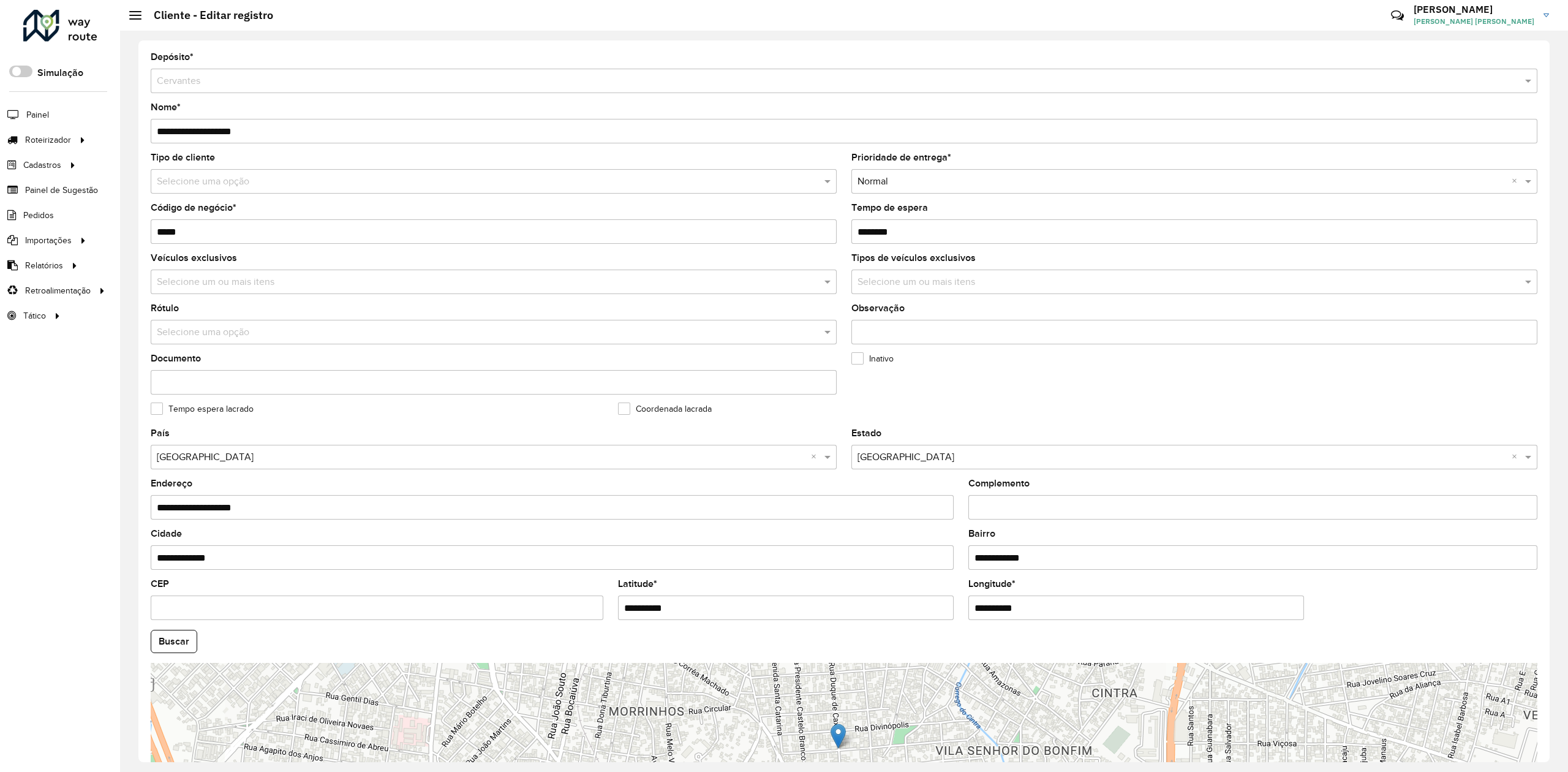
scroll to position [82, 0]
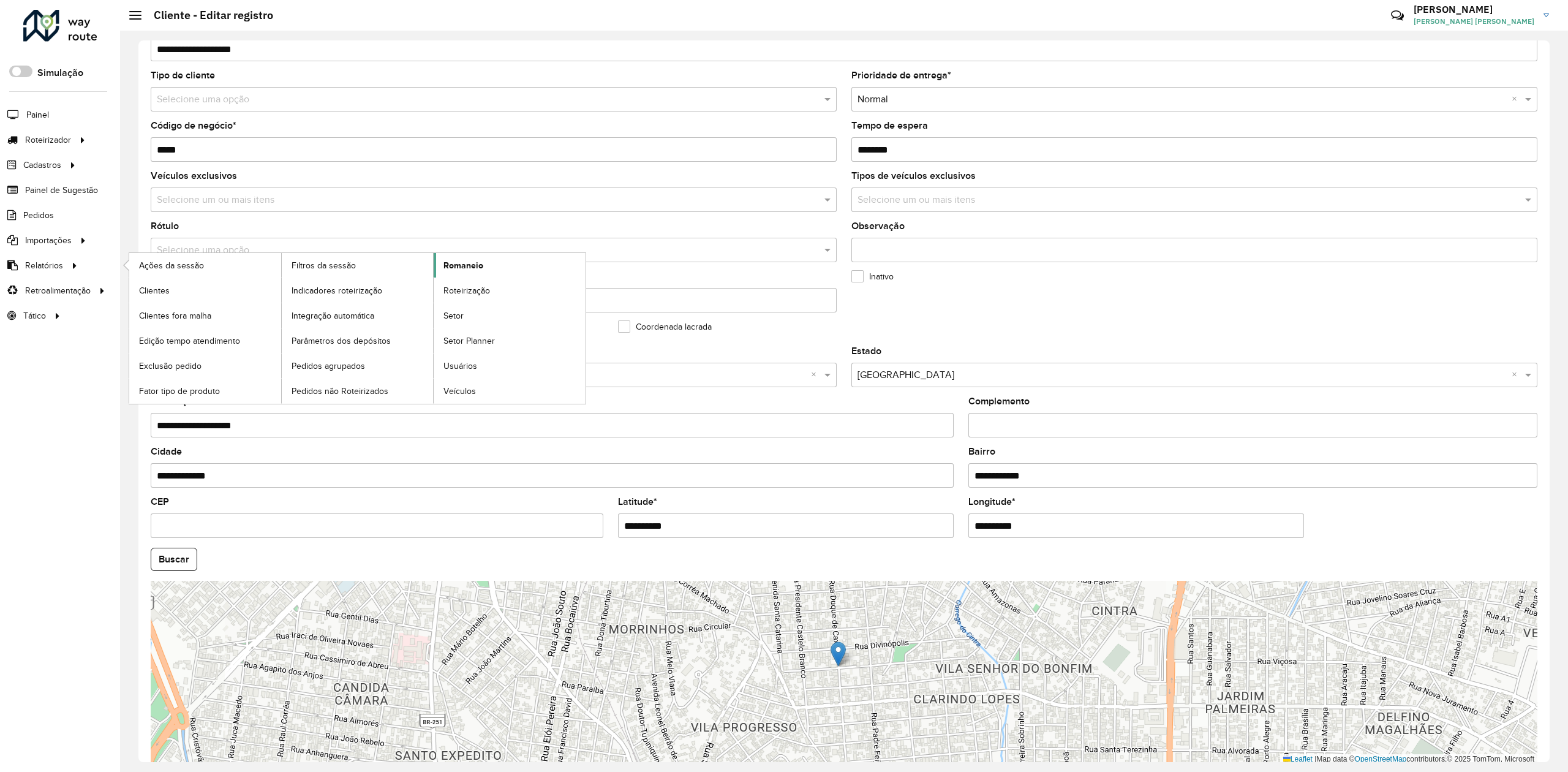
click at [474, 267] on span "Romaneio" at bounding box center [463, 265] width 40 height 13
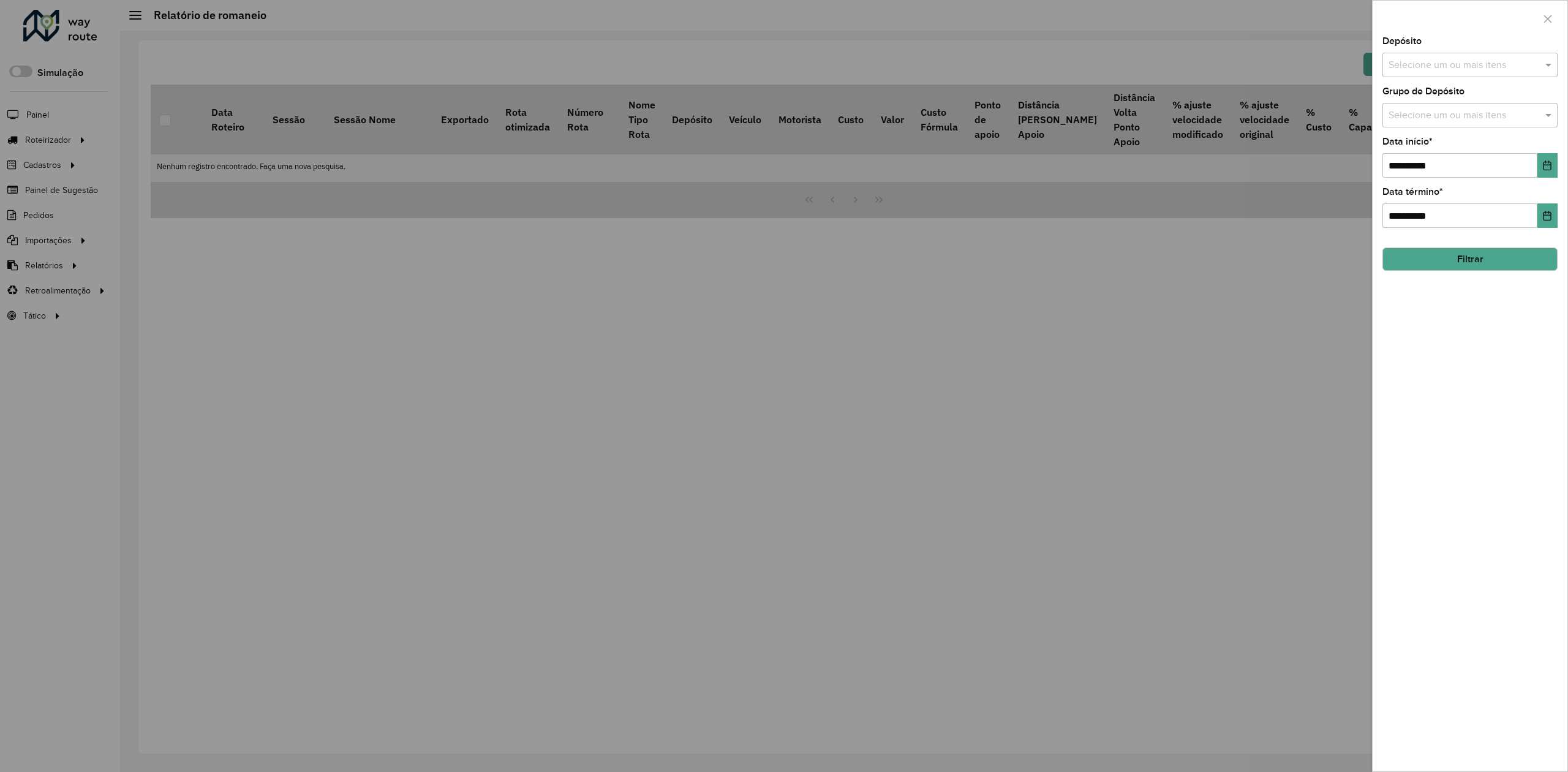
click at [1469, 71] on input "text" at bounding box center [1463, 65] width 156 height 15
click at [1432, 131] on div "Cervantes" at bounding box center [1469, 126] width 173 height 21
click at [1476, 360] on div "**********" at bounding box center [1469, 404] width 195 height 735
click at [1553, 167] on button "Choose Date" at bounding box center [1547, 165] width 20 height 24
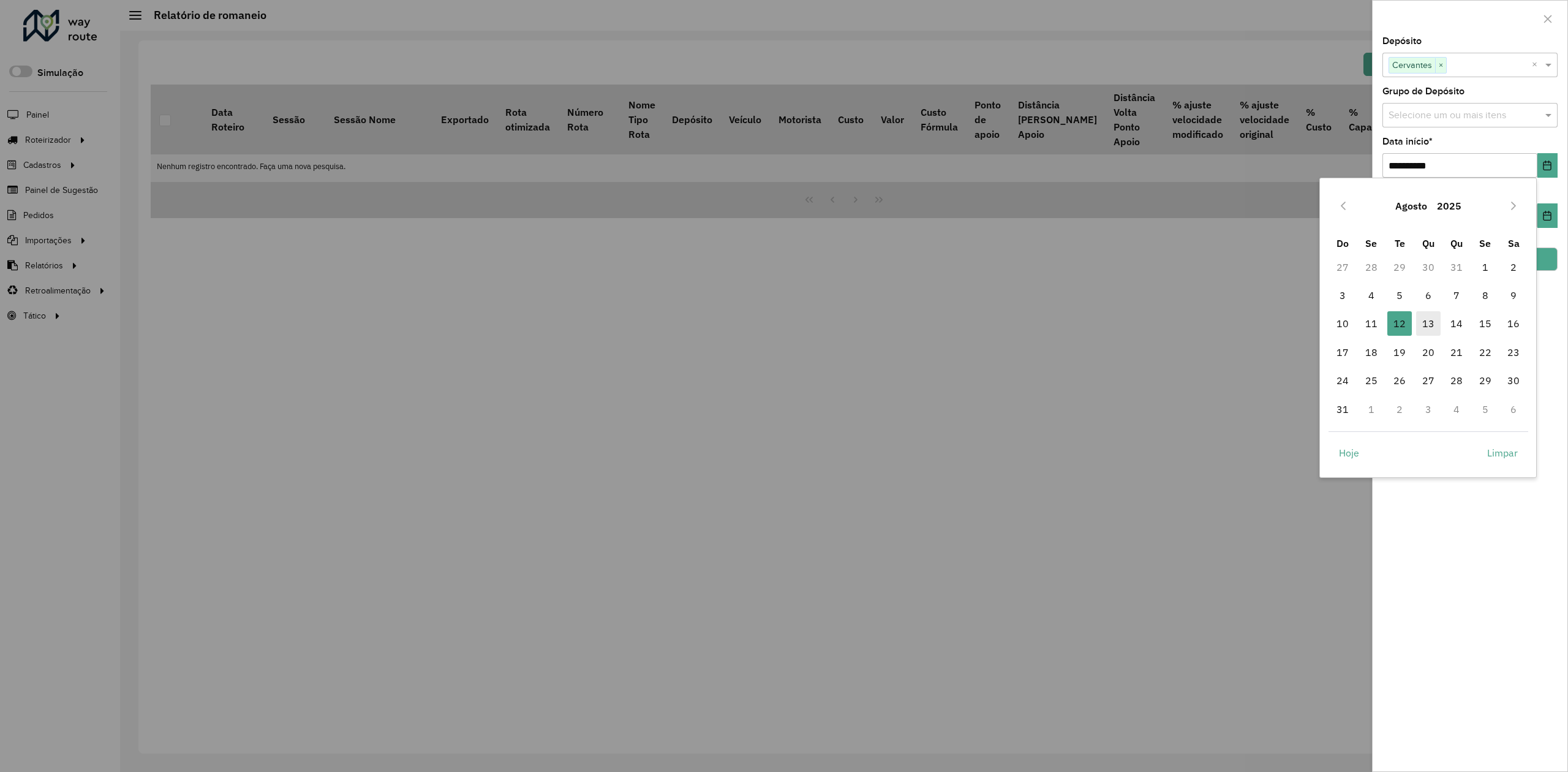
click at [1429, 317] on span "13" at bounding box center [1428, 323] width 24 height 24
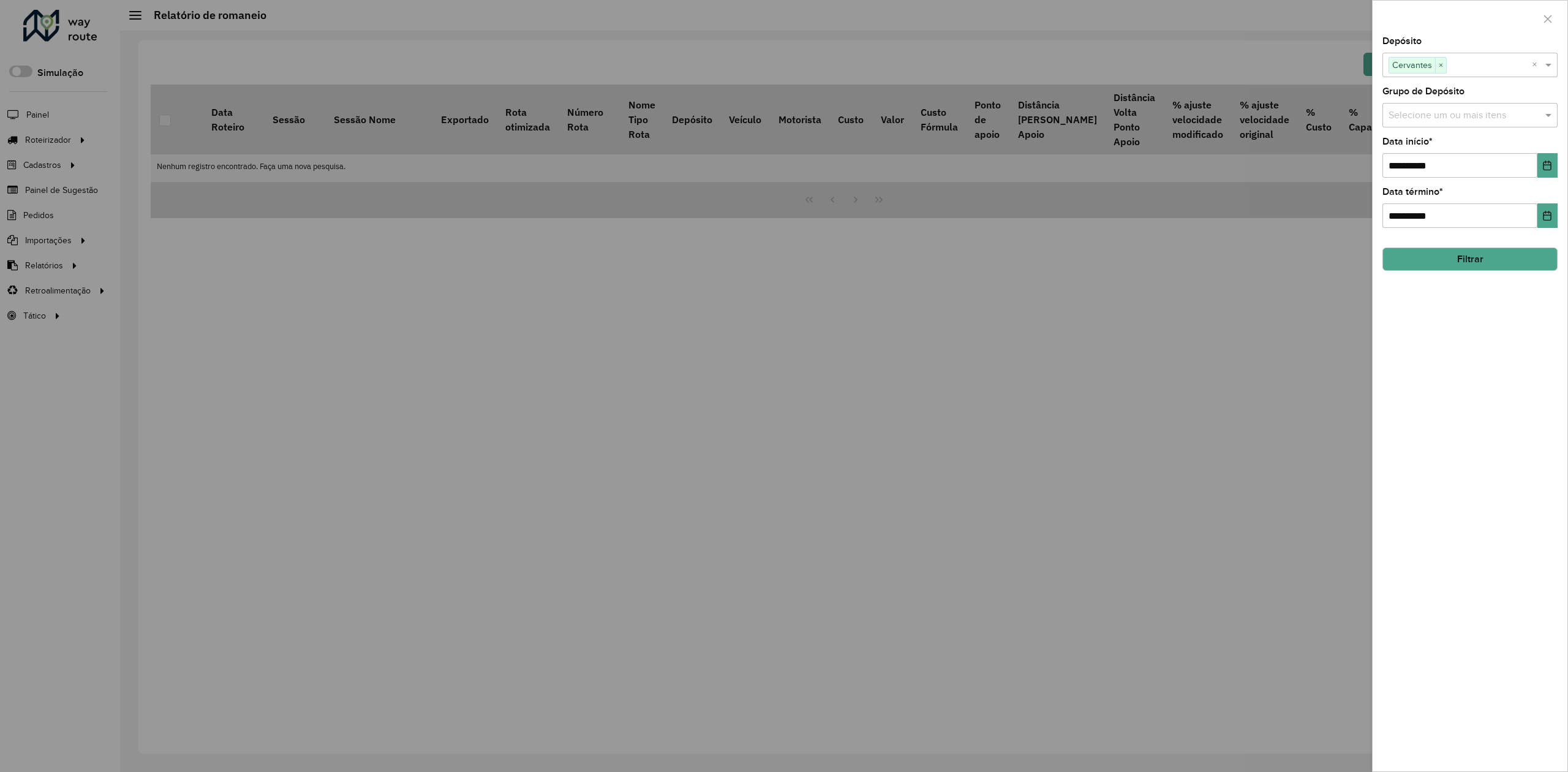
click at [1478, 261] on button "Filtrar" at bounding box center [1470, 259] width 175 height 23
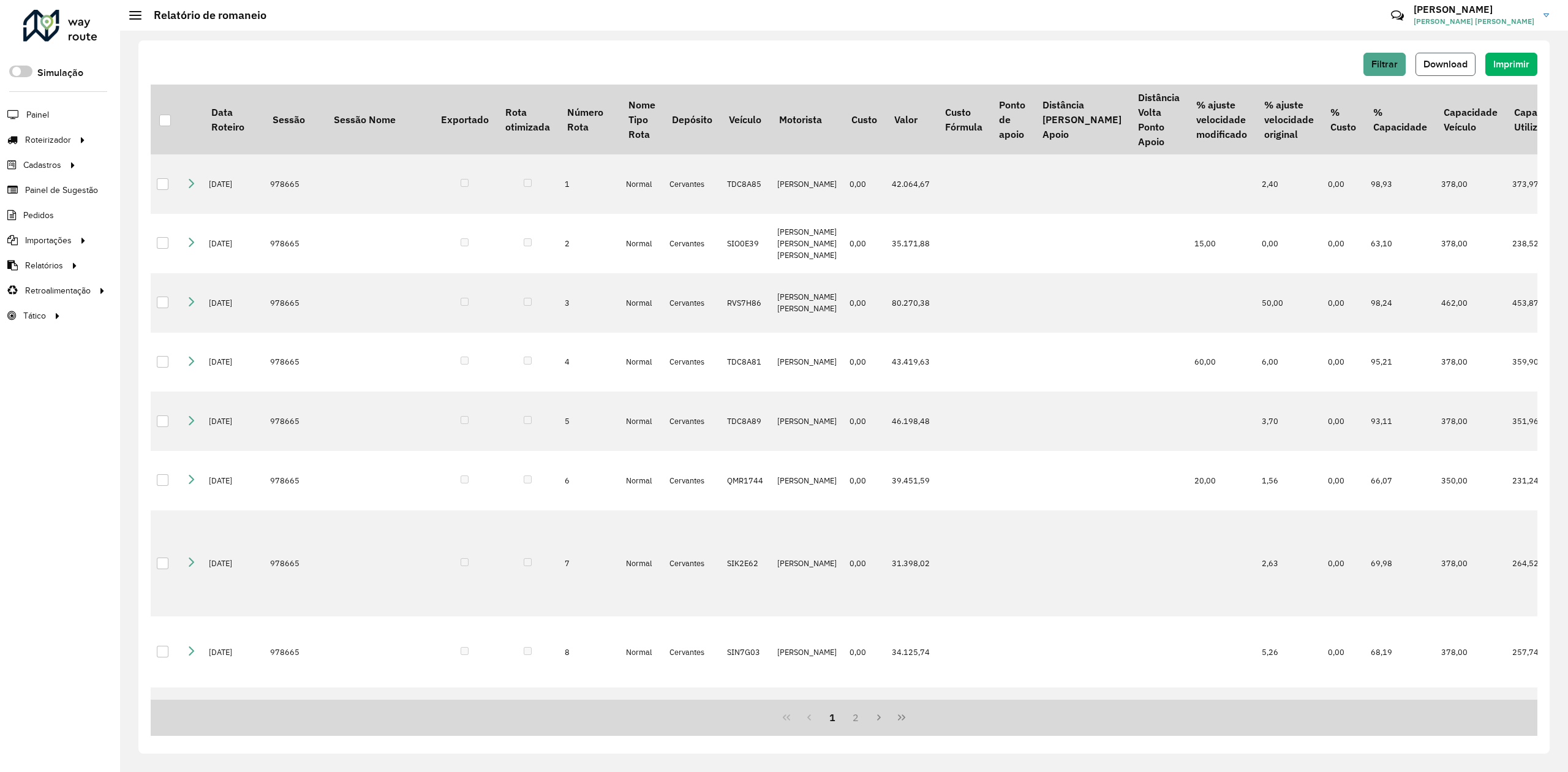
click at [1443, 67] on span "Download" at bounding box center [1445, 64] width 44 height 10
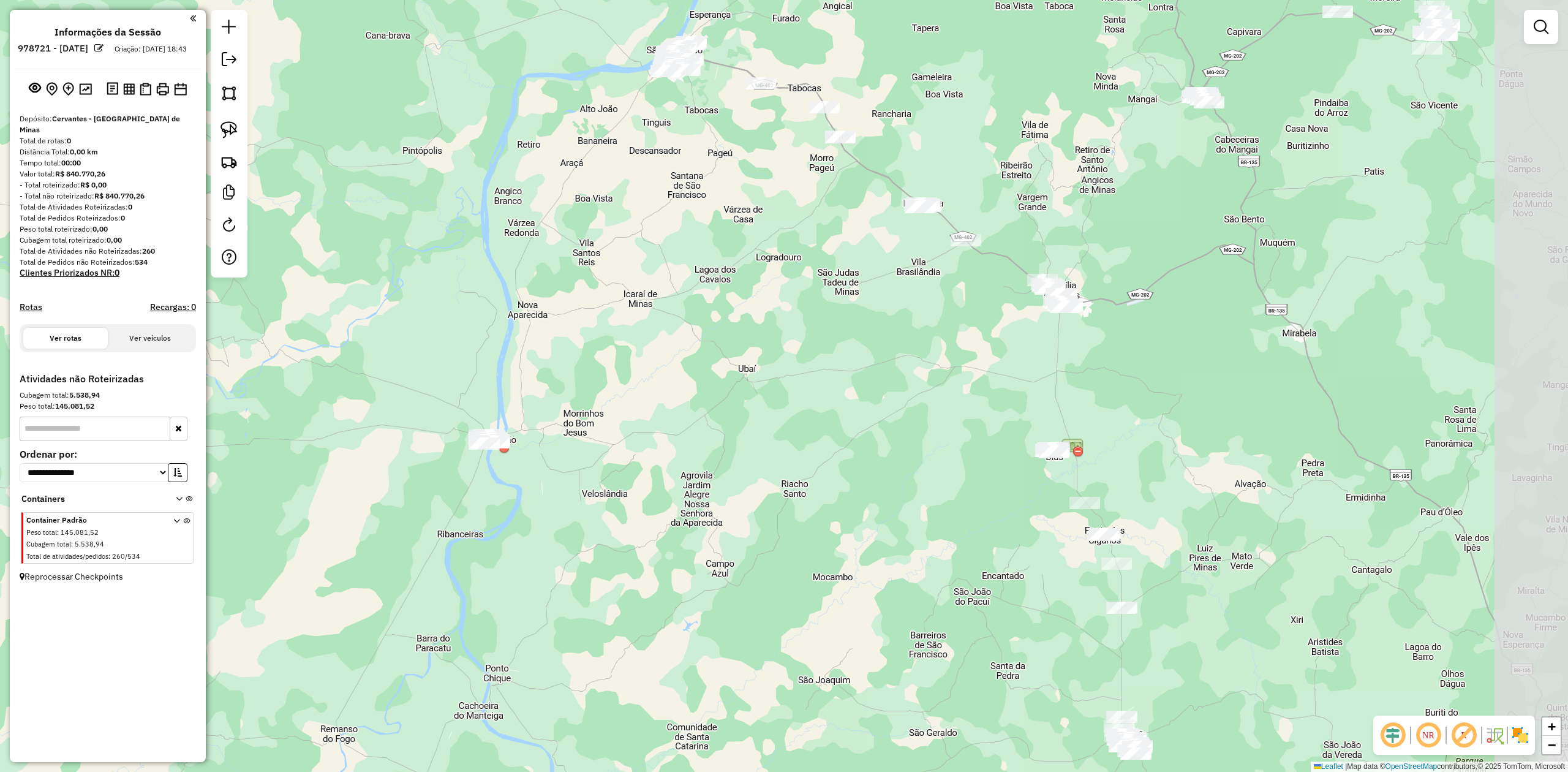
drag, startPoint x: 1066, startPoint y: 467, endPoint x: 864, endPoint y: 459, distance: 202.2
click at [877, 451] on div "Janela de atendimento Grade de atendimento Capacidade Transportadoras Veículos …" at bounding box center [784, 386] width 1568 height 772
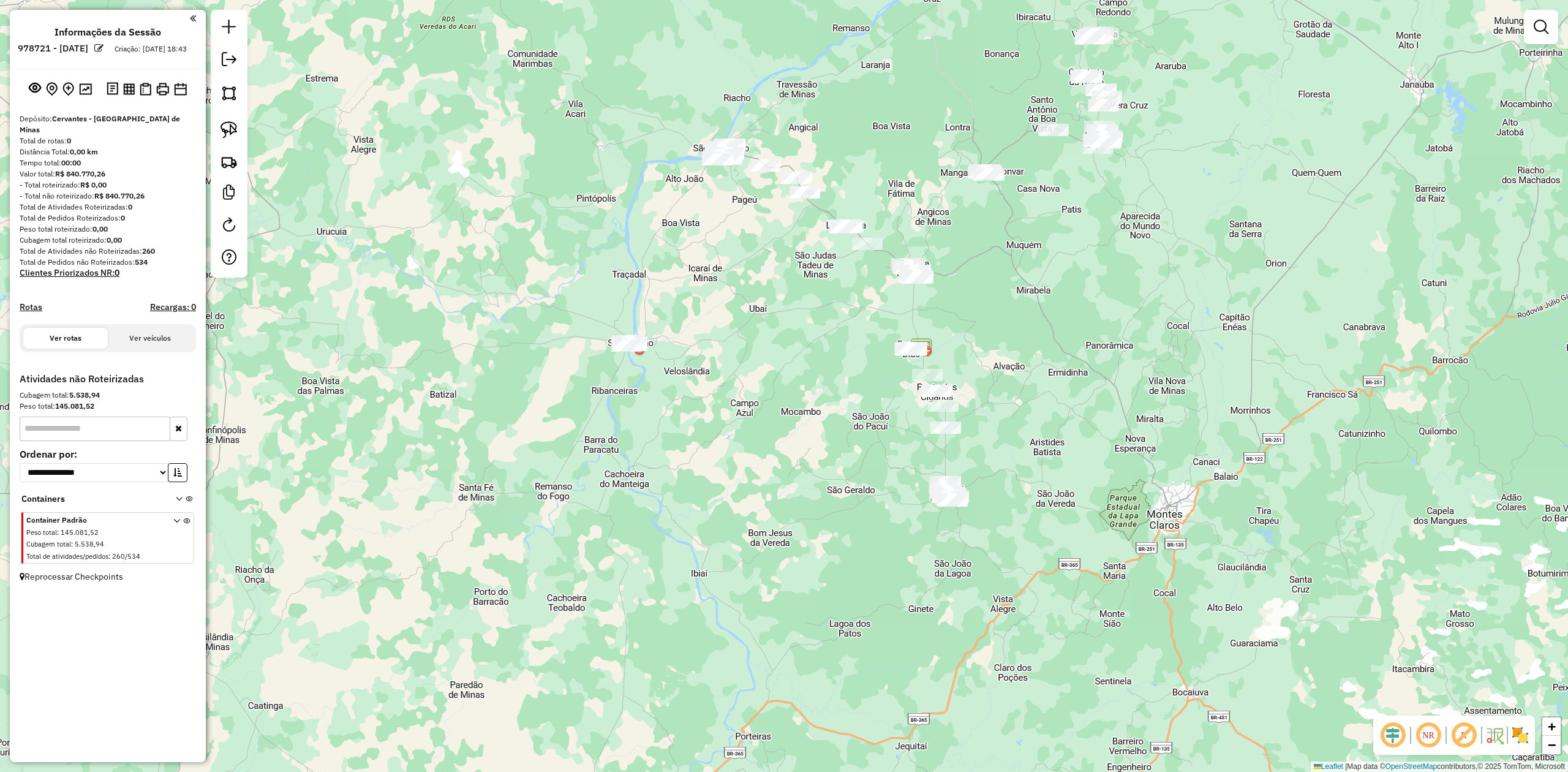
drag, startPoint x: 846, startPoint y: 510, endPoint x: 812, endPoint y: 400, distance: 115.1
click at [813, 402] on div "Janela de atendimento Grade de atendimento Capacidade Transportadoras Veículos …" at bounding box center [784, 386] width 1568 height 772
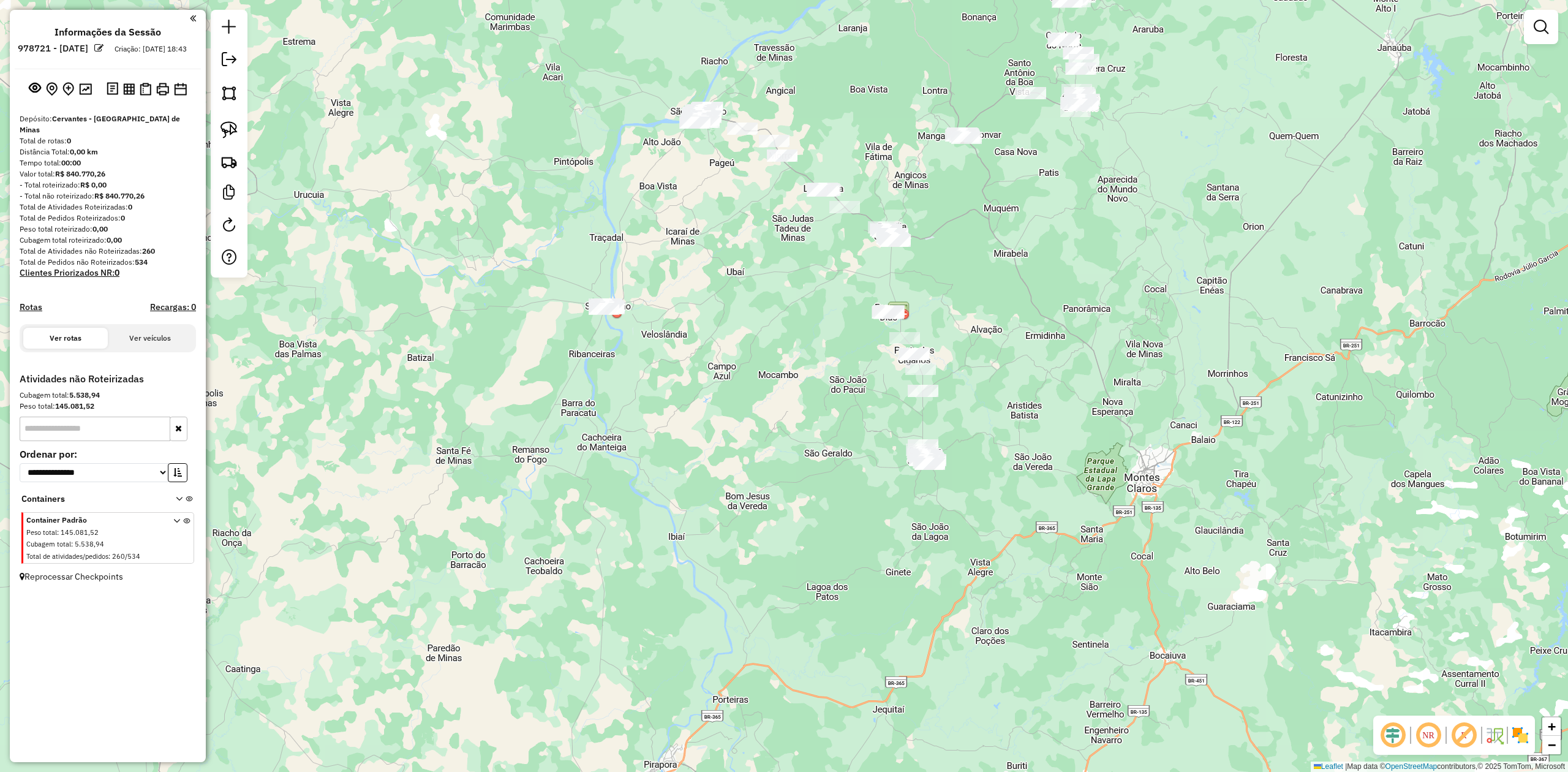
drag, startPoint x: 1115, startPoint y: 329, endPoint x: 983, endPoint y: 403, distance: 151.3
click at [990, 400] on div "Janela de atendimento Grade de atendimento Capacidade Transportadoras Veículos …" at bounding box center [784, 386] width 1568 height 772
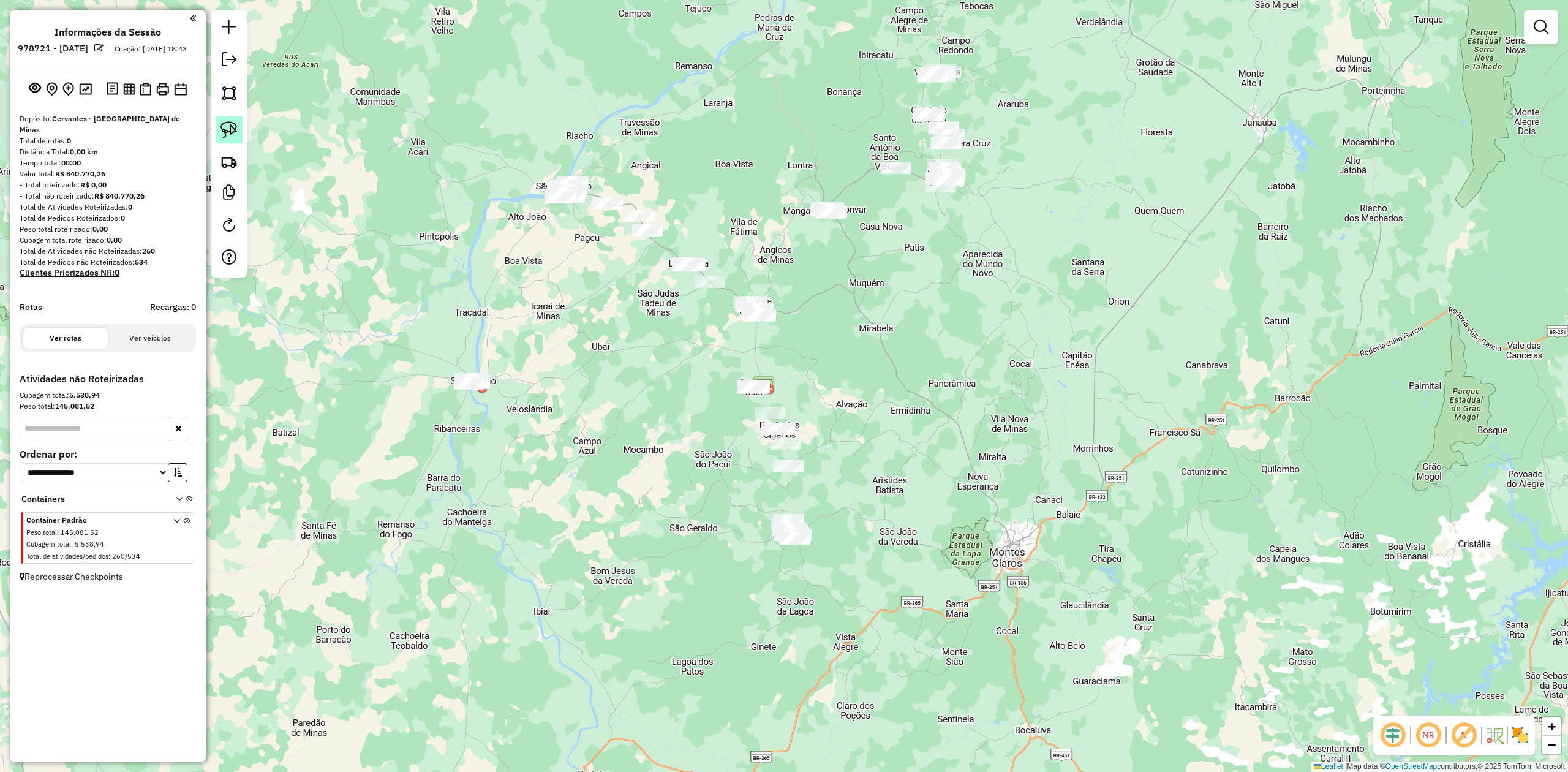
click at [224, 128] on img at bounding box center [228, 130] width 17 height 17
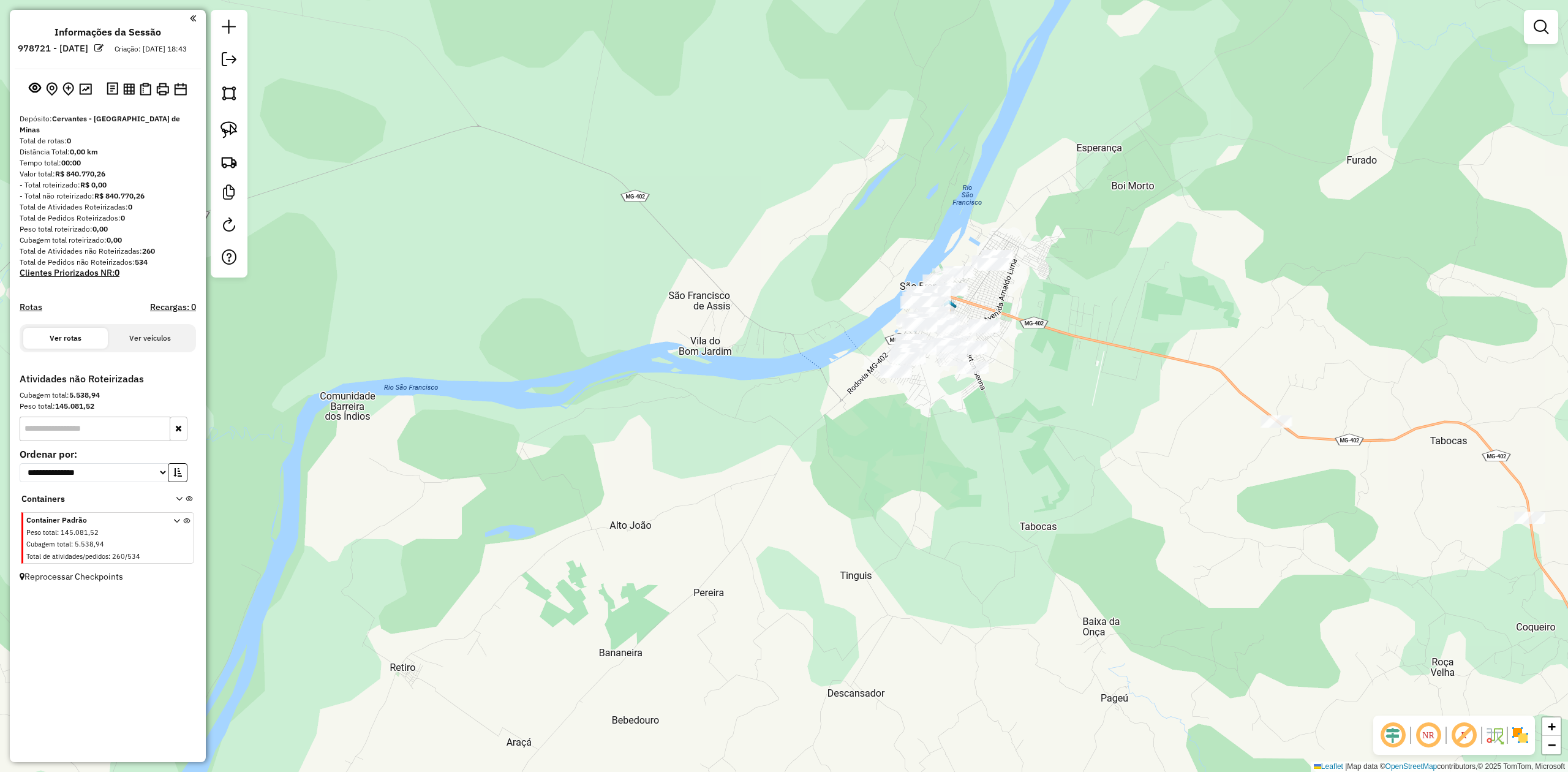
click at [1519, 742] on img at bounding box center [1520, 735] width 19 height 19
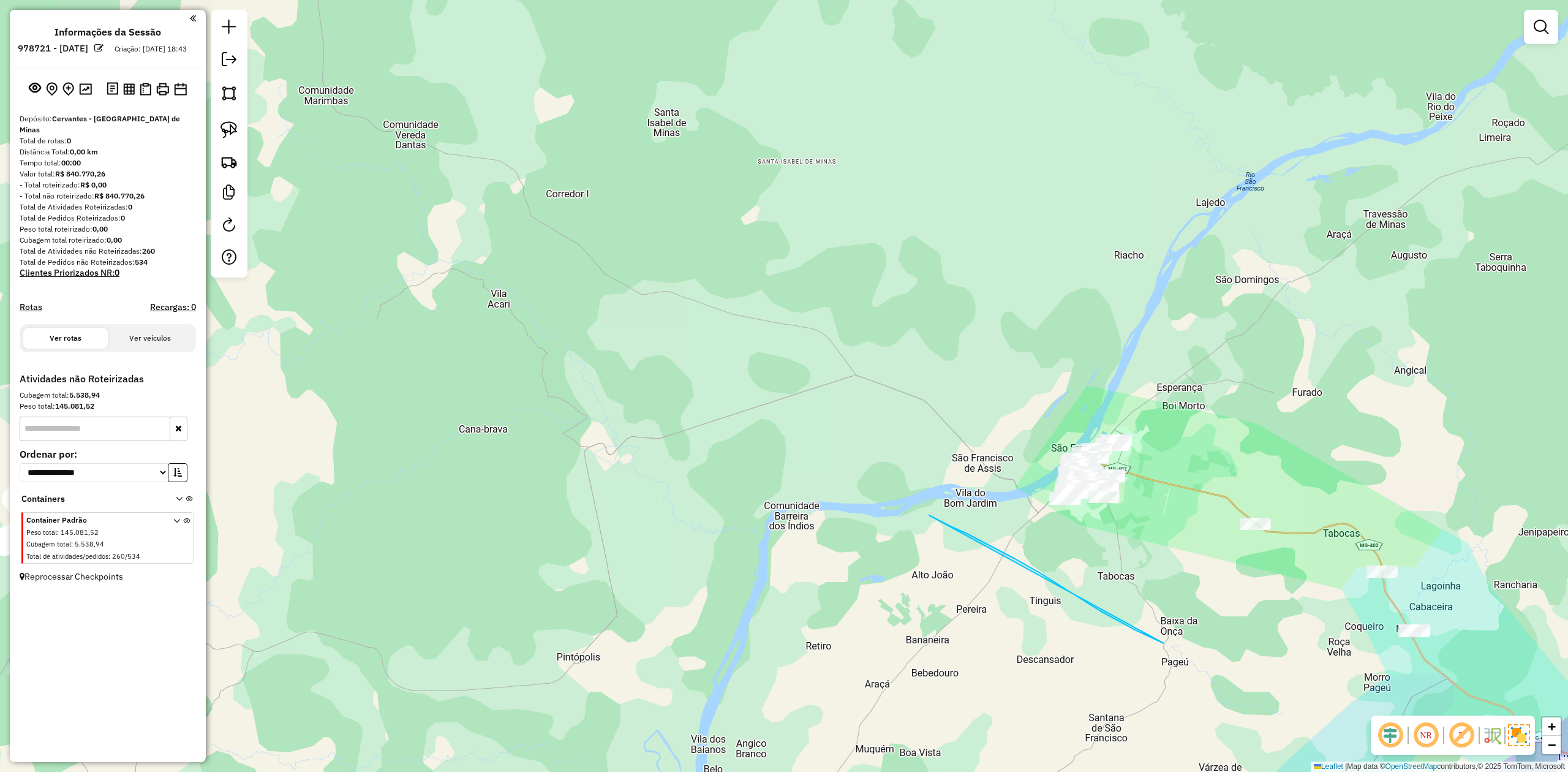
drag, startPoint x: 1061, startPoint y: 587, endPoint x: 922, endPoint y: 509, distance: 159.4
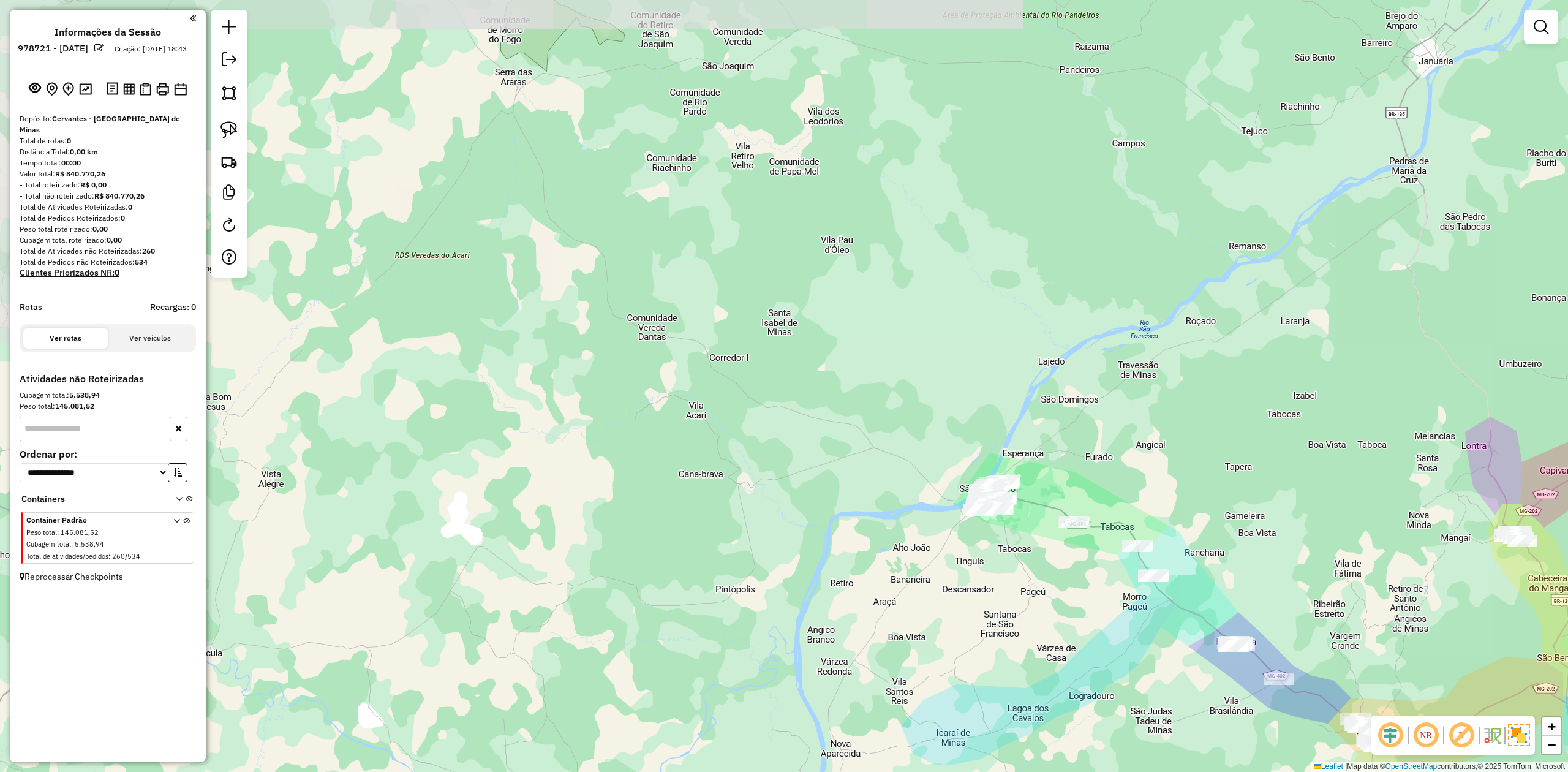
drag, startPoint x: 959, startPoint y: 594, endPoint x: 586, endPoint y: 188, distance: 551.3
click at [629, 241] on div "Janela de atendimento Grade de atendimento Capacidade Transportadoras Veículos …" at bounding box center [784, 386] width 1568 height 772
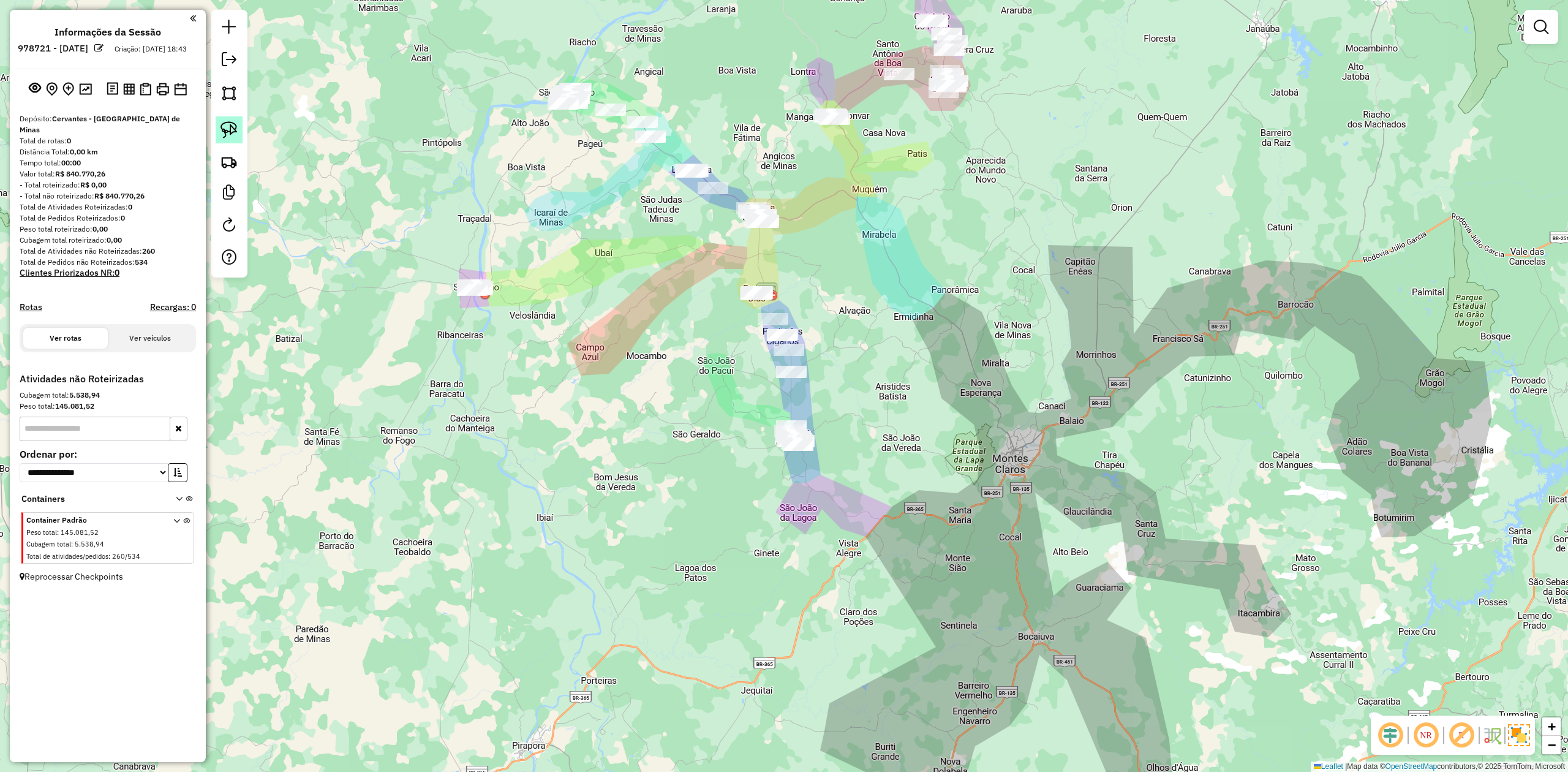
click at [234, 131] on img at bounding box center [228, 130] width 17 height 17
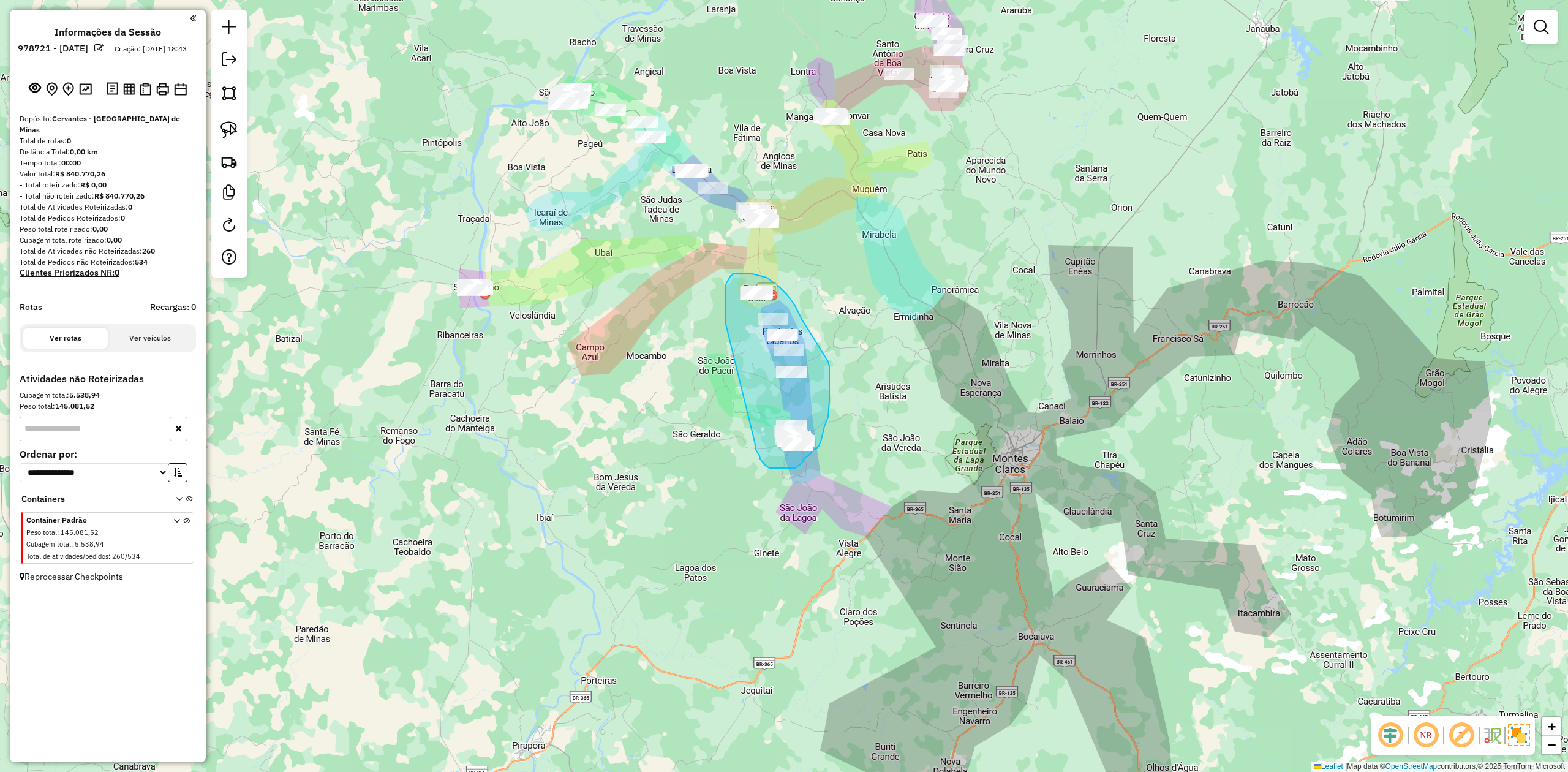
drag, startPoint x: 725, startPoint y: 322, endPoint x: 752, endPoint y: 436, distance: 117.2
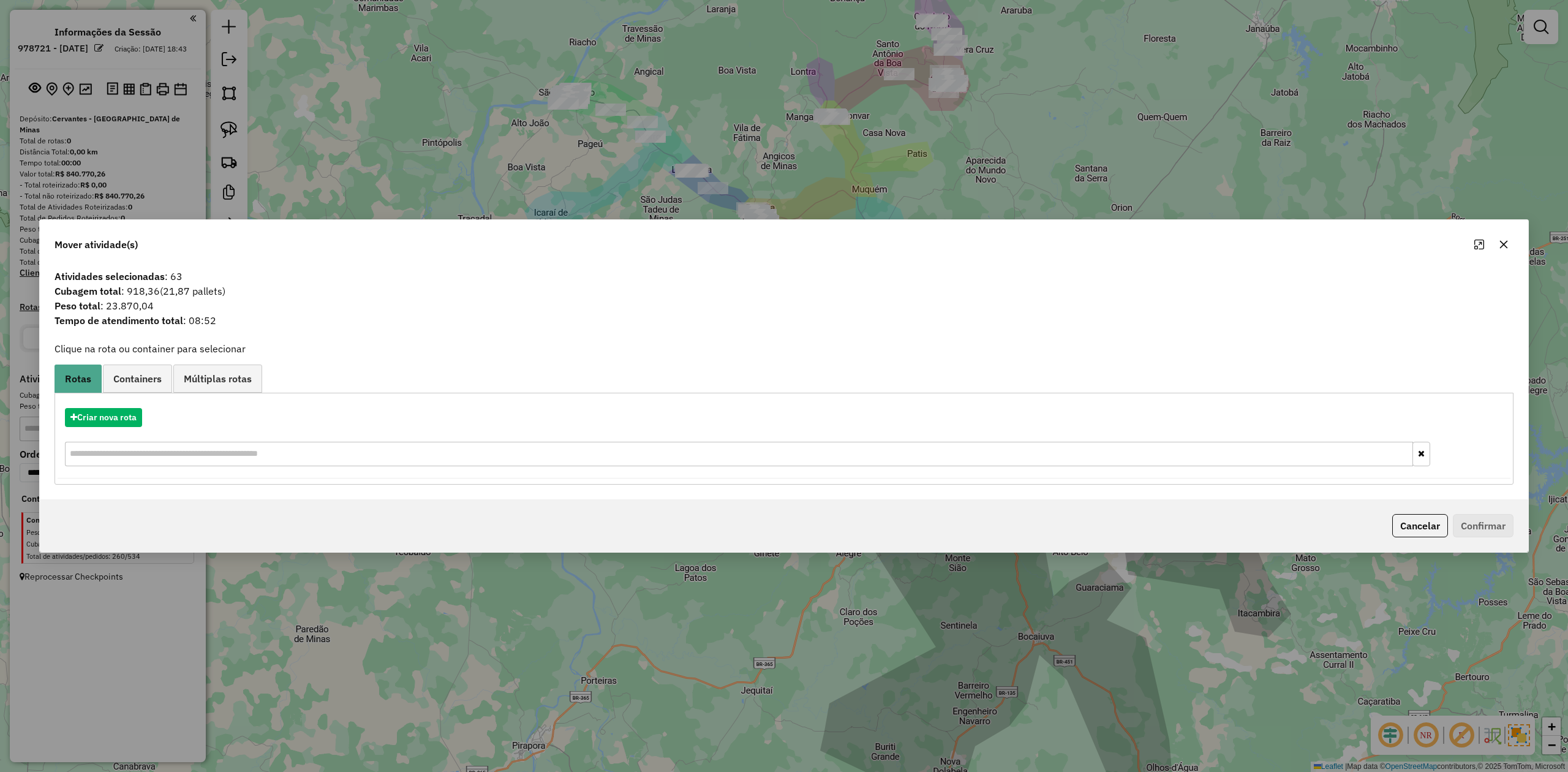
click at [1502, 240] on icon "button" at bounding box center [1504, 244] width 10 height 10
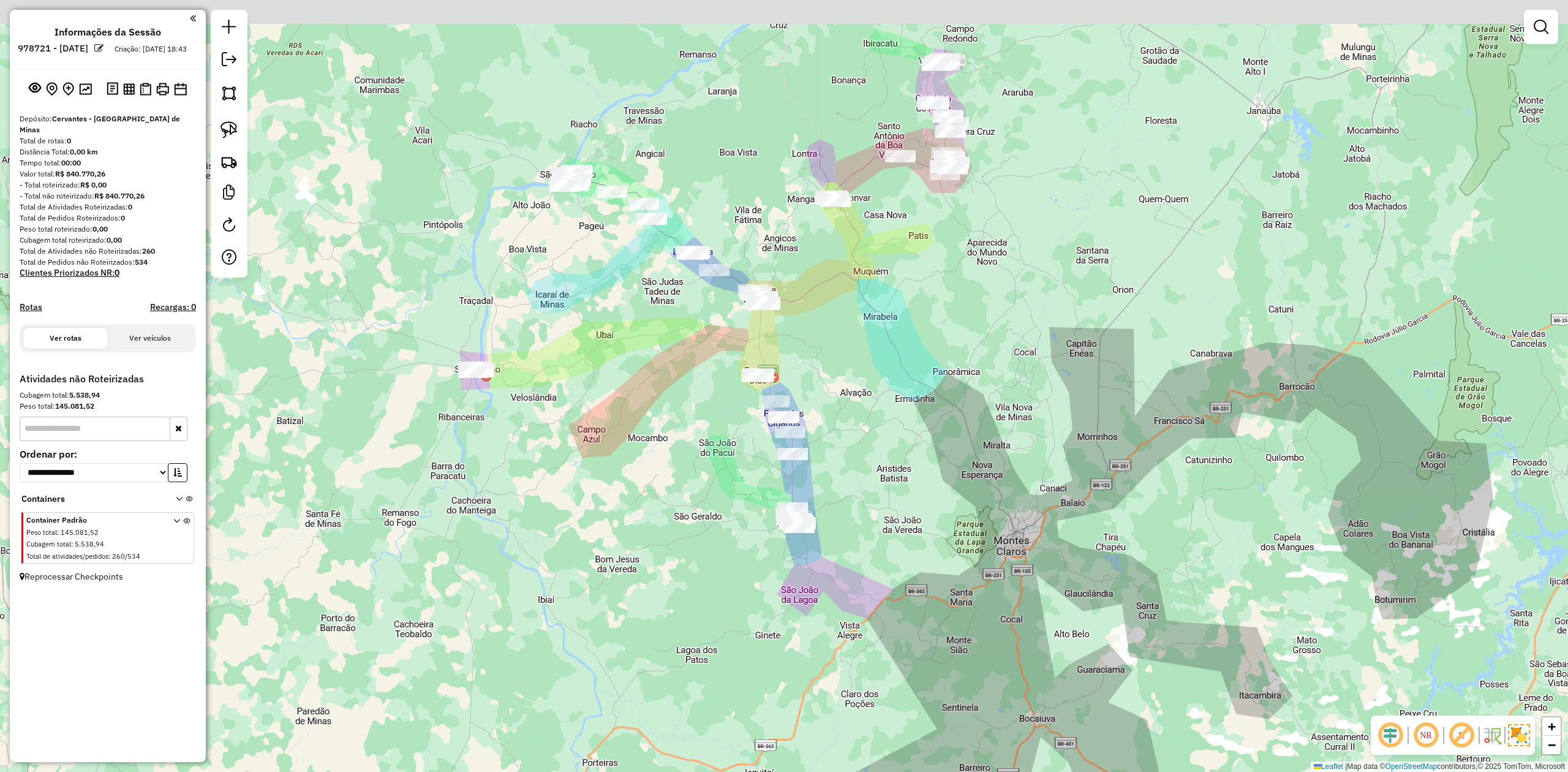
drag, startPoint x: 699, startPoint y: 327, endPoint x: 653, endPoint y: 488, distance: 167.4
click at [653, 488] on div "Janela de atendimento Grade de atendimento Capacidade Transportadoras Veículos …" at bounding box center [784, 386] width 1568 height 772
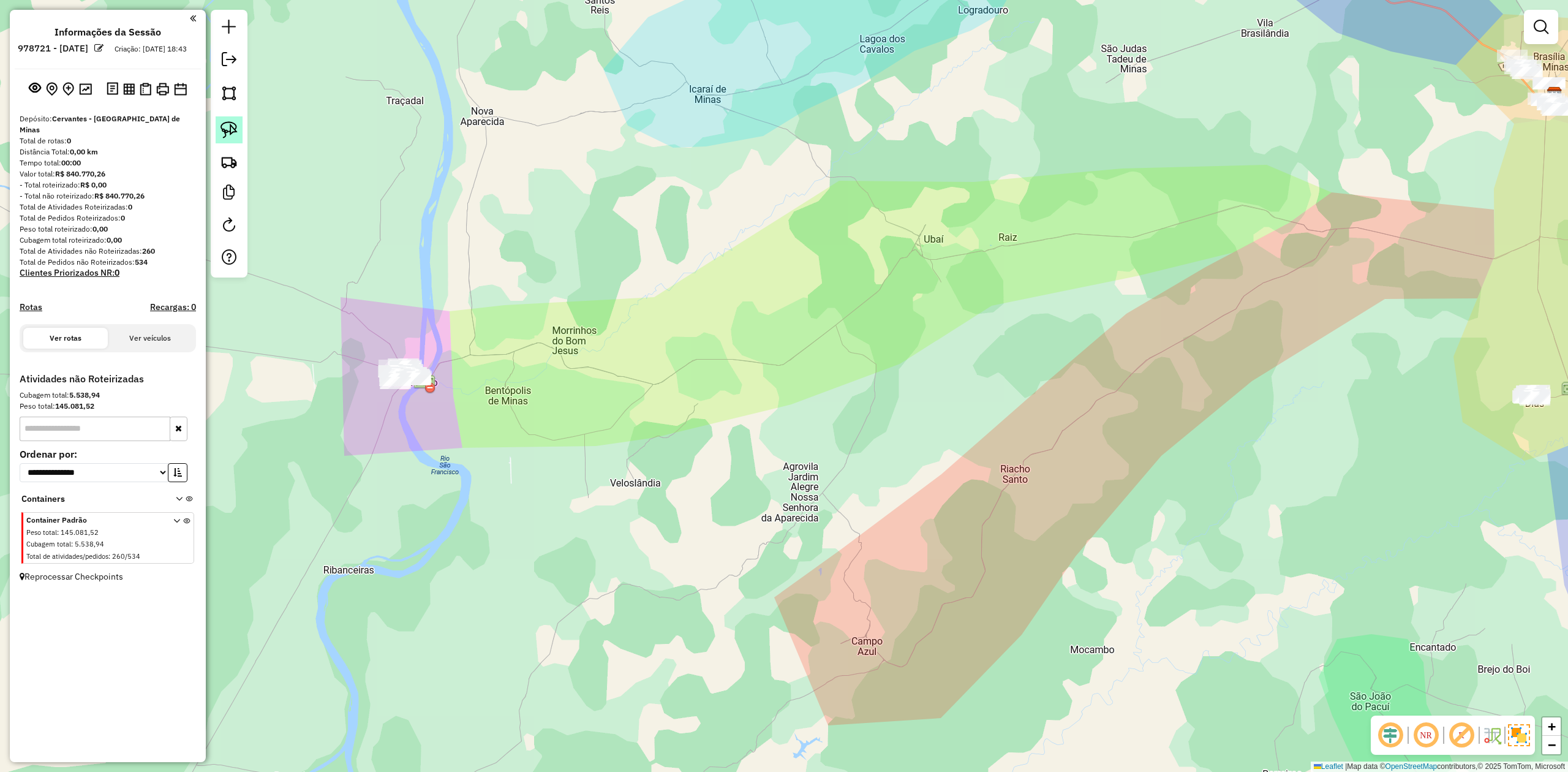
click at [228, 125] on img at bounding box center [228, 130] width 17 height 17
drag, startPoint x: 365, startPoint y: 344, endPoint x: 415, endPoint y: 343, distance: 50.0
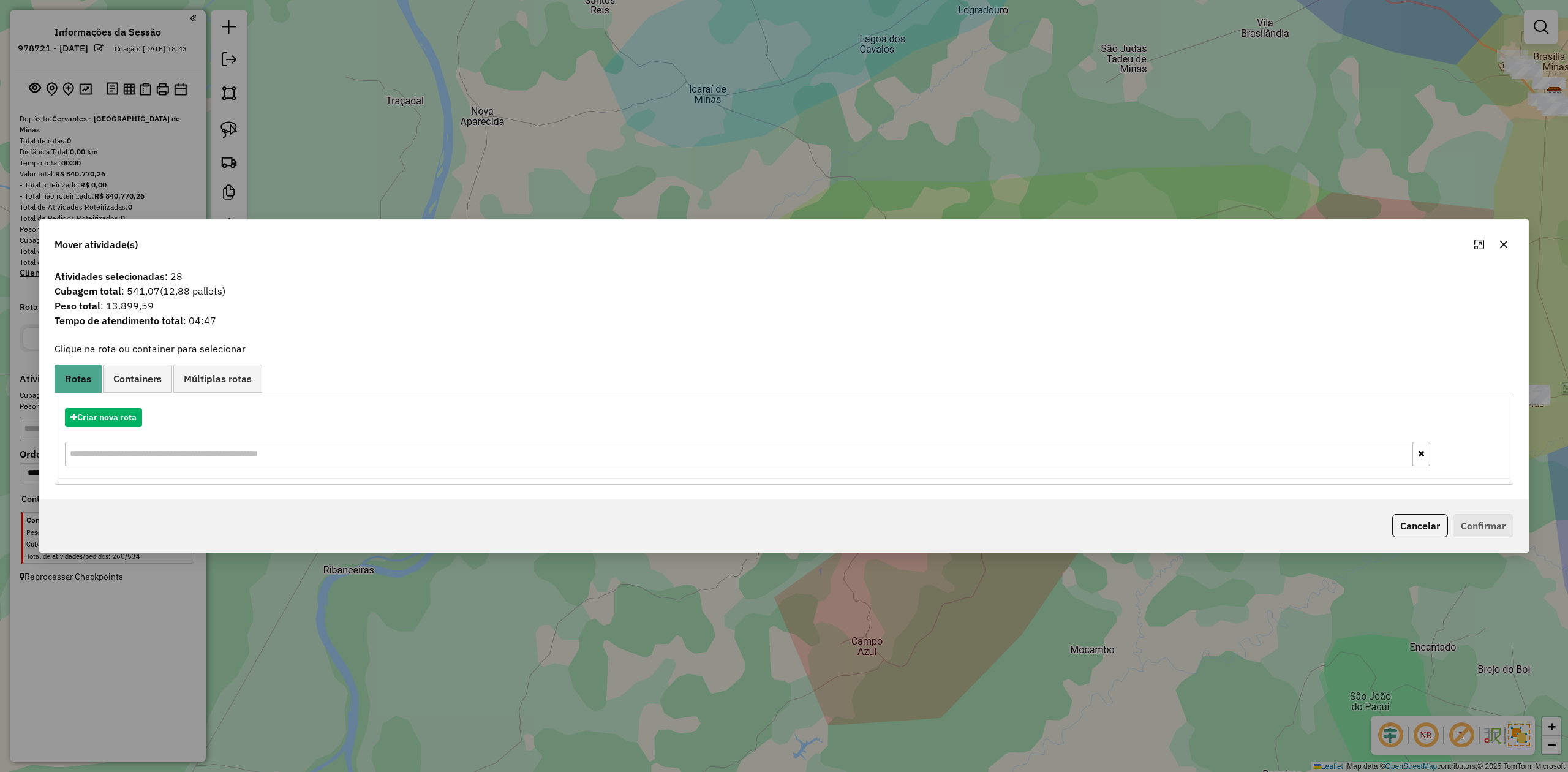
click at [1505, 241] on icon "button" at bounding box center [1504, 244] width 10 height 10
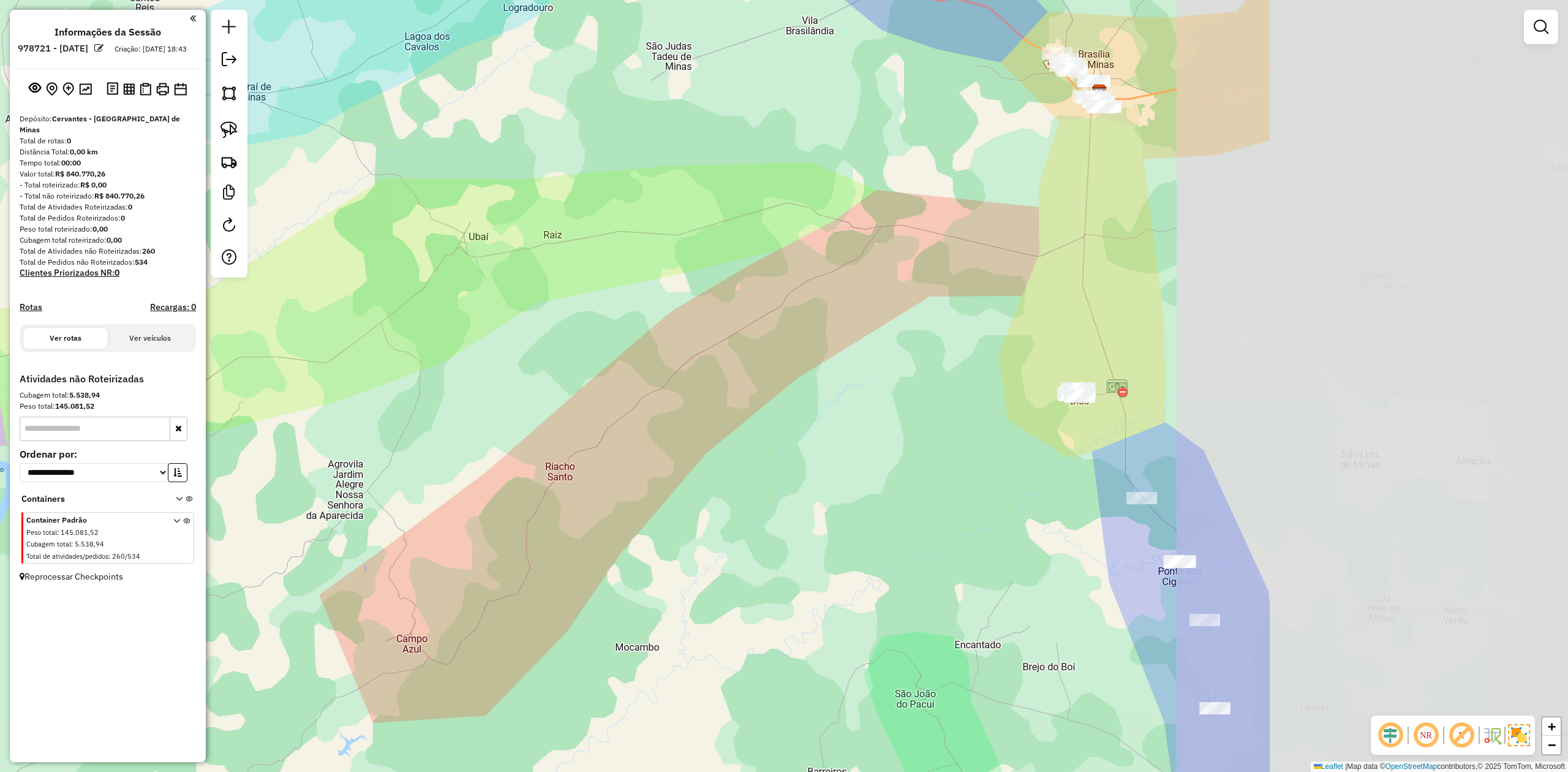
drag, startPoint x: 1052, startPoint y: 288, endPoint x: 572, endPoint y: 297, distance: 480.1
click at [572, 295] on div "Janela de atendimento Grade de atendimento Capacidade Transportadoras Veículos …" at bounding box center [784, 386] width 1568 height 772
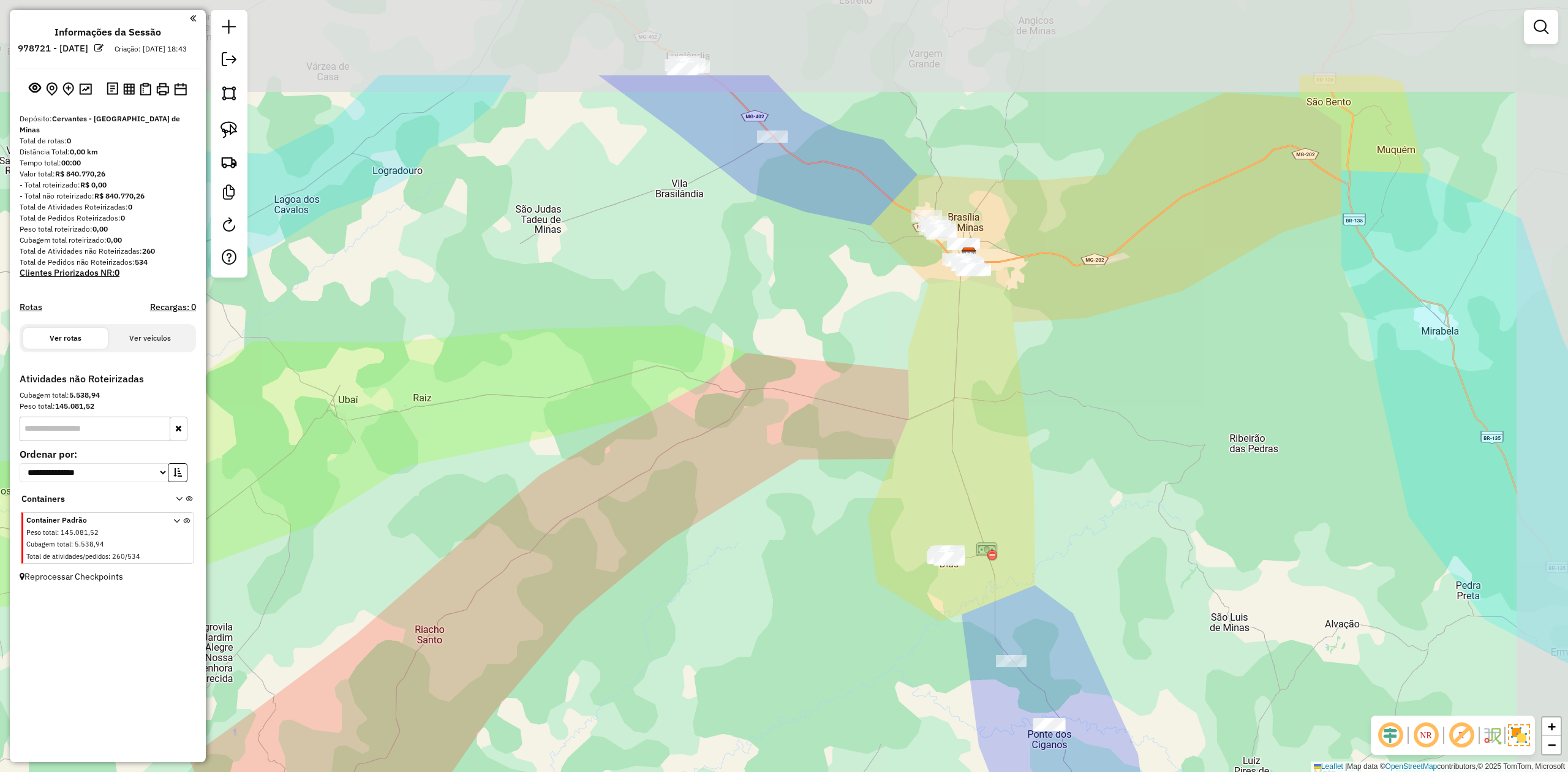
drag, startPoint x: 910, startPoint y: 208, endPoint x: 806, endPoint y: 361, distance: 185.0
click at [812, 357] on div "Janela de atendimento Grade de atendimento Capacidade Transportadoras Veículos …" at bounding box center [784, 386] width 1568 height 772
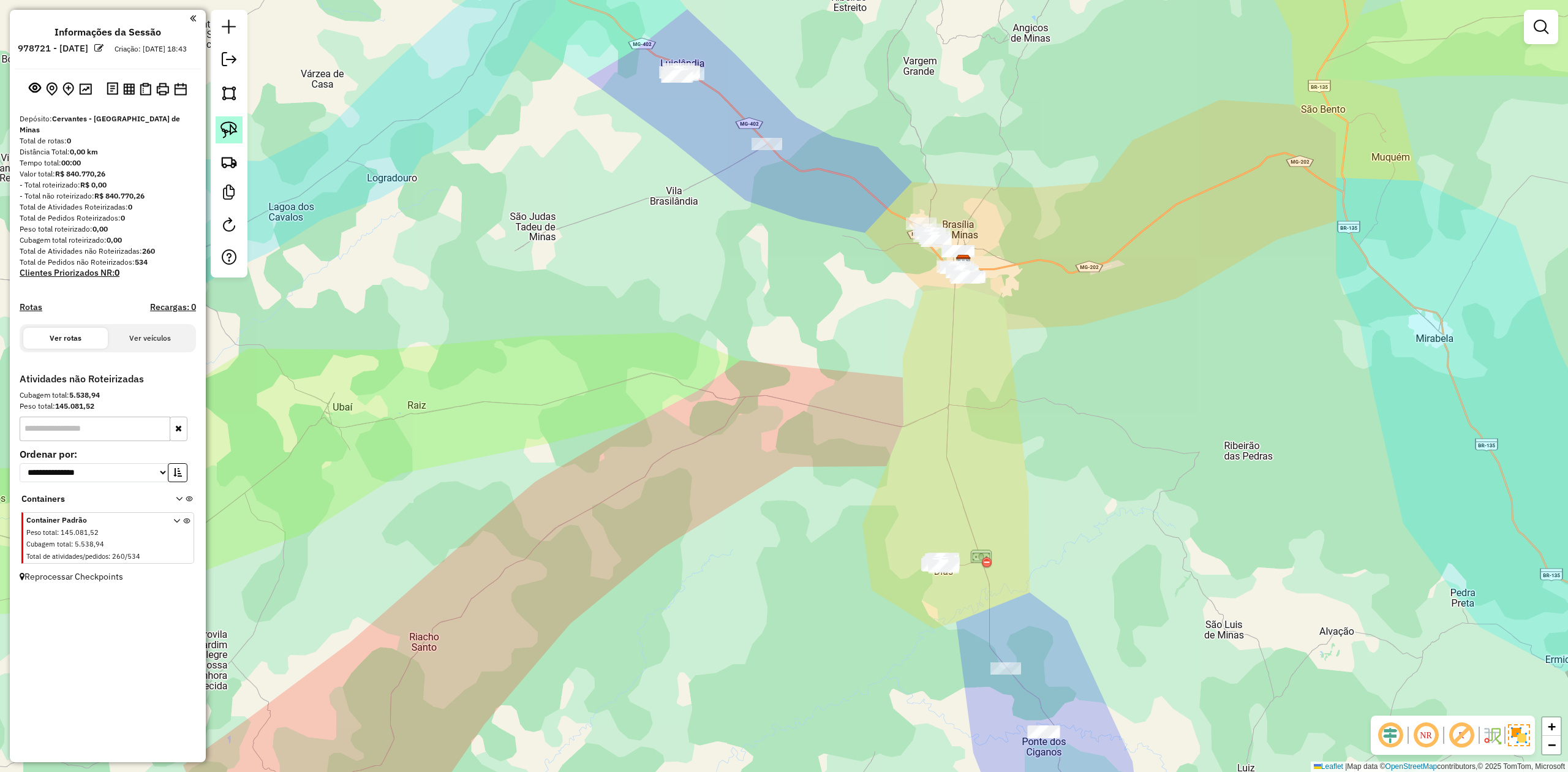
click at [224, 125] on img at bounding box center [228, 130] width 17 height 17
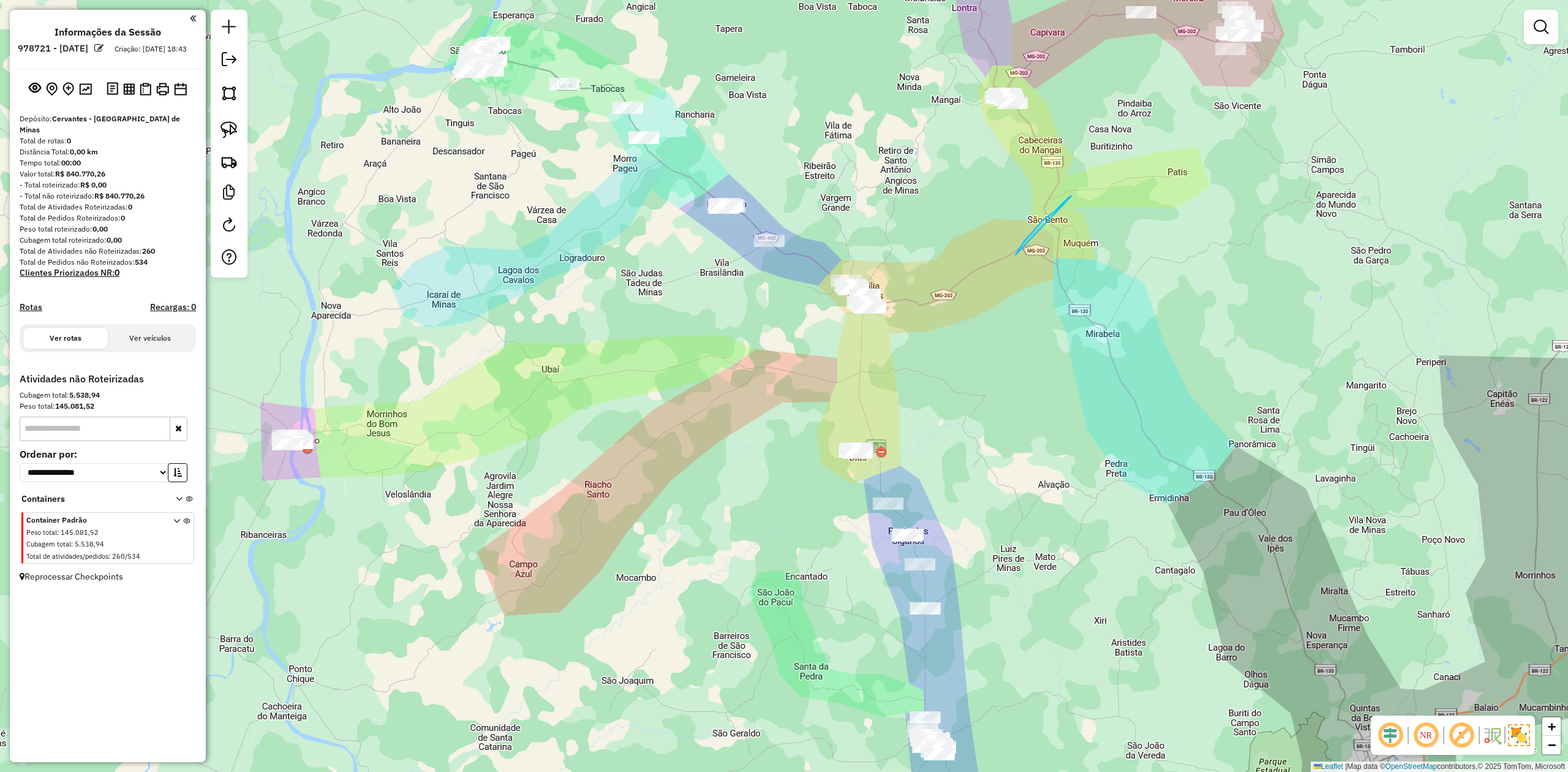
drag, startPoint x: 1071, startPoint y: 196, endPoint x: 1016, endPoint y: 255, distance: 80.7
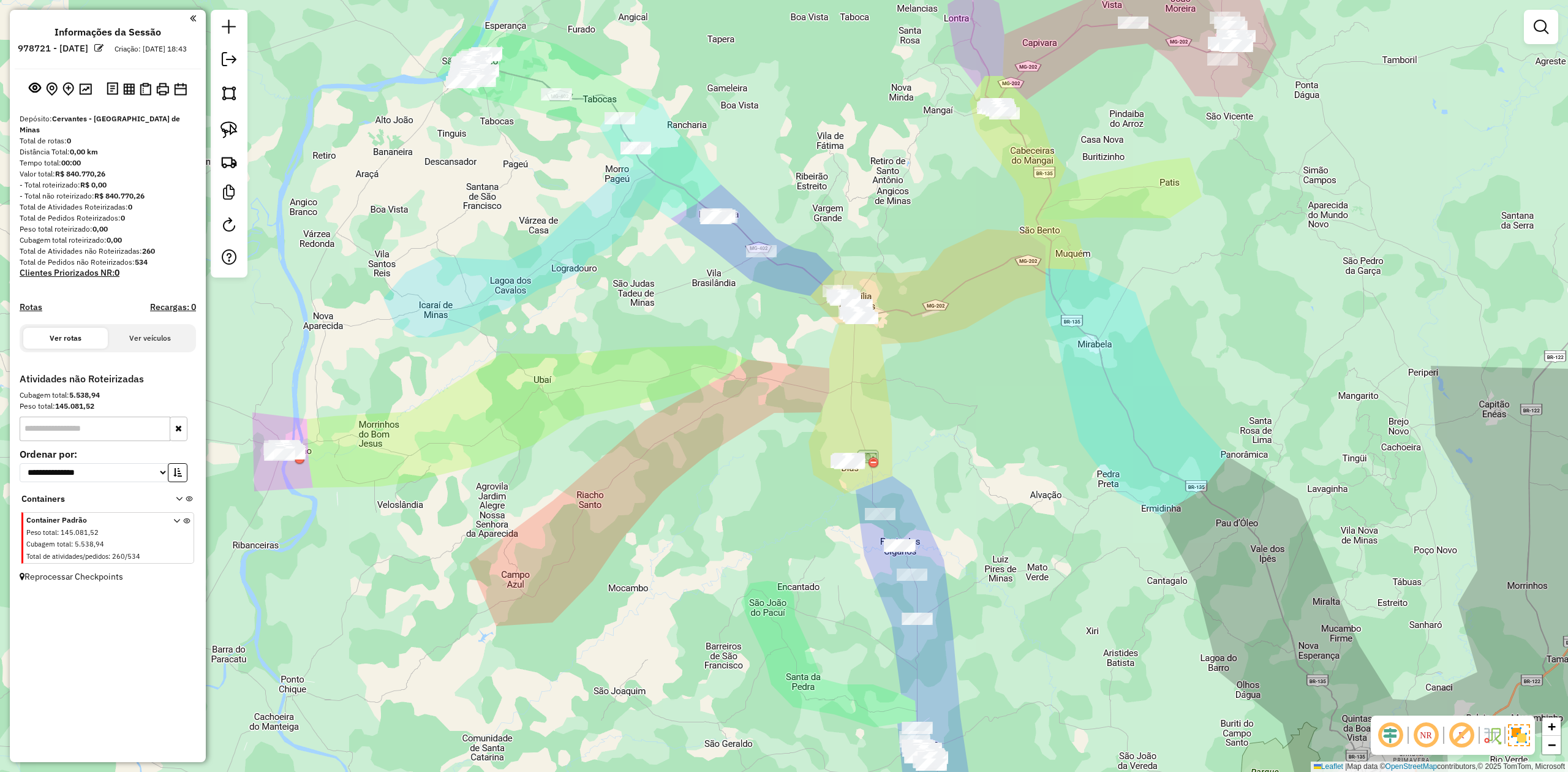
drag, startPoint x: 1049, startPoint y: 224, endPoint x: 893, endPoint y: 438, distance: 264.8
click at [893, 438] on div "Janela de atendimento Grade de atendimento Capacidade Transportadoras Veículos …" at bounding box center [784, 386] width 1568 height 772
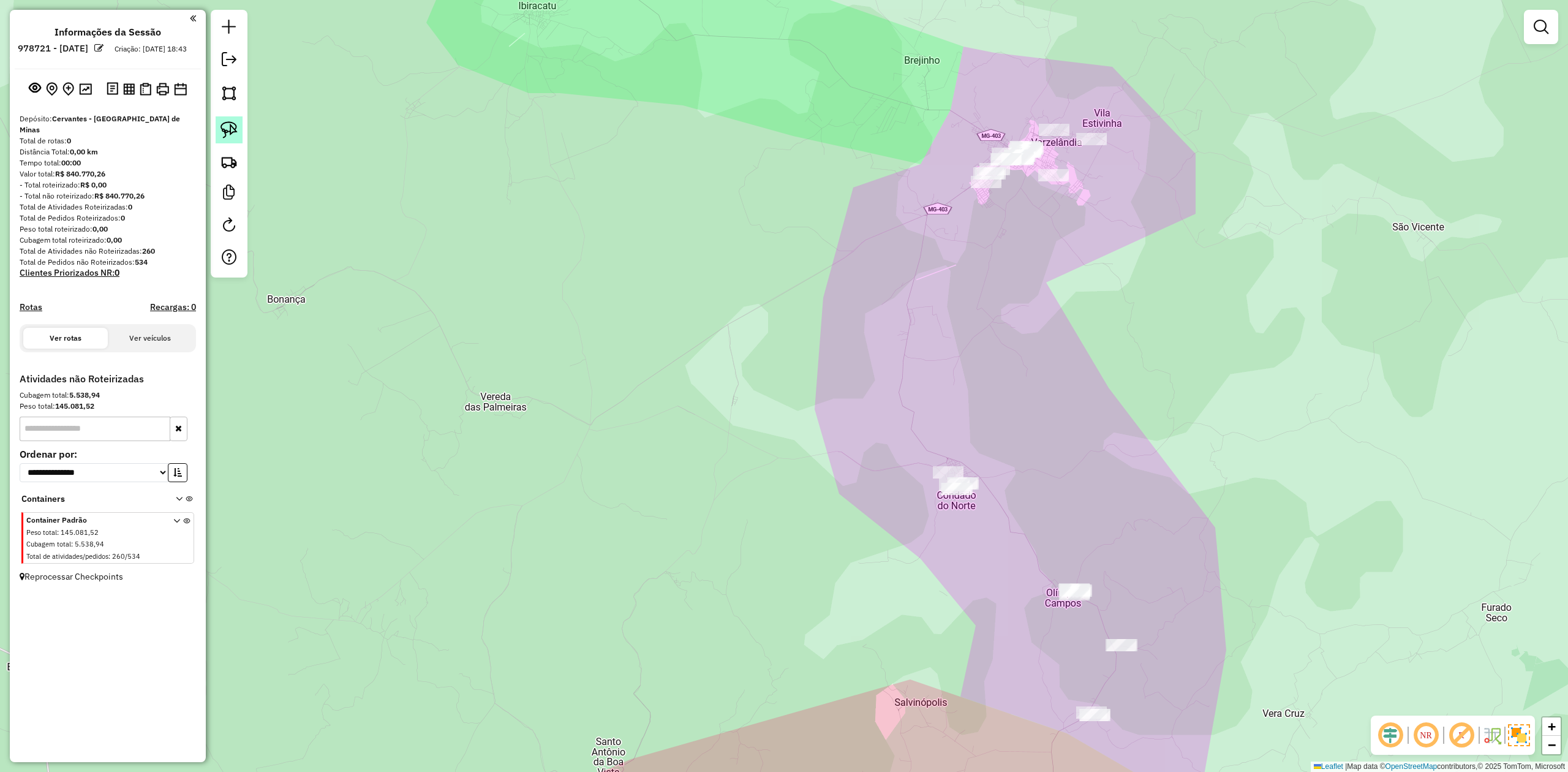
click at [234, 125] on img at bounding box center [228, 130] width 17 height 17
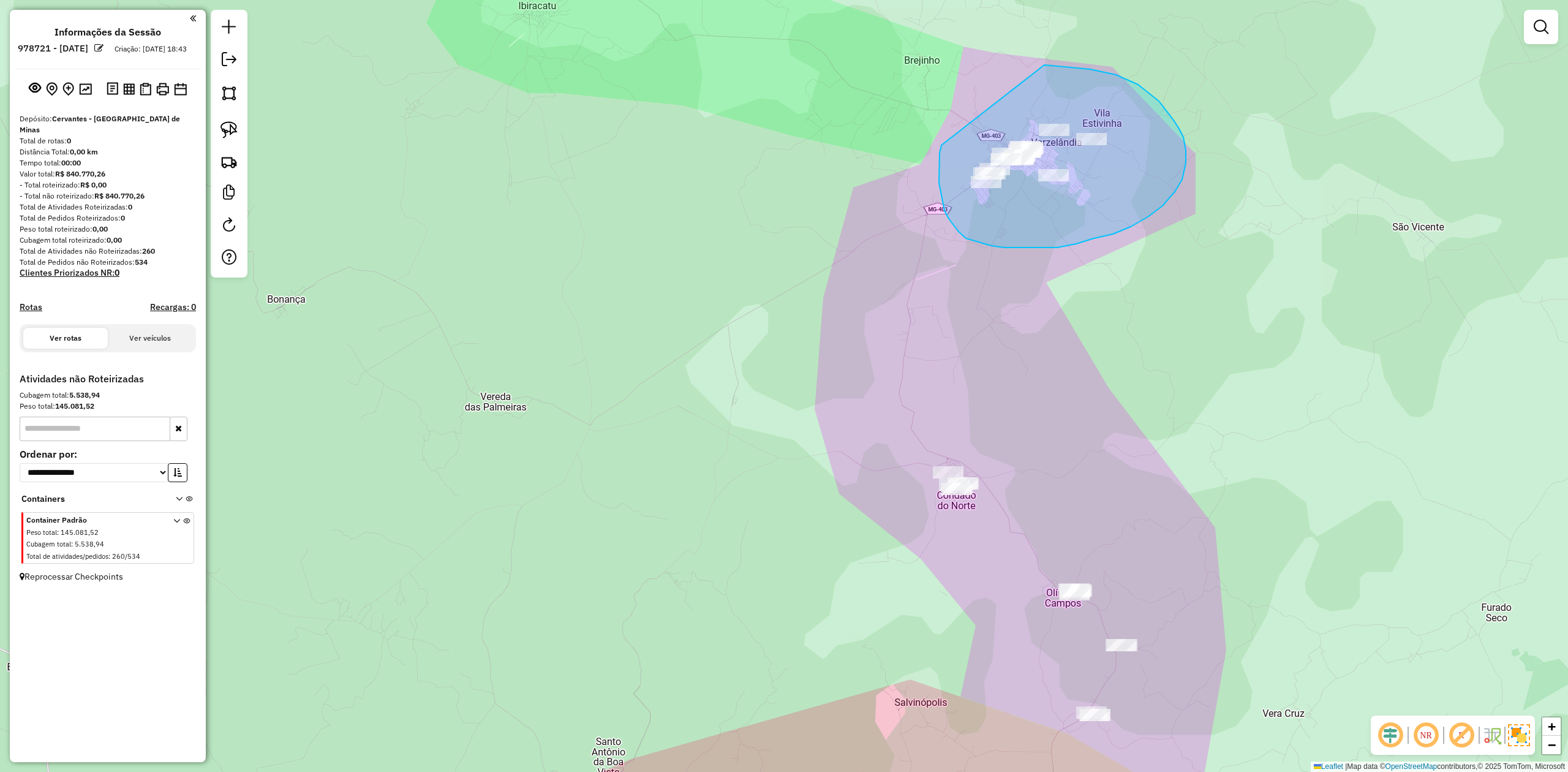
drag, startPoint x: 939, startPoint y: 154, endPoint x: 1001, endPoint y: 77, distance: 98.9
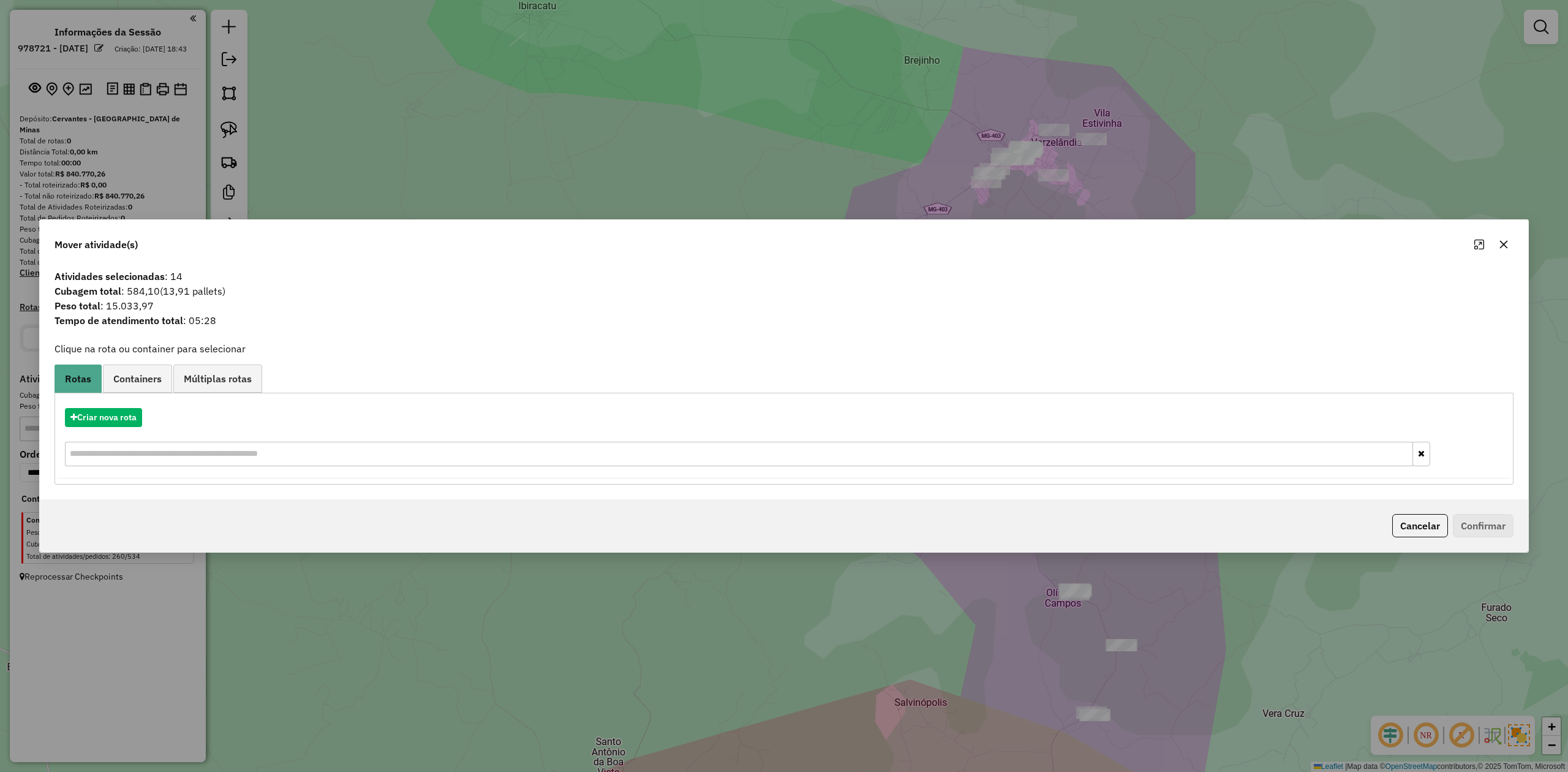
click at [1501, 241] on icon "button" at bounding box center [1504, 245] width 8 height 8
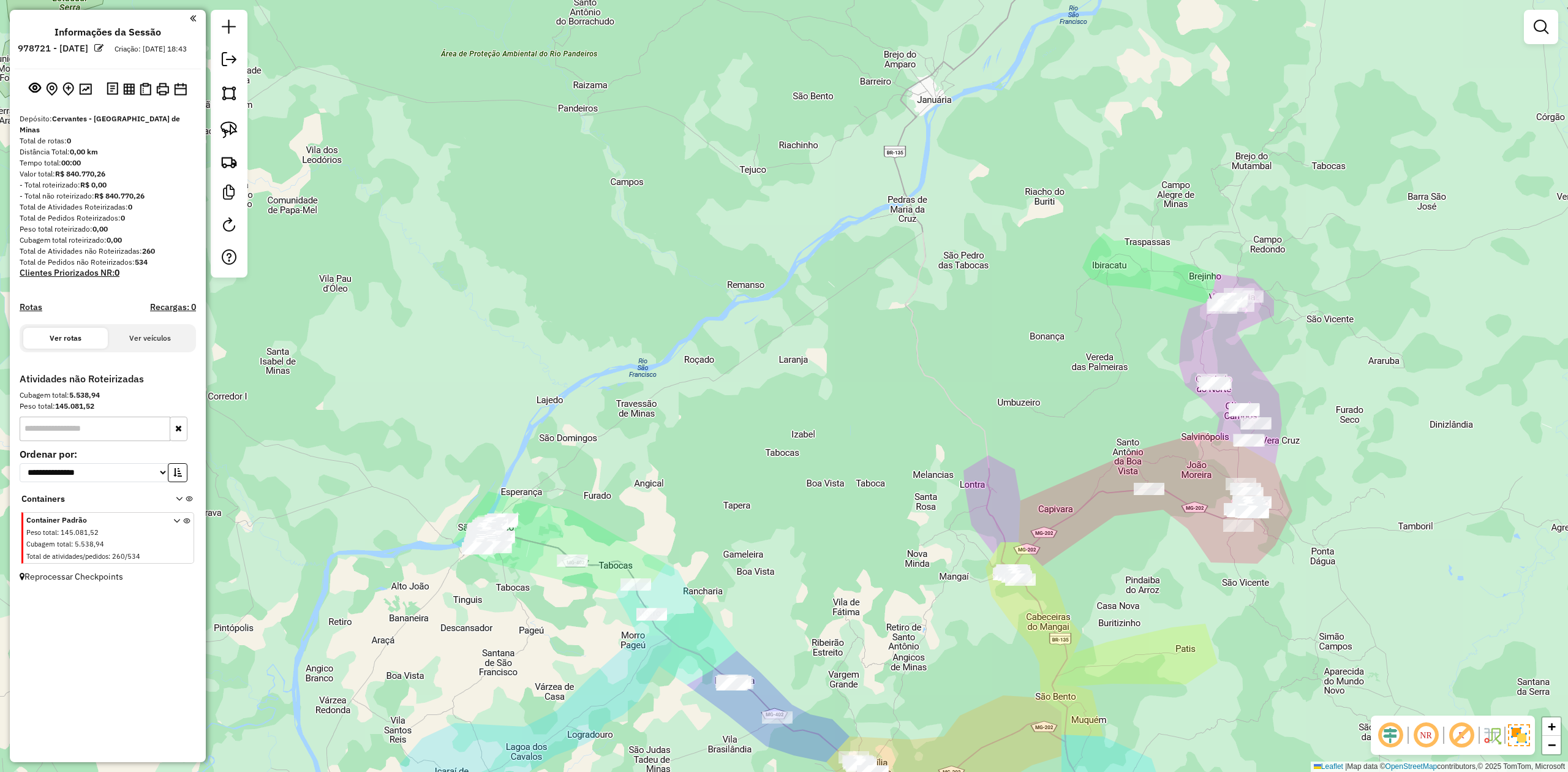
drag, startPoint x: 1321, startPoint y: 393, endPoint x: 1243, endPoint y: 228, distance: 182.5
click at [1243, 228] on div "Janela de atendimento Grade de atendimento Capacidade Transportadoras Veículos …" at bounding box center [784, 386] width 1568 height 772
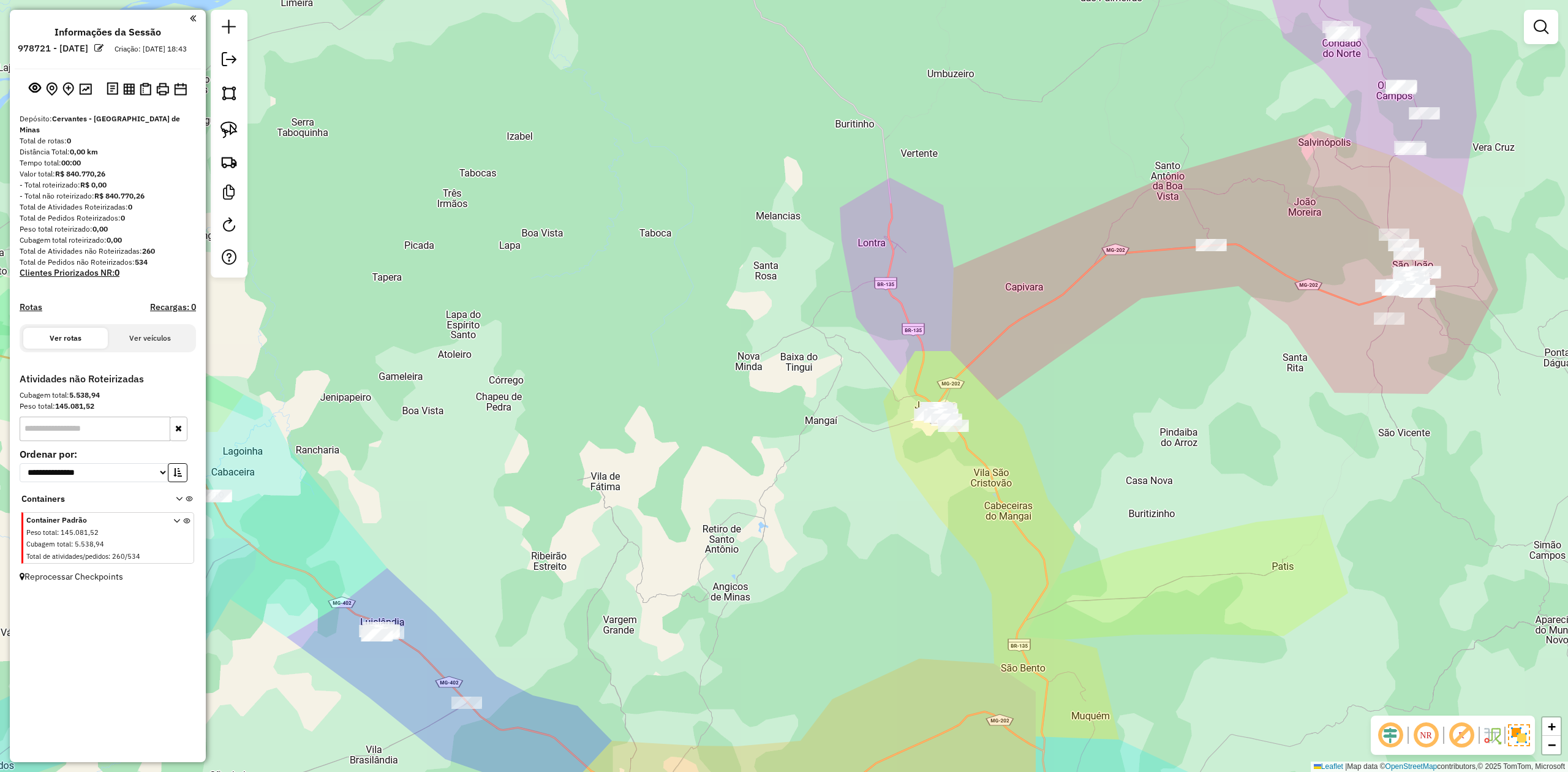
drag, startPoint x: 233, startPoint y: 130, endPoint x: 684, endPoint y: 137, distance: 451.1
click at [234, 130] on img at bounding box center [228, 130] width 17 height 17
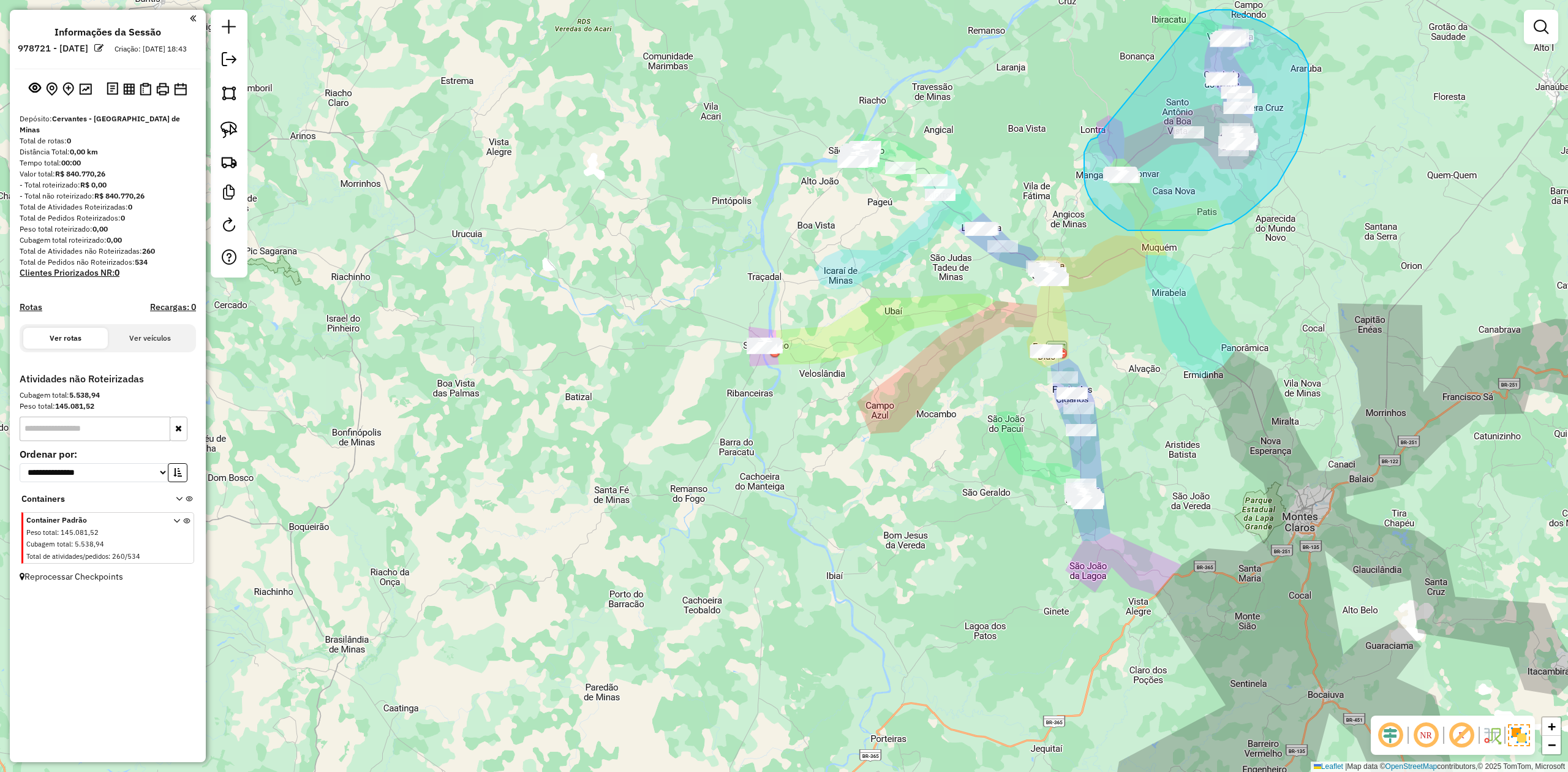
drag, startPoint x: 1091, startPoint y: 139, endPoint x: 1199, endPoint y: 13, distance: 166.0
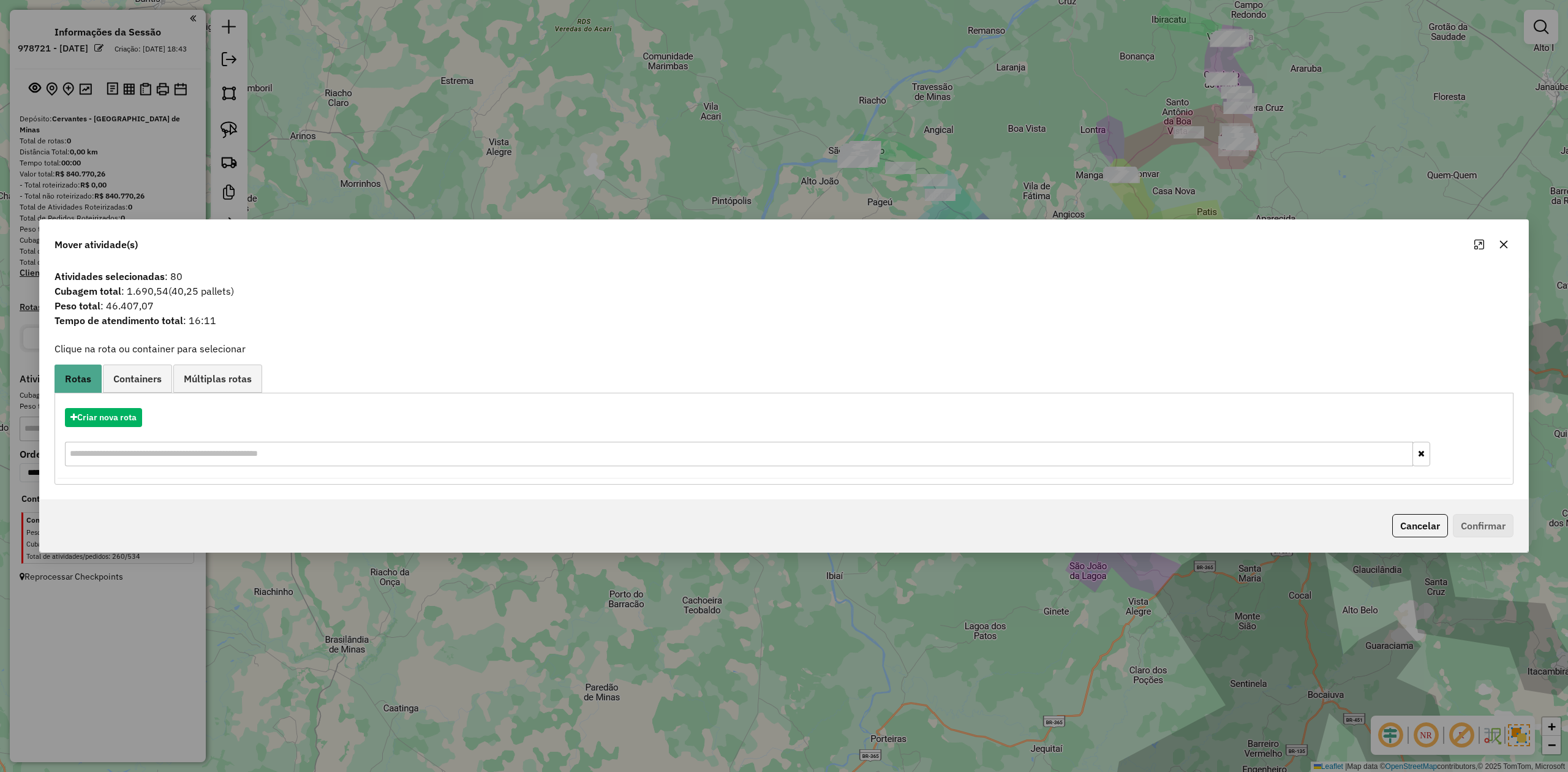
click at [1503, 240] on icon "button" at bounding box center [1504, 244] width 10 height 10
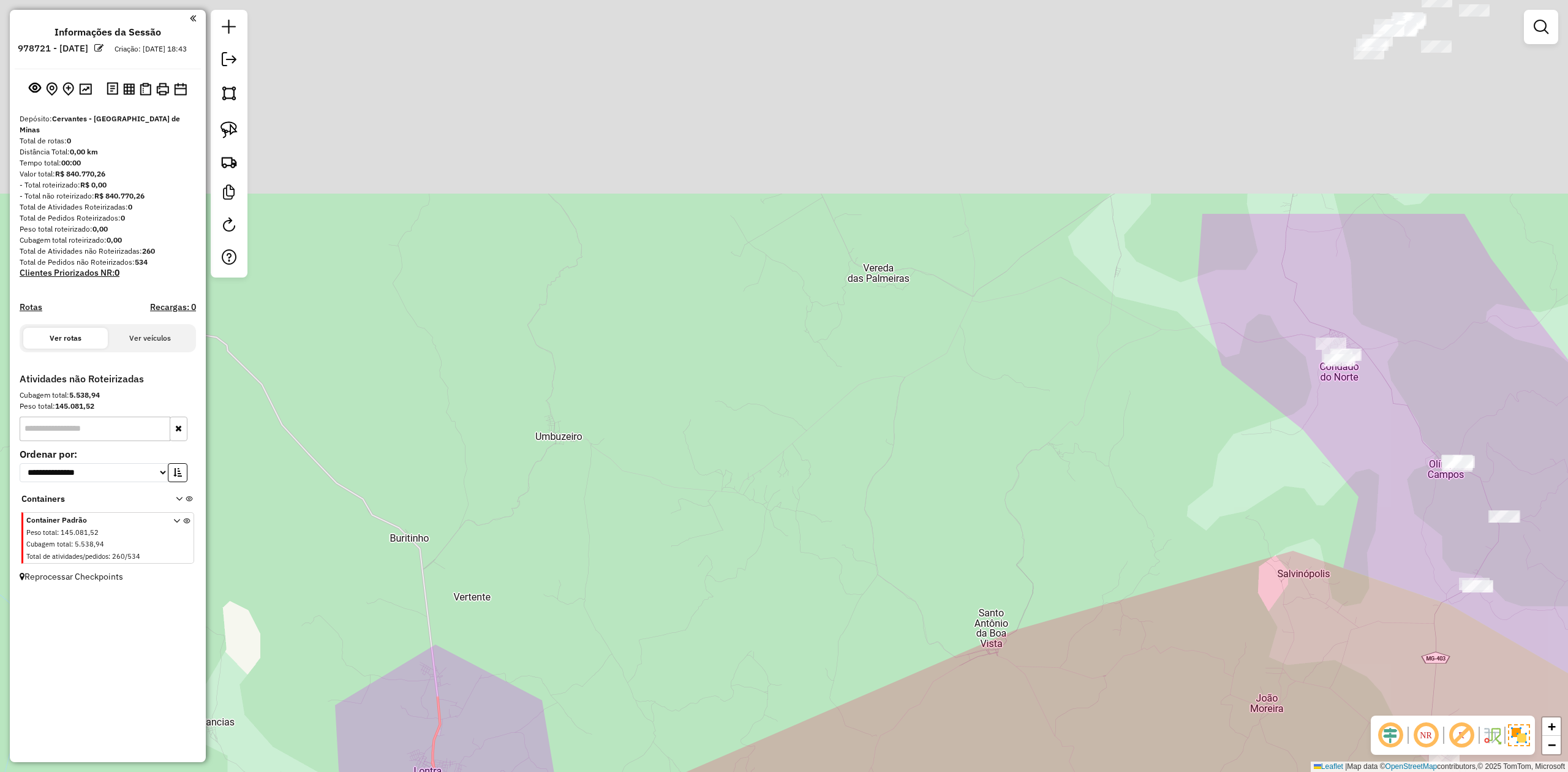
drag, startPoint x: 1234, startPoint y: 363, endPoint x: 1242, endPoint y: 442, distance: 79.4
click at [1242, 442] on div "Janela de atendimento Grade de atendimento Capacidade Transportadoras Veículos …" at bounding box center [784, 386] width 1568 height 772
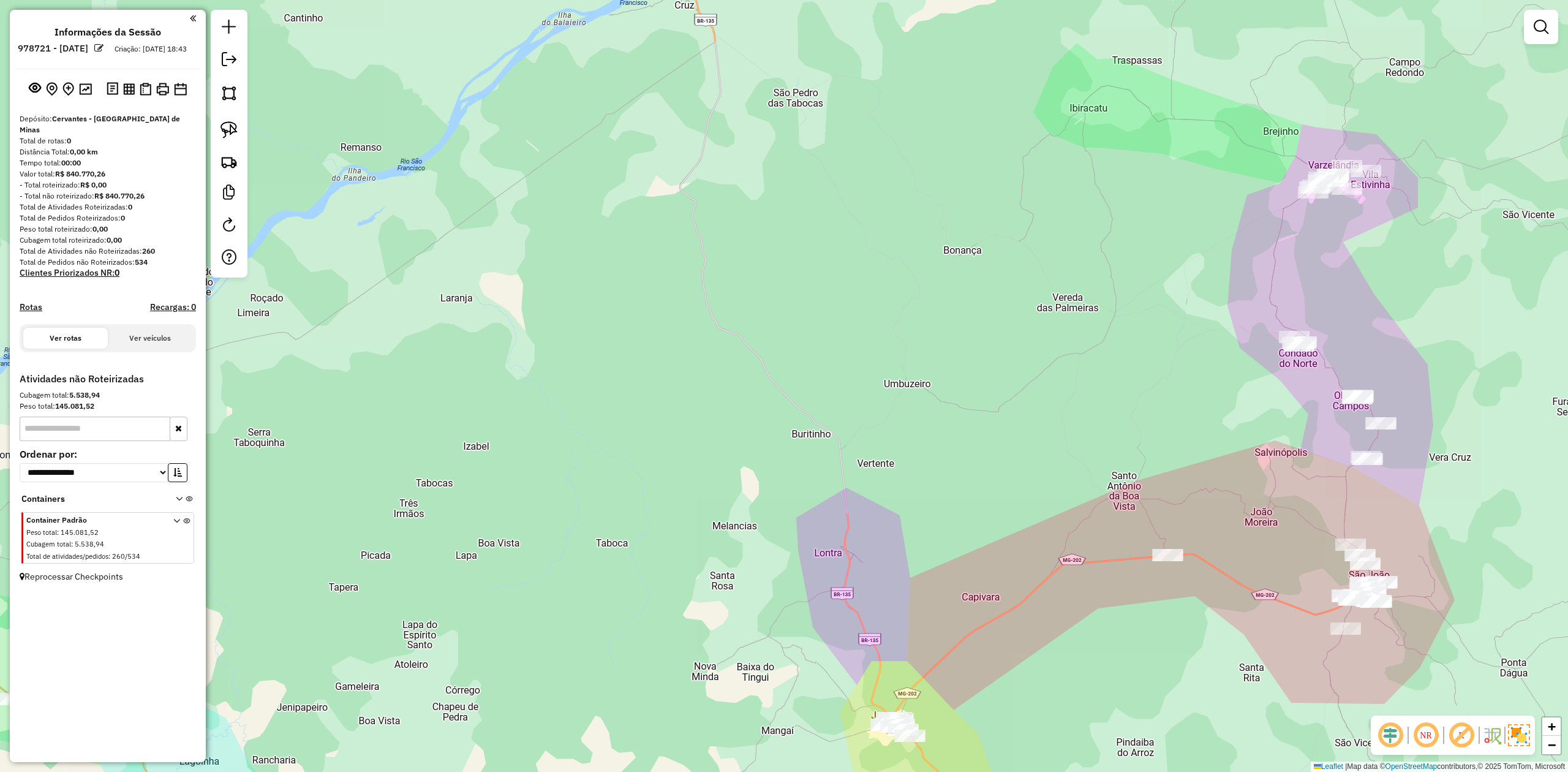
drag, startPoint x: 1193, startPoint y: 471, endPoint x: 1252, endPoint y: 165, distance: 311.6
click at [1238, 214] on div "Janela de atendimento Grade de atendimento Capacidade Transportadoras Veículos …" at bounding box center [784, 386] width 1568 height 772
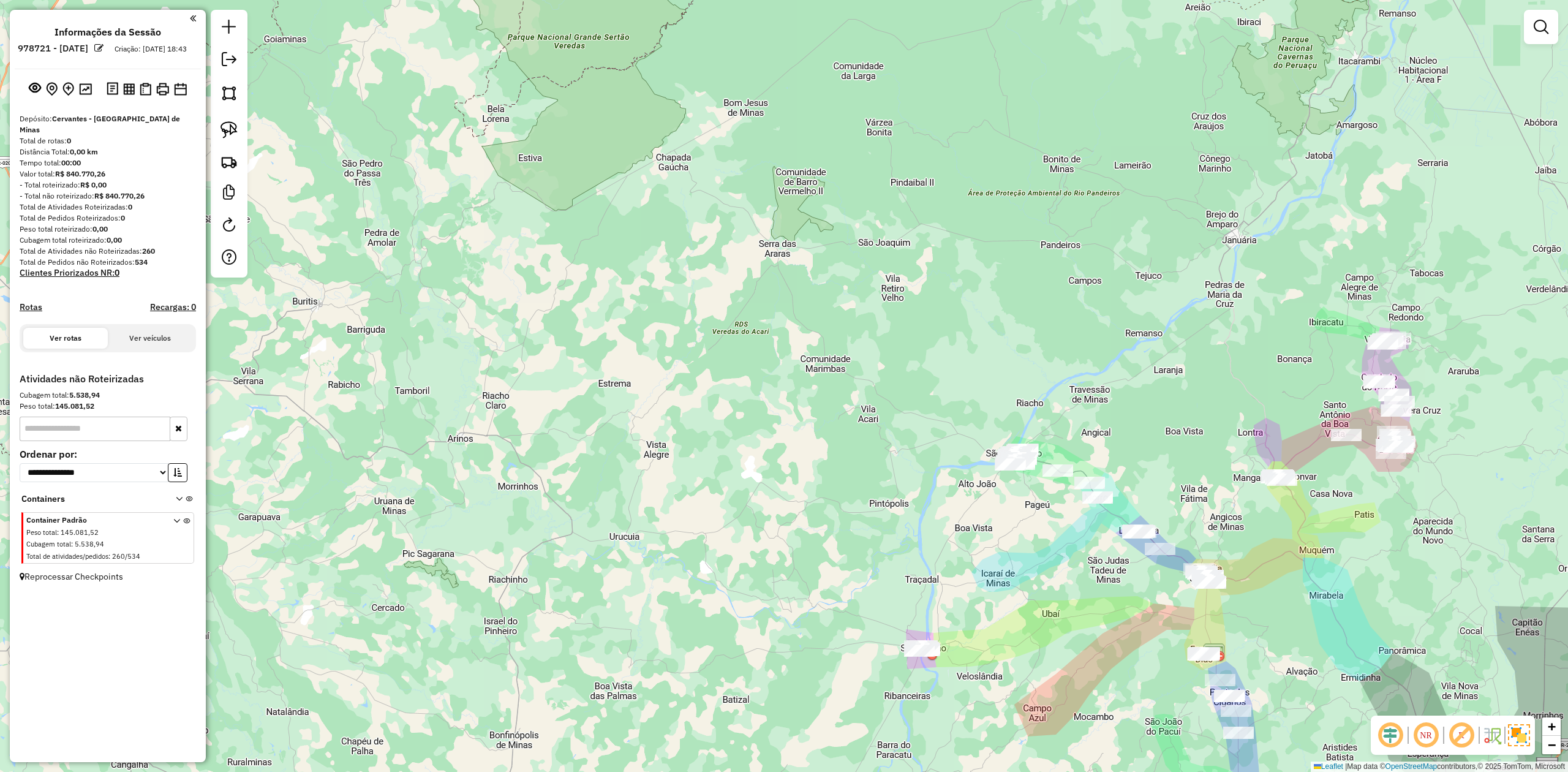
drag, startPoint x: 1289, startPoint y: 558, endPoint x: 1205, endPoint y: 447, distance: 139.2
click at [1215, 452] on div "Janela de atendimento Grade de atendimento Capacidade Transportadoras Veículos …" at bounding box center [784, 386] width 1568 height 772
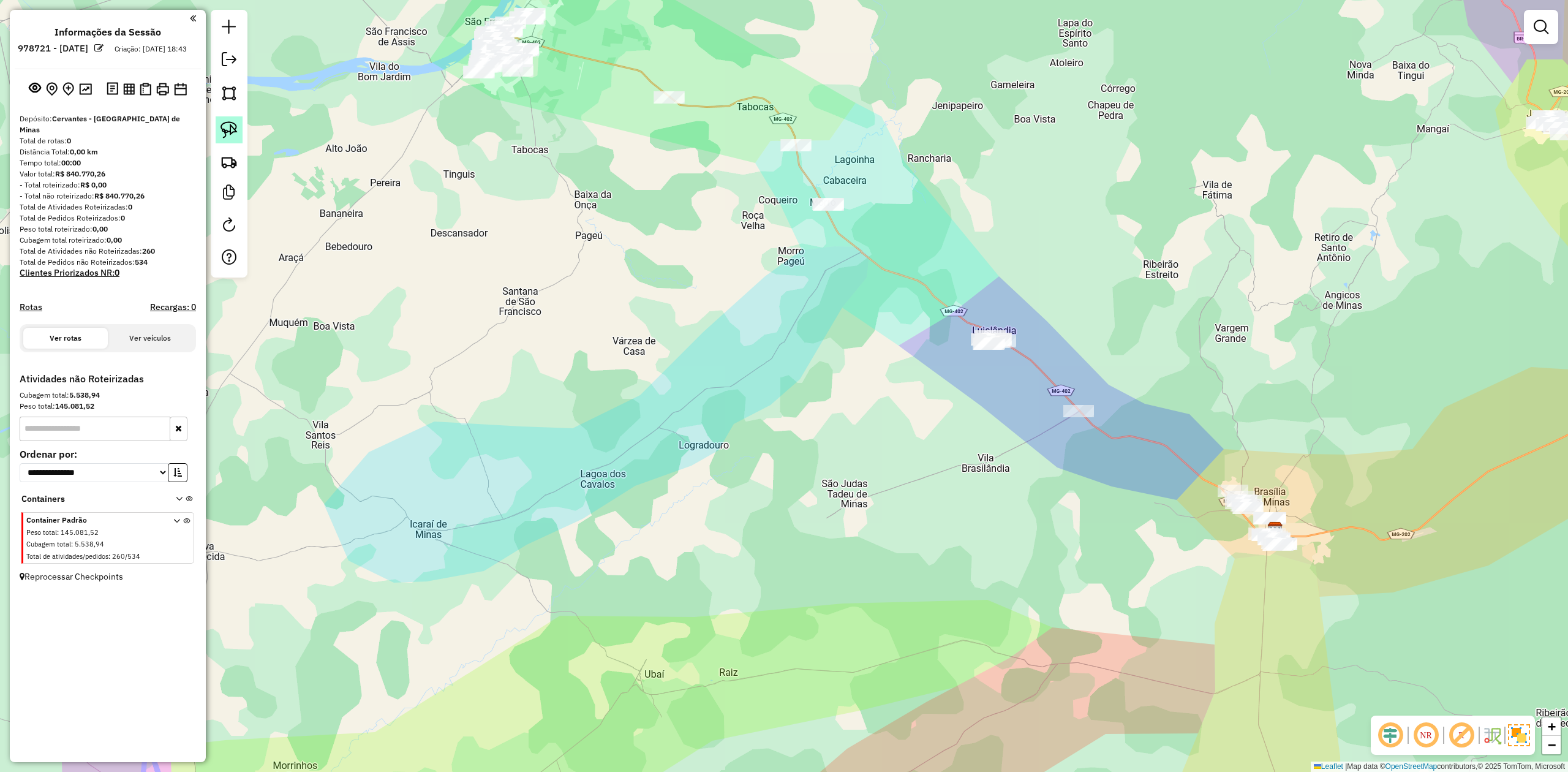
click at [233, 128] on img at bounding box center [228, 130] width 17 height 17
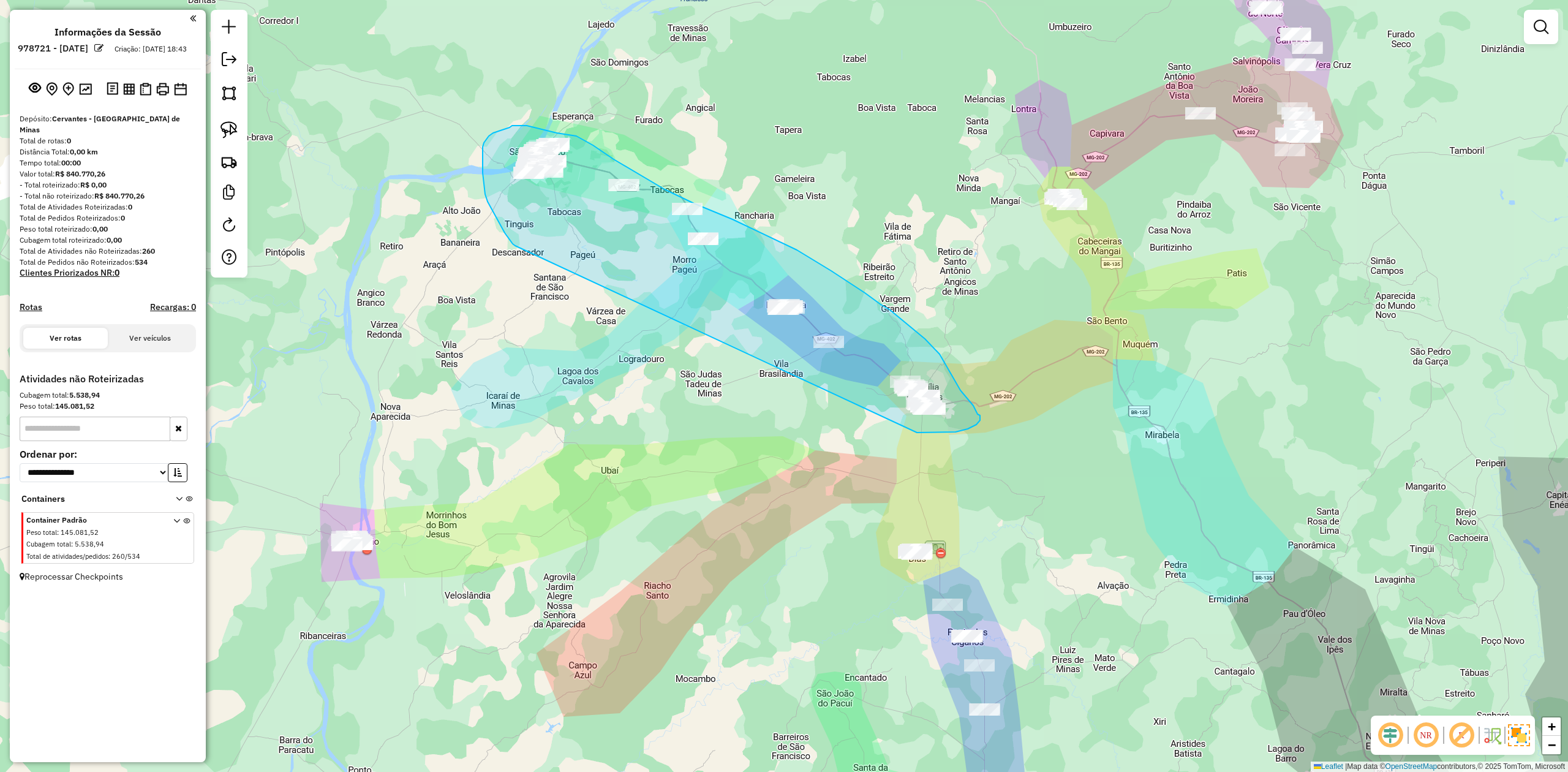
drag, startPoint x: 515, startPoint y: 245, endPoint x: 832, endPoint y: 408, distance: 356.5
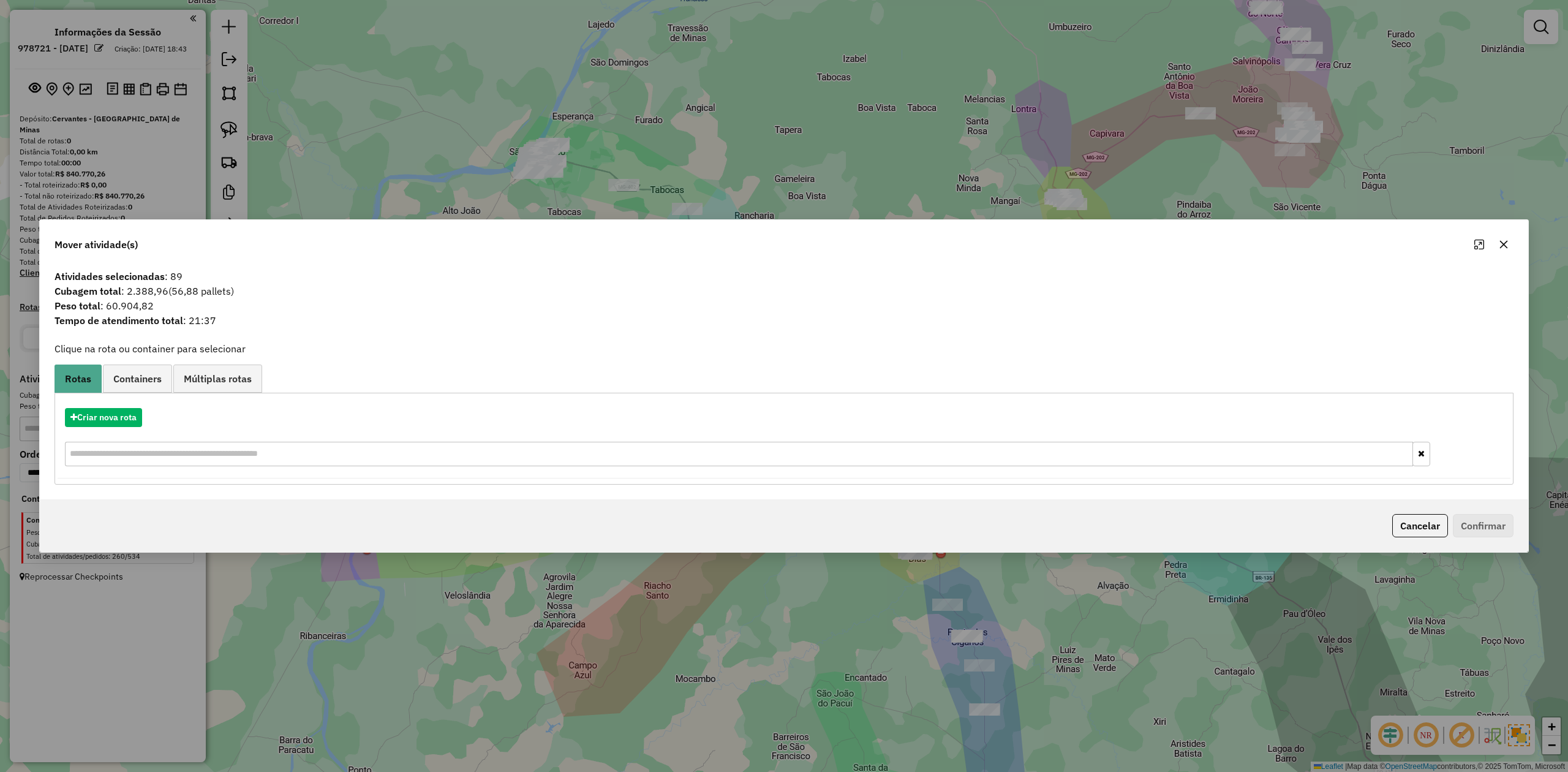
click at [1506, 241] on icon "button" at bounding box center [1504, 245] width 8 height 8
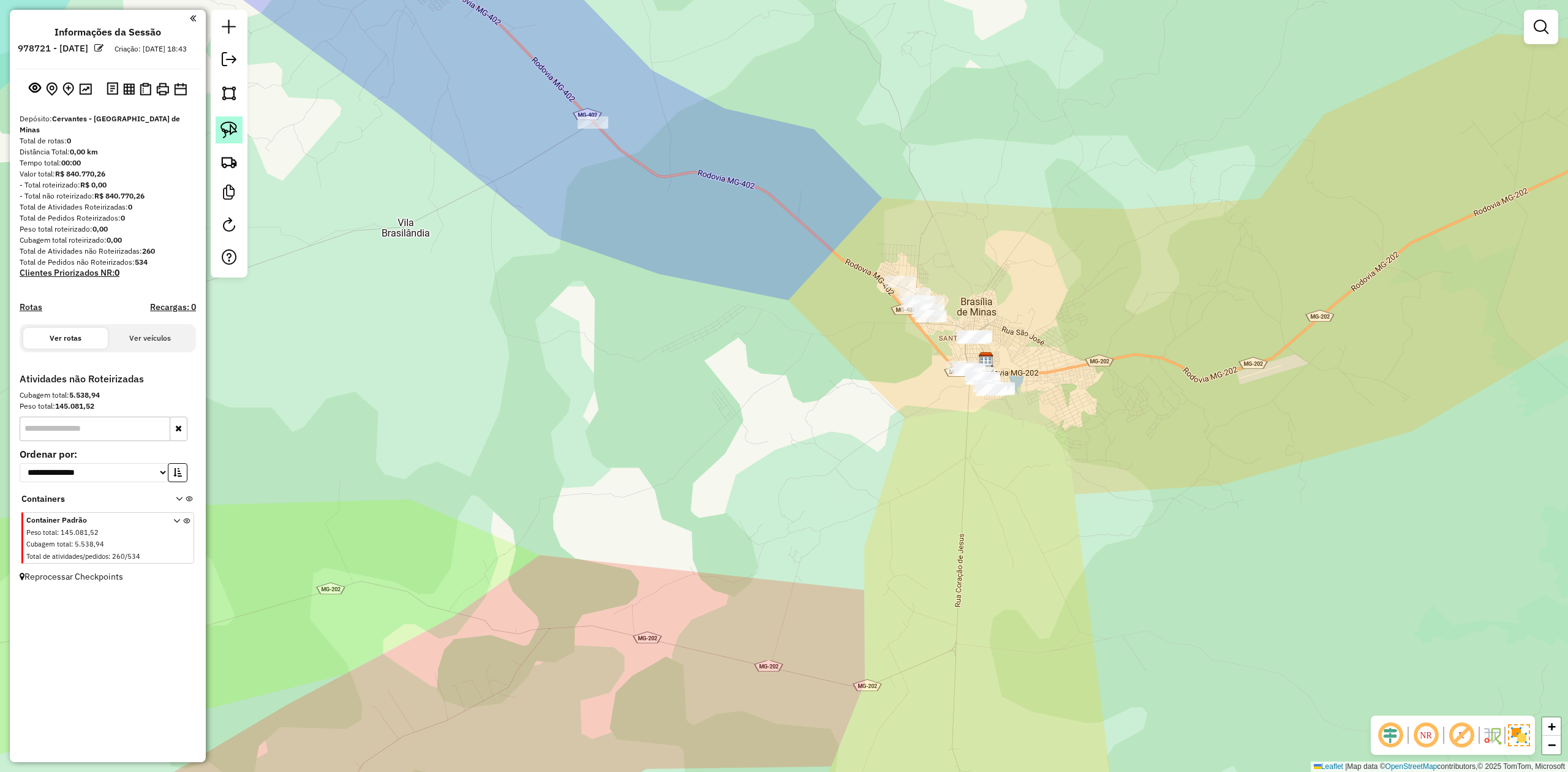
click at [224, 122] on img at bounding box center [228, 130] width 17 height 17
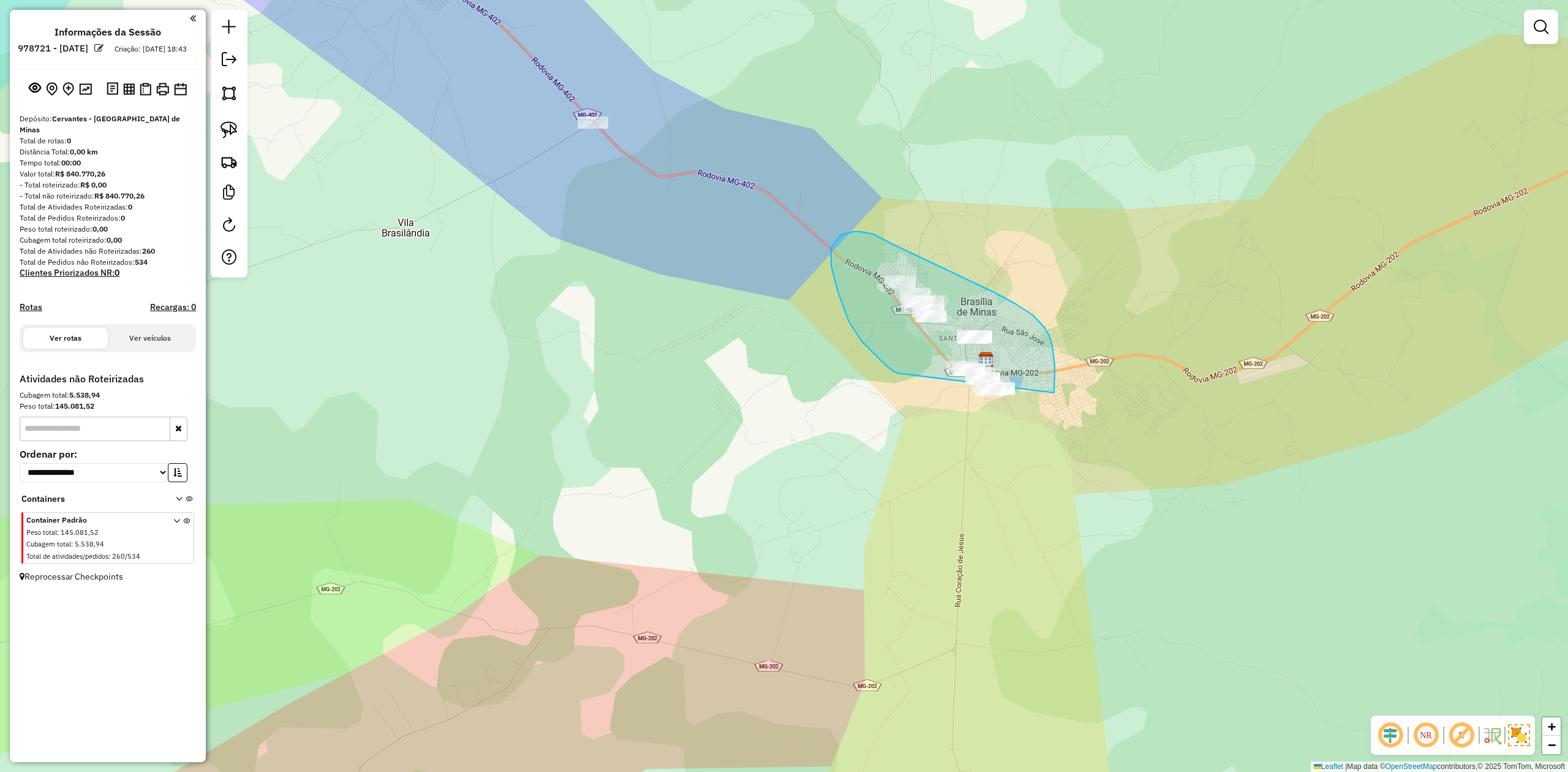
drag, startPoint x: 861, startPoint y: 340, endPoint x: 951, endPoint y: 421, distance: 121.1
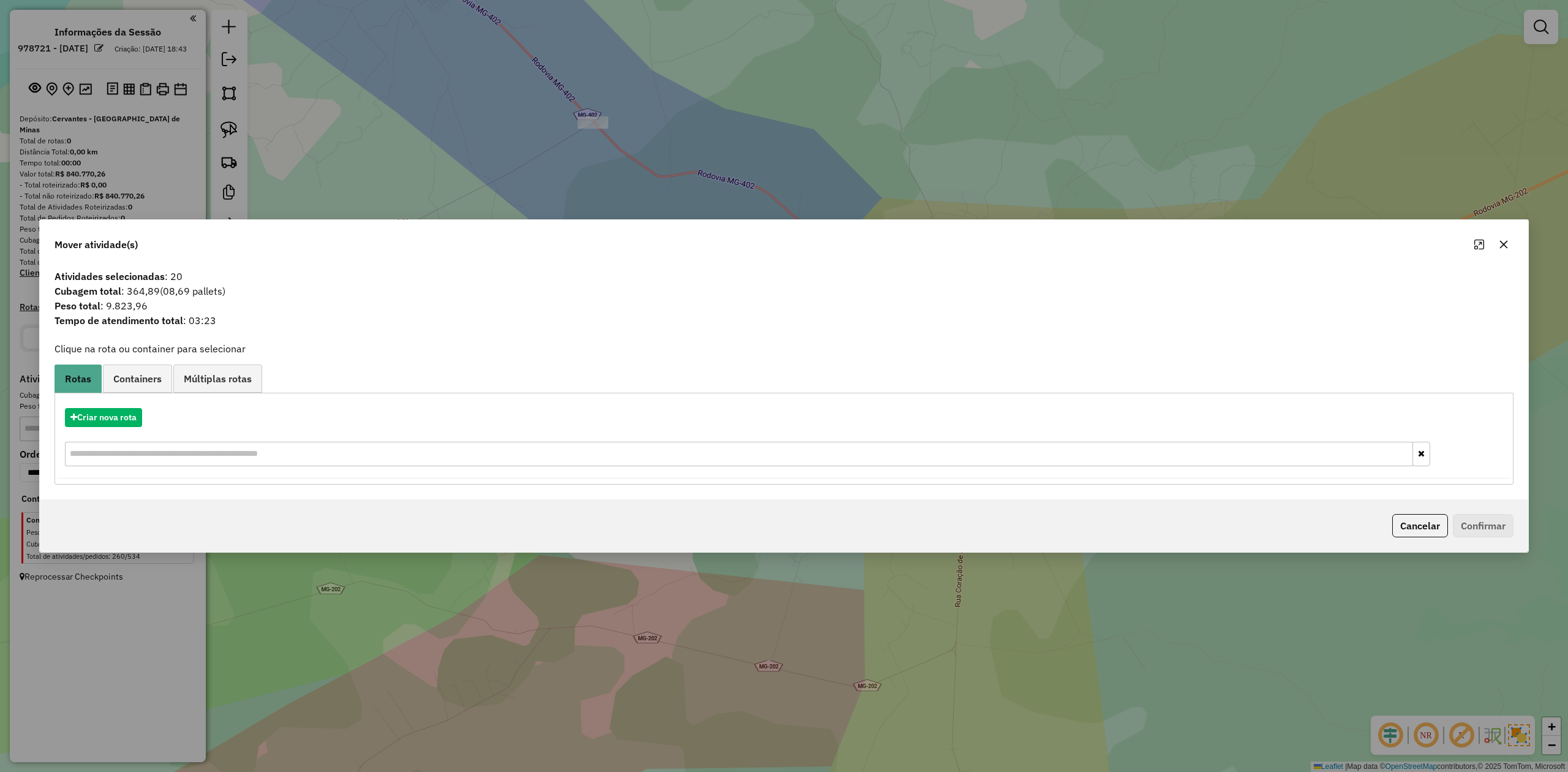
click at [1501, 241] on icon "button" at bounding box center [1504, 245] width 8 height 8
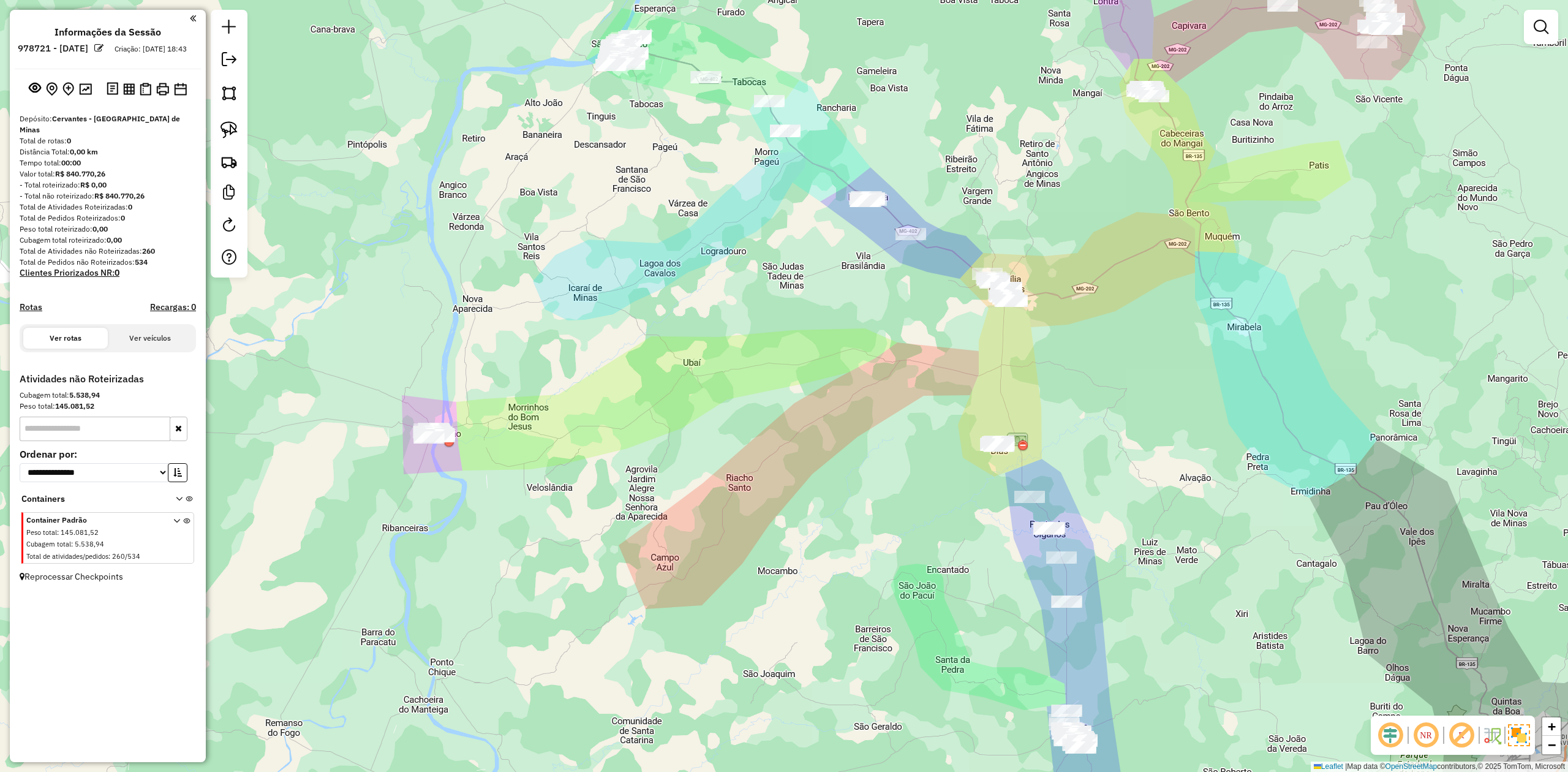
drag, startPoint x: 1128, startPoint y: 392, endPoint x: 1051, endPoint y: 461, distance: 103.4
click at [1056, 461] on div "Janela de atendimento Grade de atendimento Capacidade Transportadoras Veículos …" at bounding box center [784, 386] width 1568 height 772
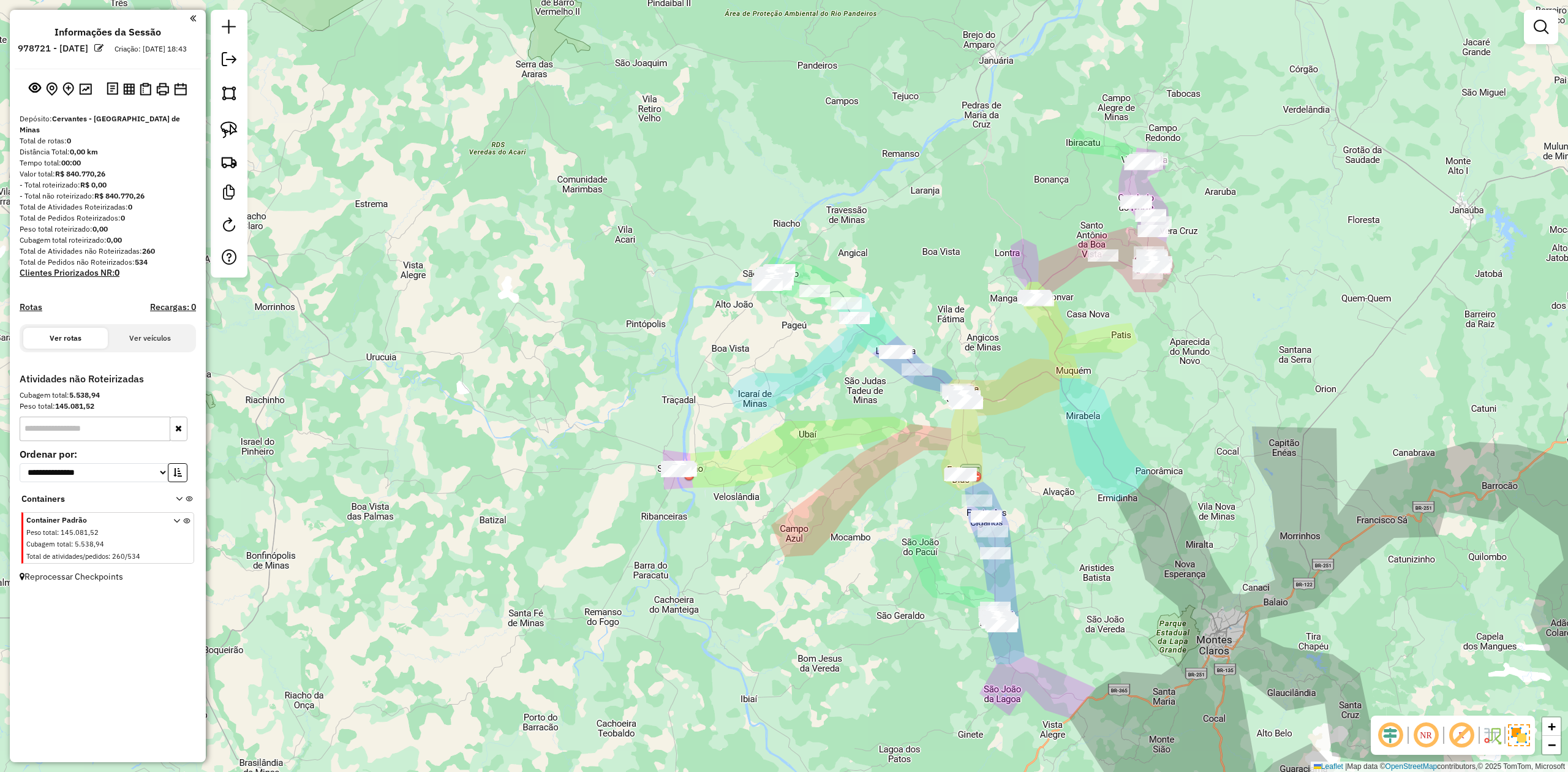
drag, startPoint x: 1095, startPoint y: 377, endPoint x: 993, endPoint y: 435, distance: 117.3
click at [995, 434] on div "Janela de atendimento Grade de atendimento Capacidade Transportadoras Veículos …" at bounding box center [784, 386] width 1568 height 772
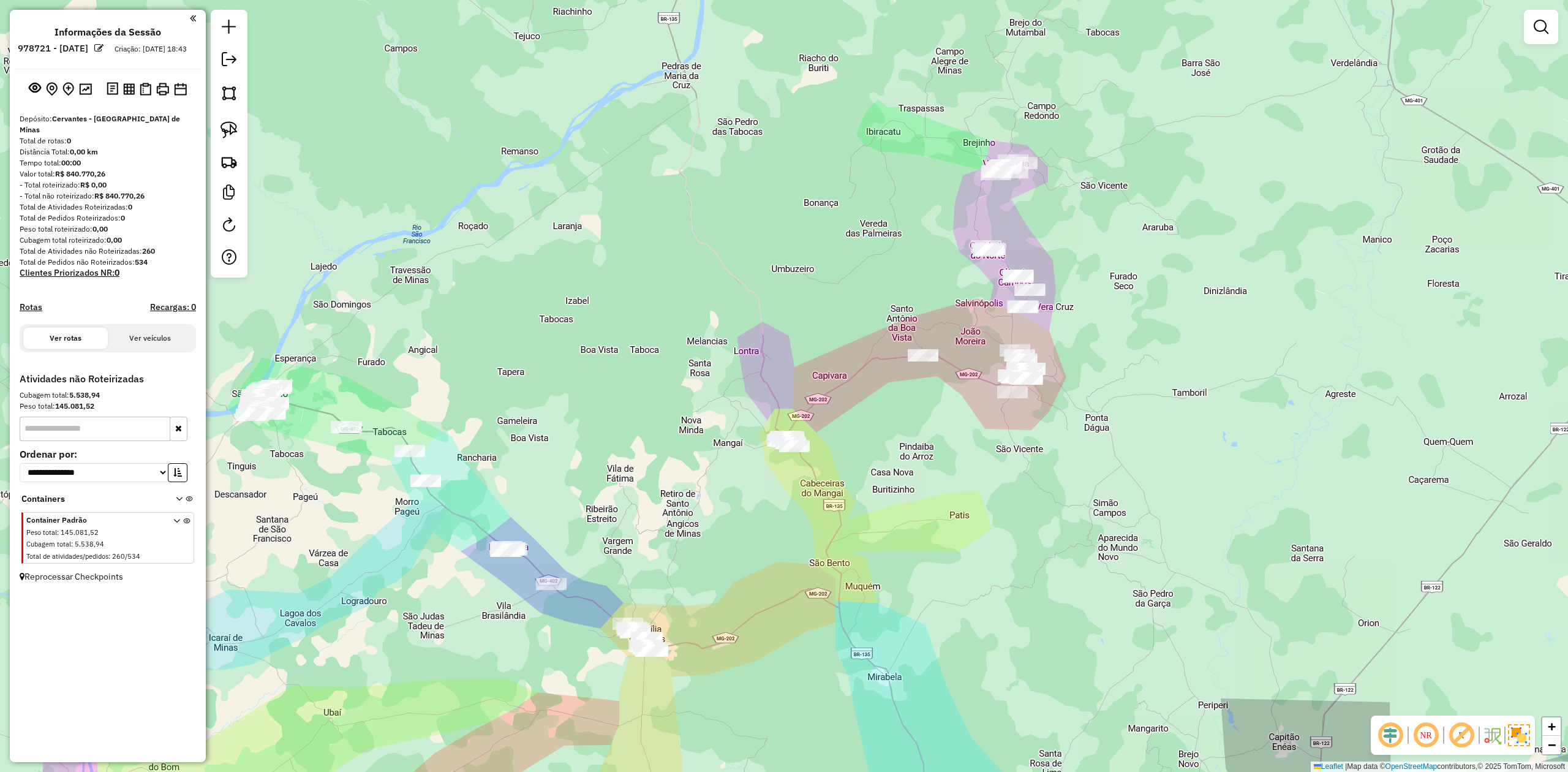
drag, startPoint x: 886, startPoint y: 393, endPoint x: 873, endPoint y: 463, distance: 71.2
click at [873, 463] on div "Janela de atendimento Grade de atendimento Capacidade Transportadoras Veículos …" at bounding box center [784, 386] width 1568 height 772
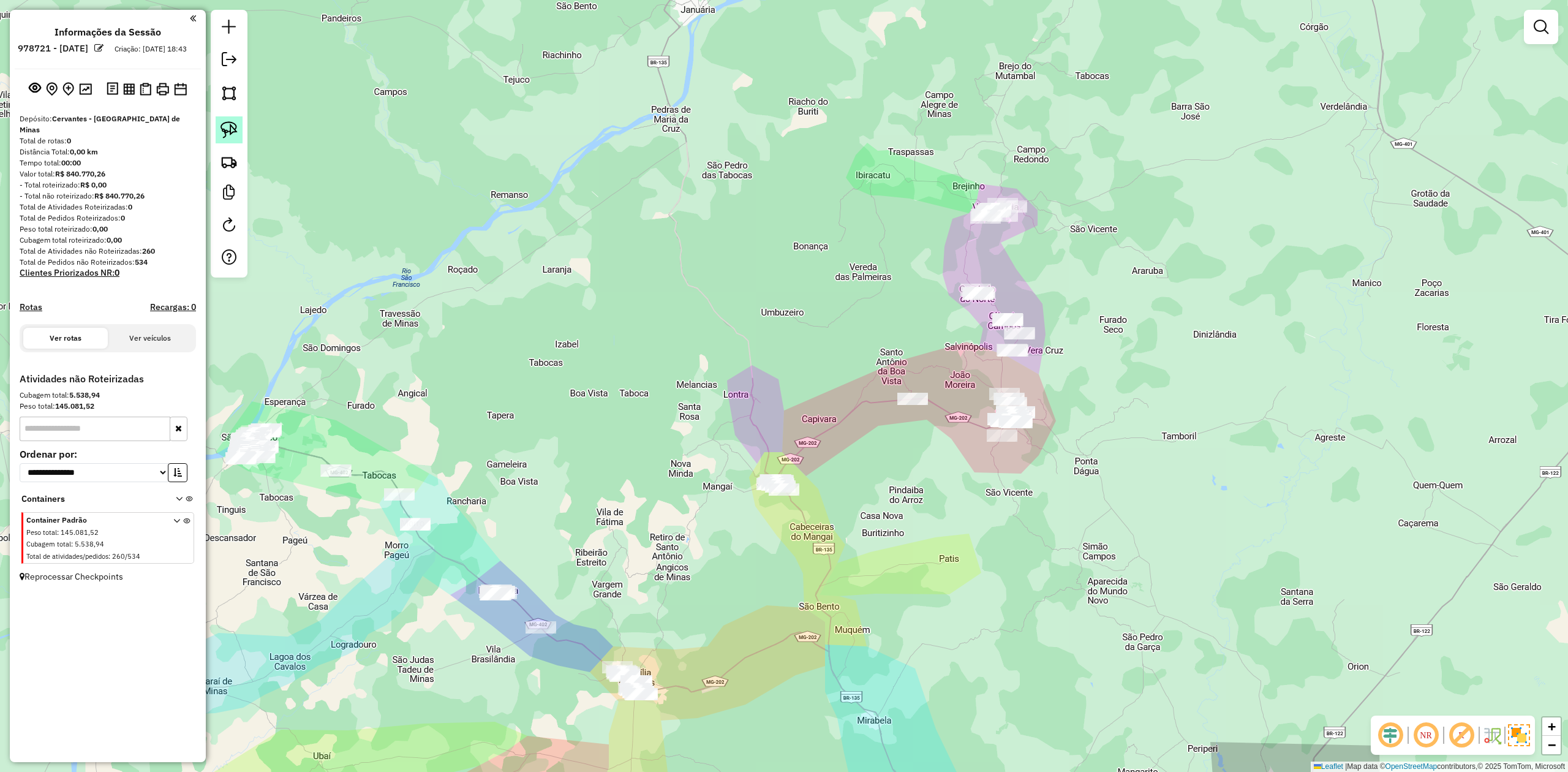
click at [219, 118] on link at bounding box center [229, 130] width 27 height 27
drag, startPoint x: 932, startPoint y: 204, endPoint x: 1002, endPoint y: 169, distance: 78.3
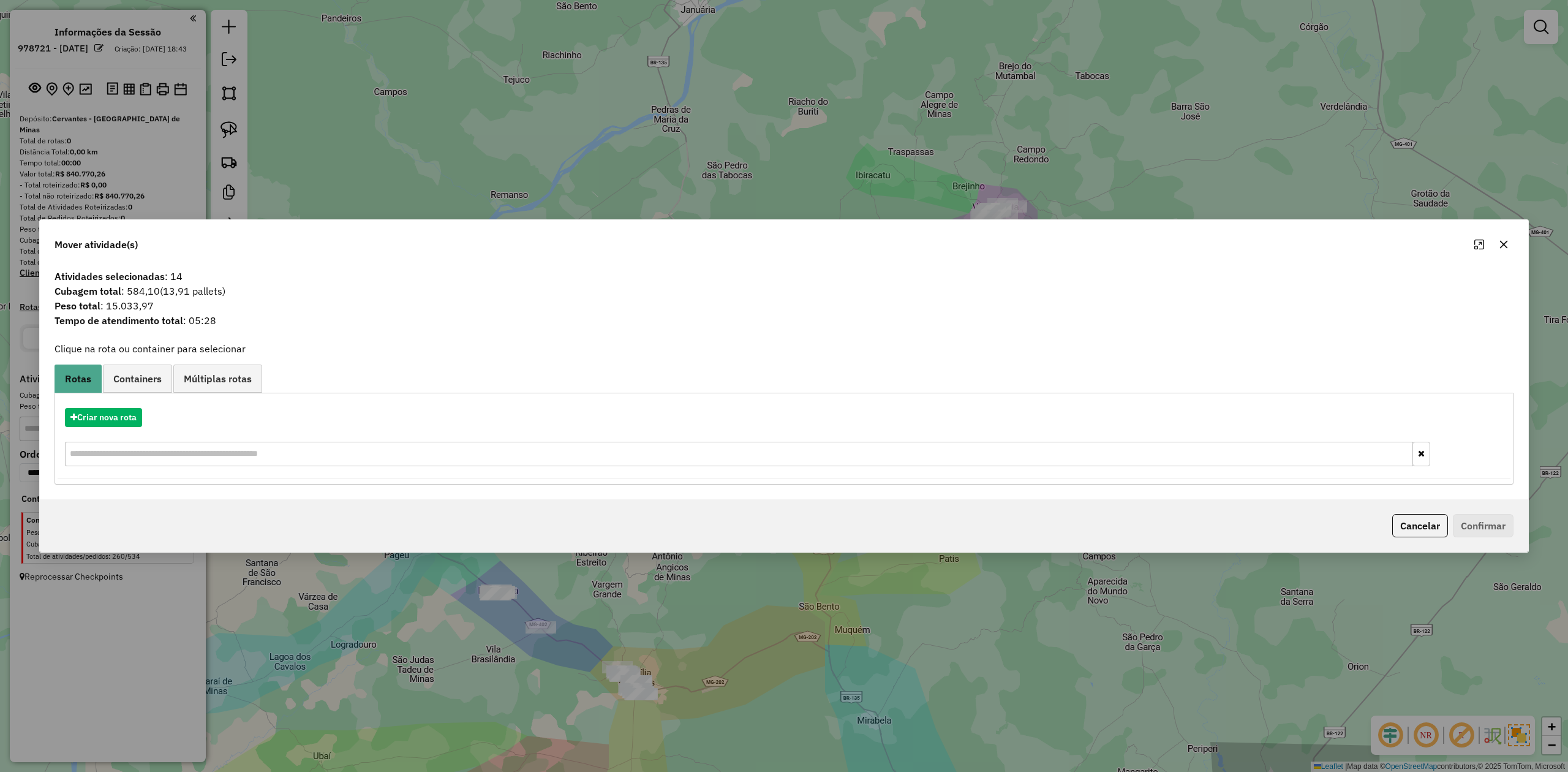
click at [1503, 241] on icon "button" at bounding box center [1504, 244] width 10 height 10
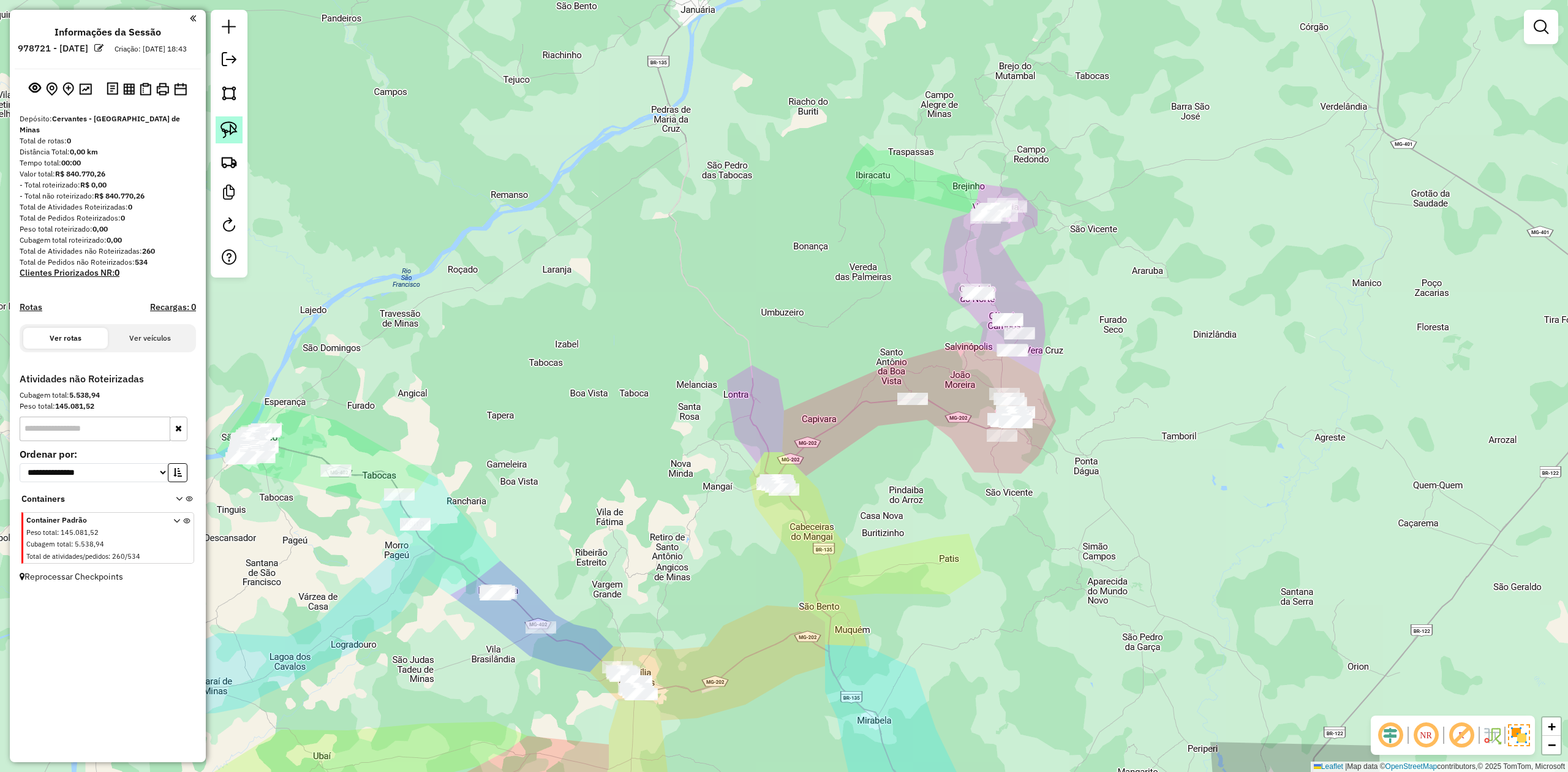
click at [227, 135] on img at bounding box center [228, 130] width 17 height 17
drag, startPoint x: 935, startPoint y: 259, endPoint x: 971, endPoint y: 260, distance: 36.0
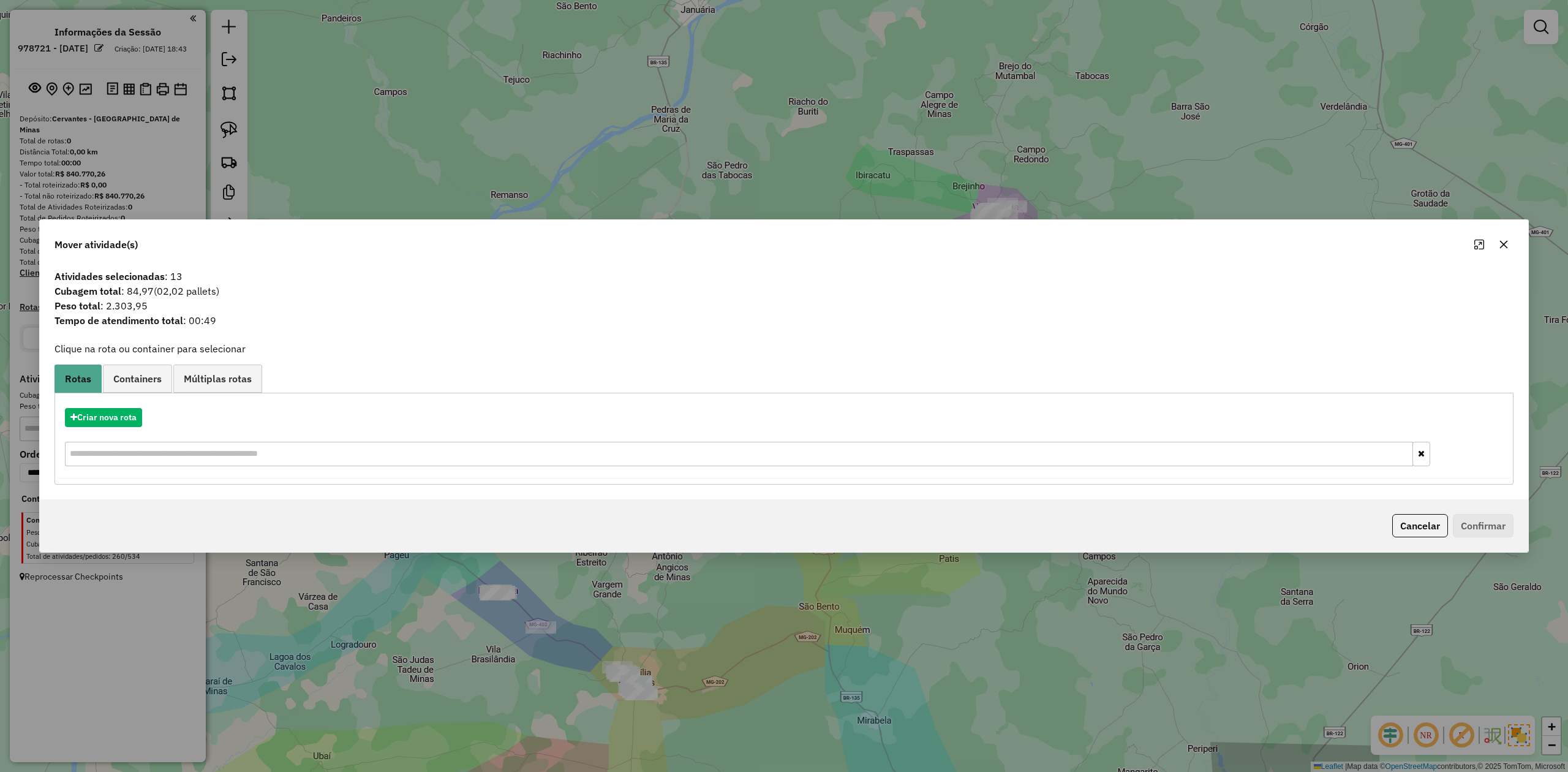
click at [1505, 240] on icon "button" at bounding box center [1504, 244] width 10 height 10
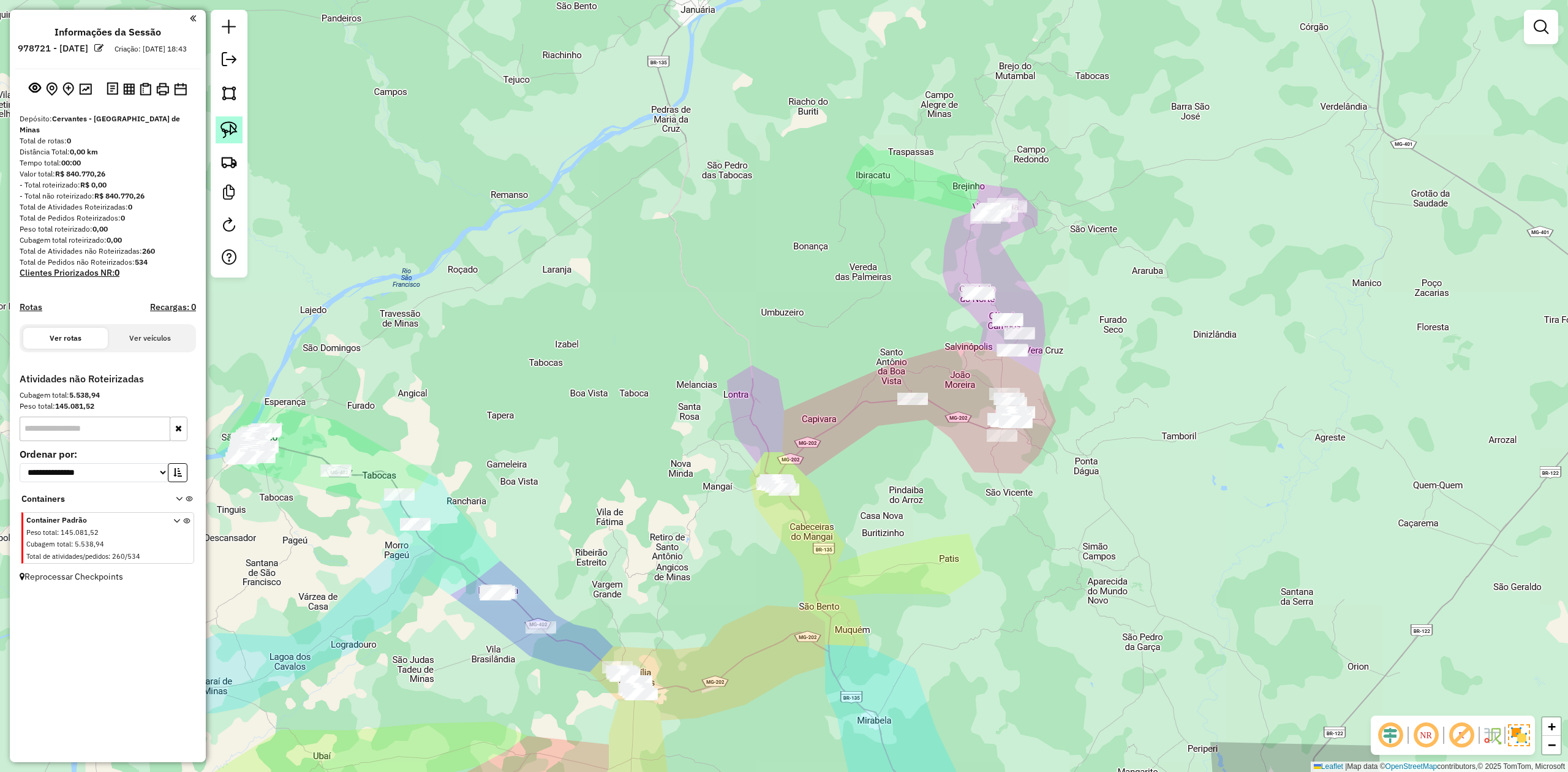
click at [226, 122] on img at bounding box center [228, 130] width 17 height 17
drag, startPoint x: 753, startPoint y: 498, endPoint x: 746, endPoint y: 432, distance: 66.4
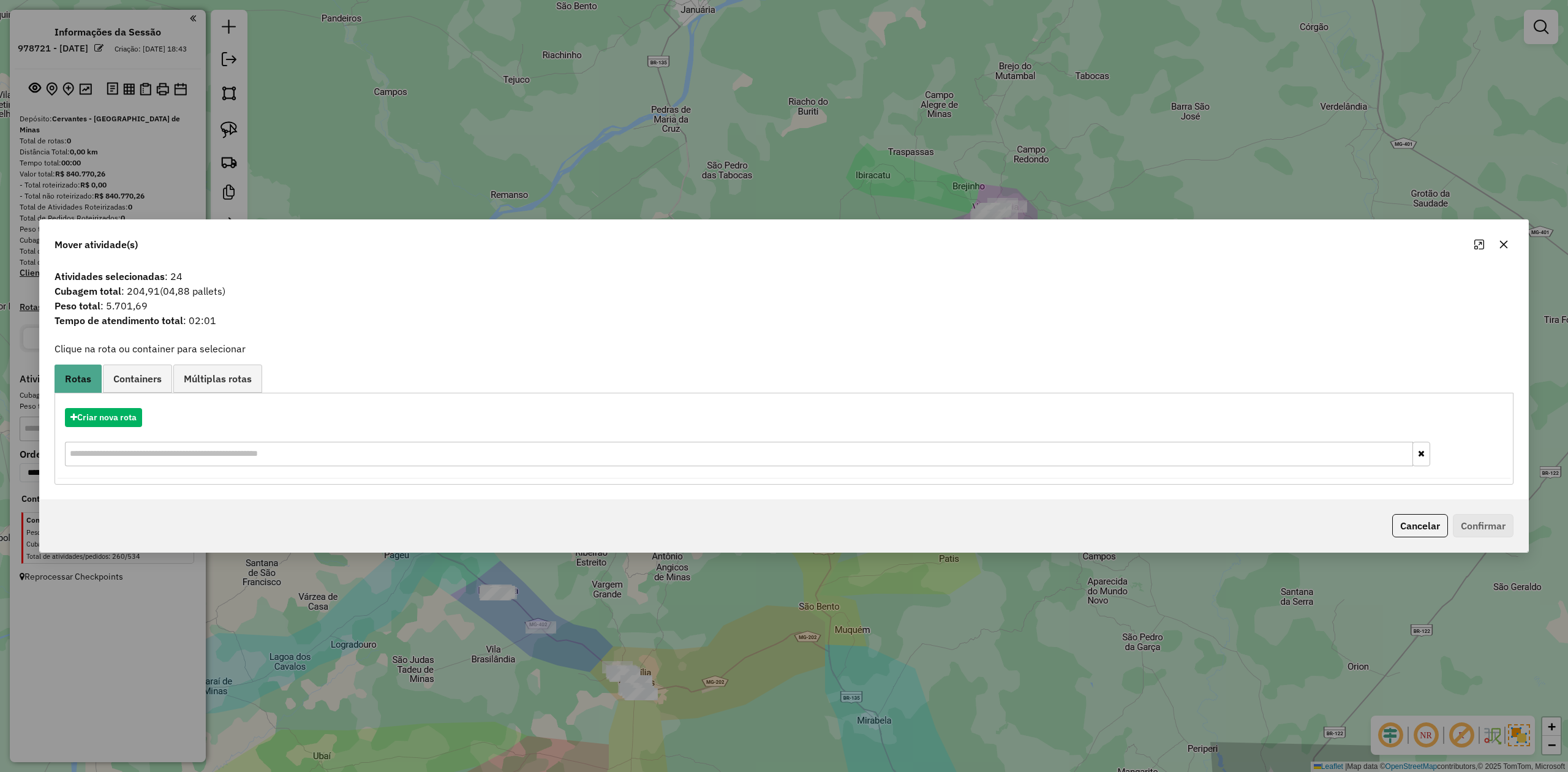
click at [1503, 243] on icon "button" at bounding box center [1504, 244] width 10 height 10
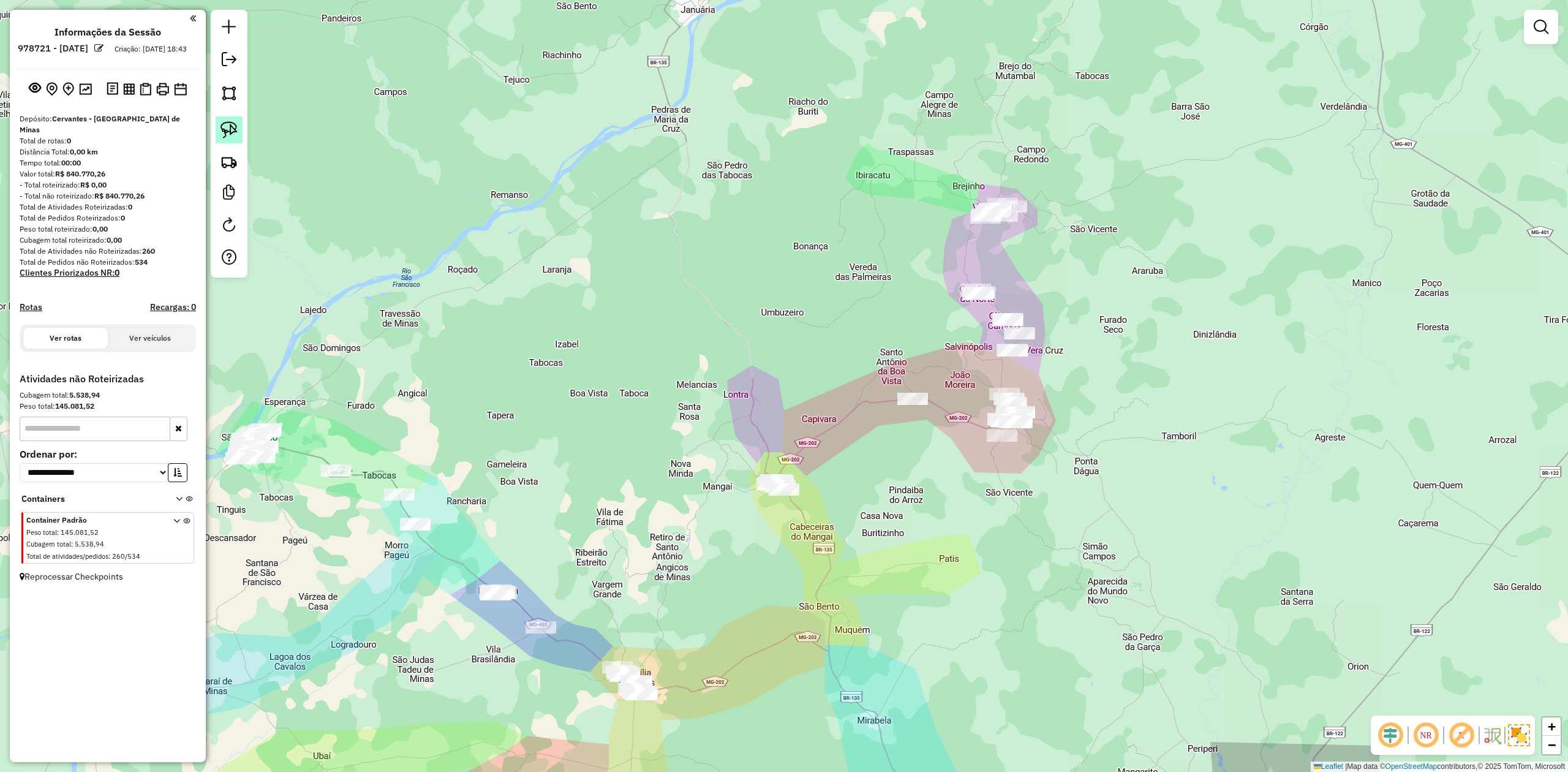
click at [221, 130] on img at bounding box center [228, 130] width 17 height 17
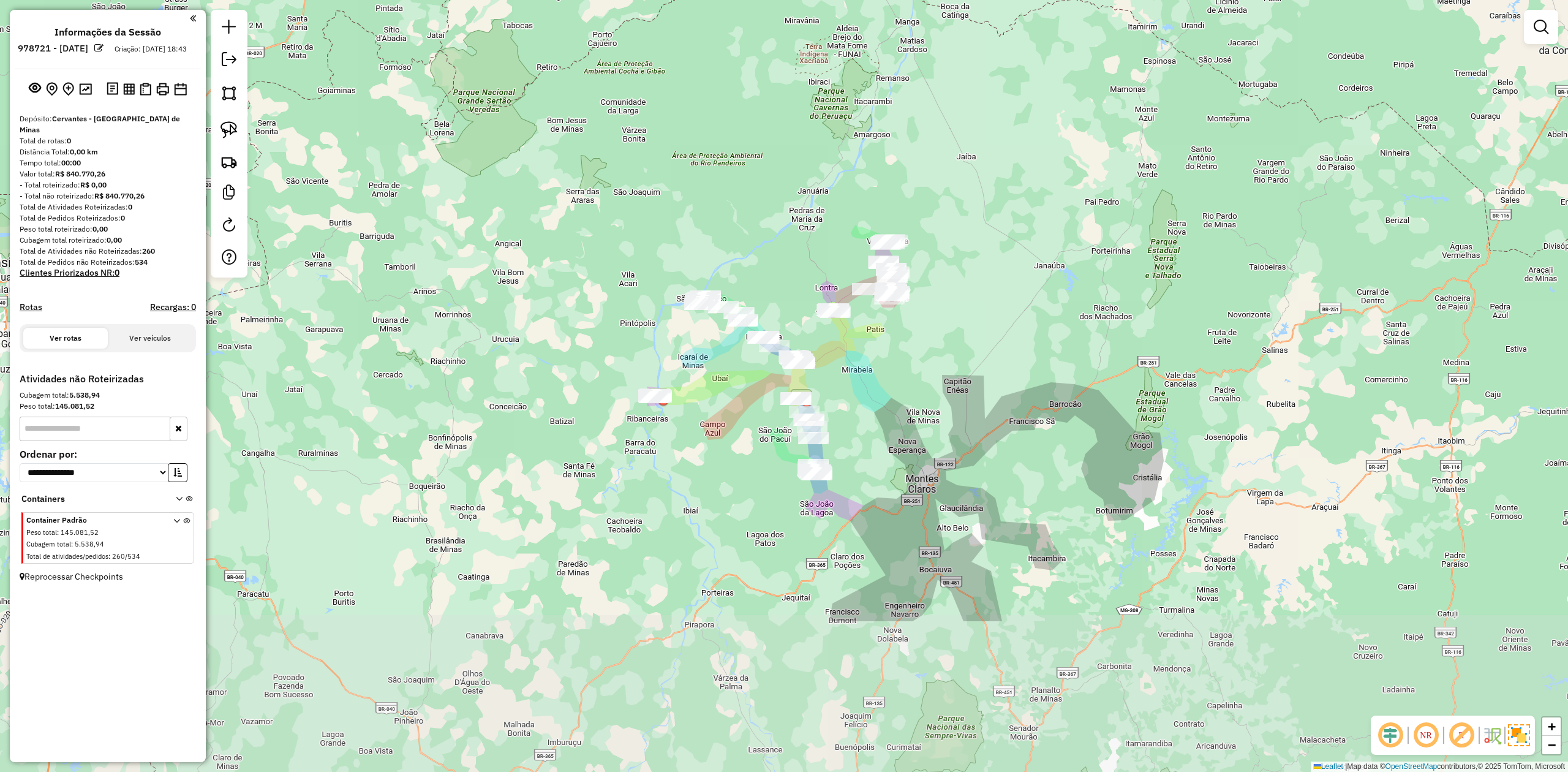
drag, startPoint x: 933, startPoint y: 601, endPoint x: 875, endPoint y: 379, distance: 229.5
click at [899, 386] on div "Janela de atendimento Grade de atendimento Capacidade Transportadoras Veículos …" at bounding box center [784, 386] width 1568 height 772
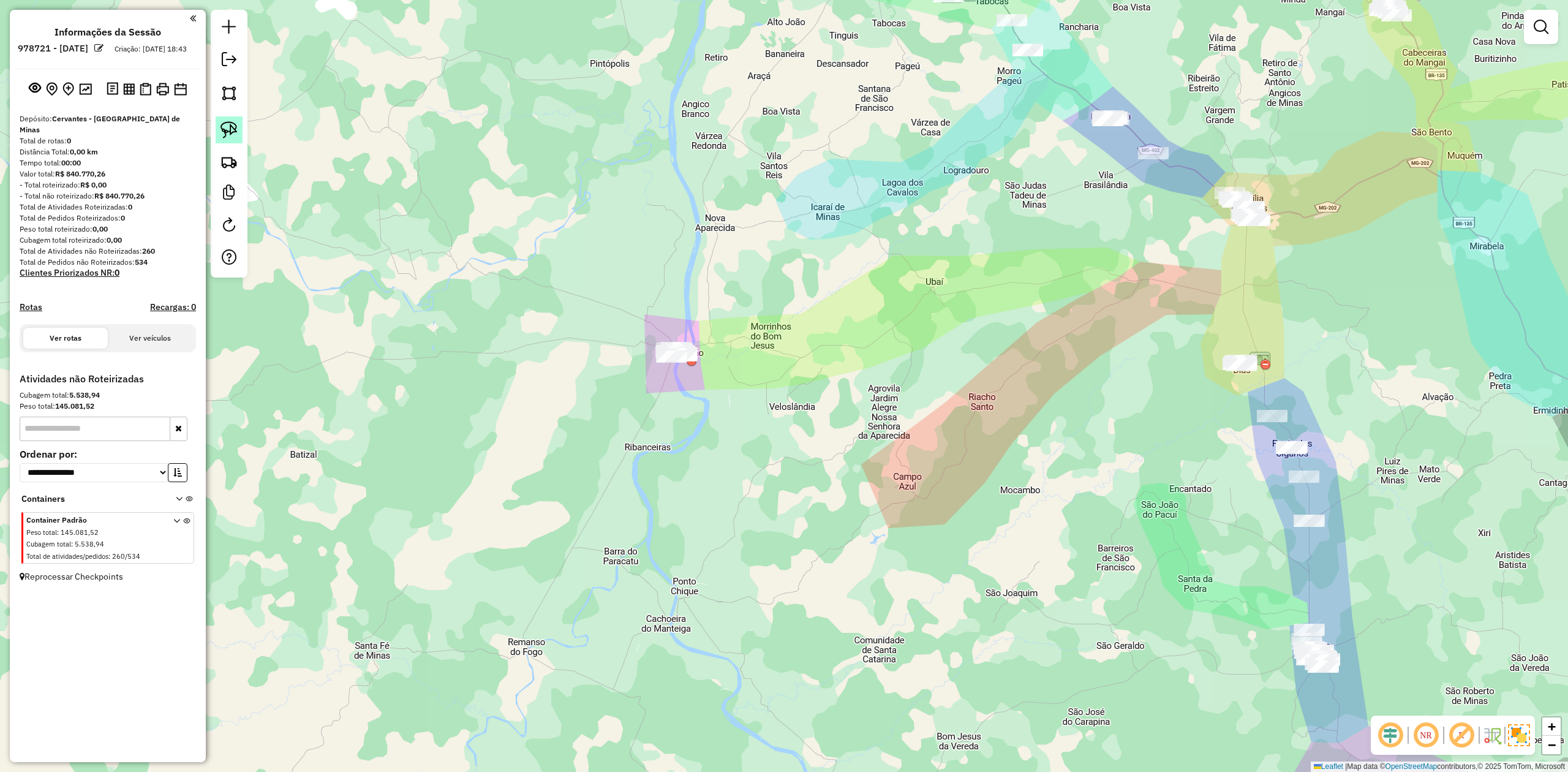
click at [227, 130] on img at bounding box center [228, 130] width 17 height 17
drag, startPoint x: 663, startPoint y: 329, endPoint x: 604, endPoint y: 374, distance: 74.2
click at [239, 132] on link at bounding box center [229, 130] width 27 height 27
drag, startPoint x: 642, startPoint y: 363, endPoint x: 675, endPoint y: 288, distance: 81.9
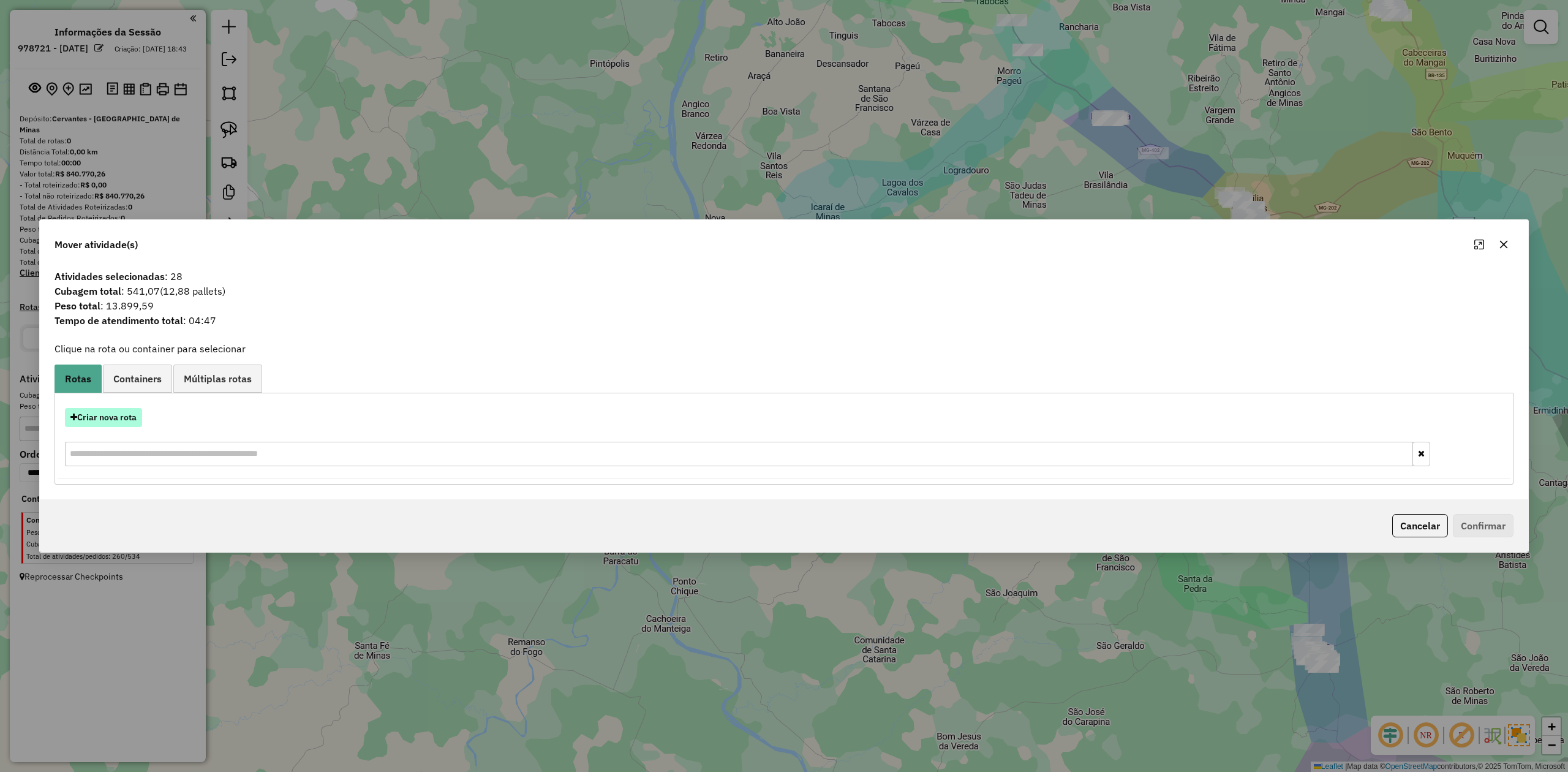
click at [121, 412] on button "Criar nova rota" at bounding box center [104, 418] width 77 height 19
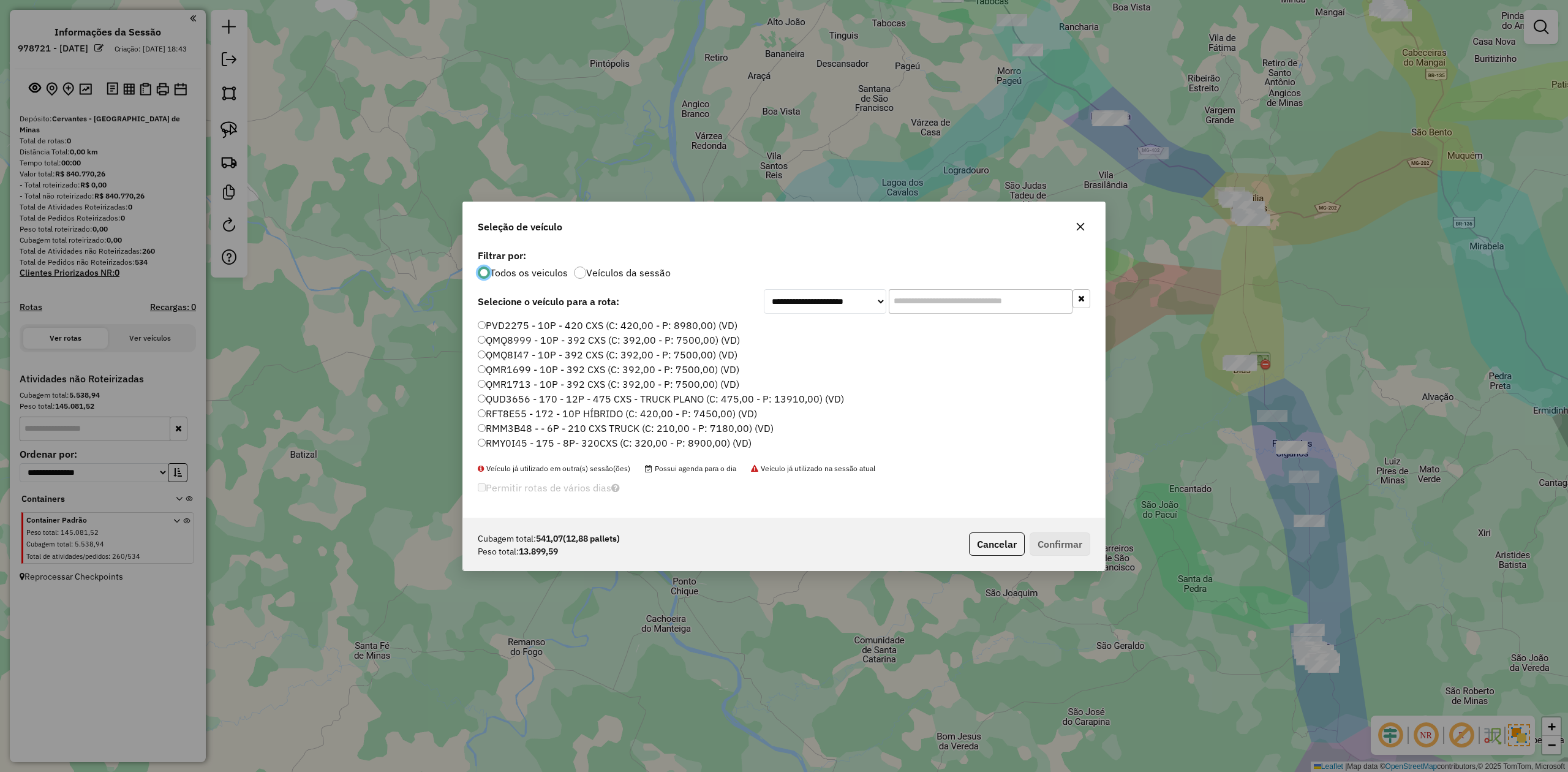
scroll to position [6, 4]
click at [920, 297] on input "text" at bounding box center [981, 301] width 184 height 24
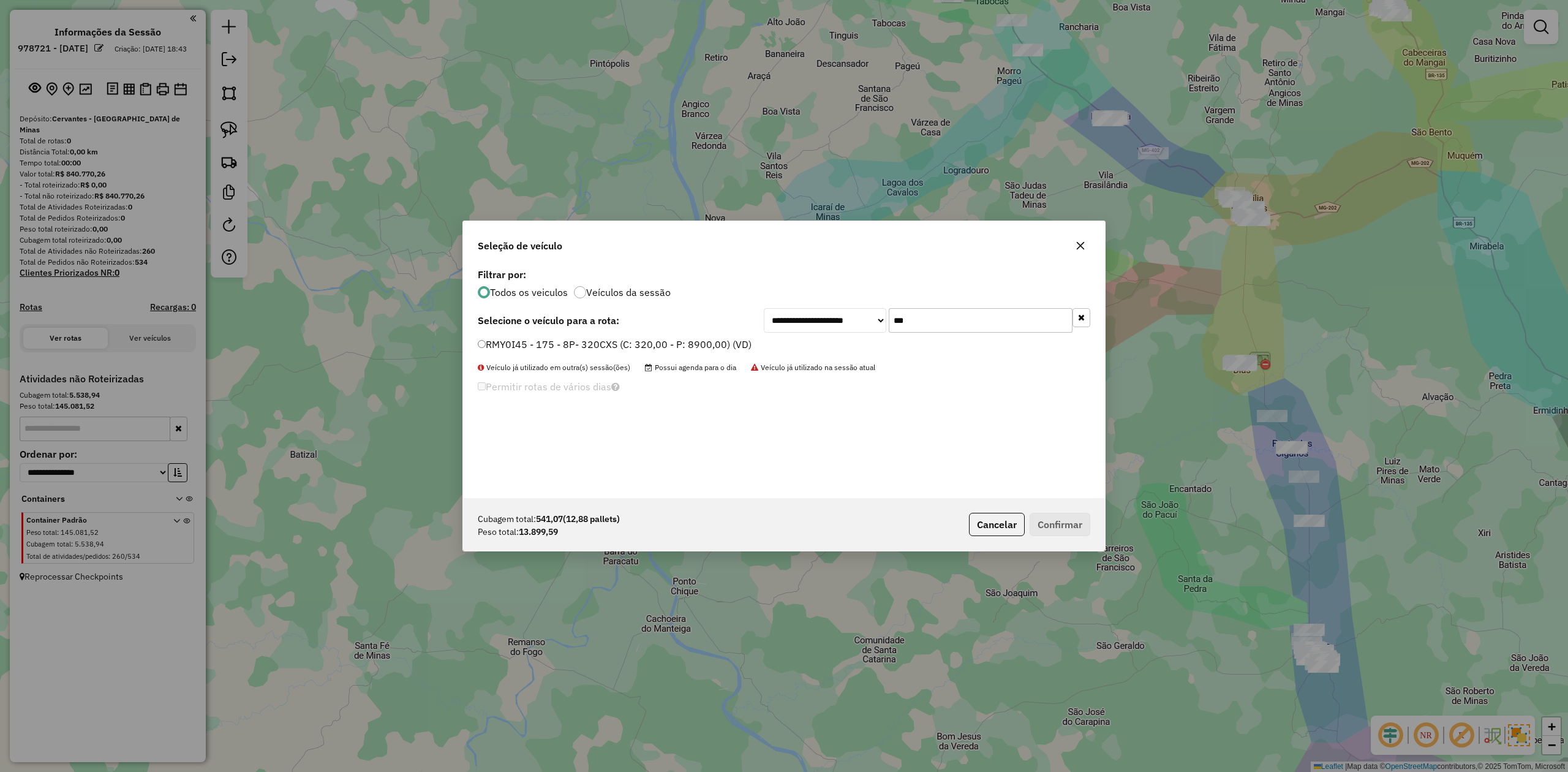
type input "***"
click at [509, 341] on label "RMY0I45 - 175 - 8P- 320CXS (C: 320,00 - P: 8900,00) (VD)" at bounding box center [614, 344] width 274 height 15
click at [1069, 521] on button "Confirmar" at bounding box center [1060, 524] width 61 height 23
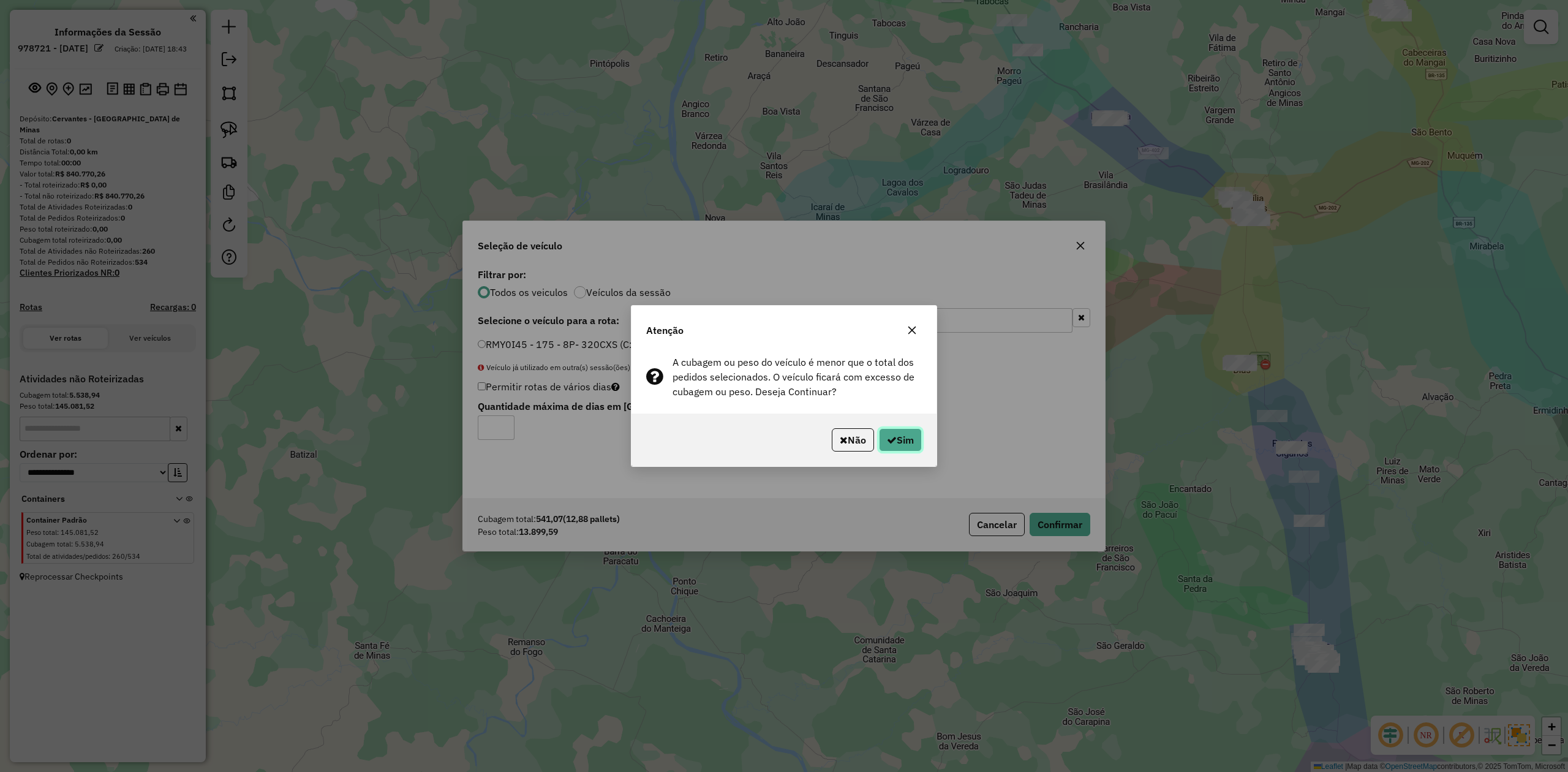
click at [900, 437] on button "Sim" at bounding box center [900, 439] width 43 height 23
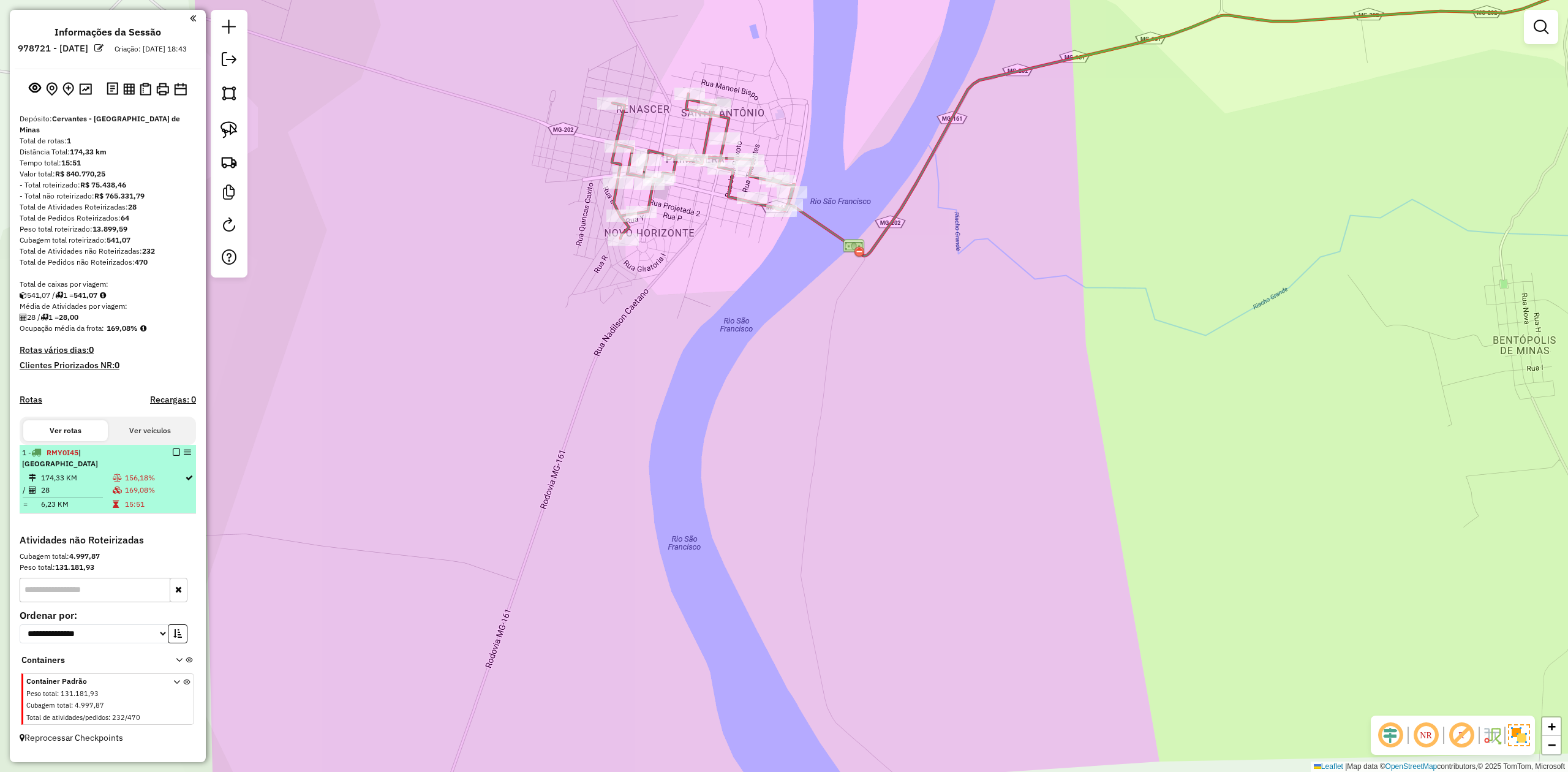
click at [105, 472] on td "174,33 KM" at bounding box center [76, 478] width 72 height 13
select select "**********"
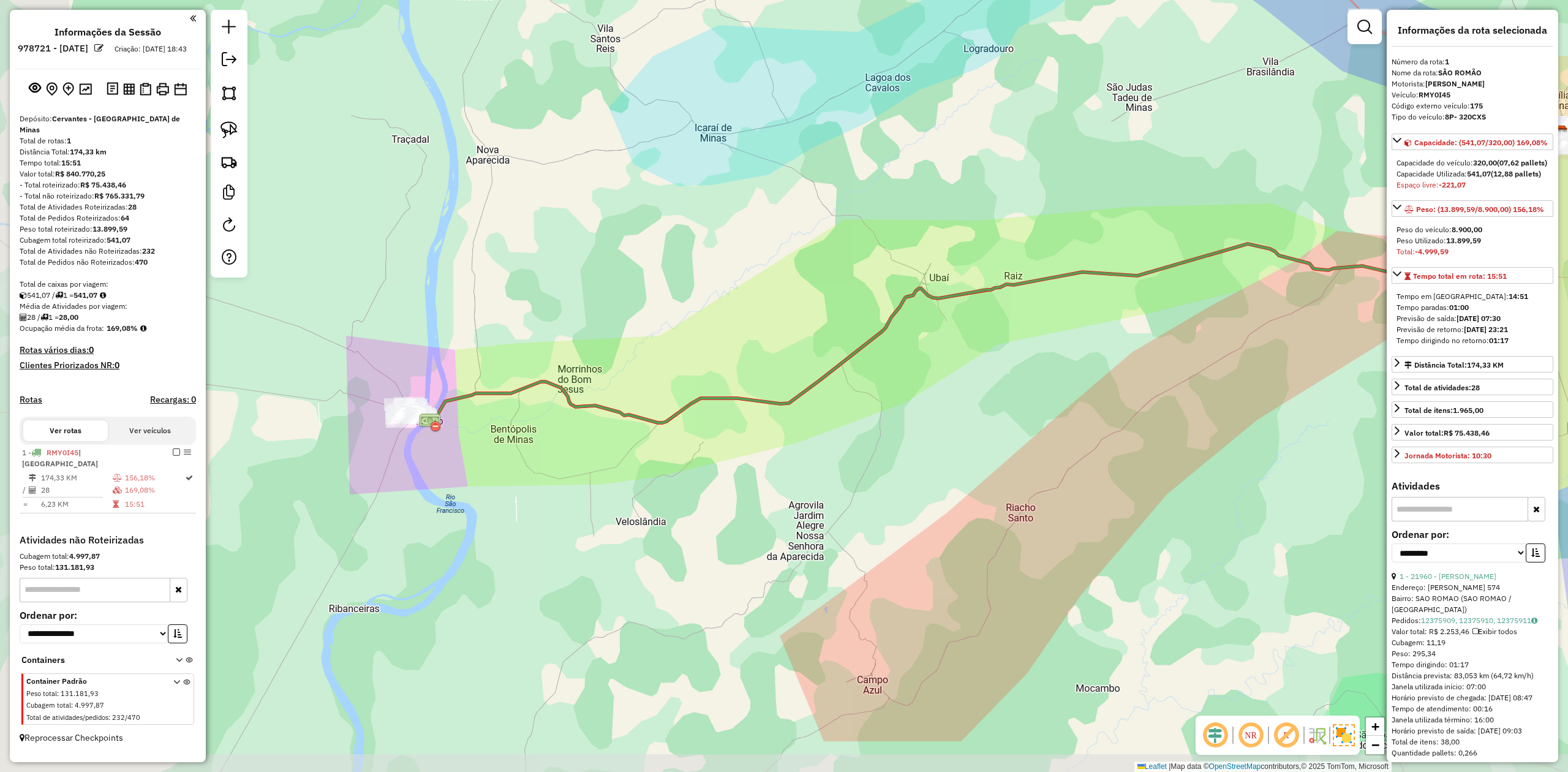
drag, startPoint x: 648, startPoint y: 604, endPoint x: 853, endPoint y: 495, distance: 232.2
click at [846, 495] on div "Janela de atendimento Grade de atendimento Capacidade Transportadoras Veículos …" at bounding box center [784, 386] width 1568 height 772
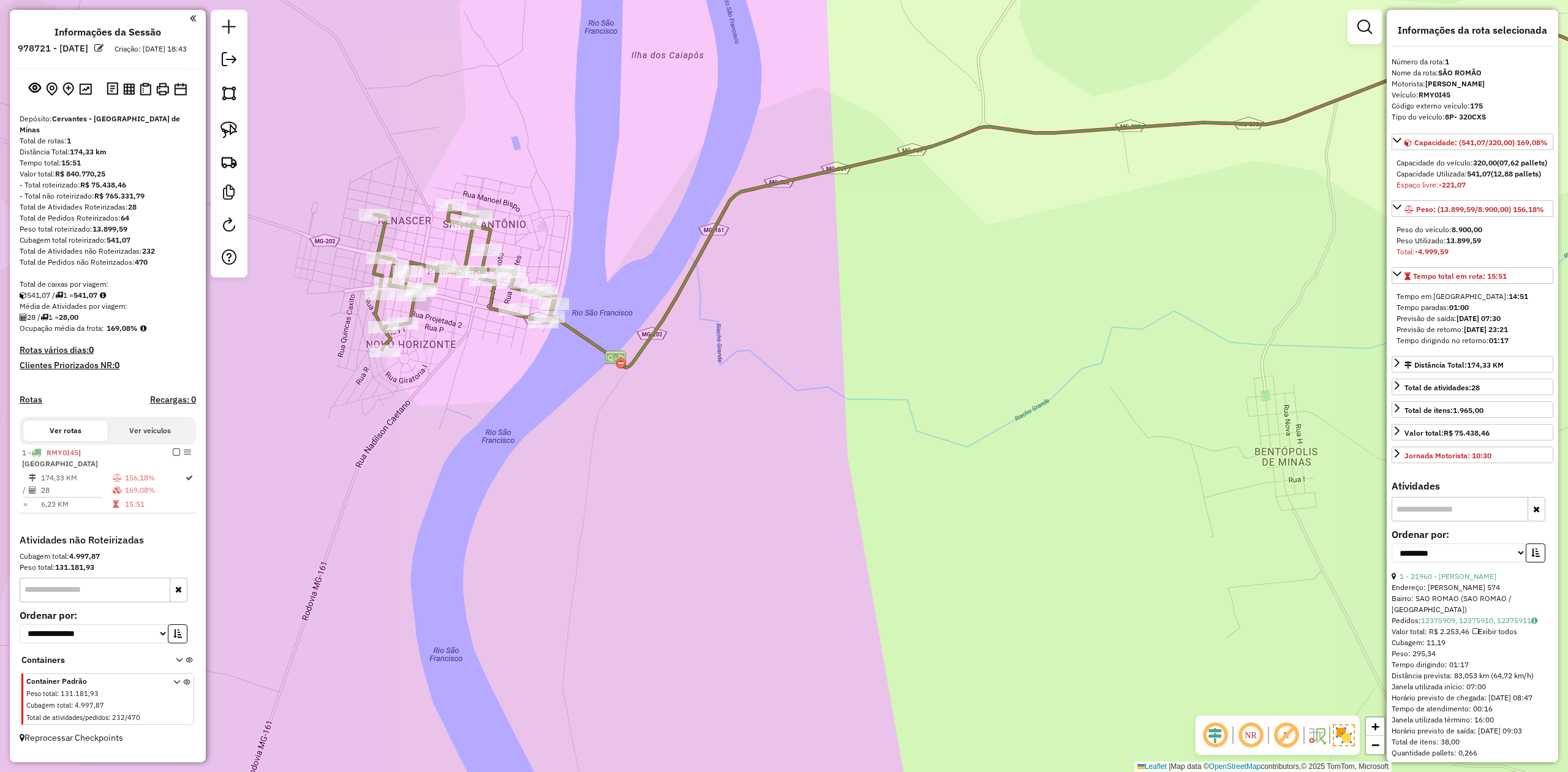
drag, startPoint x: 442, startPoint y: 326, endPoint x: 503, endPoint y: 361, distance: 70.3
click at [503, 361] on div "Janela de atendimento Grade de atendimento Capacidade Transportadoras Veículos …" at bounding box center [784, 386] width 1568 height 772
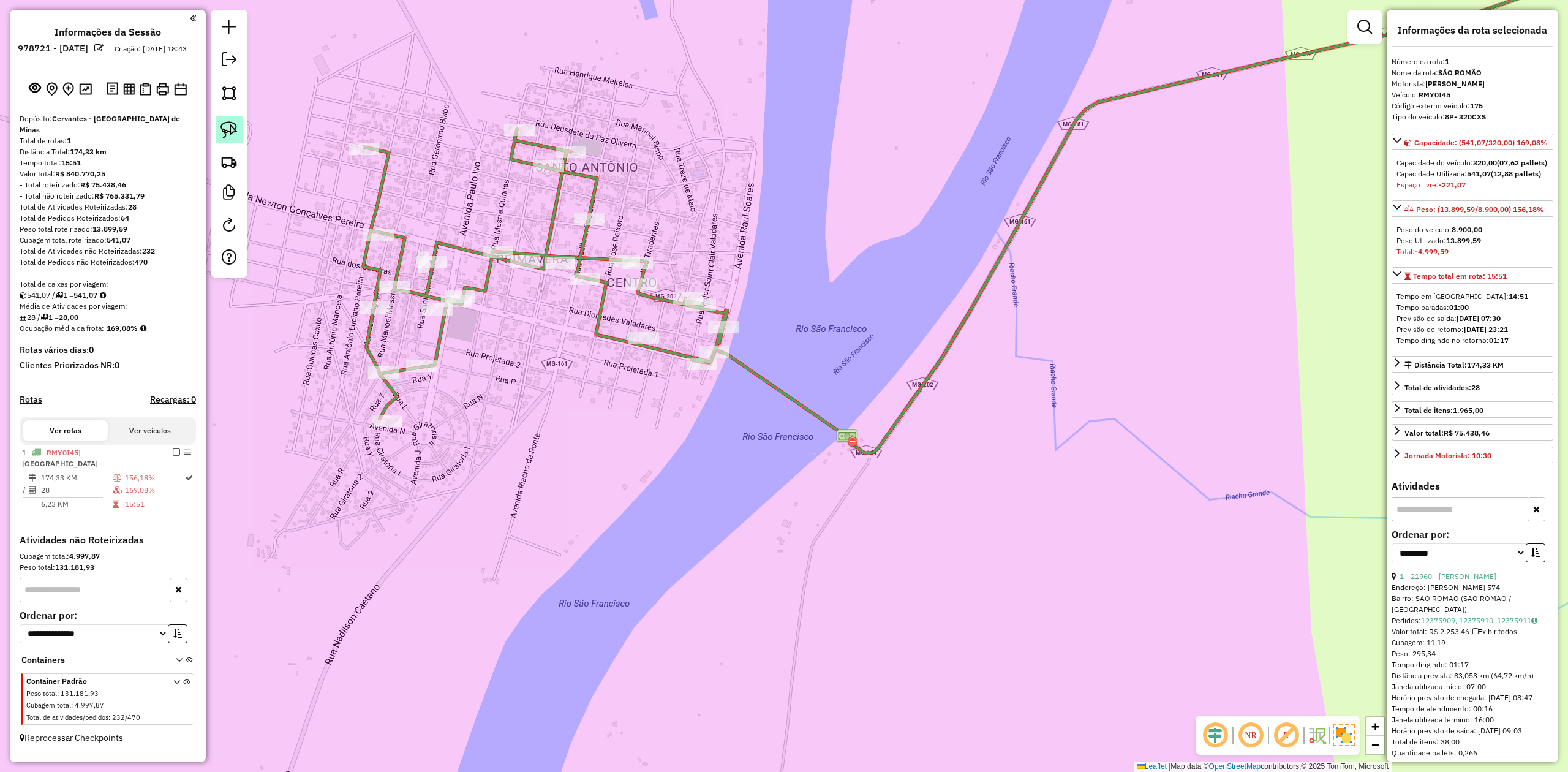
click at [236, 122] on img at bounding box center [228, 130] width 17 height 17
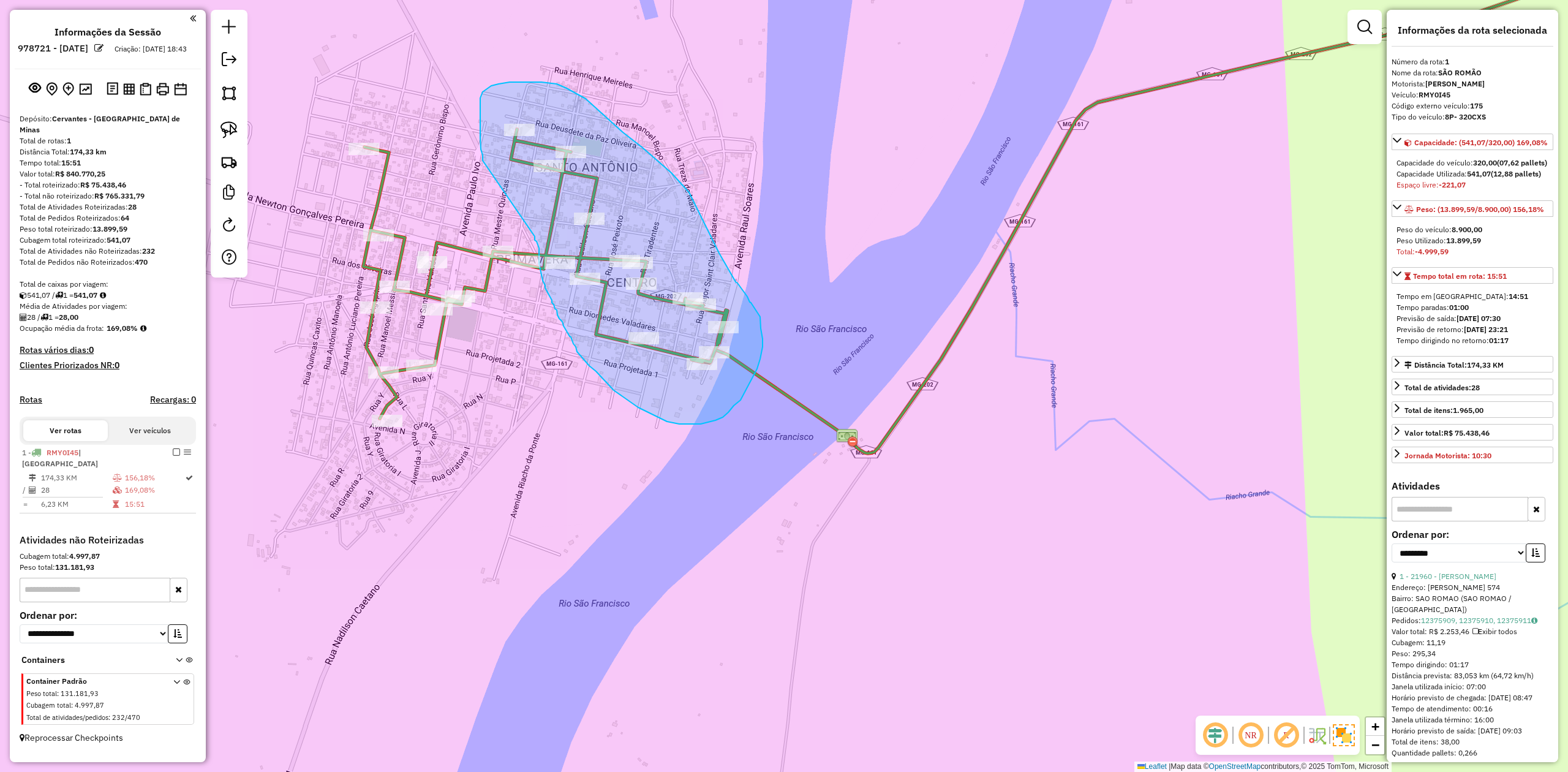
drag, startPoint x: 480, startPoint y: 104, endPoint x: 535, endPoint y: 237, distance: 143.9
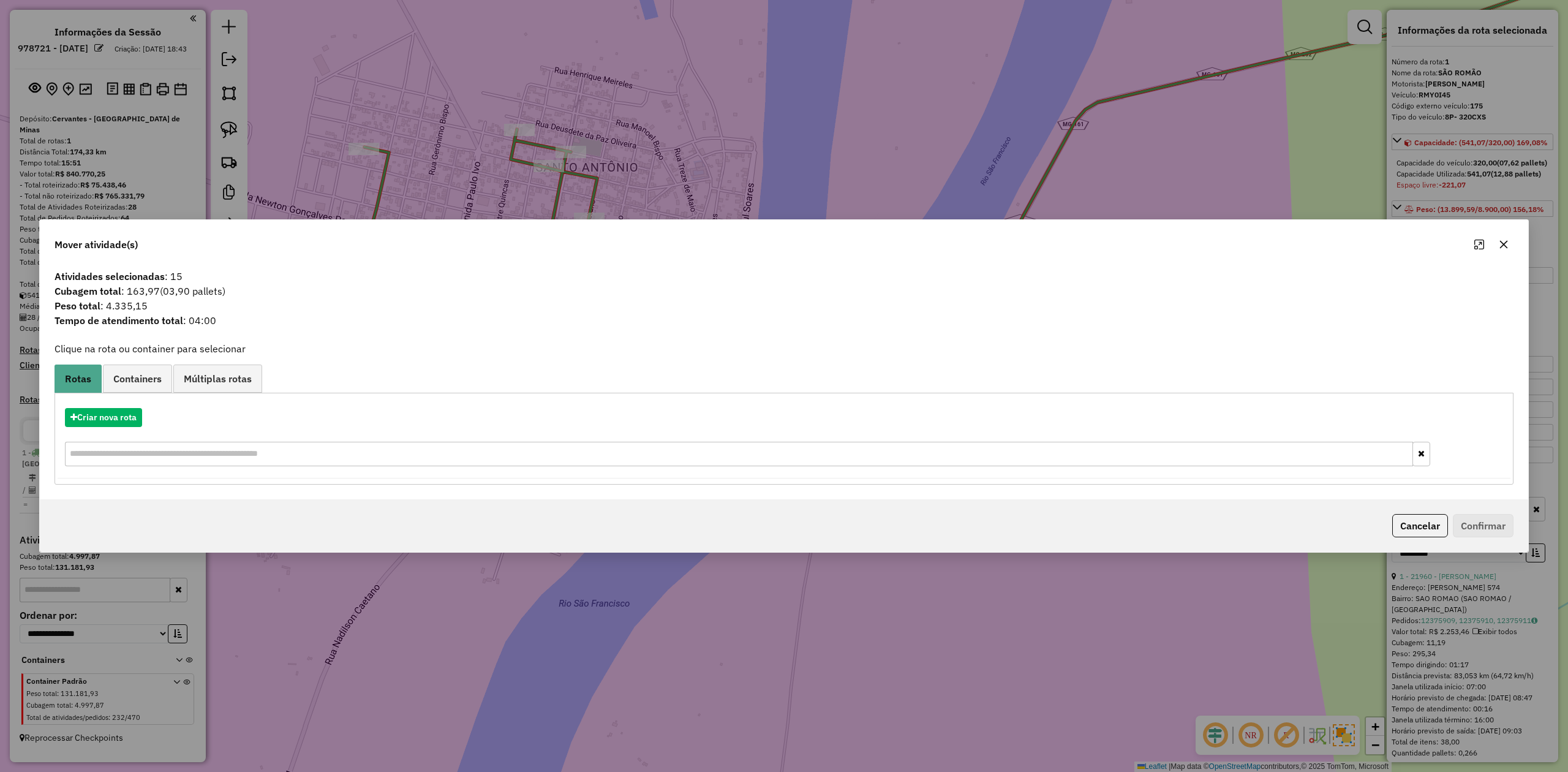
click at [1503, 243] on icon "button" at bounding box center [1504, 244] width 10 height 10
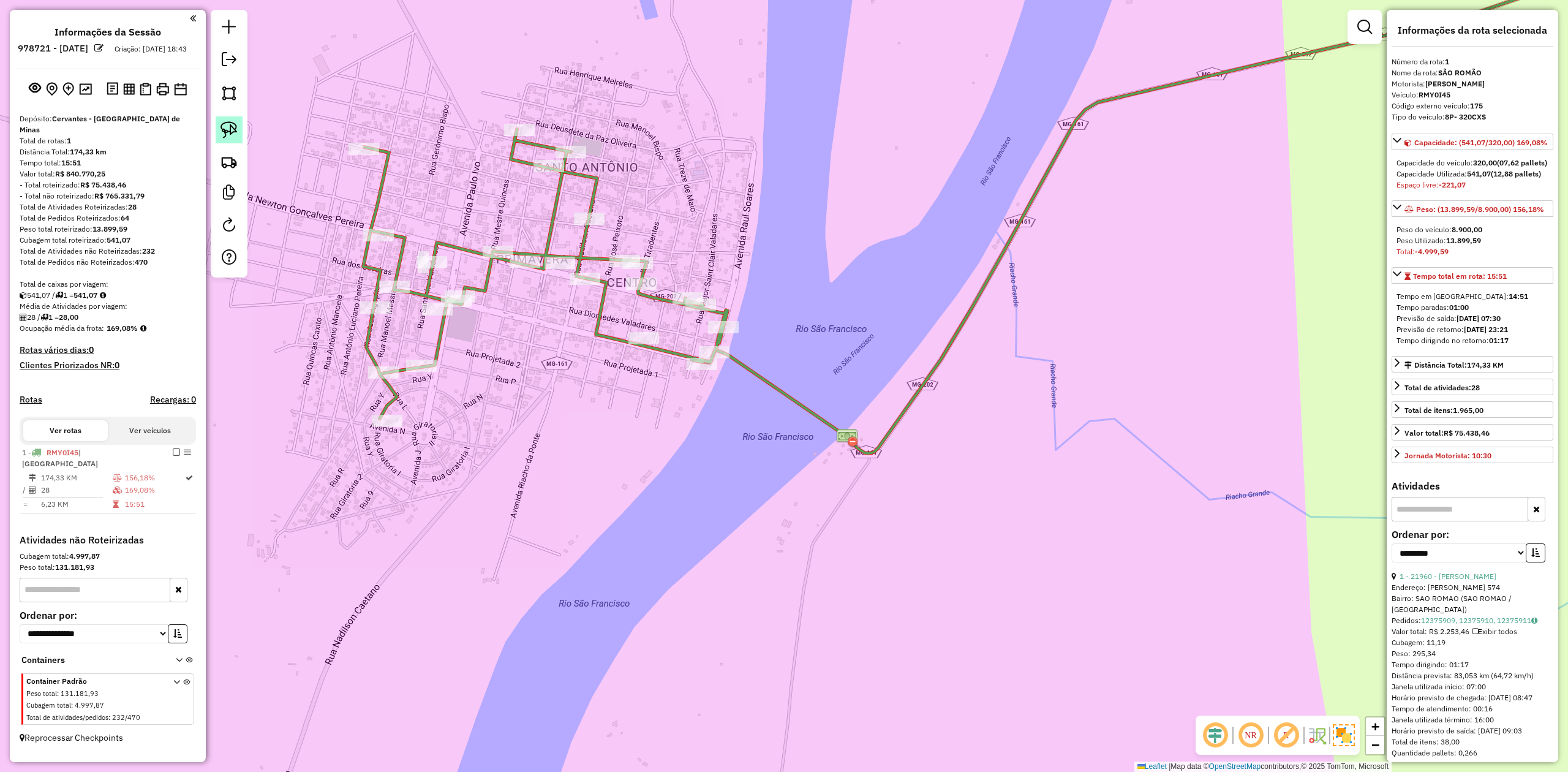
click at [231, 130] on img at bounding box center [228, 130] width 17 height 17
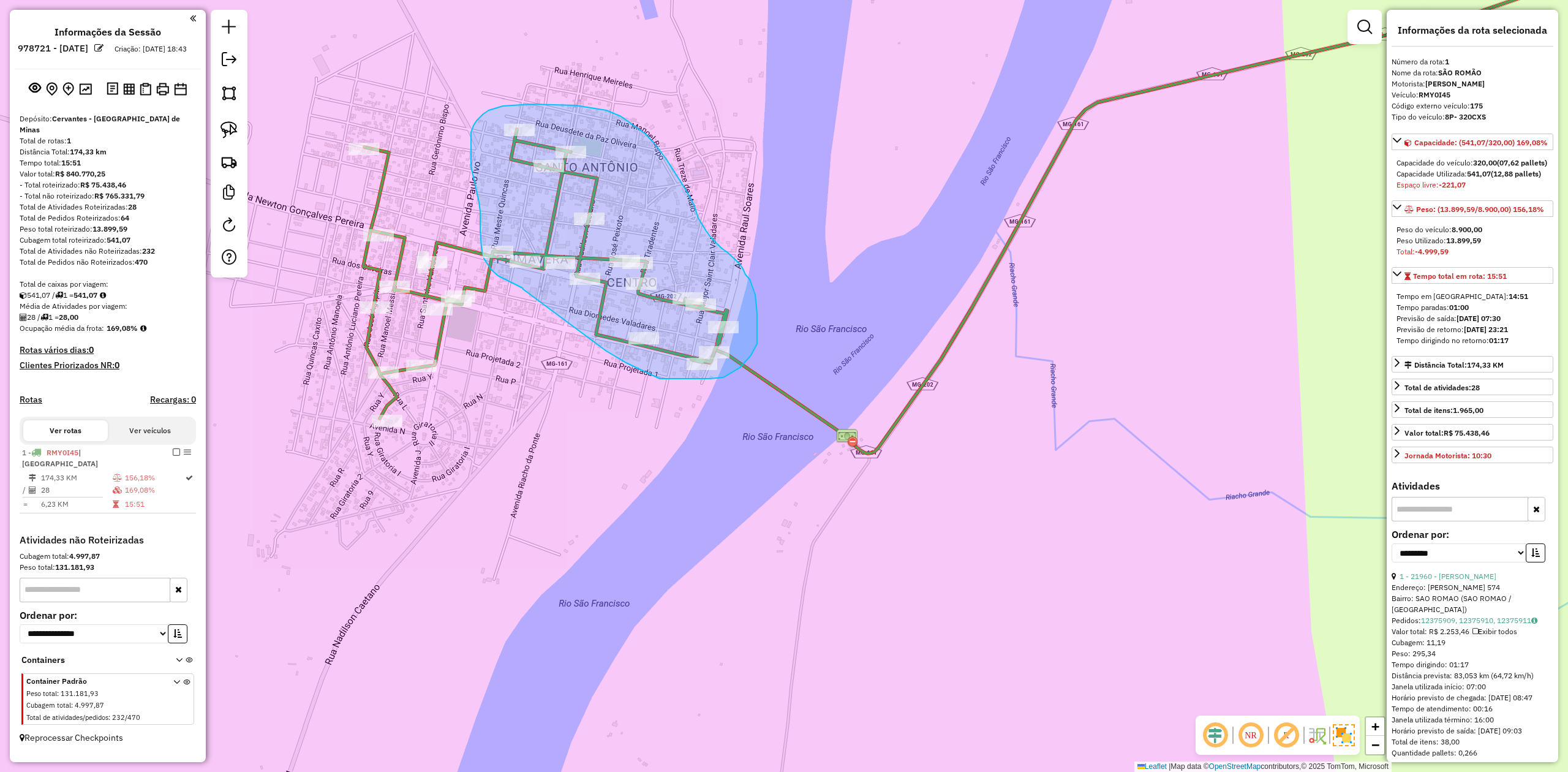
drag, startPoint x: 523, startPoint y: 289, endPoint x: 509, endPoint y: 289, distance: 14.0
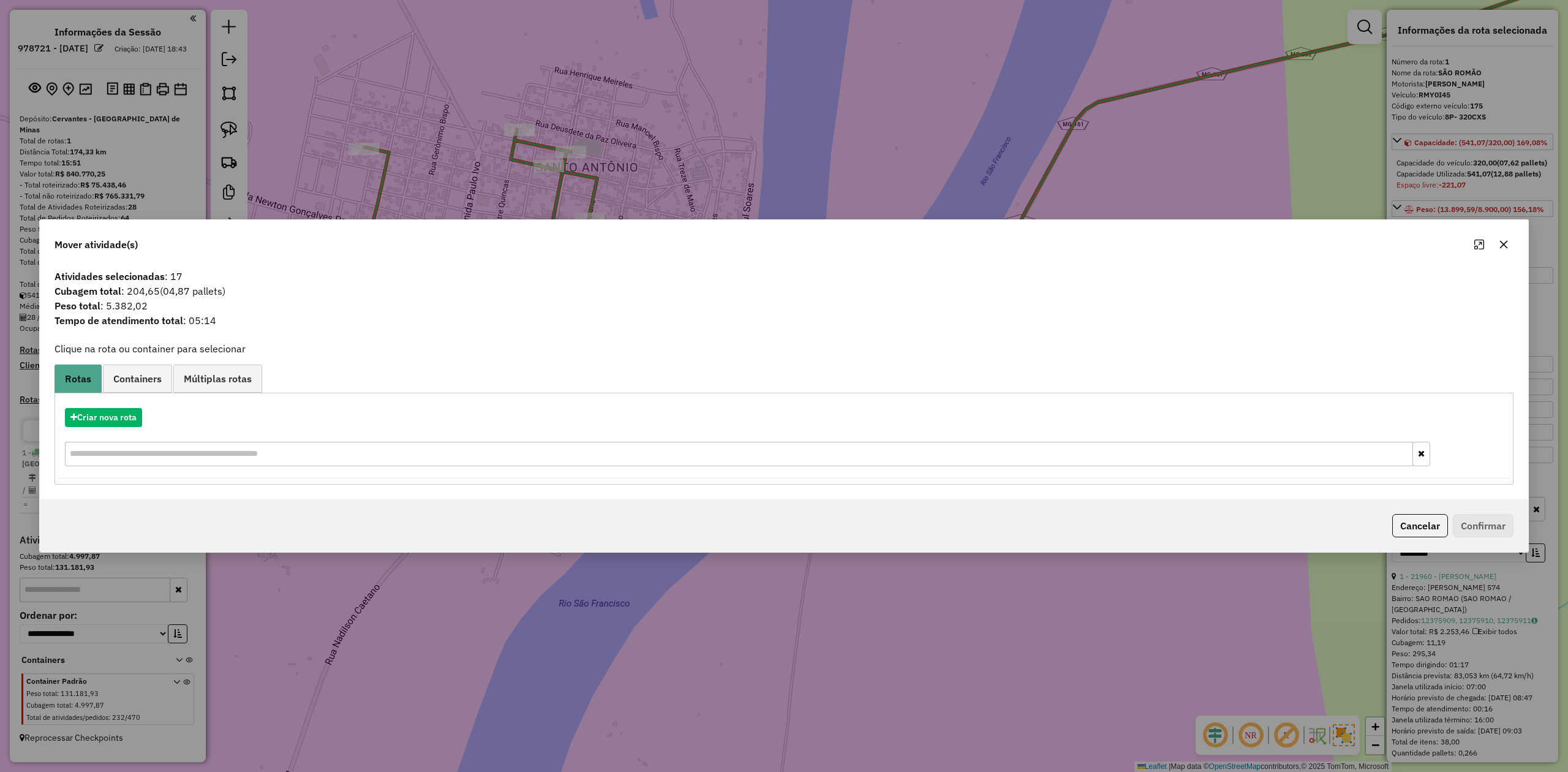
click at [1499, 245] on icon "button" at bounding box center [1504, 244] width 10 height 10
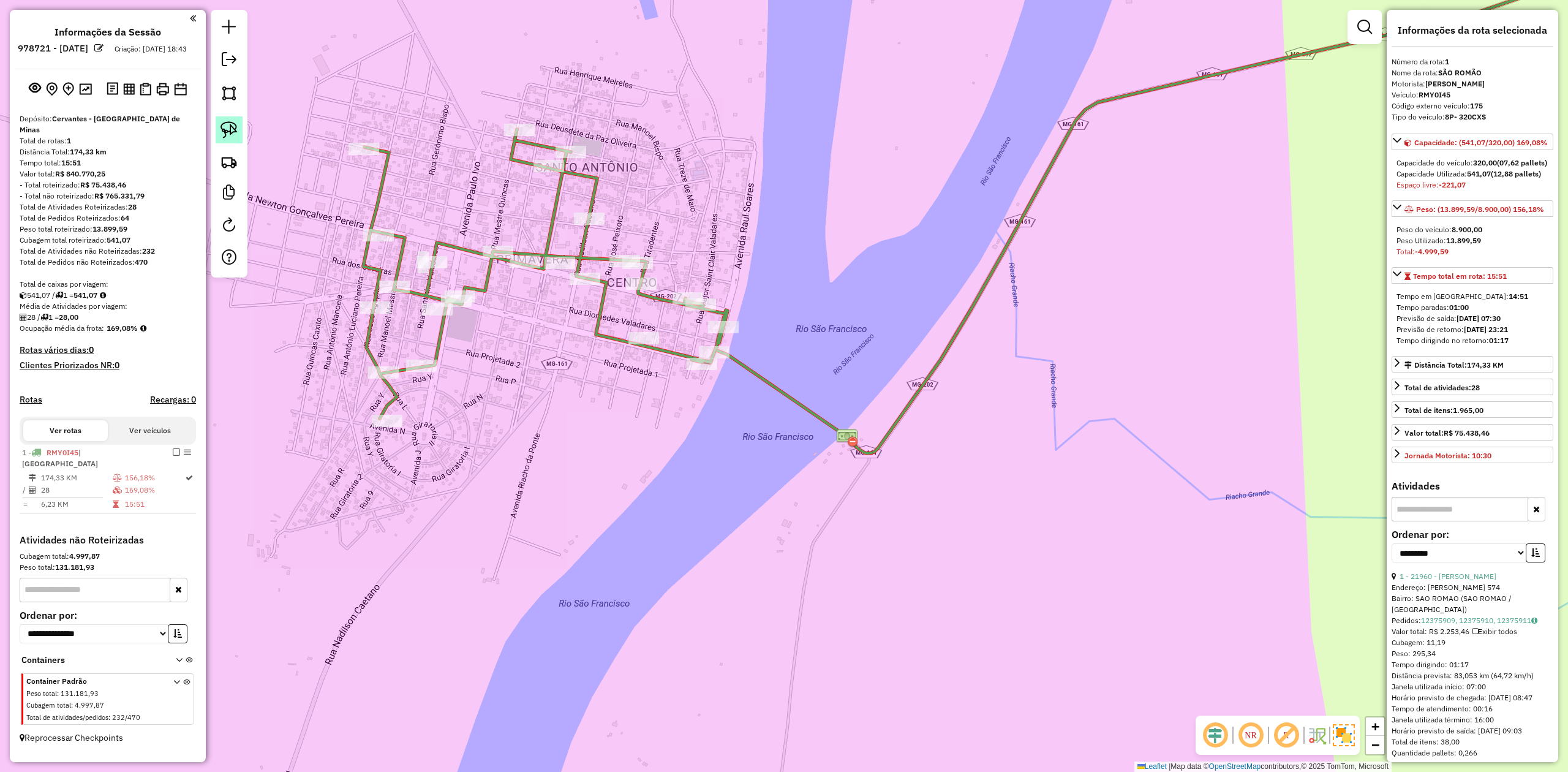
click at [231, 126] on img at bounding box center [228, 130] width 17 height 17
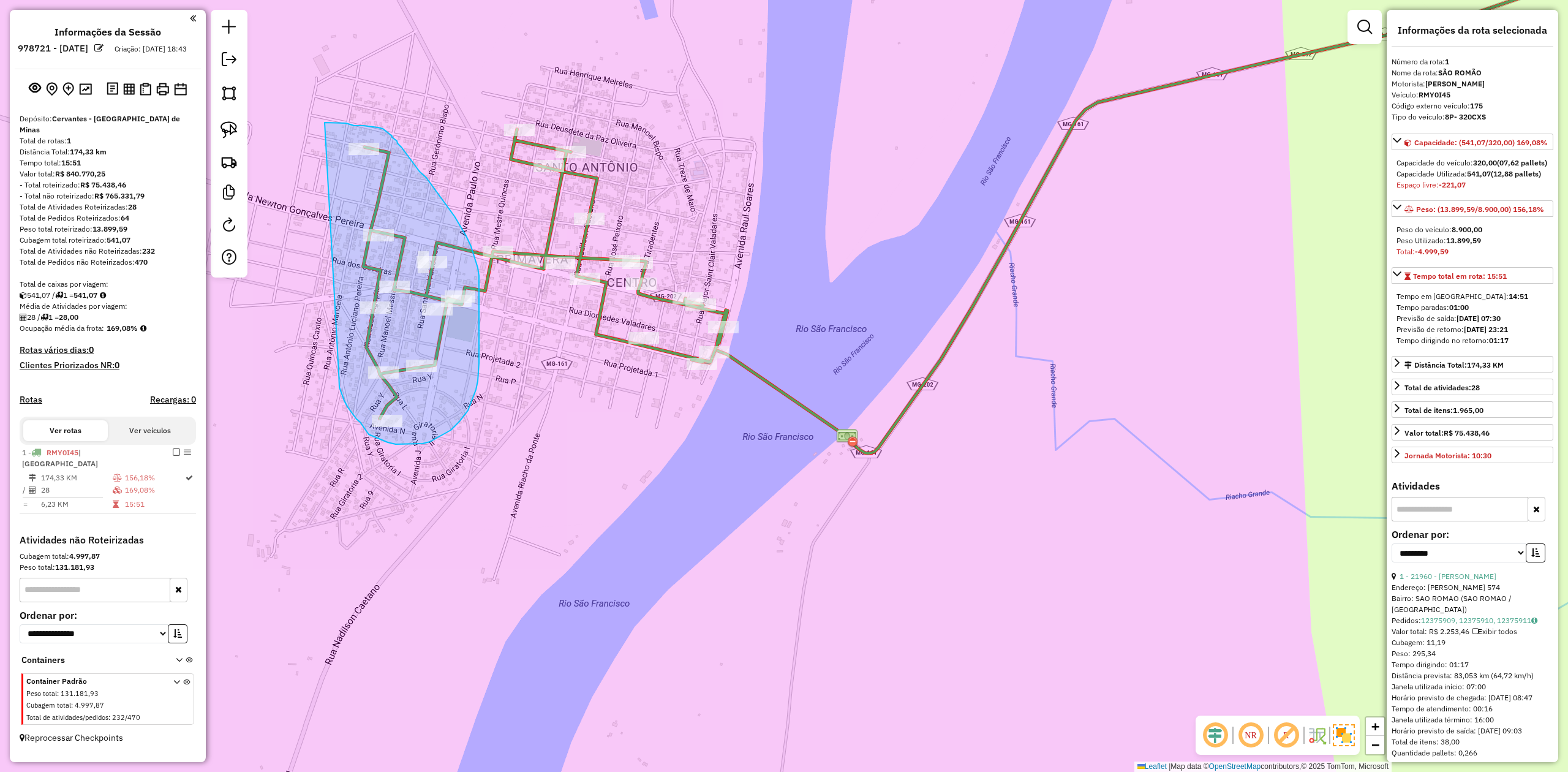
drag, startPoint x: 354, startPoint y: 415, endPoint x: 325, endPoint y: 122, distance: 294.4
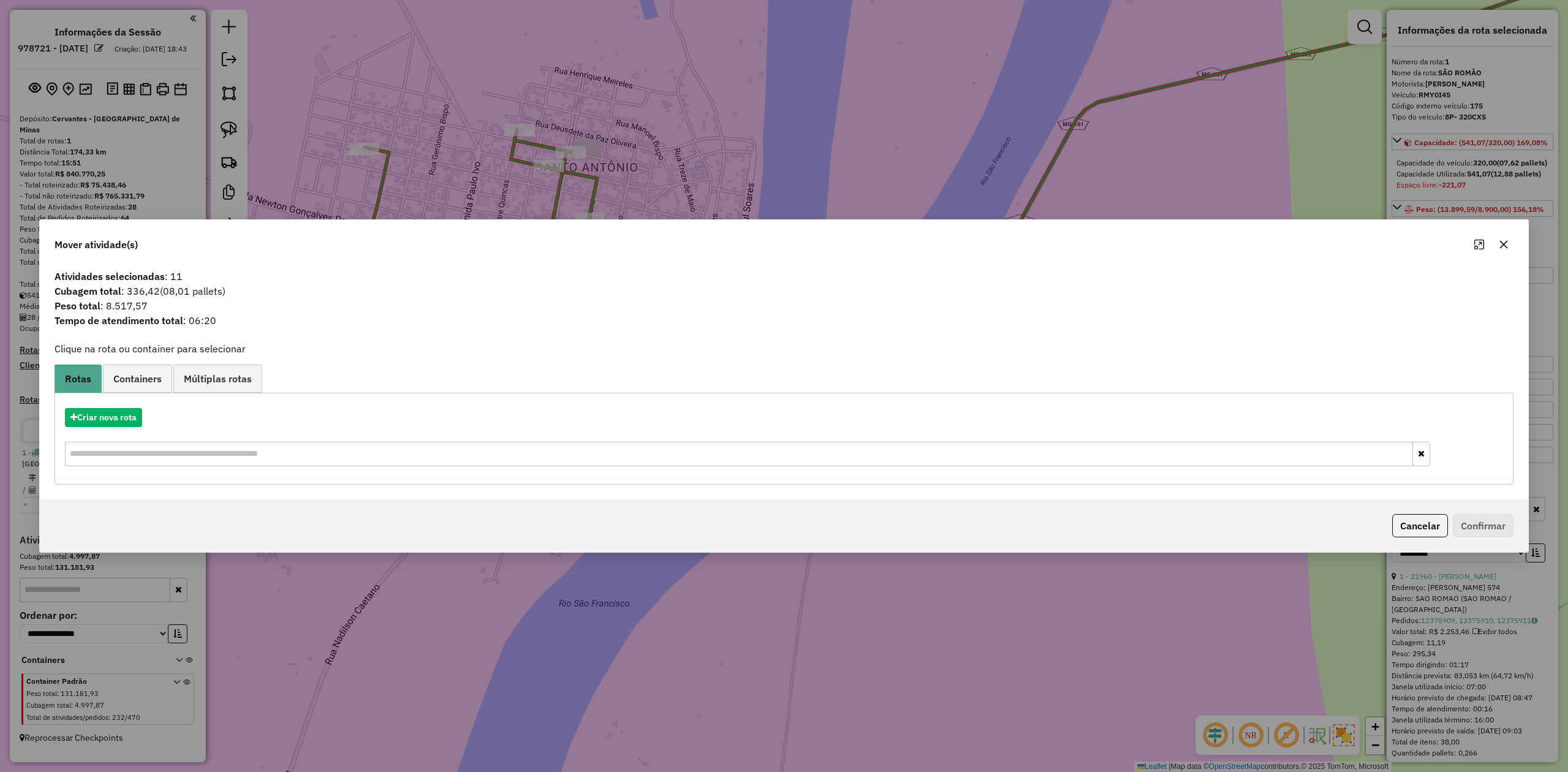
click at [1505, 240] on icon "button" at bounding box center [1504, 244] width 10 height 10
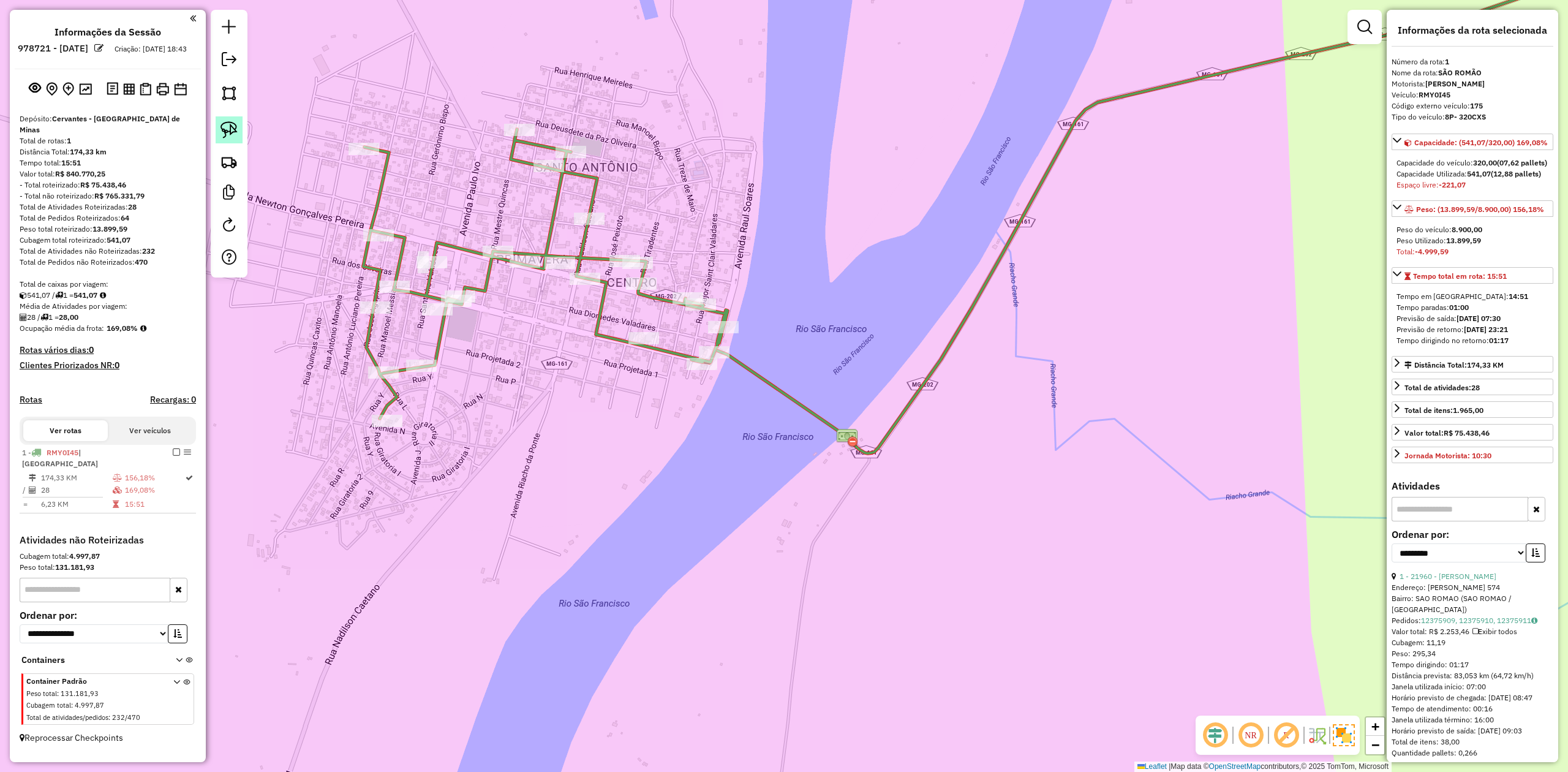
click at [231, 128] on img at bounding box center [228, 130] width 17 height 17
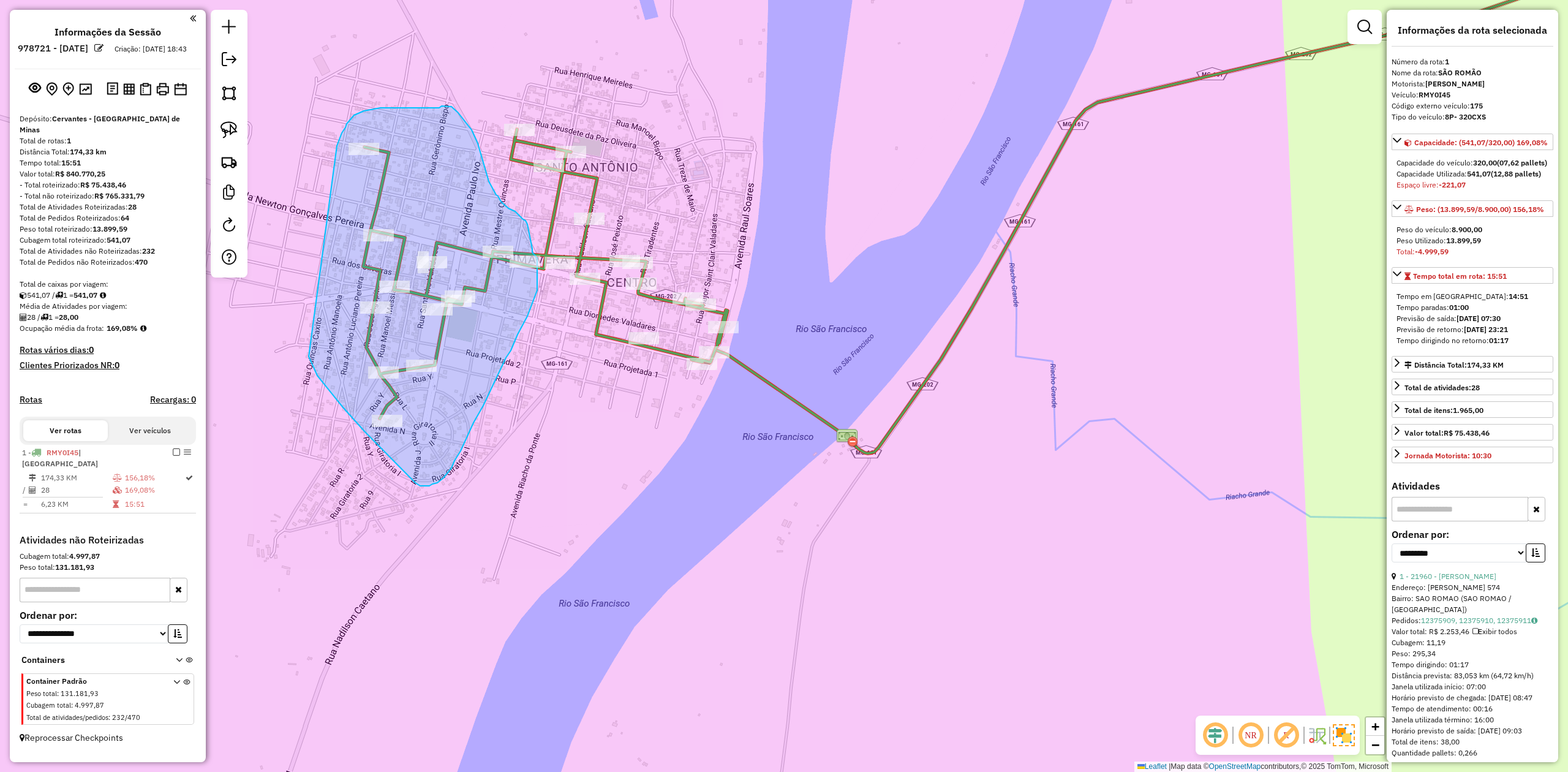
drag, startPoint x: 340, startPoint y: 141, endPoint x: 308, endPoint y: 357, distance: 218.4
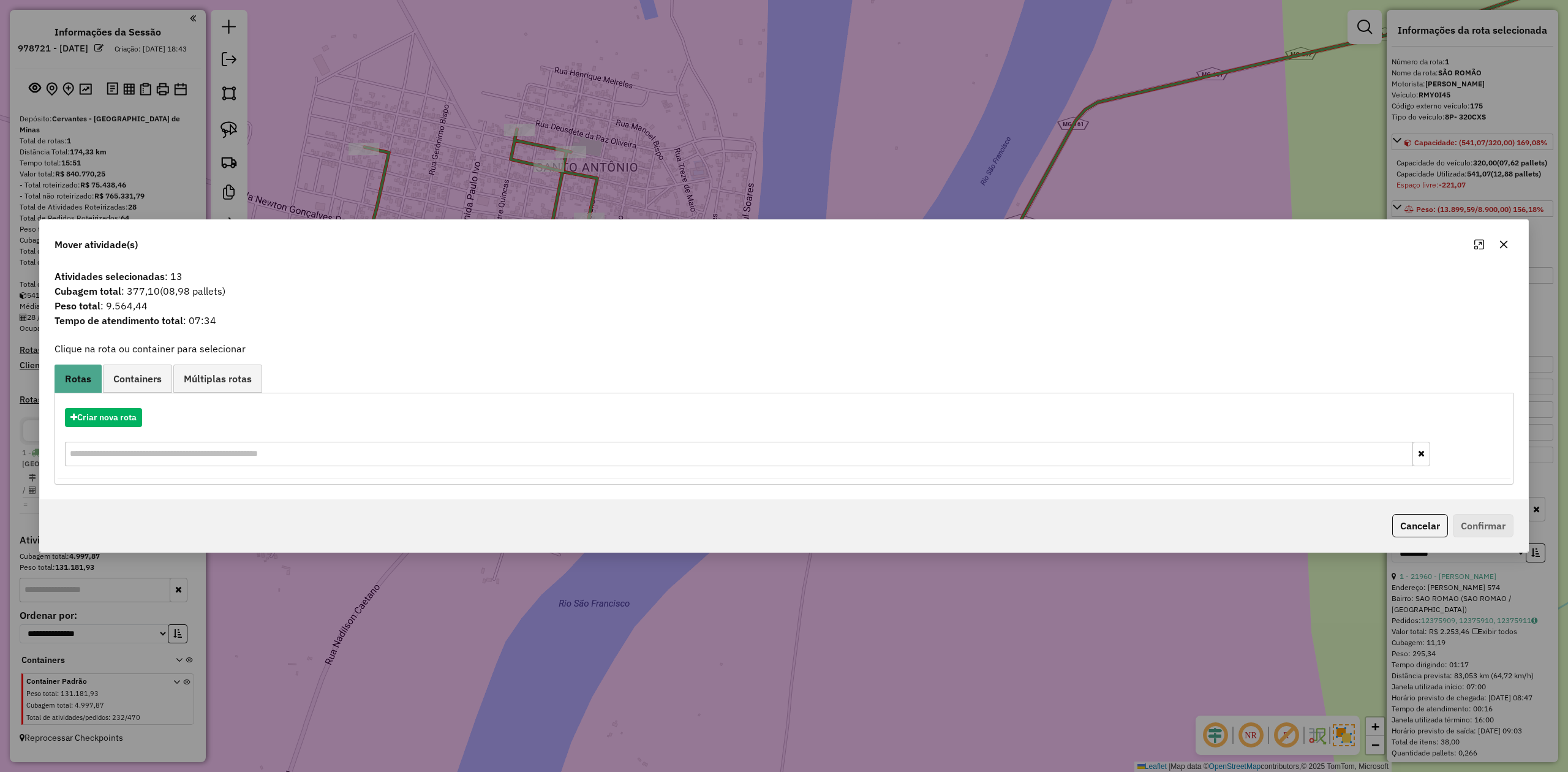
click at [1506, 241] on icon "button" at bounding box center [1504, 245] width 8 height 8
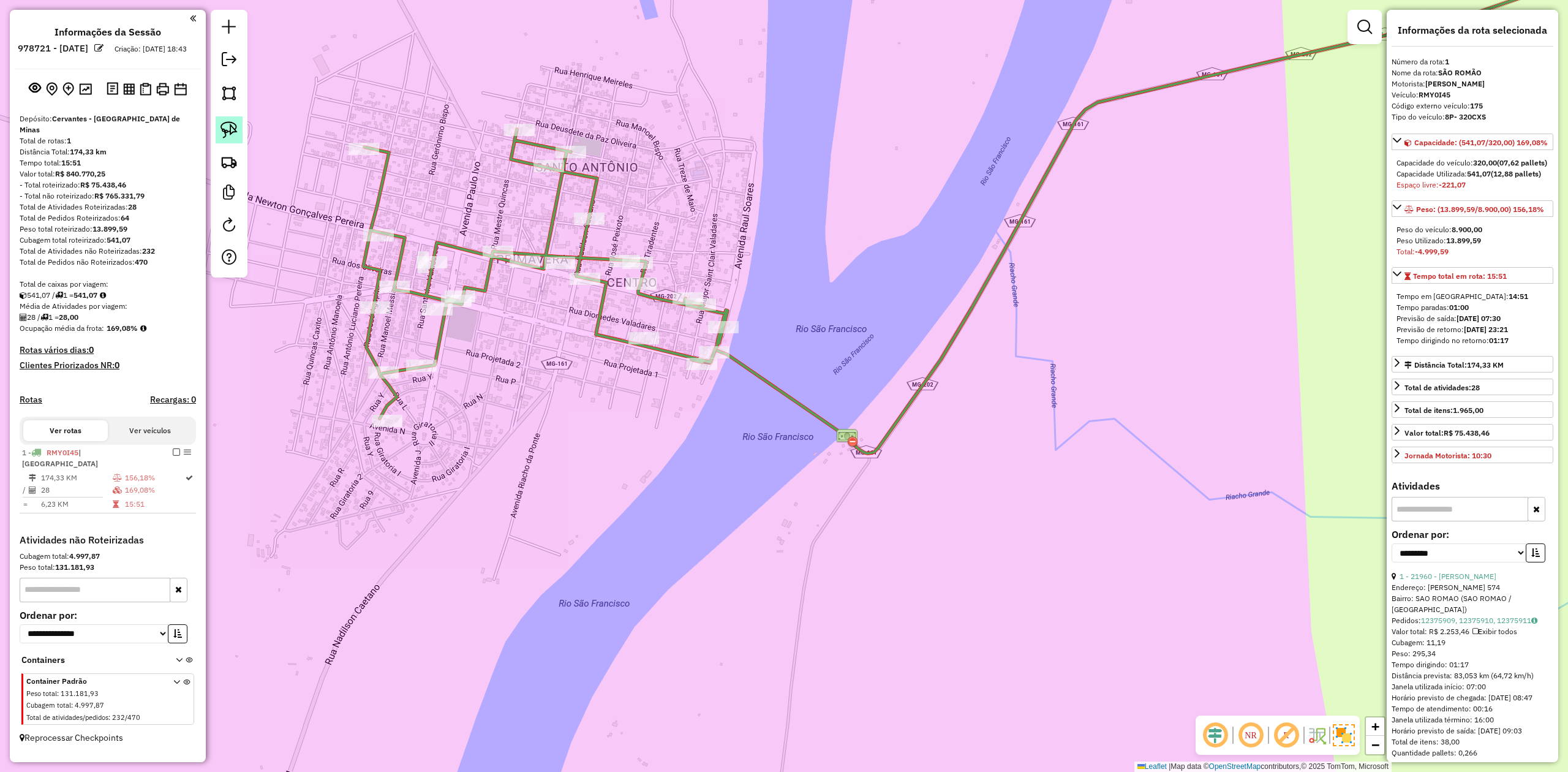
click at [224, 126] on img at bounding box center [228, 130] width 17 height 17
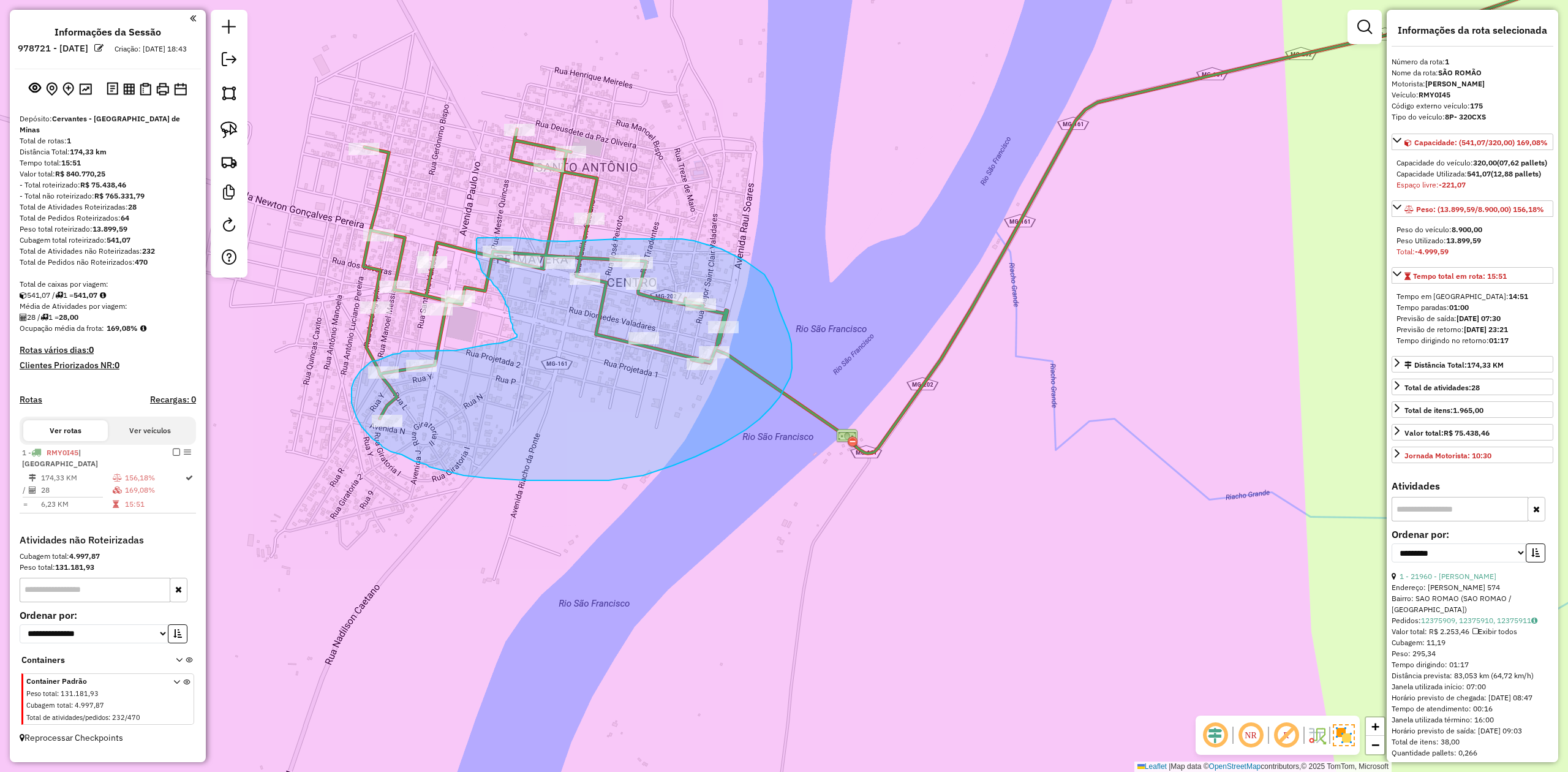
drag, startPoint x: 630, startPoint y: 239, endPoint x: 565, endPoint y: 241, distance: 65.0
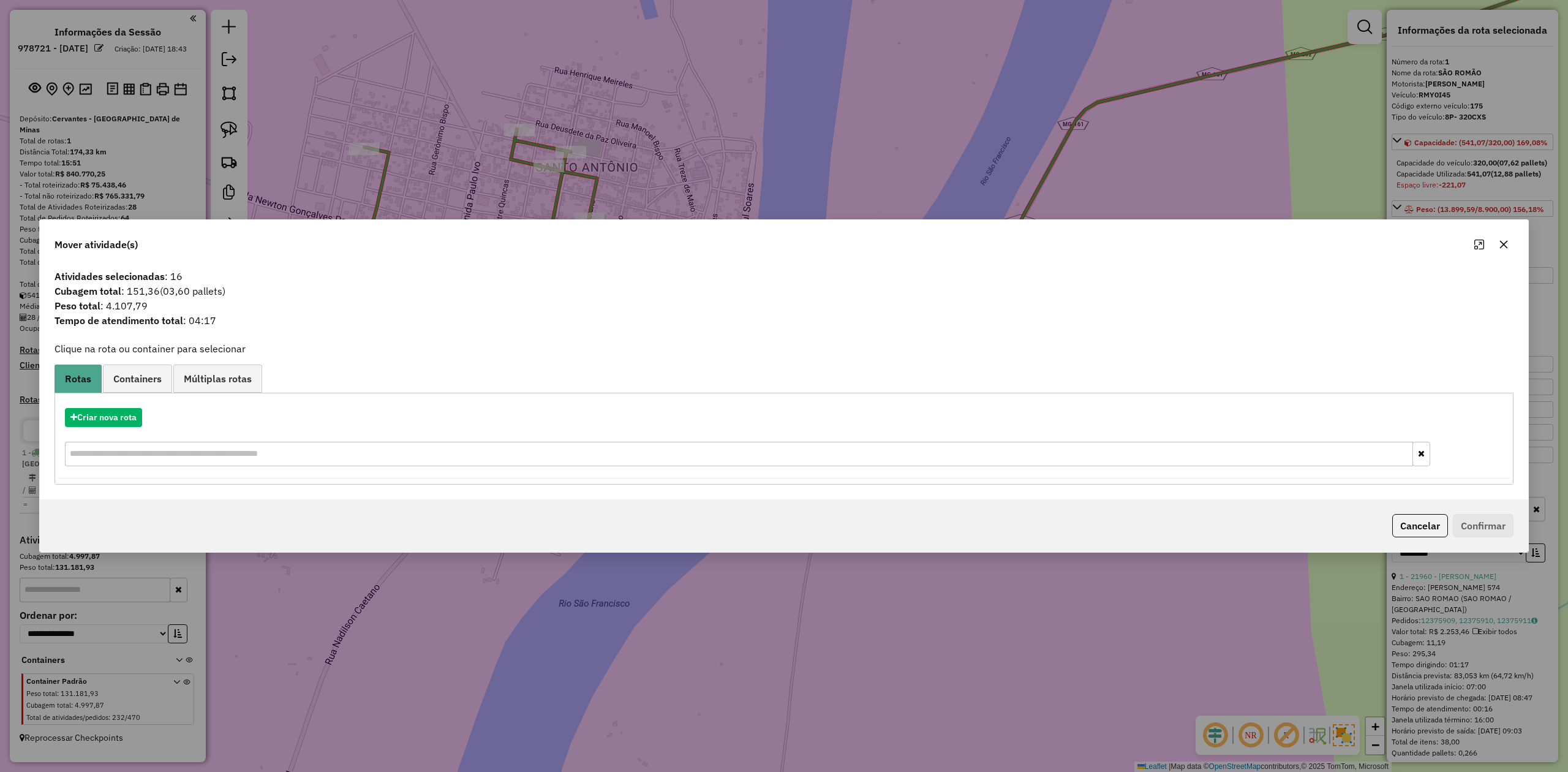
click at [1509, 237] on button "button" at bounding box center [1504, 244] width 19 height 19
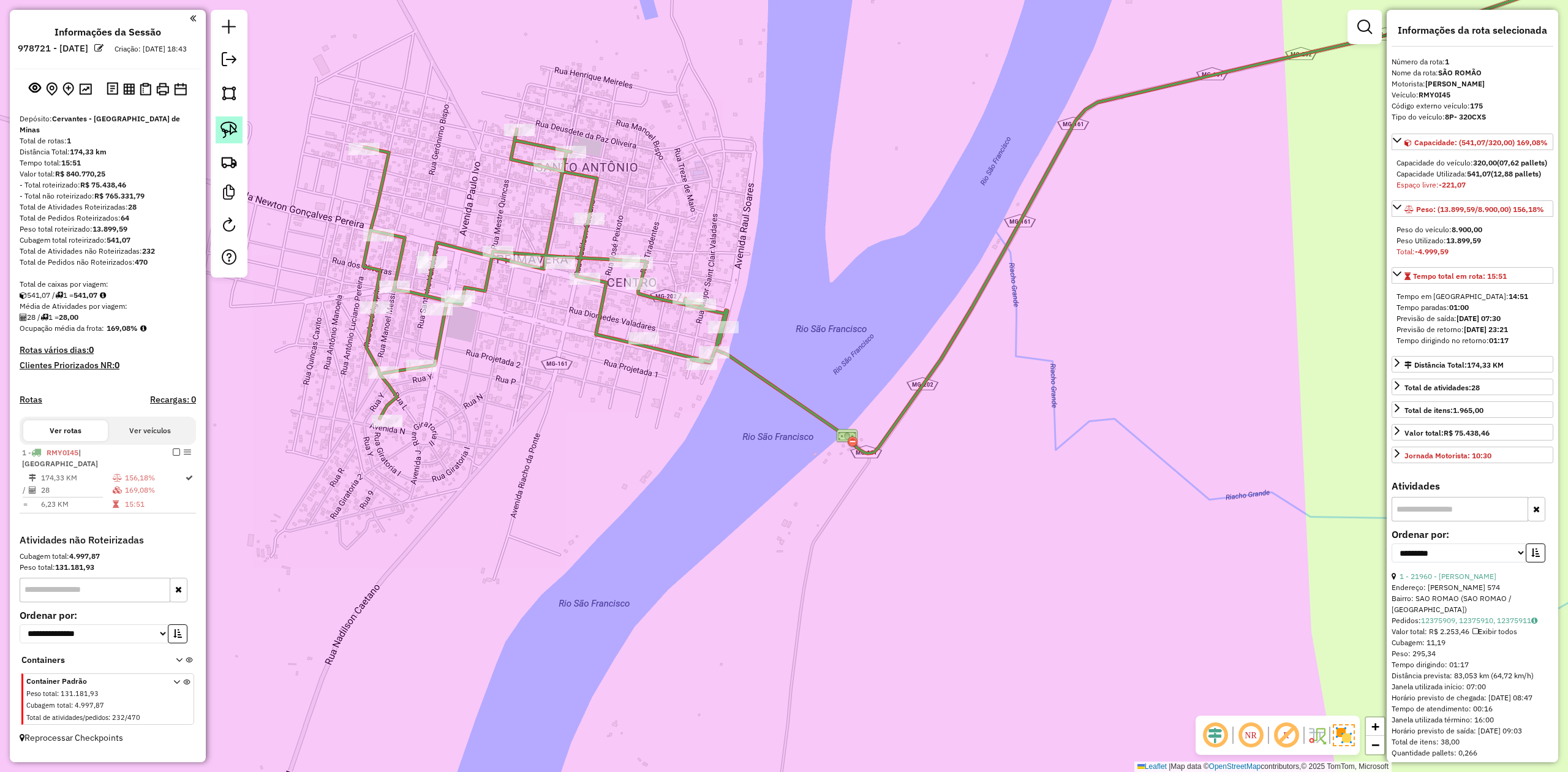
click at [227, 130] on img at bounding box center [228, 130] width 17 height 17
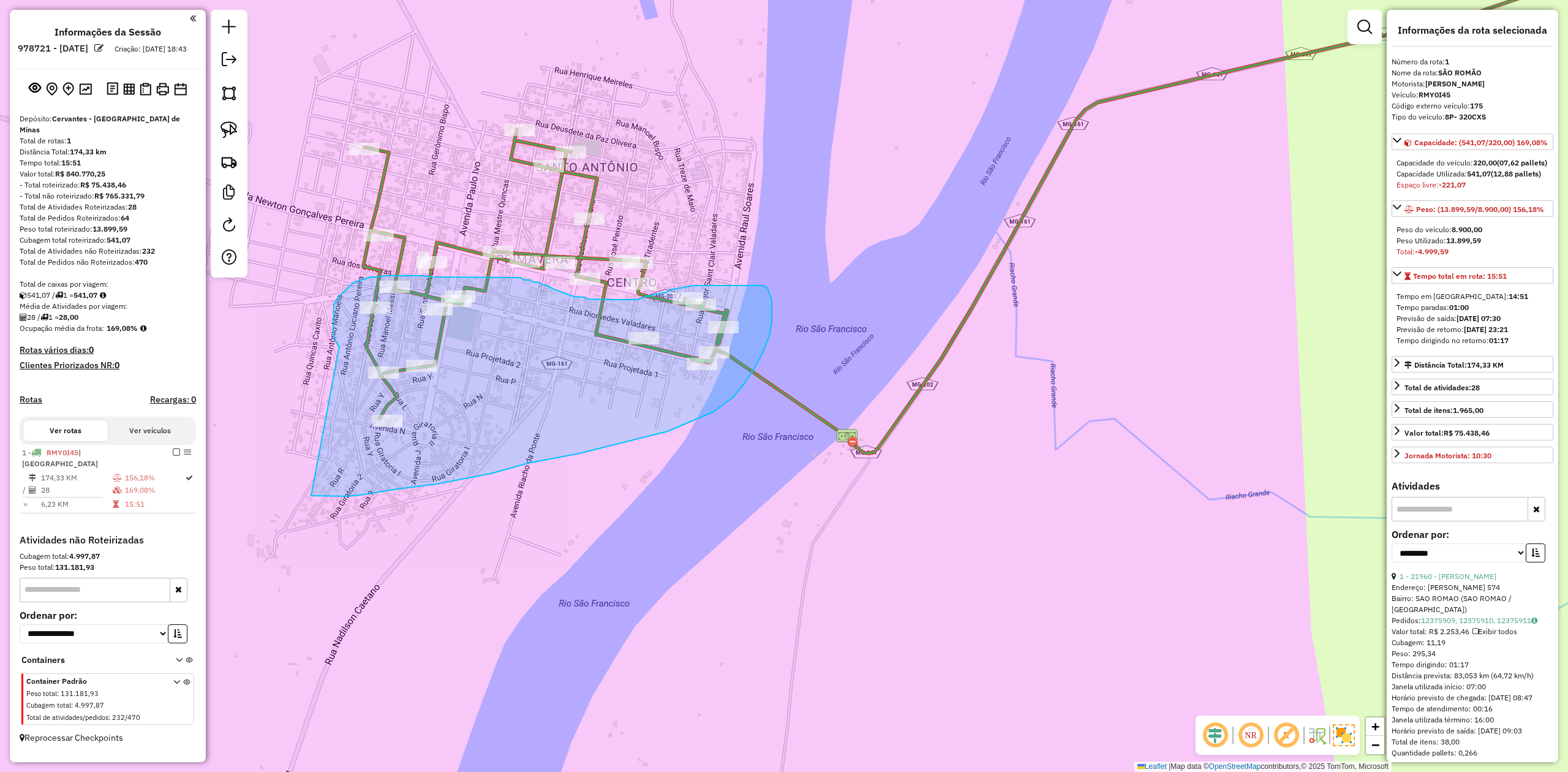
drag, startPoint x: 340, startPoint y: 346, endPoint x: 263, endPoint y: 445, distance: 125.4
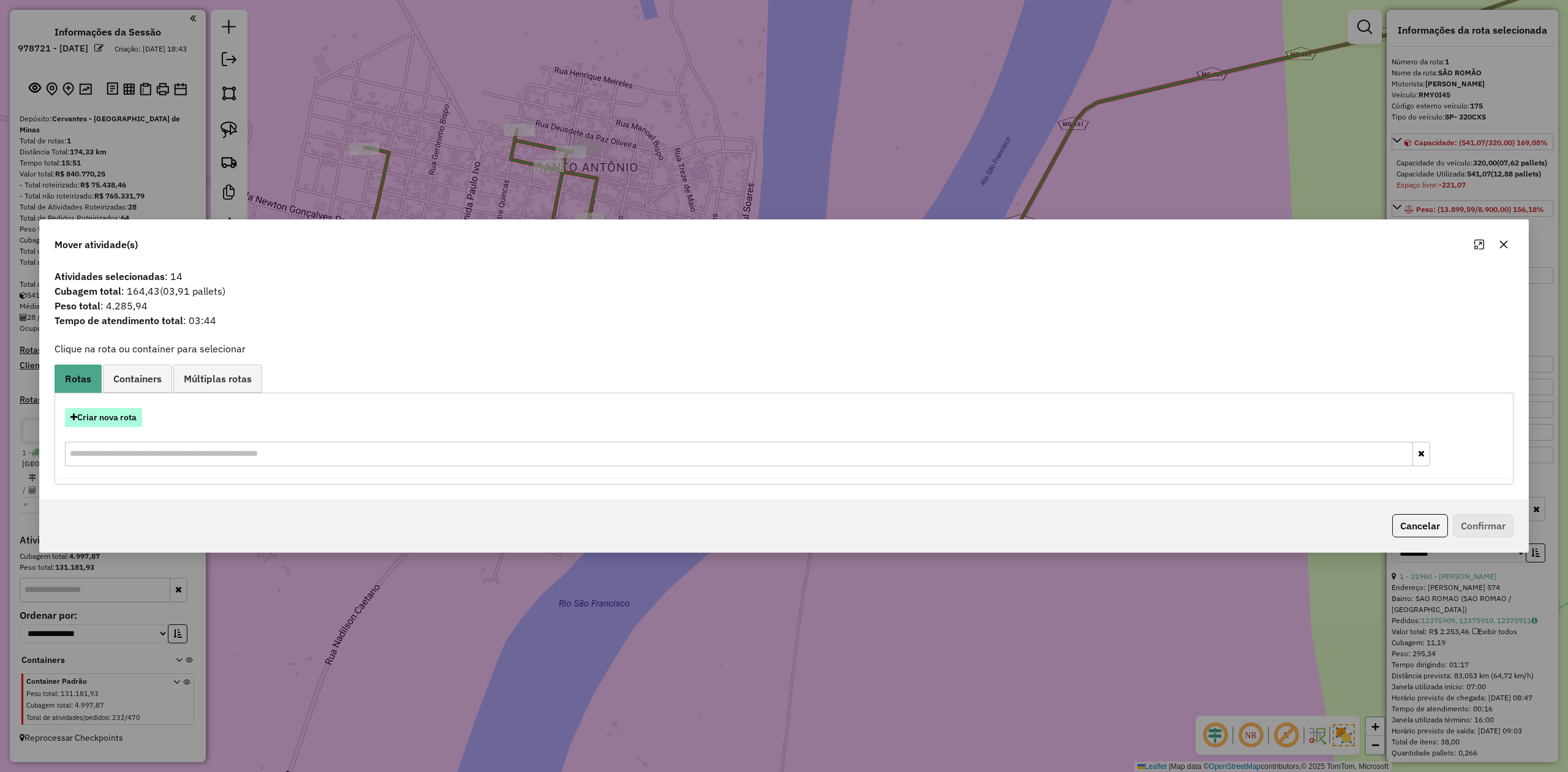
click at [111, 417] on button "Criar nova rota" at bounding box center [104, 418] width 77 height 19
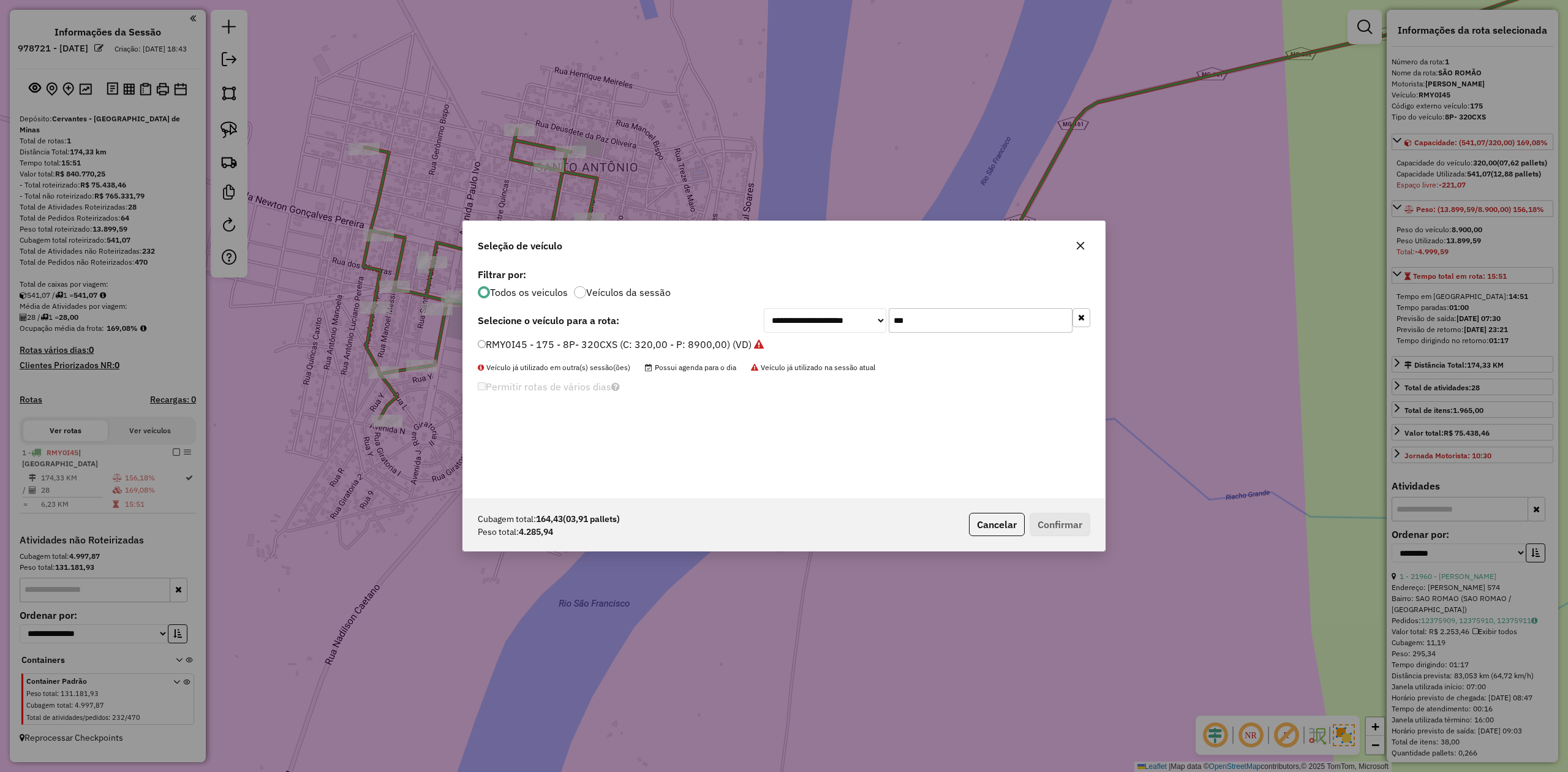
drag, startPoint x: 926, startPoint y: 322, endPoint x: 873, endPoint y: 324, distance: 53.0
click at [873, 324] on div "**********" at bounding box center [927, 320] width 326 height 24
type input "***"
click at [515, 339] on label "SIO0E75 - 10P - 360 CXS NOVOS (ALTOS) (C: 360,00 - P: 7400,00) (VD)" at bounding box center [641, 344] width 327 height 15
click at [1059, 525] on button "Confirmar" at bounding box center [1060, 524] width 61 height 23
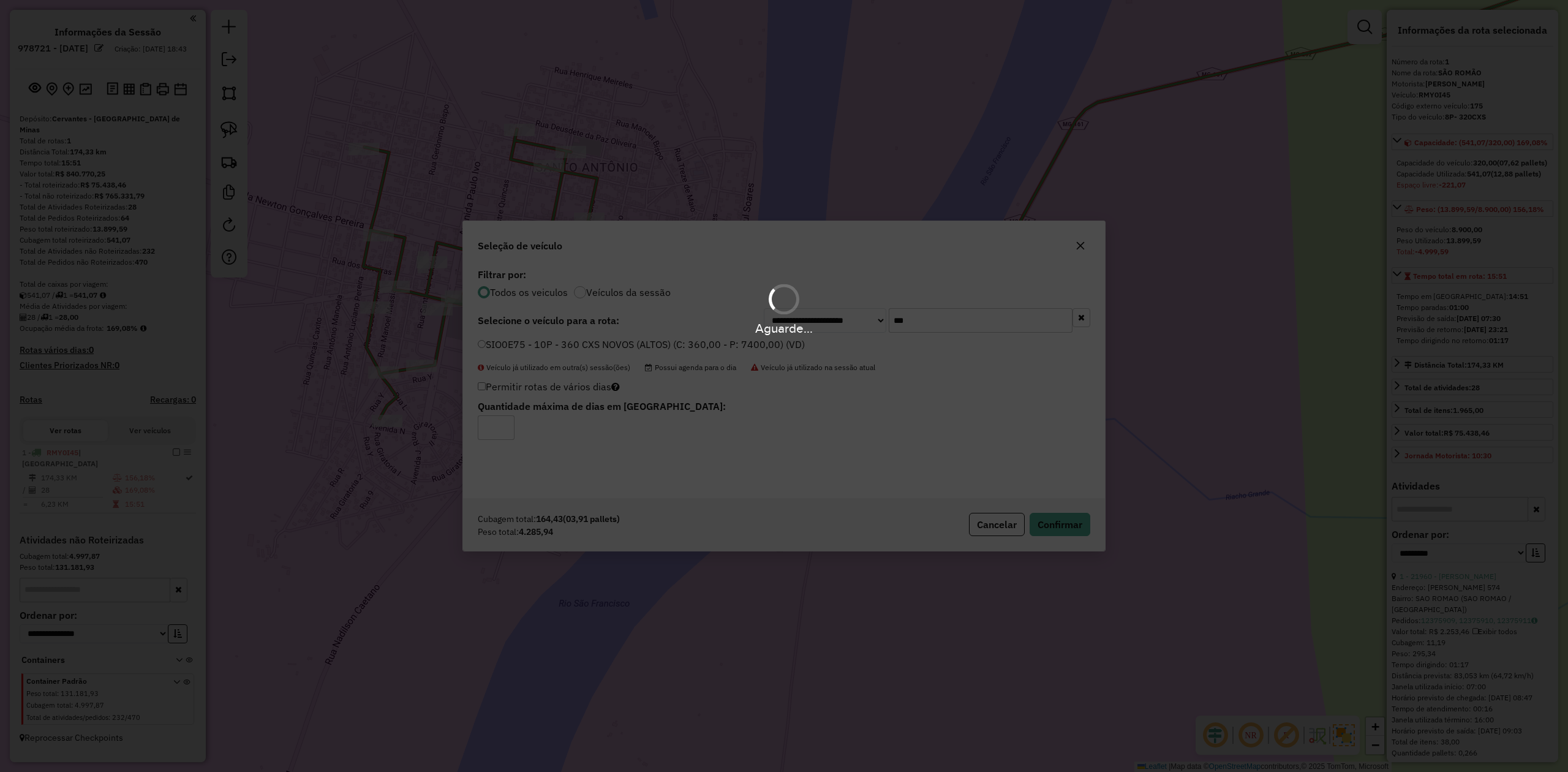
scroll to position [90, 0]
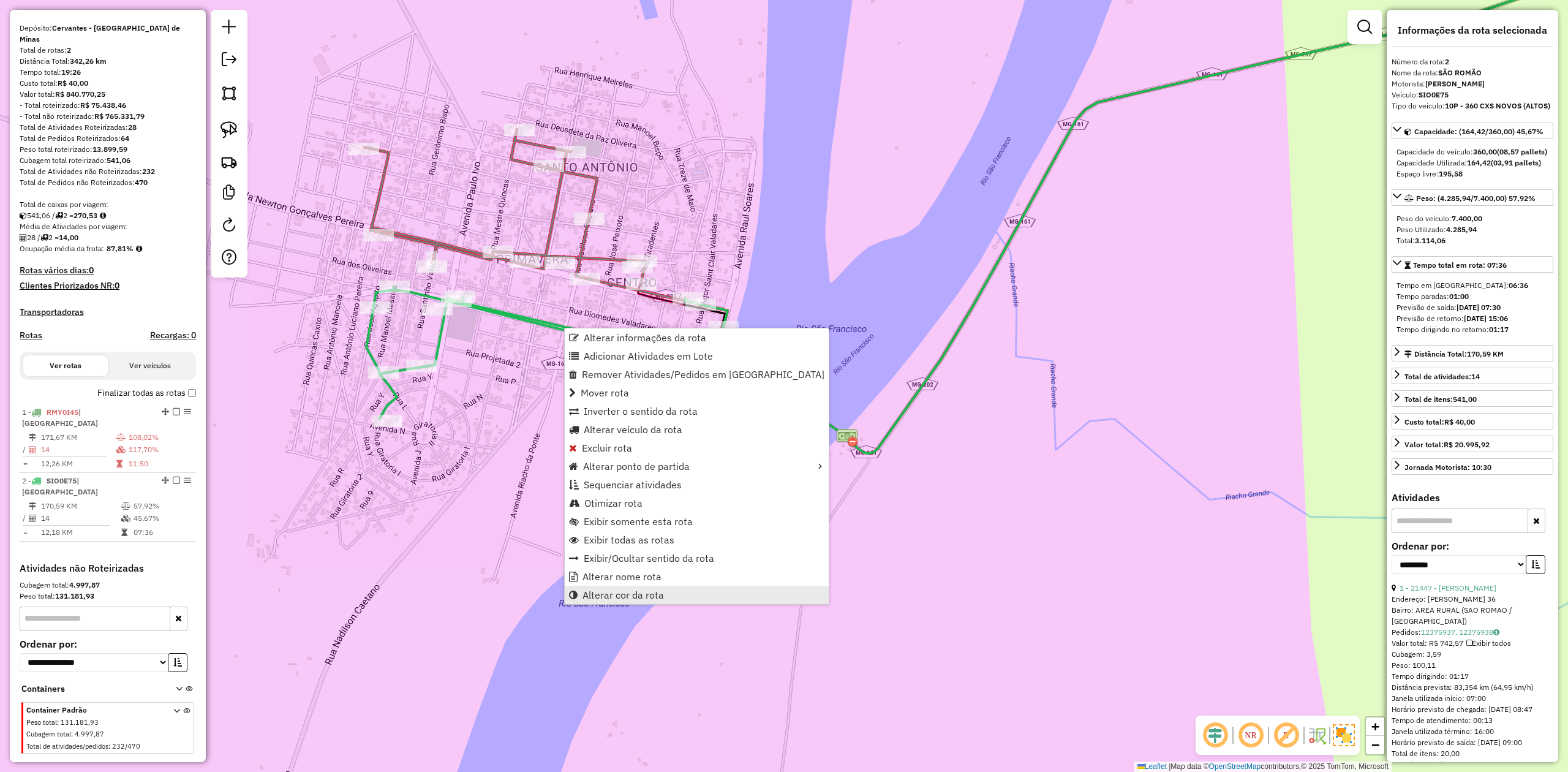
click at [638, 596] on span "Alterar cor da rota" at bounding box center [623, 595] width 82 height 10
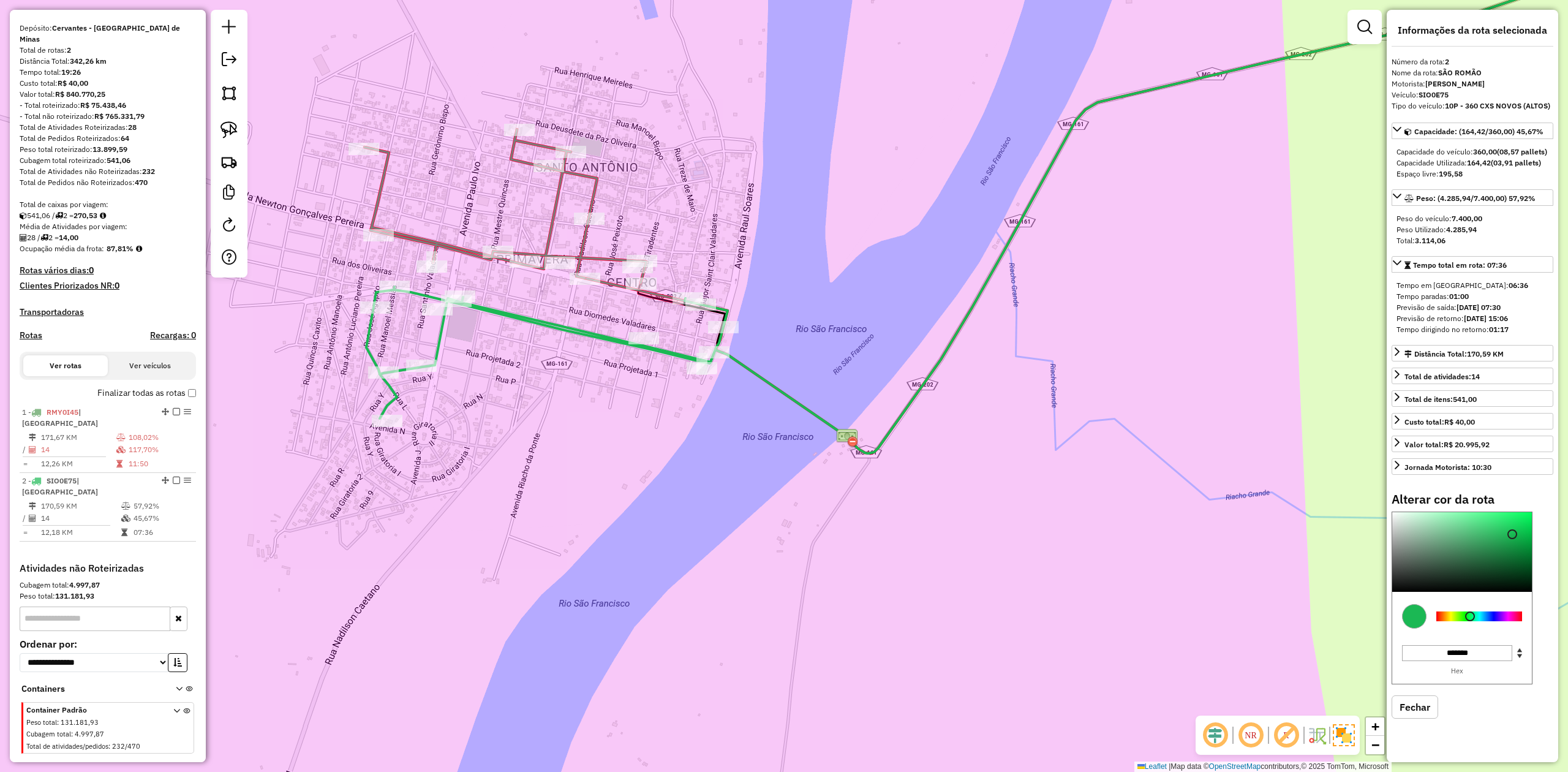
click at [1461, 621] on div at bounding box center [1479, 616] width 86 height 10
click at [0, 0] on div "Aguarde..." at bounding box center [0, 0] width 0 height 0
click at [1485, 621] on div at bounding box center [1479, 616] width 86 height 10
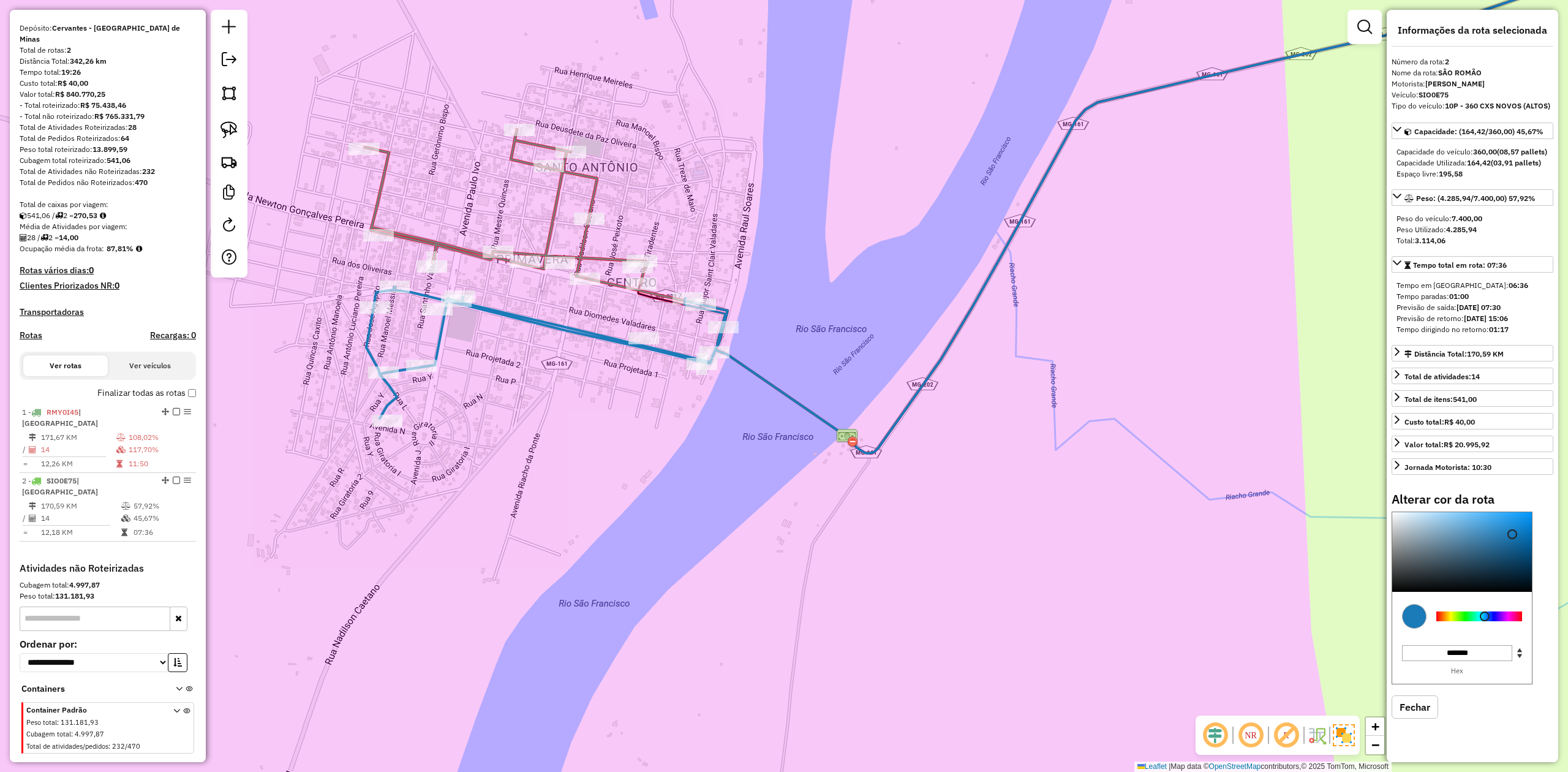
click at [467, 251] on icon at bounding box center [506, 205] width 282 height 154
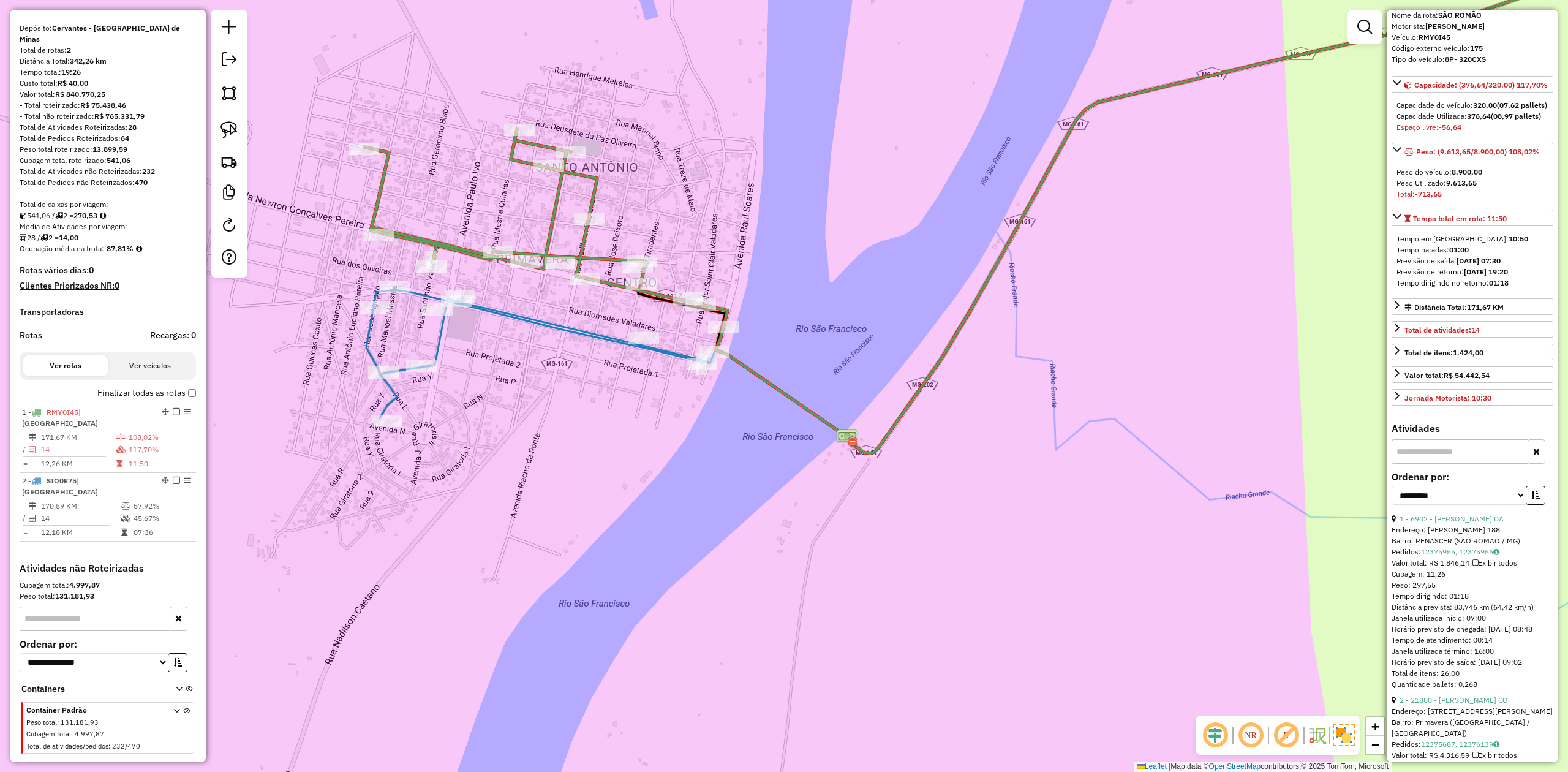
scroll to position [82, 0]
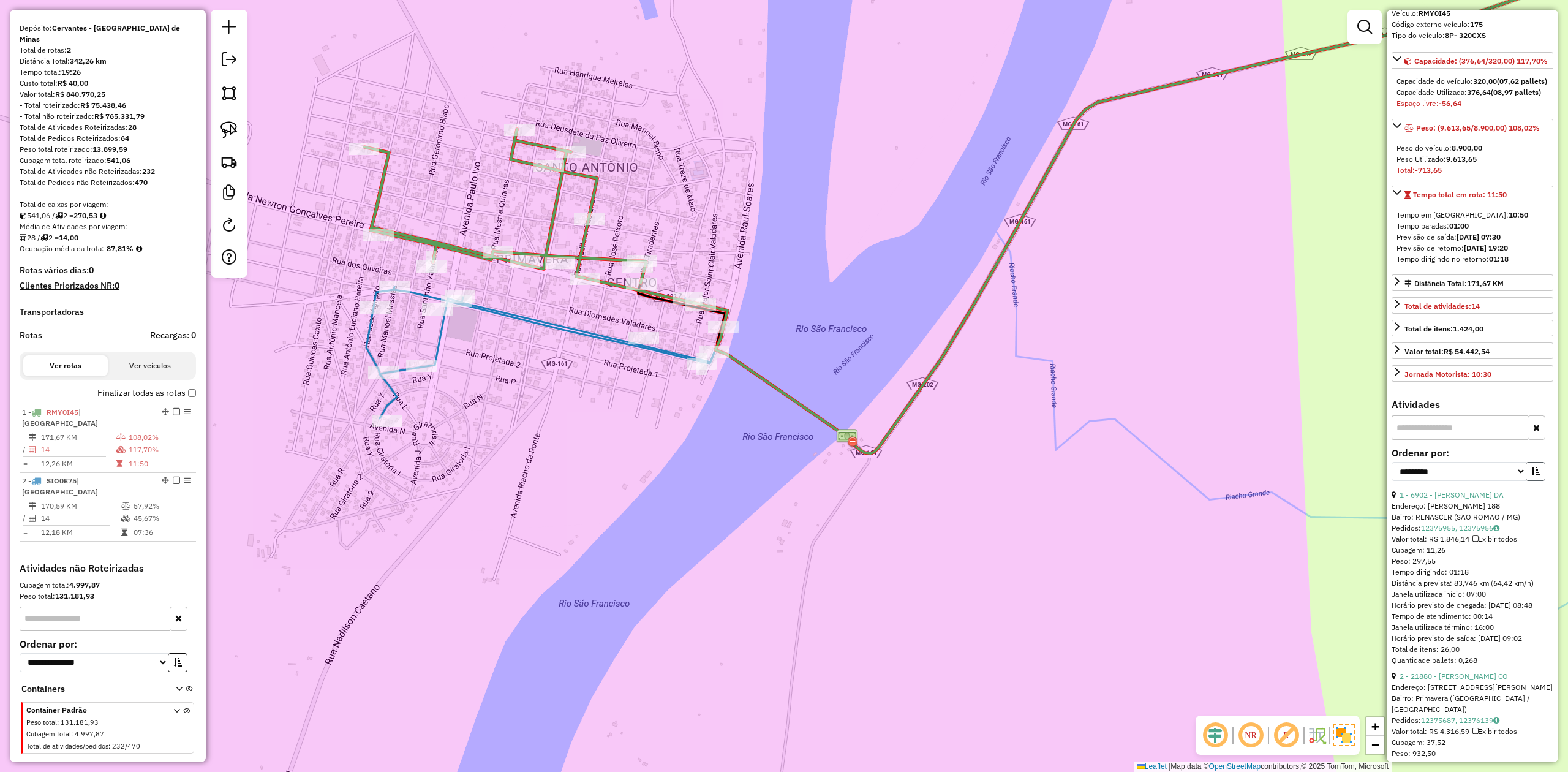
click at [1536, 475] on icon "button" at bounding box center [1535, 472] width 9 height 9
click at [1495, 481] on select "**********" at bounding box center [1459, 472] width 135 height 19
select select "**********"
click at [1392, 481] on select "**********" at bounding box center [1459, 472] width 135 height 19
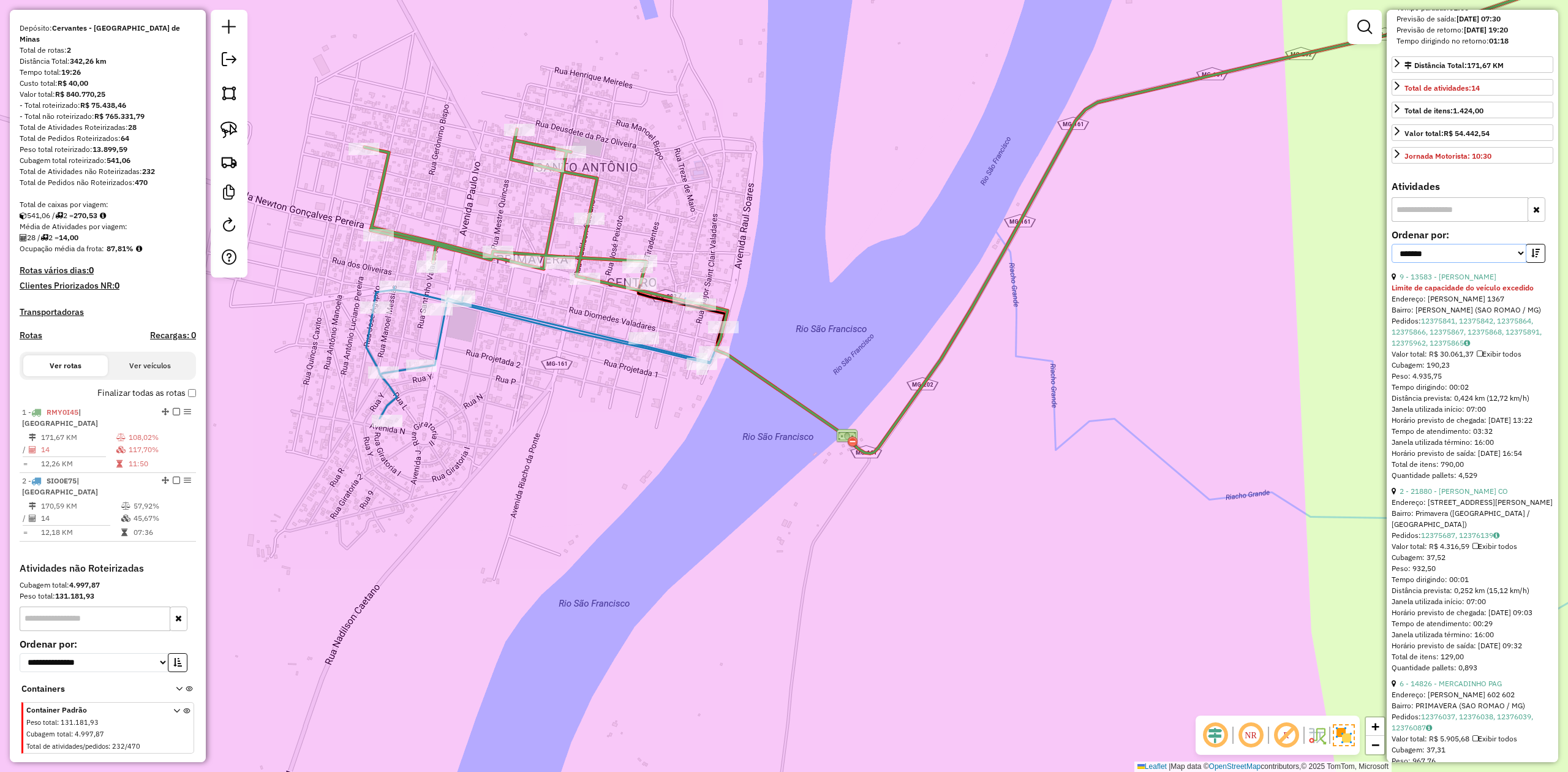
scroll to position [326, 0]
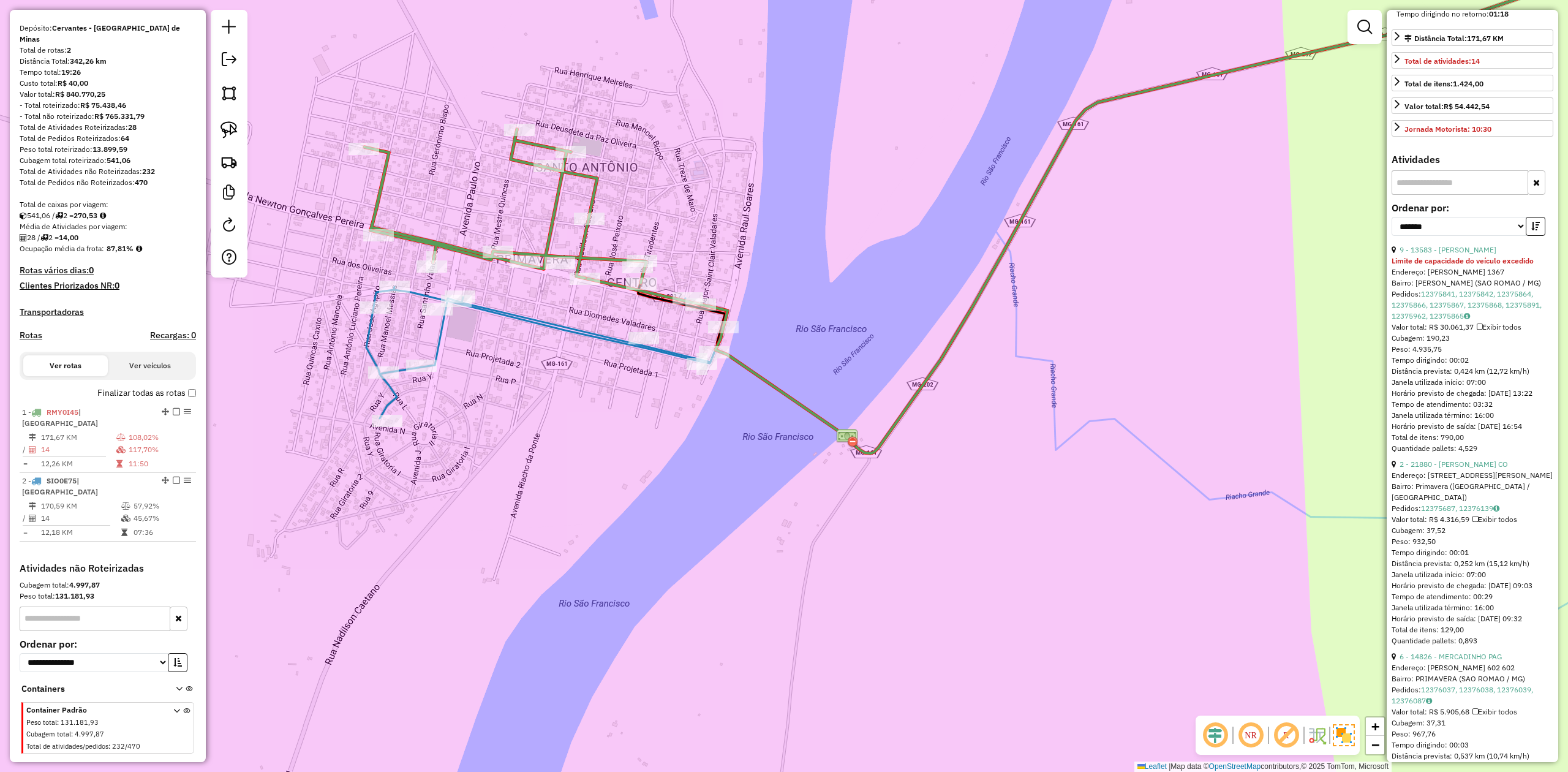
click at [449, 243] on icon at bounding box center [506, 205] width 282 height 154
click at [555, 208] on icon at bounding box center [506, 205] width 282 height 154
click at [228, 122] on img at bounding box center [228, 130] width 17 height 17
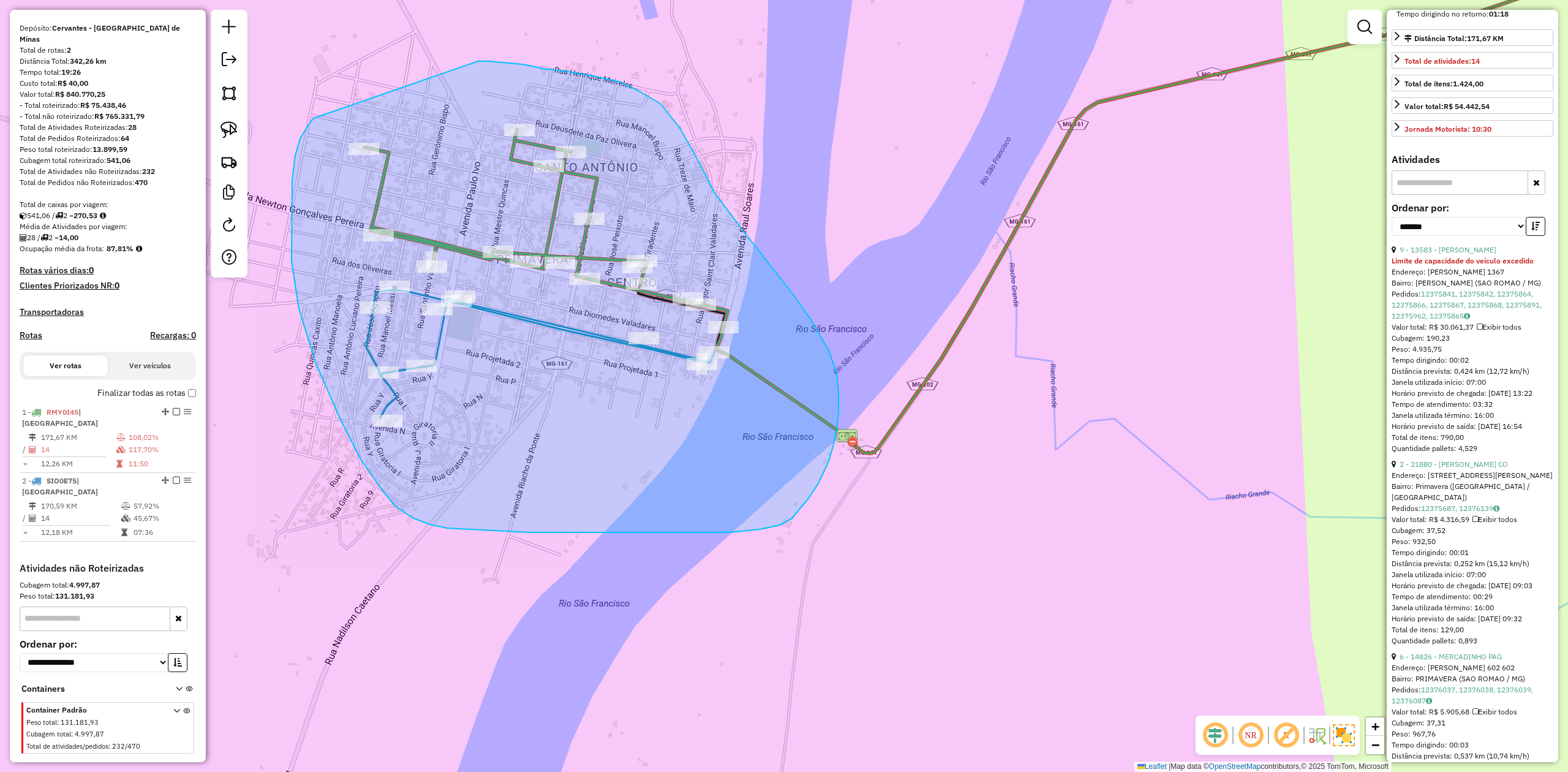
drag, startPoint x: 300, startPoint y: 139, endPoint x: 477, endPoint y: 62, distance: 193.0
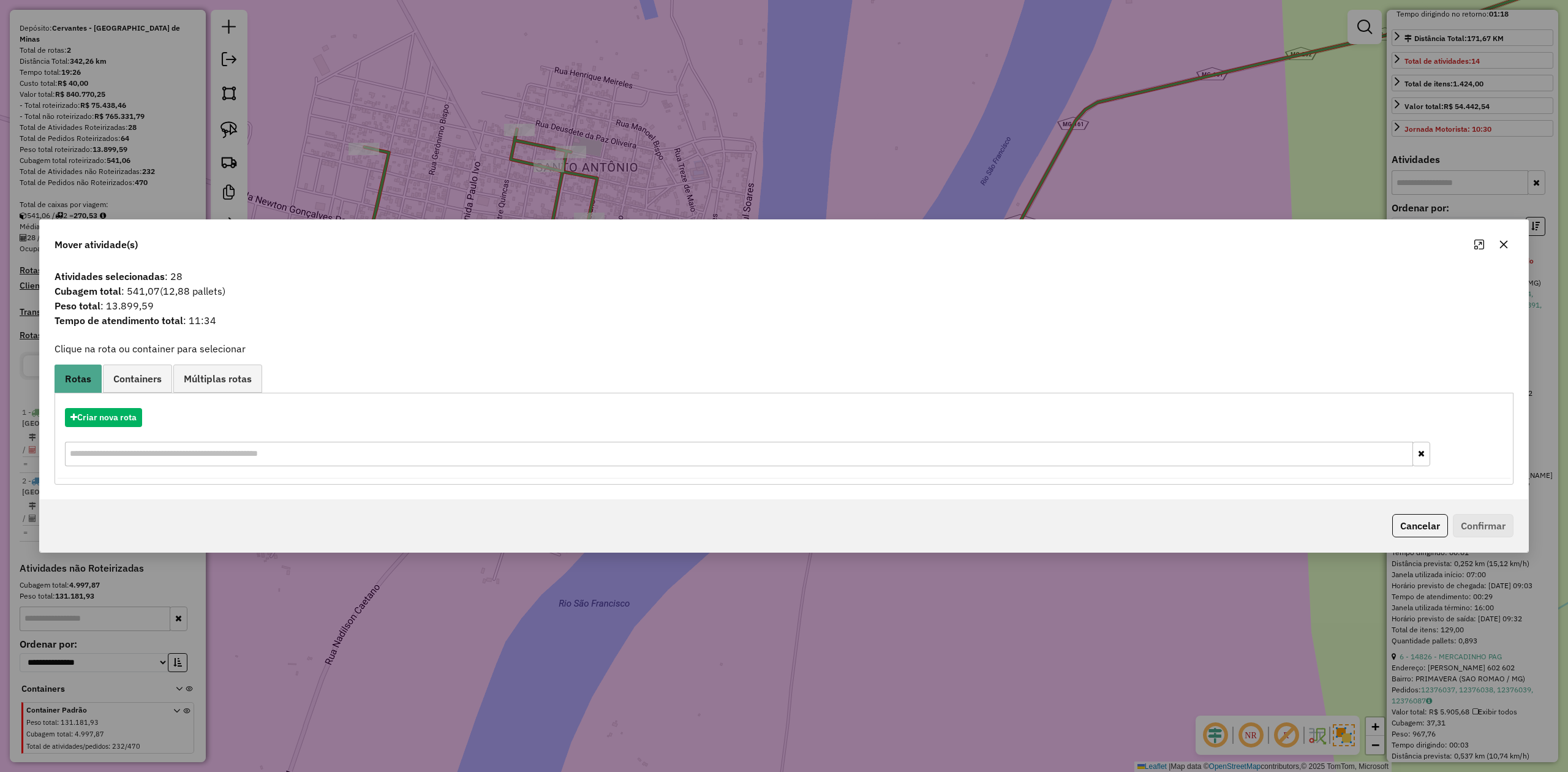
click at [1501, 244] on icon "button" at bounding box center [1504, 244] width 10 height 10
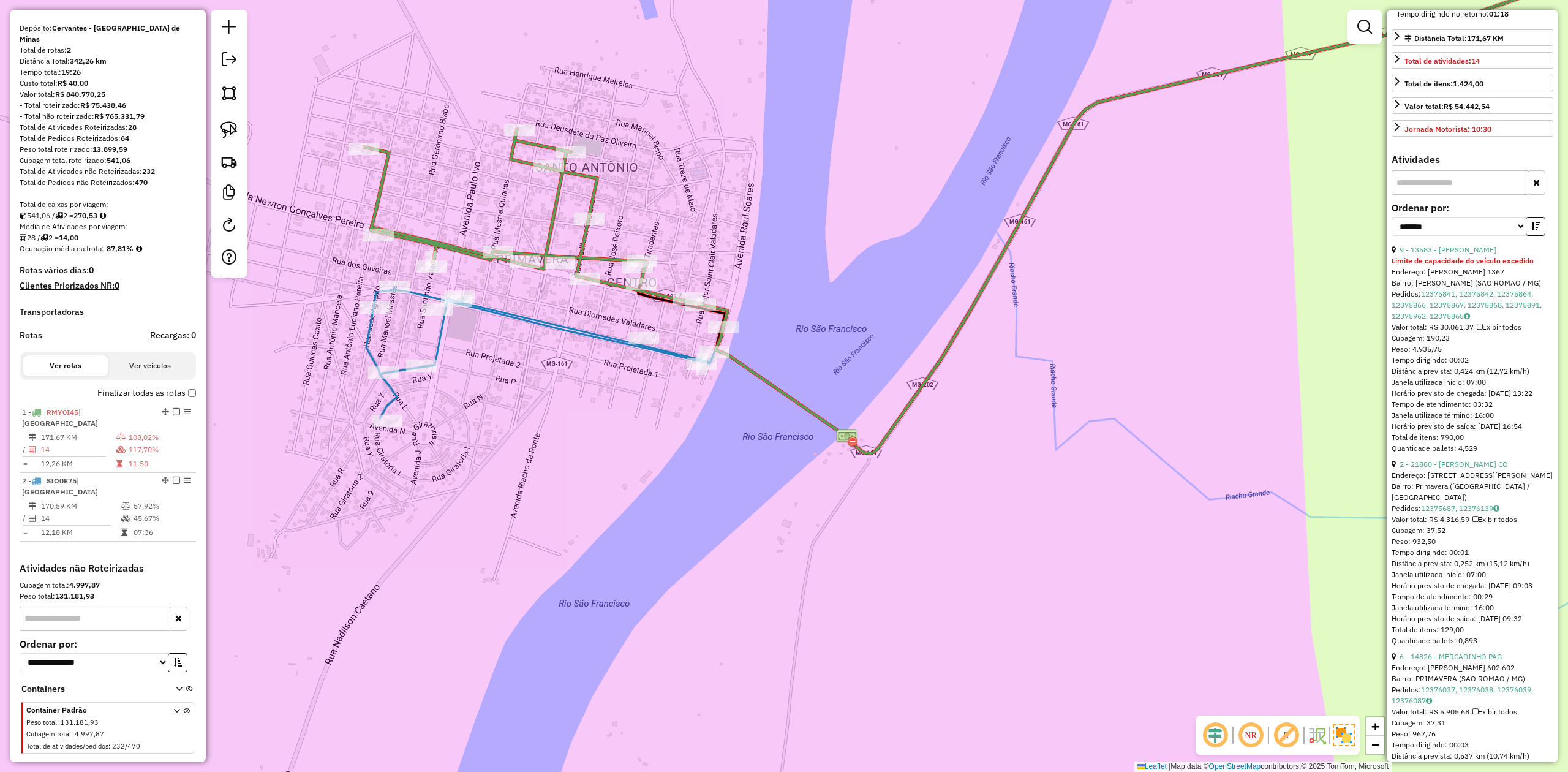
click at [458, 254] on icon at bounding box center [506, 205] width 282 height 154
click at [459, 252] on icon at bounding box center [506, 205] width 282 height 154
click at [466, 250] on icon at bounding box center [506, 205] width 282 height 154
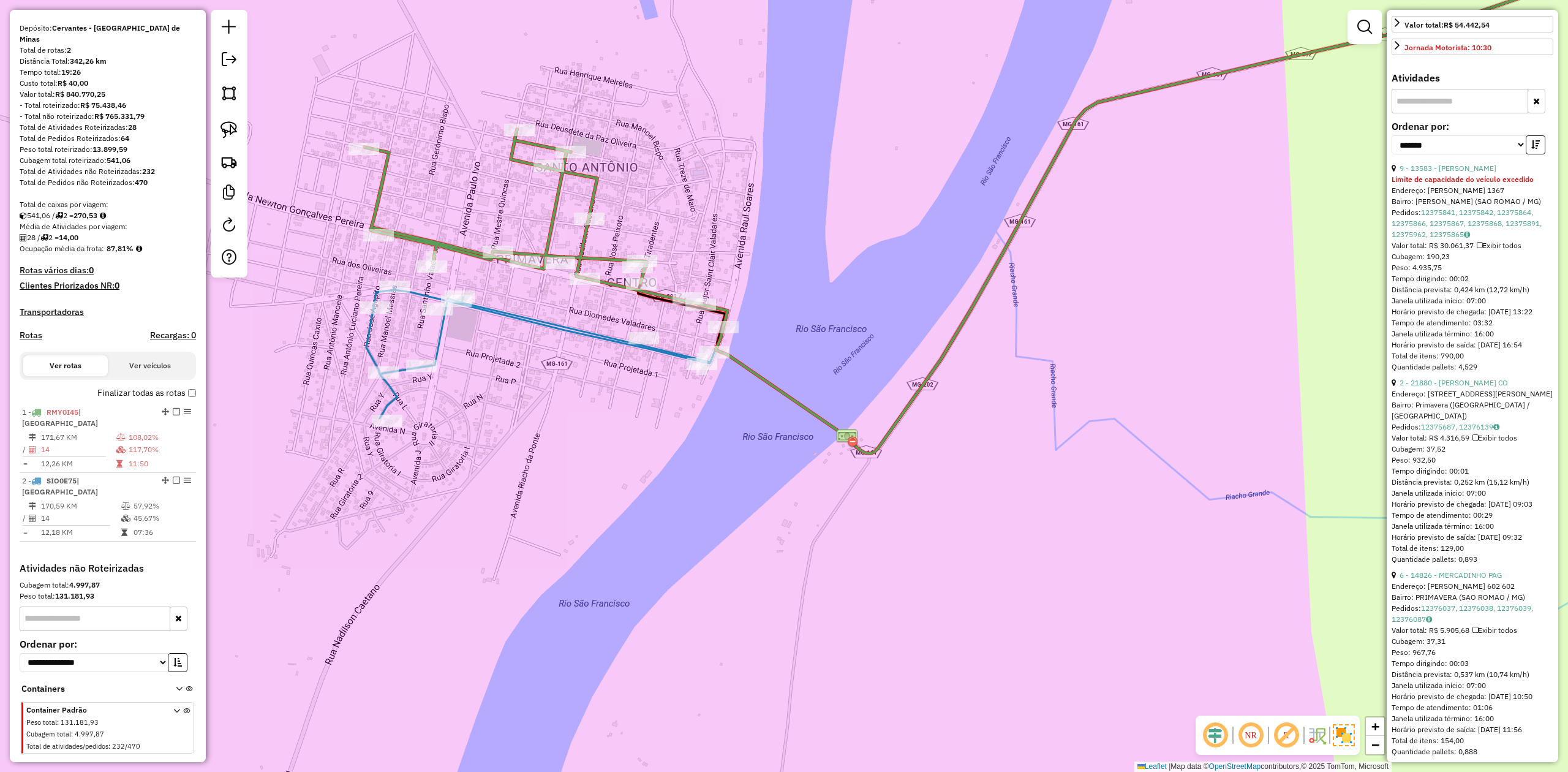
scroll to position [490, 0]
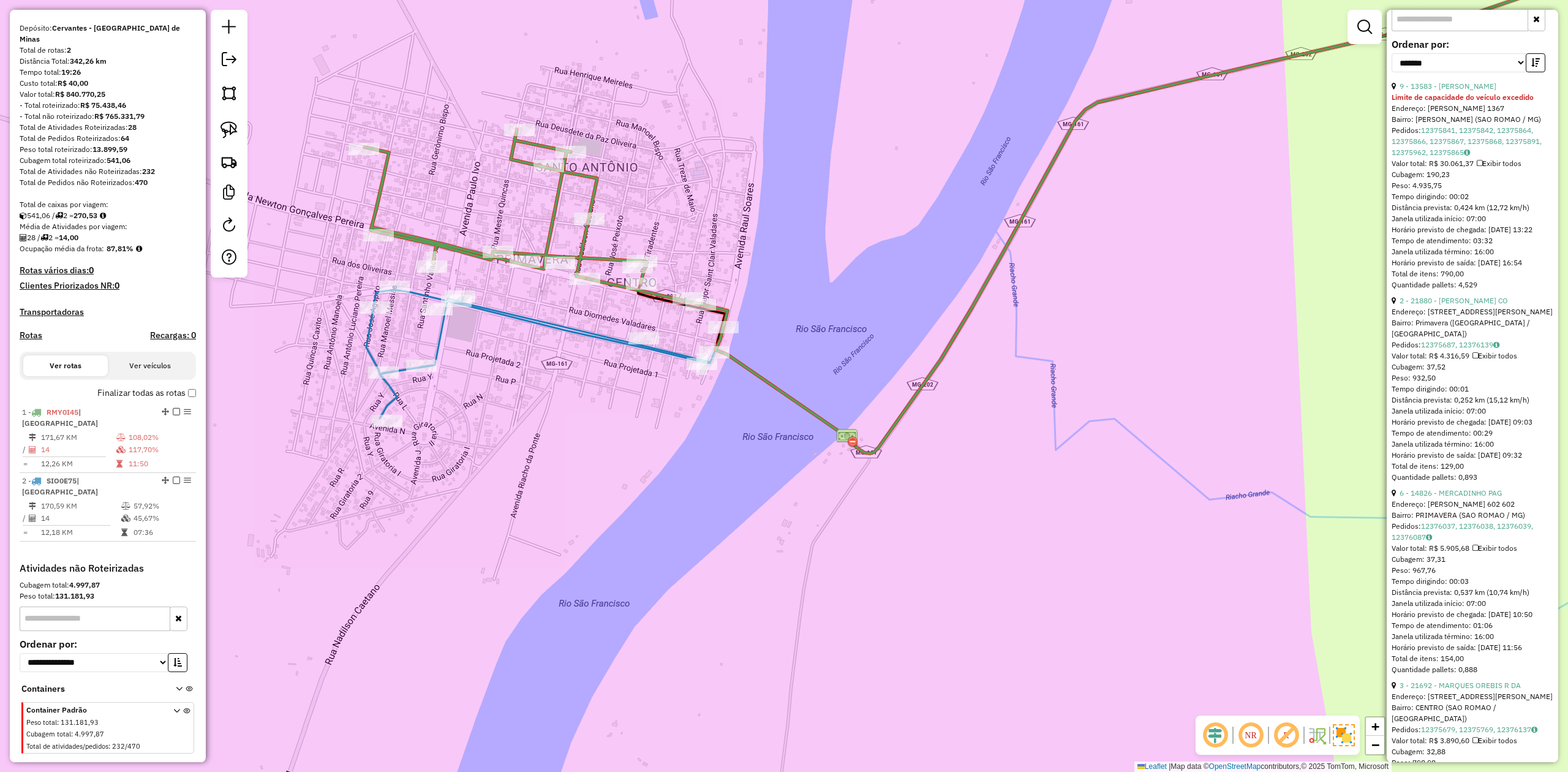
click at [511, 314] on icon at bounding box center [546, 353] width 361 height 132
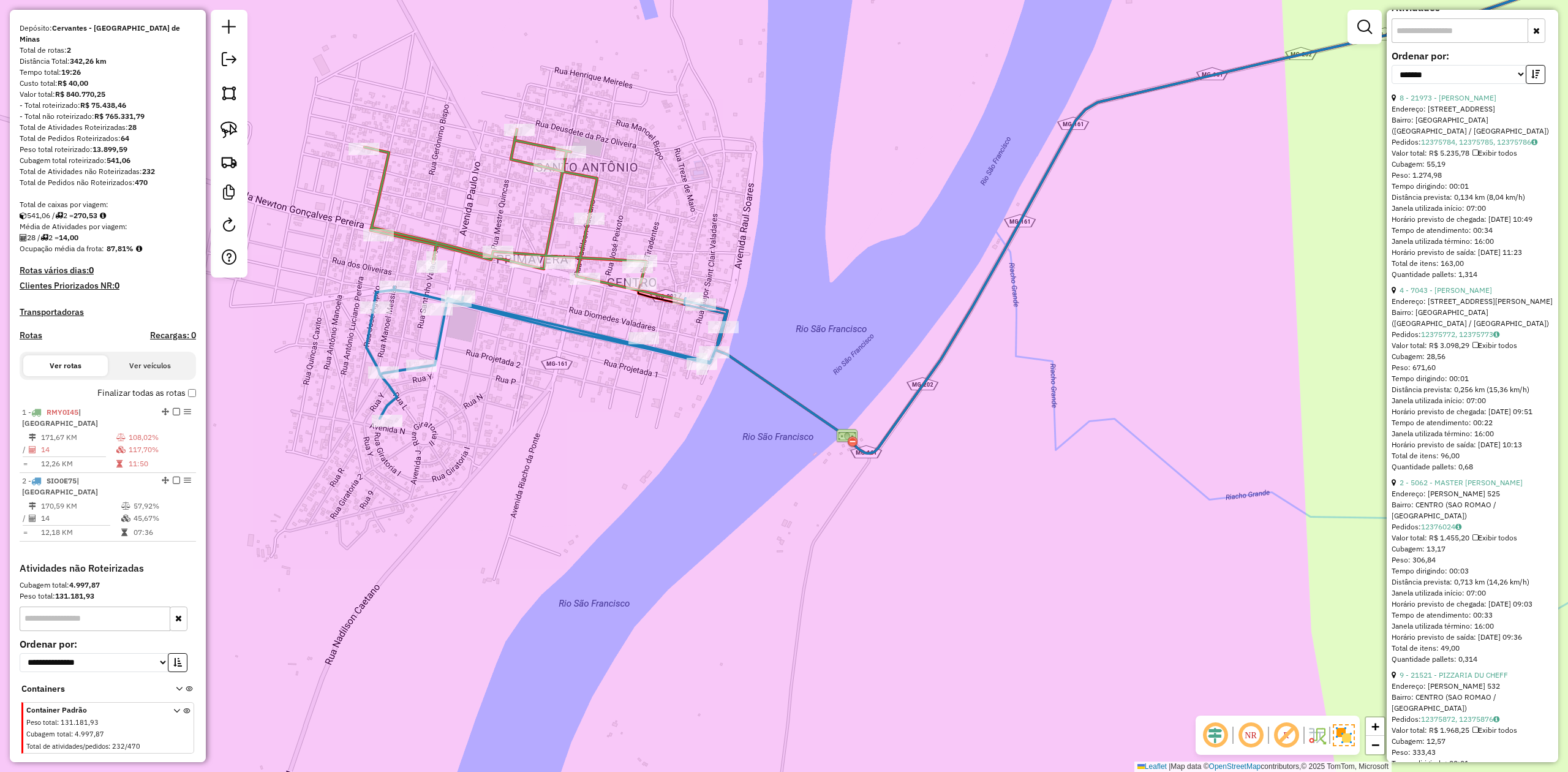
scroll to position [491, 0]
click at [458, 245] on icon at bounding box center [506, 205] width 282 height 154
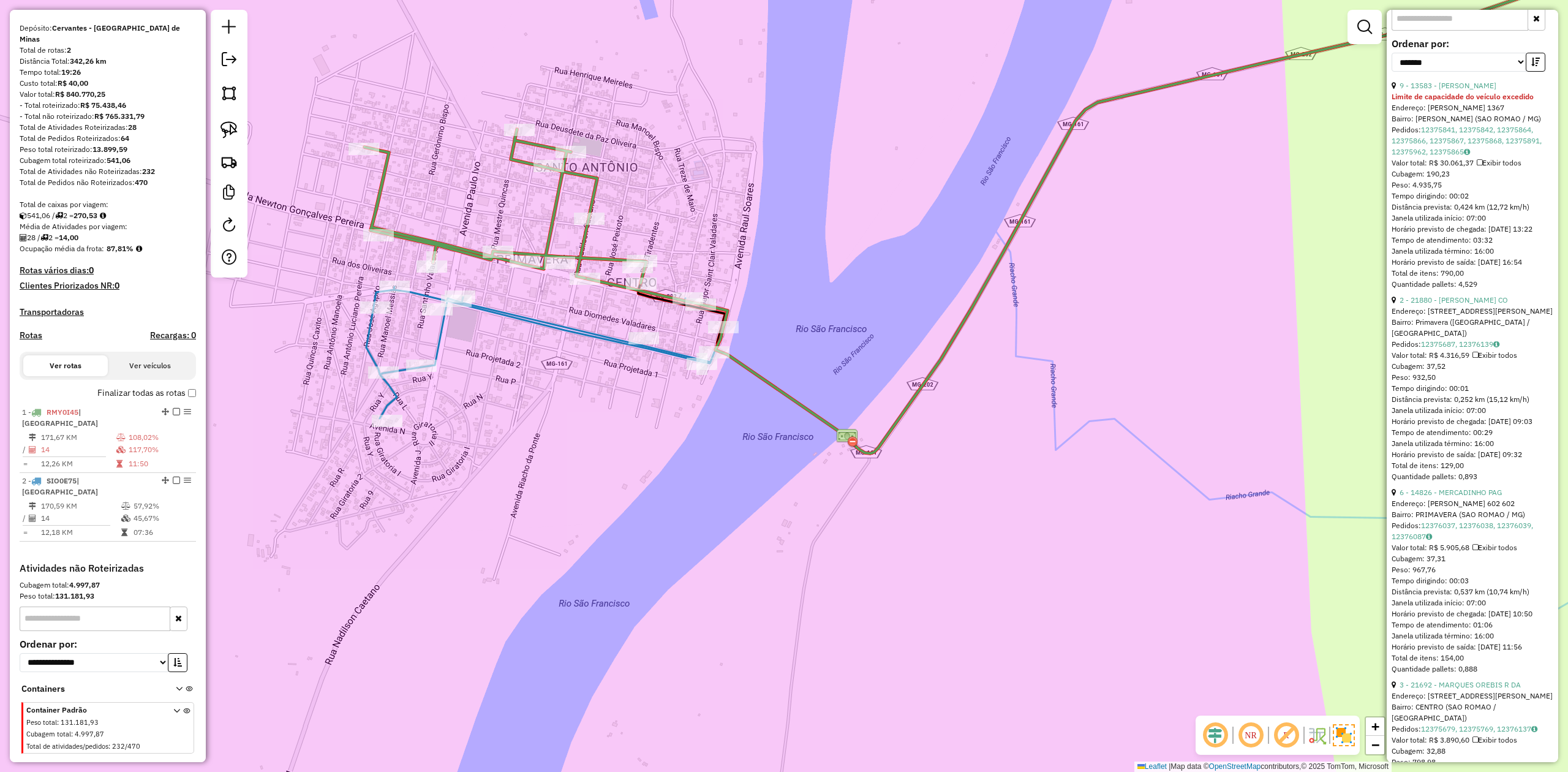
scroll to position [490, 0]
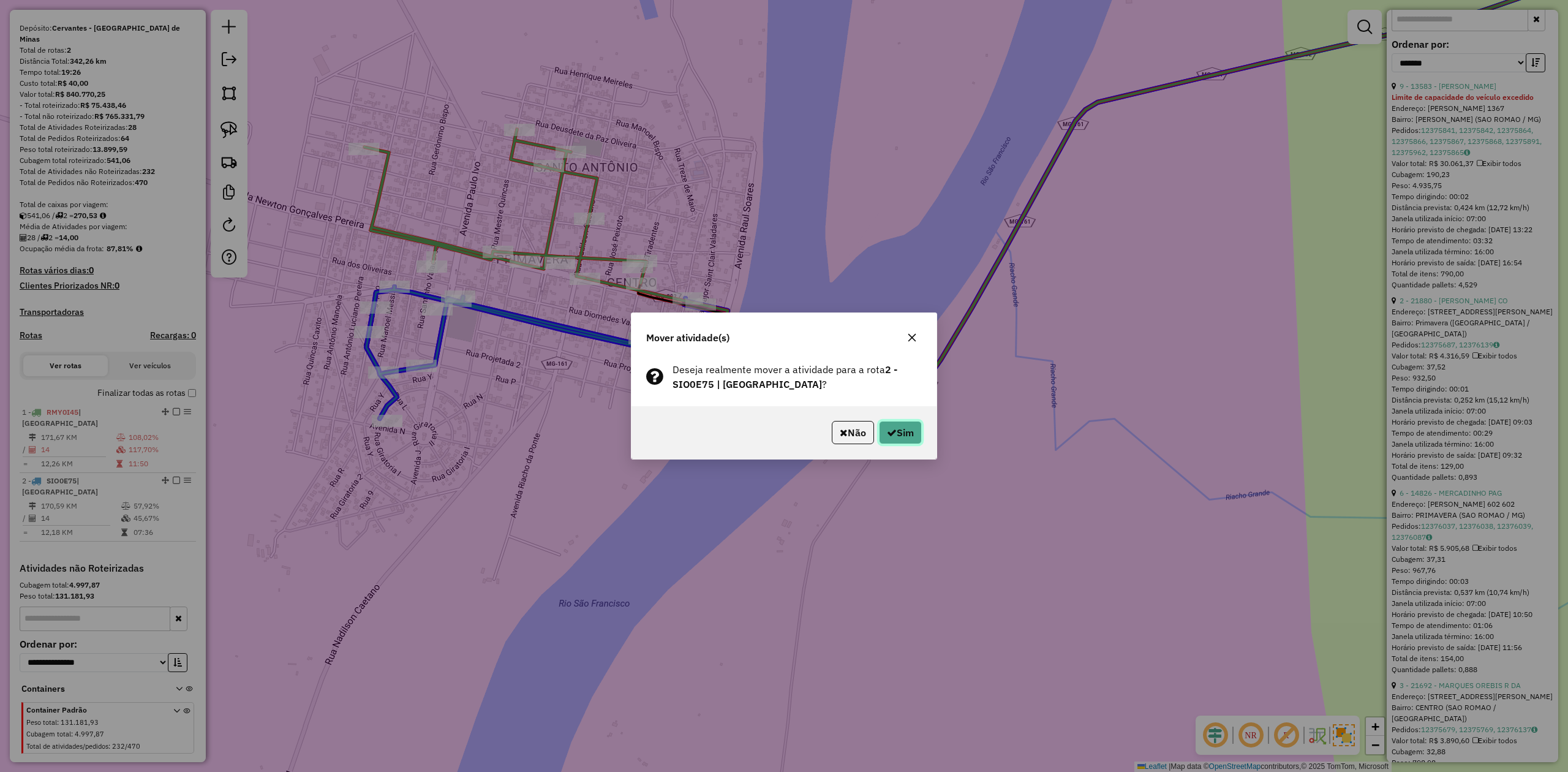
click at [909, 426] on button "Sim" at bounding box center [900, 432] width 43 height 23
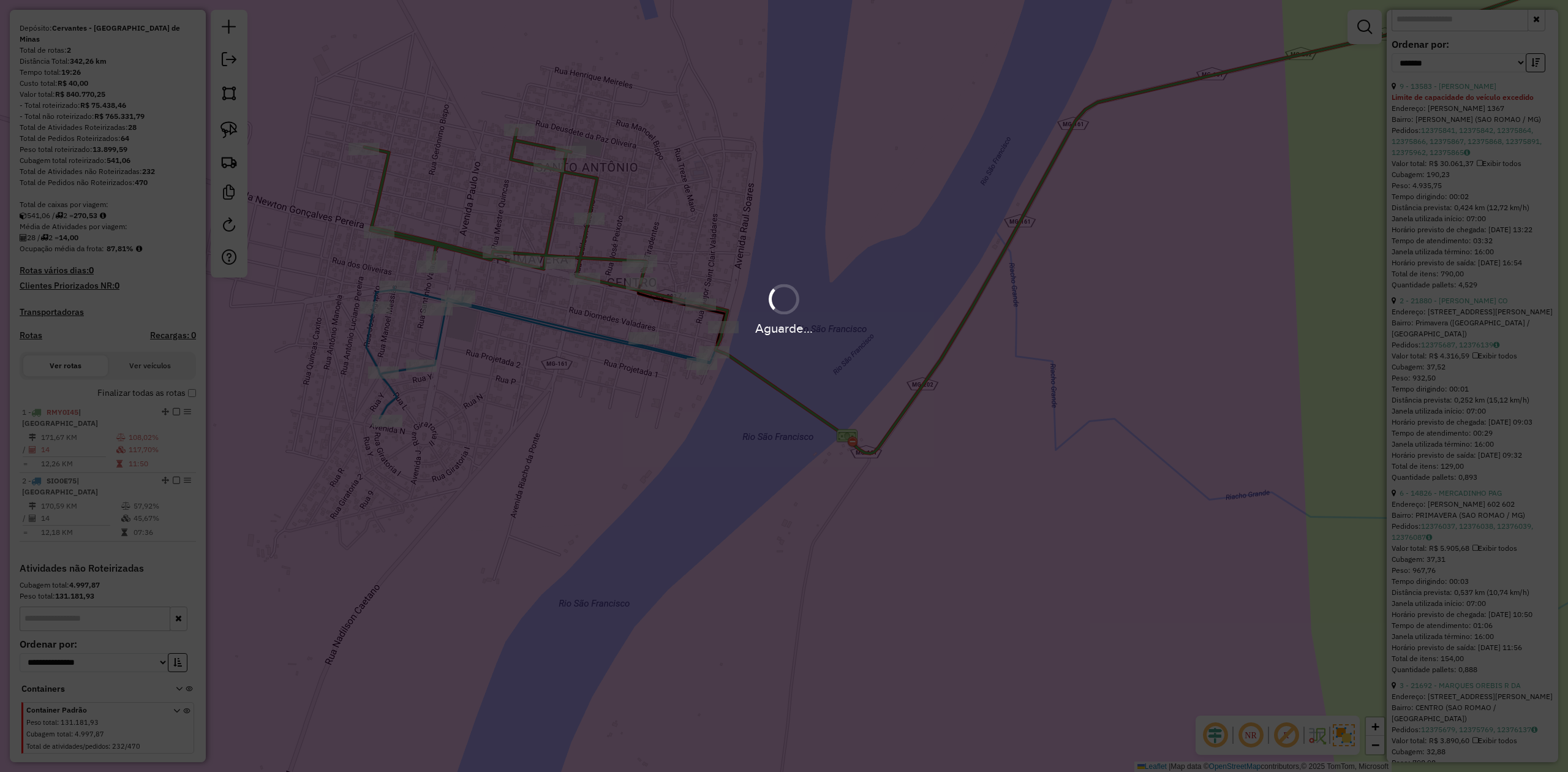
scroll to position [479, 0]
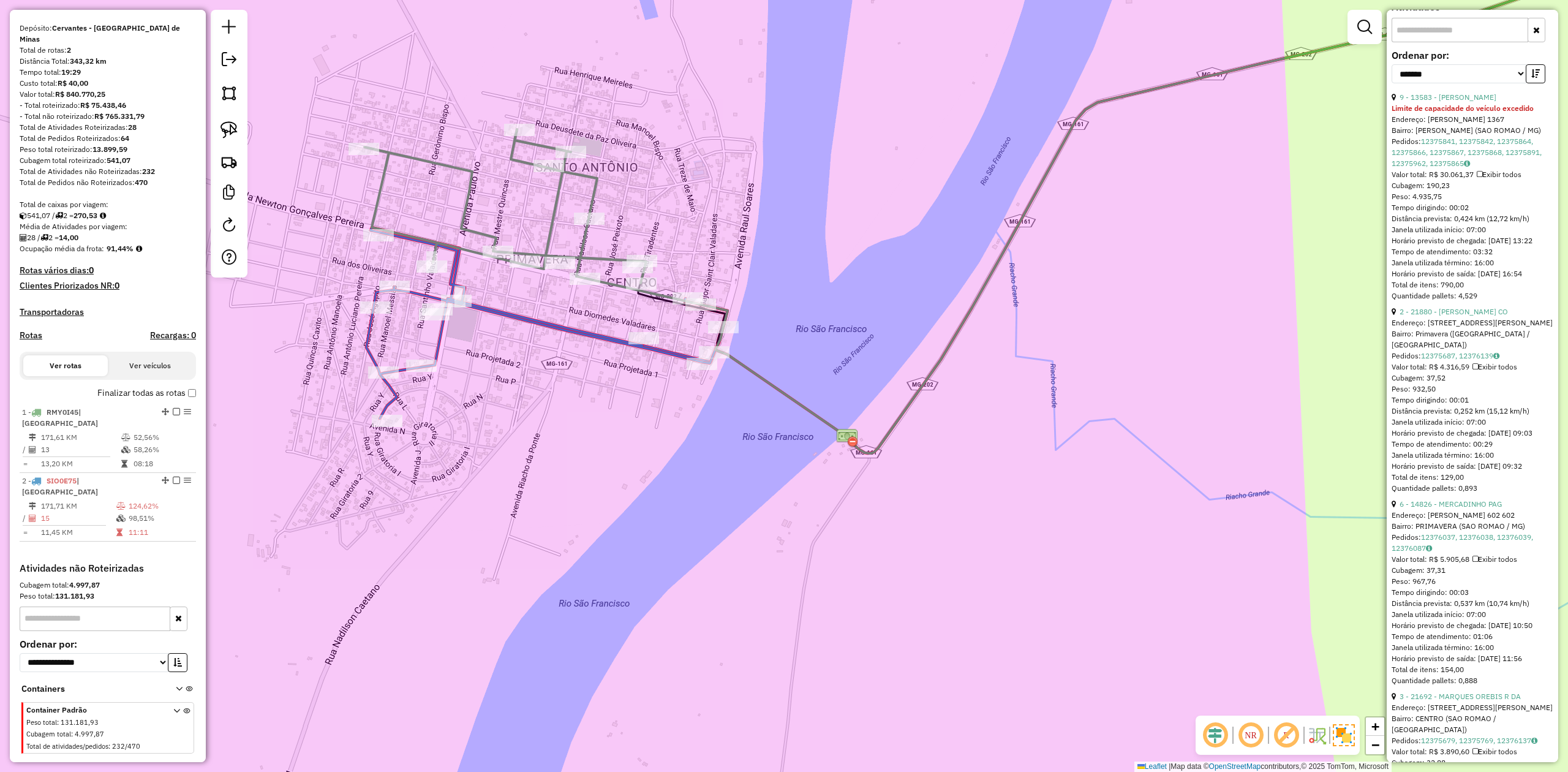
click at [509, 316] on icon at bounding box center [546, 323] width 361 height 191
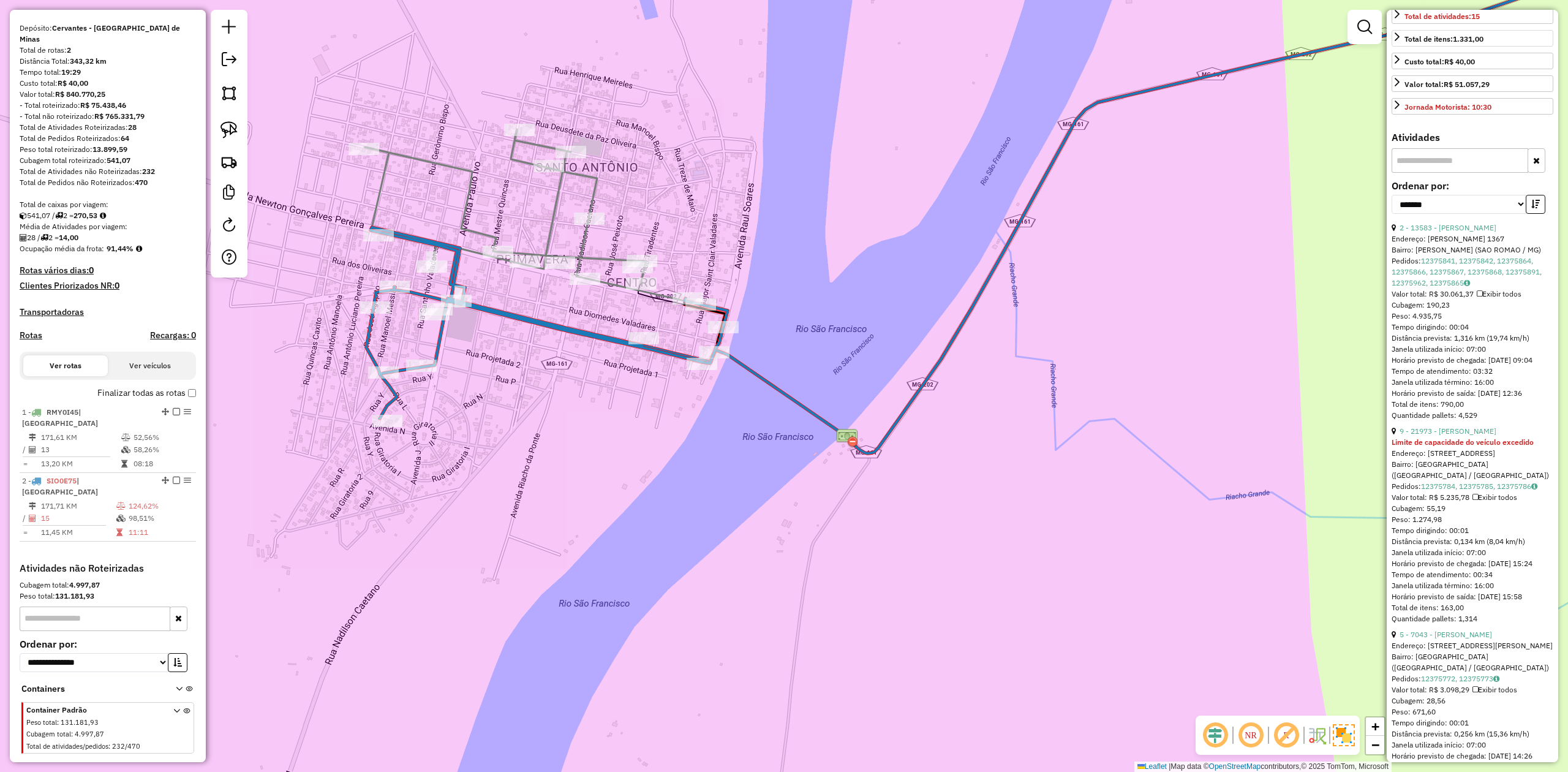
scroll to position [408, 0]
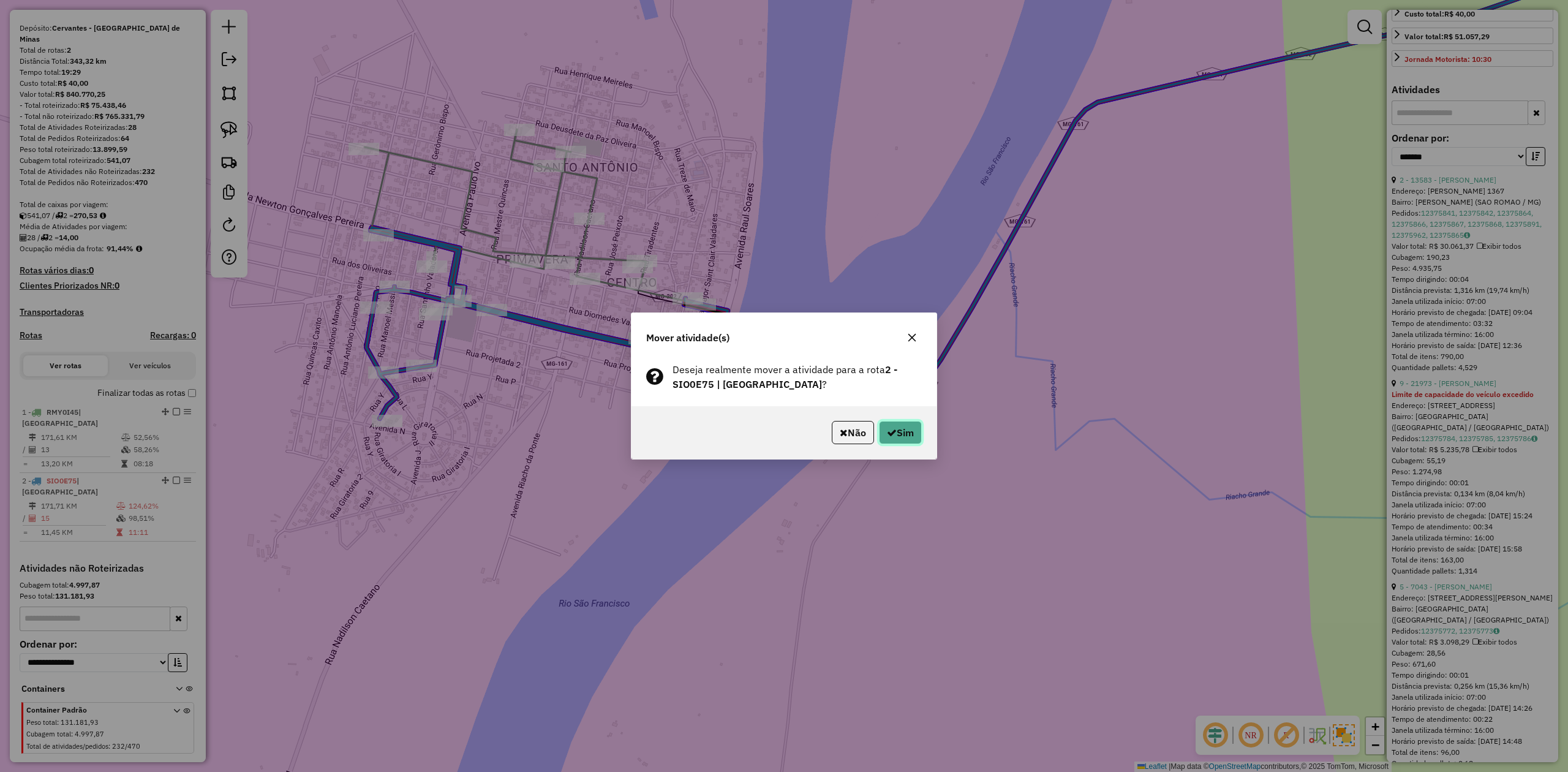
click at [894, 434] on button "Sim" at bounding box center [900, 432] width 43 height 23
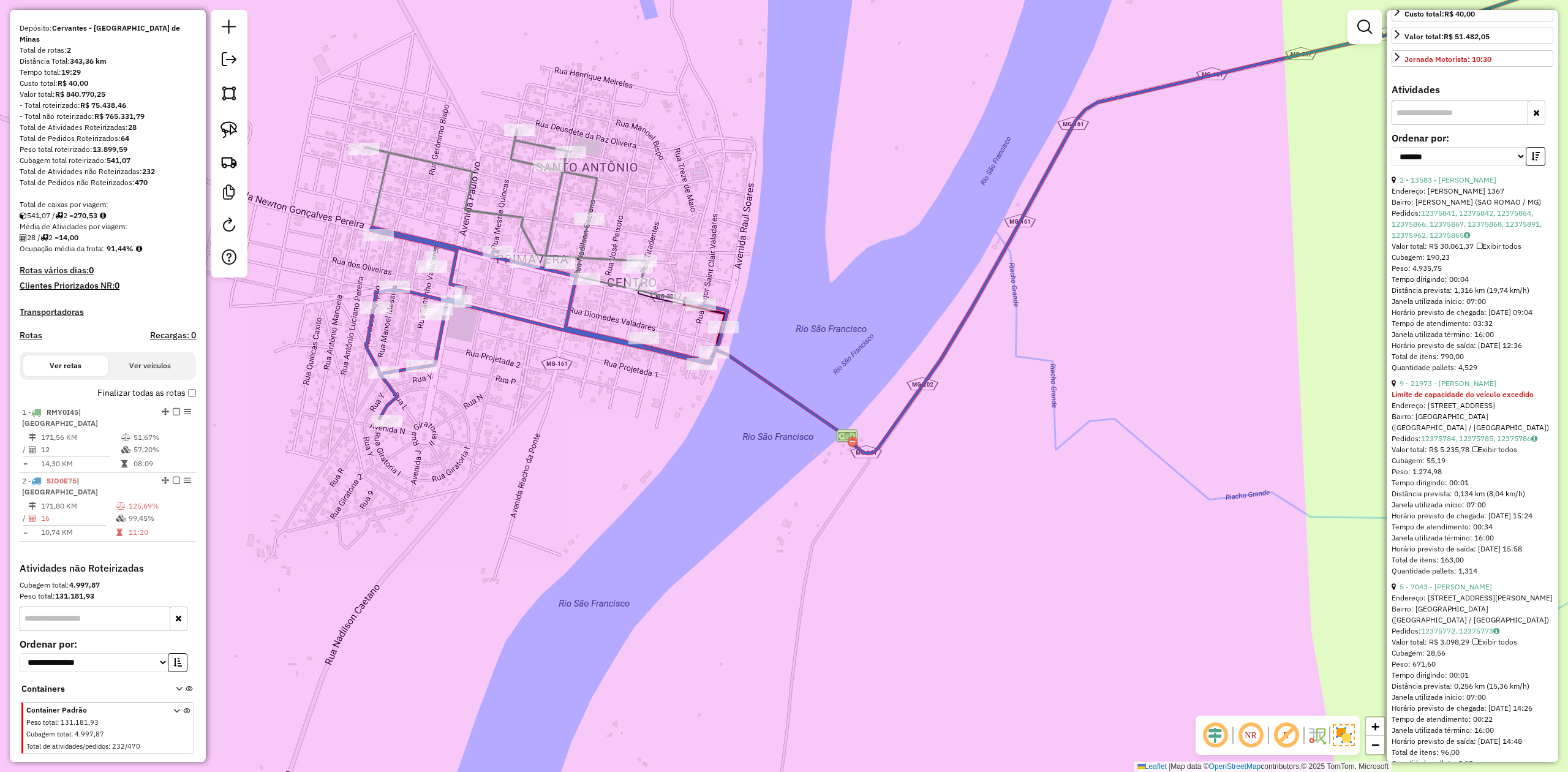
click at [555, 205] on icon at bounding box center [506, 205] width 282 height 154
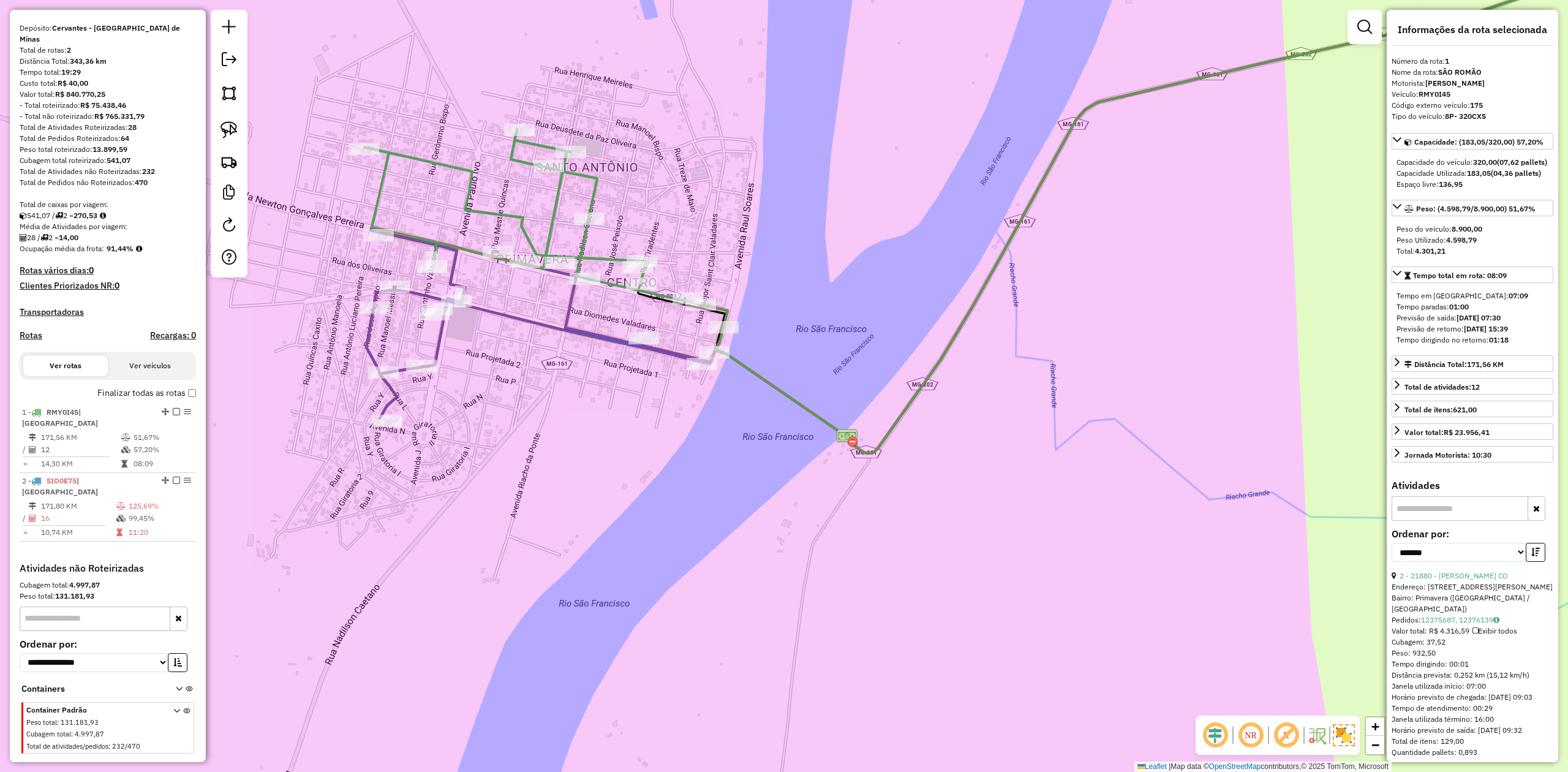
scroll to position [0, 0]
click at [576, 326] on icon at bounding box center [546, 323] width 361 height 191
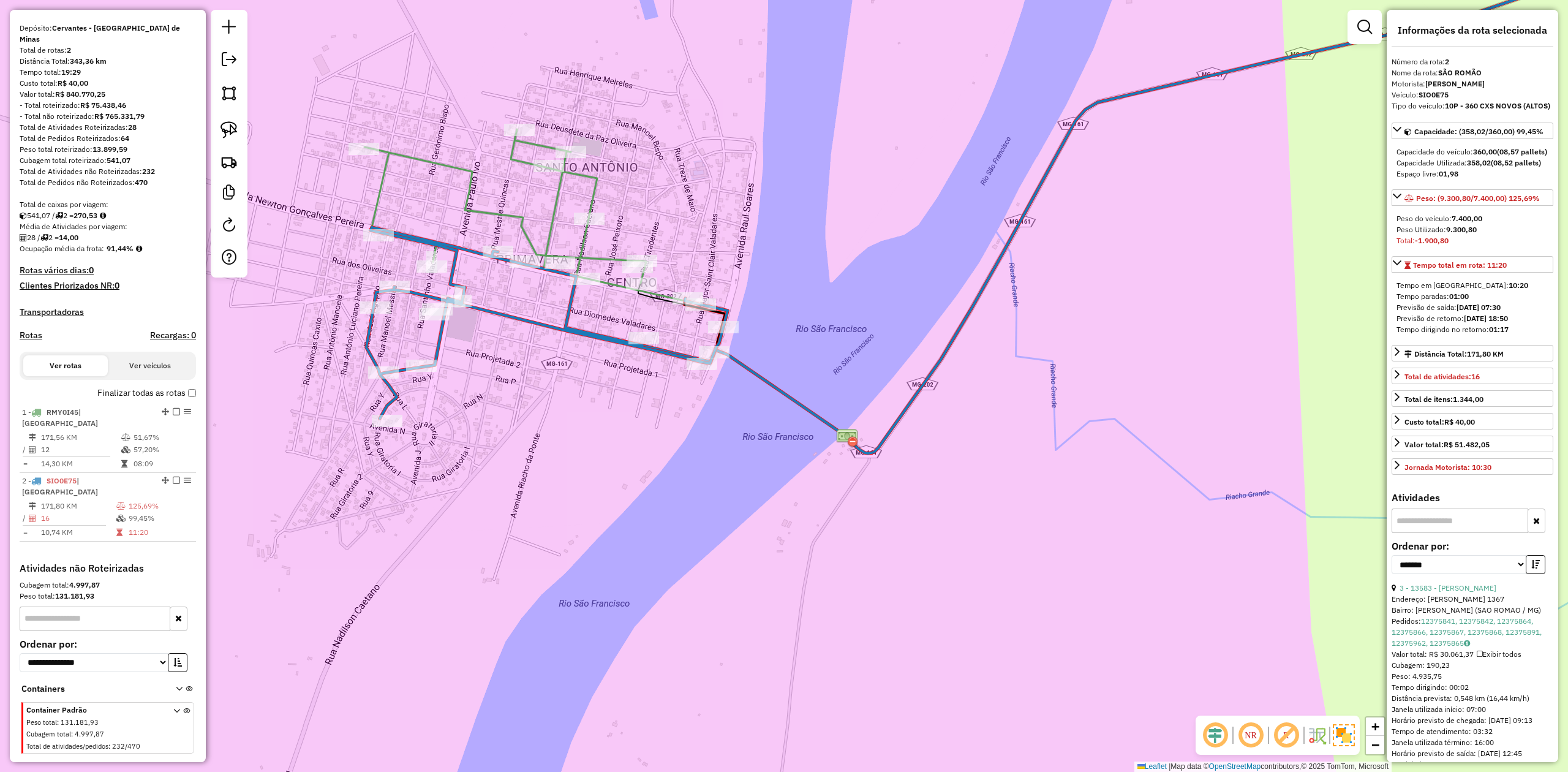
click at [556, 199] on icon at bounding box center [506, 205] width 282 height 154
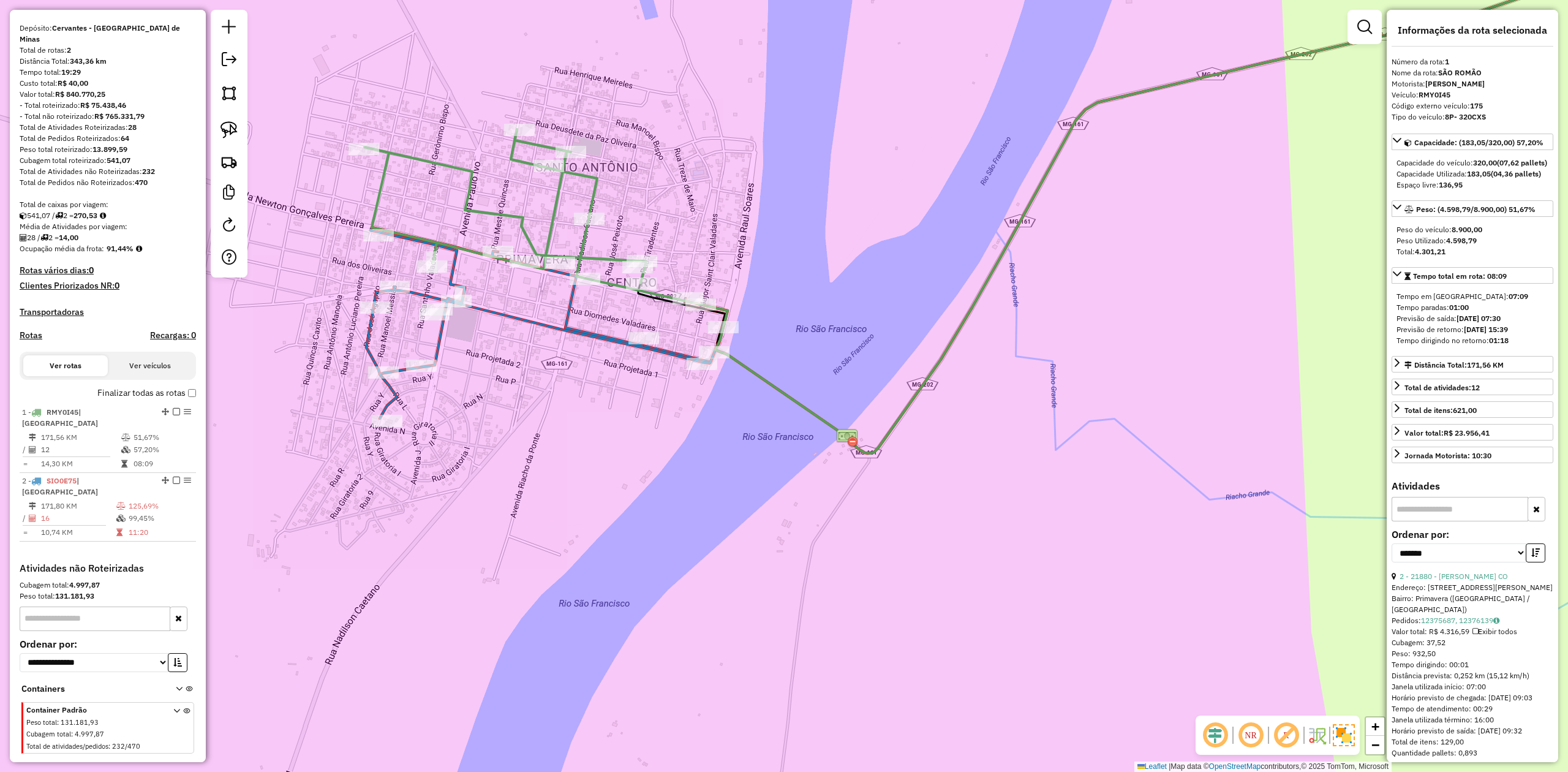
click at [520, 319] on icon at bounding box center [546, 323] width 361 height 191
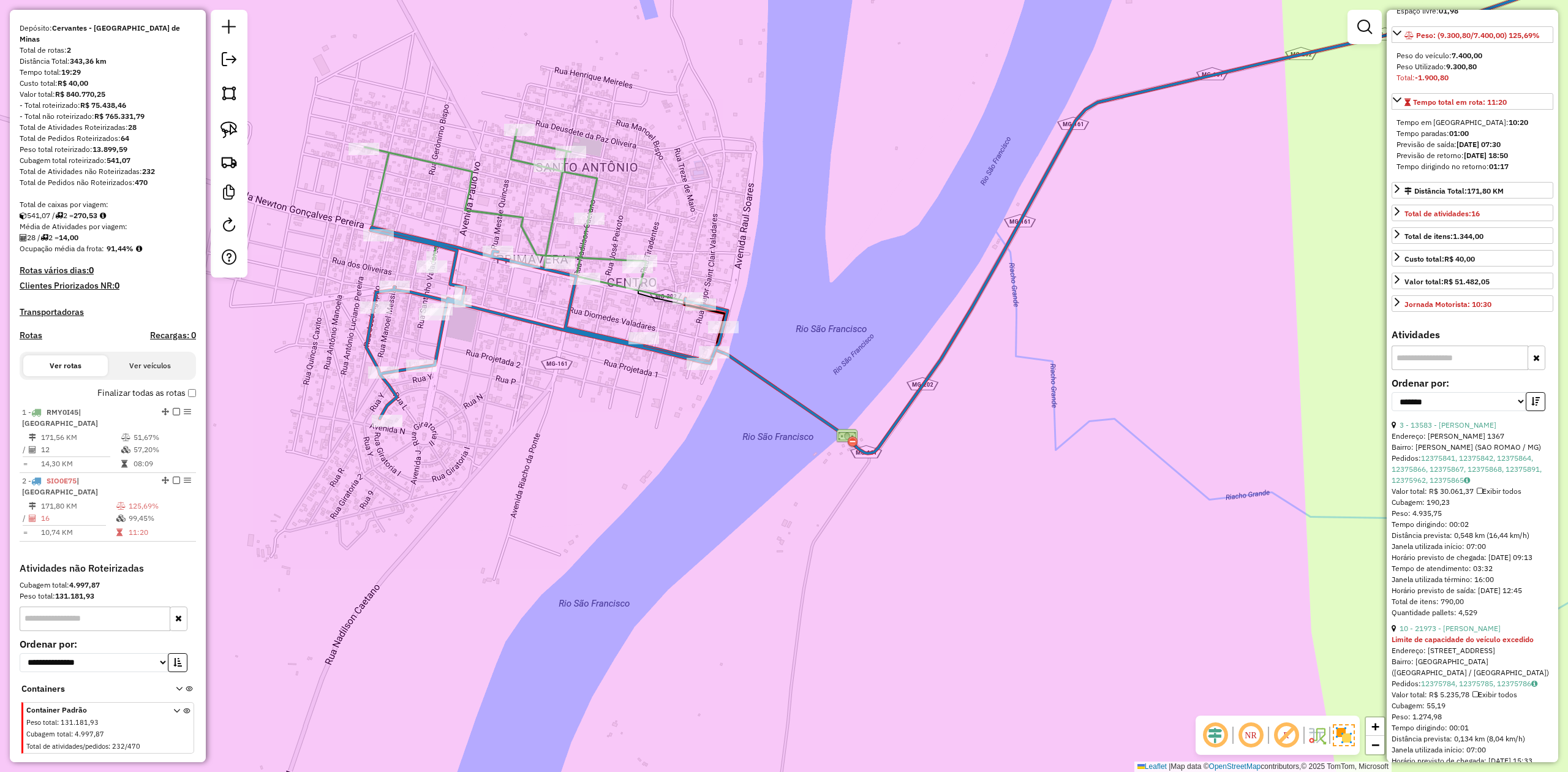
scroll to position [326, 0]
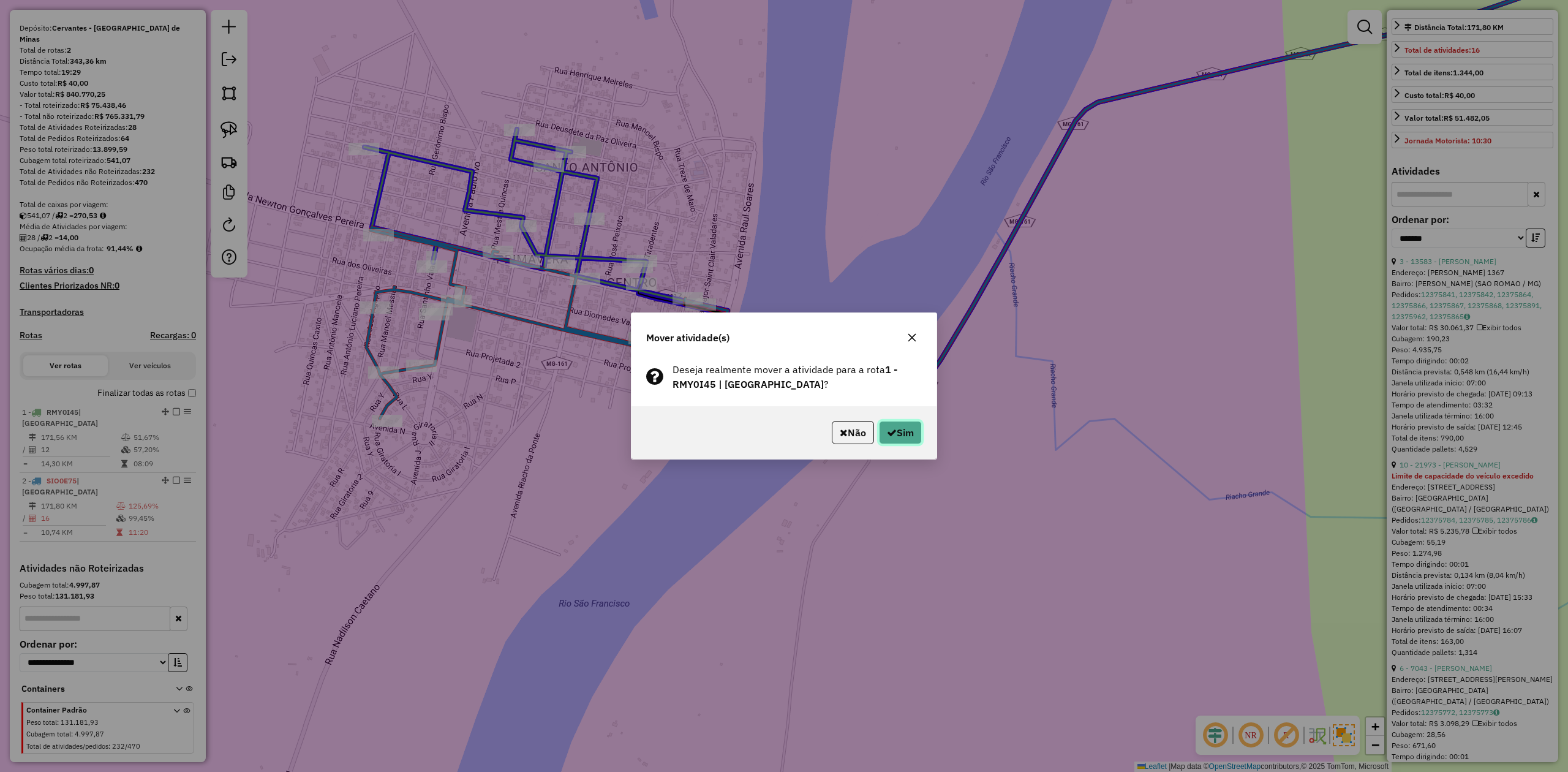
click at [899, 430] on button "Sim" at bounding box center [900, 432] width 43 height 23
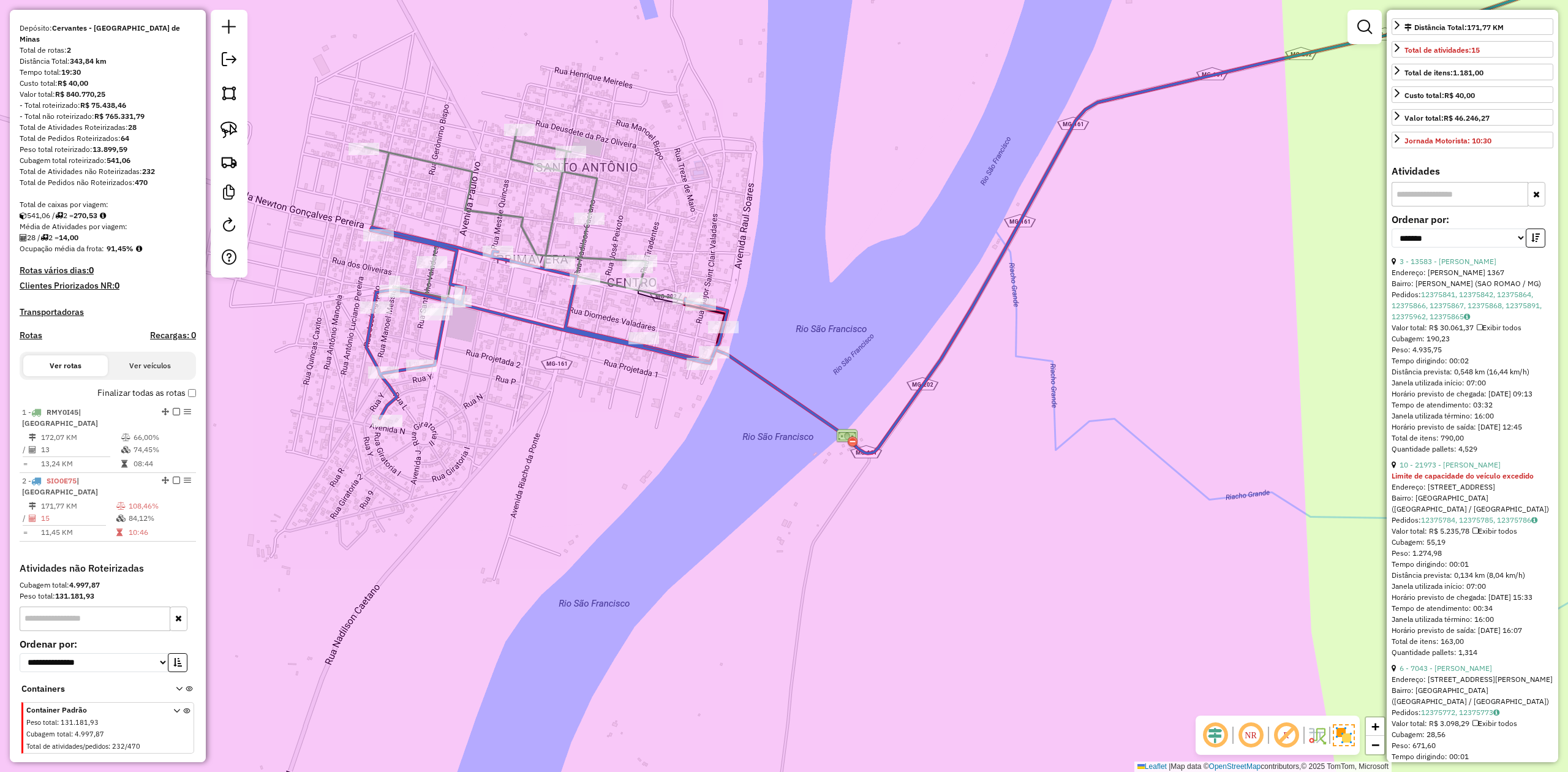
click at [560, 196] on icon at bounding box center [506, 214] width 282 height 169
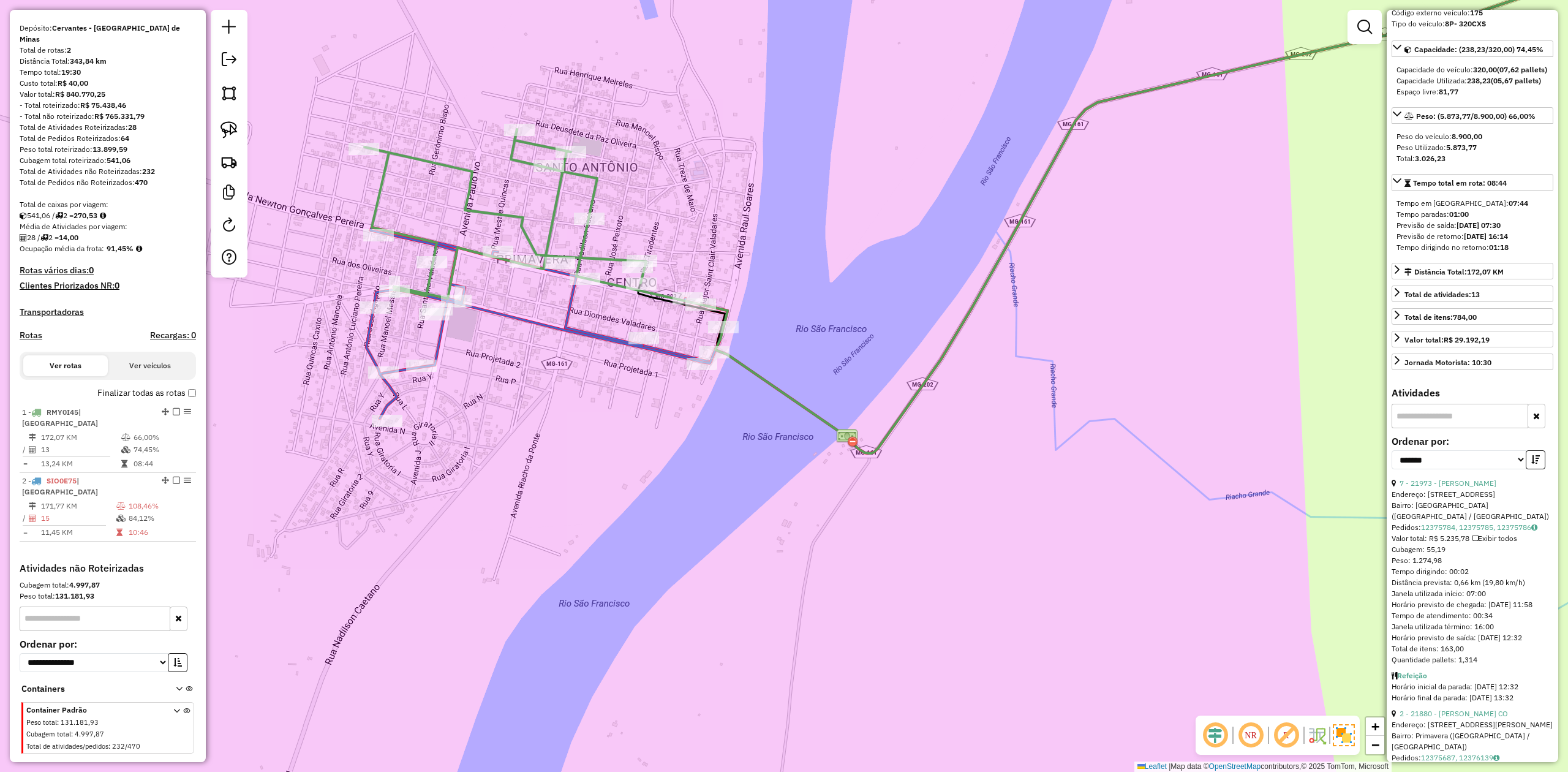
scroll to position [11, 0]
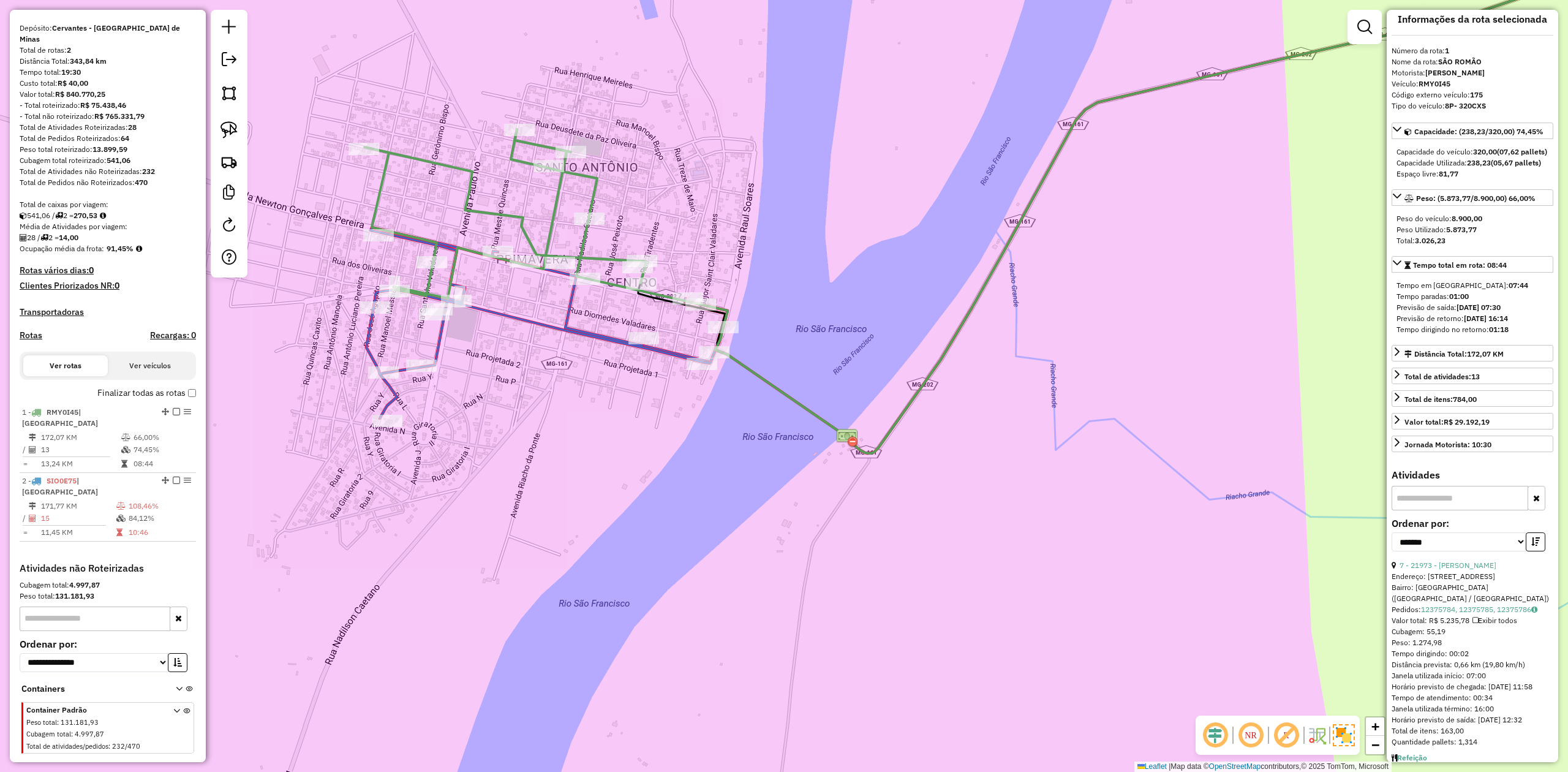
click at [552, 329] on icon at bounding box center [546, 323] width 361 height 191
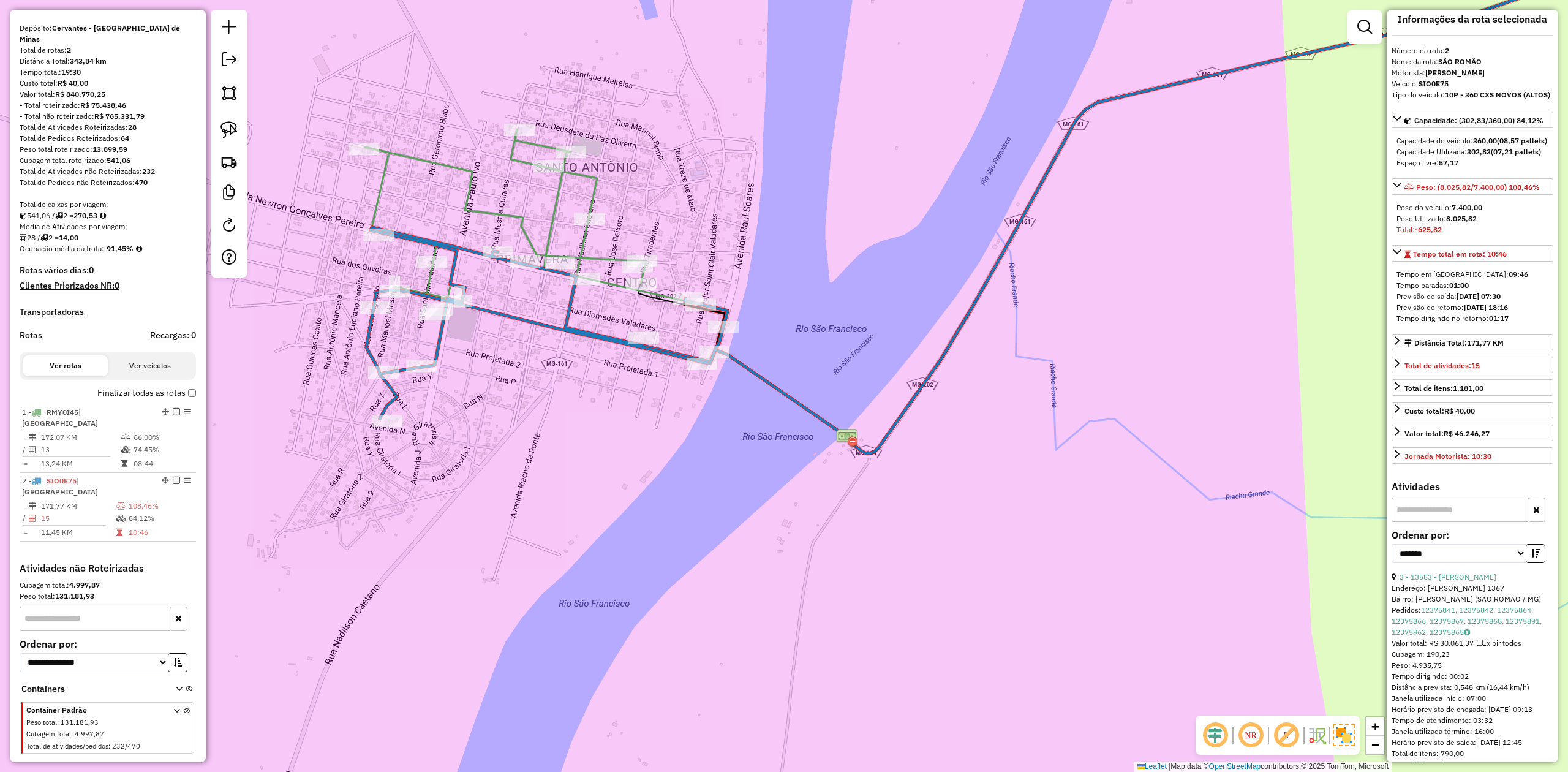
click at [481, 307] on icon at bounding box center [546, 323] width 361 height 191
click at [477, 210] on icon at bounding box center [506, 214] width 282 height 169
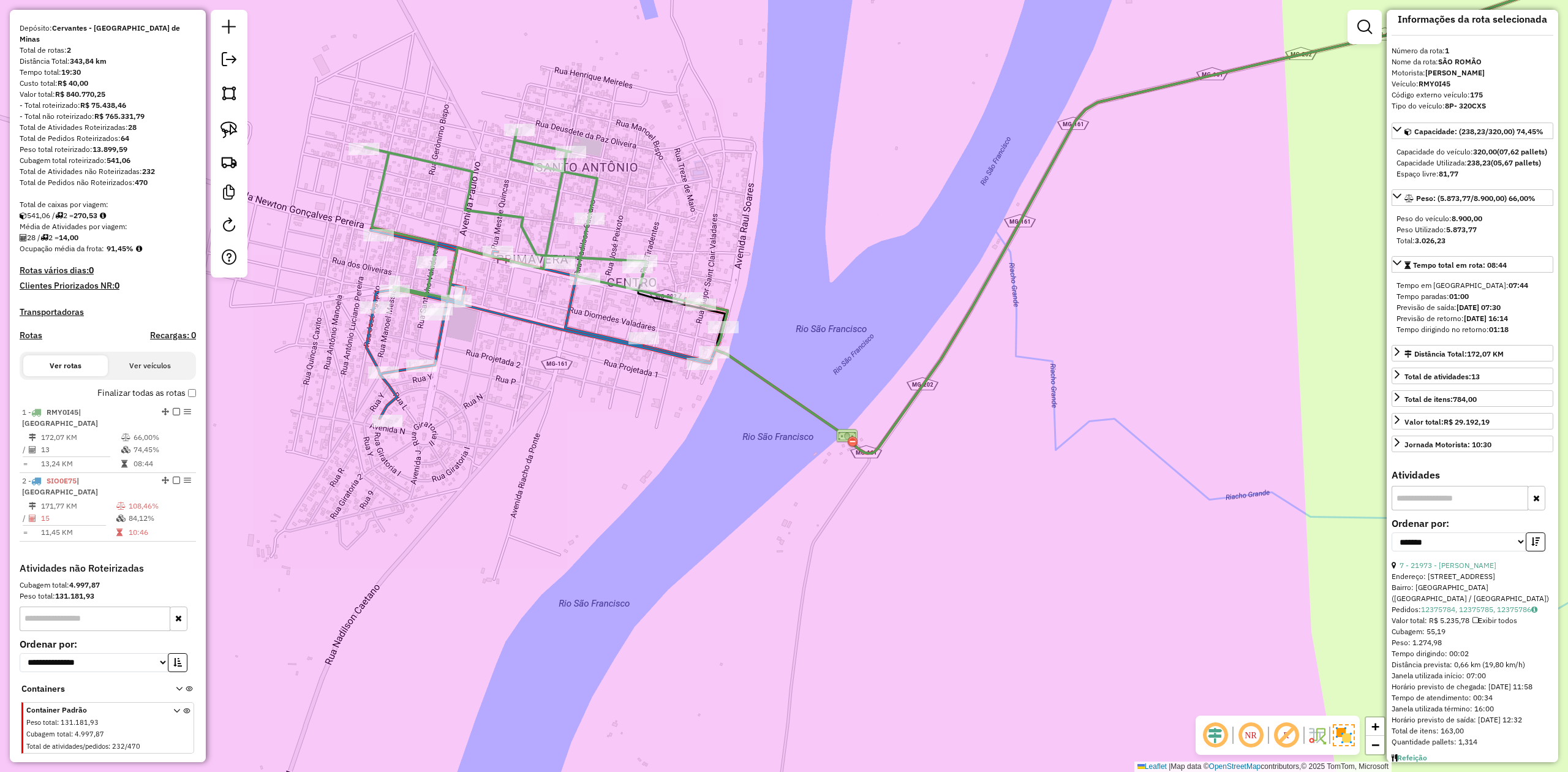
click at [678, 352] on icon at bounding box center [546, 323] width 361 height 191
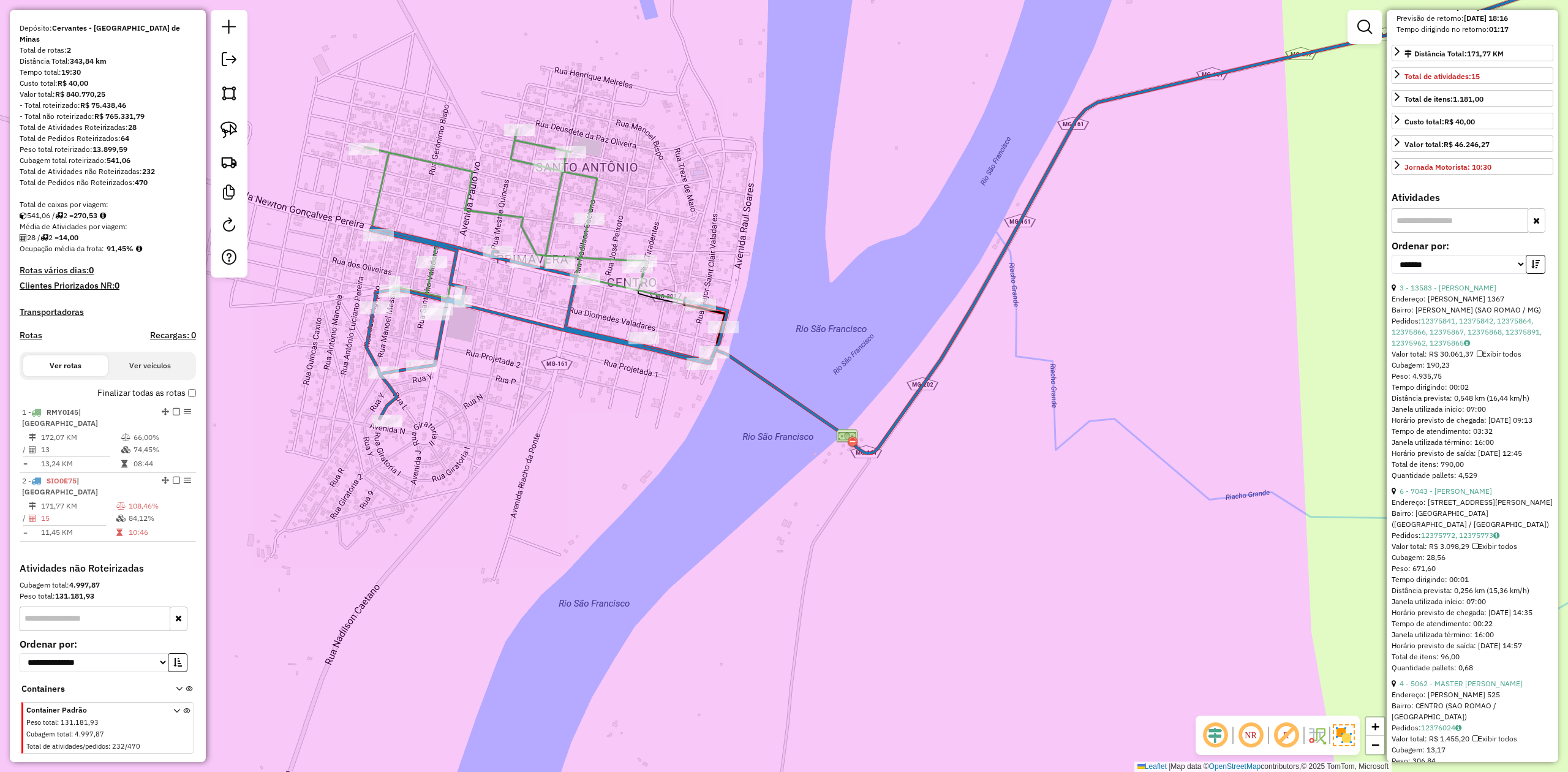
scroll to position [338, 0]
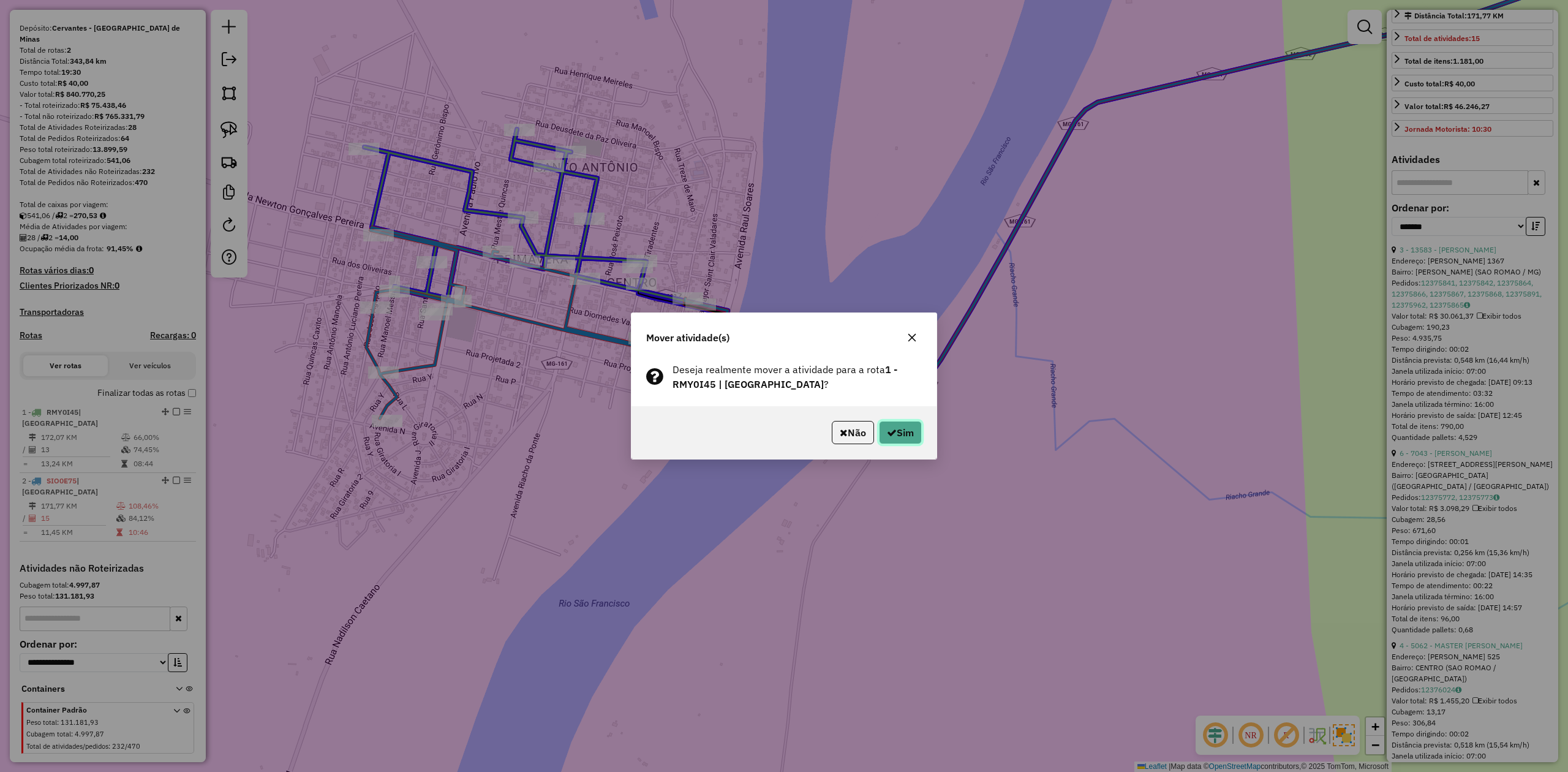
click at [907, 428] on button "Sim" at bounding box center [900, 432] width 43 height 23
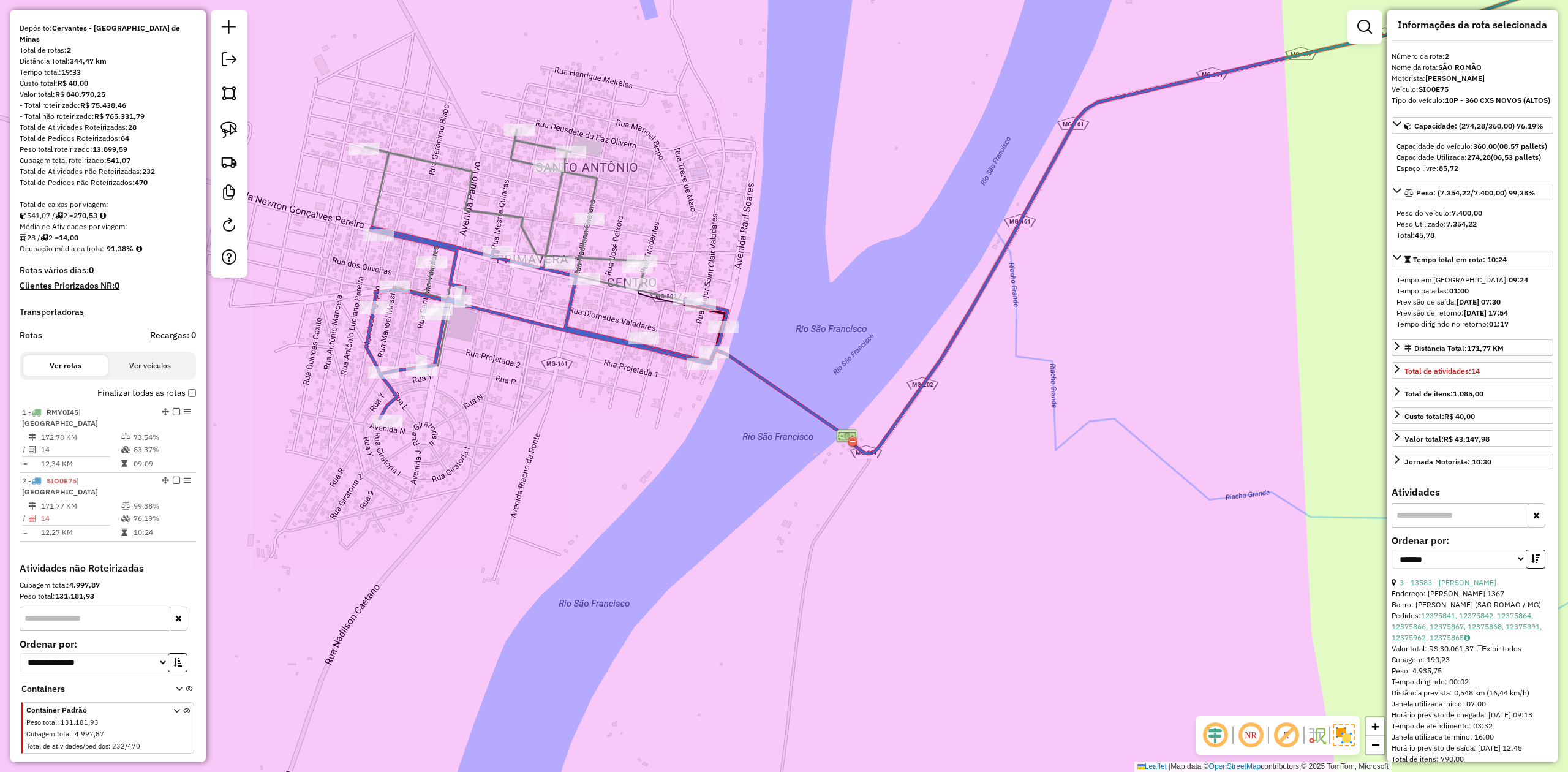
scroll to position [0, 0]
click at [451, 162] on icon at bounding box center [506, 248] width 282 height 238
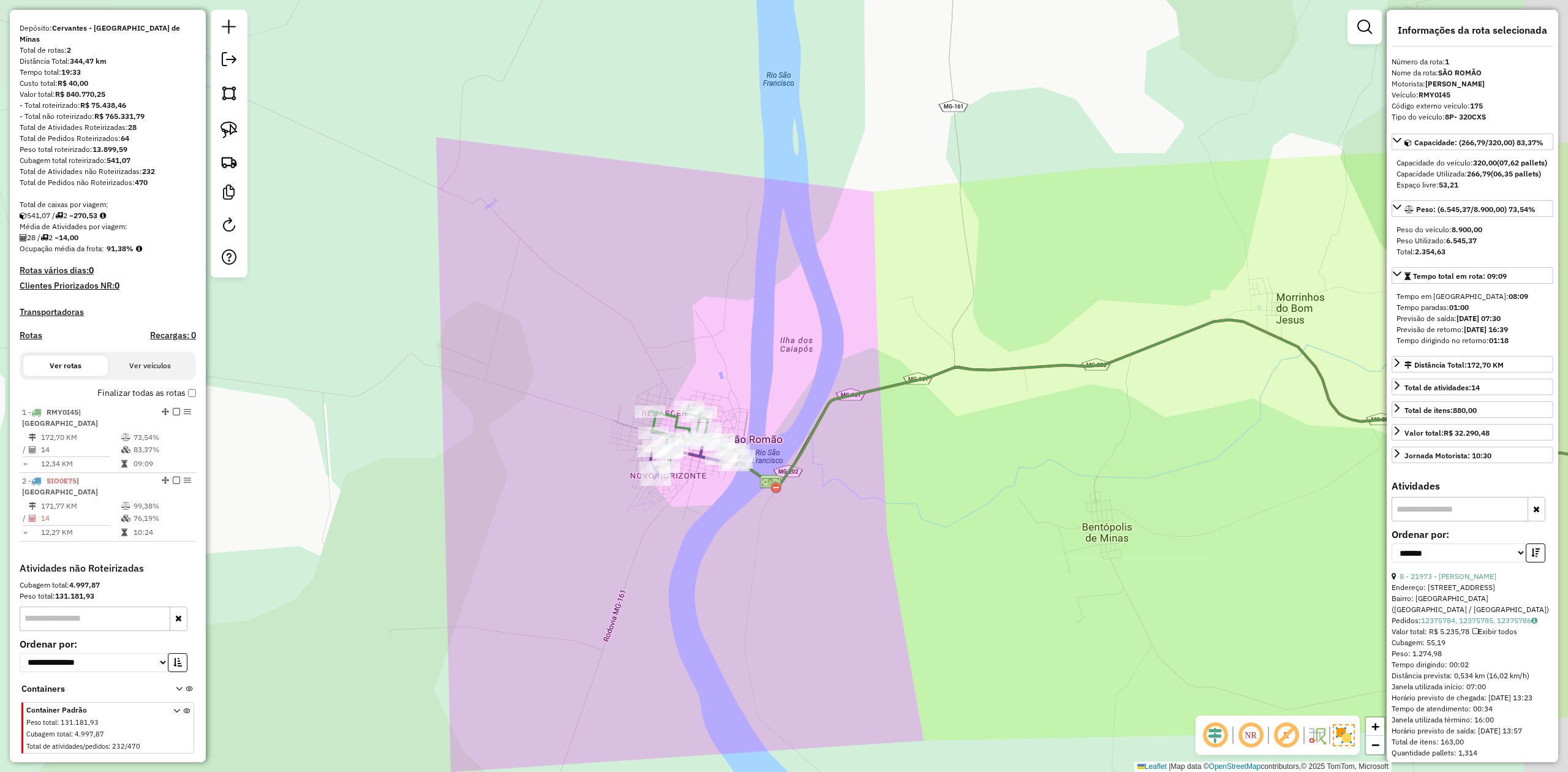
drag, startPoint x: 1062, startPoint y: 449, endPoint x: 735, endPoint y: 426, distance: 327.8
click at [751, 432] on div "Janela de atendimento Grade de atendimento Capacidade Transportadoras Veículos …" at bounding box center [784, 386] width 1568 height 772
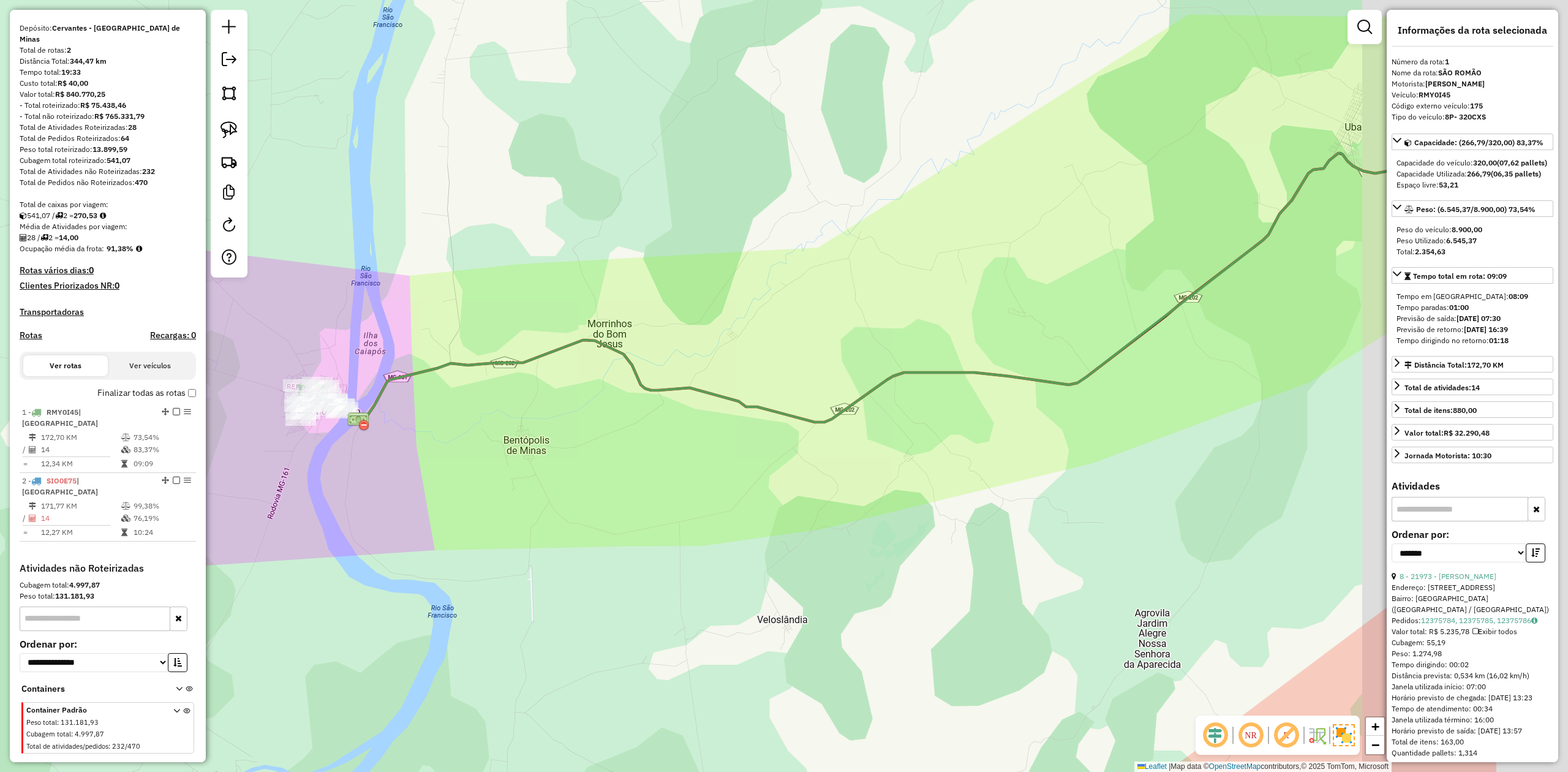
drag, startPoint x: 944, startPoint y: 481, endPoint x: 520, endPoint y: 486, distance: 424.0
click at [517, 486] on div "Janela de atendimento Grade de atendimento Capacidade Transportadoras Veículos …" at bounding box center [784, 386] width 1568 height 772
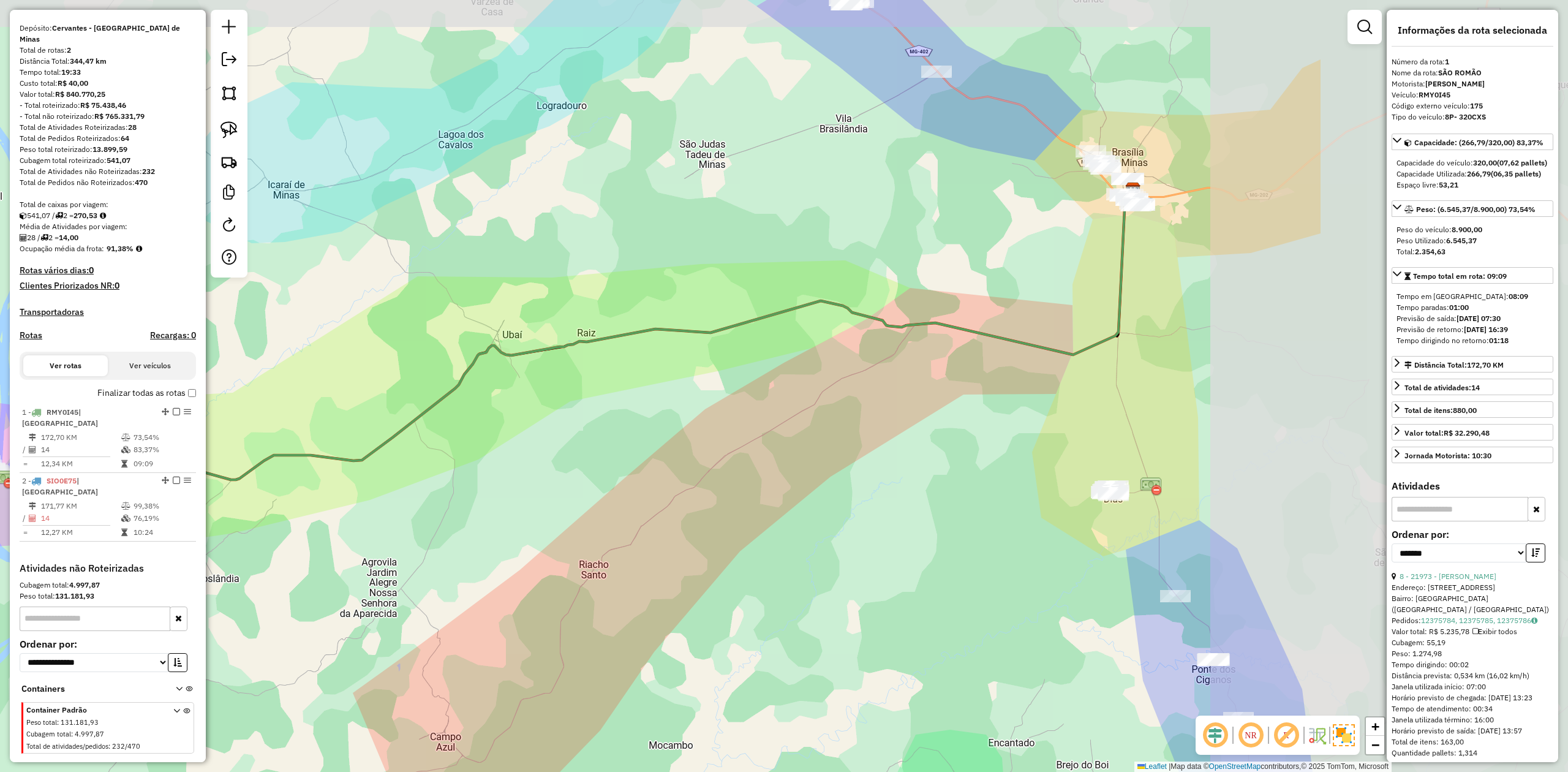
drag, startPoint x: 933, startPoint y: 469, endPoint x: 462, endPoint y: 524, distance: 474.2
click at [464, 524] on div "Janela de atendimento Grade de atendimento Capacidade Transportadoras Veículos …" at bounding box center [784, 386] width 1568 height 772
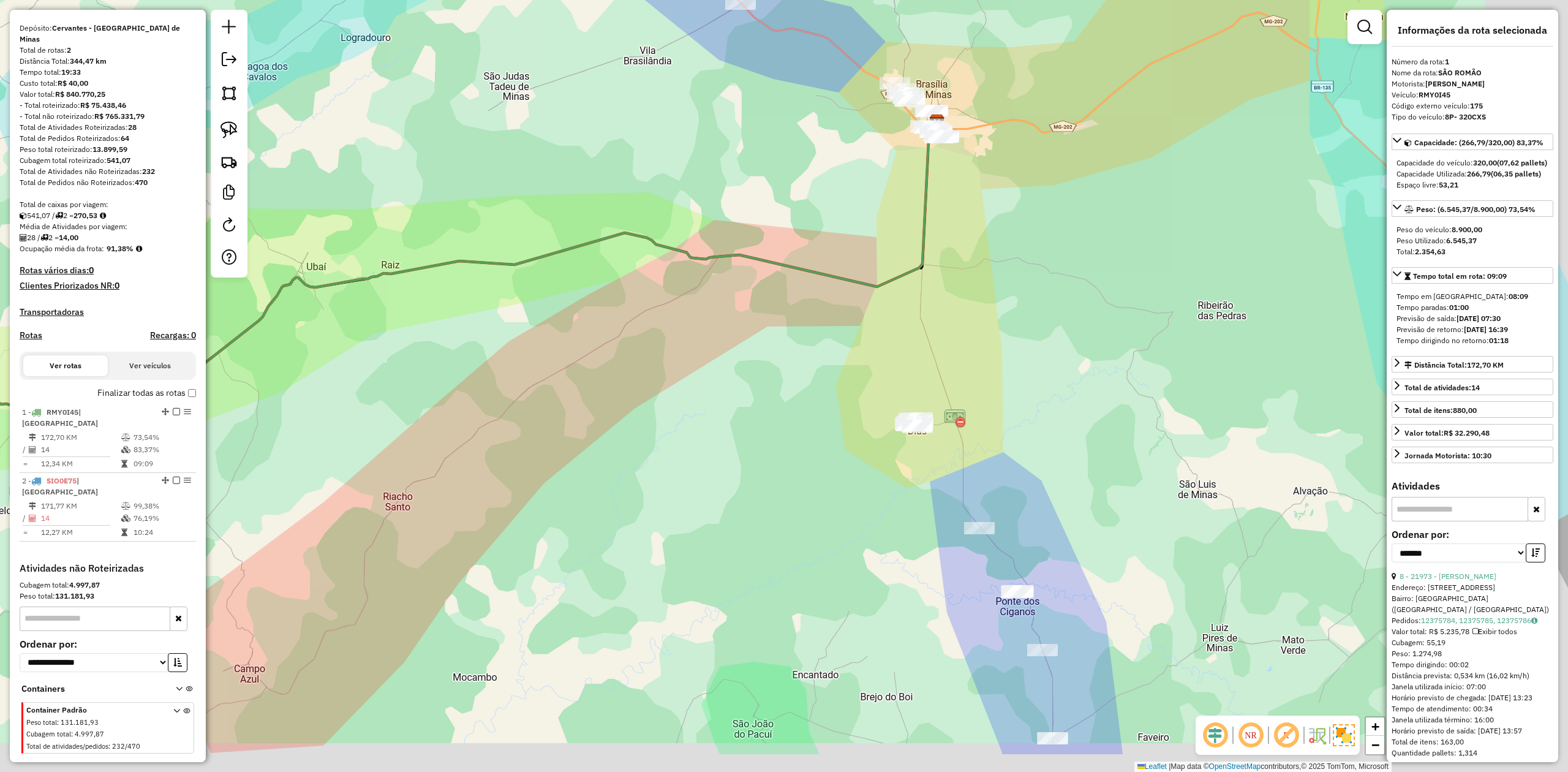
drag, startPoint x: 758, startPoint y: 532, endPoint x: 615, endPoint y: 420, distance: 181.6
click at [625, 429] on div "Janela de atendimento Grade de atendimento Capacidade Transportadoras Veículos …" at bounding box center [784, 386] width 1568 height 772
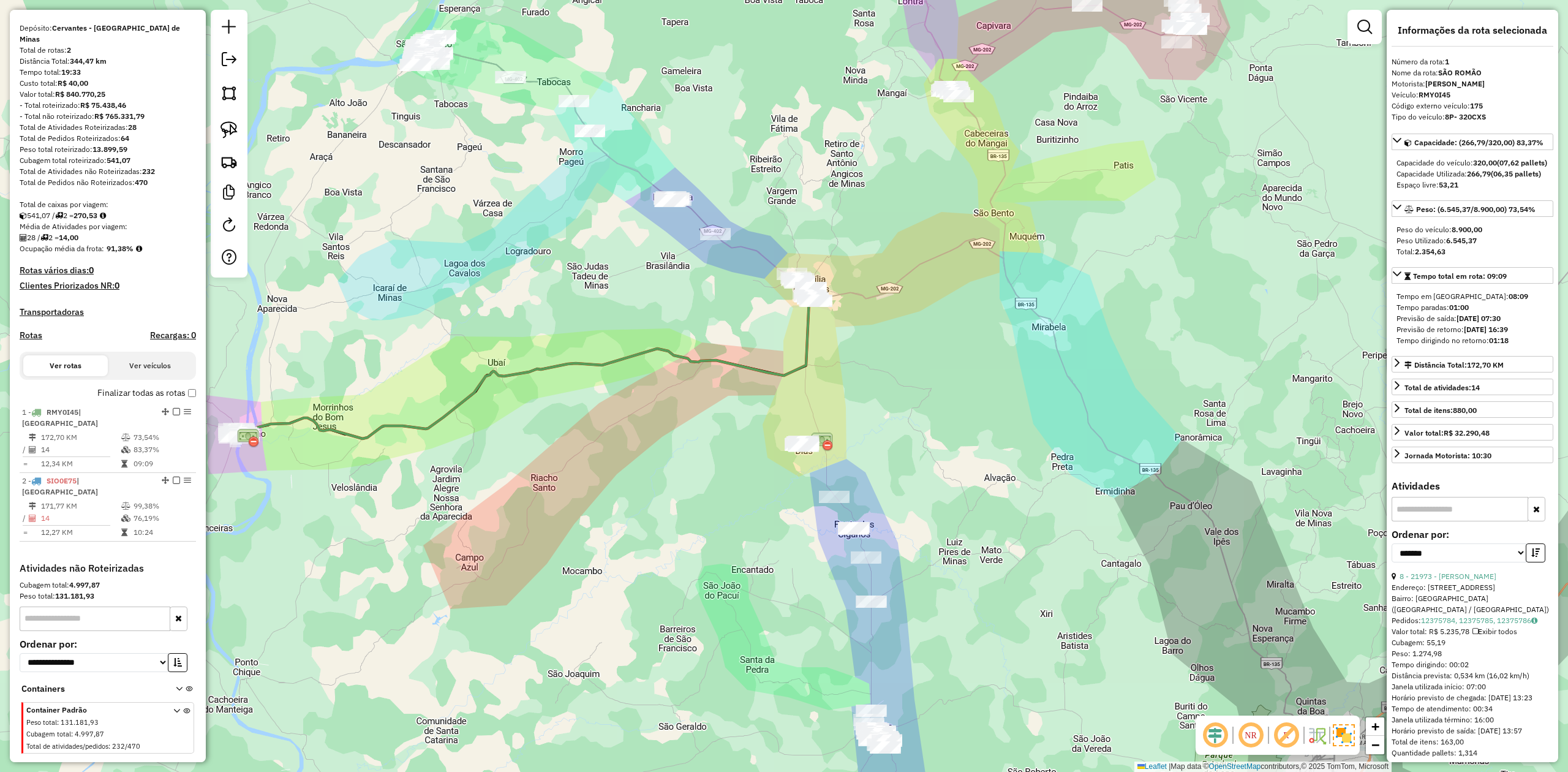
drag, startPoint x: 721, startPoint y: 561, endPoint x: 678, endPoint y: 321, distance: 243.8
click at [691, 366] on div "Janela de atendimento Grade de atendimento Capacidade Transportadoras Veículos …" at bounding box center [784, 386] width 1568 height 772
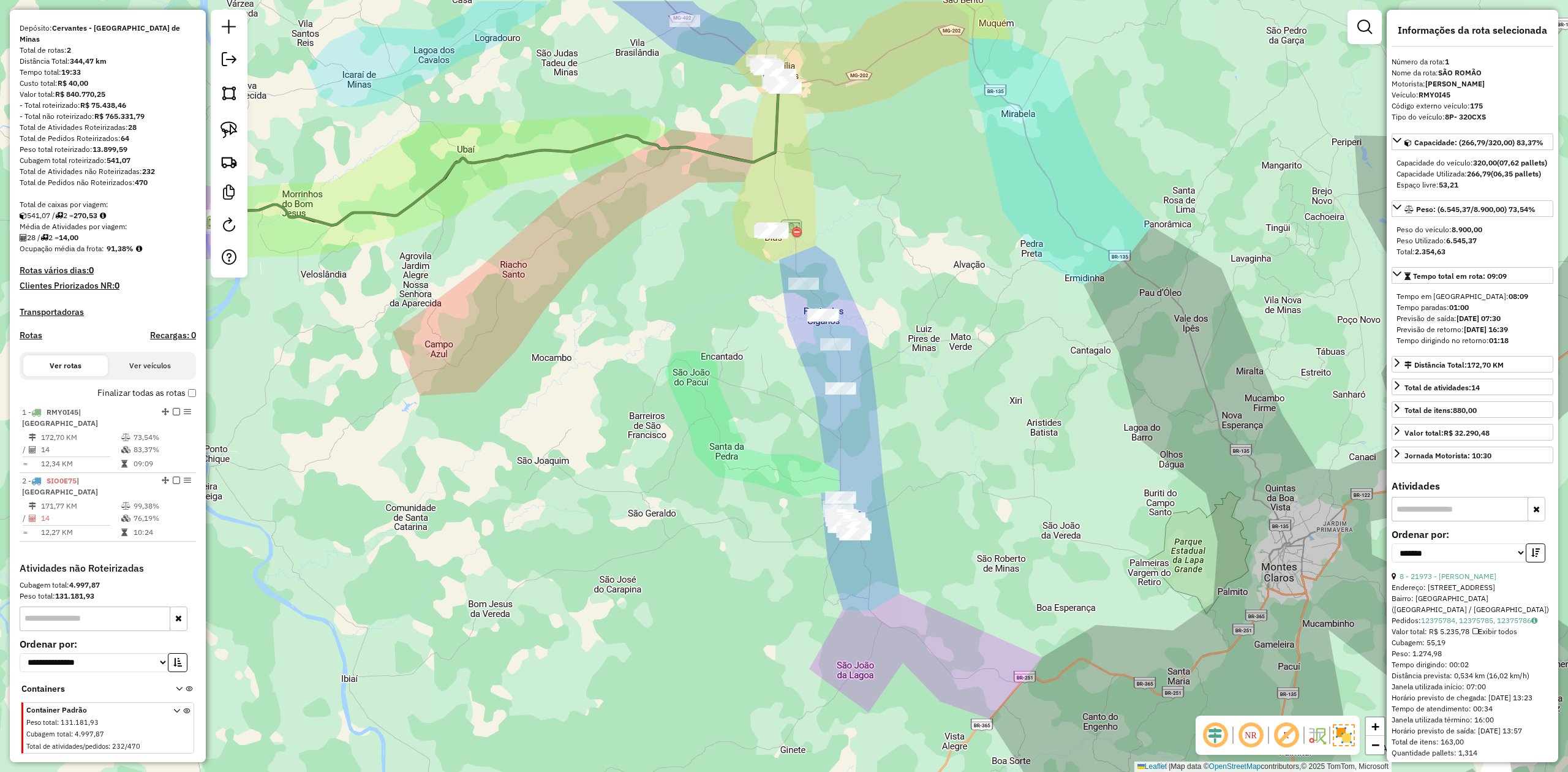
drag, startPoint x: 675, startPoint y: 388, endPoint x: 684, endPoint y: 451, distance: 63.6
click at [697, 484] on div "Janela de atendimento Grade de atendimento Capacidade Transportadoras Veículos …" at bounding box center [784, 386] width 1568 height 772
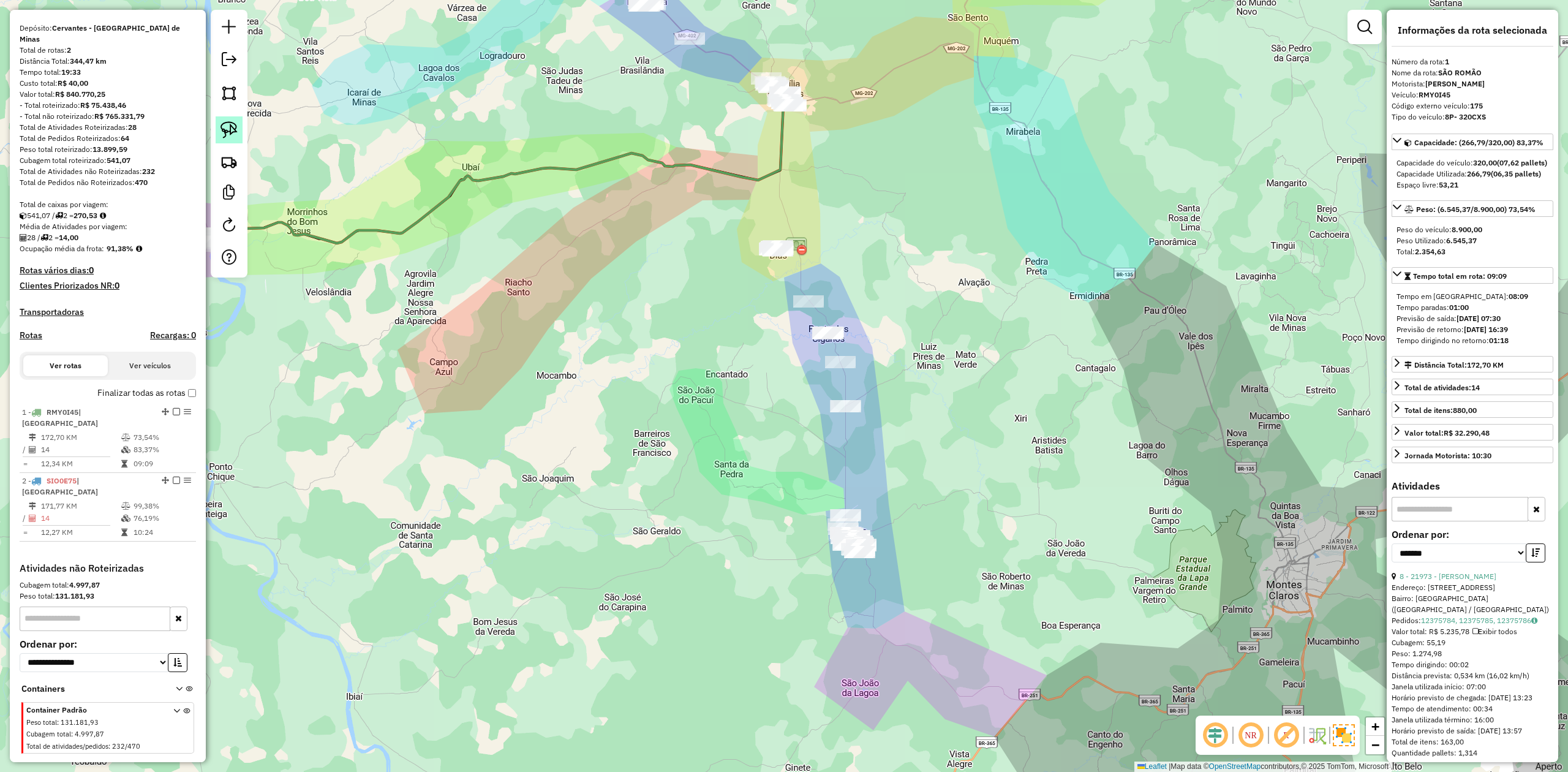
click at [222, 126] on img at bounding box center [228, 130] width 17 height 17
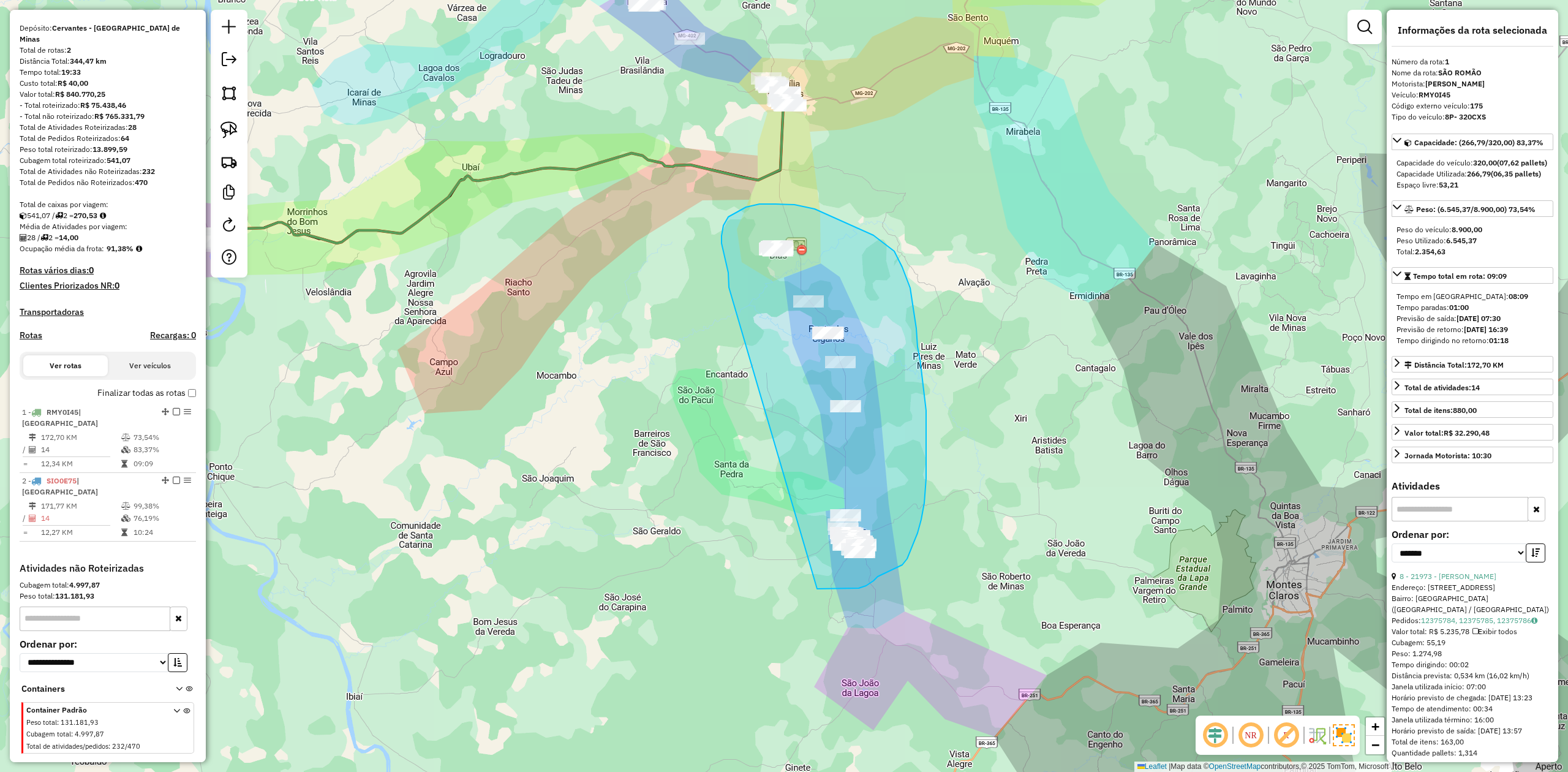
drag, startPoint x: 729, startPoint y: 287, endPoint x: 714, endPoint y: 530, distance: 243.5
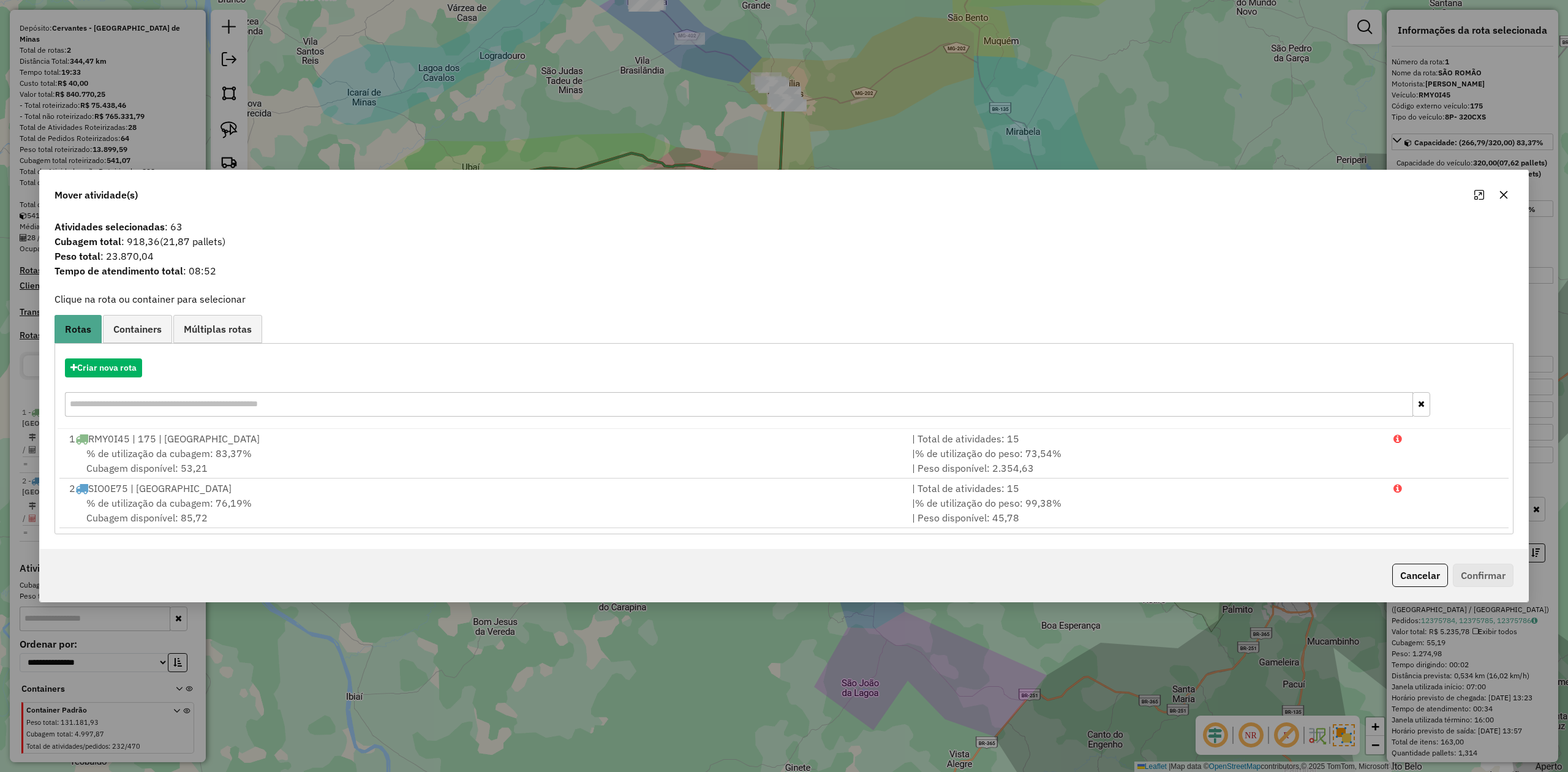
click at [1500, 192] on icon "button" at bounding box center [1504, 194] width 10 height 10
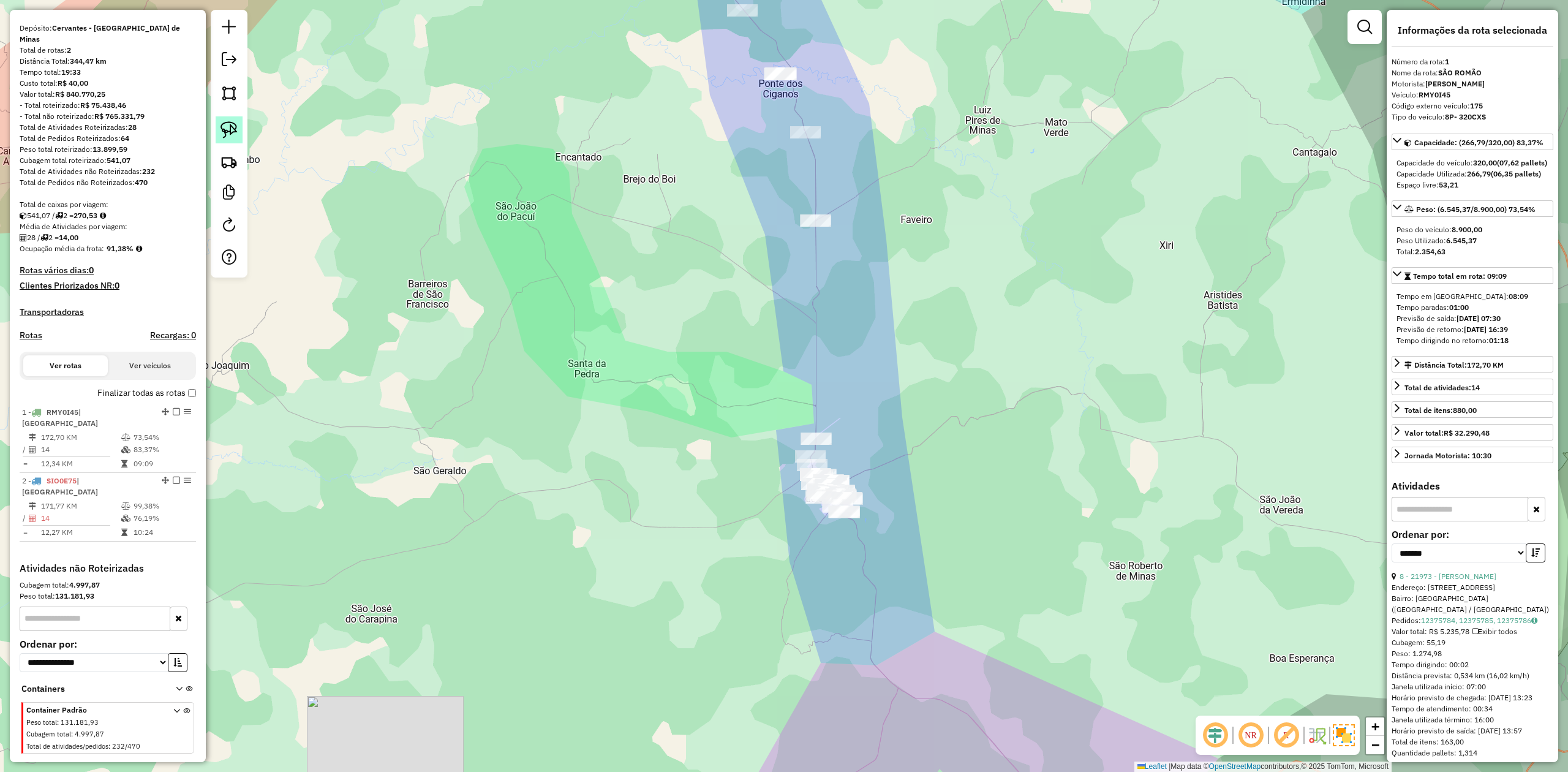
click at [231, 128] on img at bounding box center [228, 130] width 17 height 17
drag, startPoint x: 773, startPoint y: 413, endPoint x: 763, endPoint y: 534, distance: 121.4
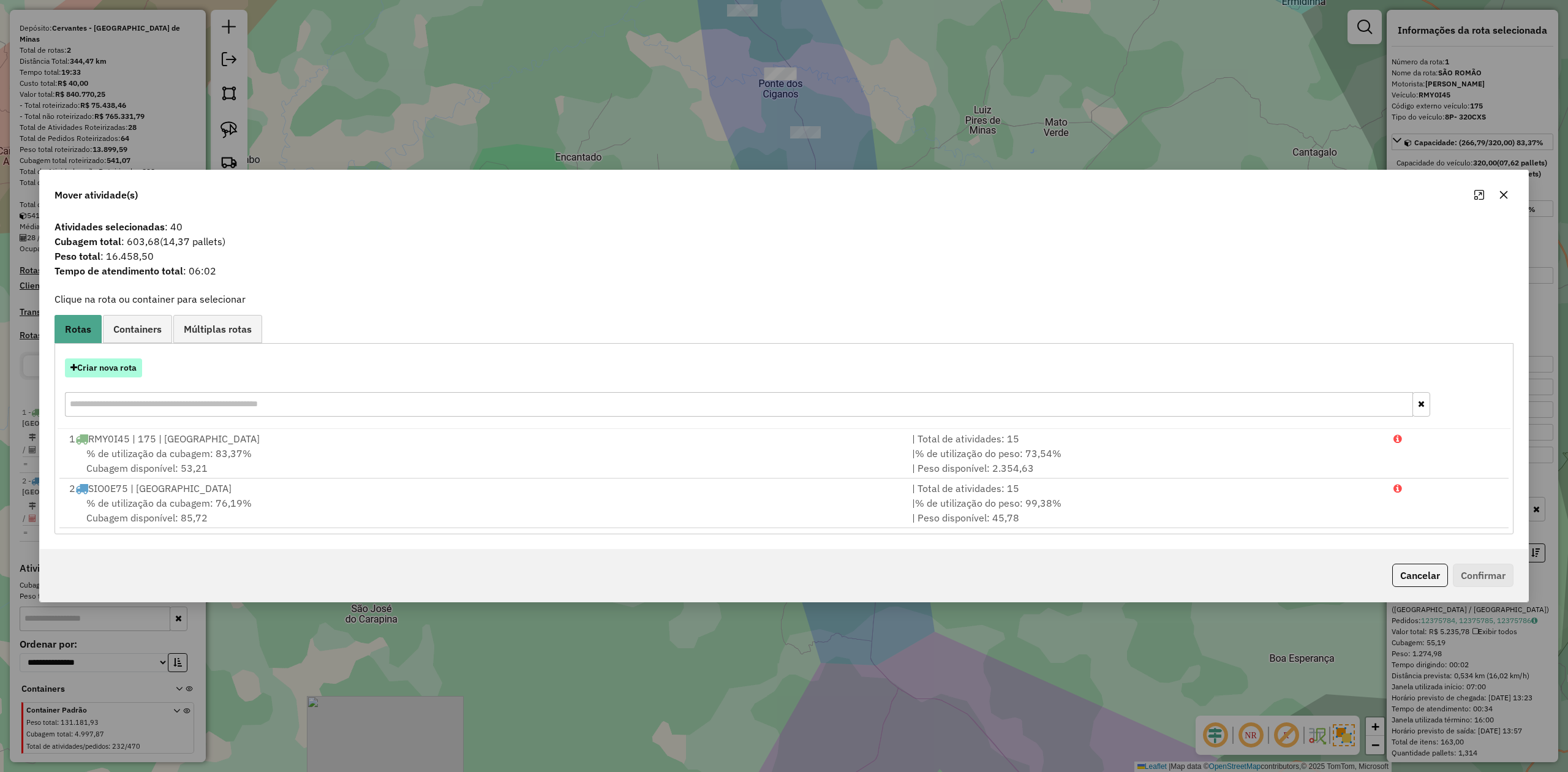
click at [90, 363] on button "Criar nova rota" at bounding box center [104, 368] width 77 height 19
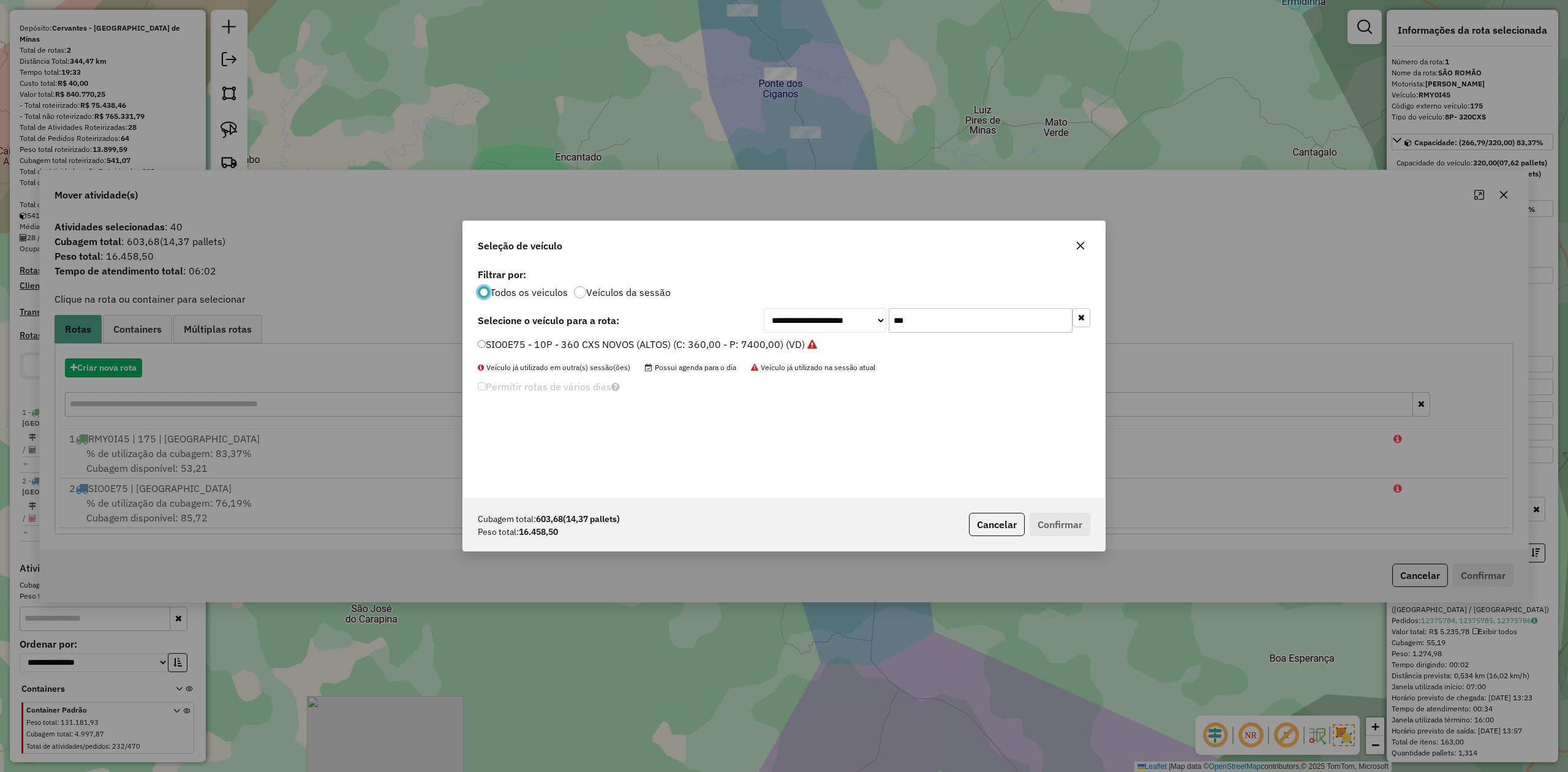
scroll to position [6, 4]
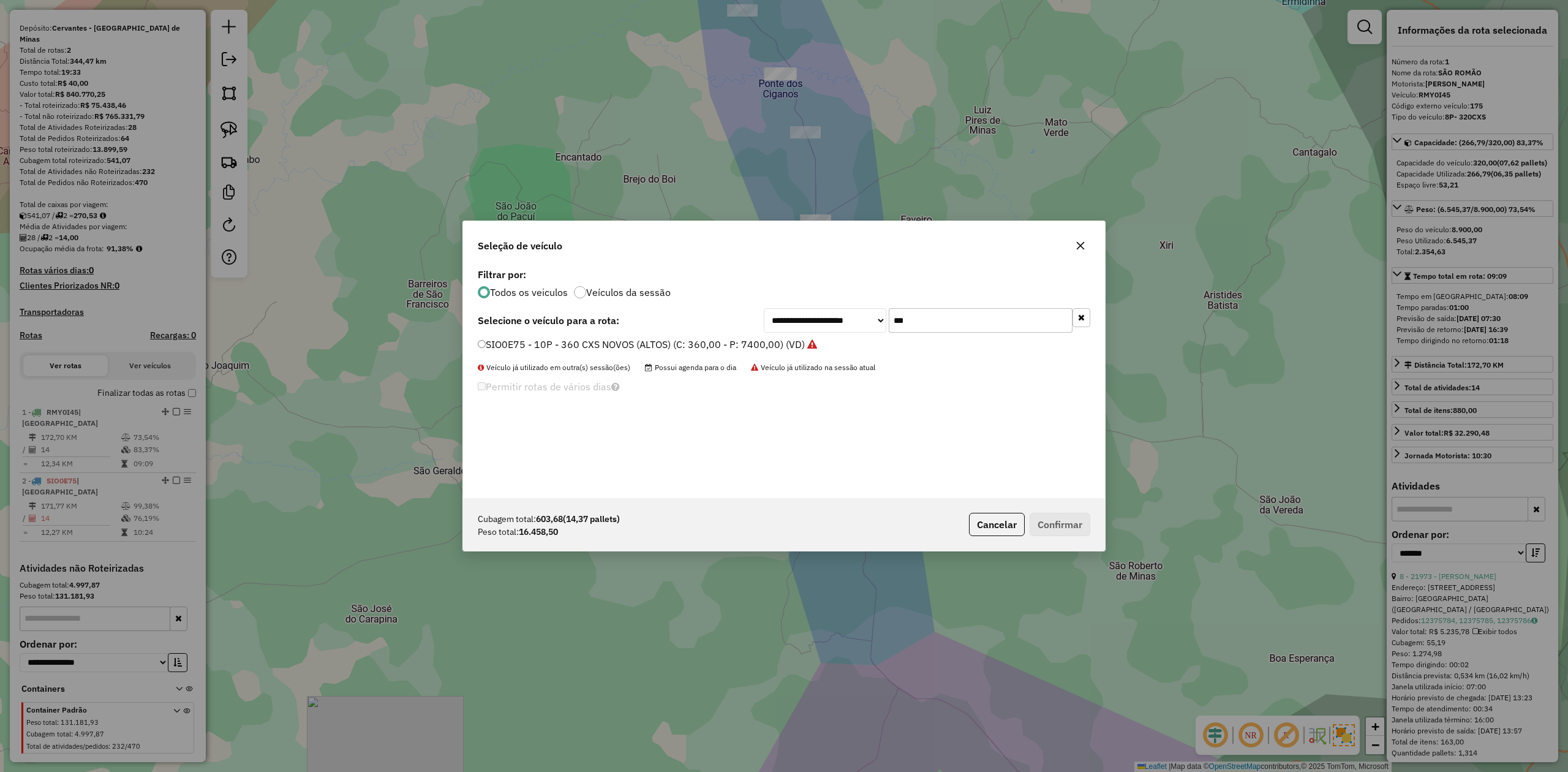
drag, startPoint x: 927, startPoint y: 317, endPoint x: 876, endPoint y: 319, distance: 51.0
click at [876, 319] on div "**********" at bounding box center [927, 320] width 326 height 24
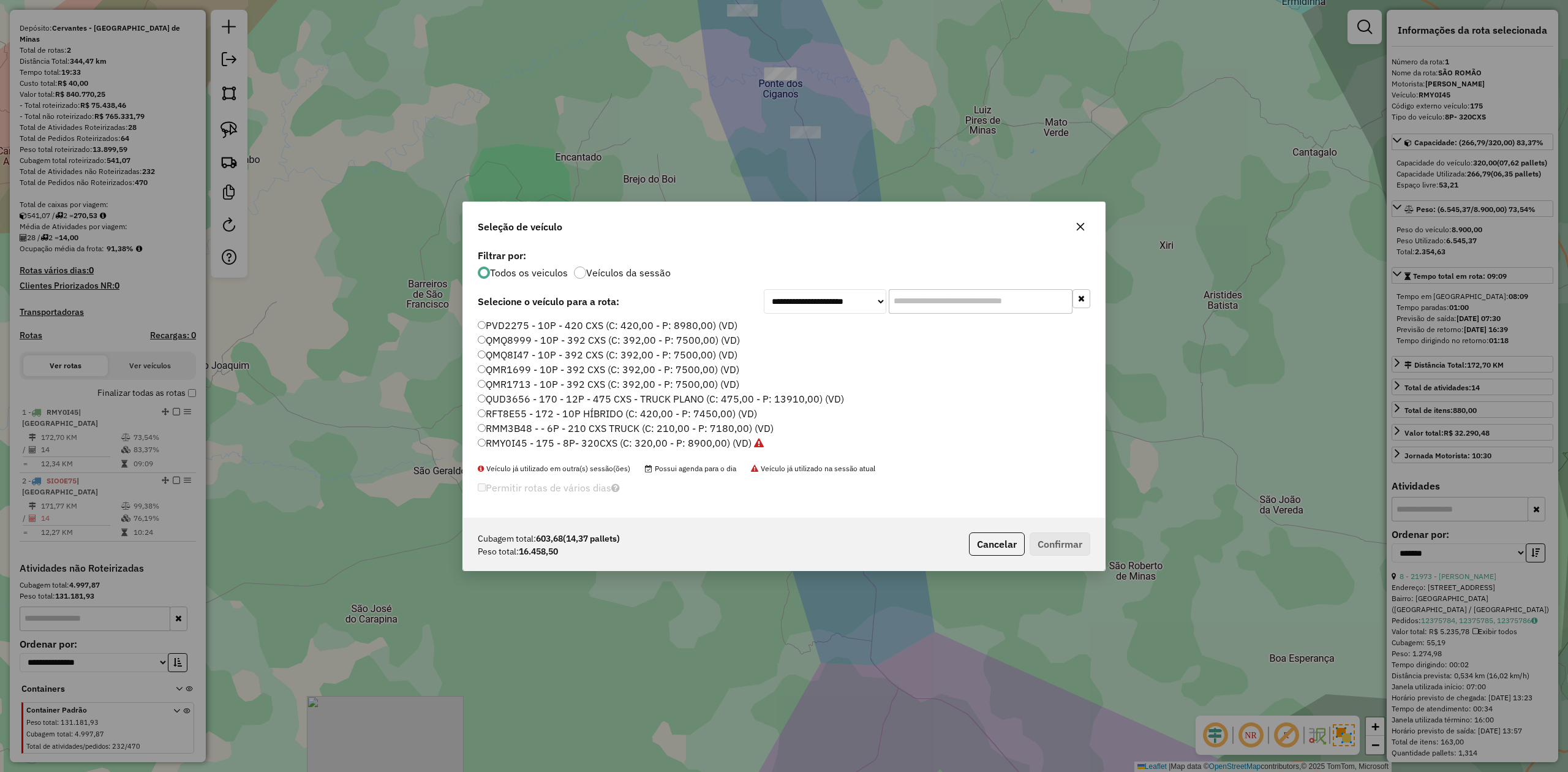
click at [481, 342] on label "QMQ8999 - 10P - 392 CXS (C: 392,00 - P: 7500,00) (VD)" at bounding box center [609, 340] width 262 height 15
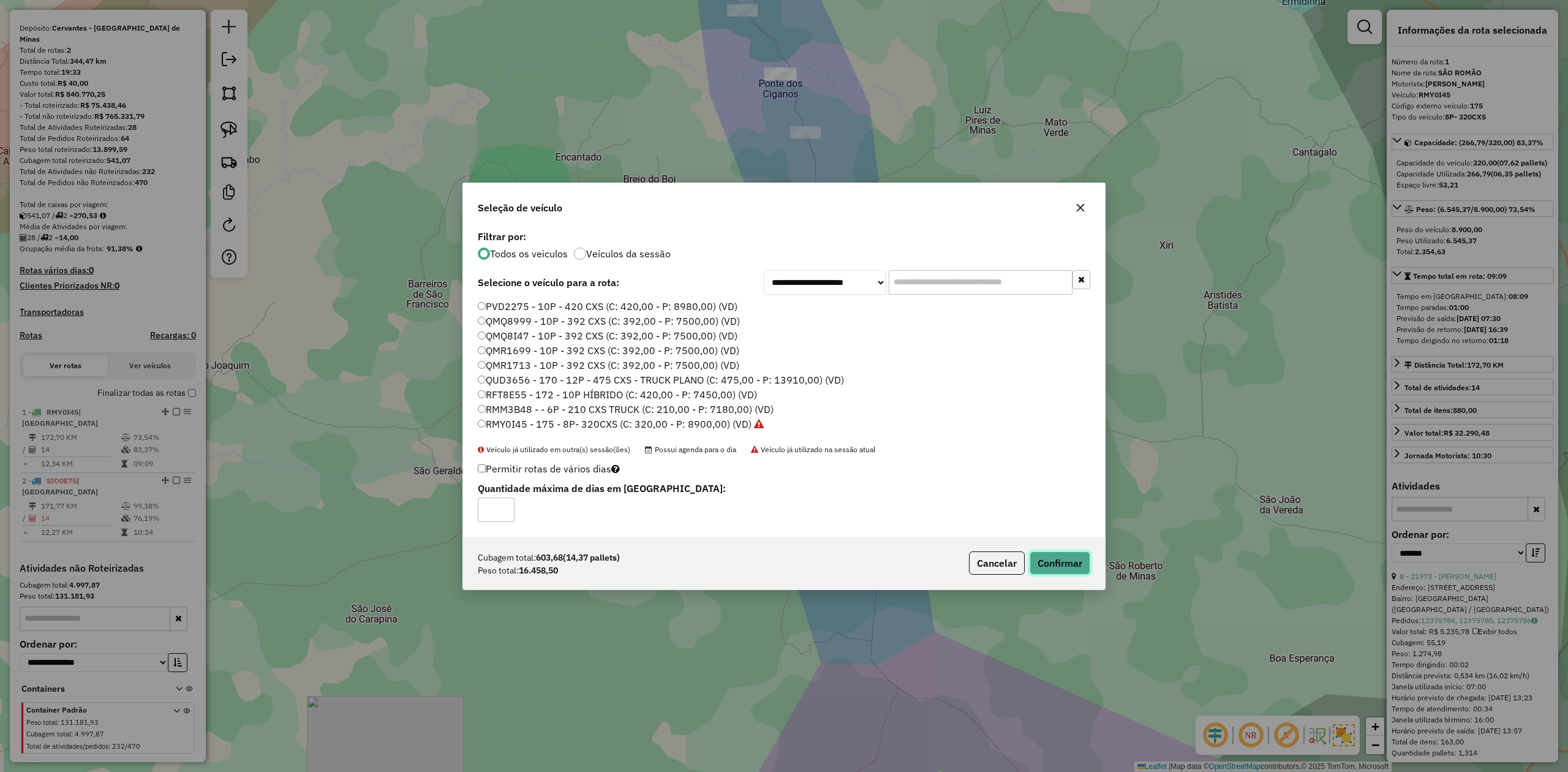
click at [1066, 558] on button "Confirmar" at bounding box center [1060, 563] width 61 height 23
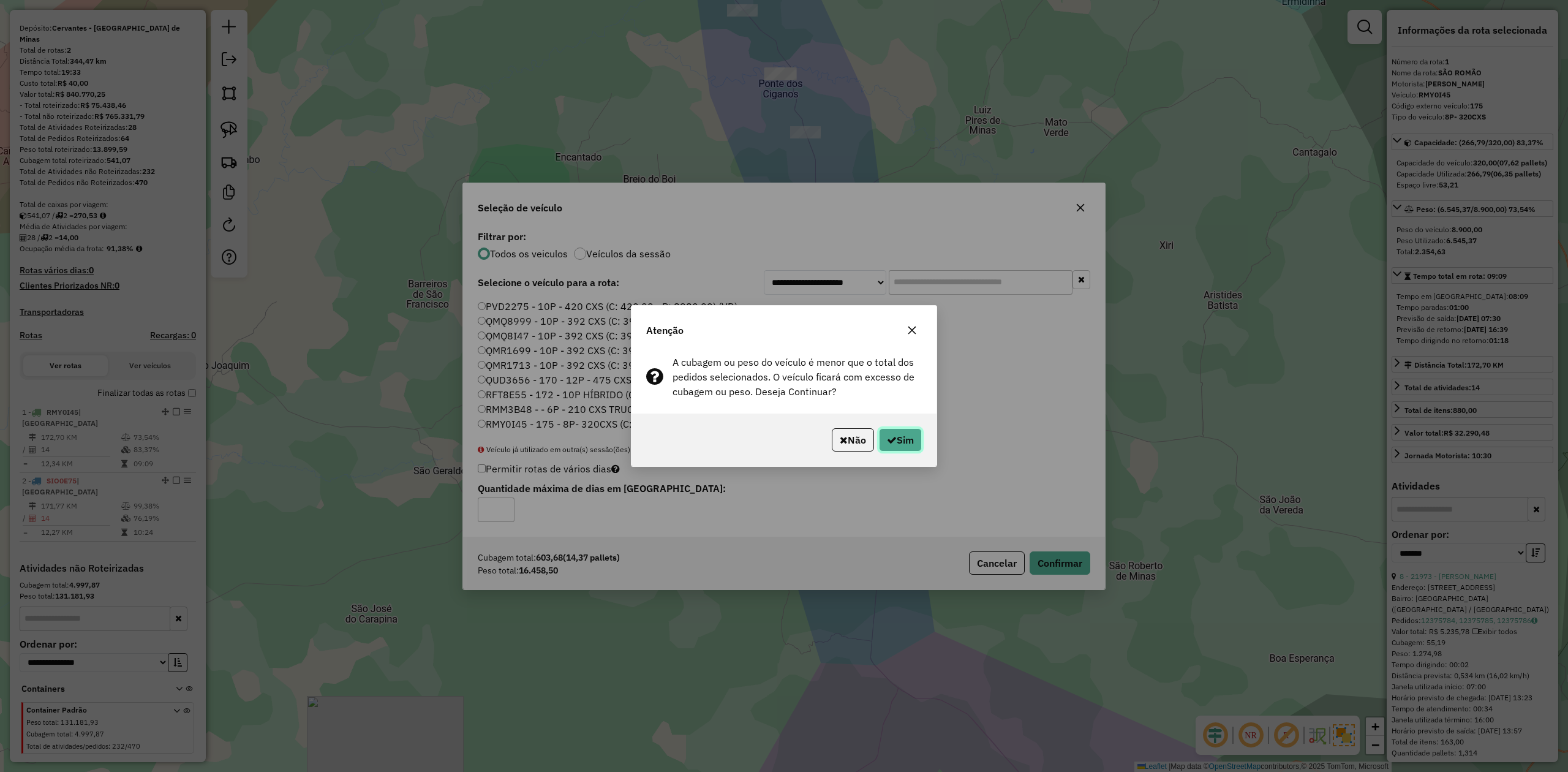
click at [903, 434] on button "Sim" at bounding box center [900, 439] width 43 height 23
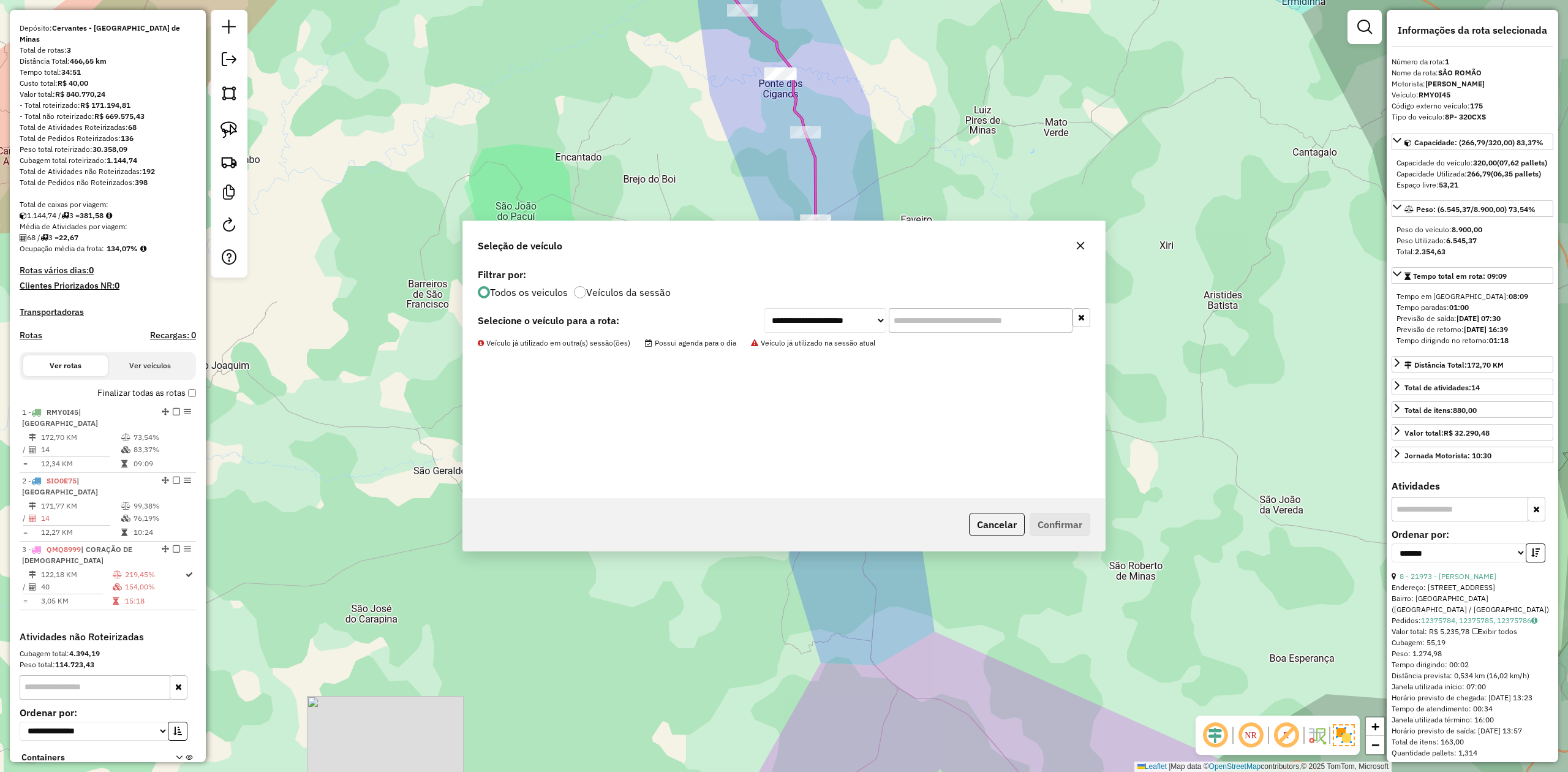
scroll to position [159, 0]
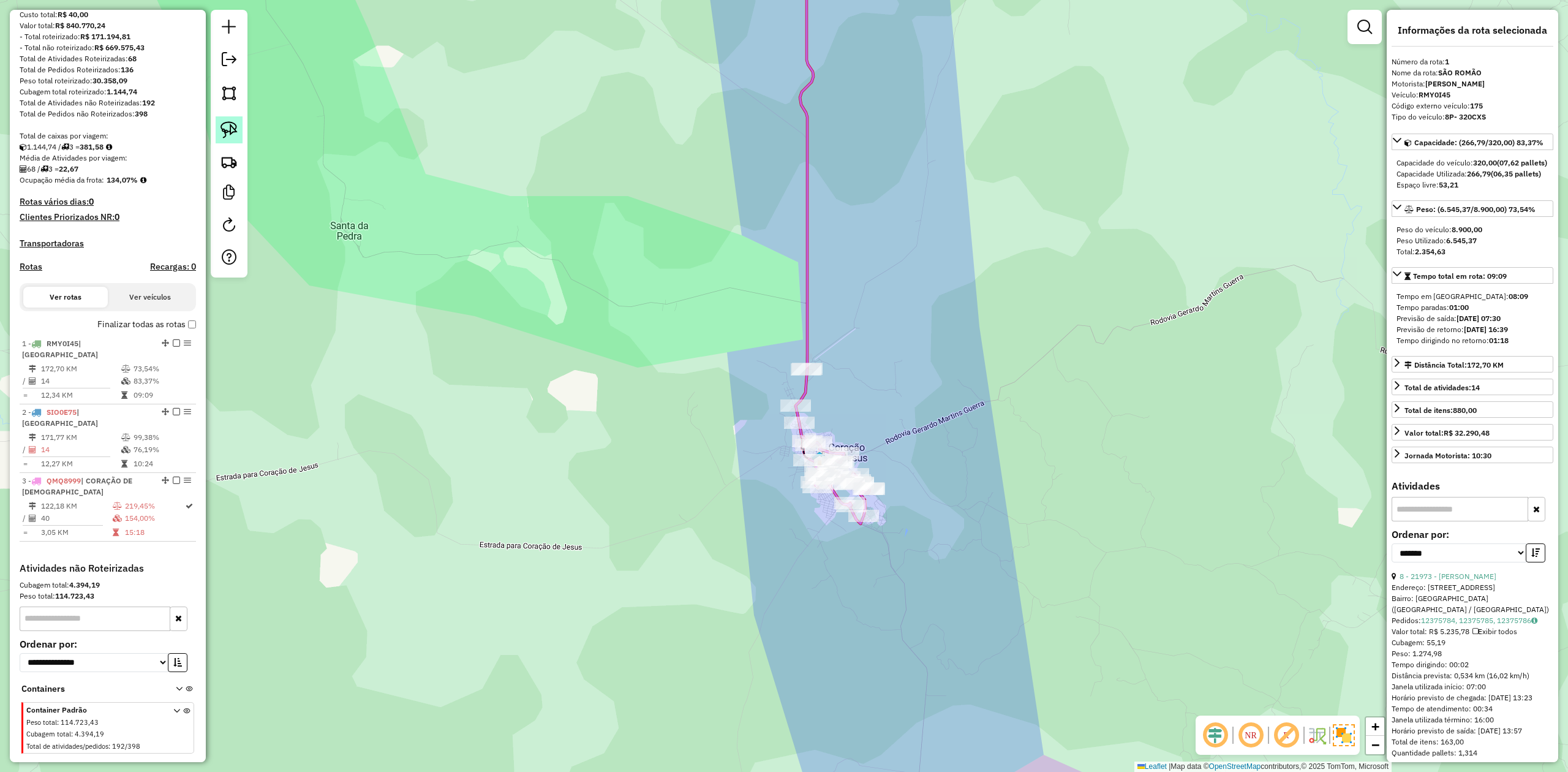
click at [227, 128] on img at bounding box center [228, 130] width 17 height 17
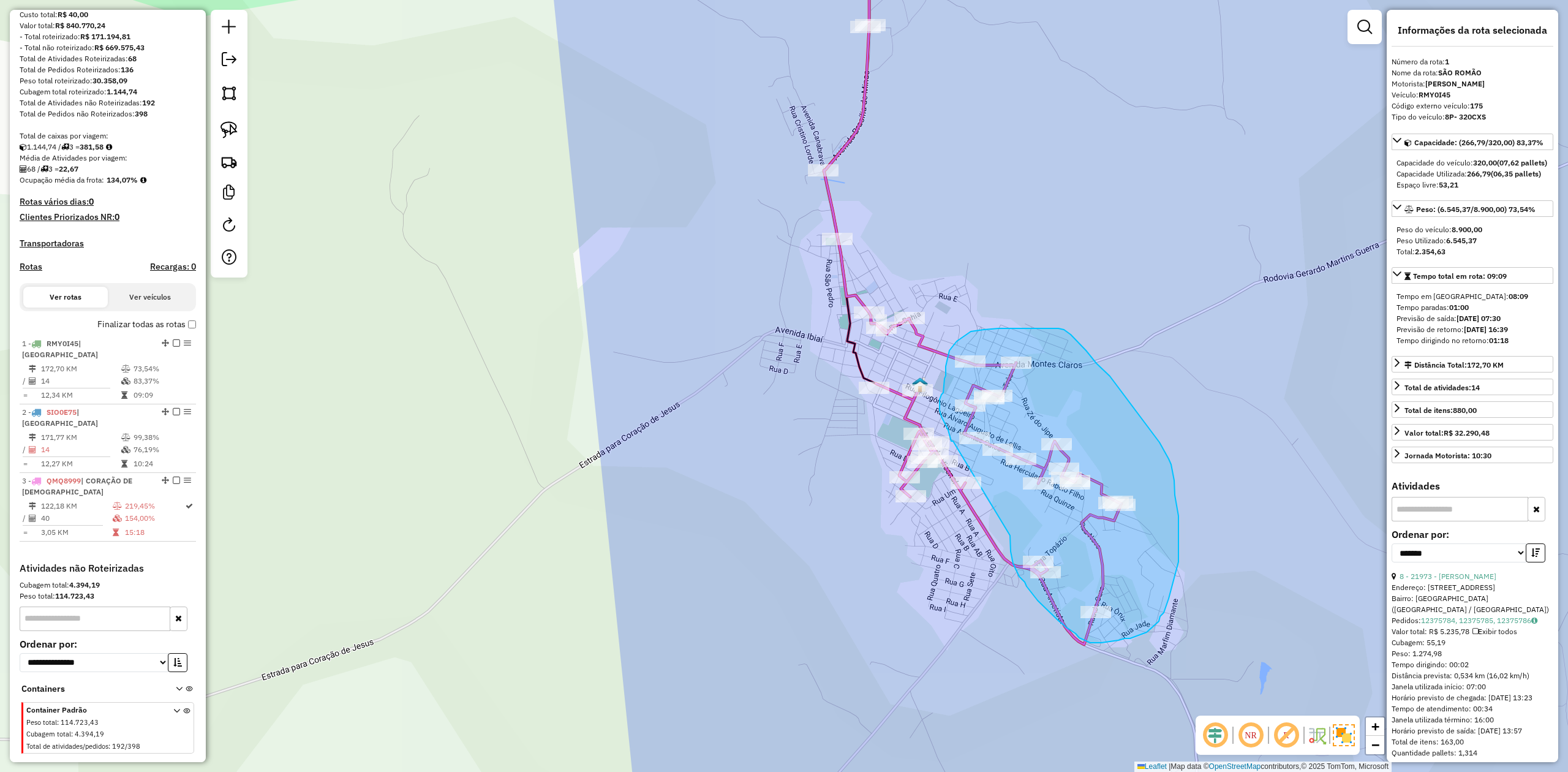
drag, startPoint x: 953, startPoint y: 441, endPoint x: 1010, endPoint y: 527, distance: 103.2
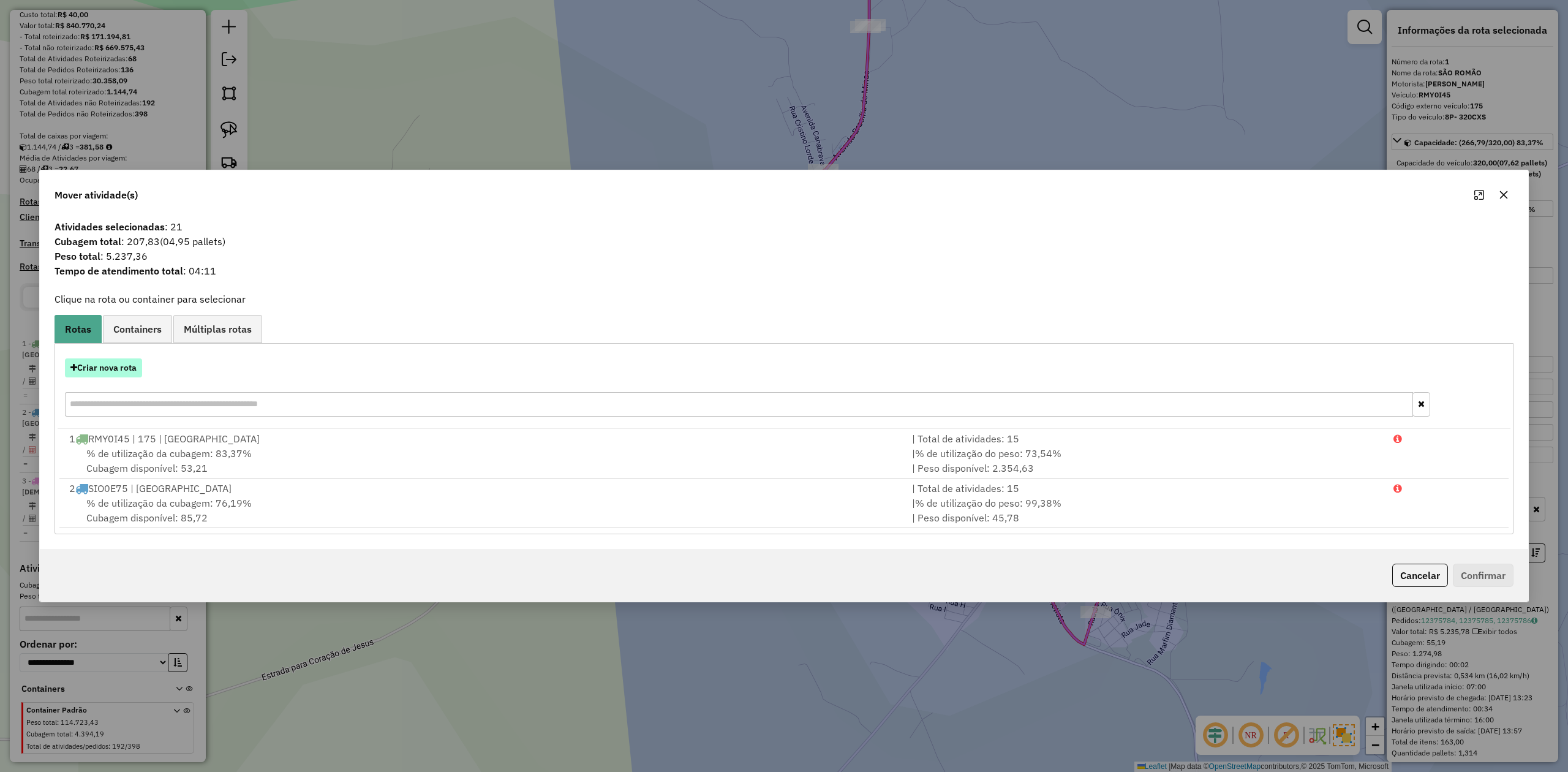
click at [110, 366] on button "Criar nova rota" at bounding box center [104, 368] width 77 height 19
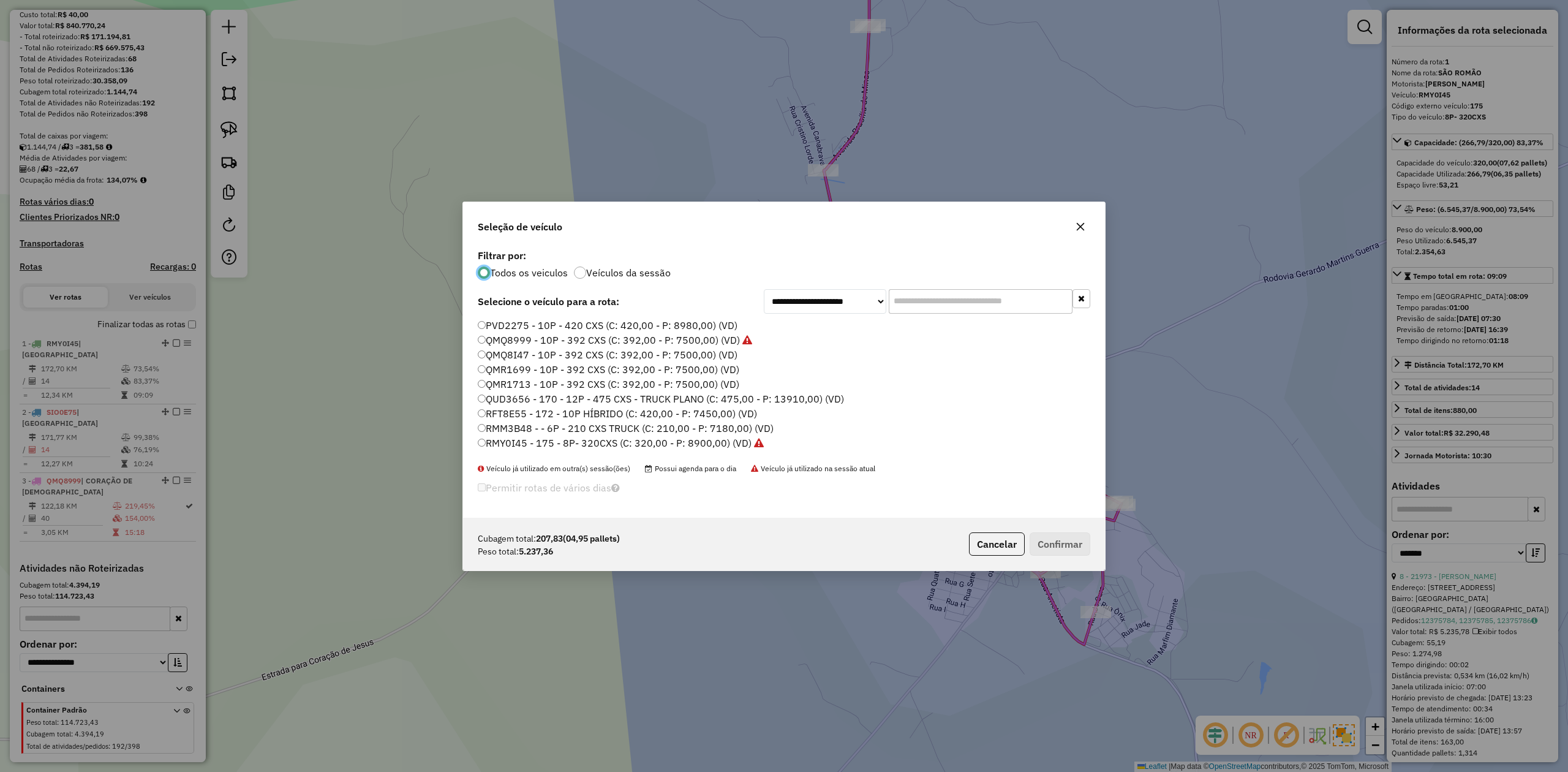
scroll to position [6, 4]
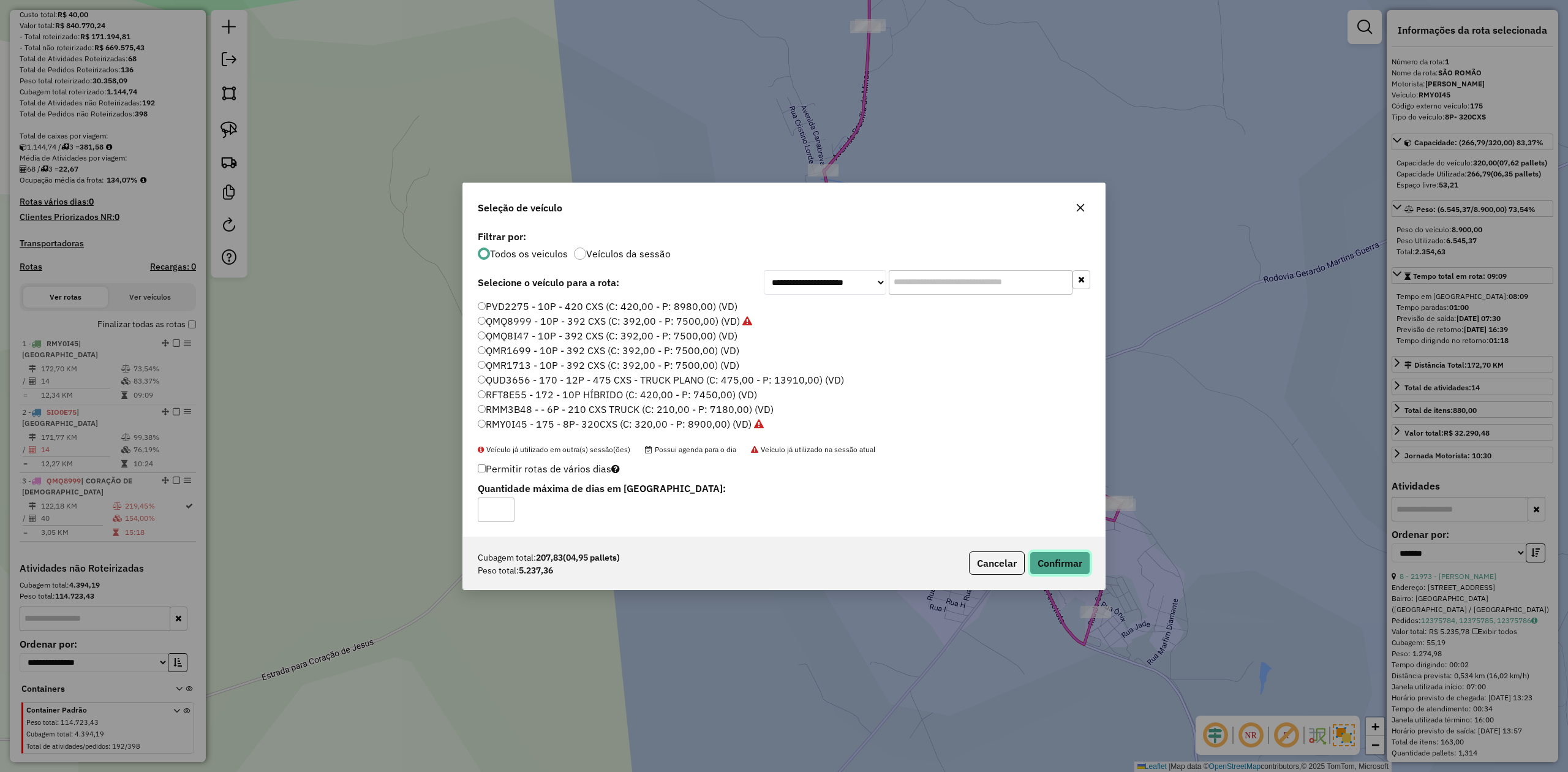
click at [1046, 562] on button "Confirmar" at bounding box center [1060, 563] width 61 height 23
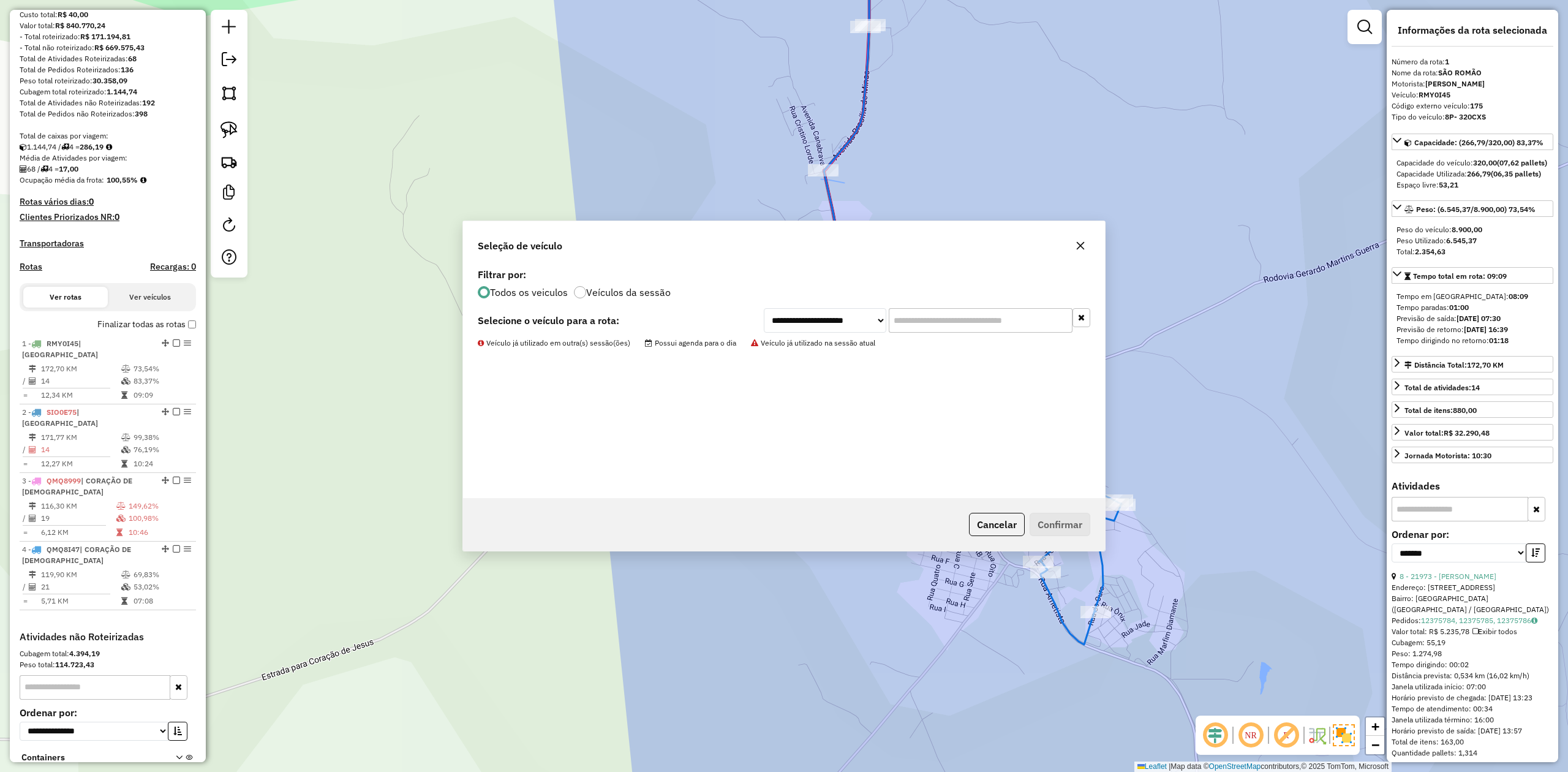
scroll to position [228, 0]
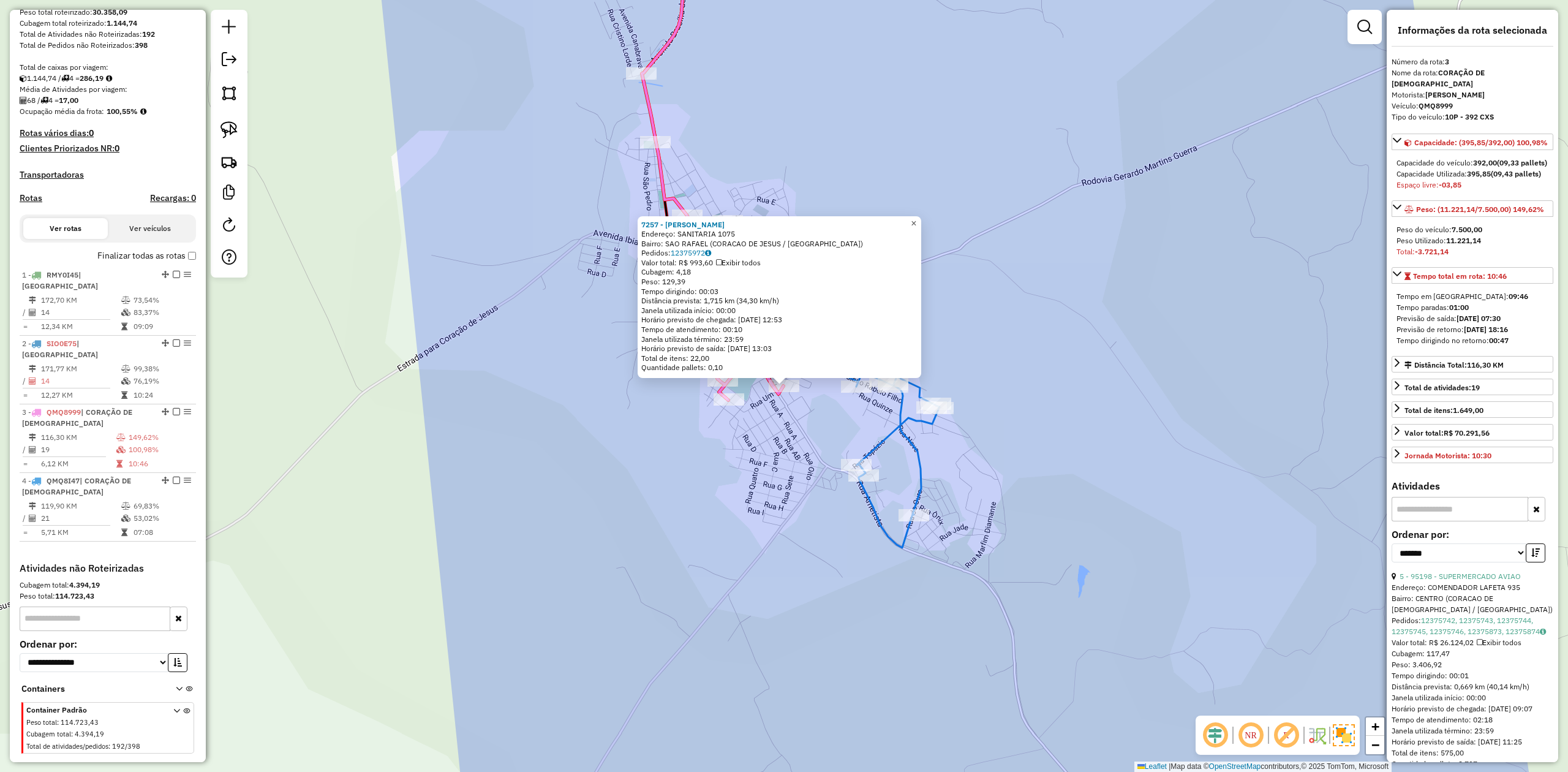
click at [916, 220] on span "×" at bounding box center [913, 223] width 5 height 10
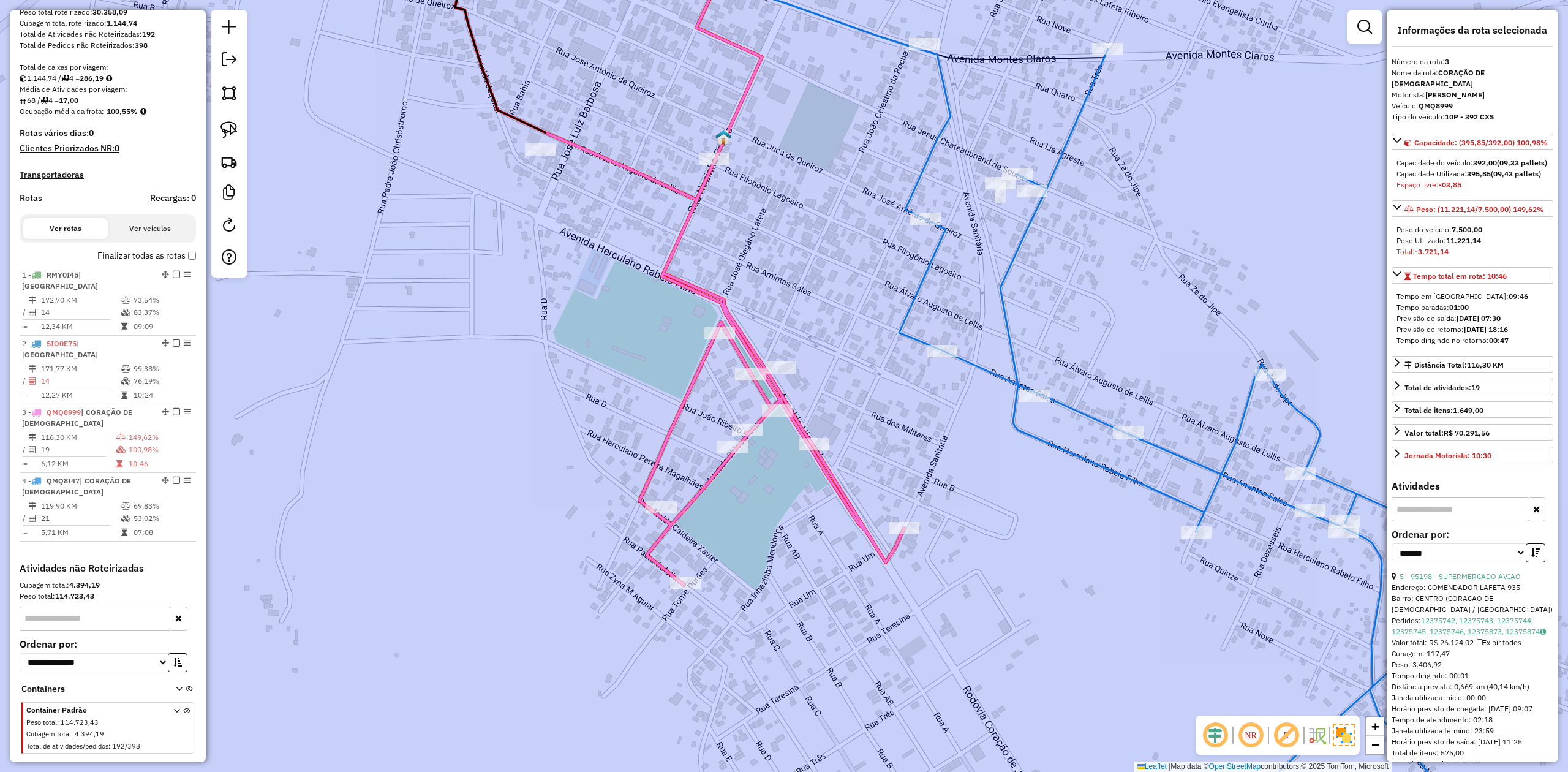
click at [724, 309] on icon at bounding box center [726, 254] width 357 height 662
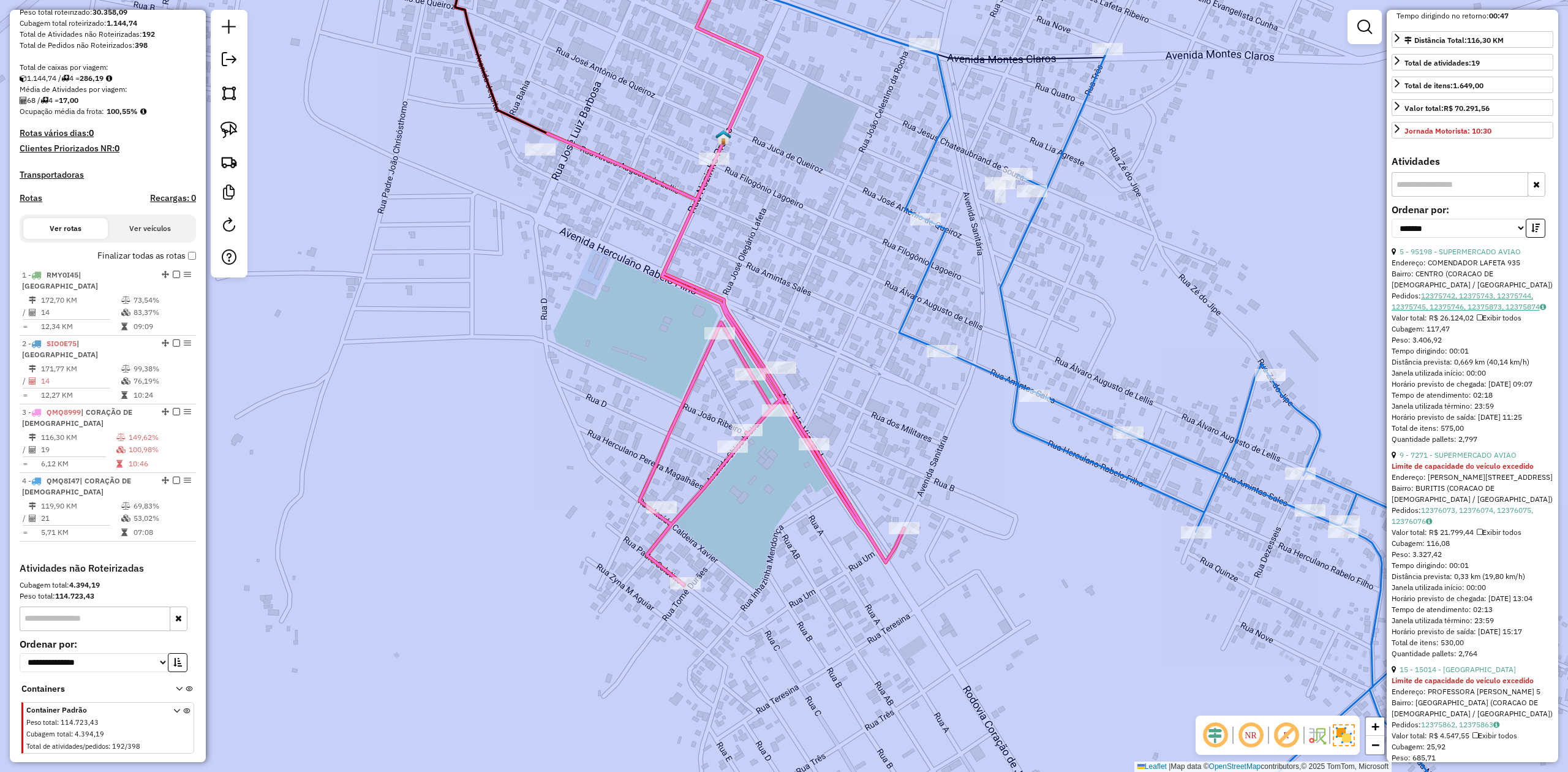
scroll to position [326, 0]
click at [662, 271] on icon at bounding box center [726, 254] width 357 height 662
click at [843, 486] on icon at bounding box center [726, 254] width 357 height 662
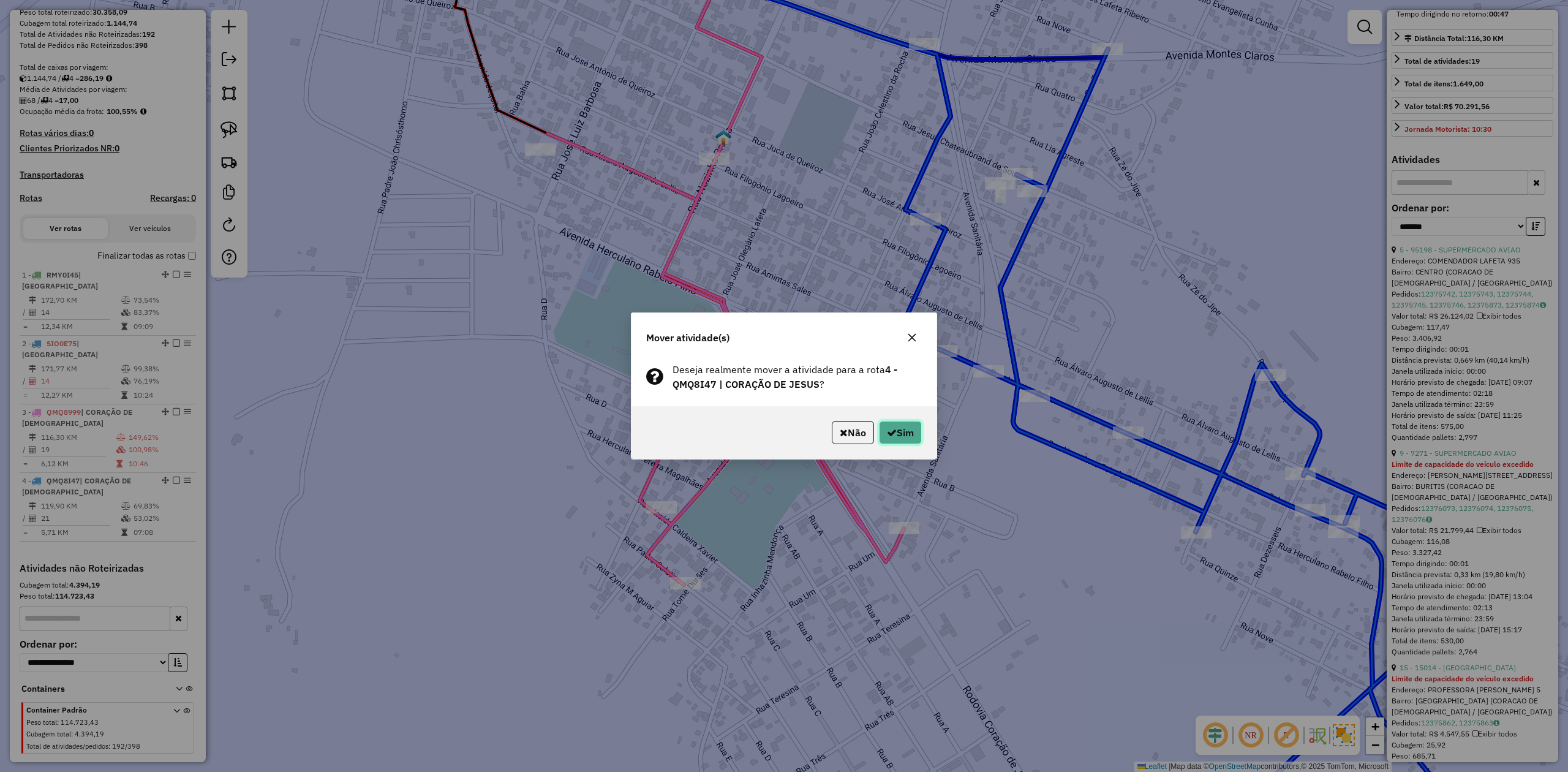
click at [905, 432] on button "Sim" at bounding box center [900, 432] width 43 height 23
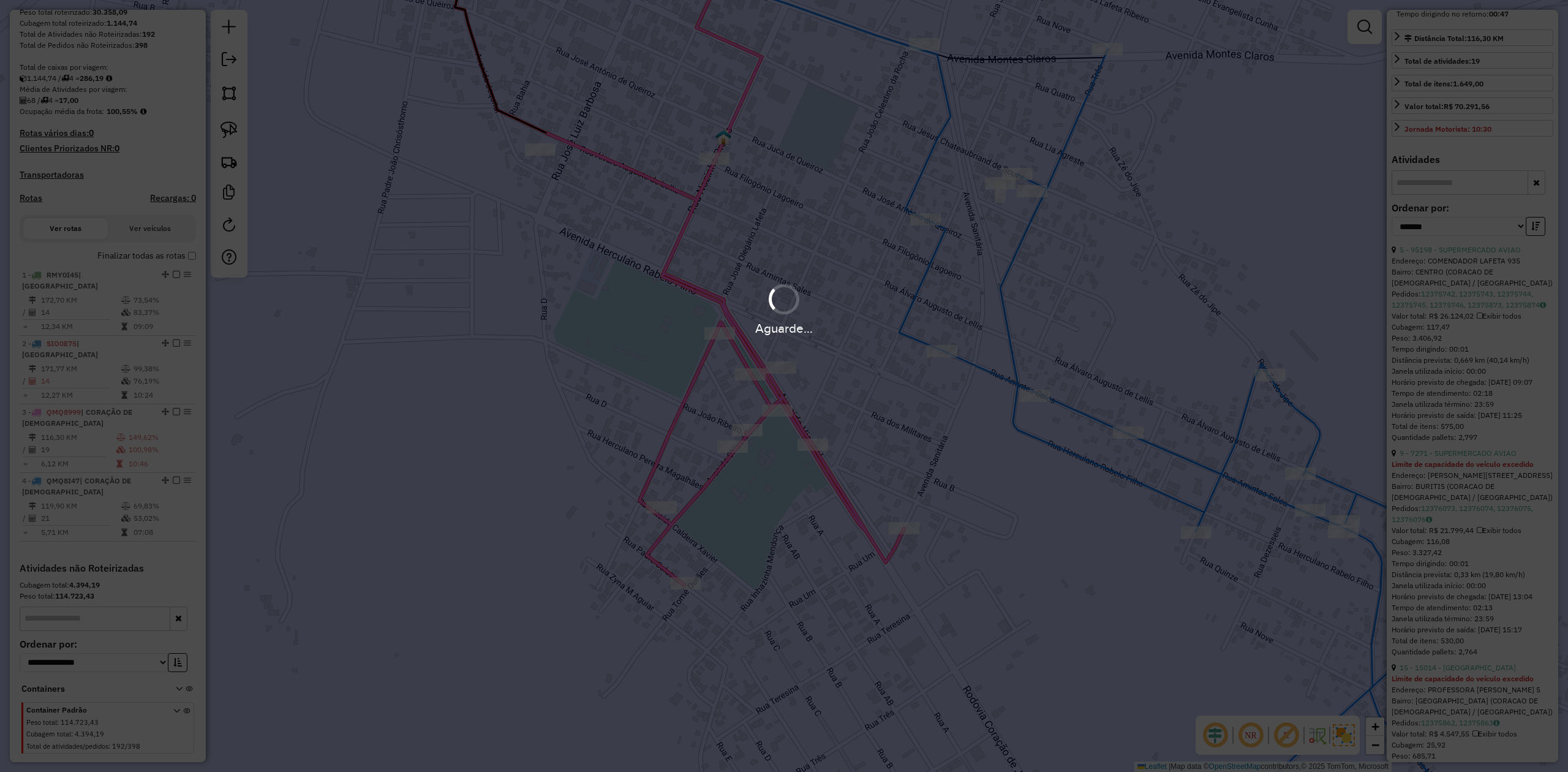
scroll to position [316, 0]
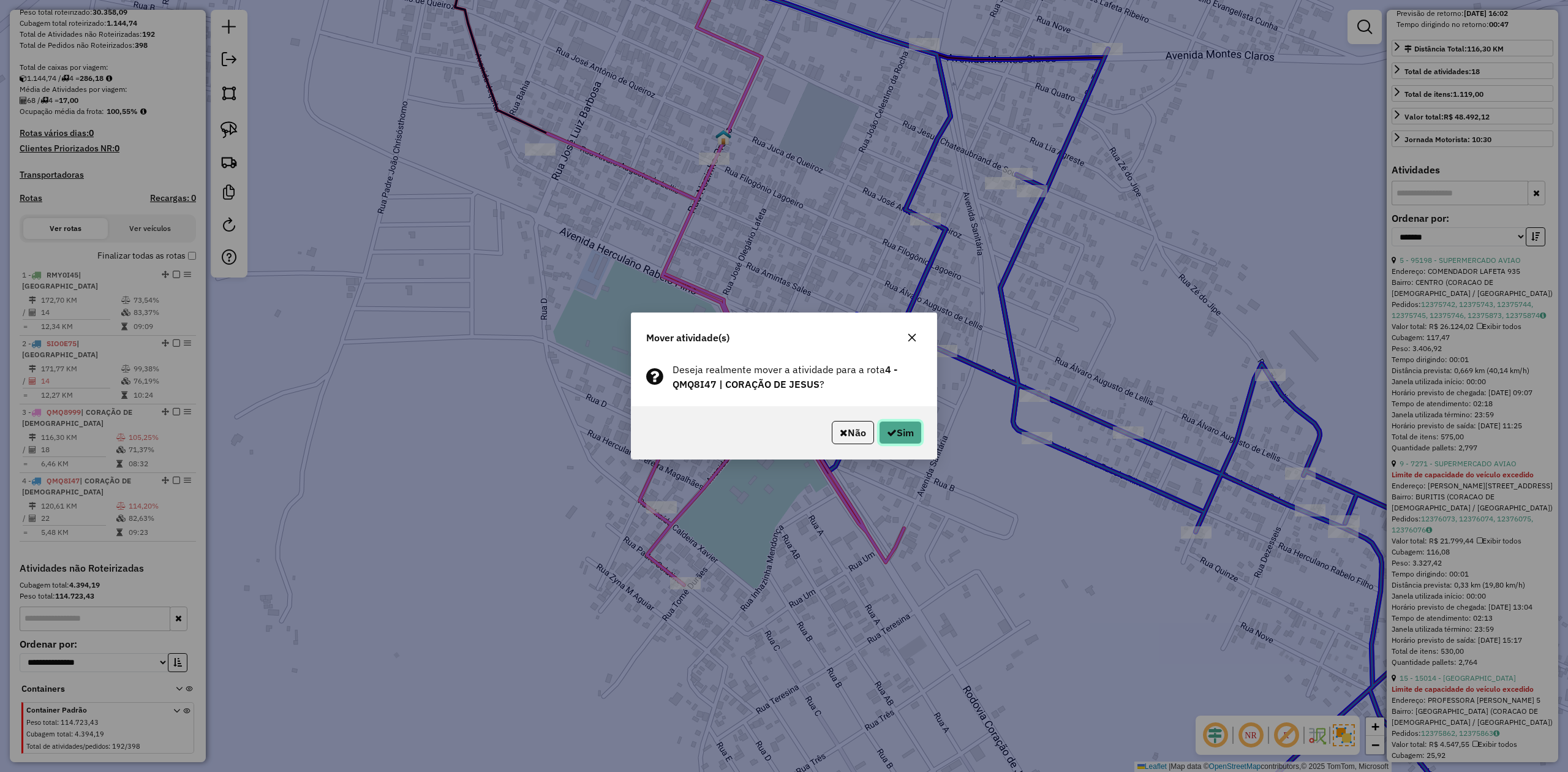
click at [911, 429] on button "Sim" at bounding box center [900, 432] width 43 height 23
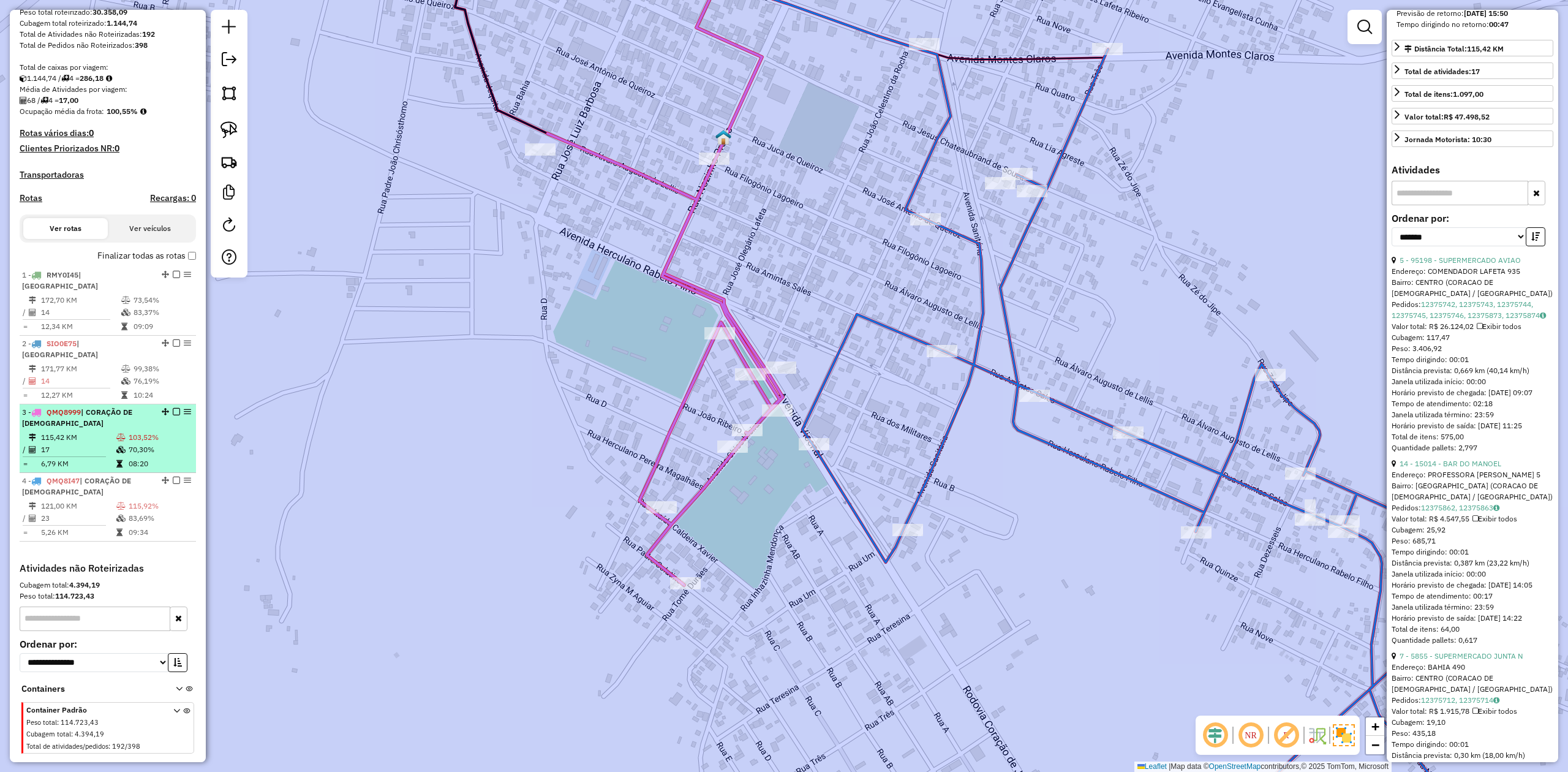
click at [72, 443] on td "17" at bounding box center [79, 449] width 76 height 13
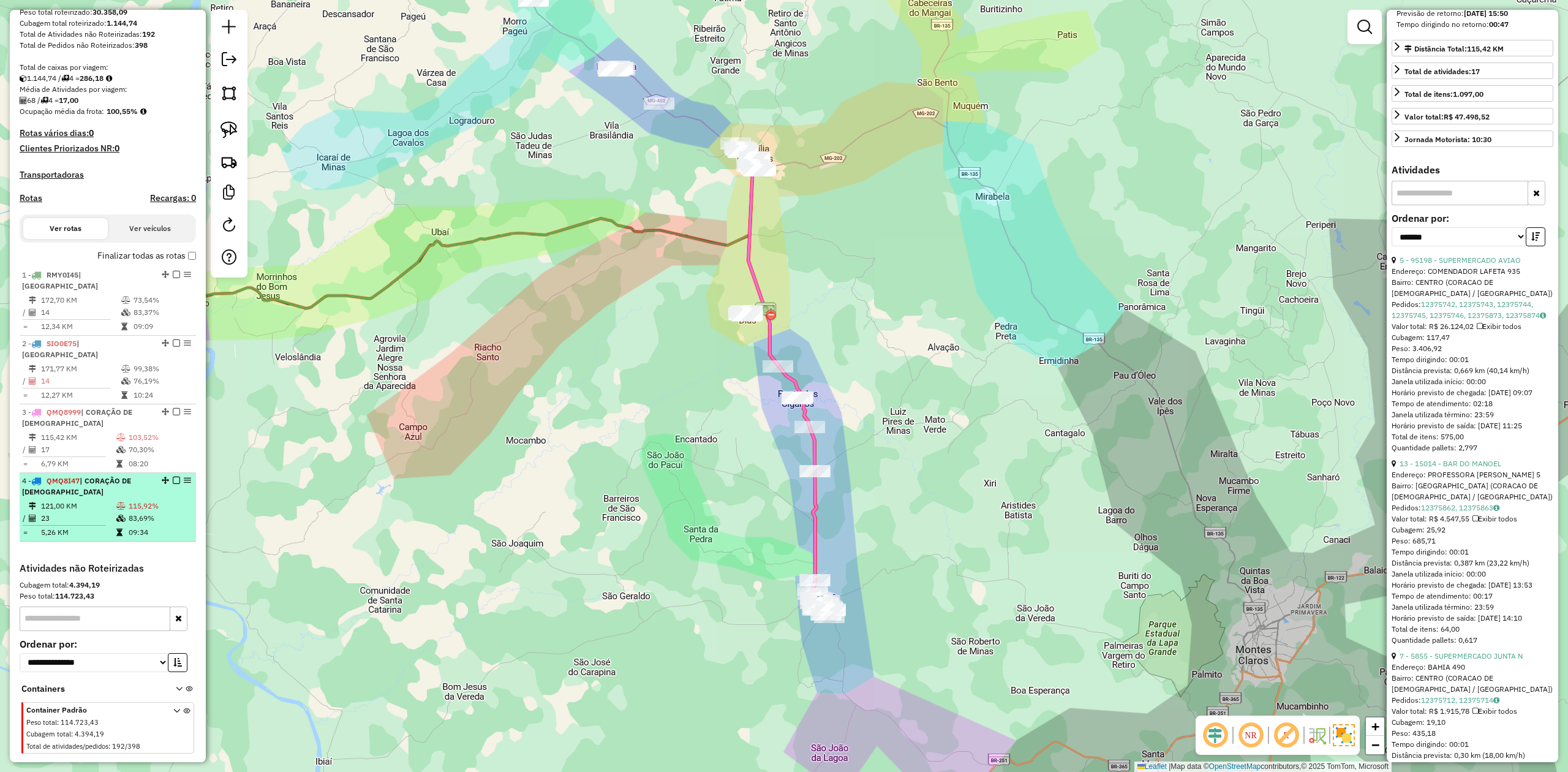
click at [73, 512] on td "23" at bounding box center [79, 518] width 76 height 13
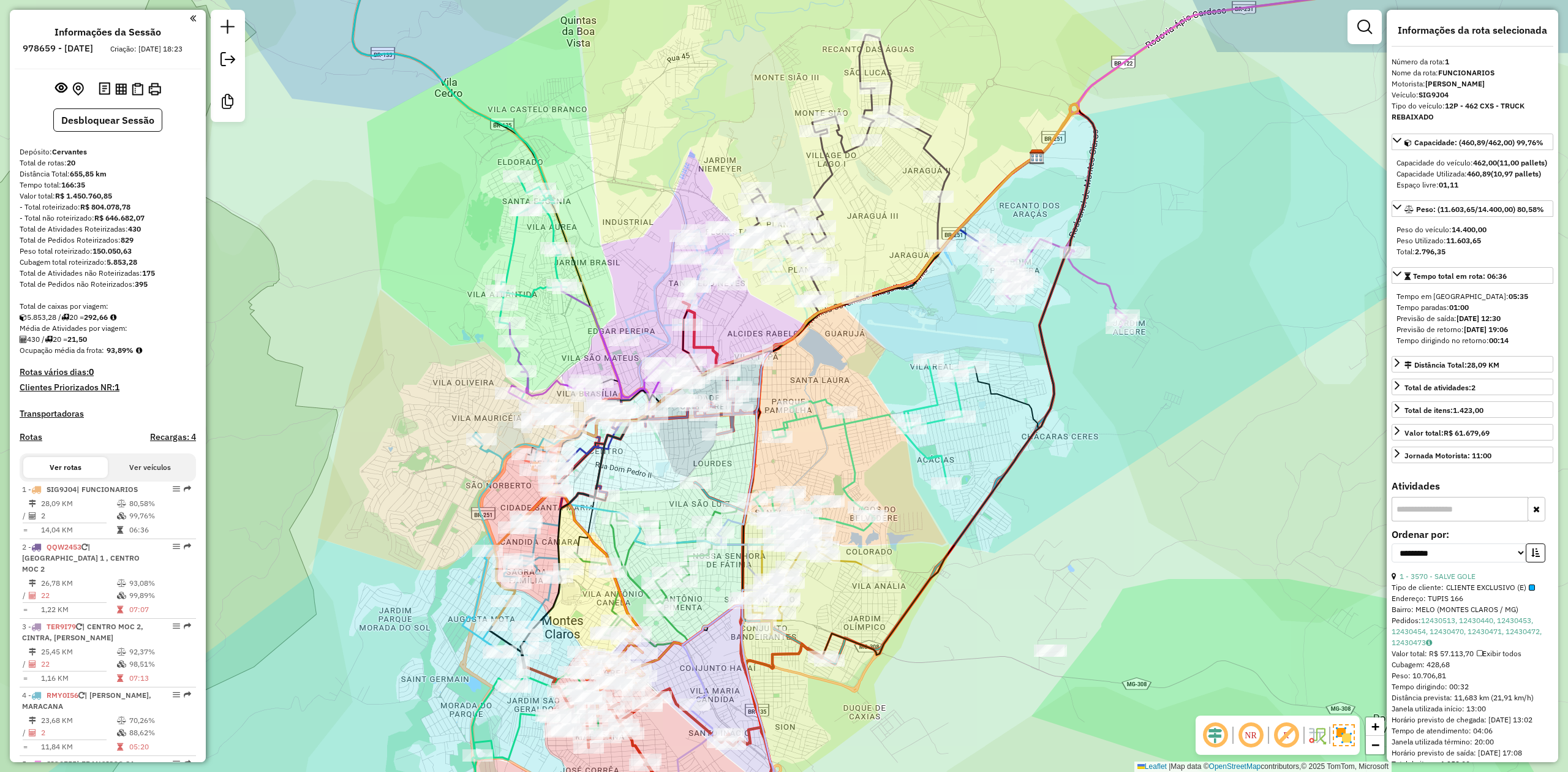
select select "**********"
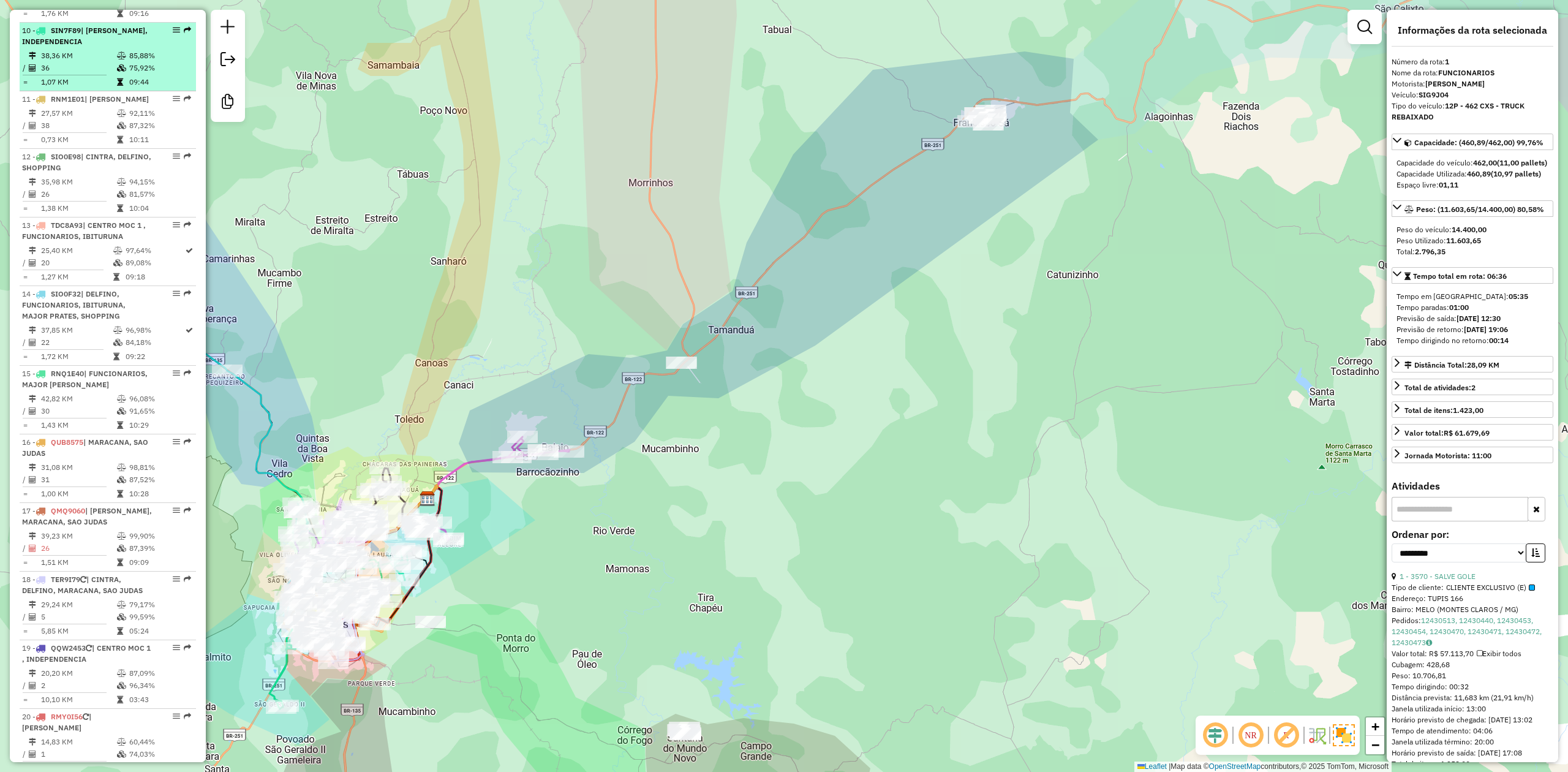
scroll to position [1354, 0]
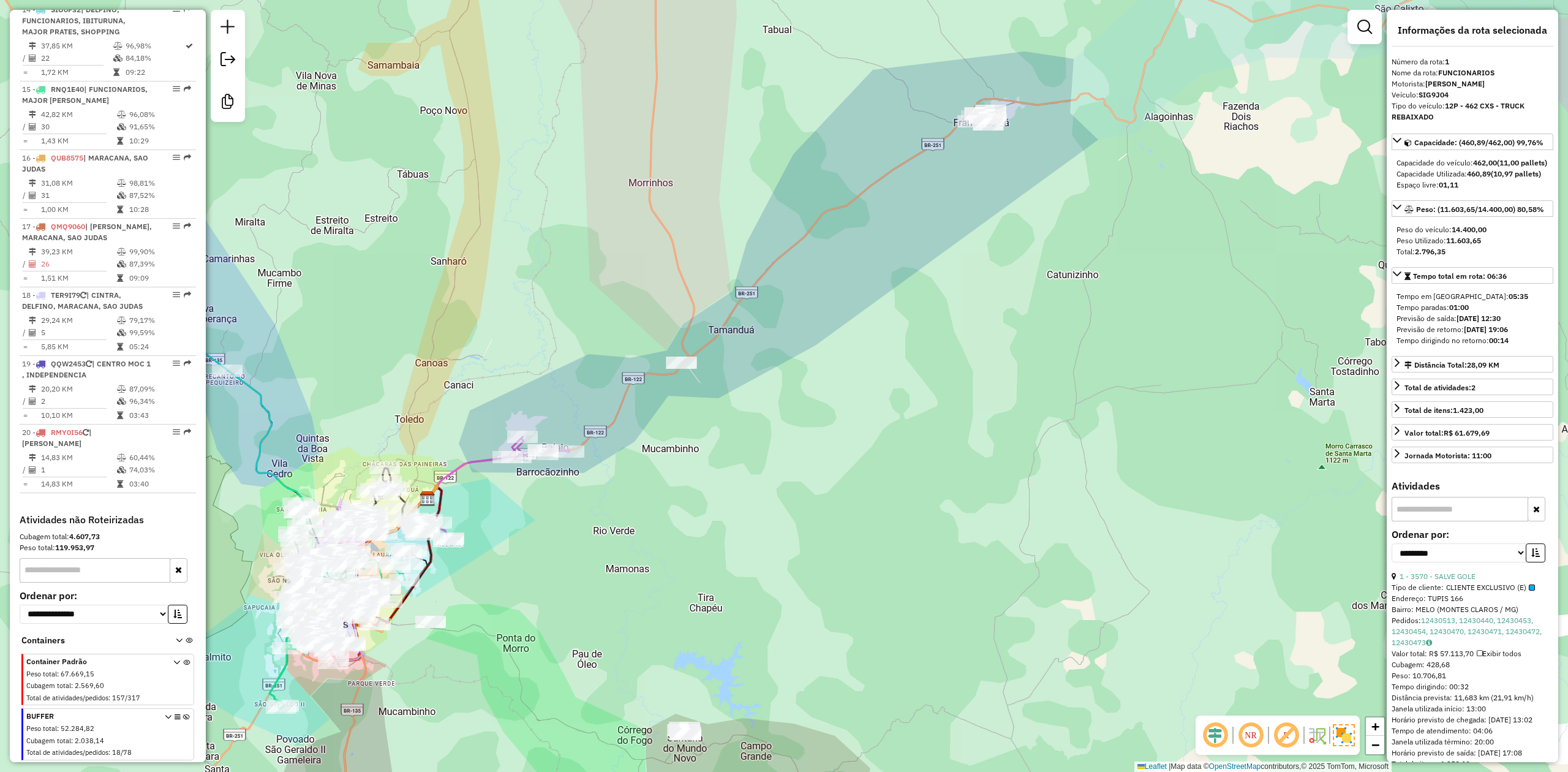
click at [183, 716] on icon at bounding box center [186, 736] width 7 height 46
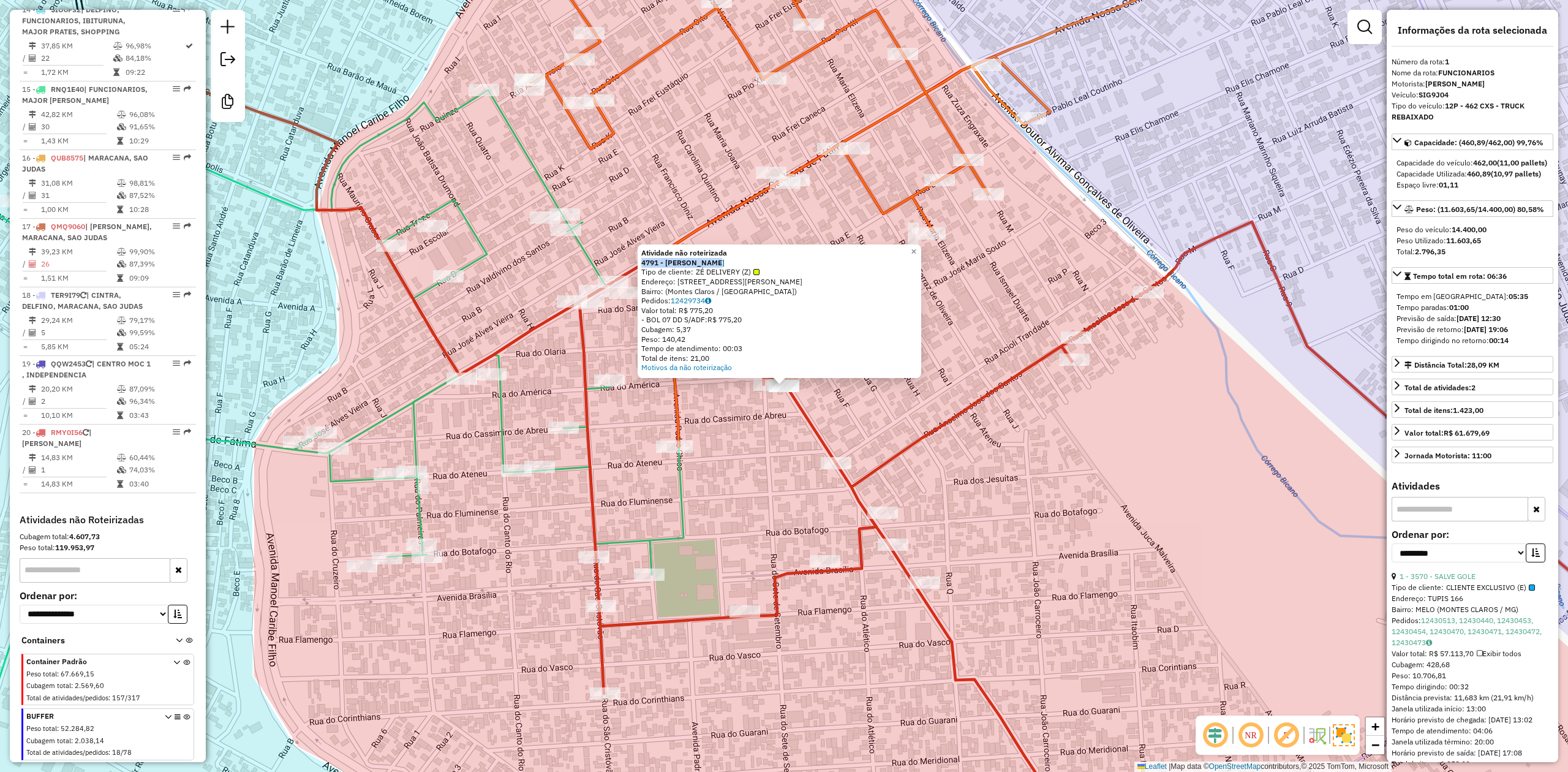
drag, startPoint x: 642, startPoint y: 260, endPoint x: 736, endPoint y: 261, distance: 94.0
click at [736, 261] on div "Atividade não roteirizada 4791 - ADEGA ARAUJO Tipo de cliente: ZÉ DELIVERY (Z) …" at bounding box center [779, 311] width 283 height 133
copy strong "4791 - ADEGA ARAUJO"
click at [733, 263] on div "4791 - ADEGA ARAUJO" at bounding box center [779, 263] width 277 height 10
drag, startPoint x: 733, startPoint y: 260, endPoint x: 638, endPoint y: 265, distance: 95.1
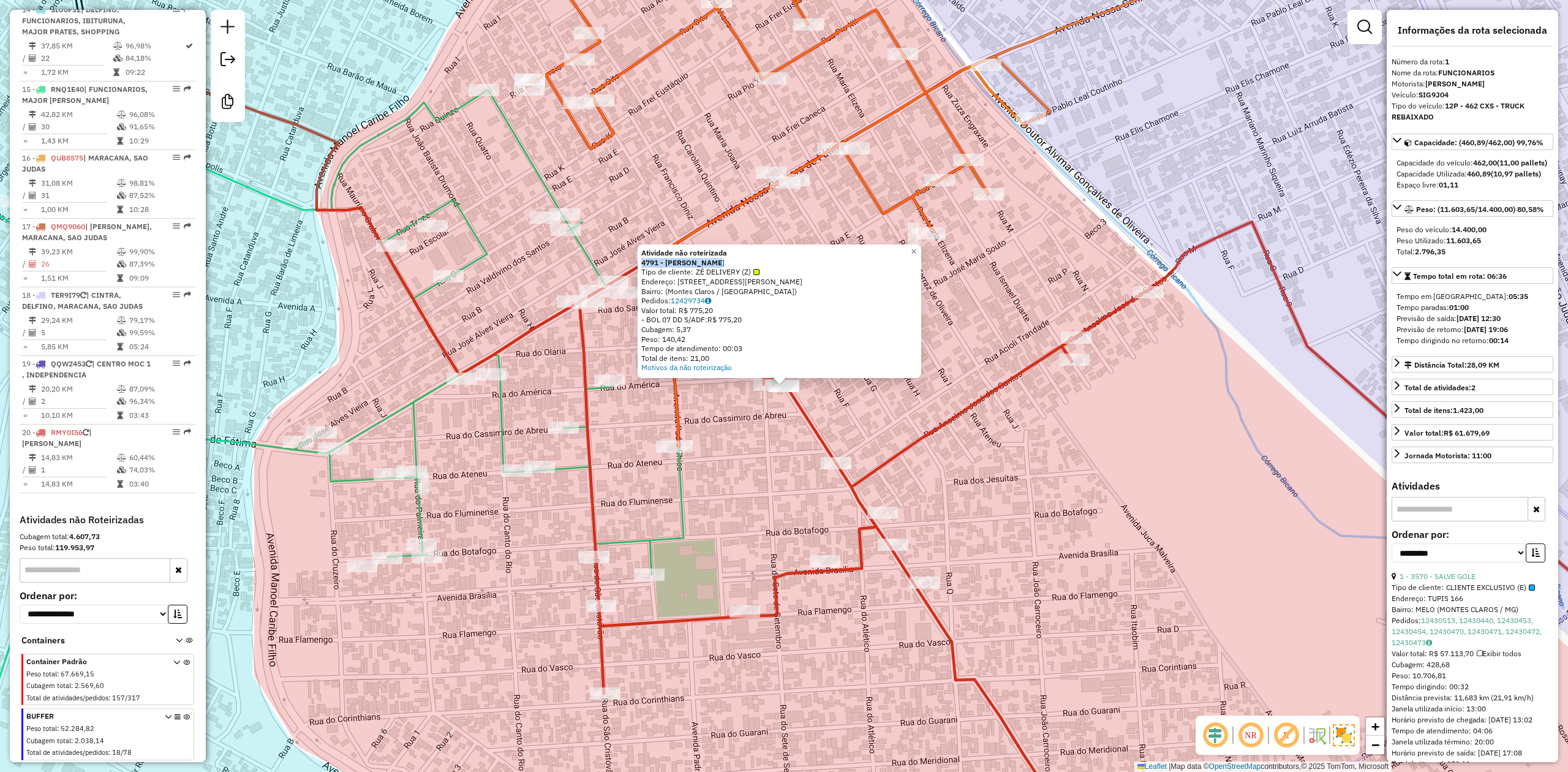
click at [638, 265] on div "Atividade não roteirizada 4791 - ADEGA ARAUJO Tipo de cliente: ZÉ DELIVERY (Z) …" at bounding box center [779, 311] width 283 height 133
copy strong "4791 - ADEGA ARAUJO"
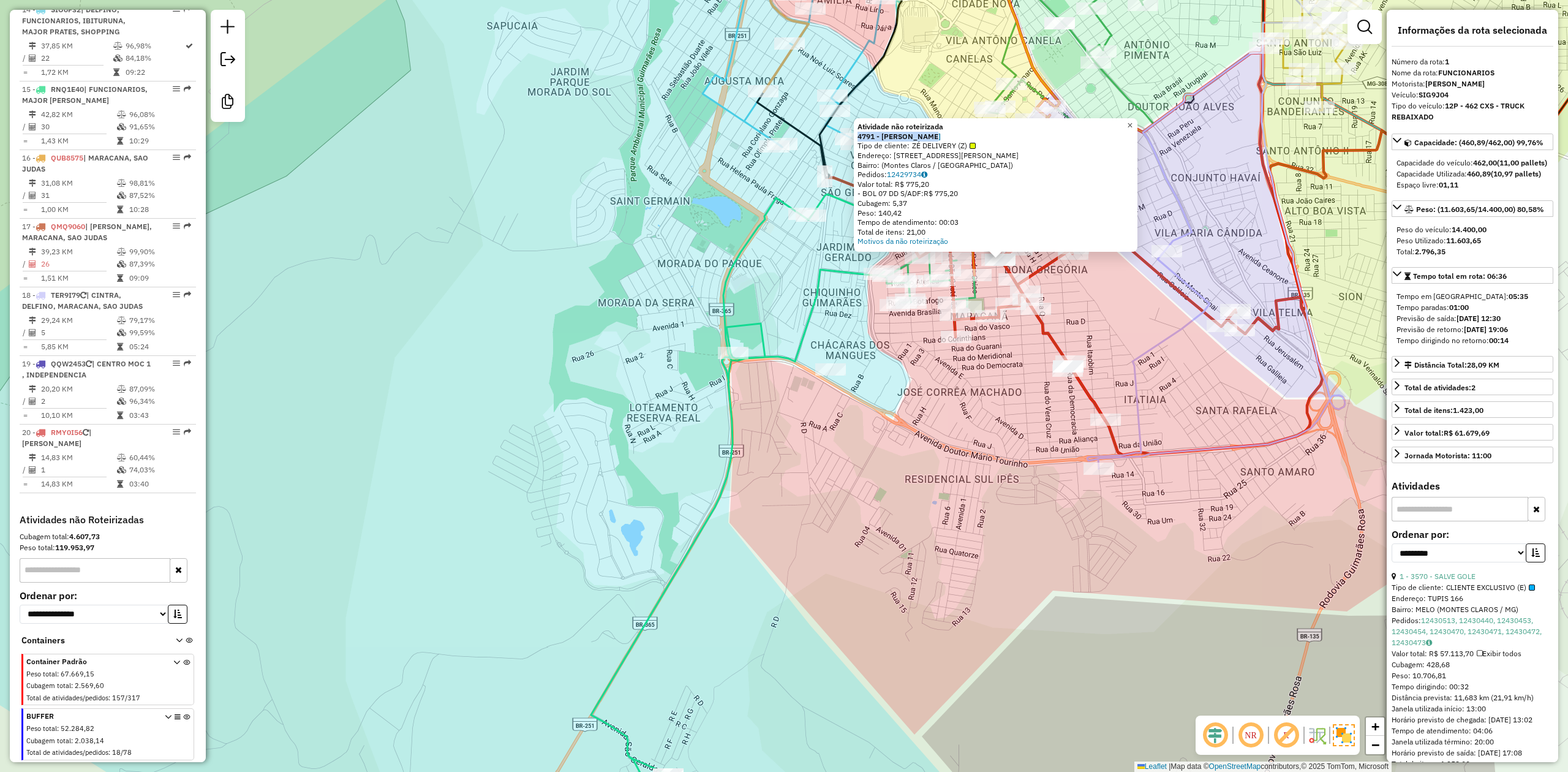
click at [1133, 123] on span "×" at bounding box center [1129, 125] width 5 height 10
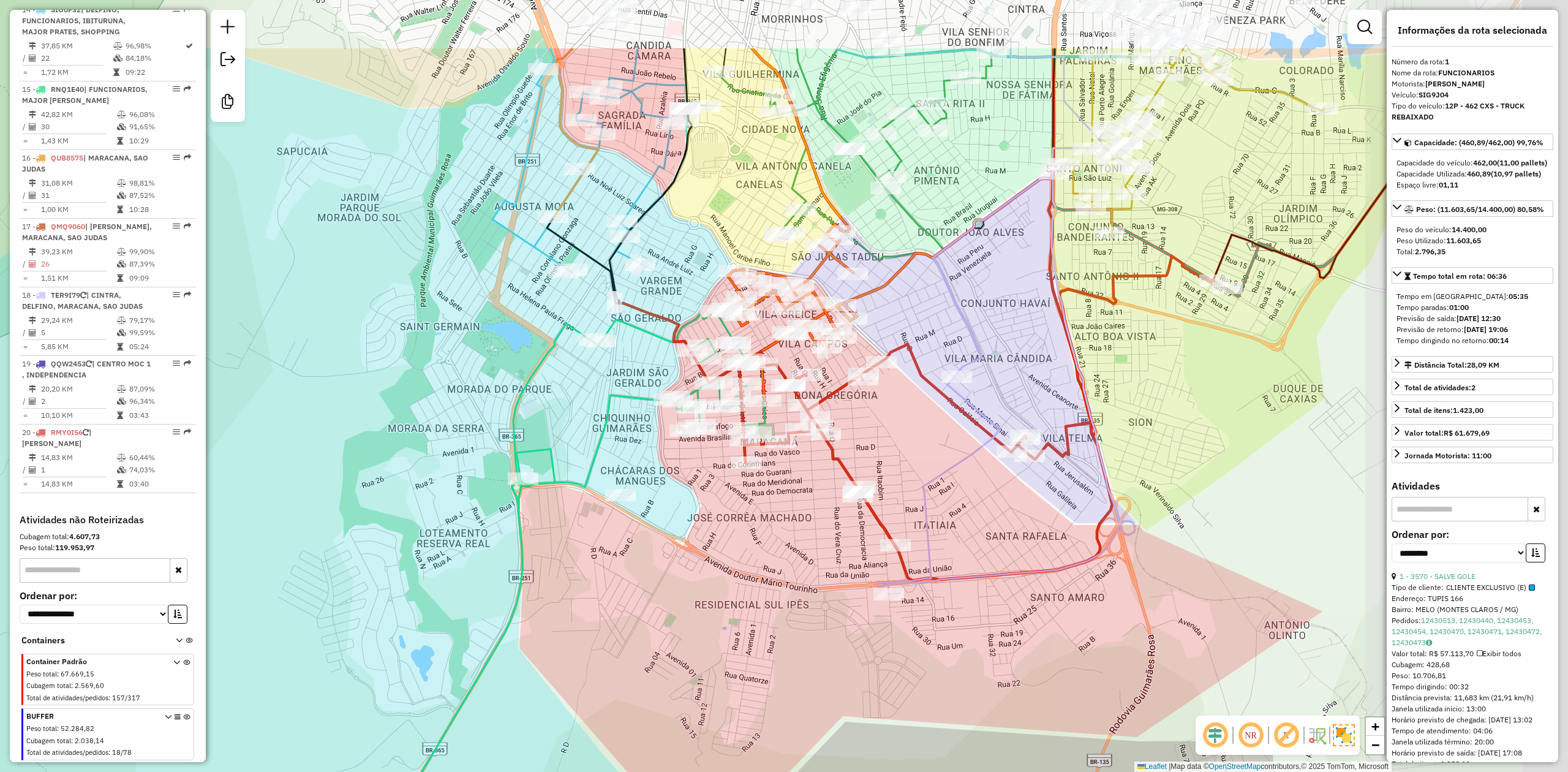
drag, startPoint x: 1179, startPoint y: 179, endPoint x: 887, endPoint y: 356, distance: 341.5
click at [888, 356] on div "Janela de atendimento Grade de atendimento Capacidade Transportadoras Veículos …" at bounding box center [784, 386] width 1568 height 772
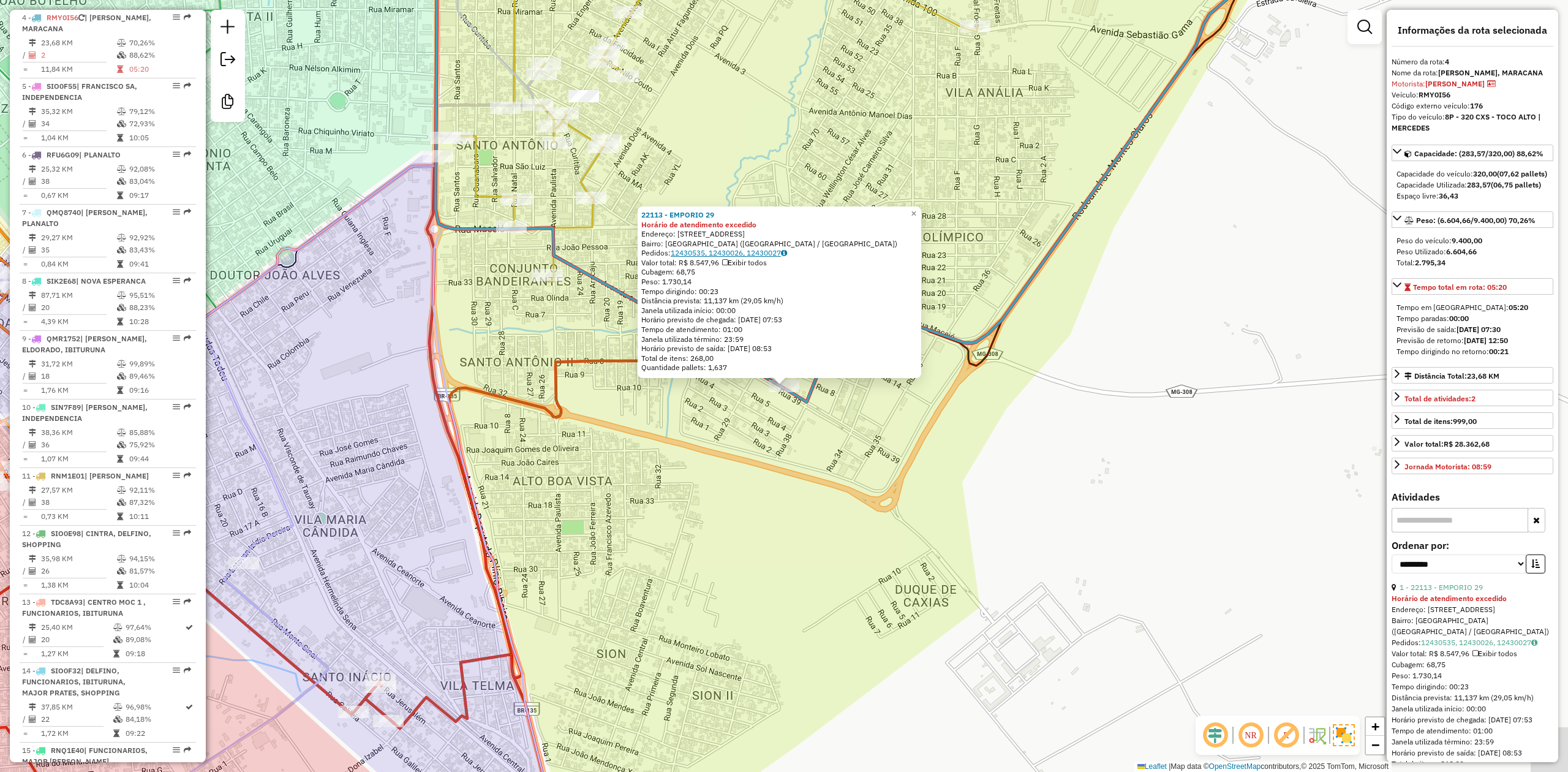
scroll to position [678, 0]
drag, startPoint x: 736, startPoint y: 212, endPoint x: 638, endPoint y: 206, distance: 98.2
click at [638, 206] on div "22113 - EMPORIO 29 Horário de atendimento excedido Endereço: RUA FLOR DE ZEUS, …" at bounding box center [779, 291] width 283 height 171
copy strong "22113 - EMPORIO 29"
click at [781, 148] on div "22113 - EMPORIO 29 Horário de atendimento excedido Endereço: RUA FLOR DE ZEUS, …" at bounding box center [784, 386] width 1568 height 772
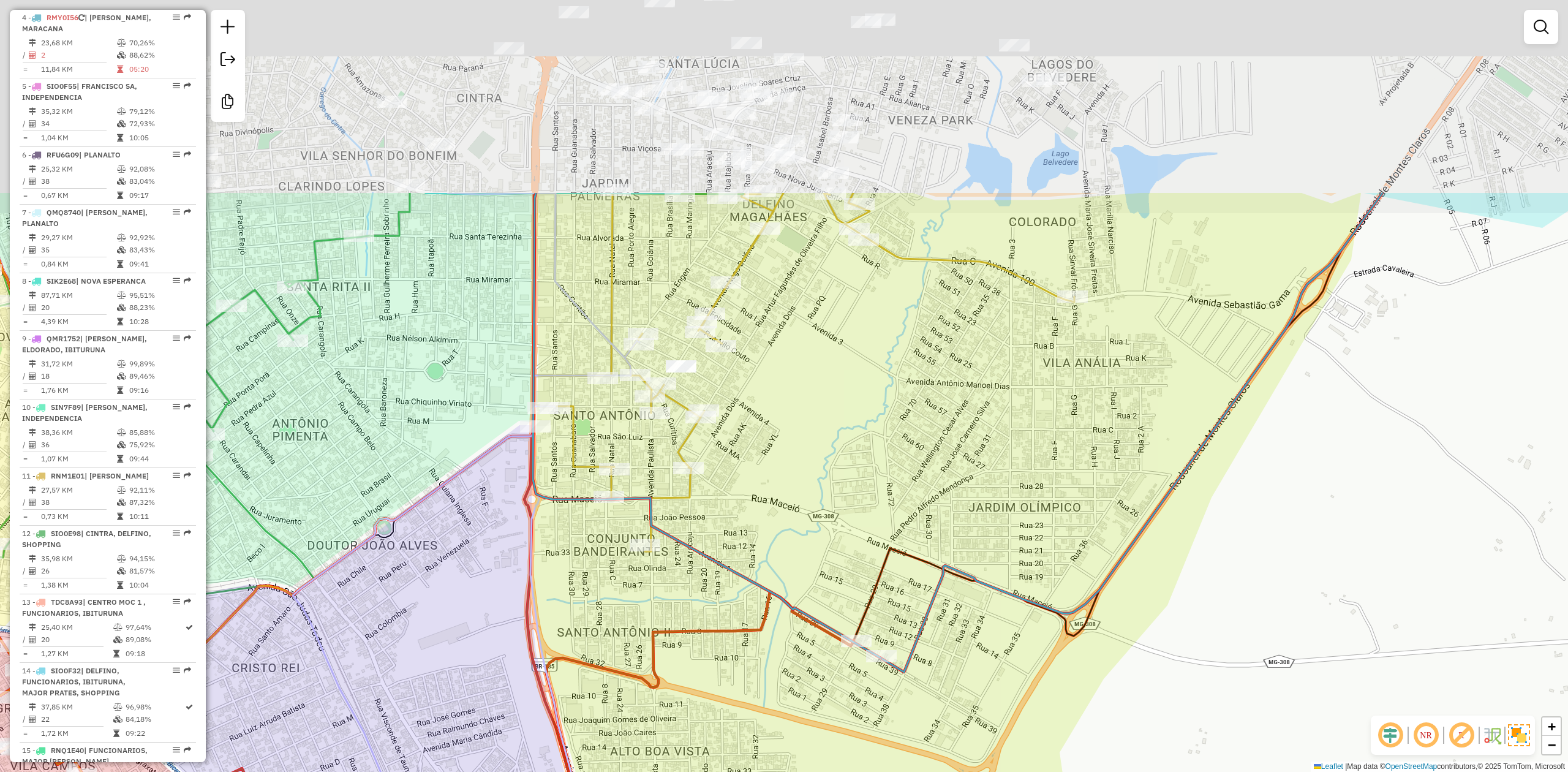
drag, startPoint x: 762, startPoint y: 221, endPoint x: 916, endPoint y: 638, distance: 444.5
click at [916, 638] on div "Janela de atendimento Grade de atendimento Capacidade Transportadoras Veículos …" at bounding box center [784, 386] width 1568 height 772
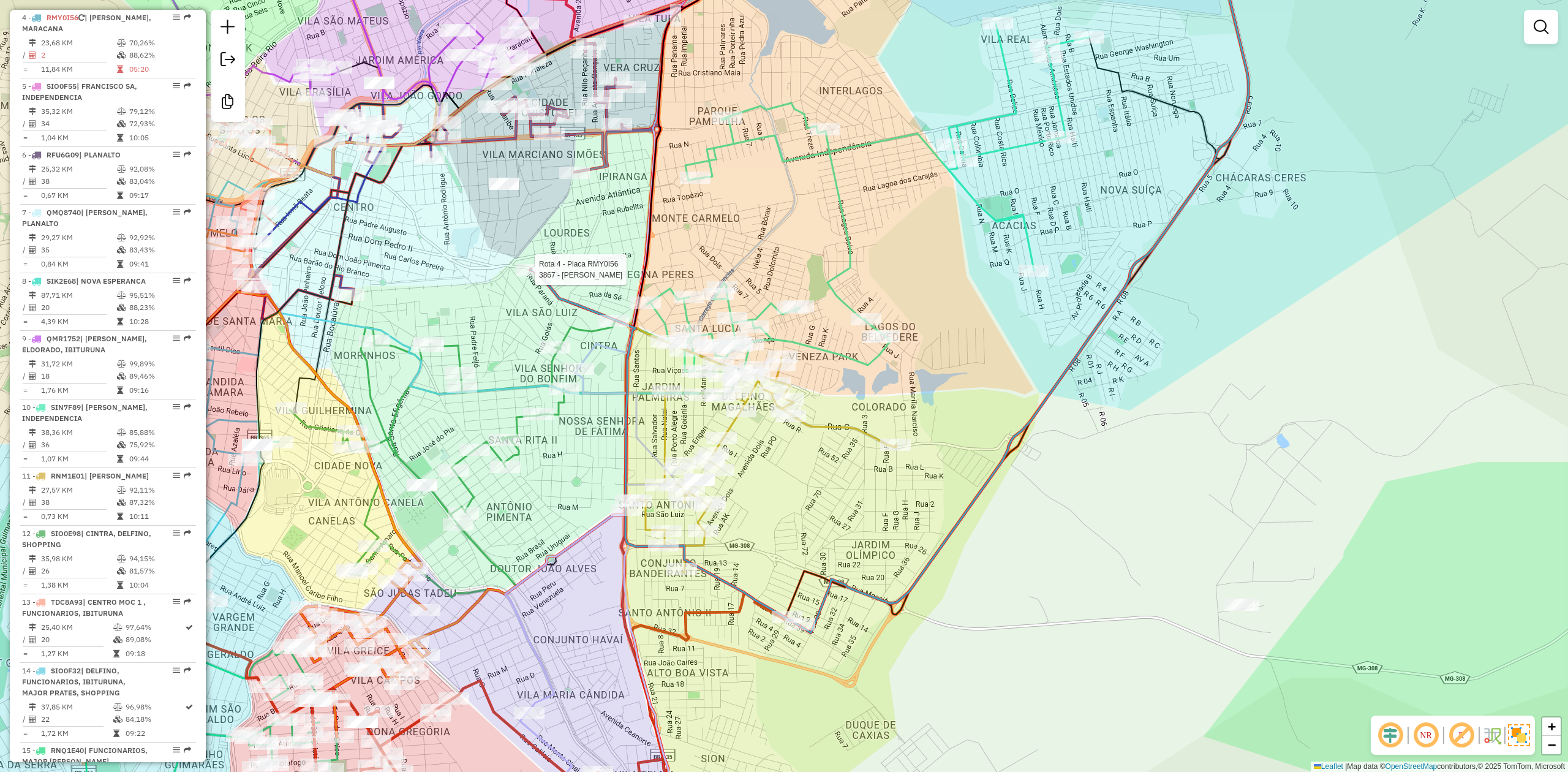
select select "**********"
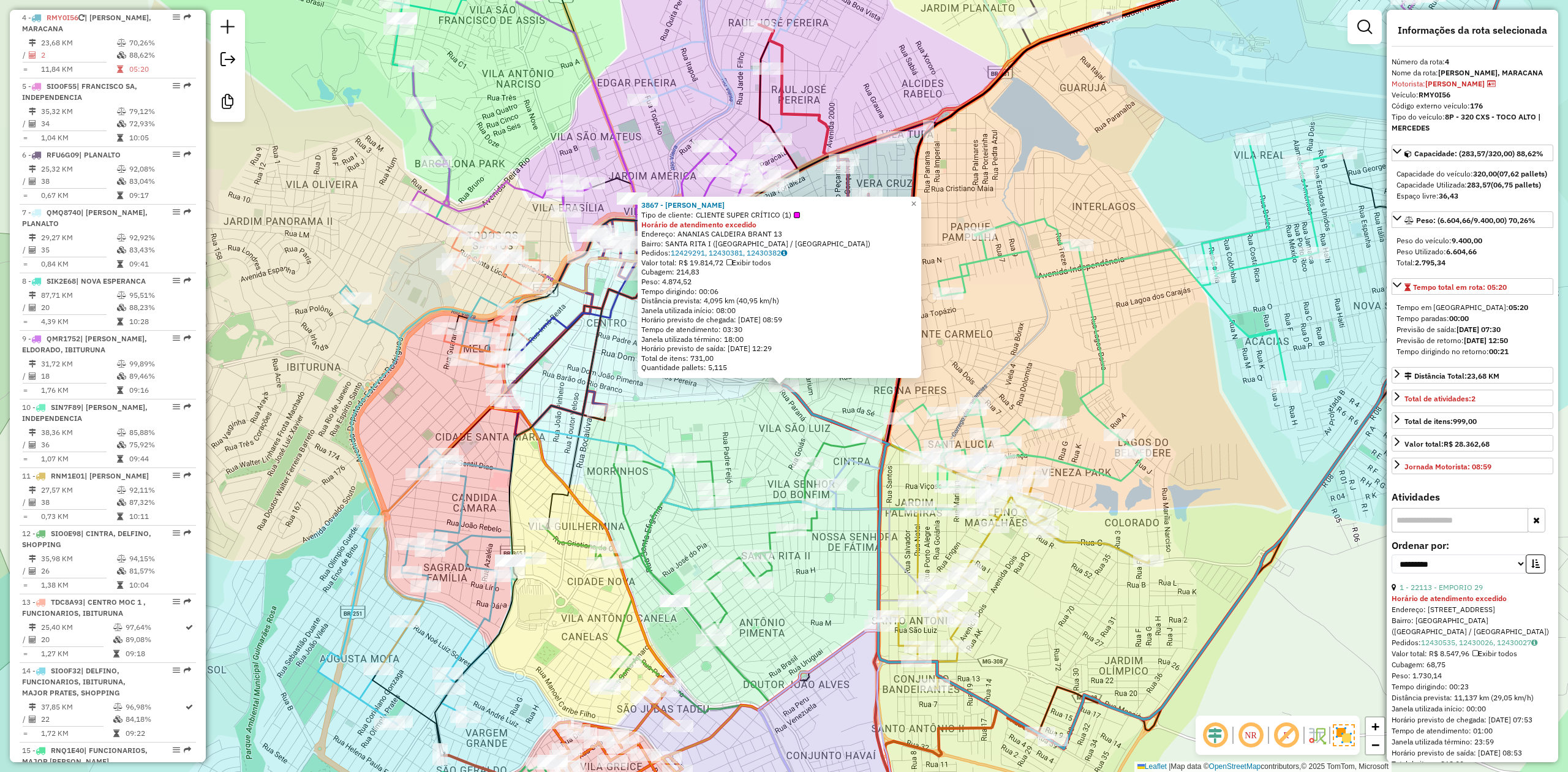
drag, startPoint x: 748, startPoint y: 202, endPoint x: 638, endPoint y: 201, distance: 110.0
click at [638, 201] on div "3867 - MERCEARIA ALVES Tipo de cliente: CLIENTE SUPER CRÍTICO (1) Horário de at…" at bounding box center [779, 287] width 283 height 182
copy strong "3867 - MERCEARIA ALVES"
click at [916, 202] on span "×" at bounding box center [913, 204] width 5 height 10
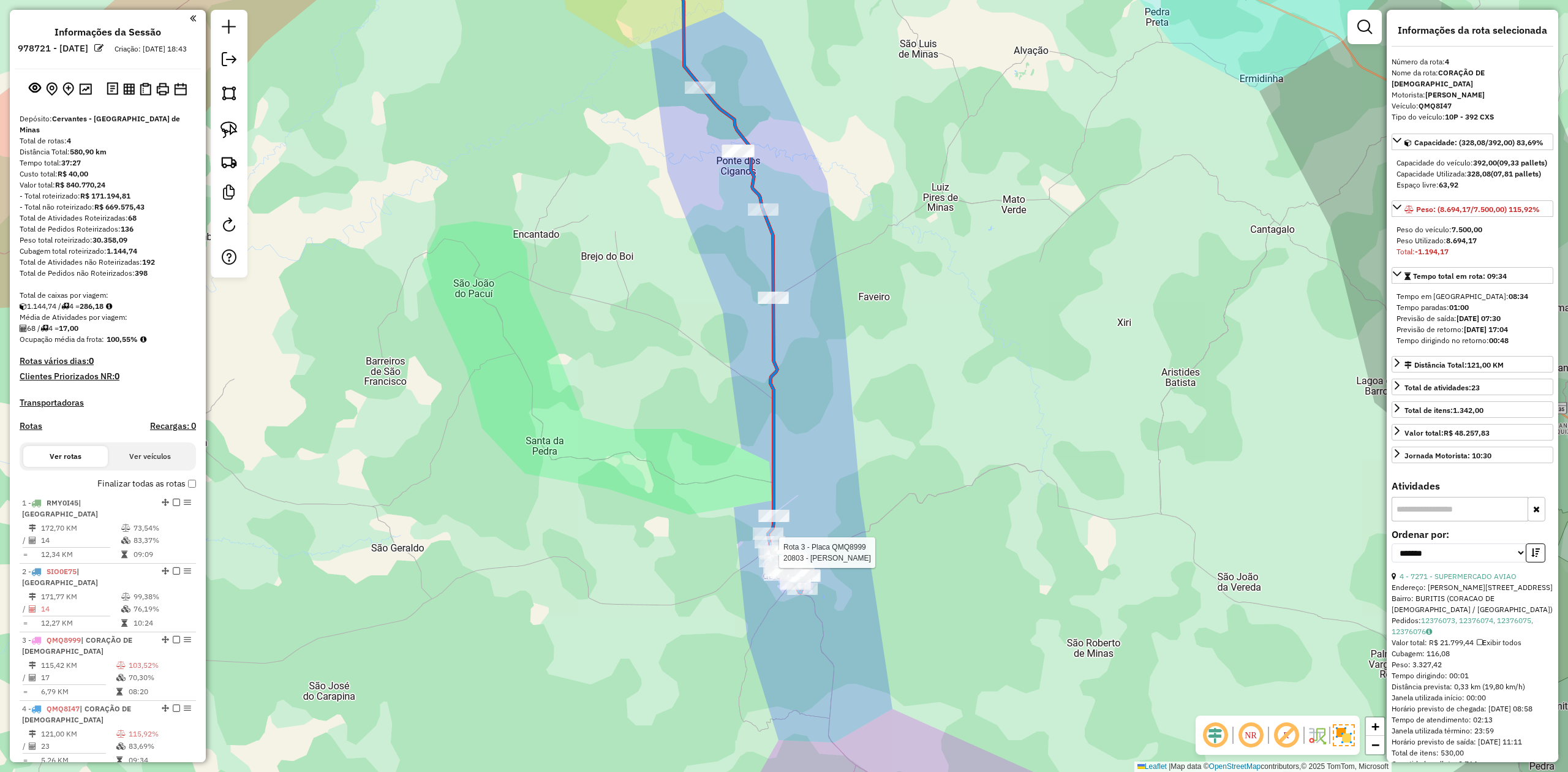
scroll to position [316, 0]
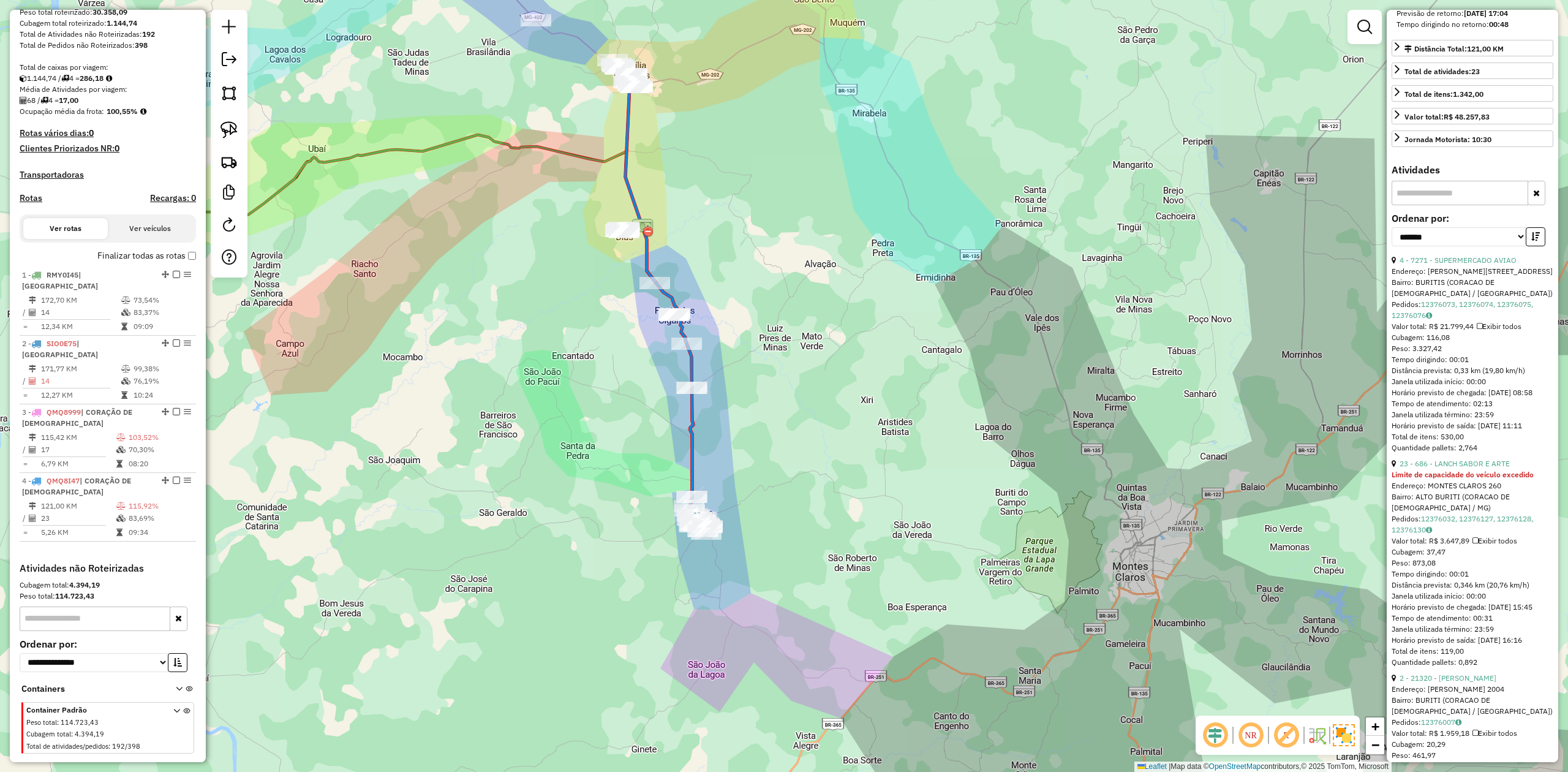
drag, startPoint x: 565, startPoint y: 400, endPoint x: 601, endPoint y: 481, distance: 88.6
click at [601, 481] on div "Janela de atendimento Grade de atendimento Capacidade Transportadoras Veículos …" at bounding box center [784, 386] width 1568 height 772
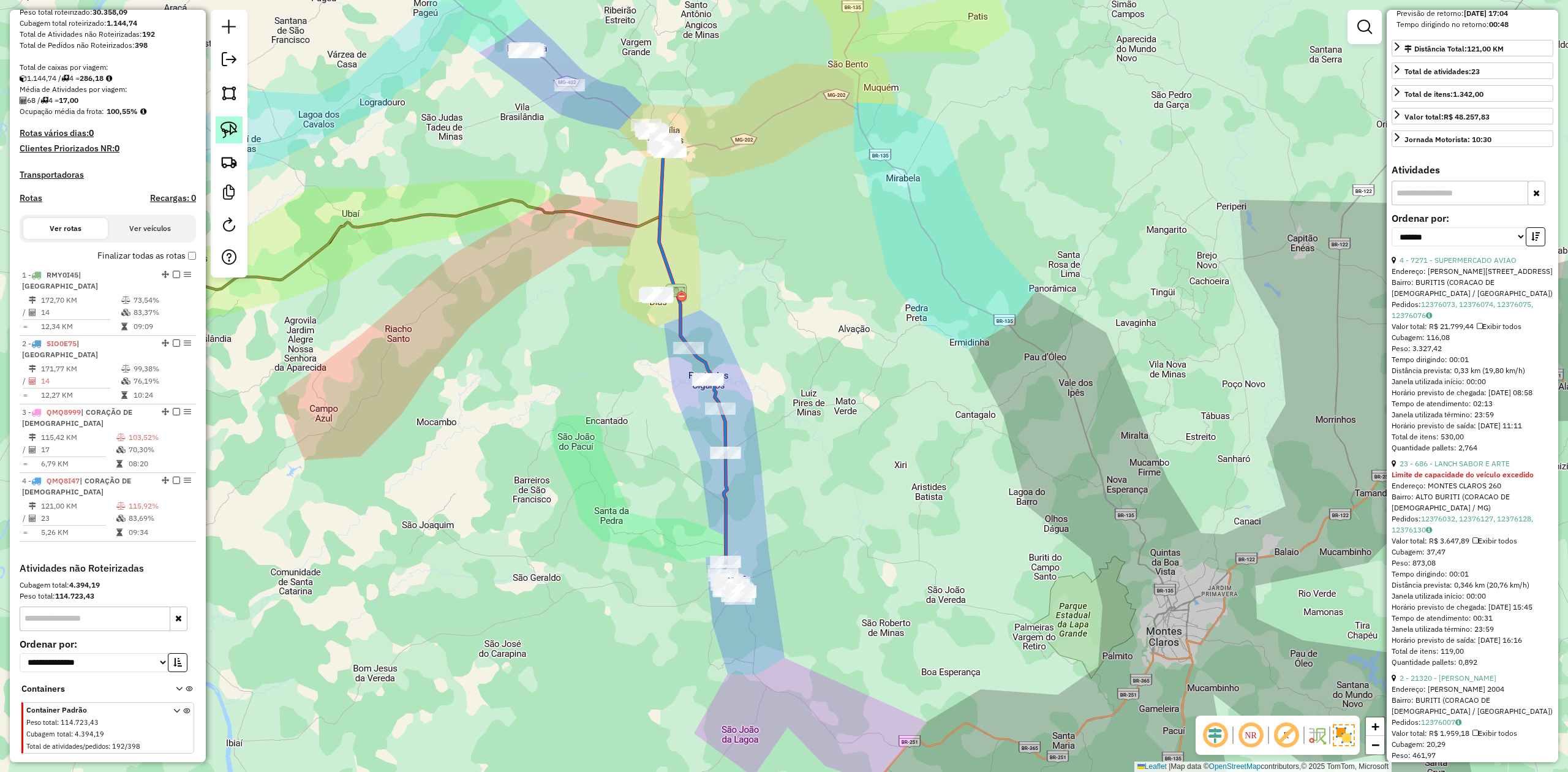
click at [231, 133] on img at bounding box center [228, 130] width 17 height 17
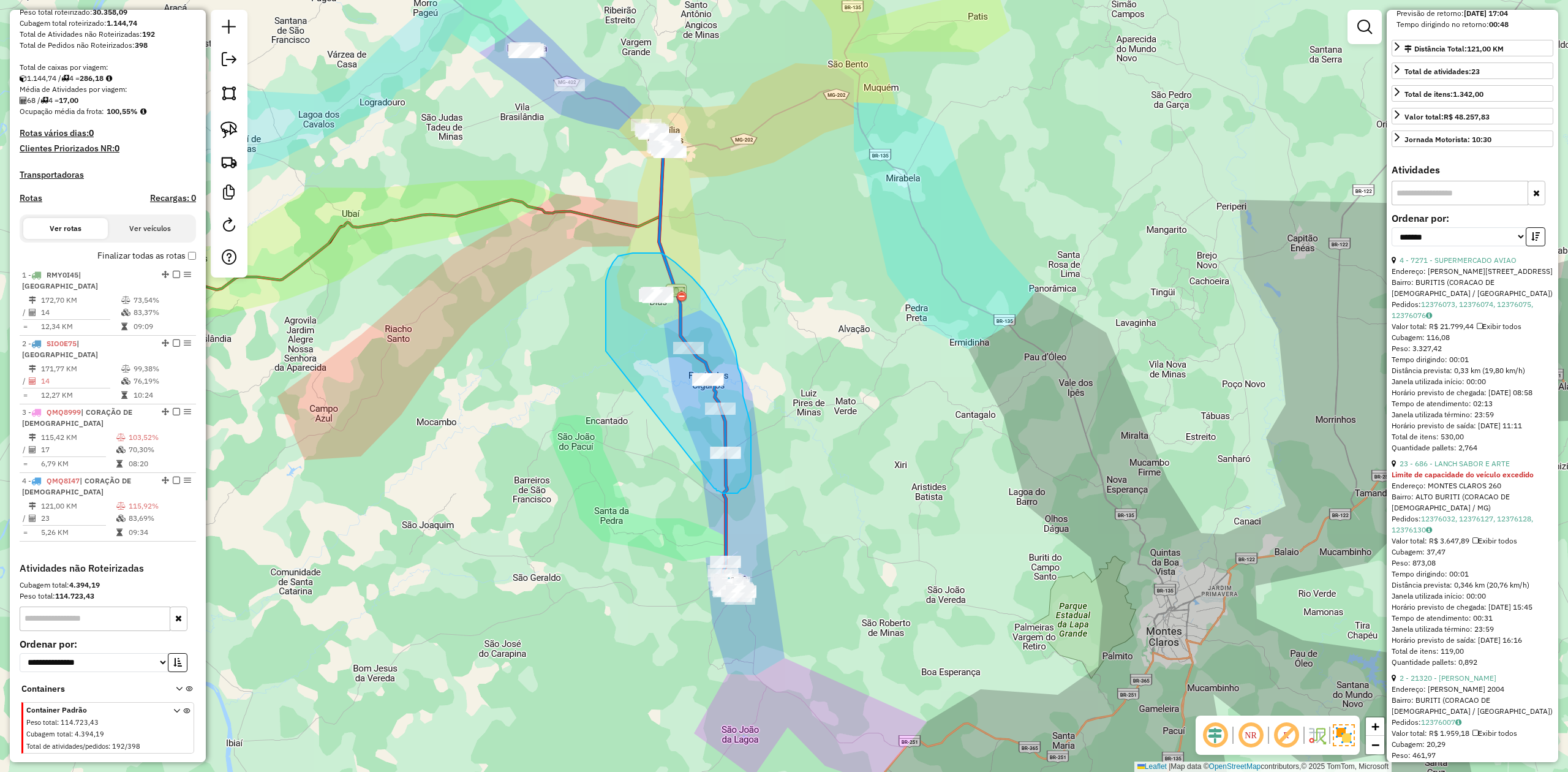
drag, startPoint x: 606, startPoint y: 351, endPoint x: 692, endPoint y: 468, distance: 145.2
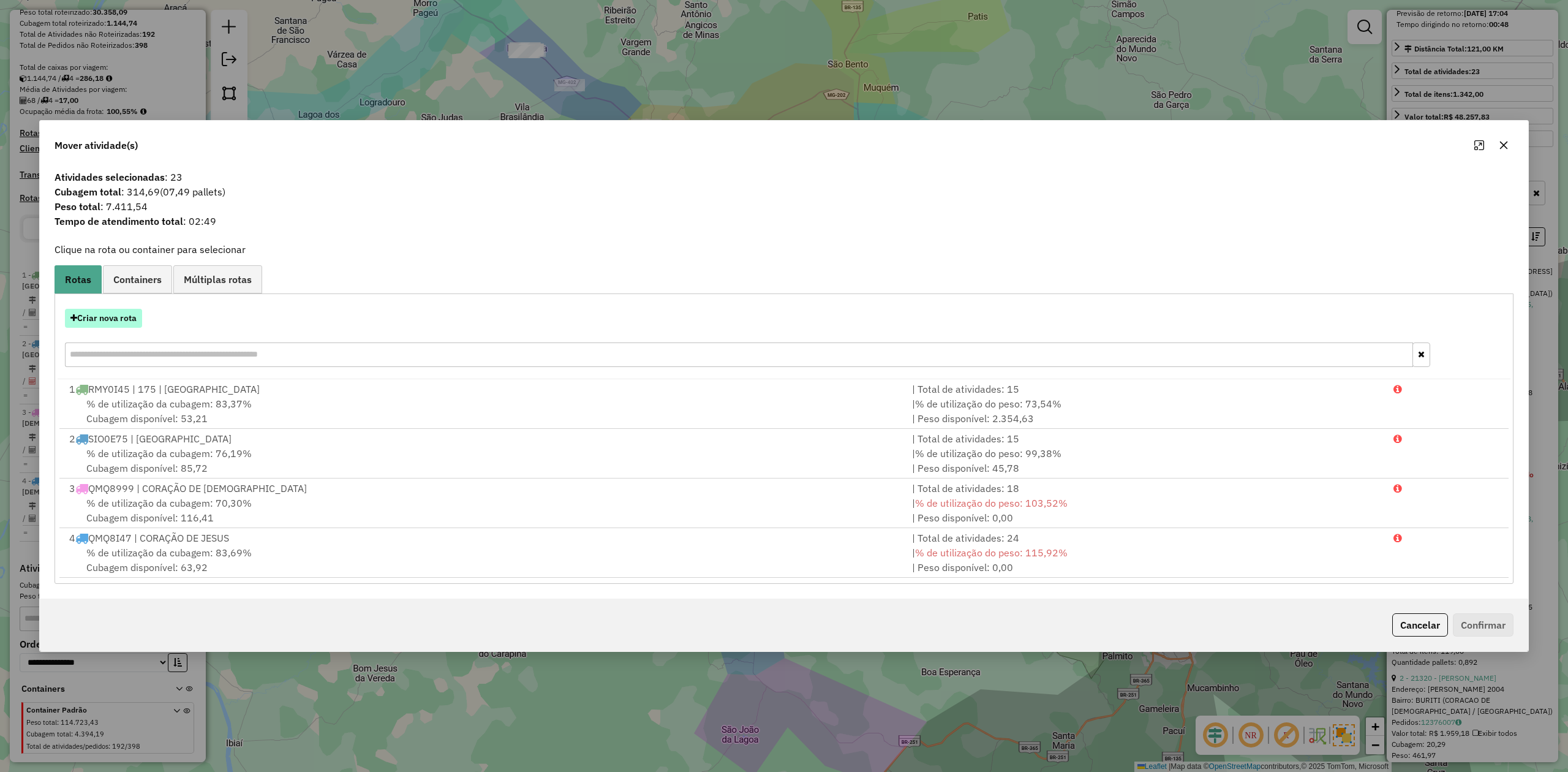
click at [114, 317] on button "Criar nova rota" at bounding box center [104, 318] width 77 height 19
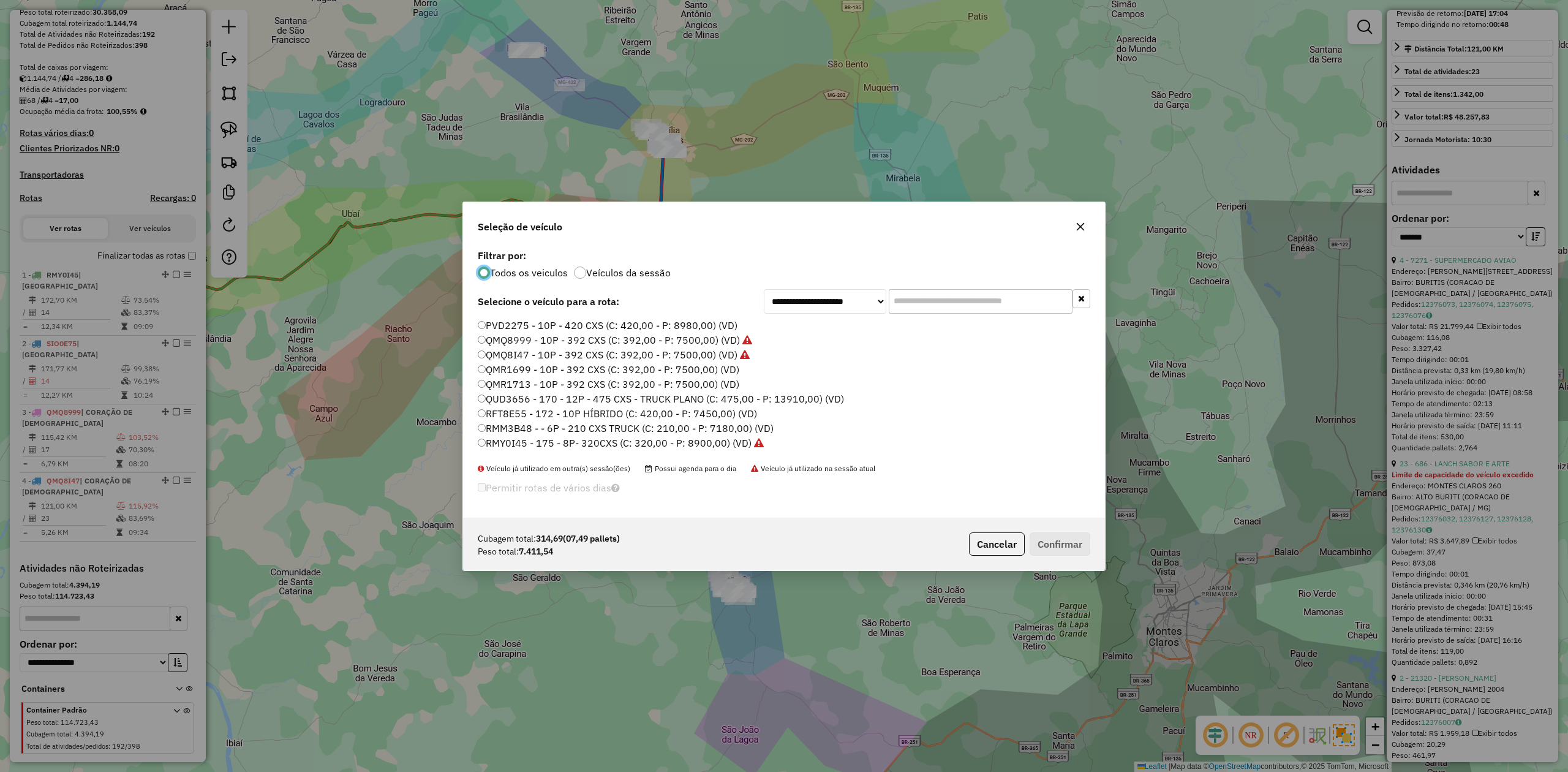
scroll to position [6, 4]
click at [625, 371] on label "QMR1699 - 10P - 392 CXS (C: 392,00 - P: 7500,00) (VD)" at bounding box center [608, 369] width 262 height 15
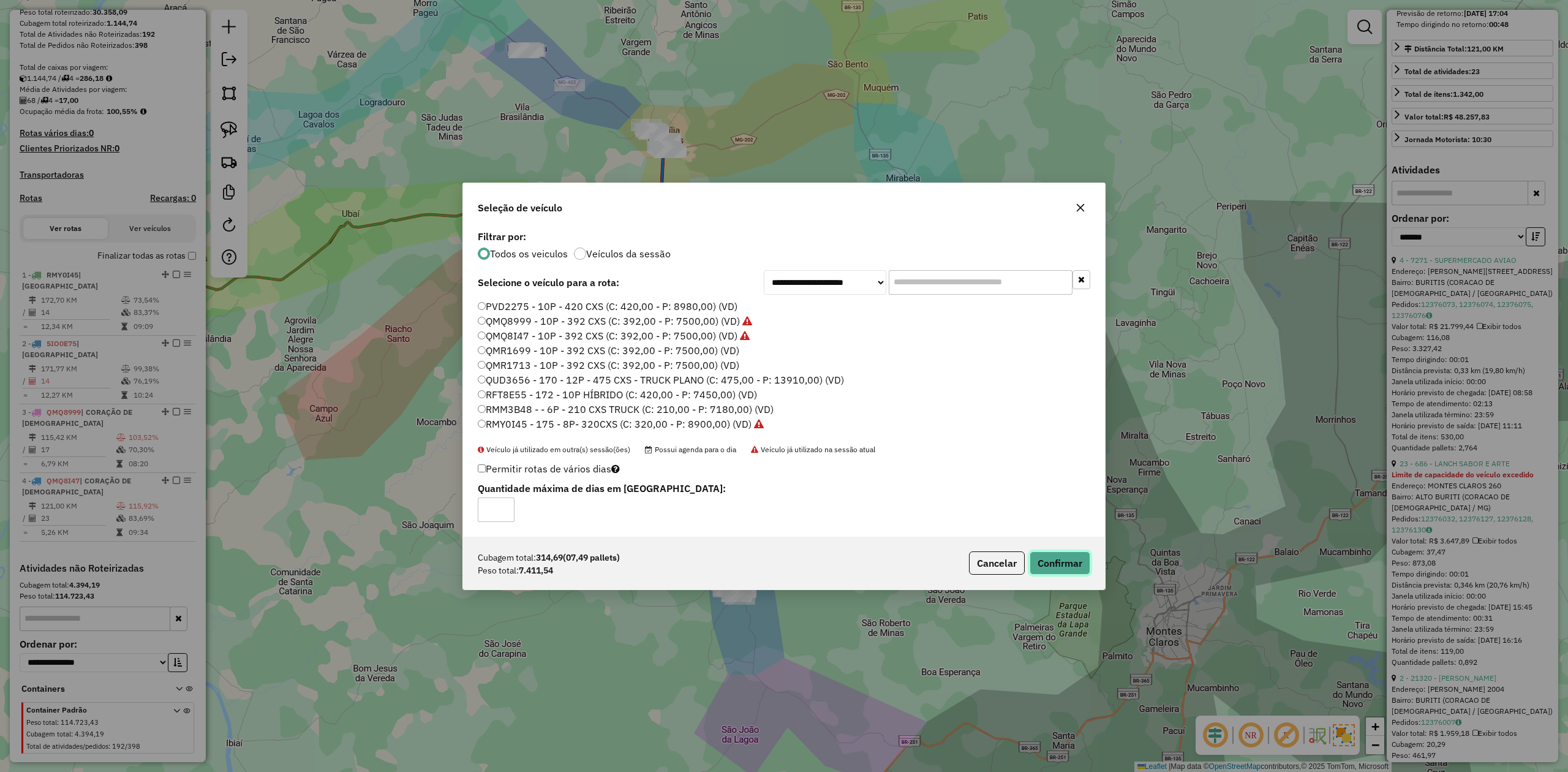
click at [1074, 560] on button "Confirmar" at bounding box center [1060, 563] width 61 height 23
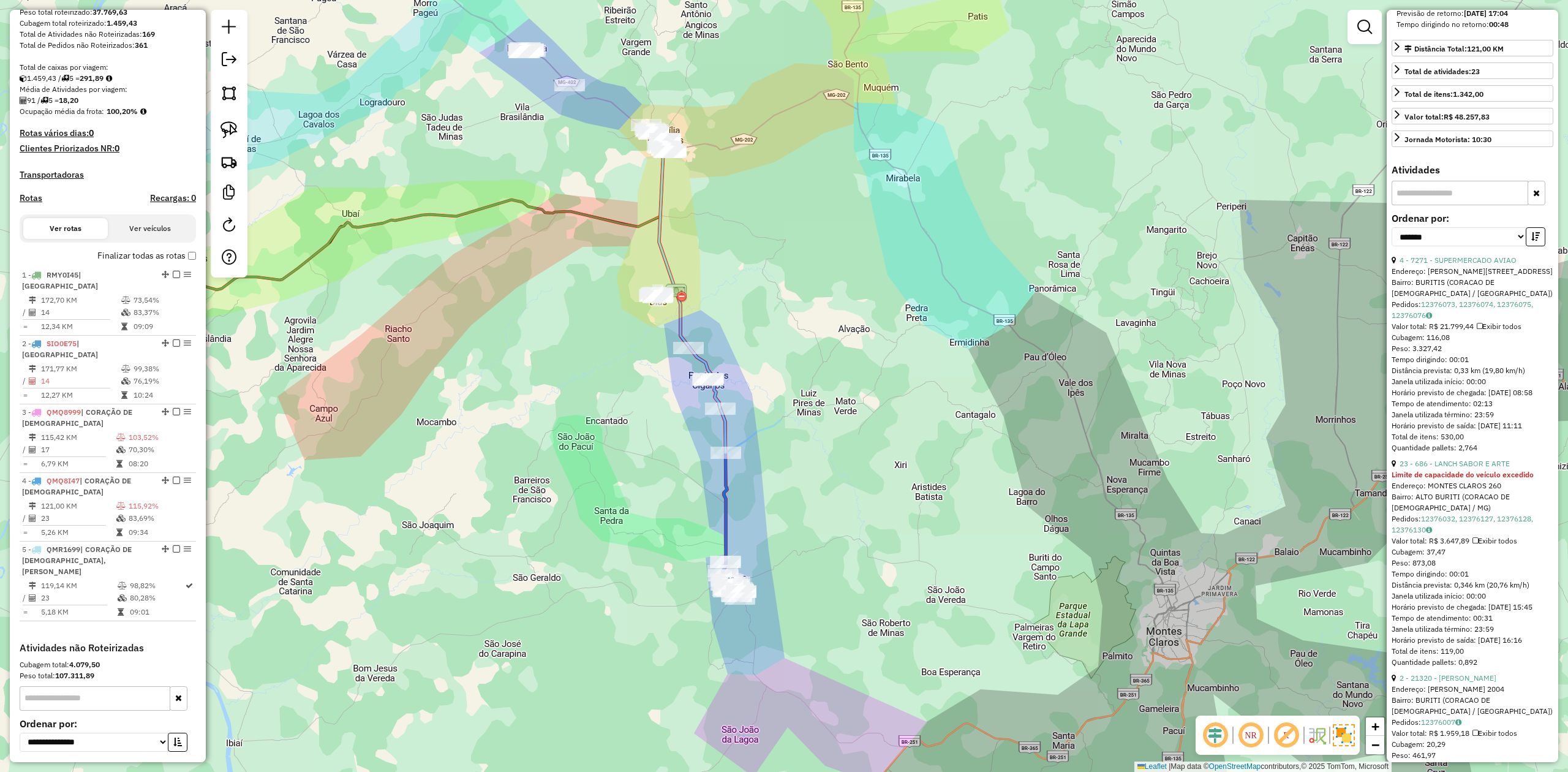
scroll to position [297, 0]
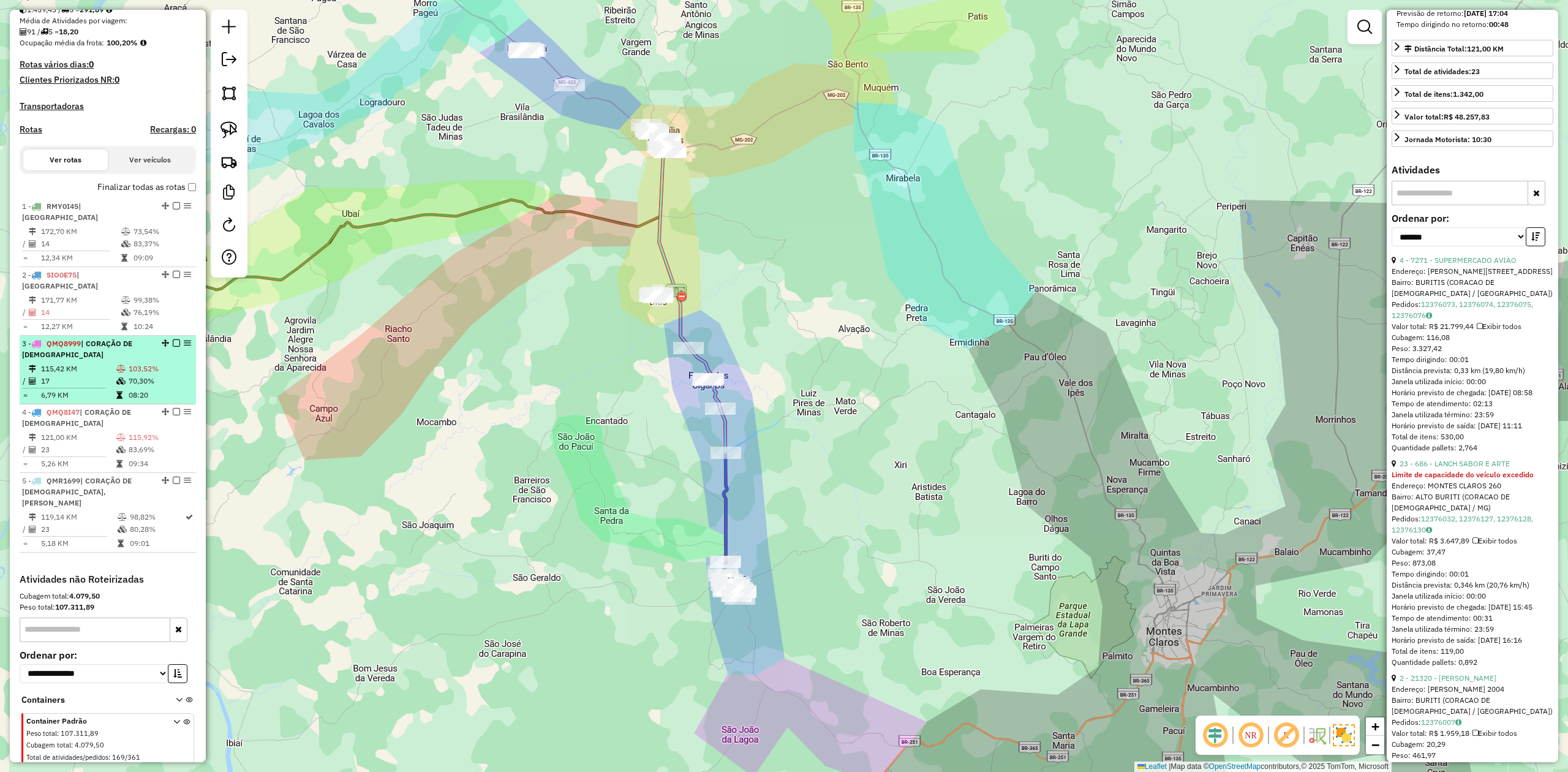
click at [101, 375] on td "17" at bounding box center [79, 381] width 76 height 13
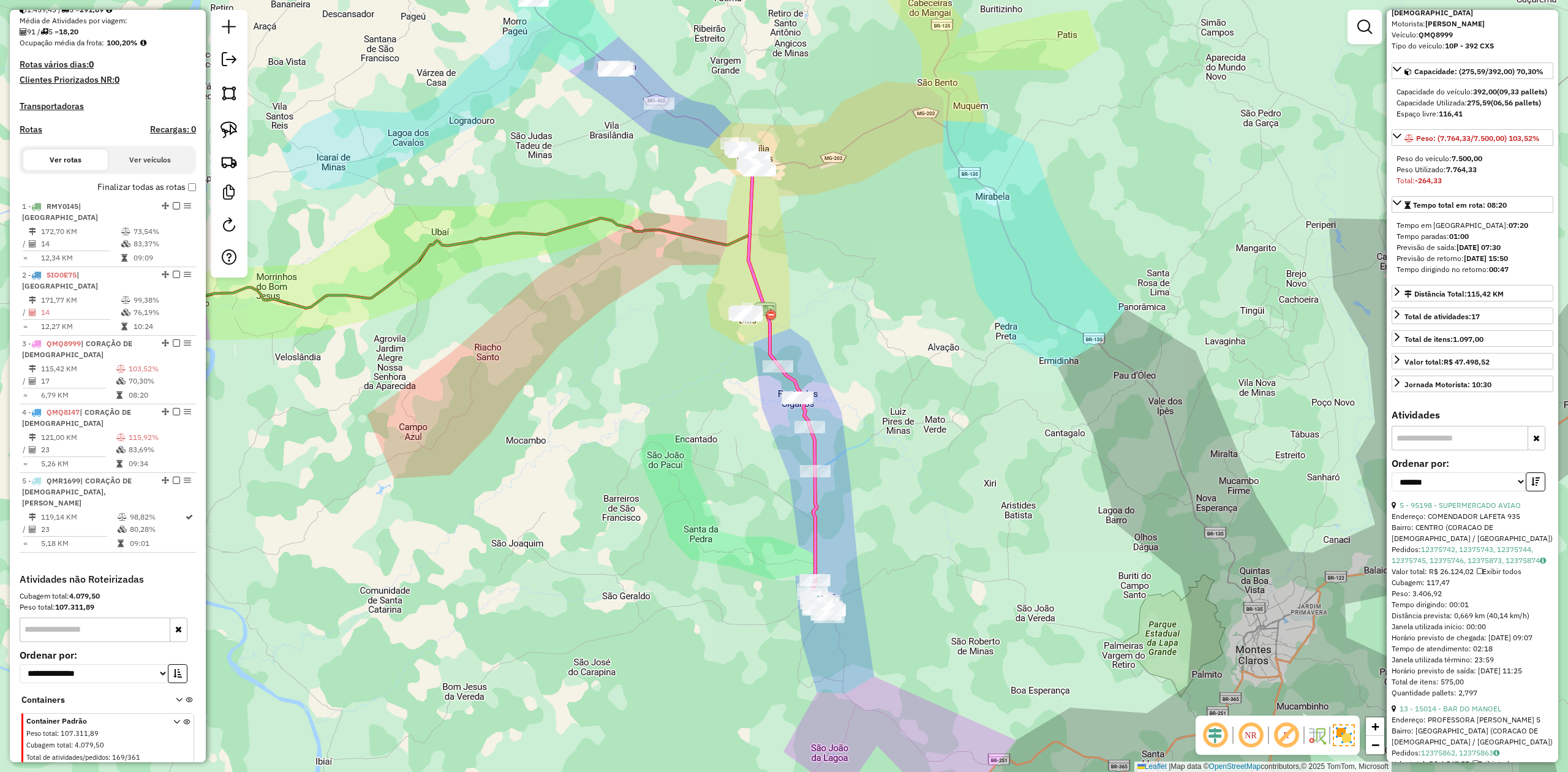
scroll to position [0, 0]
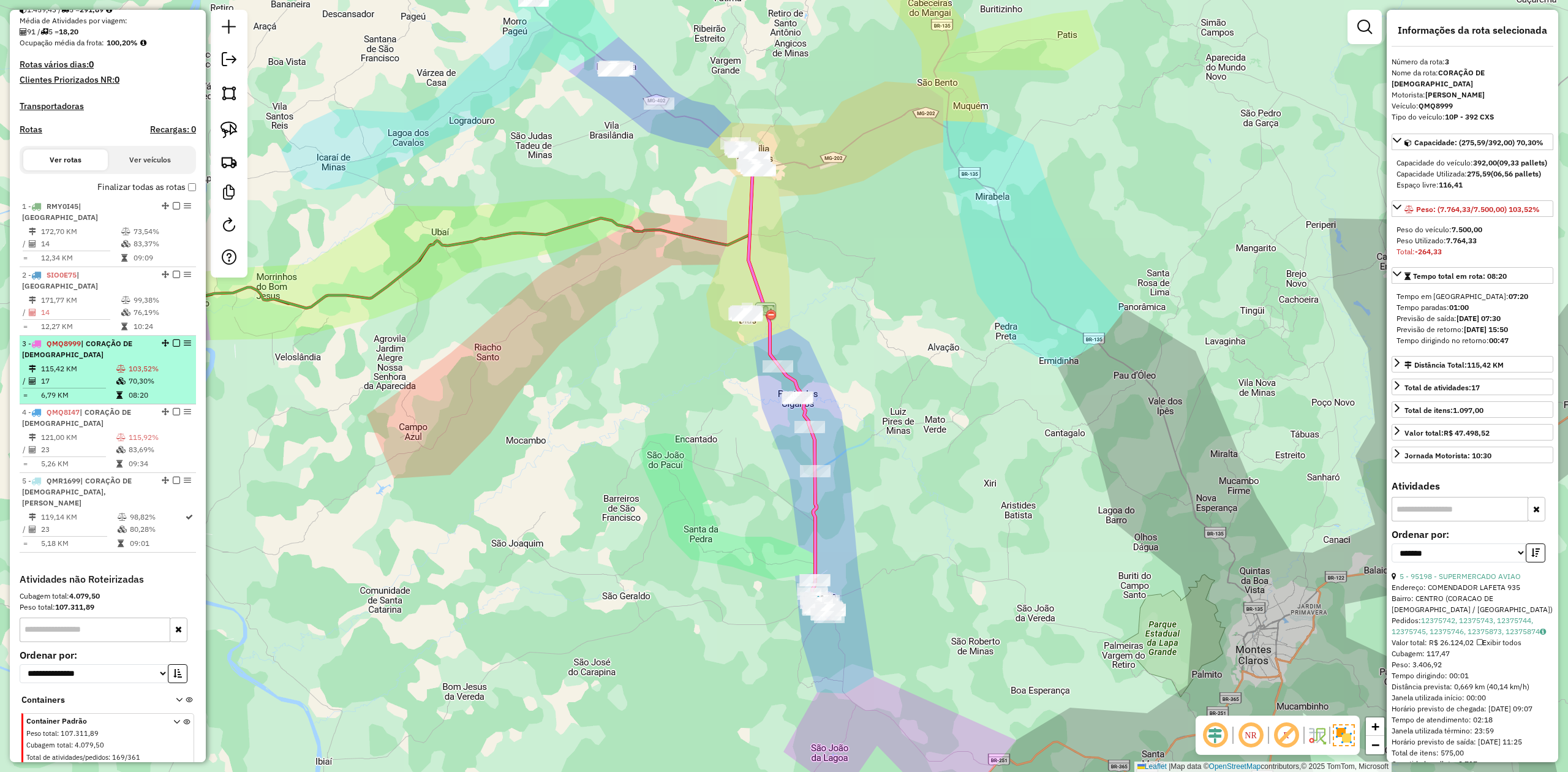
click at [106, 375] on td "17" at bounding box center [79, 381] width 76 height 13
click at [90, 363] on td "115,42 KM" at bounding box center [79, 369] width 76 height 13
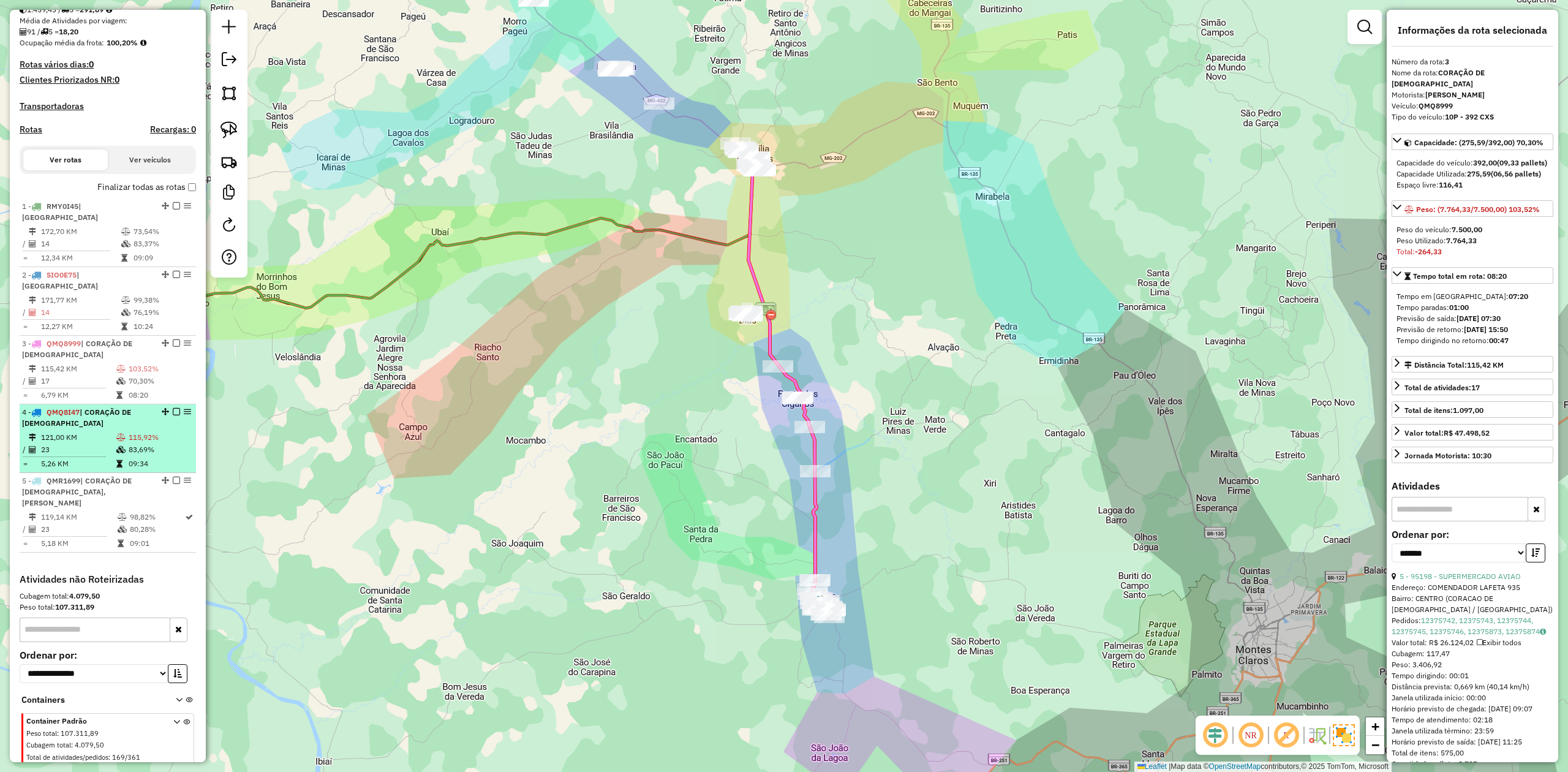
click at [86, 408] on li "4 - QMQ8I47 | CORAÇÃO DE JESUS 121,00 KM 115,92% / 23 83,69% = 5,26 KM 09:34" at bounding box center [107, 438] width 176 height 69
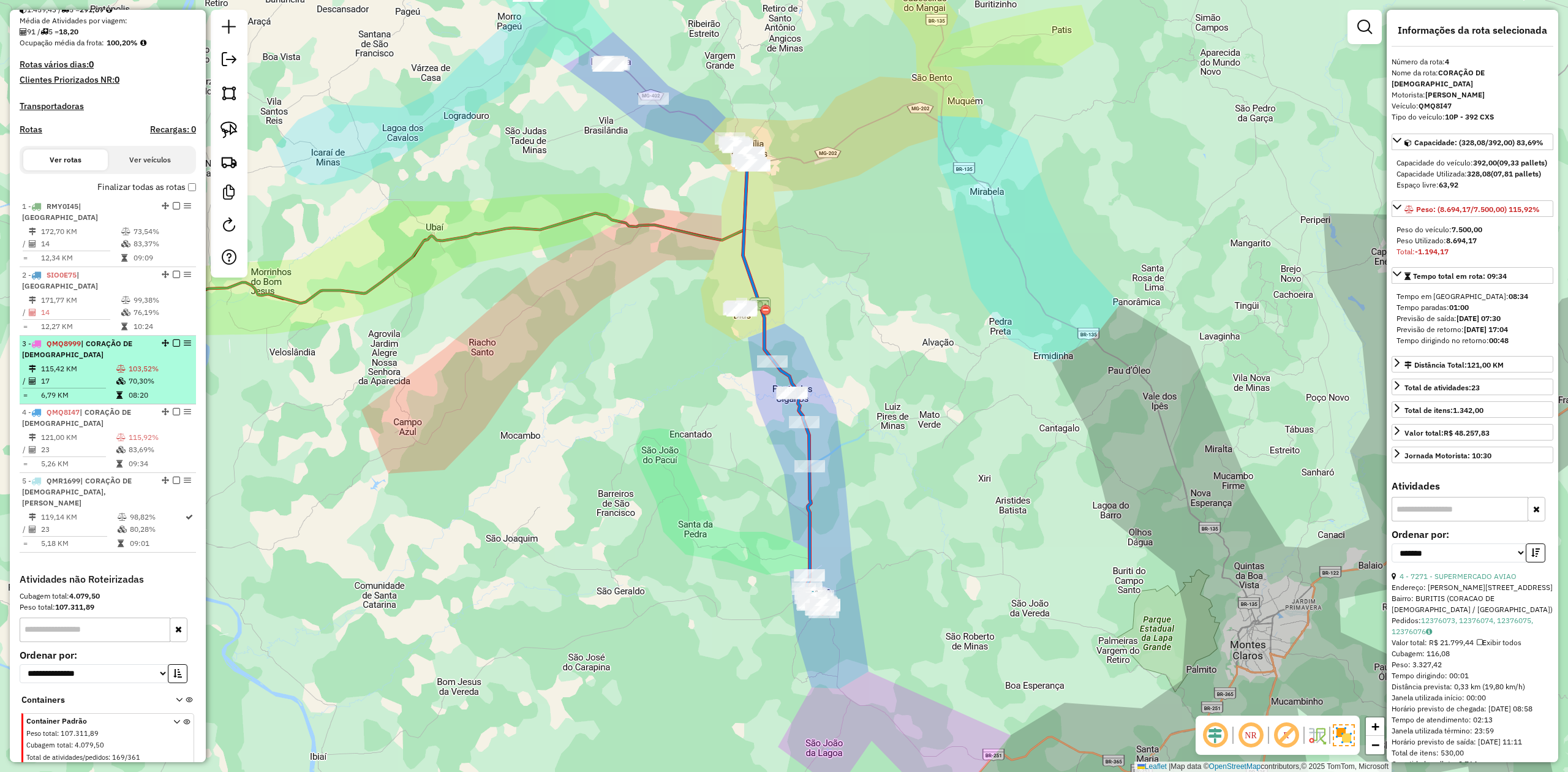
click at [89, 339] on li "3 - QMQ8999 | CORAÇÃO DE JESUS 115,42 KM 103,52% / 17 70,30% = 6,79 KM 08:20" at bounding box center [107, 370] width 176 height 69
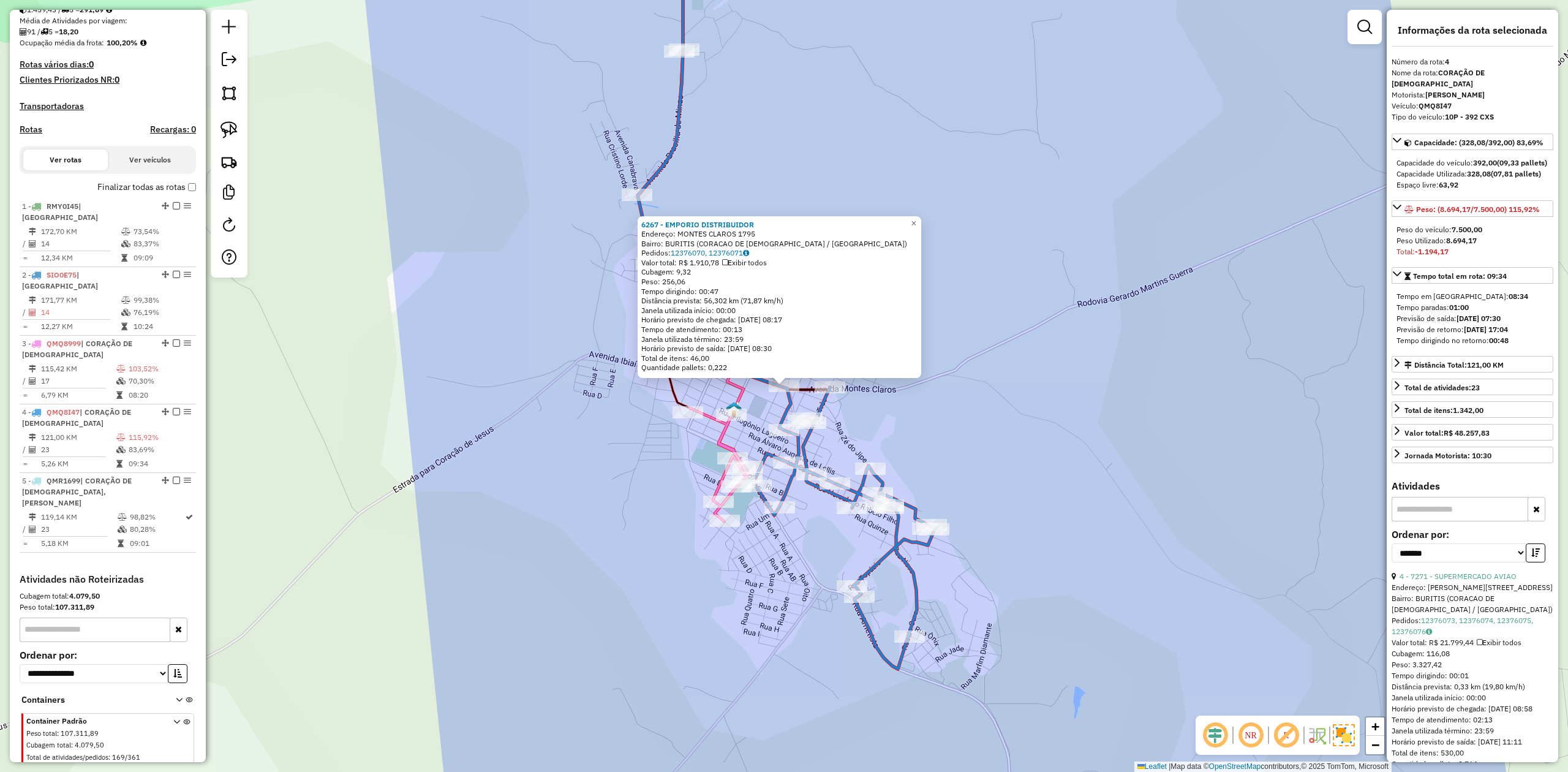
click at [721, 435] on icon at bounding box center [693, 285] width 111 height 472
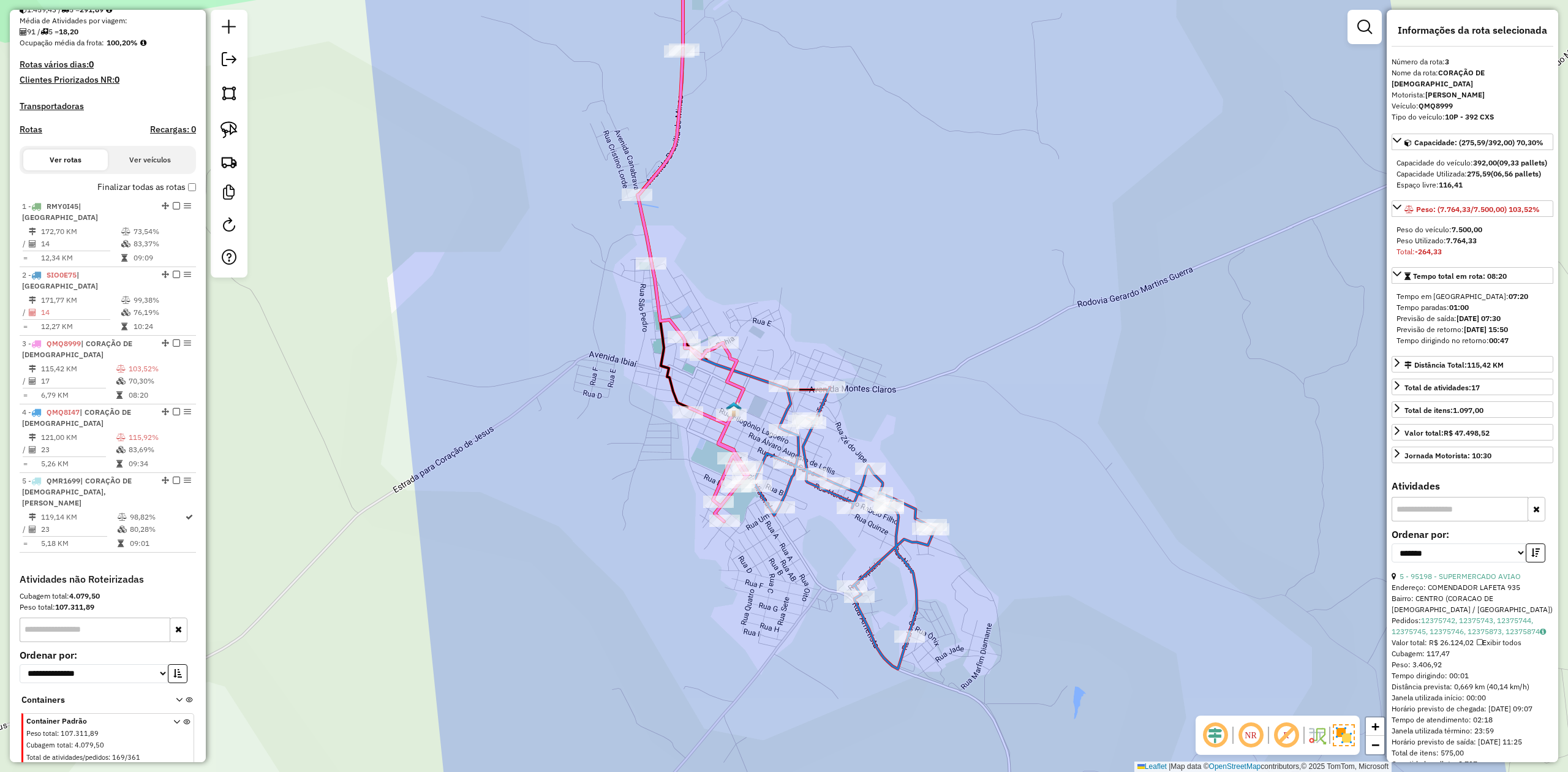
click at [799, 447] on icon at bounding box center [844, 528] width 182 height 282
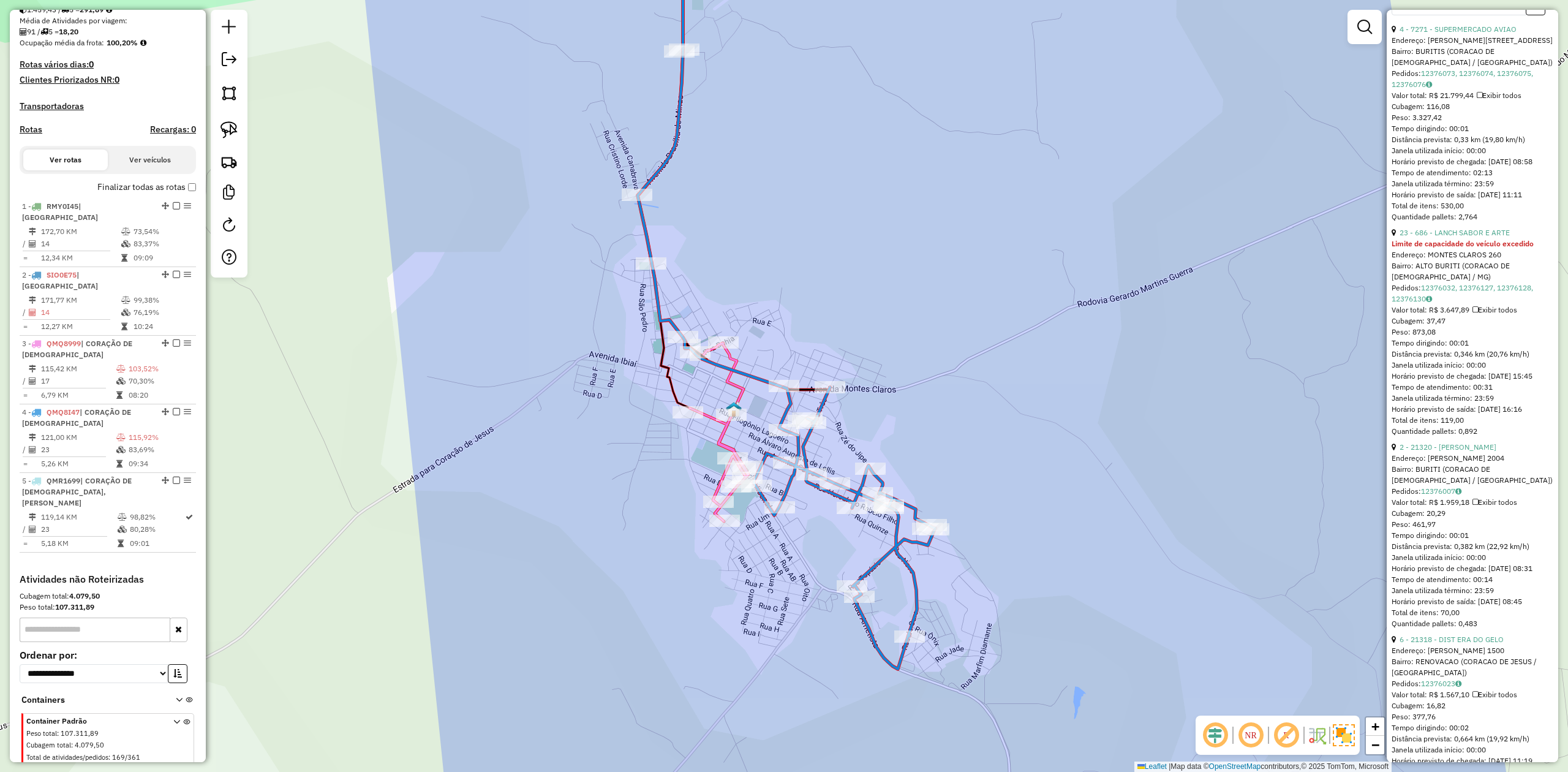
scroll to position [572, 0]
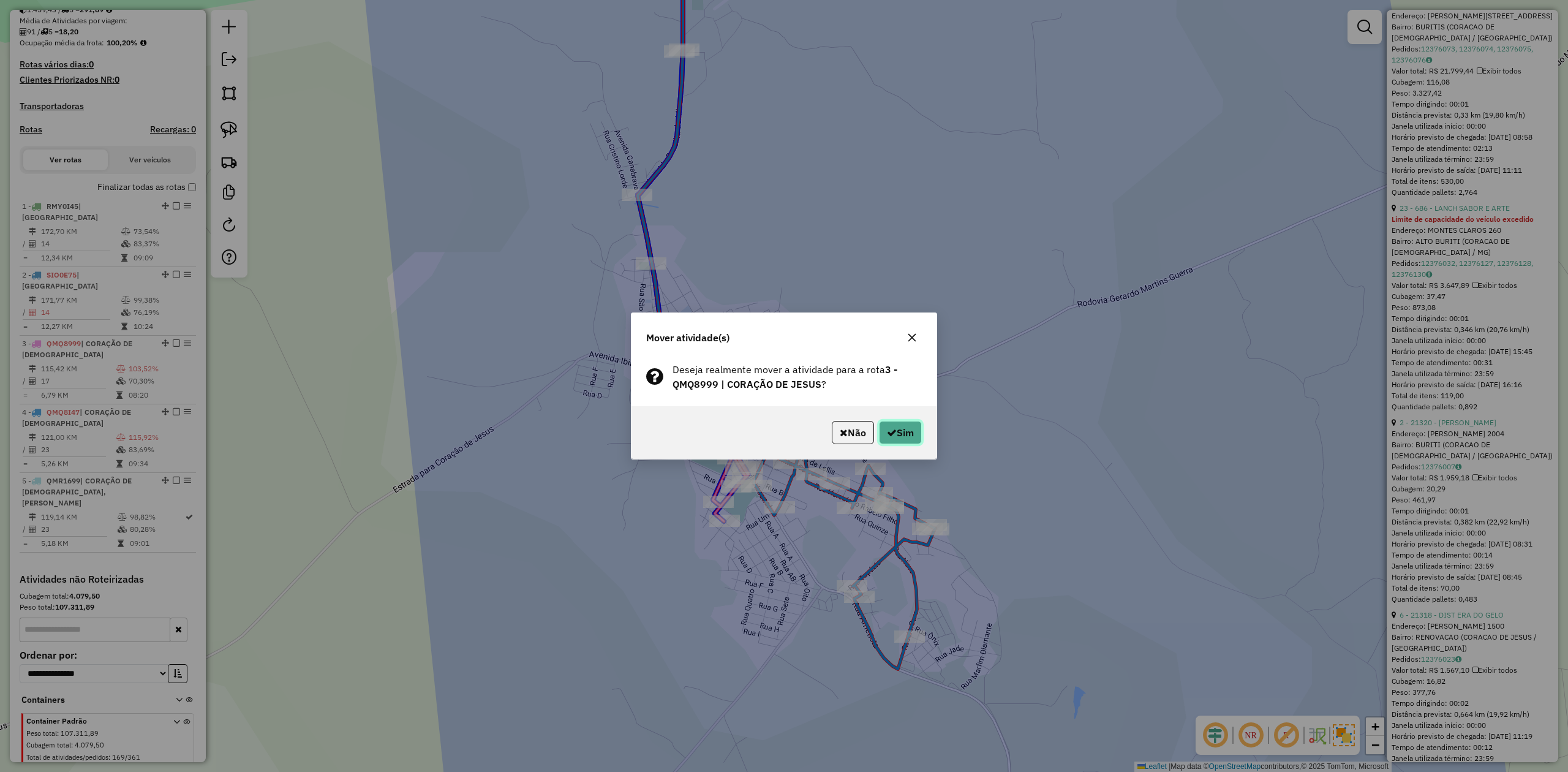
click at [914, 437] on button "Sim" at bounding box center [900, 432] width 43 height 23
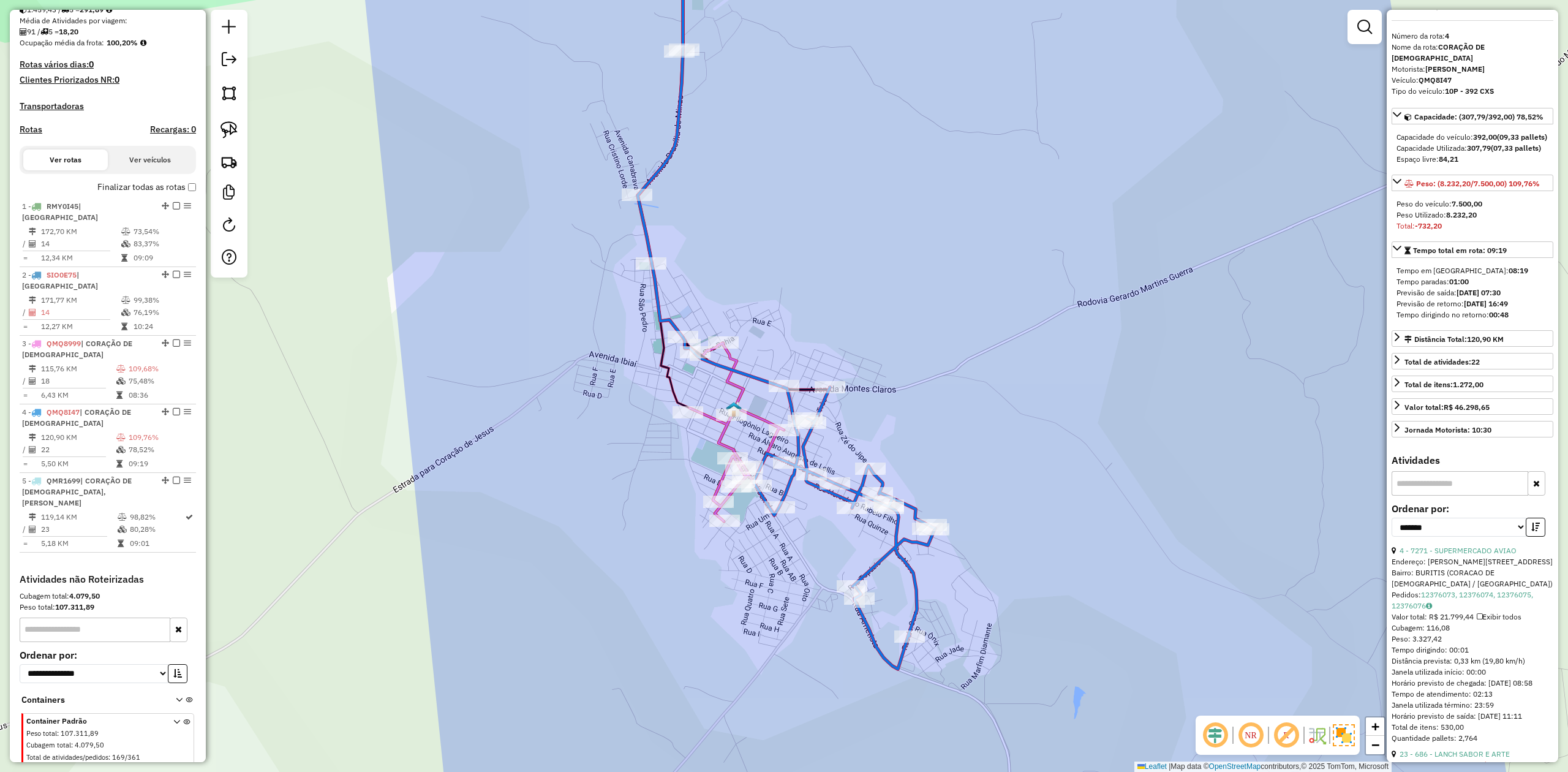
scroll to position [0, 0]
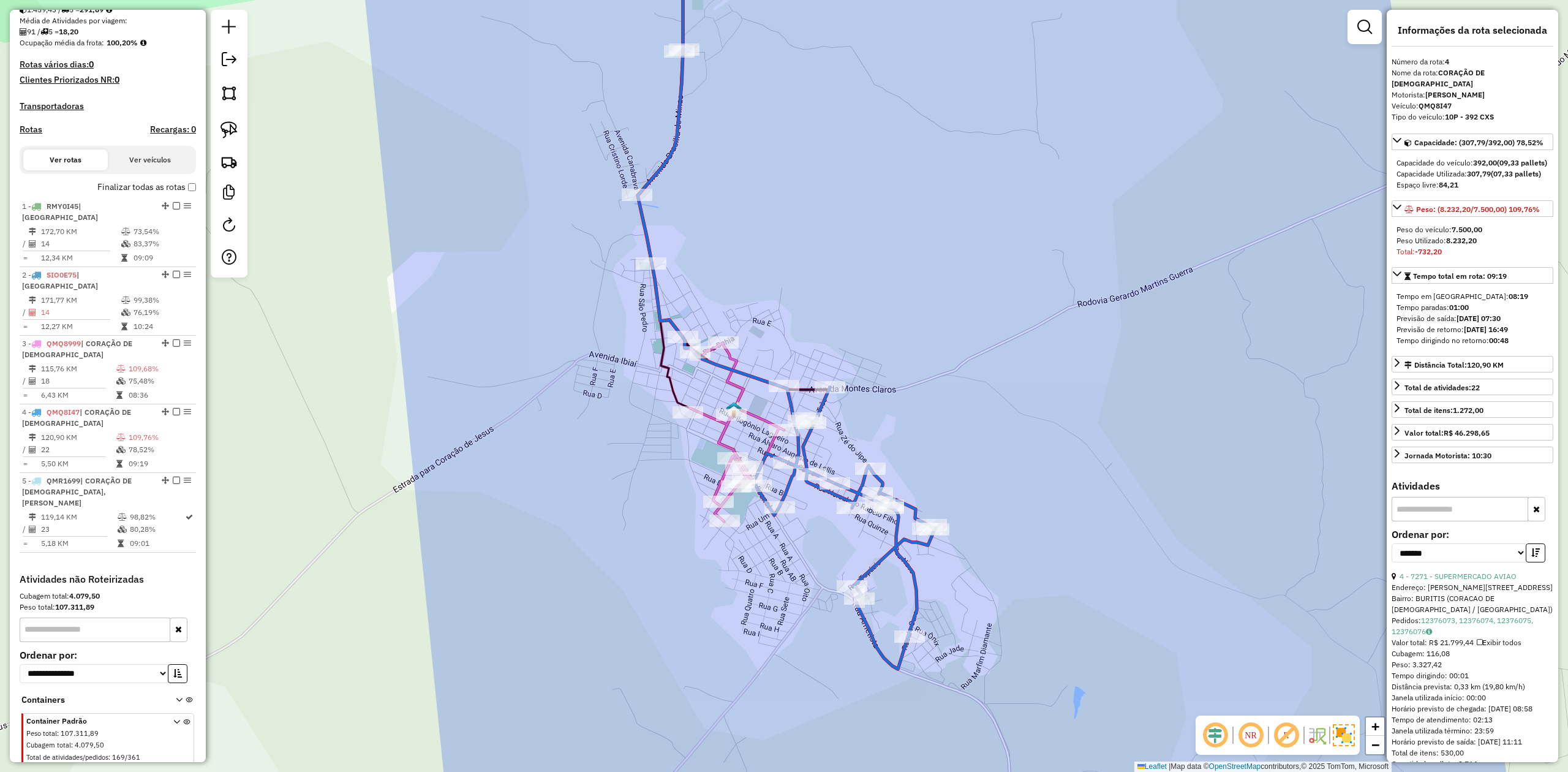
click at [880, 478] on icon at bounding box center [844, 528] width 182 height 282
click at [724, 426] on icon at bounding box center [710, 285] width 146 height 472
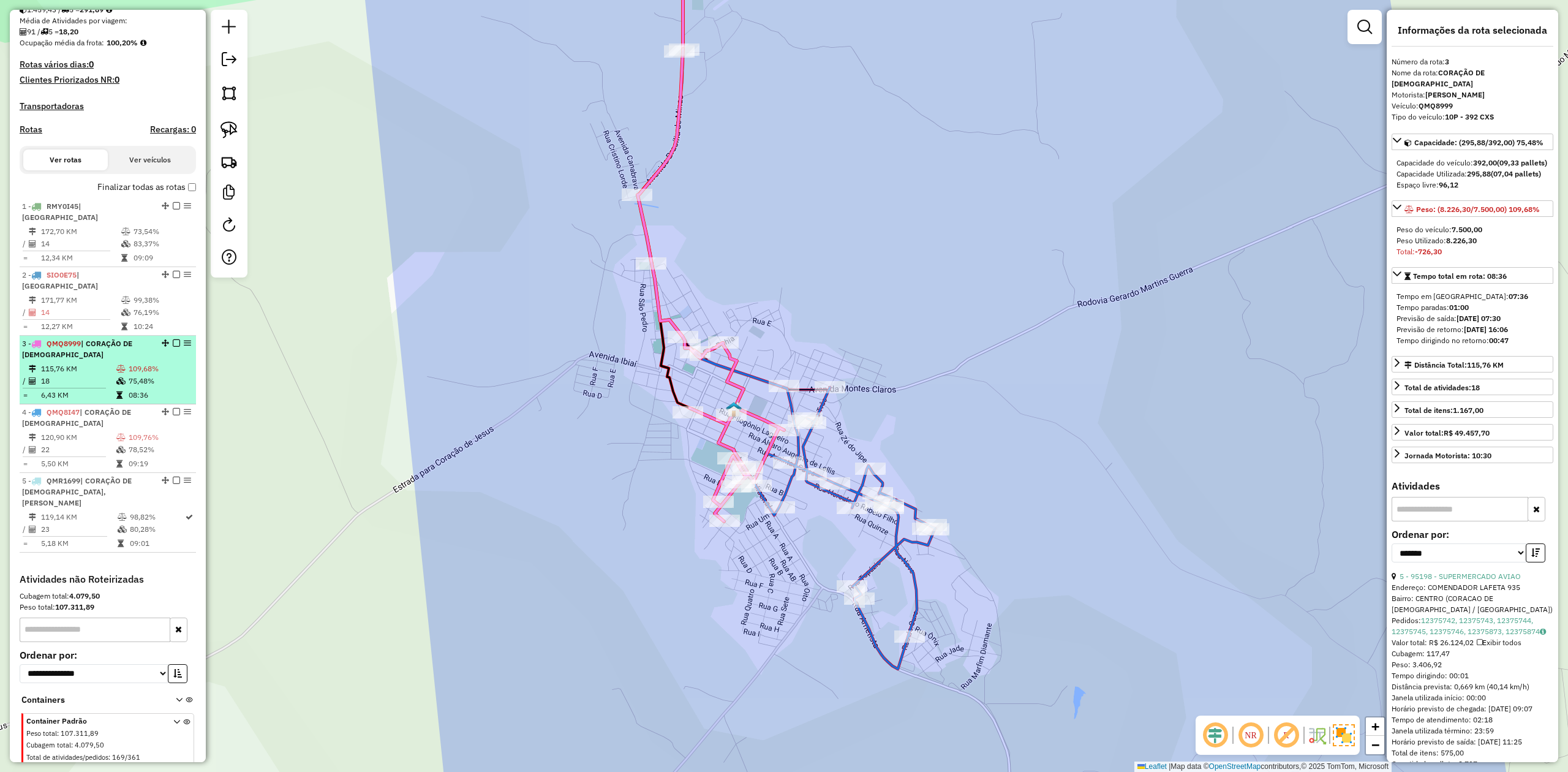
click at [72, 363] on td "115,76 KM" at bounding box center [79, 369] width 76 height 13
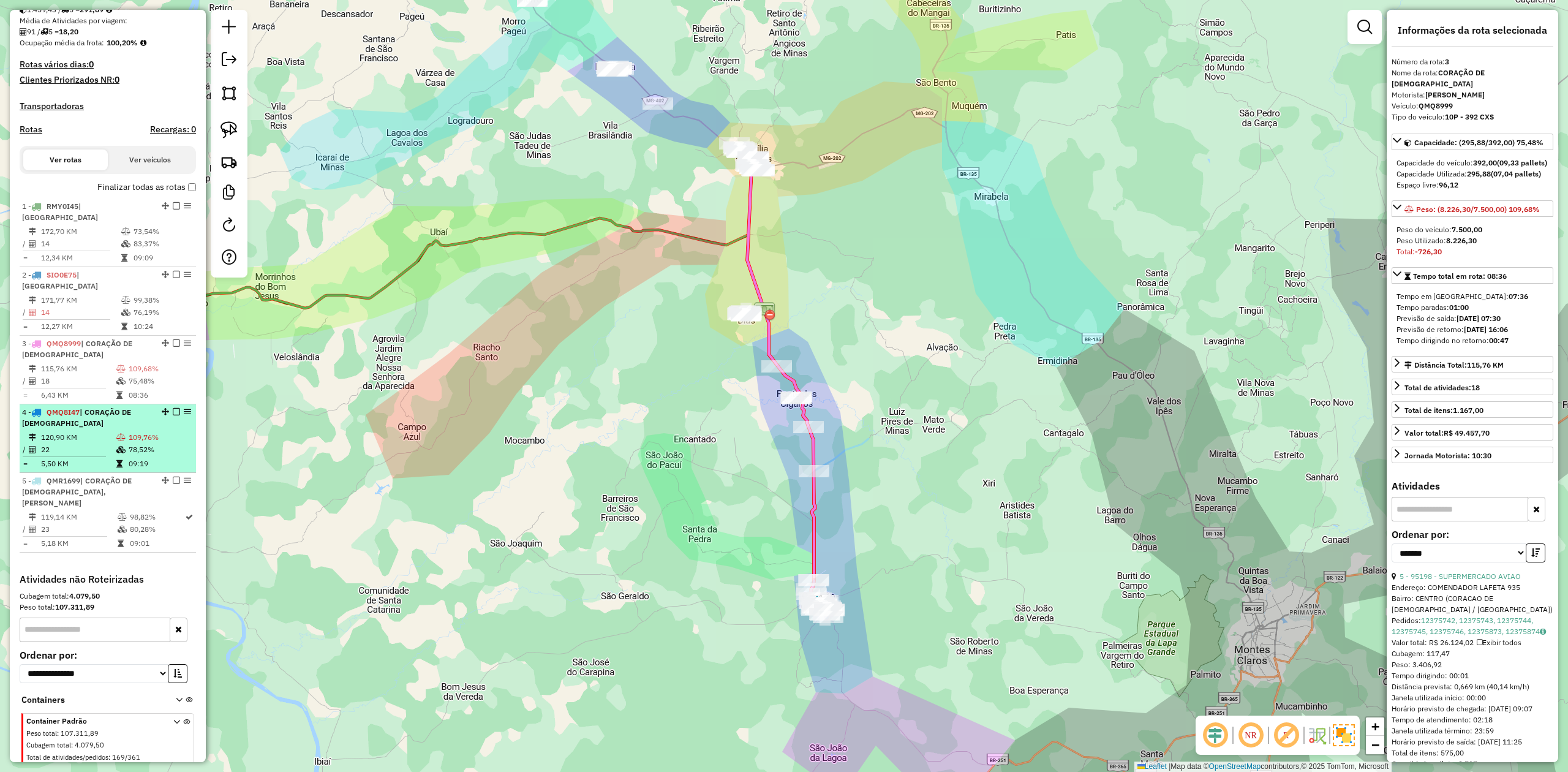
click at [74, 432] on td "120,90 KM" at bounding box center [79, 438] width 76 height 13
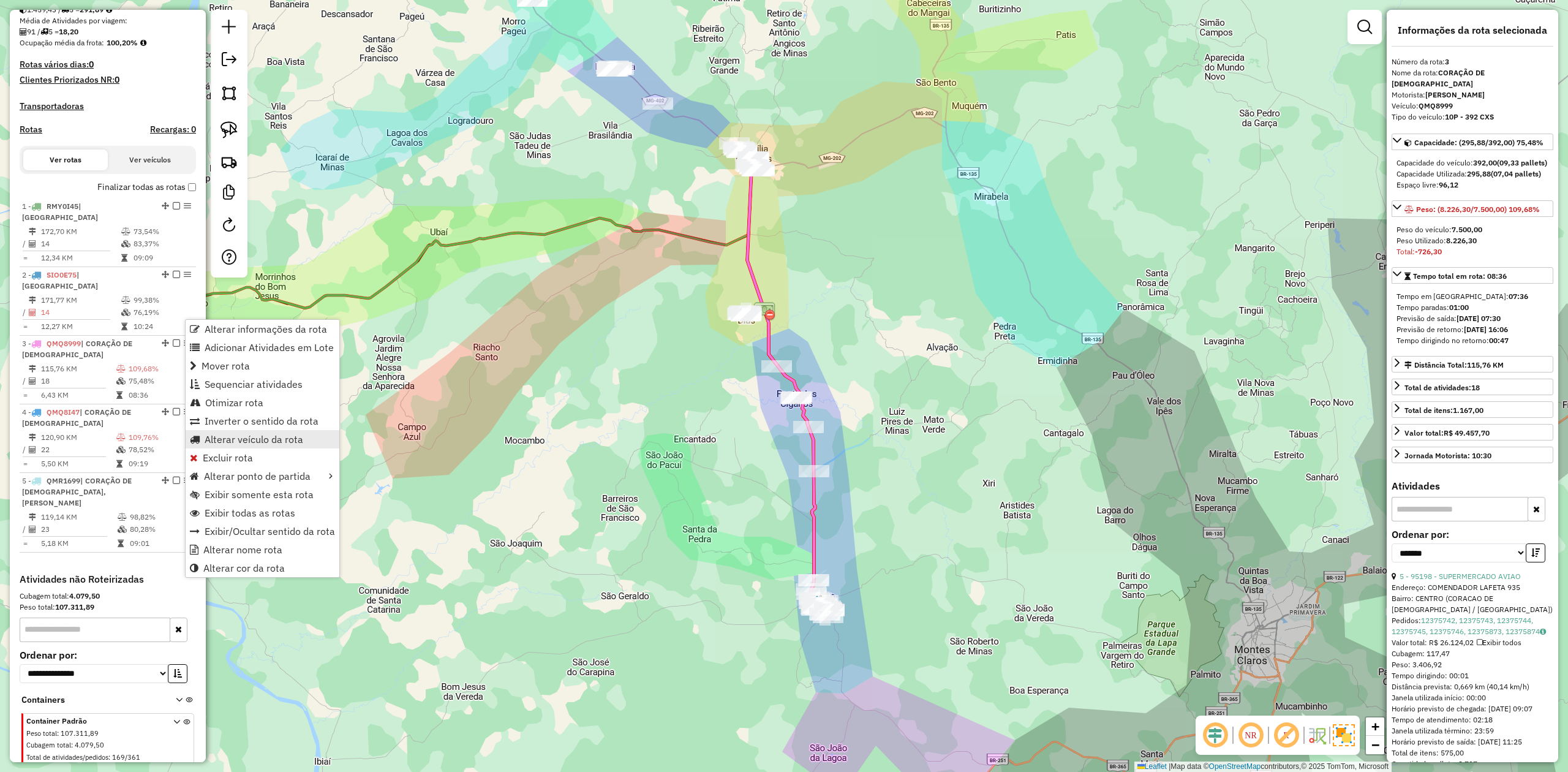
click at [241, 436] on span "Alterar veículo da rota" at bounding box center [254, 439] width 99 height 10
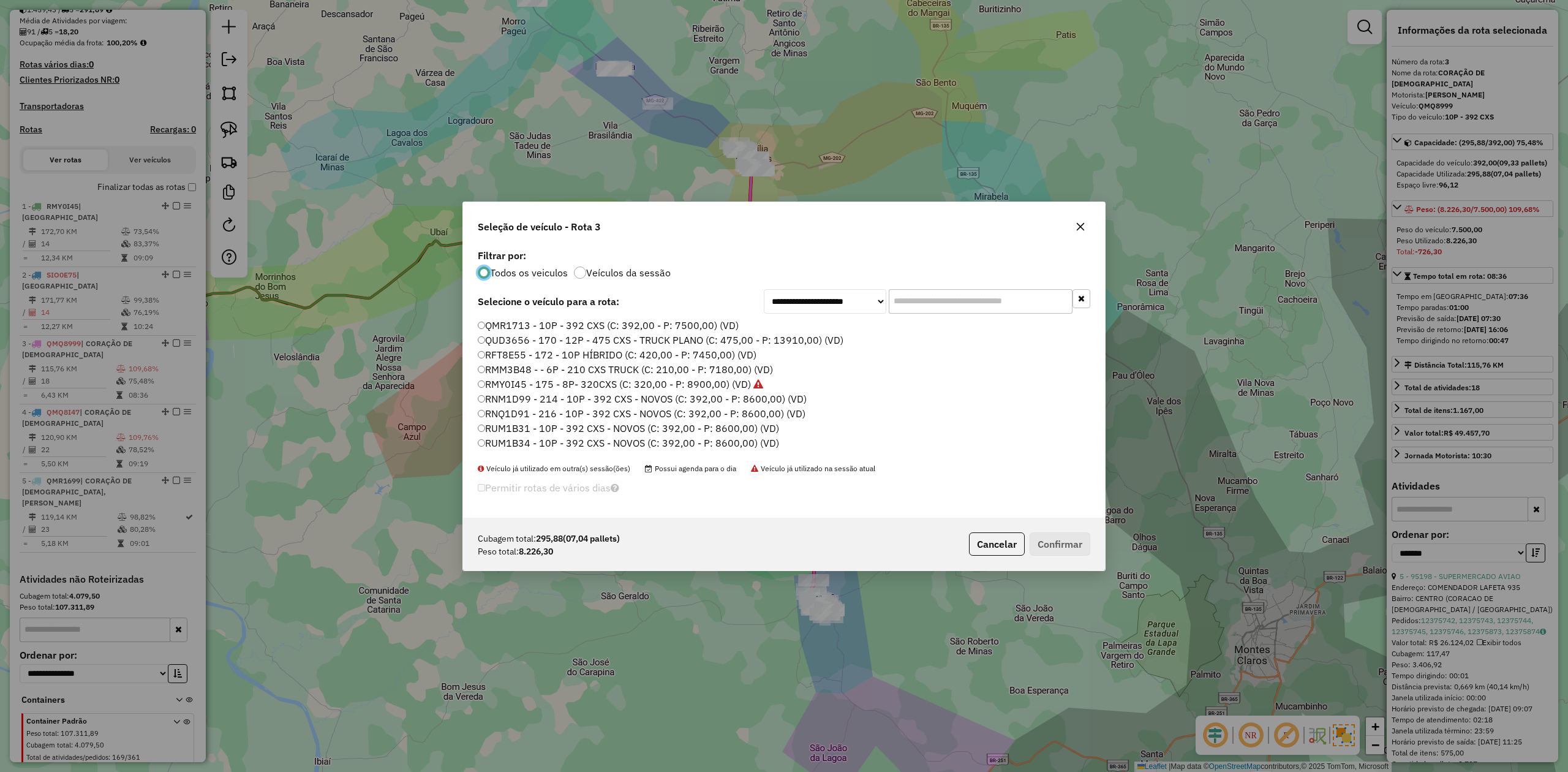
scroll to position [82, 0]
click at [512, 372] on label "RNM1D99 - 214 - 10P - 392 CXS - NOVOS (C: 392,00 - P: 8600,00) (VD)" at bounding box center [642, 376] width 329 height 15
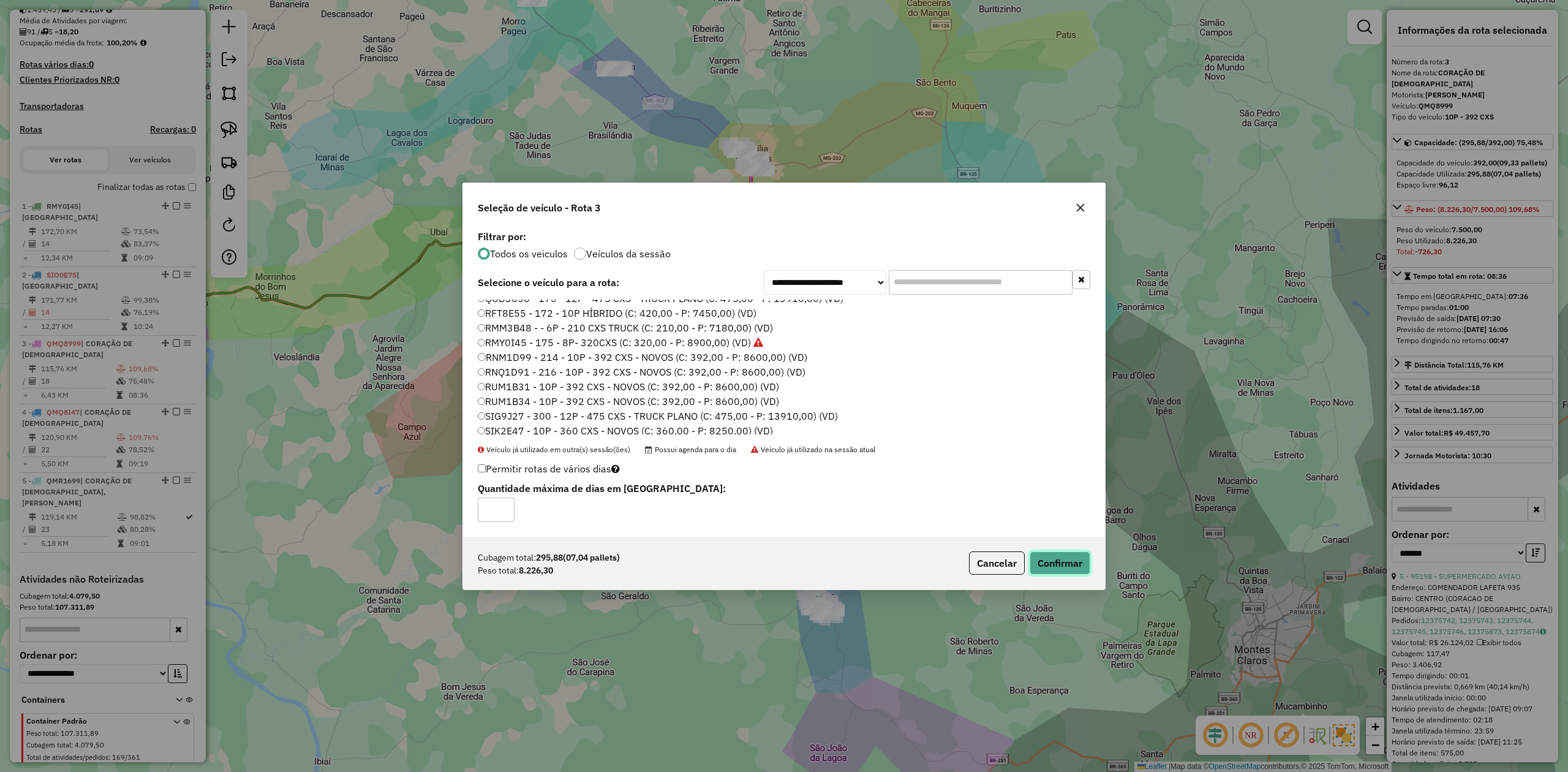
click at [1065, 566] on button "Confirmar" at bounding box center [1060, 563] width 61 height 23
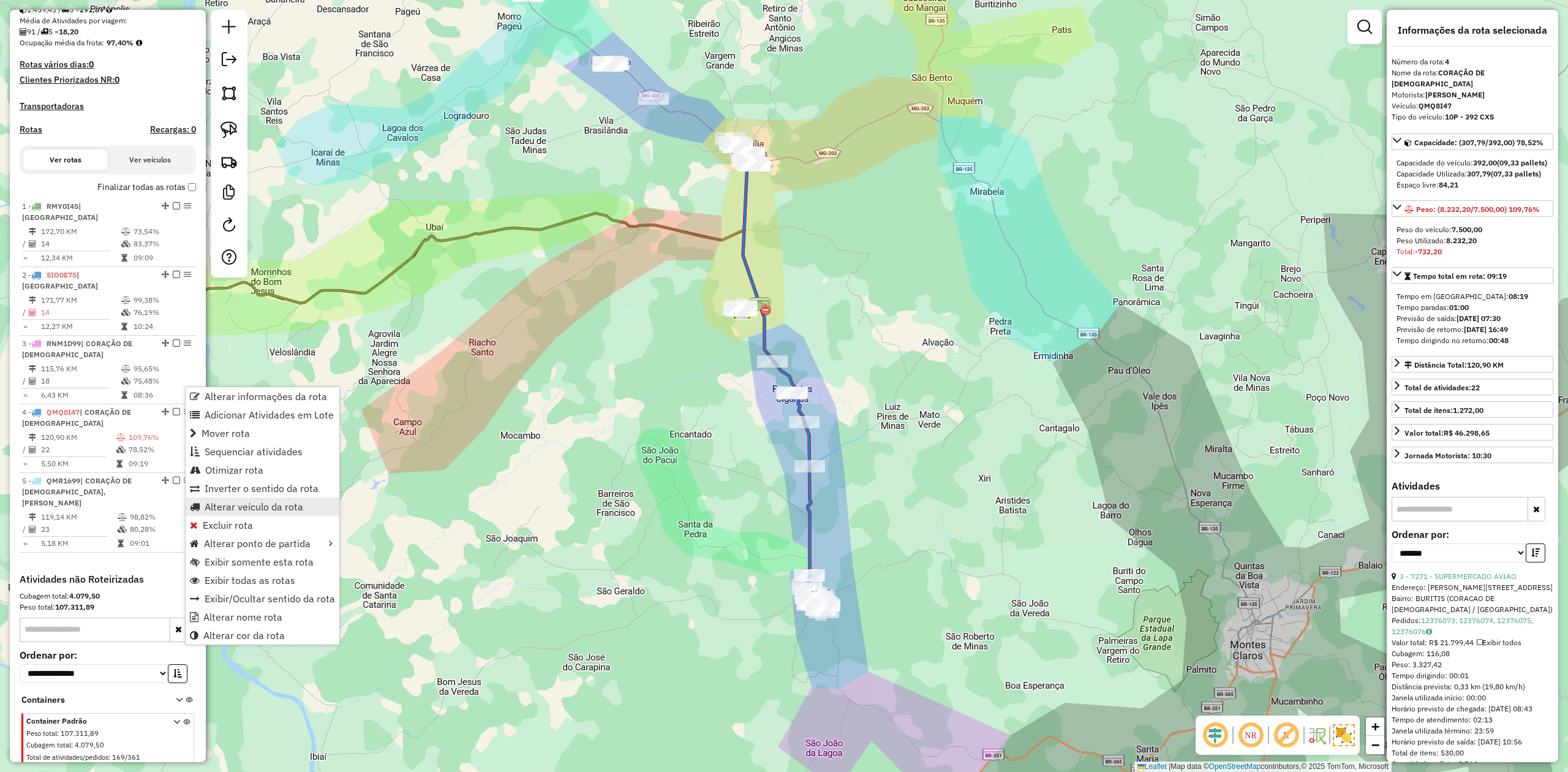
click at [238, 506] on span "Alterar veículo da rota" at bounding box center [254, 507] width 99 height 10
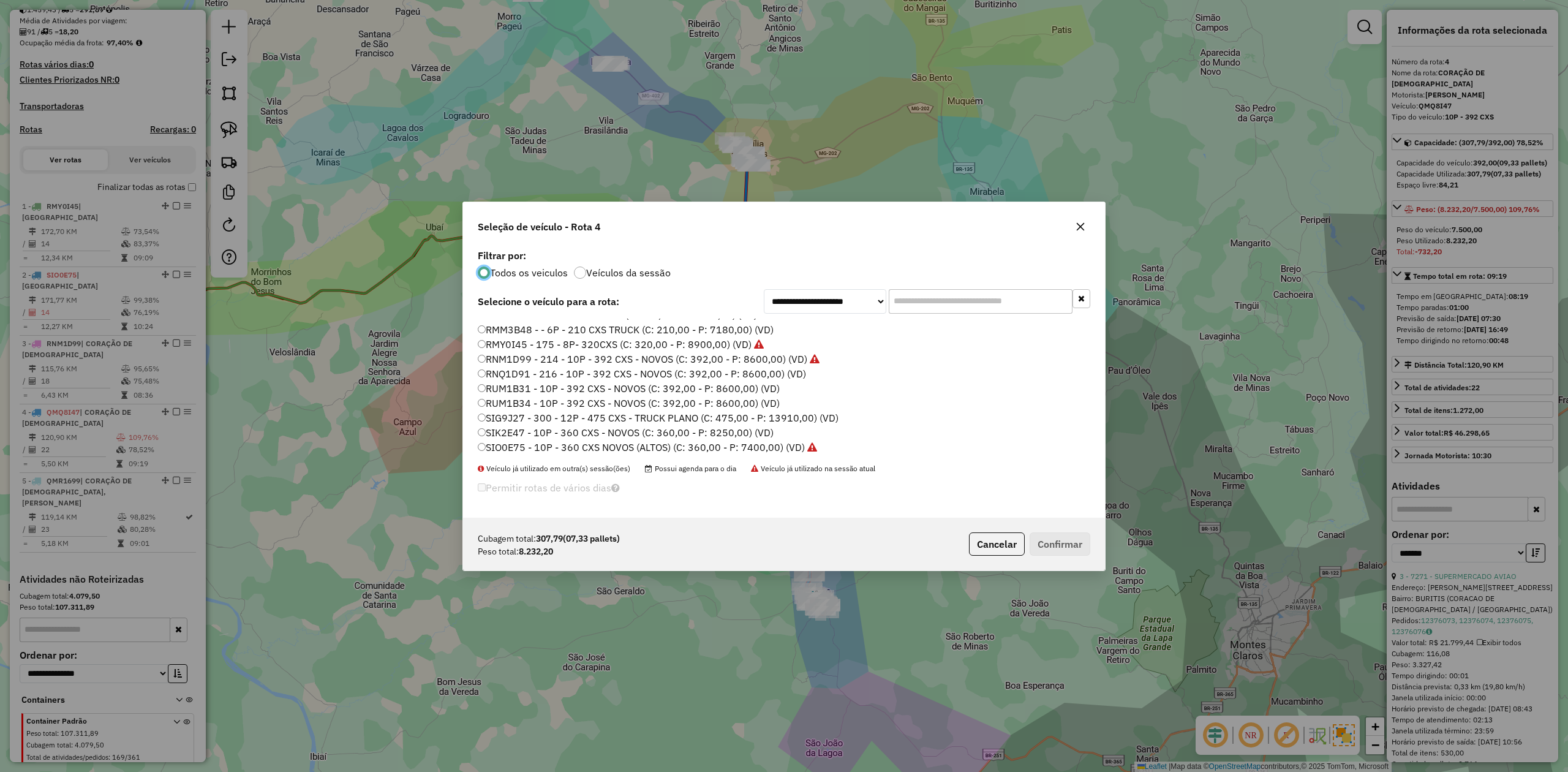
scroll to position [100, 0]
click at [694, 370] on label "RNQ1D91 - 216 - 10P - 392 CXS - NOVOS (C: 392,00 - P: 8600,00) (VD)" at bounding box center [641, 372] width 328 height 15
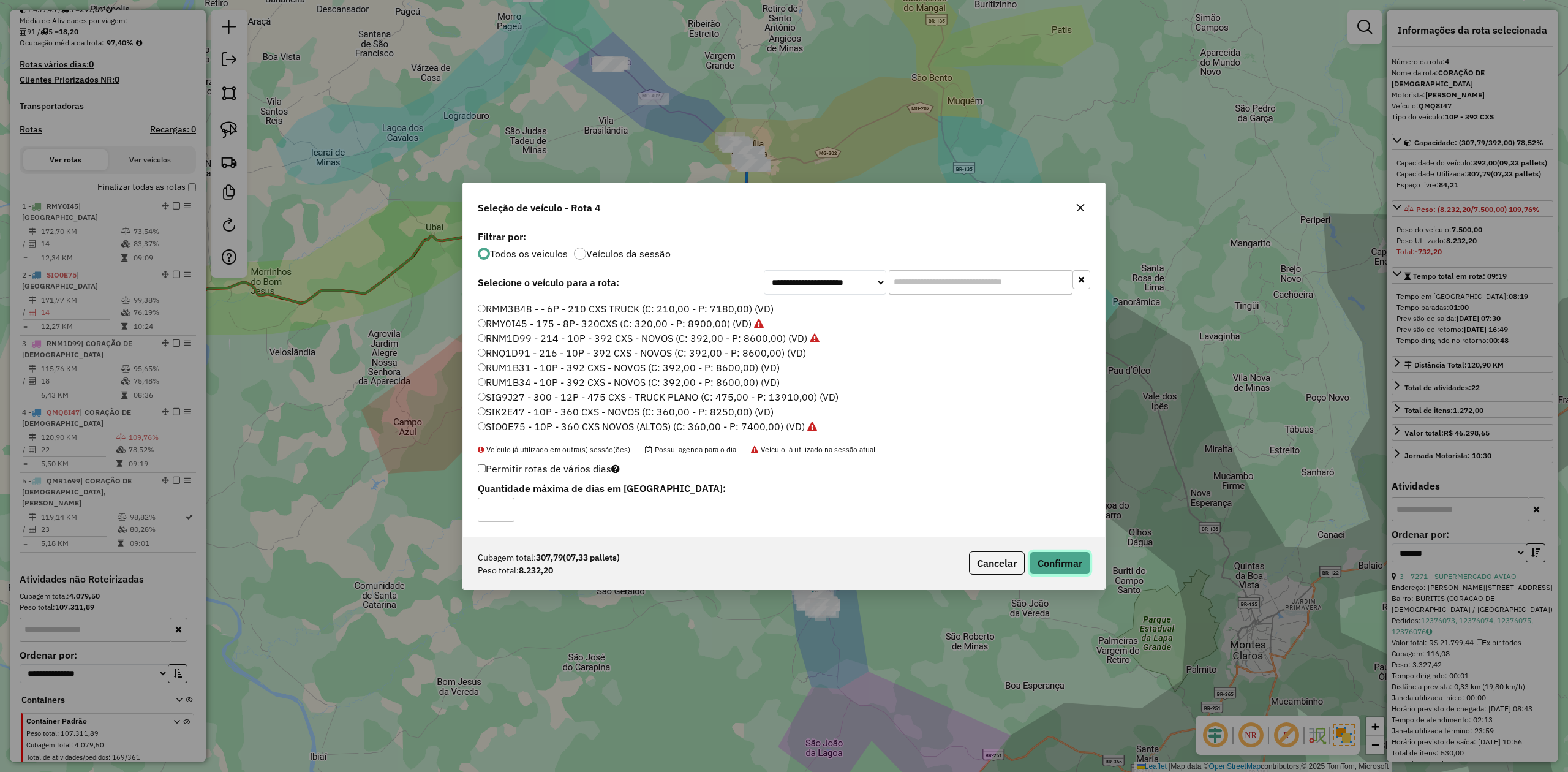
click at [1053, 564] on button "Confirmar" at bounding box center [1060, 563] width 61 height 23
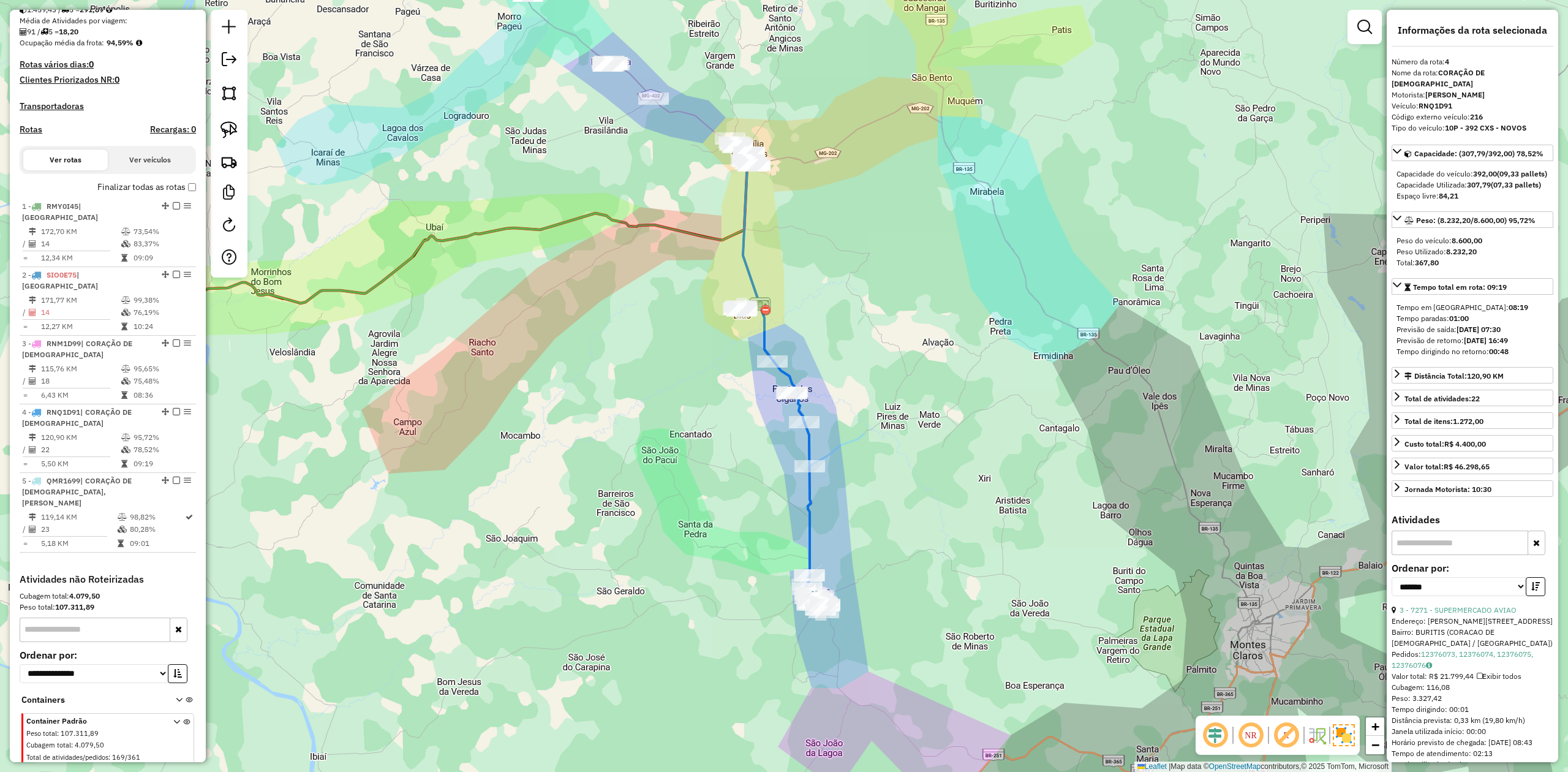
drag, startPoint x: 665, startPoint y: 402, endPoint x: 687, endPoint y: 615, distance: 214.1
click at [687, 615] on div "Janela de atendimento Grade de atendimento Capacidade Transportadoras Veículos …" at bounding box center [784, 386] width 1568 height 772
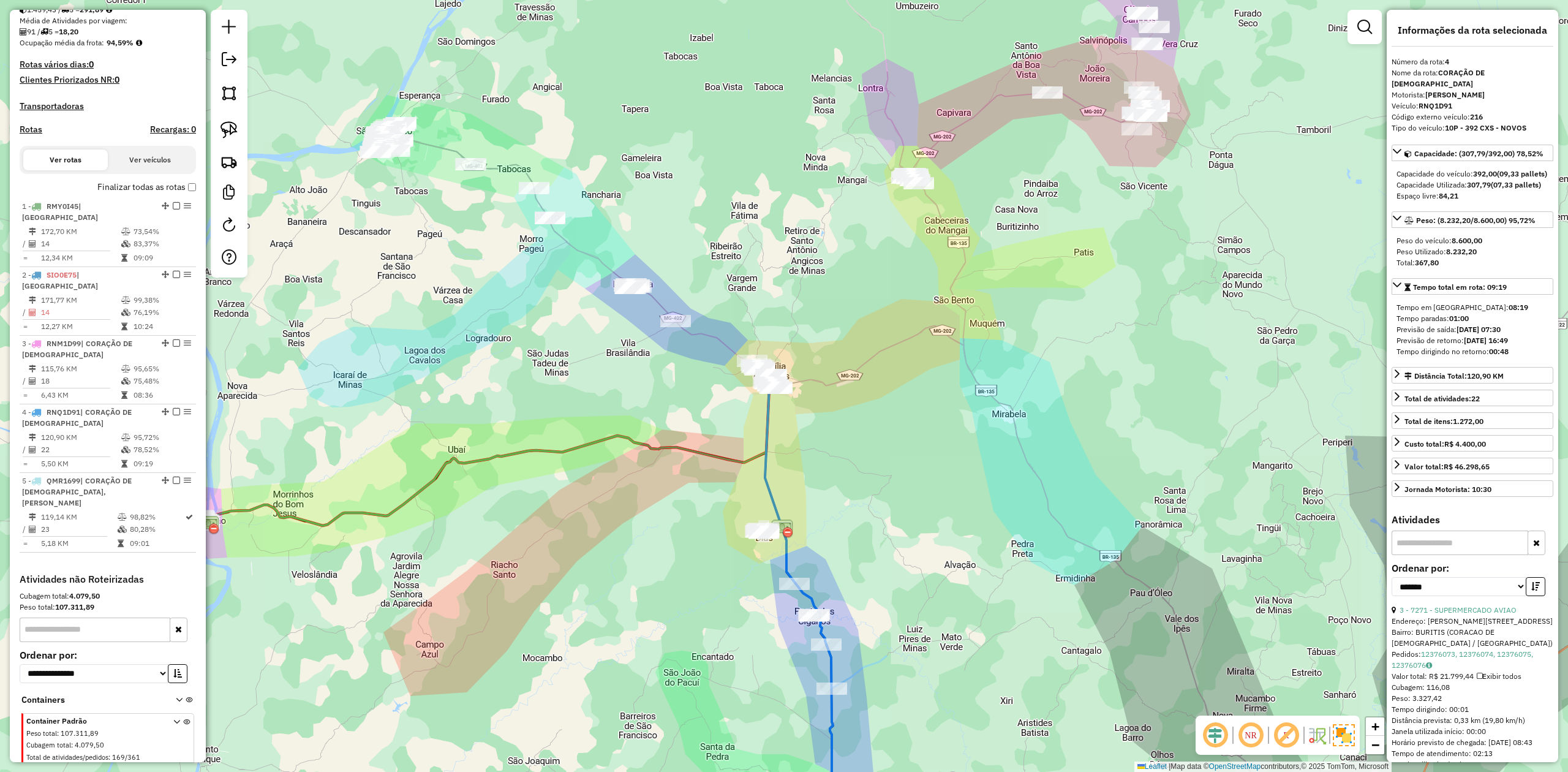
drag, startPoint x: 686, startPoint y: 469, endPoint x: 603, endPoint y: 521, distance: 97.9
click at [608, 521] on icon at bounding box center [486, 453] width 573 height 145
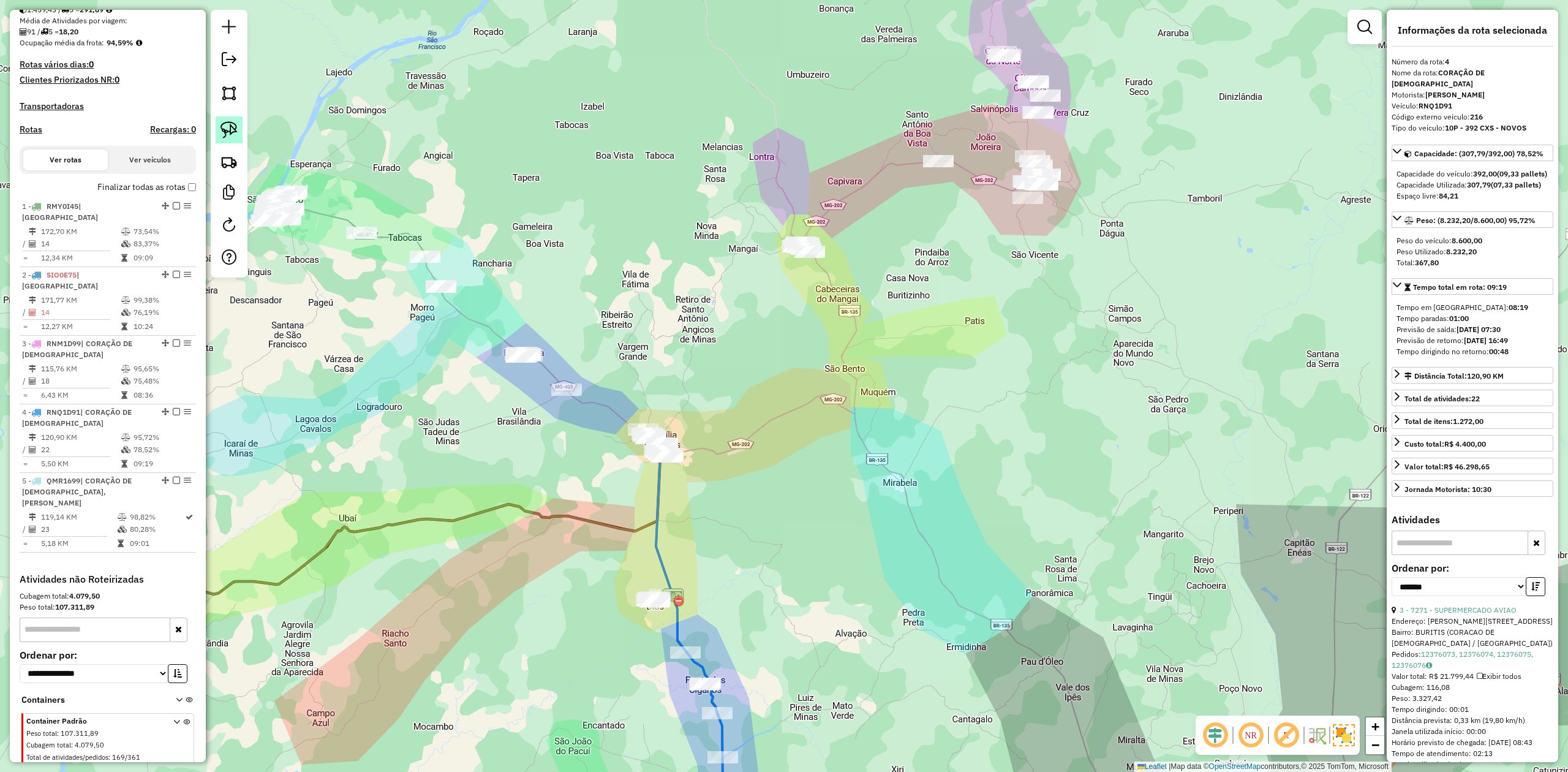
click at [223, 128] on img at bounding box center [228, 130] width 17 height 17
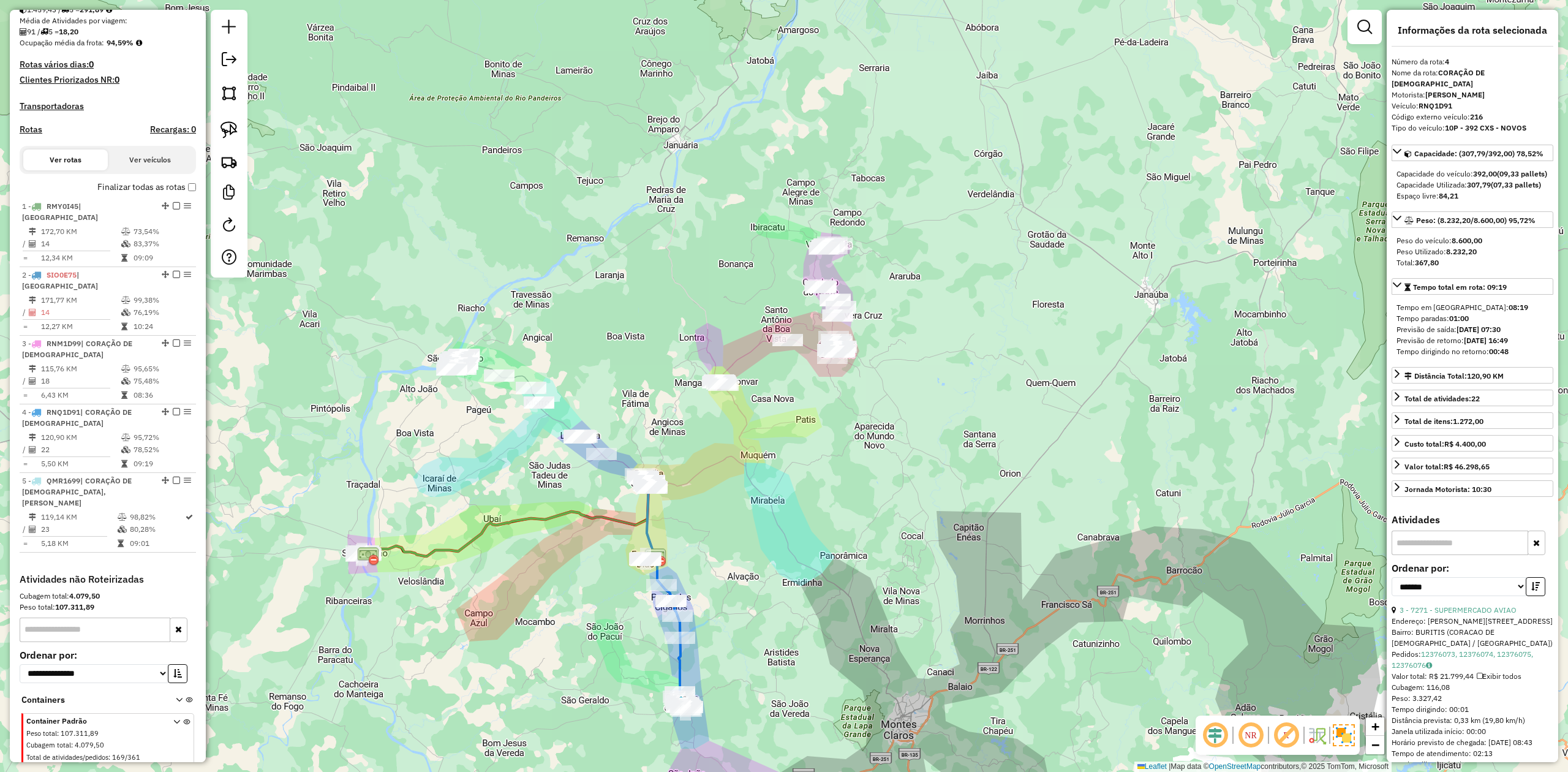
drag, startPoint x: 866, startPoint y: 354, endPoint x: 643, endPoint y: 412, distance: 230.4
click at [791, 440] on div "Janela de atendimento Grade de atendimento Capacidade Transportadoras Veículos …" at bounding box center [784, 386] width 1568 height 772
click at [241, 133] on link at bounding box center [229, 130] width 27 height 27
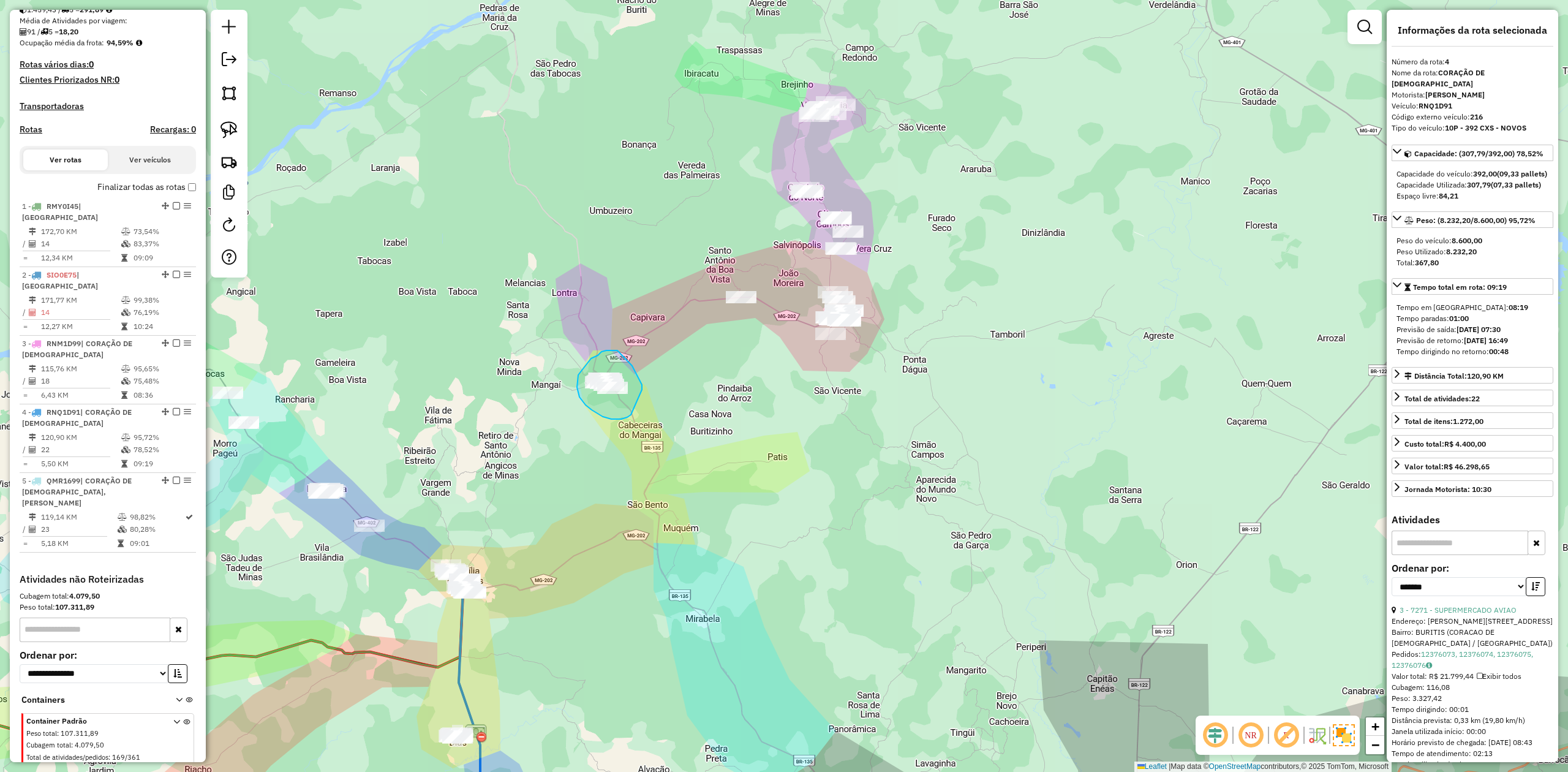
drag, startPoint x: 621, startPoint y: 419, endPoint x: 642, endPoint y: 391, distance: 35.0
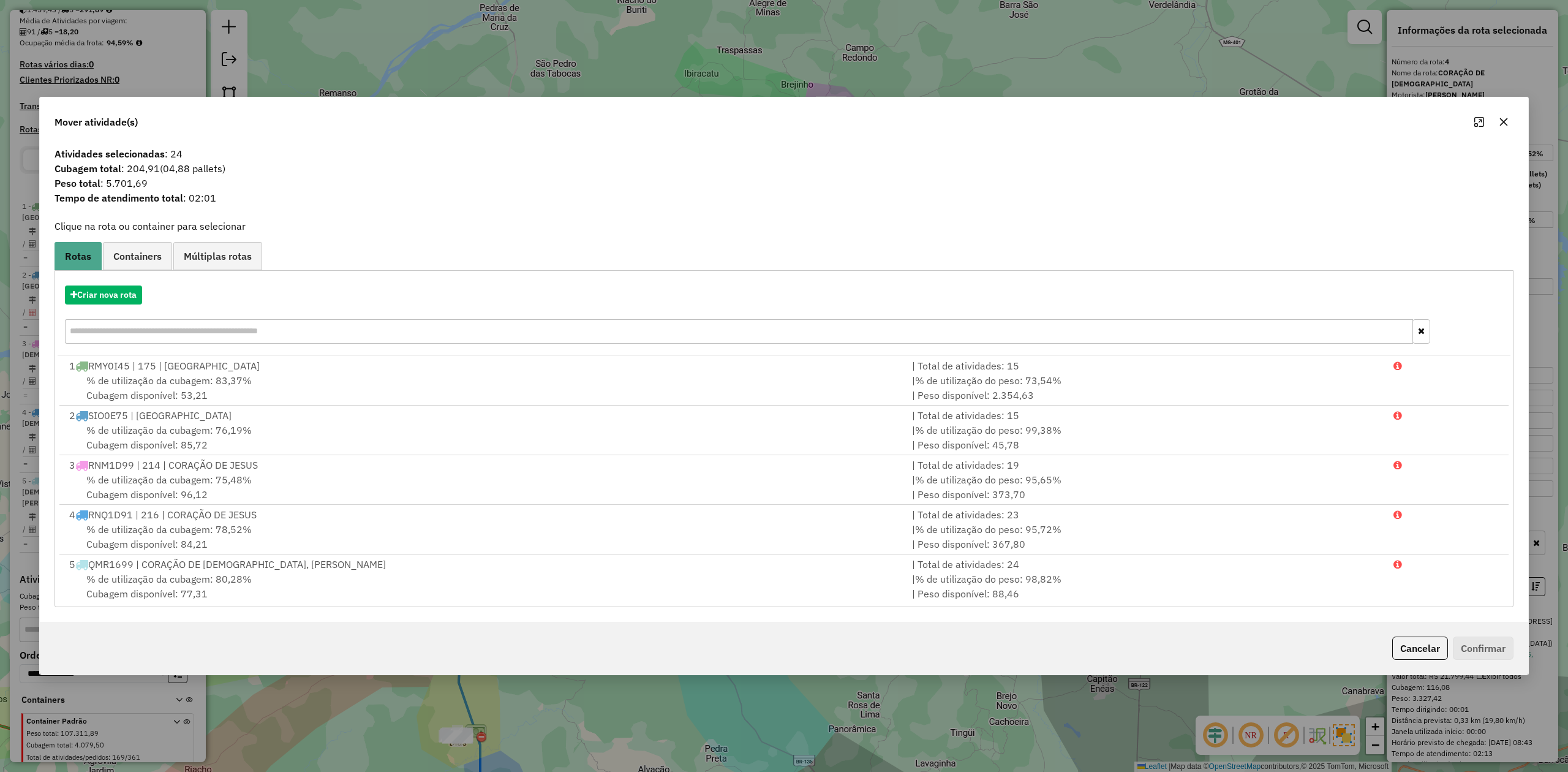
click at [1501, 118] on icon "button" at bounding box center [1504, 122] width 10 height 10
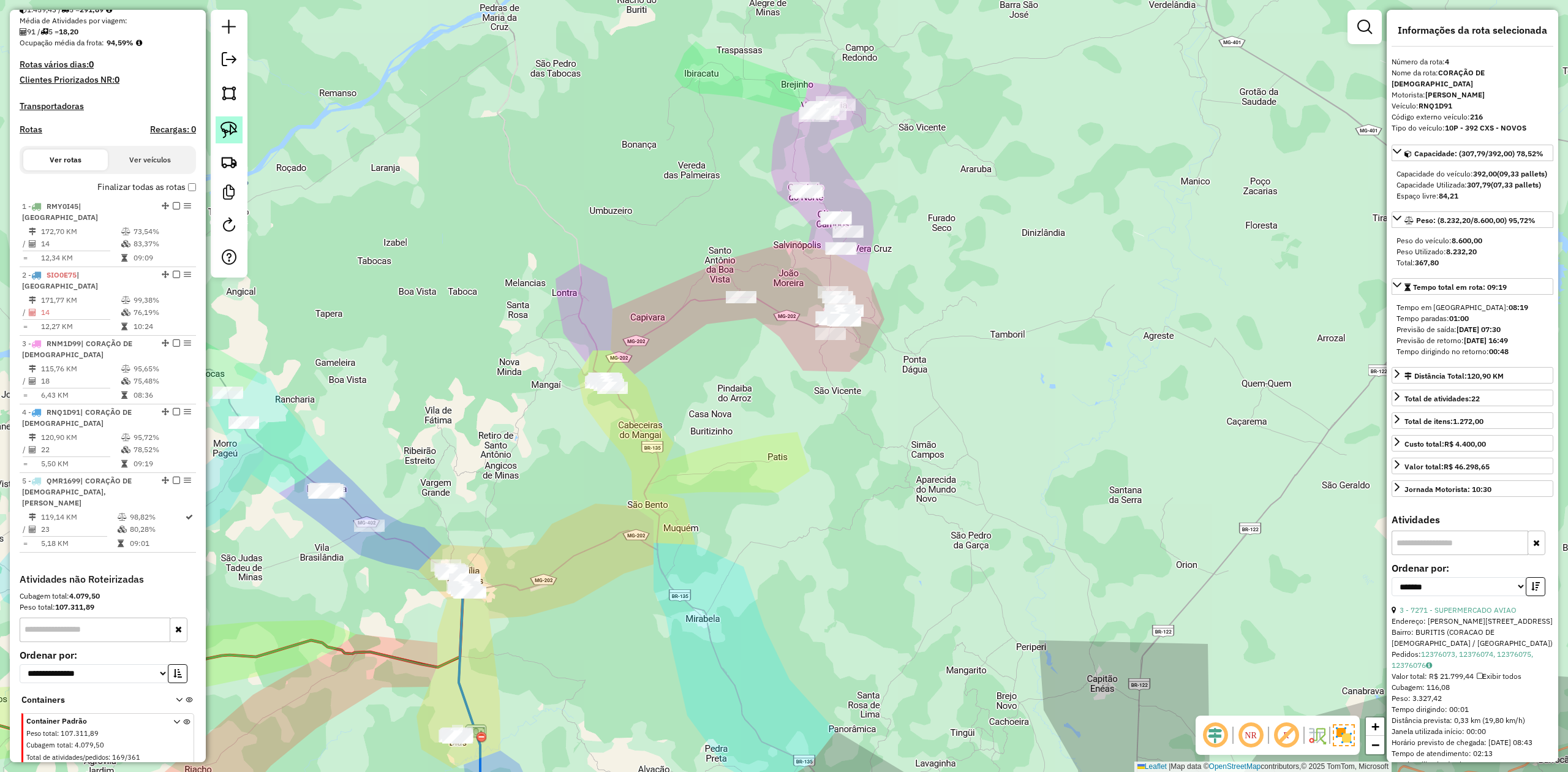
click at [235, 132] on img at bounding box center [228, 130] width 17 height 17
drag, startPoint x: 723, startPoint y: 324, endPoint x: 721, endPoint y: 310, distance: 14.1
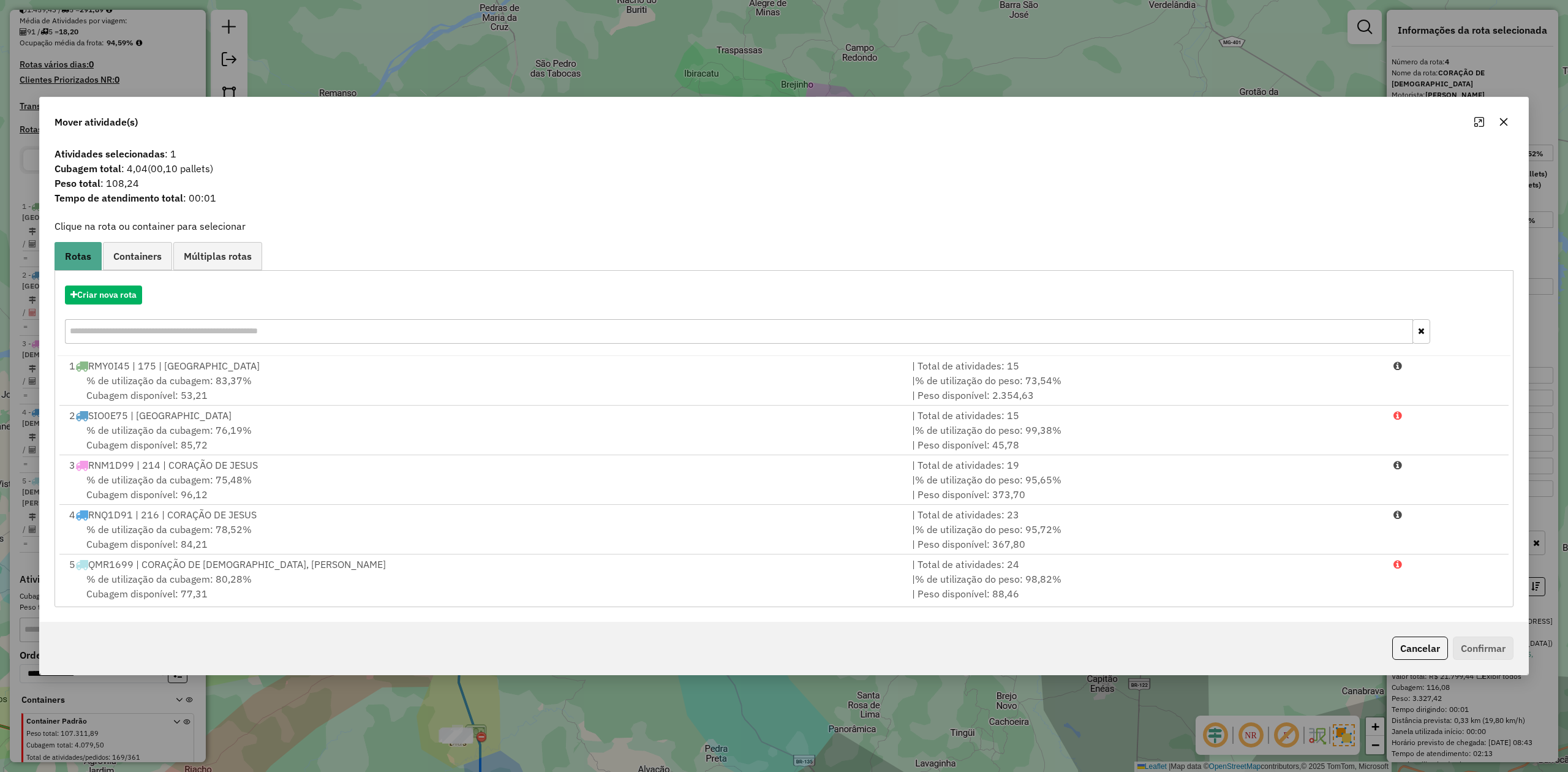
click at [1498, 123] on button "button" at bounding box center [1504, 122] width 19 height 19
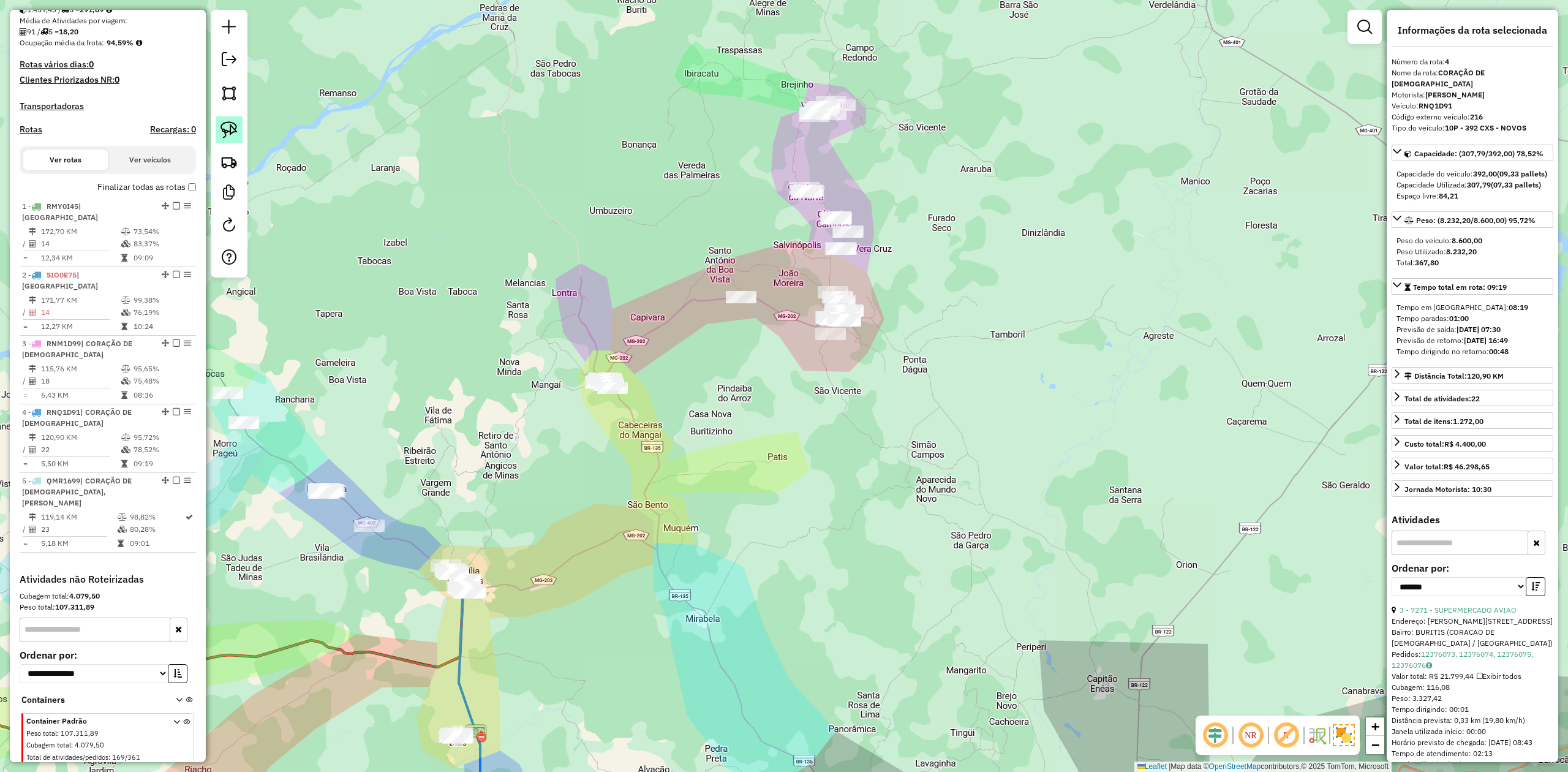
click at [227, 130] on img at bounding box center [228, 130] width 17 height 17
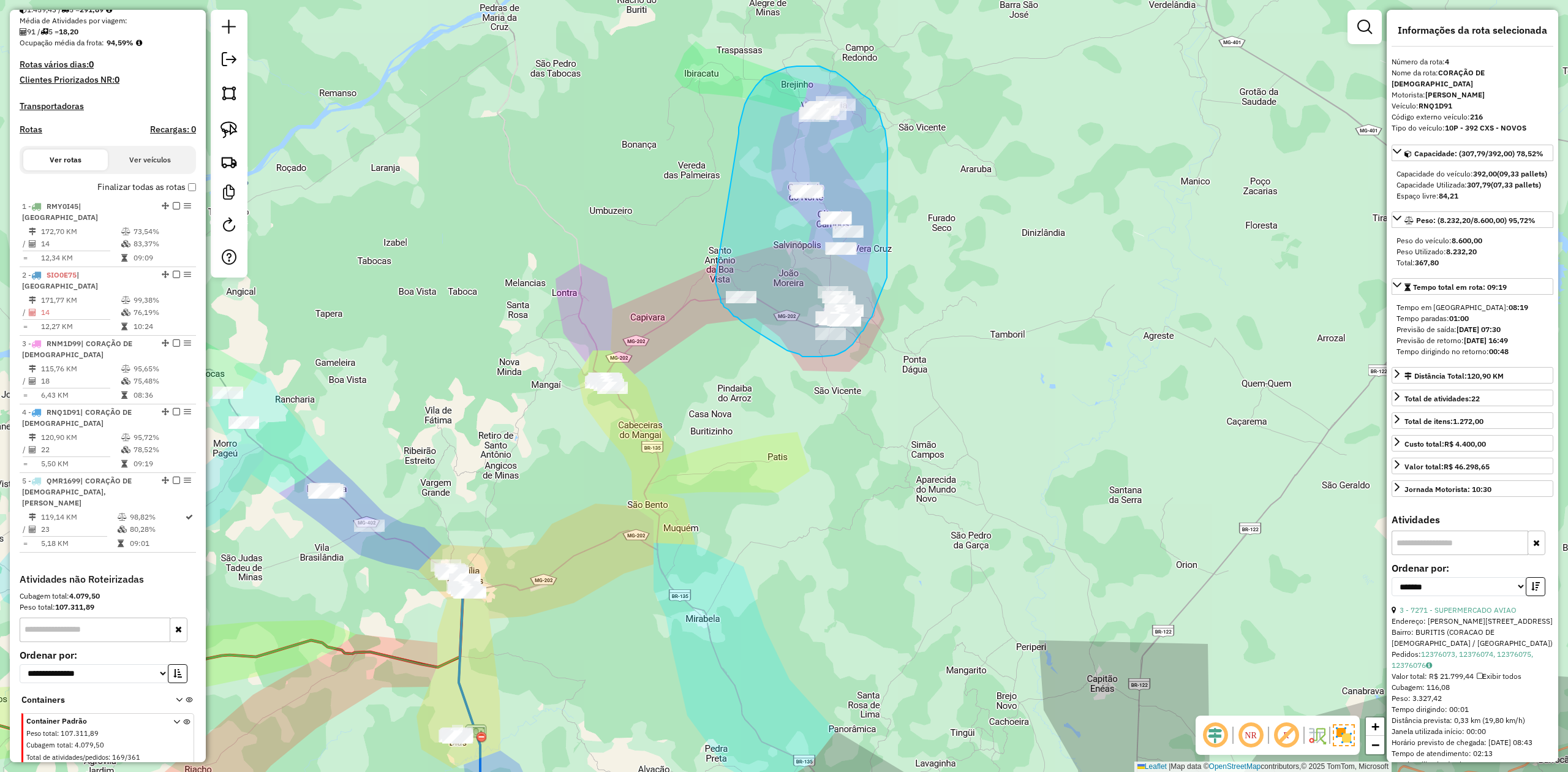
drag, startPoint x: 738, startPoint y: 133, endPoint x: 712, endPoint y: 268, distance: 137.5
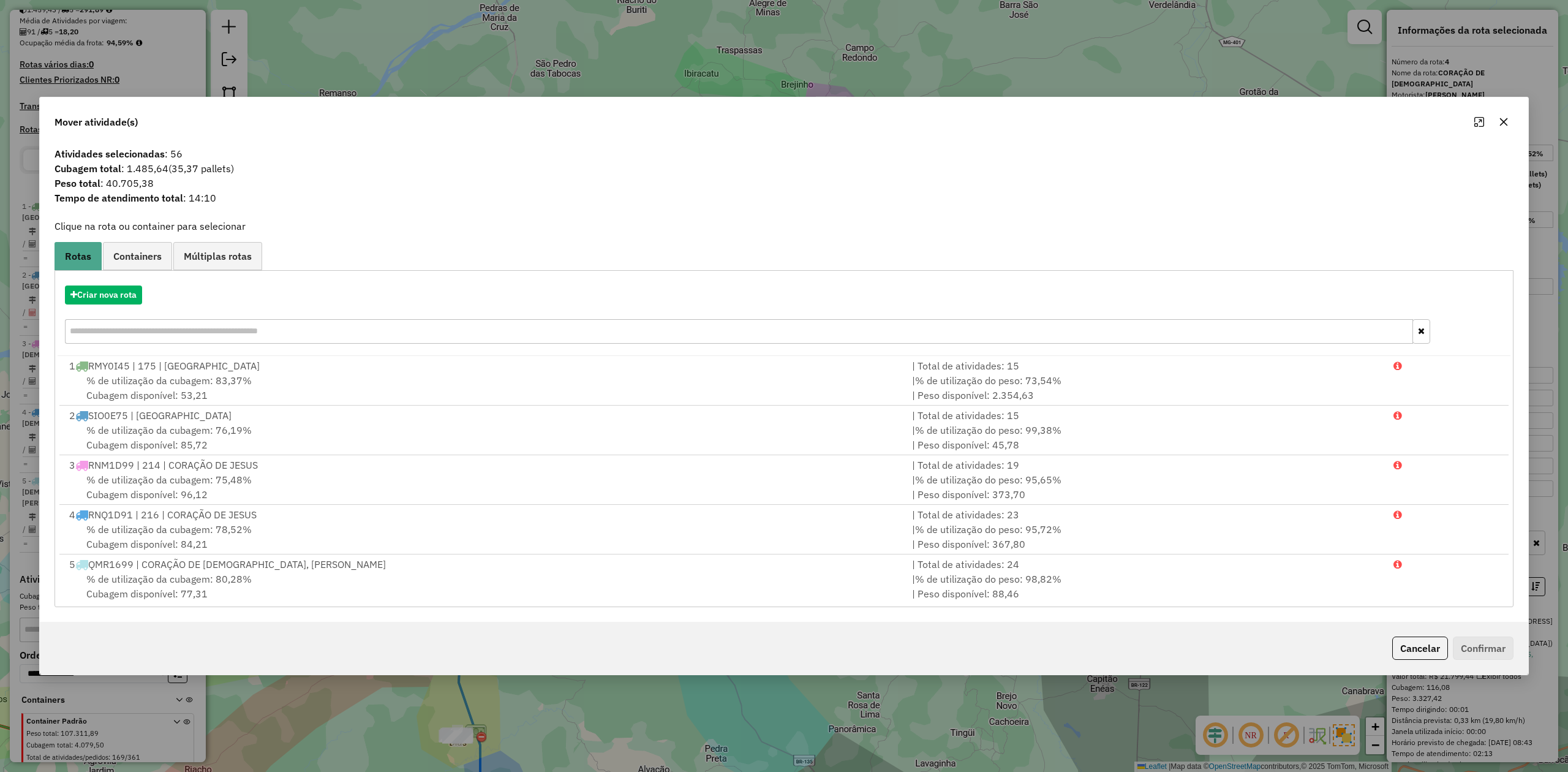
click at [1506, 121] on icon "button" at bounding box center [1504, 122] width 10 height 10
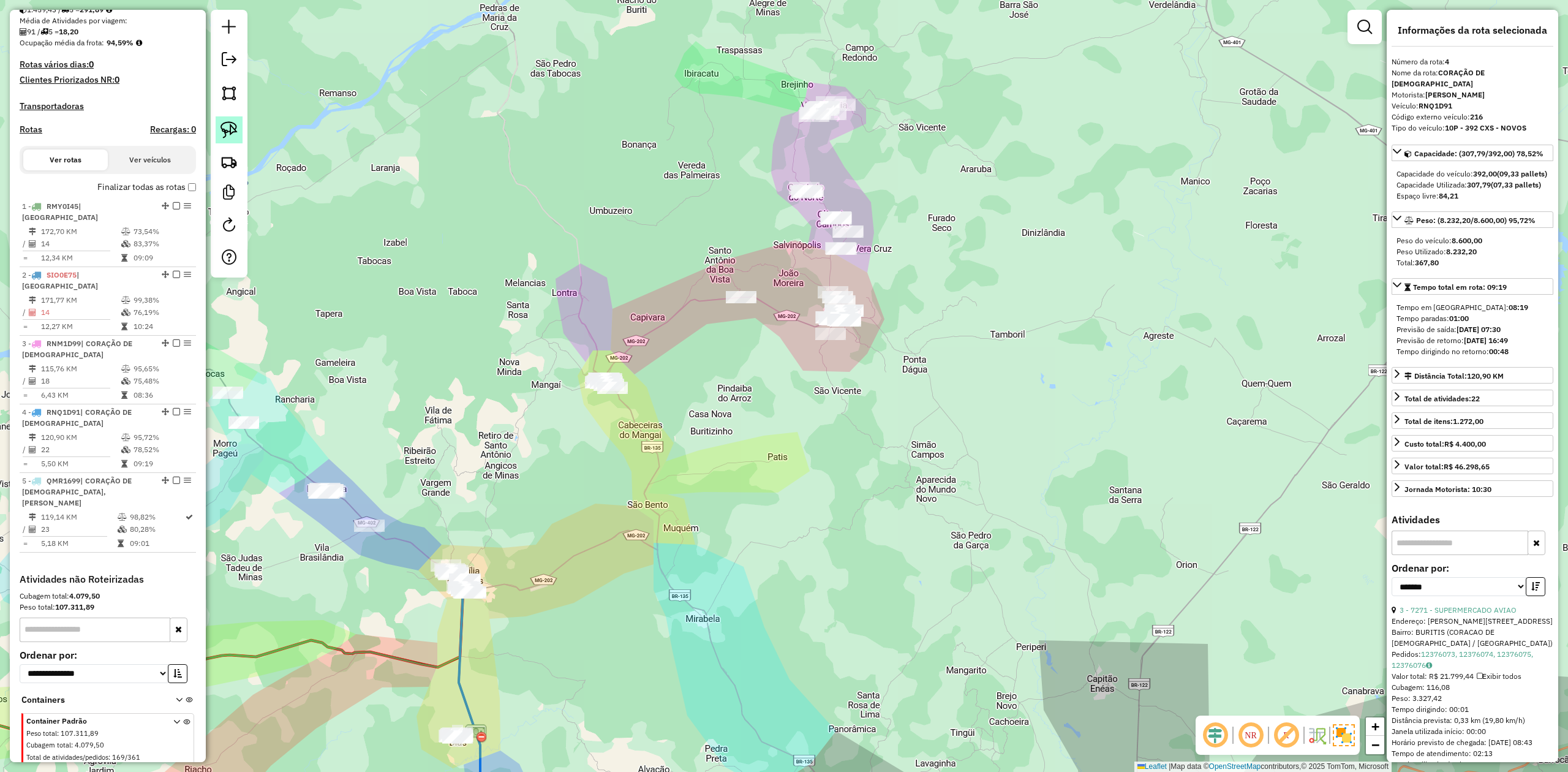
click at [225, 132] on img at bounding box center [228, 130] width 17 height 17
drag, startPoint x: 729, startPoint y: 340, endPoint x: 794, endPoint y: 387, distance: 80.2
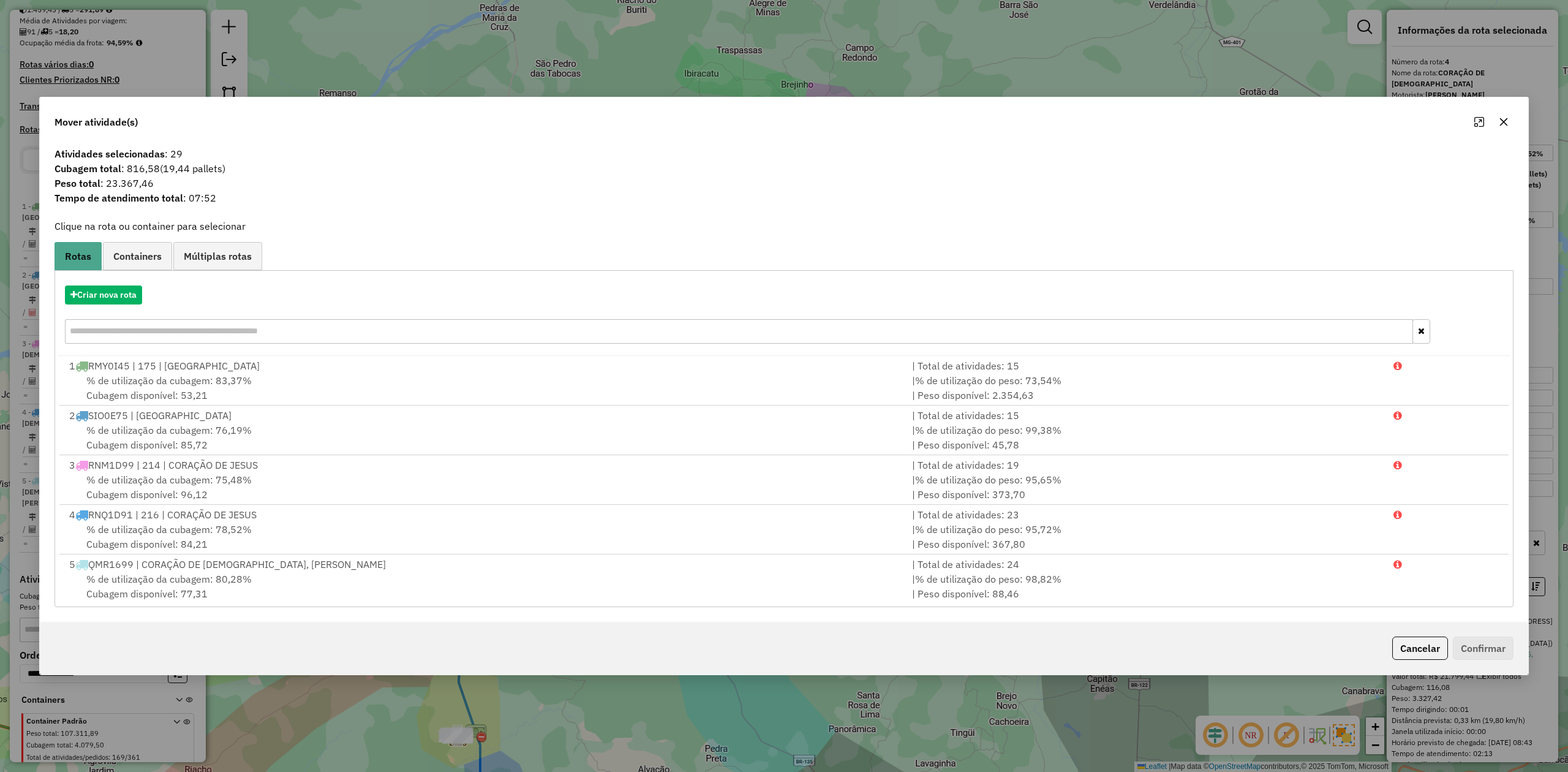
click at [1505, 118] on icon "button" at bounding box center [1504, 122] width 10 height 10
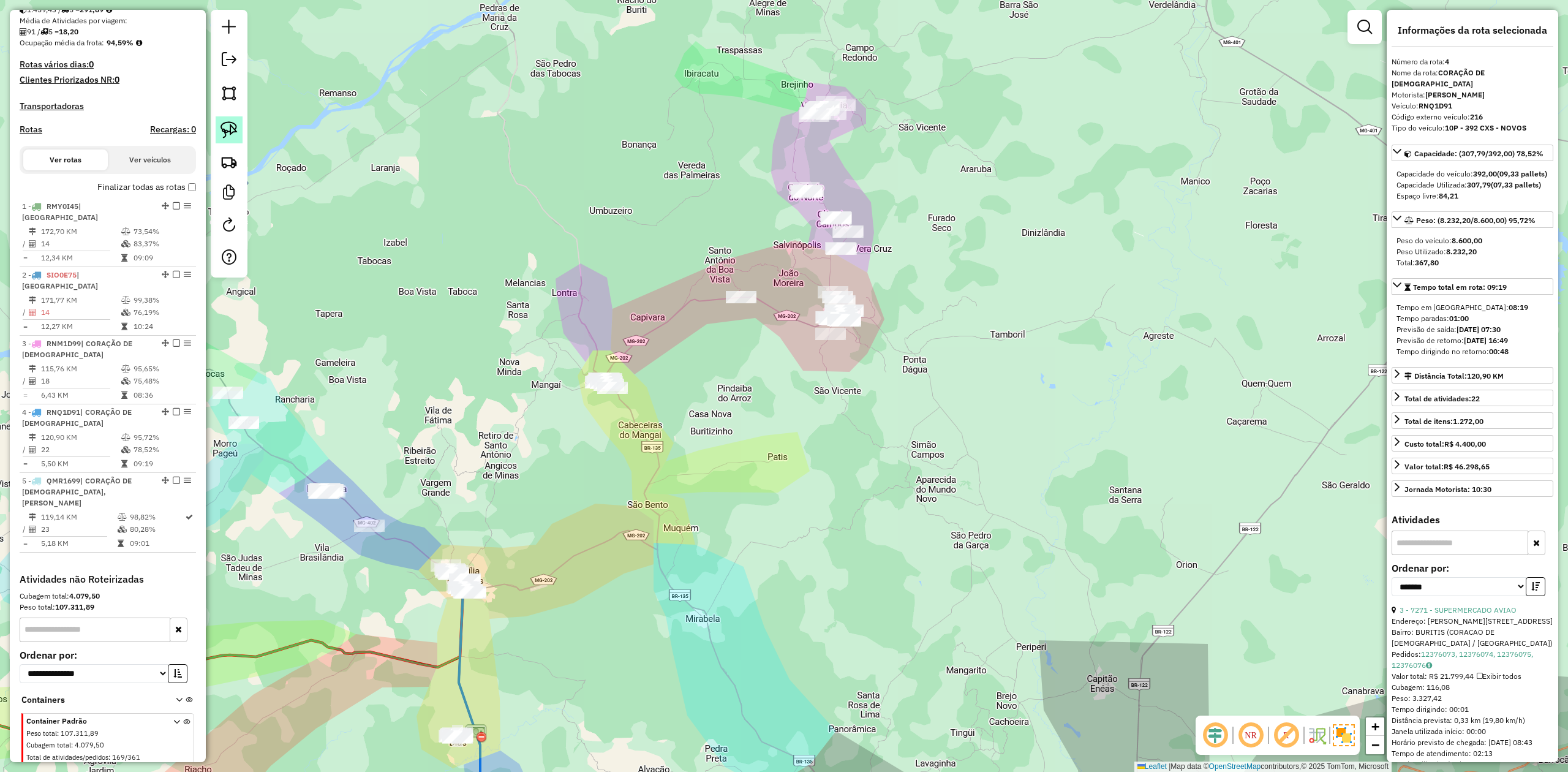
click at [236, 133] on img at bounding box center [228, 130] width 17 height 17
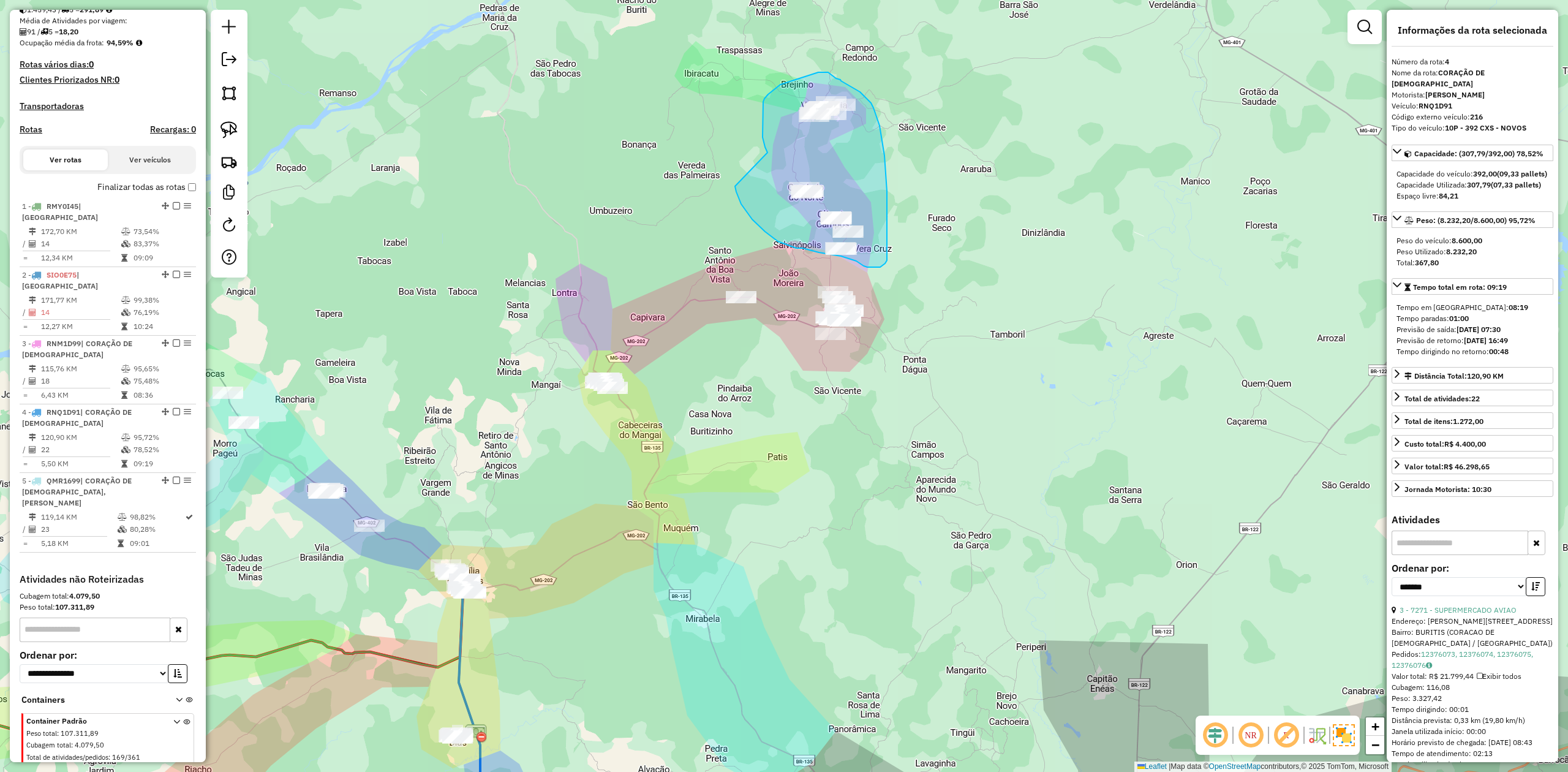
drag, startPoint x: 767, startPoint y: 150, endPoint x: 724, endPoint y: 164, distance: 45.2
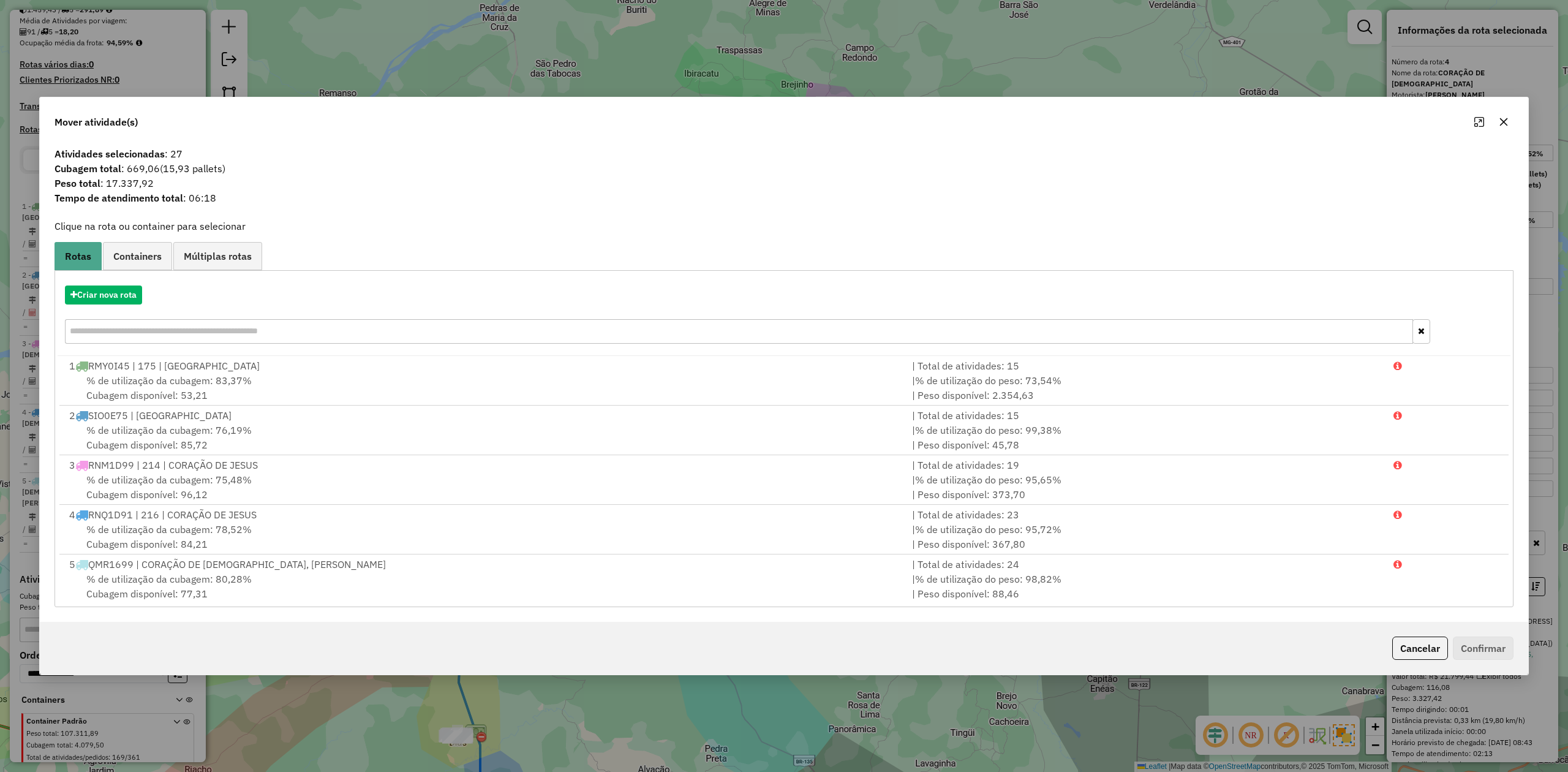
click at [1499, 119] on icon "button" at bounding box center [1504, 122] width 10 height 10
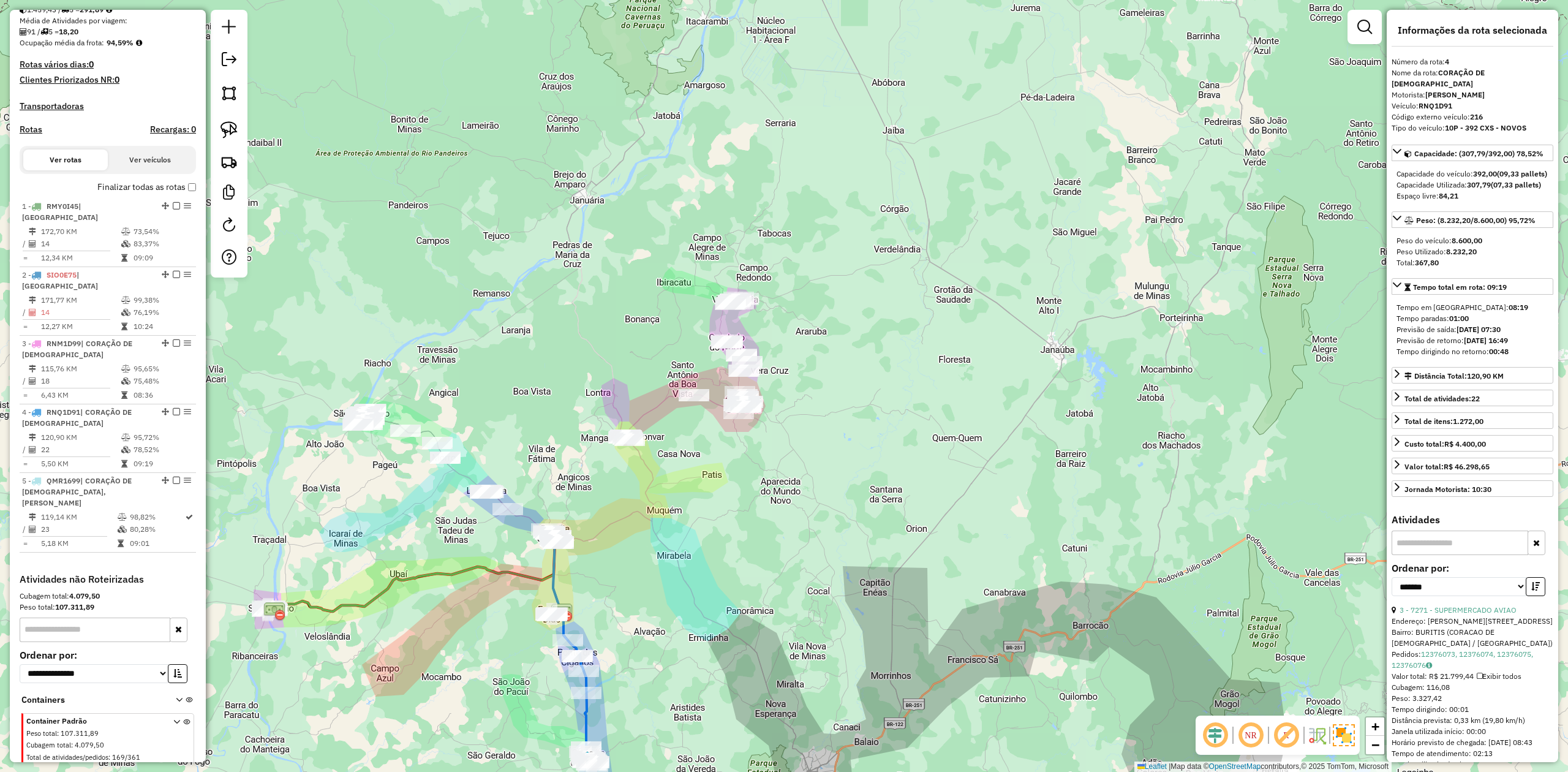
drag, startPoint x: 618, startPoint y: 515, endPoint x: 655, endPoint y: 423, distance: 99.2
click at [653, 429] on div "Janela de atendimento Grade de atendimento Capacidade Transportadoras Veículos …" at bounding box center [784, 386] width 1568 height 772
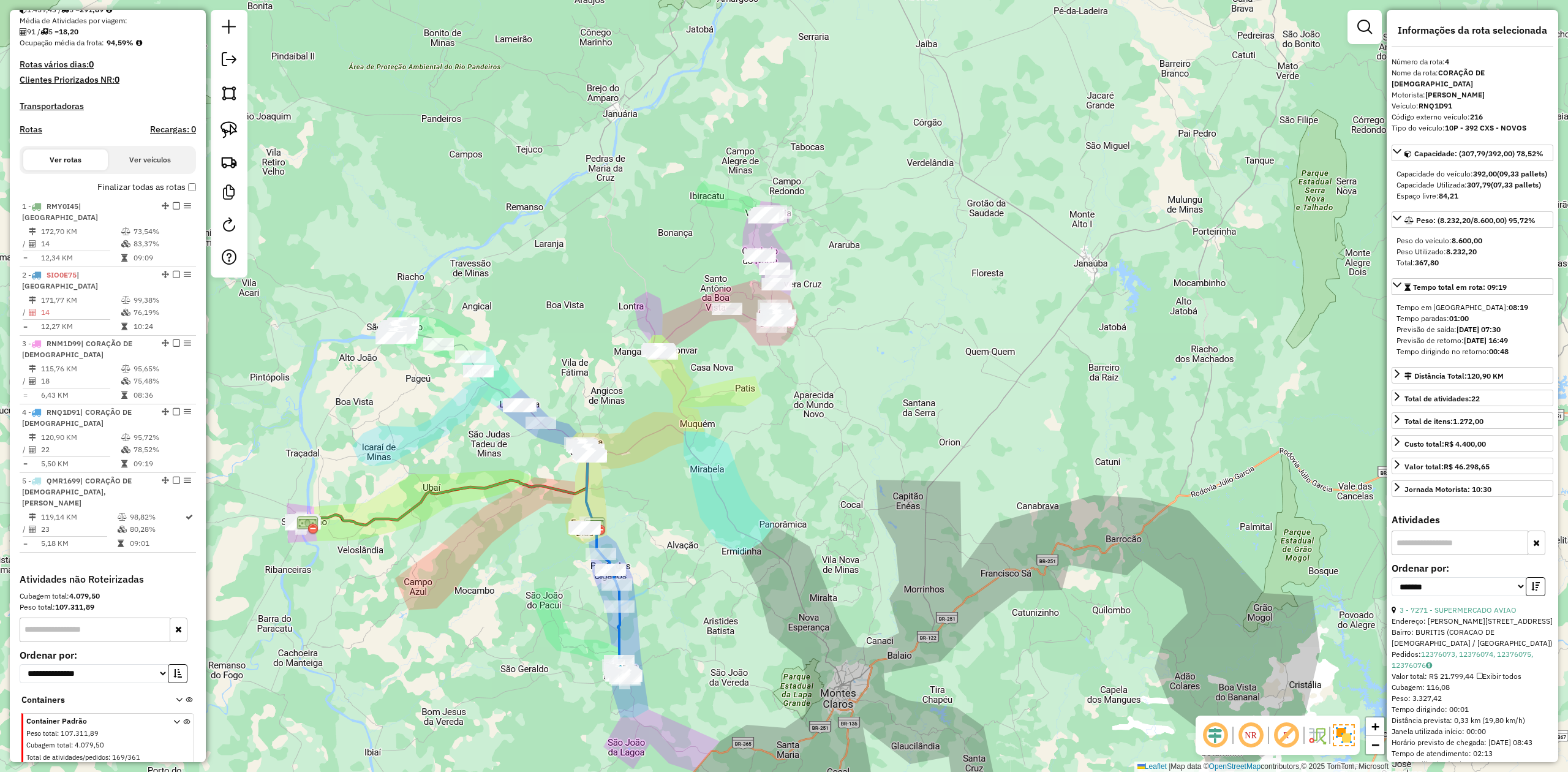
drag, startPoint x: 709, startPoint y: 410, endPoint x: 611, endPoint y: 469, distance: 114.4
click at [639, 466] on div "Janela de atendimento Grade de atendimento Capacidade Transportadoras Veículos …" at bounding box center [784, 386] width 1568 height 772
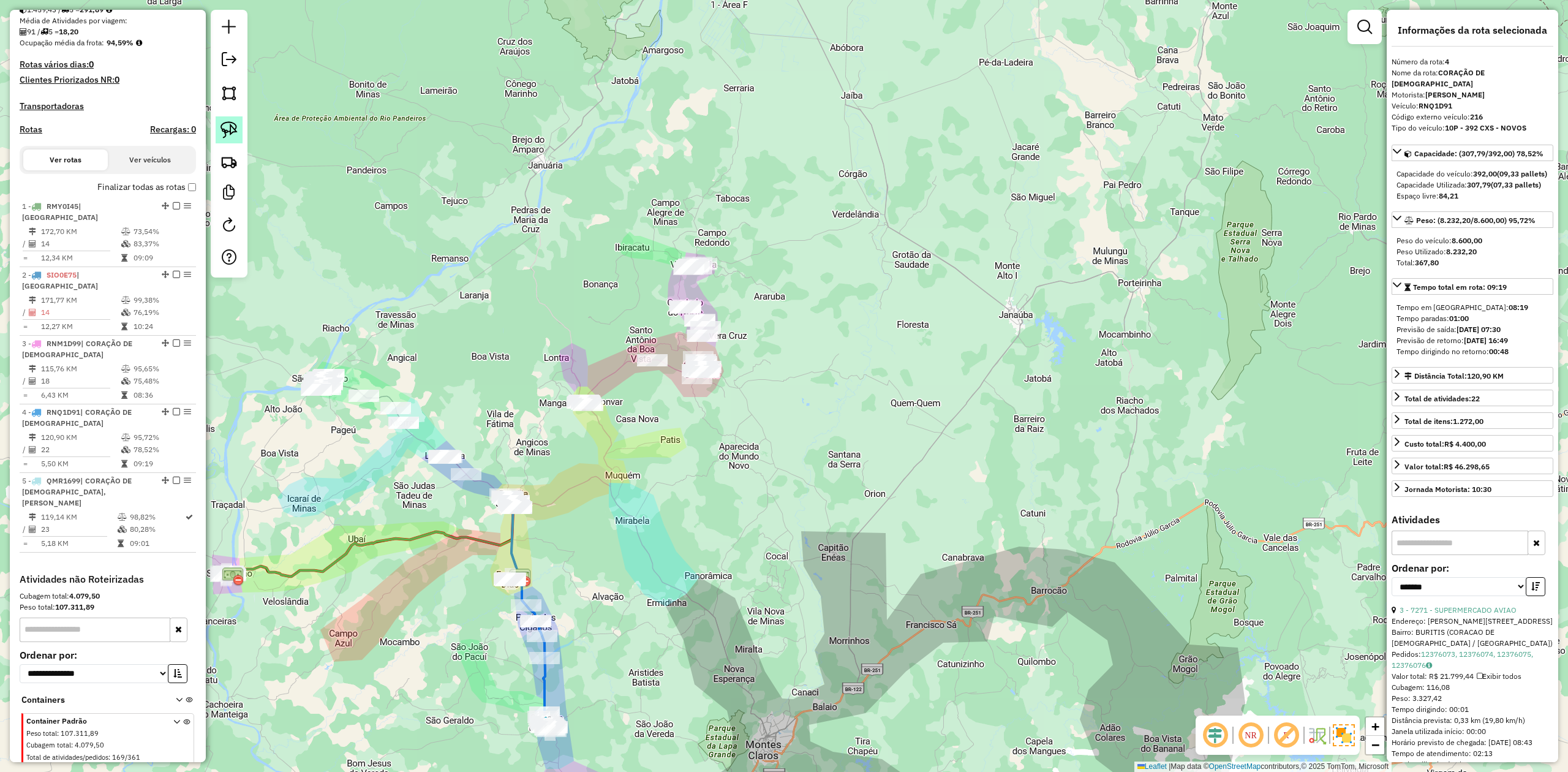
click at [227, 128] on img at bounding box center [228, 130] width 17 height 17
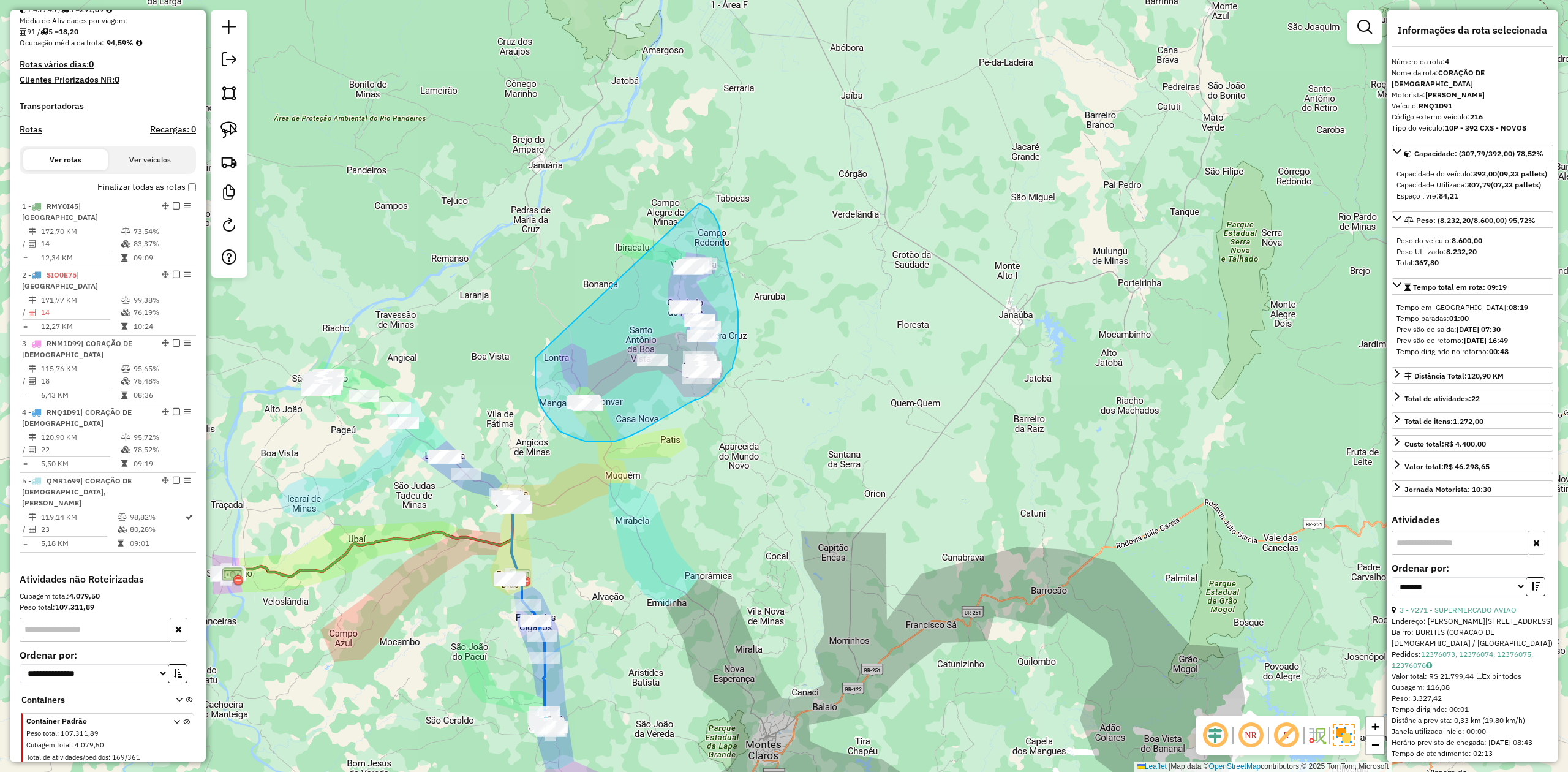
drag, startPoint x: 540, startPoint y: 405, endPoint x: 692, endPoint y: 202, distance: 253.6
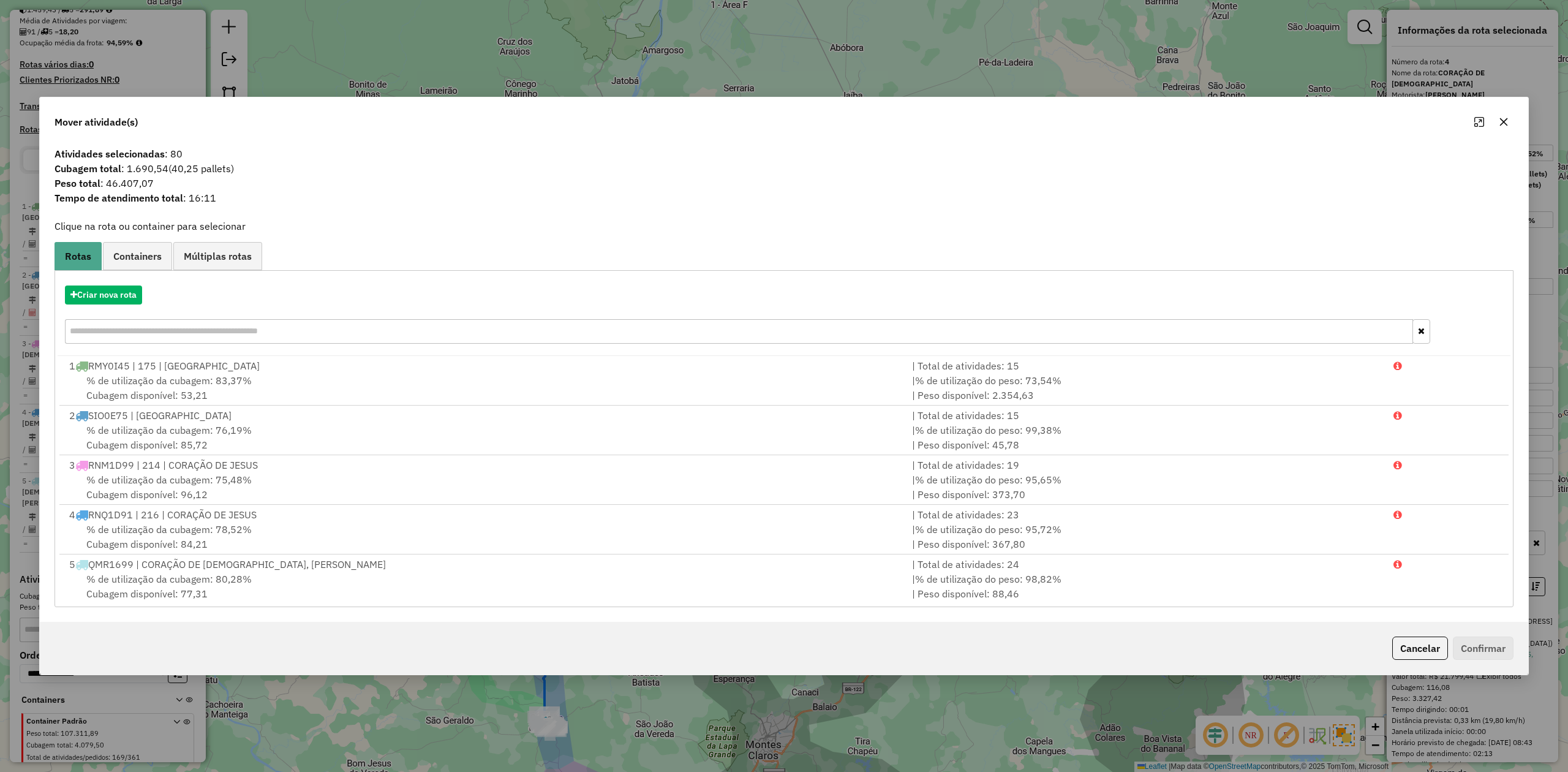
click at [1500, 117] on icon "button" at bounding box center [1504, 122] width 10 height 10
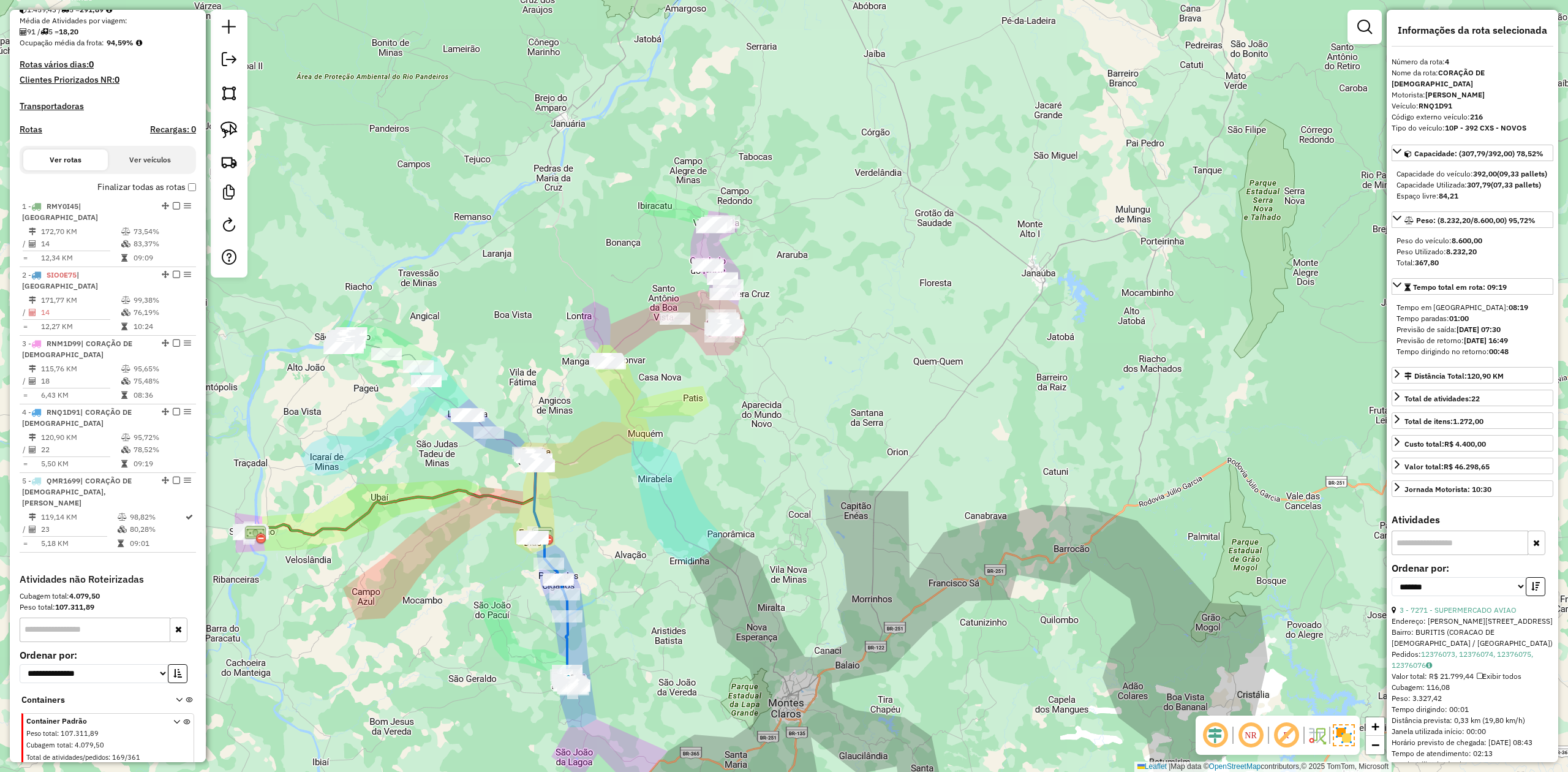
drag, startPoint x: 643, startPoint y: 520, endPoint x: 681, endPoint y: 449, distance: 80.5
click at [678, 457] on div "Janela de atendimento Grade de atendimento Capacidade Transportadoras Veículos …" at bounding box center [784, 386] width 1568 height 772
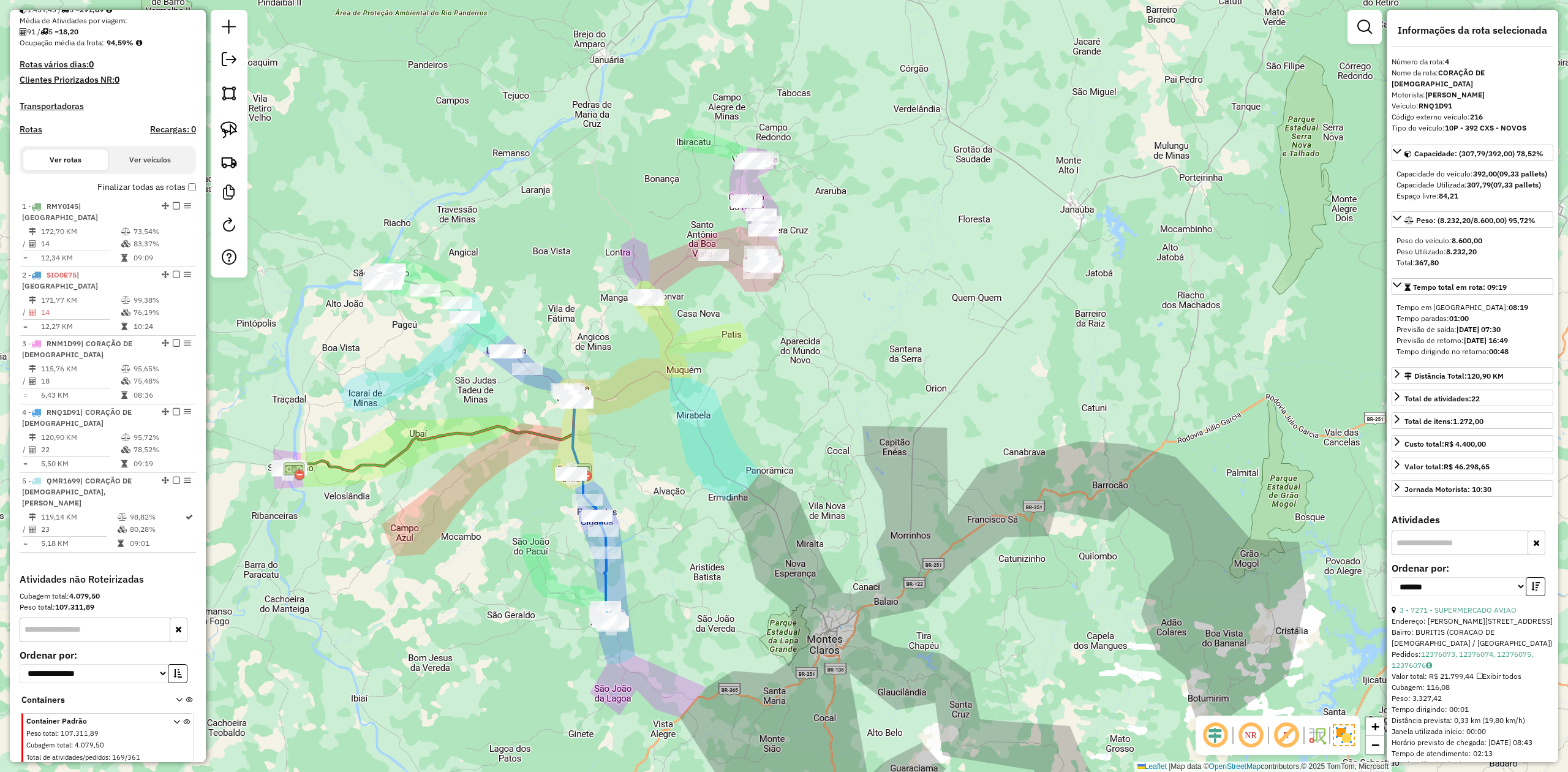
drag, startPoint x: 735, startPoint y: 348, endPoint x: 763, endPoint y: 412, distance: 69.9
click at [762, 411] on div "Janela de atendimento Grade de atendimento Capacidade Transportadoras Veículos …" at bounding box center [784, 386] width 1568 height 772
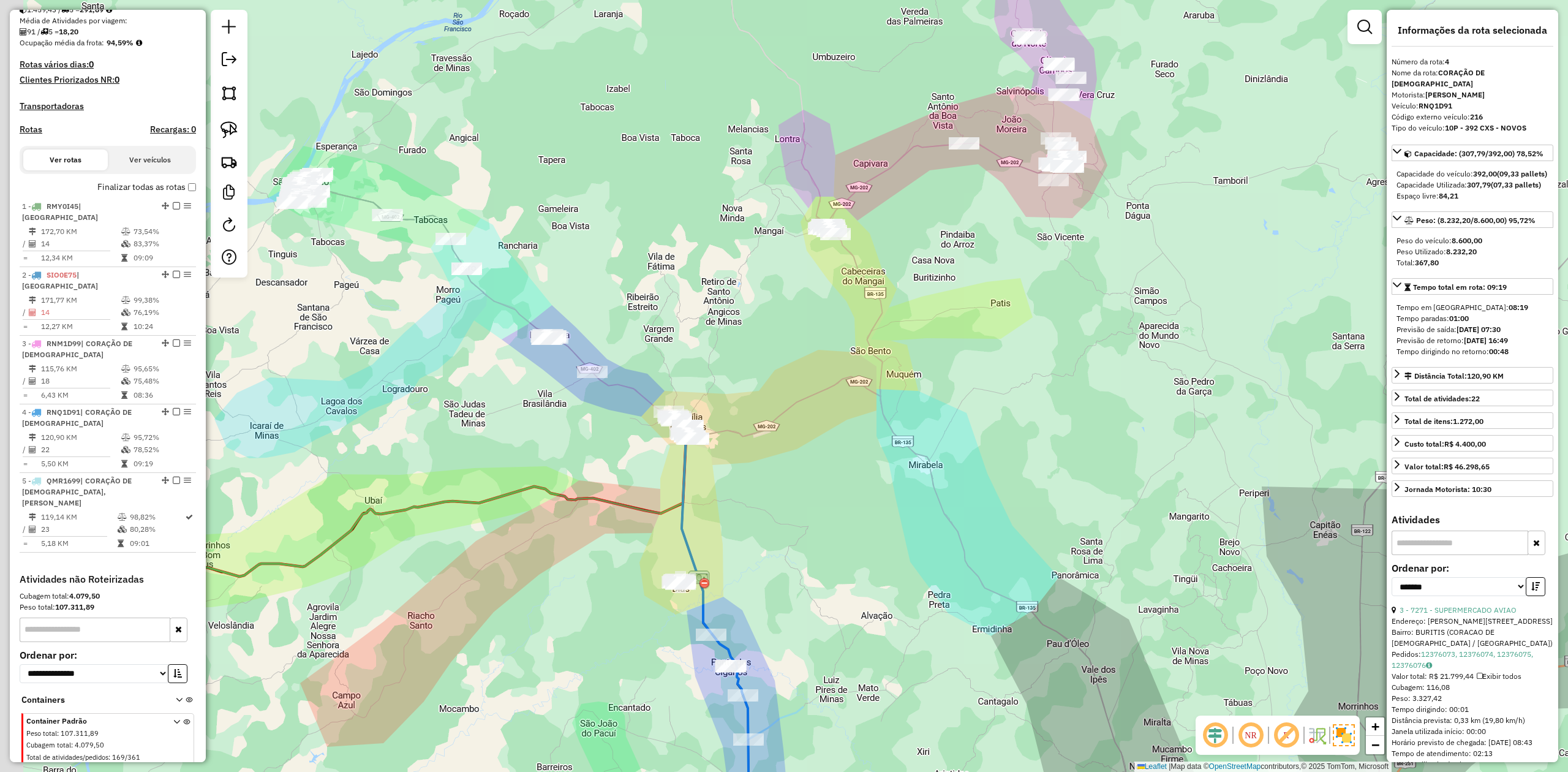
drag, startPoint x: 413, startPoint y: 402, endPoint x: 461, endPoint y: 361, distance: 63.1
click at [461, 363] on div "Janela de atendimento Grade de atendimento Capacidade Transportadoras Veículos …" at bounding box center [784, 386] width 1568 height 772
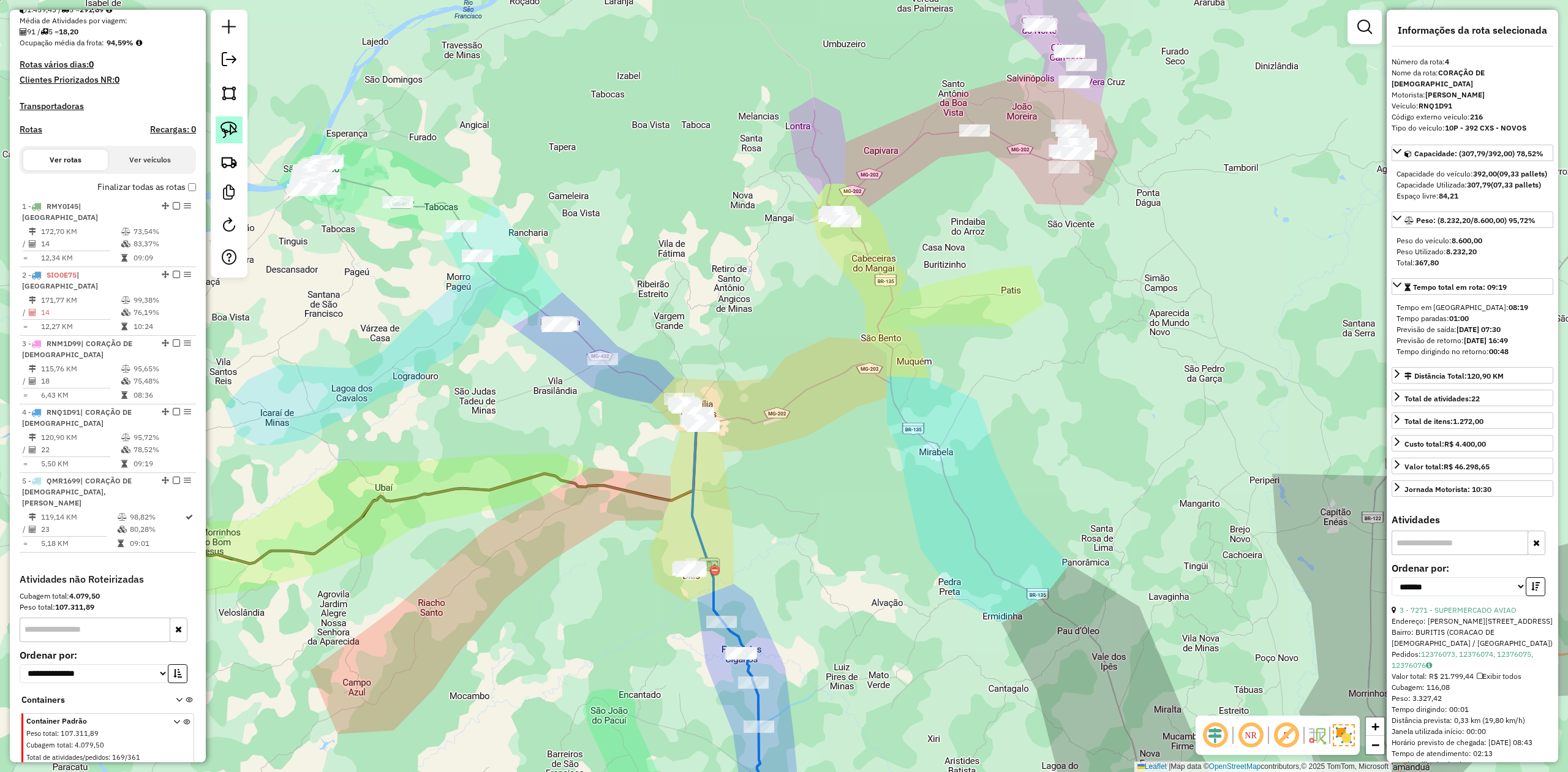
click at [241, 126] on link at bounding box center [229, 130] width 27 height 27
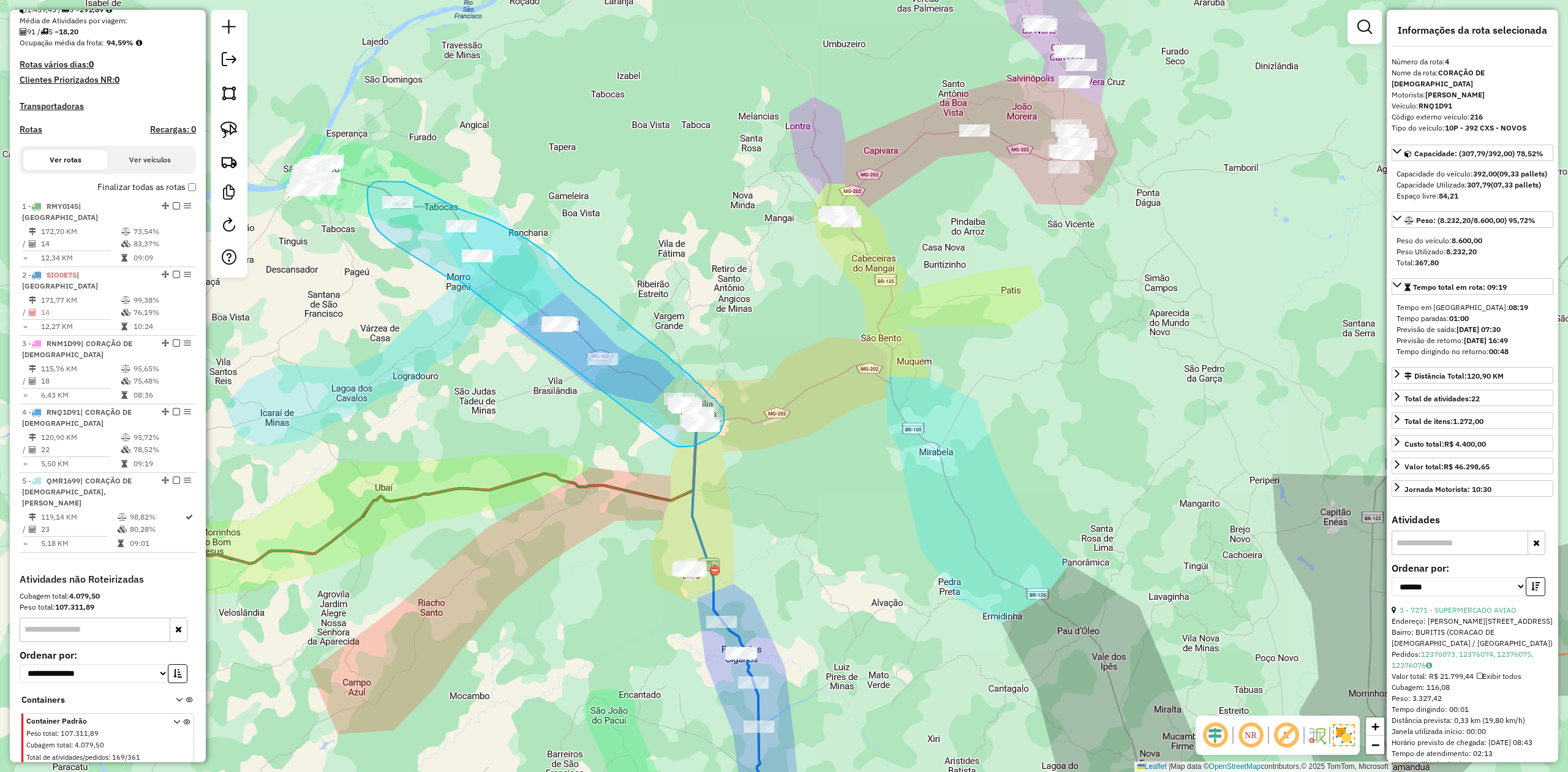
drag, startPoint x: 459, startPoint y: 280, endPoint x: 606, endPoint y: 383, distance: 179.5
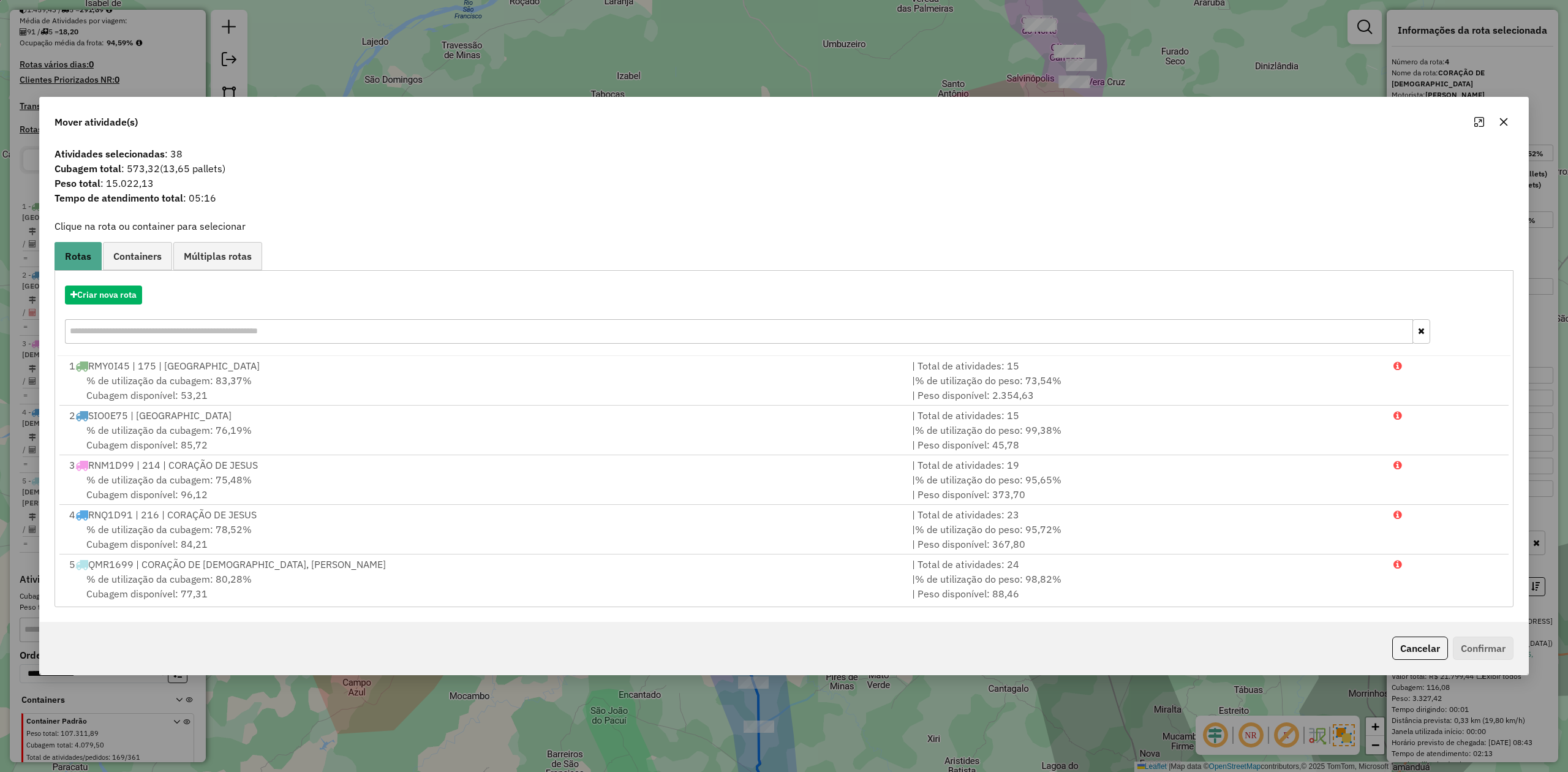
click at [1502, 118] on icon "button" at bounding box center [1504, 122] width 10 height 10
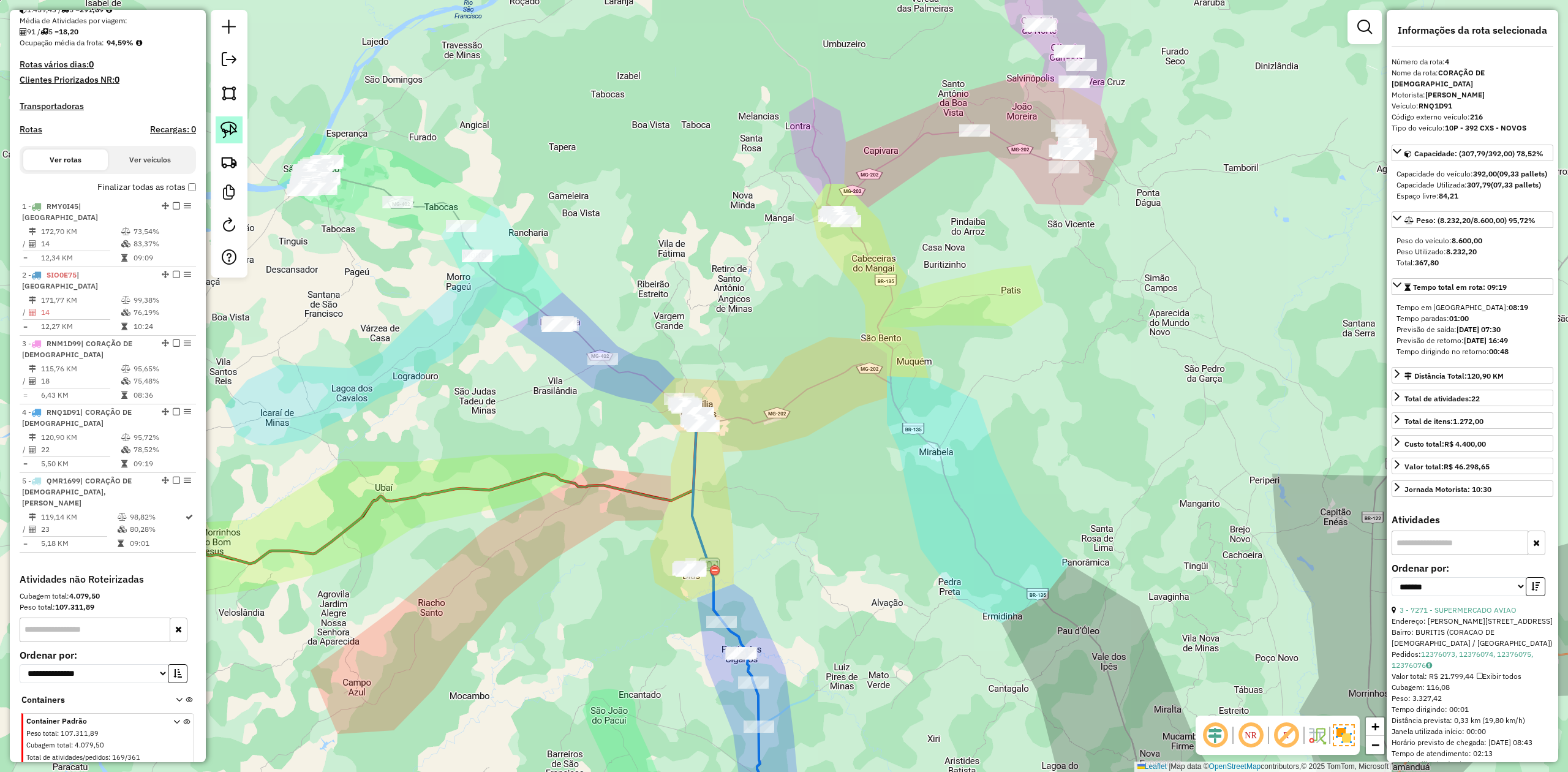
click at [231, 140] on link at bounding box center [229, 130] width 27 height 27
drag, startPoint x: 669, startPoint y: 454, endPoint x: 713, endPoint y: 451, distance: 44.1
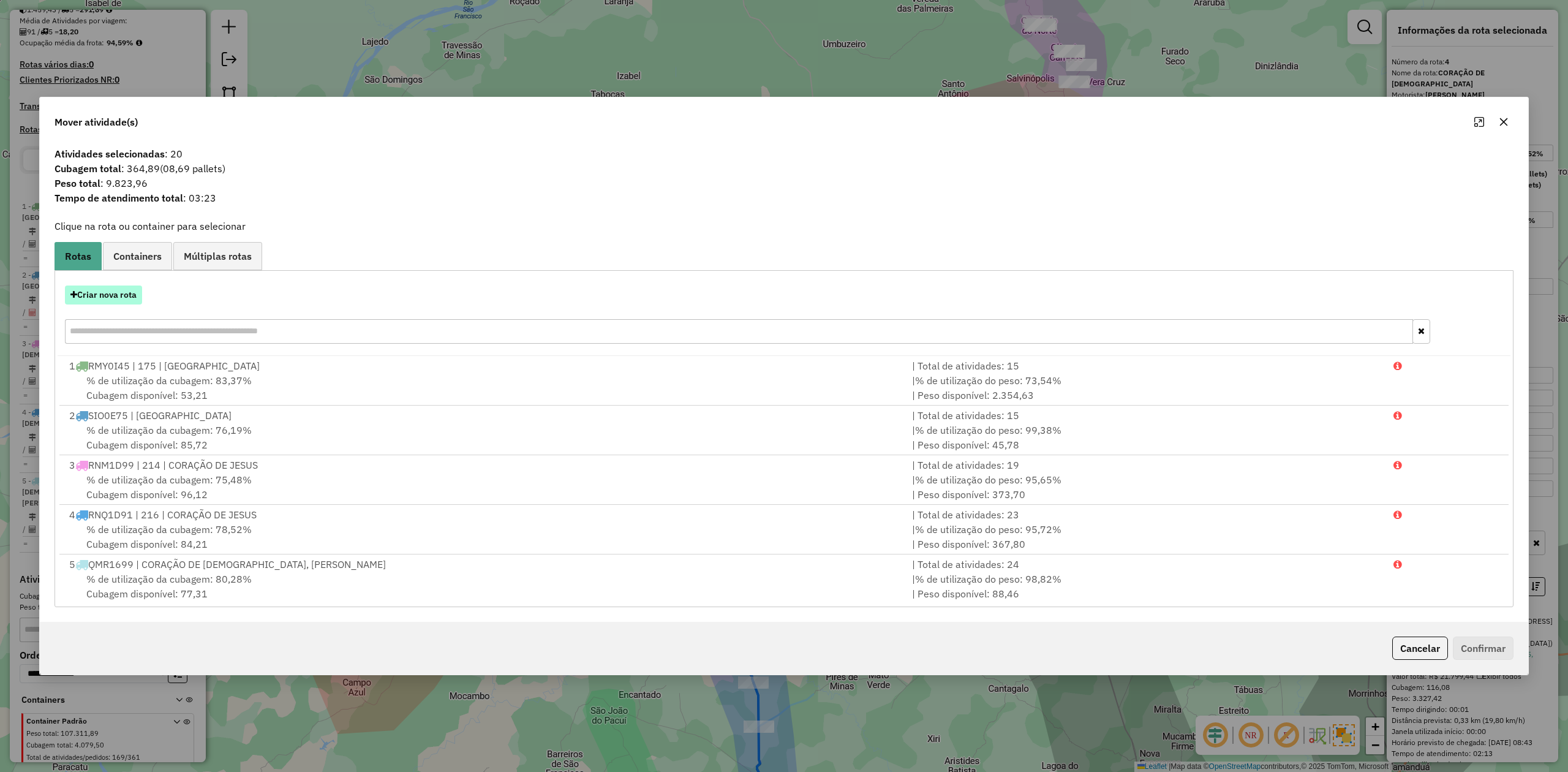
click at [96, 294] on button "Criar nova rota" at bounding box center [104, 295] width 77 height 19
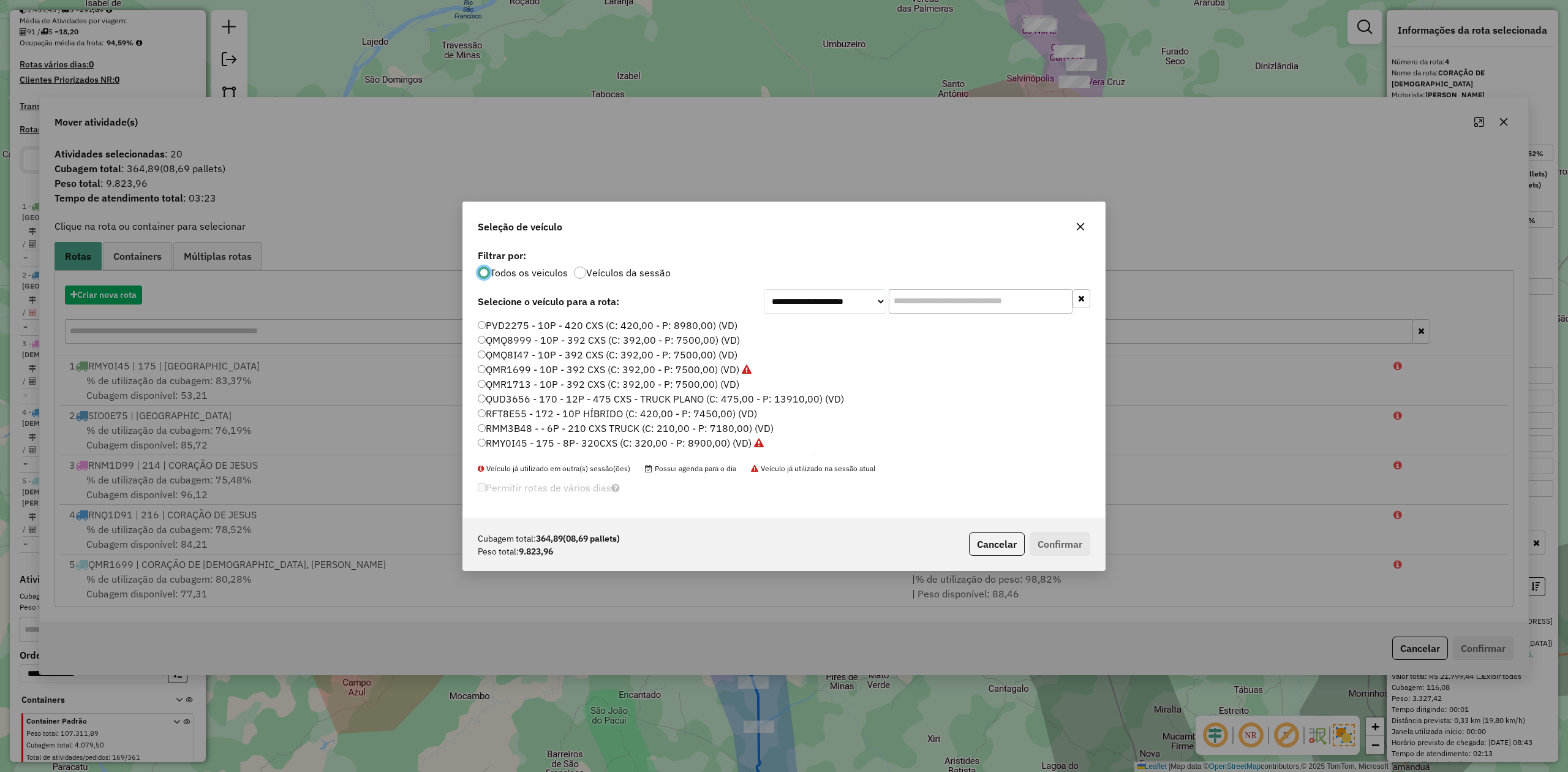
scroll to position [6, 4]
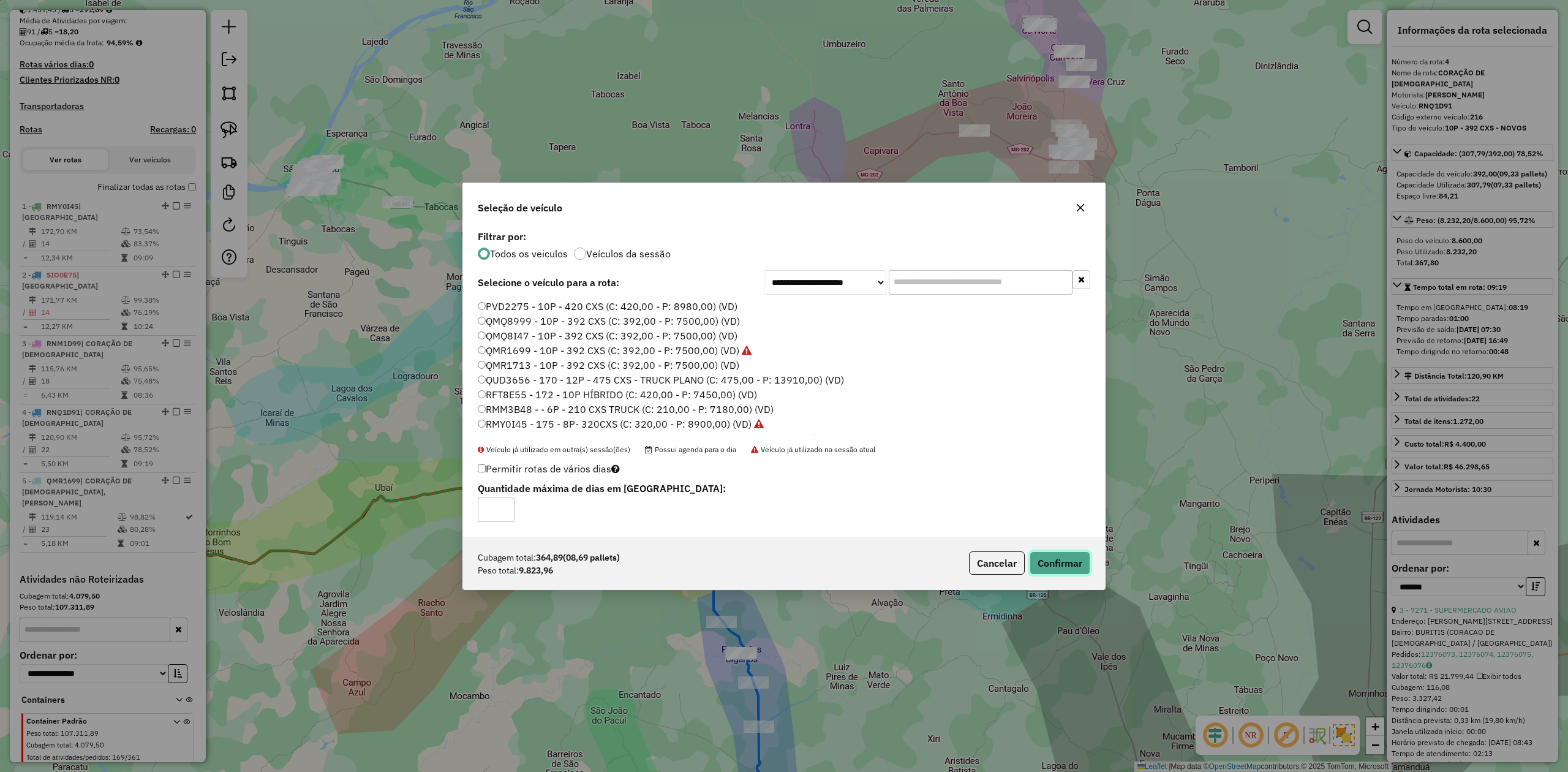
click at [1045, 554] on button "Confirmar" at bounding box center [1060, 563] width 61 height 23
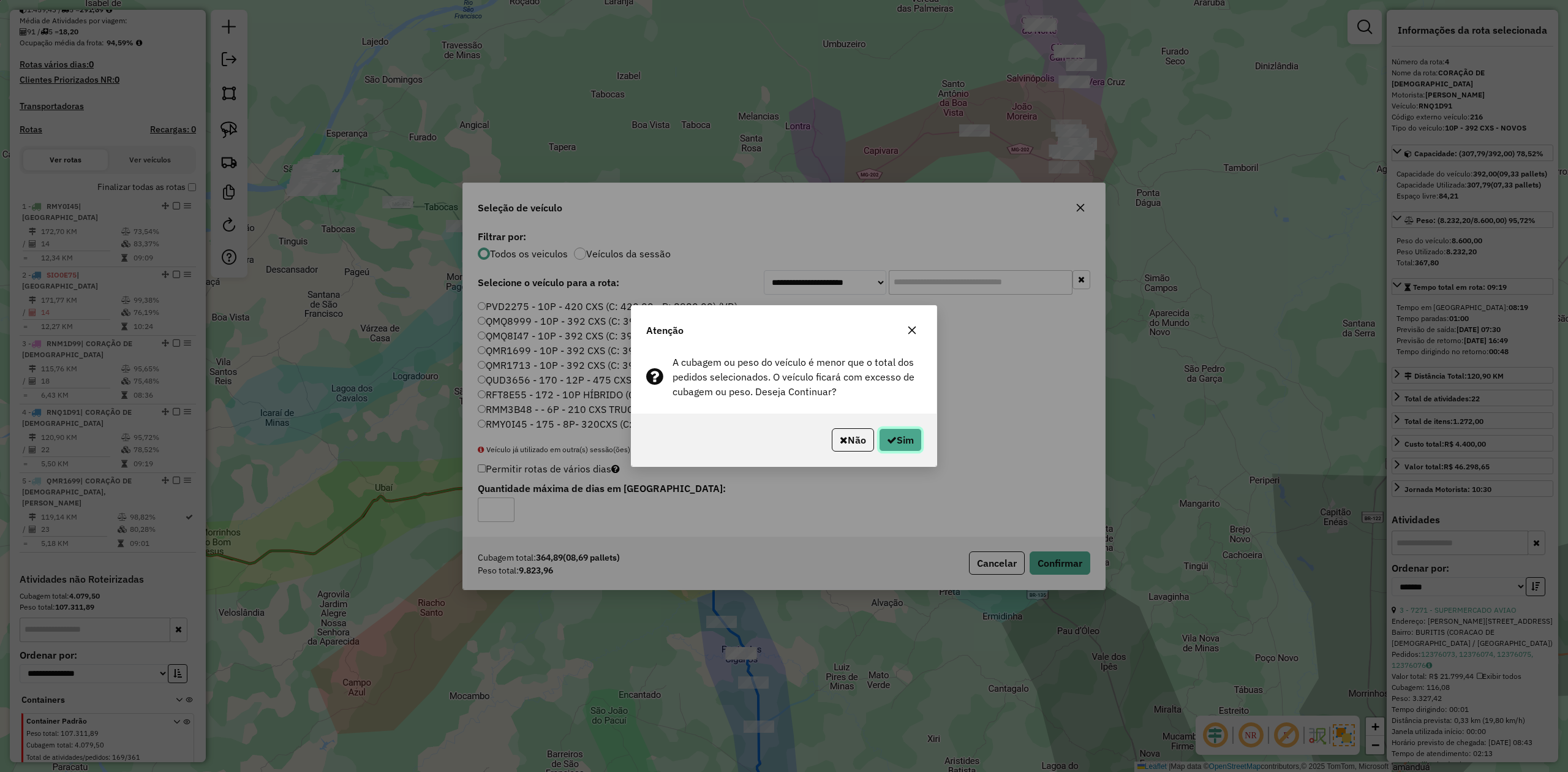
click at [900, 435] on button "Sim" at bounding box center [900, 439] width 43 height 23
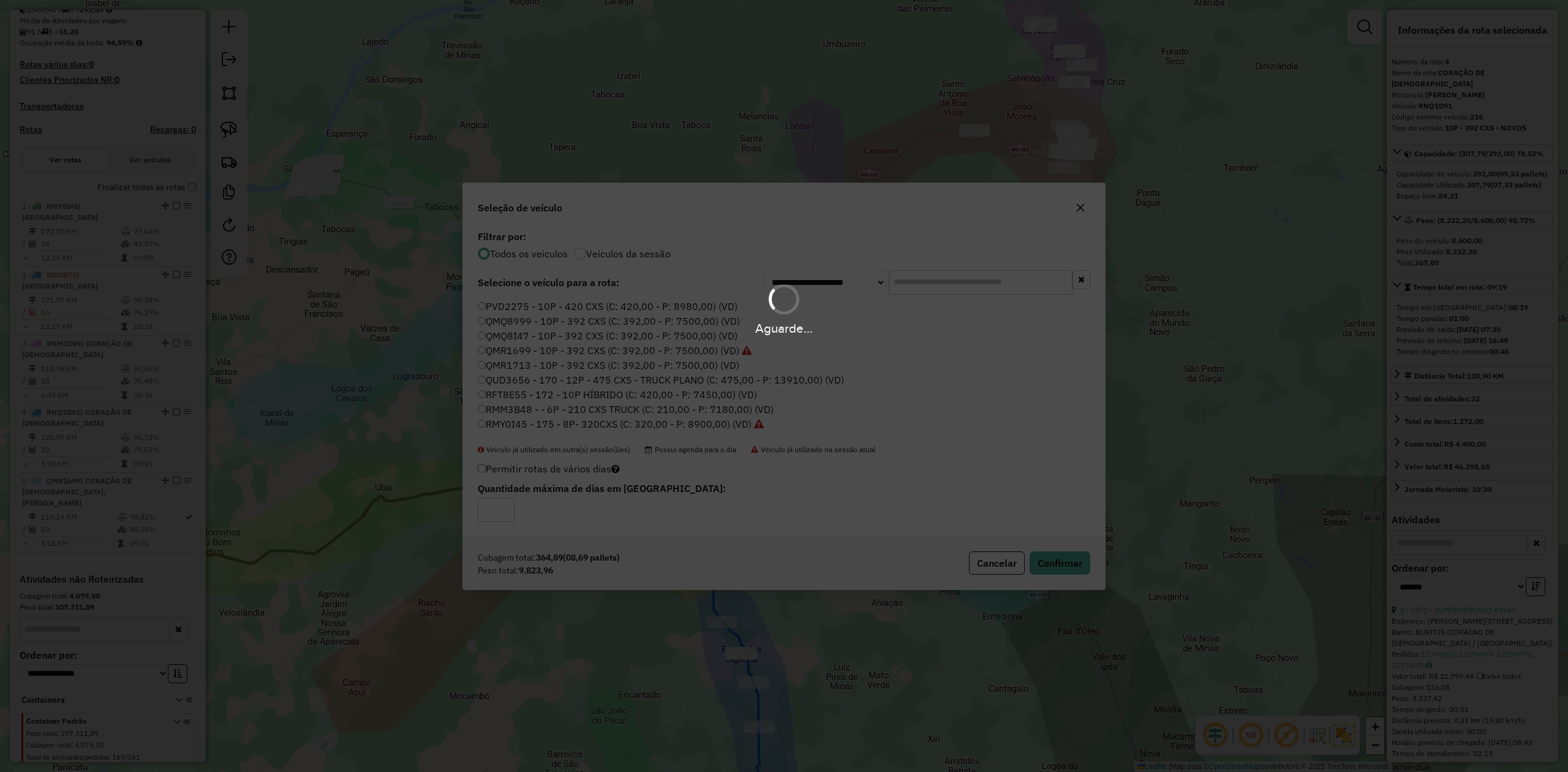
scroll to position [366, 0]
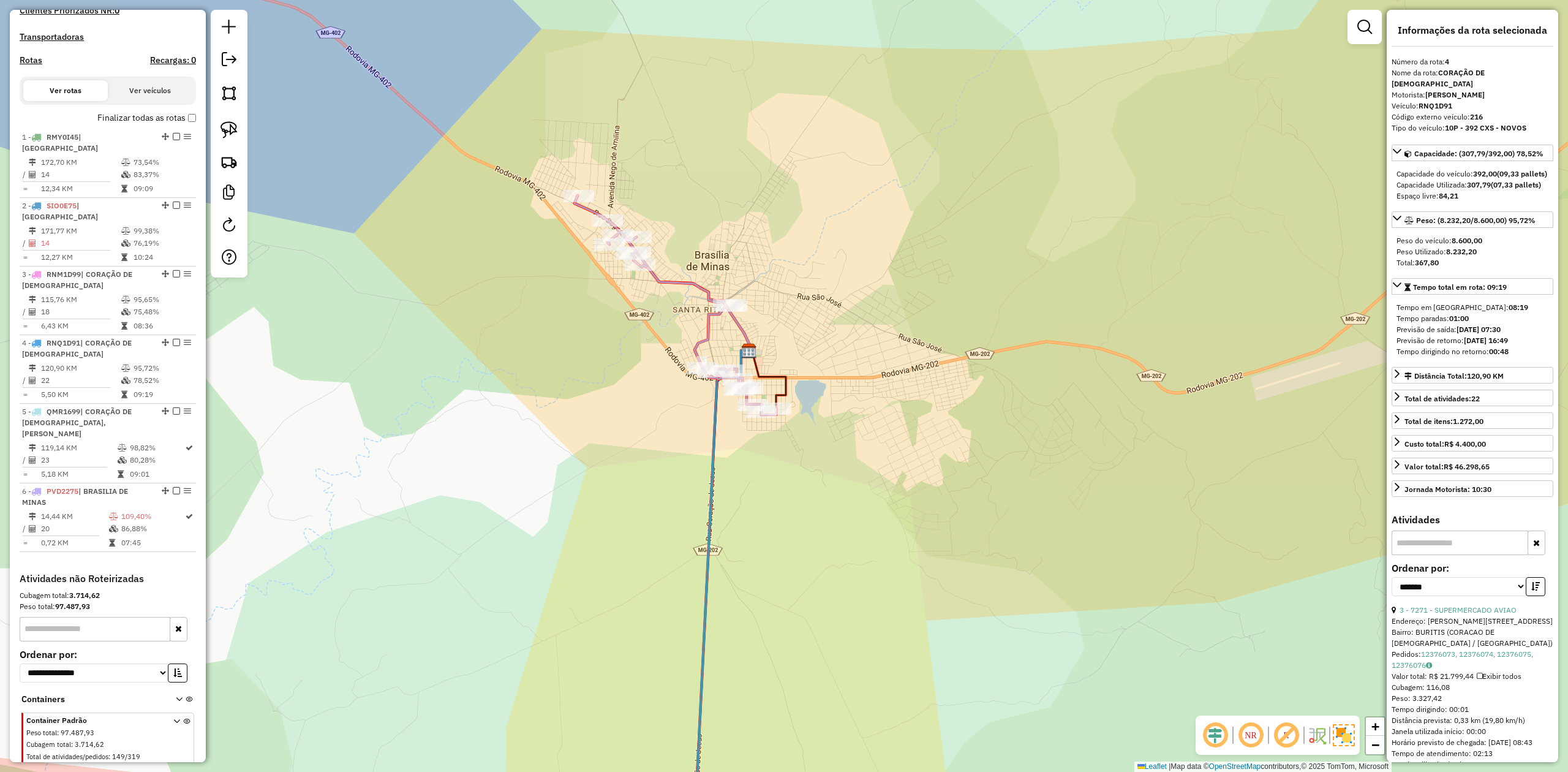
click at [696, 286] on icon at bounding box center [675, 306] width 202 height 220
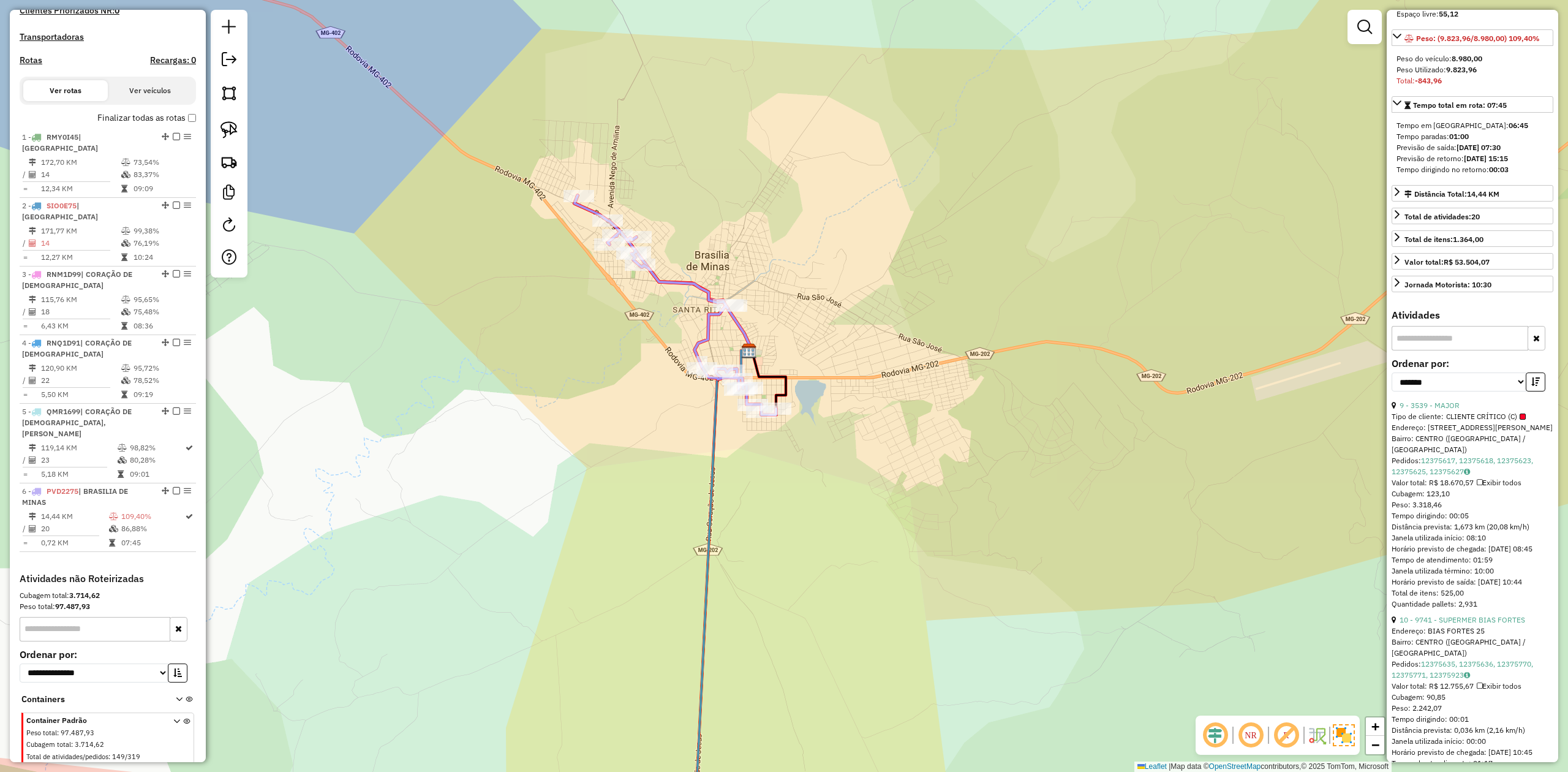
scroll to position [163, 0]
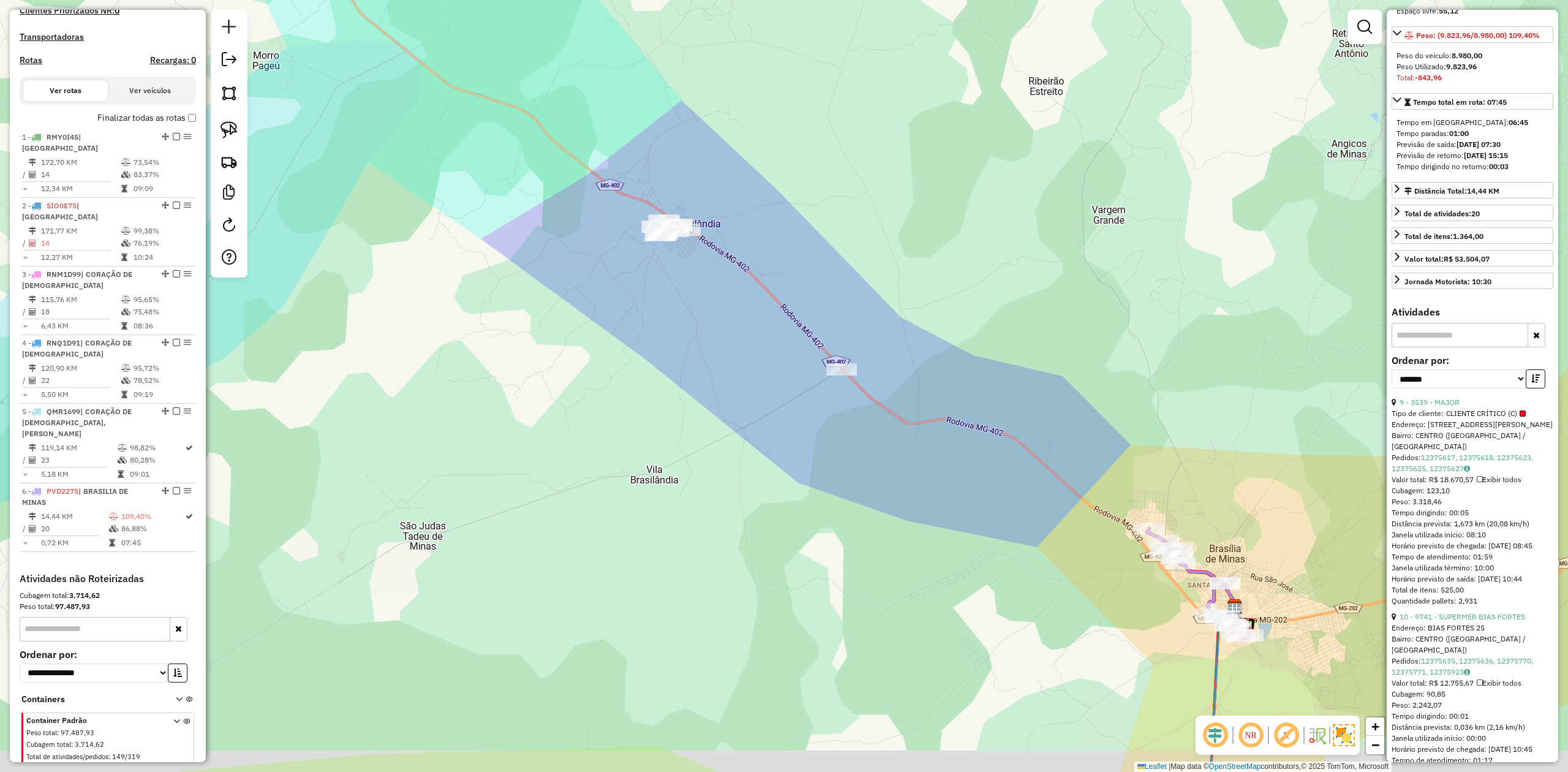
drag, startPoint x: 1051, startPoint y: 527, endPoint x: 863, endPoint y: 263, distance: 324.1
click at [873, 275] on div "Janela de atendimento Grade de atendimento Capacidade Transportadoras Veículos …" at bounding box center [784, 386] width 1568 height 772
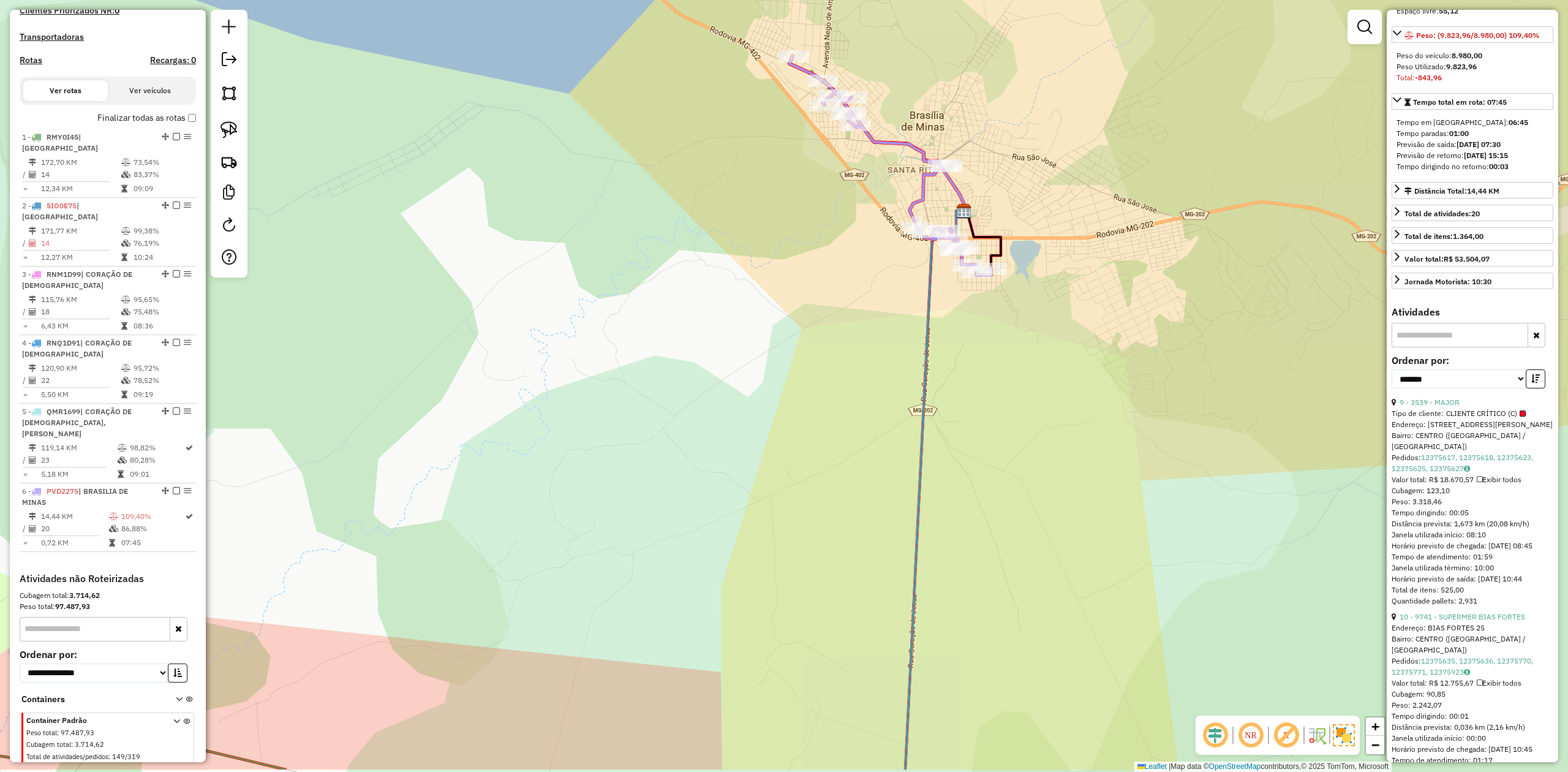
drag, startPoint x: 1134, startPoint y: 438, endPoint x: 1076, endPoint y: 349, distance: 106.2
click at [1079, 354] on div "Janela de atendimento Grade de atendimento Capacidade Transportadoras Veículos …" at bounding box center [784, 386] width 1568 height 772
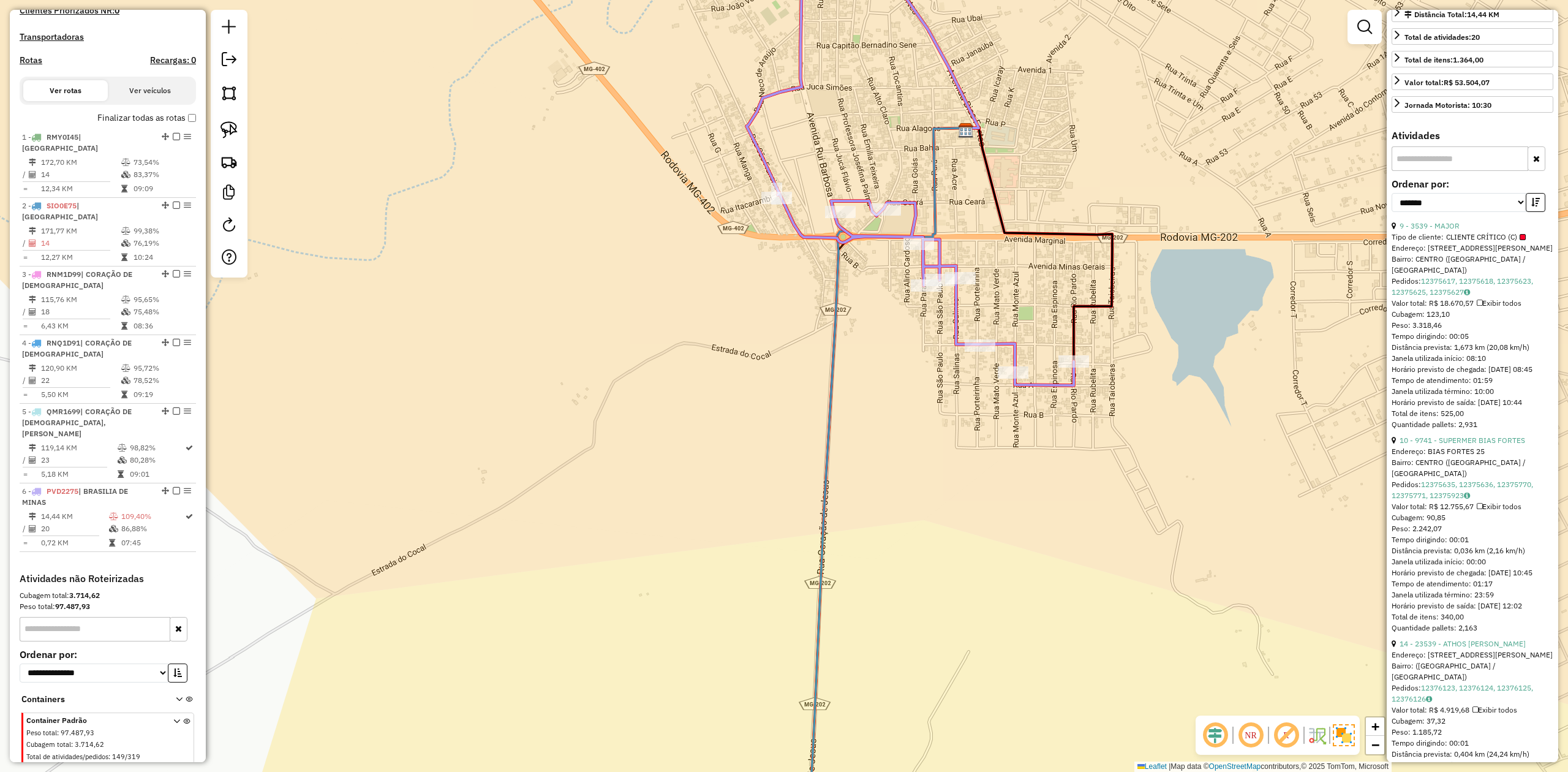
scroll to position [408, 0]
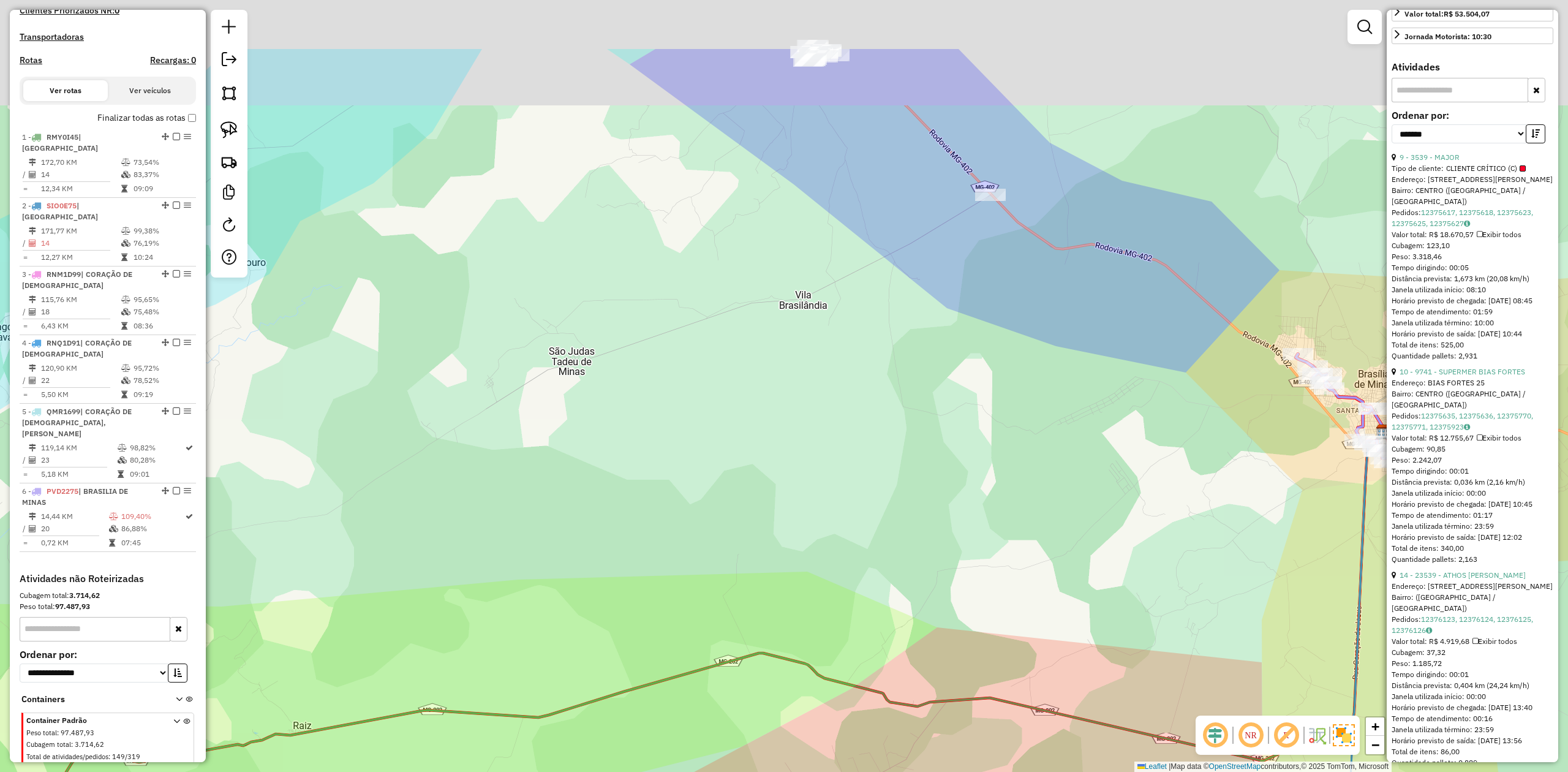
drag, startPoint x: 976, startPoint y: 344, endPoint x: 1084, endPoint y: 467, distance: 163.7
click at [1083, 466] on div "Janela de atendimento Grade de atendimento Capacidade Transportadoras Veículos …" at bounding box center [784, 386] width 1568 height 772
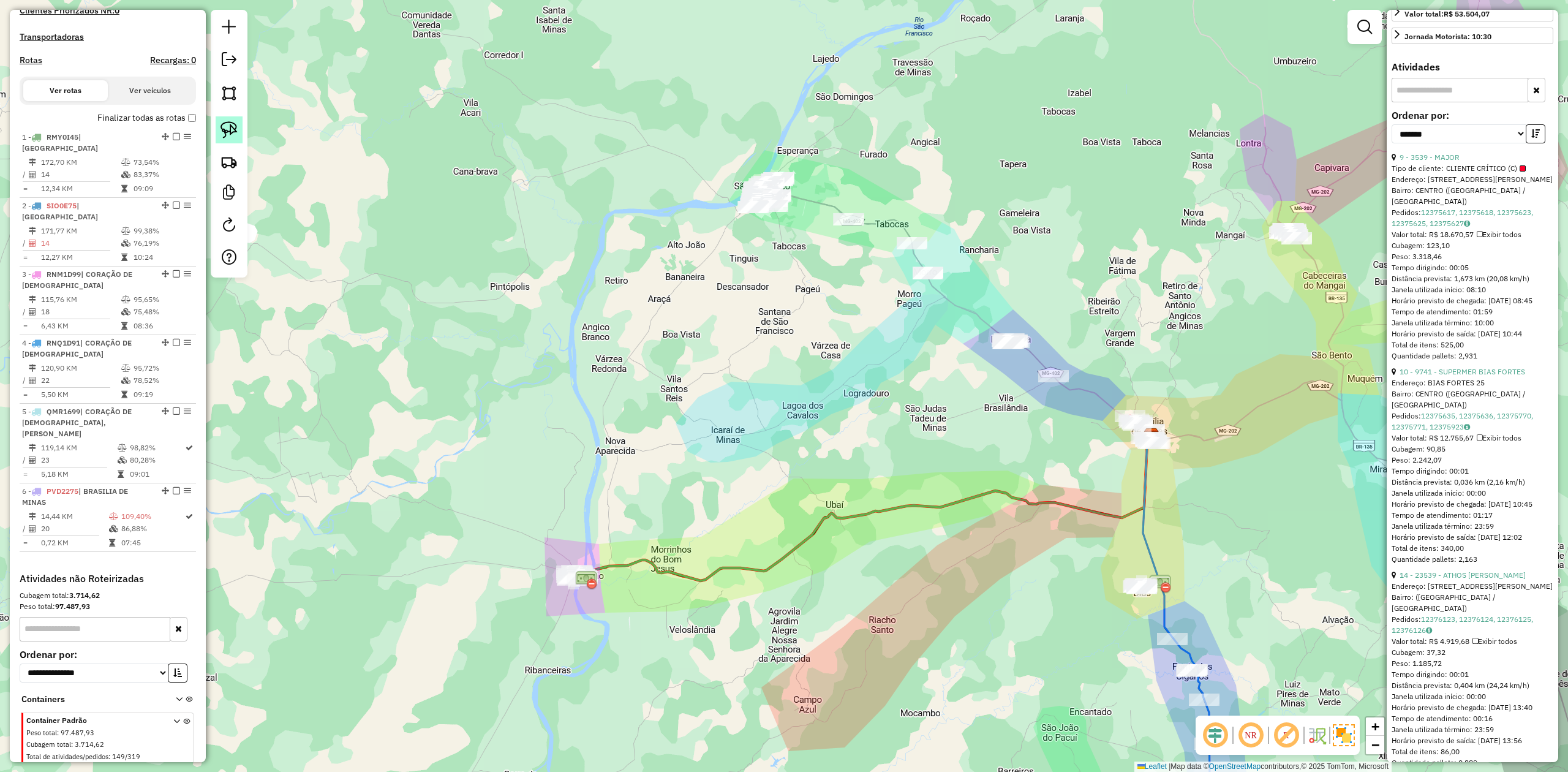
click at [231, 124] on img at bounding box center [228, 130] width 17 height 17
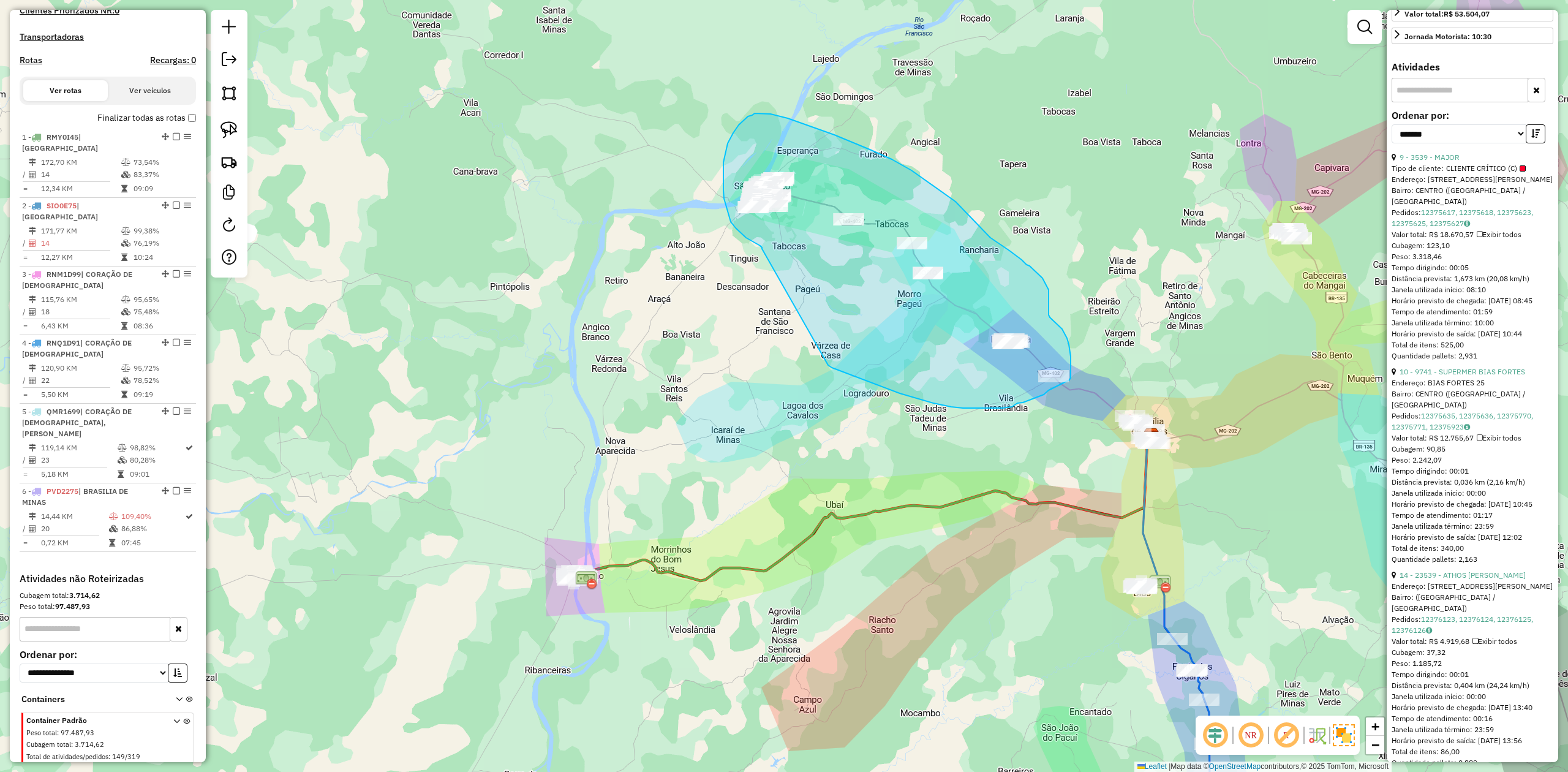
drag, startPoint x: 762, startPoint y: 248, endPoint x: 779, endPoint y: 327, distance: 80.8
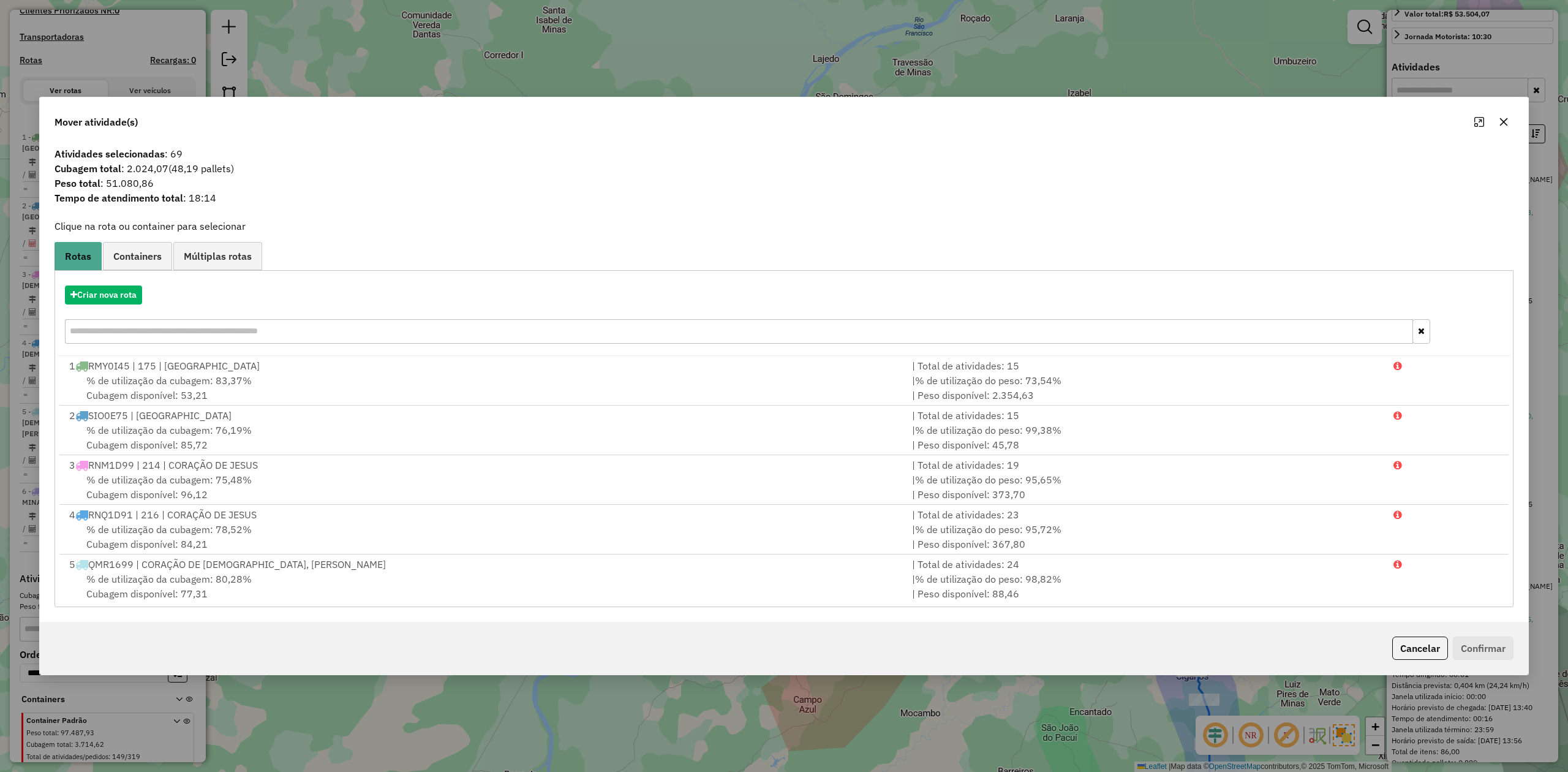
click at [1506, 120] on icon "button" at bounding box center [1504, 122] width 10 height 10
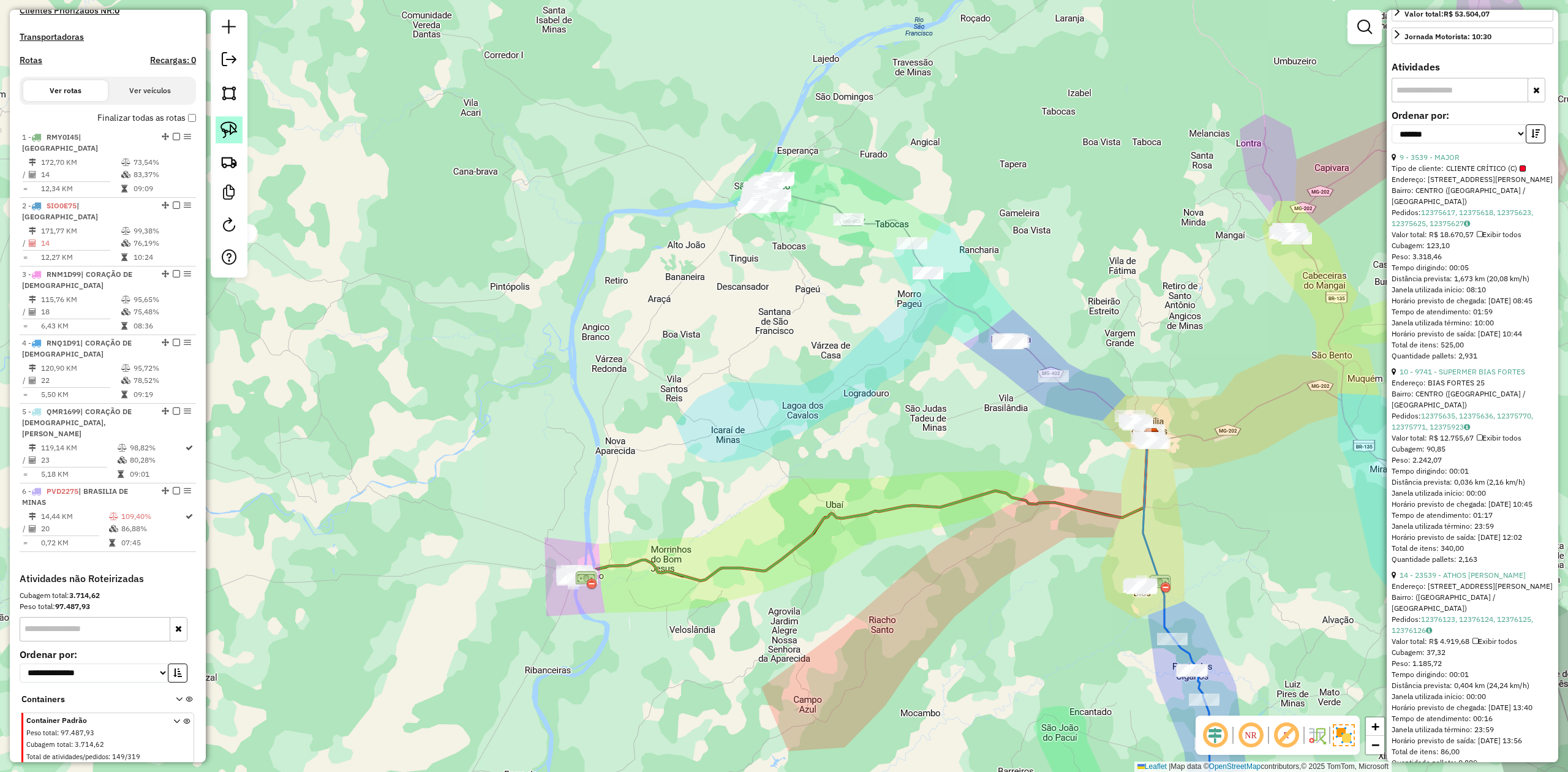
click at [228, 136] on img at bounding box center [228, 130] width 17 height 17
drag, startPoint x: 787, startPoint y: 243, endPoint x: 812, endPoint y: 174, distance: 73.4
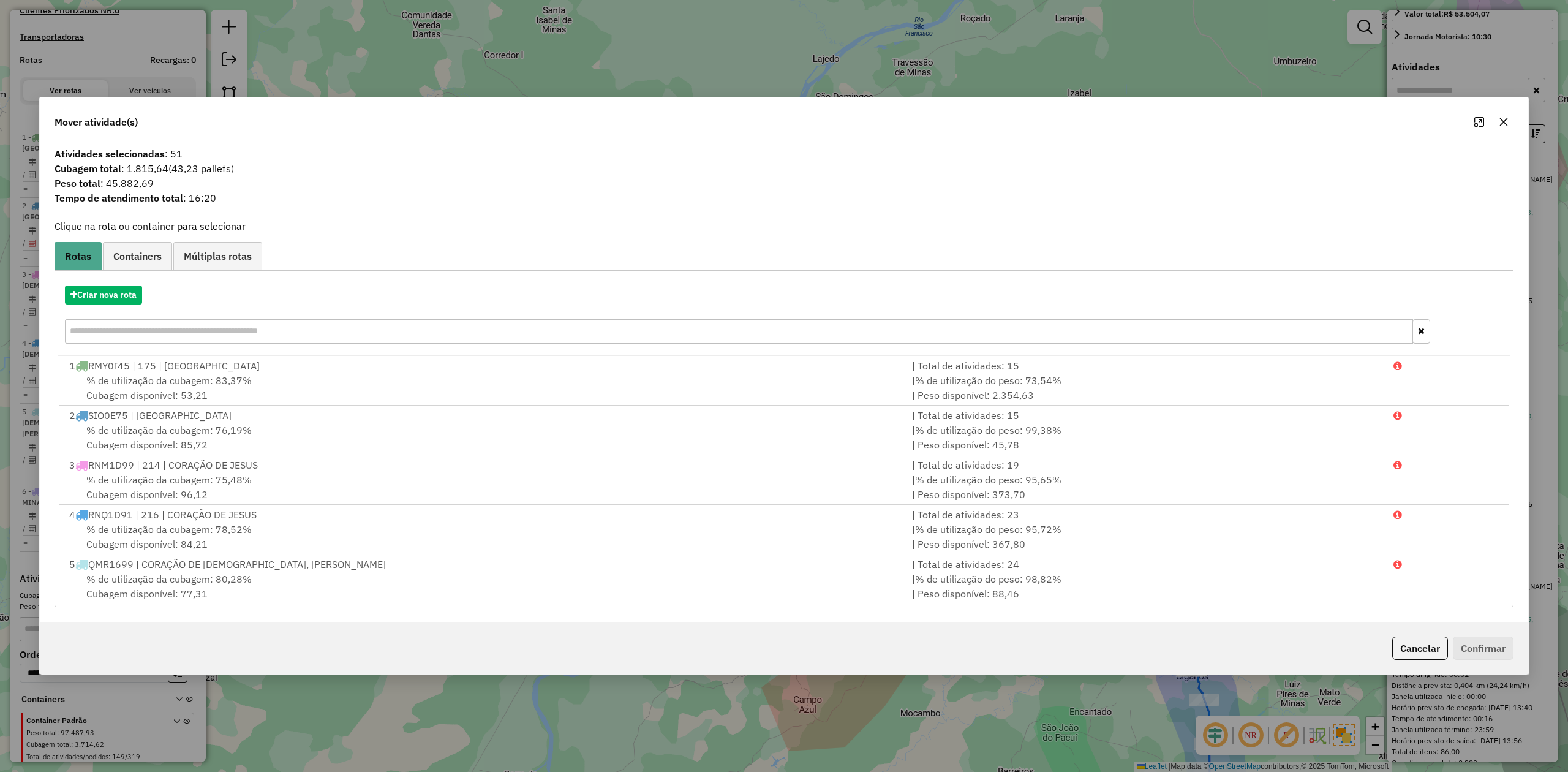
click at [1502, 123] on icon "button" at bounding box center [1504, 122] width 10 height 10
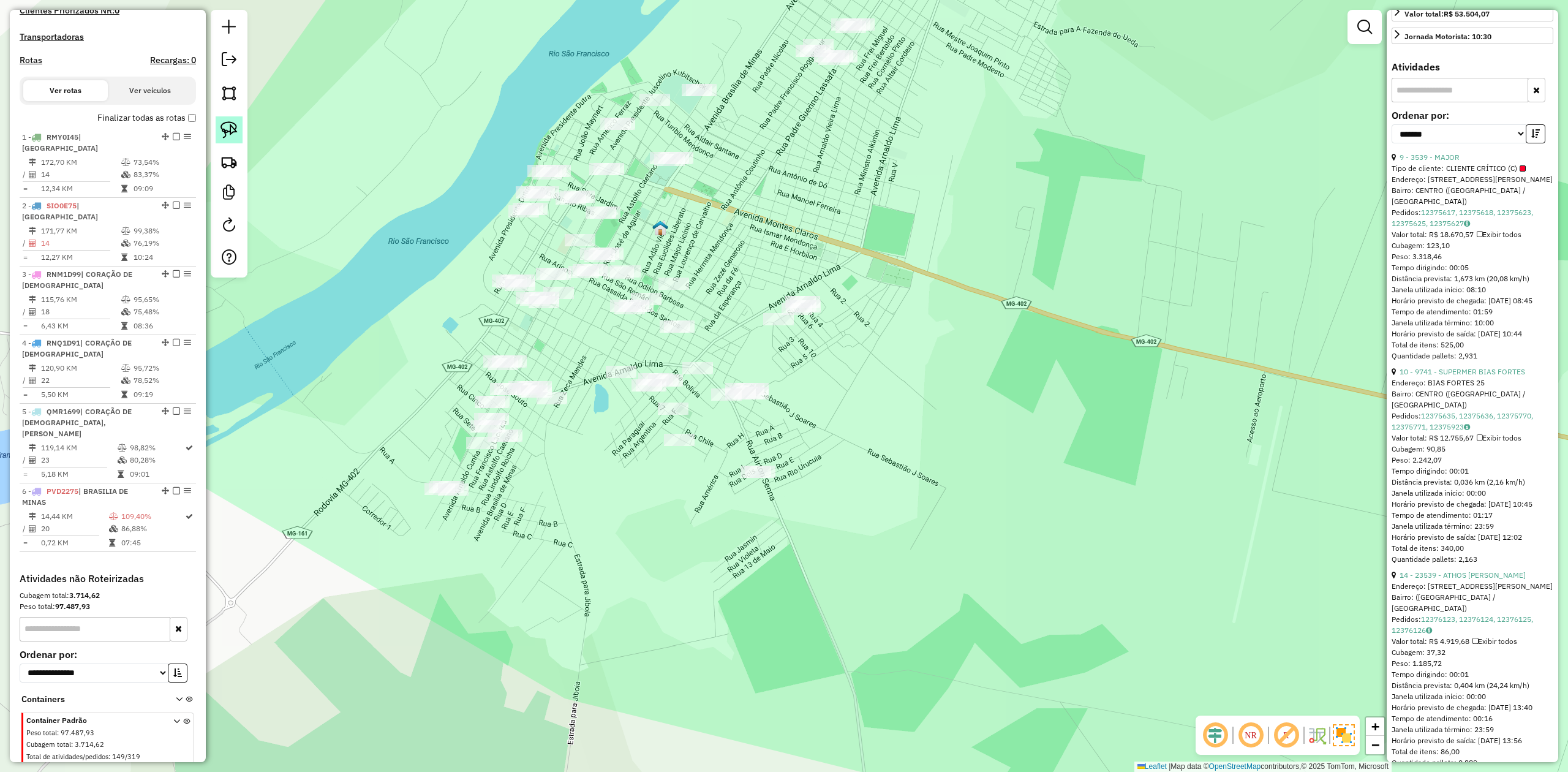
click at [228, 126] on img at bounding box center [228, 130] width 17 height 17
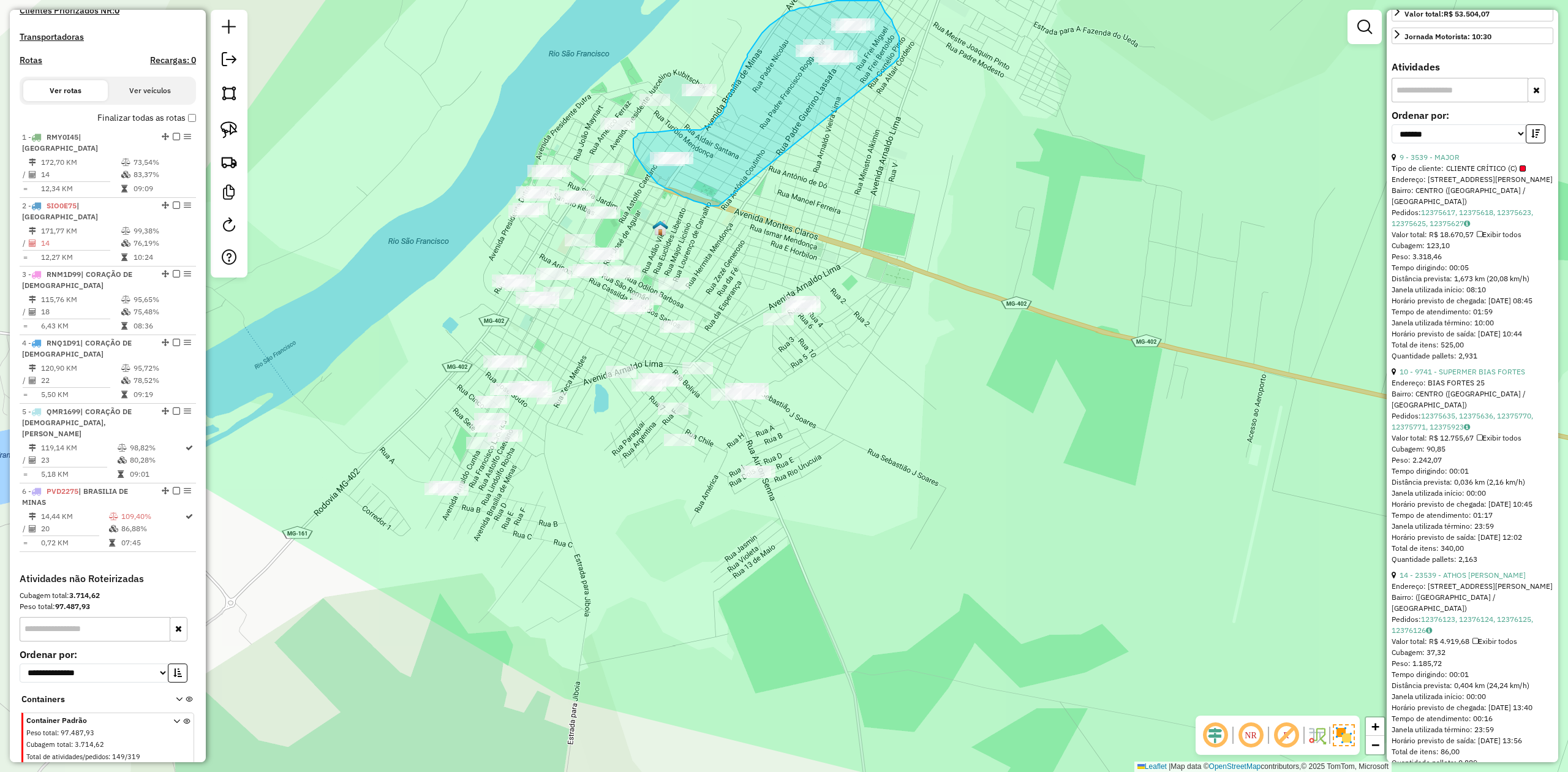
drag, startPoint x: 718, startPoint y: 206, endPoint x: 882, endPoint y: 74, distance: 210.5
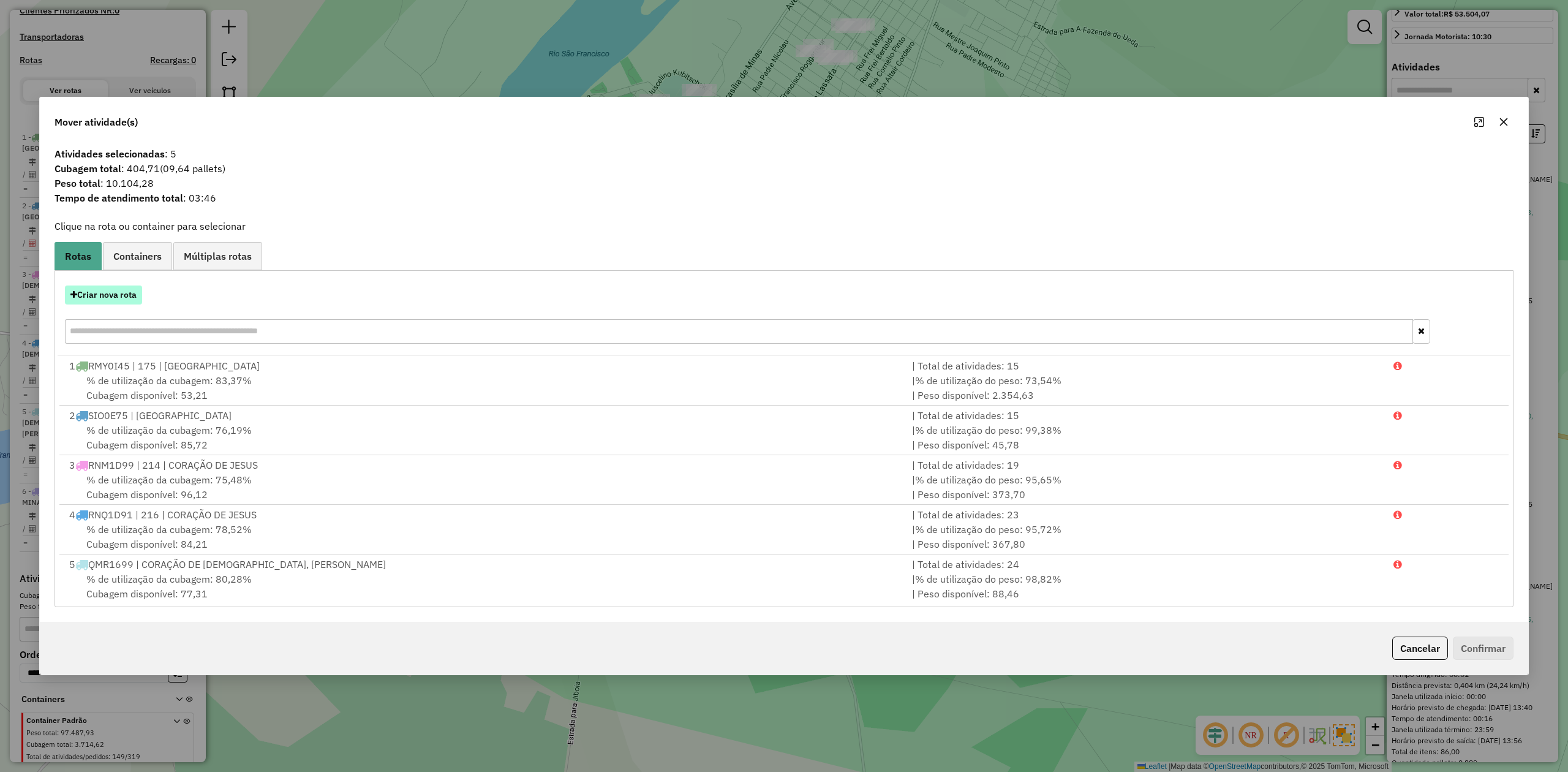
click at [86, 297] on button "Criar nova rota" at bounding box center [104, 295] width 77 height 19
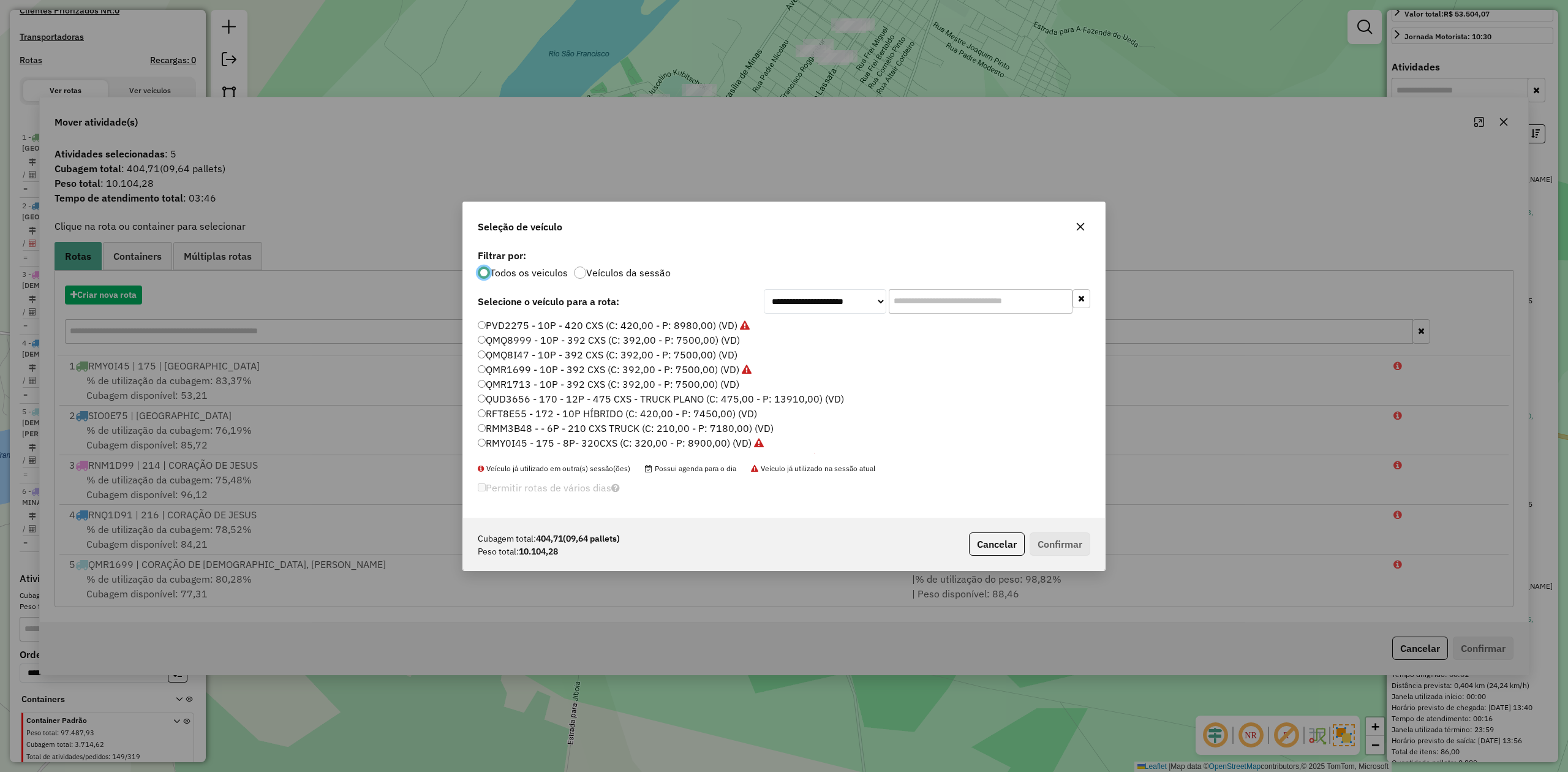
scroll to position [6, 4]
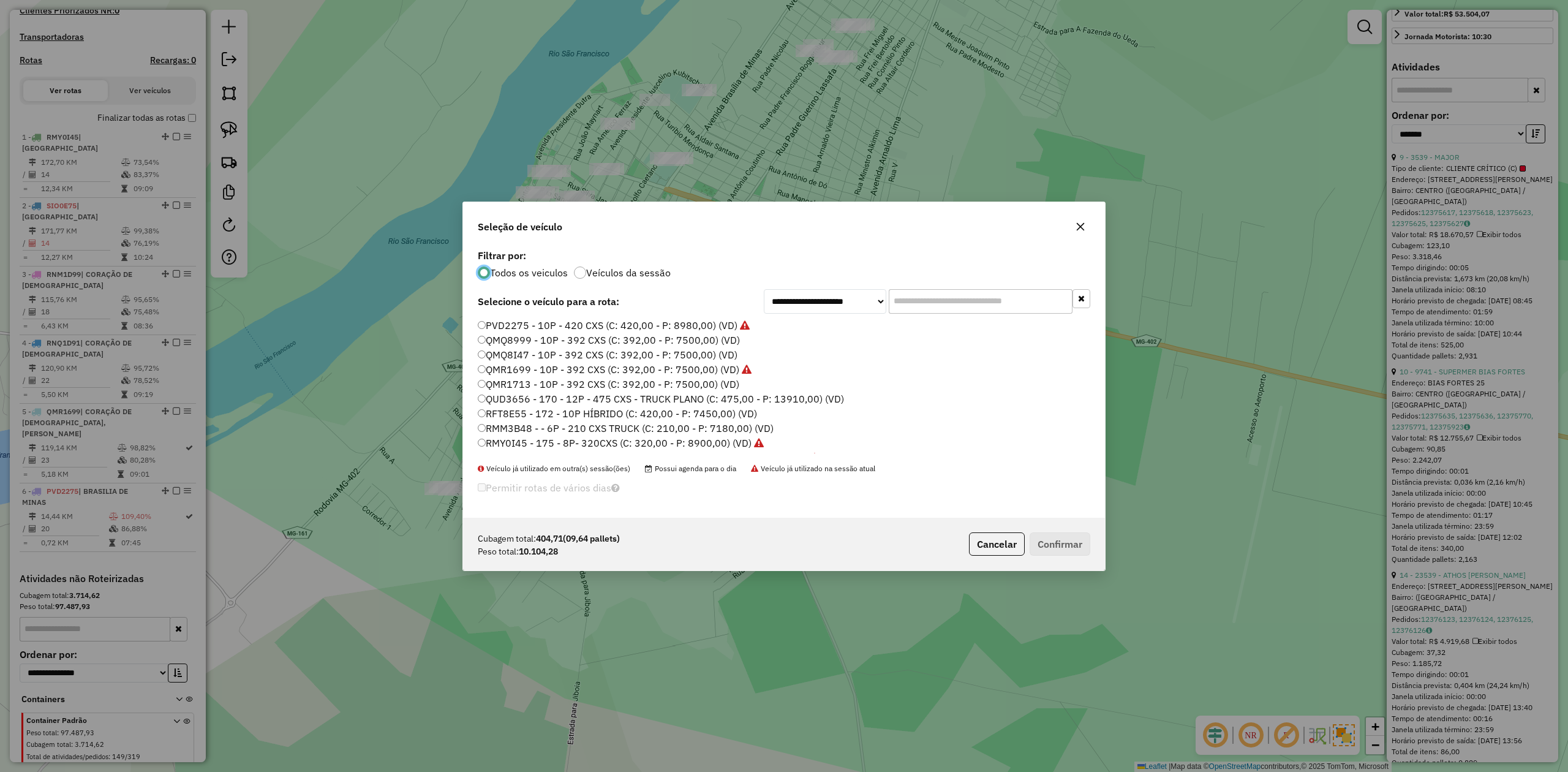
click at [910, 303] on input "text" at bounding box center [981, 301] width 184 height 24
click at [490, 429] on label "SIG9J27 - 300 - 12P - 475 CXS - TRUCK PLANO (C: 475,00 - P: 13910,00) (VD)" at bounding box center [658, 435] width 361 height 15
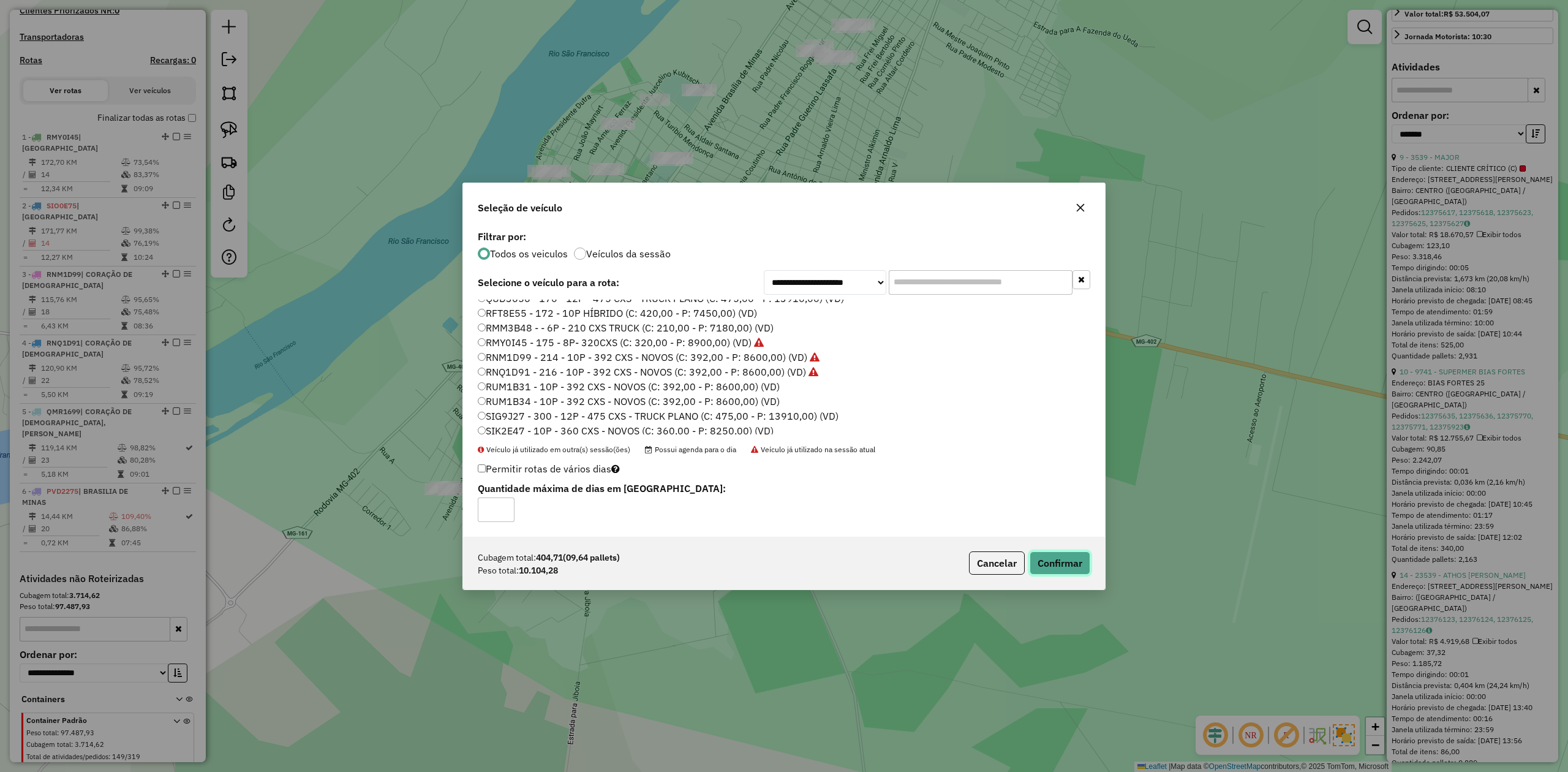
click at [1046, 558] on button "Confirmar" at bounding box center [1060, 563] width 61 height 23
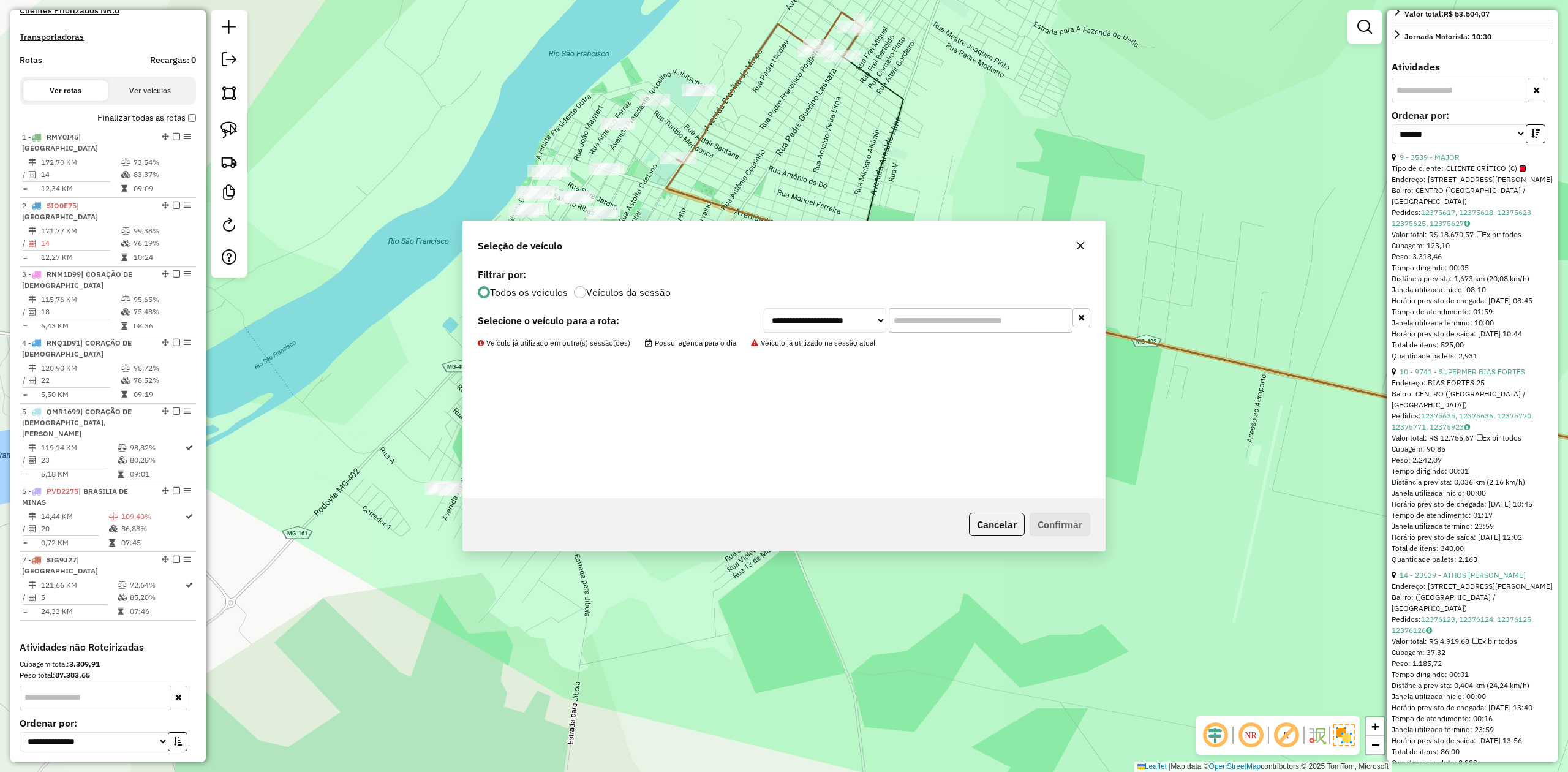
scroll to position [423, 0]
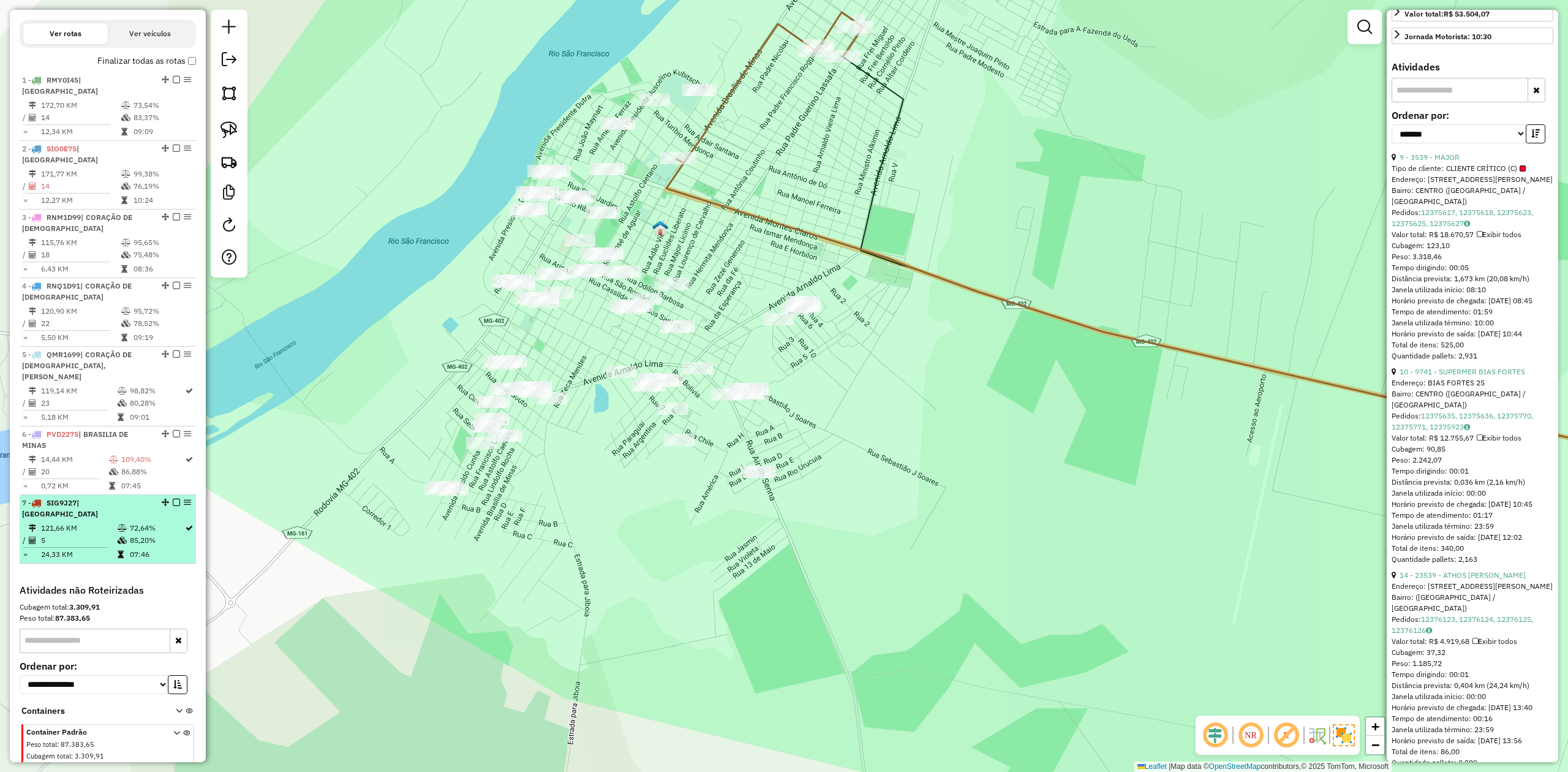
click at [98, 522] on td "121,66 KM" at bounding box center [79, 528] width 76 height 13
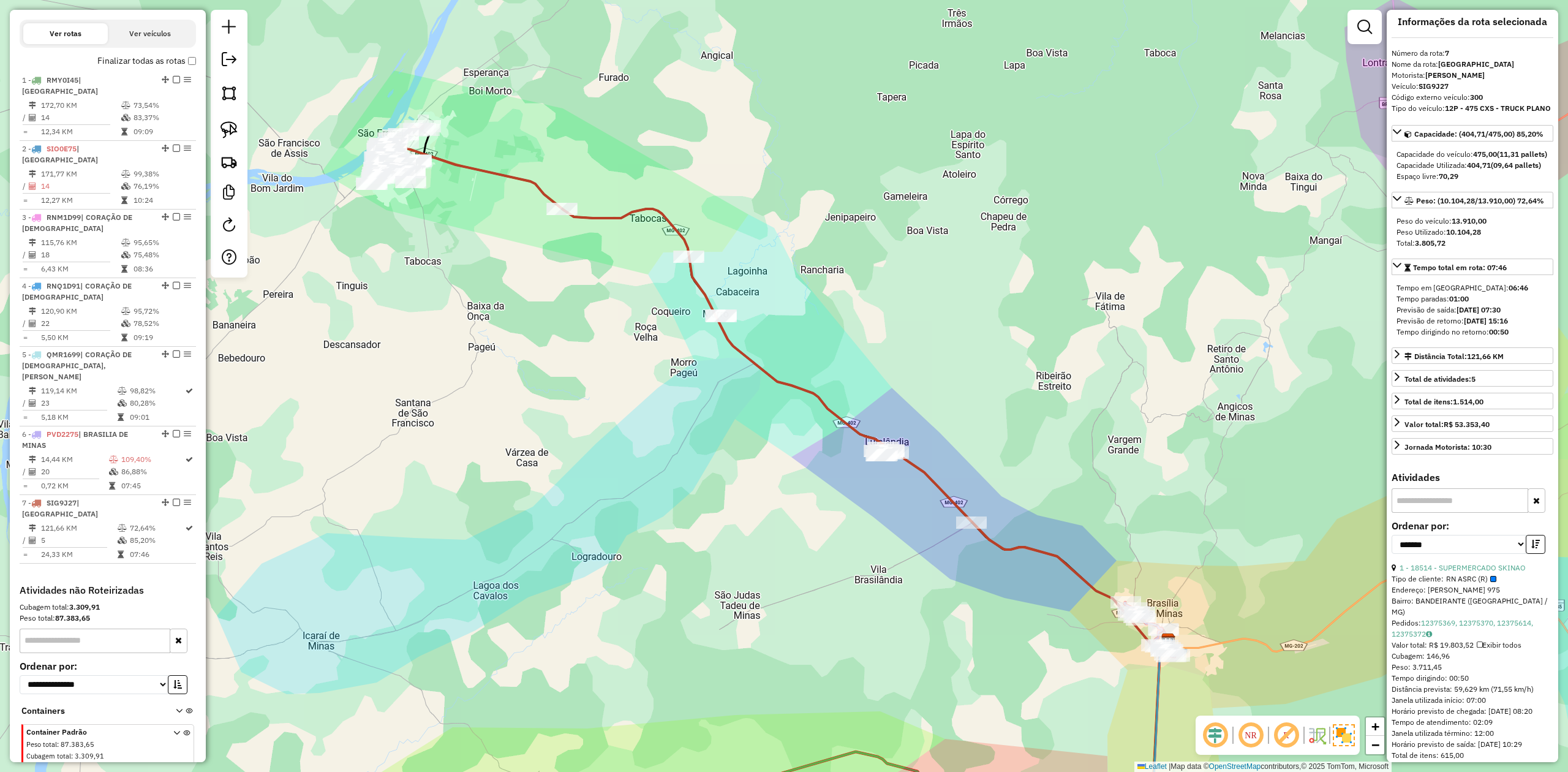
scroll to position [0, 0]
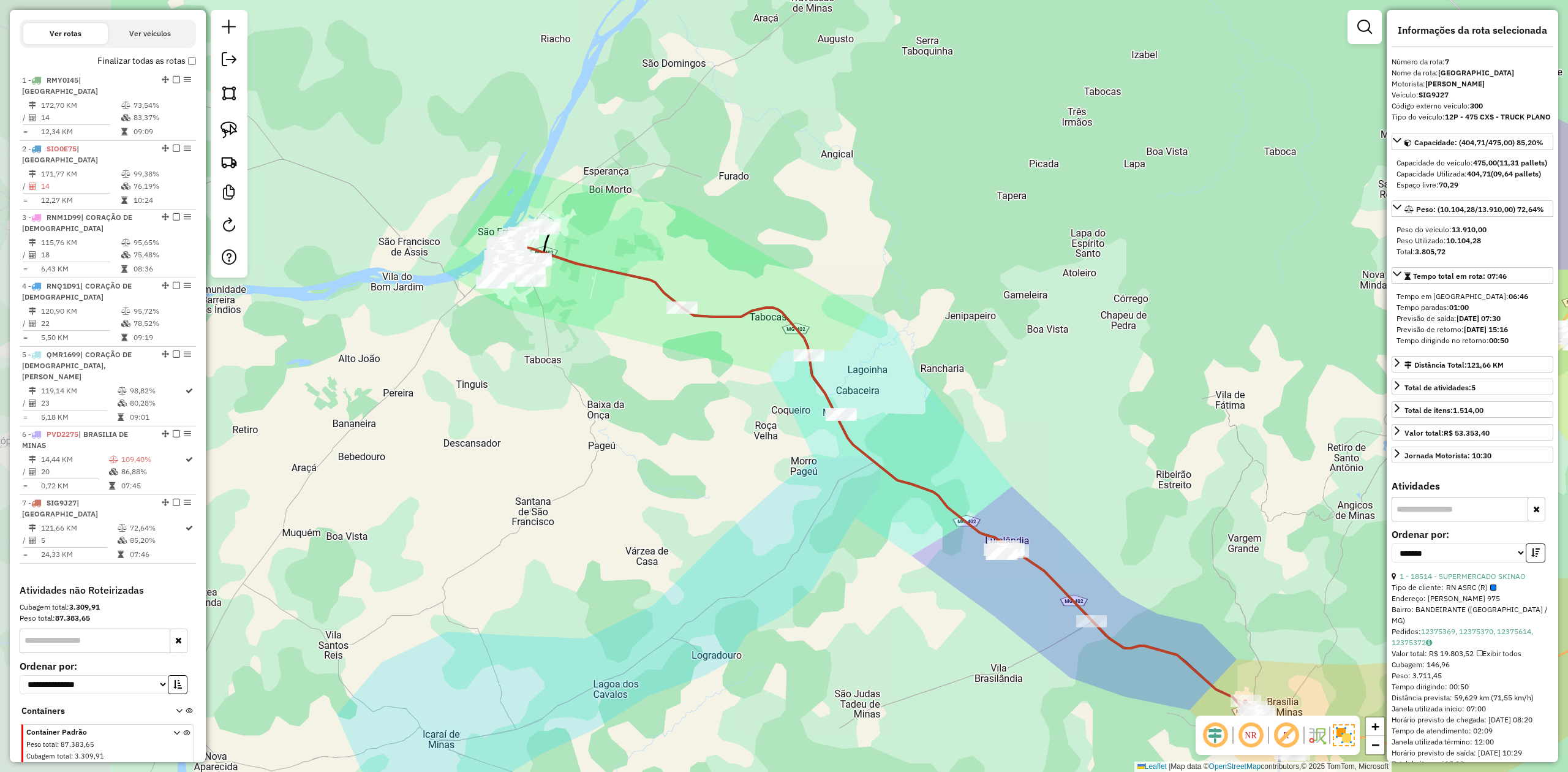
drag, startPoint x: 434, startPoint y: 211, endPoint x: 606, endPoint y: 357, distance: 225.6
click at [603, 354] on div "Janela de atendimento Grade de atendimento Capacidade Transportadoras Veículos …" at bounding box center [784, 386] width 1568 height 772
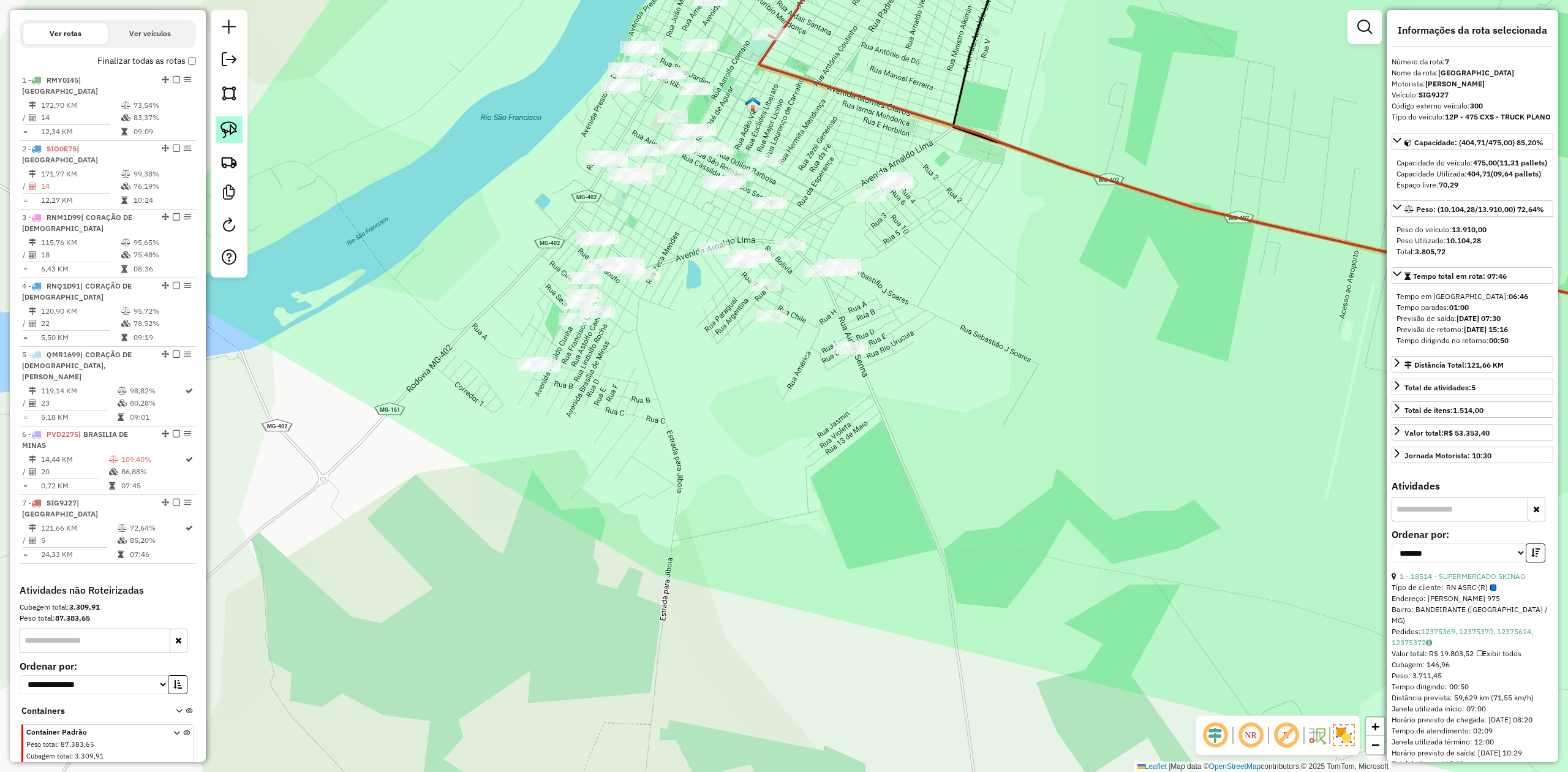
click at [234, 128] on img at bounding box center [228, 130] width 17 height 17
drag, startPoint x: 569, startPoint y: 218, endPoint x: 556, endPoint y: 235, distance: 21.4
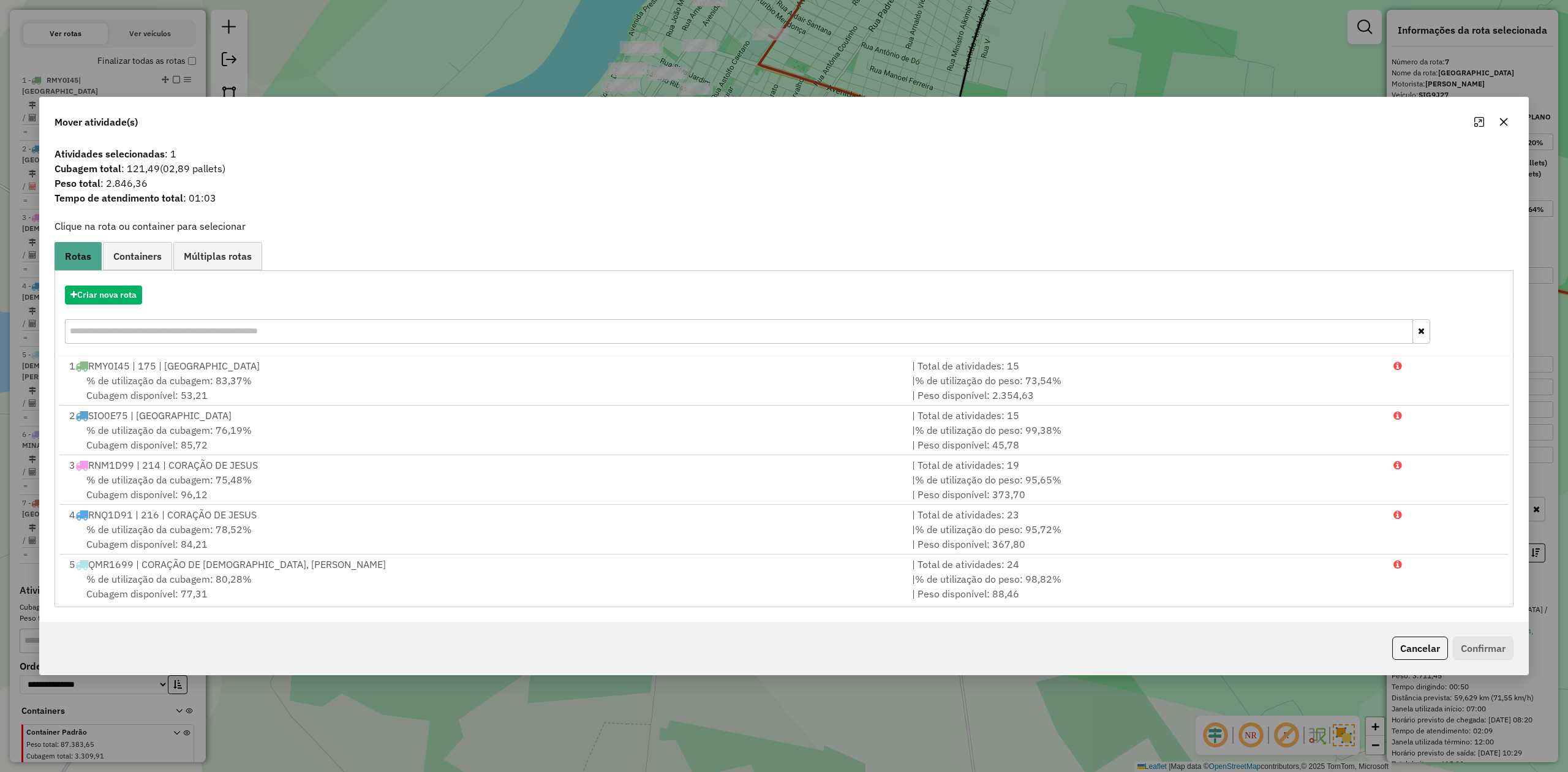
click at [1501, 120] on icon "button" at bounding box center [1504, 122] width 10 height 10
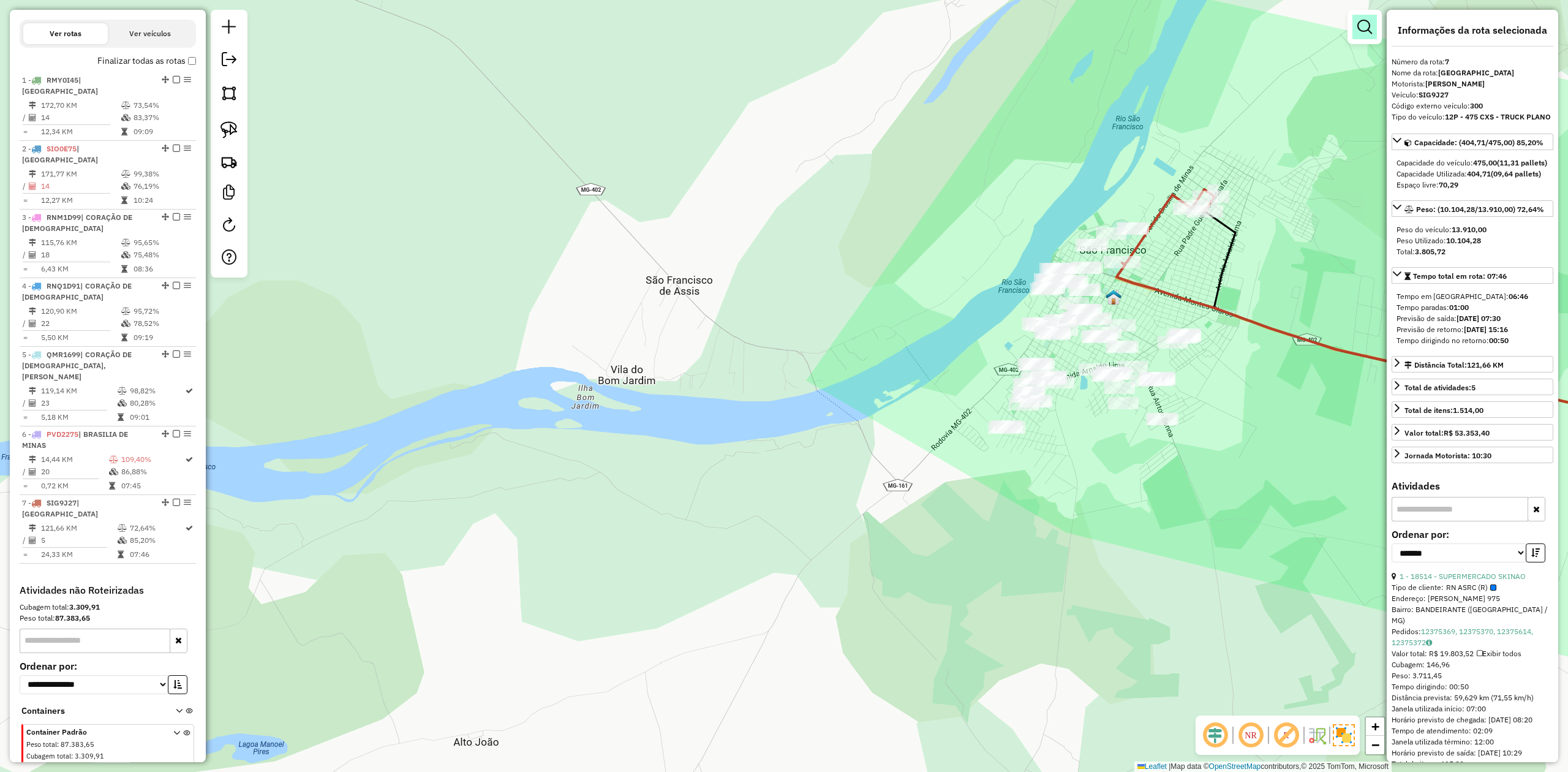
click at [1360, 30] on em at bounding box center [1365, 27] width 15 height 15
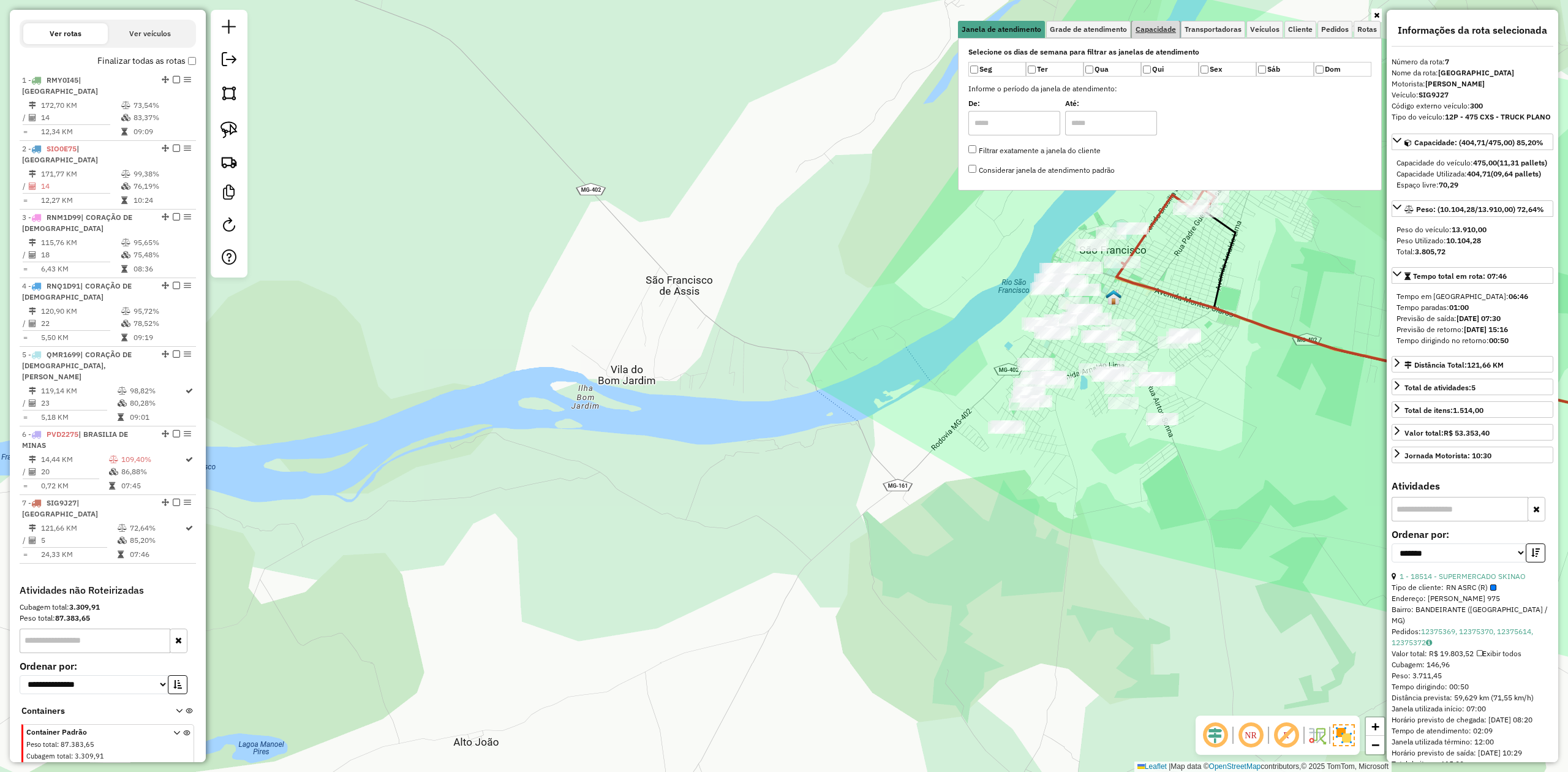
click at [1152, 32] on span "Capacidade" at bounding box center [1156, 30] width 41 height 7
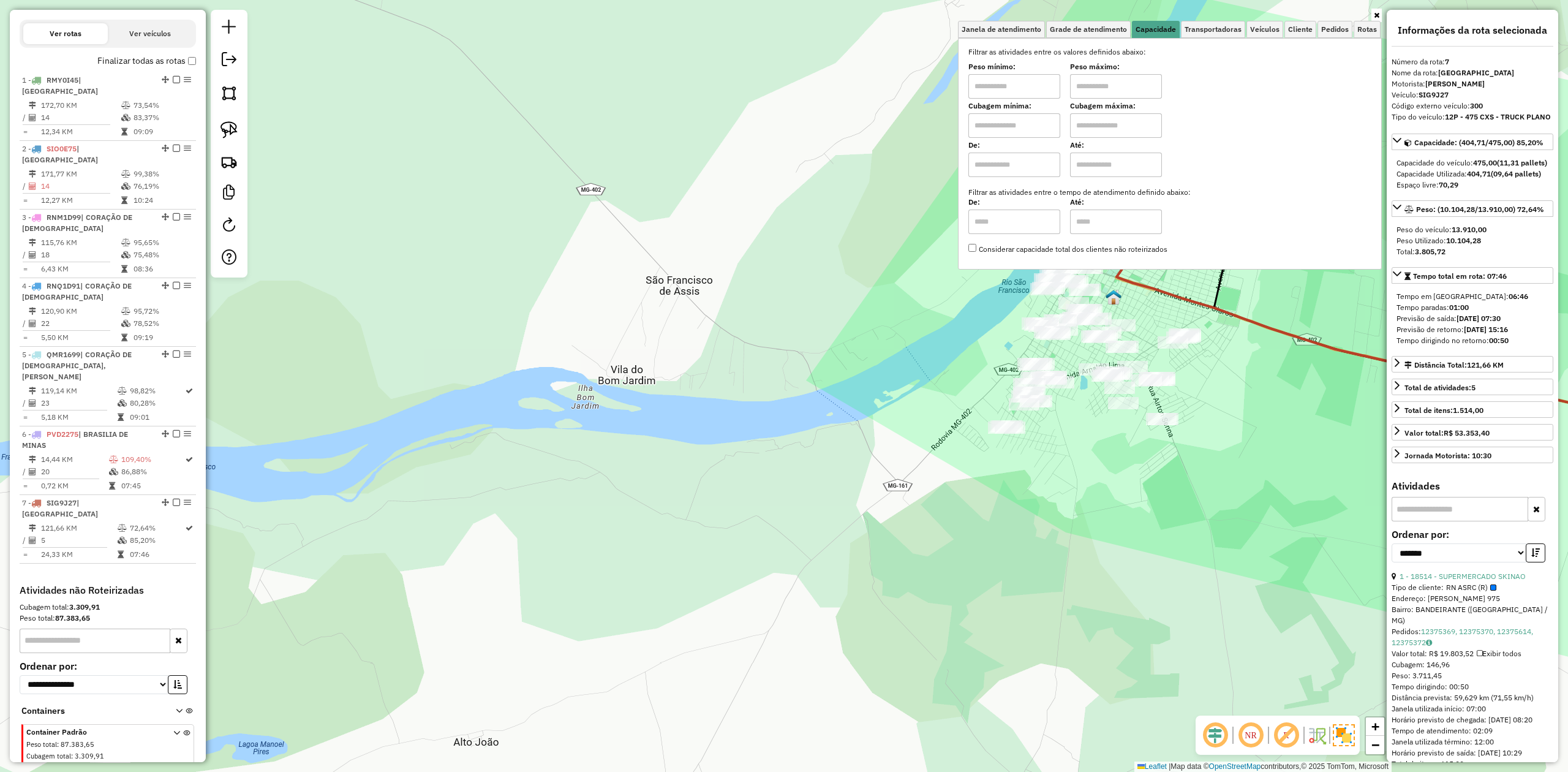
click at [999, 131] on input "text" at bounding box center [1014, 125] width 92 height 24
type input "******"
click at [1105, 128] on input "text" at bounding box center [1116, 125] width 92 height 24
type input "********"
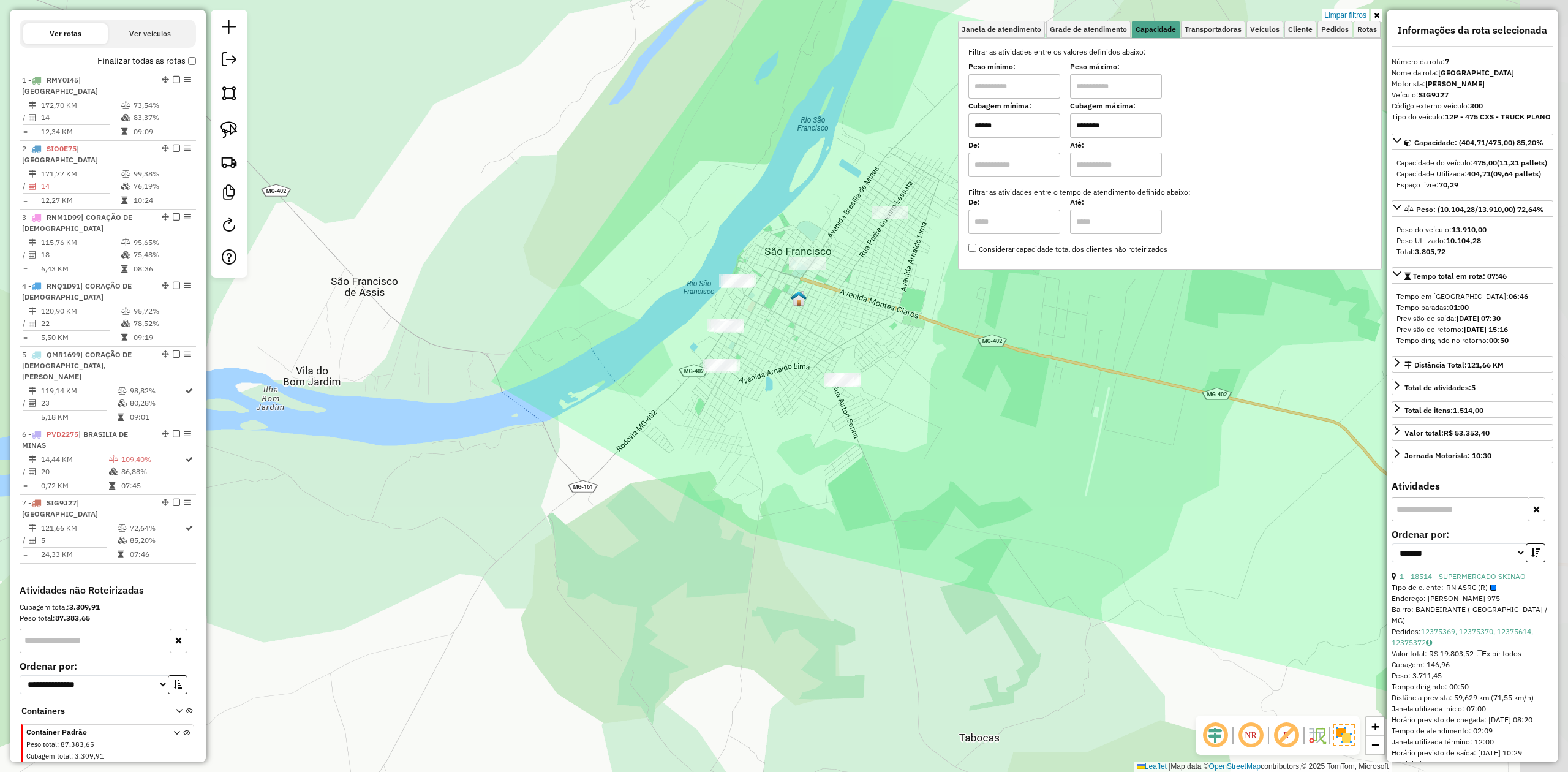
drag, startPoint x: 1085, startPoint y: 419, endPoint x: 713, endPoint y: 405, distance: 372.3
click at [718, 407] on div "Limpar filtros Janela de atendimento Grade de atendimento Capacidade Transporta…" at bounding box center [784, 386] width 1568 height 772
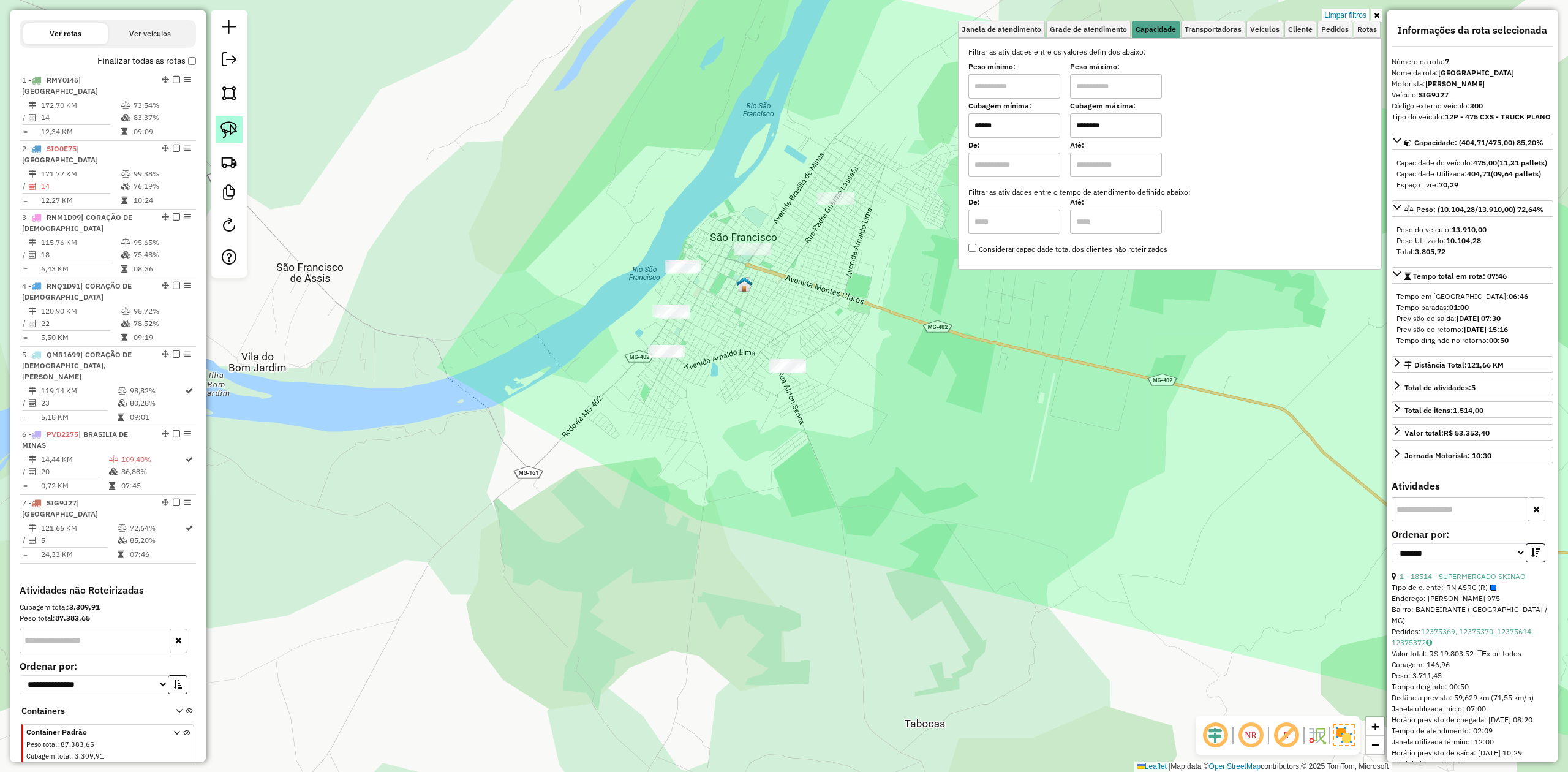
click at [231, 128] on img at bounding box center [228, 130] width 17 height 17
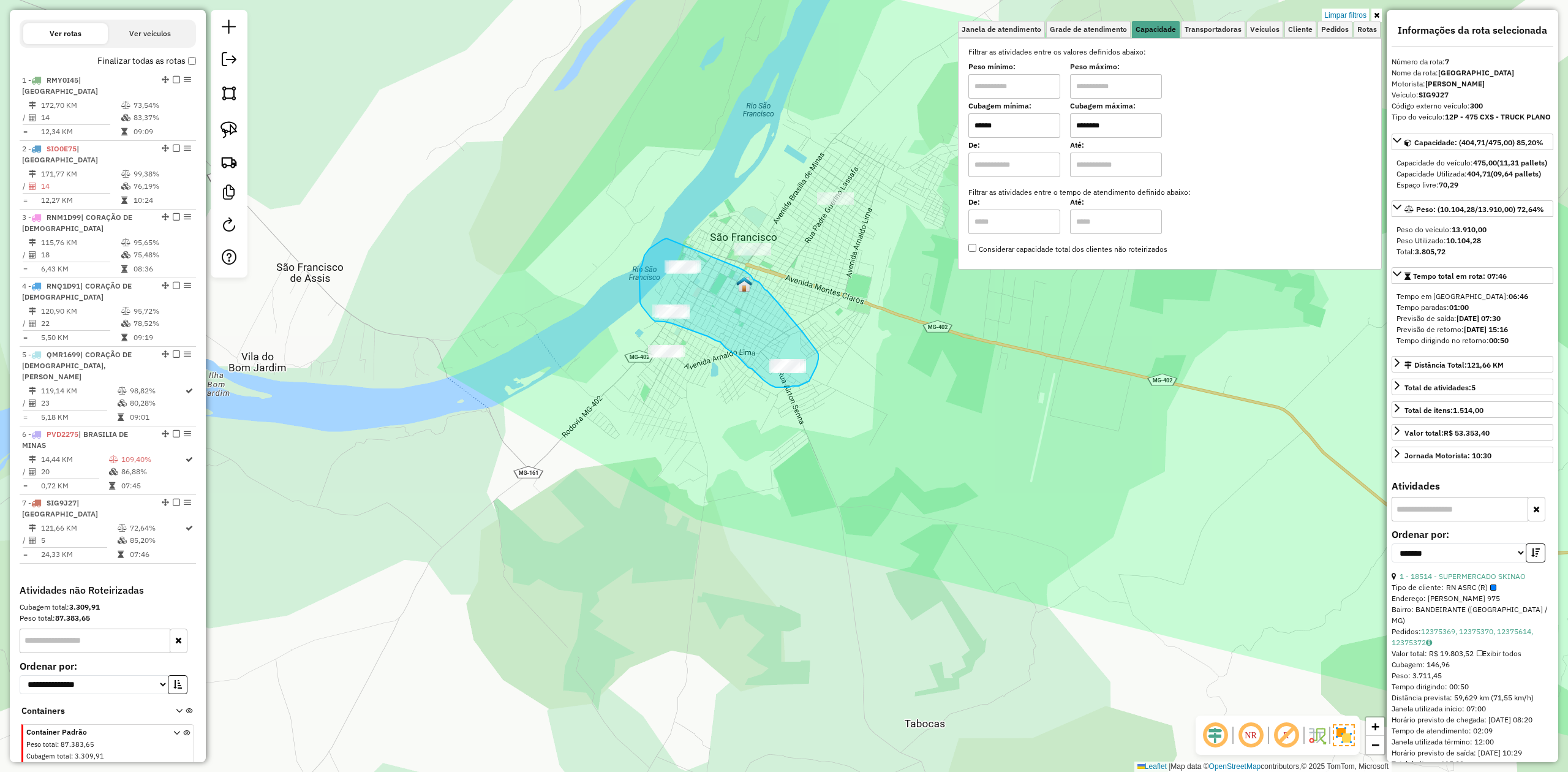
drag, startPoint x: 666, startPoint y: 238, endPoint x: 738, endPoint y: 268, distance: 78.0
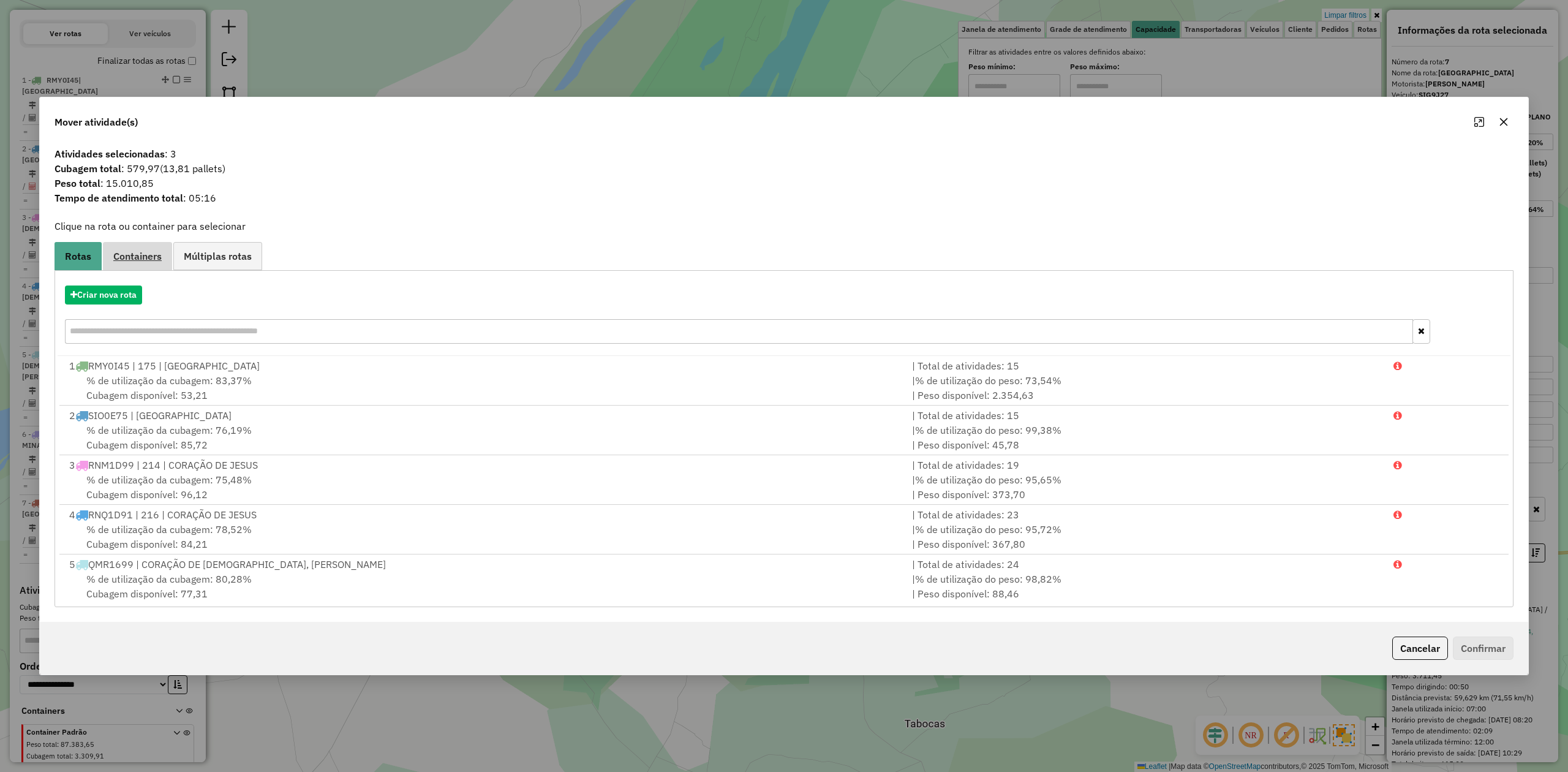
click at [136, 259] on span "Containers" at bounding box center [137, 256] width 48 height 10
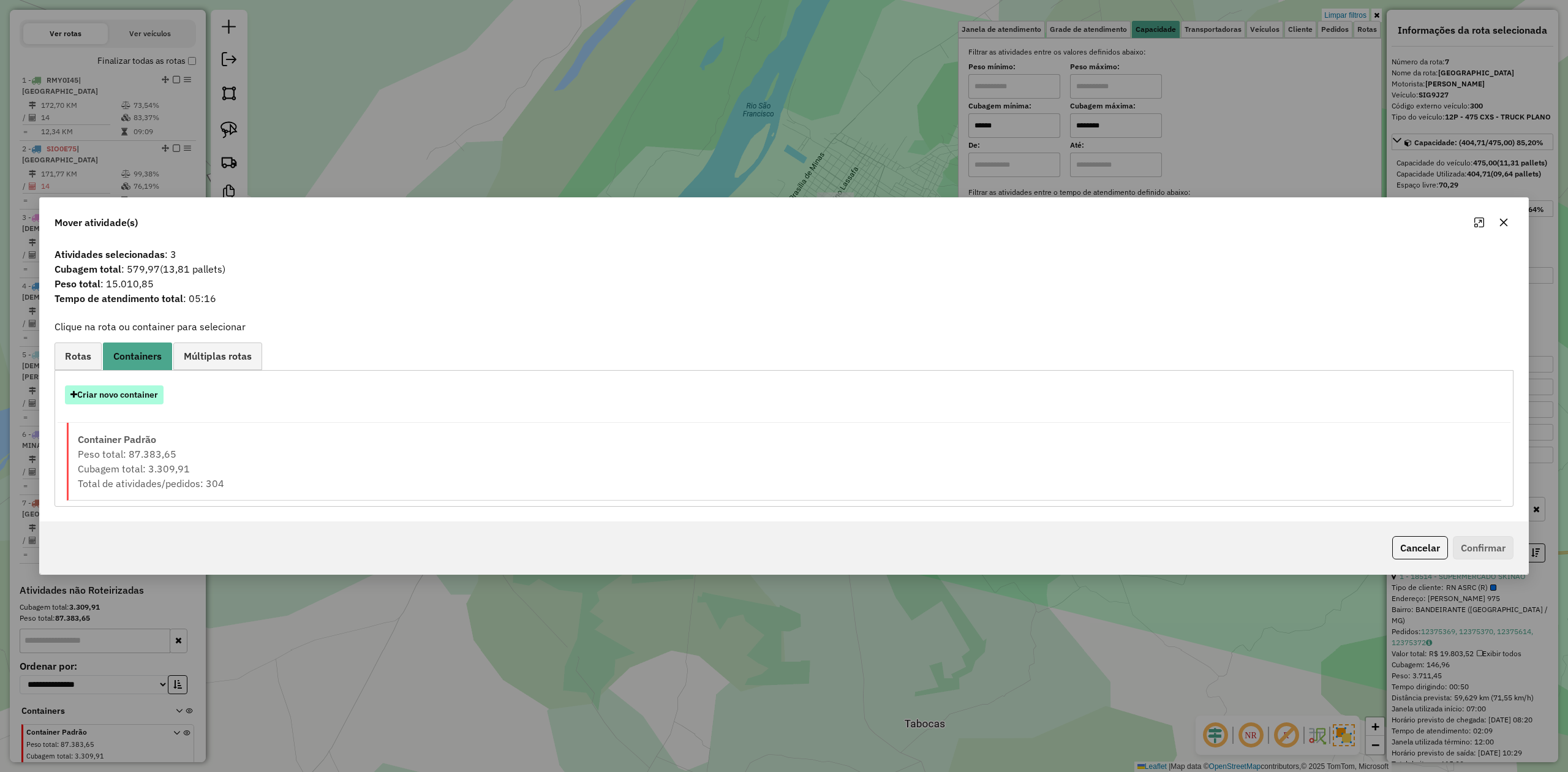
click at [120, 397] on button "Criar novo container" at bounding box center [114, 395] width 99 height 19
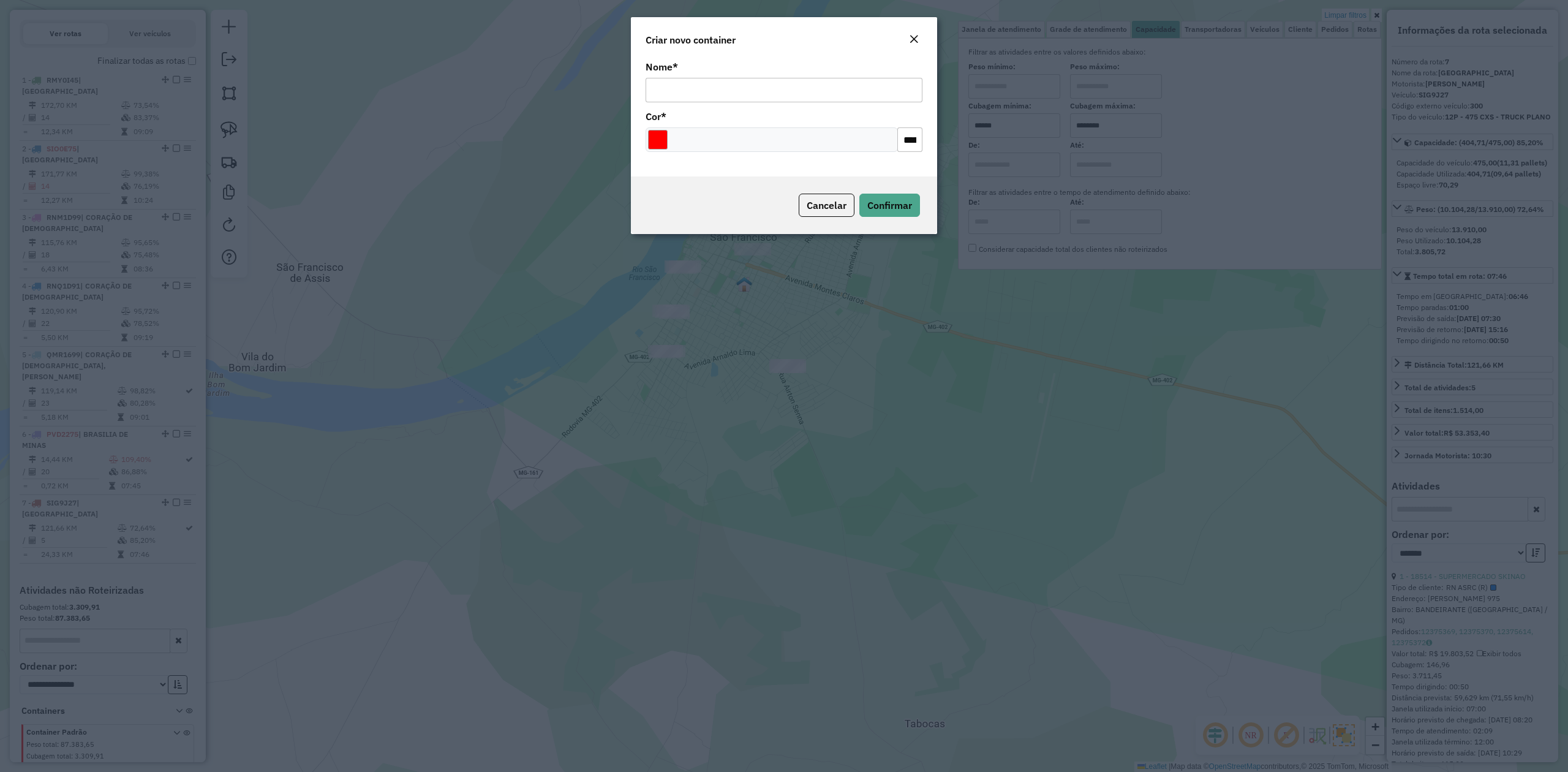
click at [687, 90] on input "Nome *" at bounding box center [784, 90] width 277 height 24
type input "******"
click at [666, 133] on input "Select a color" at bounding box center [658, 139] width 19 height 19
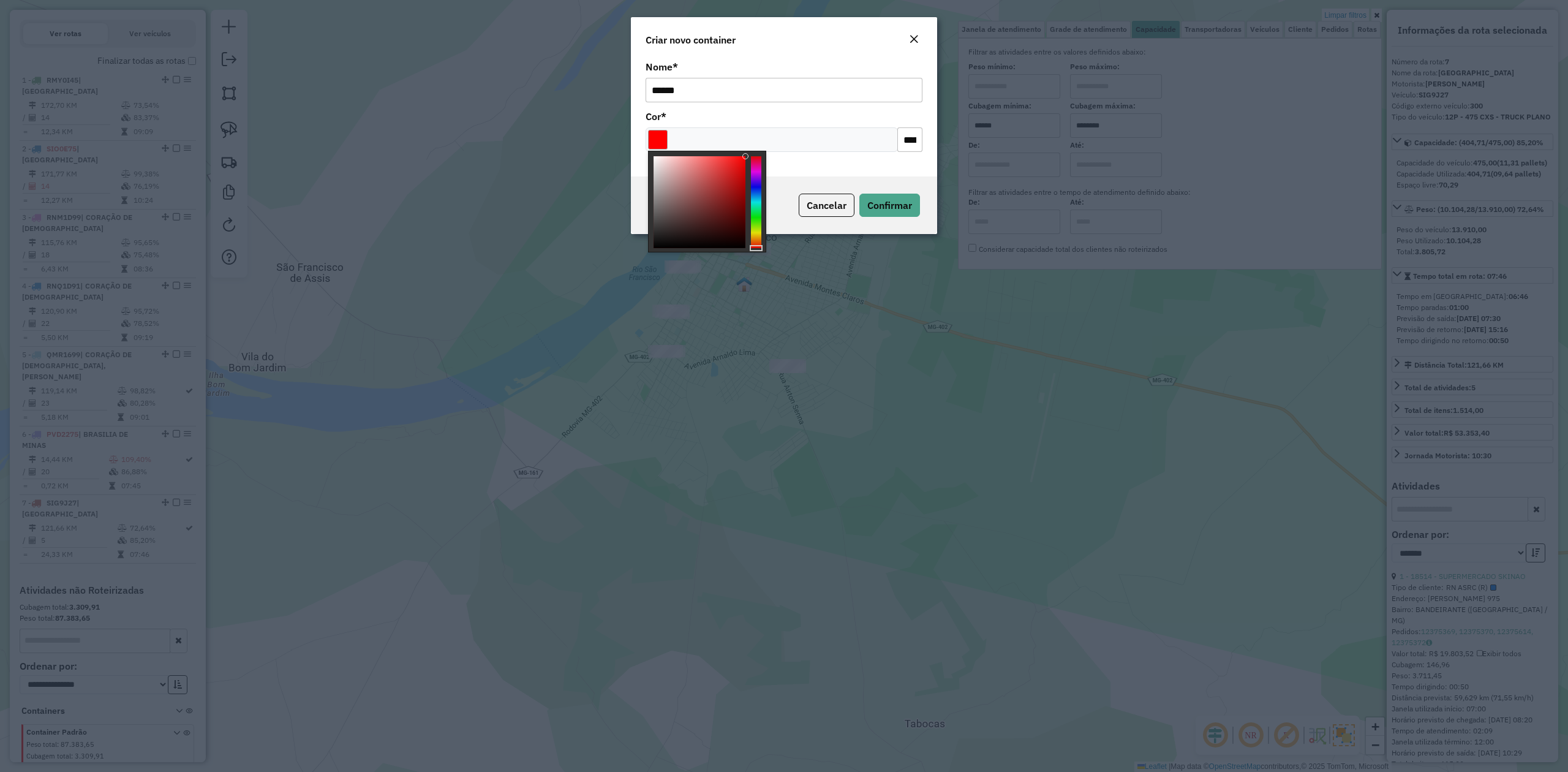
type input "*******"
click at [755, 185] on div at bounding box center [756, 202] width 10 height 92
click at [902, 204] on span "Confirmar" at bounding box center [890, 205] width 44 height 13
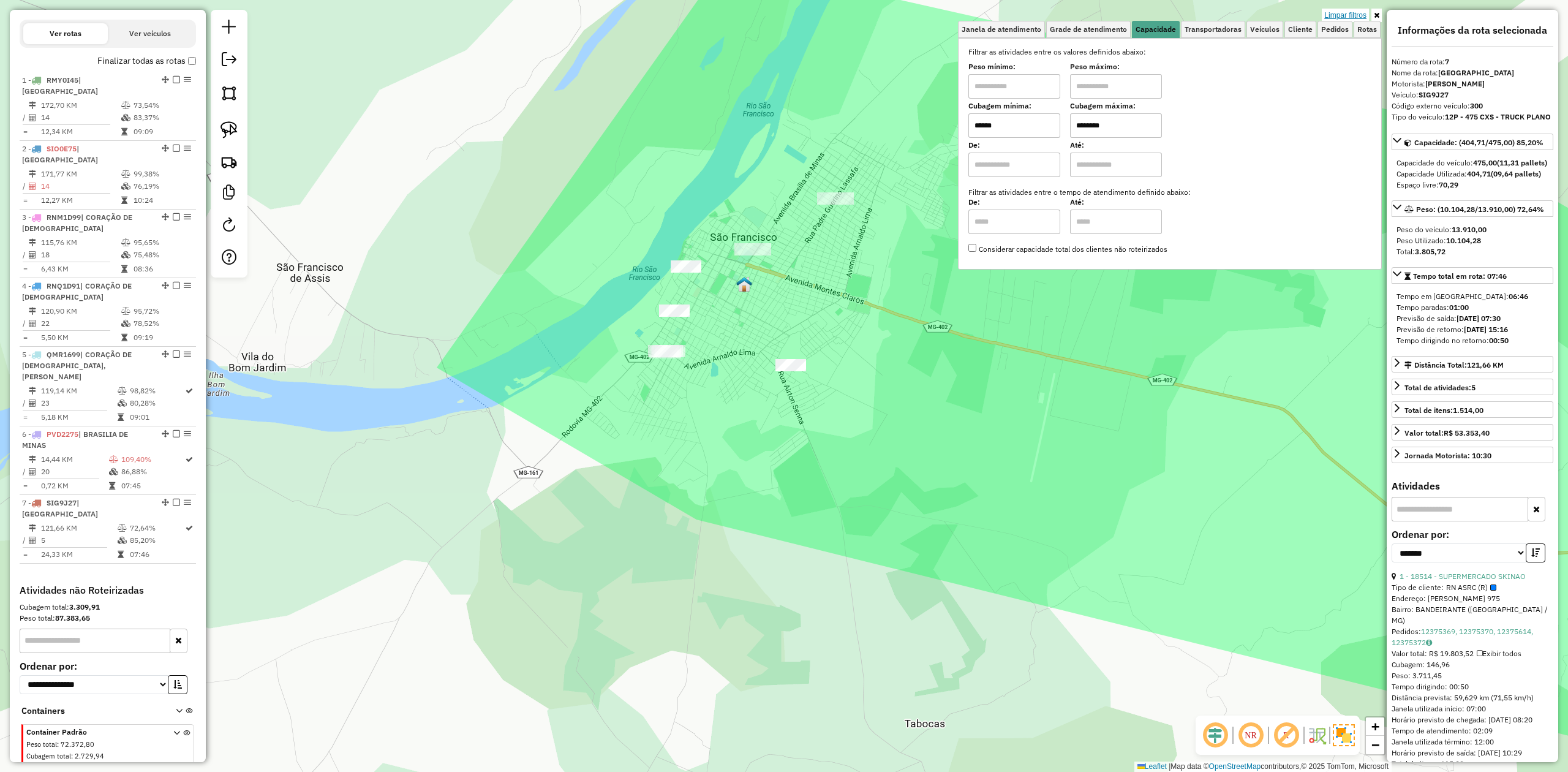
click at [1343, 16] on link "Limpar filtros" at bounding box center [1346, 16] width 47 height 13
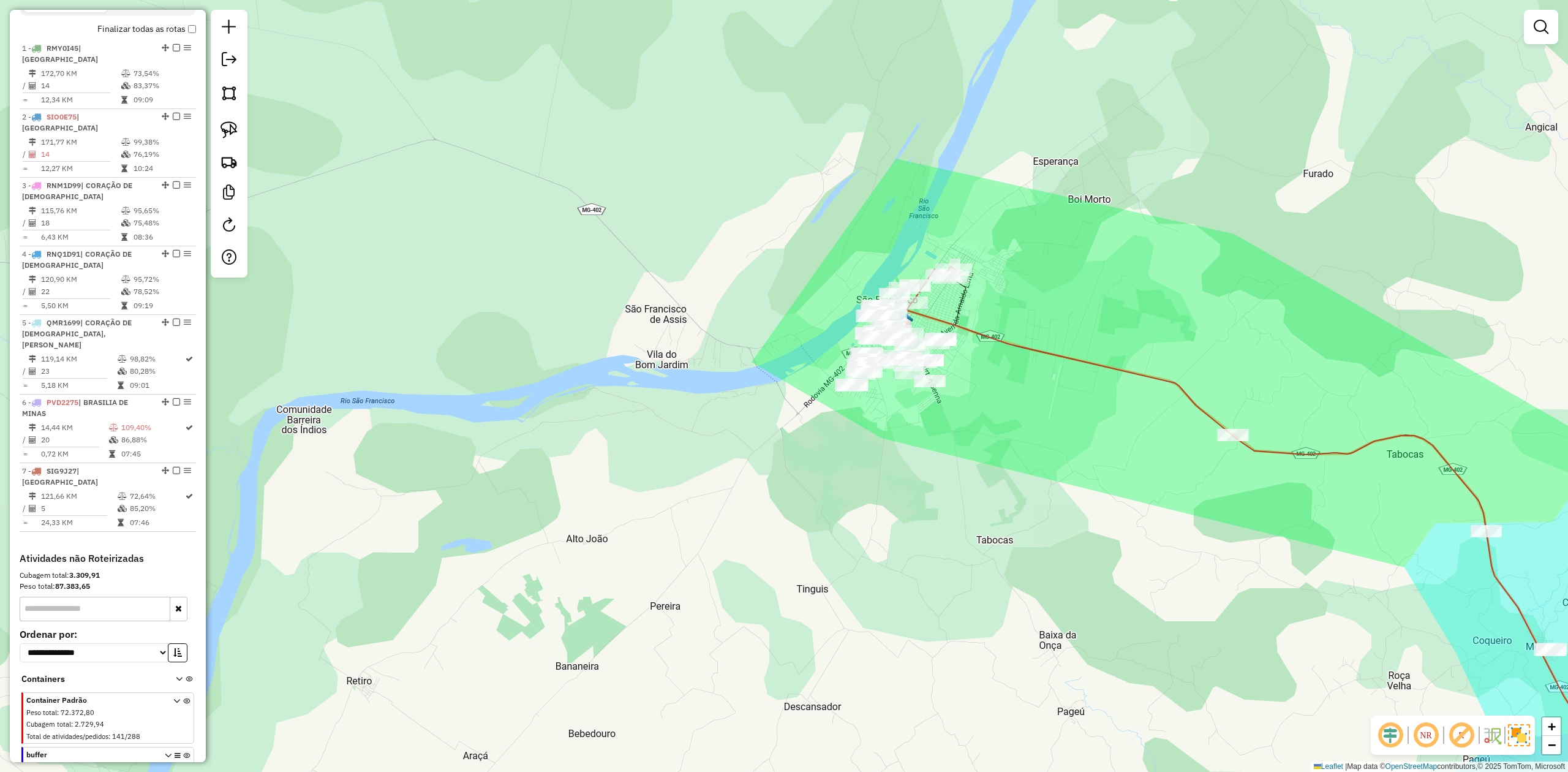
scroll to position [478, 0]
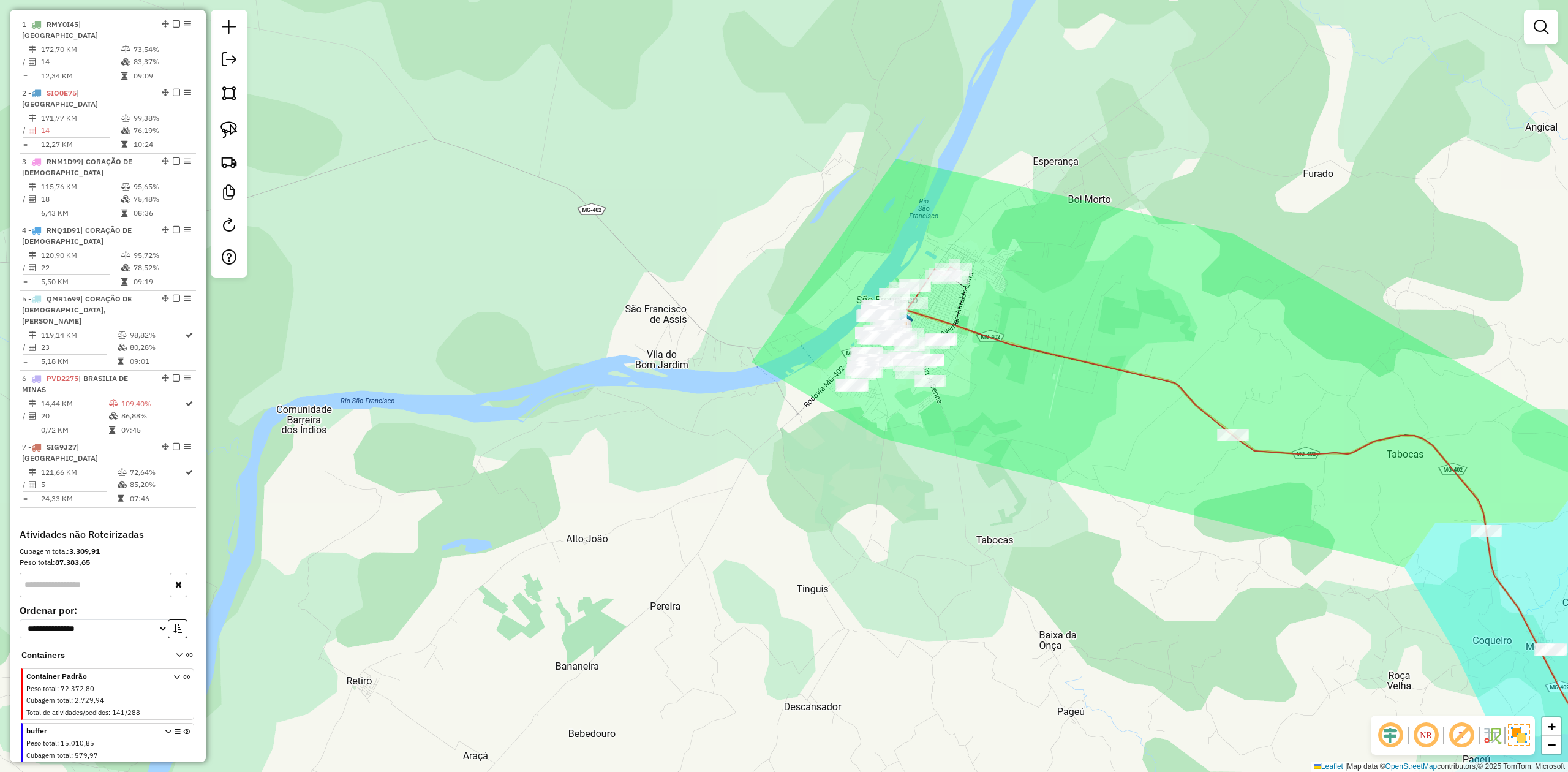
click at [183, 728] on icon at bounding box center [186, 751] width 7 height 46
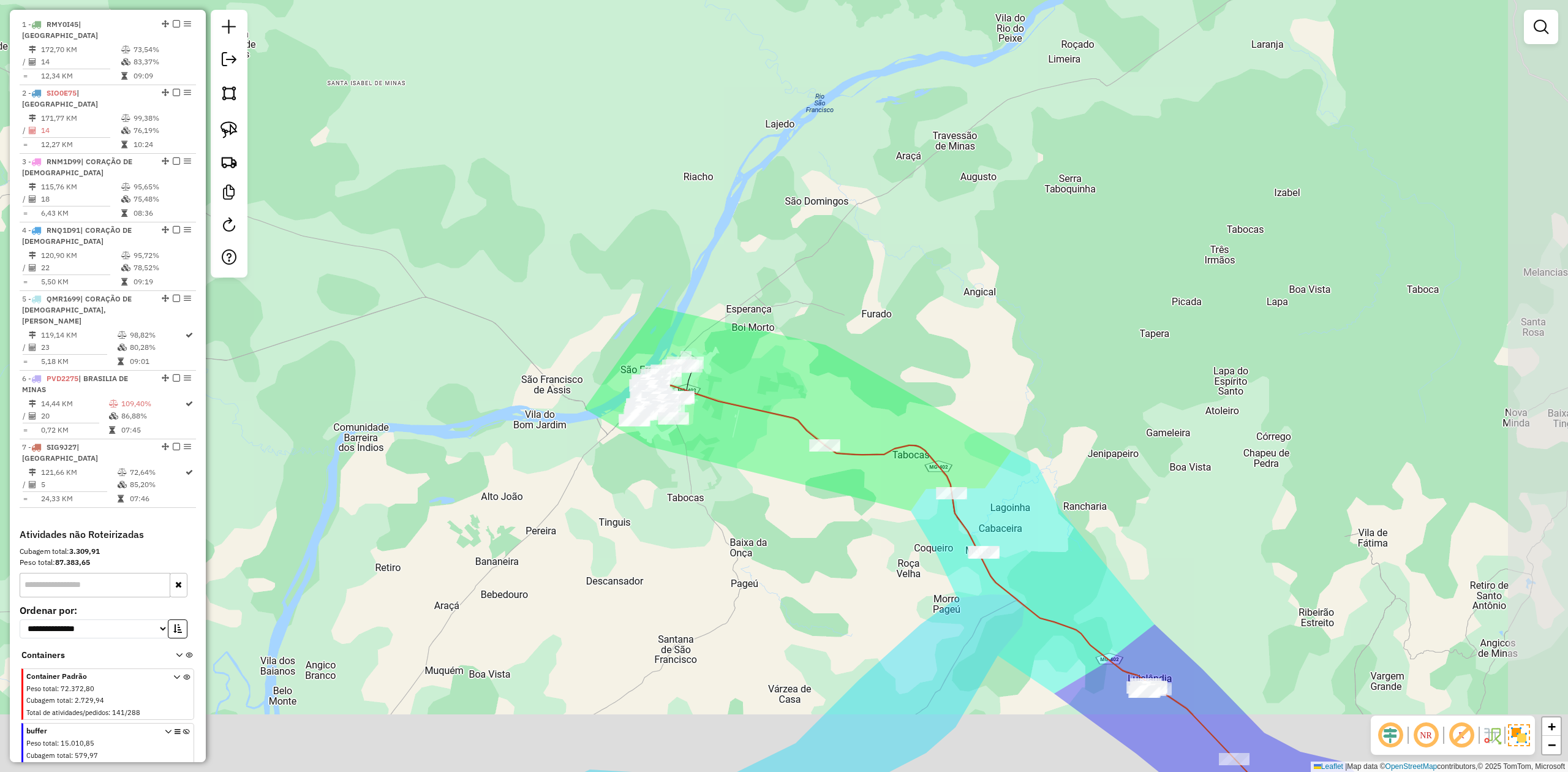
drag, startPoint x: 790, startPoint y: 639, endPoint x: 605, endPoint y: 444, distance: 268.8
click at [610, 454] on div "Janela de atendimento Grade de atendimento Capacidade Transportadoras Veículos …" at bounding box center [784, 386] width 1568 height 772
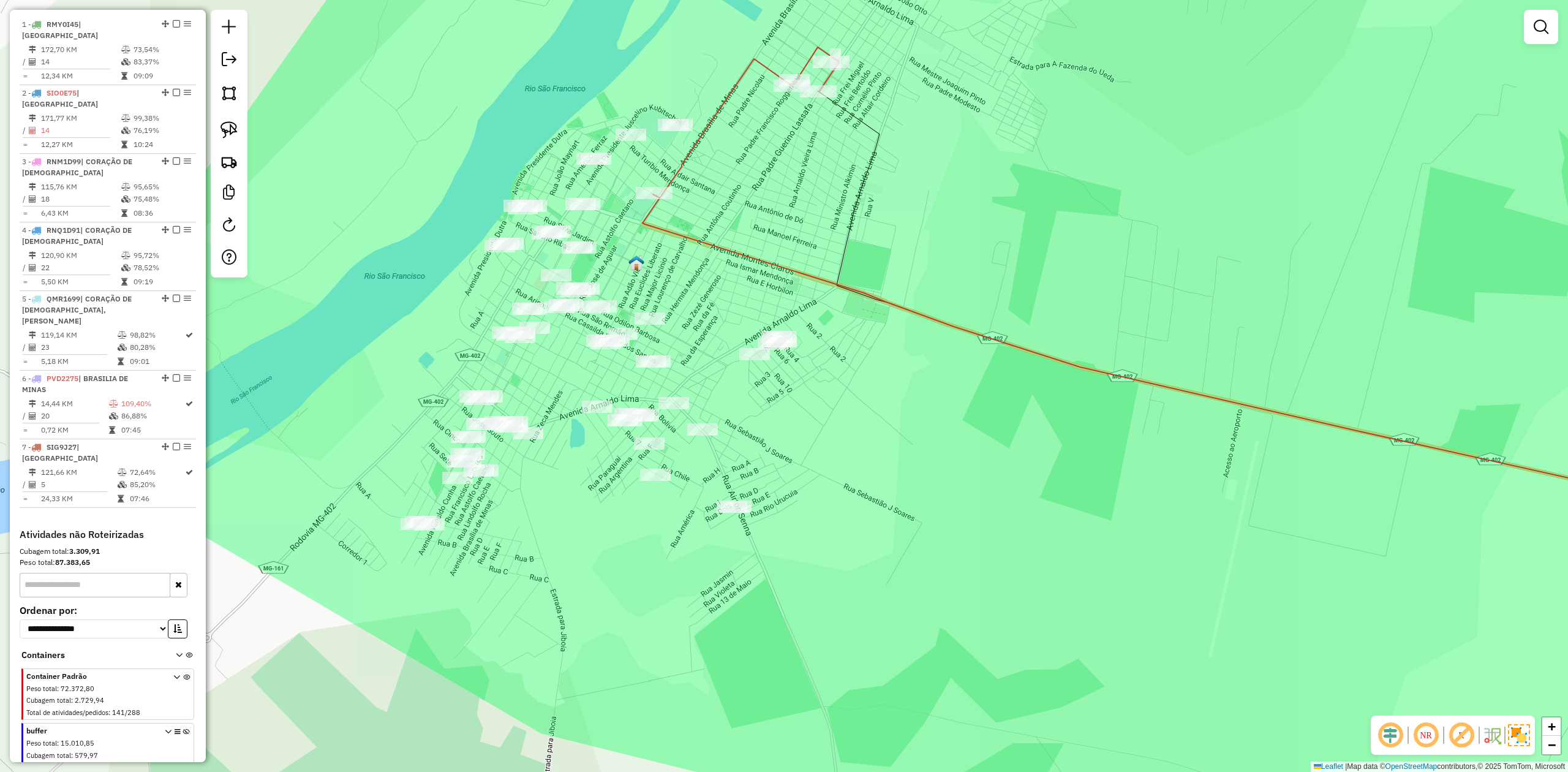
drag, startPoint x: 707, startPoint y: 297, endPoint x: 794, endPoint y: 244, distance: 101.9
click at [787, 248] on div "Janela de atendimento Grade de atendimento Capacidade Transportadoras Veículos …" at bounding box center [784, 386] width 1568 height 772
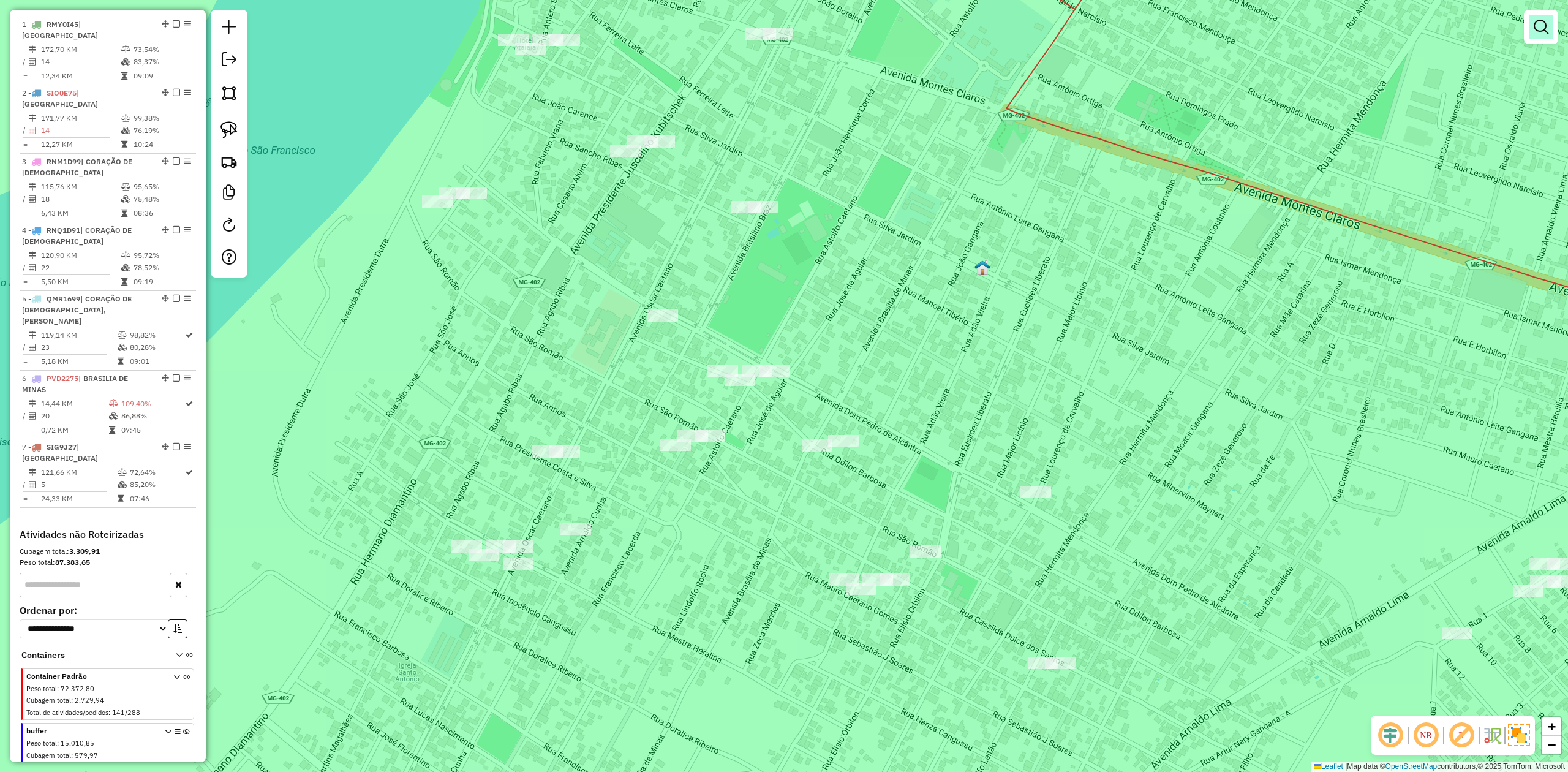
click at [1541, 30] on em at bounding box center [1541, 27] width 15 height 15
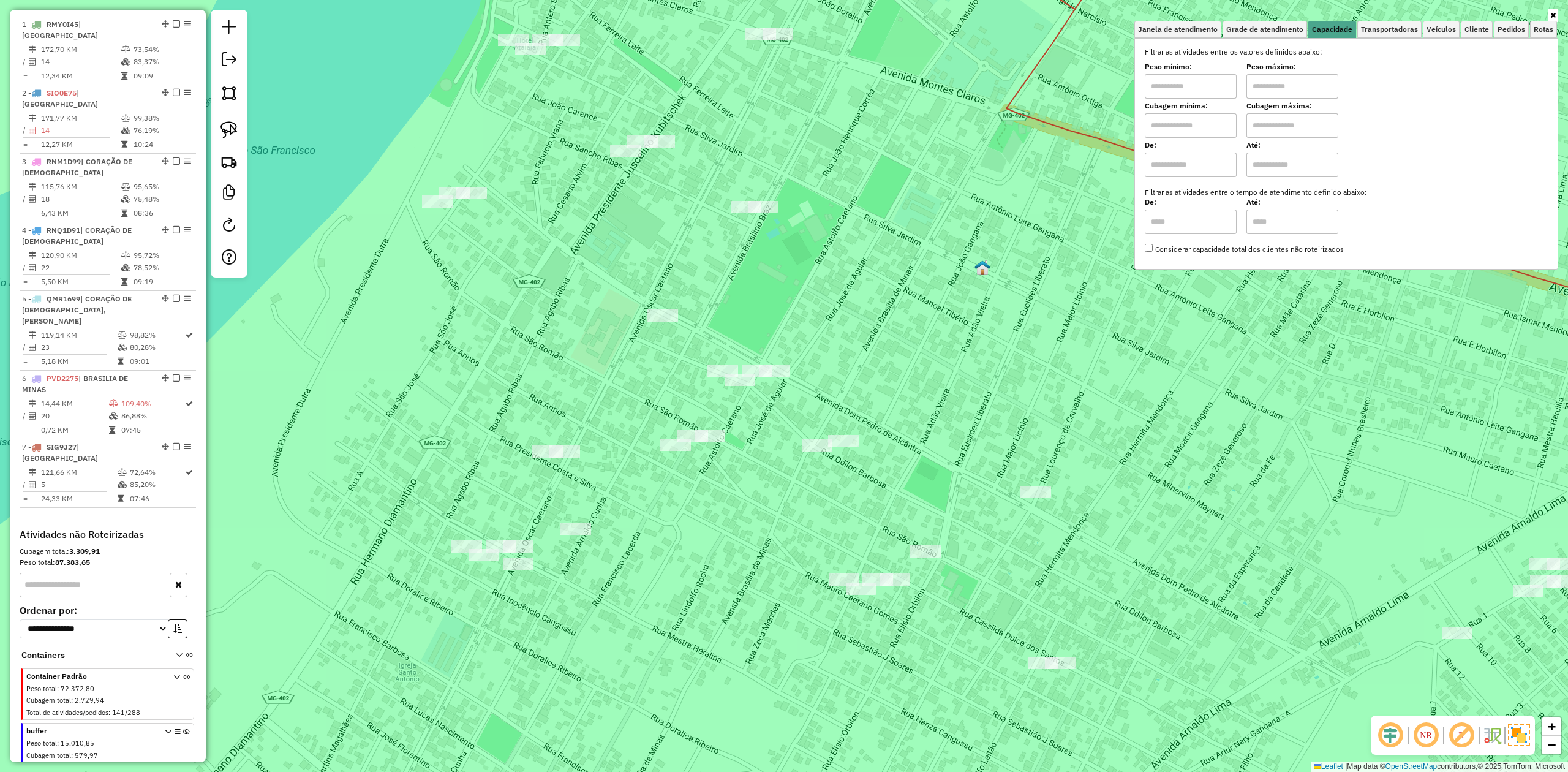
click at [1179, 125] on input "text" at bounding box center [1191, 125] width 92 height 24
type input "*****"
click at [1272, 128] on input "text" at bounding box center [1292, 125] width 92 height 24
type input "********"
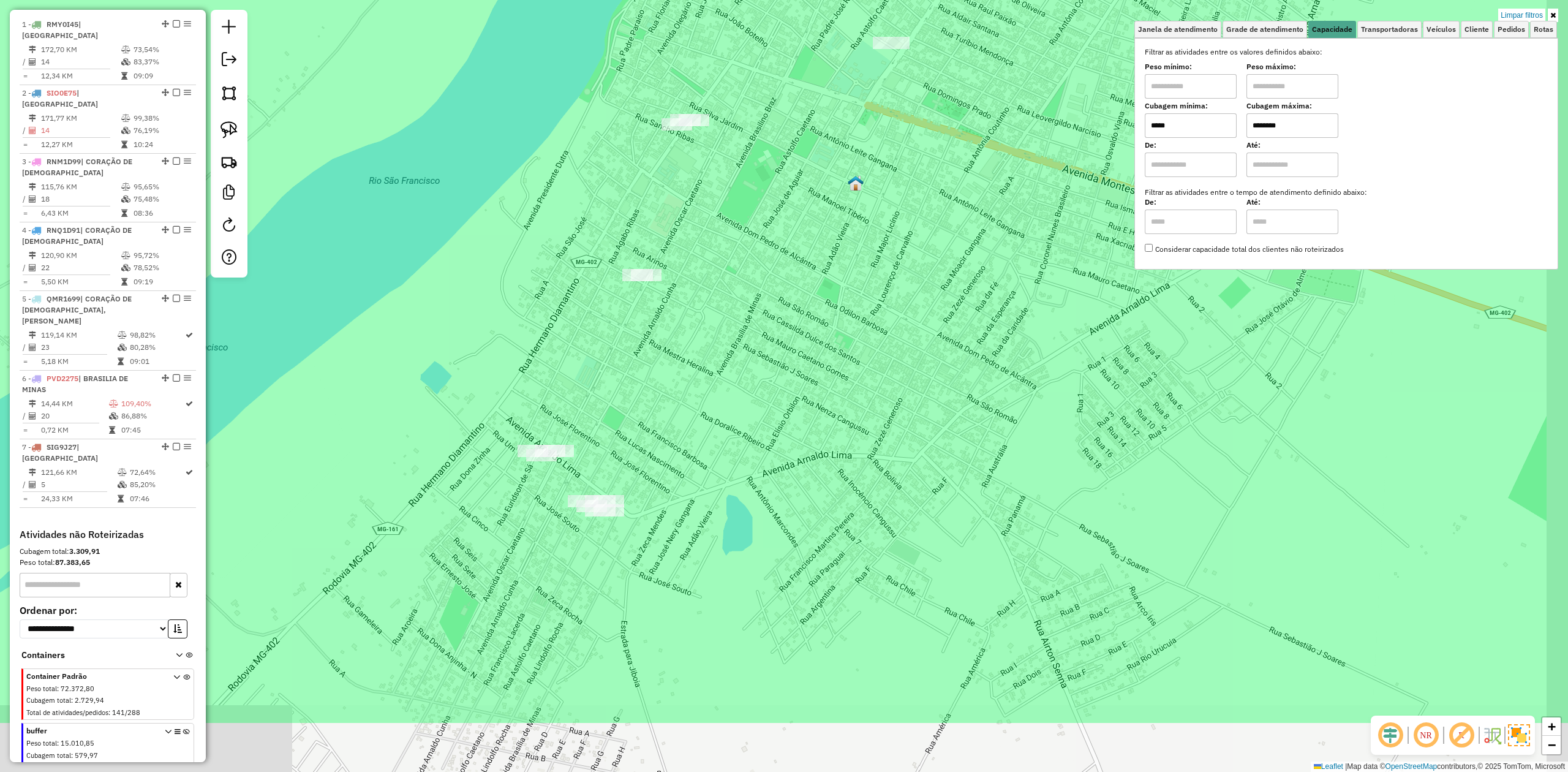
drag, startPoint x: 950, startPoint y: 451, endPoint x: 818, endPoint y: 320, distance: 186.0
click at [821, 322] on div "Limpar filtros Janela de atendimento Grade de atendimento Capacidade Transporta…" at bounding box center [784, 386] width 1568 height 772
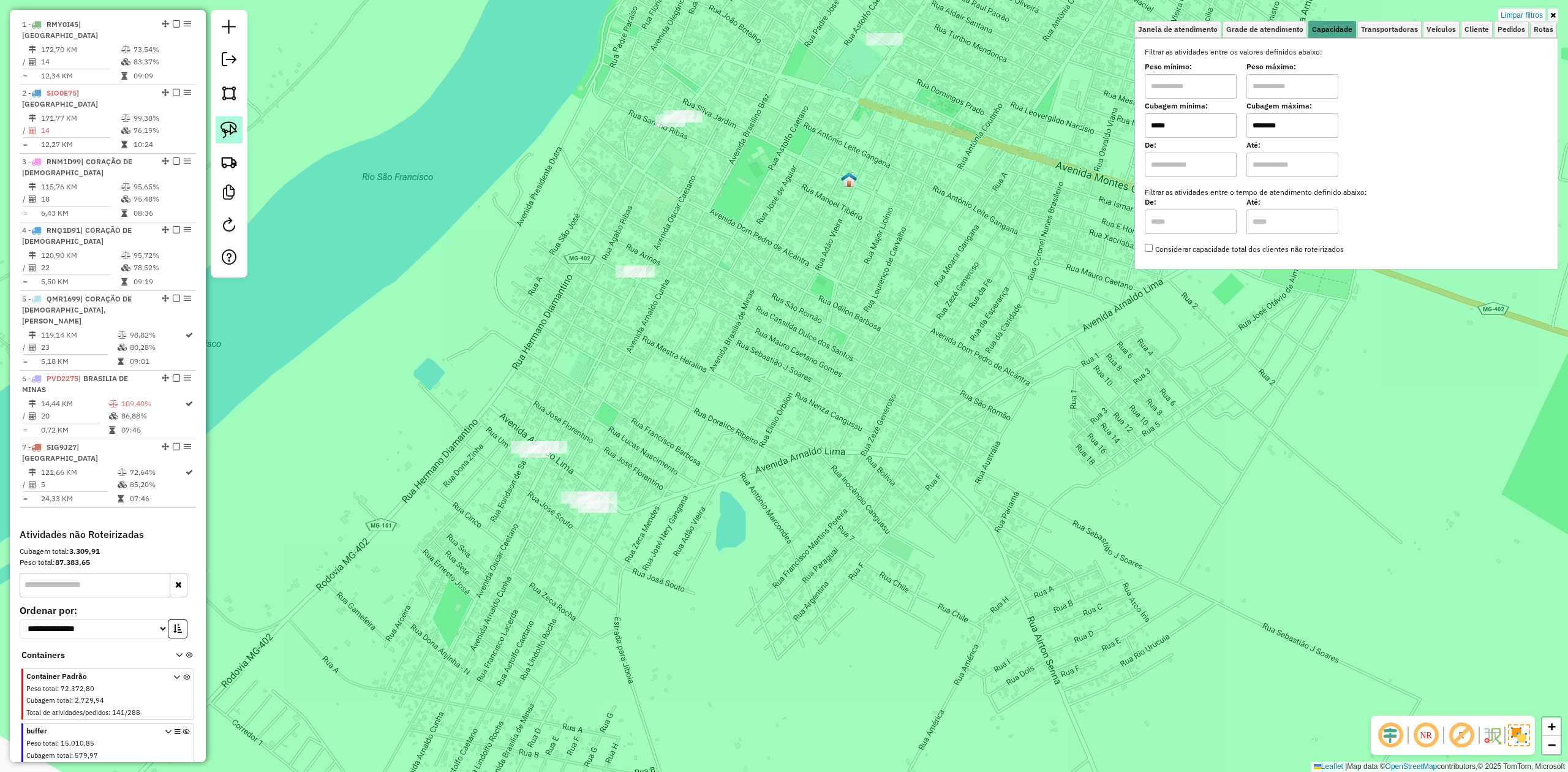
click at [231, 130] on img at bounding box center [228, 130] width 17 height 17
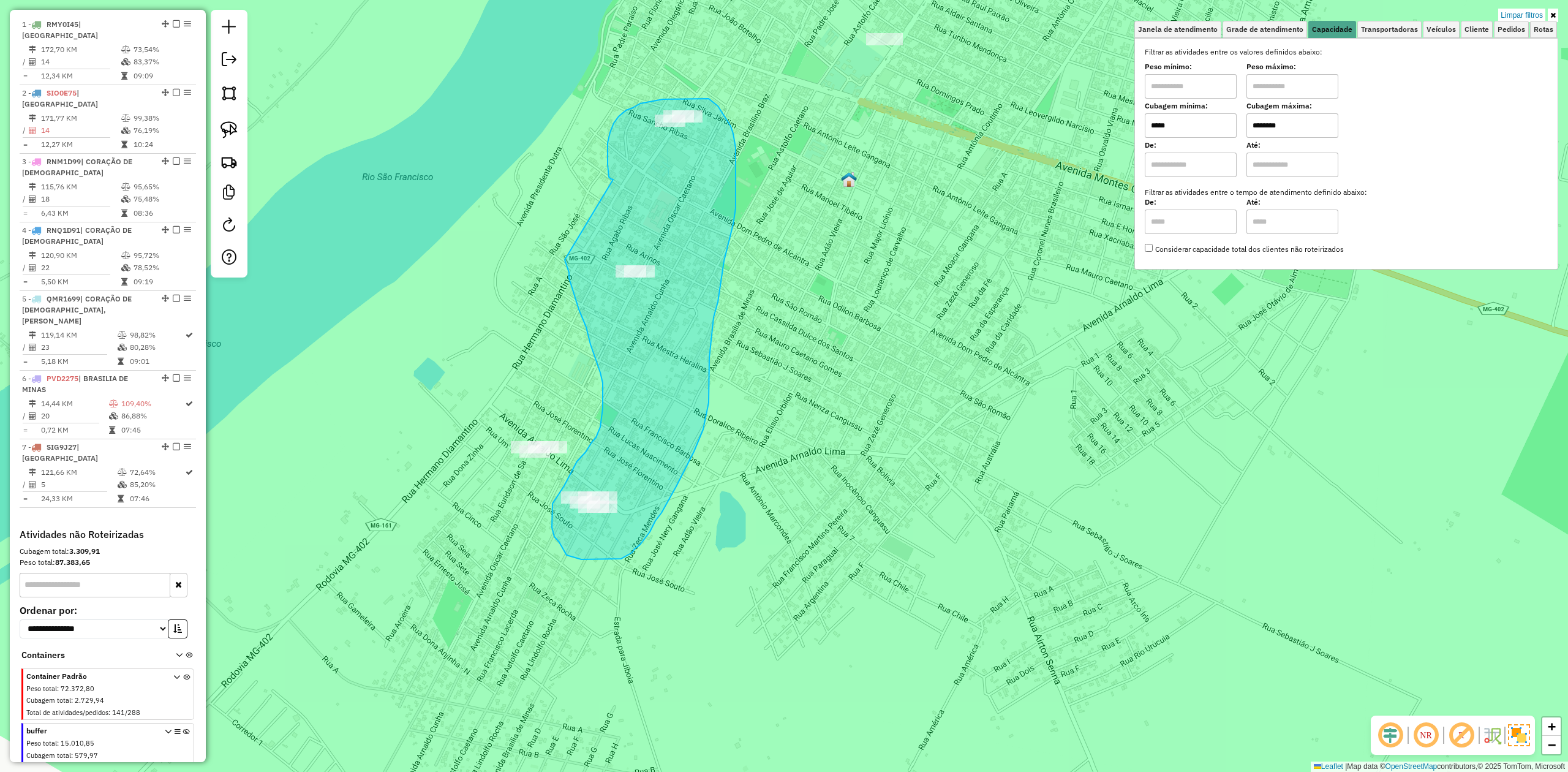
drag, startPoint x: 613, startPoint y: 179, endPoint x: 565, endPoint y: 260, distance: 94.2
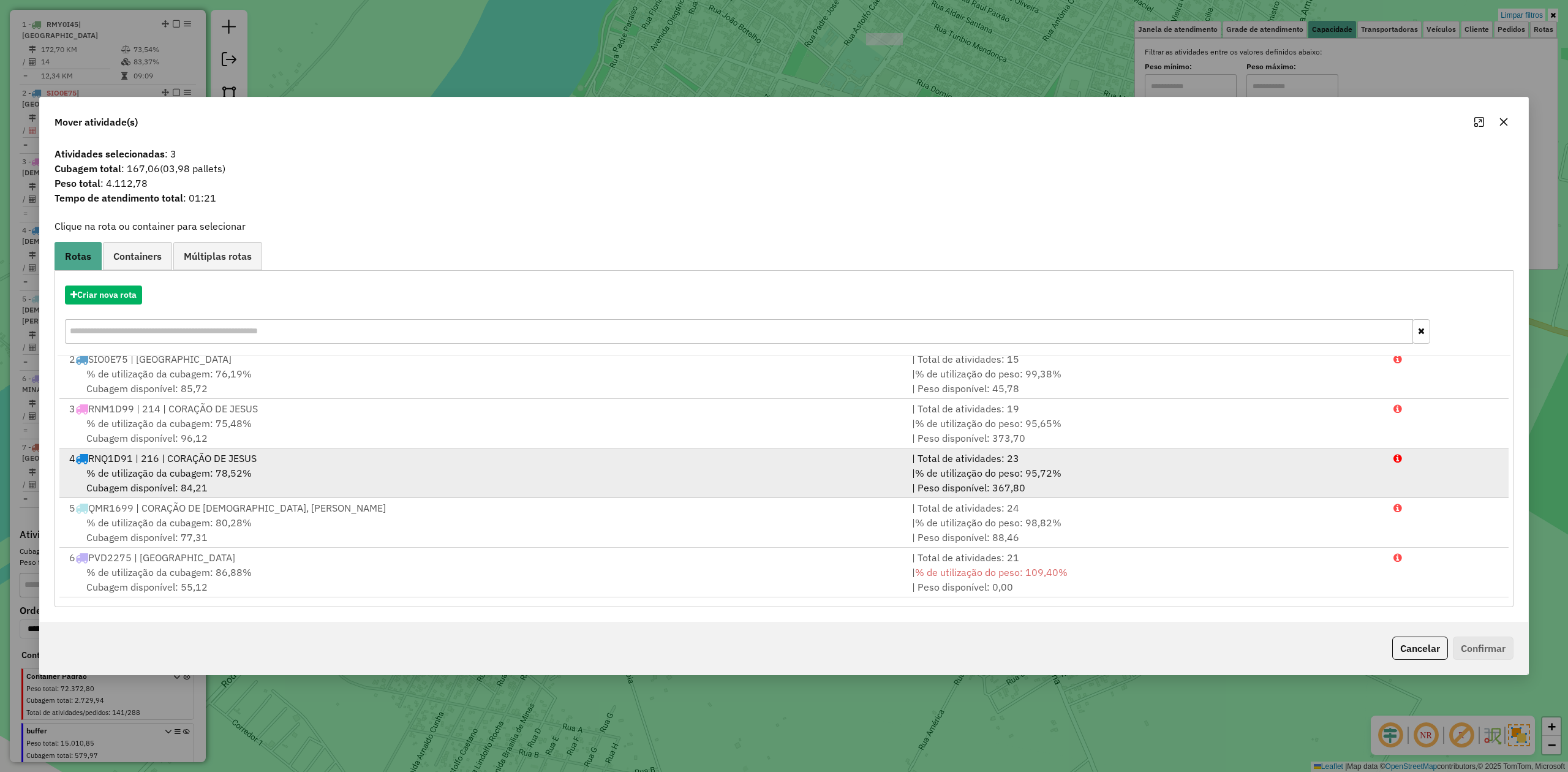
scroll to position [104, 0]
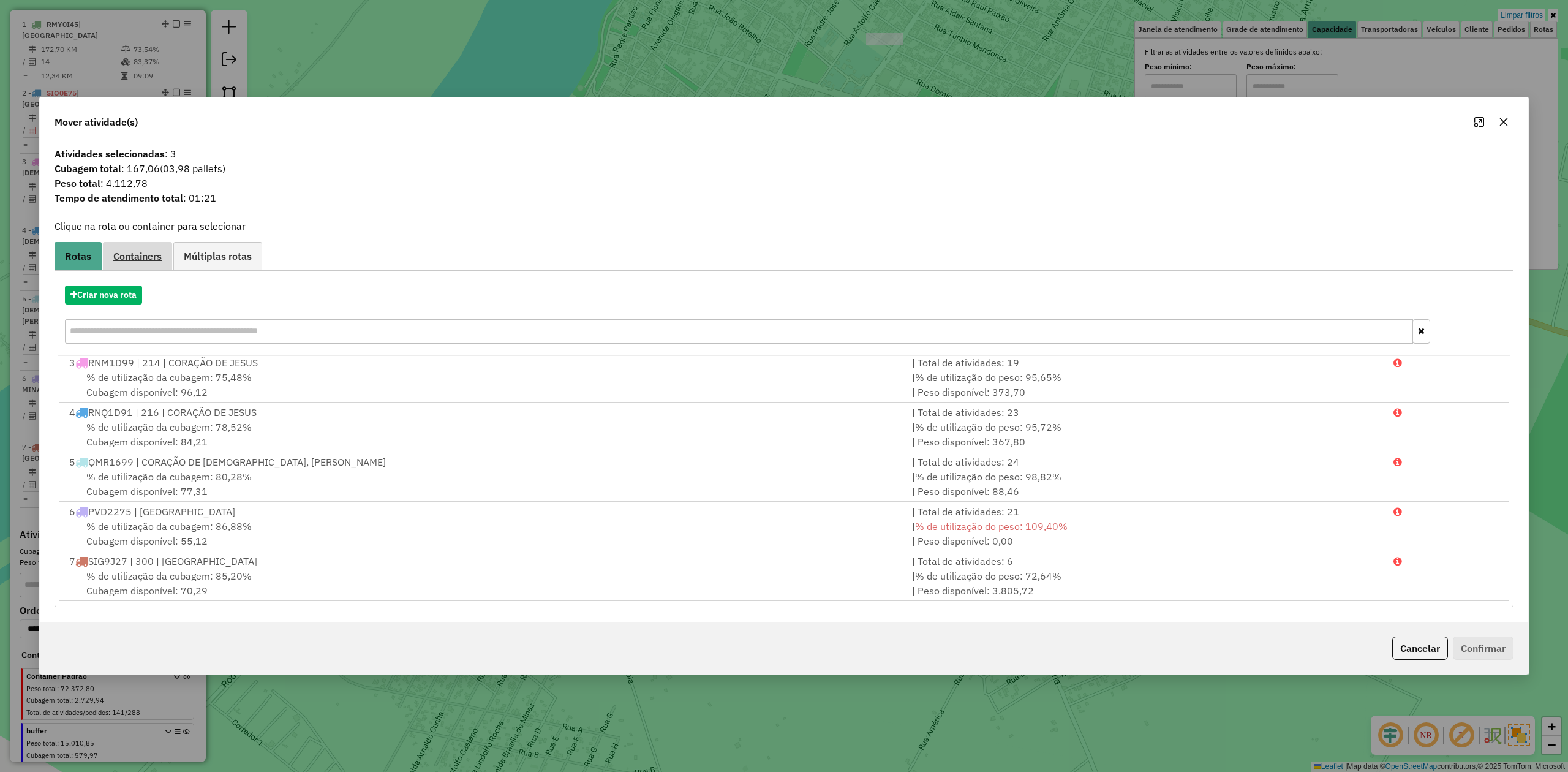
click at [155, 245] on link "Containers" at bounding box center [137, 255] width 69 height 27
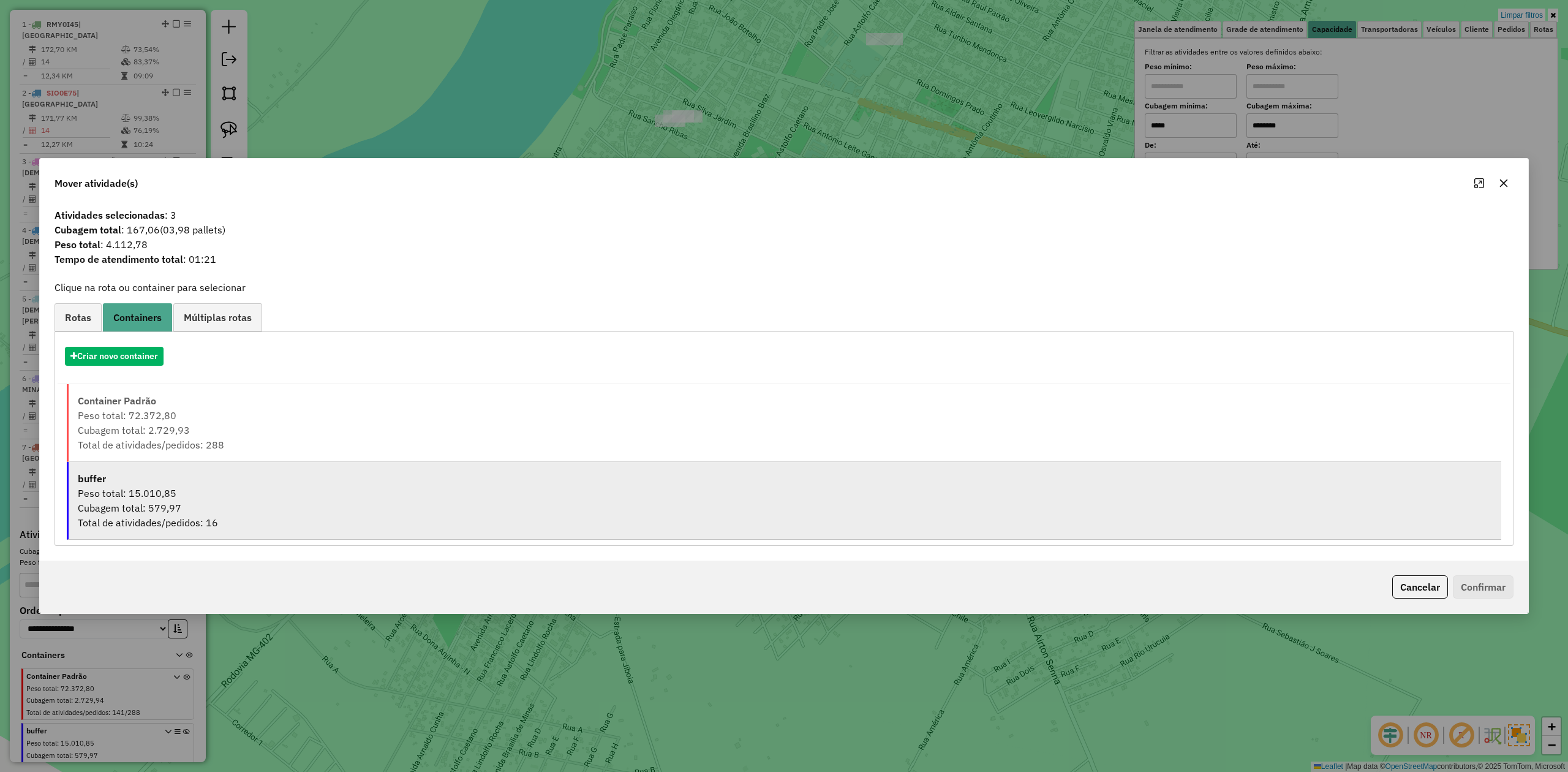
click at [137, 506] on div "Cubagem total: 579,97" at bounding box center [785, 508] width 1415 height 15
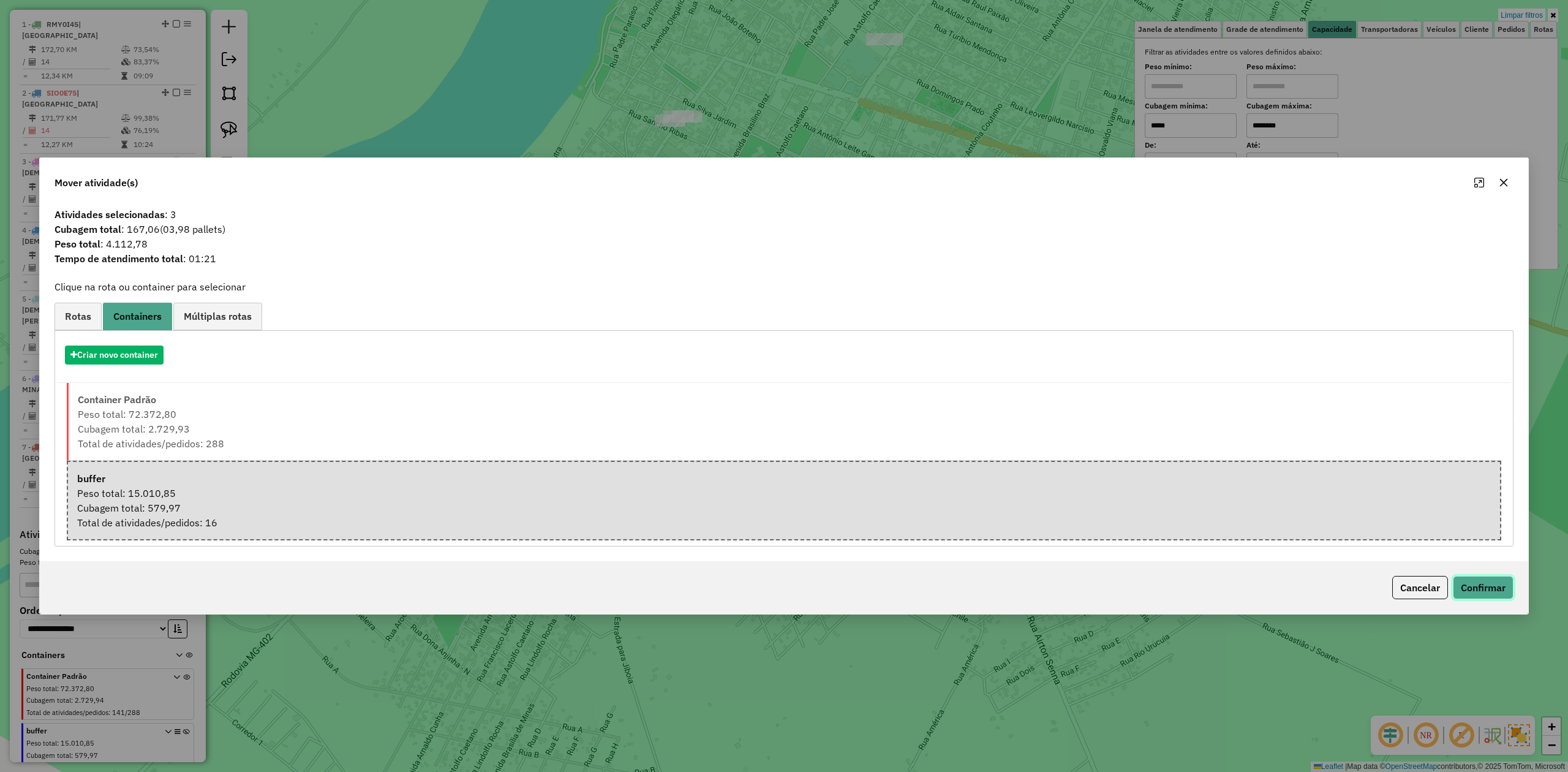
click at [1472, 582] on button "Confirmar" at bounding box center [1483, 587] width 61 height 23
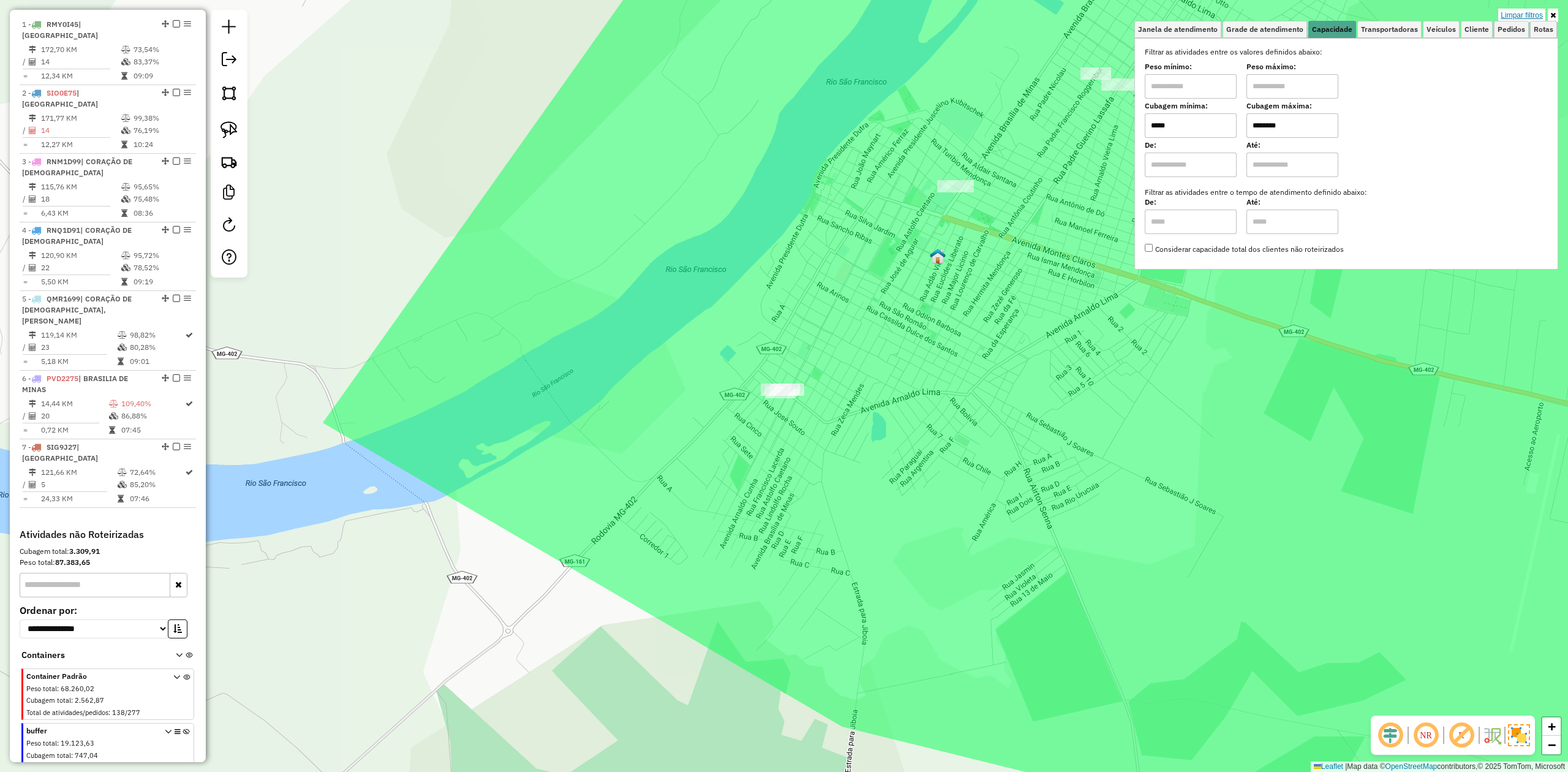
click at [1512, 11] on link "Limpar filtros" at bounding box center [1522, 16] width 47 height 13
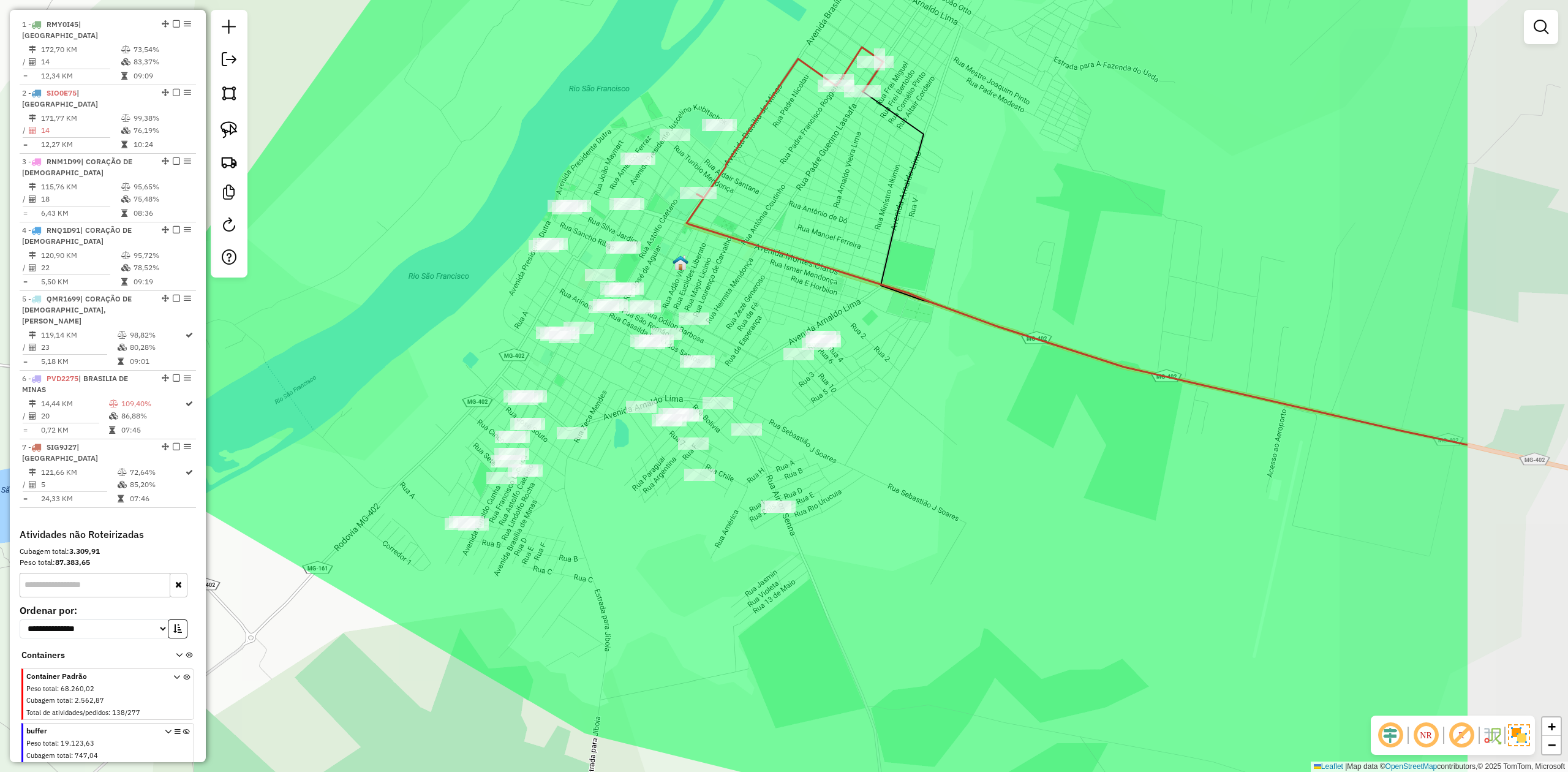
drag, startPoint x: 1208, startPoint y: 400, endPoint x: 950, endPoint y: 407, distance: 258.1
click at [950, 407] on div "Janela de atendimento Grade de atendimento Capacidade Transportadoras Veículos …" at bounding box center [784, 386] width 1568 height 772
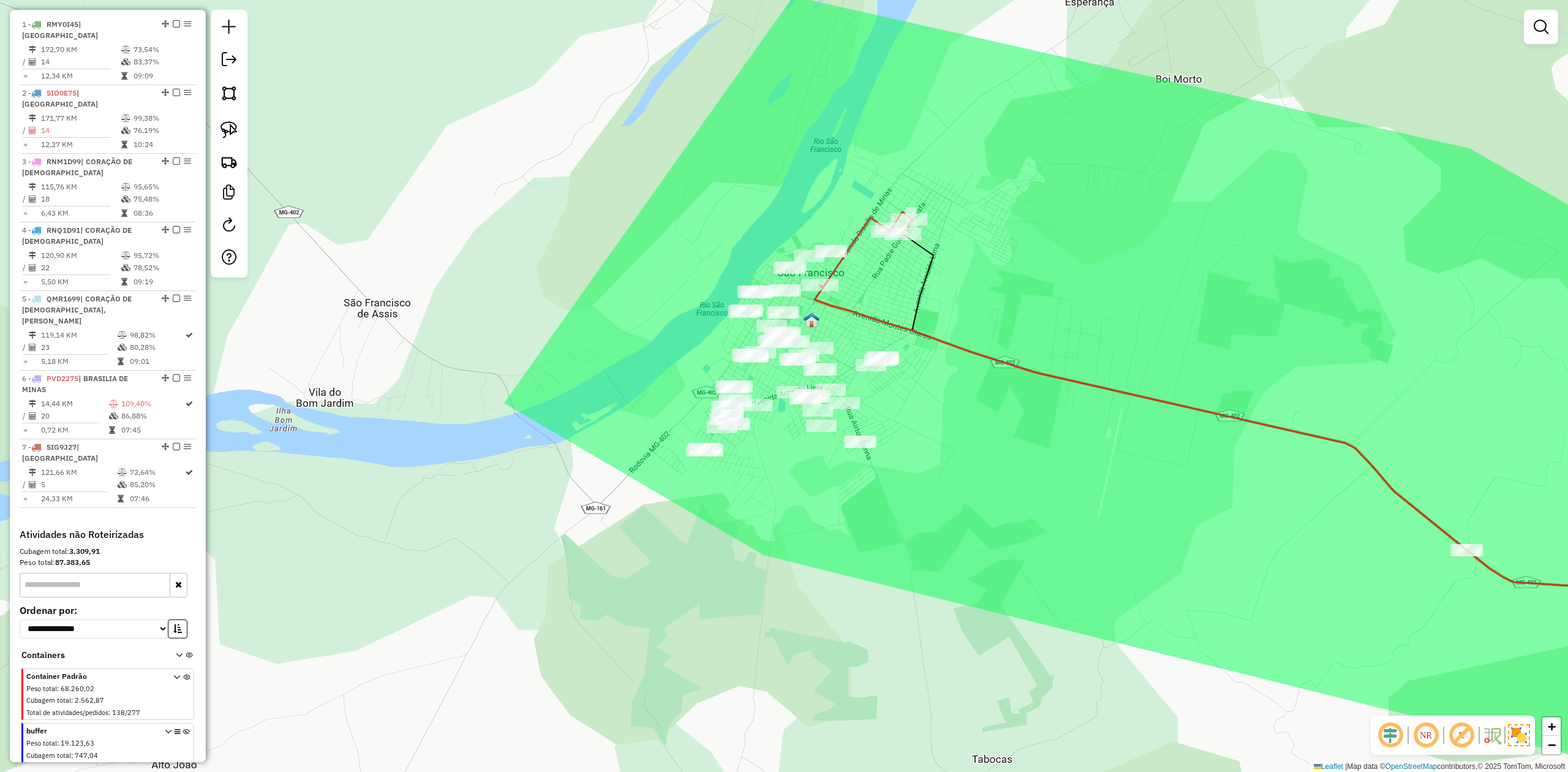
drag, startPoint x: 1010, startPoint y: 493, endPoint x: 956, endPoint y: 402, distance: 105.8
click at [967, 423] on div "Janela de atendimento Grade de atendimento Capacidade Transportadoras Veículos …" at bounding box center [784, 386] width 1568 height 772
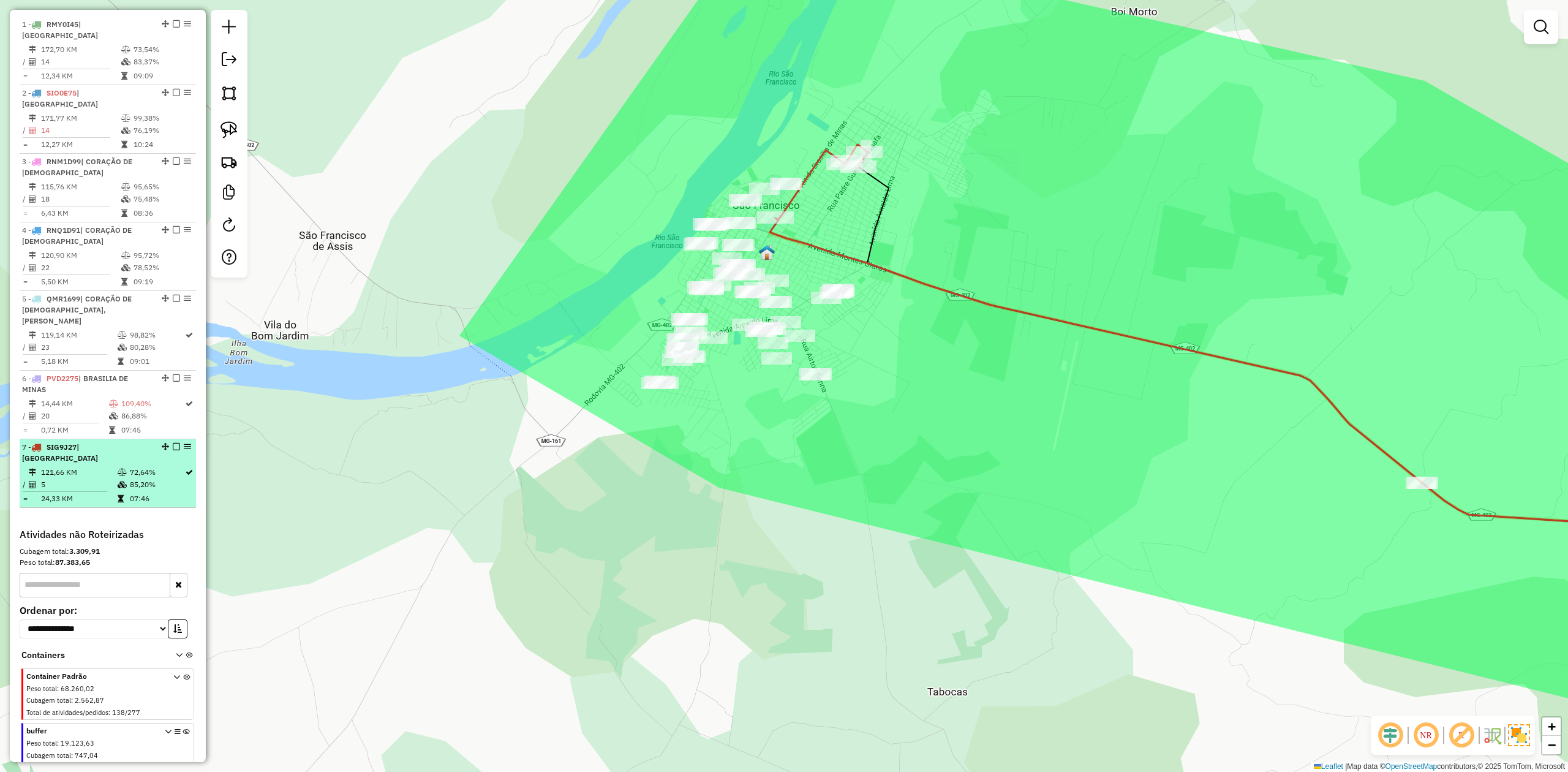
click at [88, 478] on td "5" at bounding box center [79, 484] width 76 height 13
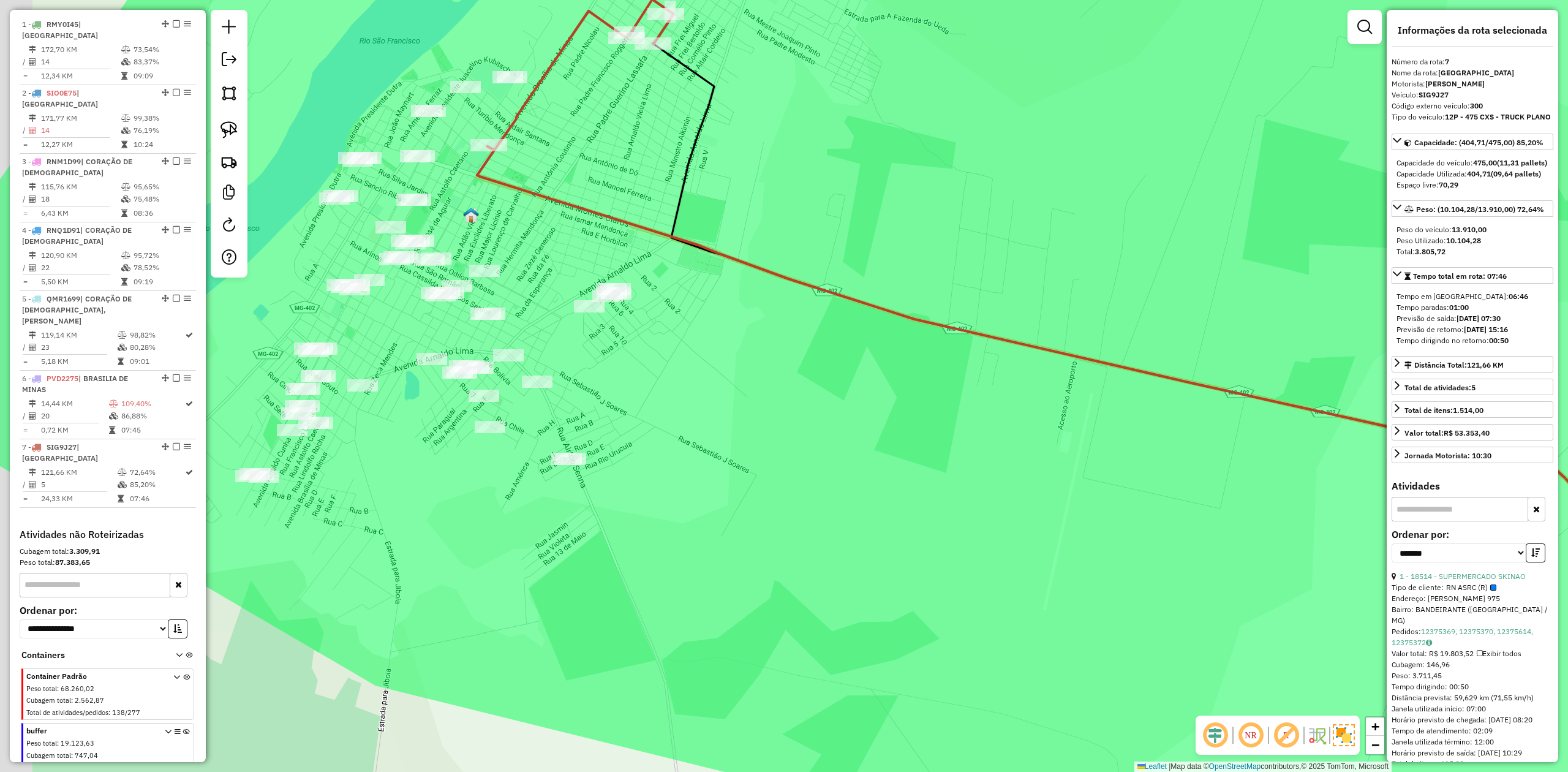
drag, startPoint x: 476, startPoint y: 246, endPoint x: 579, endPoint y: 160, distance: 134.2
click at [577, 167] on div "Janela de atendimento Grade de atendimento Capacidade Transportadoras Veículos …" at bounding box center [784, 386] width 1568 height 772
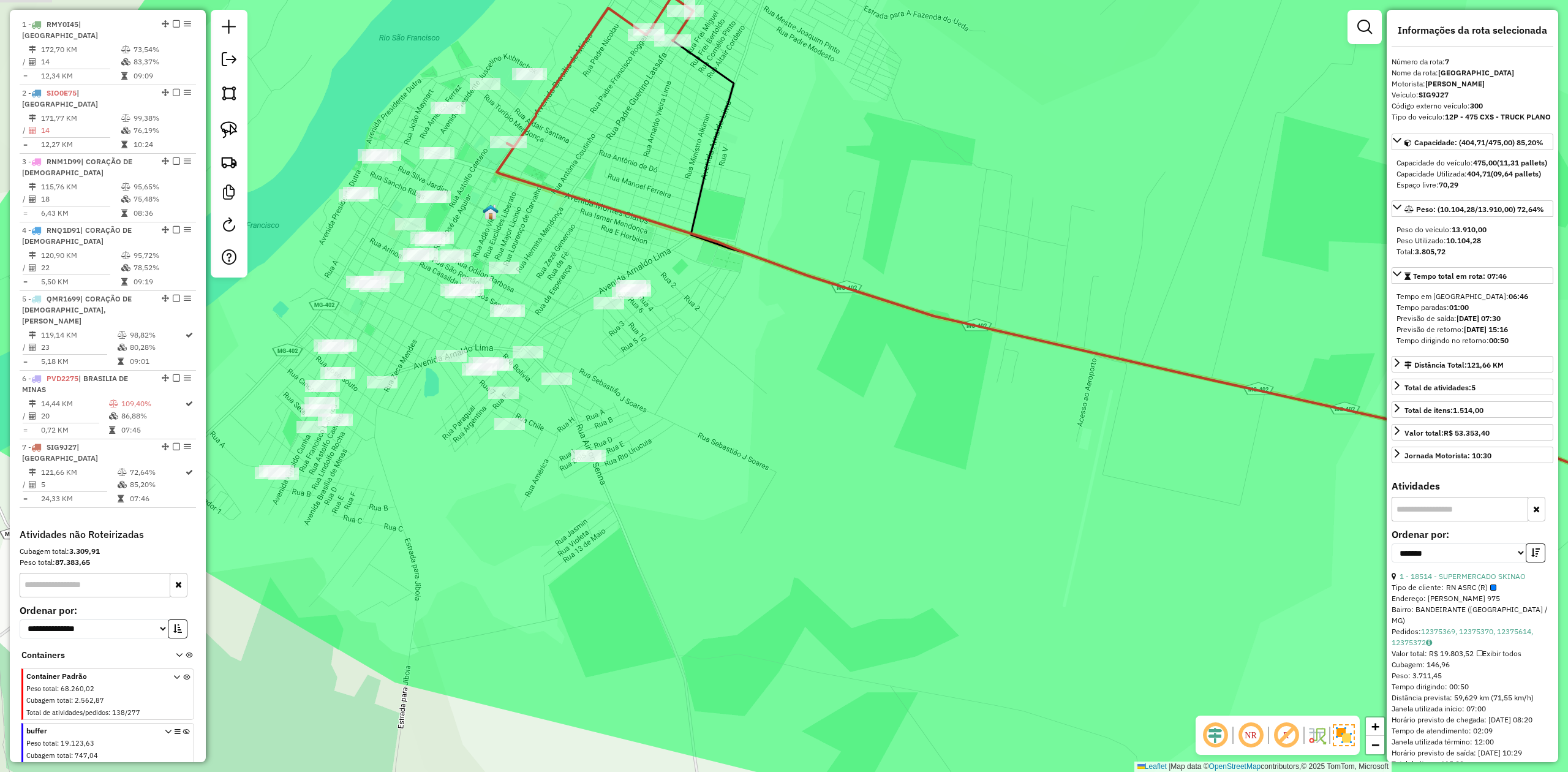
drag, startPoint x: 635, startPoint y: 104, endPoint x: 644, endPoint y: 185, distance: 81.5
click at [646, 173] on div "Janela de atendimento Grade de atendimento Capacidade Transportadoras Veículos …" at bounding box center [784, 386] width 1568 height 772
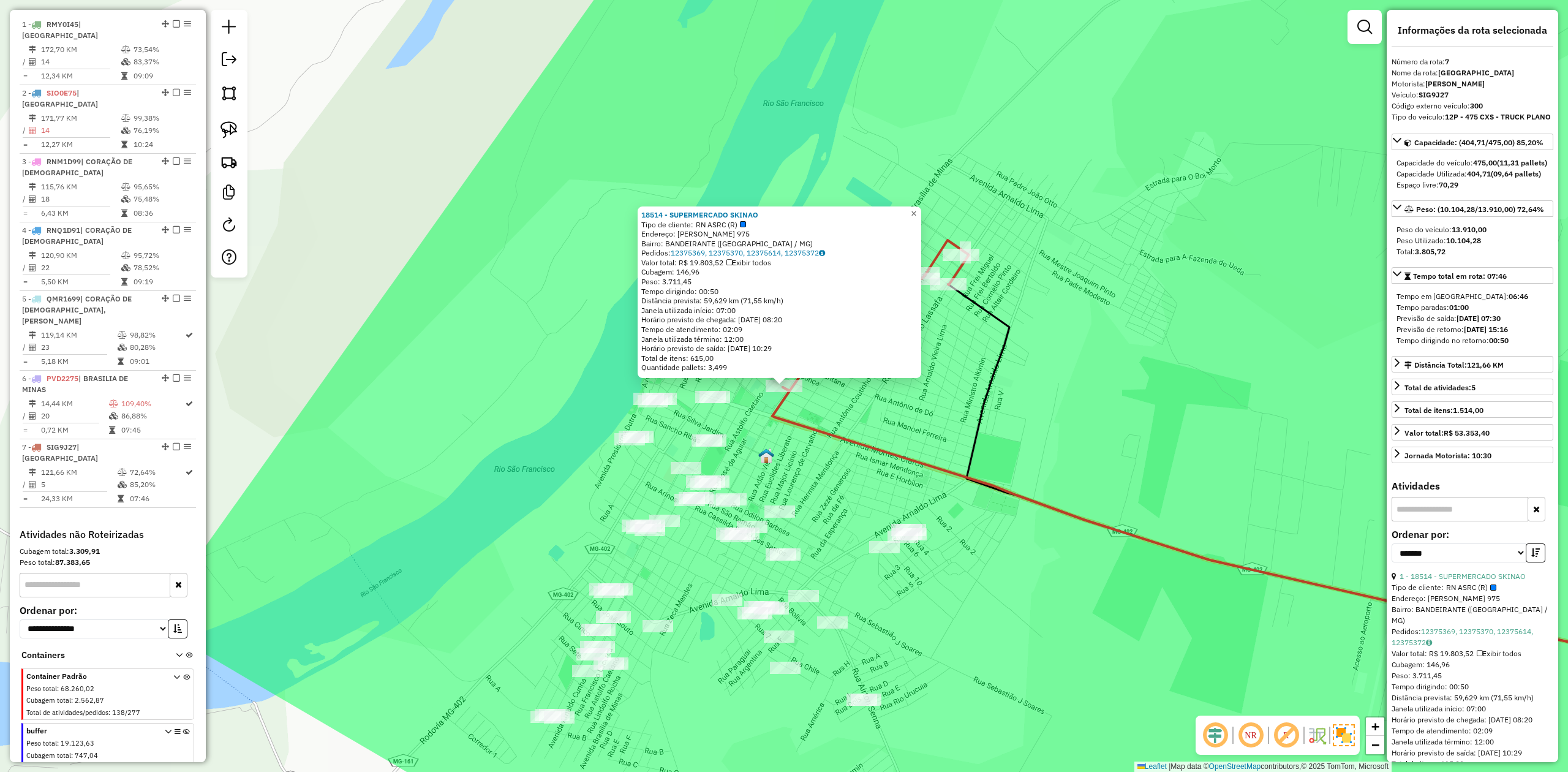
click at [916, 208] on span "×" at bounding box center [913, 214] width 5 height 10
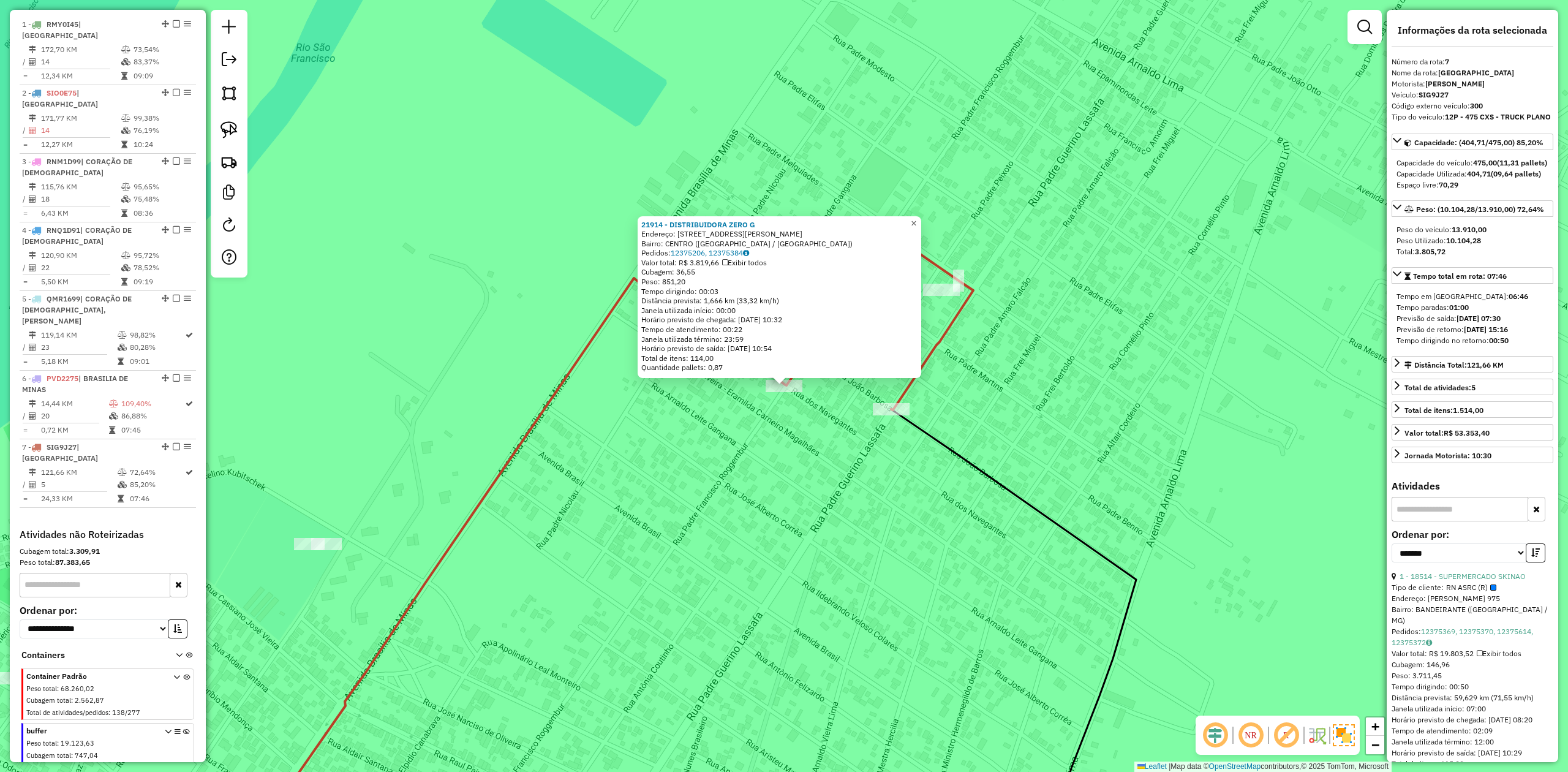
click at [916, 220] on span "×" at bounding box center [913, 223] width 5 height 10
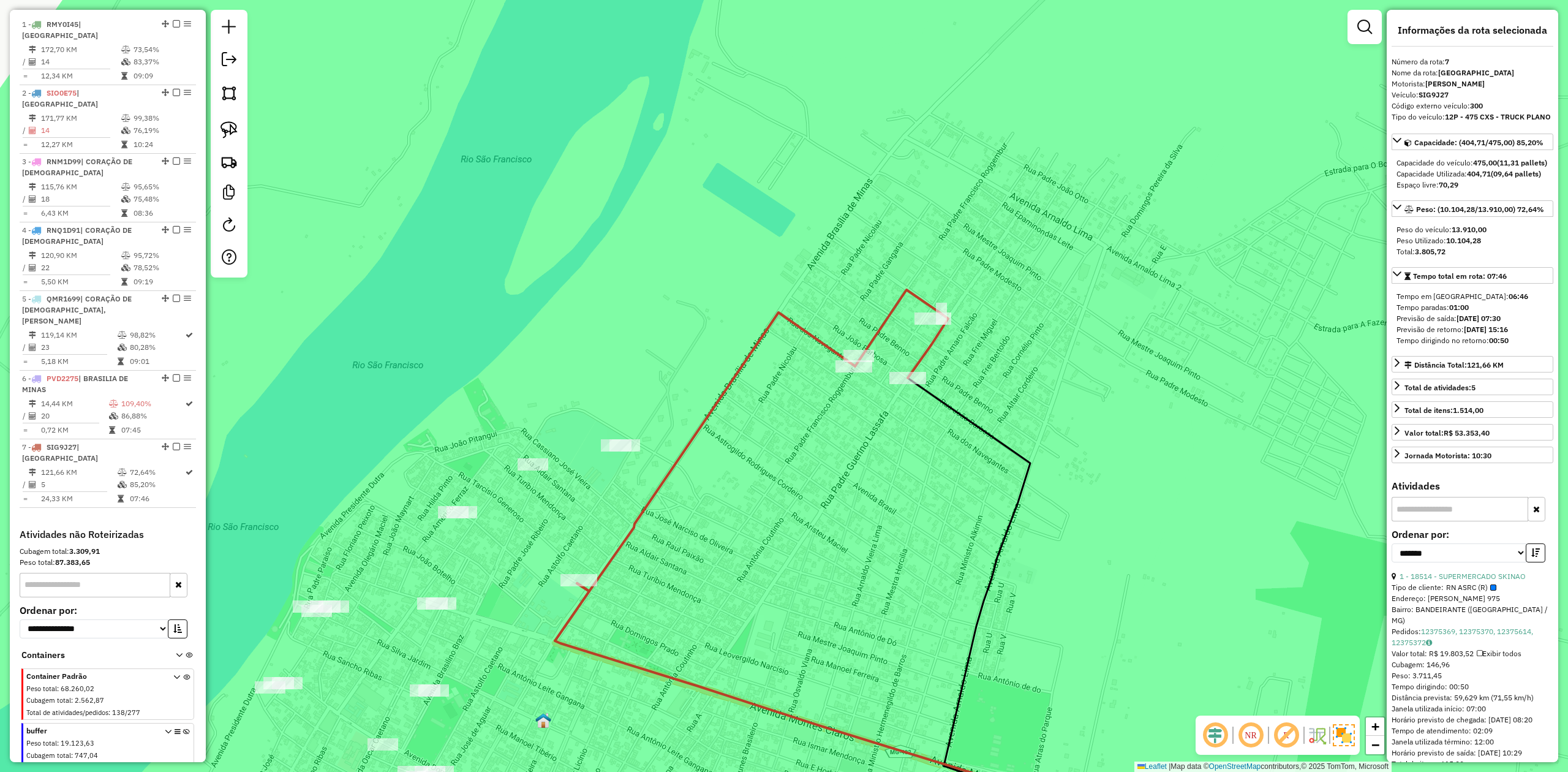
drag, startPoint x: 759, startPoint y: 527, endPoint x: 1031, endPoint y: 201, distance: 424.6
click at [974, 248] on div "Janela de atendimento Grade de atendimento Capacidade Transportadoras Veículos …" at bounding box center [784, 386] width 1568 height 772
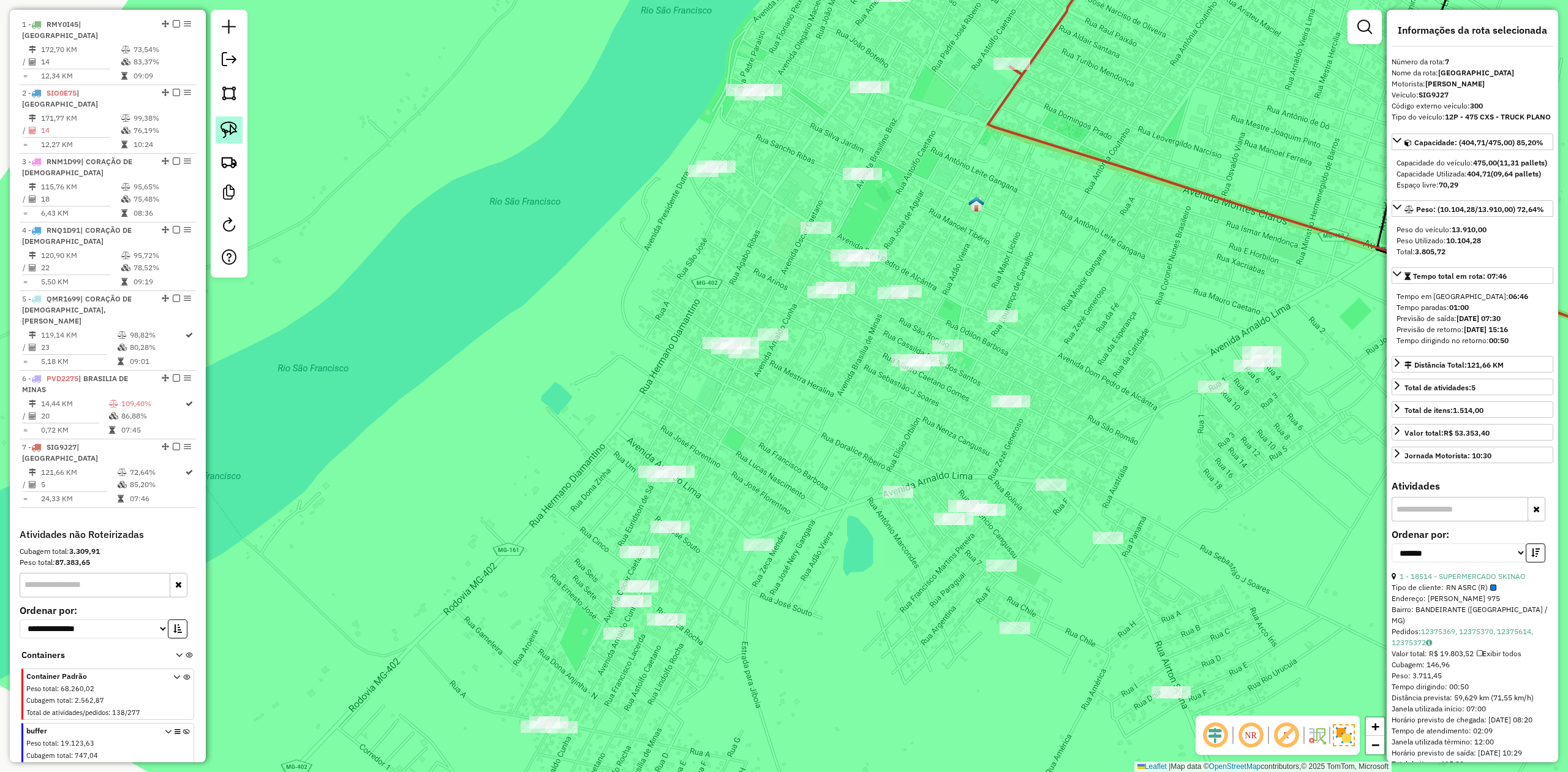
click at [229, 131] on img at bounding box center [228, 130] width 17 height 17
drag, startPoint x: 608, startPoint y: 466, endPoint x: 687, endPoint y: 436, distance: 84.5
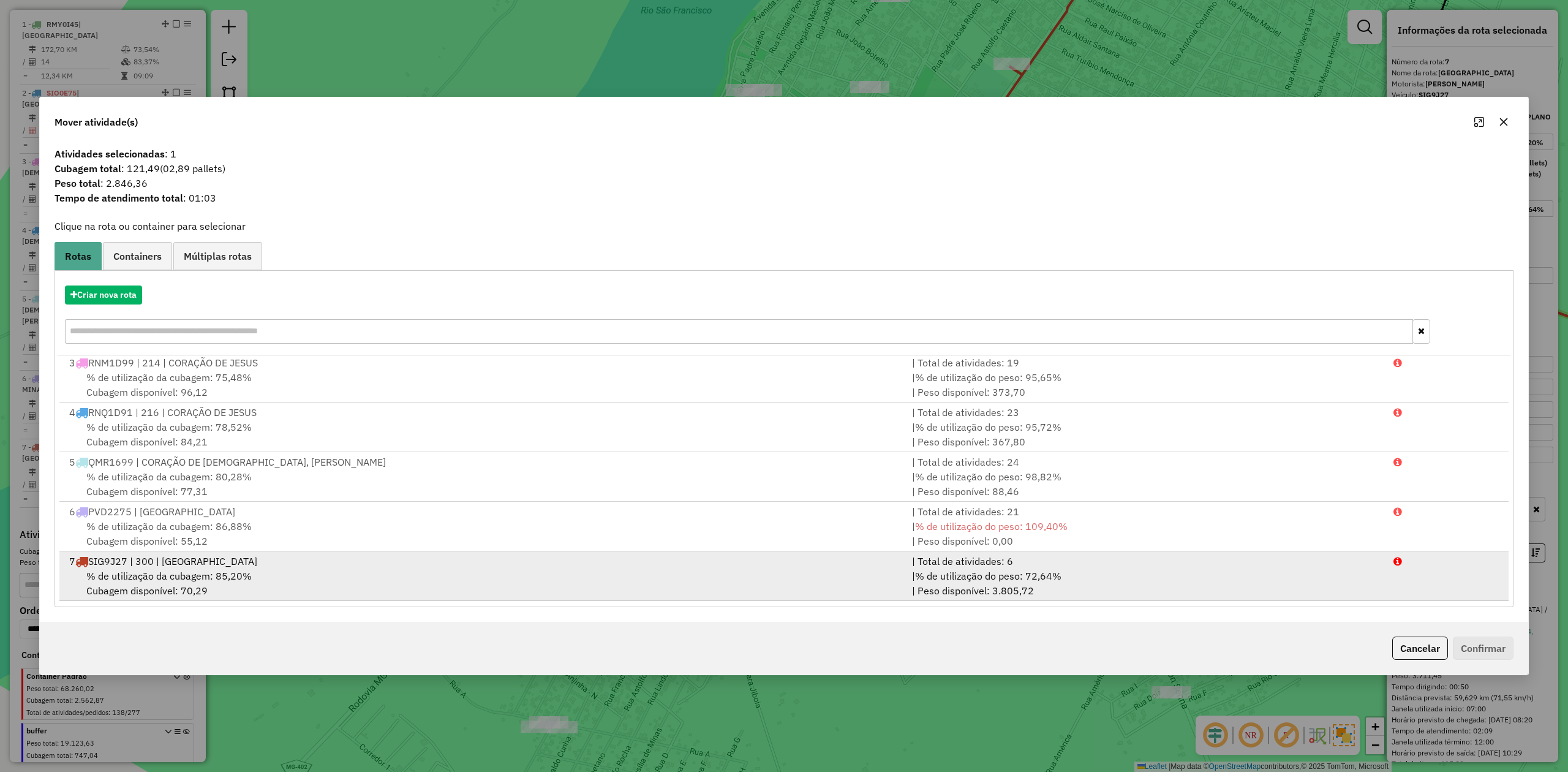
click at [174, 581] on div "% de utilização da cubagem: 85,20% Cubagem disponível: 70,29" at bounding box center [483, 584] width 843 height 30
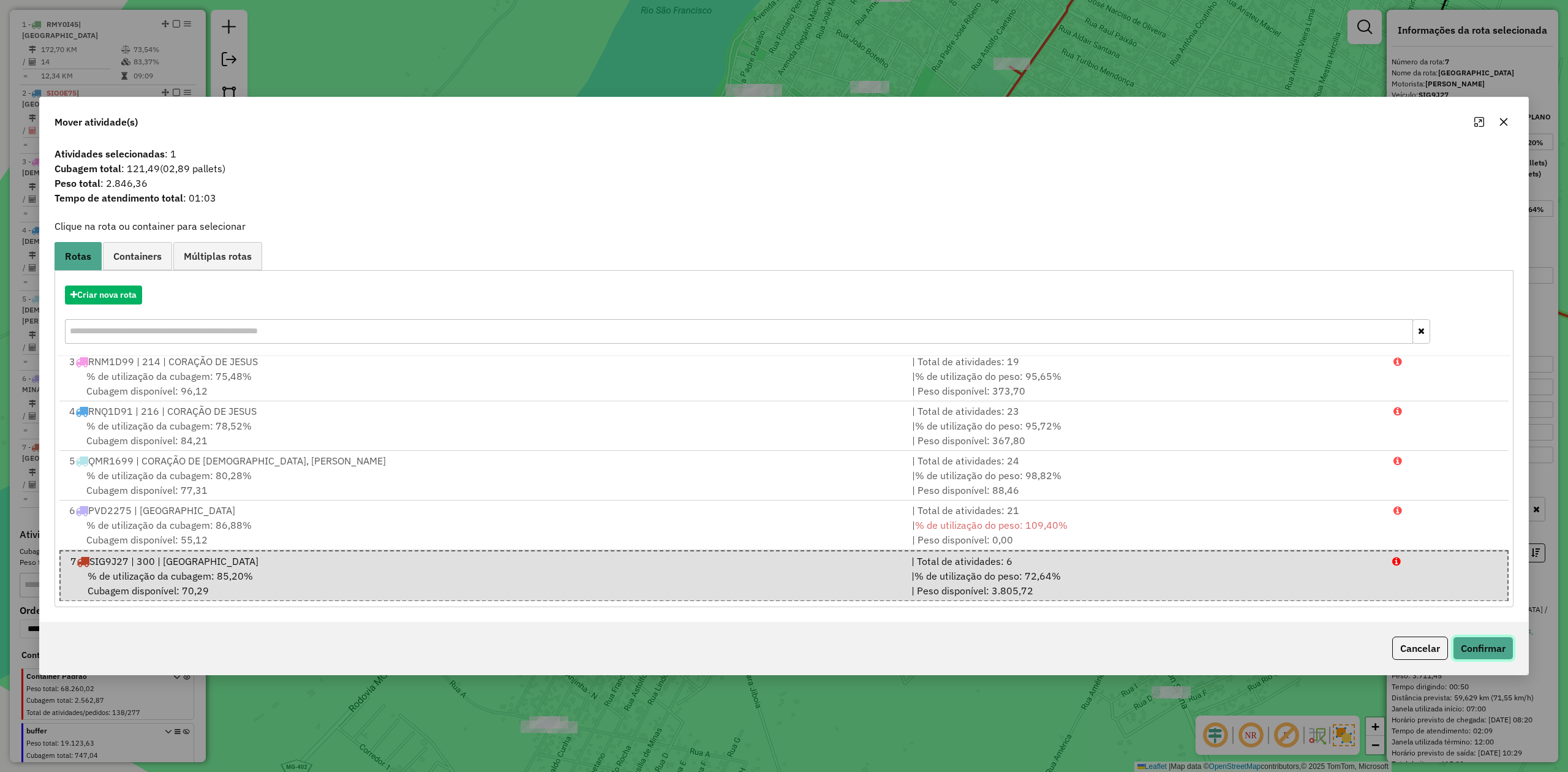
click at [1480, 644] on button "Confirmar" at bounding box center [1483, 647] width 61 height 23
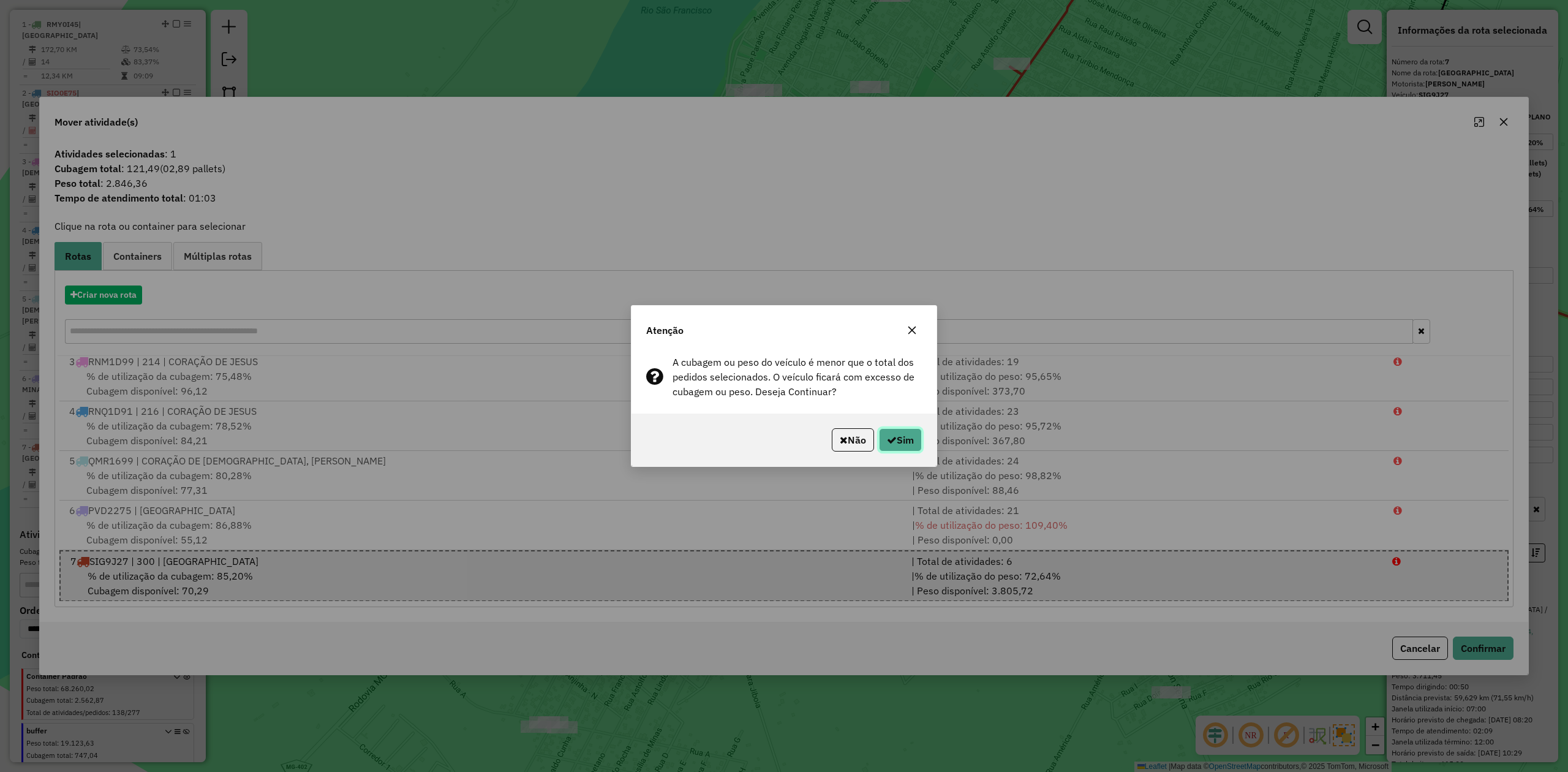
click at [893, 437] on icon "button" at bounding box center [891, 440] width 10 height 10
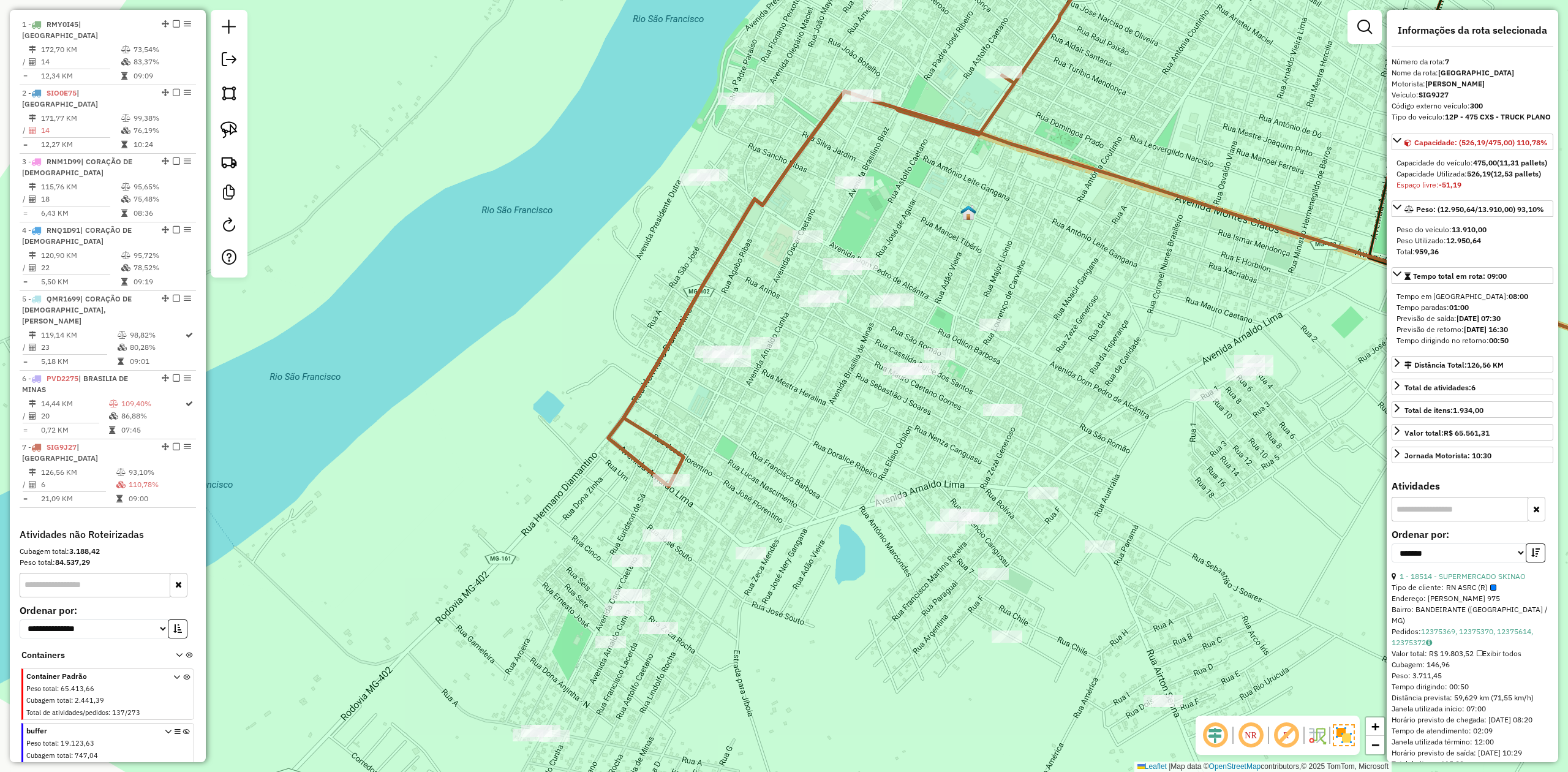
drag, startPoint x: 1120, startPoint y: 291, endPoint x: 894, endPoint y: 486, distance: 298.5
click at [907, 481] on div "Janela de atendimento Grade de atendimento Capacidade Transportadoras Veículos …" at bounding box center [784, 386] width 1568 height 772
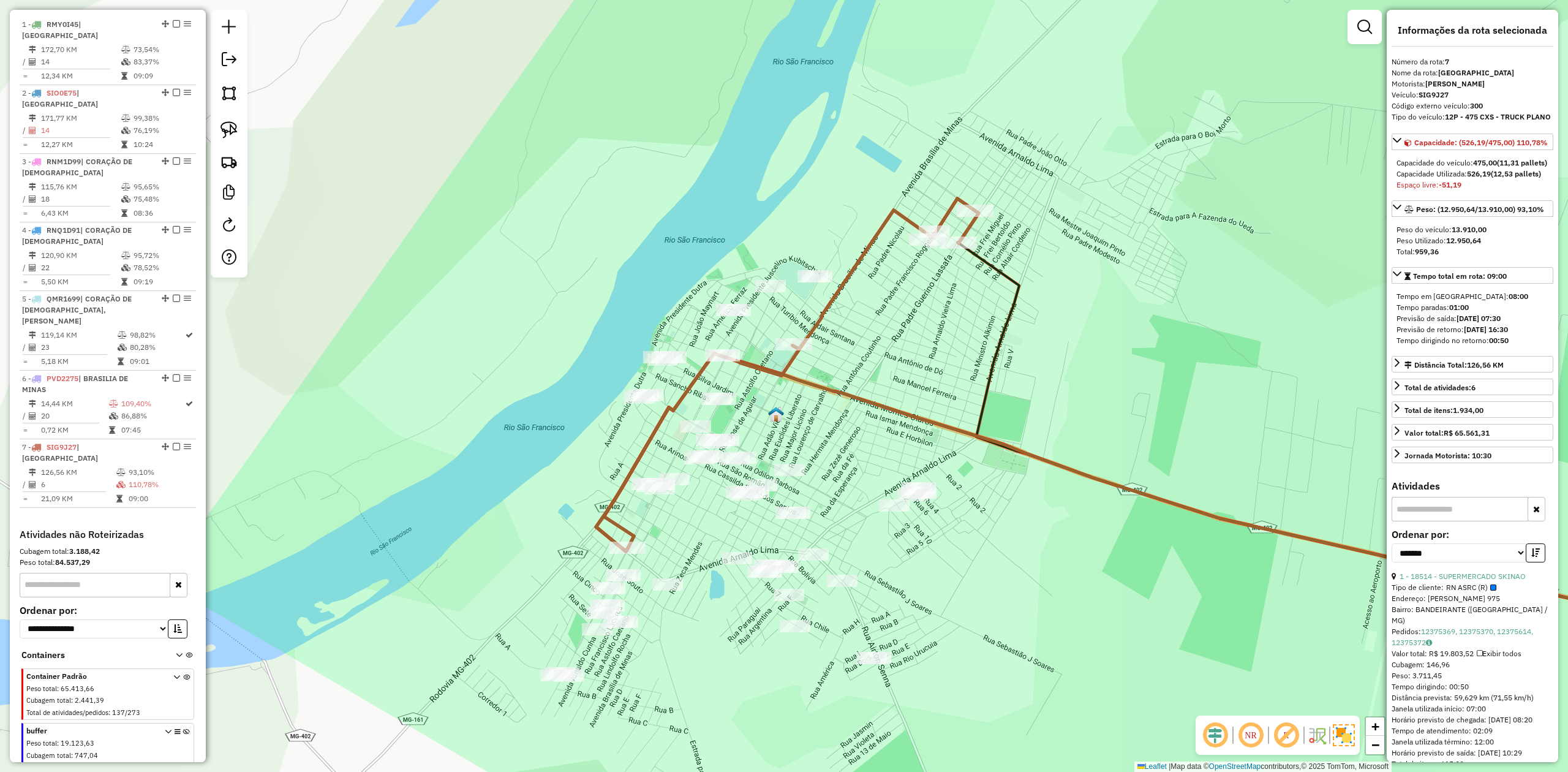
drag, startPoint x: 990, startPoint y: 277, endPoint x: 859, endPoint y: 374, distance: 163.0
click at [860, 373] on div "Janela de atendimento Grade de atendimento Capacidade Transportadoras Veículos …" at bounding box center [784, 386] width 1568 height 772
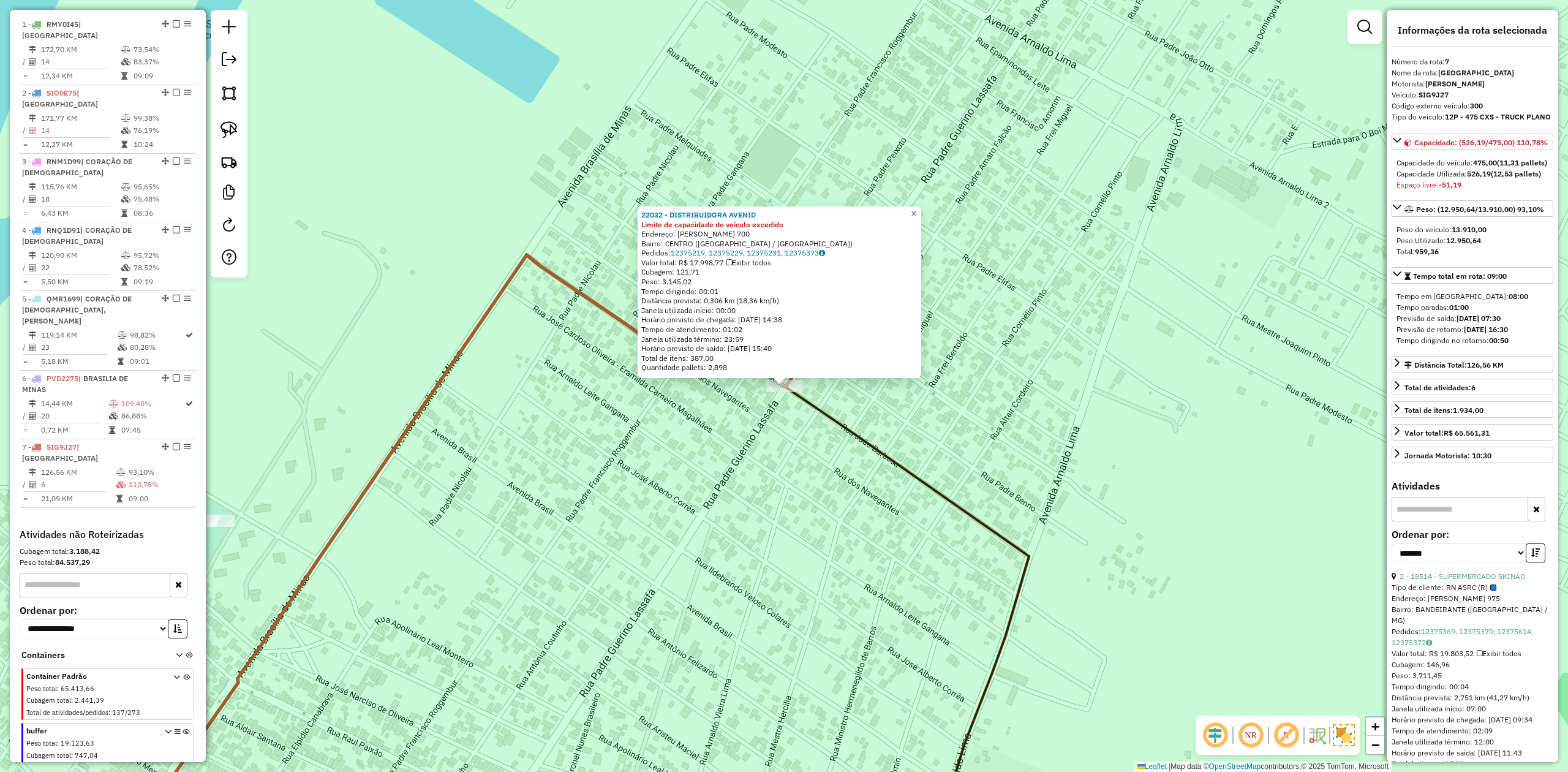
click at [916, 209] on span "×" at bounding box center [913, 214] width 5 height 10
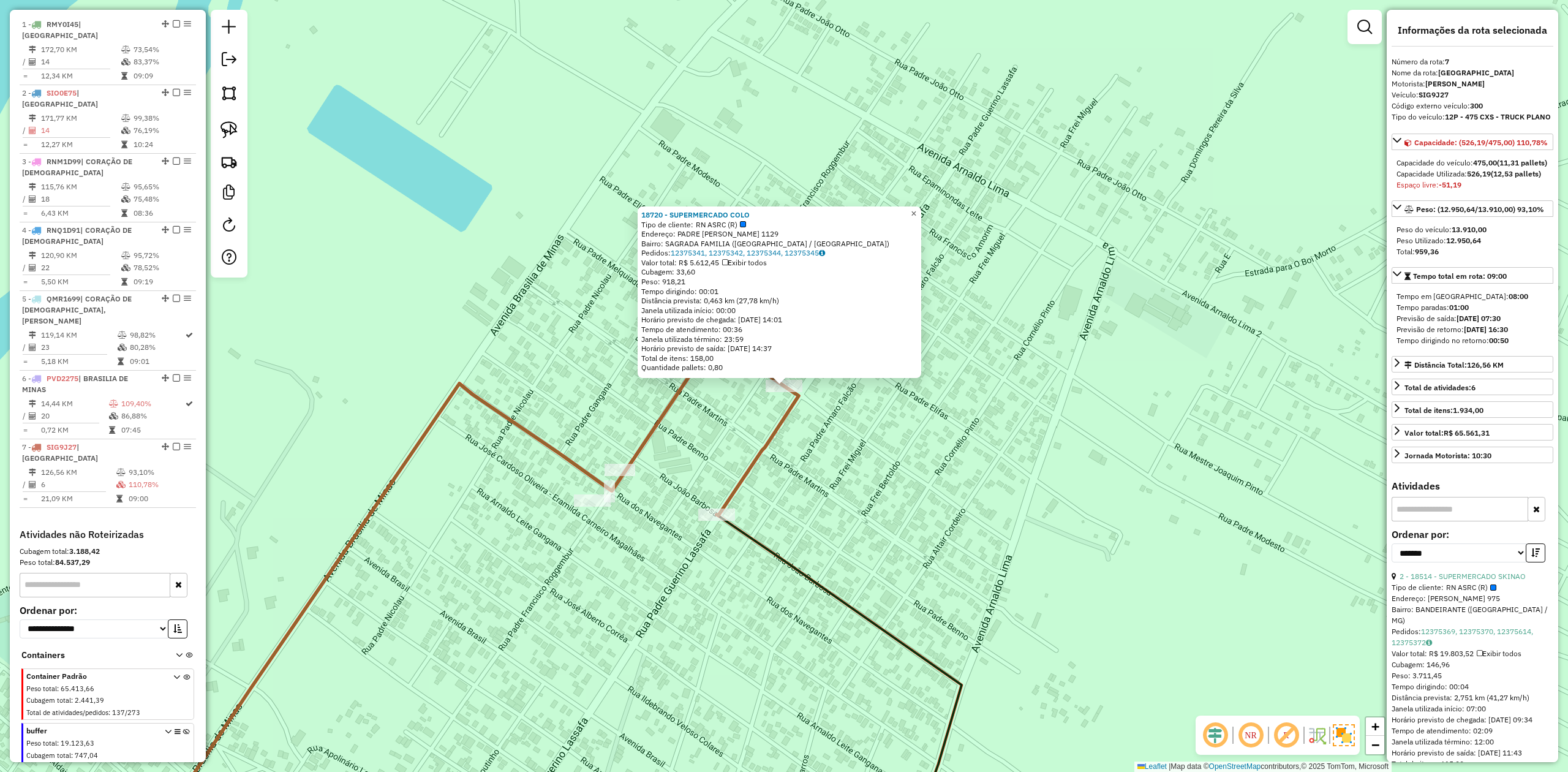
click at [916, 208] on span "×" at bounding box center [913, 214] width 5 height 10
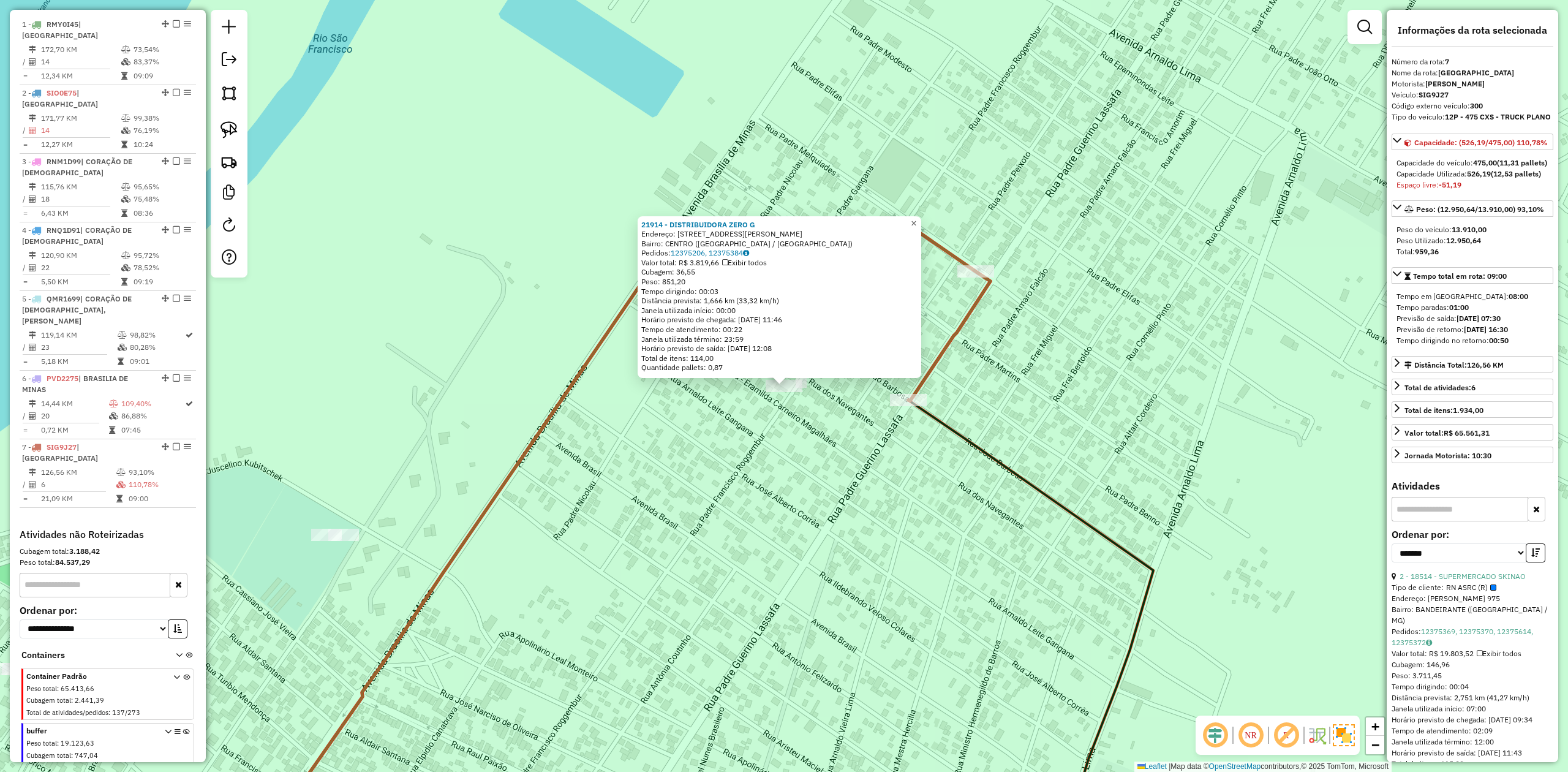
click at [916, 219] on span "×" at bounding box center [913, 223] width 5 height 10
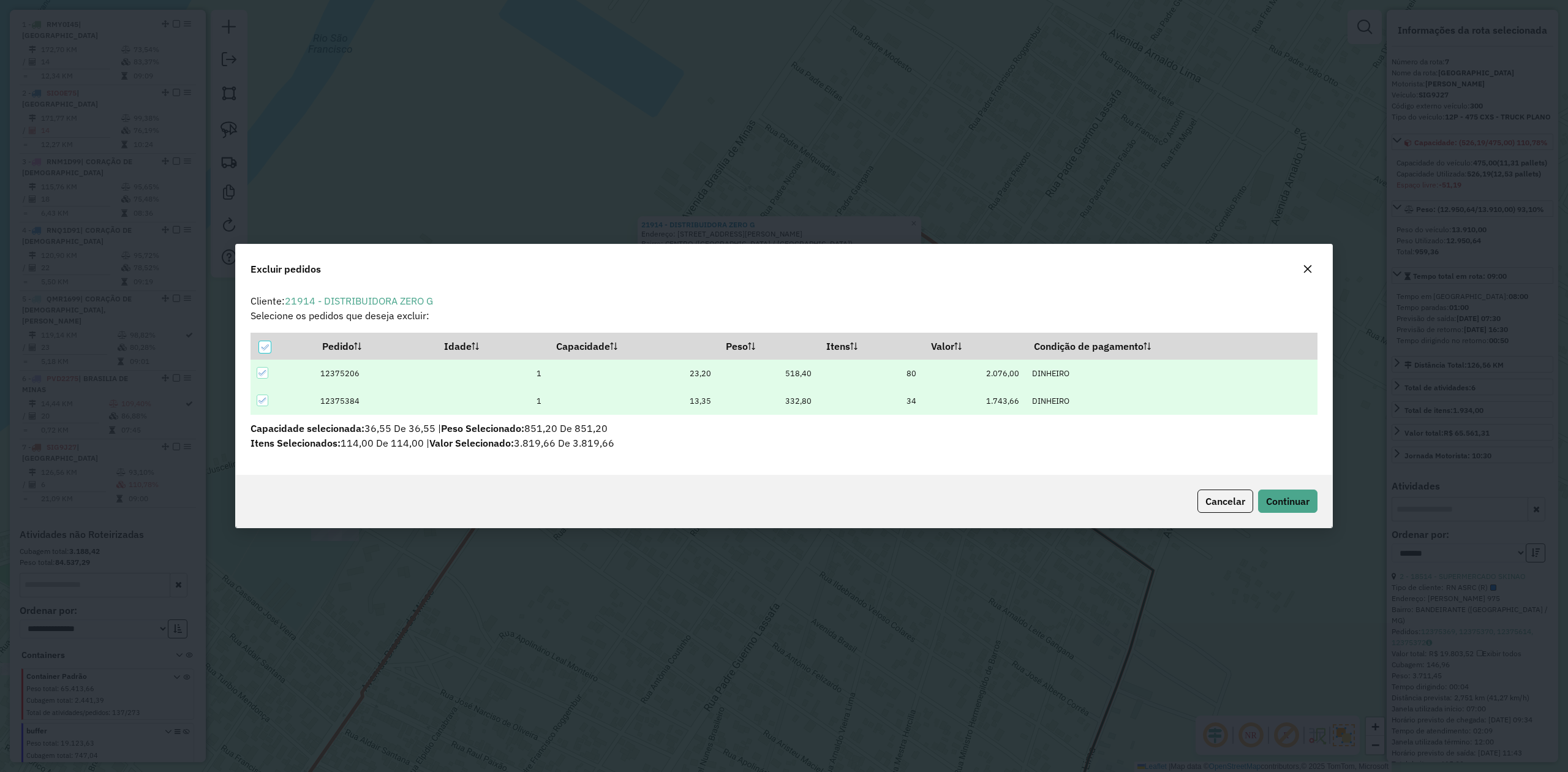
scroll to position [0, 0]
click at [1296, 495] on span "Continuar" at bounding box center [1288, 501] width 44 height 13
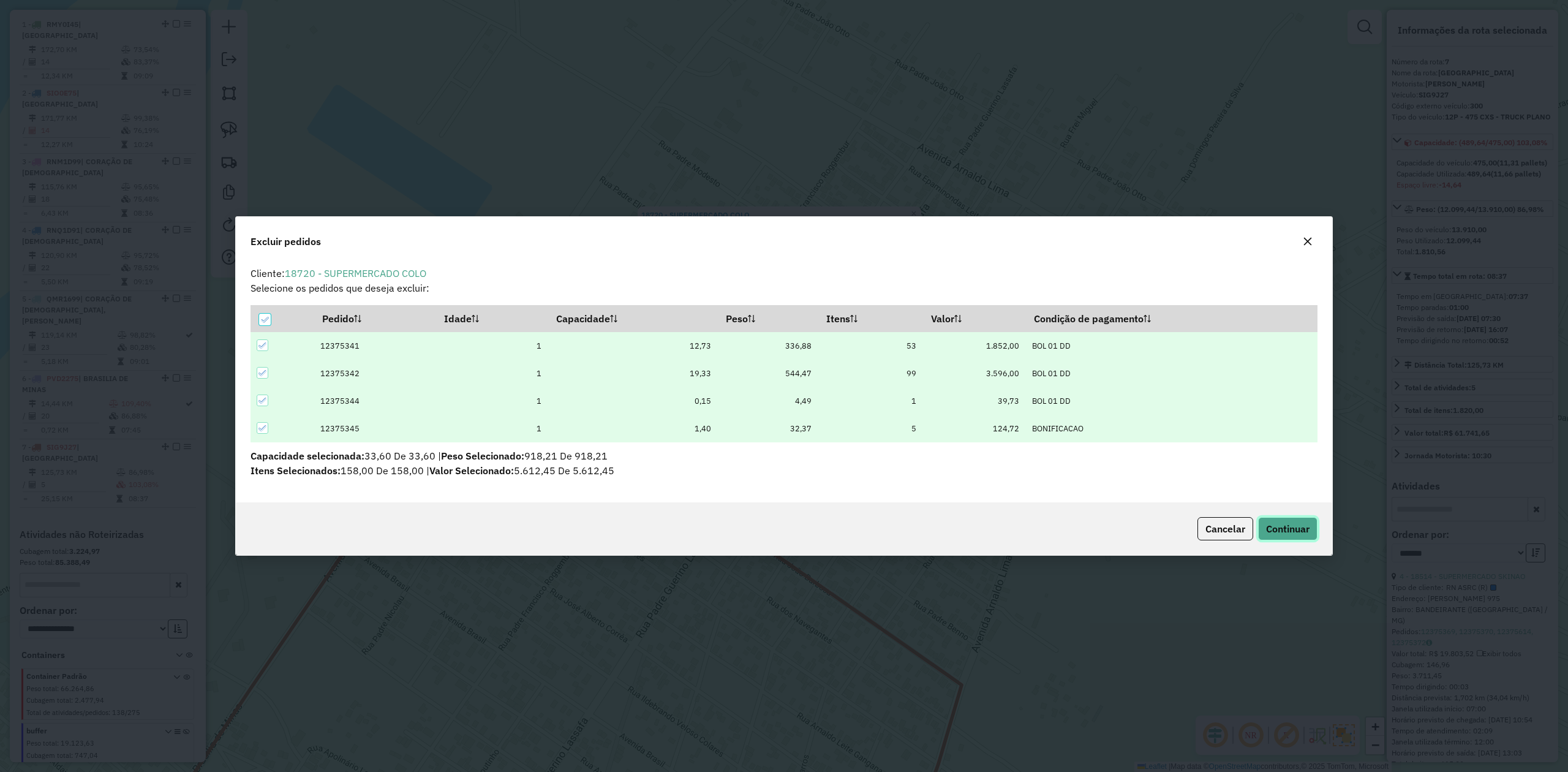
click at [1277, 524] on span "Continuar" at bounding box center [1288, 529] width 44 height 13
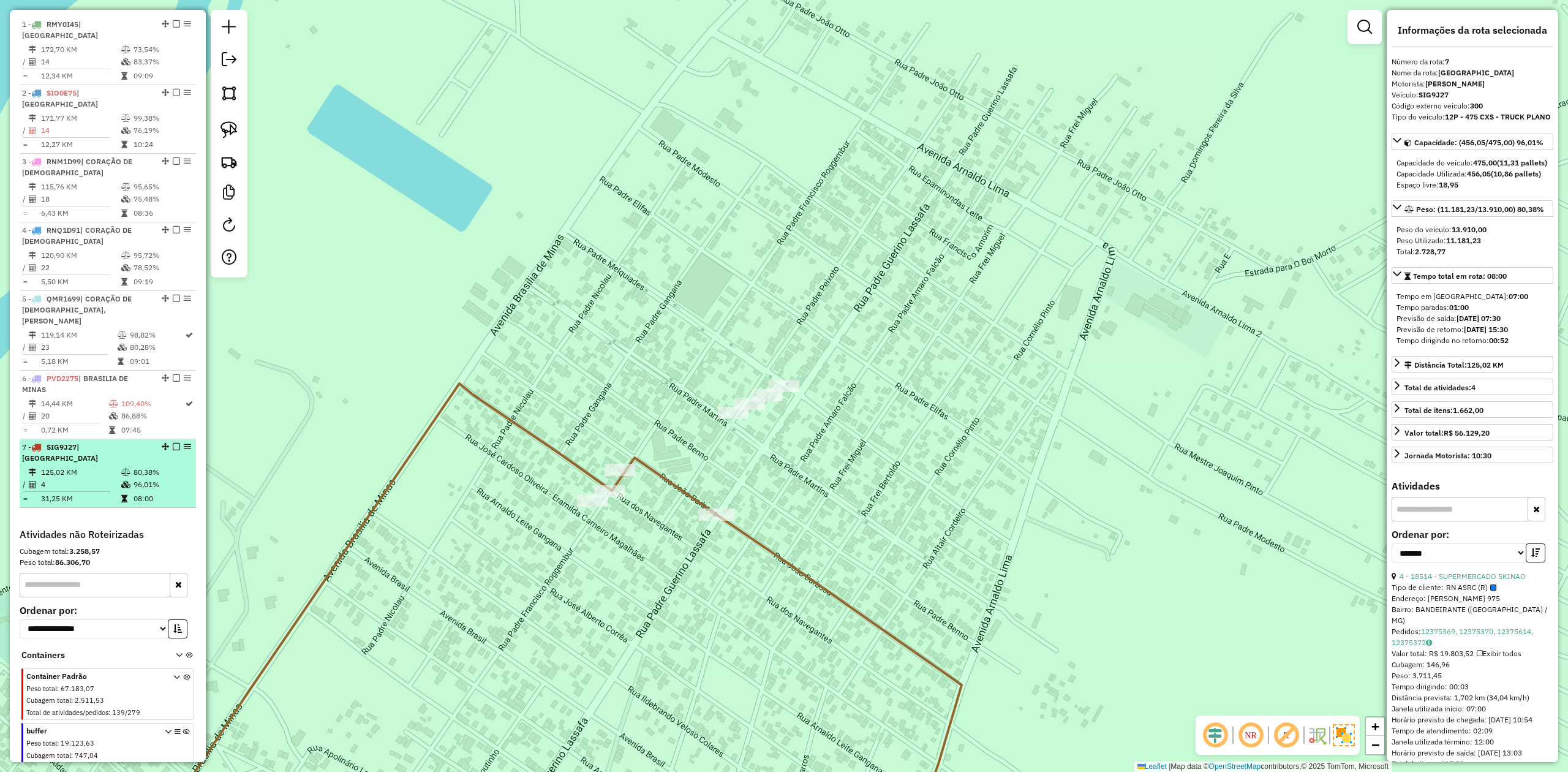
click at [69, 466] on td "125,02 KM" at bounding box center [81, 472] width 80 height 13
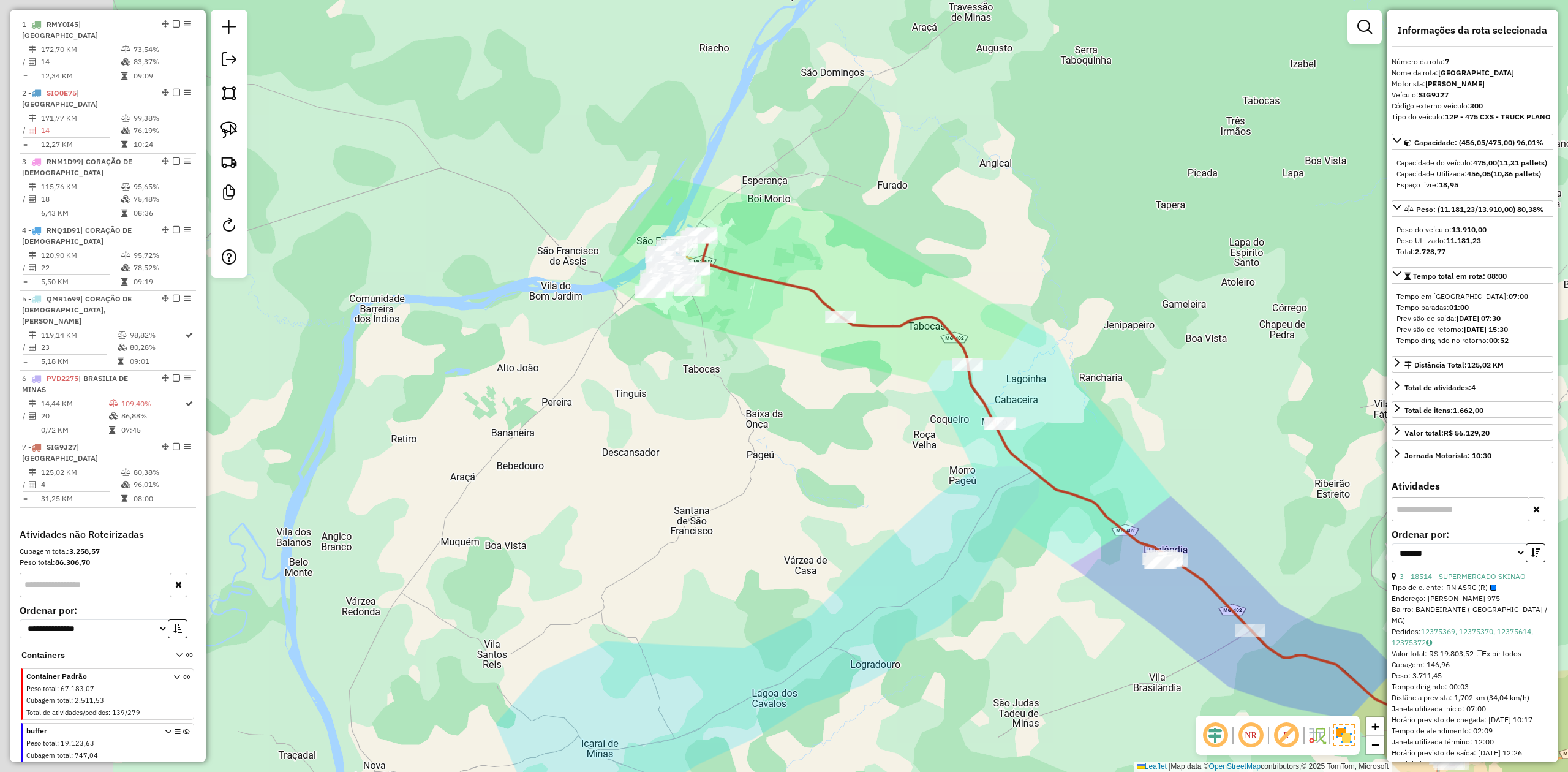
drag, startPoint x: 745, startPoint y: 490, endPoint x: 1020, endPoint y: 608, distance: 299.2
click at [1020, 608] on div "Janela de atendimento Grade de atendimento Capacidade Transportadoras Veículos …" at bounding box center [784, 386] width 1568 height 772
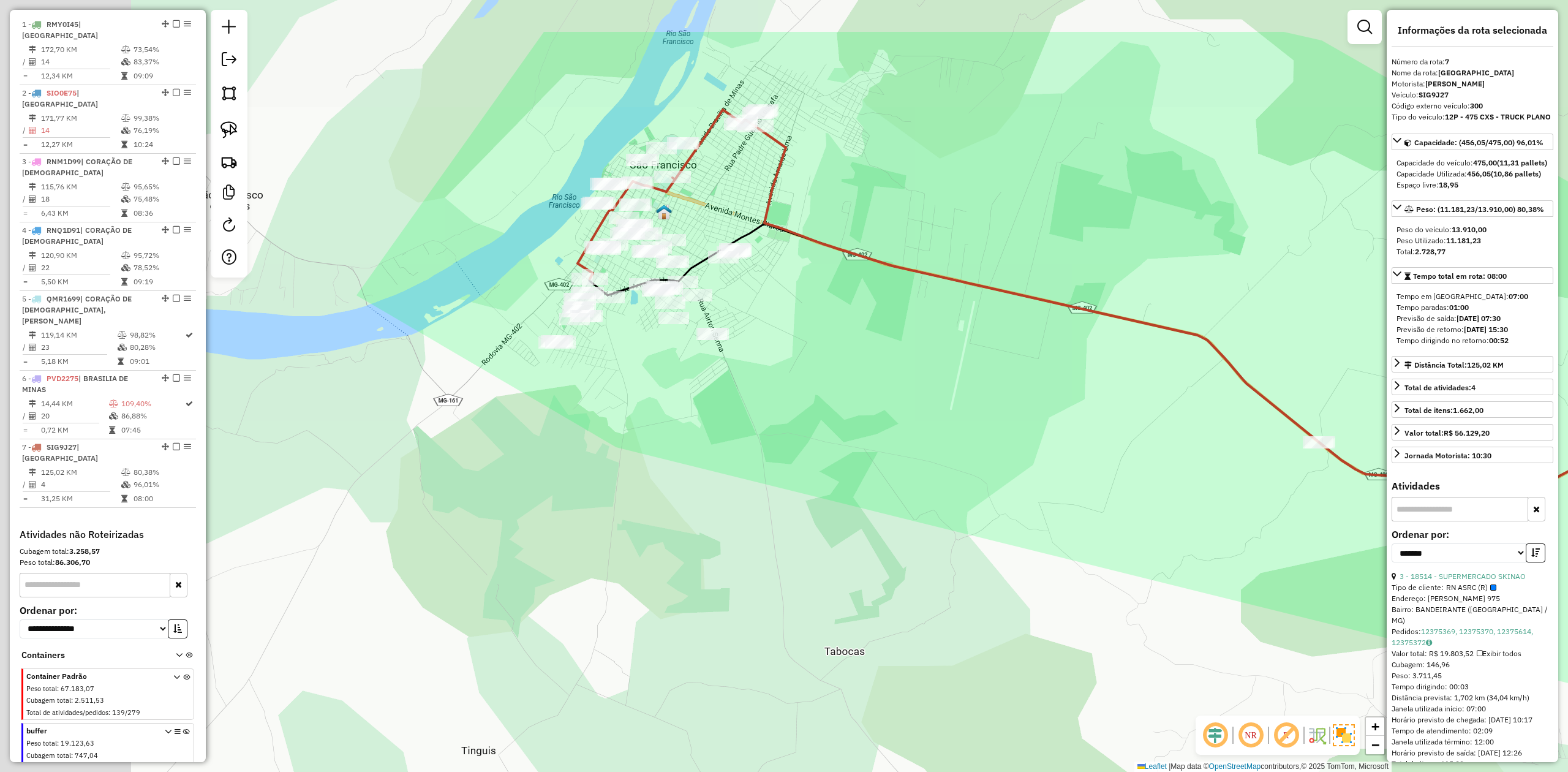
drag, startPoint x: 664, startPoint y: 316, endPoint x: 868, endPoint y: 425, distance: 231.3
click at [868, 425] on div "Janela de atendimento Grade de atendimento Capacidade Transportadoras Veículos …" at bounding box center [784, 386] width 1568 height 772
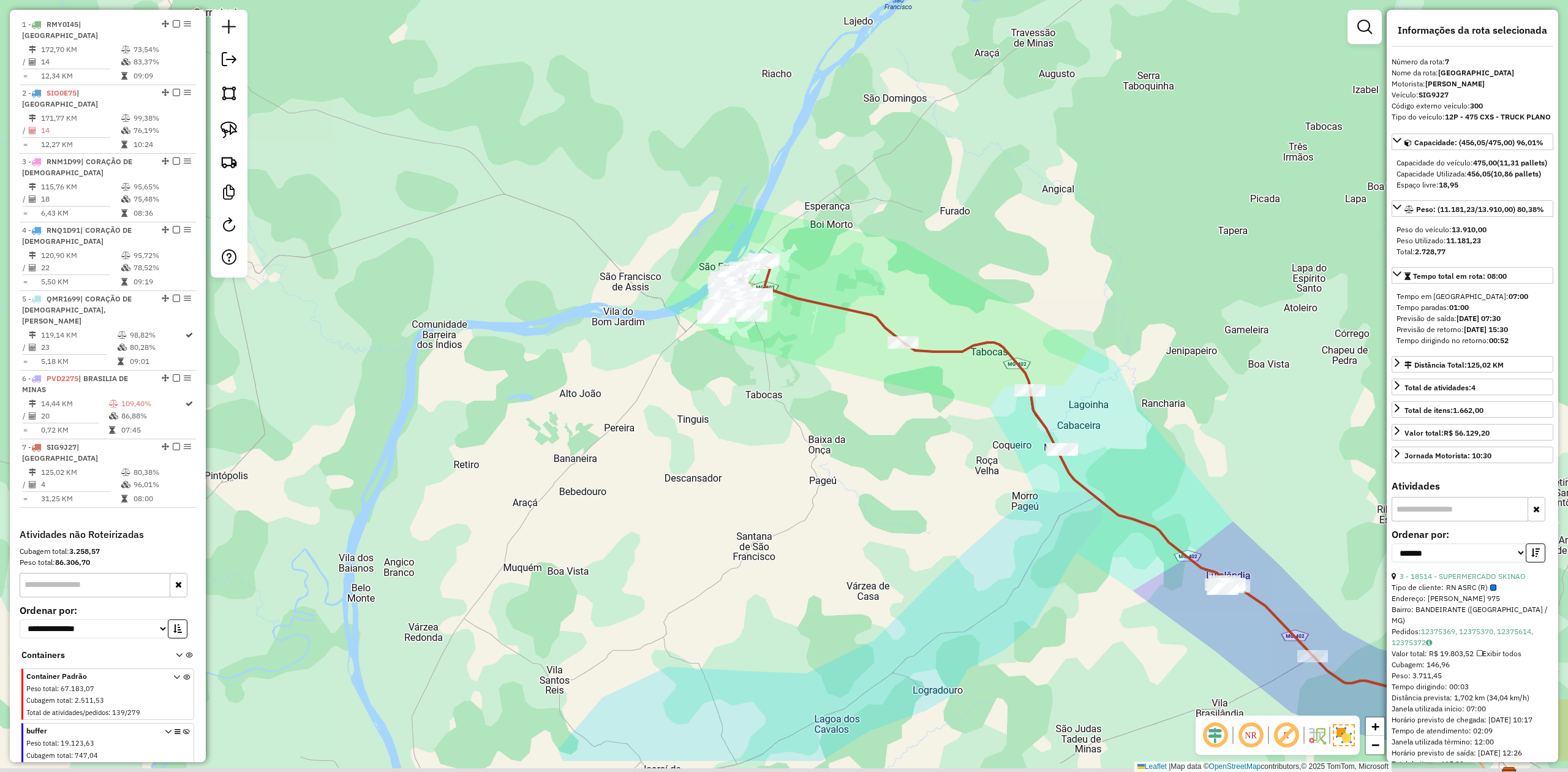
drag, startPoint x: 669, startPoint y: 545, endPoint x: 628, endPoint y: 432, distance: 120.2
click at [628, 432] on div "Janela de atendimento Grade de atendimento Capacidade Transportadoras Veículos …" at bounding box center [784, 386] width 1568 height 772
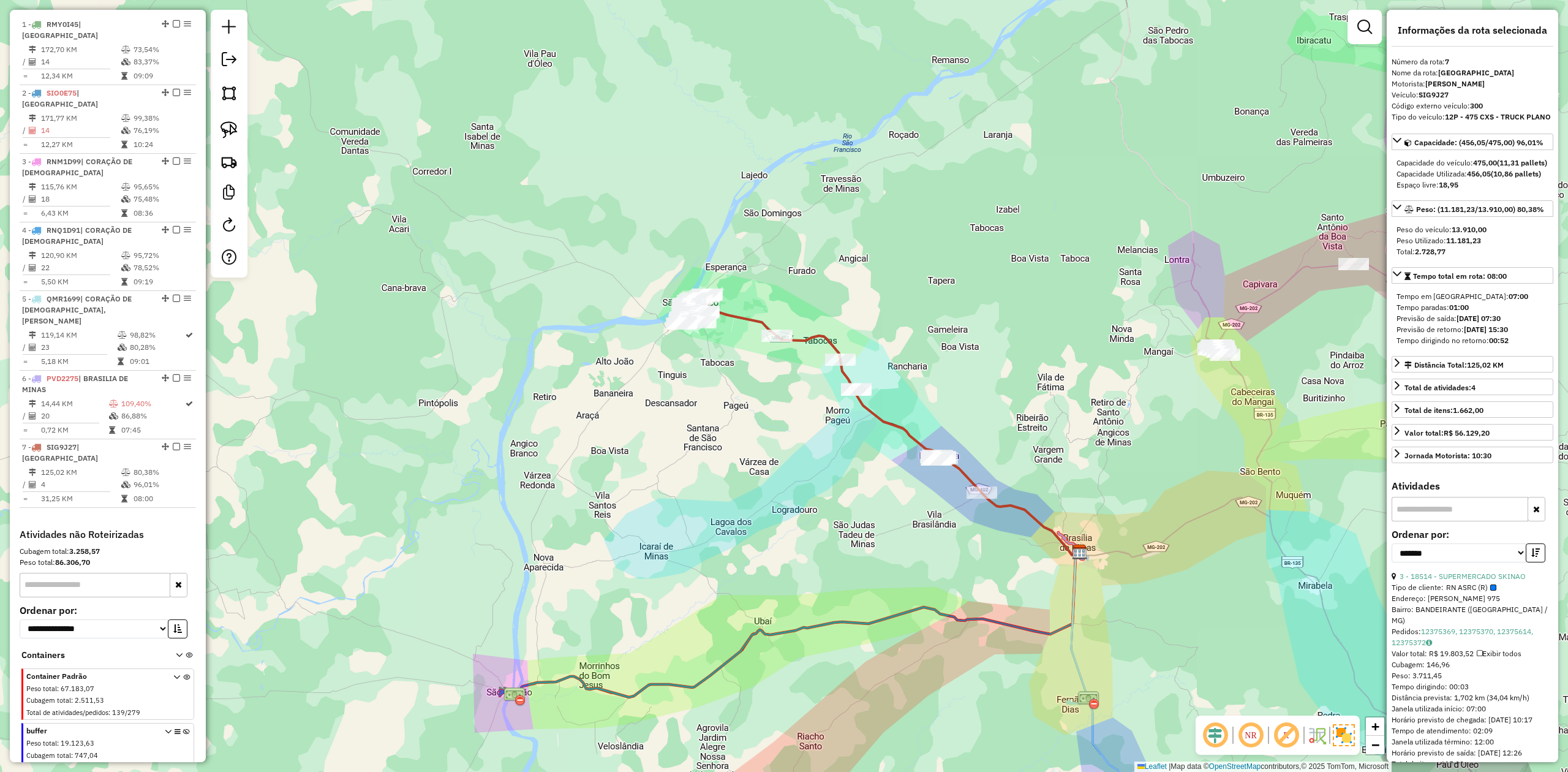
drag, startPoint x: 724, startPoint y: 529, endPoint x: 623, endPoint y: 322, distance: 230.3
click at [637, 357] on div "Janela de atendimento Grade de atendimento Capacidade Transportadoras Veículos …" at bounding box center [784, 386] width 1568 height 772
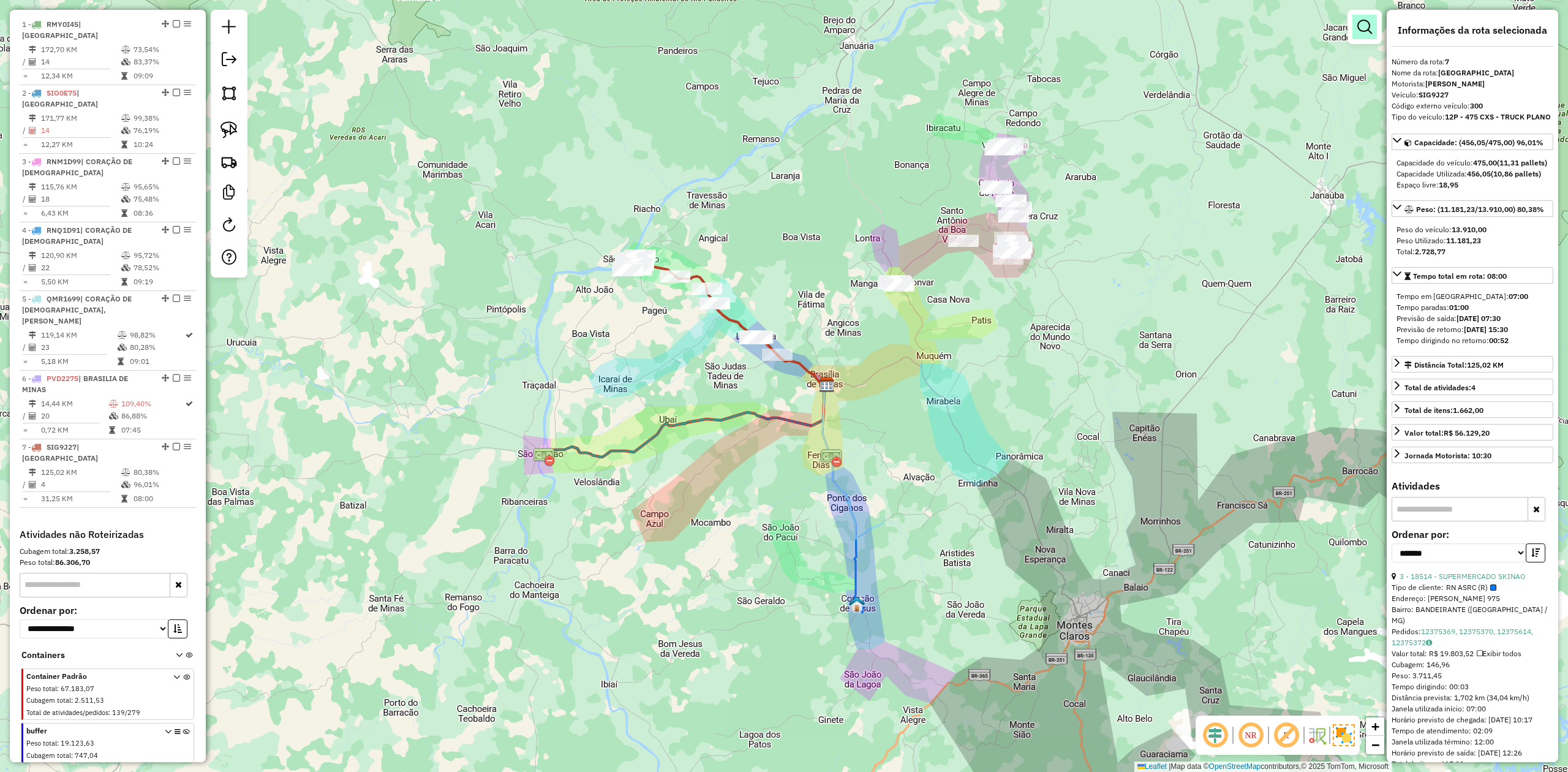
click at [1361, 23] on em at bounding box center [1365, 27] width 15 height 15
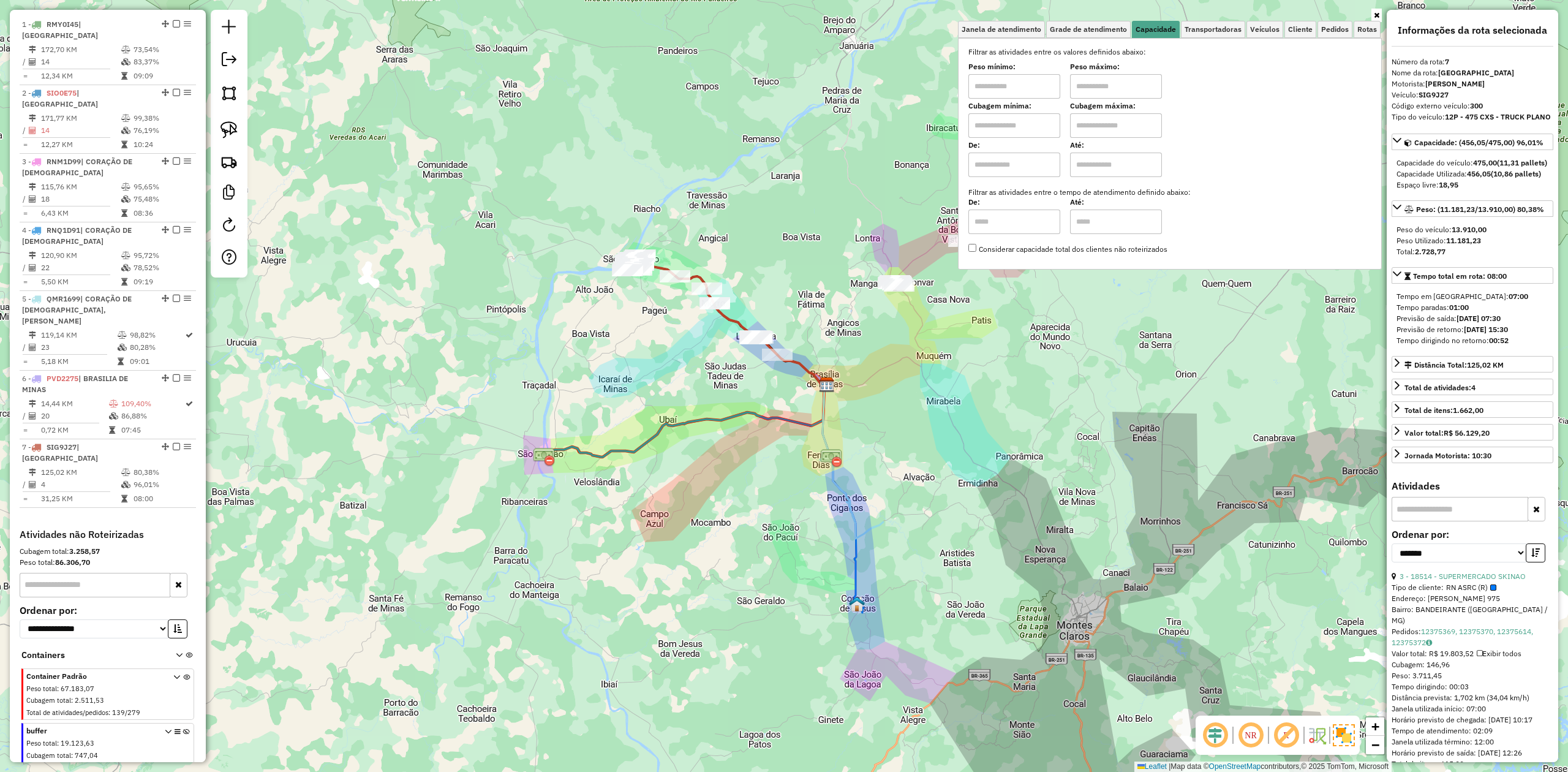
click at [1001, 124] on input "text" at bounding box center [1014, 125] width 92 height 24
type input "*****"
click at [1094, 122] on input "text" at bounding box center [1116, 125] width 92 height 24
type input "********"
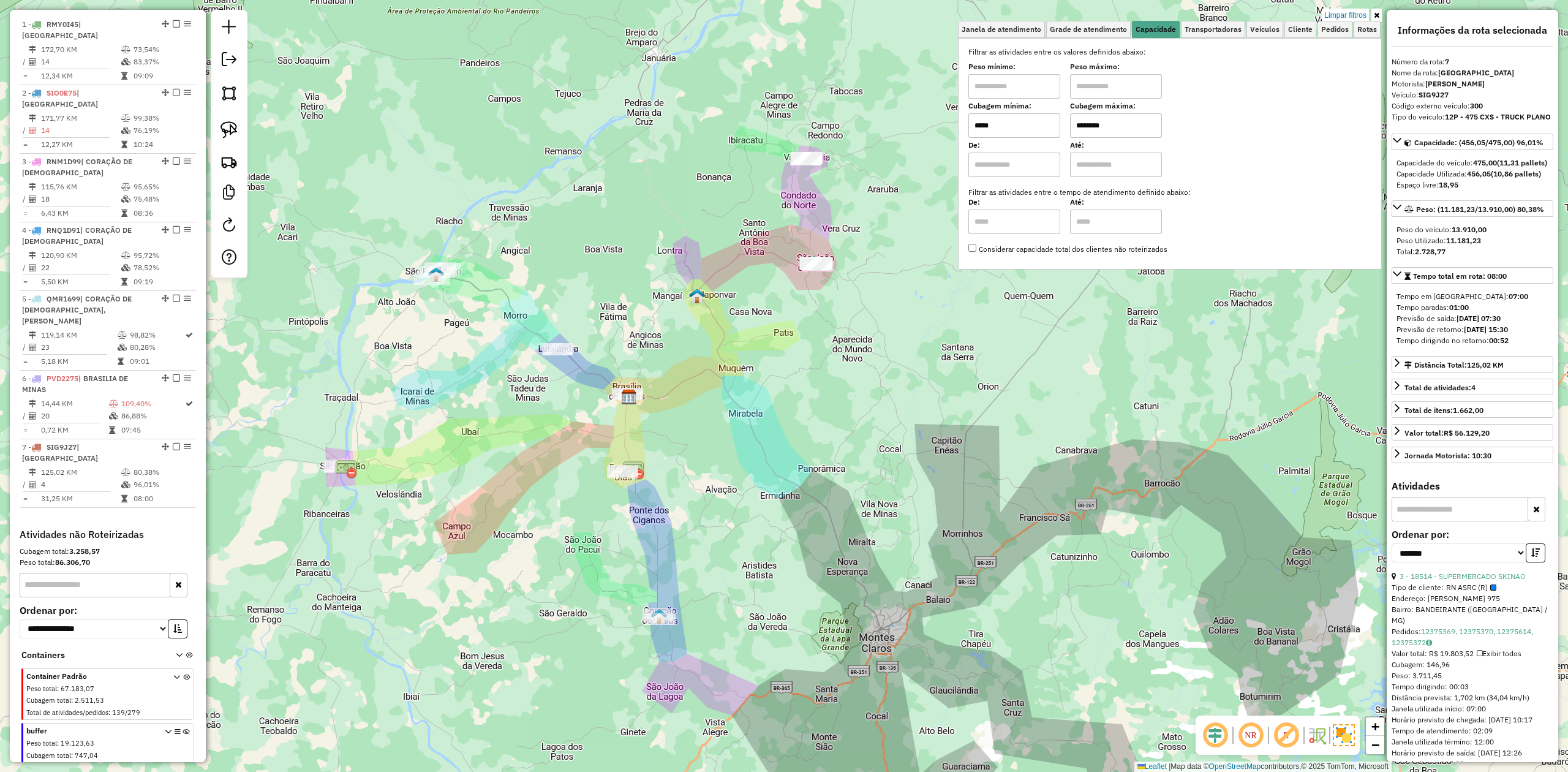
drag, startPoint x: 924, startPoint y: 317, endPoint x: 701, endPoint y: 334, distance: 223.6
click at [701, 334] on div "Limpar filtros Janela de atendimento Grade de atendimento Capacidade Transporta…" at bounding box center [784, 386] width 1568 height 772
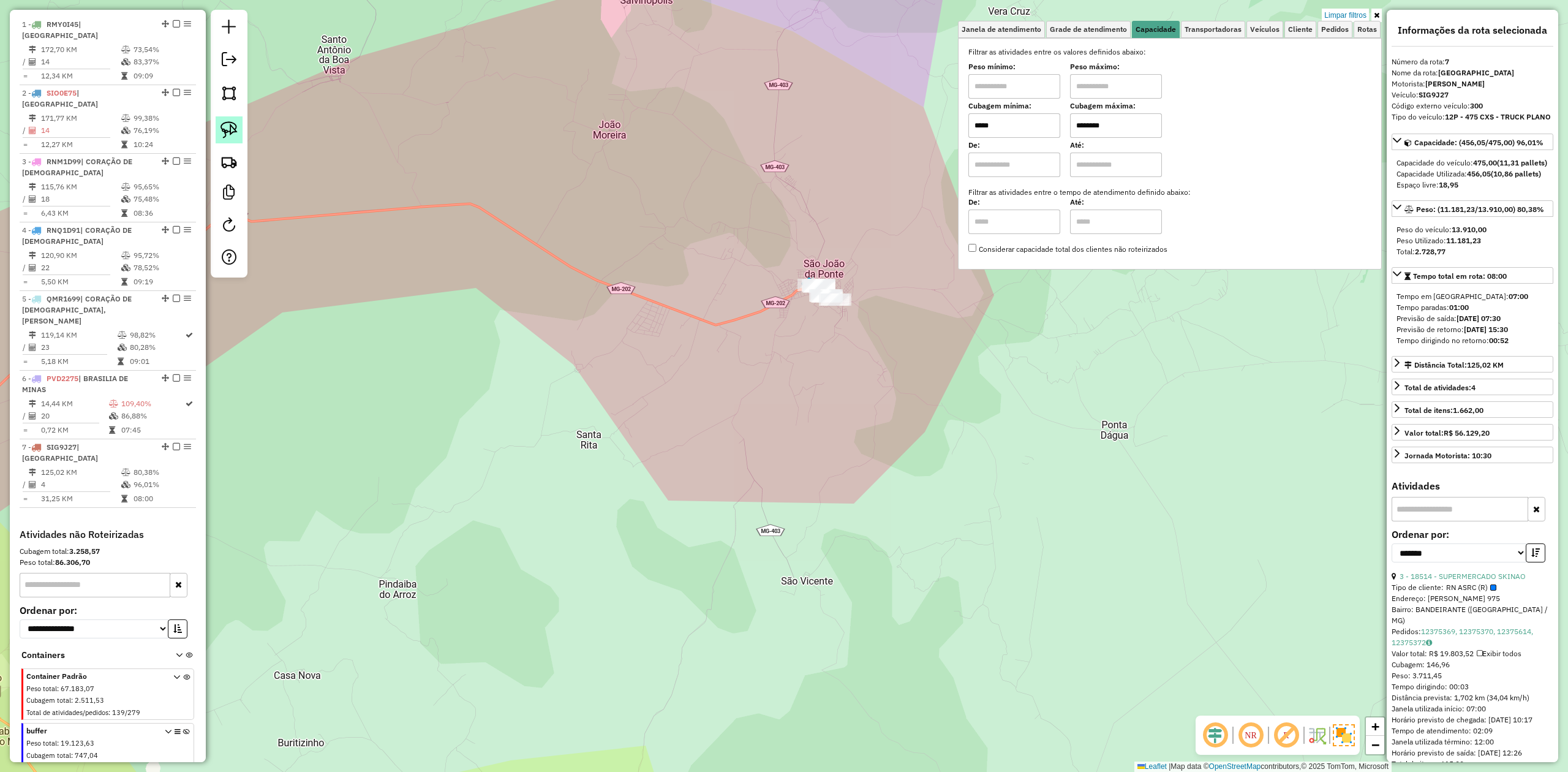
click at [224, 128] on img at bounding box center [228, 130] width 17 height 17
drag, startPoint x: 770, startPoint y: 280, endPoint x: 816, endPoint y: 241, distance: 60.3
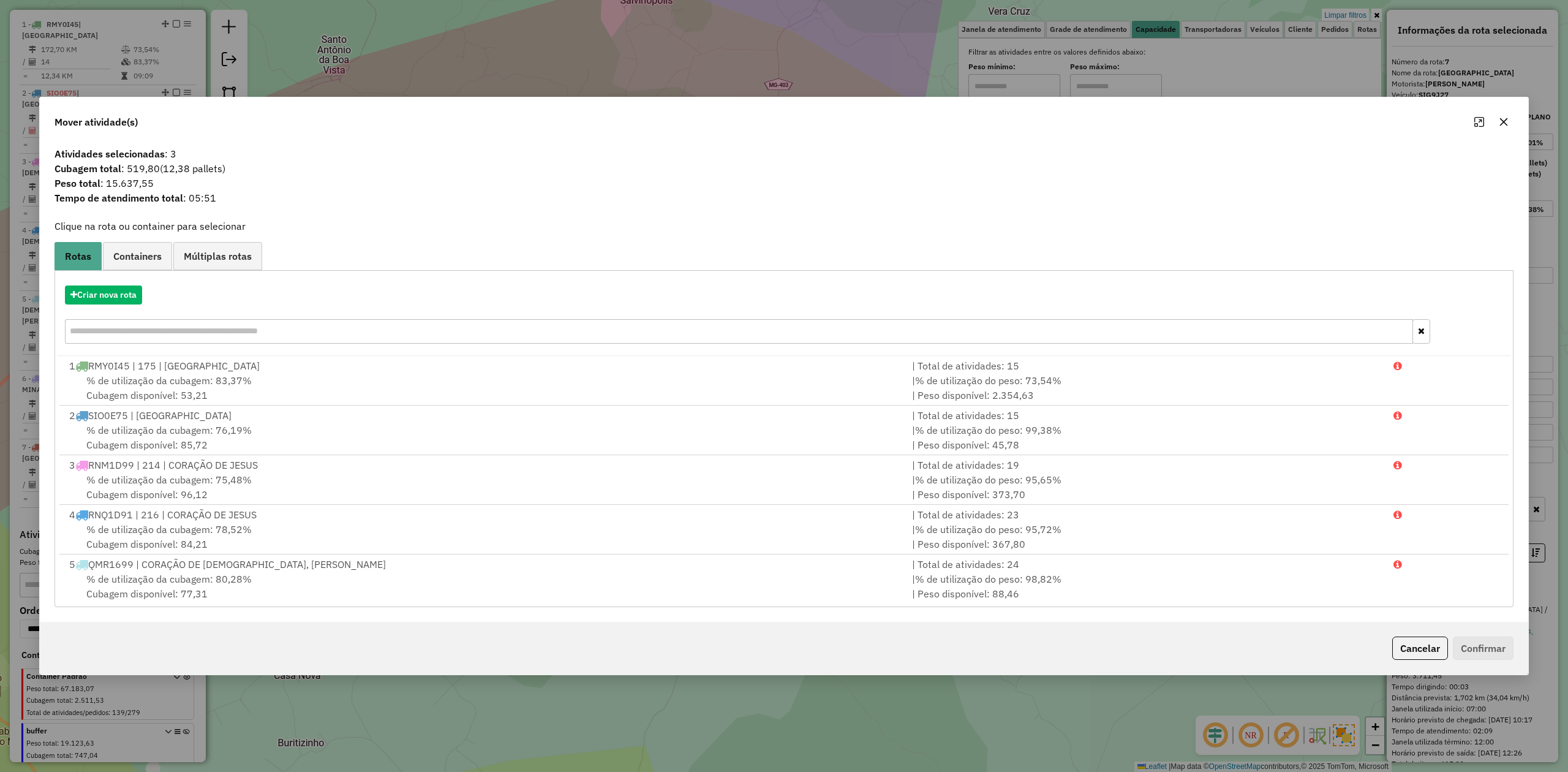
click at [1502, 120] on icon "button" at bounding box center [1504, 122] width 8 height 8
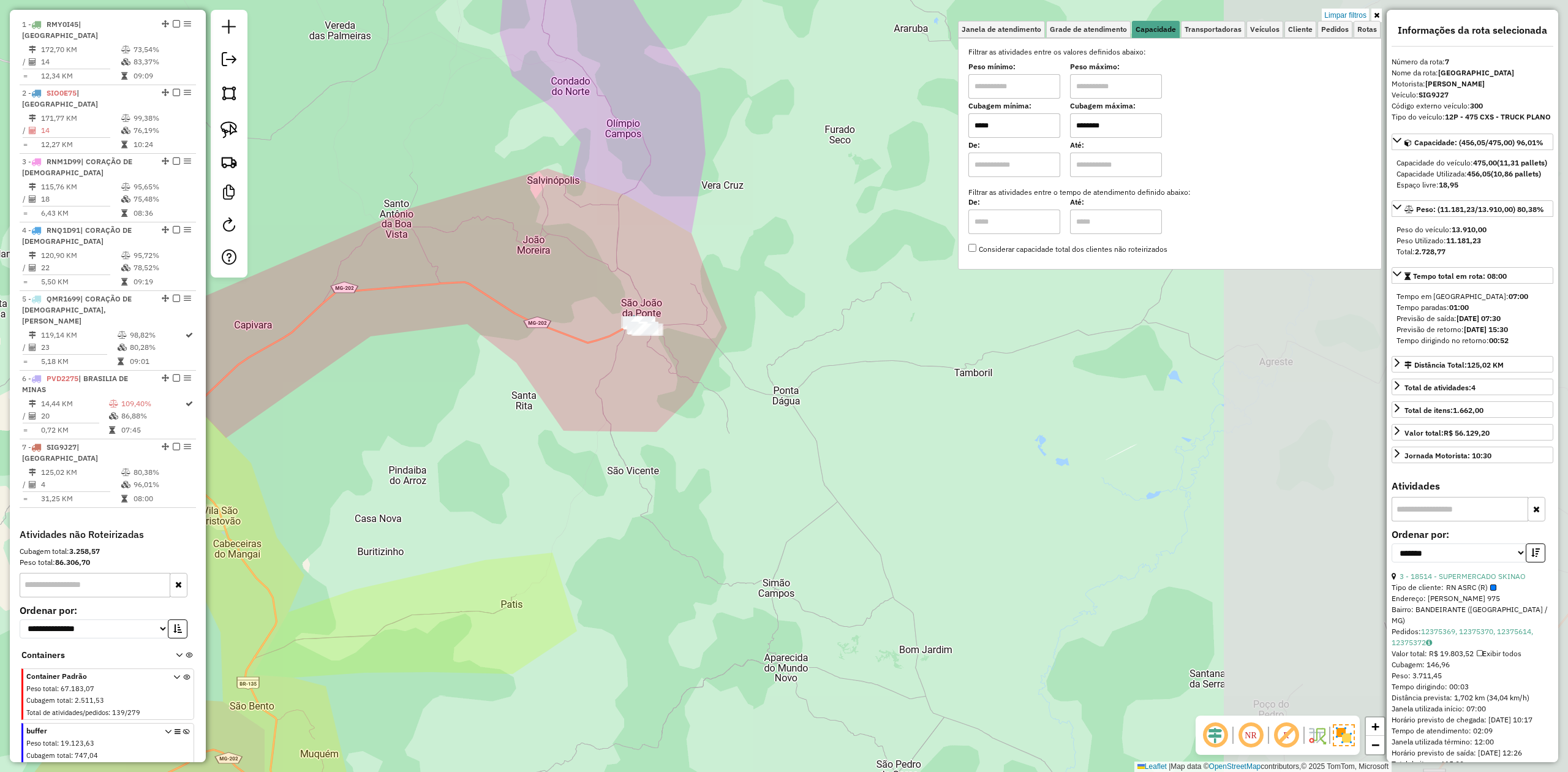
drag, startPoint x: 1074, startPoint y: 408, endPoint x: 712, endPoint y: 445, distance: 363.9
click at [712, 445] on div "Limpar filtros Janela de atendimento Grade de atendimento Capacidade Transporta…" at bounding box center [784, 386] width 1568 height 772
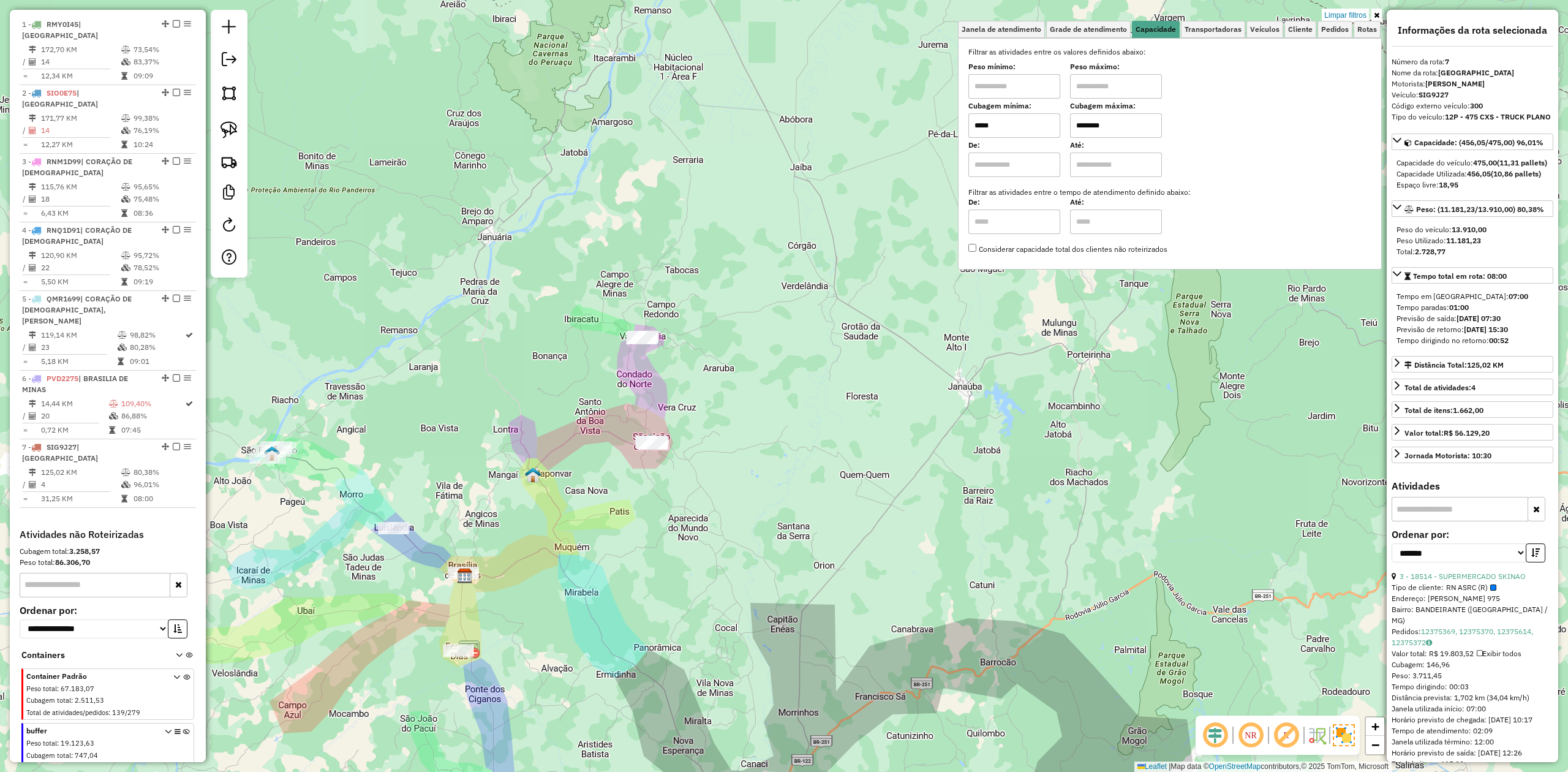
drag, startPoint x: 577, startPoint y: 628, endPoint x: 713, endPoint y: 434, distance: 236.9
click at [713, 436] on div "Limpar filtros Janela de atendimento Grade de atendimento Capacidade Transporta…" at bounding box center [784, 386] width 1568 height 772
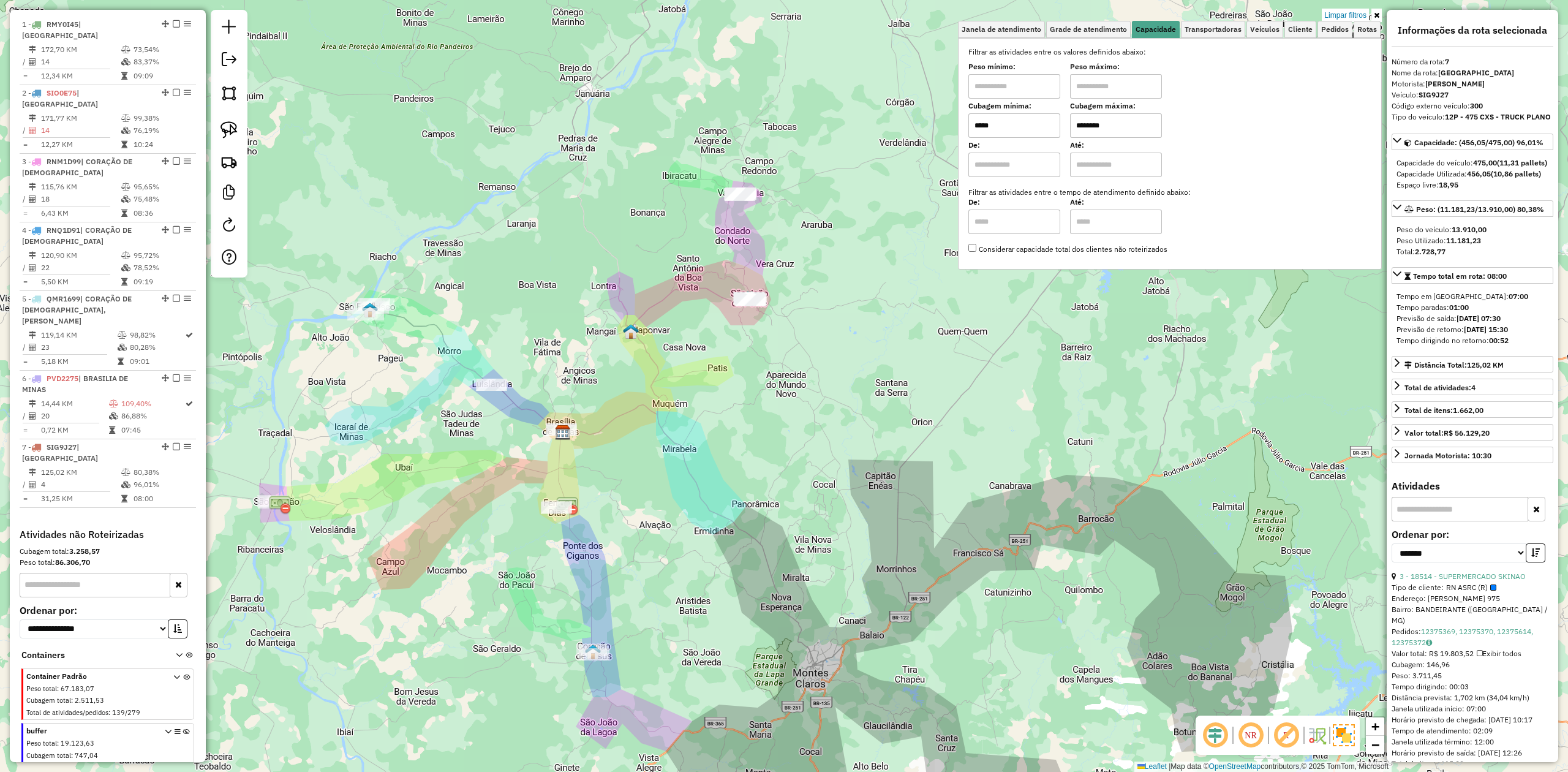
drag, startPoint x: 503, startPoint y: 389, endPoint x: 440, endPoint y: 473, distance: 105.0
click at [440, 473] on div "Limpar filtros Janela de atendimento Grade de atendimento Capacidade Transporta…" at bounding box center [784, 386] width 1568 height 772
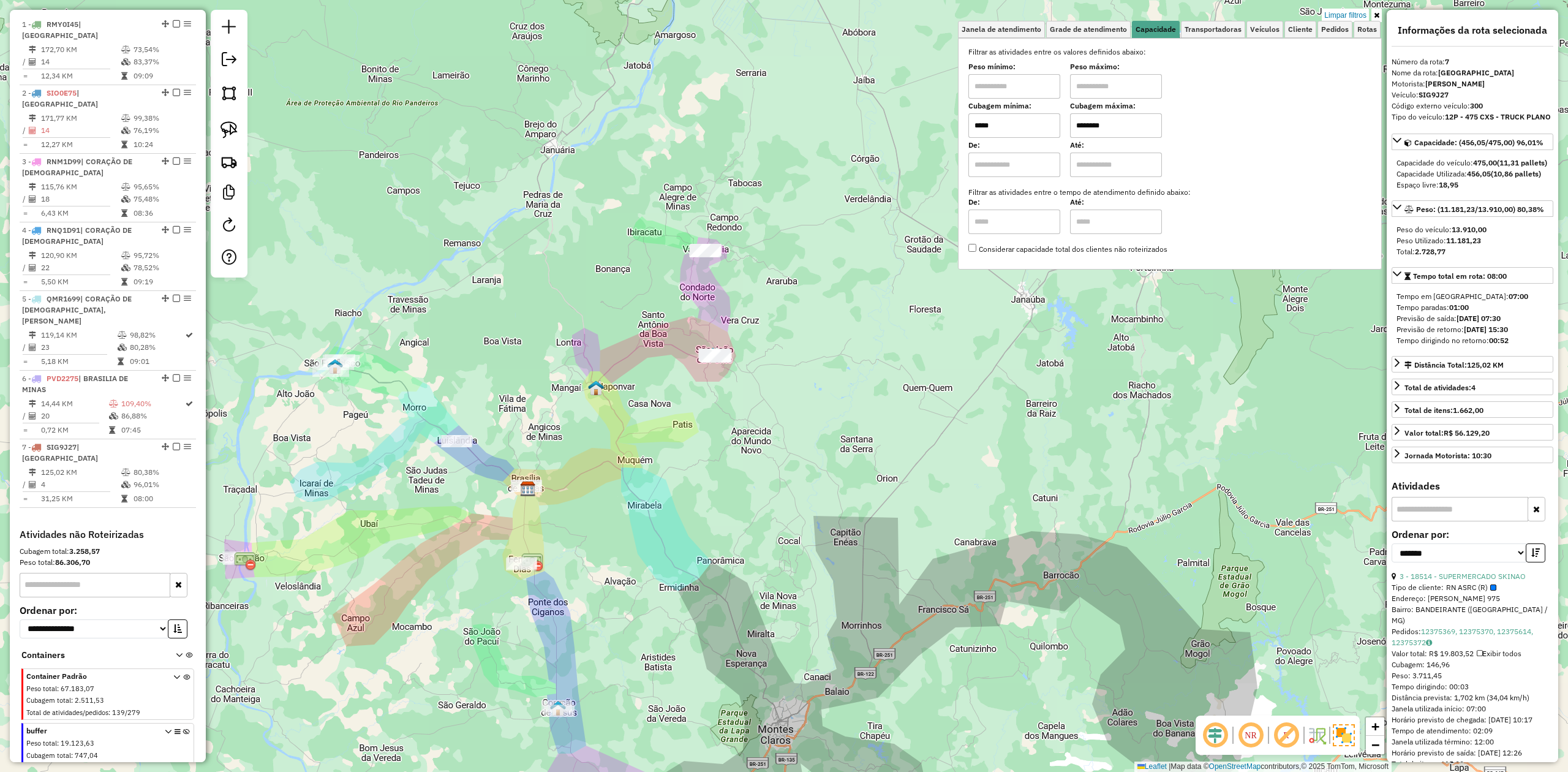
click at [676, 245] on div "Limpar filtros Janela de atendimento Grade de atendimento Capacidade Transporta…" at bounding box center [784, 386] width 1568 height 772
click at [242, 131] on div at bounding box center [229, 143] width 37 height 268
click at [239, 130] on link at bounding box center [229, 130] width 27 height 27
drag, startPoint x: 682, startPoint y: 228, endPoint x: 738, endPoint y: 223, distance: 56.2
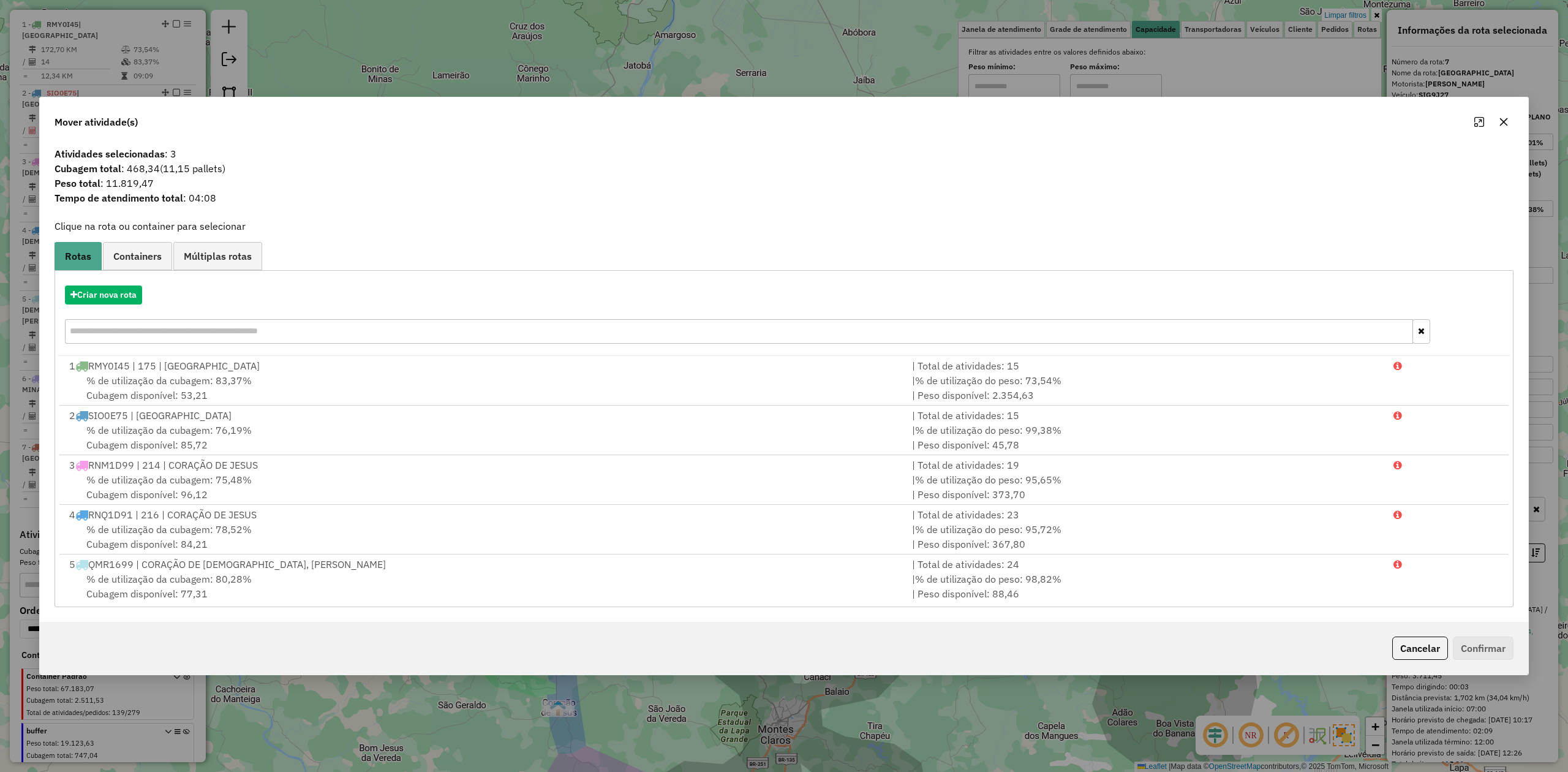
click at [1501, 122] on icon "button" at bounding box center [1504, 122] width 10 height 10
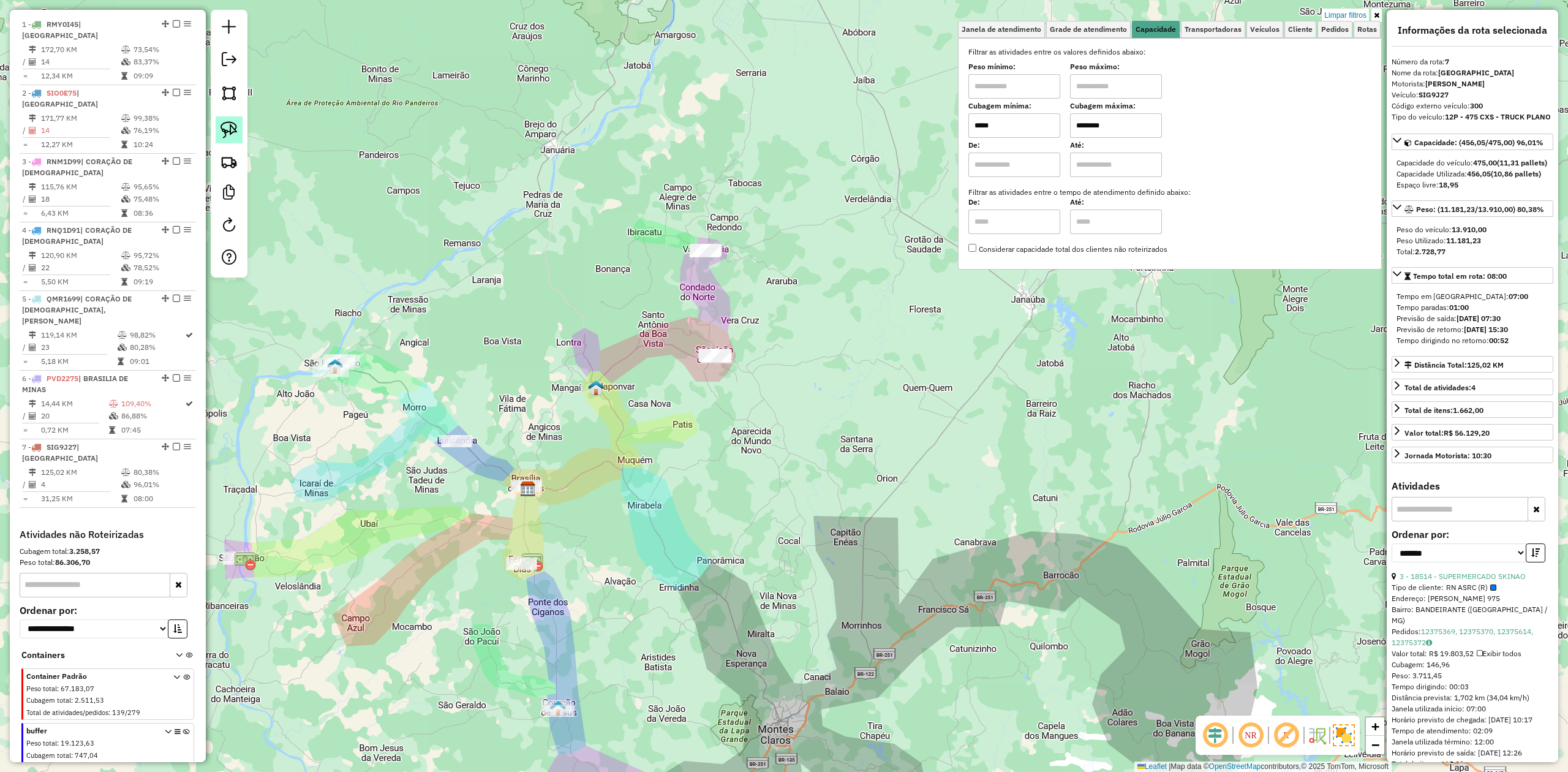
click at [226, 128] on img at bounding box center [228, 130] width 17 height 17
drag, startPoint x: 707, startPoint y: 332, endPoint x: 755, endPoint y: 336, distance: 48.2
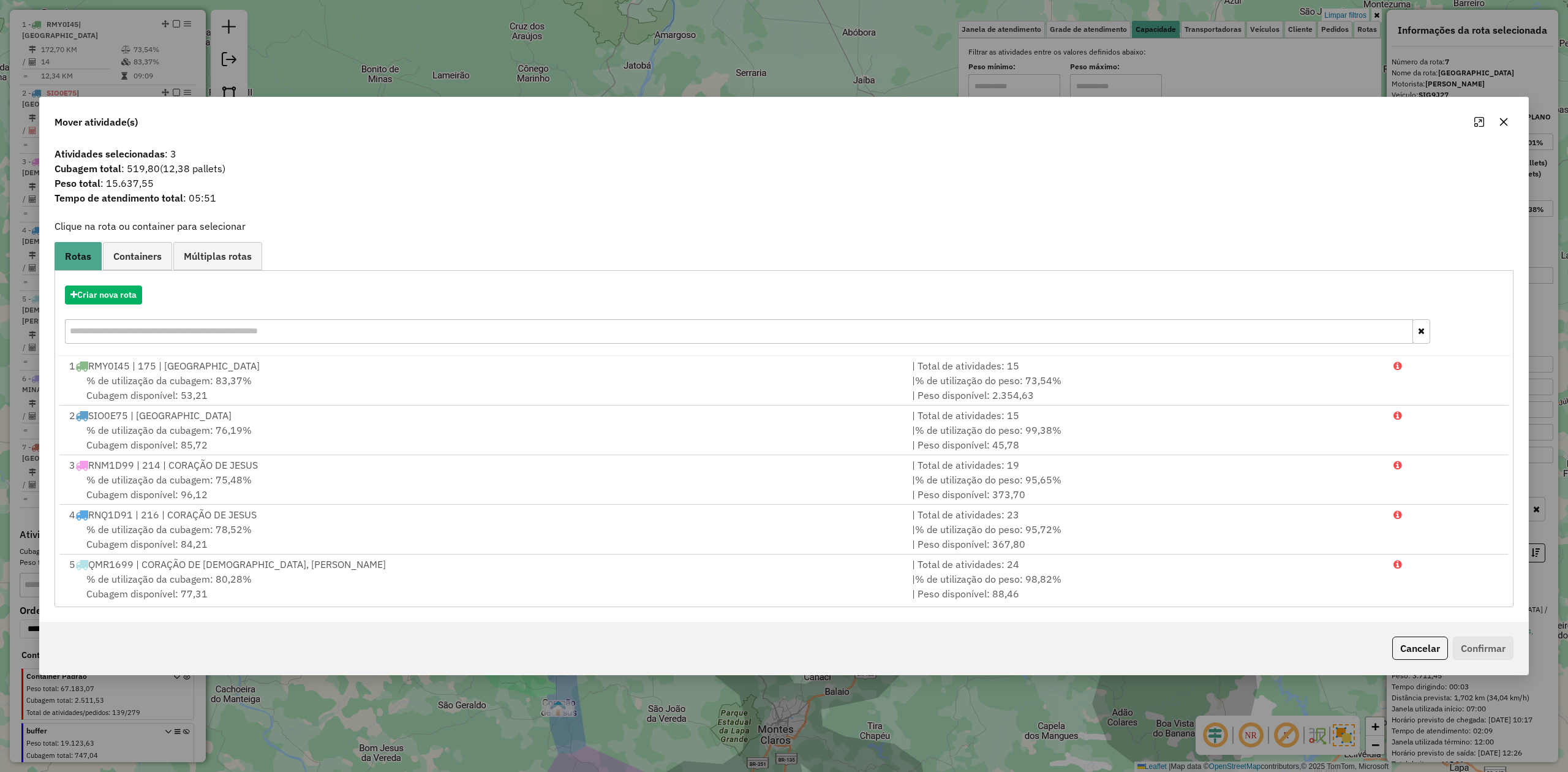
click at [1499, 122] on icon "button" at bounding box center [1504, 122] width 10 height 10
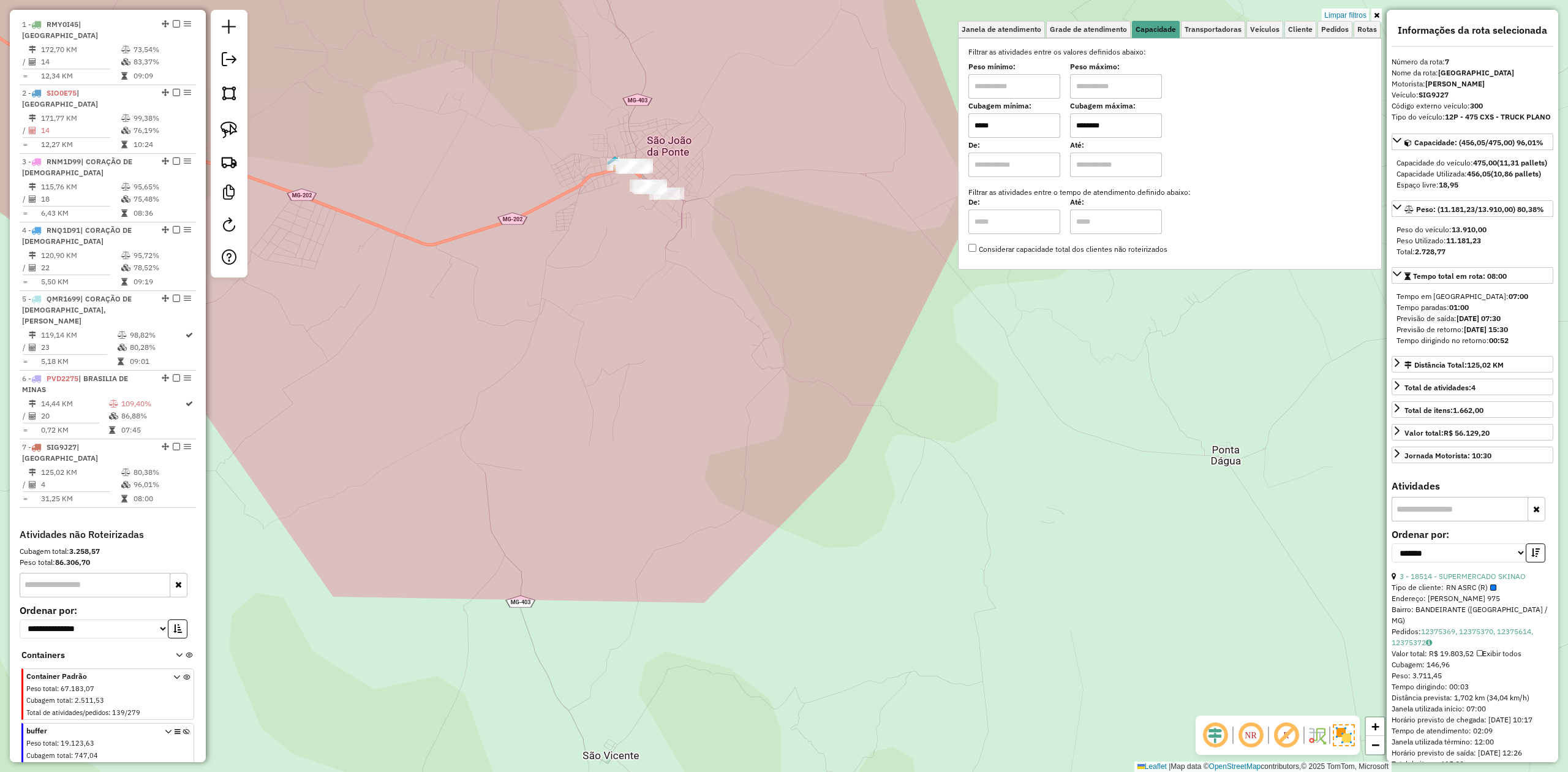
drag, startPoint x: 659, startPoint y: 237, endPoint x: 669, endPoint y: 332, distance: 95.5
click at [649, 340] on div "Limpar filtros Janela de atendimento Grade de atendimento Capacidade Transporta…" at bounding box center [784, 386] width 1568 height 772
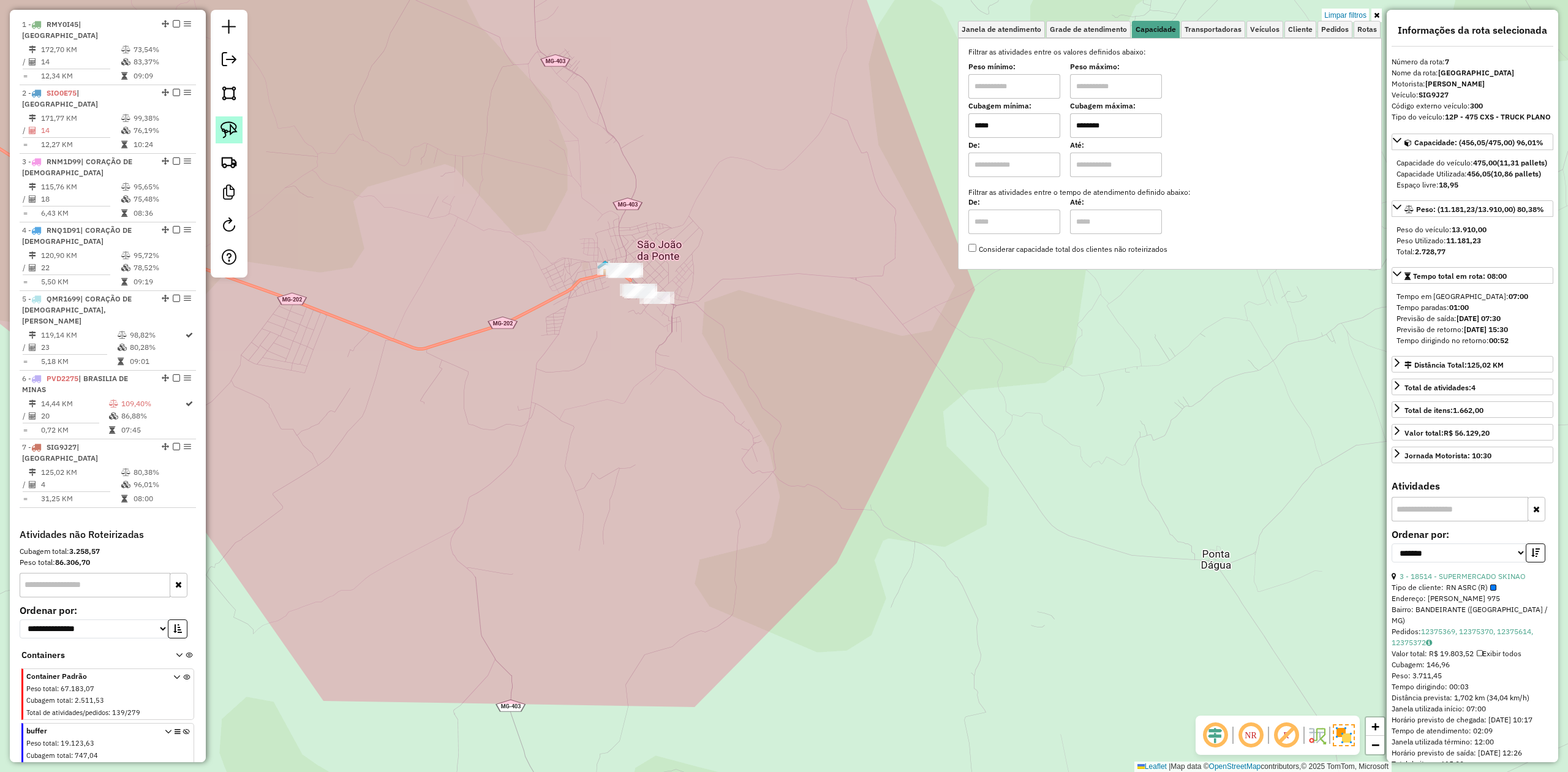
click at [231, 125] on img at bounding box center [228, 130] width 17 height 17
drag, startPoint x: 621, startPoint y: 208, endPoint x: 725, endPoint y: 256, distance: 114.5
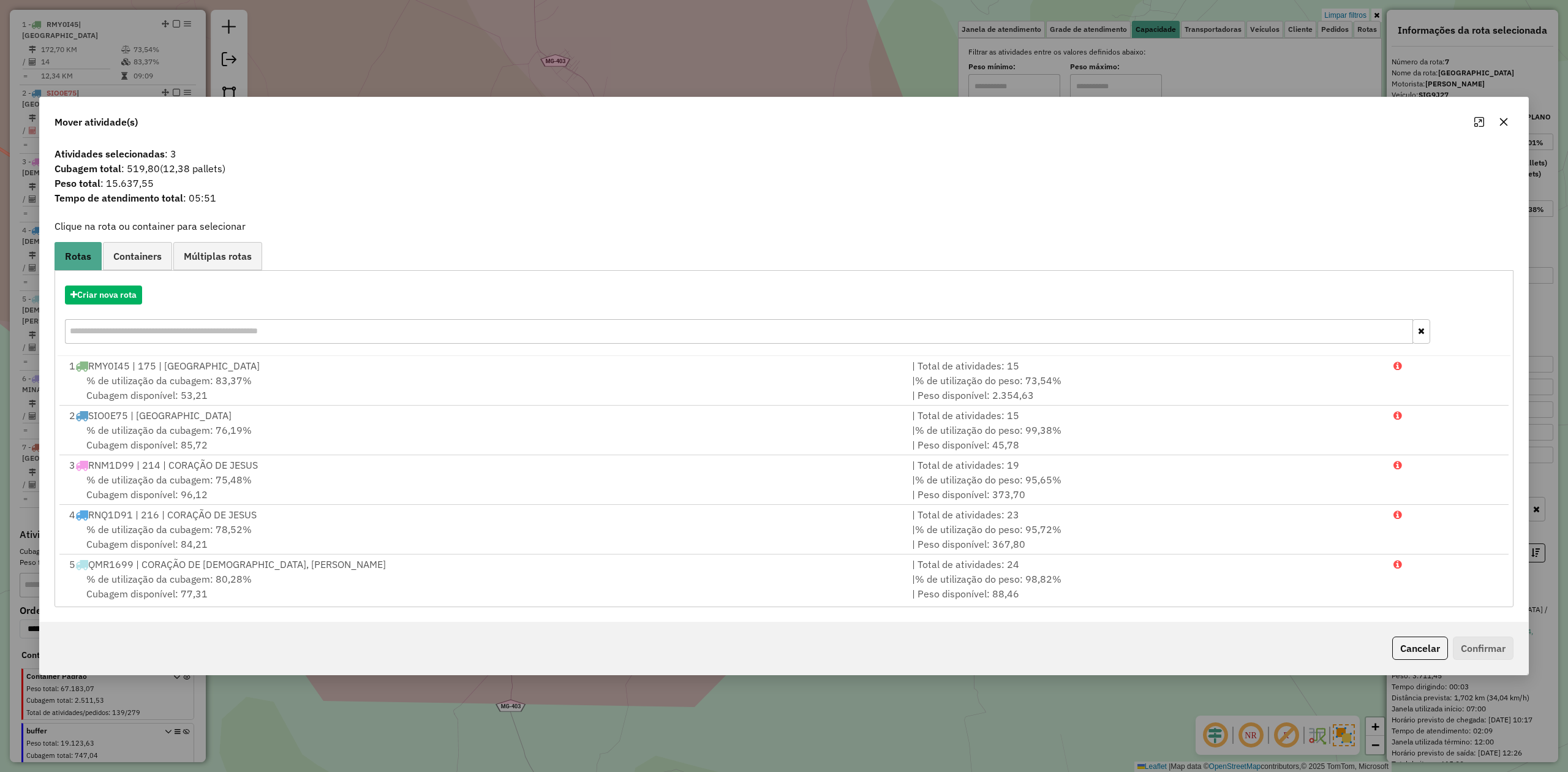
click at [1510, 122] on button "button" at bounding box center [1504, 122] width 19 height 19
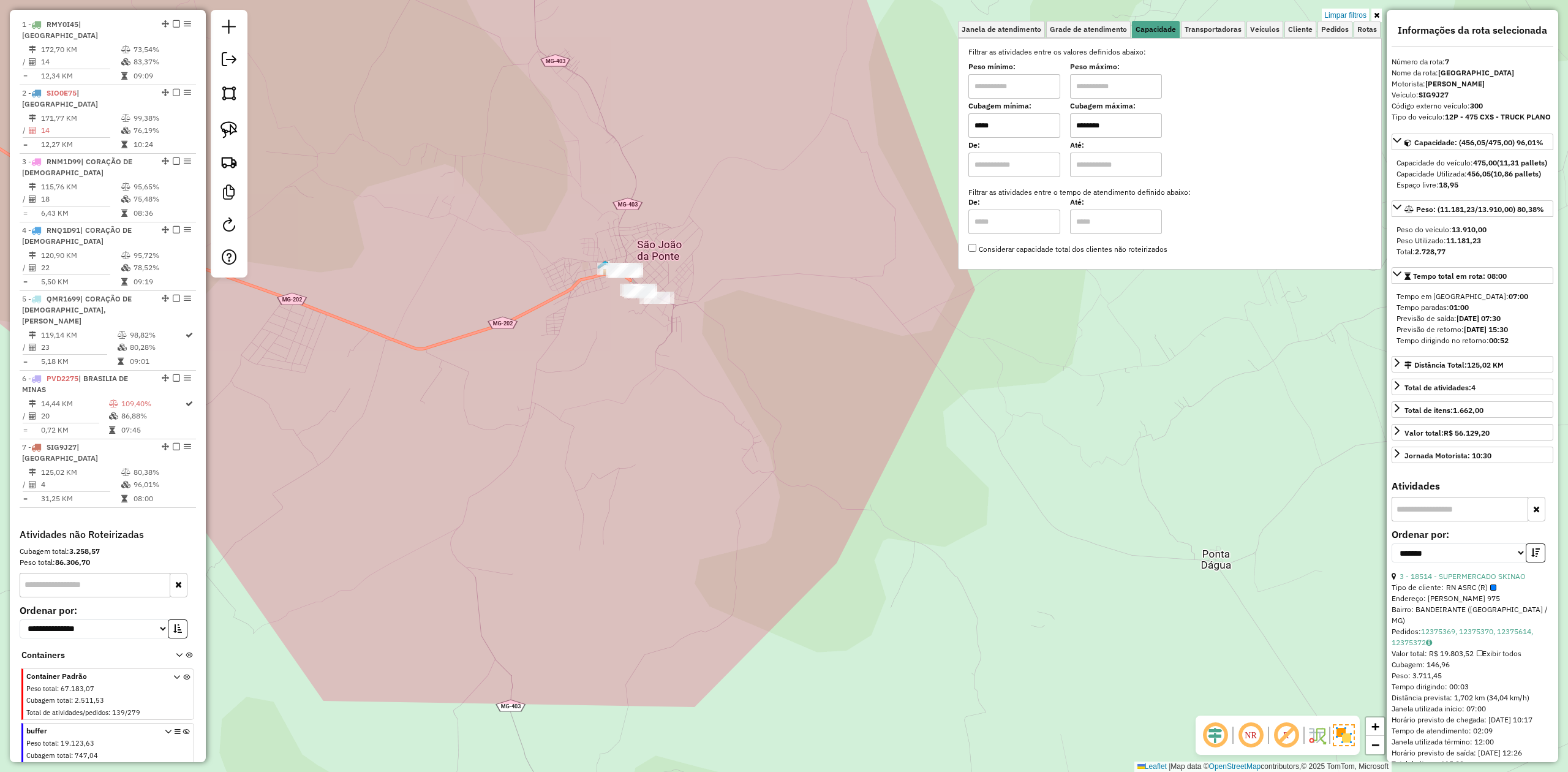
click at [1024, 122] on input "*****" at bounding box center [1014, 125] width 92 height 24
type input "******"
click at [861, 329] on div "Limpar filtros Janela de atendimento Grade de atendimento Capacidade Transporta…" at bounding box center [784, 386] width 1568 height 772
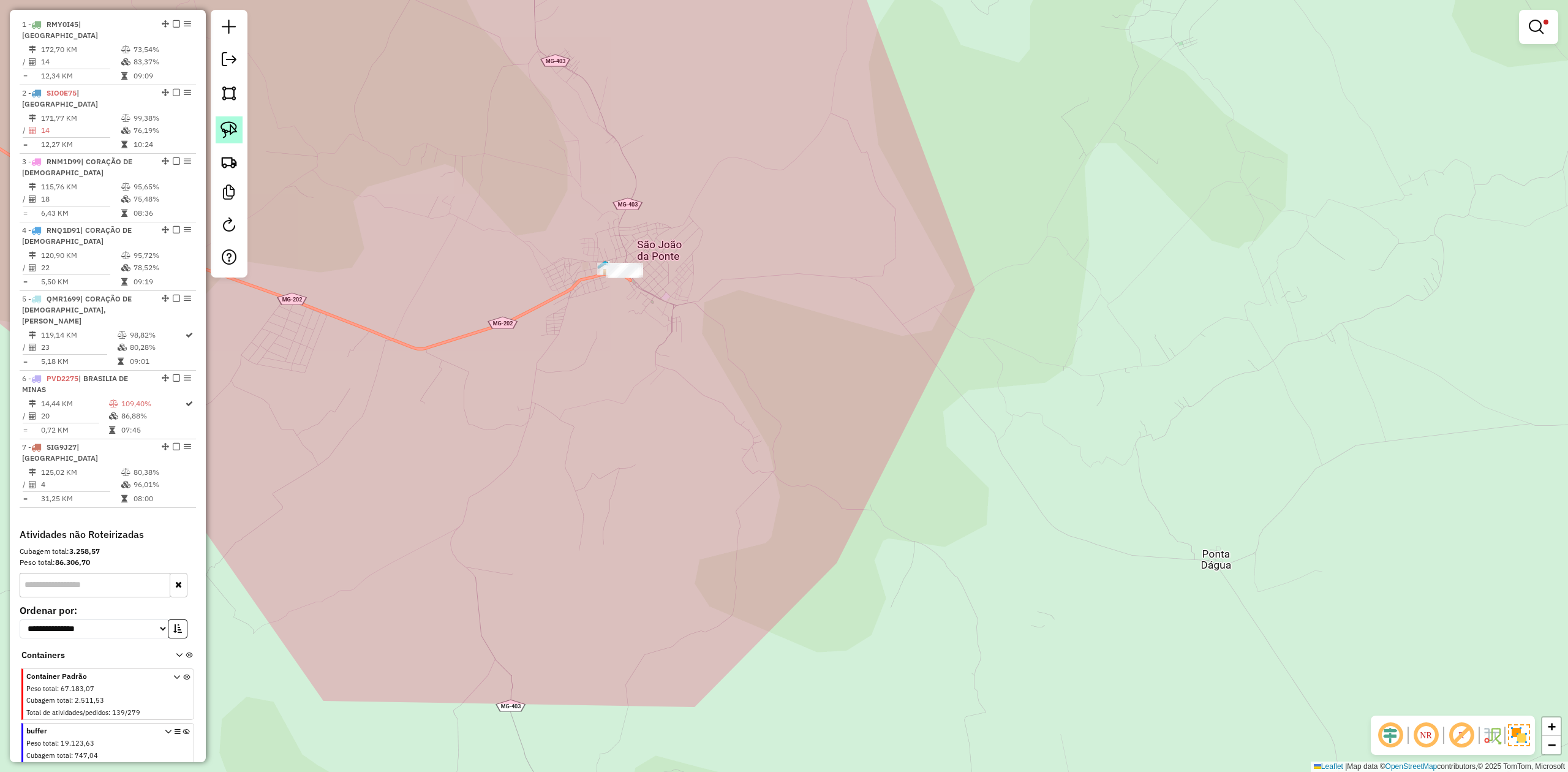
click at [233, 130] on img at bounding box center [228, 130] width 17 height 17
drag, startPoint x: 603, startPoint y: 234, endPoint x: 684, endPoint y: 236, distance: 81.0
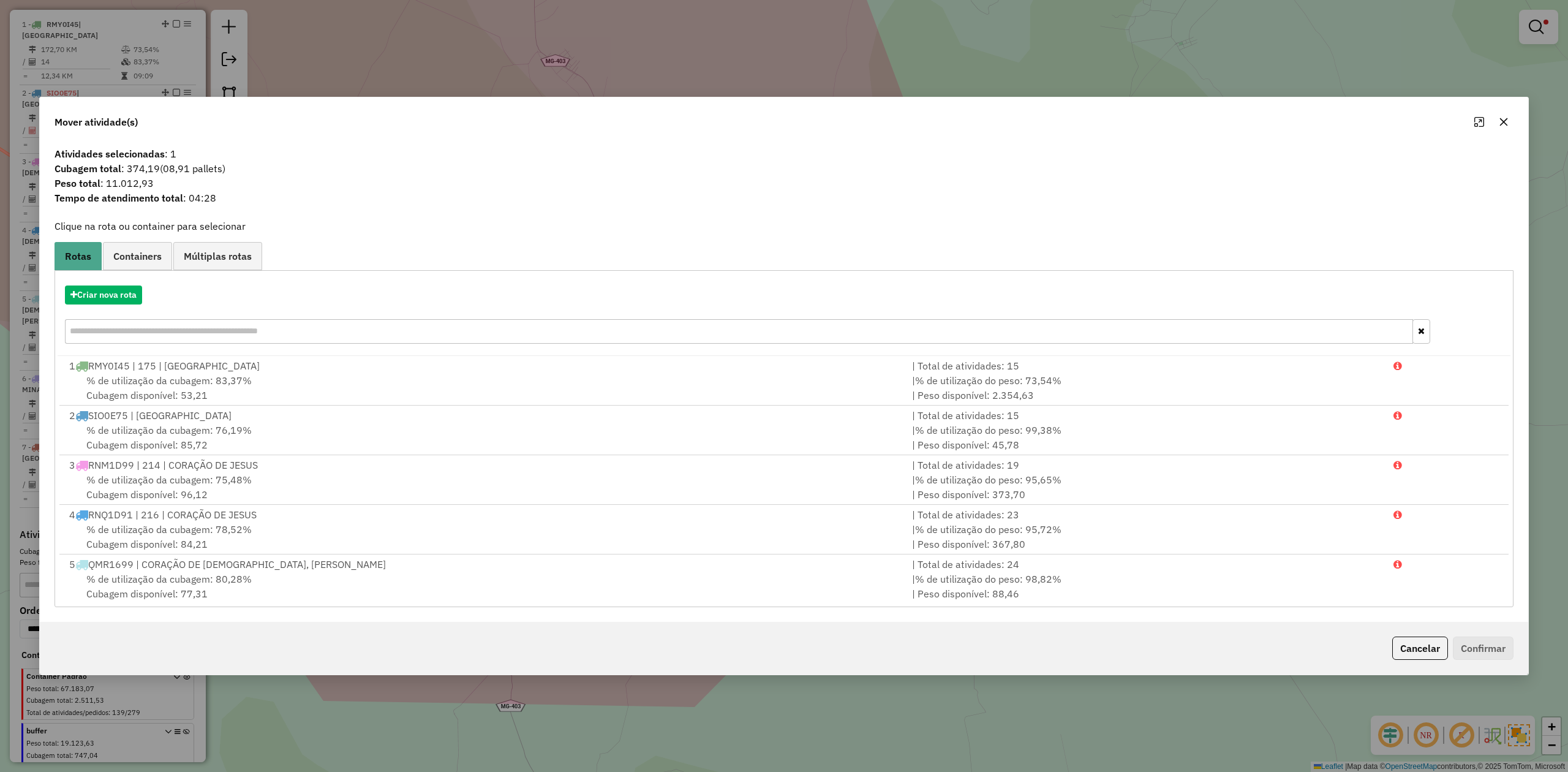
click at [1503, 118] on icon "button" at bounding box center [1504, 122] width 10 height 10
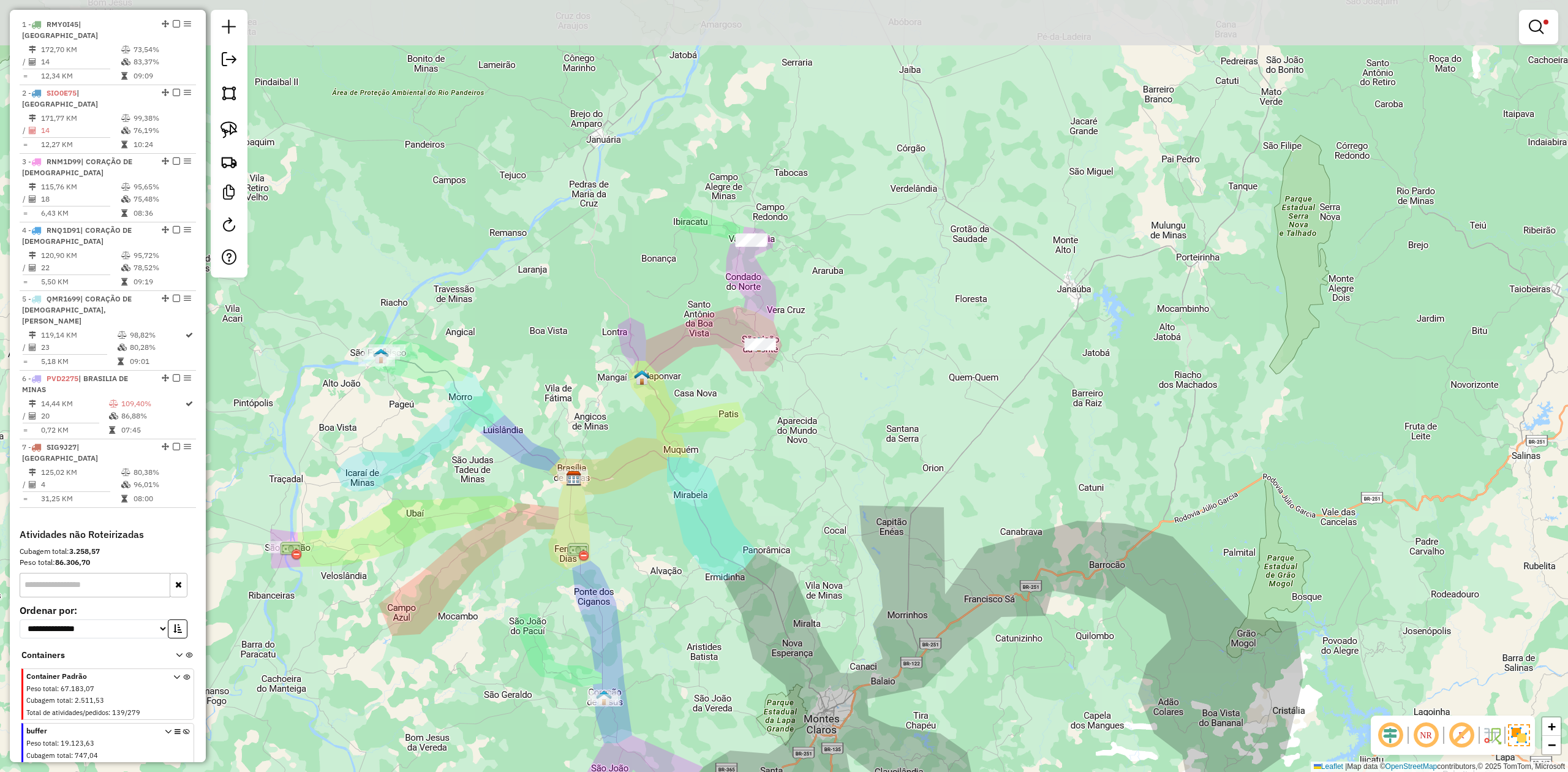
drag, startPoint x: 767, startPoint y: 168, endPoint x: 675, endPoint y: 290, distance: 152.8
click at [675, 290] on div "Limpar filtros Janela de atendimento Grade de atendimento Capacidade Transporta…" at bounding box center [784, 386] width 1568 height 772
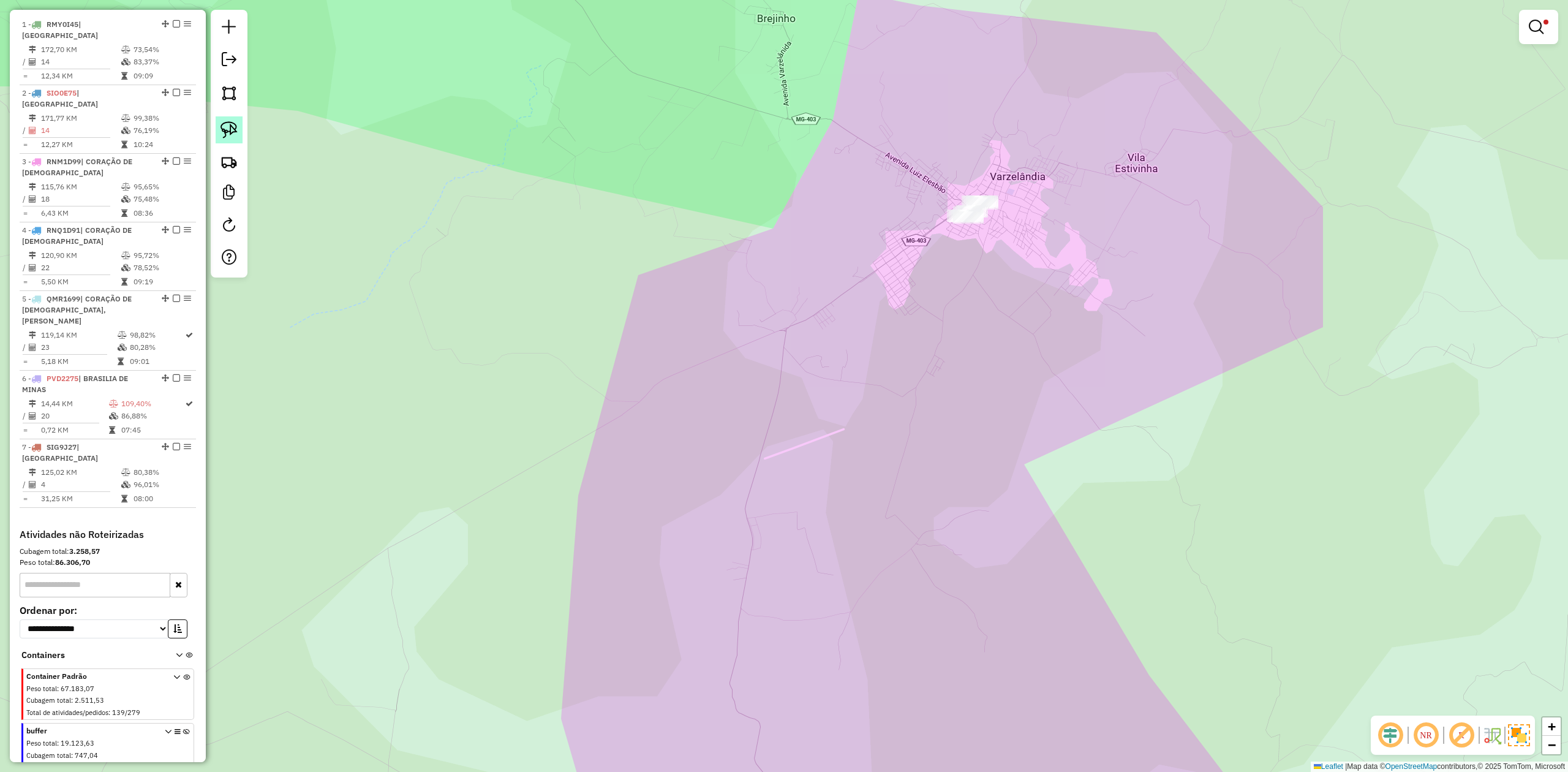
click at [226, 130] on img at bounding box center [228, 130] width 17 height 17
drag, startPoint x: 937, startPoint y: 188, endPoint x: 998, endPoint y: 150, distance: 71.9
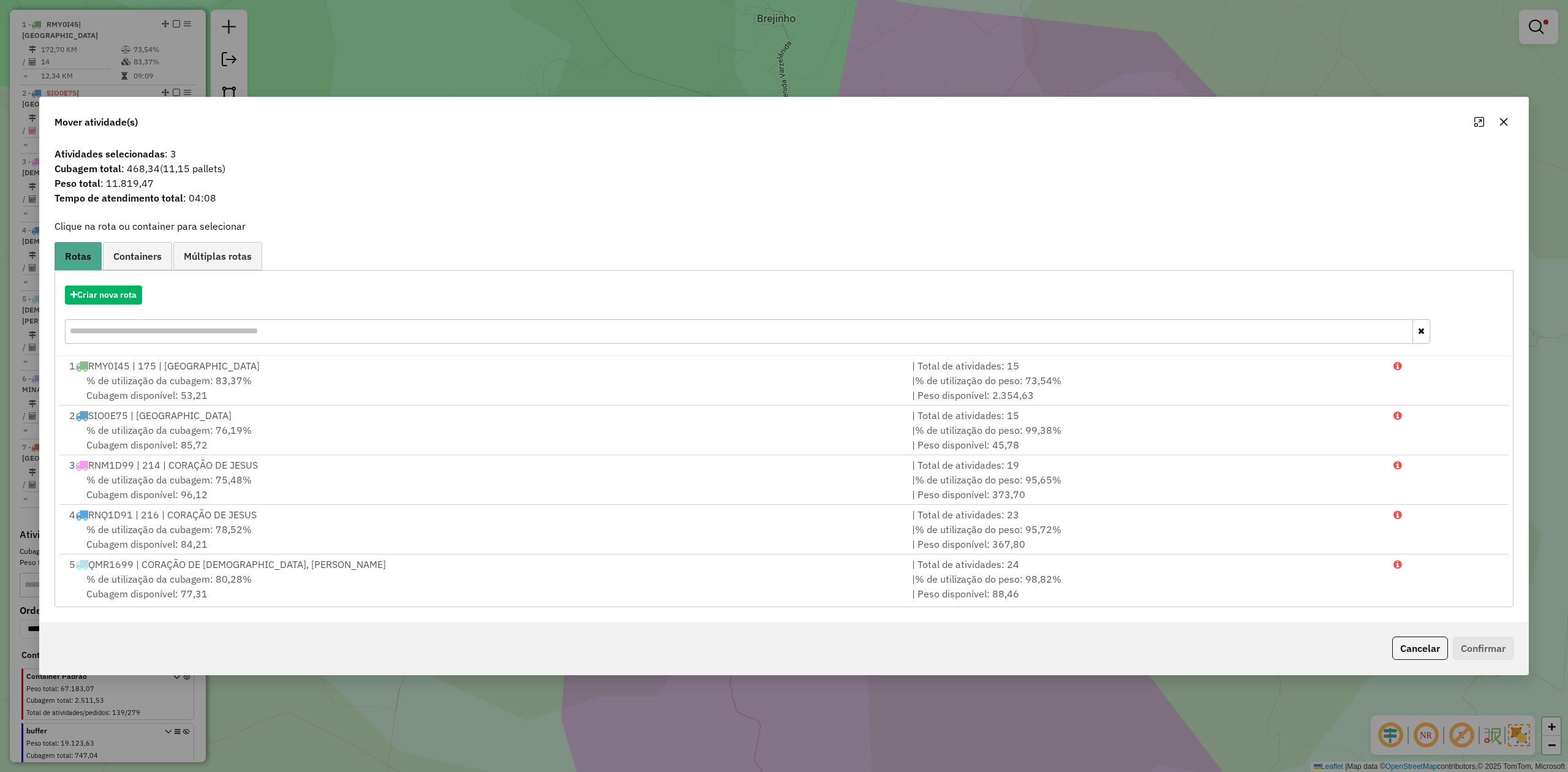
click at [1502, 123] on icon "button" at bounding box center [1504, 122] width 8 height 8
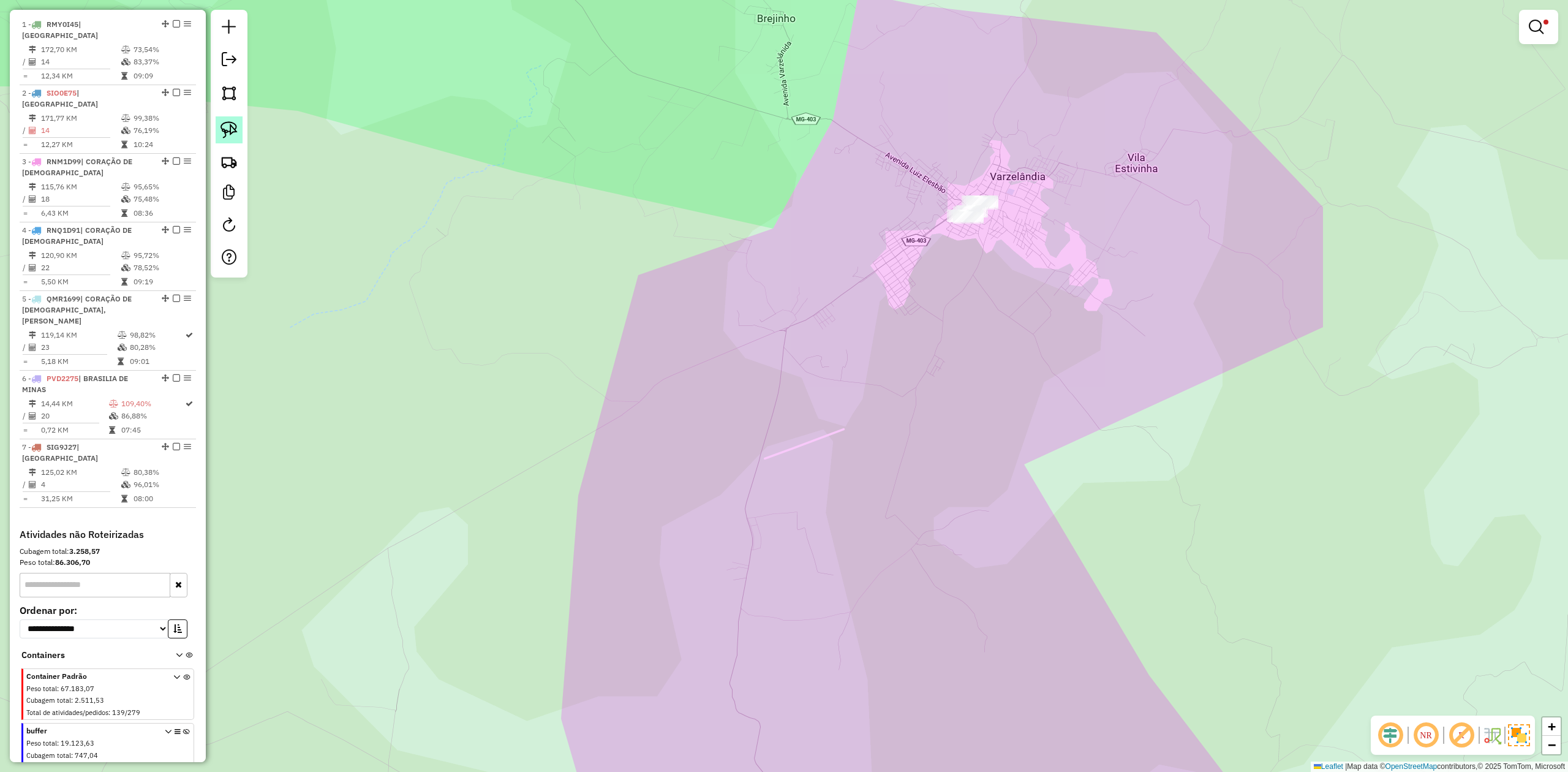
click at [227, 131] on img at bounding box center [228, 130] width 17 height 17
drag, startPoint x: 932, startPoint y: 191, endPoint x: 1006, endPoint y: 171, distance: 76.7
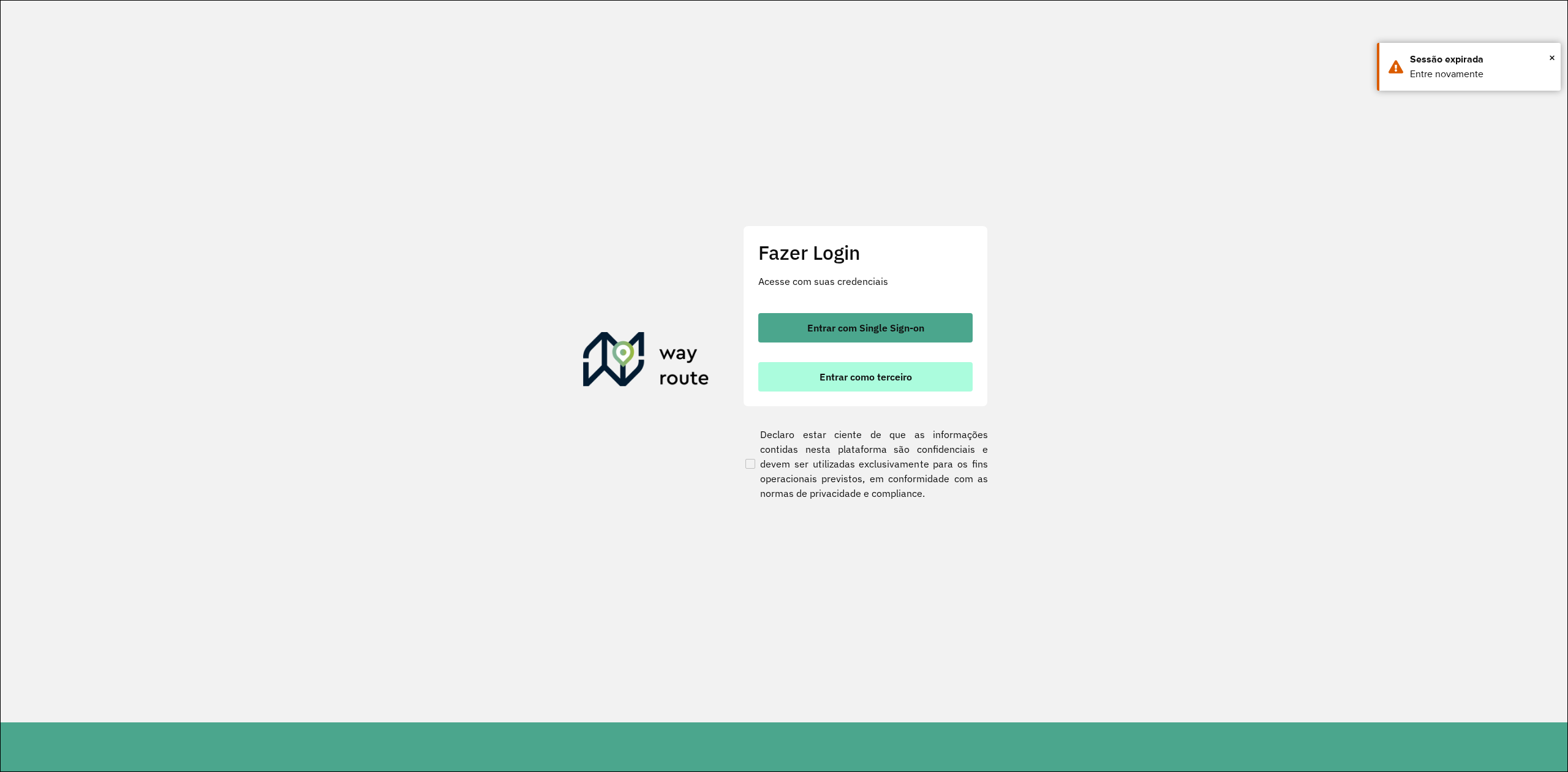
click at [855, 375] on span "Entrar como terceiro" at bounding box center [865, 376] width 93 height 10
click at [844, 376] on span "Entrar como terceiro" at bounding box center [865, 376] width 93 height 10
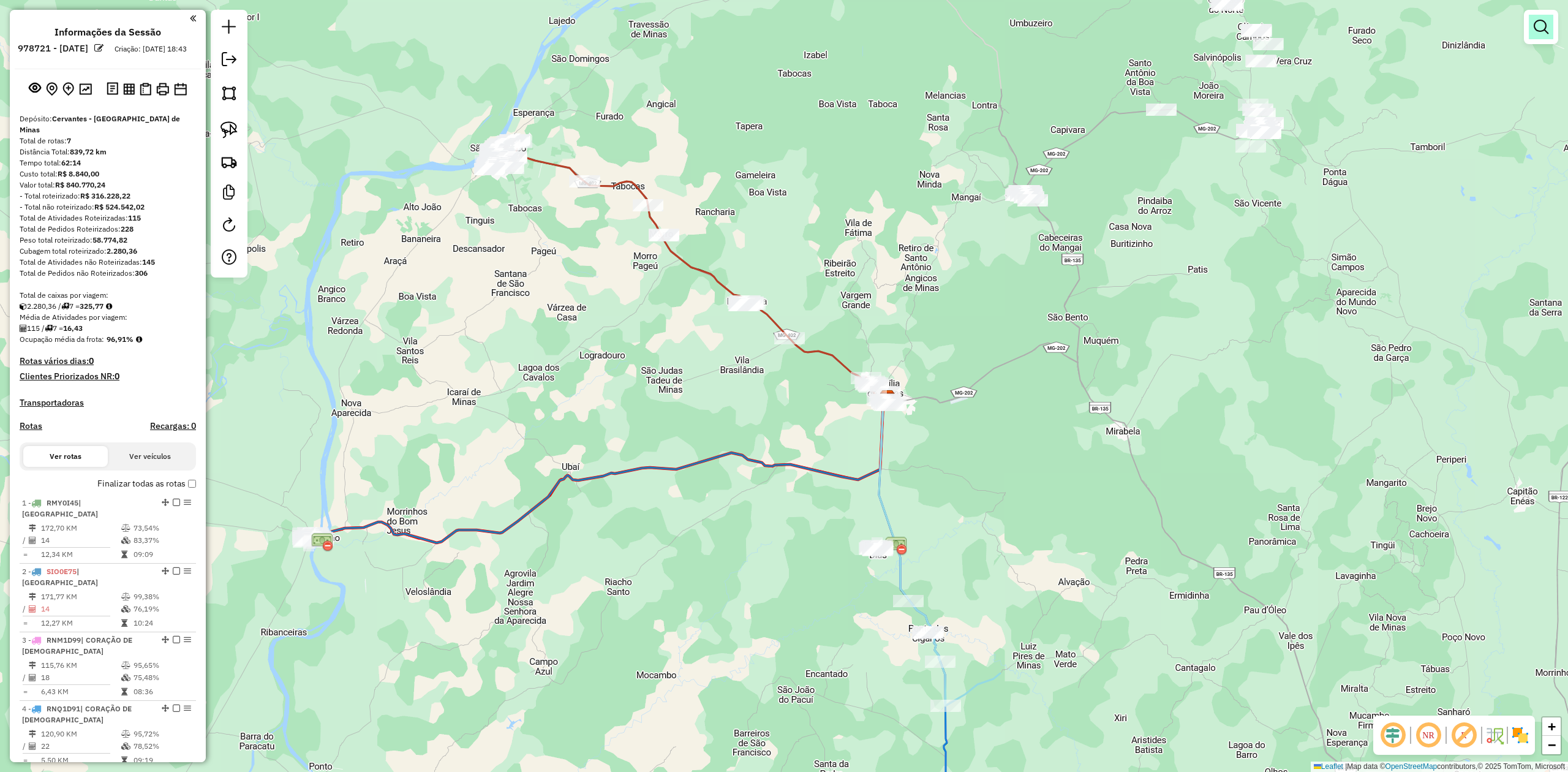
click at [1537, 26] on em at bounding box center [1541, 27] width 15 height 15
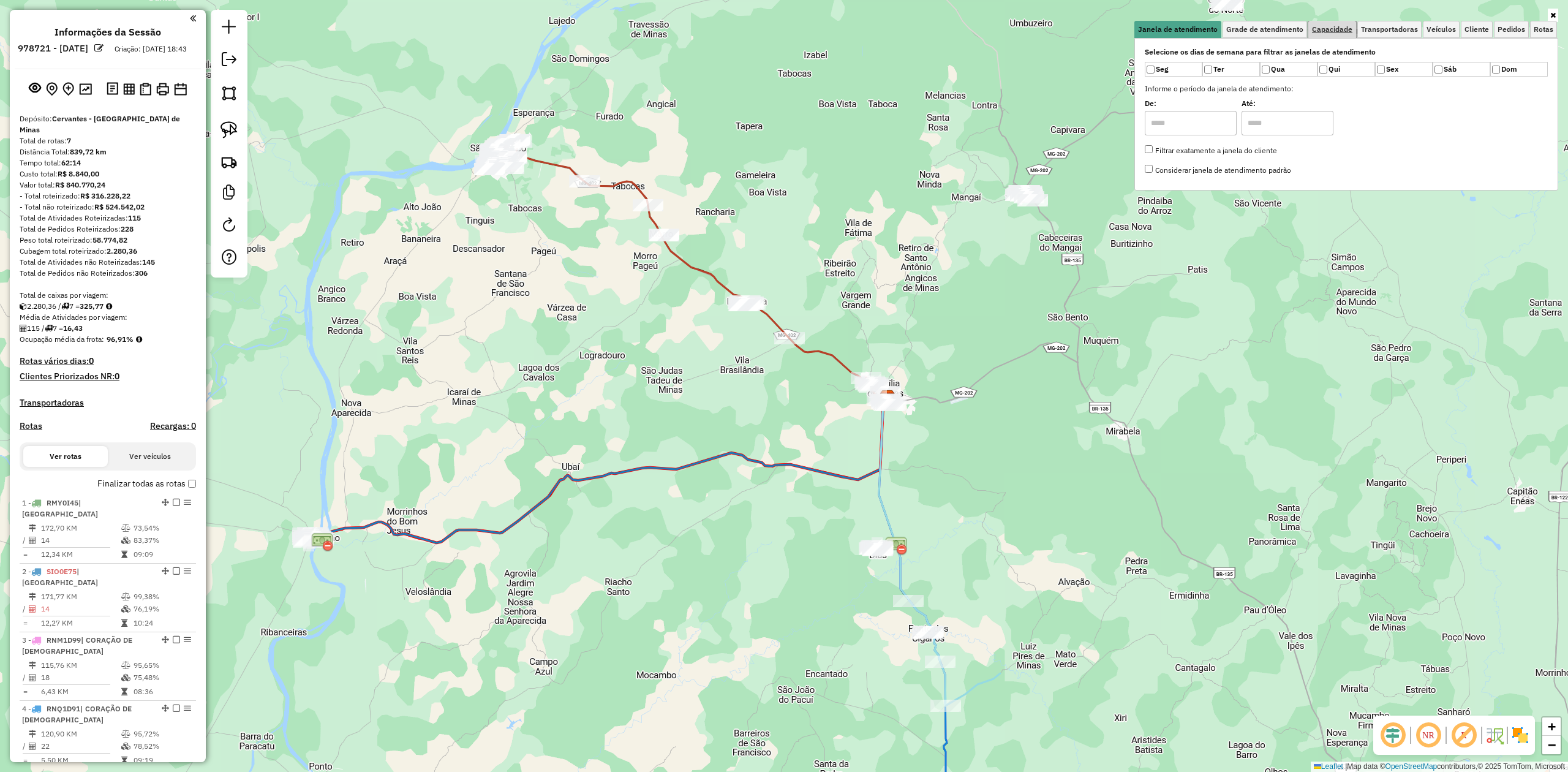
click at [1333, 26] on span "Capacidade" at bounding box center [1332, 30] width 41 height 7
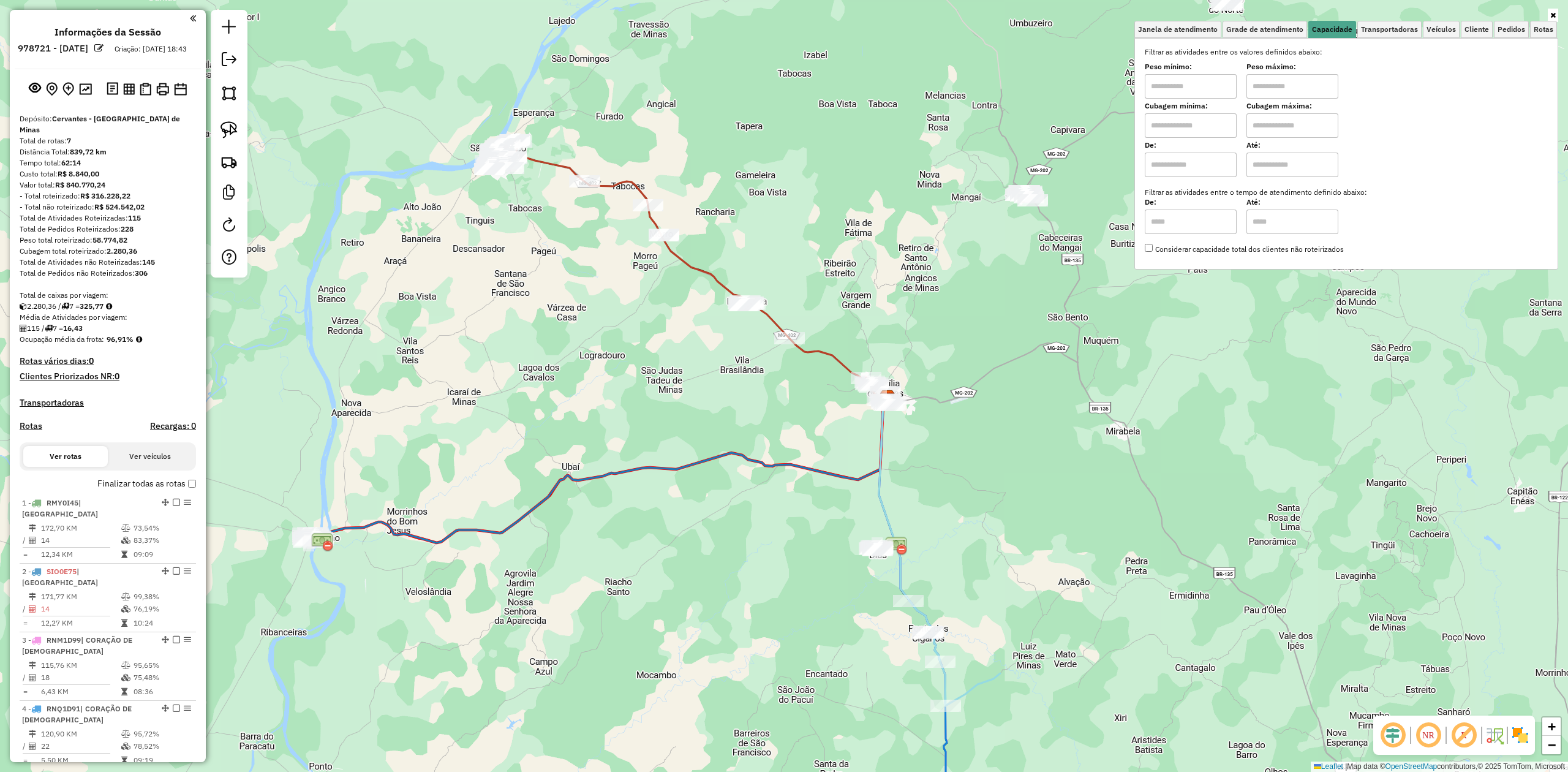
click at [1194, 136] on input "text" at bounding box center [1191, 125] width 92 height 24
type input "******"
click at [1294, 122] on input "text" at bounding box center [1292, 125] width 92 height 24
type input "********"
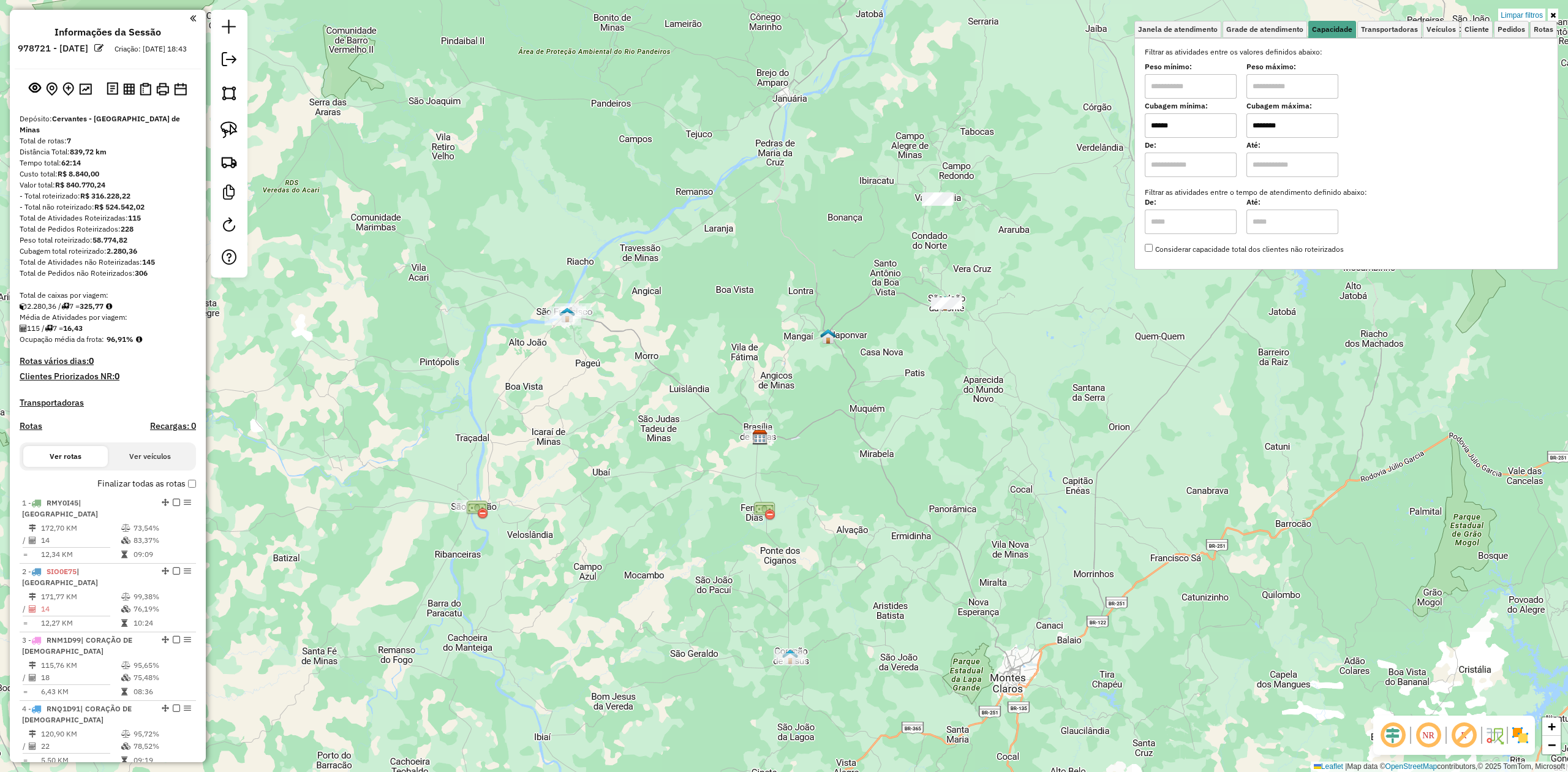
drag, startPoint x: 947, startPoint y: 447, endPoint x: 702, endPoint y: 616, distance: 297.6
click at [708, 616] on div "Limpar filtros Janela de atendimento Grade de atendimento Capacidade Transporta…" at bounding box center [784, 386] width 1568 height 772
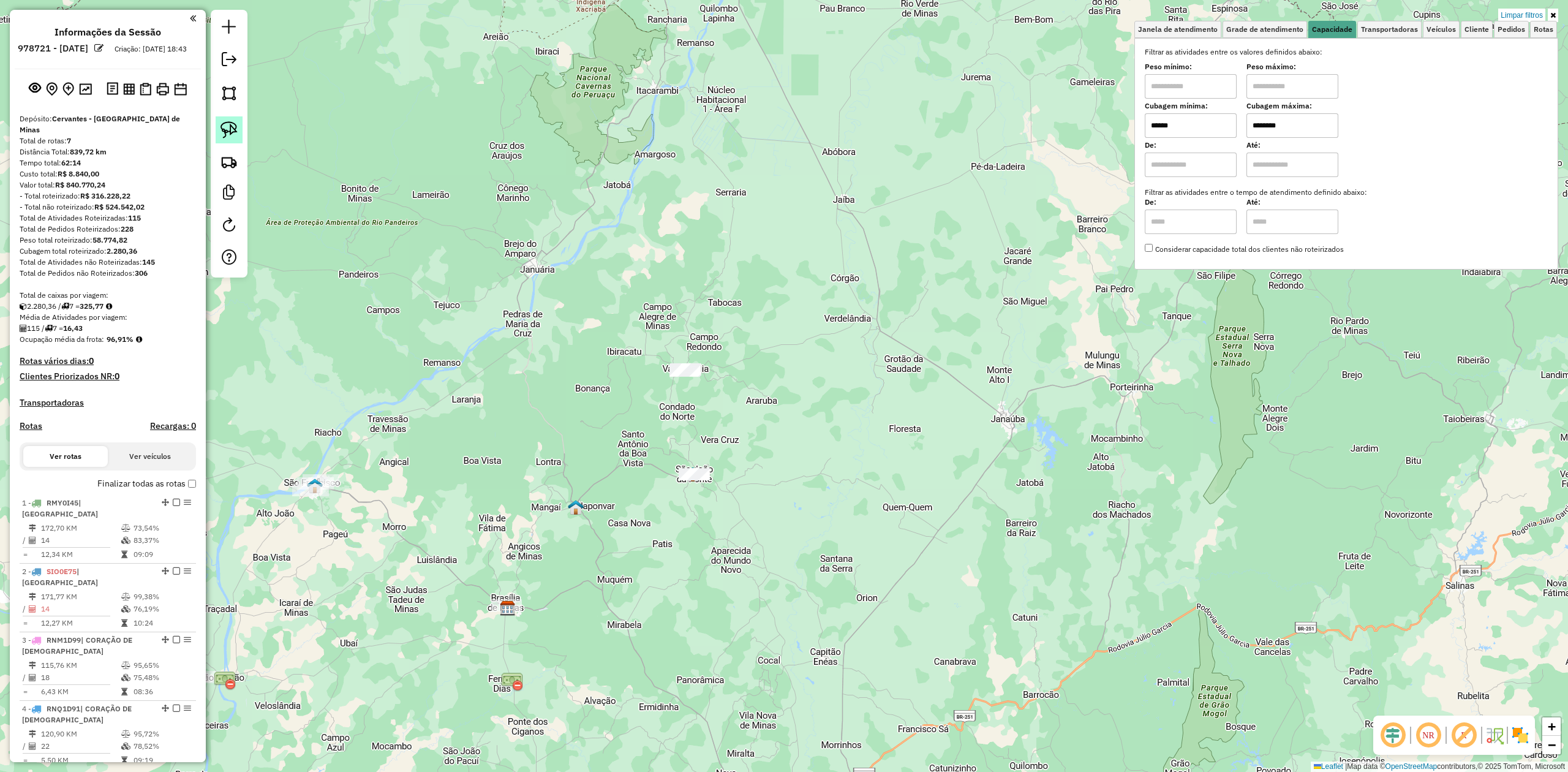
click at [229, 123] on img at bounding box center [228, 130] width 17 height 17
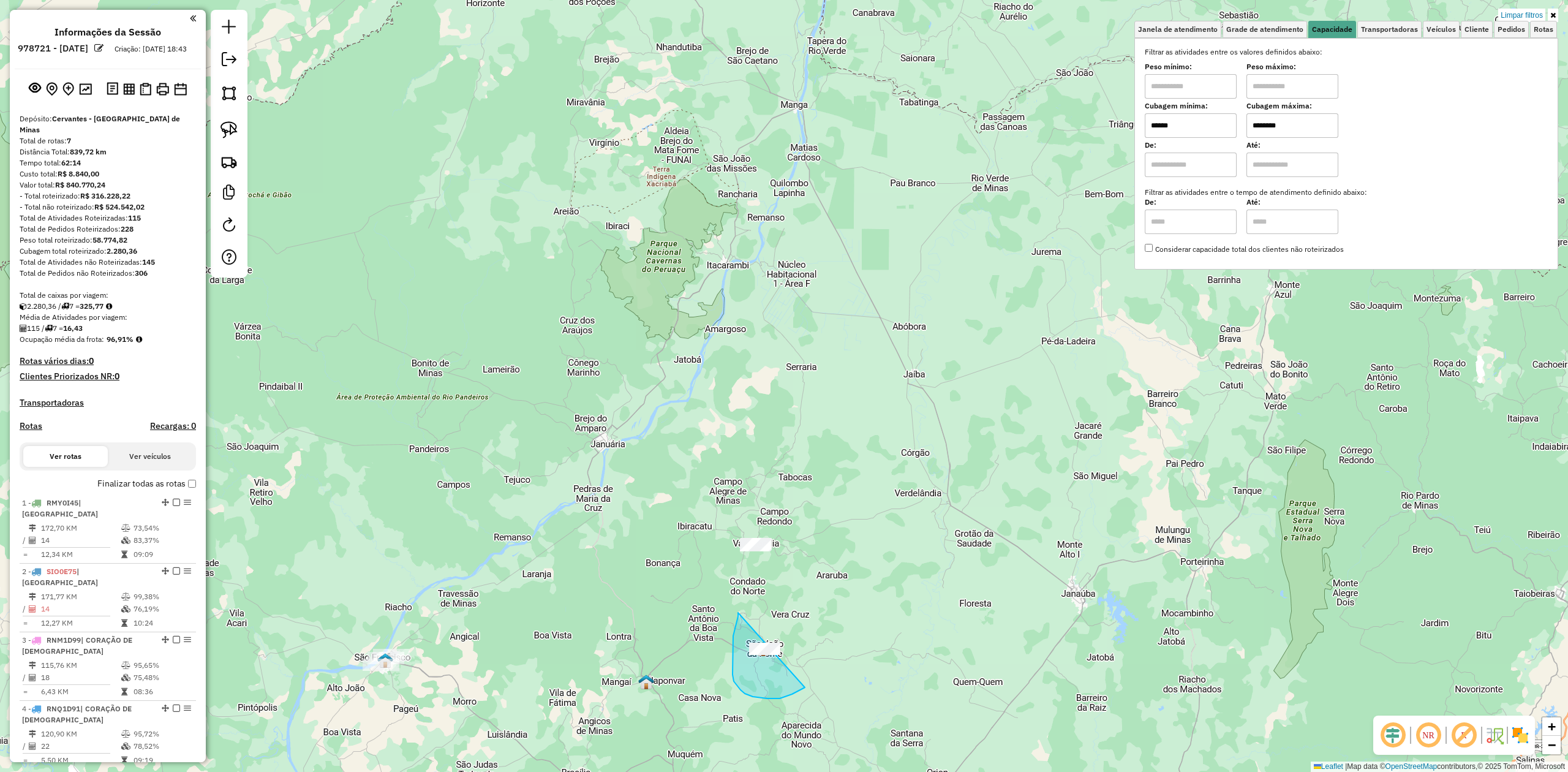
drag, startPoint x: 738, startPoint y: 613, endPoint x: 798, endPoint y: 607, distance: 60.3
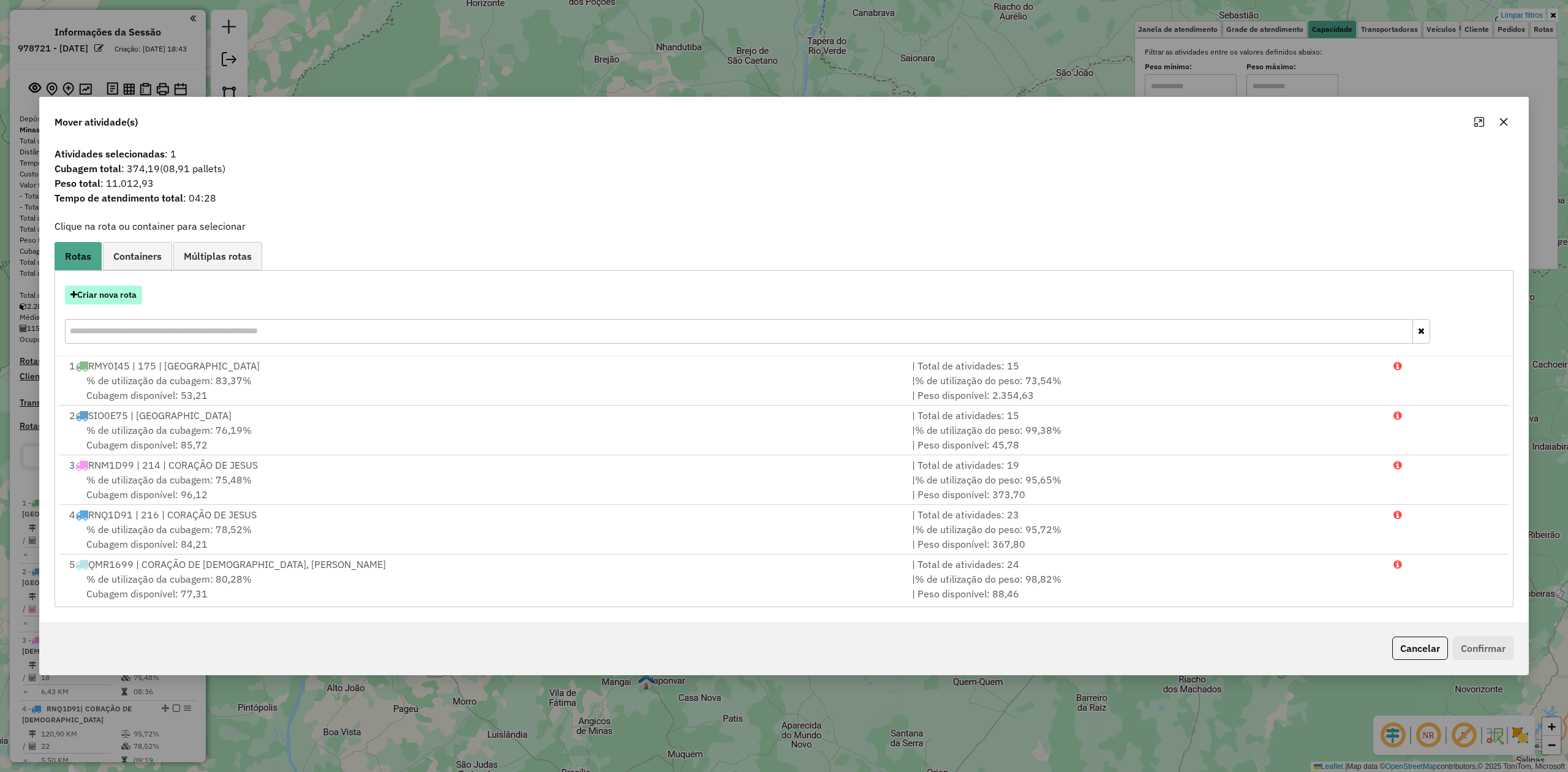
click at [120, 292] on button "Criar nova rota" at bounding box center [104, 295] width 77 height 19
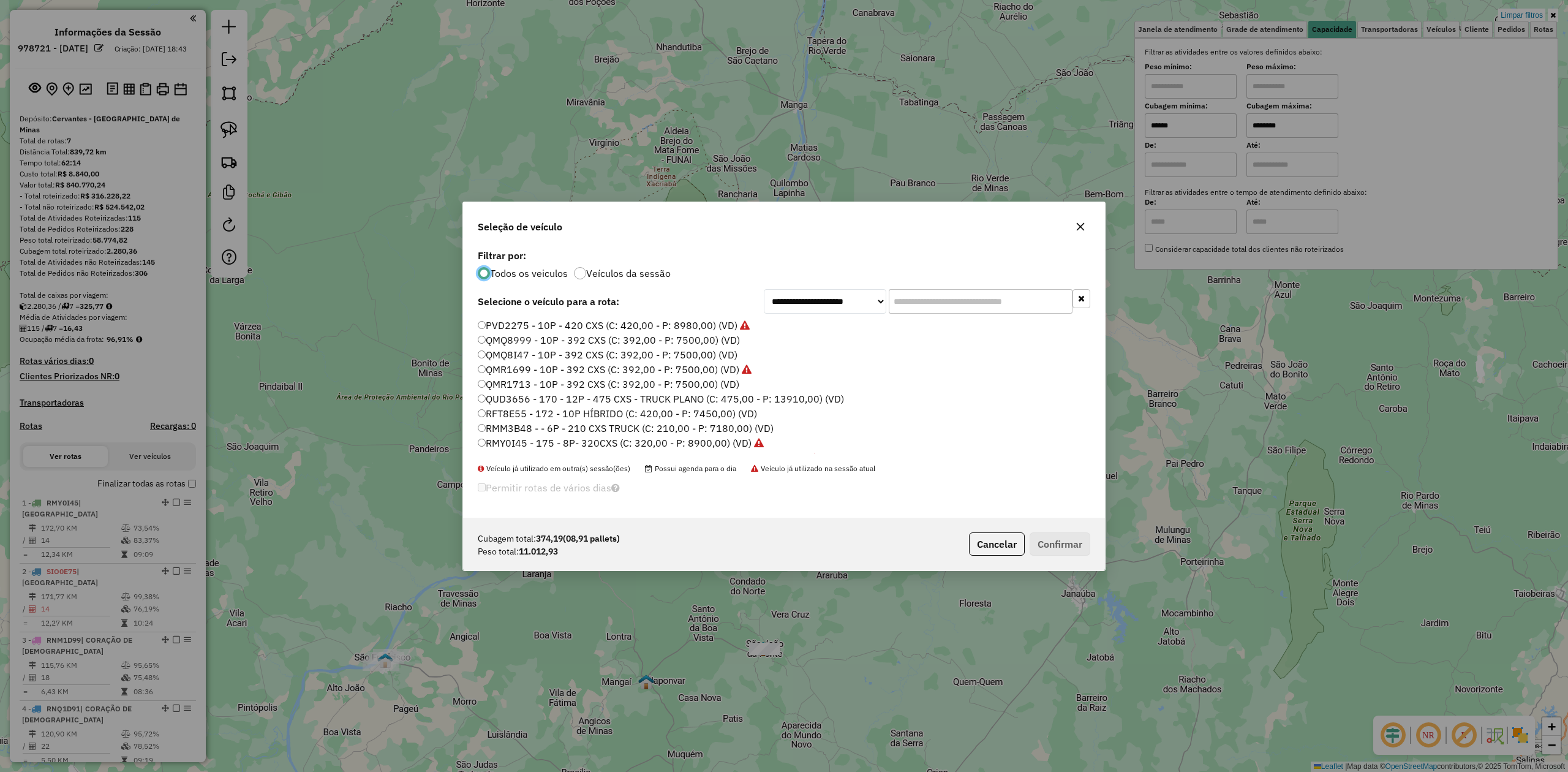
scroll to position [6, 4]
click at [910, 294] on input "text" at bounding box center [981, 301] width 184 height 24
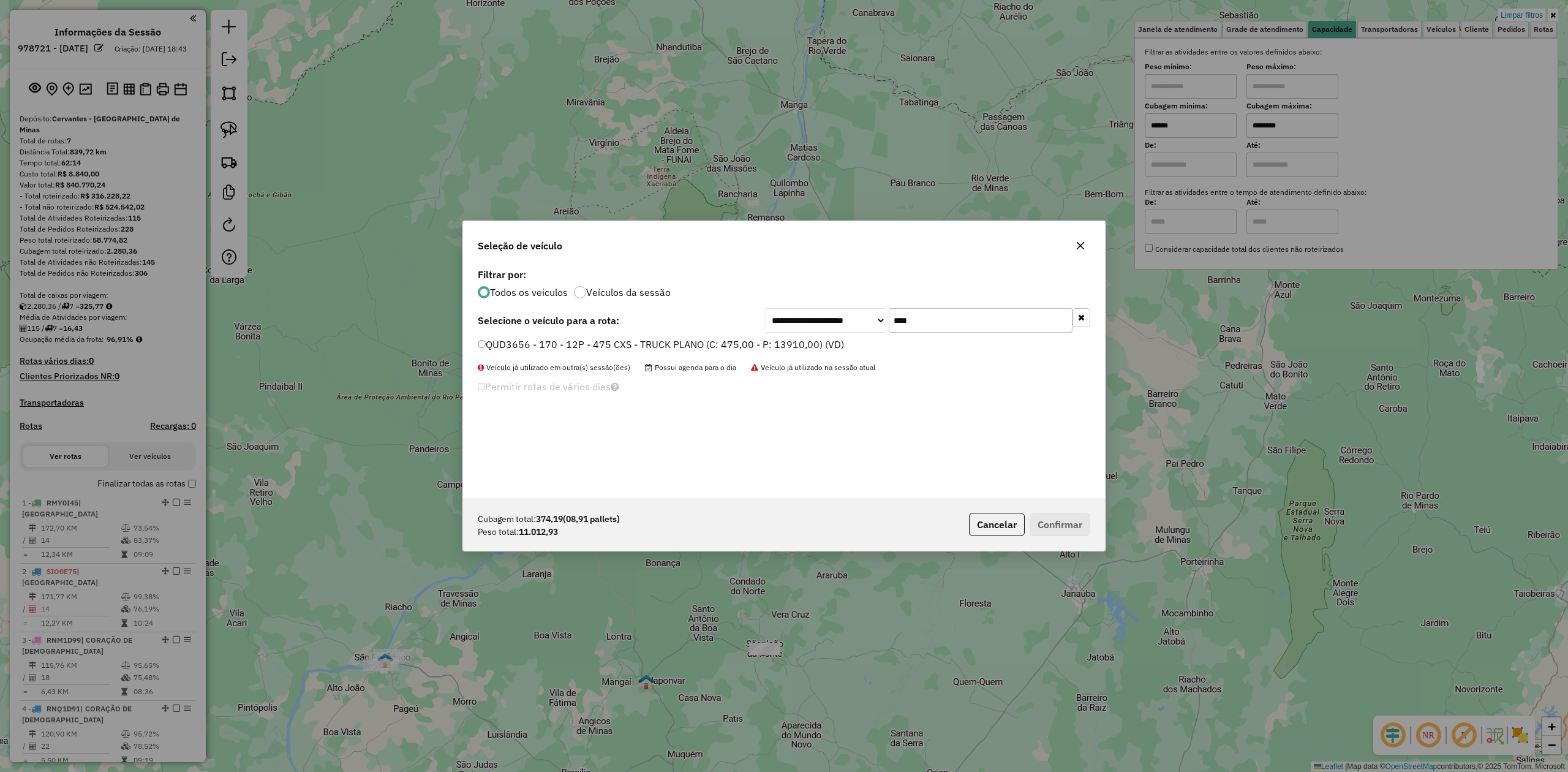
type input "****"
click at [498, 347] on label "QUD3656 - 170 - 12P - 475 CXS - TRUCK PLANO (C: 475,00 - P: 13910,00) (VD)" at bounding box center [661, 344] width 366 height 15
click at [1051, 525] on button "Confirmar" at bounding box center [1060, 524] width 61 height 23
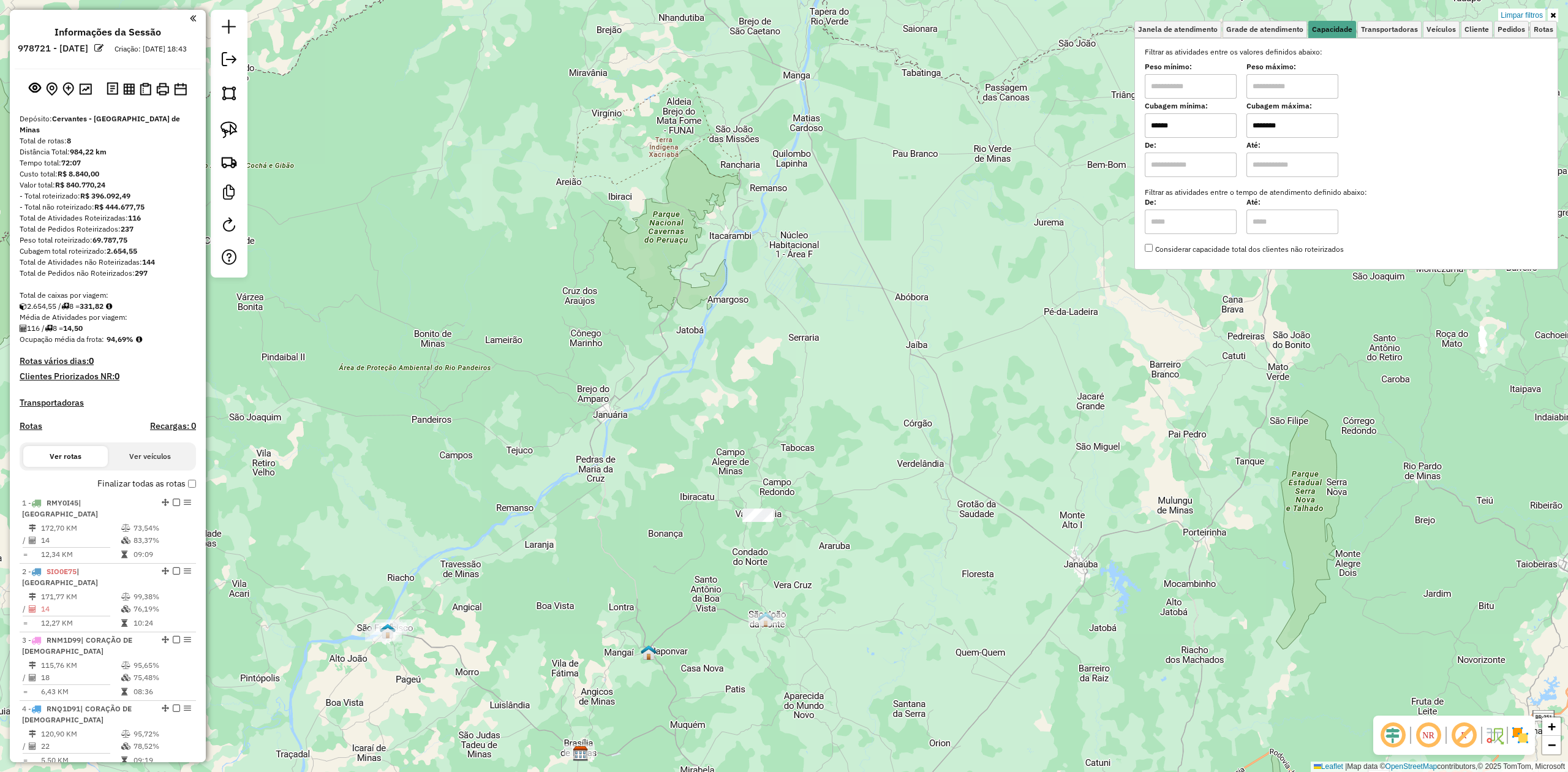
drag, startPoint x: 832, startPoint y: 625, endPoint x: 805, endPoint y: 474, distance: 153.4
click at [819, 478] on div "Limpar filtros Janela de atendimento Grade de atendimento Capacidade Transporta…" at bounding box center [784, 386] width 1568 height 772
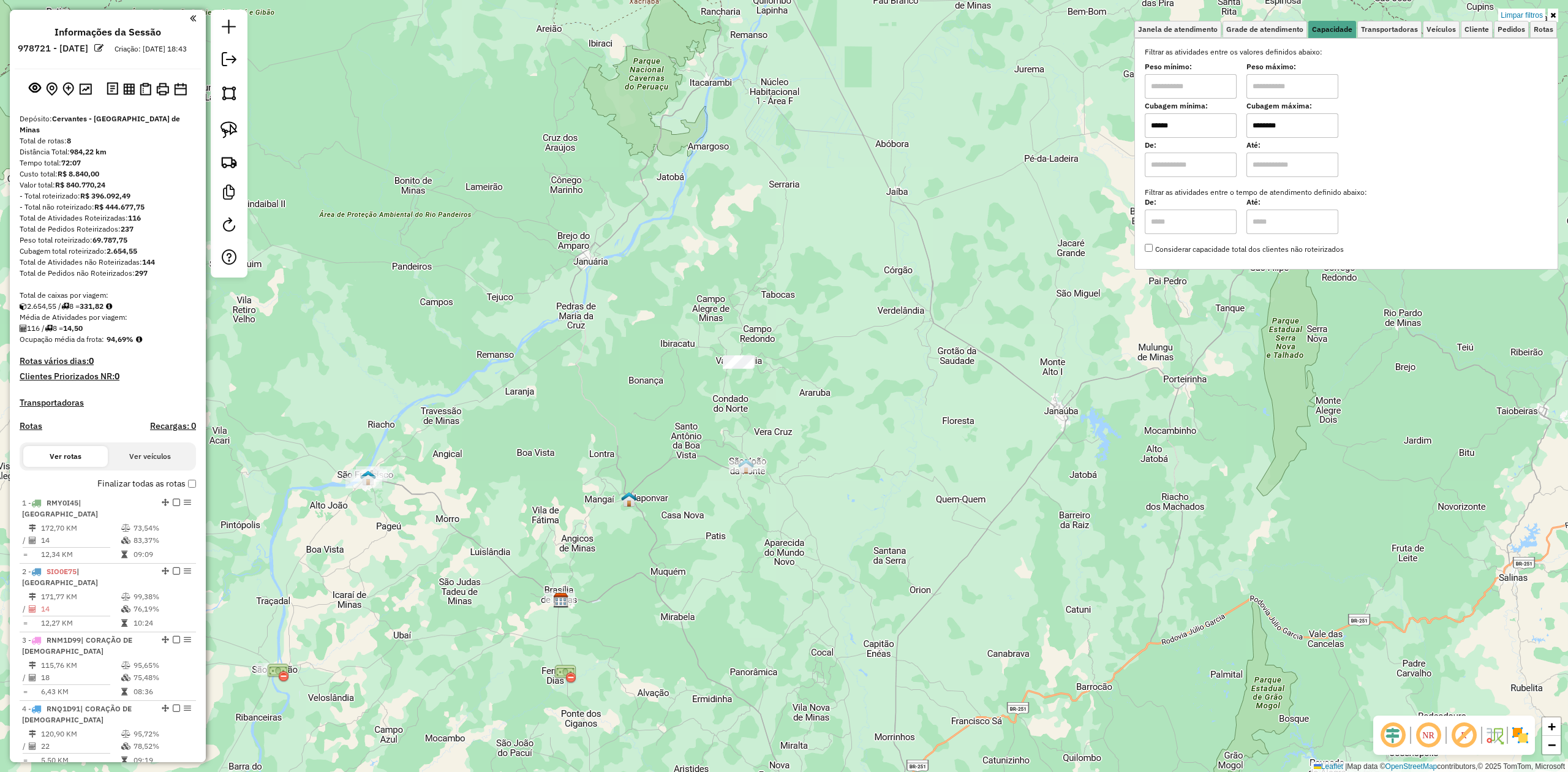
click at [1198, 114] on input "******" at bounding box center [1191, 125] width 92 height 24
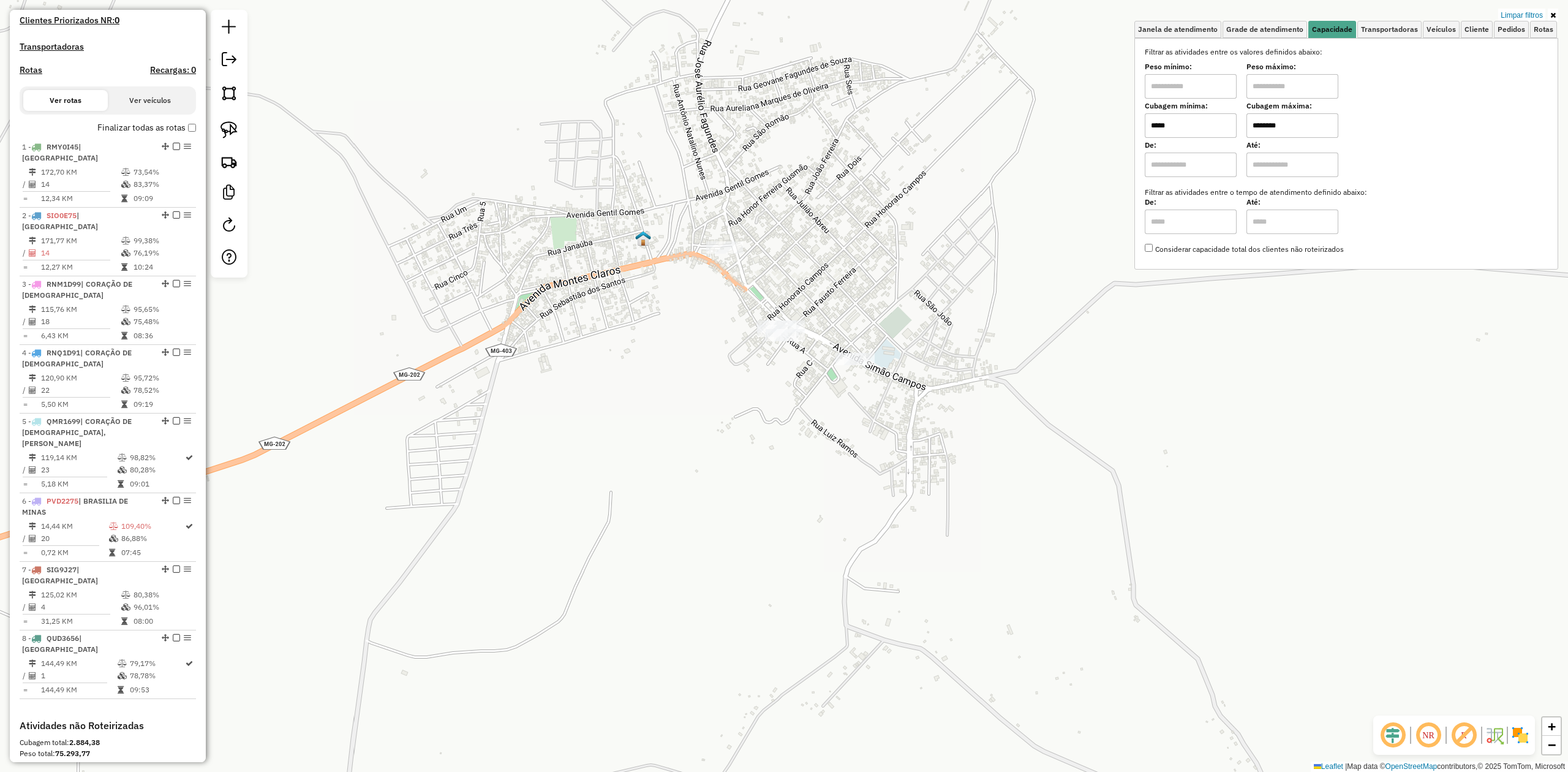
scroll to position [547, 0]
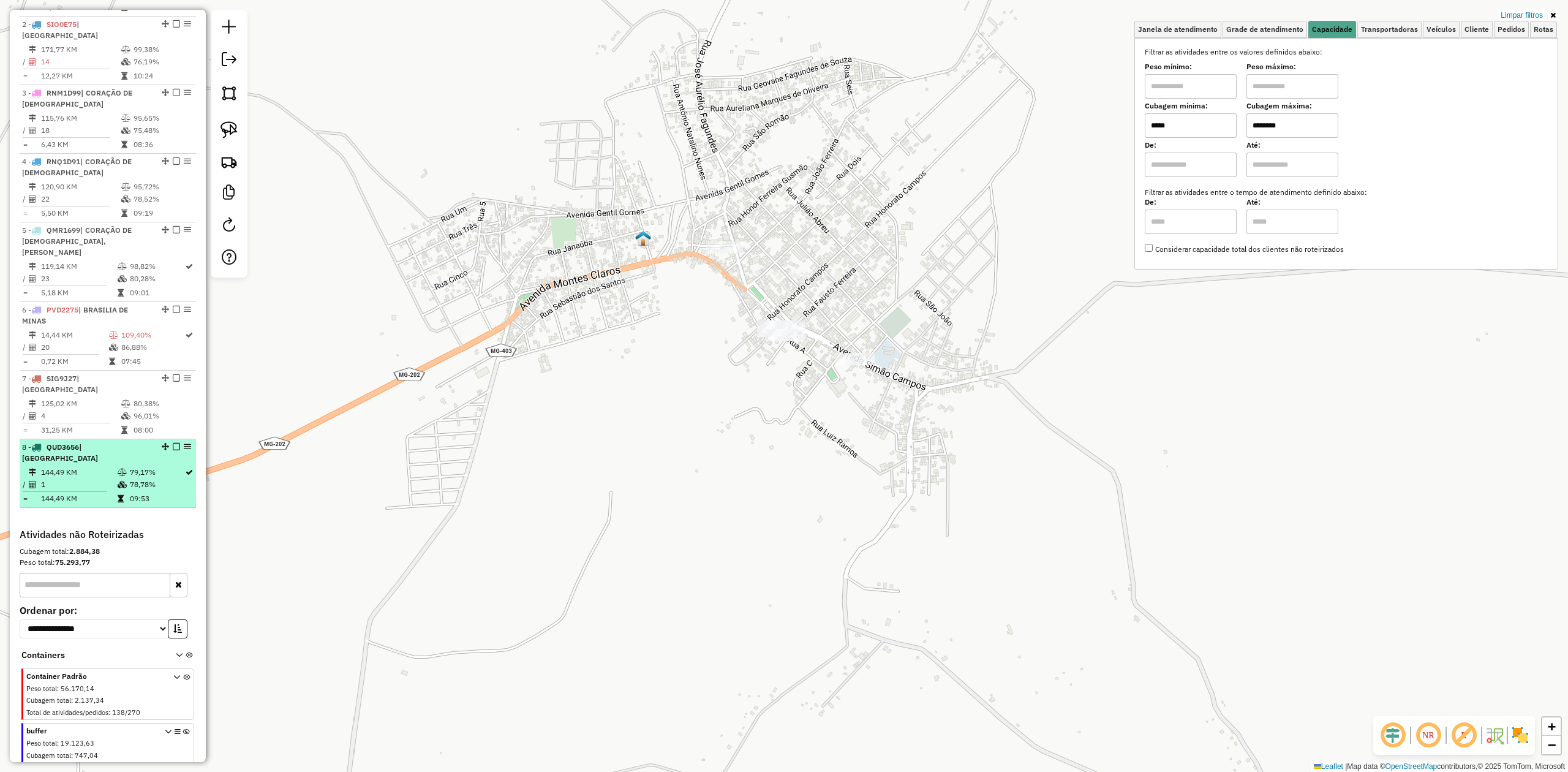
type input "*****"
click at [90, 478] on td "1" at bounding box center [79, 484] width 76 height 13
select select "**********"
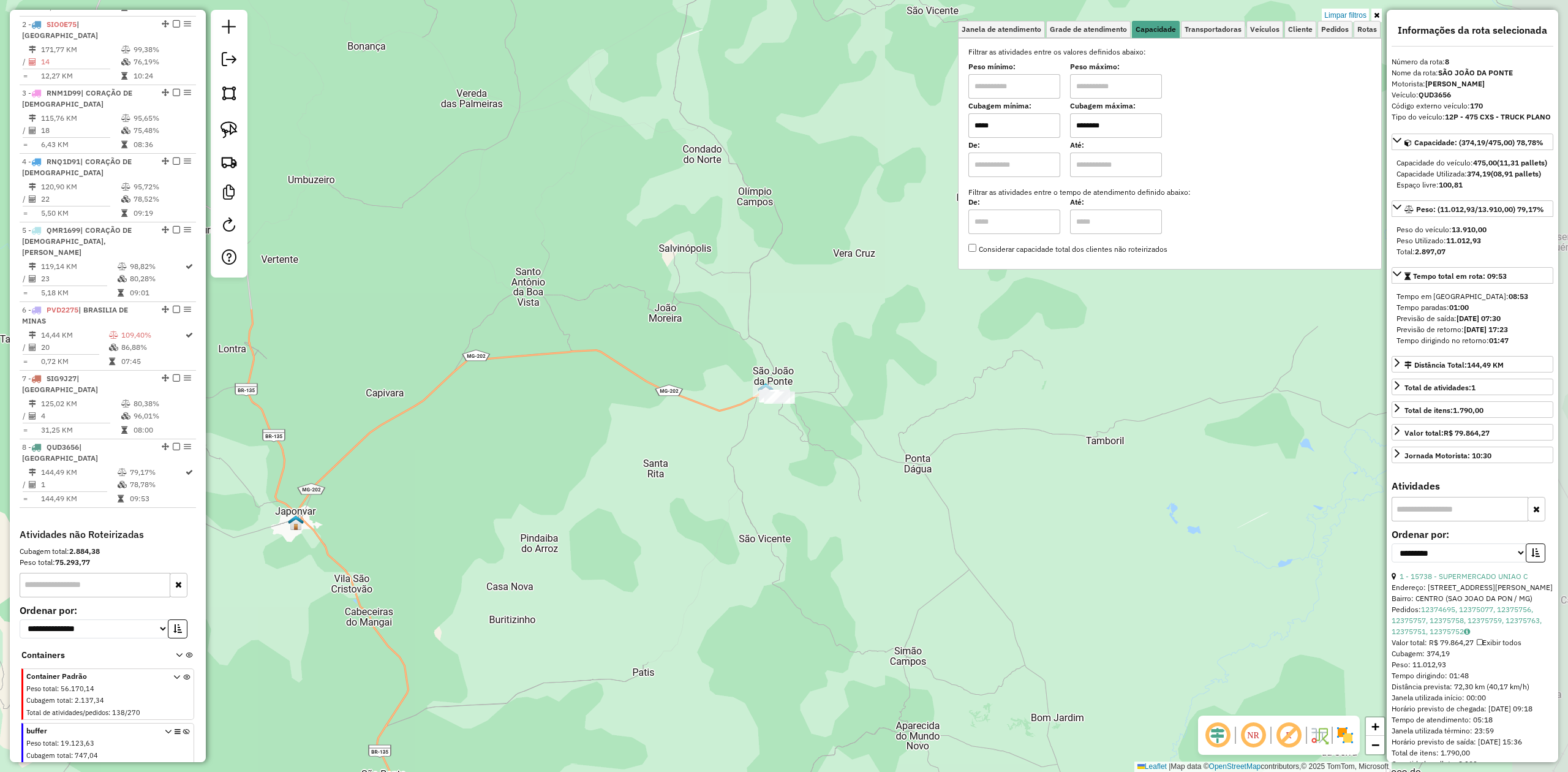
drag, startPoint x: 954, startPoint y: 389, endPoint x: 560, endPoint y: 654, distance: 474.8
click at [566, 667] on div "Limpar filtros Janela de atendimento Grade de atendimento Capacidade Transporta…" at bounding box center [784, 386] width 1568 height 772
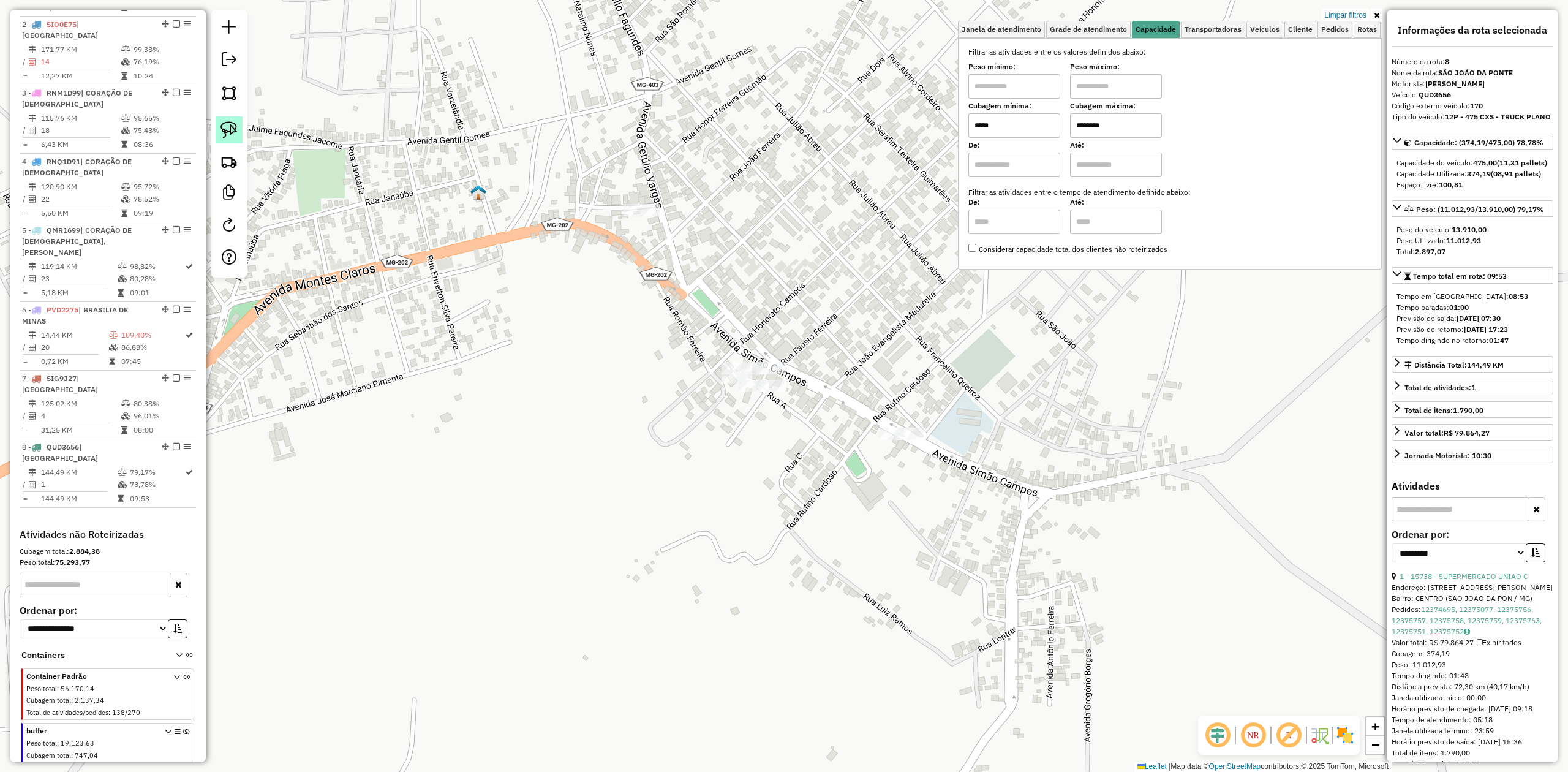
click at [231, 132] on img at bounding box center [228, 130] width 17 height 17
drag, startPoint x: 712, startPoint y: 336, endPoint x: 793, endPoint y: 341, distance: 81.2
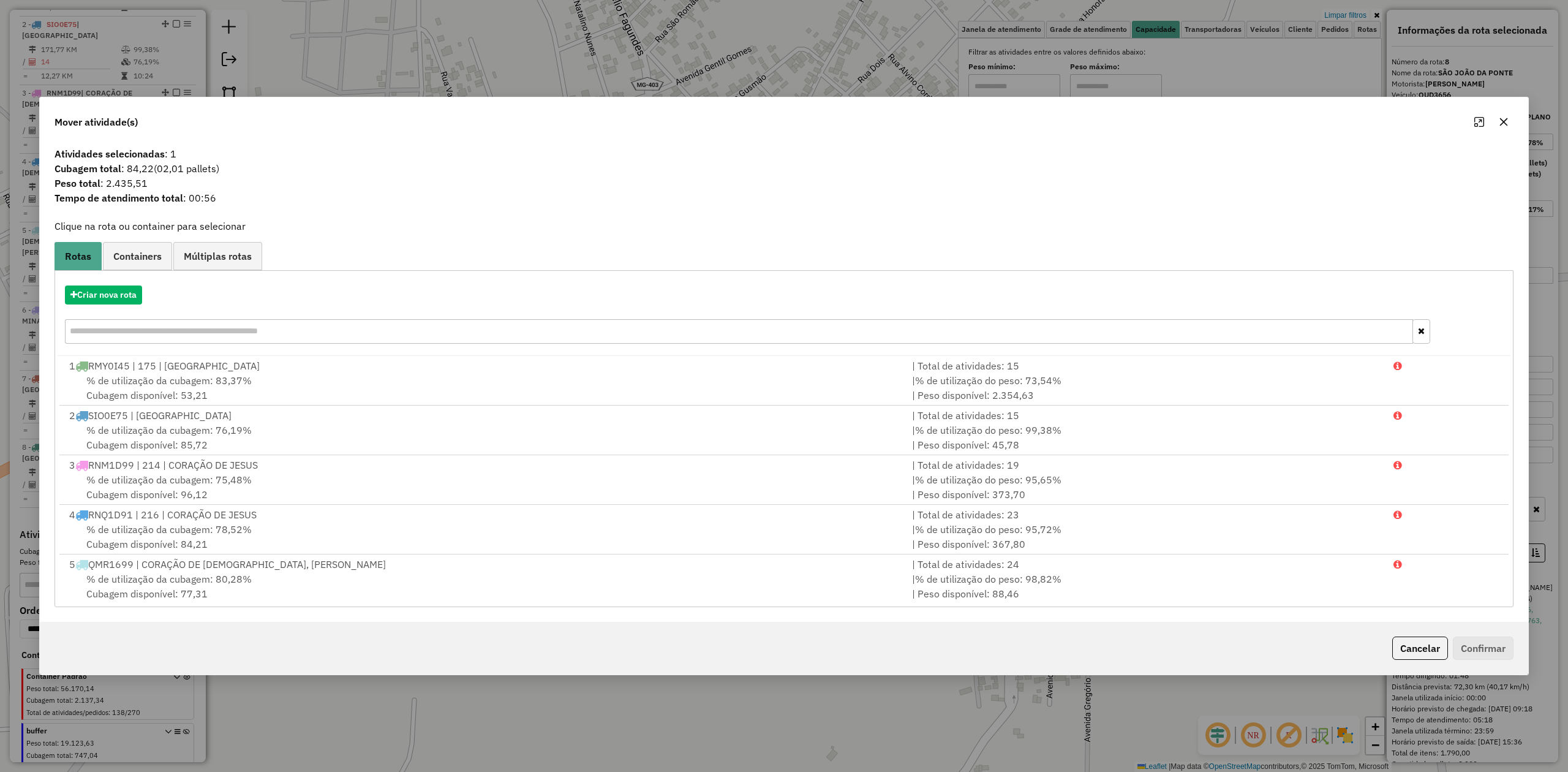
click at [1508, 122] on button "button" at bounding box center [1504, 122] width 19 height 19
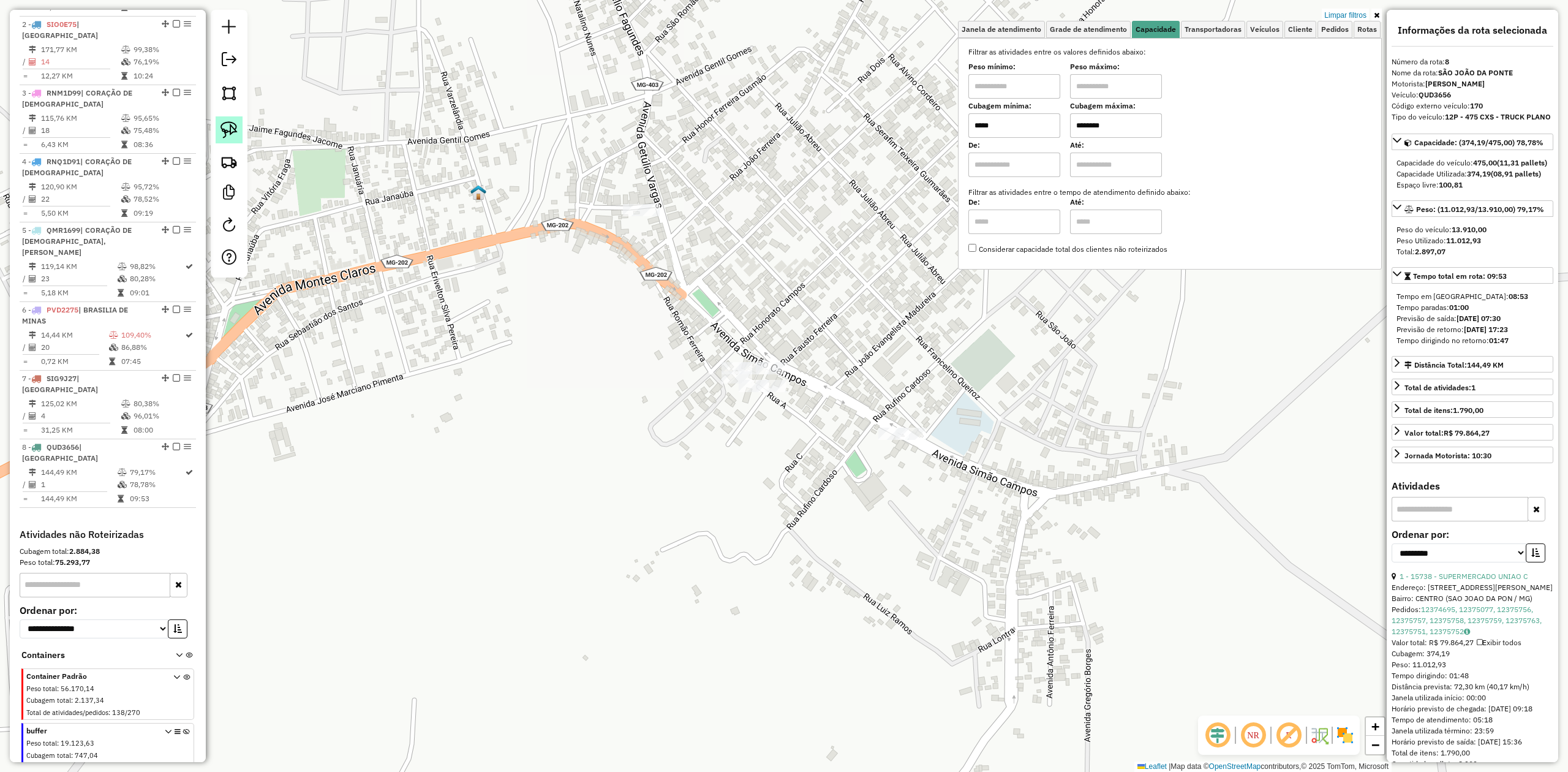
click at [234, 128] on img at bounding box center [228, 130] width 17 height 17
drag, startPoint x: 864, startPoint y: 397, endPoint x: 959, endPoint y: 389, distance: 95.3
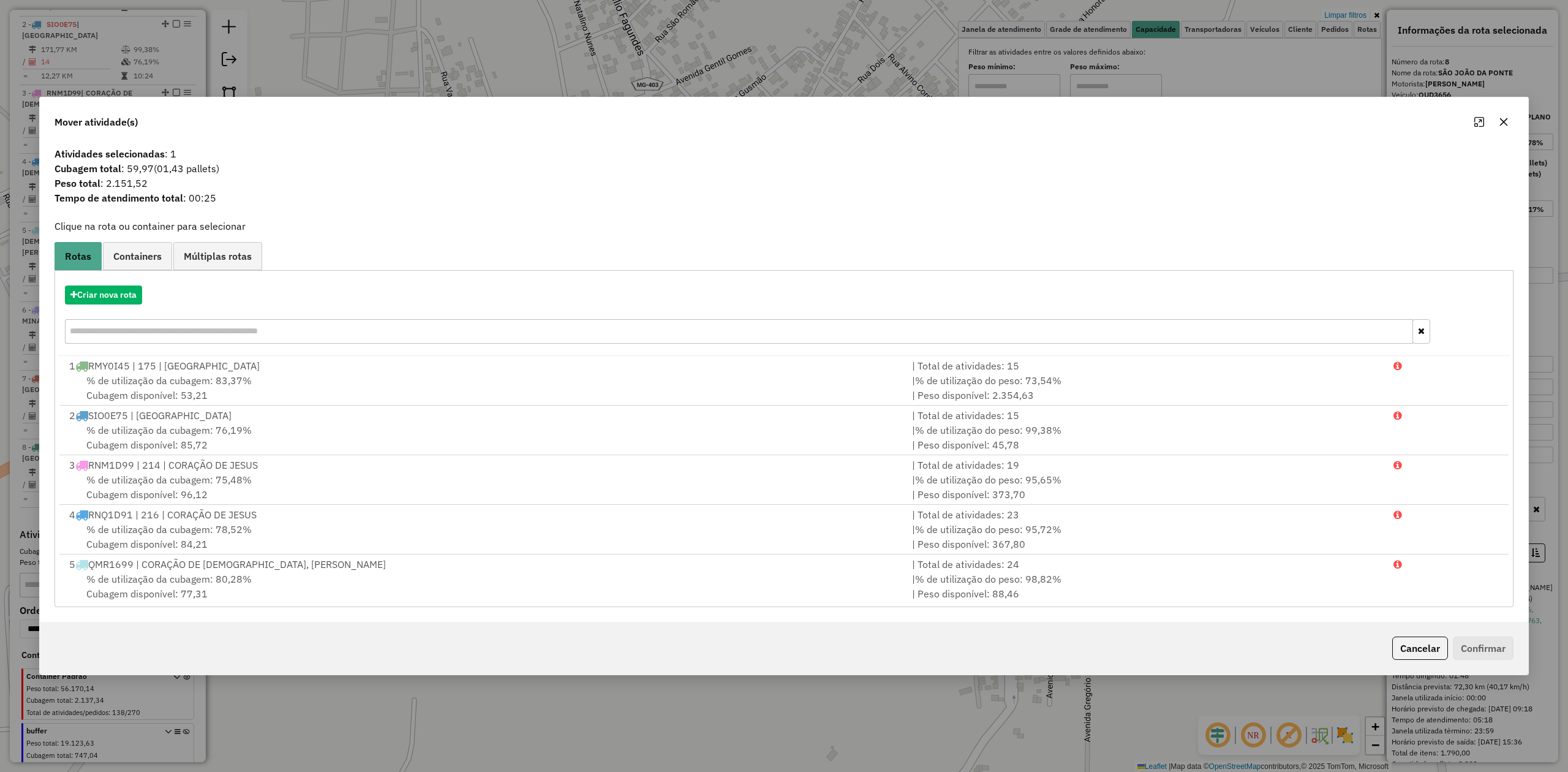
click at [1498, 115] on button "button" at bounding box center [1504, 122] width 19 height 19
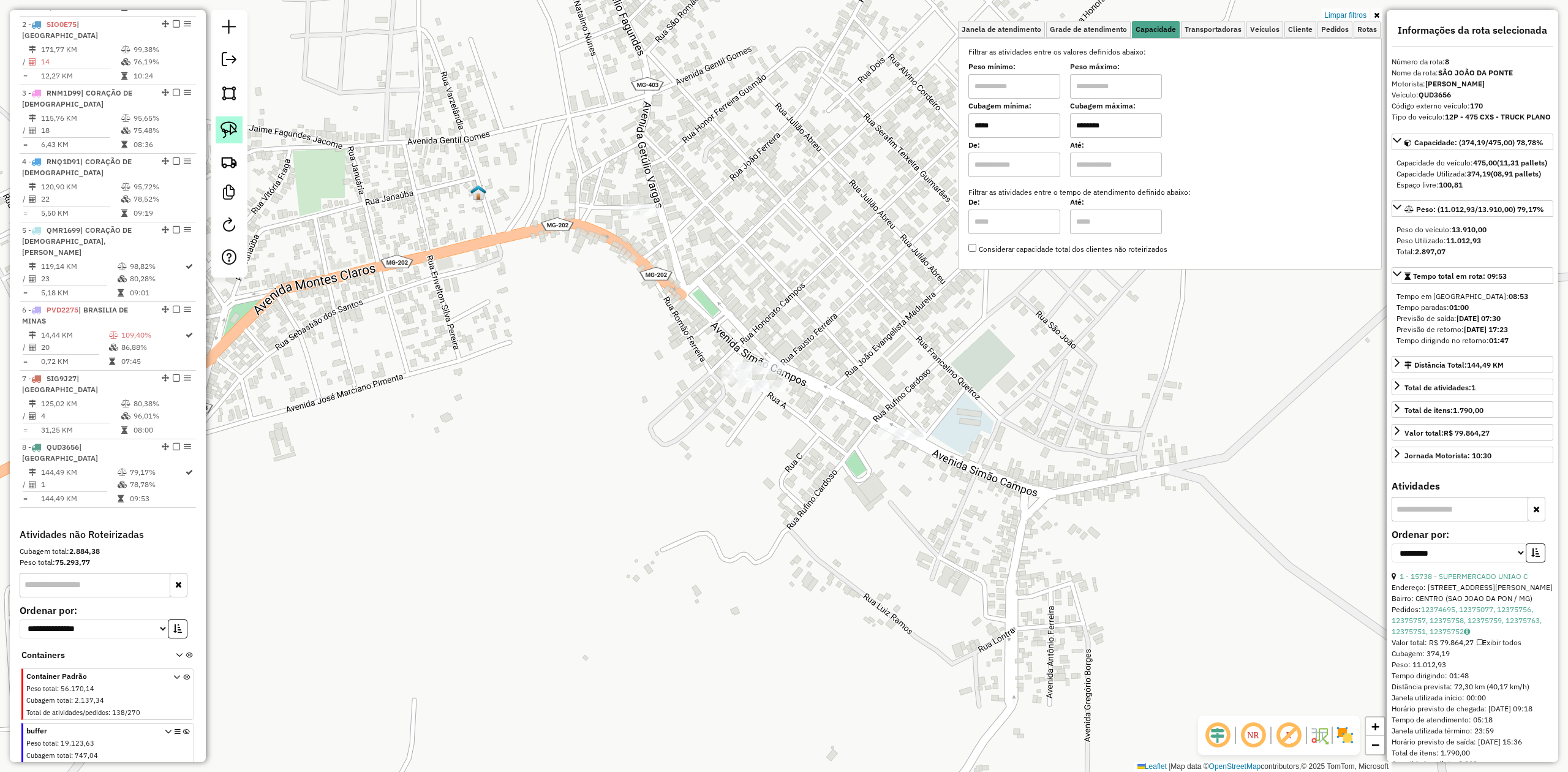
click at [231, 128] on img at bounding box center [228, 130] width 17 height 17
drag, startPoint x: 707, startPoint y: 337, endPoint x: 787, endPoint y: 319, distance: 82.0
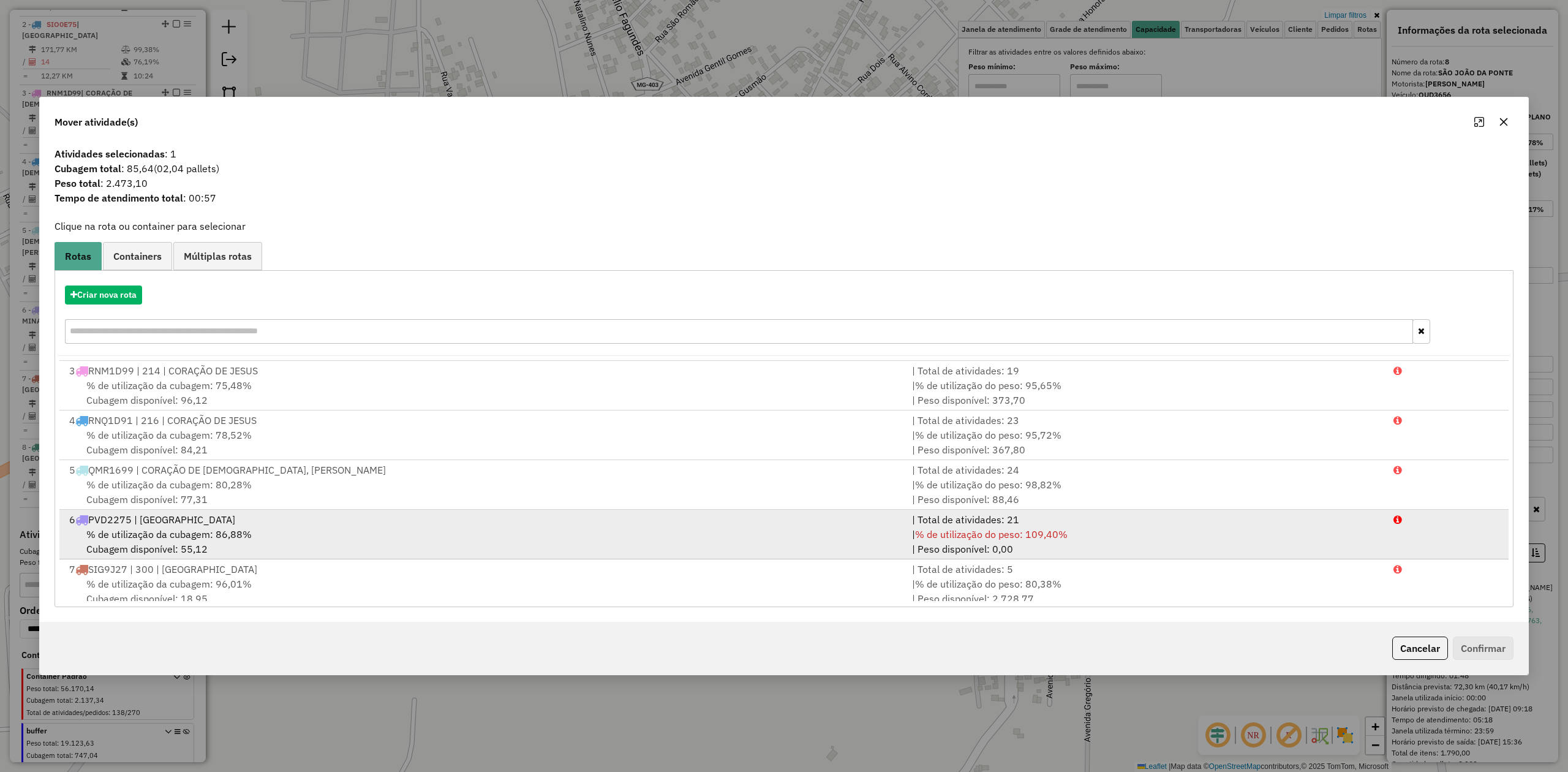
scroll to position [154, 0]
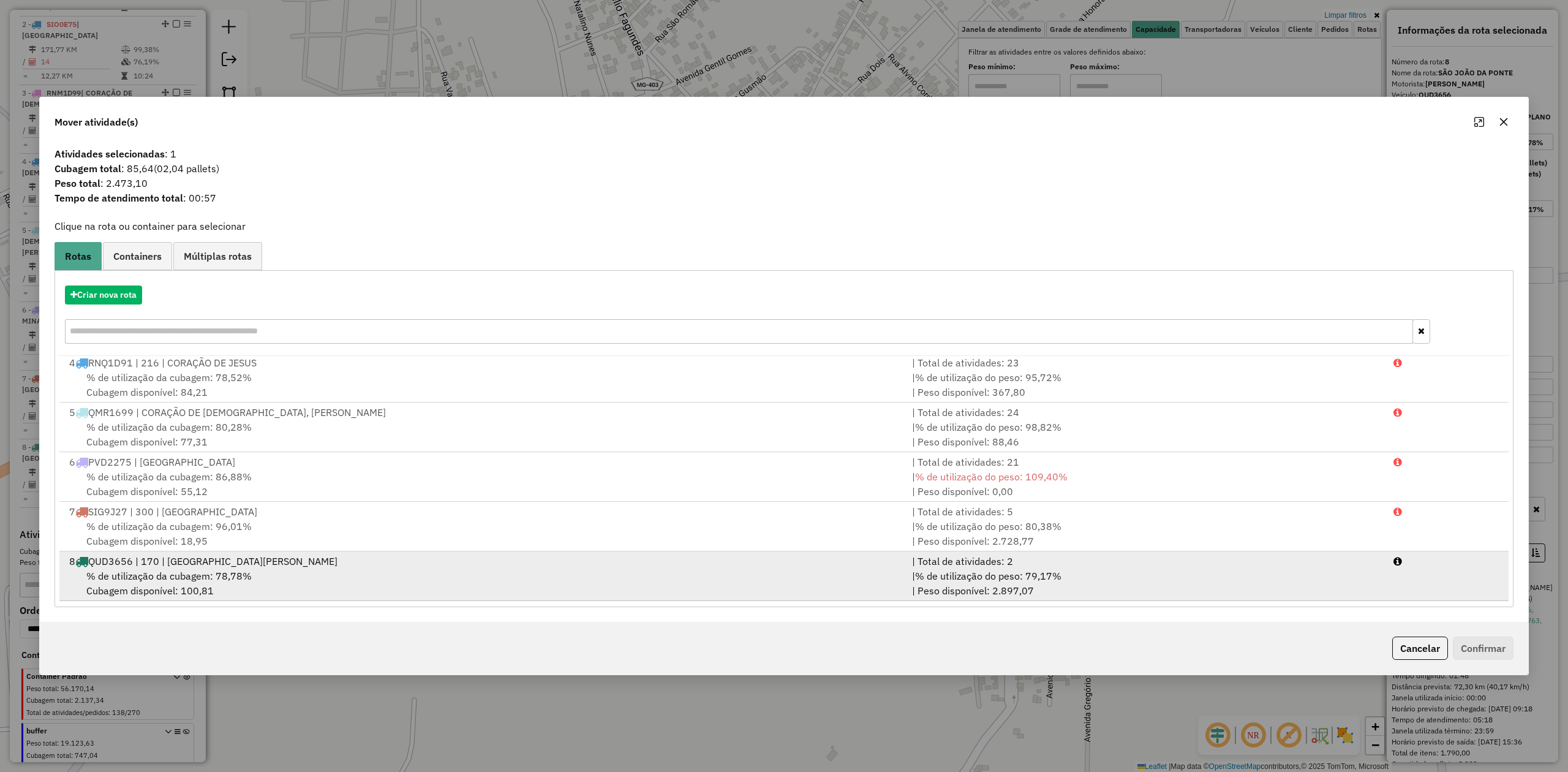
click at [163, 567] on div "8 QUD3656 | 170 | [GEOGRAPHIC_DATA]" at bounding box center [483, 561] width 843 height 15
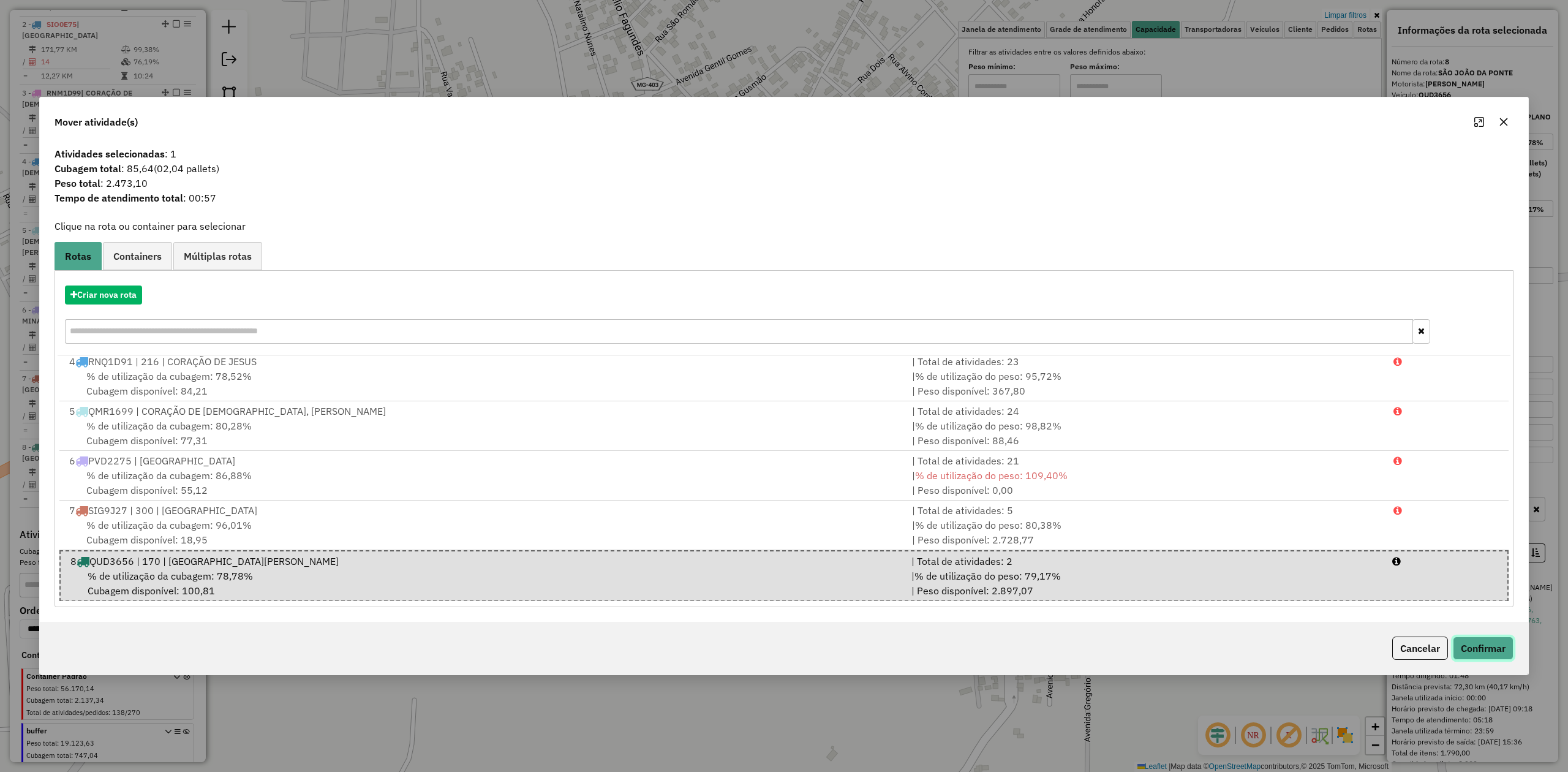
click at [1472, 647] on button "Confirmar" at bounding box center [1483, 647] width 61 height 23
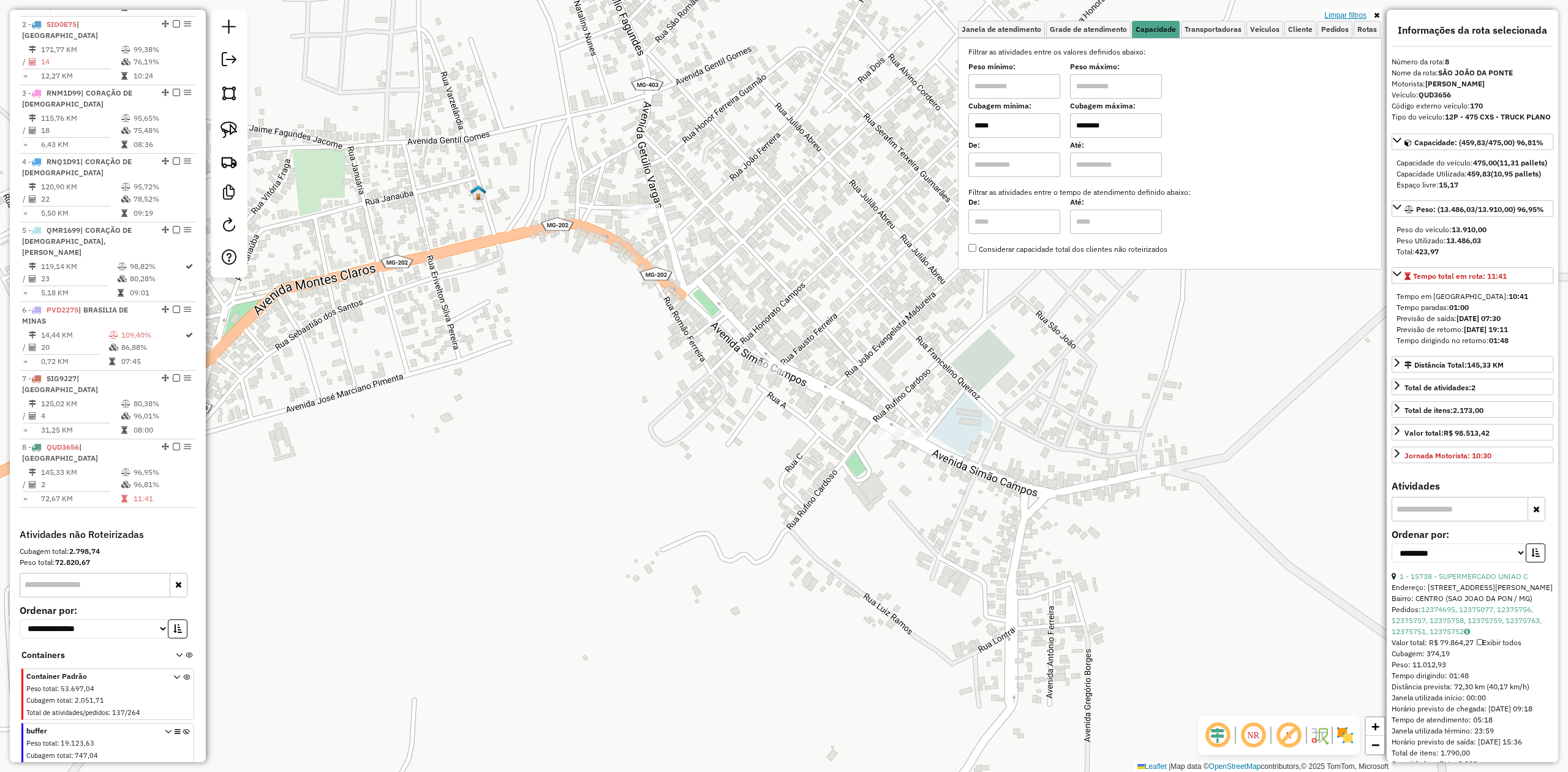
click at [1346, 16] on link "Limpar filtros" at bounding box center [1346, 16] width 47 height 13
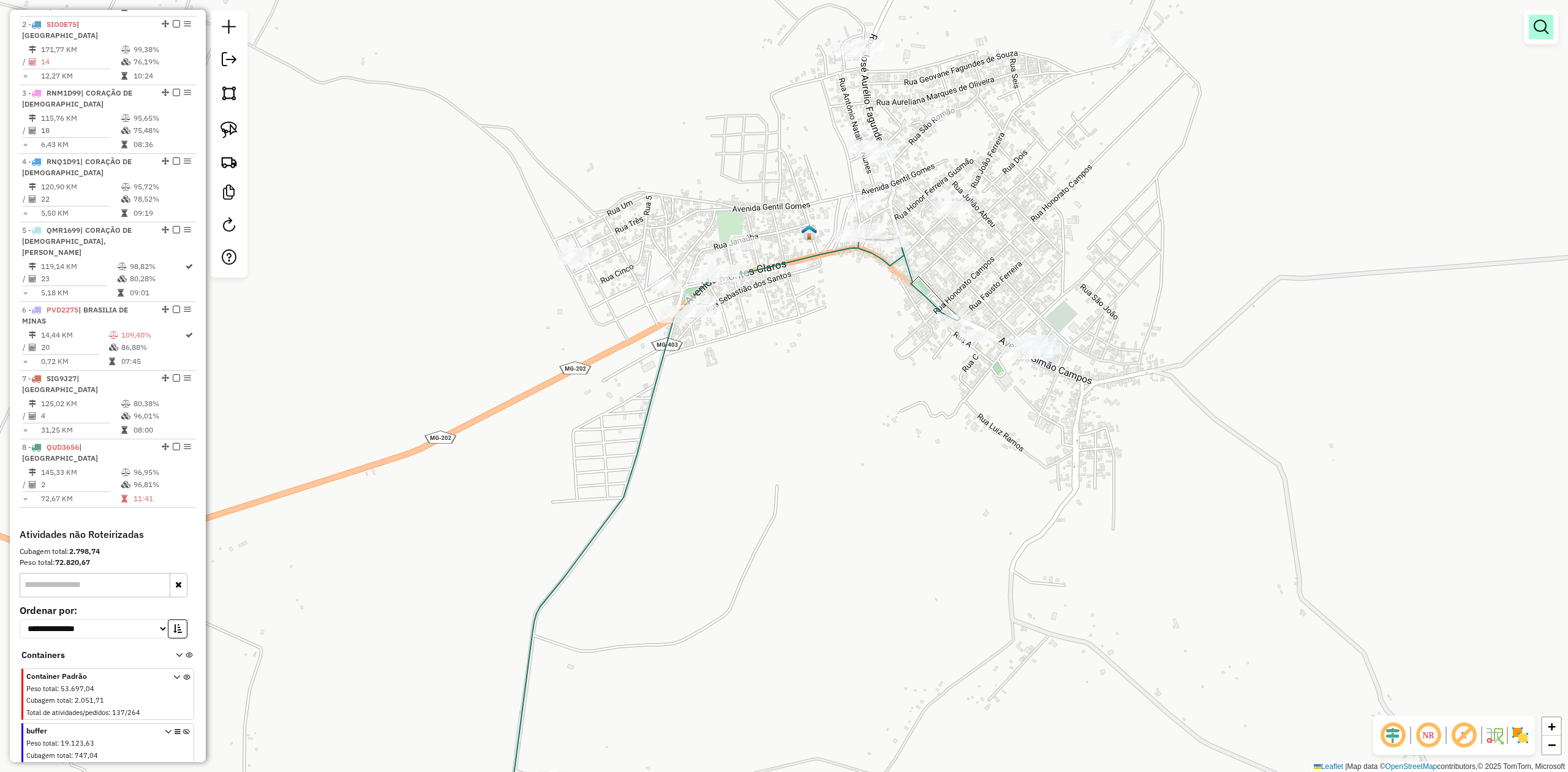
click at [1536, 26] on em at bounding box center [1541, 27] width 15 height 15
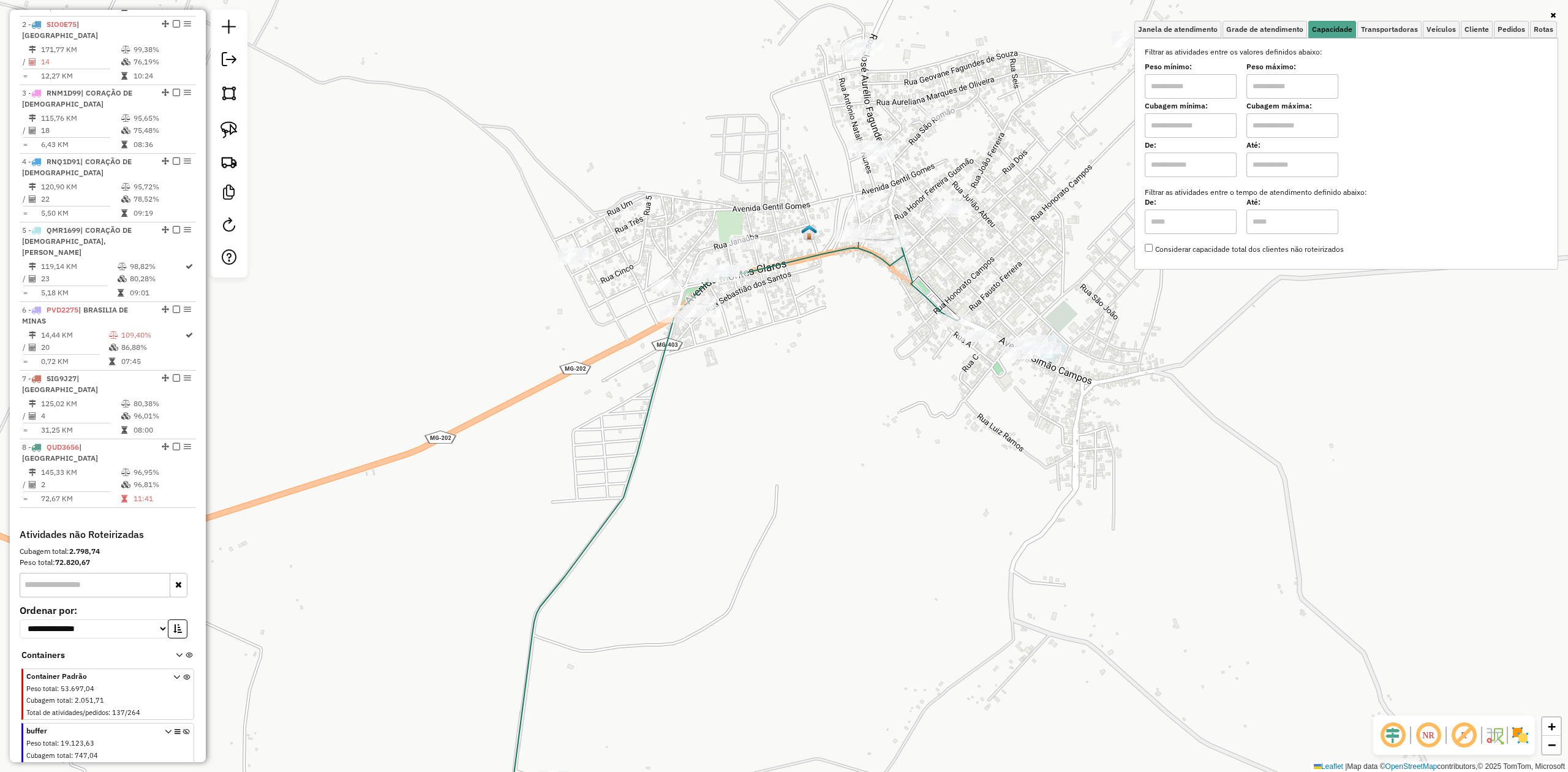
click at [1188, 122] on input "text" at bounding box center [1191, 125] width 92 height 24
click at [65, 466] on td "145,33 KM" at bounding box center [81, 472] width 80 height 13
select select "**********"
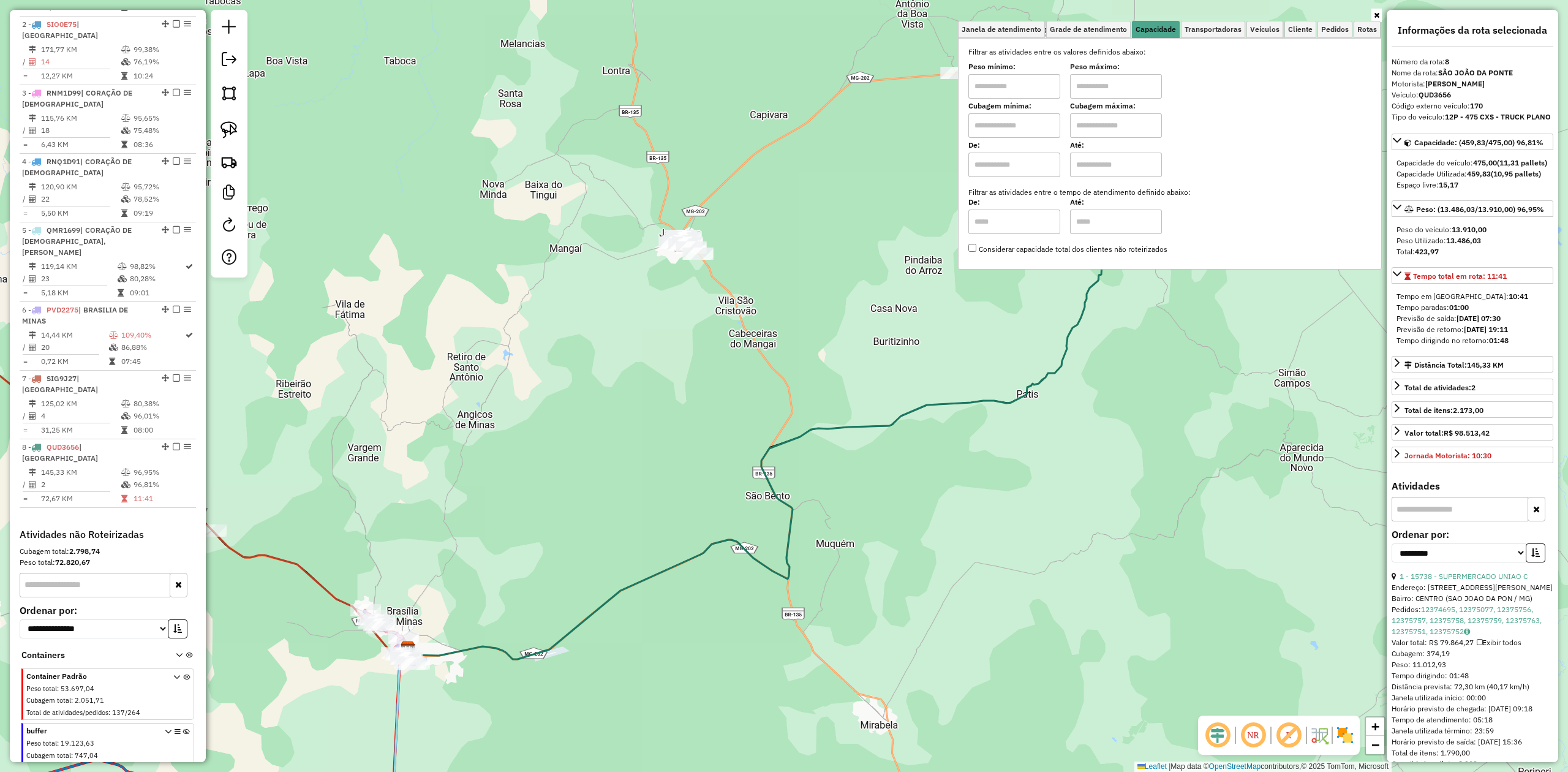
click at [1374, 13] on icon at bounding box center [1376, 16] width 5 height 7
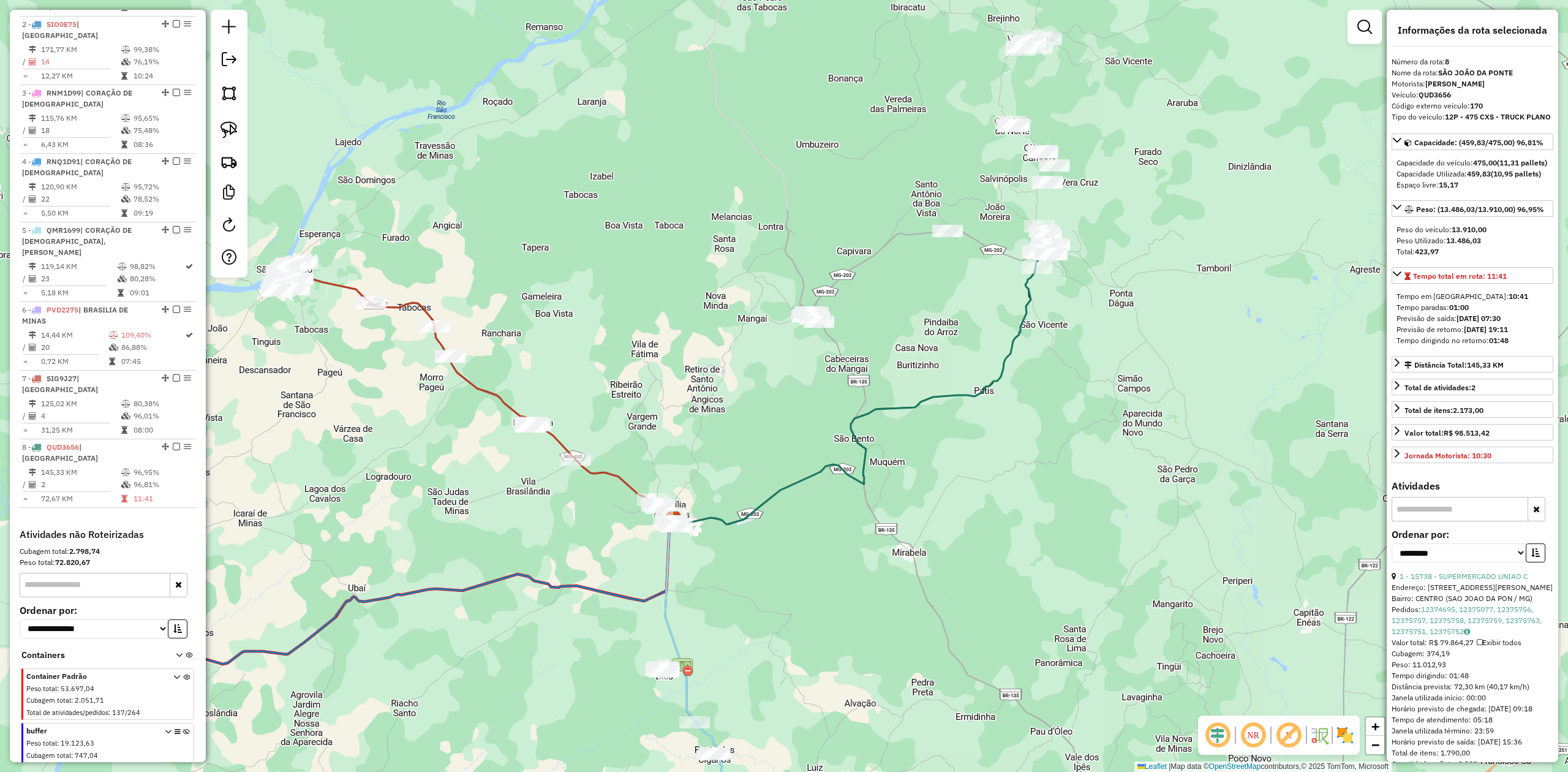
drag, startPoint x: 1086, startPoint y: 314, endPoint x: 1072, endPoint y: 325, distance: 17.8
click at [1072, 325] on div "Janela de atendimento Grade de atendimento Capacidade Transportadoras Veículos …" at bounding box center [784, 386] width 1568 height 772
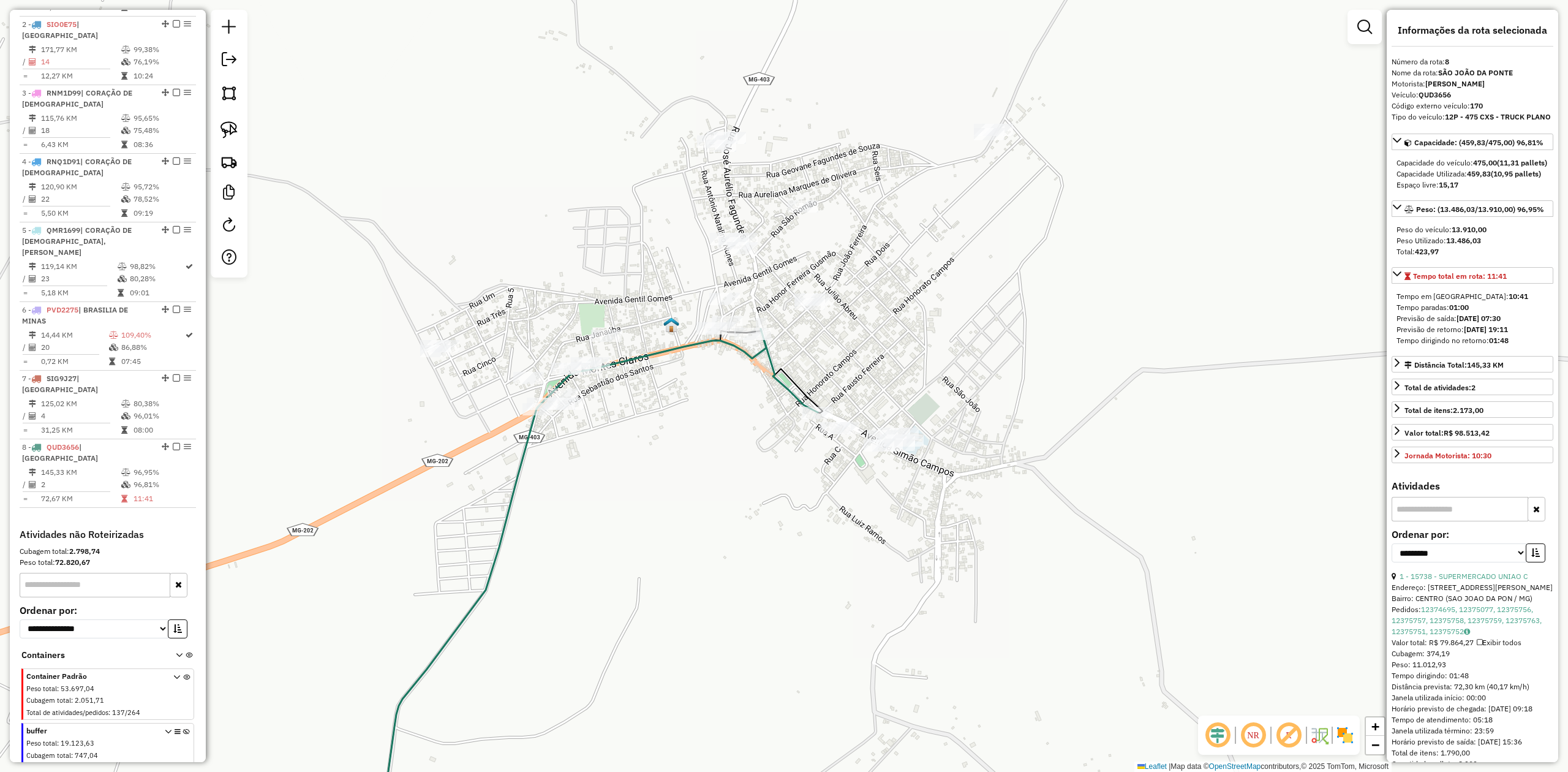
drag, startPoint x: 804, startPoint y: 388, endPoint x: 856, endPoint y: 357, distance: 60.5
click at [856, 357] on div "Janela de atendimento Grade de atendimento Capacidade Transportadoras Veículos …" at bounding box center [784, 386] width 1568 height 772
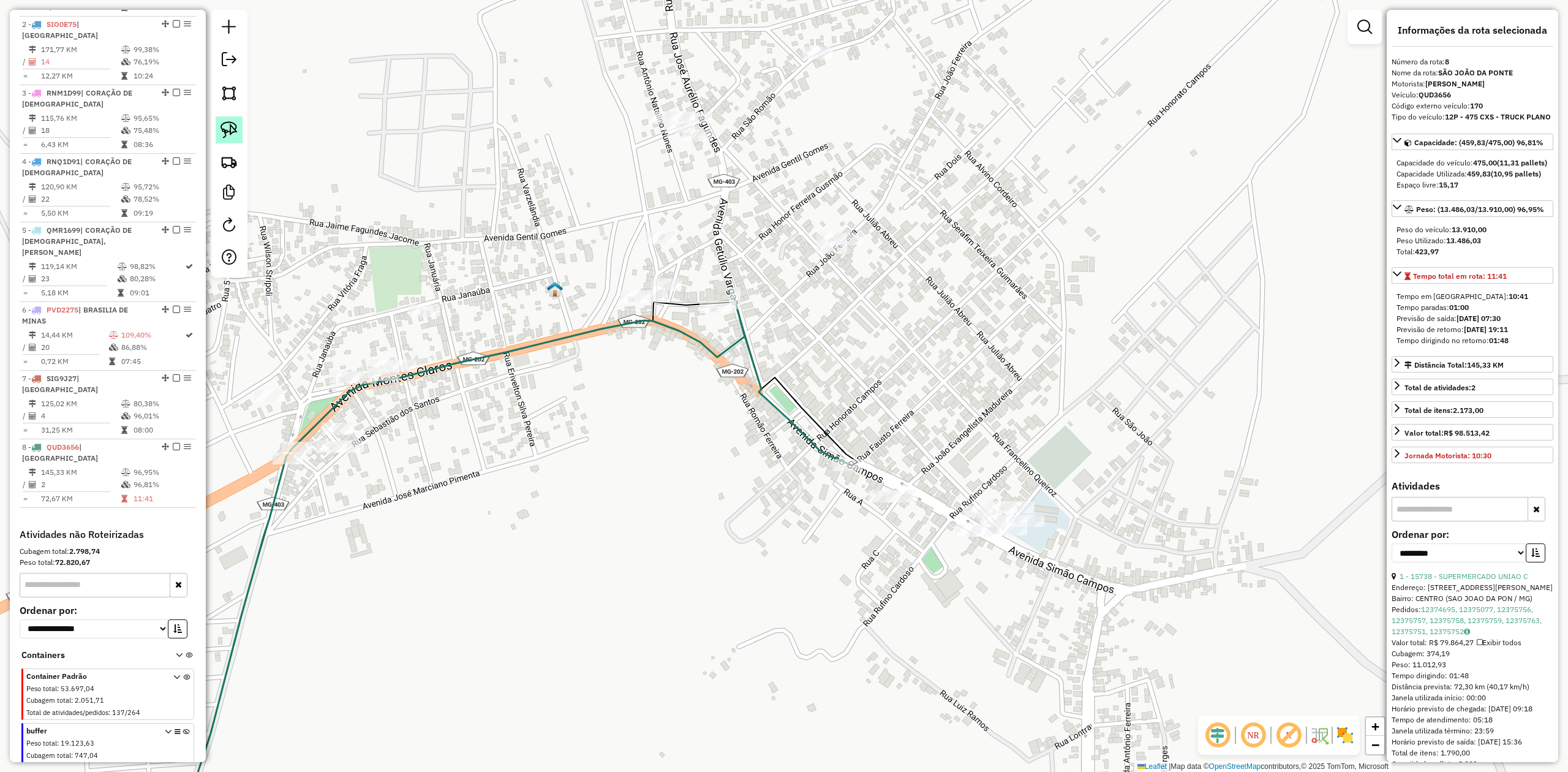
click at [238, 125] on link at bounding box center [229, 130] width 27 height 27
drag, startPoint x: 794, startPoint y: 199, endPoint x: 886, endPoint y: 202, distance: 92.0
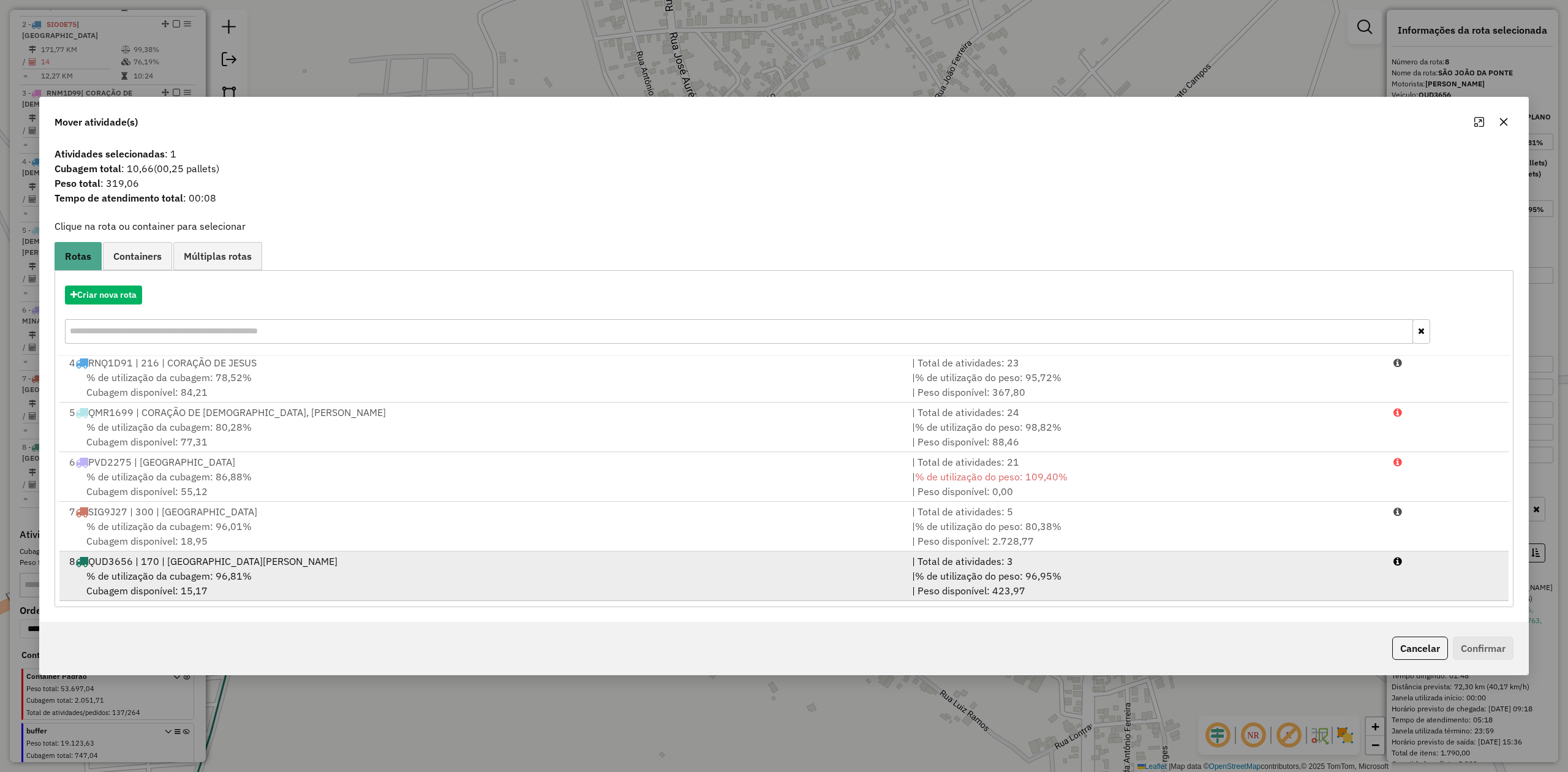
click at [153, 572] on span "% de utilização da cubagem: 96,81%" at bounding box center [168, 575] width 165 height 13
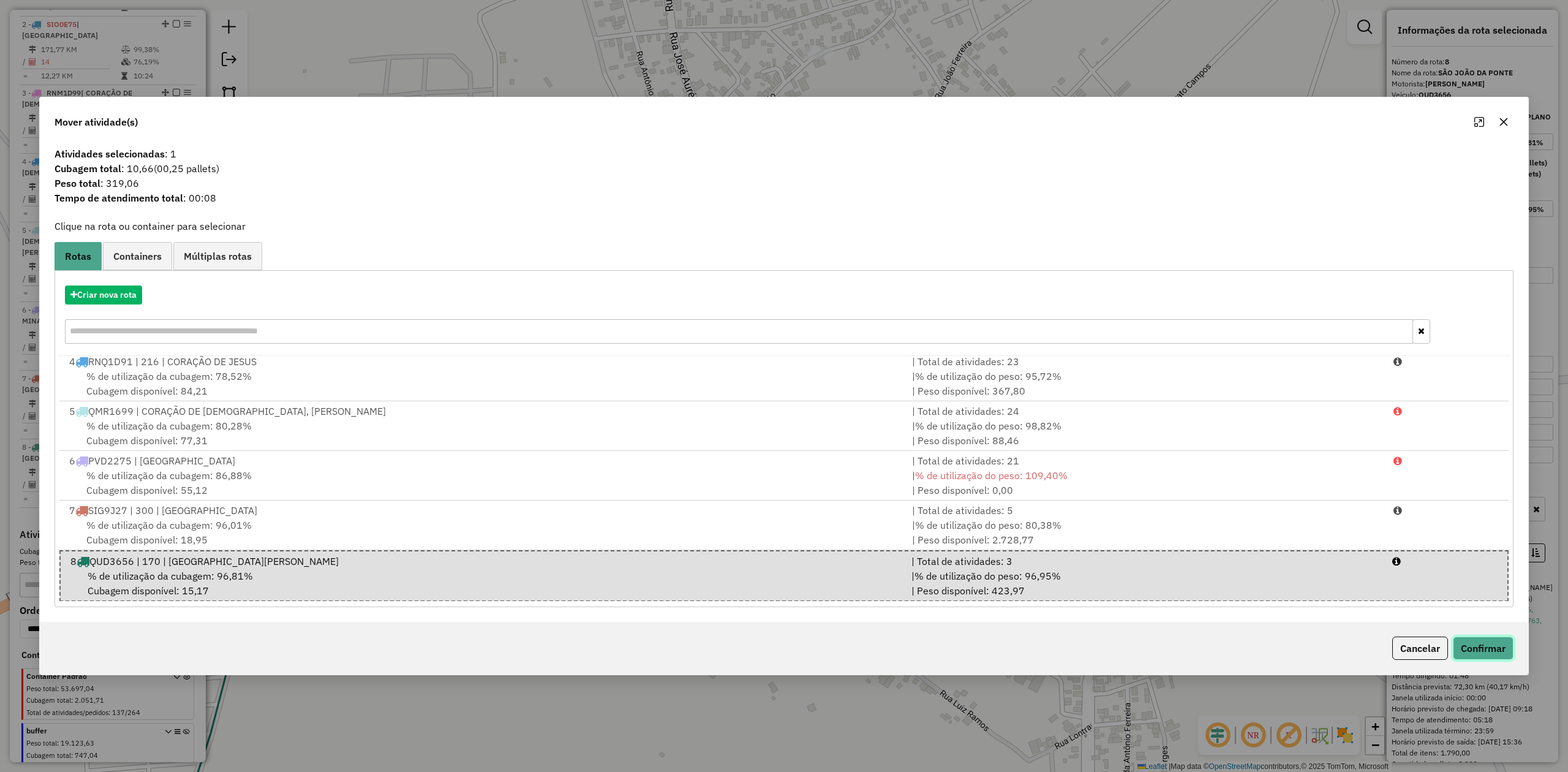
click at [1476, 647] on button "Confirmar" at bounding box center [1483, 647] width 61 height 23
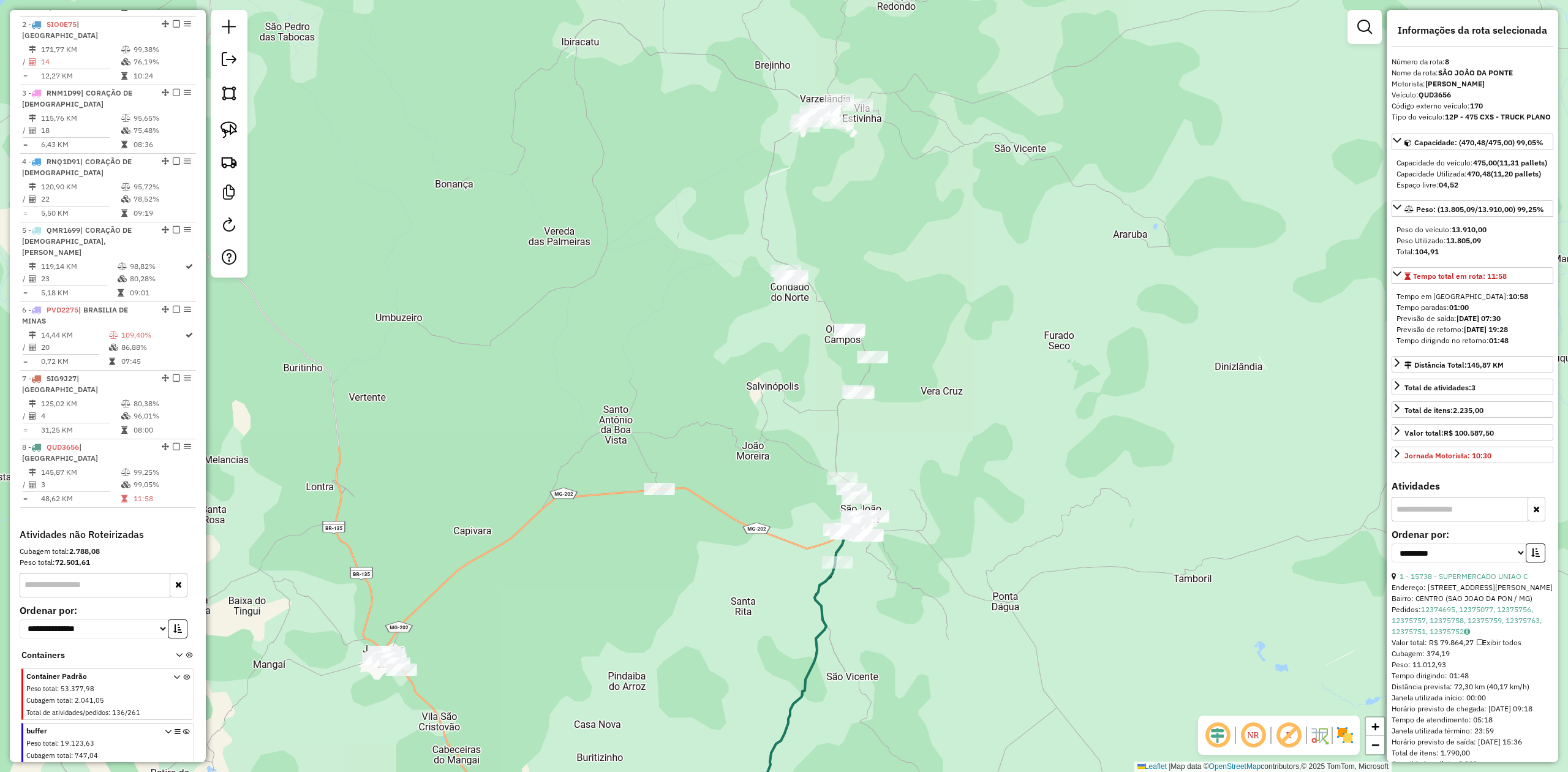
drag, startPoint x: 861, startPoint y: 590, endPoint x: 879, endPoint y: 466, distance: 125.3
click at [875, 478] on div "Janela de atendimento Grade de atendimento Capacidade Transportadoras Veículos …" at bounding box center [784, 386] width 1568 height 772
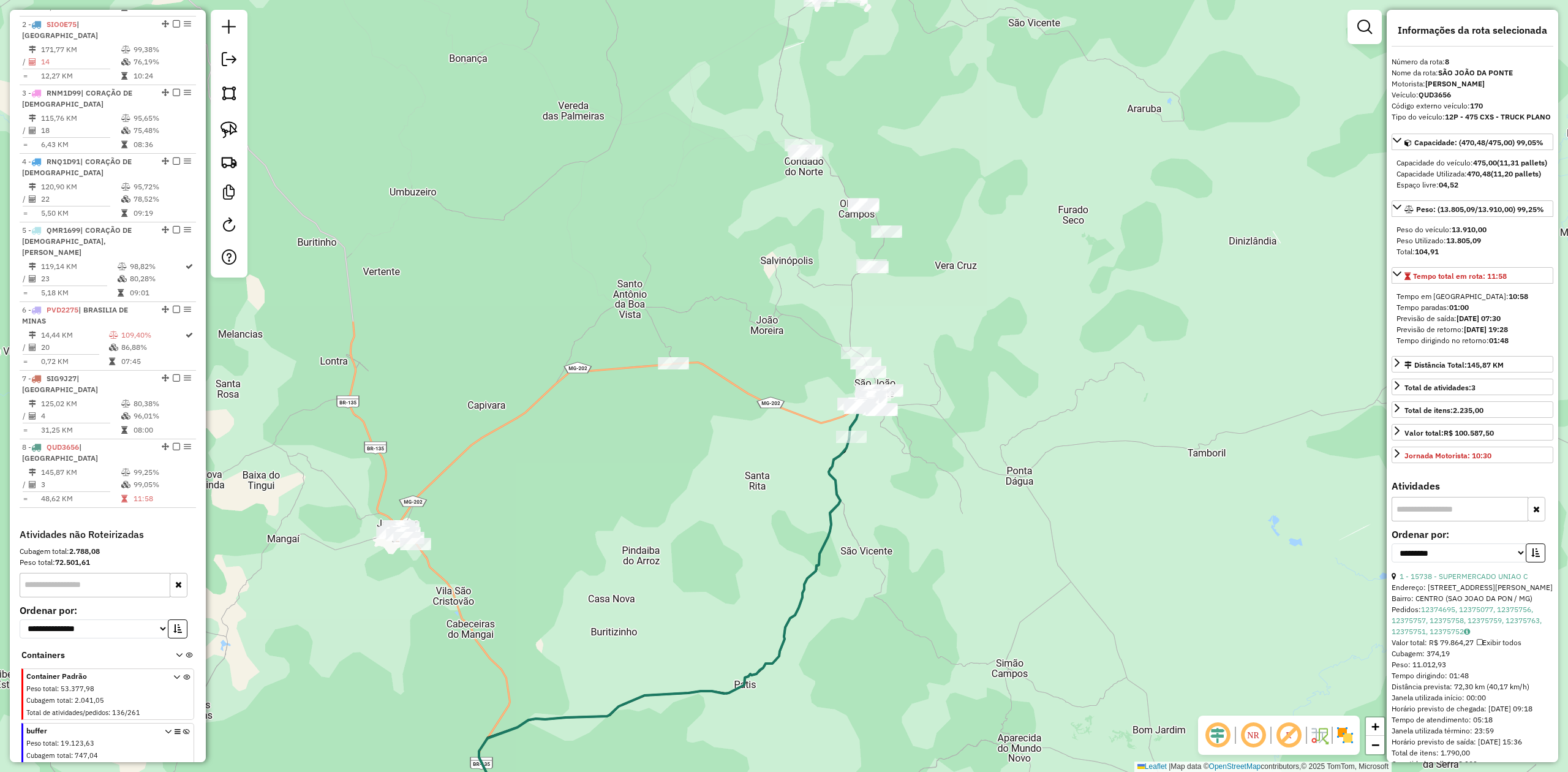
drag, startPoint x: 632, startPoint y: 505, endPoint x: 657, endPoint y: 468, distance: 44.7
click at [655, 471] on div "Janela de atendimento Grade de atendimento Capacidade Transportadoras Veículos …" at bounding box center [784, 386] width 1568 height 772
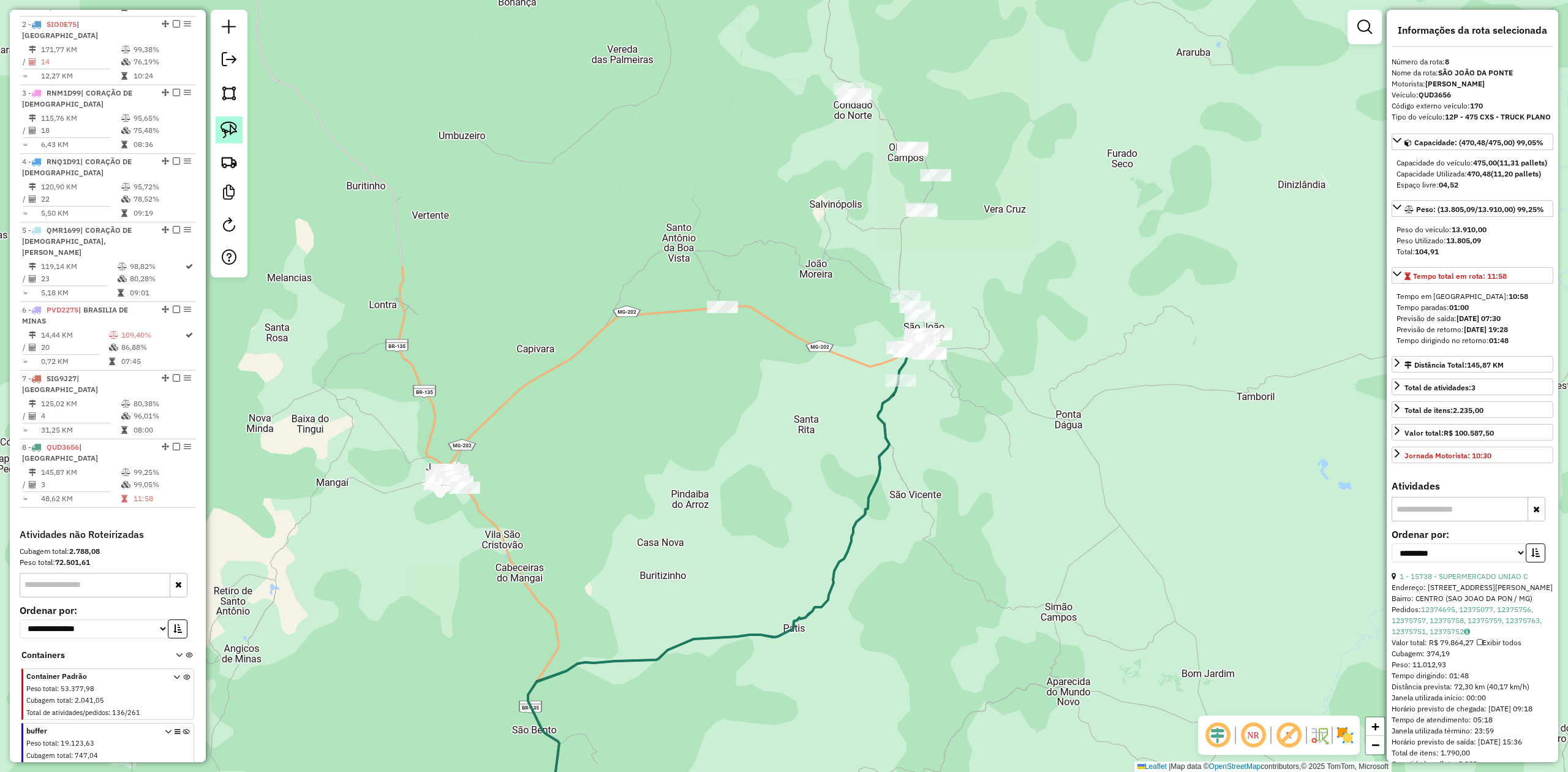
click at [233, 133] on img at bounding box center [228, 130] width 17 height 17
drag, startPoint x: 415, startPoint y: 435, endPoint x: 468, endPoint y: 408, distance: 59.5
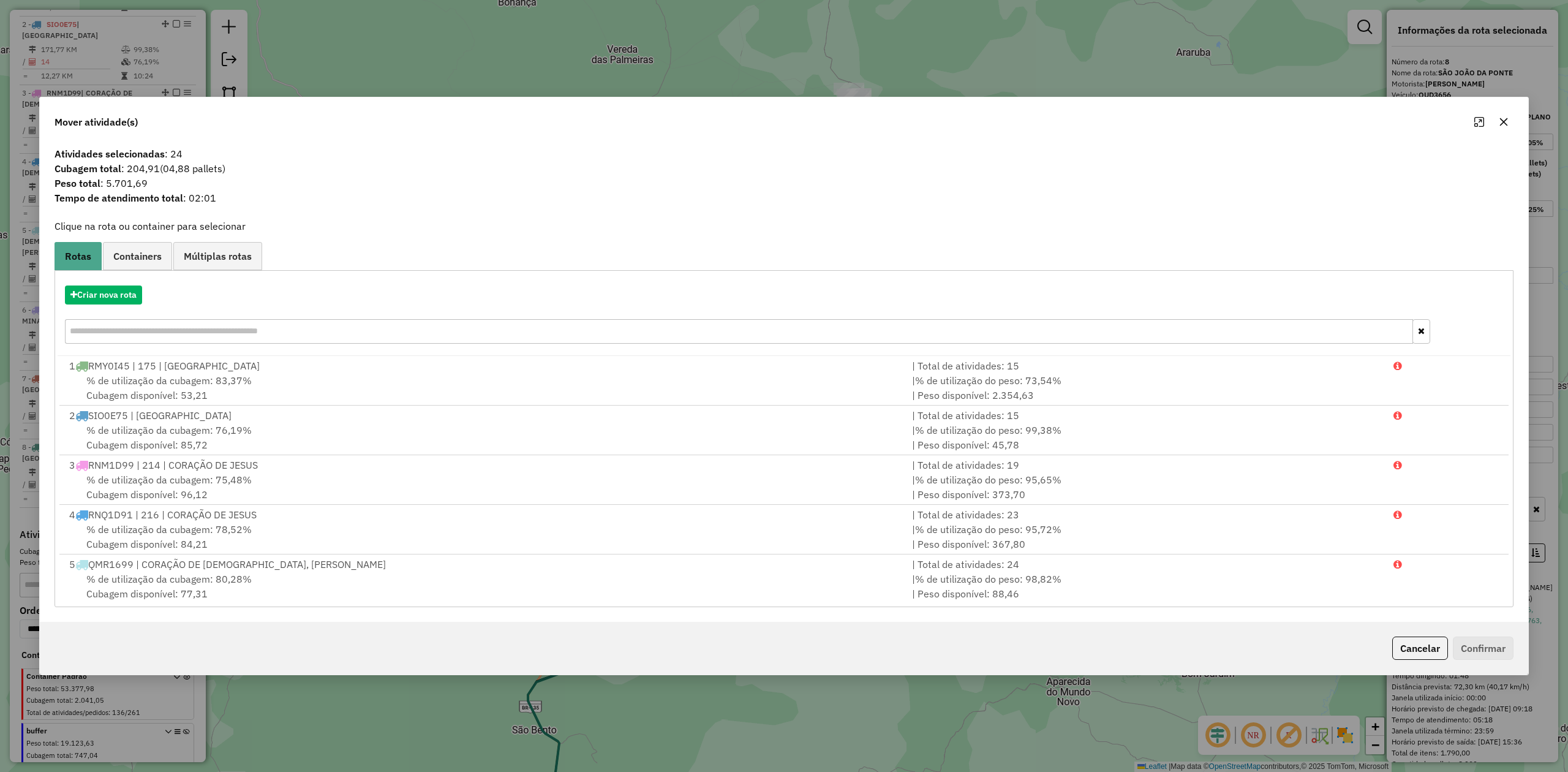
click at [1499, 121] on icon "button" at bounding box center [1504, 122] width 10 height 10
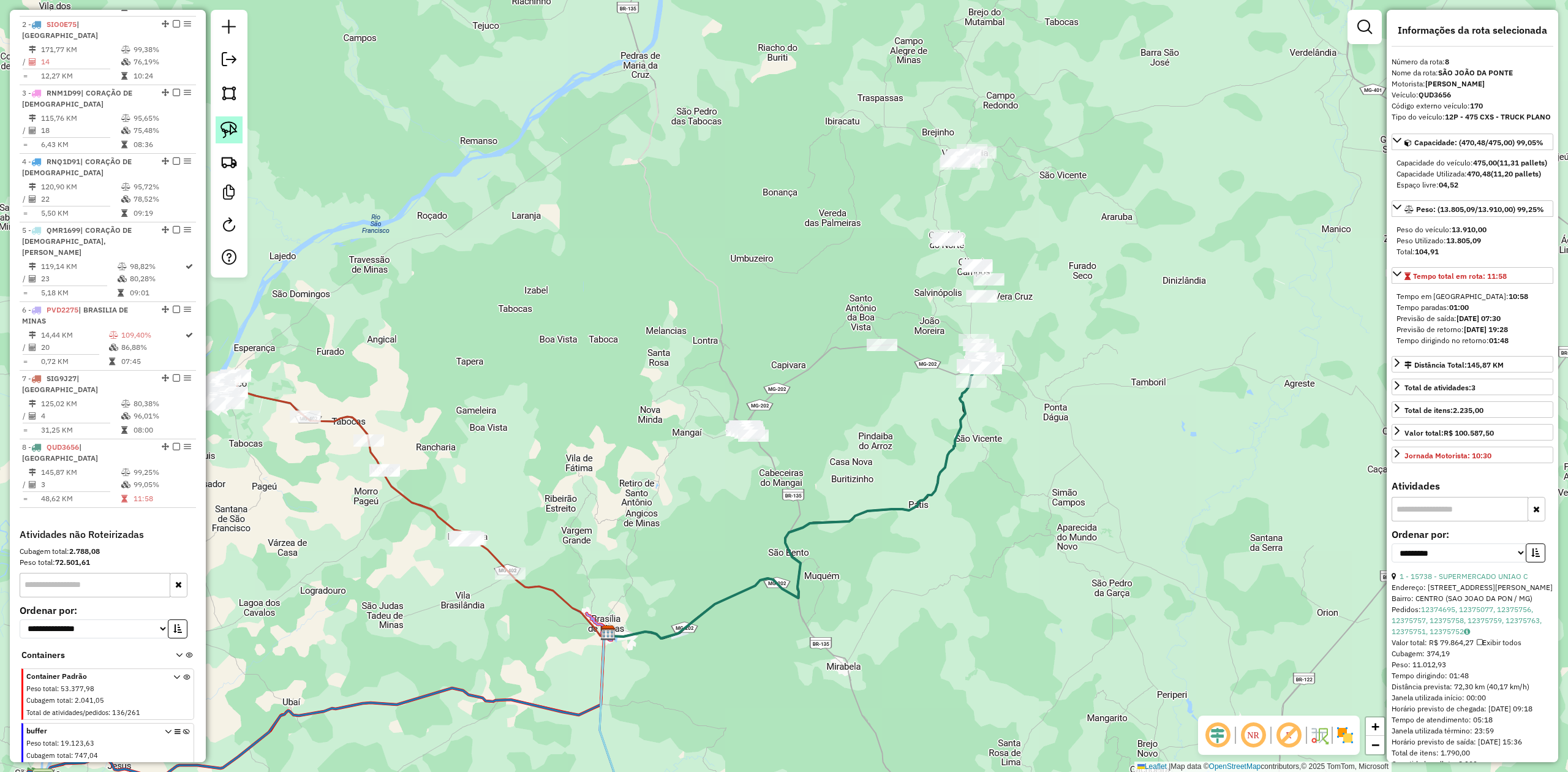
click at [231, 133] on img at bounding box center [228, 130] width 17 height 17
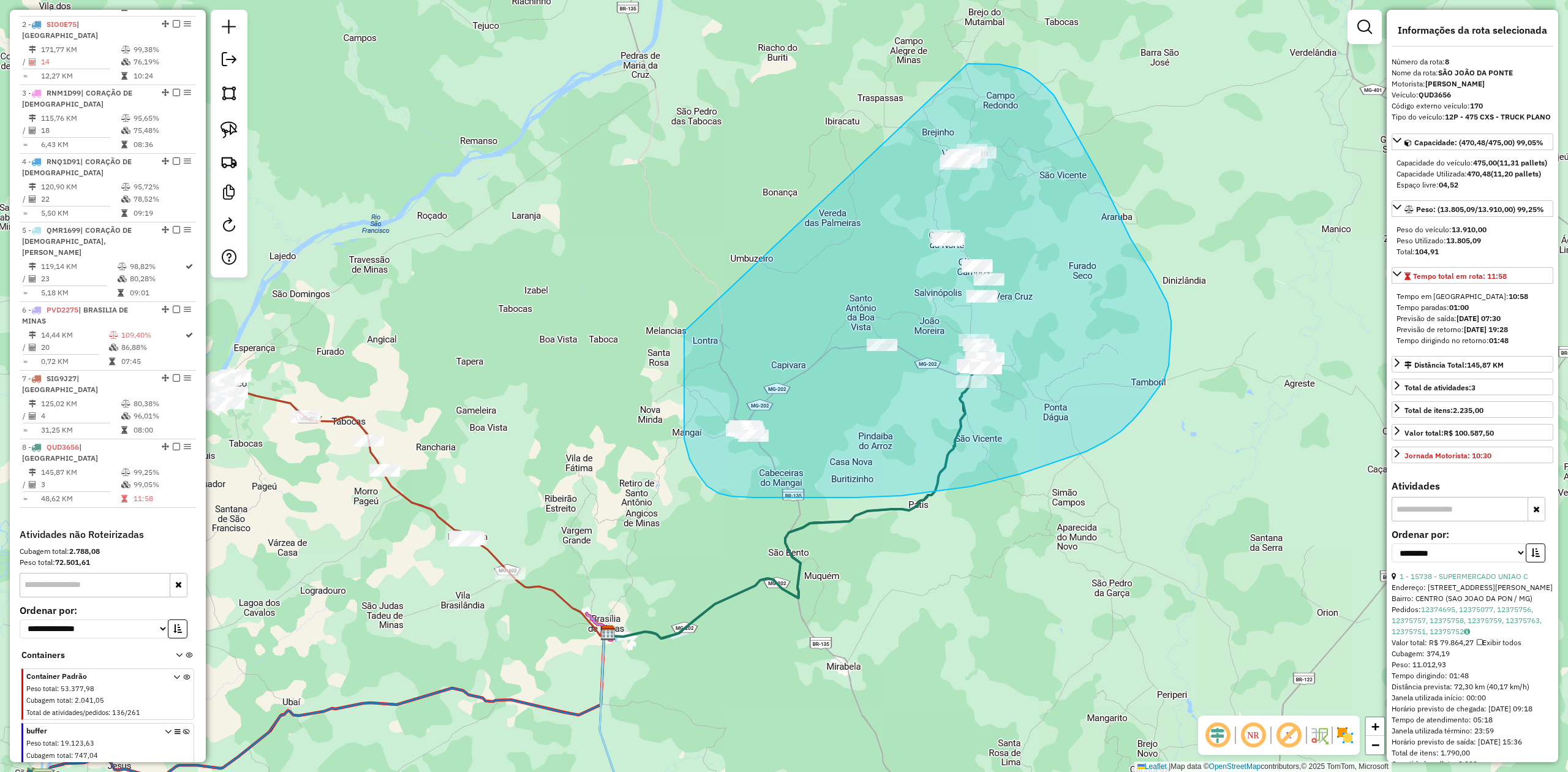
drag, startPoint x: 684, startPoint y: 331, endPoint x: 882, endPoint y: 64, distance: 332.4
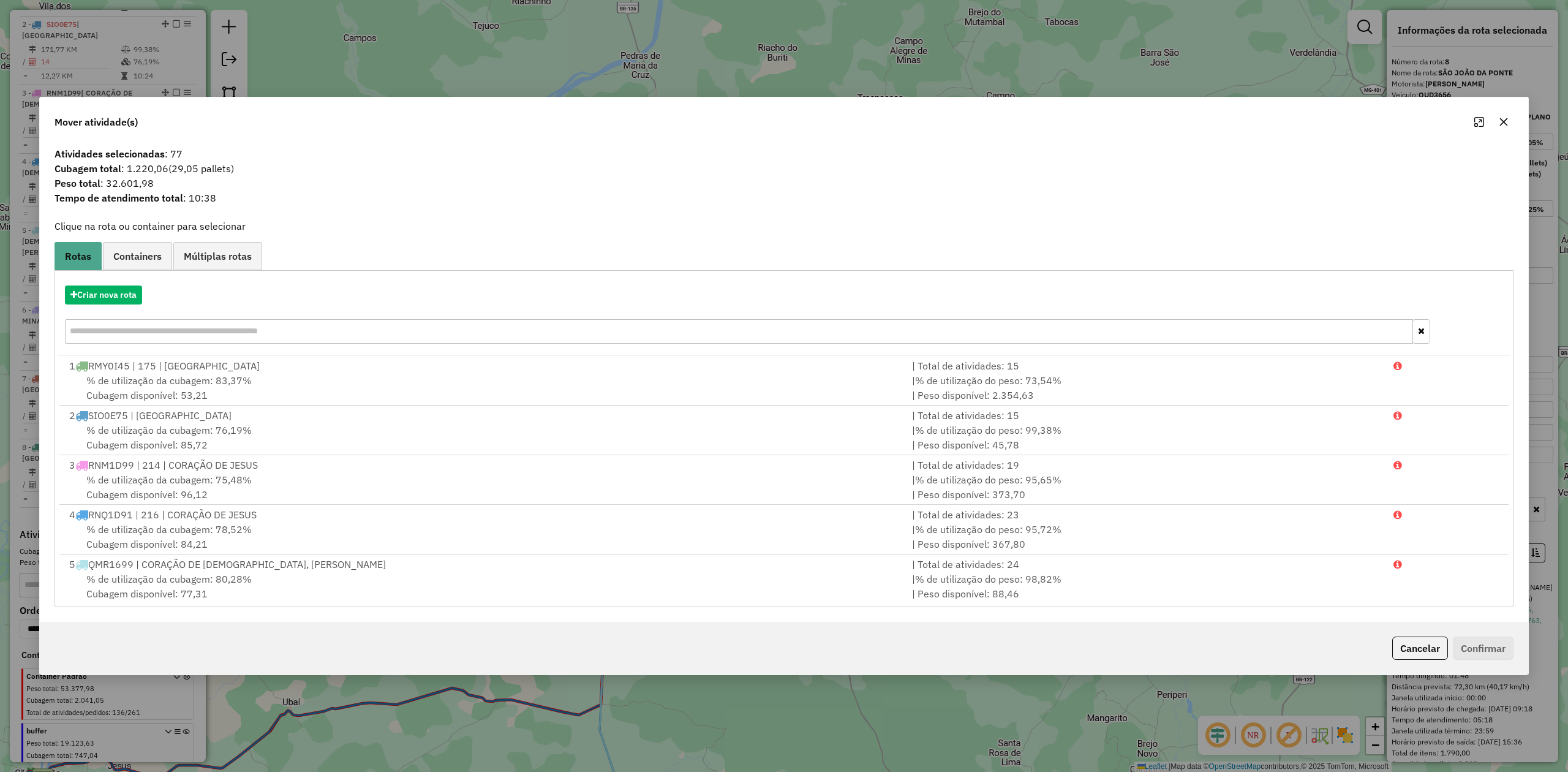
click at [1499, 118] on icon "button" at bounding box center [1504, 122] width 10 height 10
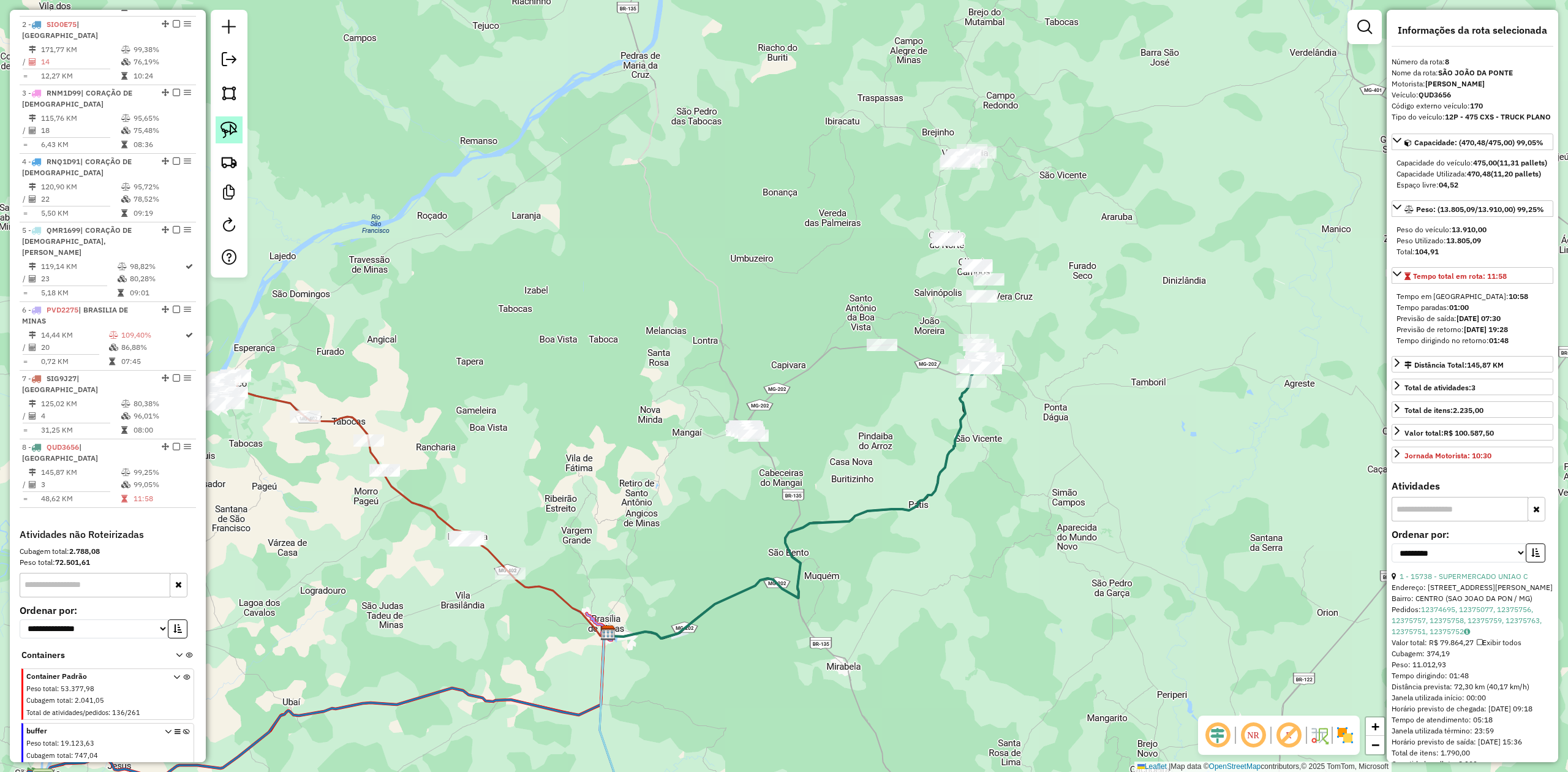
click at [231, 130] on img at bounding box center [228, 130] width 17 height 17
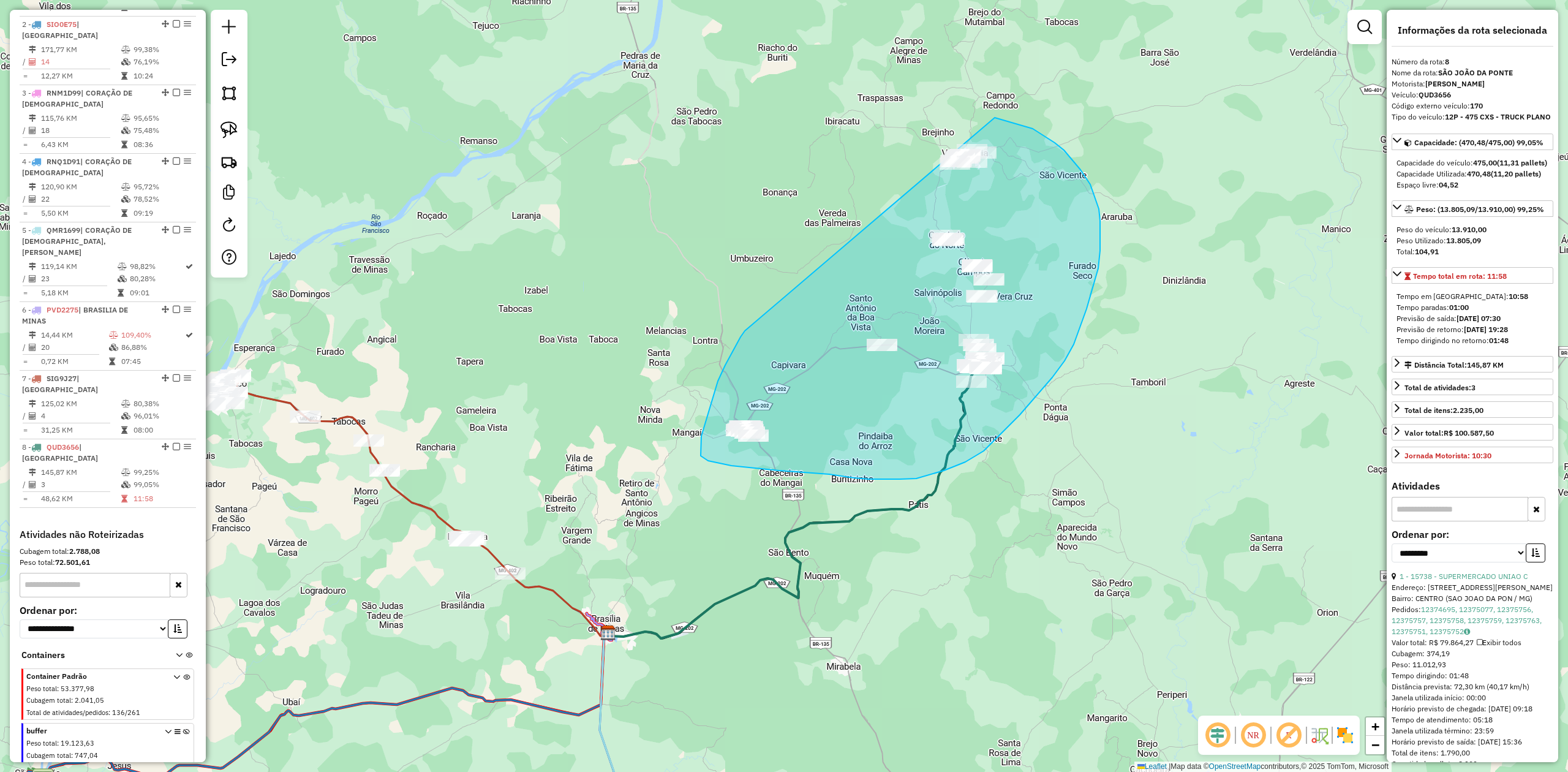
drag, startPoint x: 743, startPoint y: 333, endPoint x: 870, endPoint y: 113, distance: 254.0
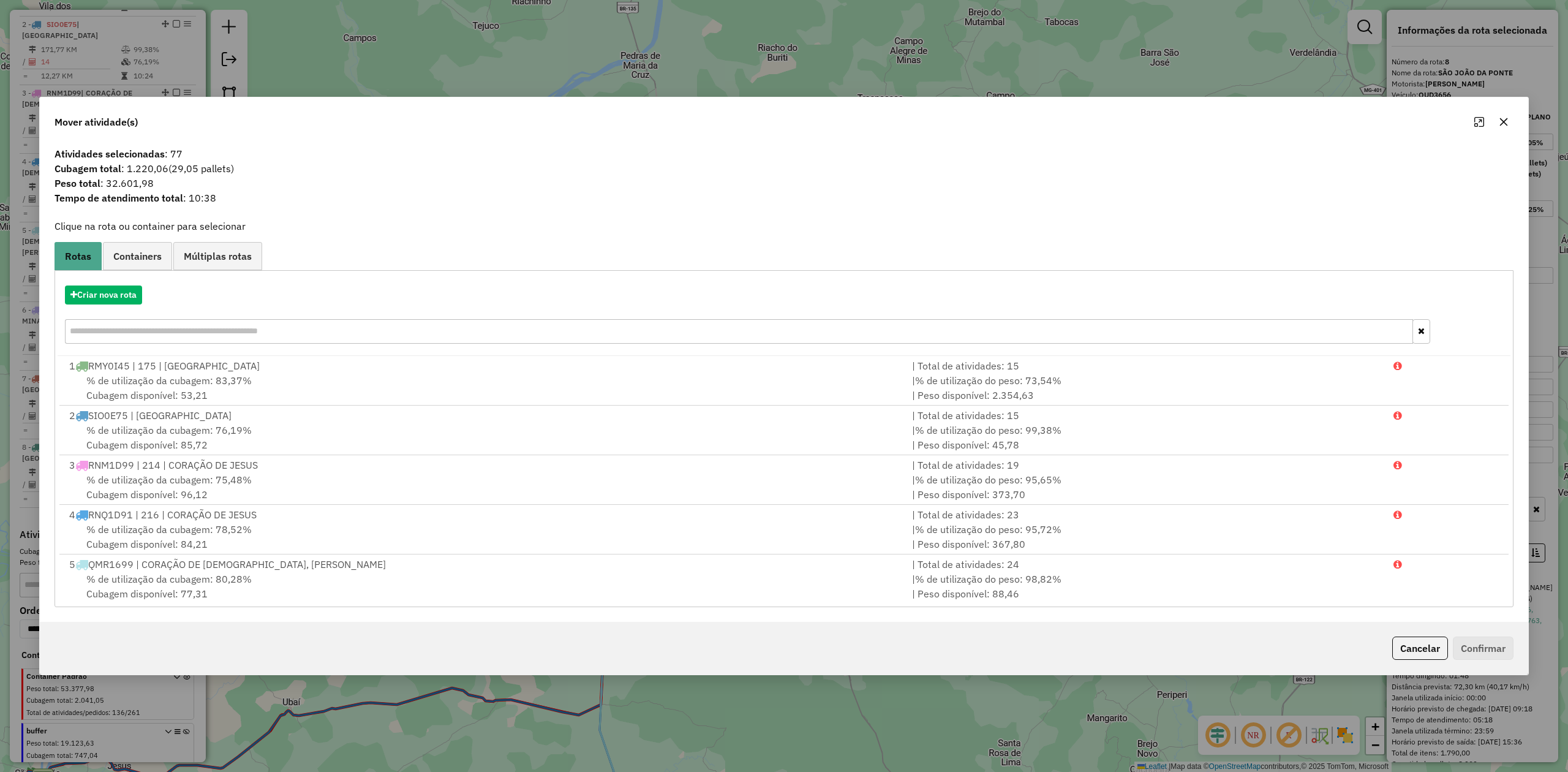
click at [1499, 117] on icon "button" at bounding box center [1504, 122] width 10 height 10
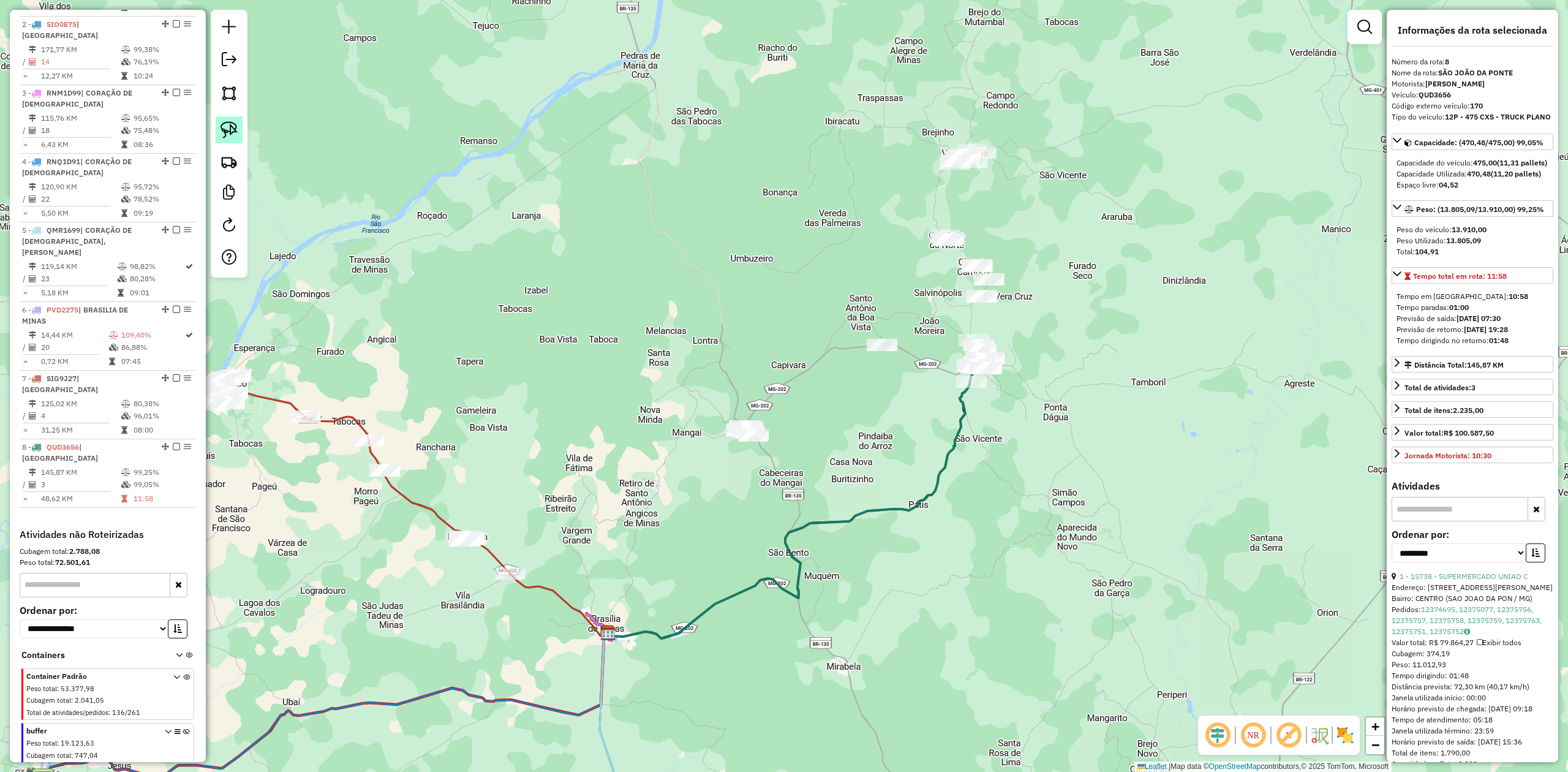
click at [227, 136] on img at bounding box center [228, 130] width 17 height 17
drag, startPoint x: 932, startPoint y: 122, endPoint x: 999, endPoint y: 101, distance: 70.2
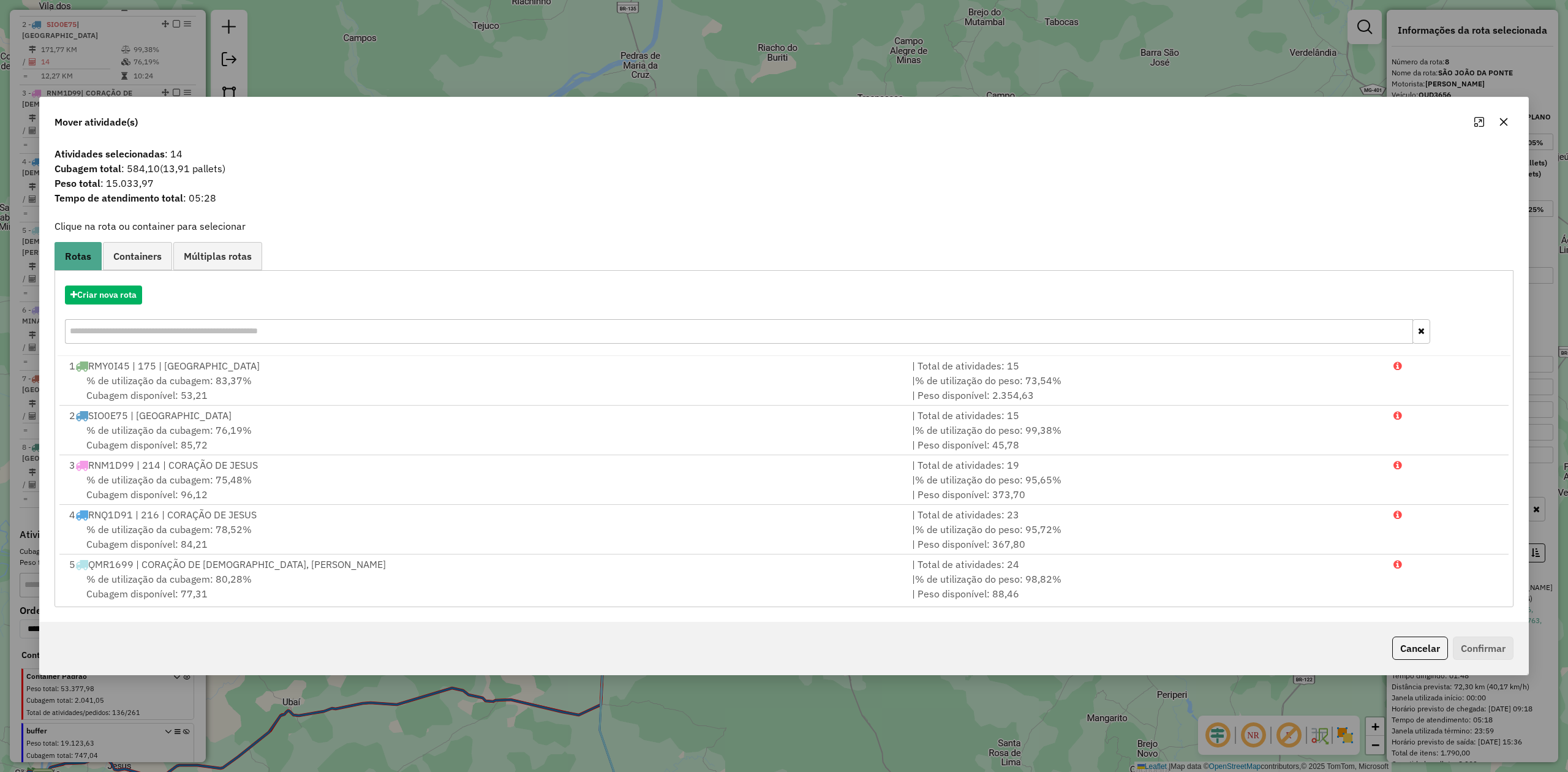
click at [1499, 122] on icon "button" at bounding box center [1504, 122] width 10 height 10
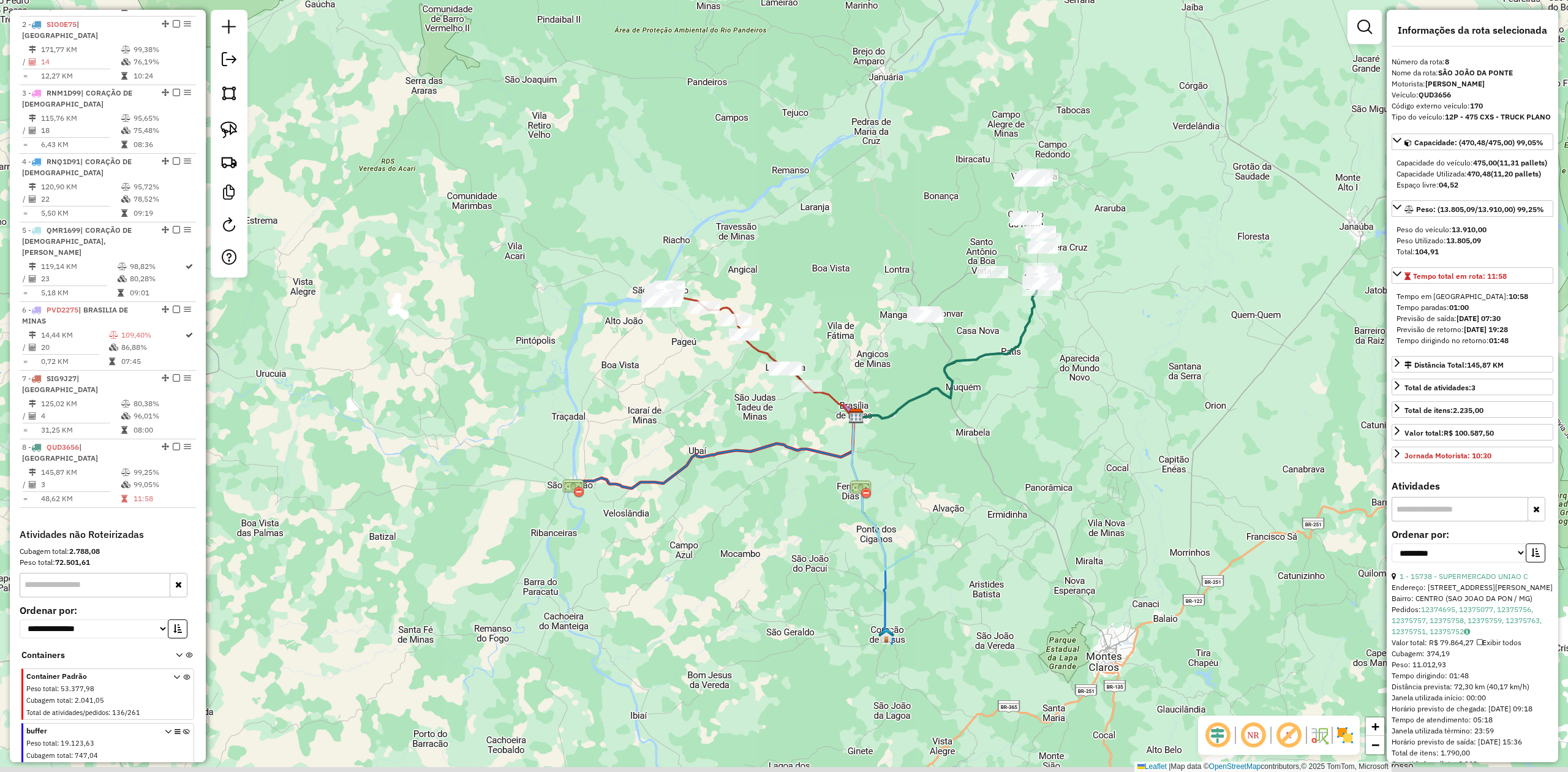
drag, startPoint x: 890, startPoint y: 601, endPoint x: 886, endPoint y: 457, distance: 144.1
click at [886, 457] on div "Janela de atendimento Grade de atendimento Capacidade Transportadoras Veículos …" at bounding box center [784, 386] width 1568 height 772
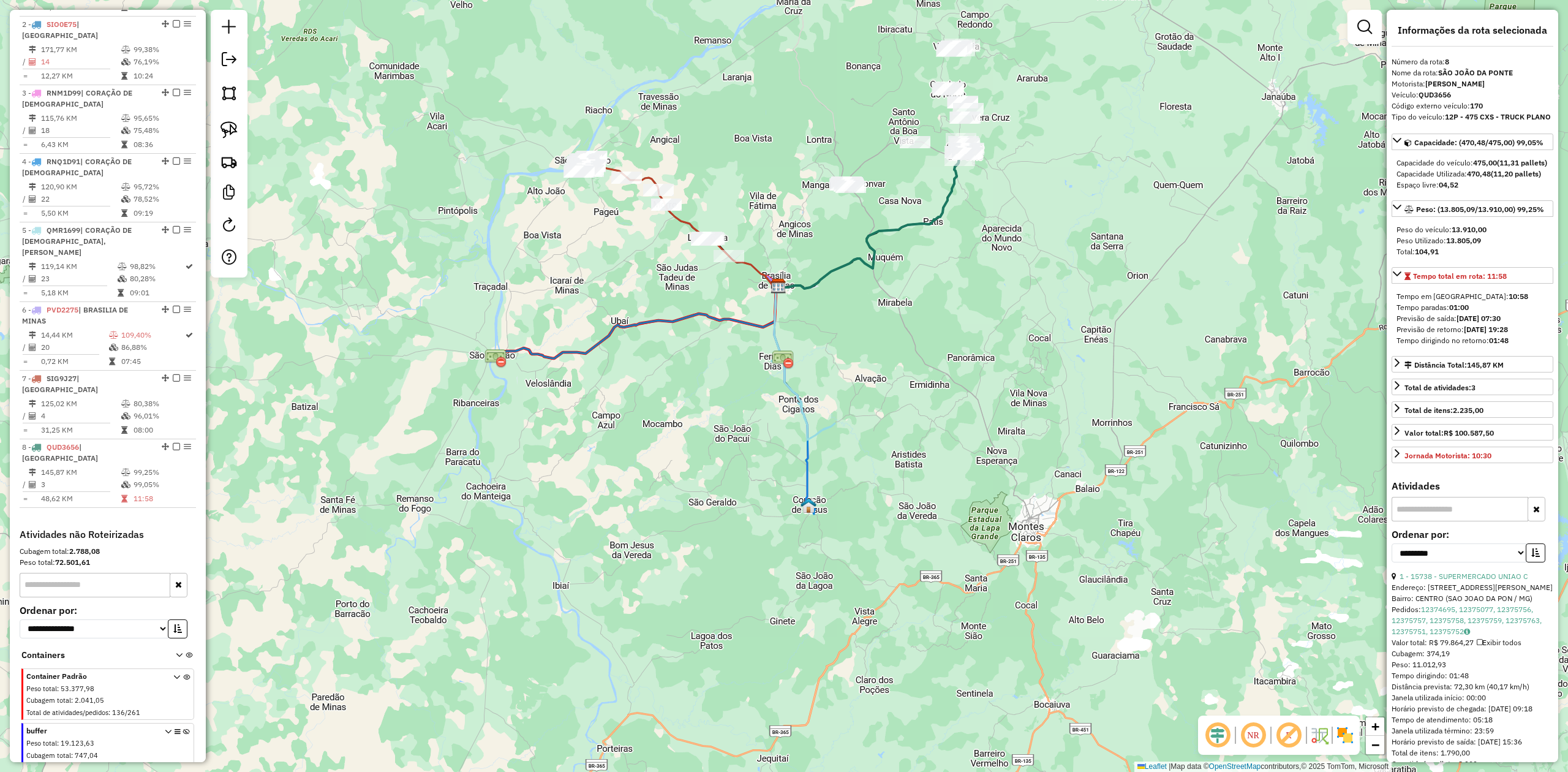
drag, startPoint x: 731, startPoint y: 470, endPoint x: 695, endPoint y: 403, distance: 76.1
click at [695, 403] on div "Janela de atendimento Grade de atendimento Capacidade Transportadoras Veículos …" at bounding box center [784, 386] width 1568 height 772
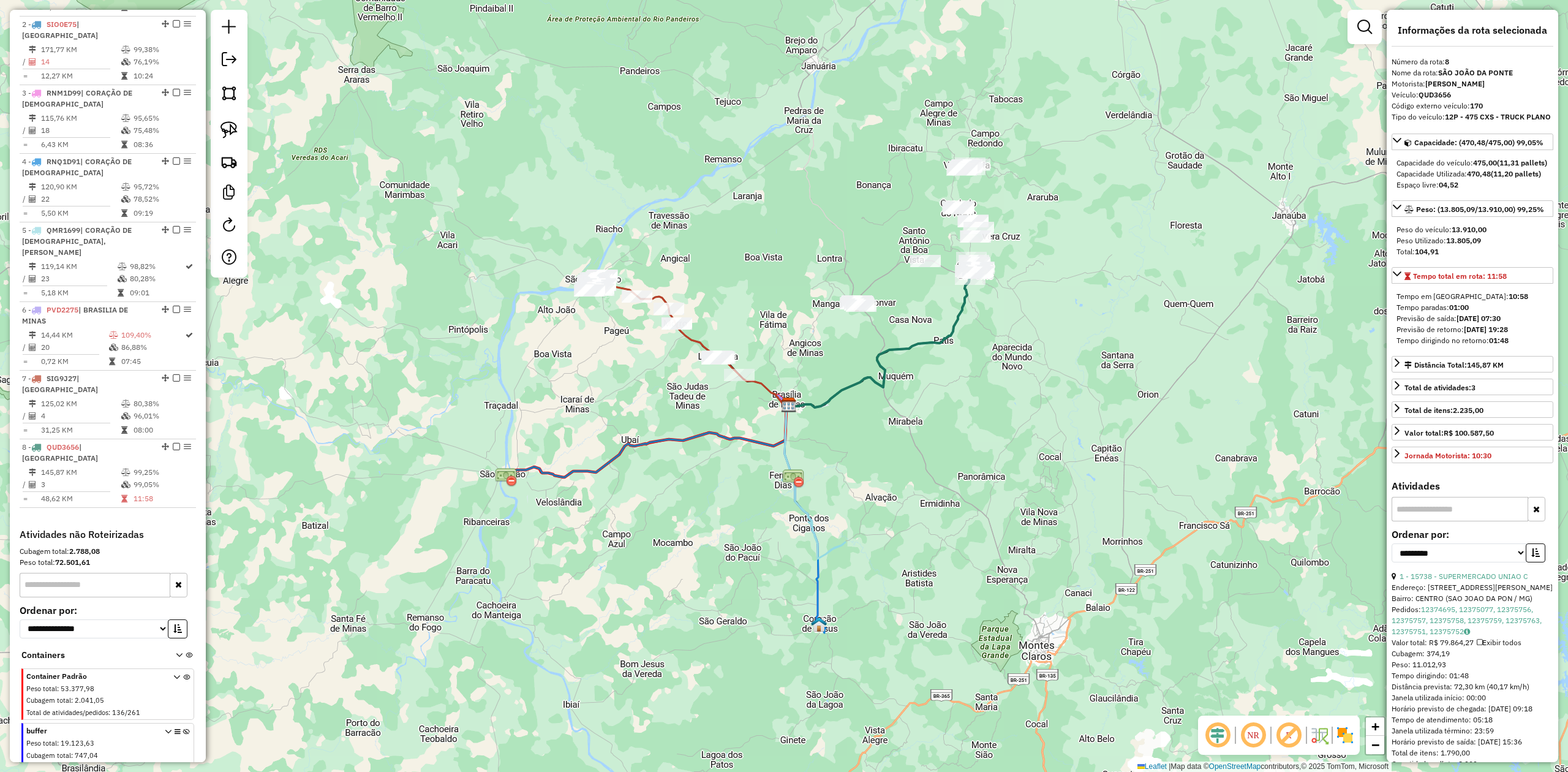
drag, startPoint x: 699, startPoint y: 438, endPoint x: 697, endPoint y: 550, distance: 112.0
click at [707, 564] on div "Janela de atendimento Grade de atendimento Capacidade Transportadoras Veículos …" at bounding box center [784, 386] width 1568 height 772
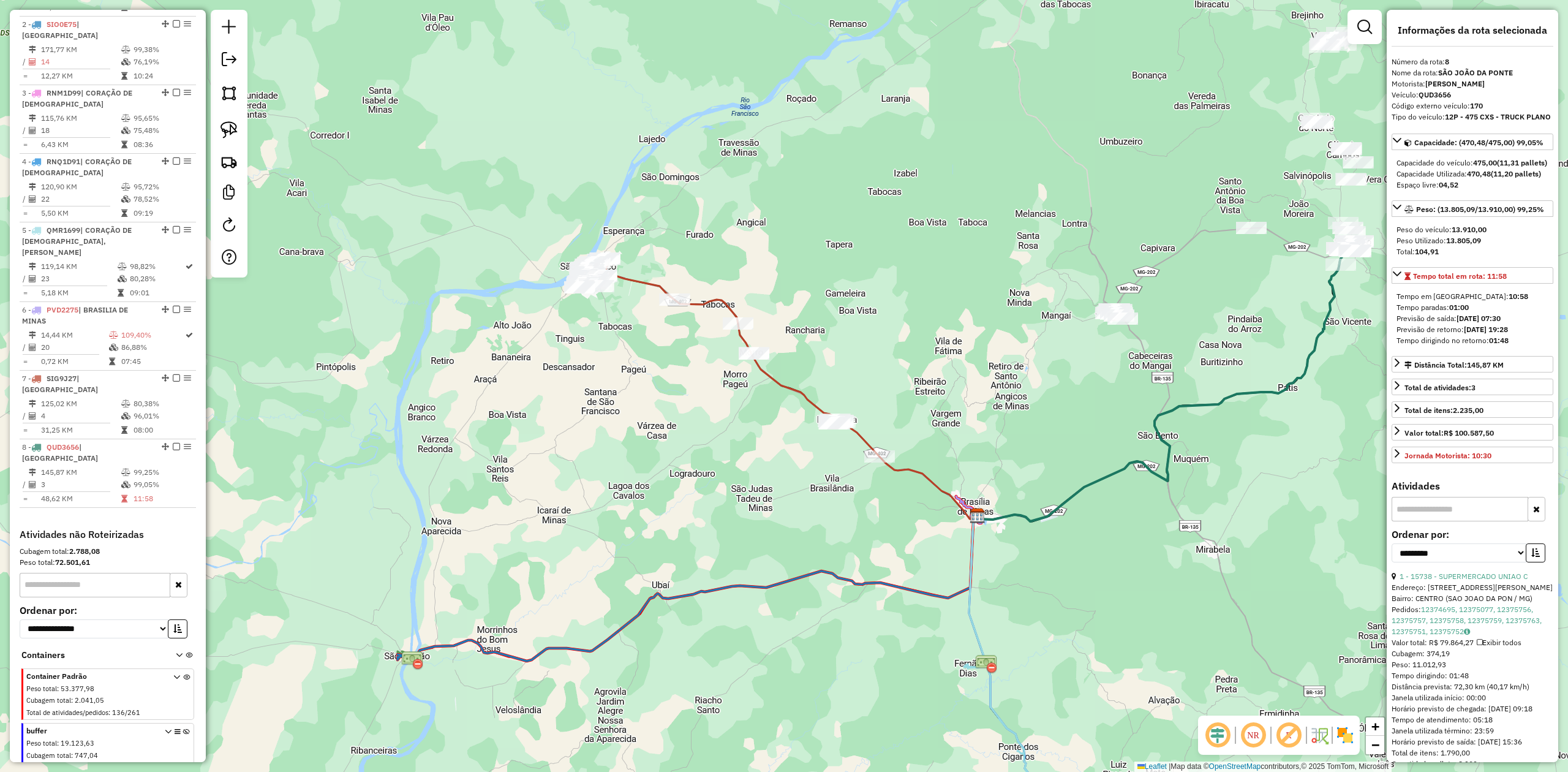
drag, startPoint x: 614, startPoint y: 329, endPoint x: 684, endPoint y: 415, distance: 110.9
click at [684, 415] on div "Janela de atendimento Grade de atendimento Capacidade Transportadoras Veículos …" at bounding box center [784, 386] width 1568 height 772
click at [229, 126] on img at bounding box center [228, 130] width 17 height 17
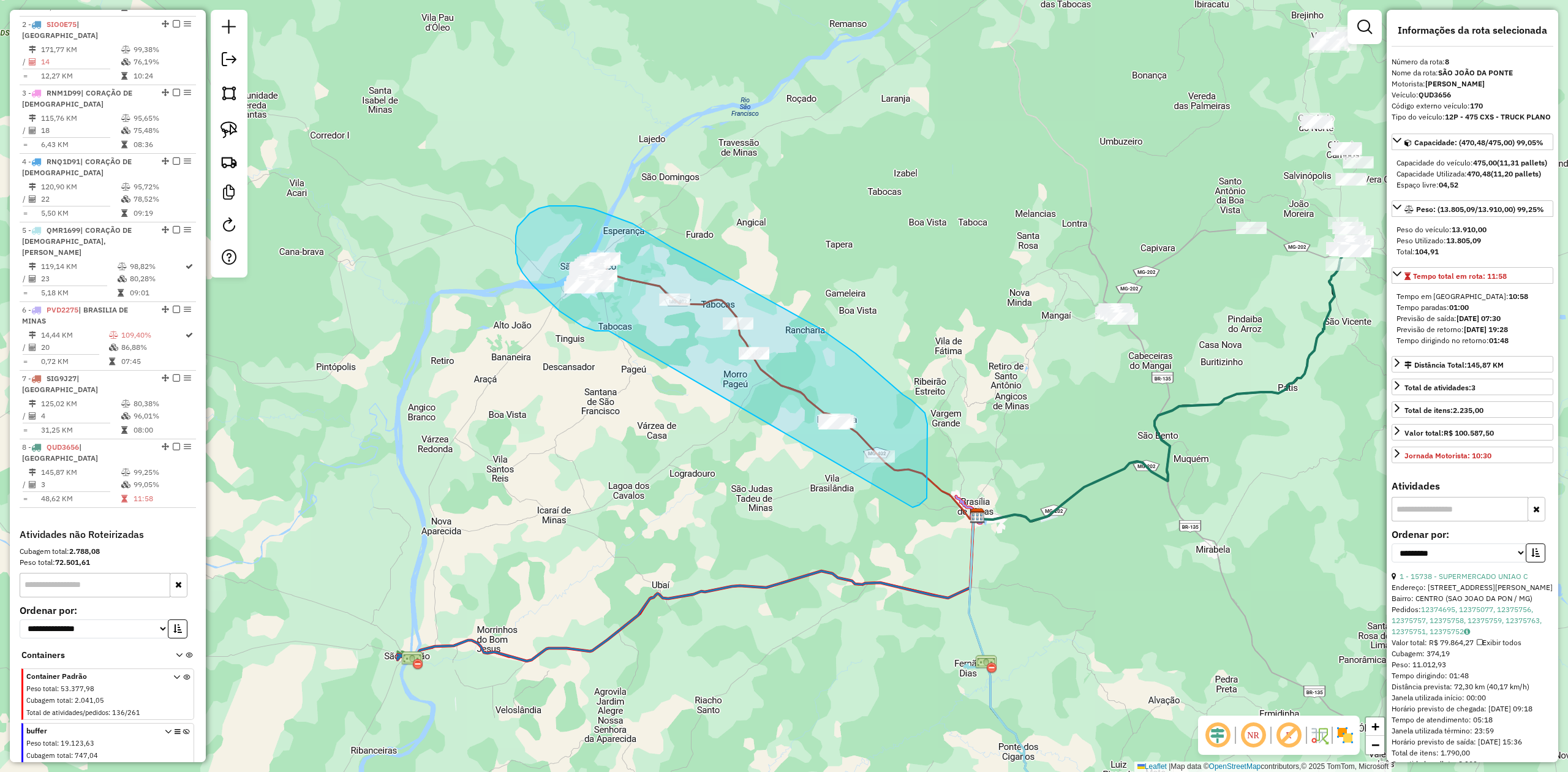
drag, startPoint x: 601, startPoint y: 331, endPoint x: 798, endPoint y: 463, distance: 237.1
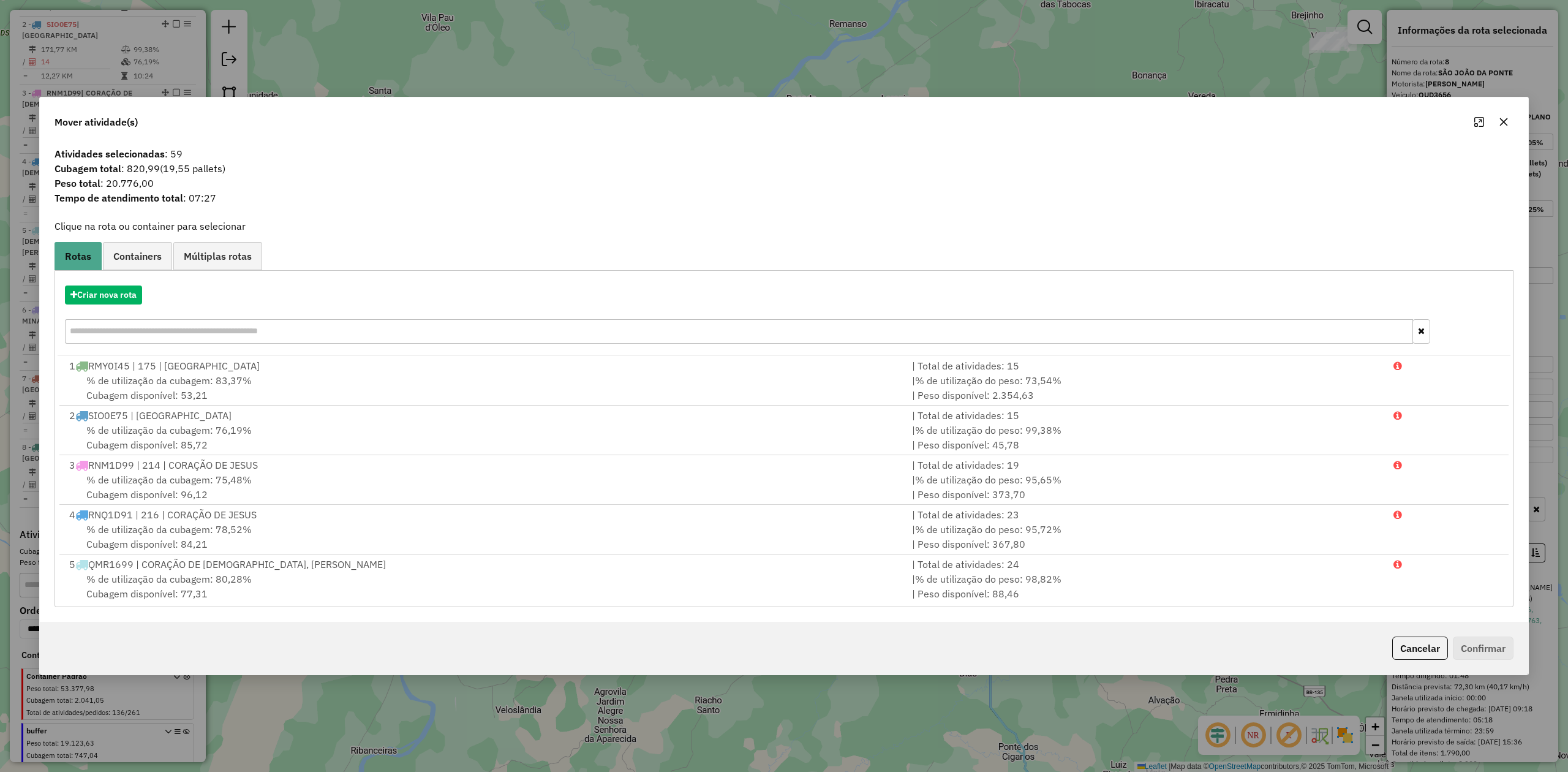
click at [1502, 122] on icon "button" at bounding box center [1504, 122] width 8 height 8
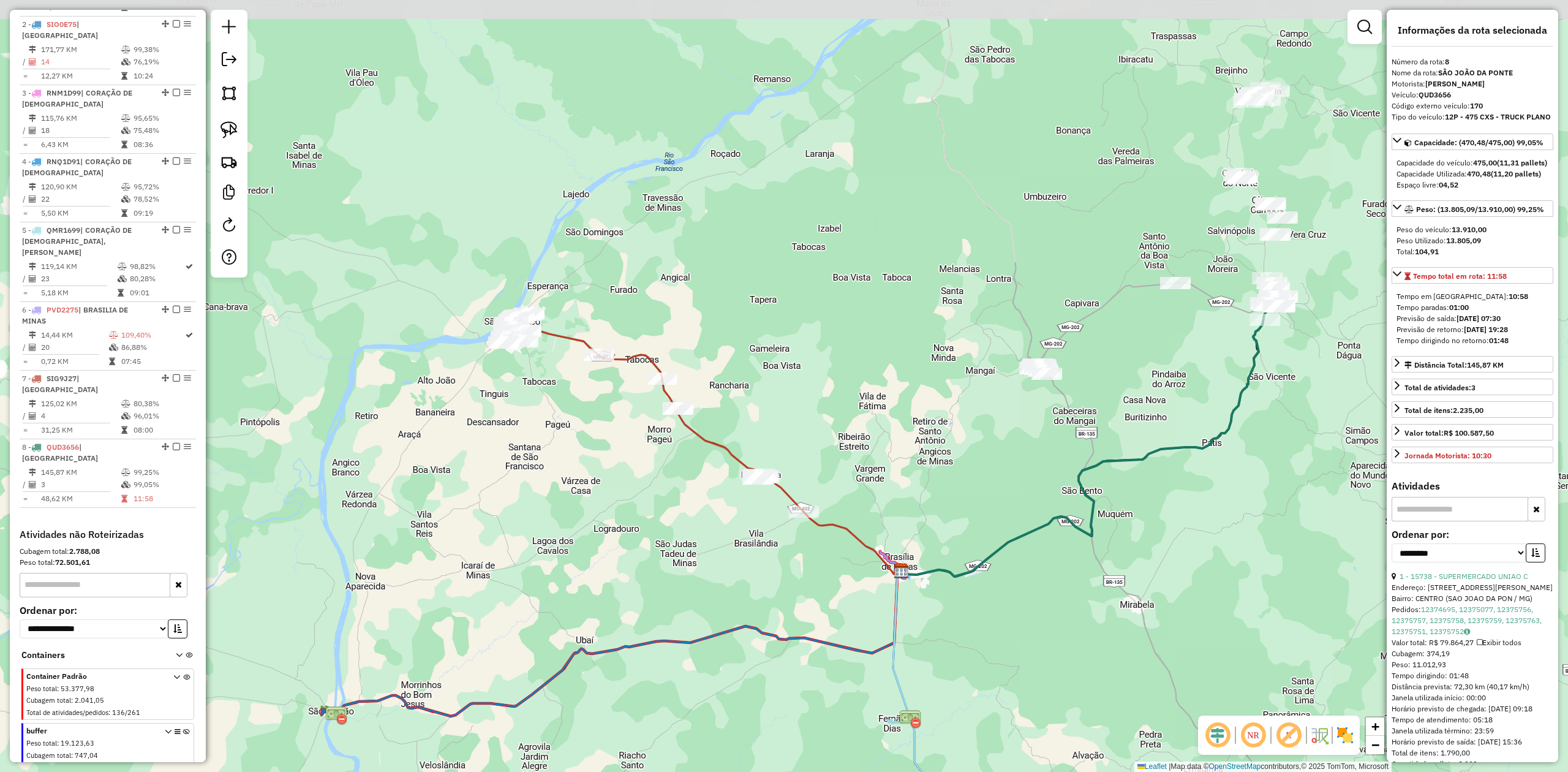
drag, startPoint x: 956, startPoint y: 359, endPoint x: 868, endPoint y: 438, distance: 118.3
click at [844, 437] on div "Janela de atendimento Grade de atendimento Capacidade Transportadoras Veículos …" at bounding box center [784, 386] width 1568 height 772
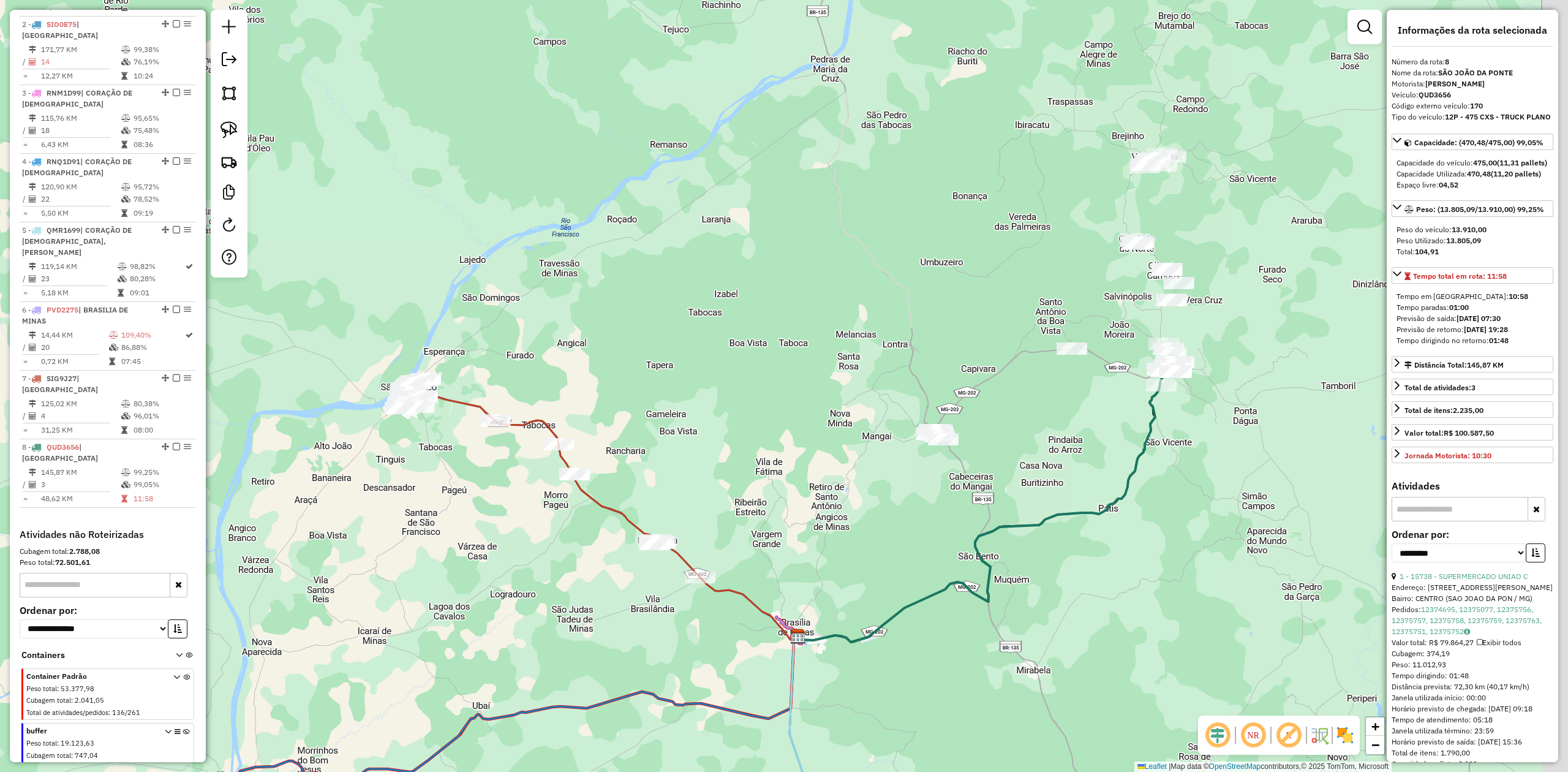
drag, startPoint x: 949, startPoint y: 509, endPoint x: 838, endPoint y: 555, distance: 120.2
click at [843, 555] on div "Janela de atendimento Grade de atendimento Capacidade Transportadoras Veículos …" at bounding box center [784, 386] width 1568 height 772
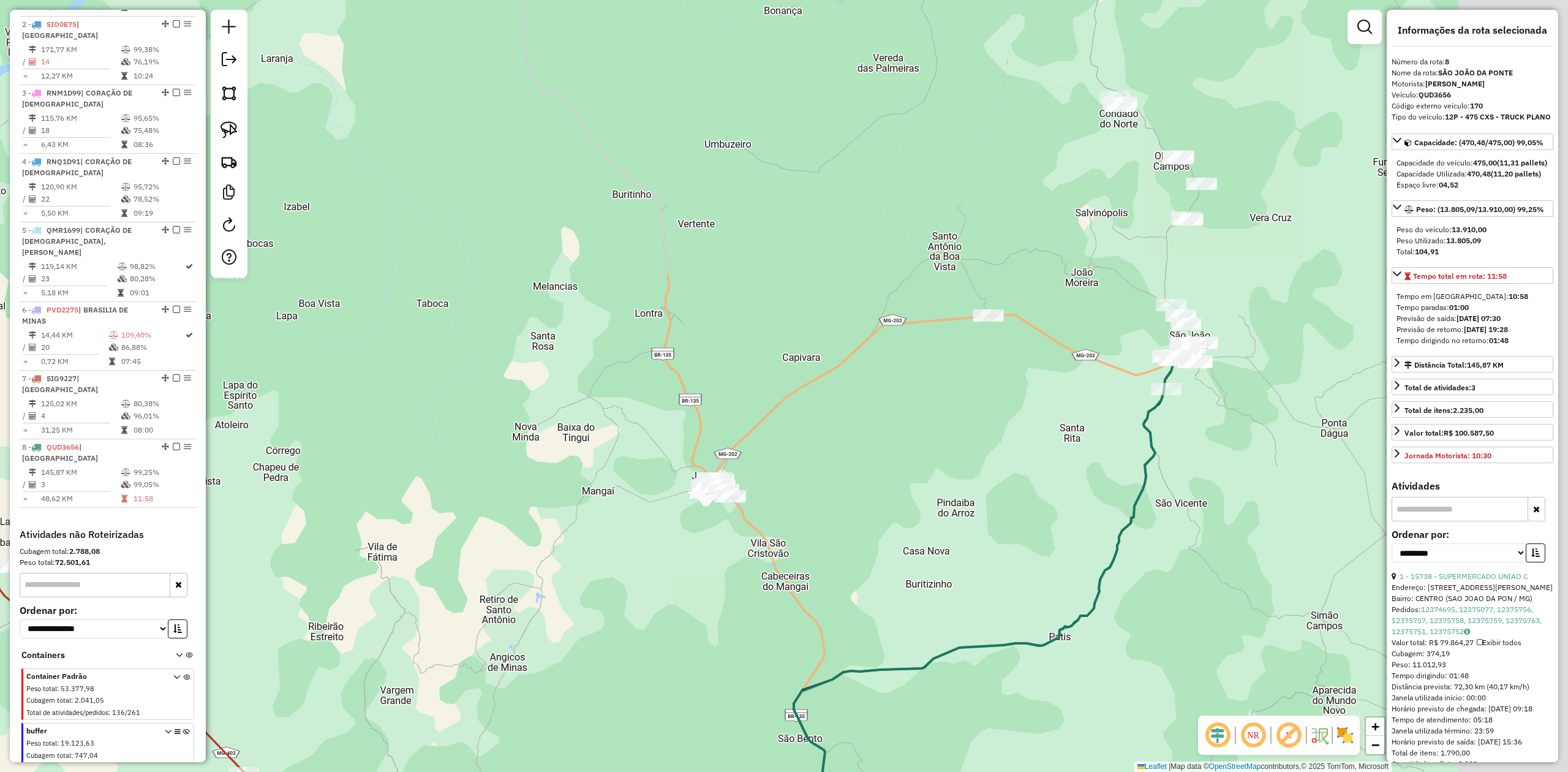
drag, startPoint x: 904, startPoint y: 460, endPoint x: 888, endPoint y: 466, distance: 17.1
click at [888, 466] on div "Janela de atendimento Grade de atendimento Capacidade Transportadoras Veículos …" at bounding box center [784, 386] width 1568 height 772
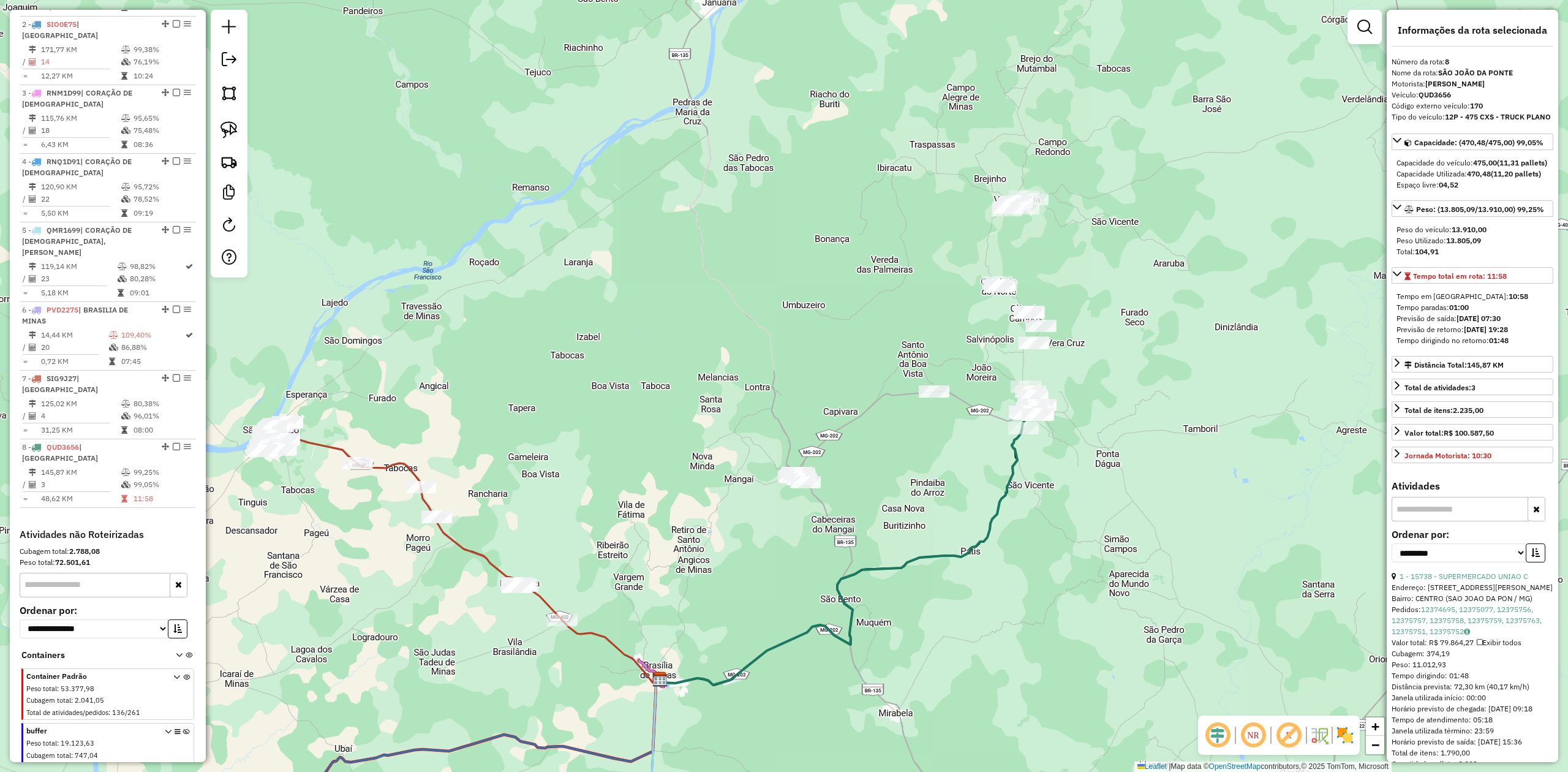
drag, startPoint x: 896, startPoint y: 502, endPoint x: 1018, endPoint y: 375, distance: 176.1
click at [1018, 375] on div "Janela de atendimento Grade de atendimento Capacidade Transportadoras Veículos …" at bounding box center [784, 386] width 1568 height 772
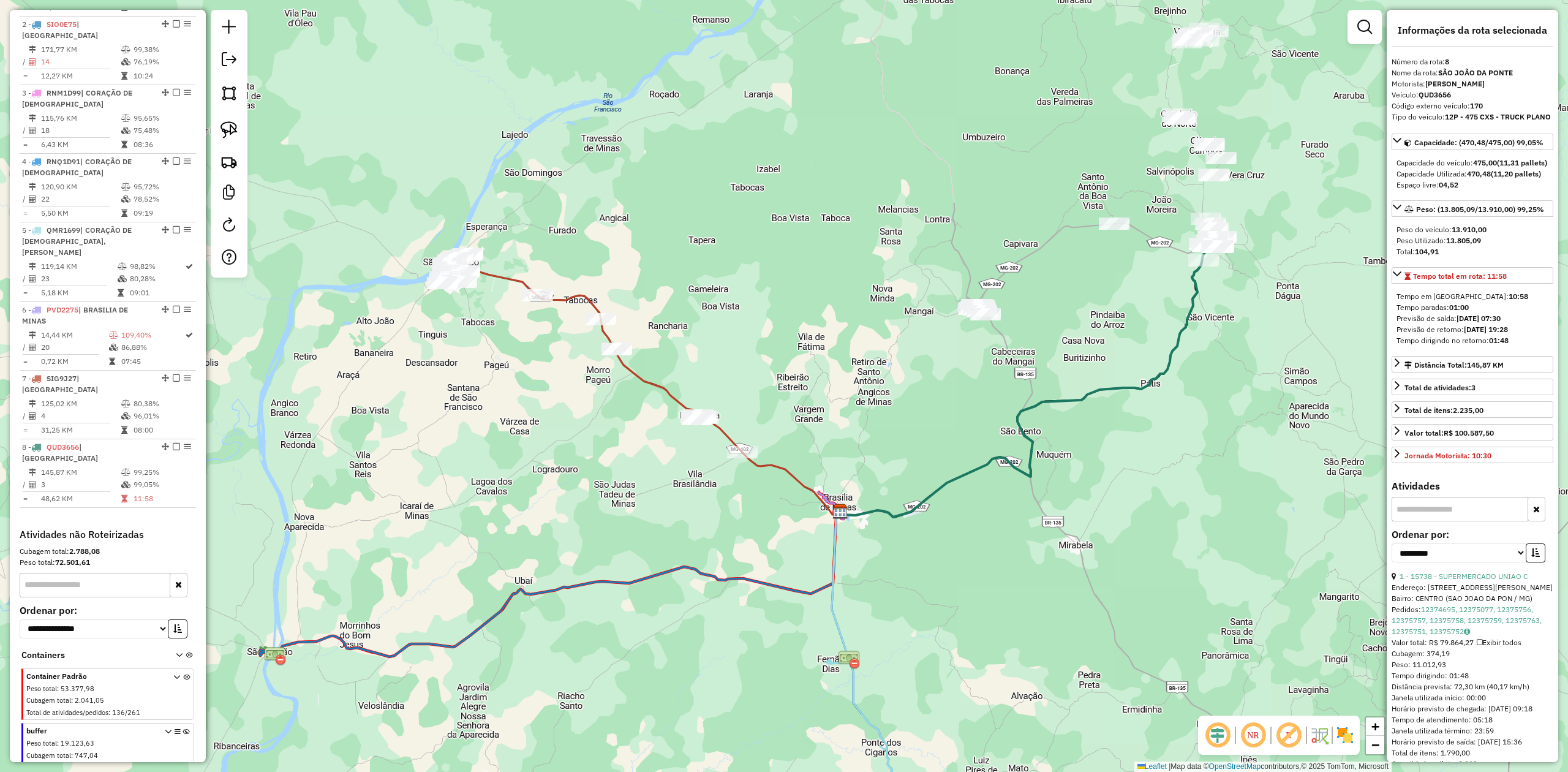
drag, startPoint x: 468, startPoint y: 383, endPoint x: 554, endPoint y: 389, distance: 86.2
click at [550, 389] on div "Janela de atendimento Grade de atendimento Capacidade Transportadoras Veículos …" at bounding box center [784, 386] width 1568 height 772
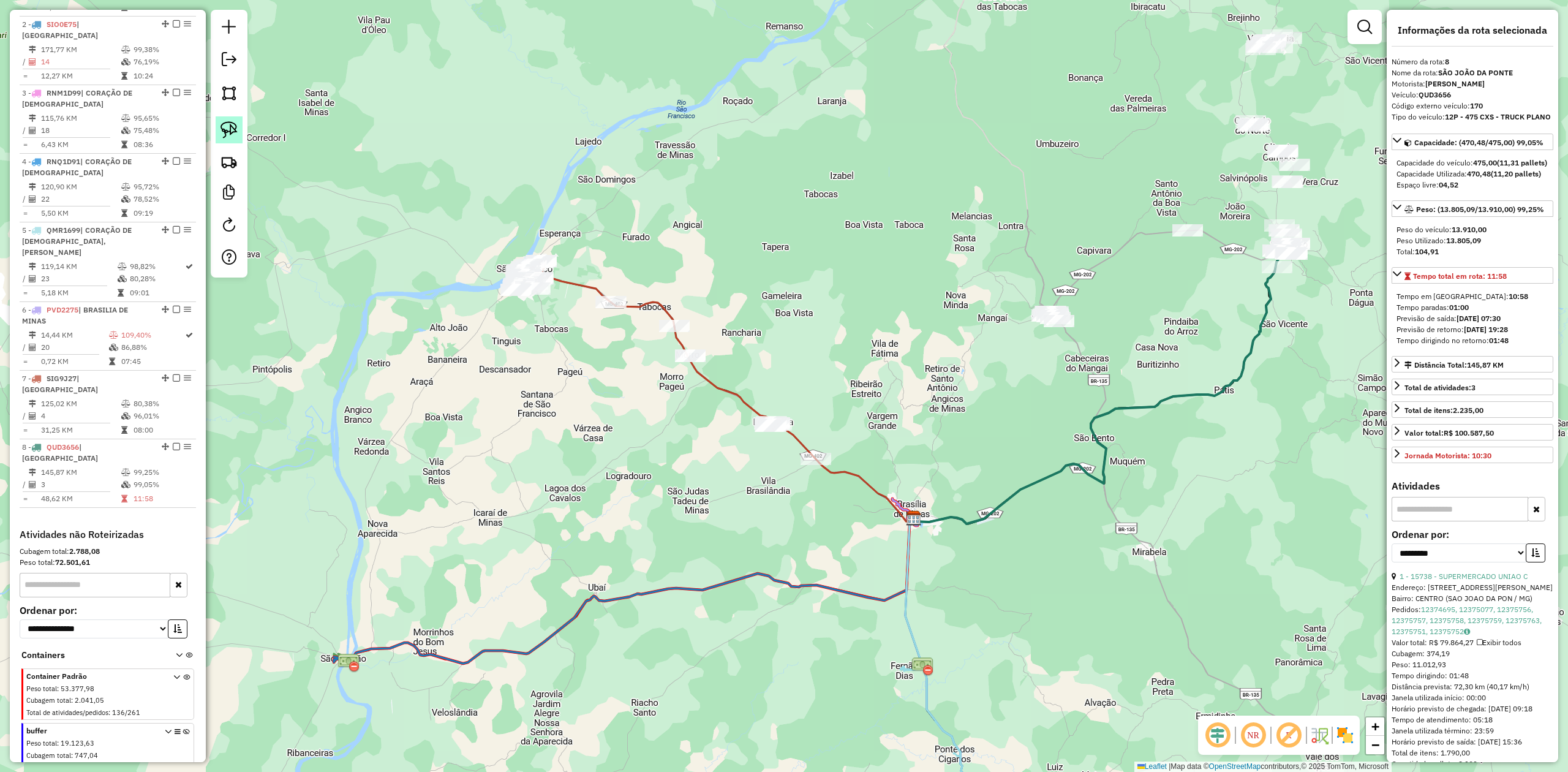
click at [222, 124] on img at bounding box center [228, 130] width 17 height 17
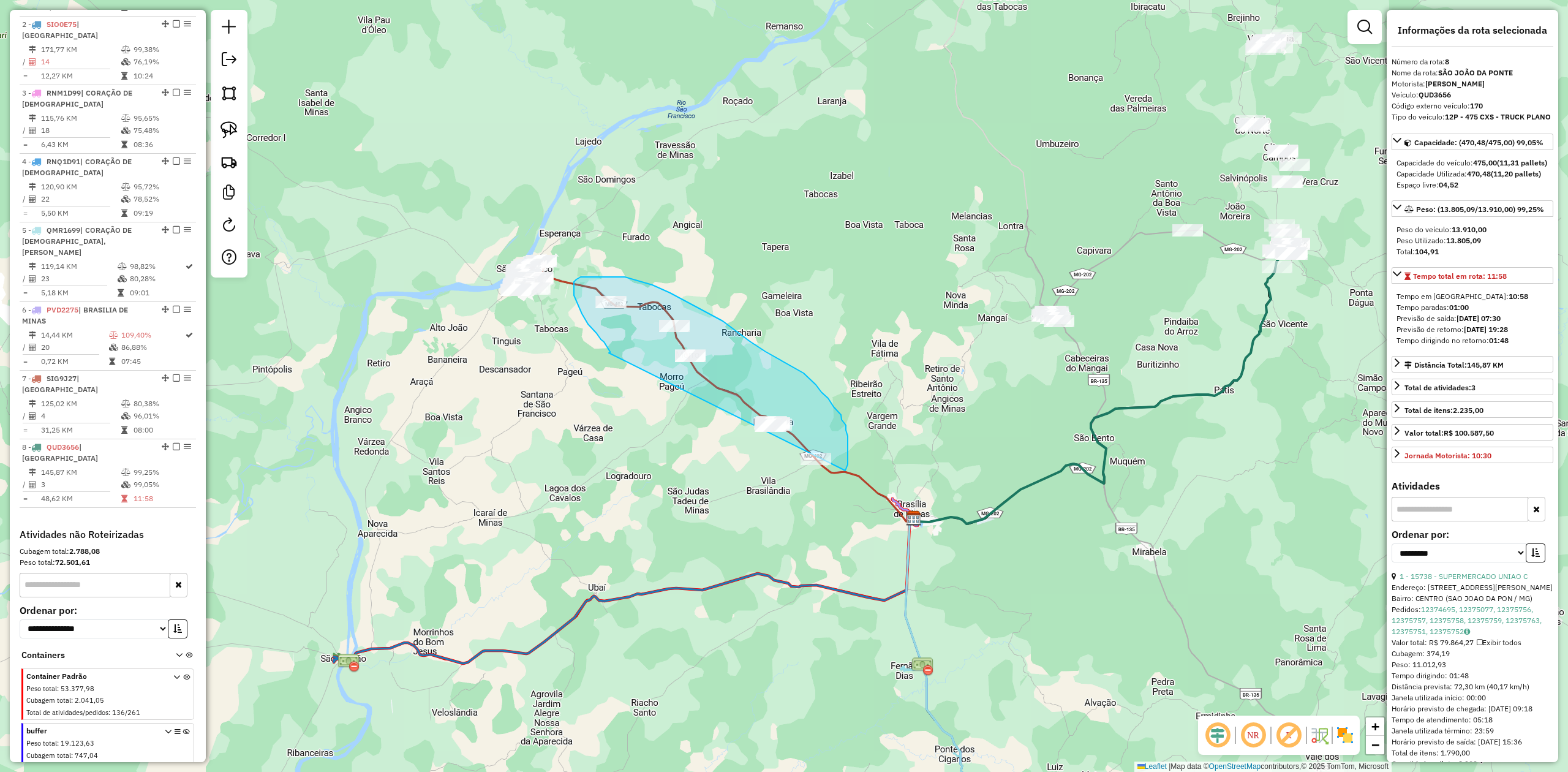
drag, startPoint x: 609, startPoint y: 353, endPoint x: 796, endPoint y: 486, distance: 229.5
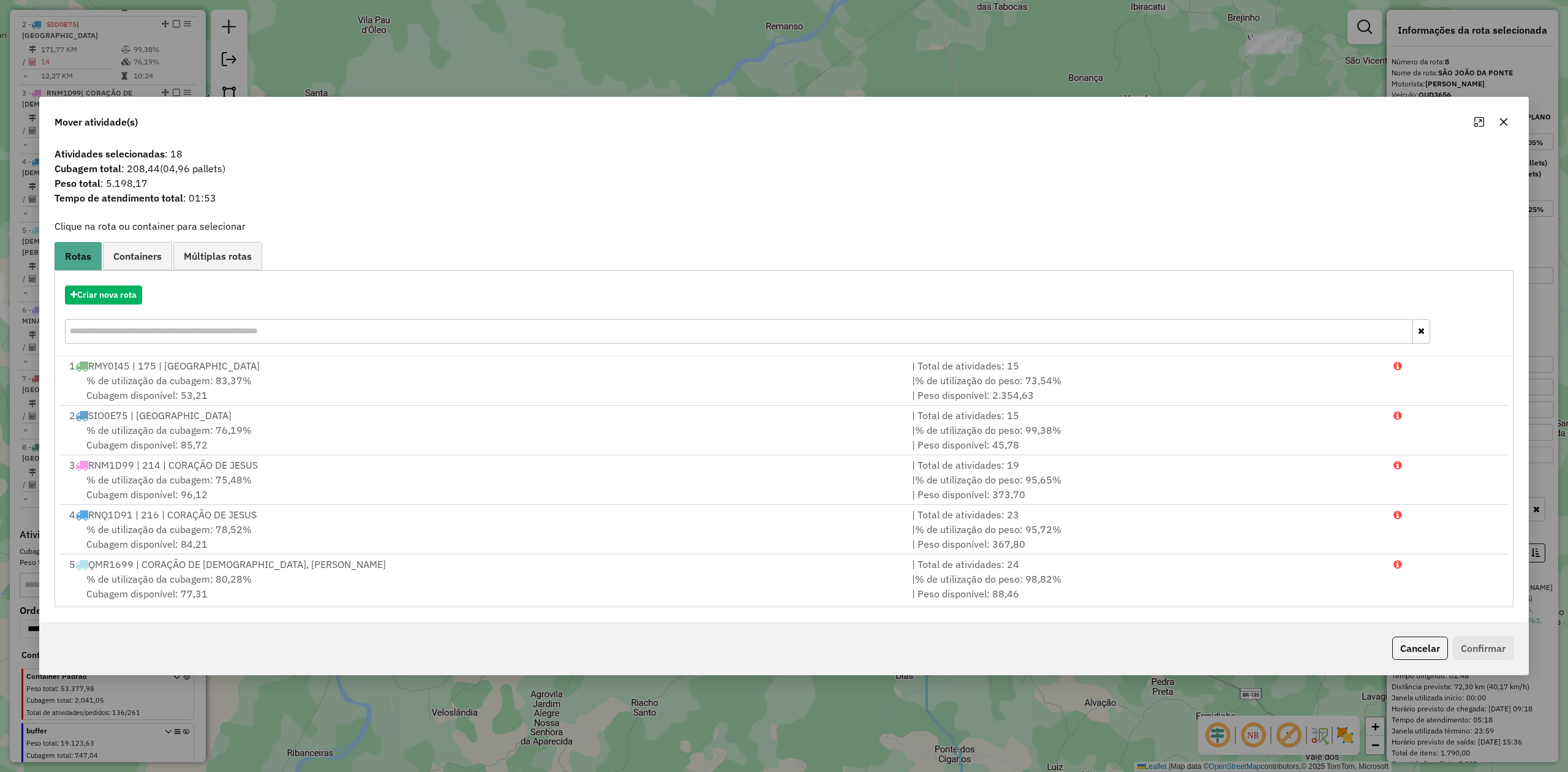
click at [1499, 119] on icon "button" at bounding box center [1504, 122] width 10 height 10
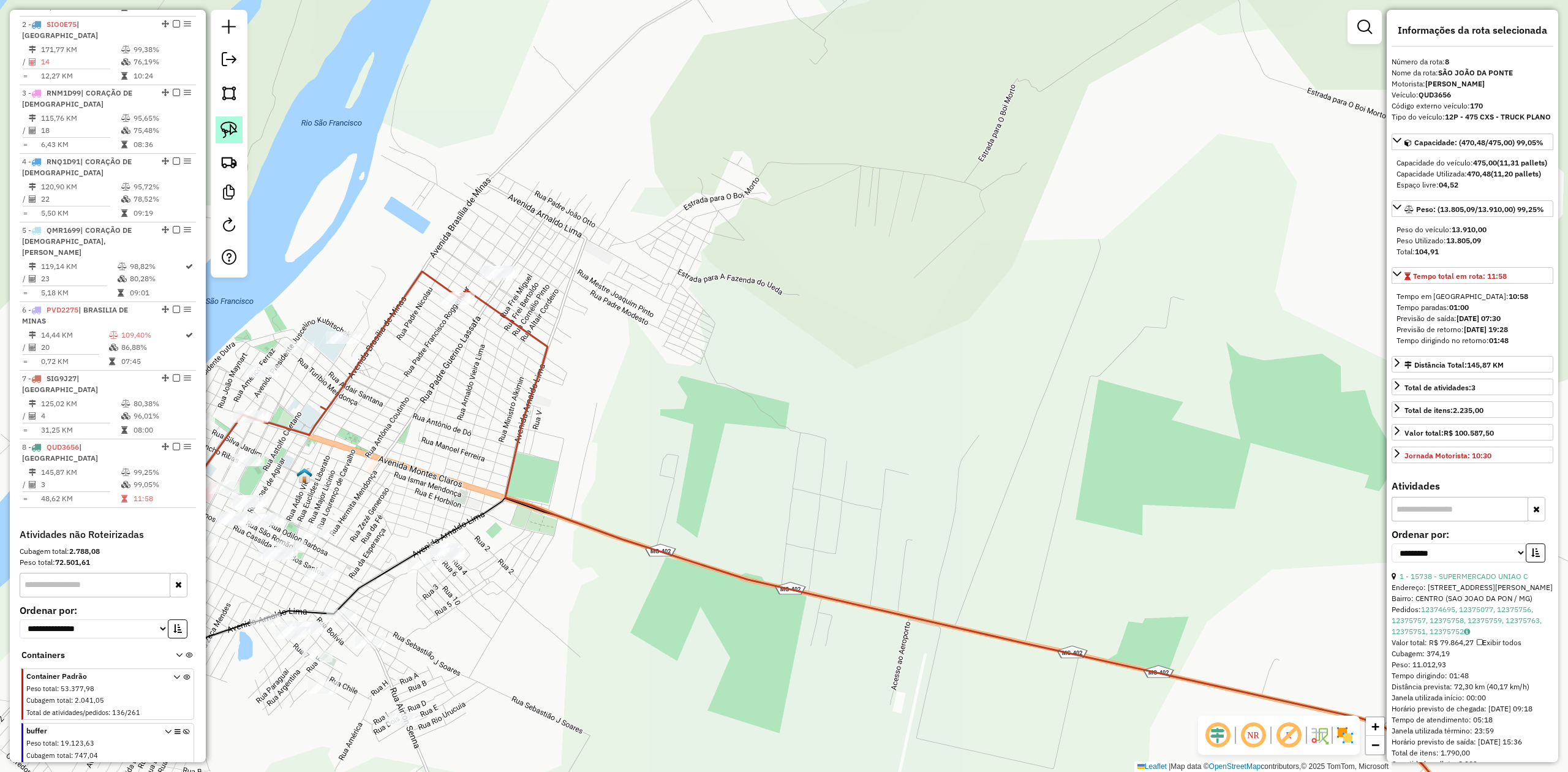
click at [231, 128] on img at bounding box center [228, 130] width 17 height 17
drag, startPoint x: 442, startPoint y: 329, endPoint x: 516, endPoint y: 314, distance: 75.5
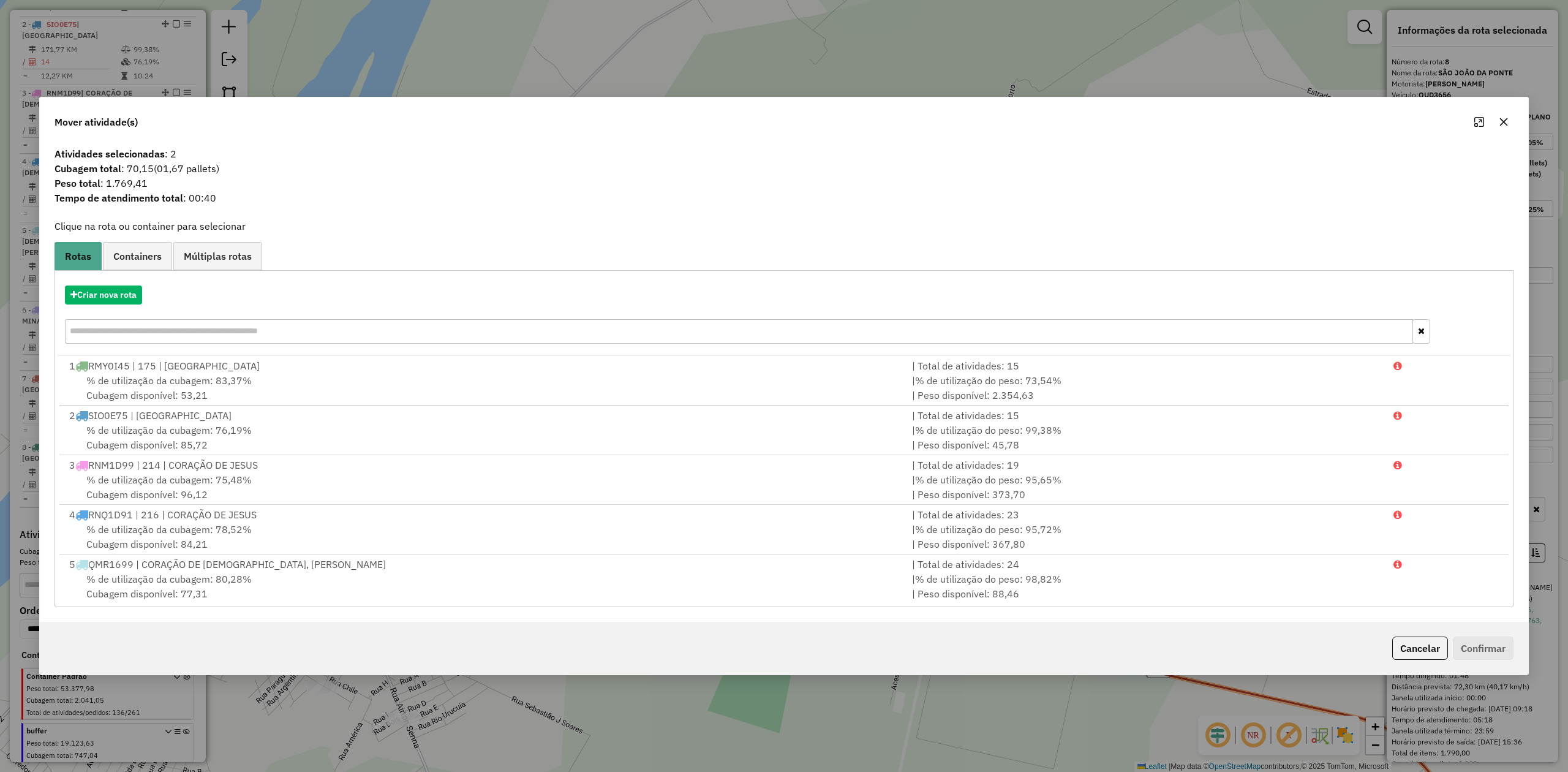
click at [1502, 118] on icon "button" at bounding box center [1504, 122] width 10 height 10
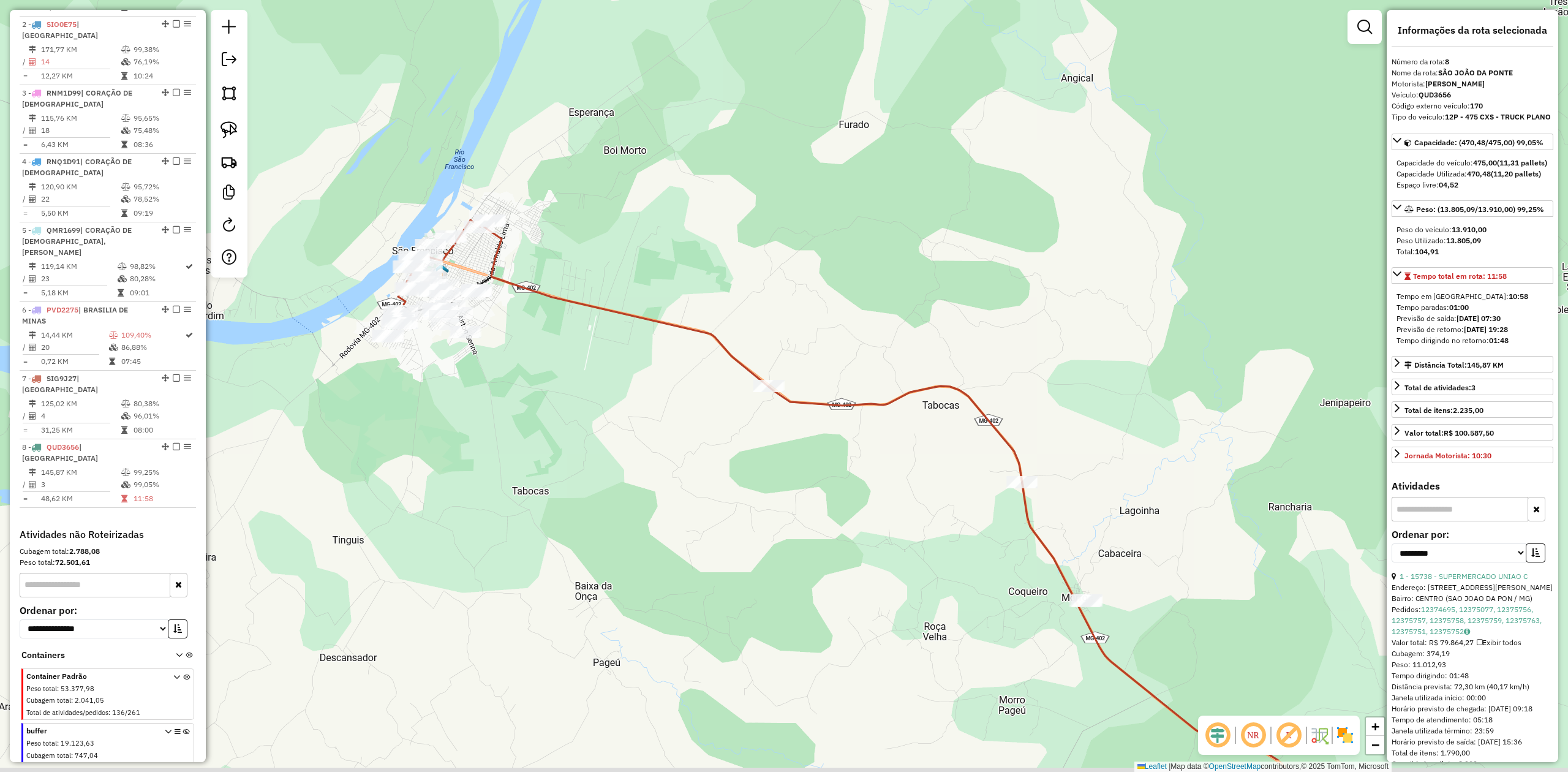
drag, startPoint x: 801, startPoint y: 446, endPoint x: 546, endPoint y: 349, distance: 272.8
click at [549, 354] on div "Janela de atendimento Grade de atendimento Capacidade Transportadoras Veículos …" at bounding box center [784, 386] width 1568 height 772
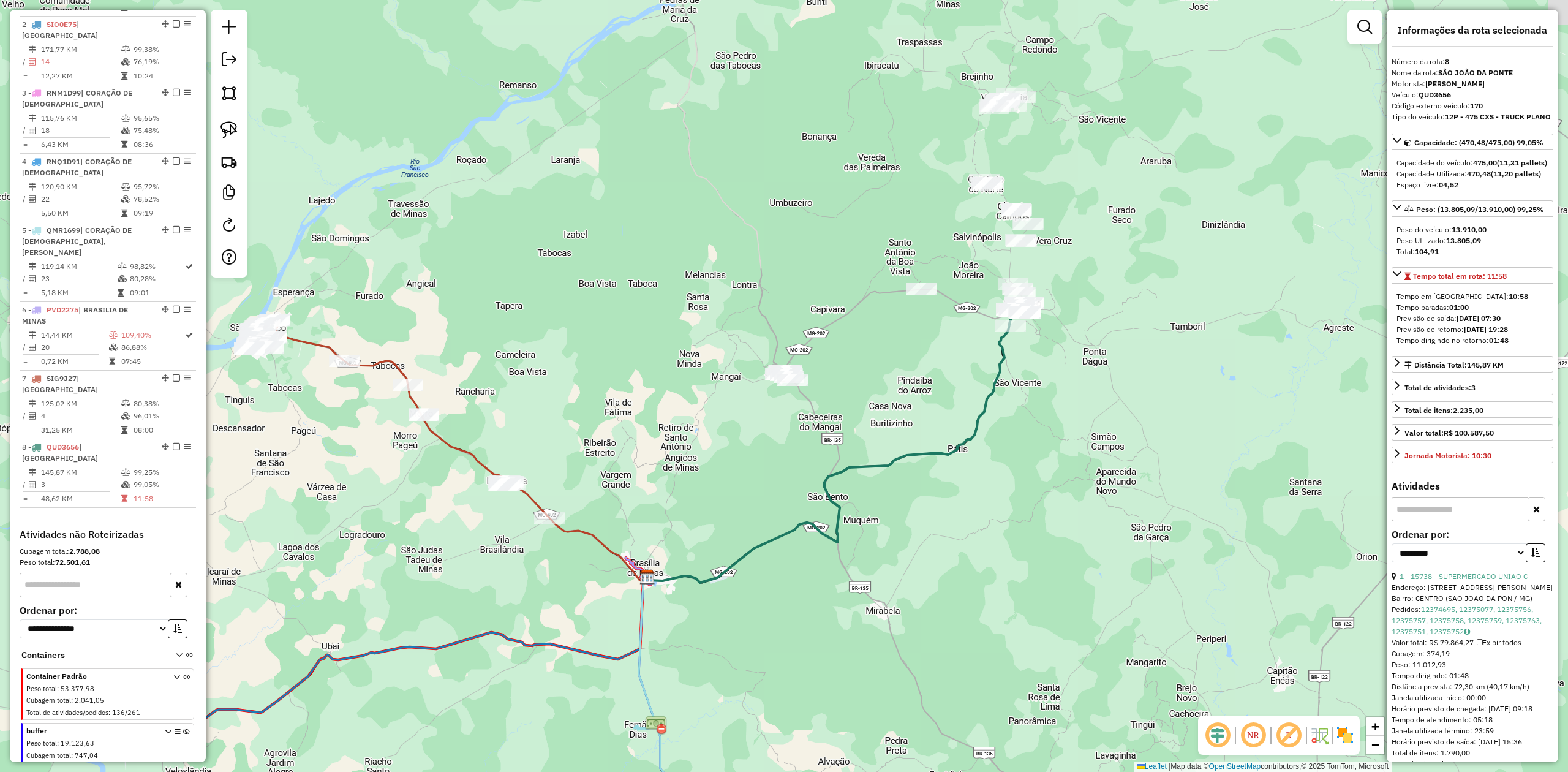
drag, startPoint x: 1237, startPoint y: 336, endPoint x: 904, endPoint y: 334, distance: 333.0
click at [904, 334] on div "Janela de atendimento Grade de atendimento Capacidade Transportadoras Veículos …" at bounding box center [784, 386] width 1568 height 772
click at [233, 133] on img at bounding box center [228, 130] width 17 height 17
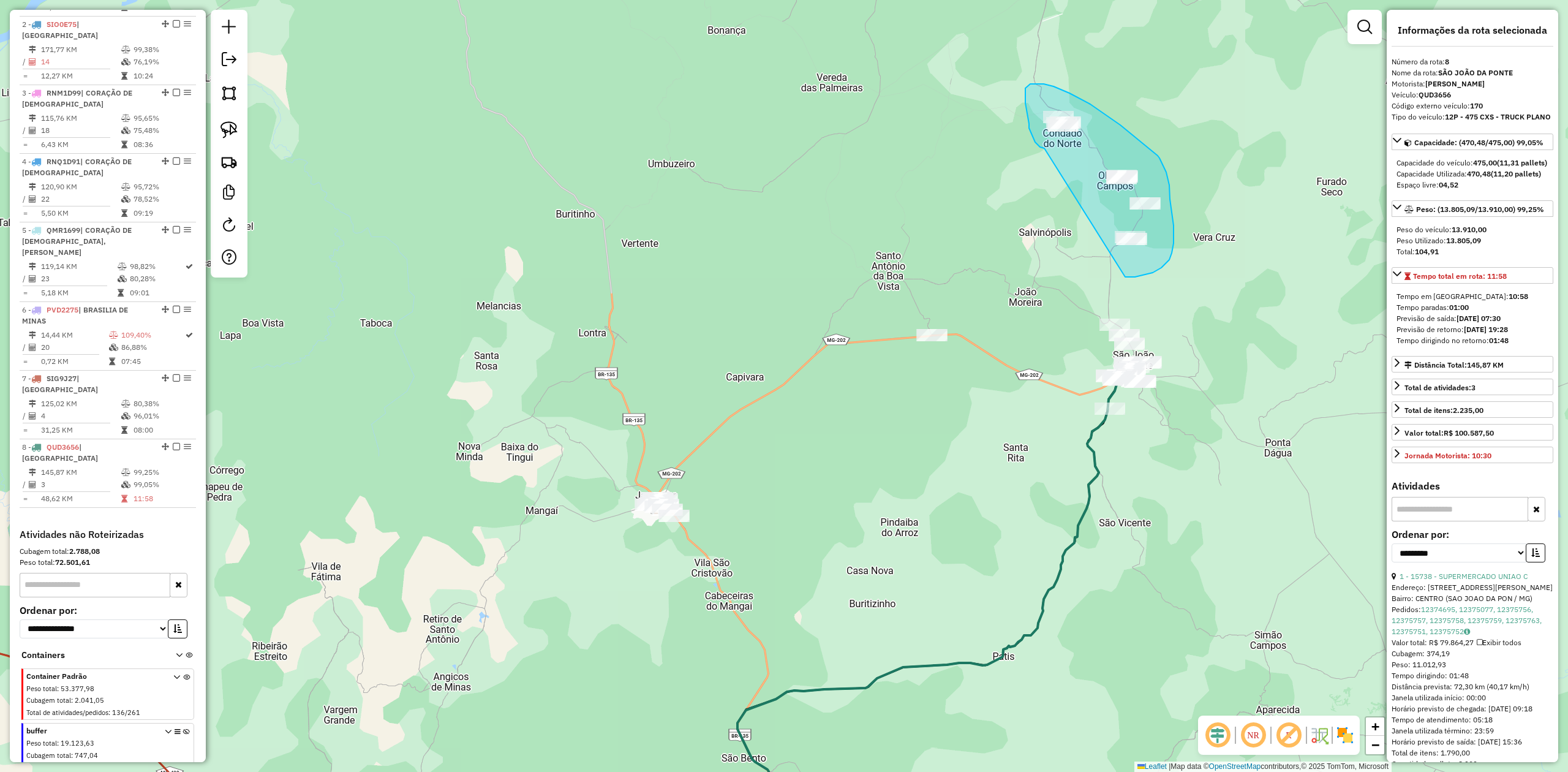
drag, startPoint x: 1045, startPoint y: 148, endPoint x: 1123, endPoint y: 277, distance: 150.7
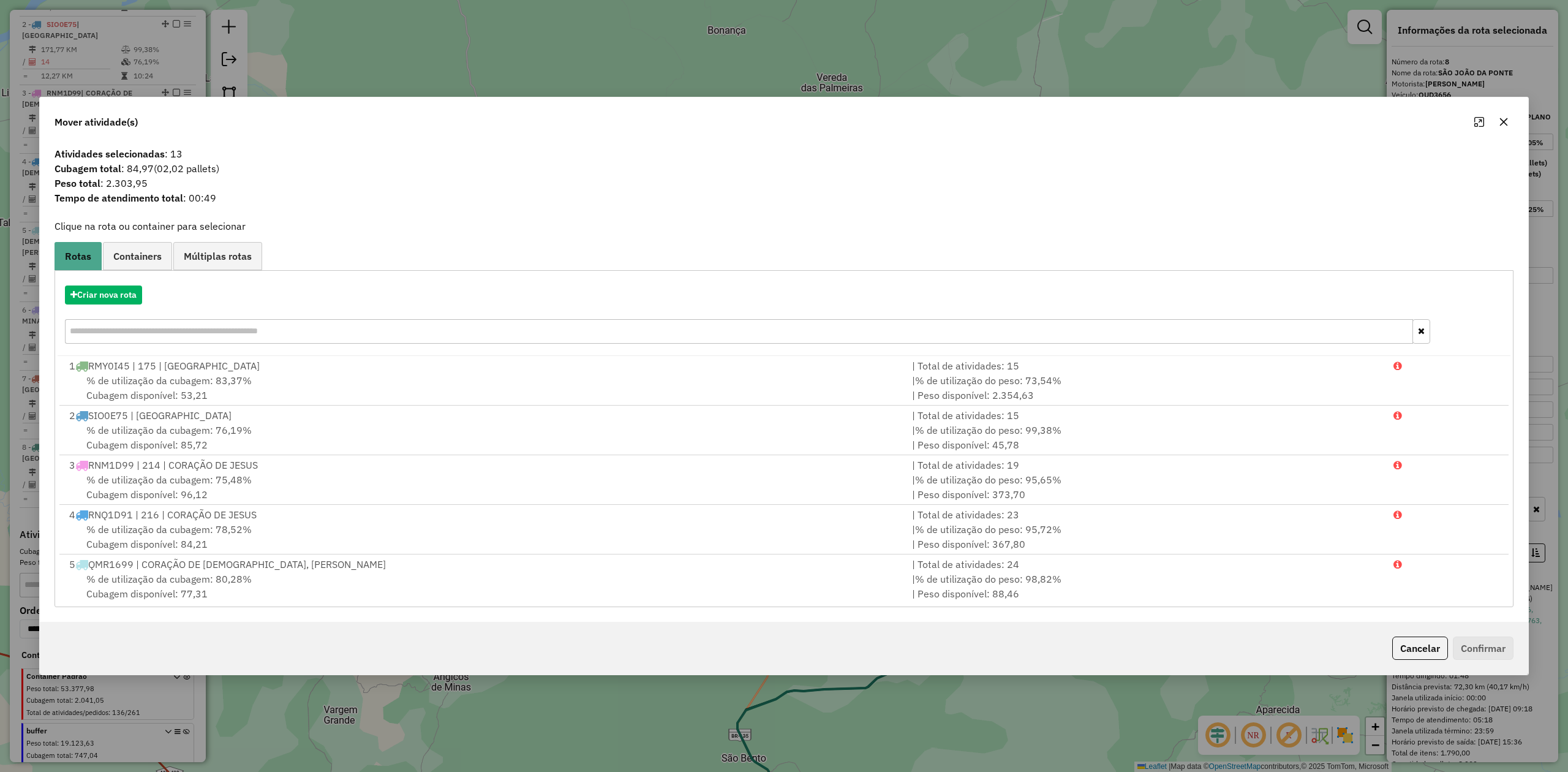
click at [1502, 120] on icon "button" at bounding box center [1504, 122] width 8 height 8
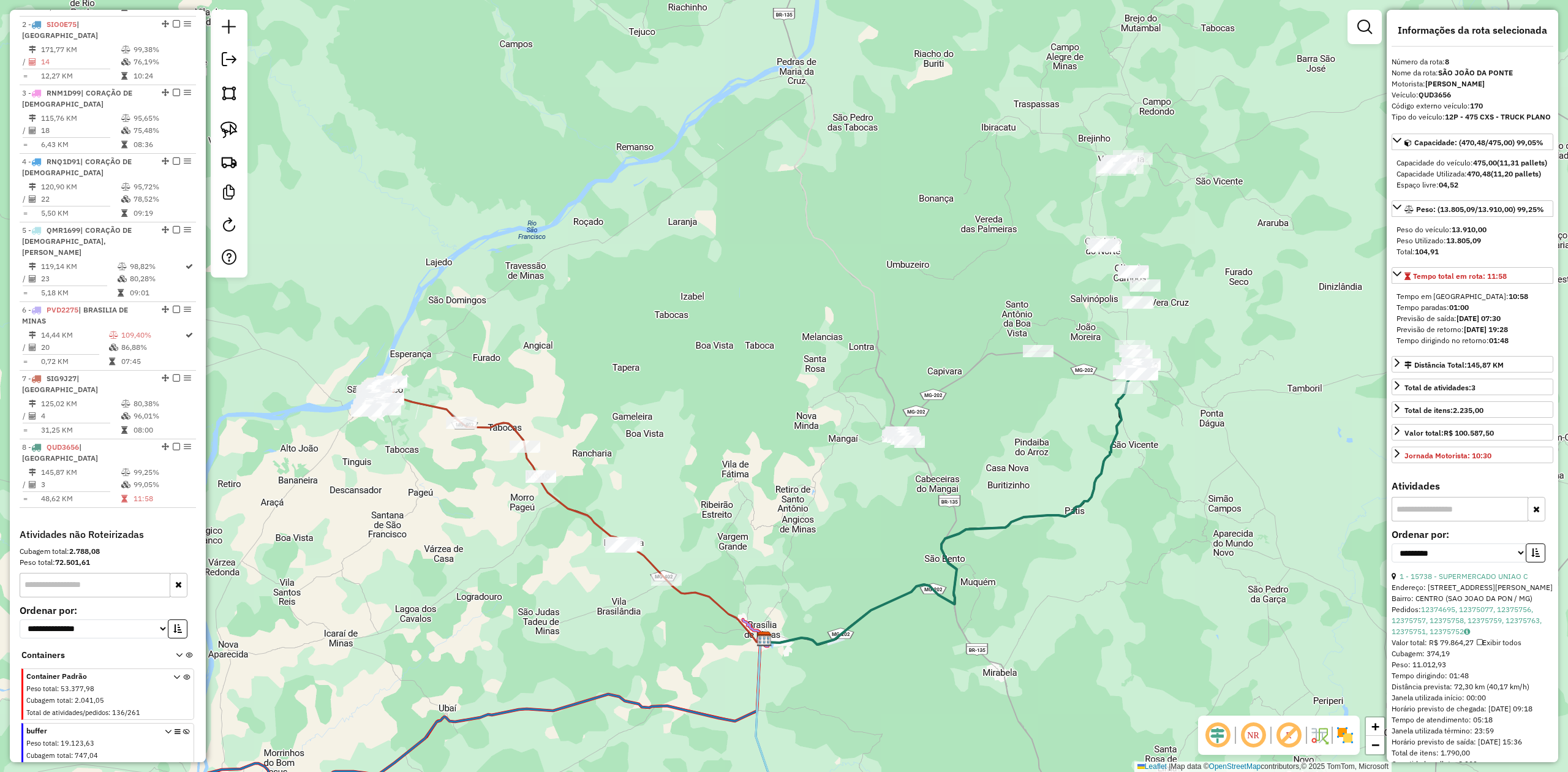
drag, startPoint x: 1185, startPoint y: 475, endPoint x: 1041, endPoint y: 228, distance: 285.9
click at [1108, 314] on div "Janela de atendimento Grade de atendimento Capacidade Transportadoras Veículos …" at bounding box center [784, 386] width 1568 height 772
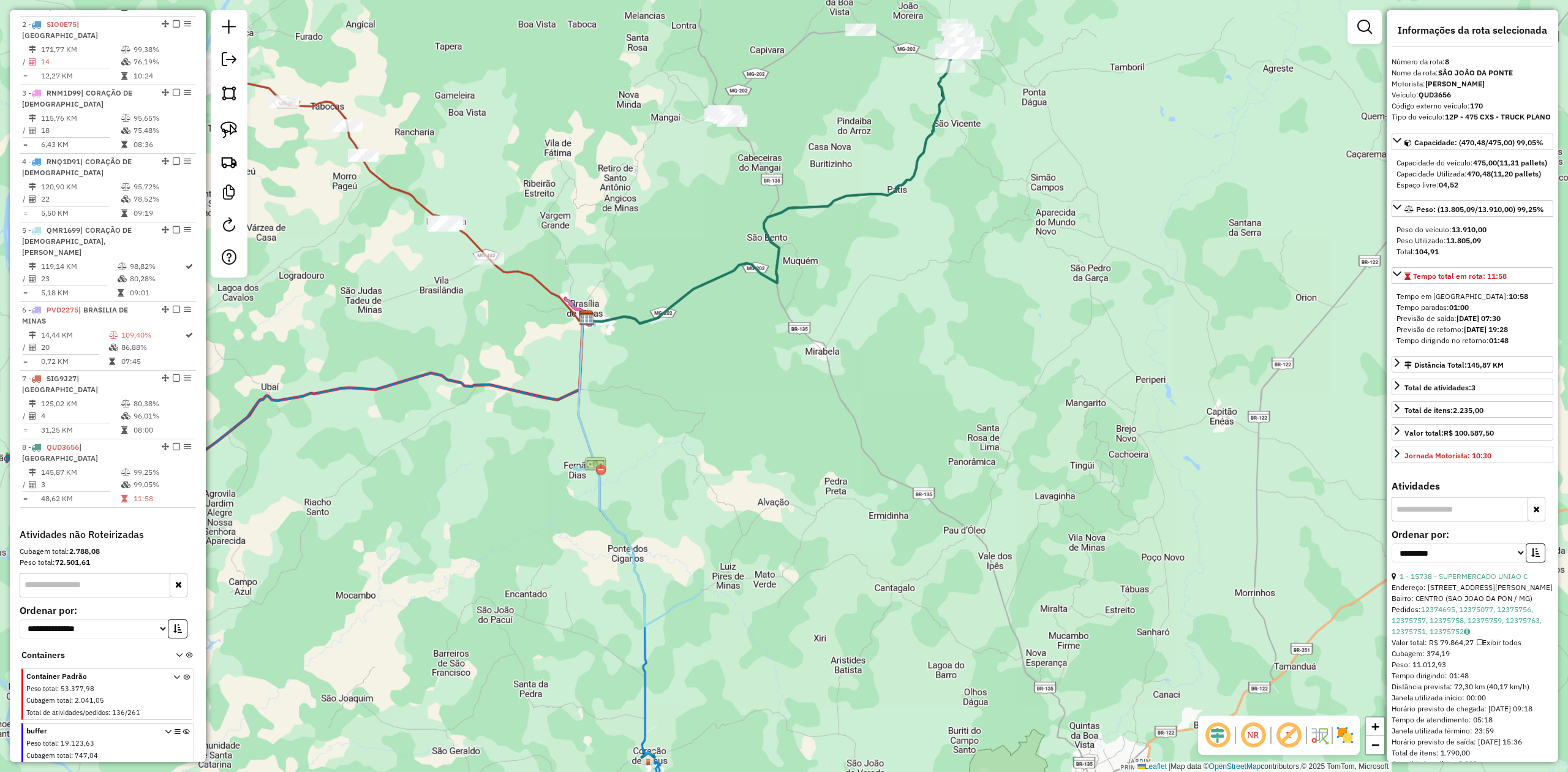
drag, startPoint x: 864, startPoint y: 510, endPoint x: 904, endPoint y: 189, distance: 323.5
click at [900, 202] on div "Janela de atendimento Grade de atendimento Capacidade Transportadoras Veículos …" at bounding box center [784, 386] width 1568 height 772
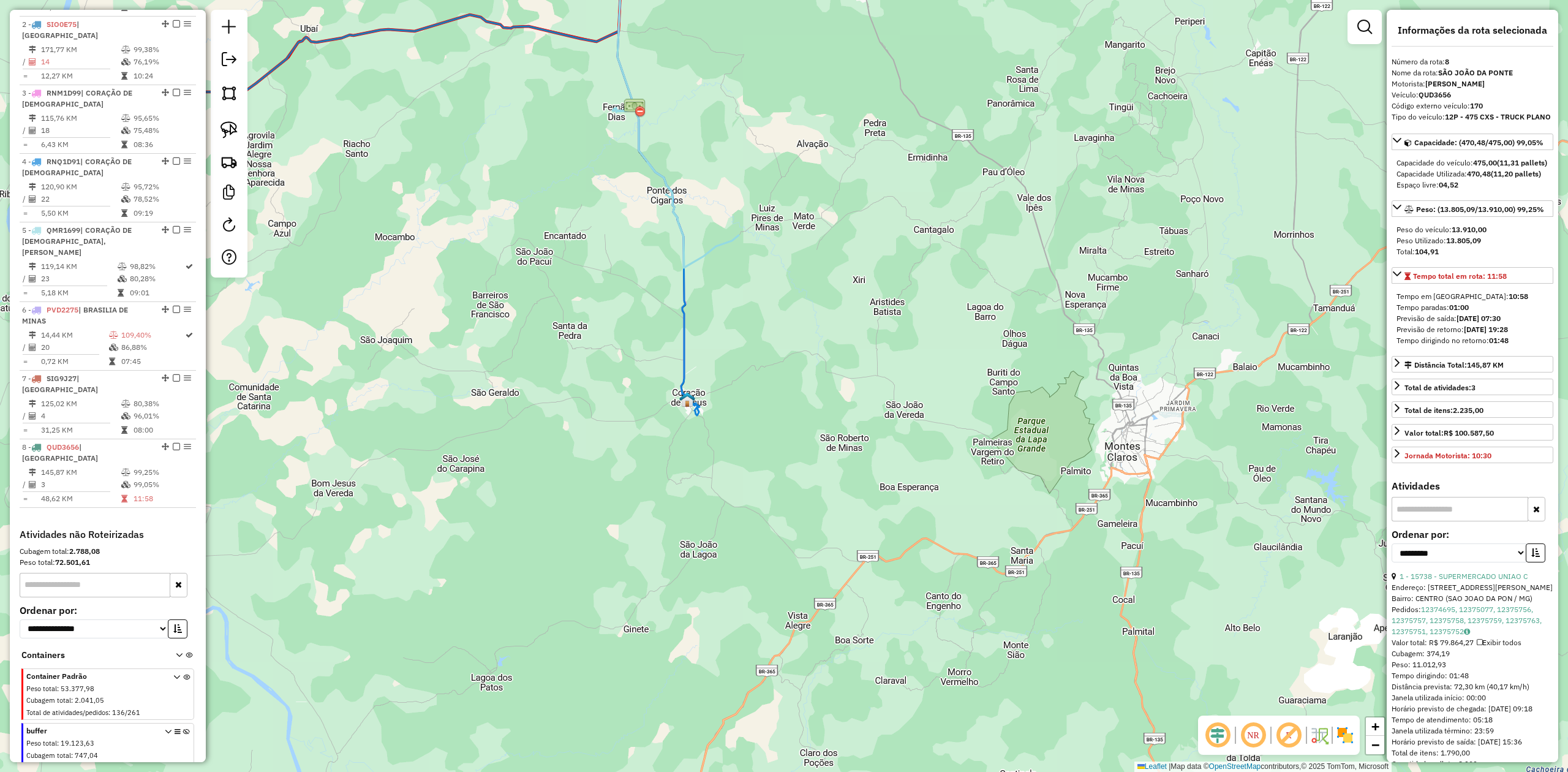
click at [682, 329] on icon at bounding box center [654, 178] width 73 height 438
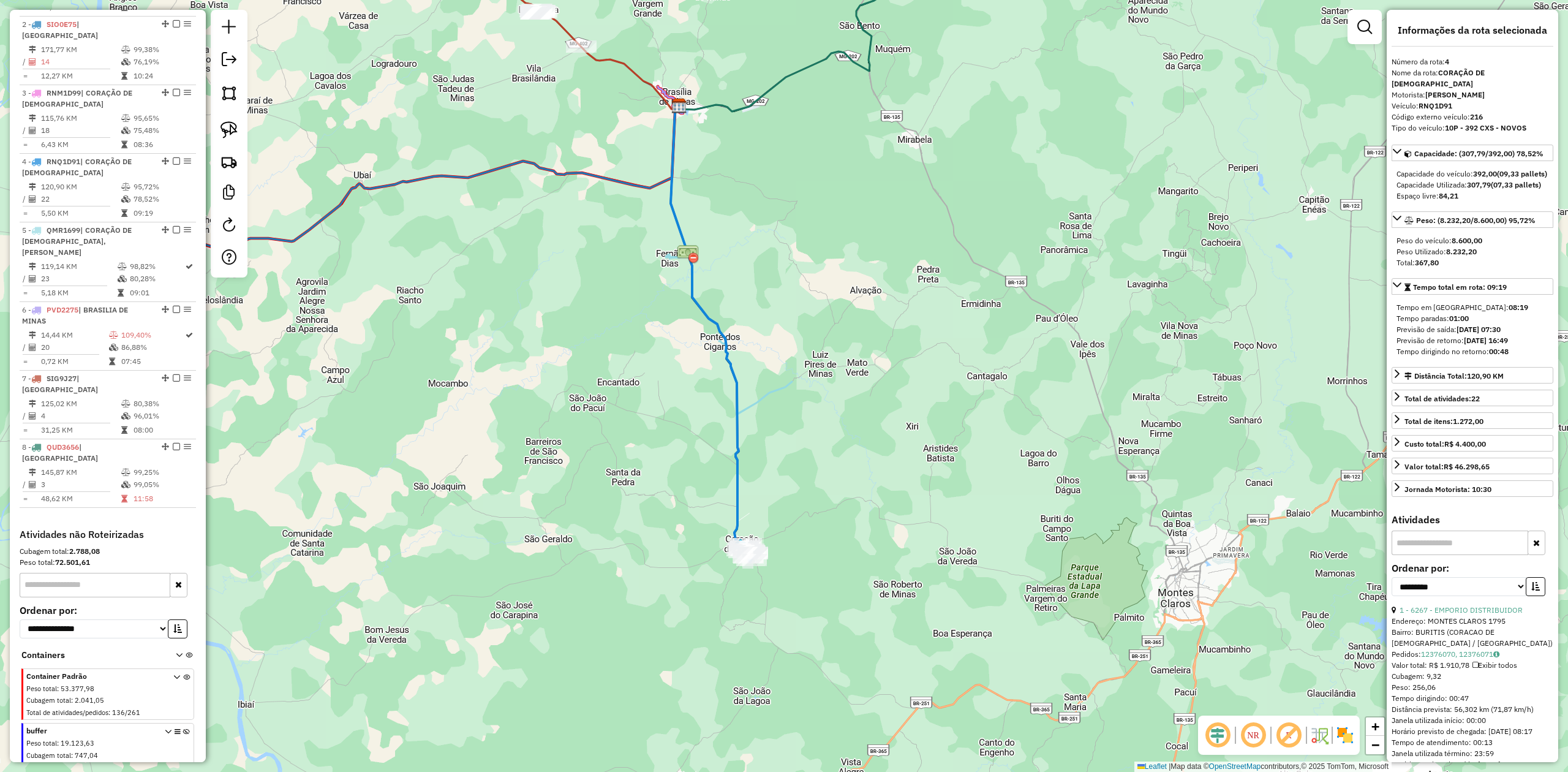
click at [733, 453] on icon at bounding box center [707, 325] width 73 height 438
click at [236, 128] on img at bounding box center [228, 130] width 17 height 17
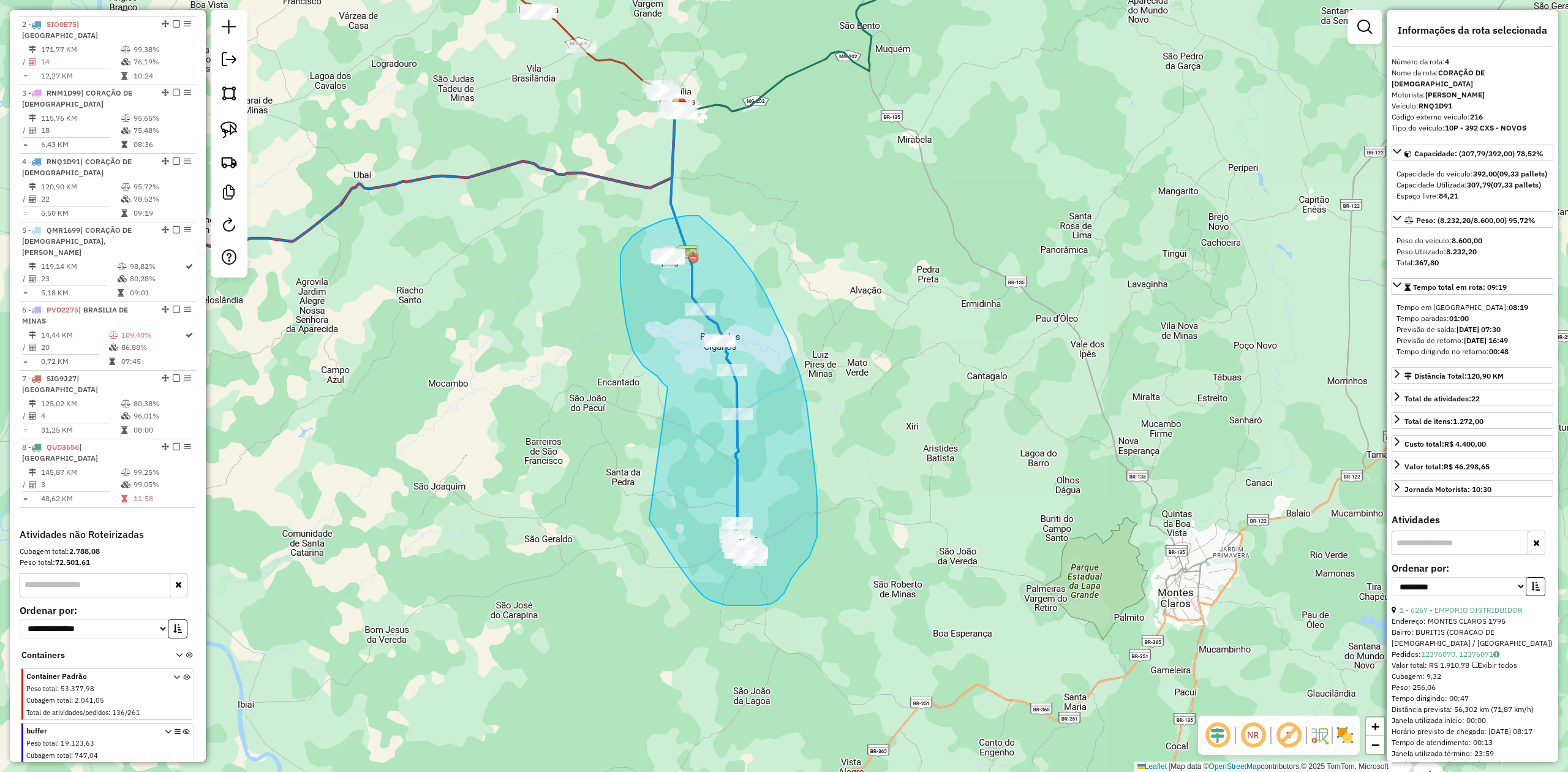
drag, startPoint x: 667, startPoint y: 387, endPoint x: 645, endPoint y: 512, distance: 126.9
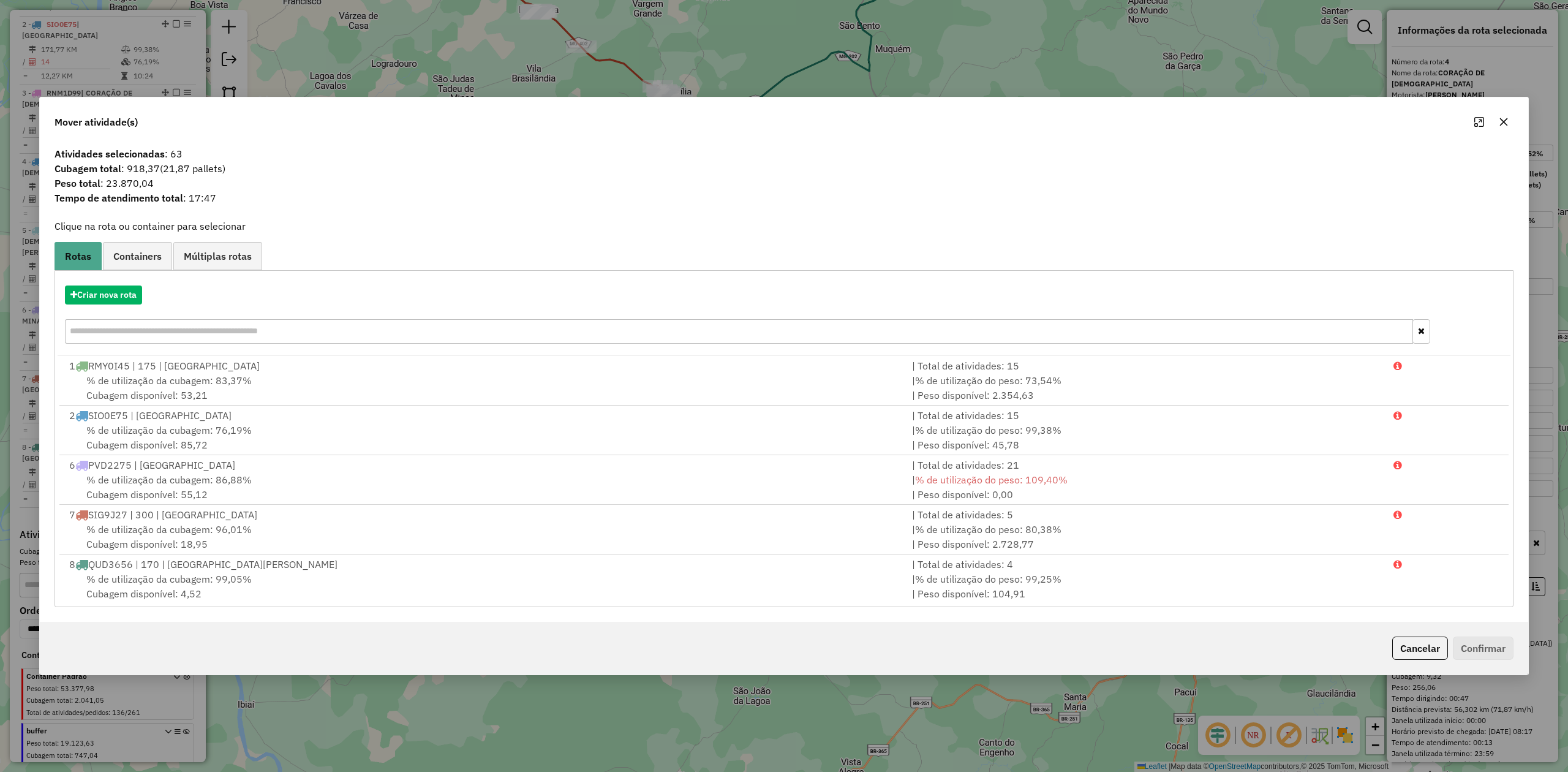
click at [1502, 118] on icon "button" at bounding box center [1504, 122] width 10 height 10
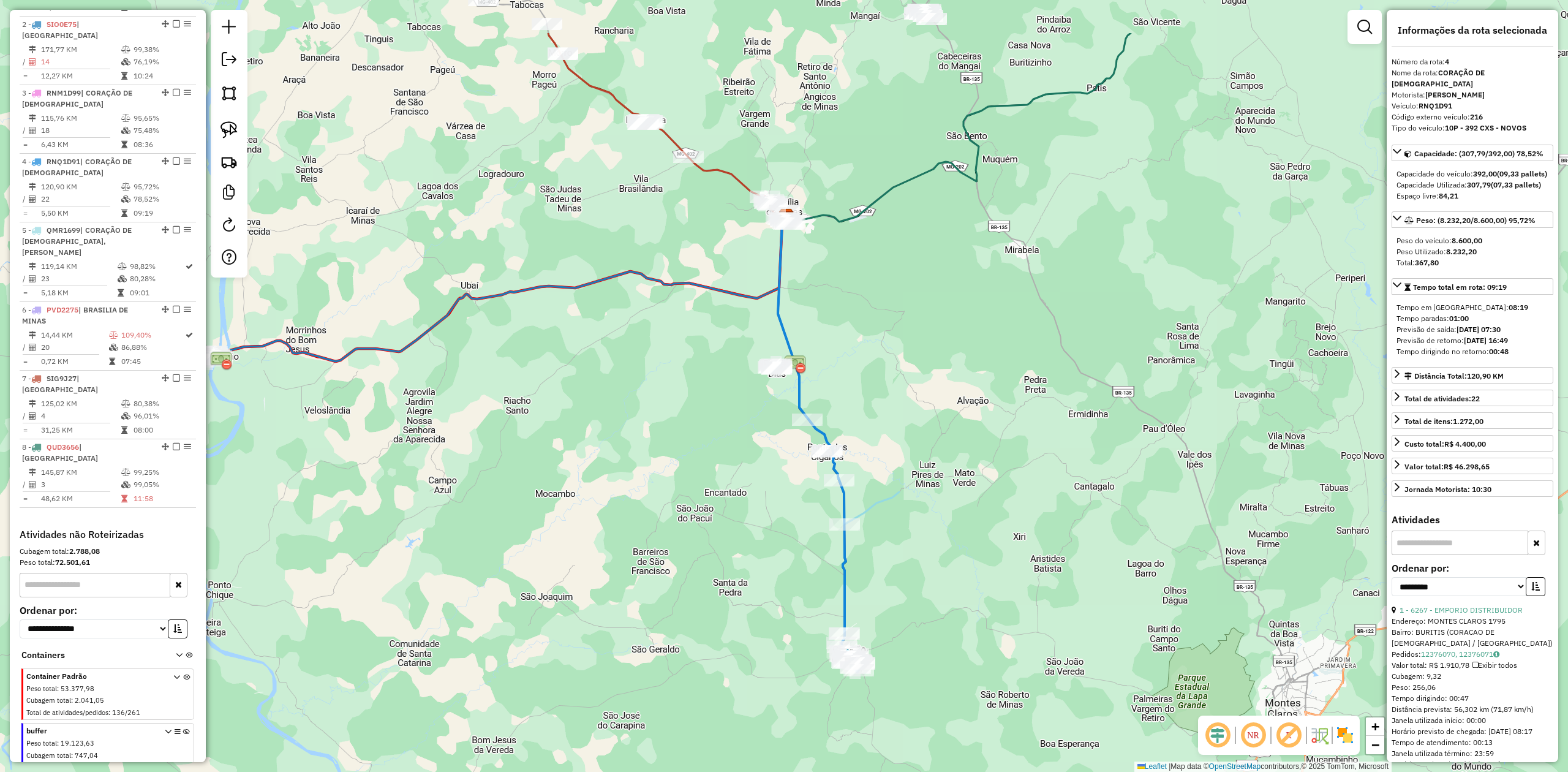
drag, startPoint x: 911, startPoint y: 379, endPoint x: 1015, endPoint y: 481, distance: 145.7
click at [1015, 481] on div "Janela de atendimento Grade de atendimento Capacidade Transportadoras Veículos …" at bounding box center [784, 386] width 1568 height 772
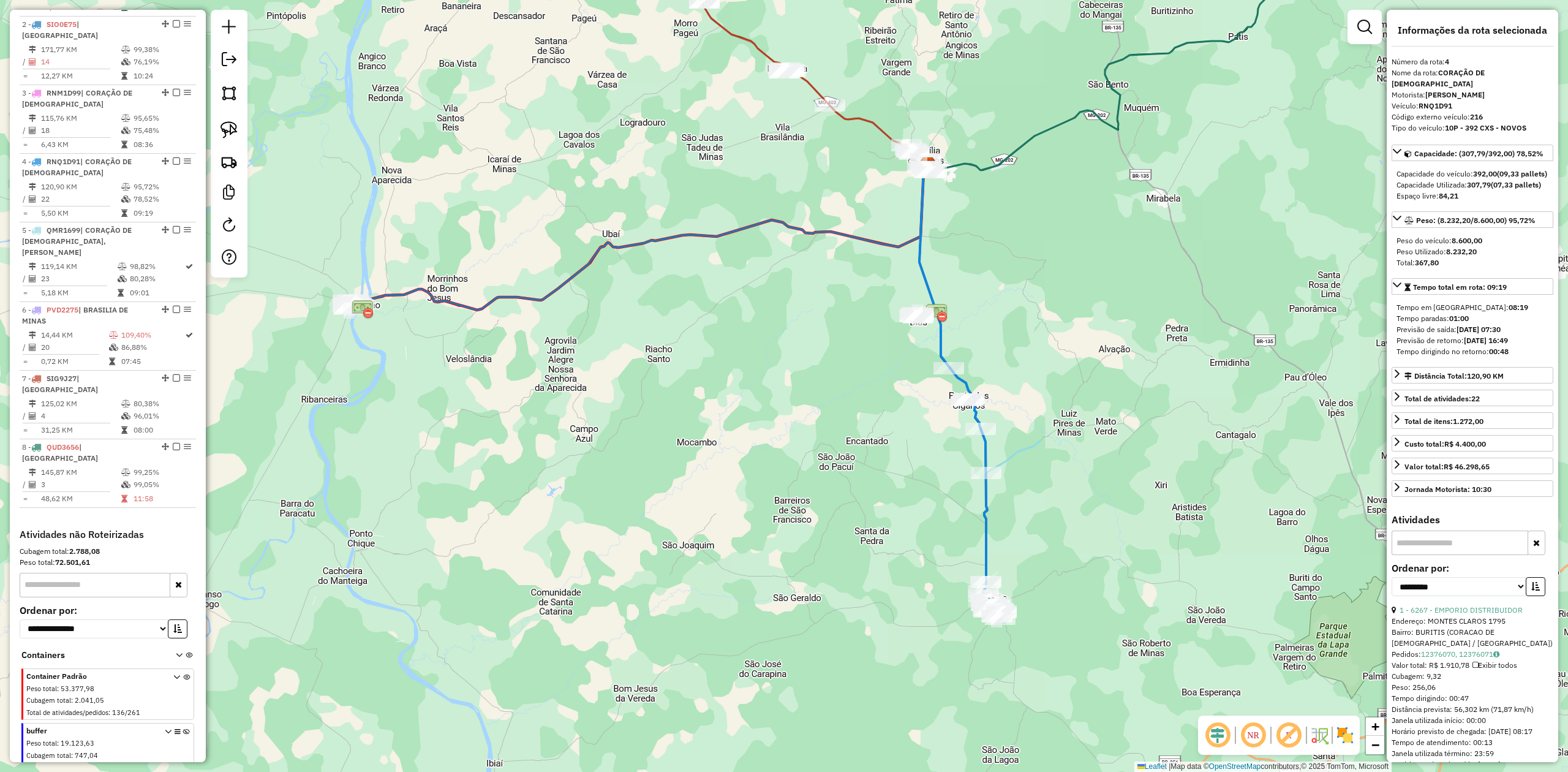
drag, startPoint x: 545, startPoint y: 541, endPoint x: 685, endPoint y: 489, distance: 149.3
click at [685, 489] on div "Janela de atendimento Grade de atendimento Capacidade Transportadoras Veículos …" at bounding box center [784, 386] width 1568 height 772
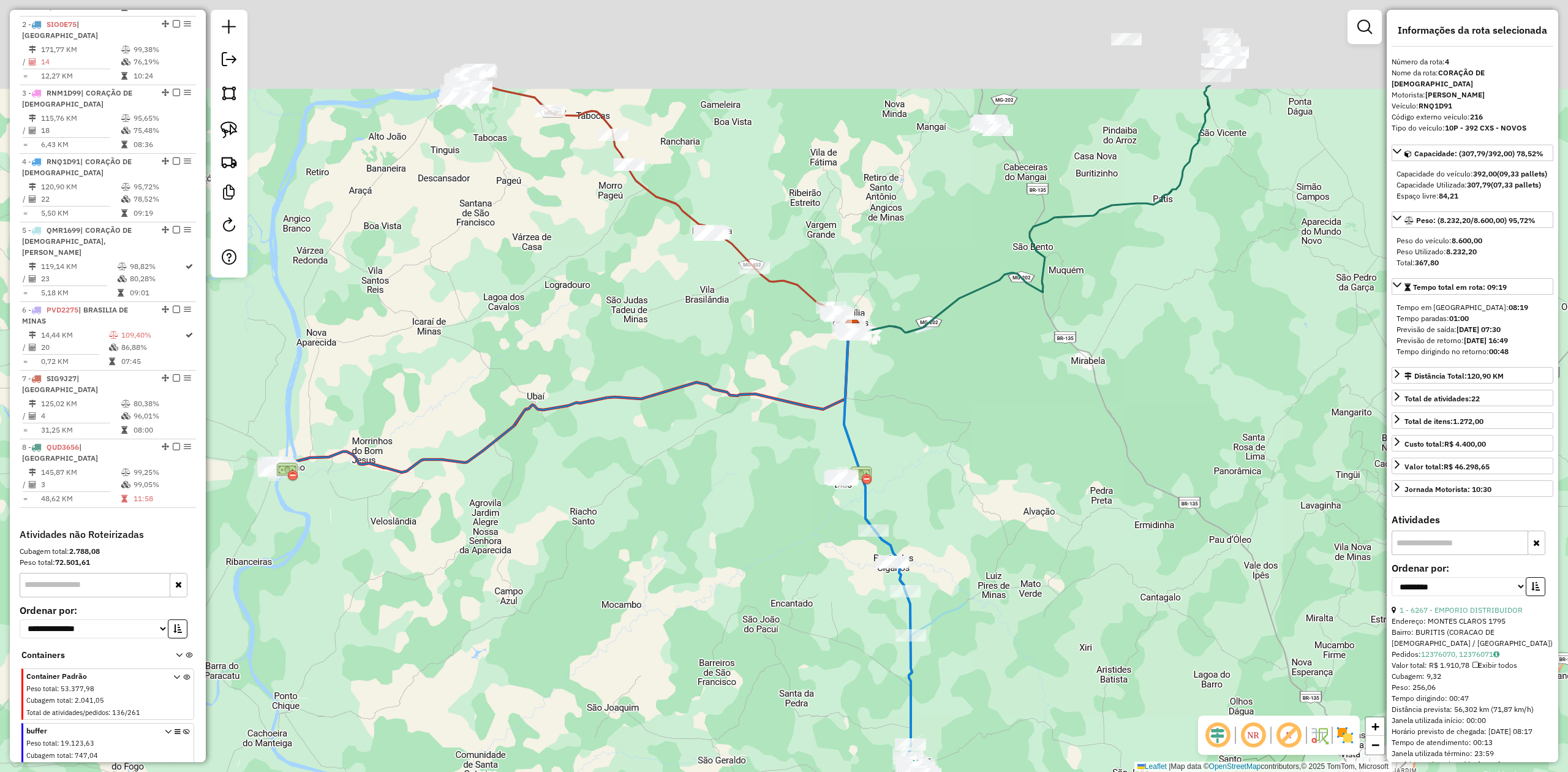
drag, startPoint x: 719, startPoint y: 435, endPoint x: 601, endPoint y: 623, distance: 222.0
click at [601, 623] on div "Janela de atendimento Grade de atendimento Capacidade Transportadoras Veículos …" at bounding box center [784, 386] width 1568 height 772
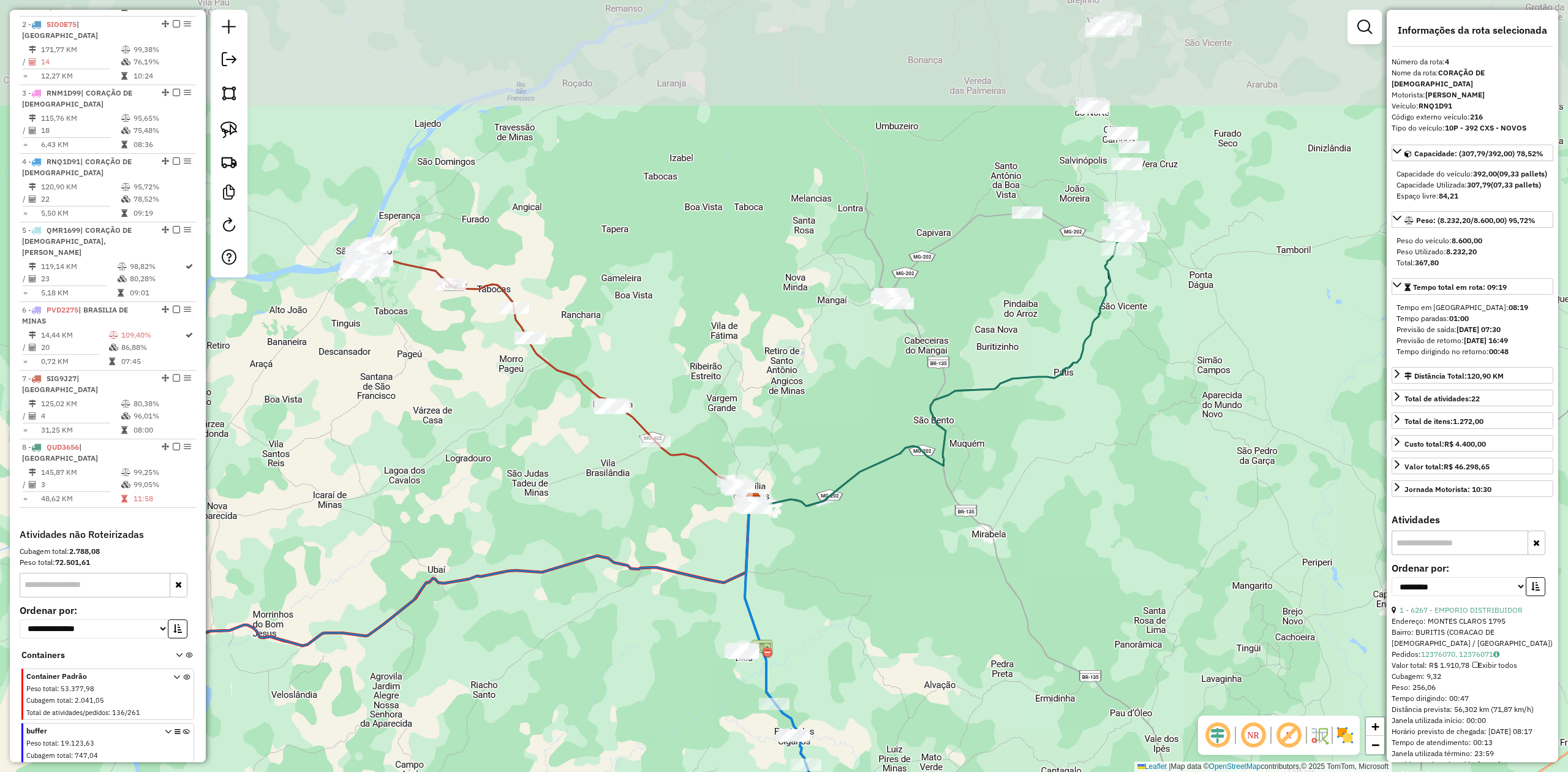
drag, startPoint x: 1094, startPoint y: 432, endPoint x: 1031, endPoint y: 573, distance: 154.4
click at [1031, 573] on div "Janela de atendimento Grade de atendimento Capacidade Transportadoras Veículos …" at bounding box center [784, 386] width 1568 height 772
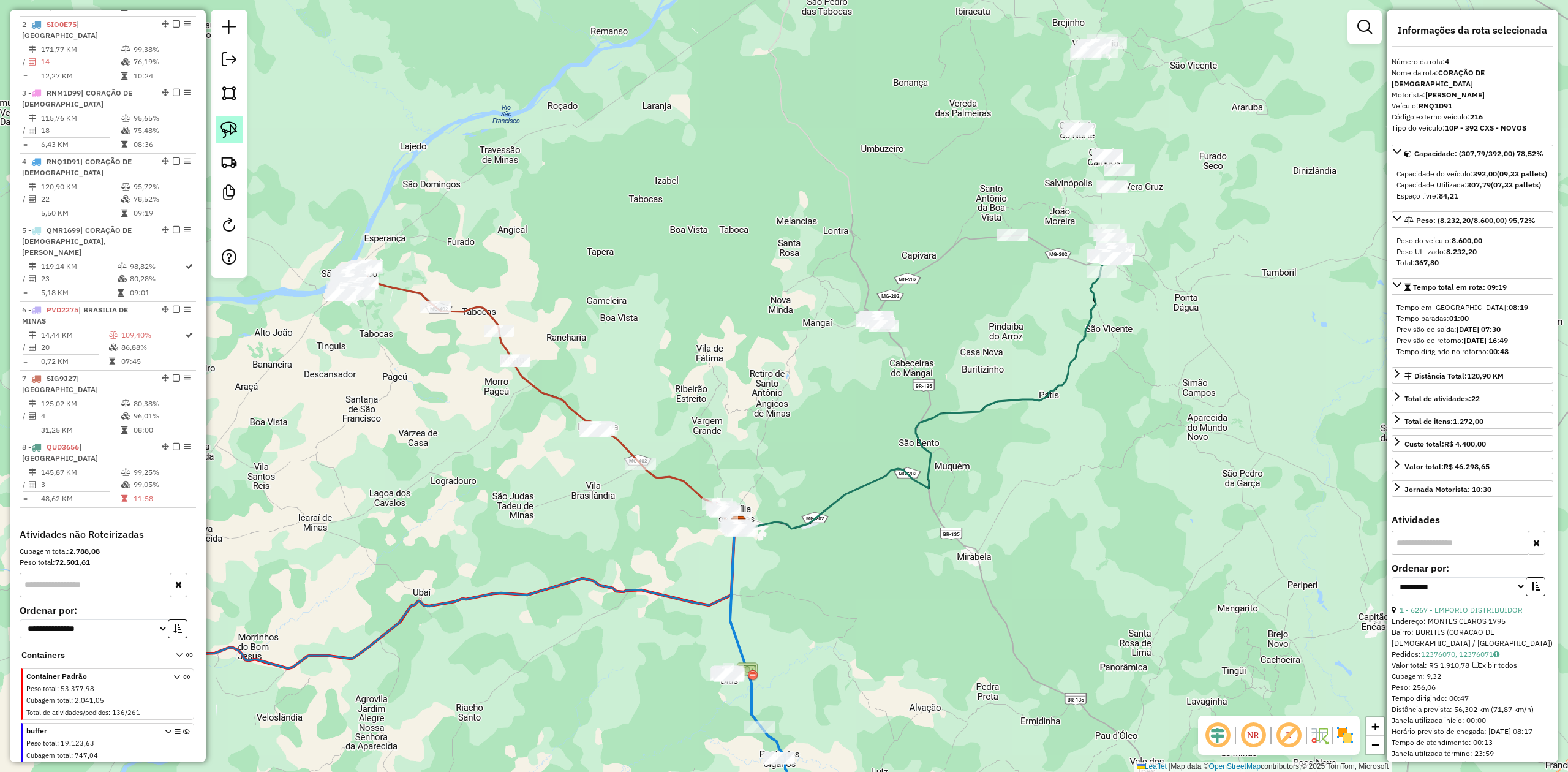
click at [231, 131] on img at bounding box center [228, 130] width 17 height 17
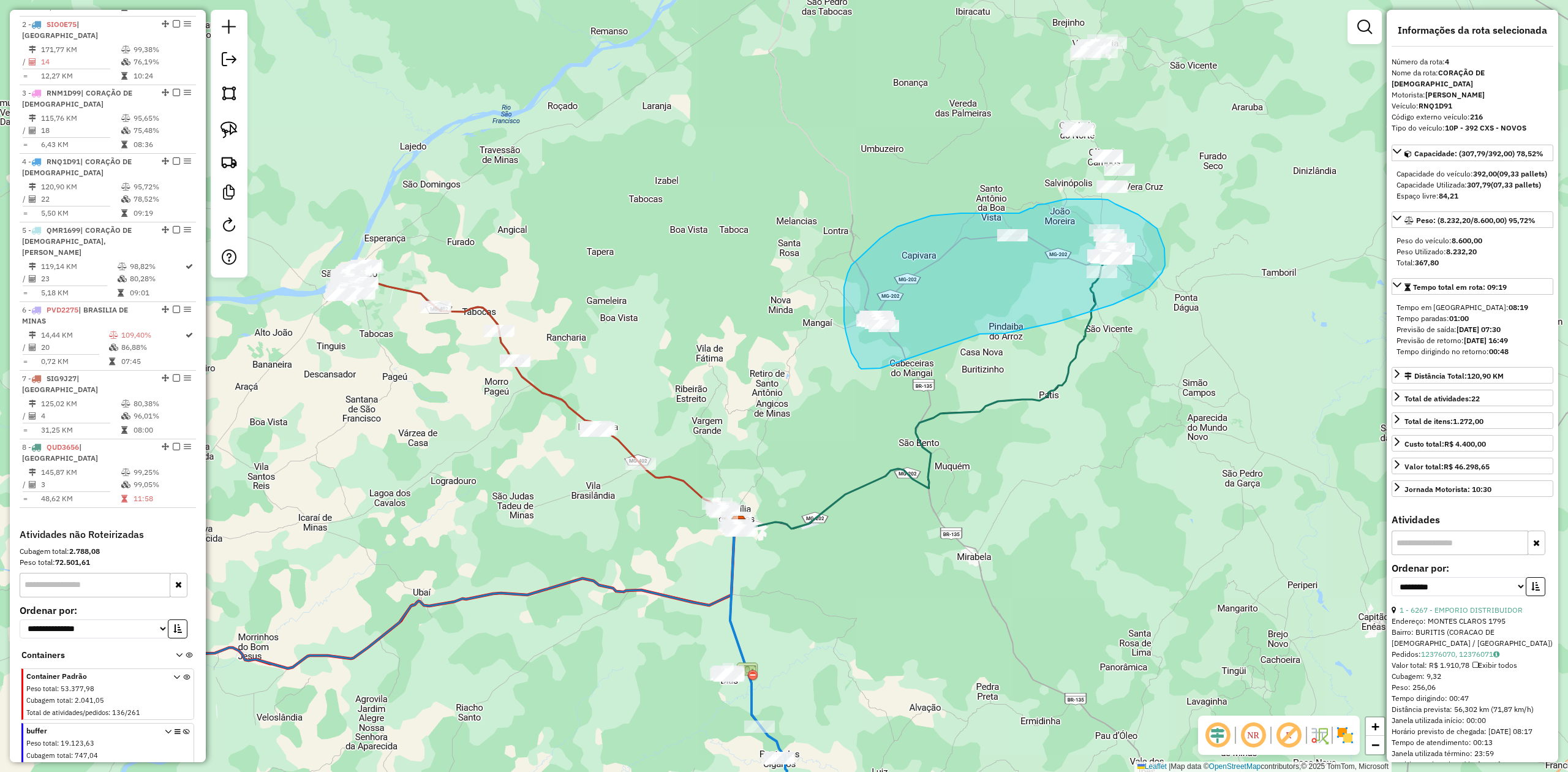
drag, startPoint x: 880, startPoint y: 369, endPoint x: 932, endPoint y: 334, distance: 62.7
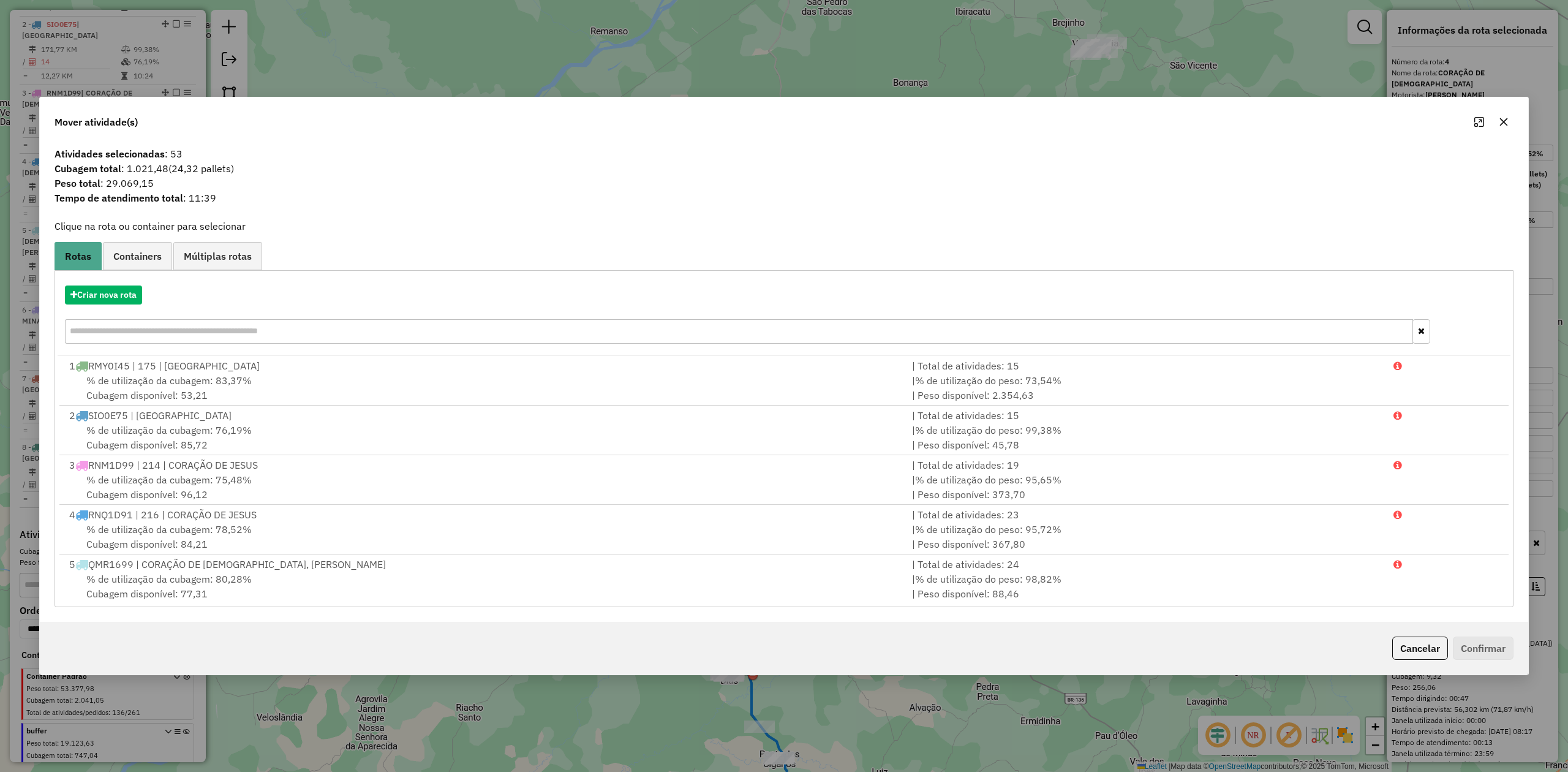
click at [1501, 123] on icon "button" at bounding box center [1504, 122] width 8 height 8
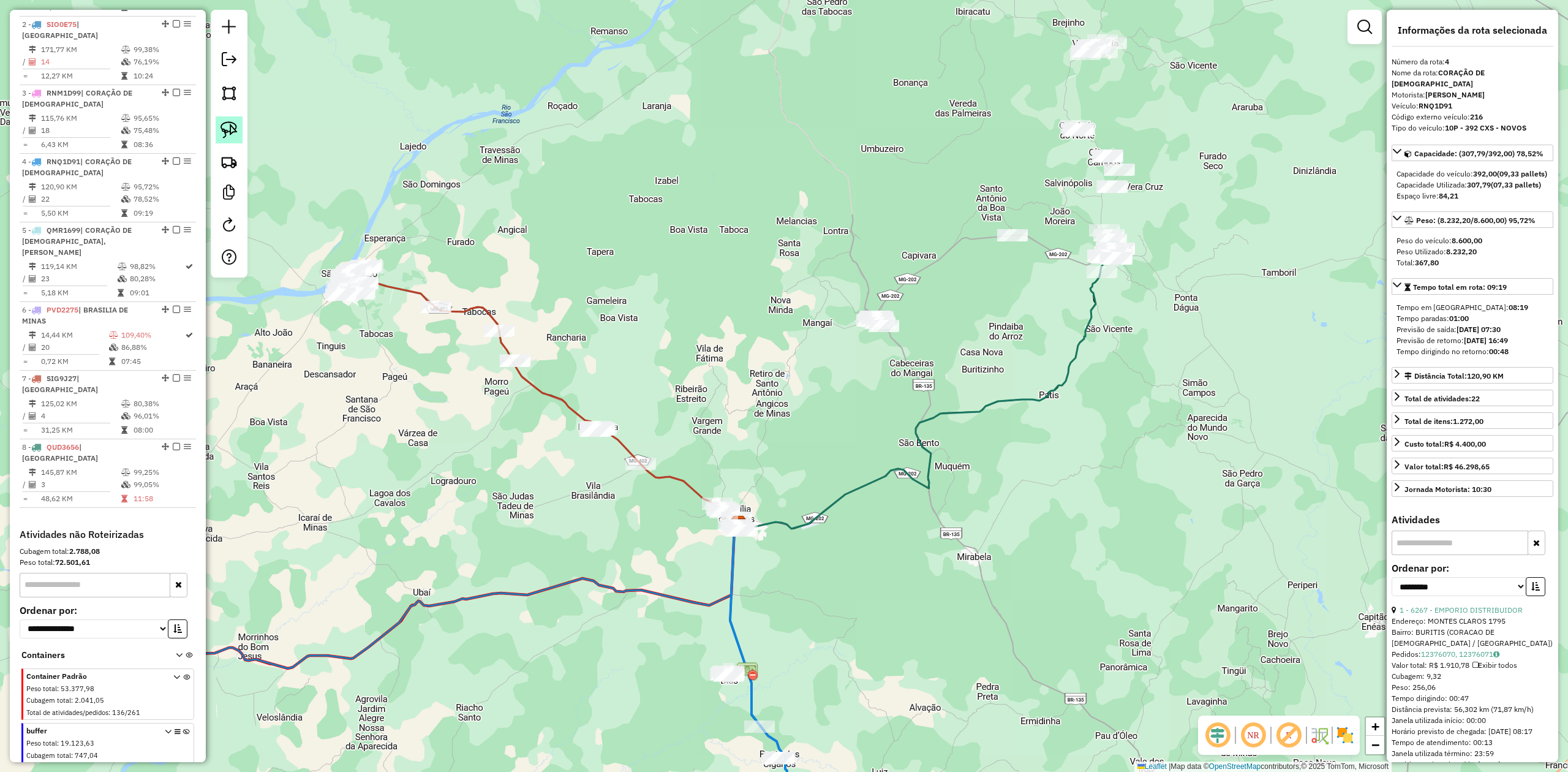
click at [231, 132] on img at bounding box center [228, 130] width 17 height 17
drag, startPoint x: 879, startPoint y: 364, endPoint x: 1001, endPoint y: 290, distance: 142.7
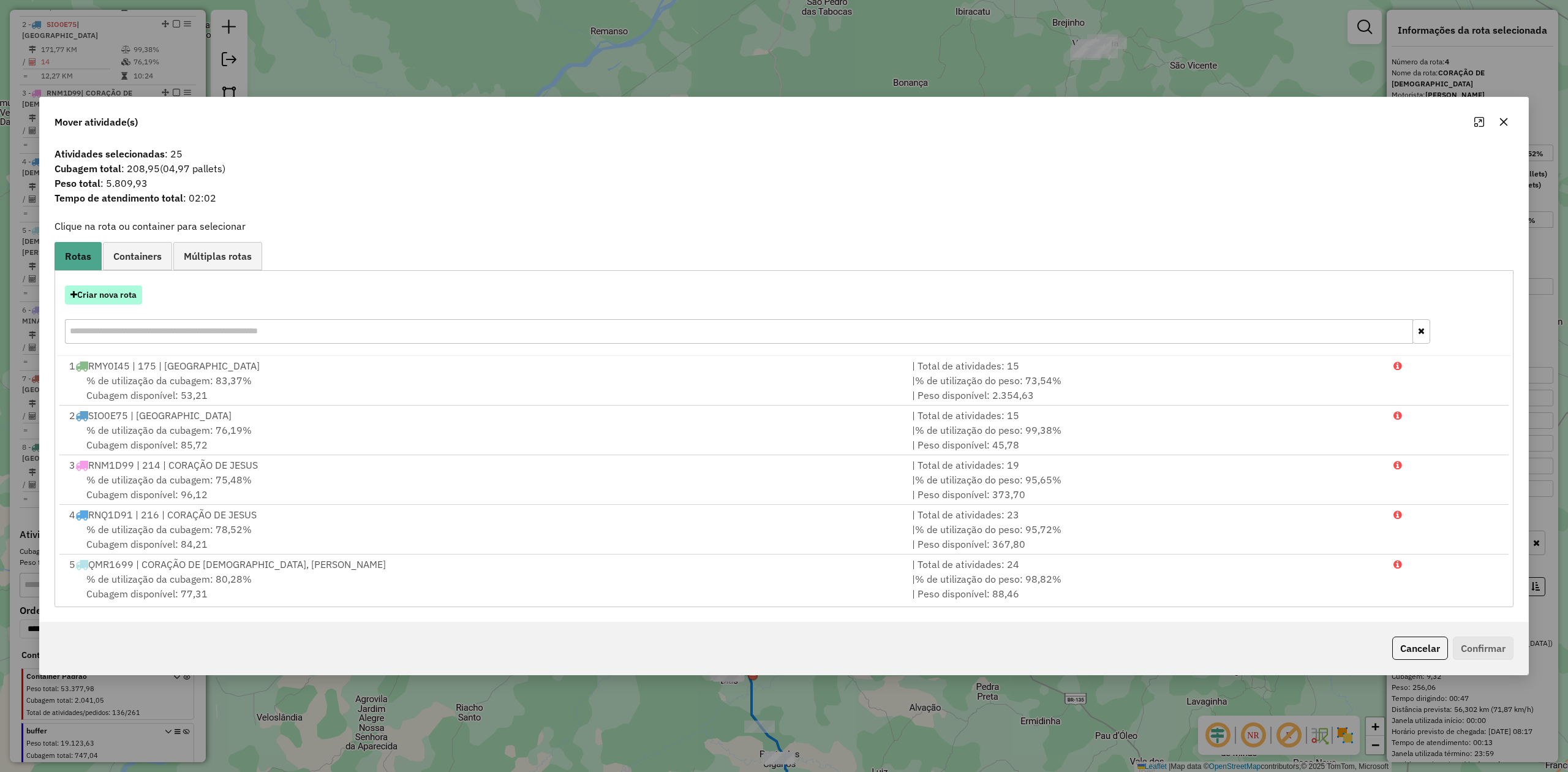
click at [107, 294] on button "Criar nova rota" at bounding box center [104, 295] width 77 height 19
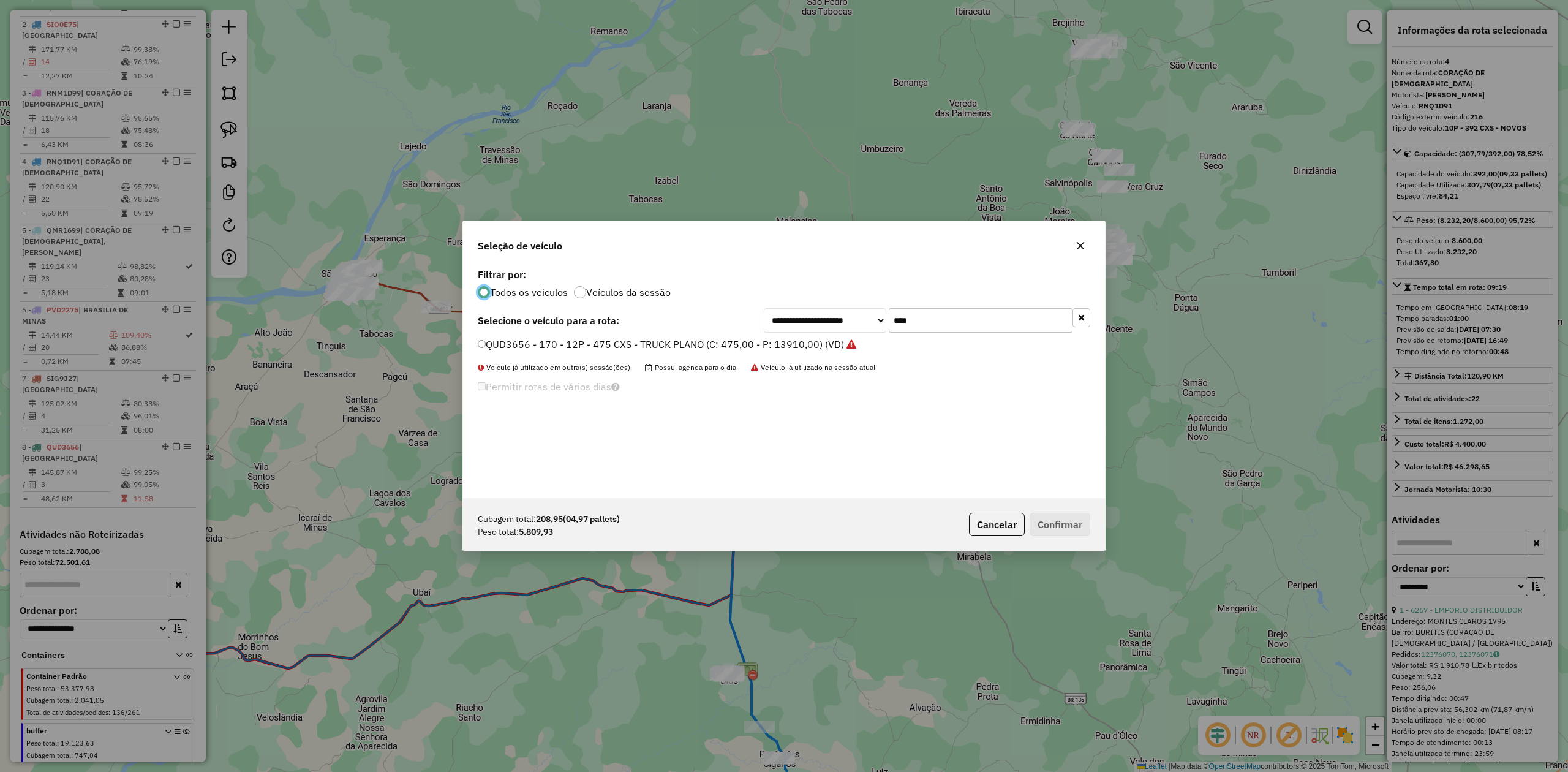
scroll to position [6, 4]
drag, startPoint x: 928, startPoint y: 322, endPoint x: 859, endPoint y: 324, distance: 69.0
click at [859, 324] on div "**********" at bounding box center [927, 320] width 326 height 24
type input "****"
click at [556, 340] on label "RMM3B48 - - 6P - 210 CXS TRUCK (C: 210,00 - P: 7180,00) (VD)" at bounding box center [625, 344] width 296 height 15
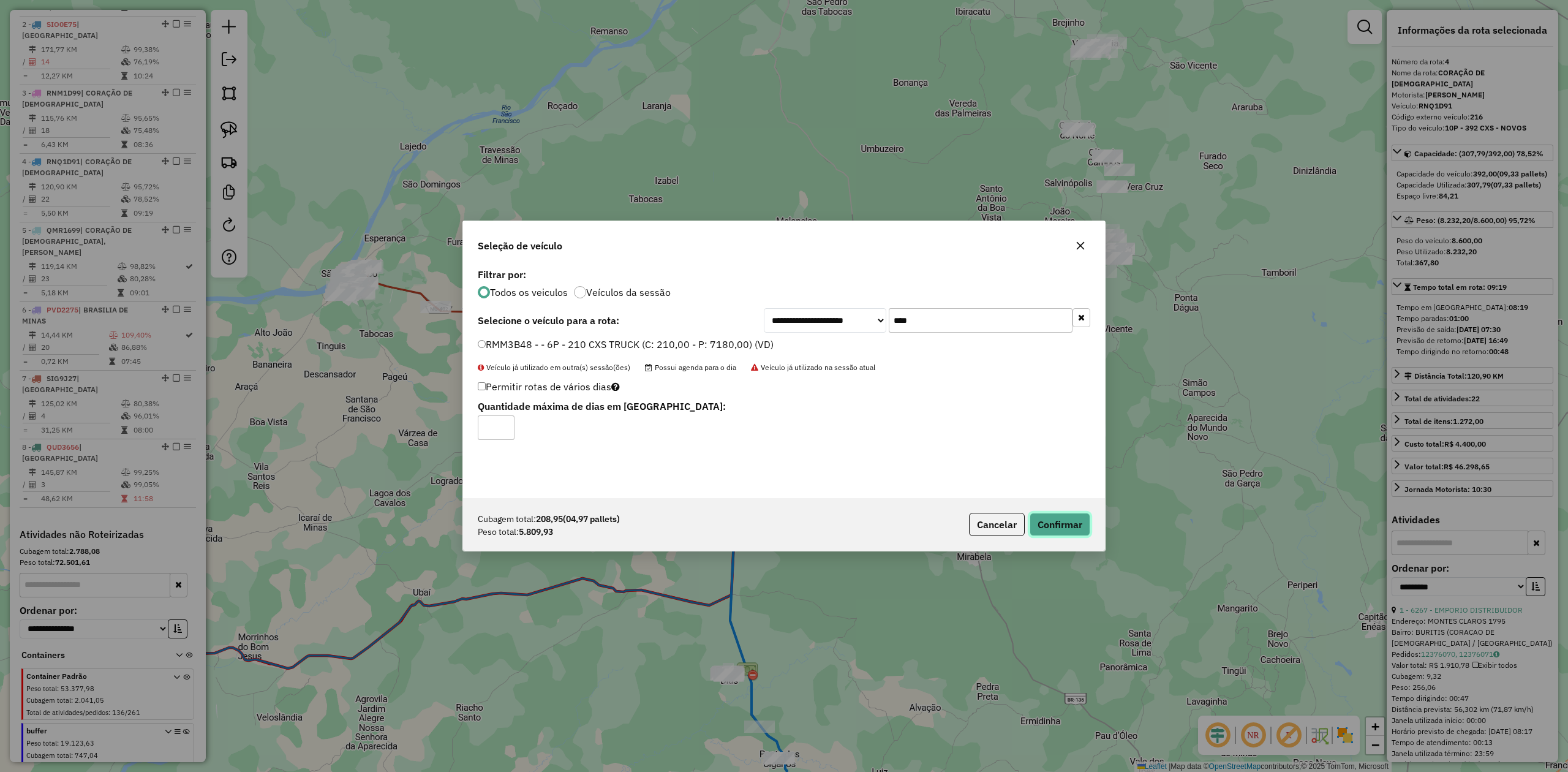
click at [1051, 518] on button "Confirmar" at bounding box center [1060, 524] width 61 height 23
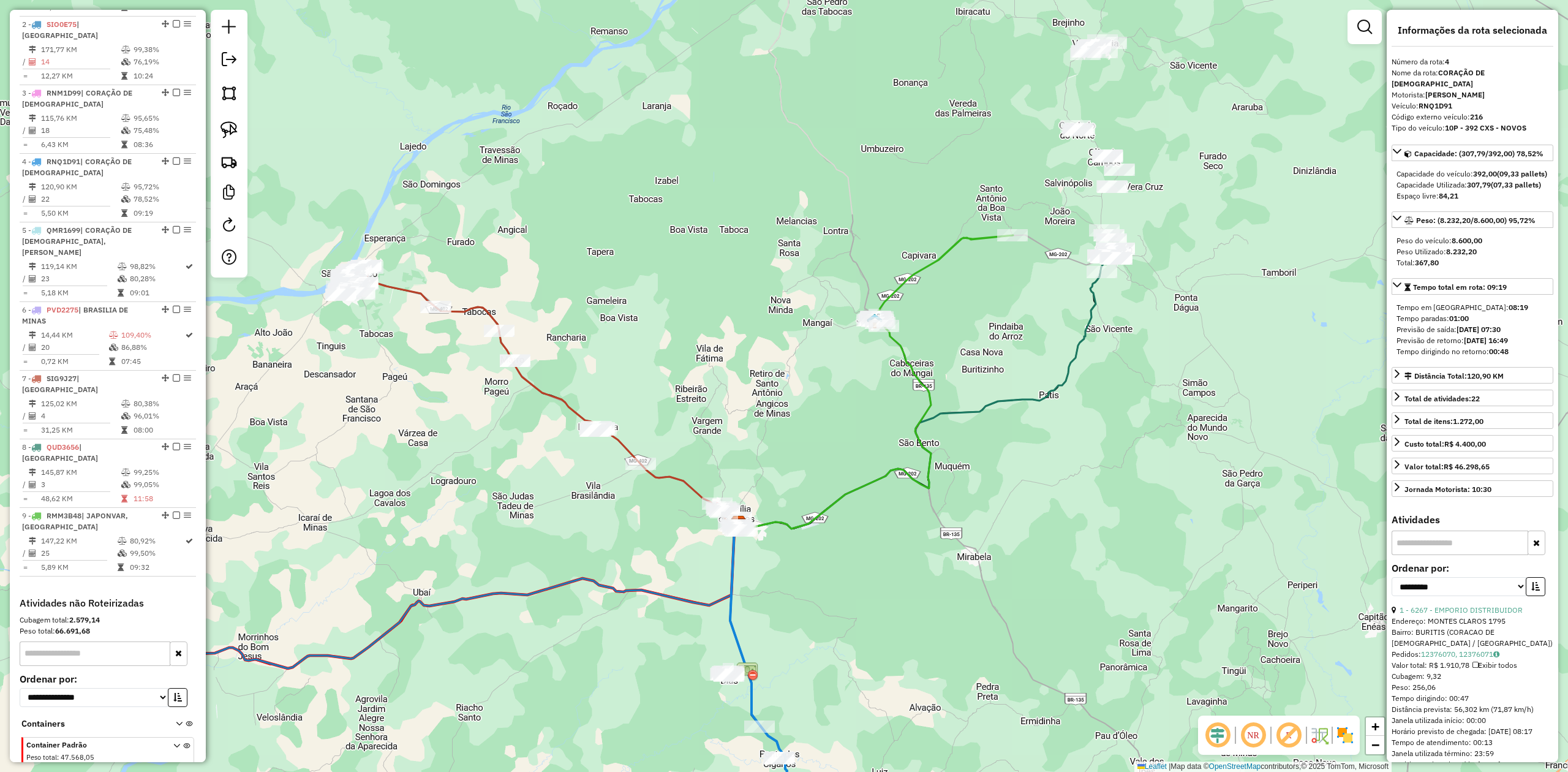
scroll to position [616, 0]
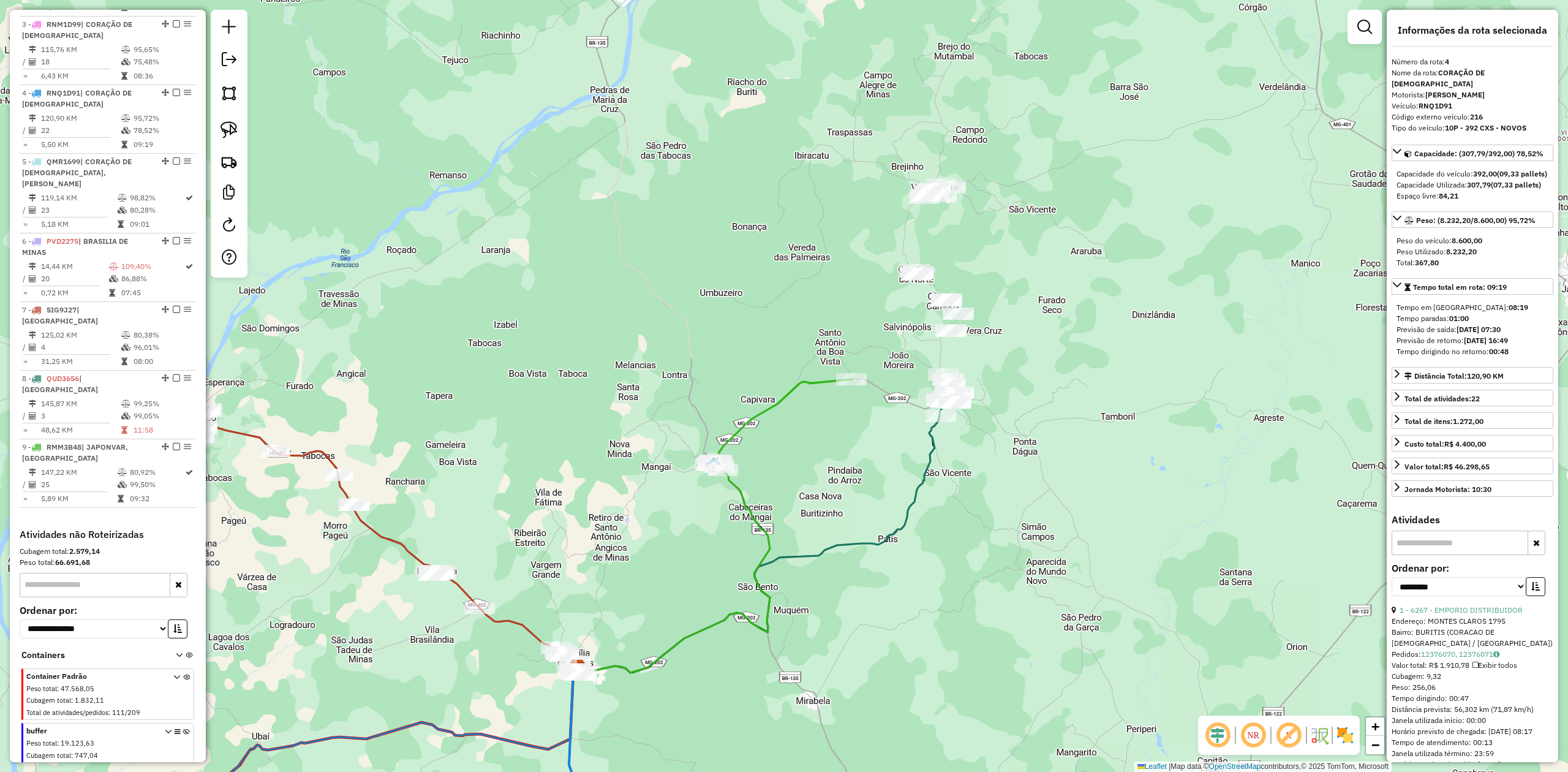
drag, startPoint x: 1031, startPoint y: 373, endPoint x: 785, endPoint y: 532, distance: 292.9
click at [853, 530] on div "Janela de atendimento Grade de atendimento Capacidade Transportadoras Veículos …" at bounding box center [784, 386] width 1568 height 772
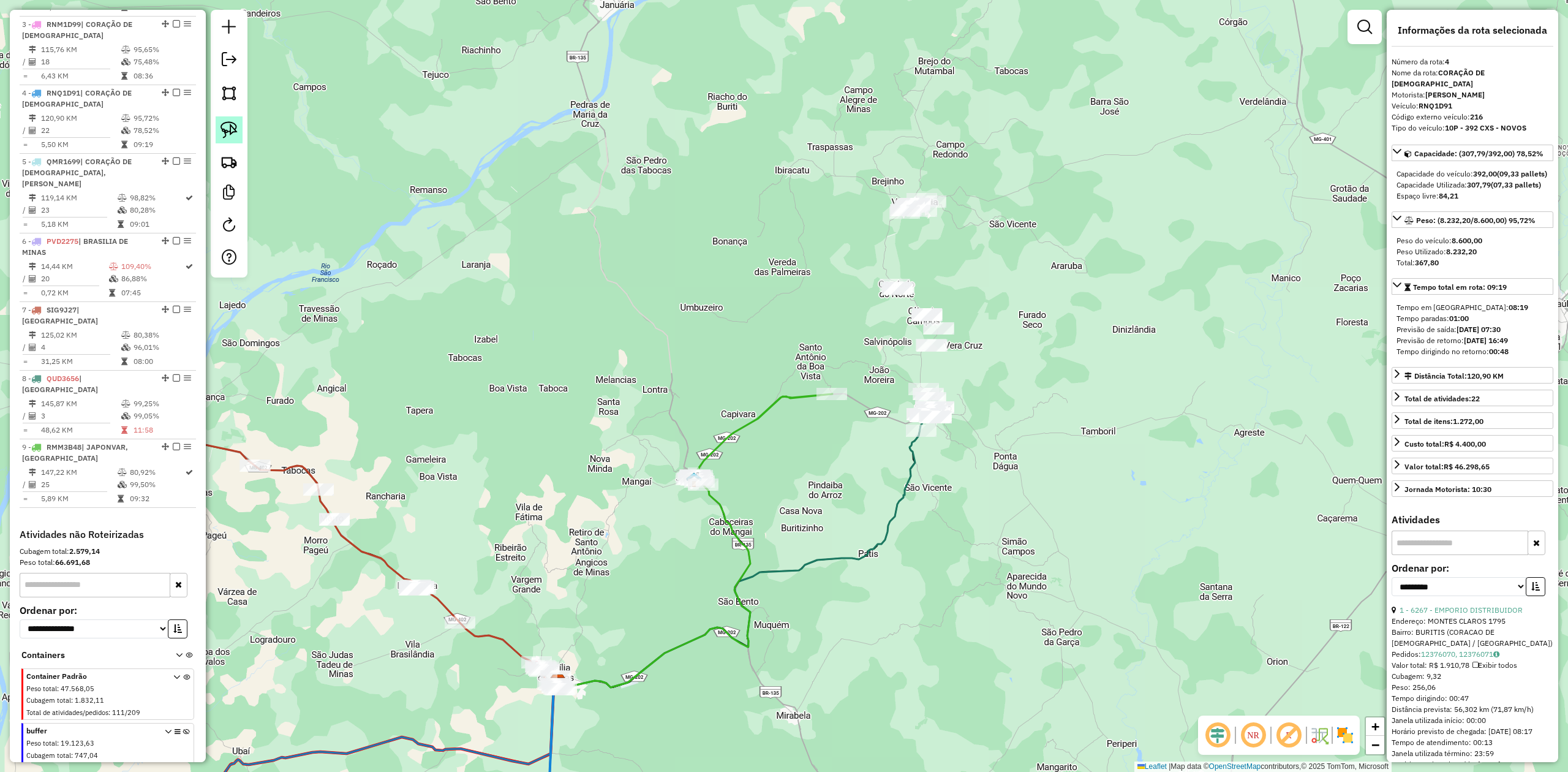
click at [229, 123] on img at bounding box center [228, 130] width 17 height 17
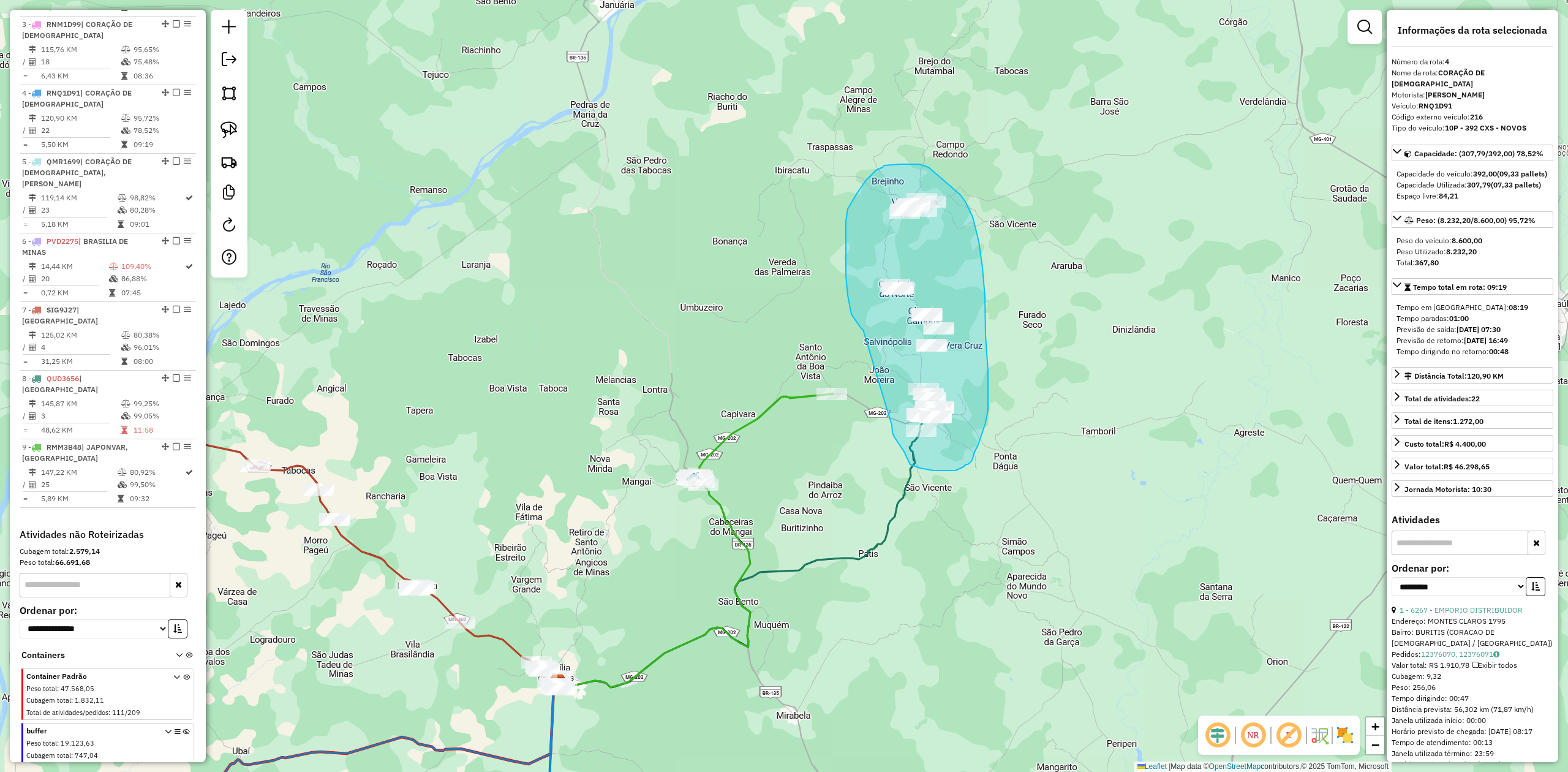
drag, startPoint x: 863, startPoint y: 329, endPoint x: 887, endPoint y: 415, distance: 89.3
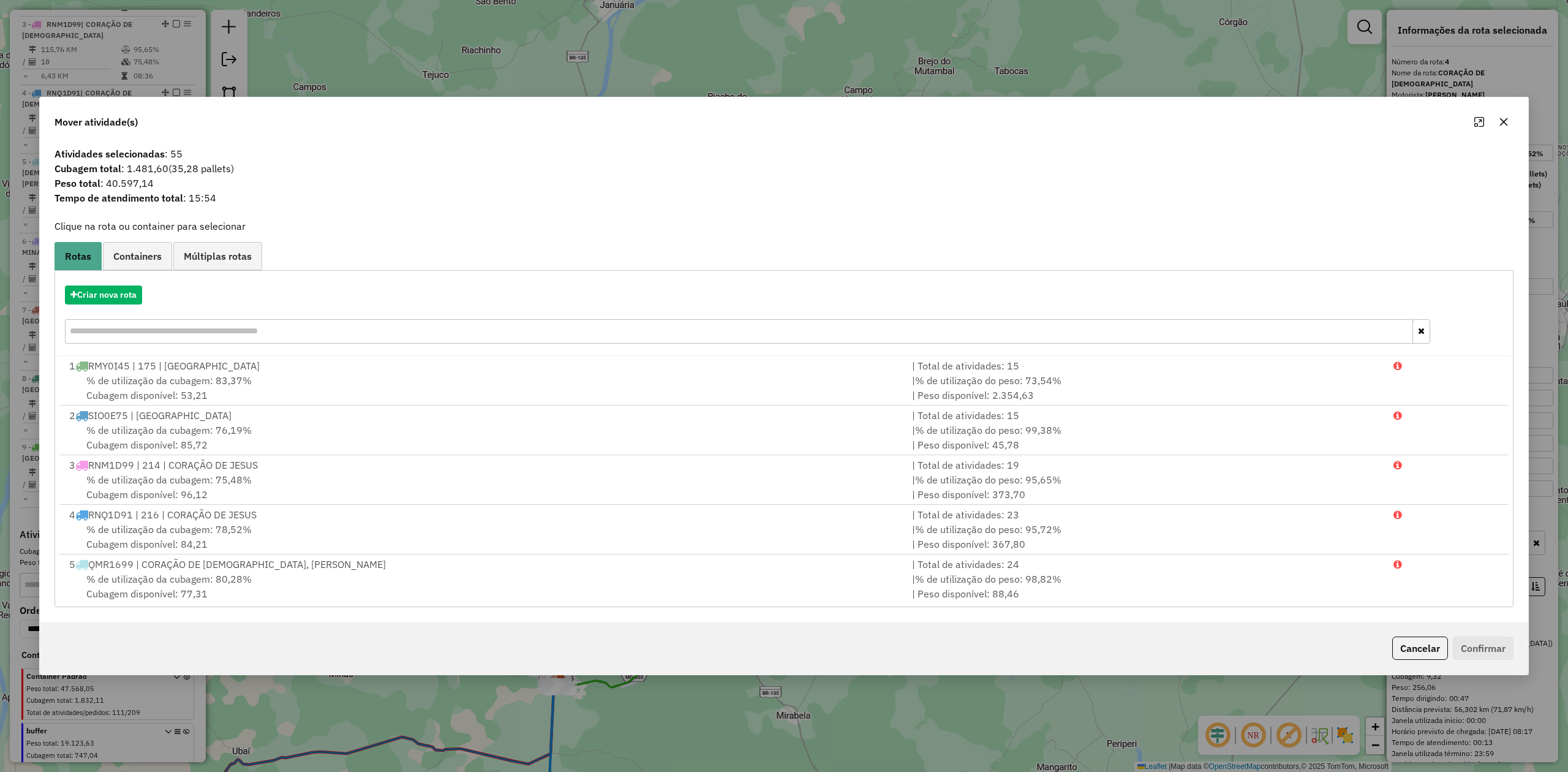
click at [1503, 118] on icon "button" at bounding box center [1504, 122] width 10 height 10
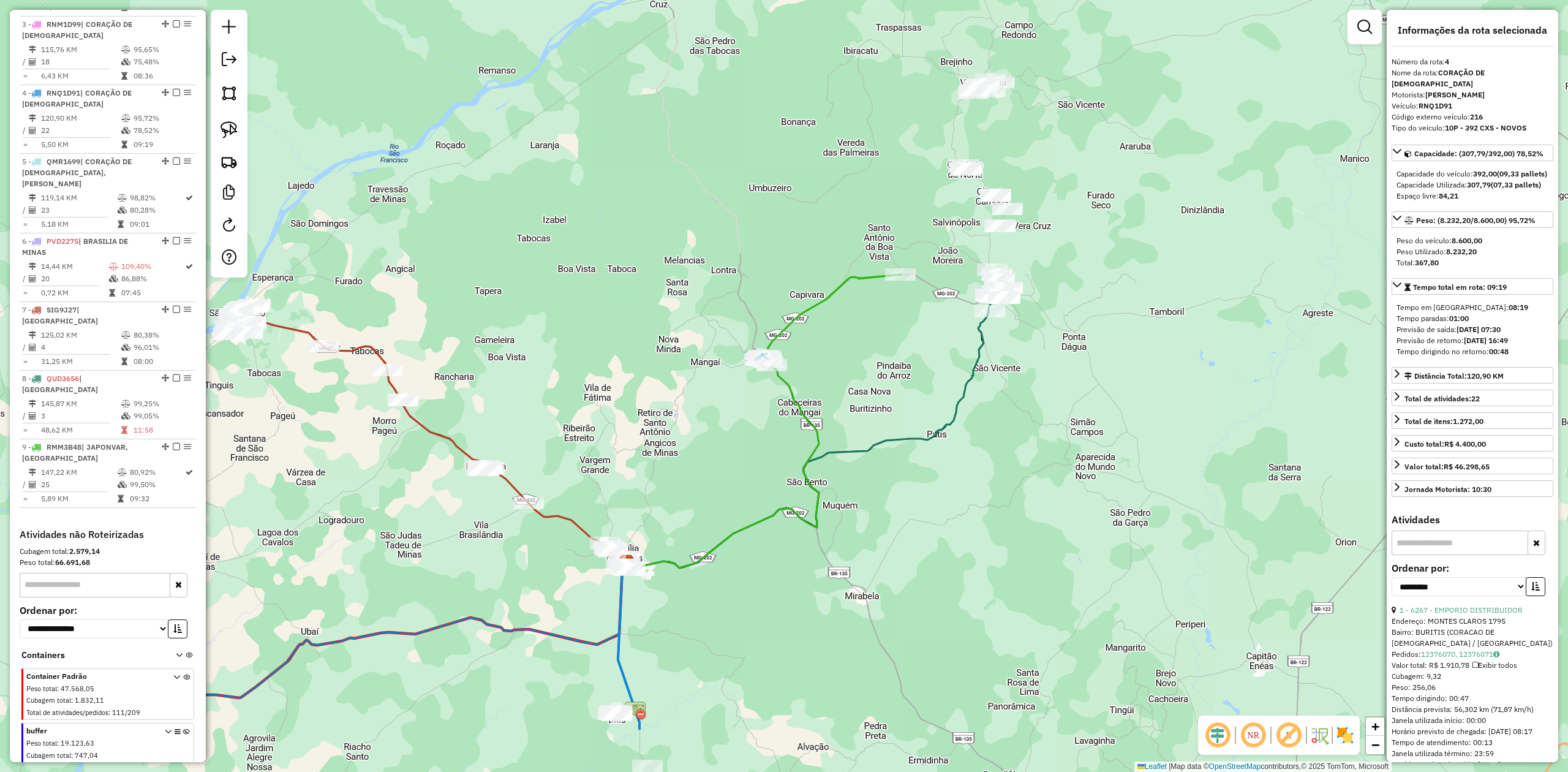
drag, startPoint x: 1125, startPoint y: 507, endPoint x: 1257, endPoint y: 309, distance: 238.0
click at [1238, 329] on div "Janela de atendimento Grade de atendimento Capacidade Transportadoras Veículos …" at bounding box center [784, 386] width 1568 height 772
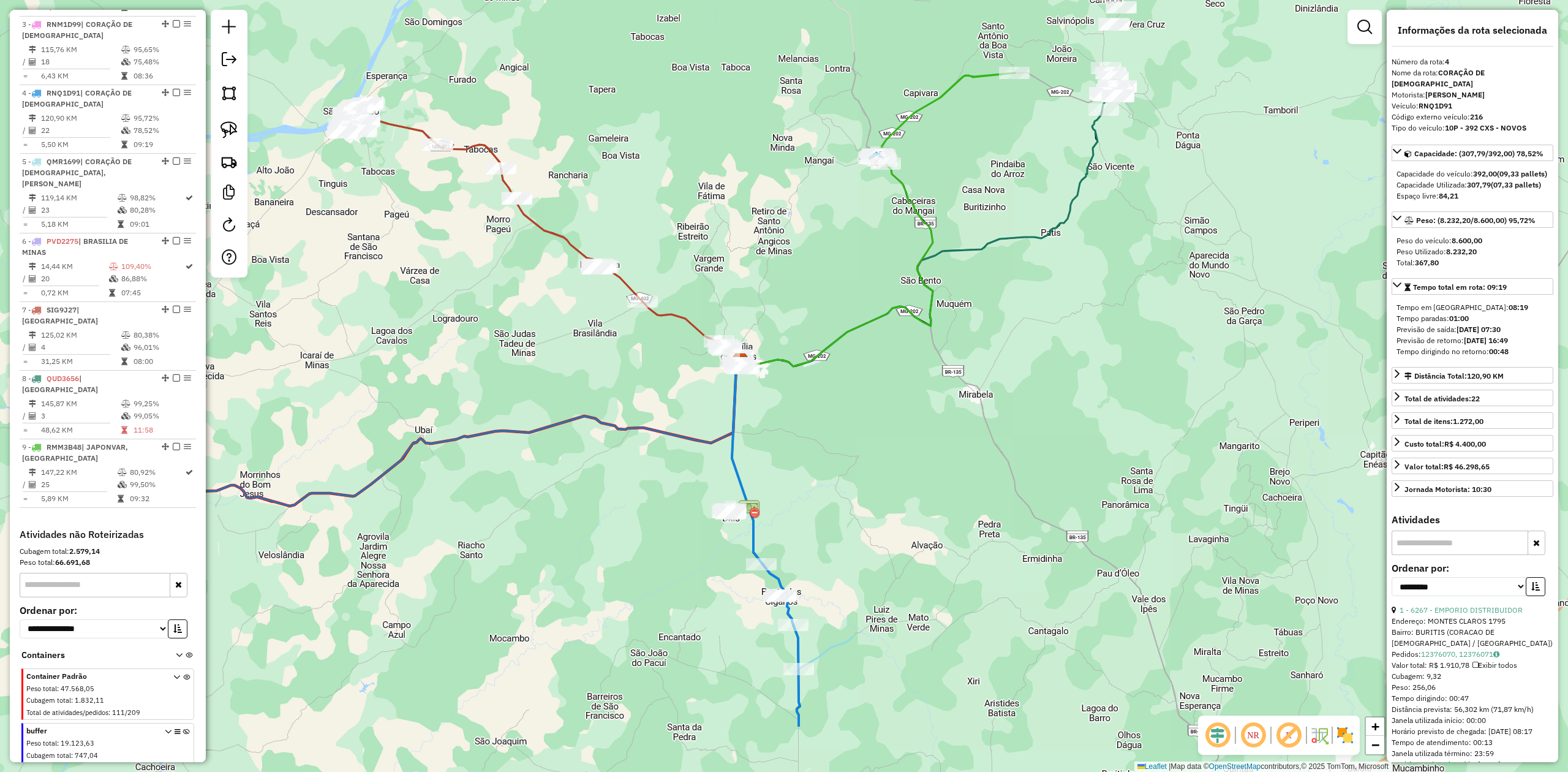
drag, startPoint x: 834, startPoint y: 555, endPoint x: 907, endPoint y: 334, distance: 232.7
click at [903, 365] on div "Janela de atendimento Grade de atendimento Capacidade Transportadoras Veículos …" at bounding box center [784, 386] width 1568 height 772
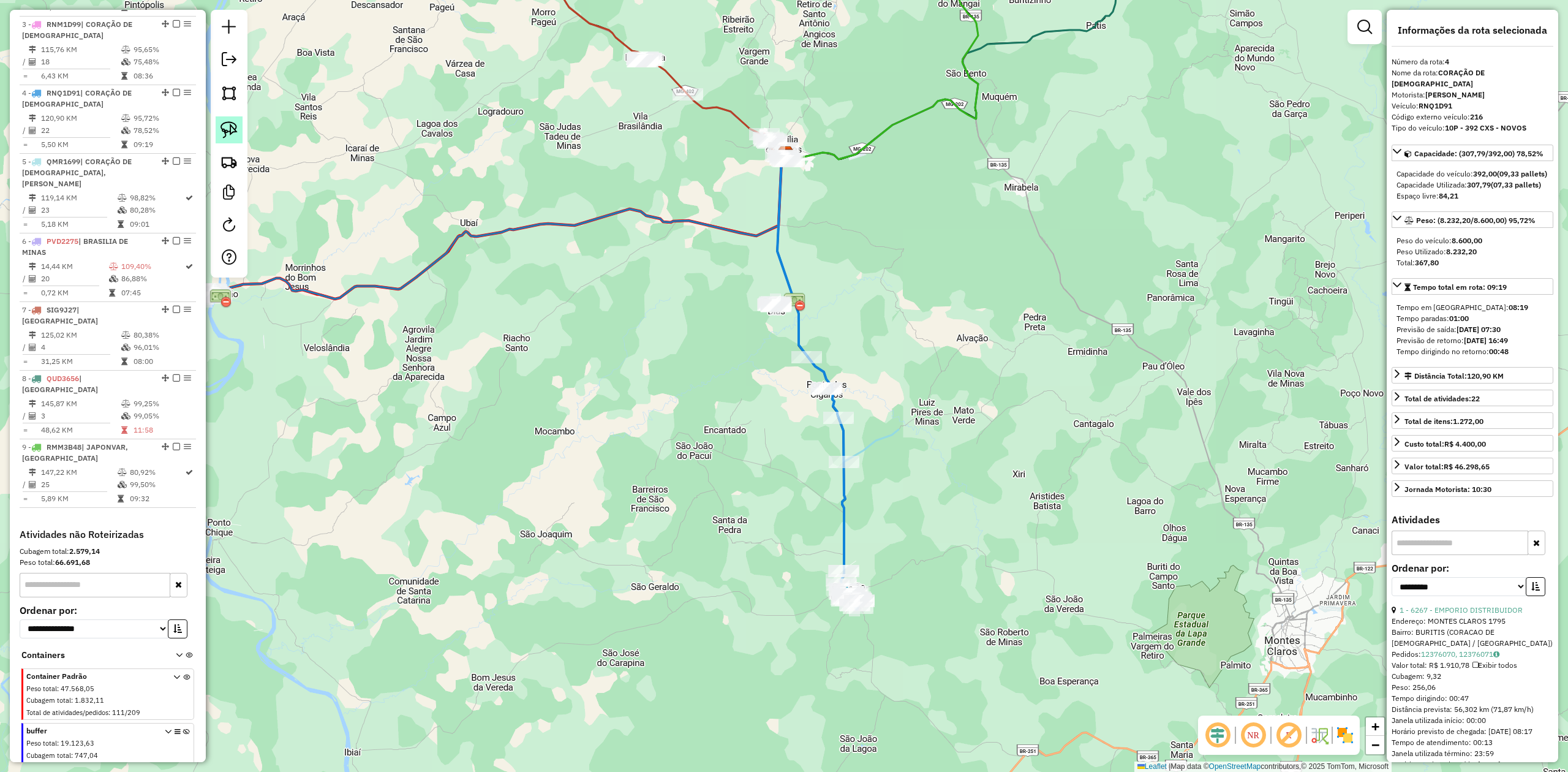
click at [233, 130] on img at bounding box center [228, 130] width 17 height 17
drag, startPoint x: 770, startPoint y: 195, endPoint x: 838, endPoint y: 196, distance: 68.0
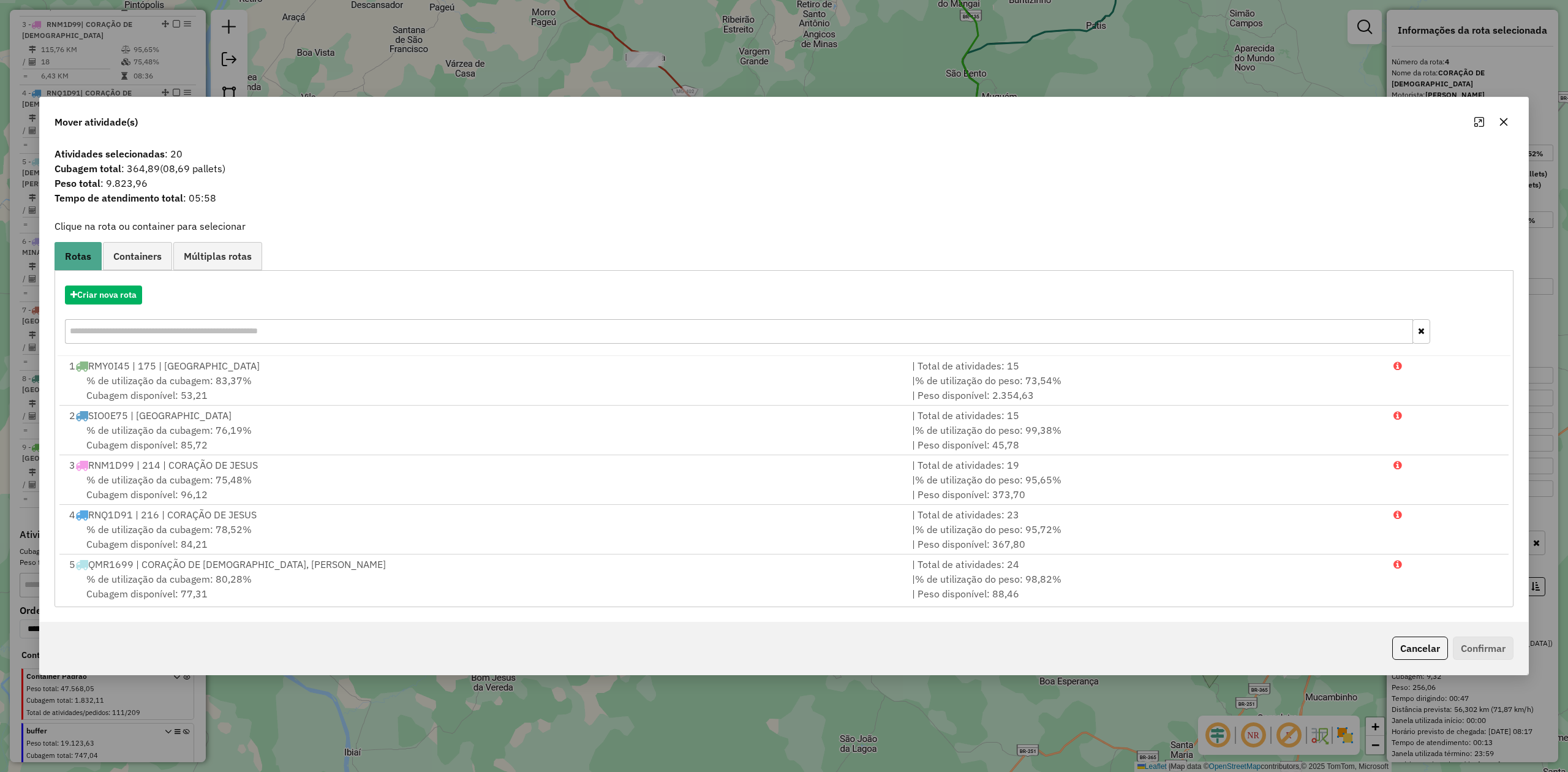
click at [1502, 118] on icon "button" at bounding box center [1504, 122] width 10 height 10
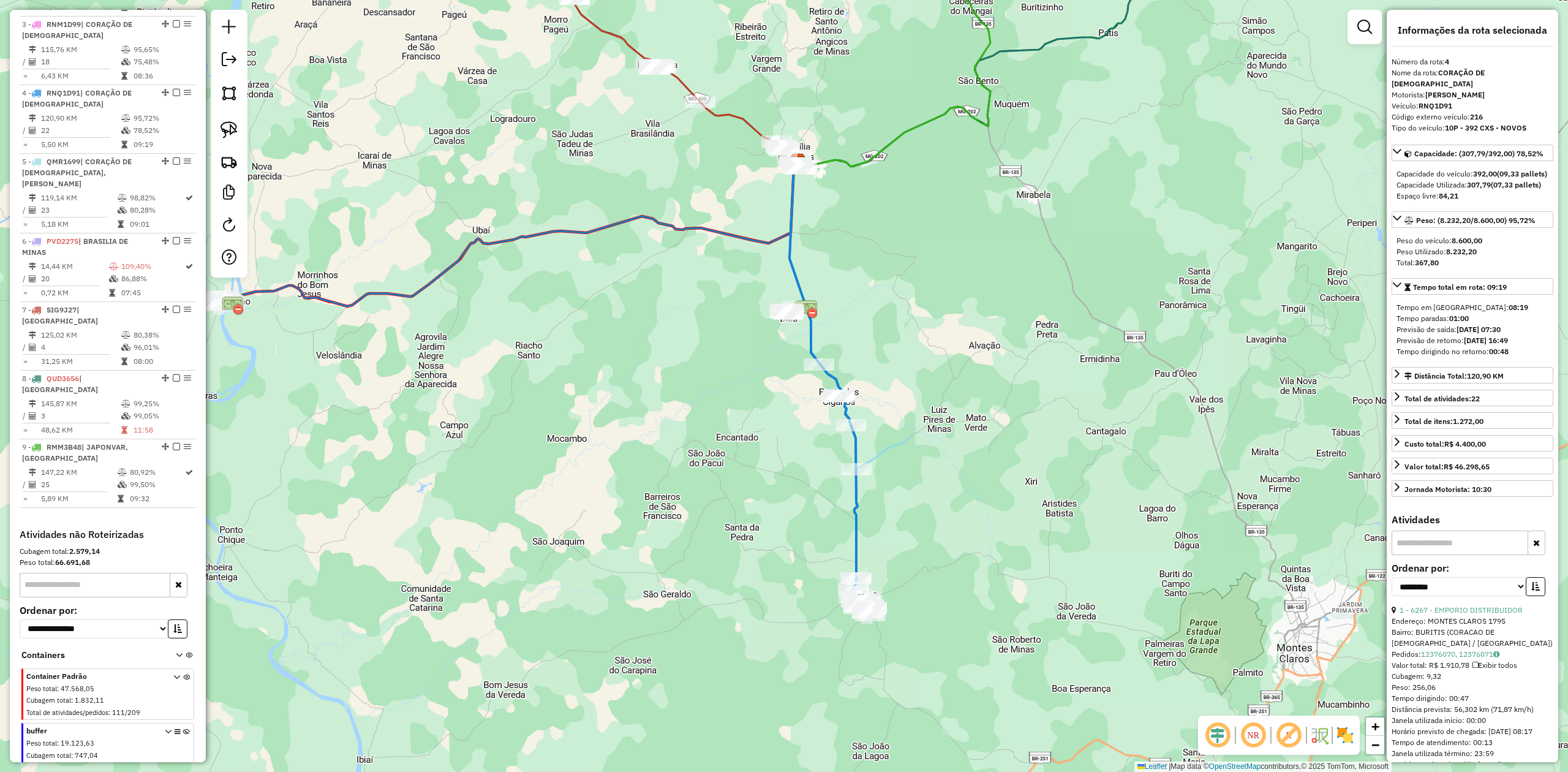
drag, startPoint x: 1024, startPoint y: 376, endPoint x: 1083, endPoint y: 481, distance: 120.4
click at [1083, 481] on div "Janela de atendimento Grade de atendimento Capacidade Transportadoras Veículos …" at bounding box center [784, 386] width 1568 height 772
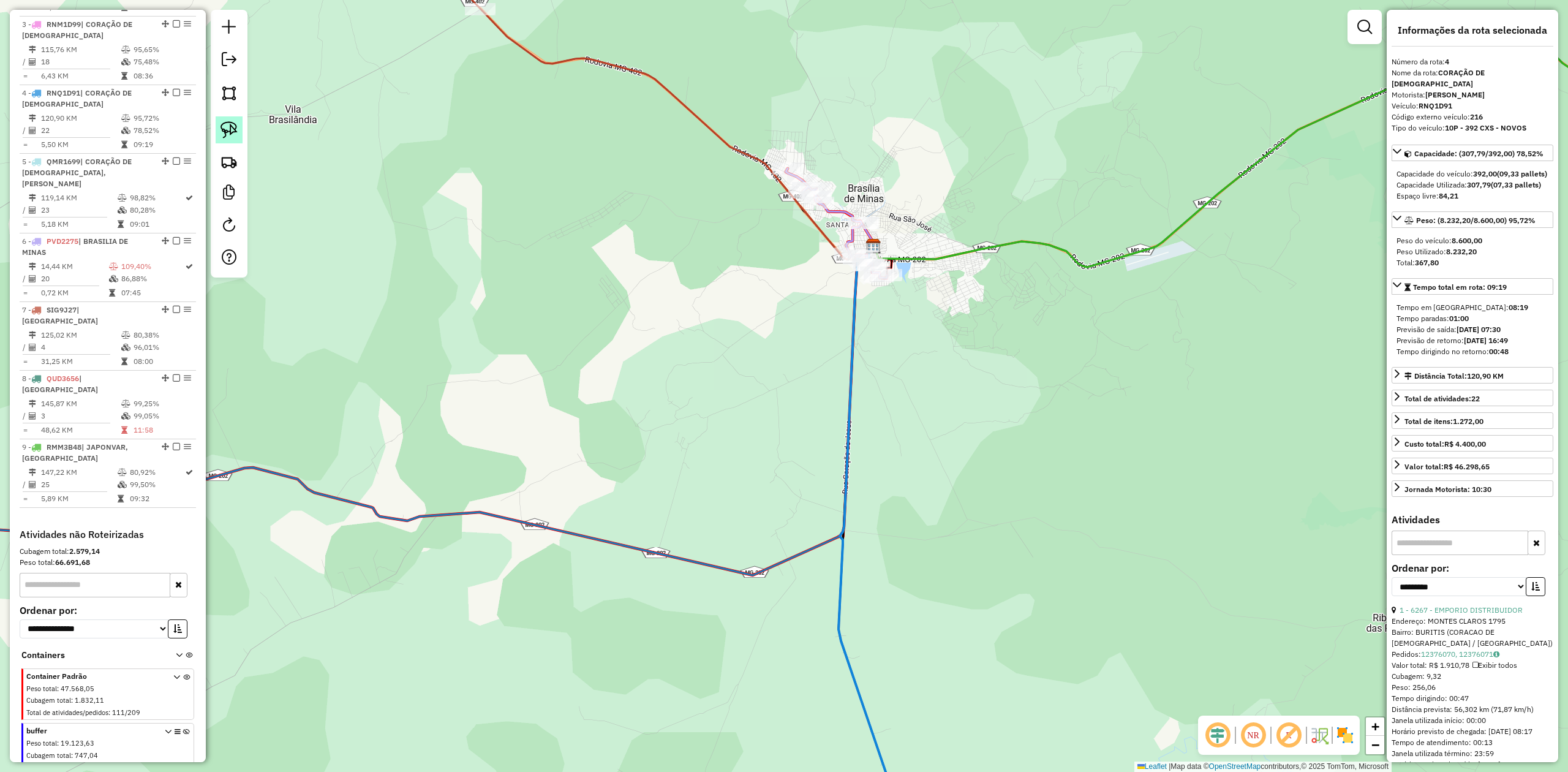
click at [231, 128] on img at bounding box center [228, 130] width 17 height 17
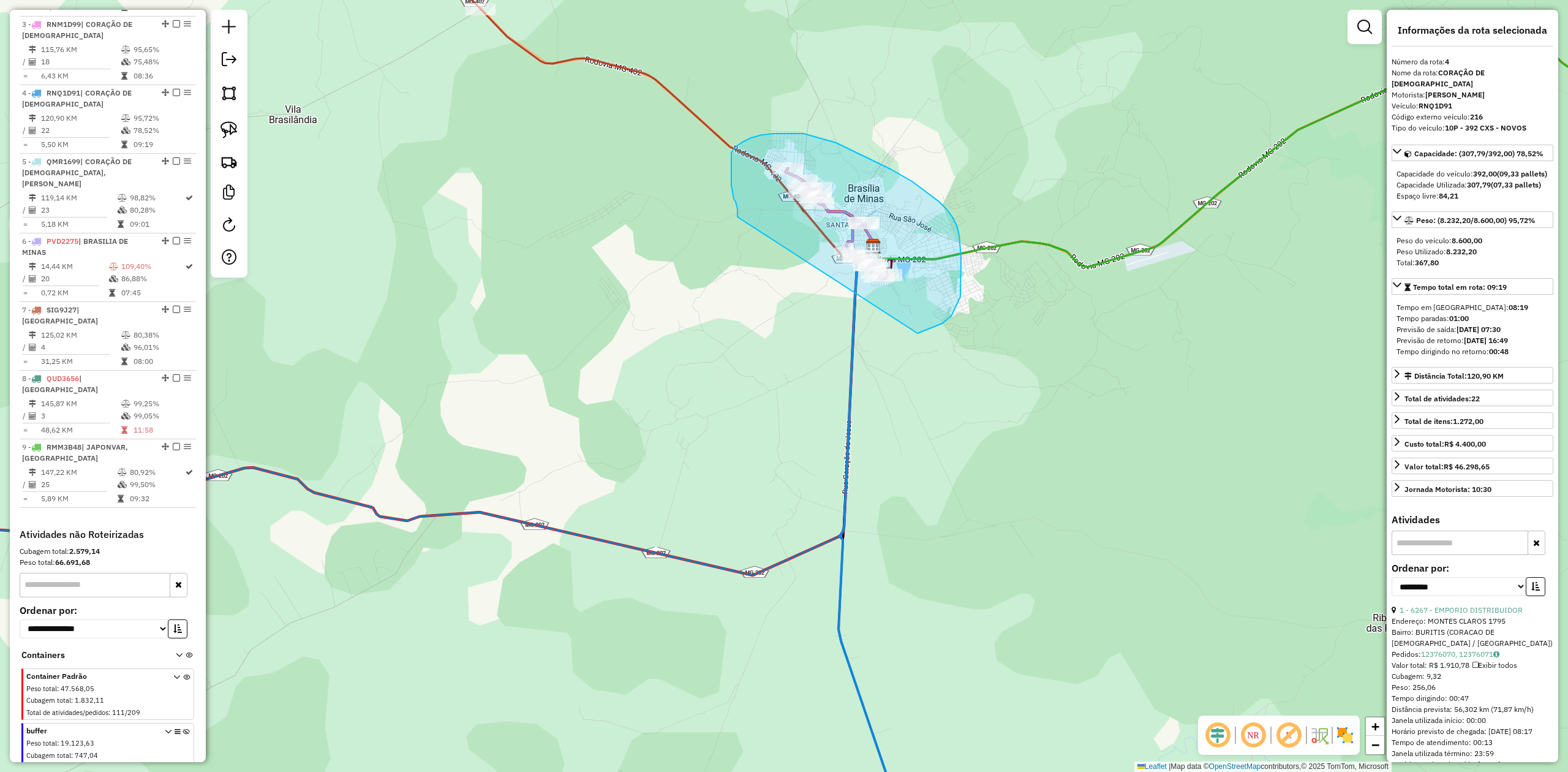
drag, startPoint x: 738, startPoint y: 217, endPoint x: 746, endPoint y: 273, distance: 56.6
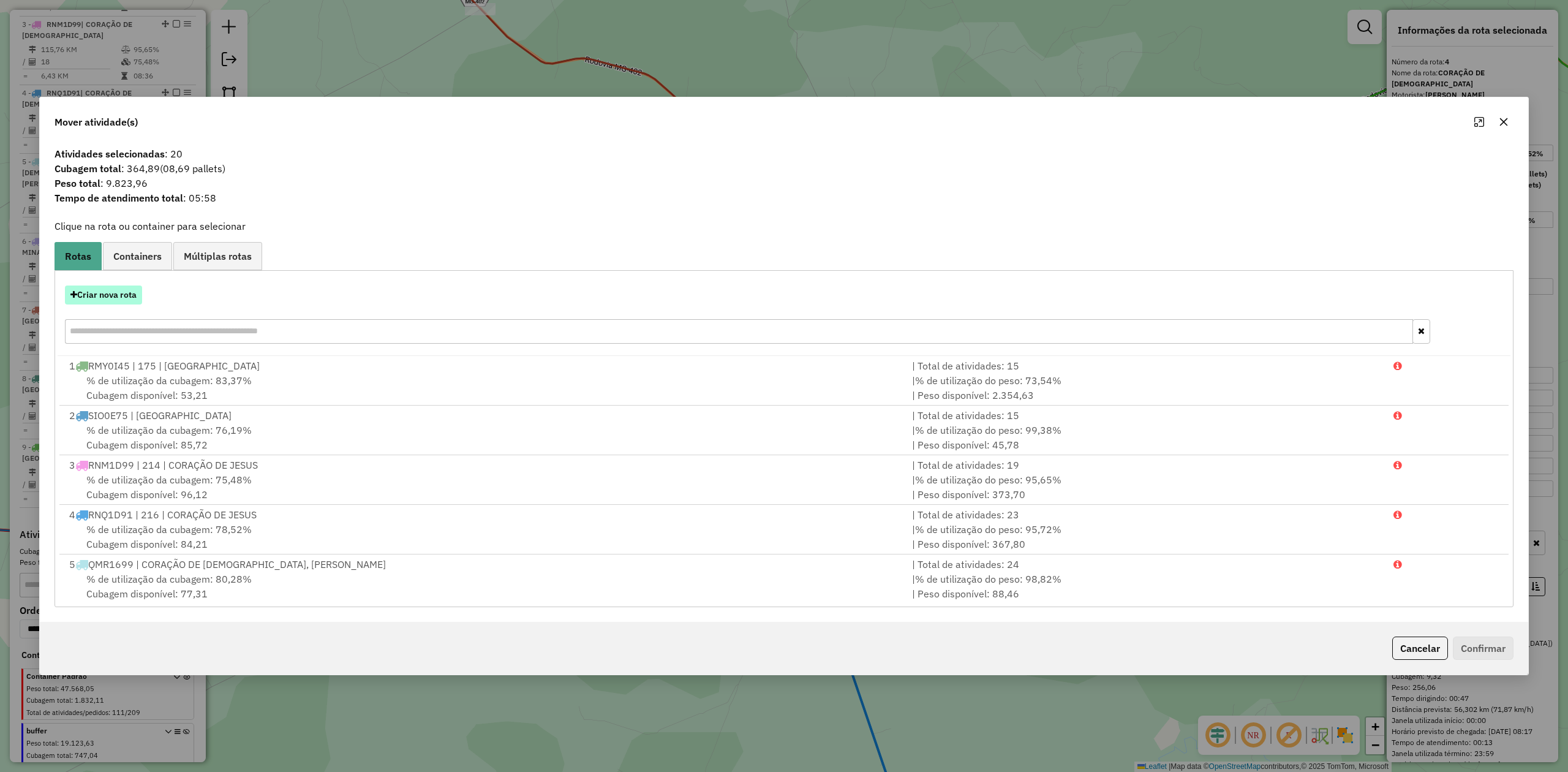
click at [111, 297] on button "Criar nova rota" at bounding box center [104, 295] width 77 height 19
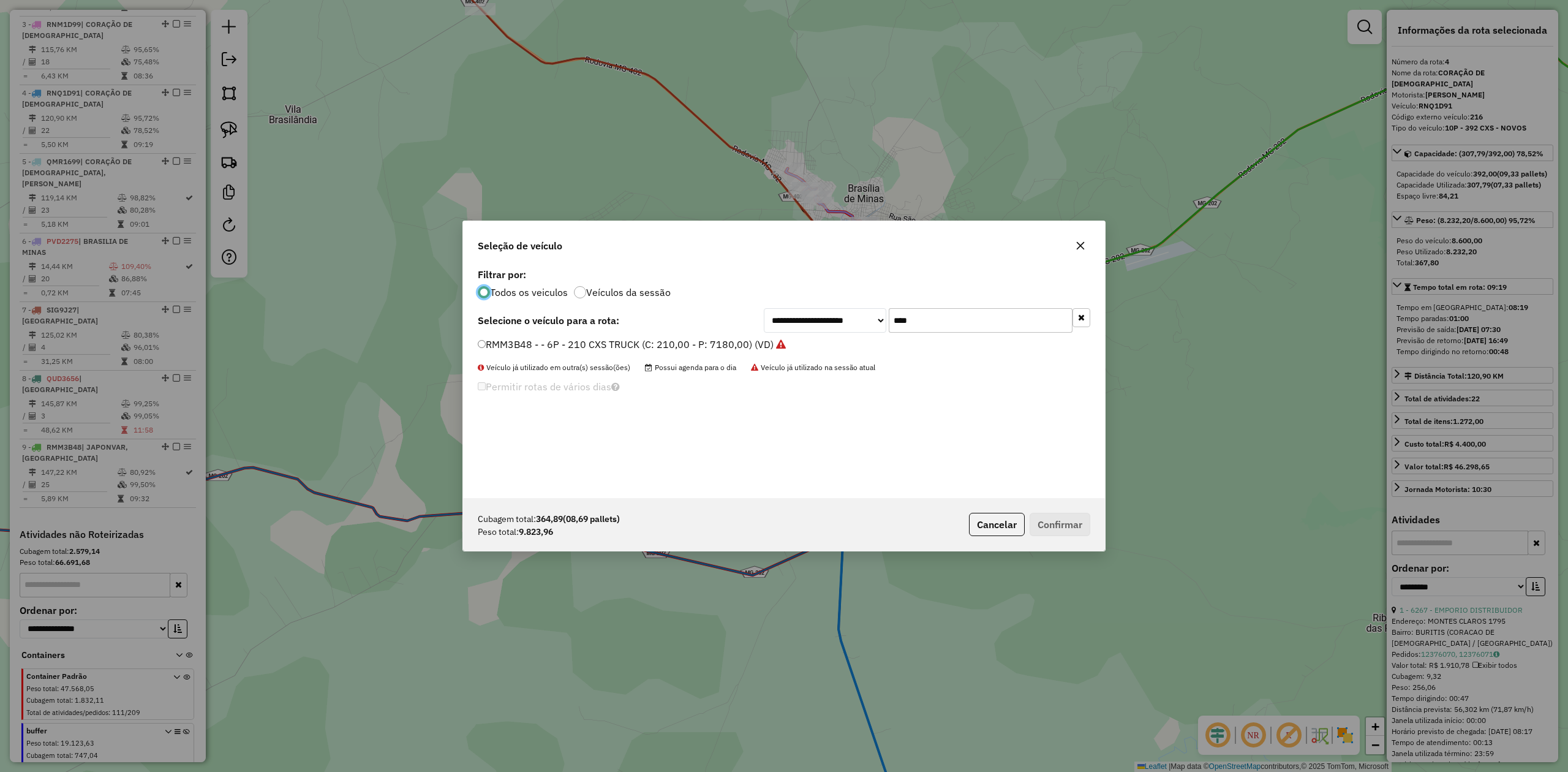
scroll to position [6, 4]
drag, startPoint x: 939, startPoint y: 322, endPoint x: 851, endPoint y: 332, distance: 88.6
click at [868, 329] on div "**********" at bounding box center [927, 320] width 326 height 24
click at [488, 337] on div "**********" at bounding box center [784, 382] width 642 height 233
click at [1057, 525] on button "Confirmar" at bounding box center [1060, 524] width 61 height 23
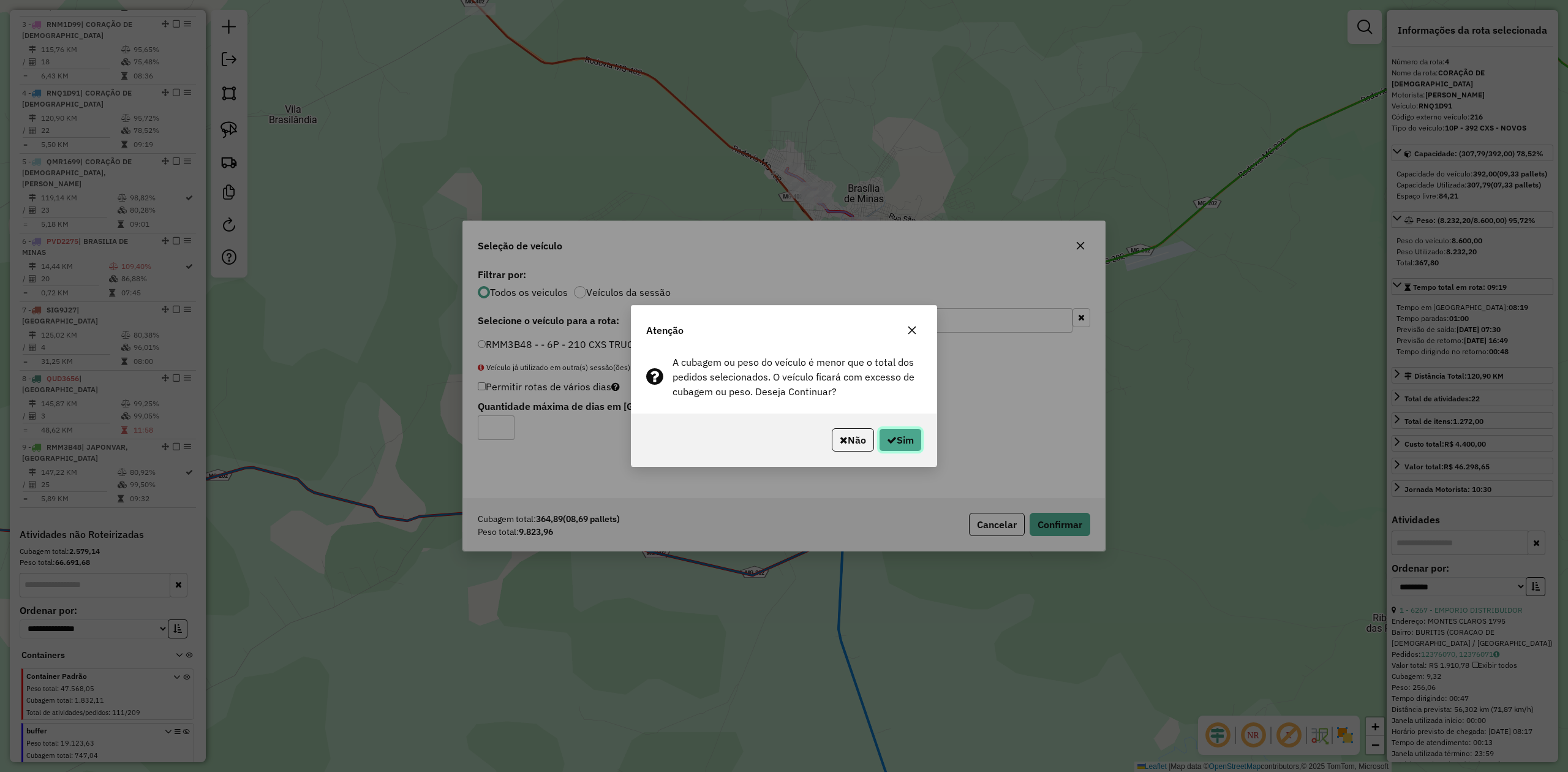
click at [914, 442] on button "Sim" at bounding box center [900, 439] width 43 height 23
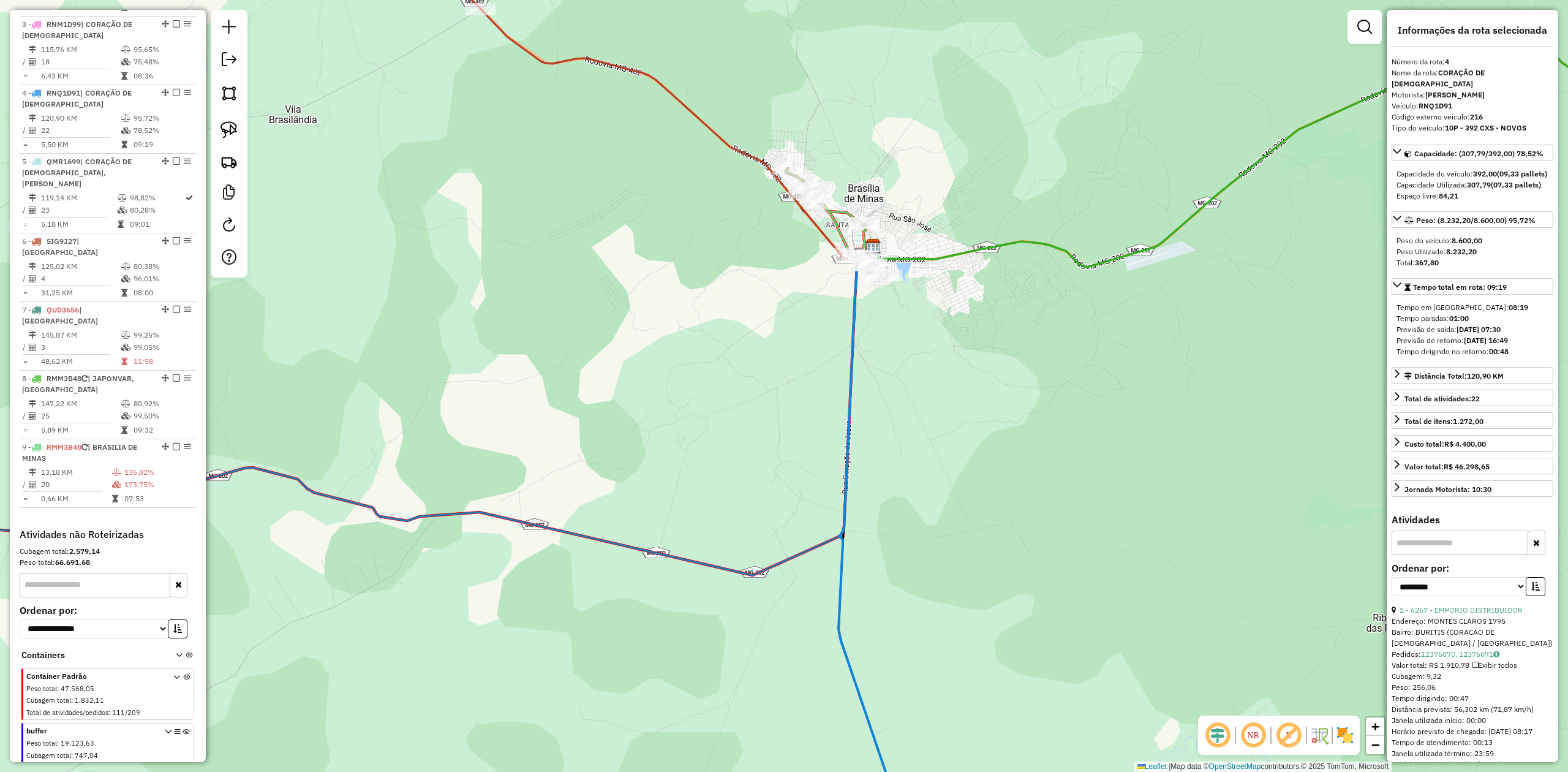
drag, startPoint x: 696, startPoint y: 339, endPoint x: 666, endPoint y: 458, distance: 122.7
click at [666, 458] on div "Janela de atendimento Grade de atendimento Capacidade Transportadoras Veículos …" at bounding box center [784, 386] width 1568 height 772
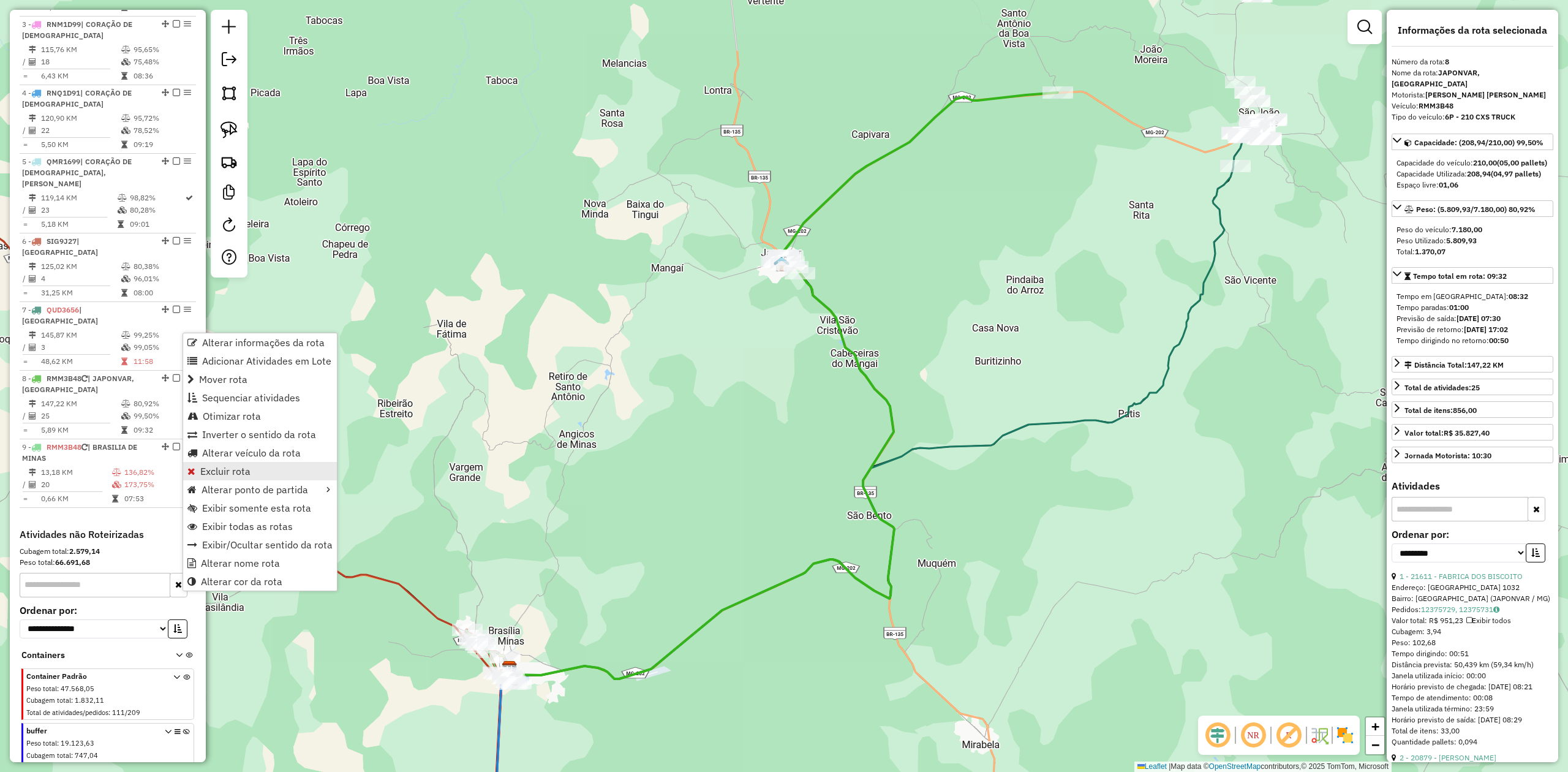
click at [238, 467] on span "Excluir rota" at bounding box center [225, 471] width 50 height 10
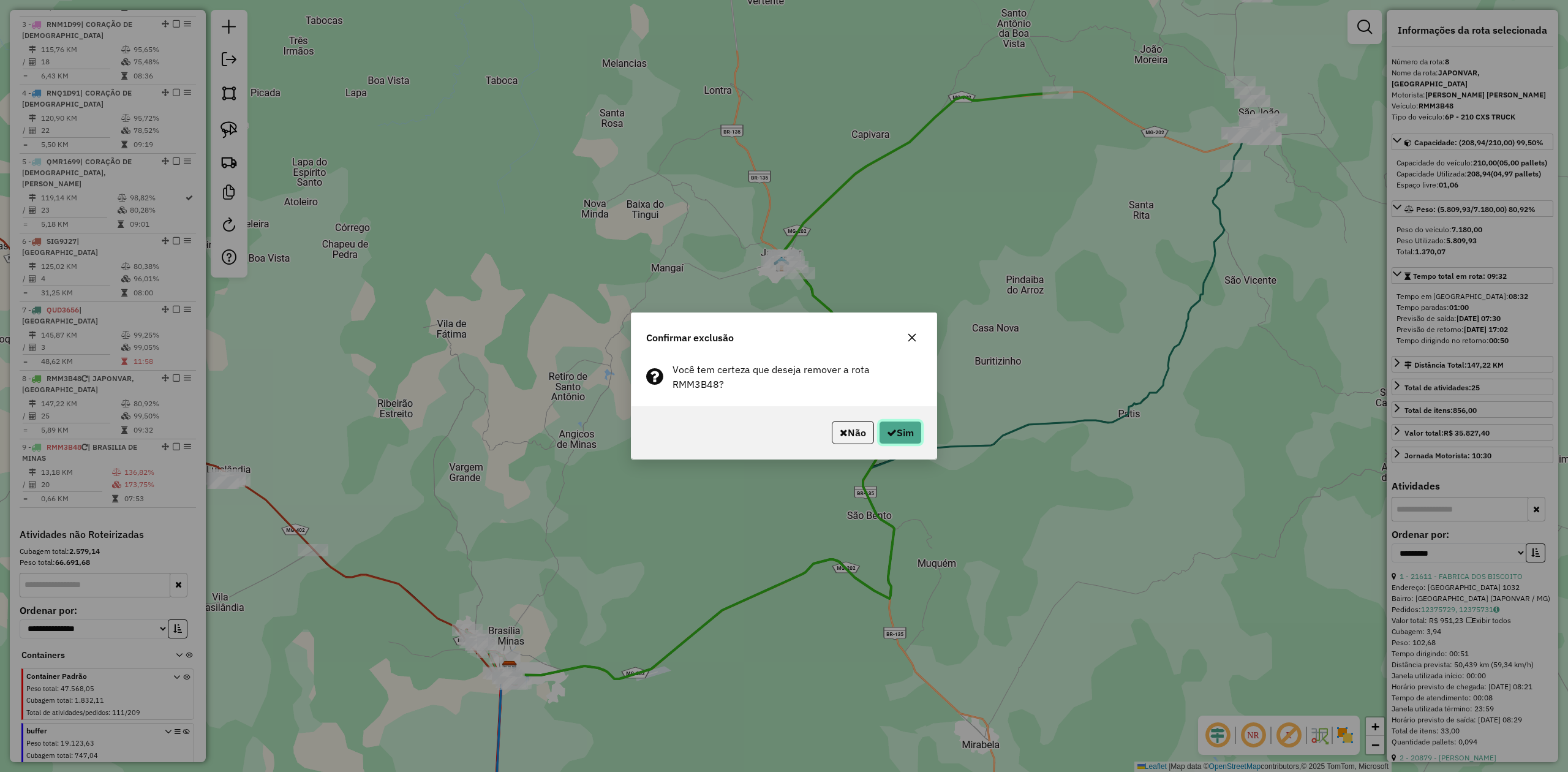
click at [907, 435] on button "Sim" at bounding box center [900, 432] width 43 height 23
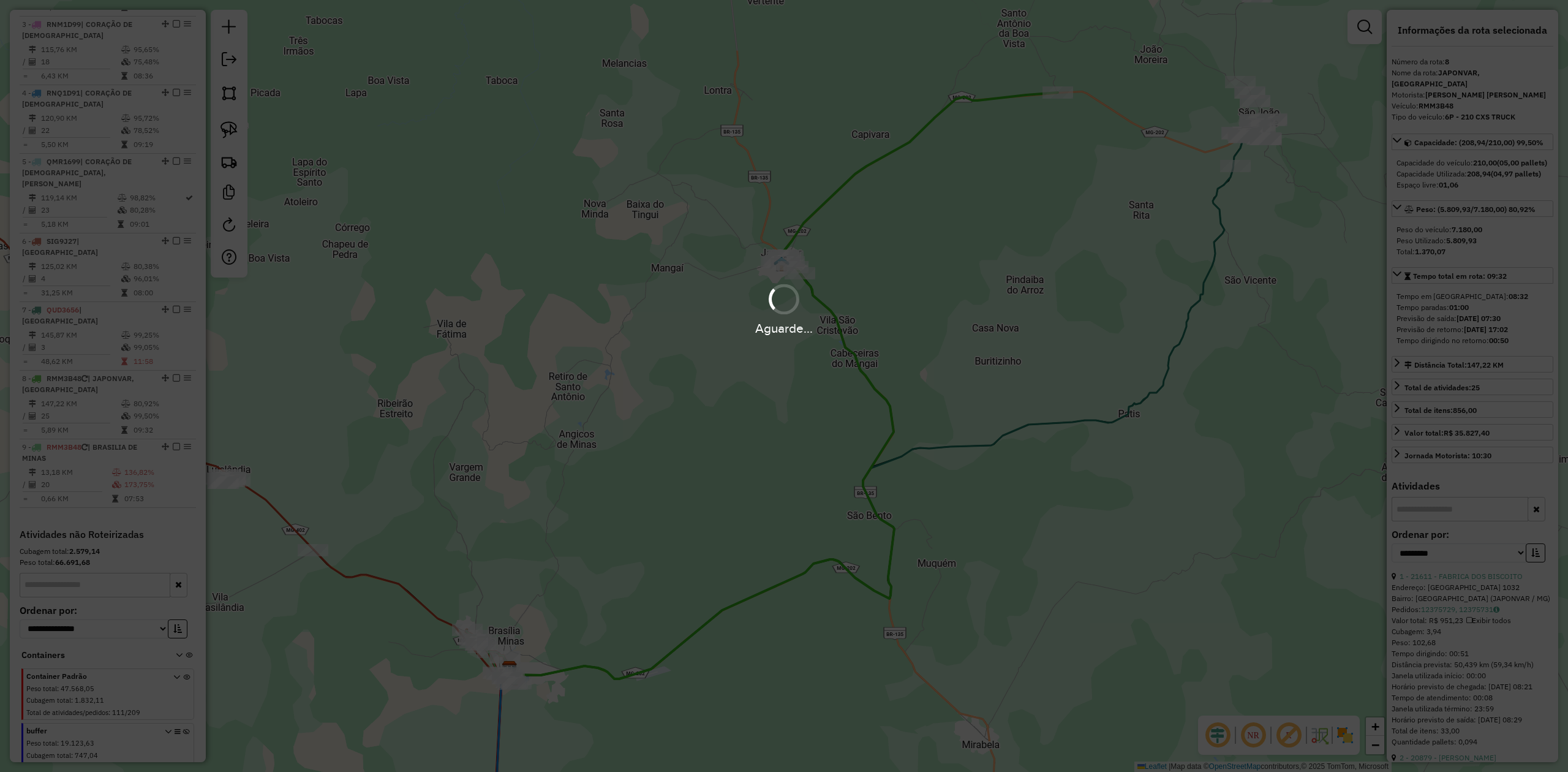
scroll to position [547, 0]
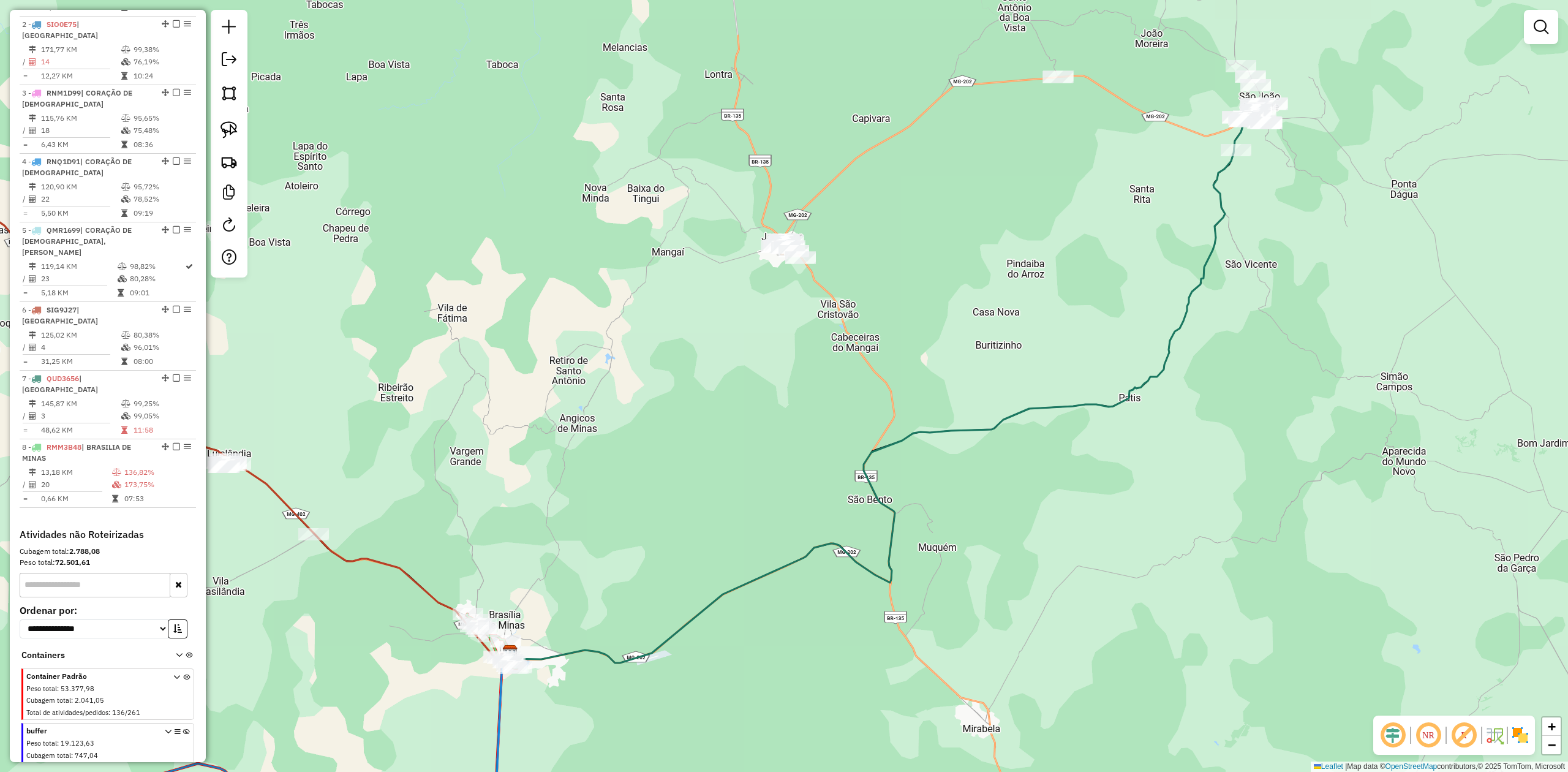
drag, startPoint x: 675, startPoint y: 534, endPoint x: 677, endPoint y: 386, distance: 148.0
click at [676, 389] on div "Janela de atendimento Grade de atendimento Capacidade Transportadoras Veículos …" at bounding box center [784, 386] width 1568 height 772
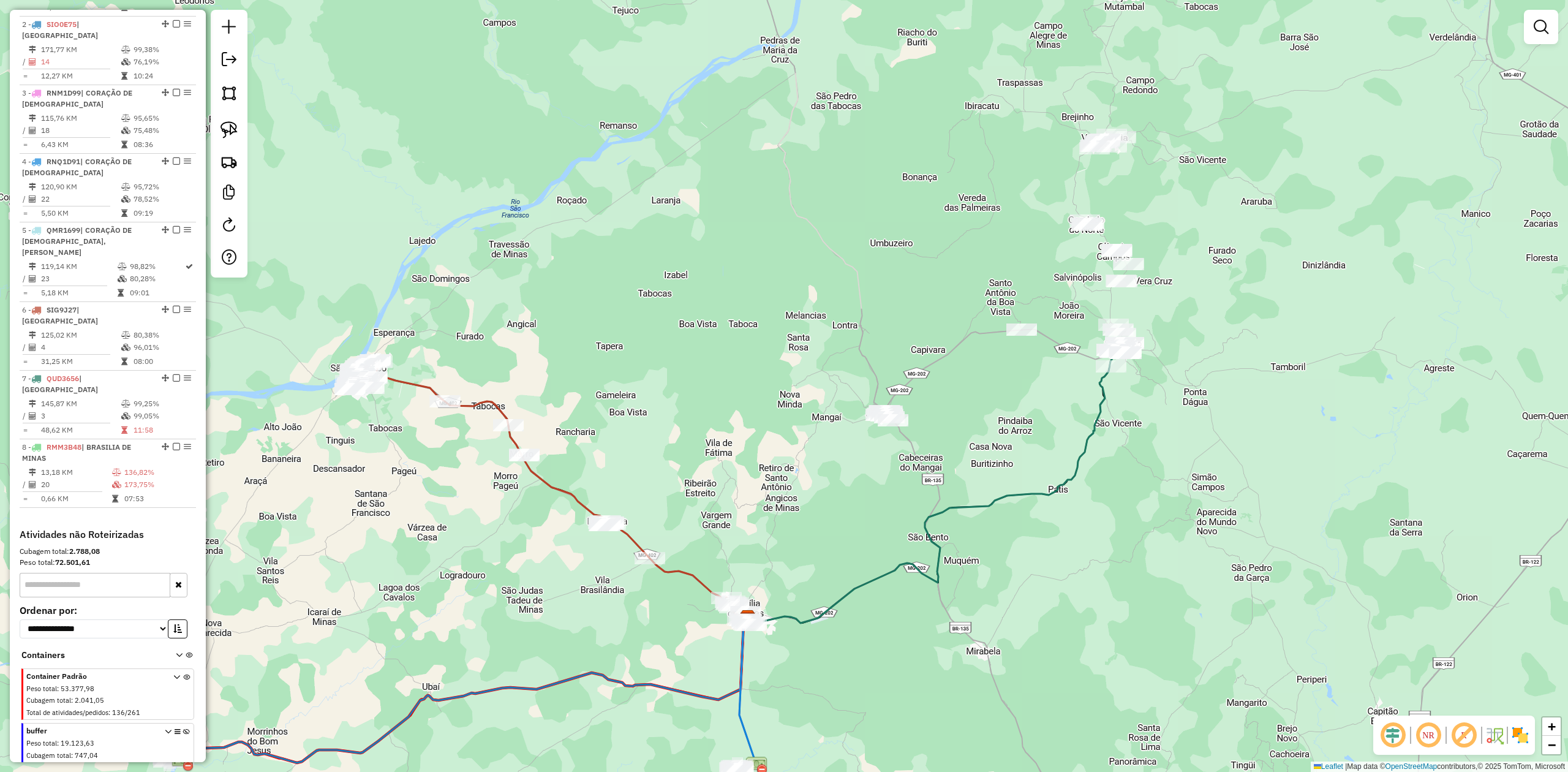
drag, startPoint x: 711, startPoint y: 372, endPoint x: 850, endPoint y: 554, distance: 229.0
click at [850, 554] on div "Janela de atendimento Grade de atendimento Capacidade Transportadoras Veículos …" at bounding box center [784, 386] width 1568 height 772
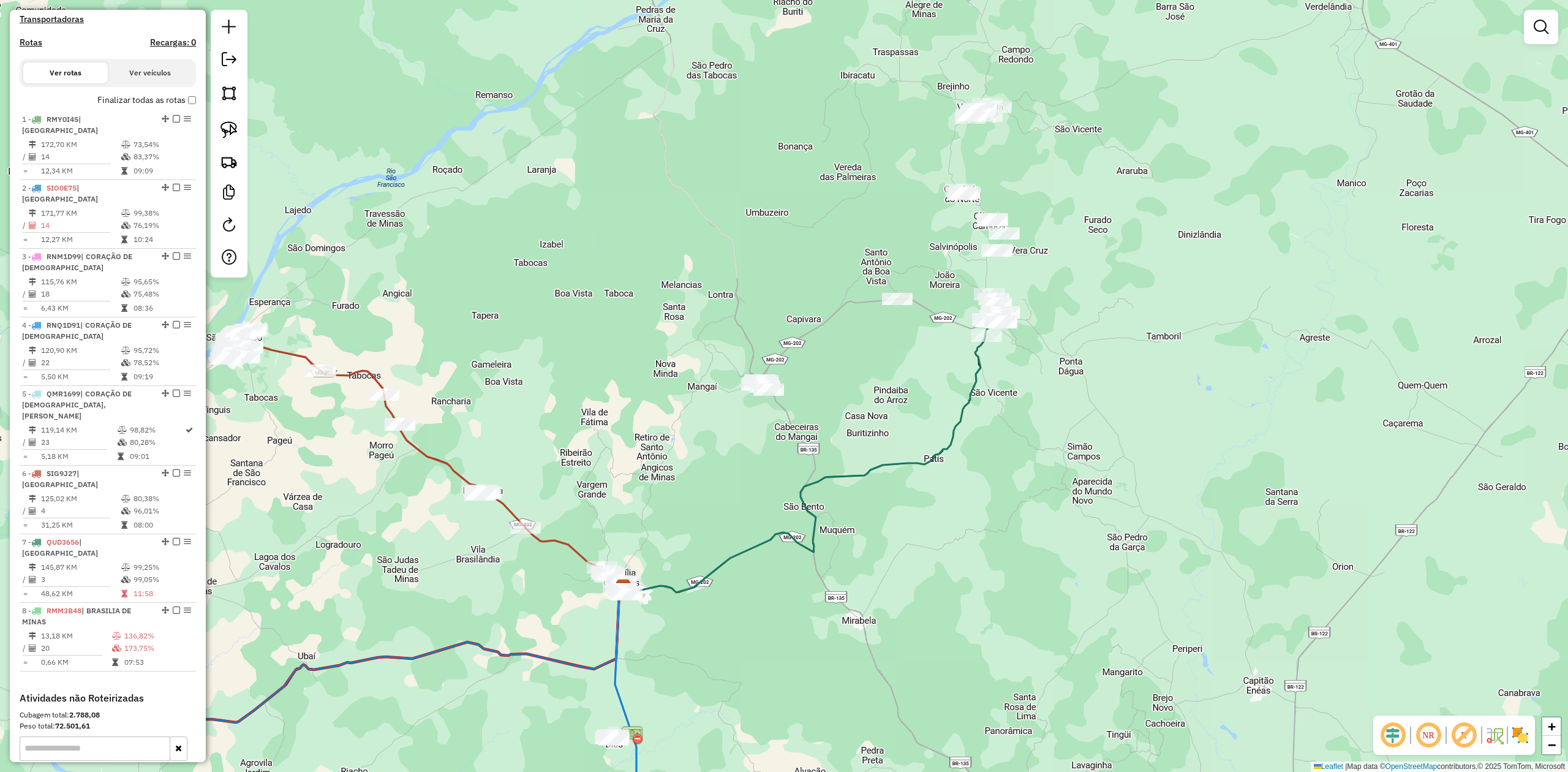
drag, startPoint x: 992, startPoint y: 443, endPoint x: 863, endPoint y: 415, distance: 132.0
click at [863, 415] on div "Janela de atendimento Grade de atendimento Capacidade Transportadoras Veículos …" at bounding box center [784, 386] width 1568 height 772
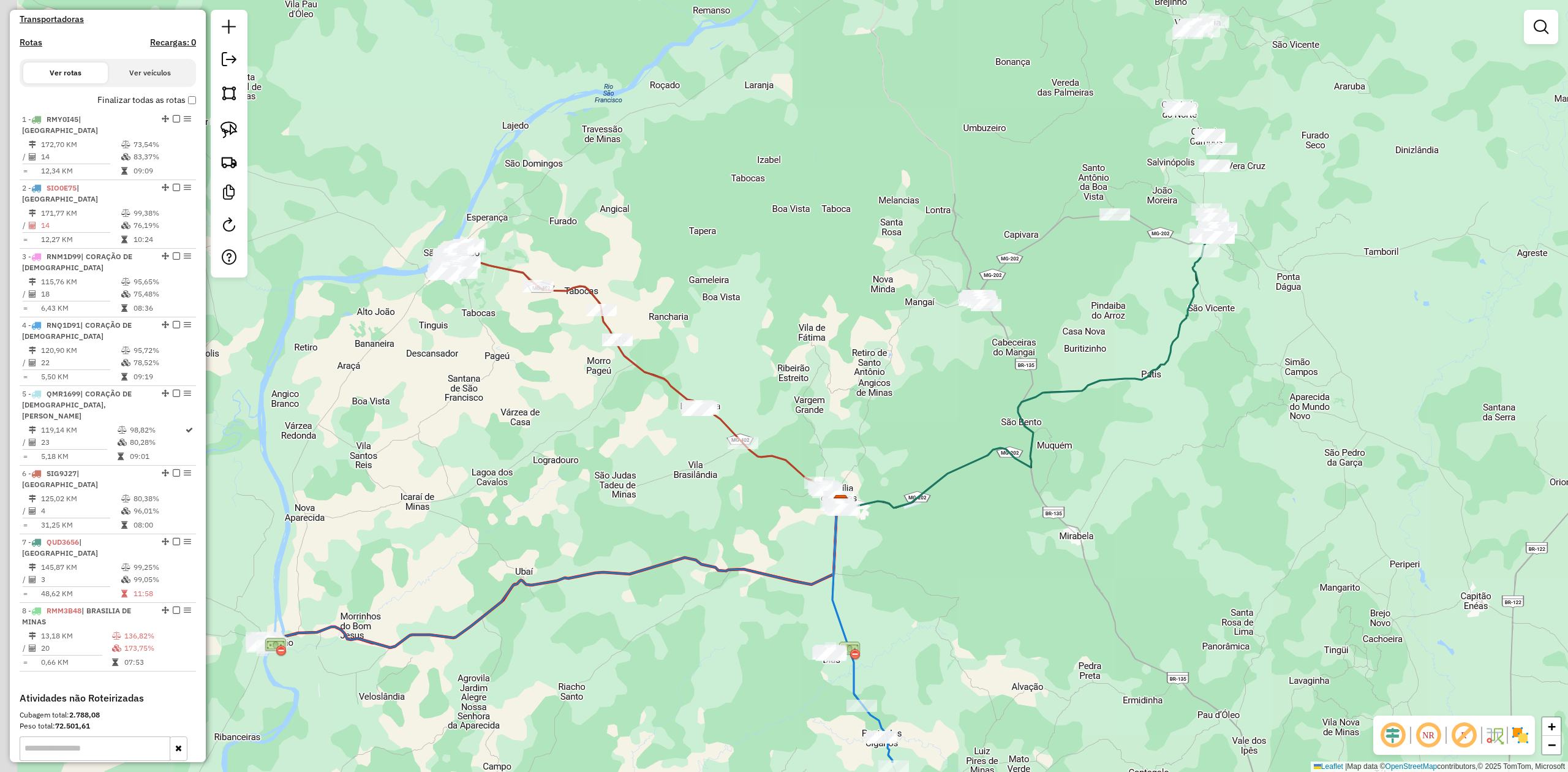
drag, startPoint x: 609, startPoint y: 488, endPoint x: 858, endPoint y: 395, distance: 265.8
click at [853, 397] on div "Janela de atendimento Grade de atendimento Capacidade Transportadoras Veículos …" at bounding box center [784, 386] width 1568 height 772
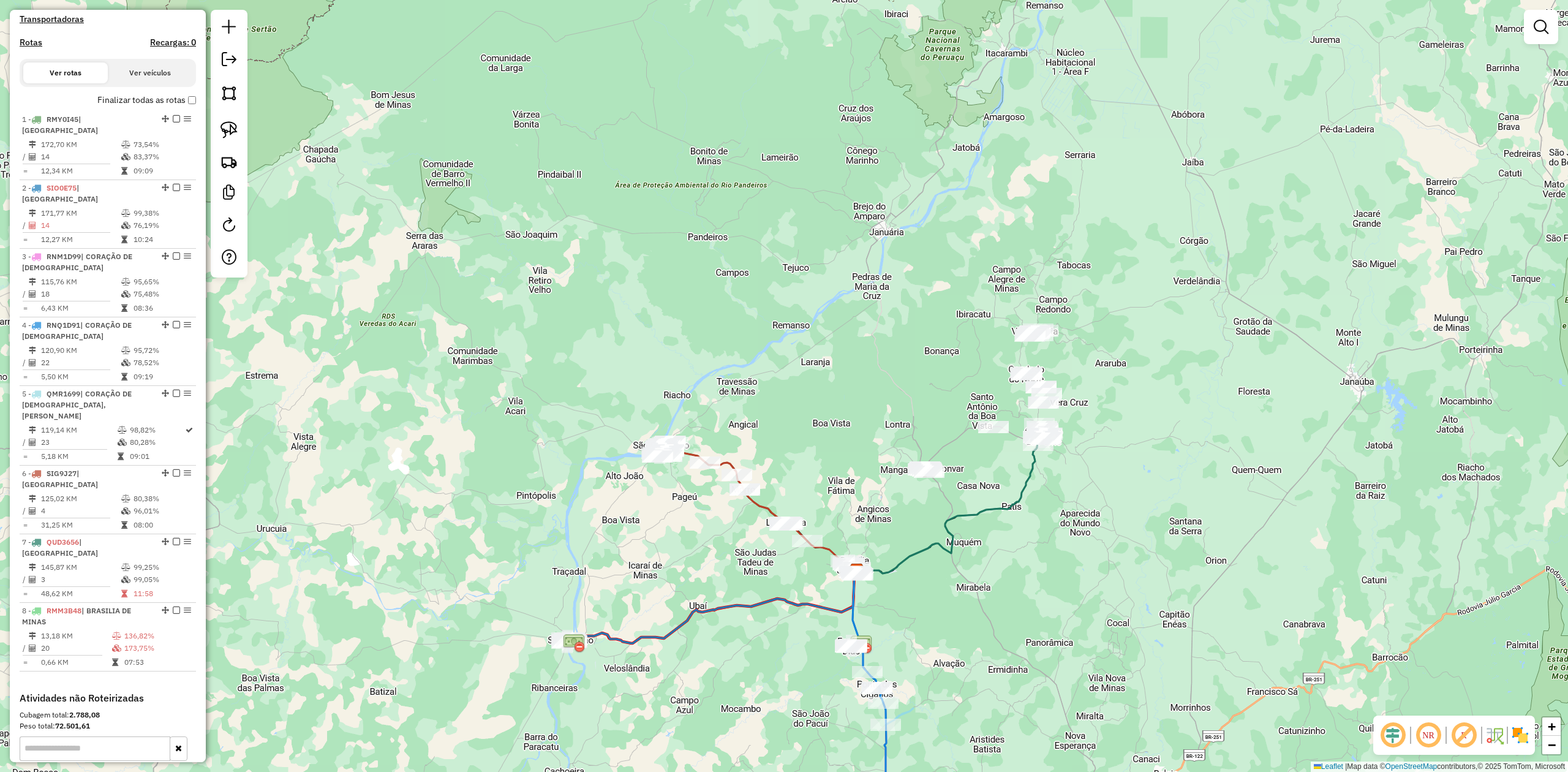
drag, startPoint x: 1205, startPoint y: 383, endPoint x: 1010, endPoint y: 506, distance: 230.6
click at [1022, 509] on div "Janela de atendimento Grade de atendimento Capacidade Transportadoras Veículos …" at bounding box center [784, 386] width 1568 height 772
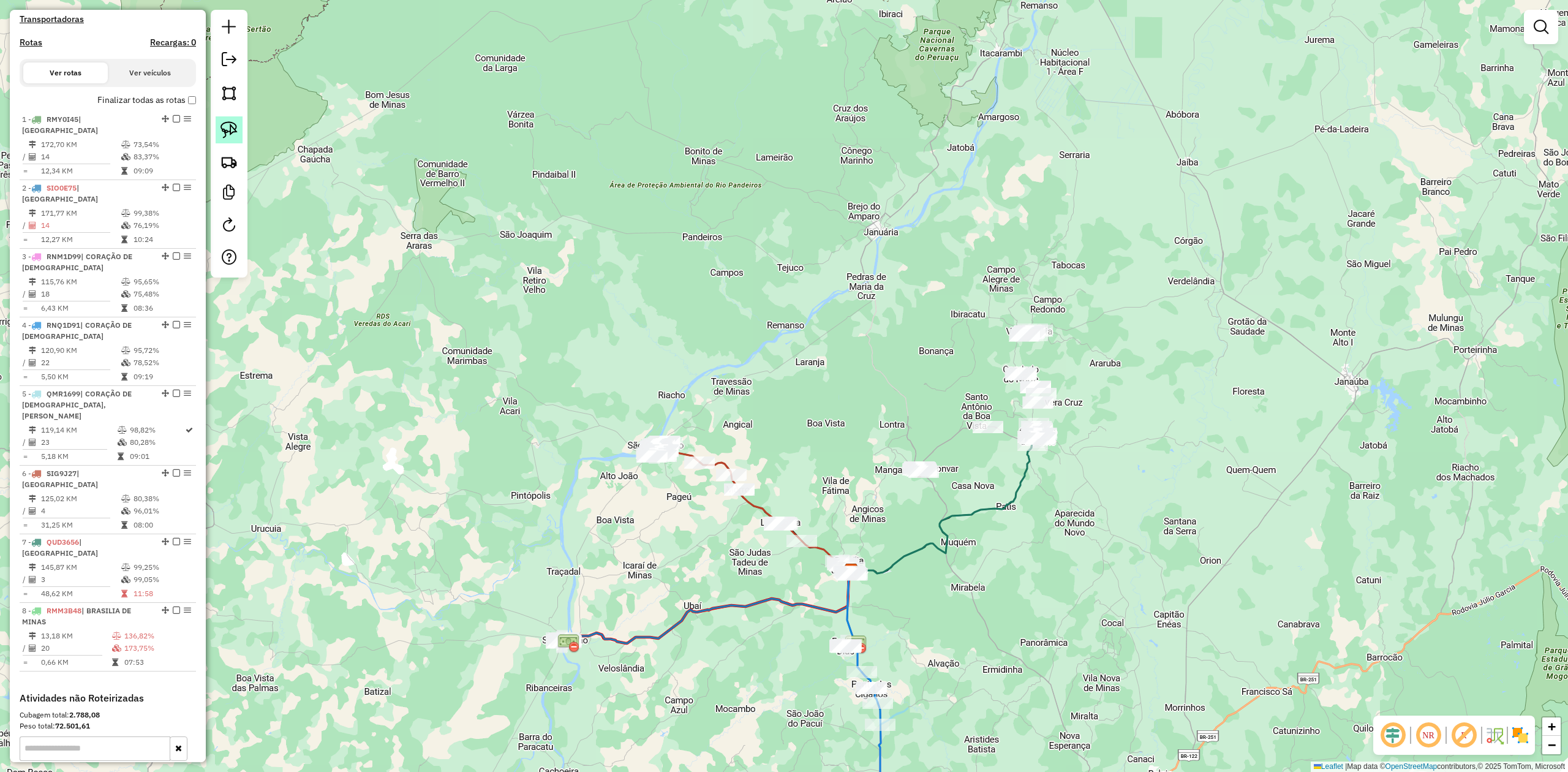
click at [231, 131] on img at bounding box center [228, 130] width 17 height 17
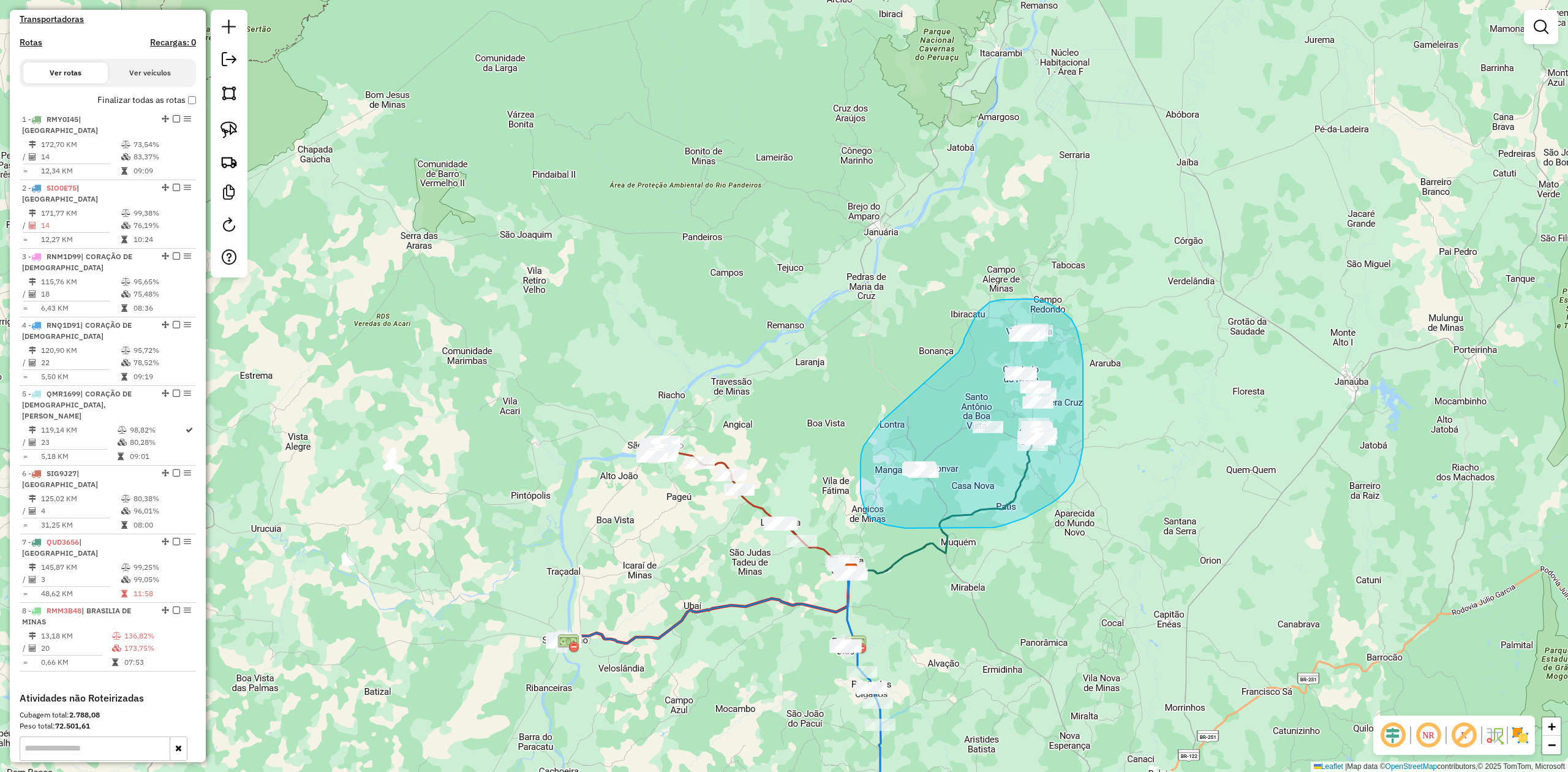
drag, startPoint x: 958, startPoint y: 353, endPoint x: 881, endPoint y: 422, distance: 103.4
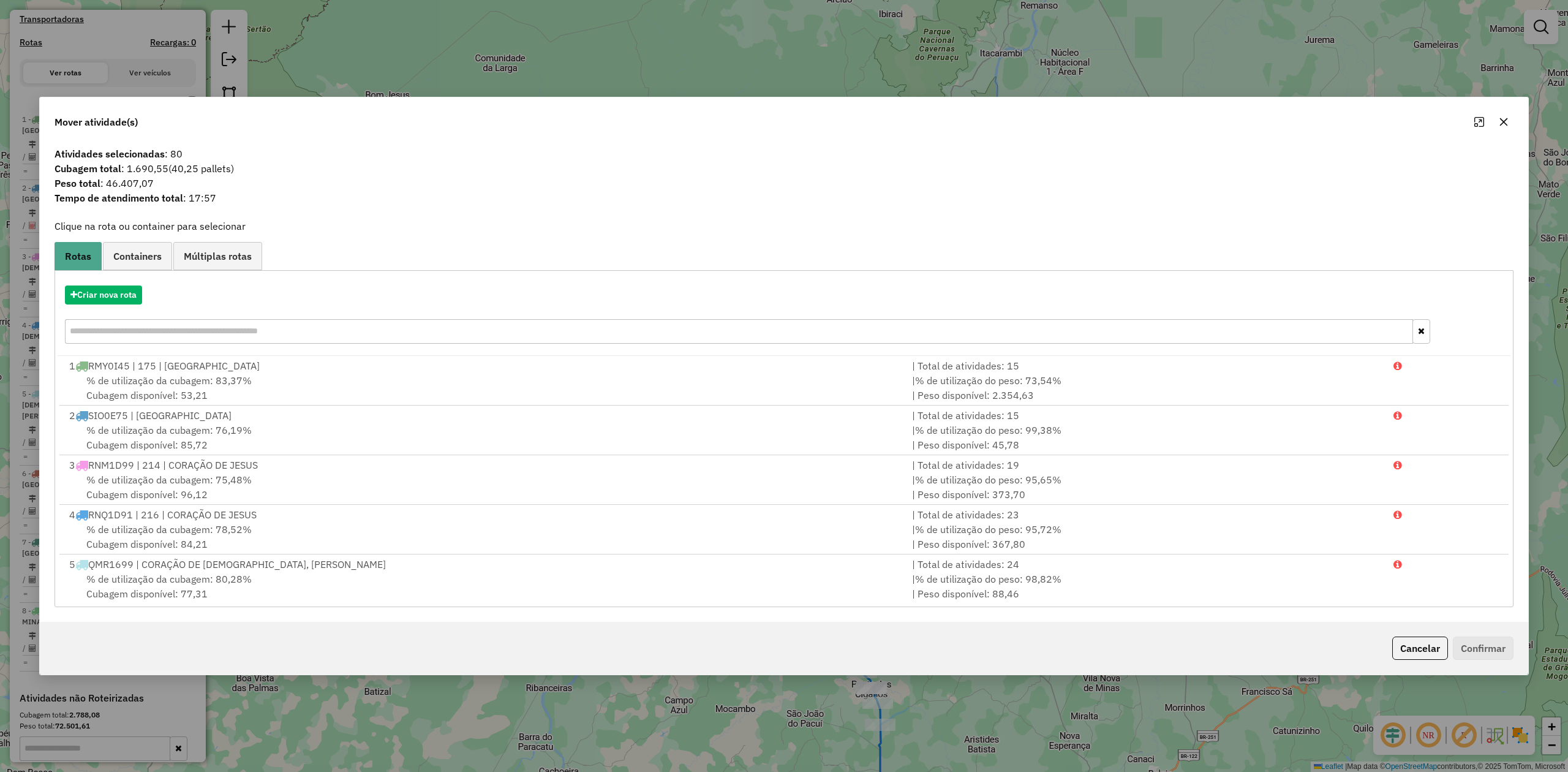
click at [1501, 119] on icon "button" at bounding box center [1504, 122] width 8 height 8
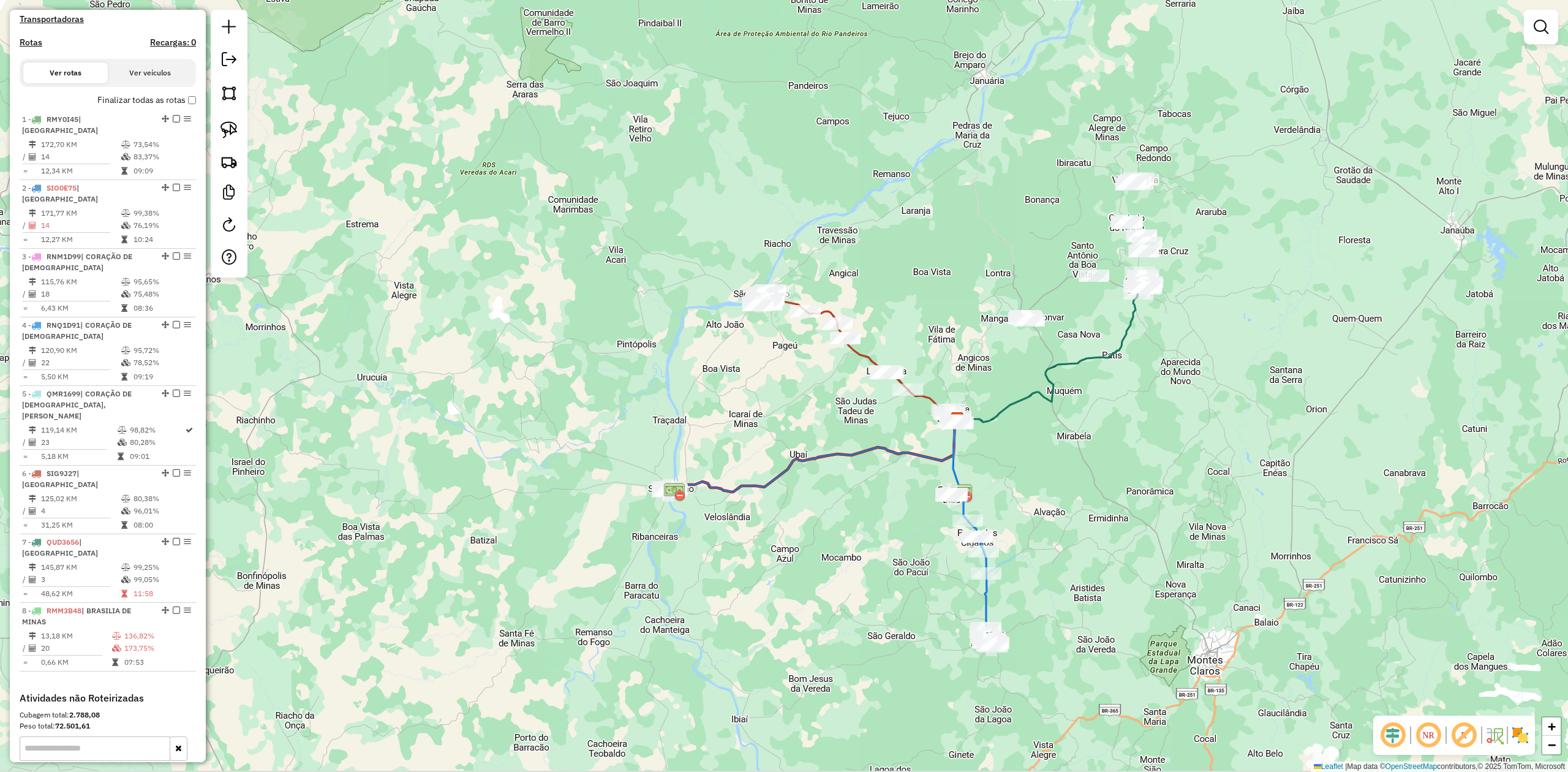
drag, startPoint x: 850, startPoint y: 454, endPoint x: 961, endPoint y: 287, distance: 200.5
click at [956, 300] on div "Janela de atendimento Grade de atendimento Capacidade Transportadoras Veículos …" at bounding box center [784, 386] width 1568 height 772
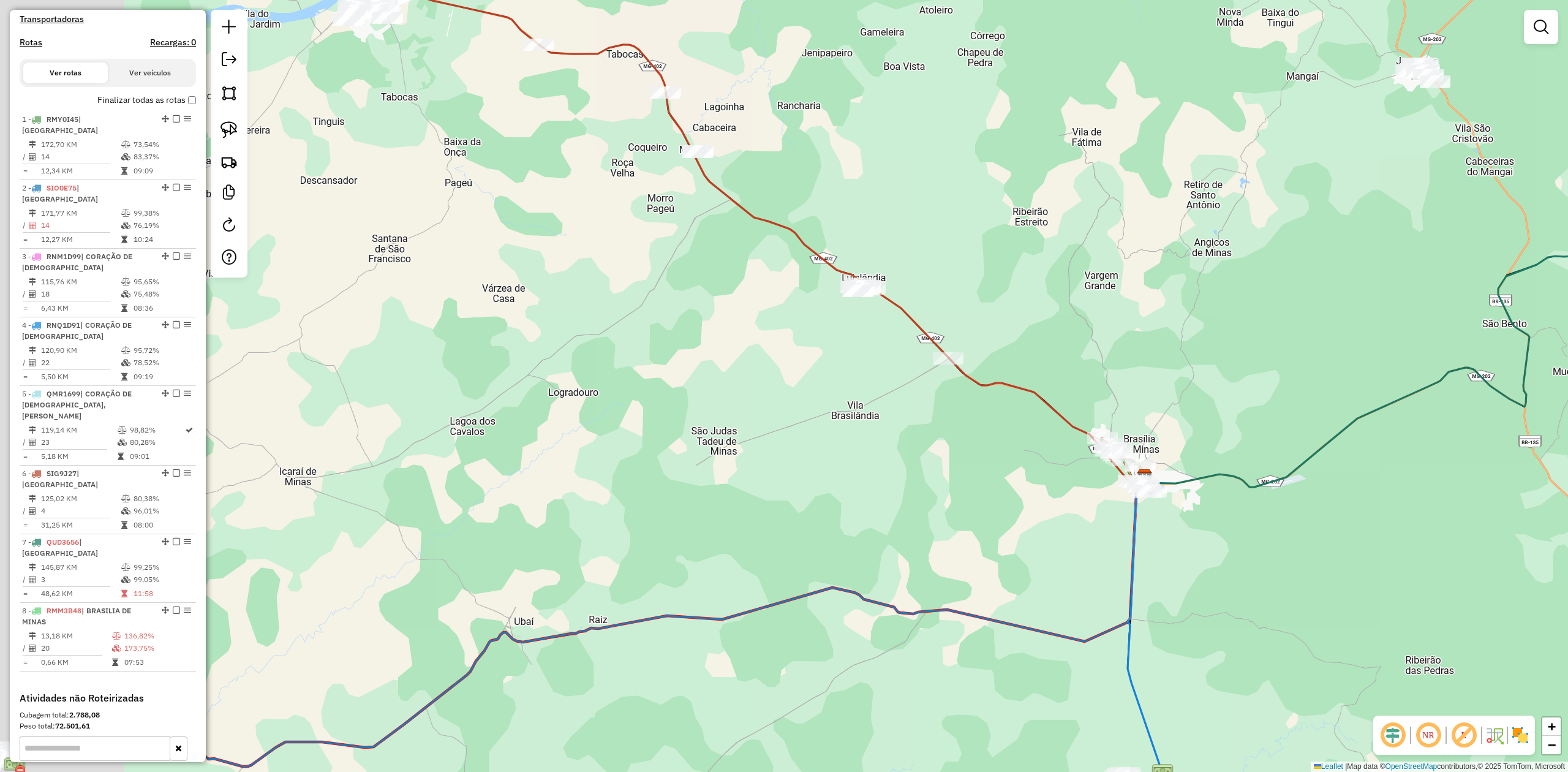
drag, startPoint x: 824, startPoint y: 380, endPoint x: 967, endPoint y: 407, distance: 145.5
click at [967, 407] on div "Janela de atendimento Grade de atendimento Capacidade Transportadoras Veículos …" at bounding box center [784, 386] width 1568 height 772
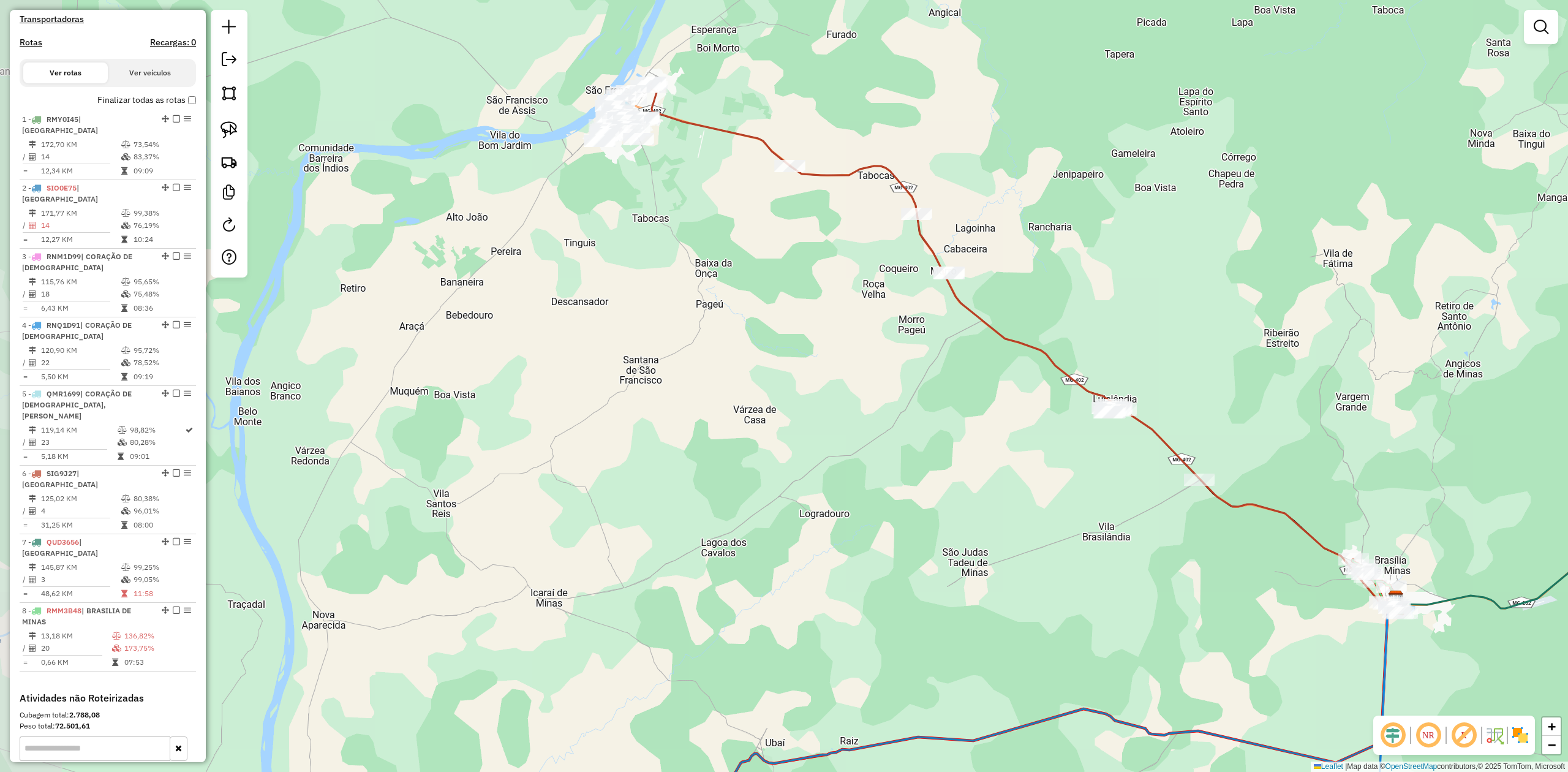
drag, startPoint x: 781, startPoint y: 409, endPoint x: 1074, endPoint y: 540, distance: 321.0
click at [1074, 540] on div "Janela de atendimento Grade de atendimento Capacidade Transportadoras Veículos …" at bounding box center [784, 386] width 1568 height 772
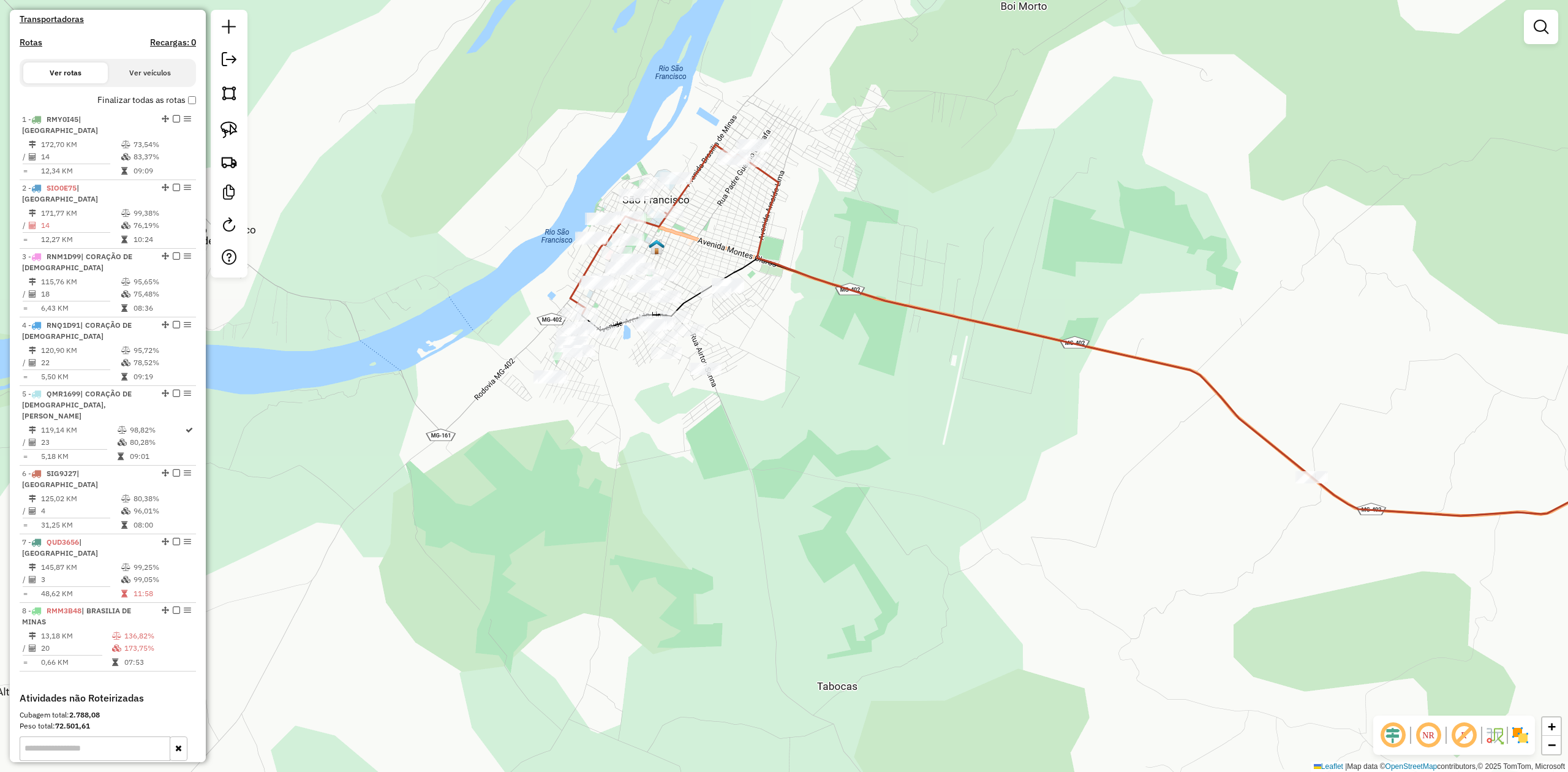
drag, startPoint x: 684, startPoint y: 147, endPoint x: 721, endPoint y: 248, distance: 107.6
click at [721, 248] on div "Janela de atendimento Grade de atendimento Capacidade Transportadoras Veículos …" at bounding box center [784, 386] width 1568 height 772
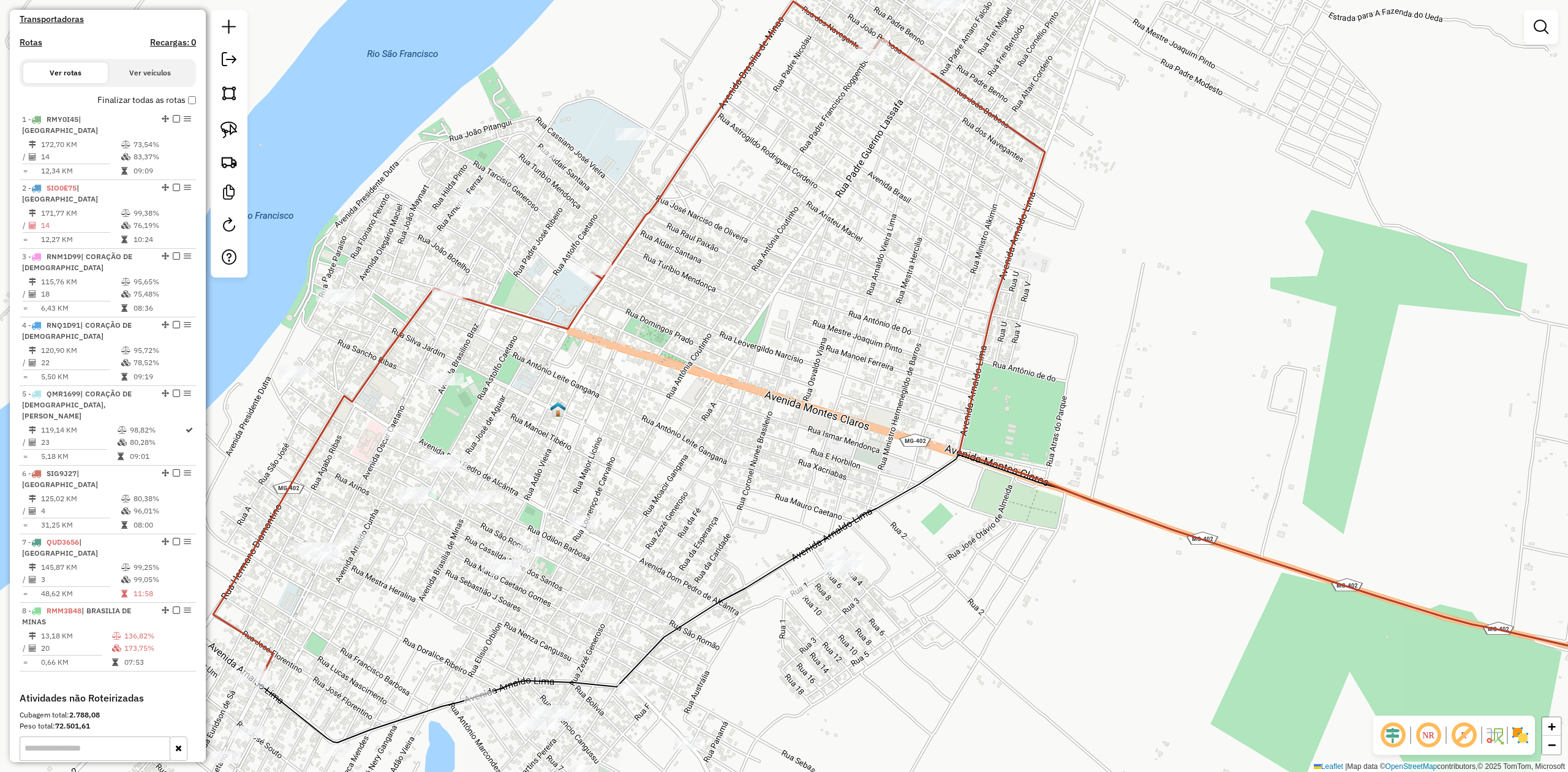
drag, startPoint x: 678, startPoint y: 317, endPoint x: 789, endPoint y: 223, distance: 145.5
click at [789, 223] on div "Janela de atendimento Grade de atendimento Capacidade Transportadoras Veículos …" at bounding box center [784, 386] width 1568 height 772
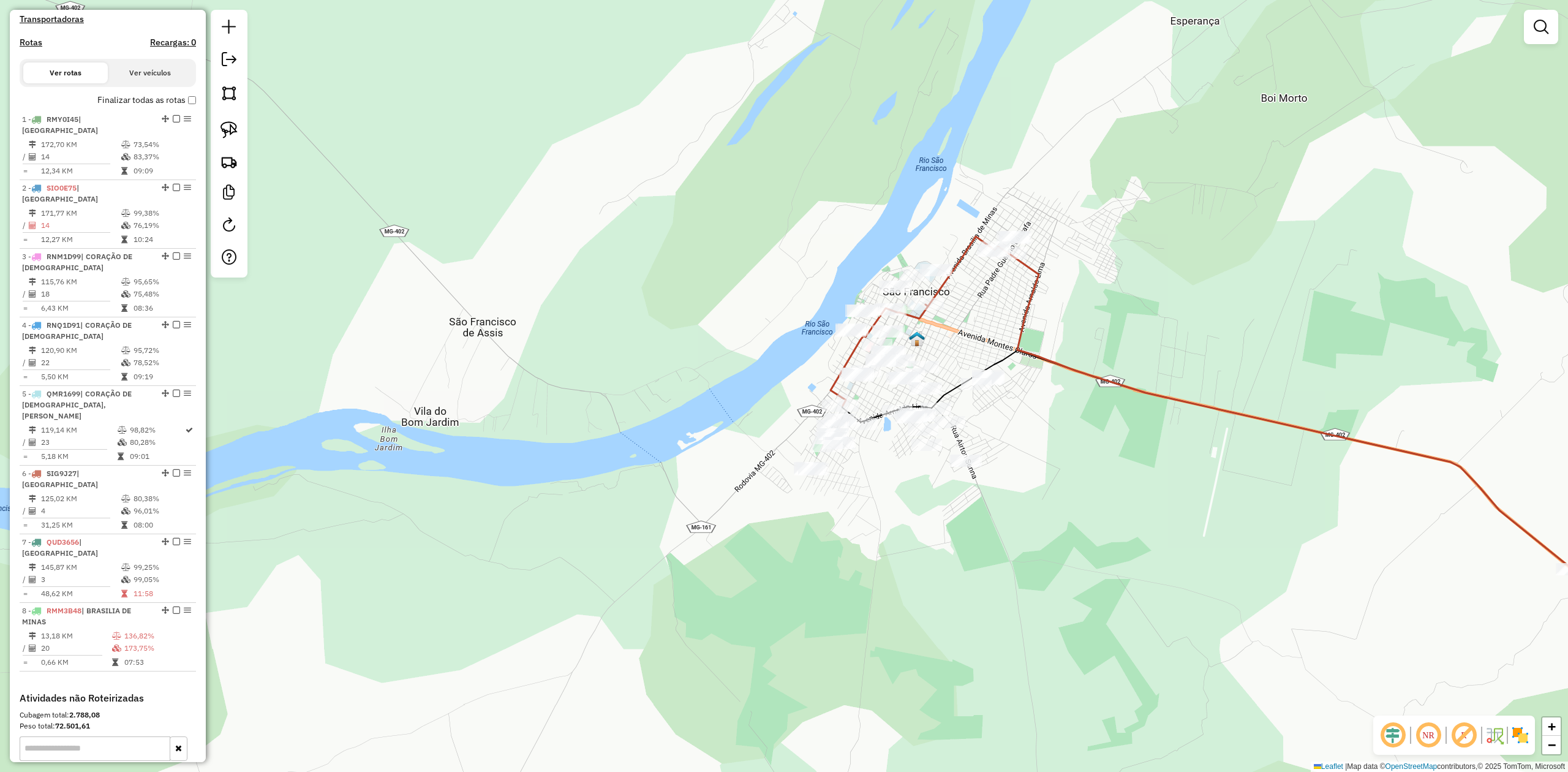
click at [1520, 736] on img at bounding box center [1520, 735] width 19 height 19
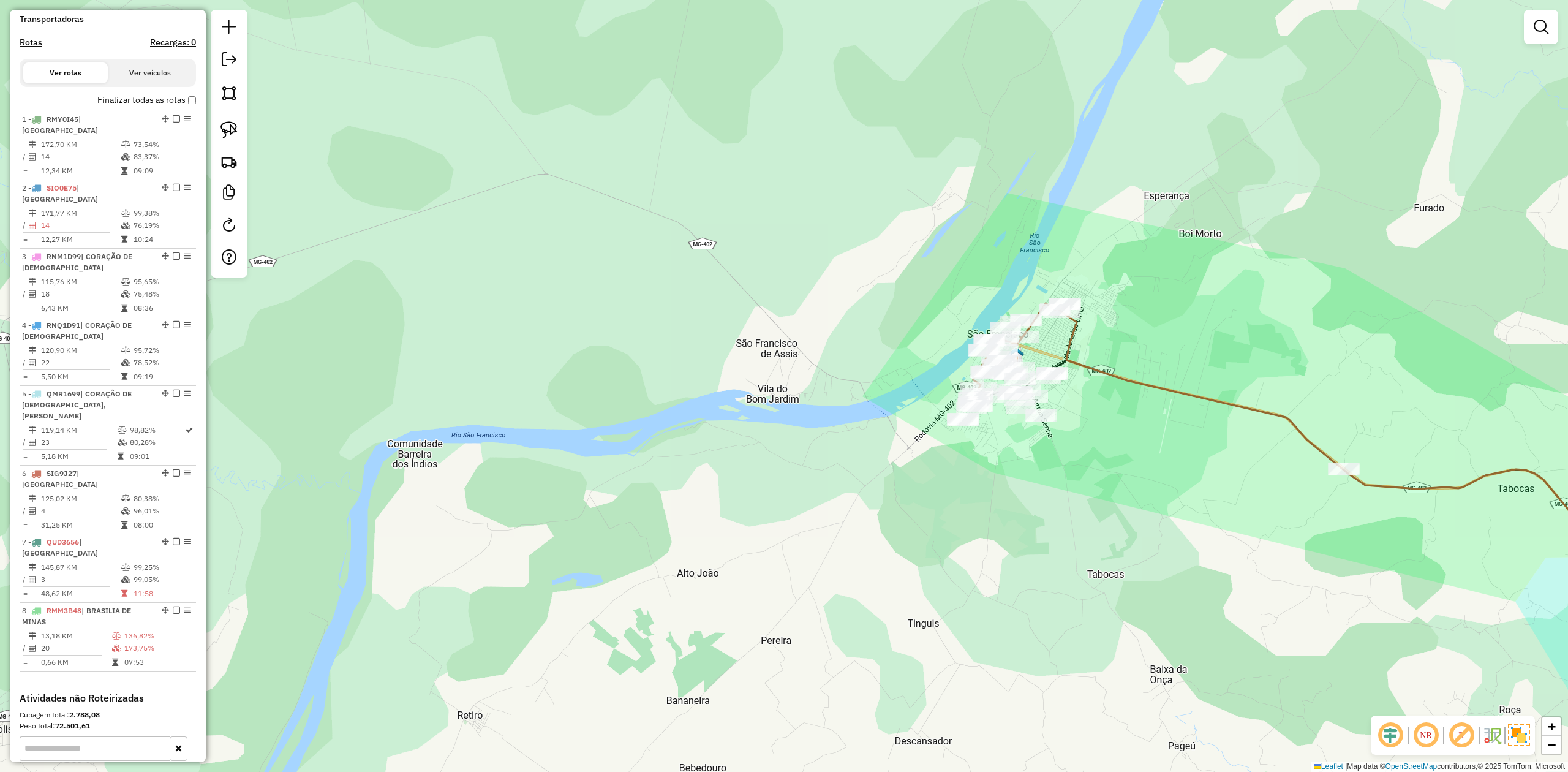
drag, startPoint x: 1217, startPoint y: 415, endPoint x: 946, endPoint y: 300, distance: 294.4
click at [946, 300] on div "Janela de atendimento Grade de atendimento Capacidade Transportadoras Veículos …" at bounding box center [784, 386] width 1568 height 772
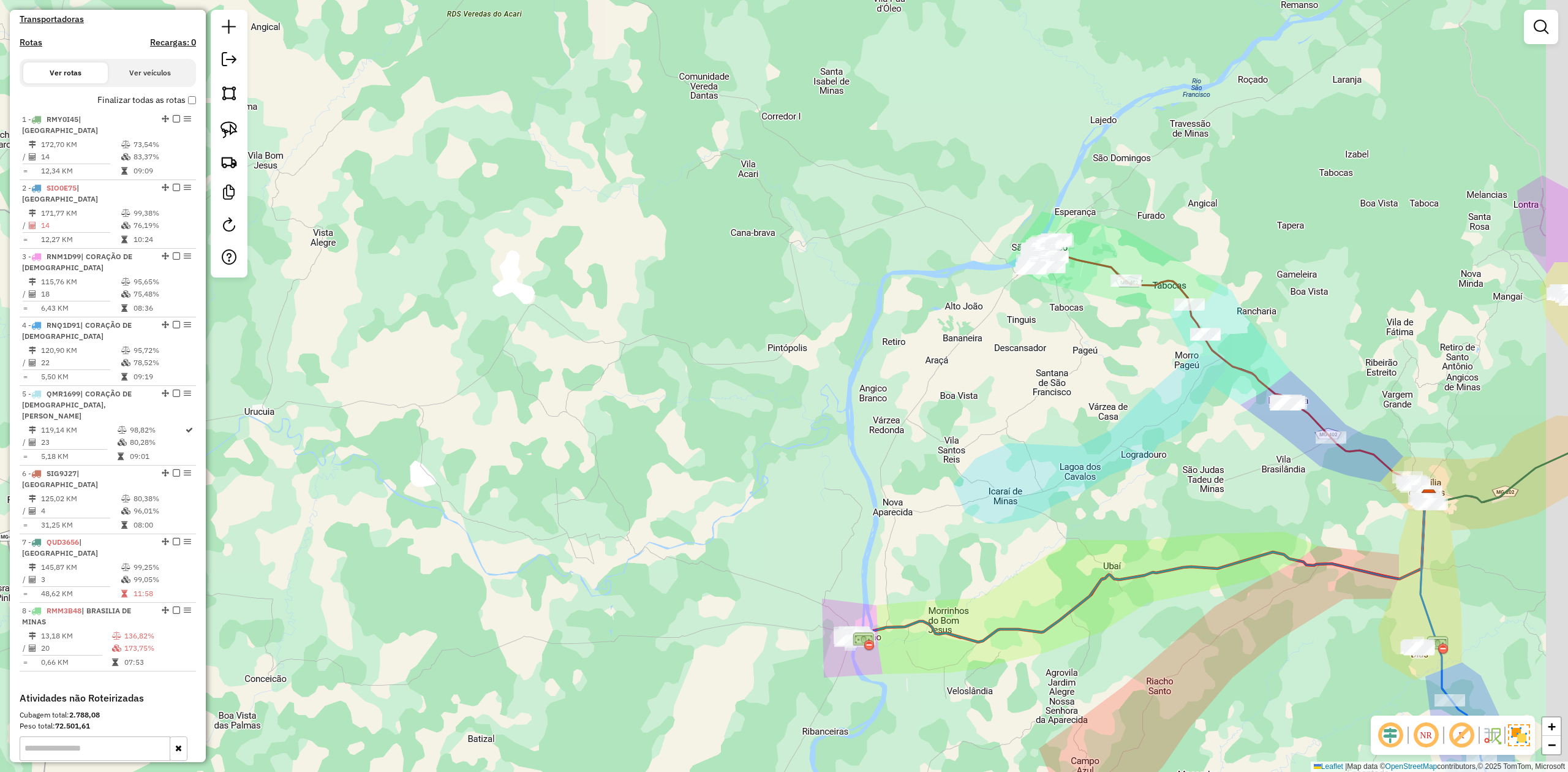
drag, startPoint x: 1360, startPoint y: 274, endPoint x: 1101, endPoint y: 173, distance: 278.0
click at [1101, 173] on div "Janela de atendimento Grade de atendimento Capacidade Transportadoras Veículos …" at bounding box center [784, 386] width 1568 height 772
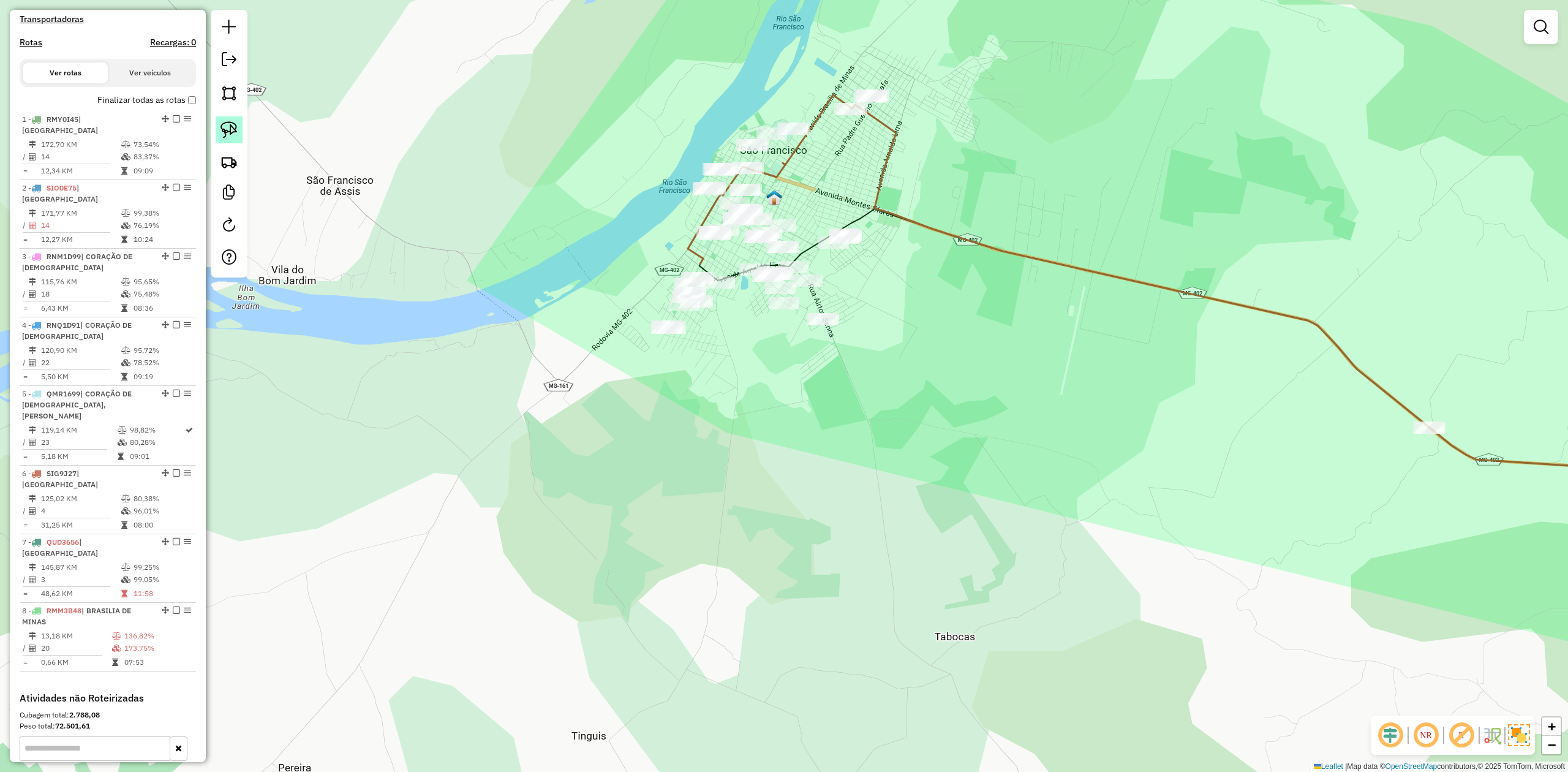
click at [241, 125] on link at bounding box center [229, 130] width 27 height 27
drag, startPoint x: 859, startPoint y: 132, endPoint x: 882, endPoint y: 124, distance: 24.4
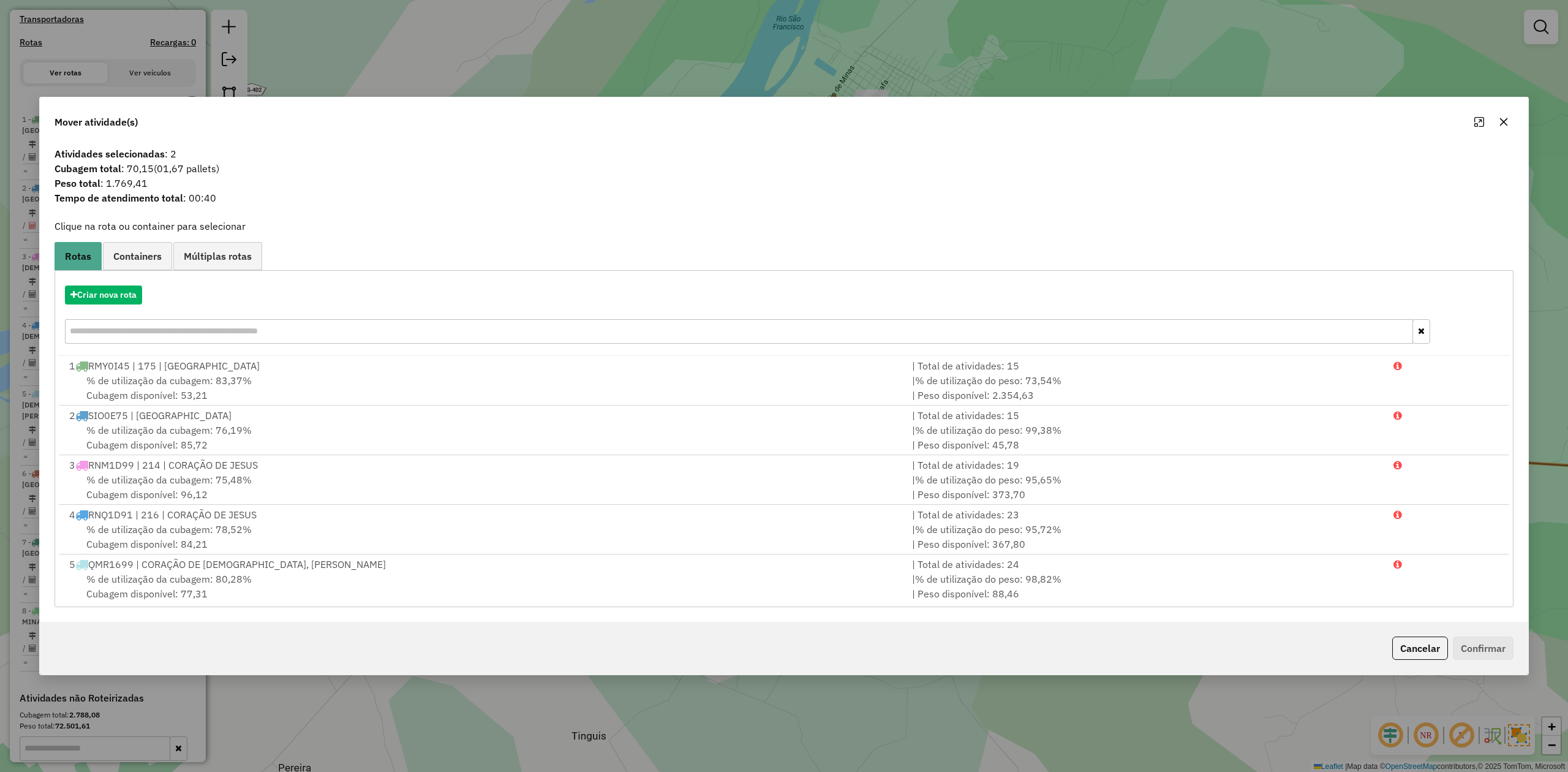
click at [1500, 120] on icon "button" at bounding box center [1504, 122] width 10 height 10
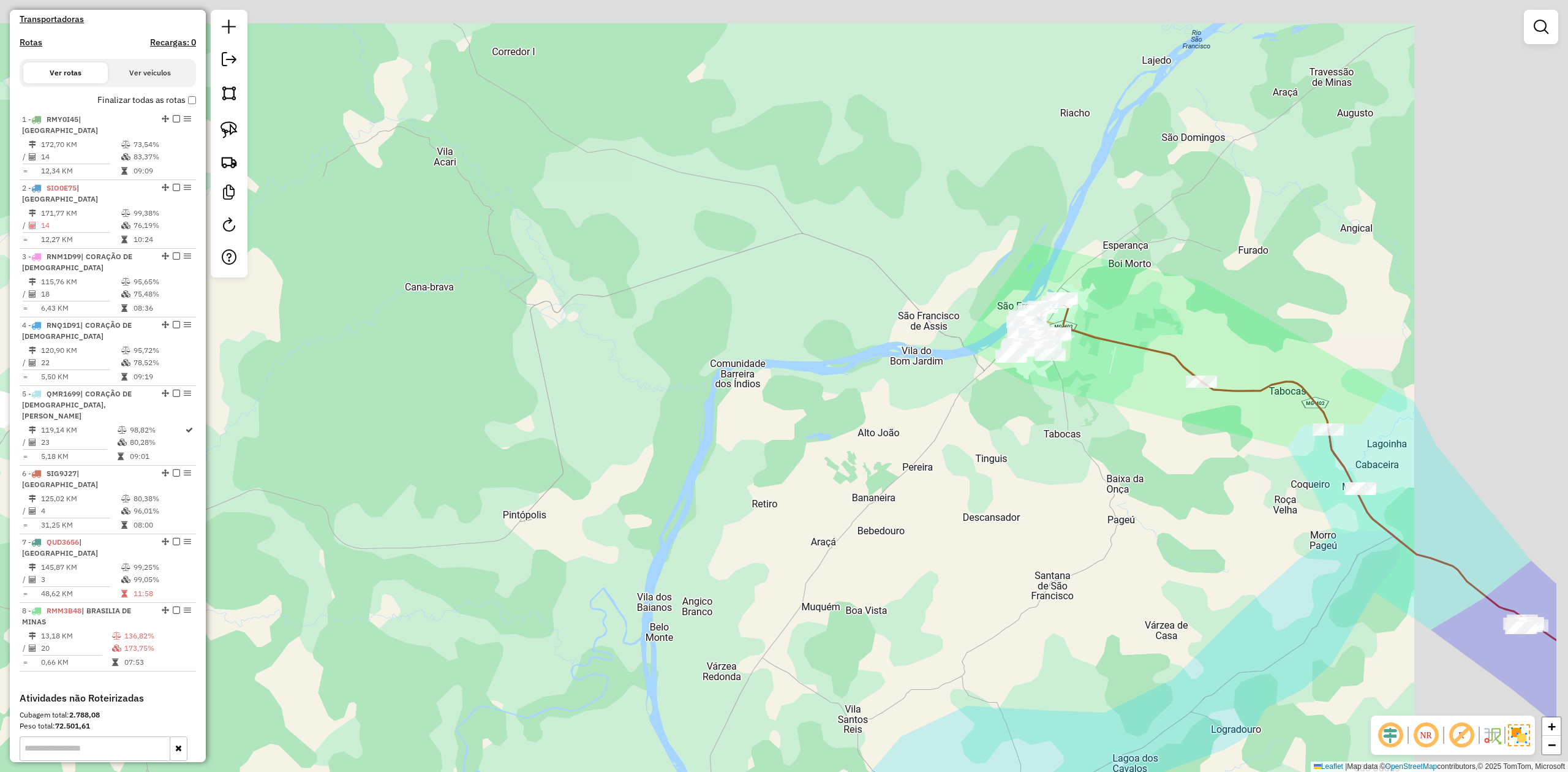
drag, startPoint x: 1386, startPoint y: 158, endPoint x: 1024, endPoint y: 327, distance: 399.5
click at [1042, 327] on div "Janela de atendimento Grade de atendimento Capacidade Transportadoras Veículos …" at bounding box center [784, 386] width 1568 height 772
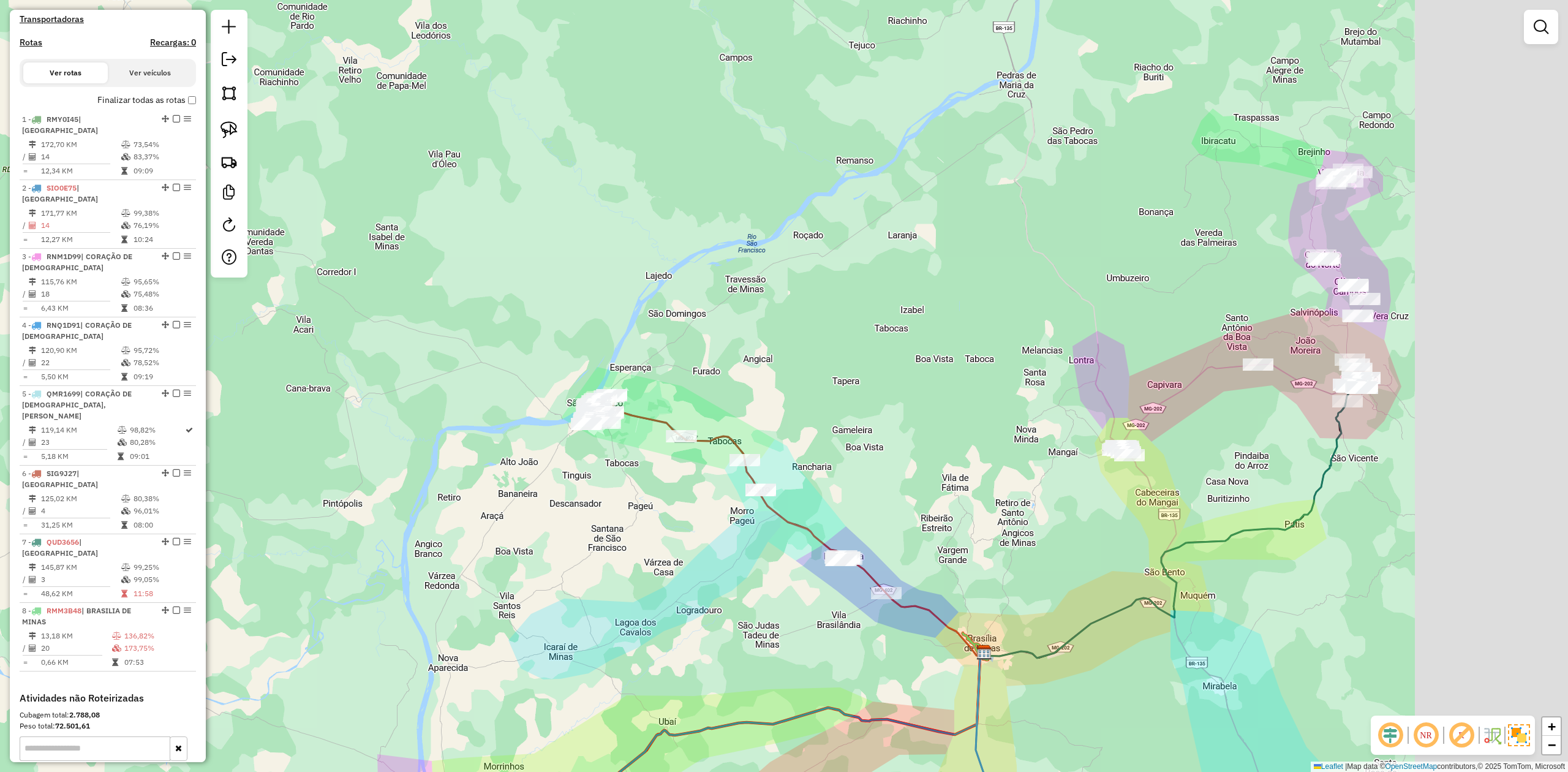
drag, startPoint x: 1160, startPoint y: 280, endPoint x: 752, endPoint y: 344, distance: 413.0
click at [763, 342] on div "Janela de atendimento Grade de atendimento Capacidade Transportadoras Veículos …" at bounding box center [784, 386] width 1568 height 772
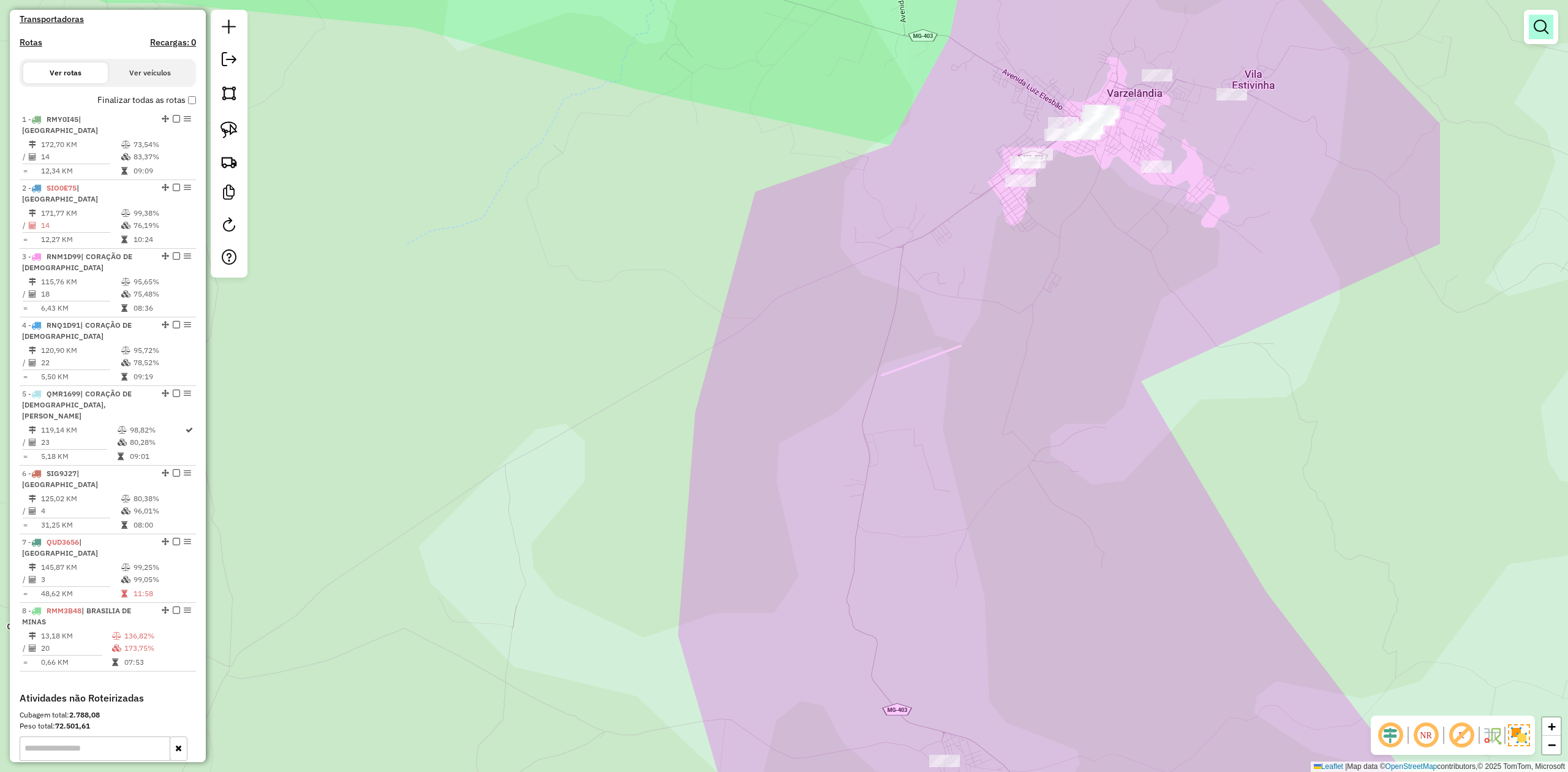
click at [1532, 27] on link at bounding box center [1541, 27] width 24 height 24
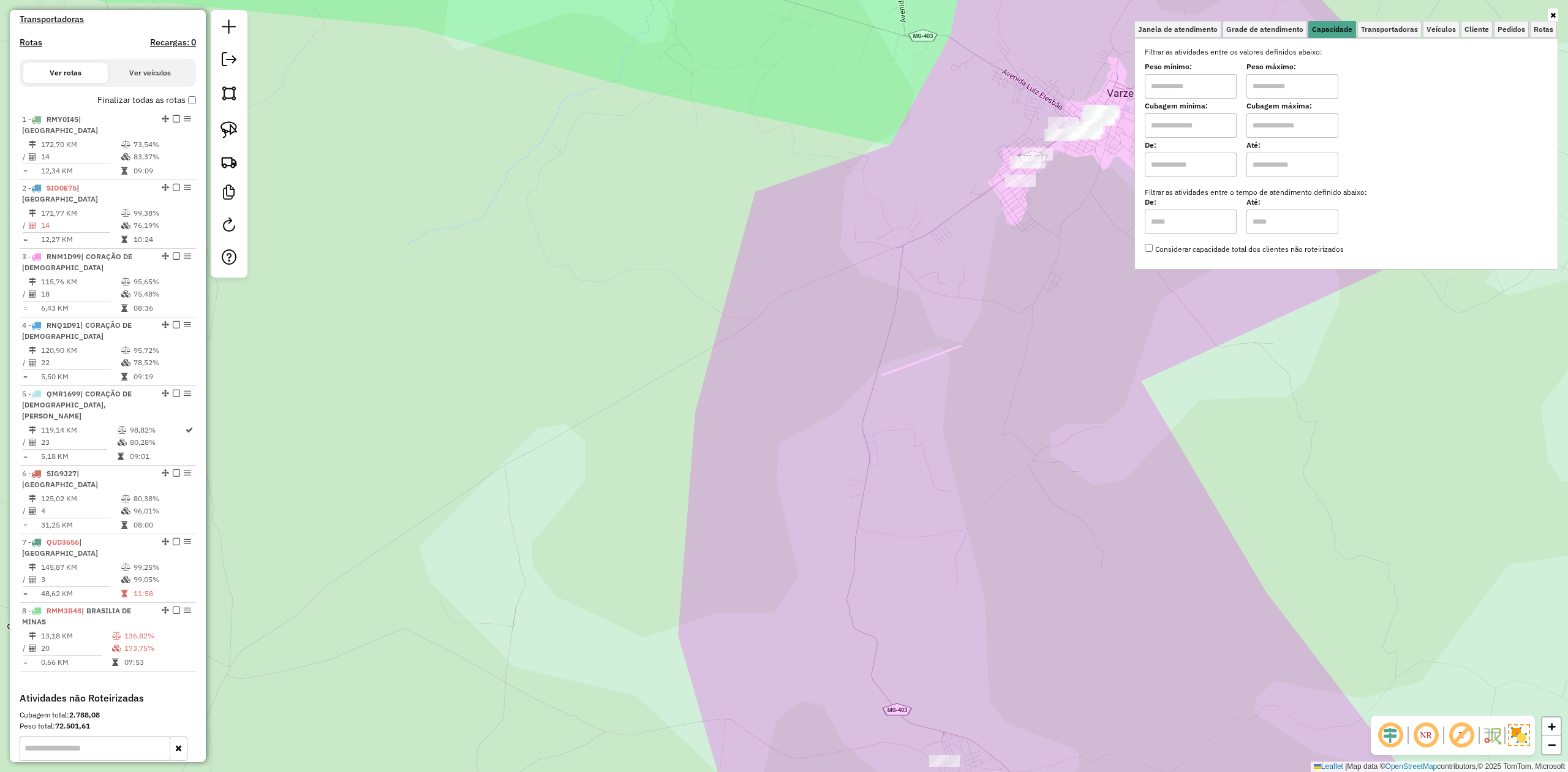
click at [1181, 120] on input "text" at bounding box center [1191, 125] width 92 height 24
type input "*****"
click at [1267, 130] on input "text" at bounding box center [1292, 125] width 92 height 24
type input "********"
click at [1089, 236] on div "Limpar filtros Janela de atendimento Grade de atendimento Capacidade Transporta…" at bounding box center [784, 386] width 1568 height 772
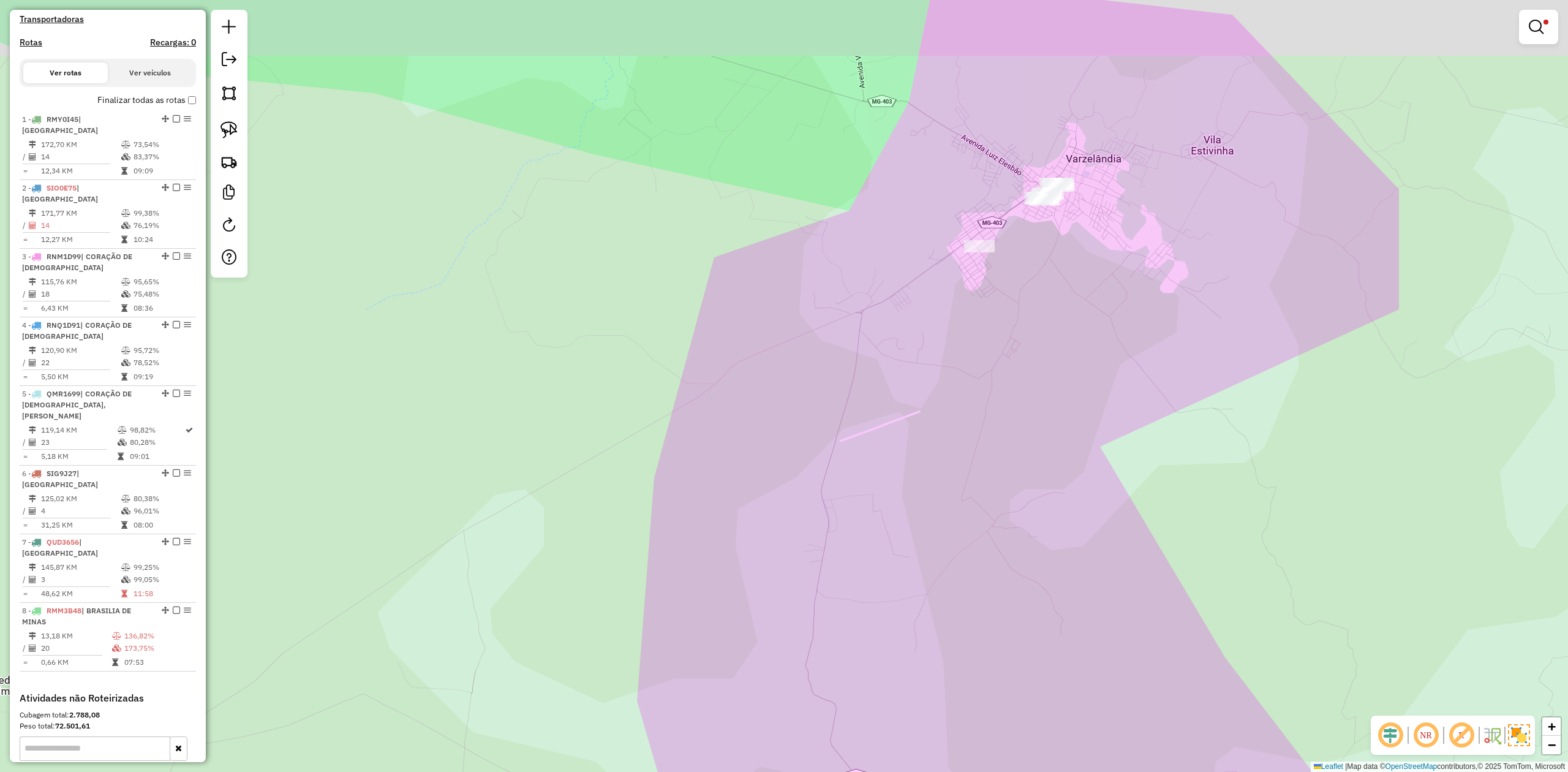
drag, startPoint x: 1093, startPoint y: 192, endPoint x: 1051, endPoint y: 257, distance: 77.4
click at [1051, 257] on div "Limpar filtros Janela de atendimento Grade de atendimento Capacidade Transporta…" at bounding box center [784, 386] width 1568 height 772
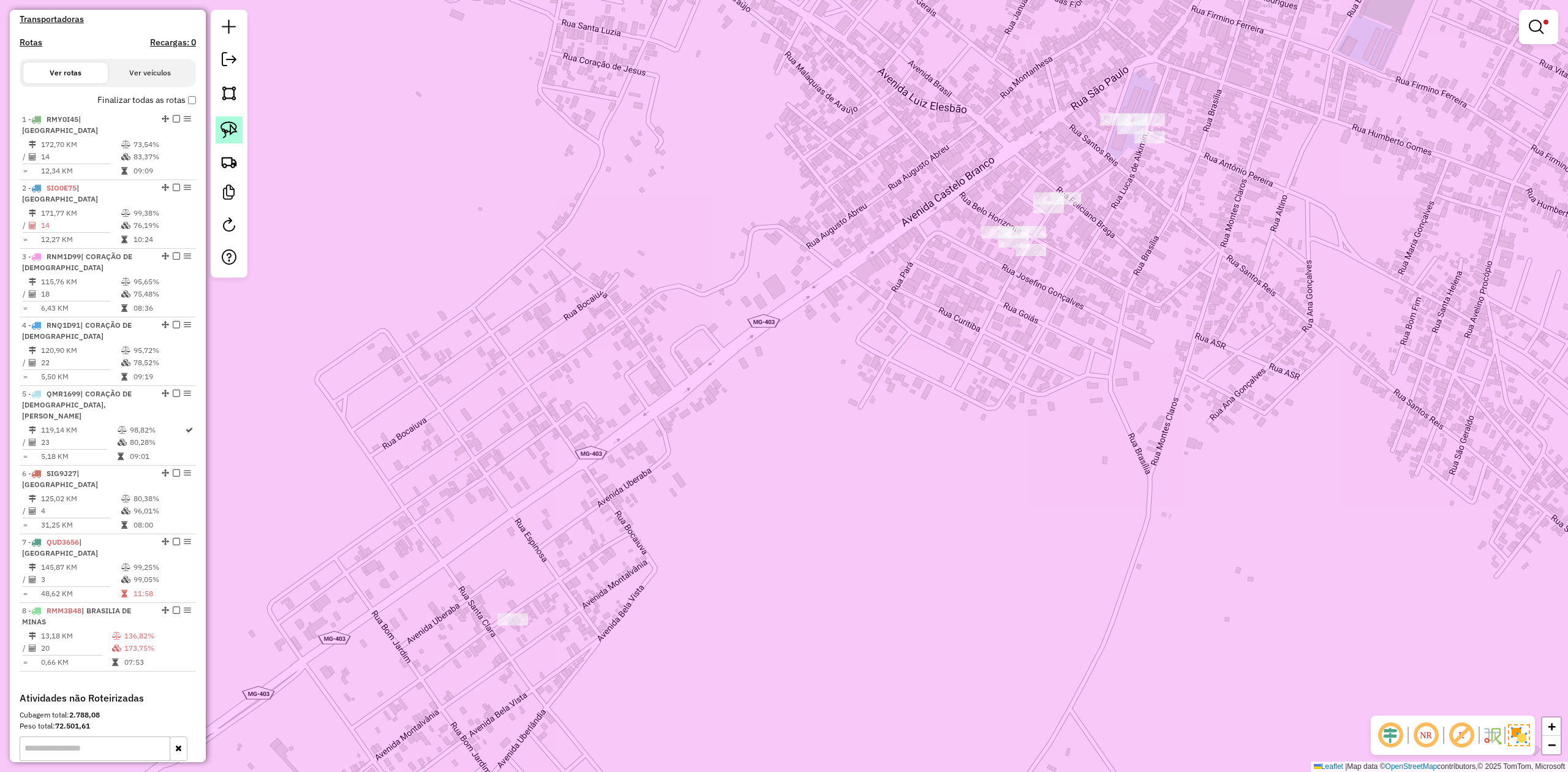
click at [238, 128] on link at bounding box center [229, 130] width 27 height 27
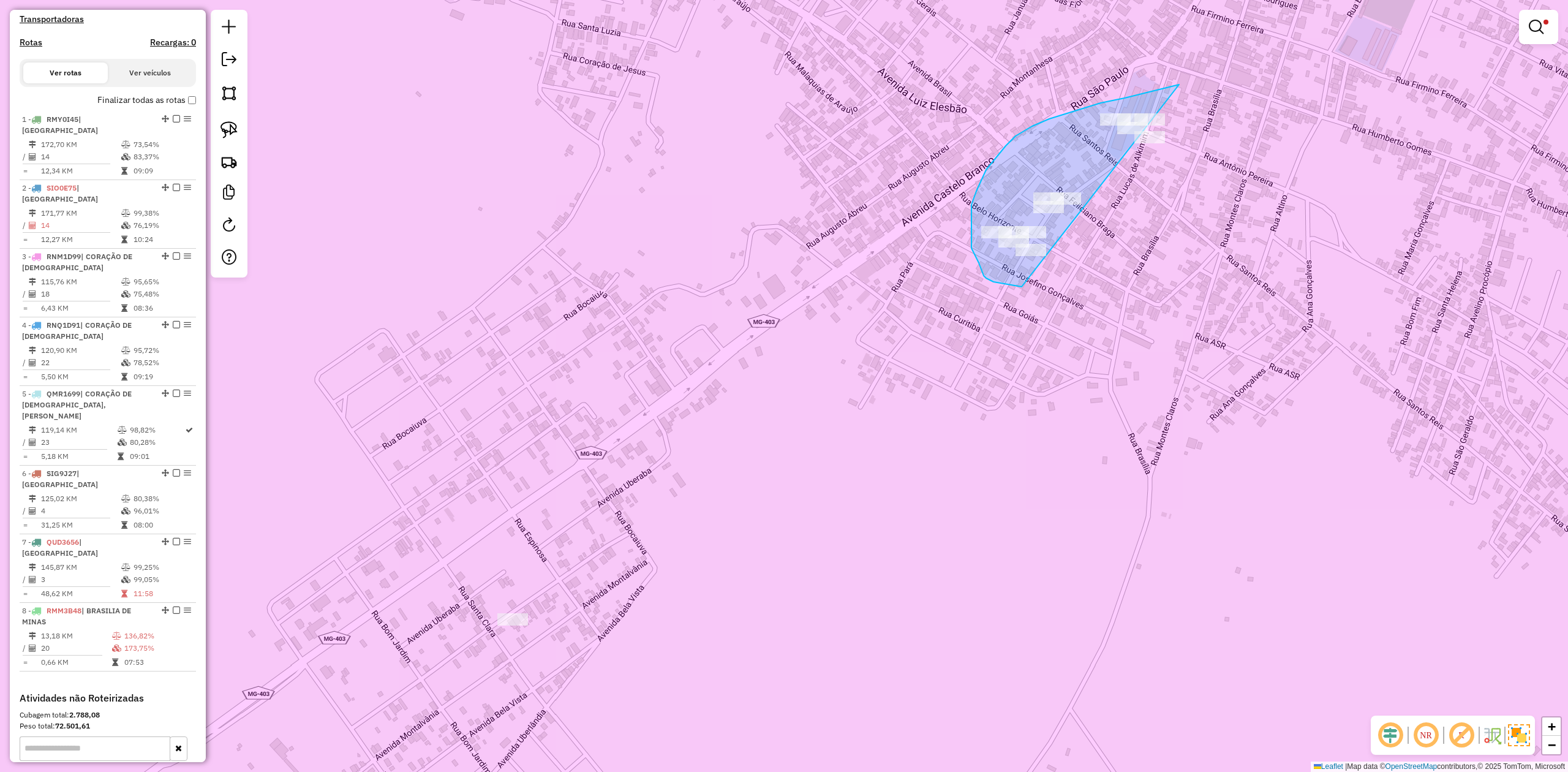
drag, startPoint x: 991, startPoint y: 280, endPoint x: 1168, endPoint y: 194, distance: 196.8
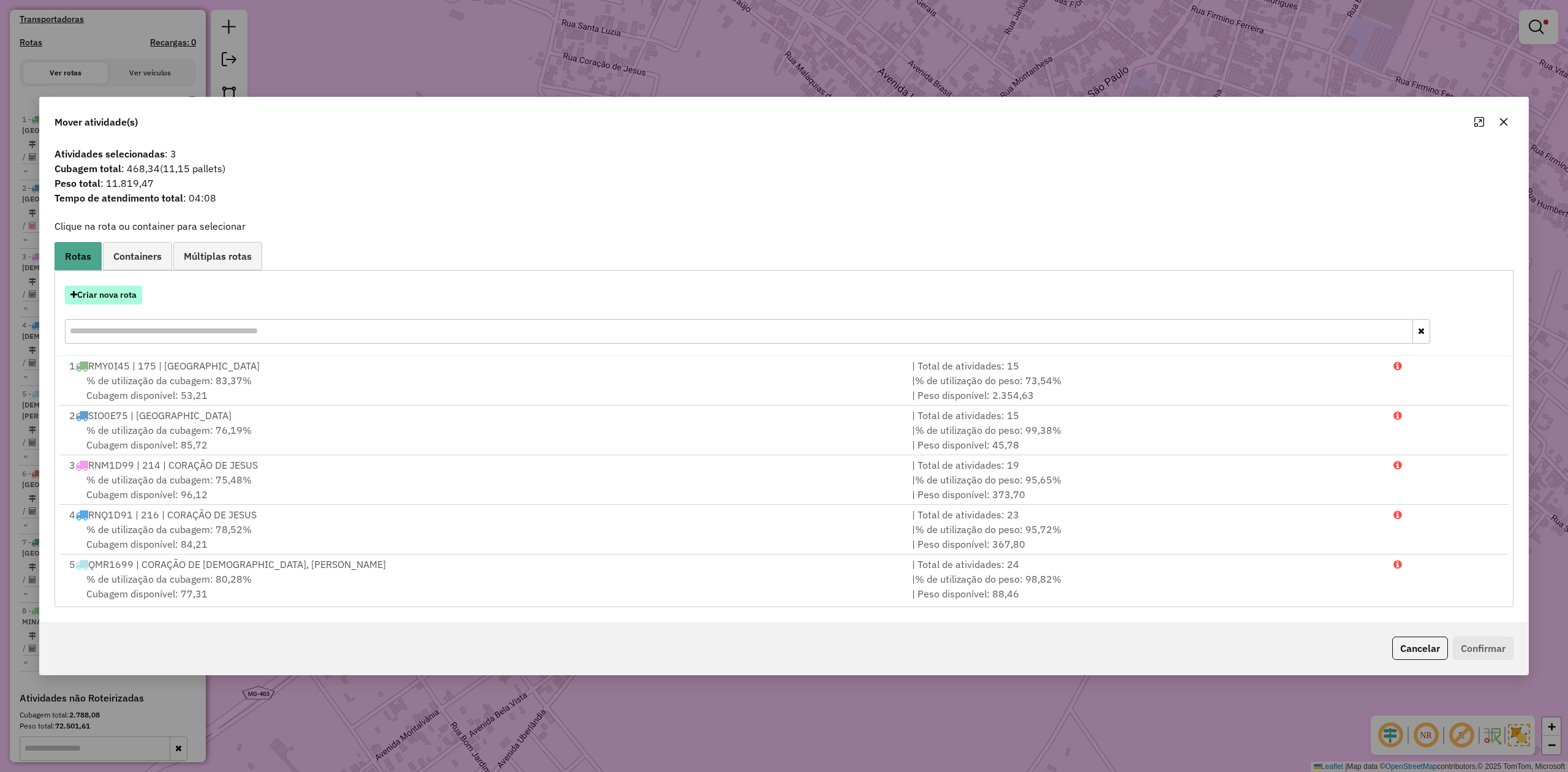
click at [119, 293] on button "Criar nova rota" at bounding box center [104, 295] width 77 height 19
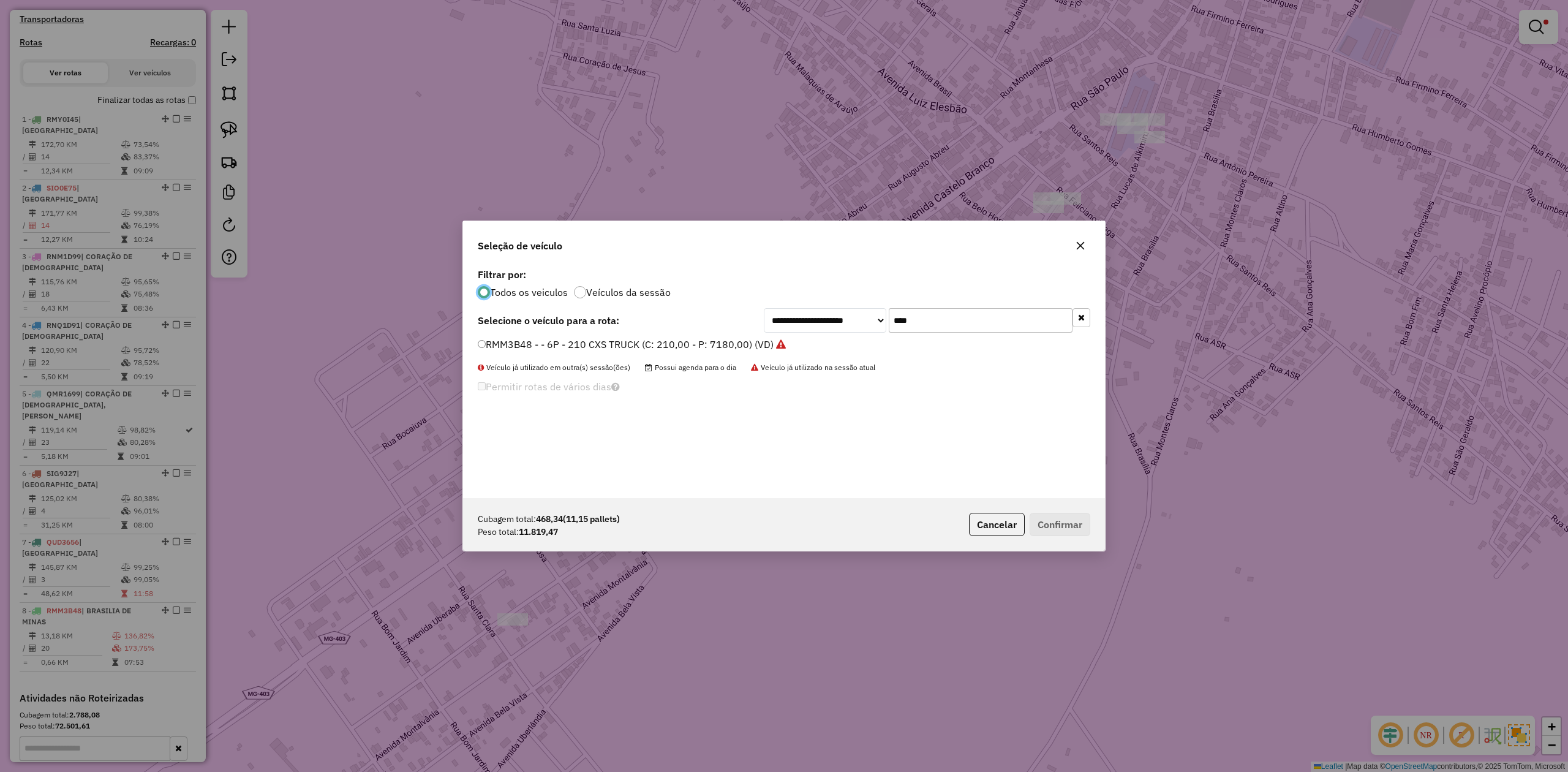
scroll to position [6, 4]
drag, startPoint x: 851, startPoint y: 320, endPoint x: 836, endPoint y: 319, distance: 15.0
click at [841, 320] on div "**********" at bounding box center [927, 320] width 326 height 24
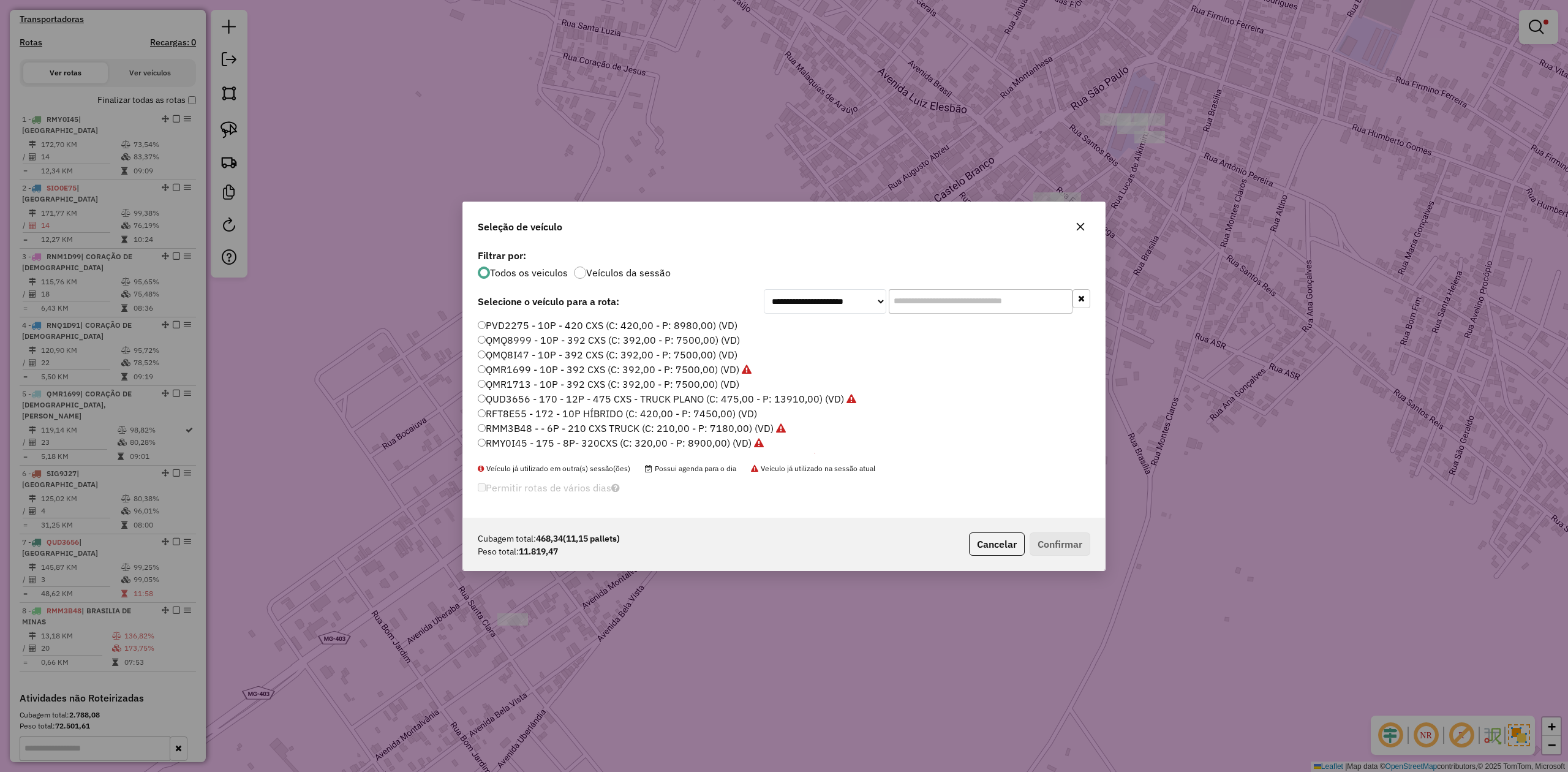
click at [1076, 226] on icon "button" at bounding box center [1080, 226] width 10 height 10
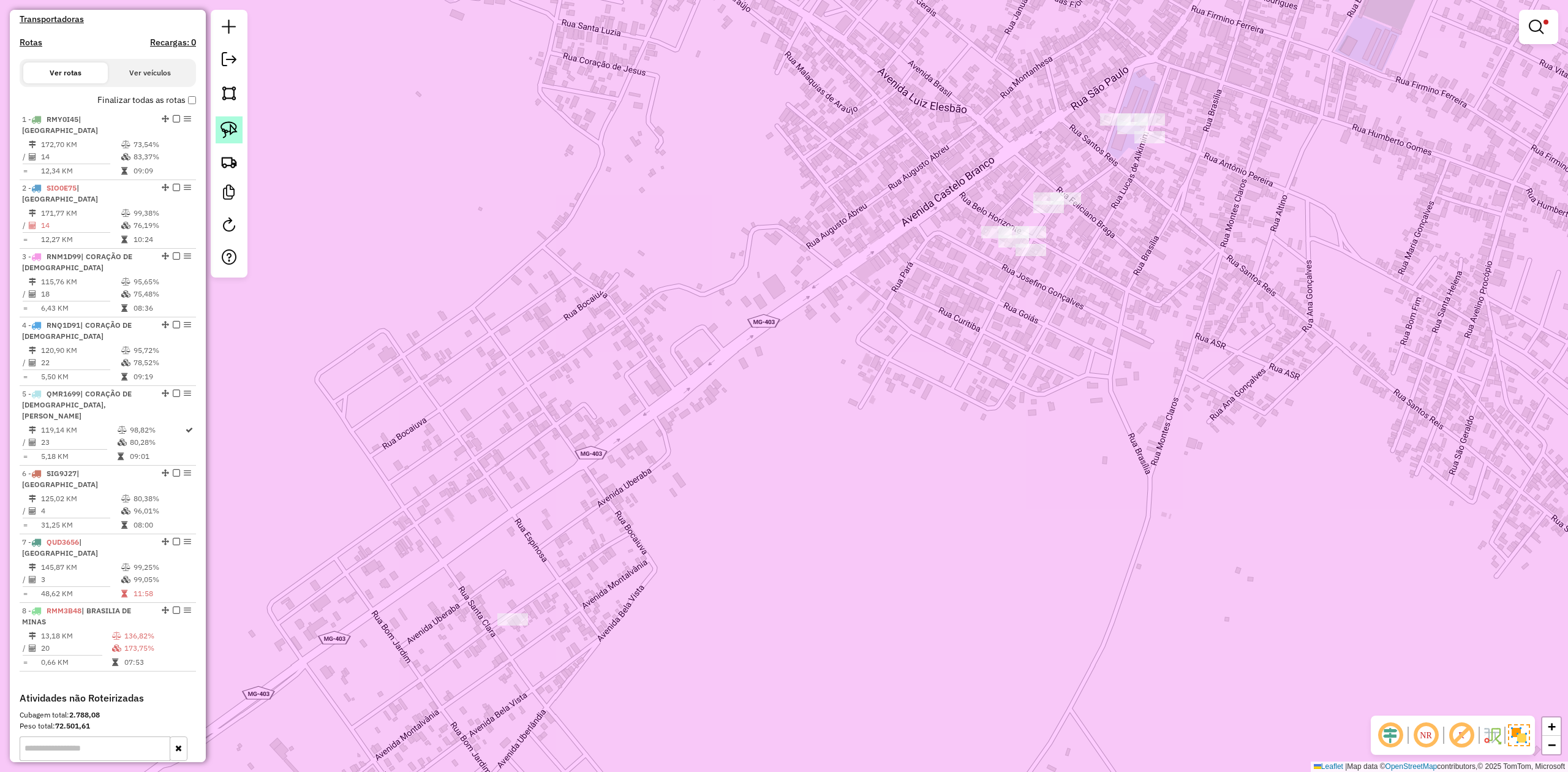
click at [235, 123] on img at bounding box center [228, 130] width 17 height 17
drag, startPoint x: 988, startPoint y: 164, endPoint x: 1045, endPoint y: 141, distance: 61.5
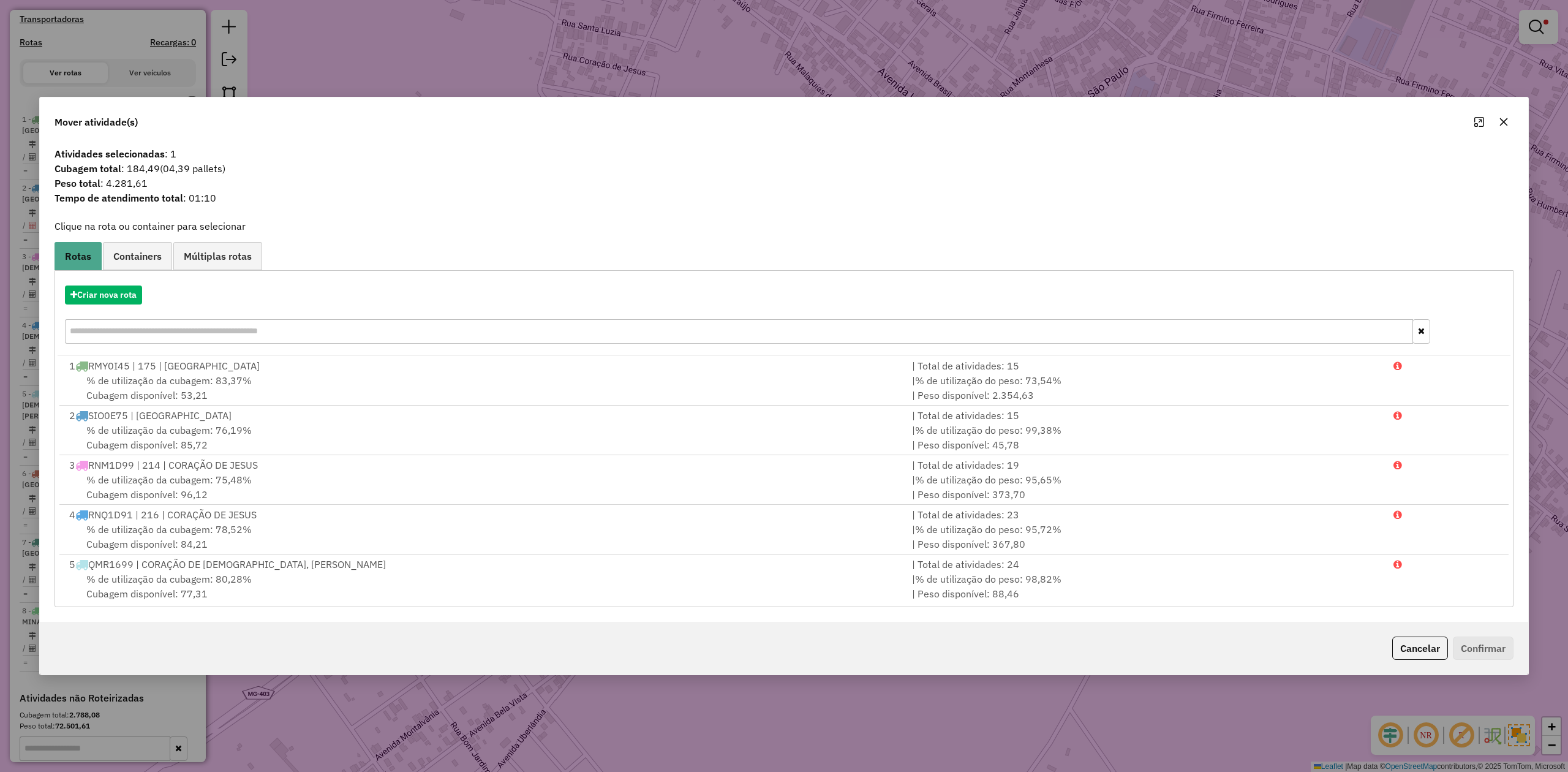
click at [1502, 119] on icon "button" at bounding box center [1504, 122] width 8 height 8
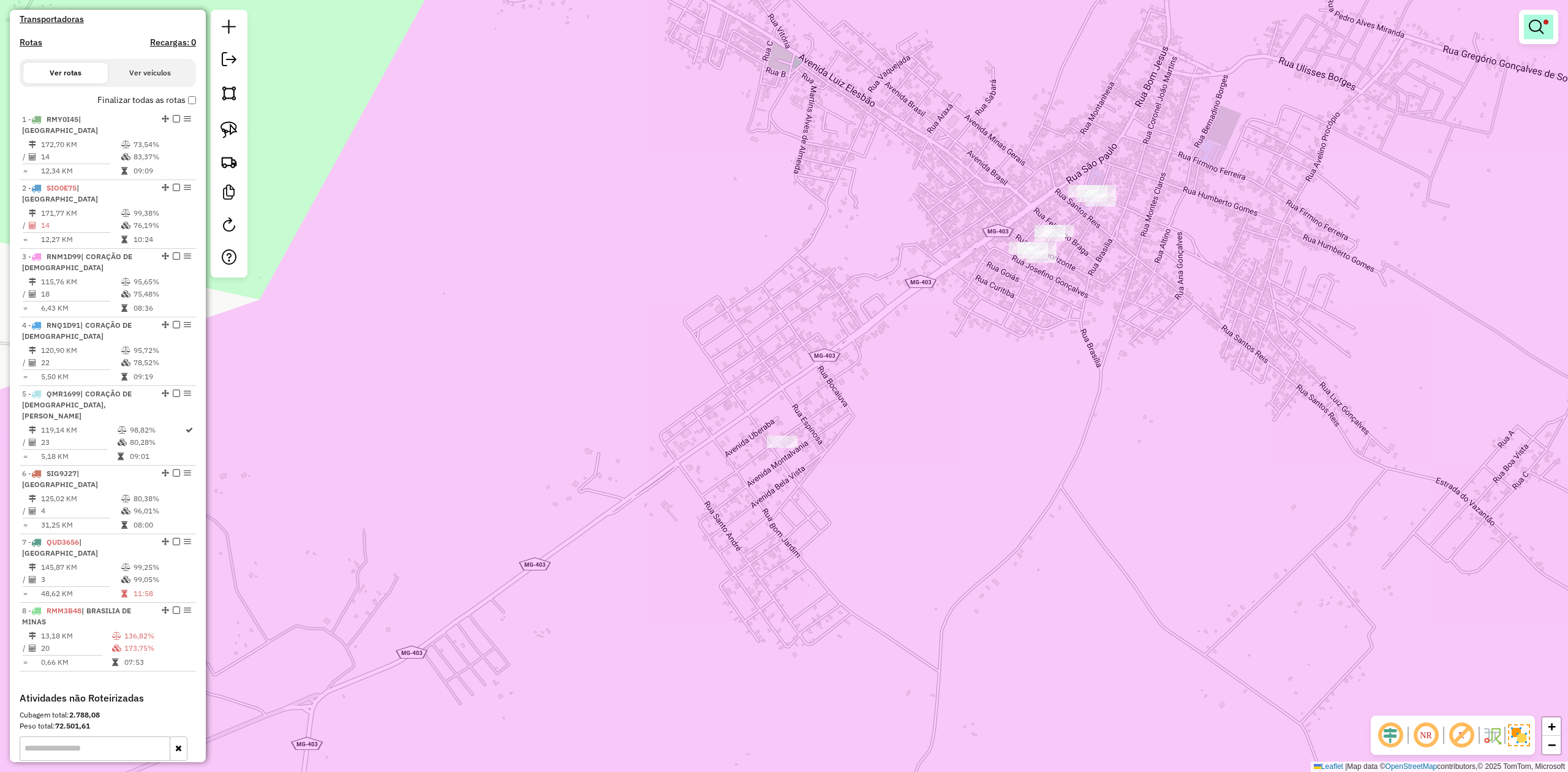
click at [1532, 26] on em at bounding box center [1536, 27] width 15 height 15
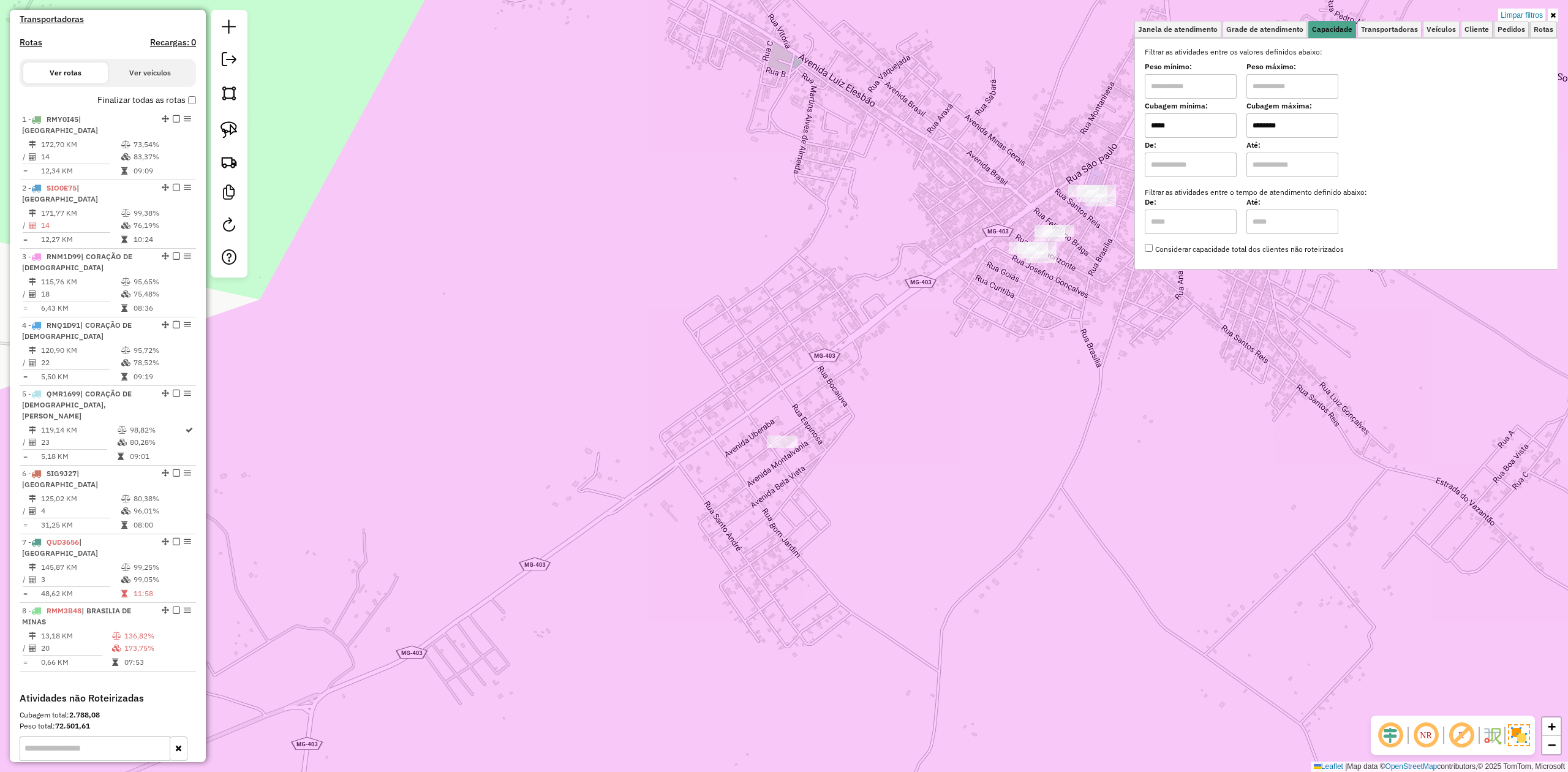
click at [1209, 120] on input "*****" at bounding box center [1191, 125] width 92 height 24
type input "******"
click at [1122, 393] on div "Limpar filtros Janela de atendimento Grade de atendimento Capacidade Transporta…" at bounding box center [784, 386] width 1568 height 772
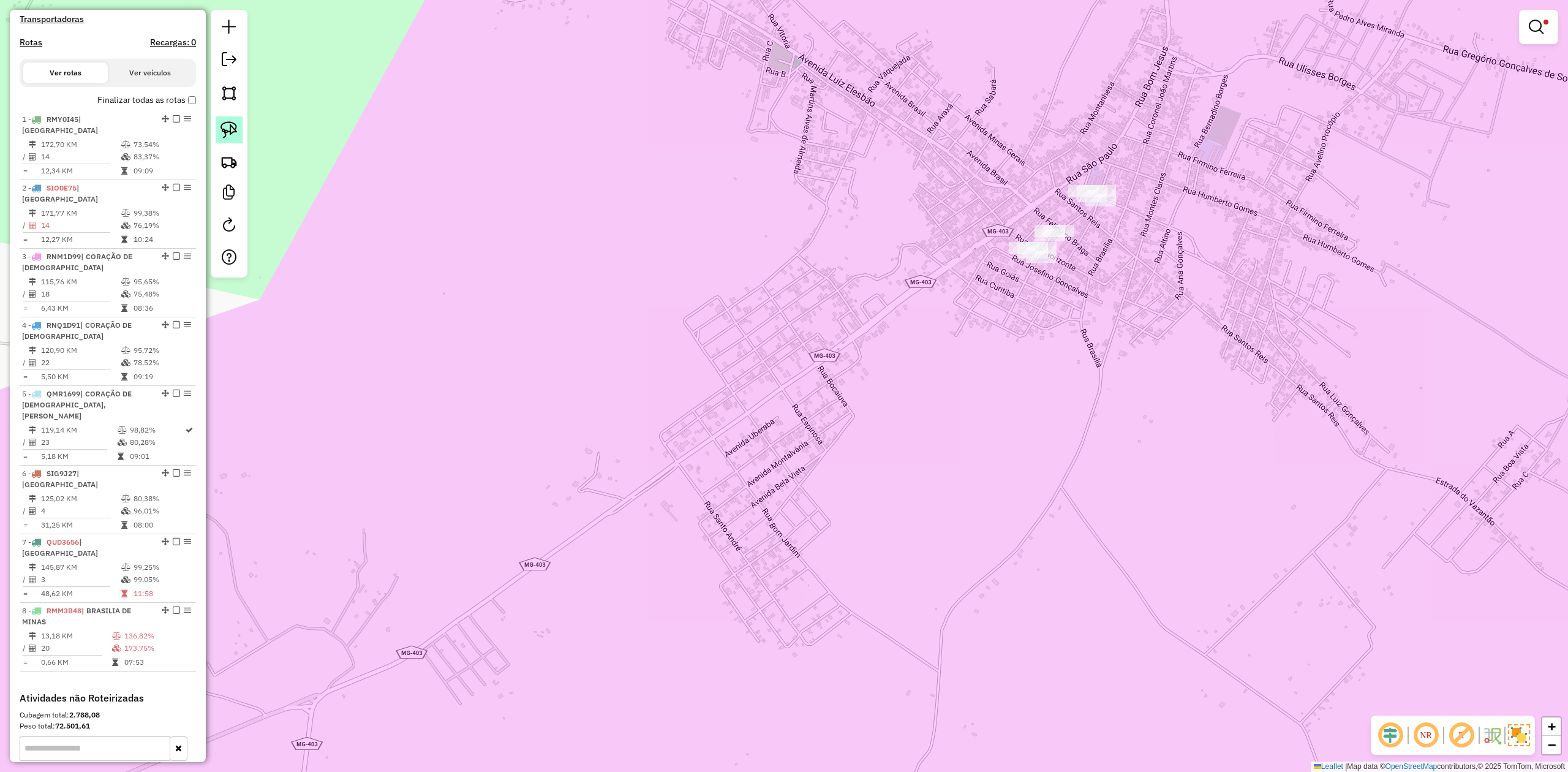
click at [231, 133] on img at bounding box center [228, 130] width 17 height 17
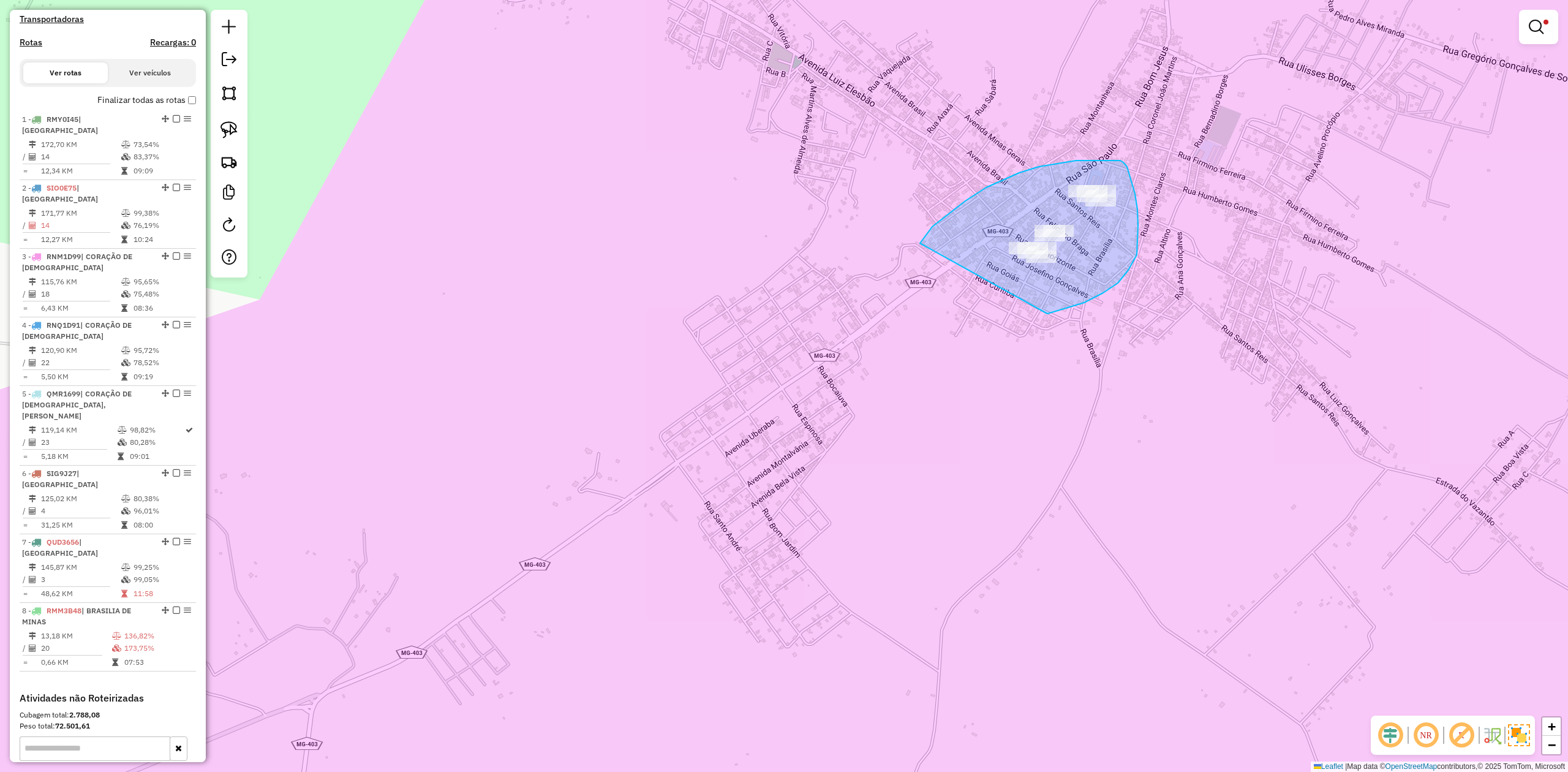
drag, startPoint x: 924, startPoint y: 236, endPoint x: 1010, endPoint y: 323, distance: 122.3
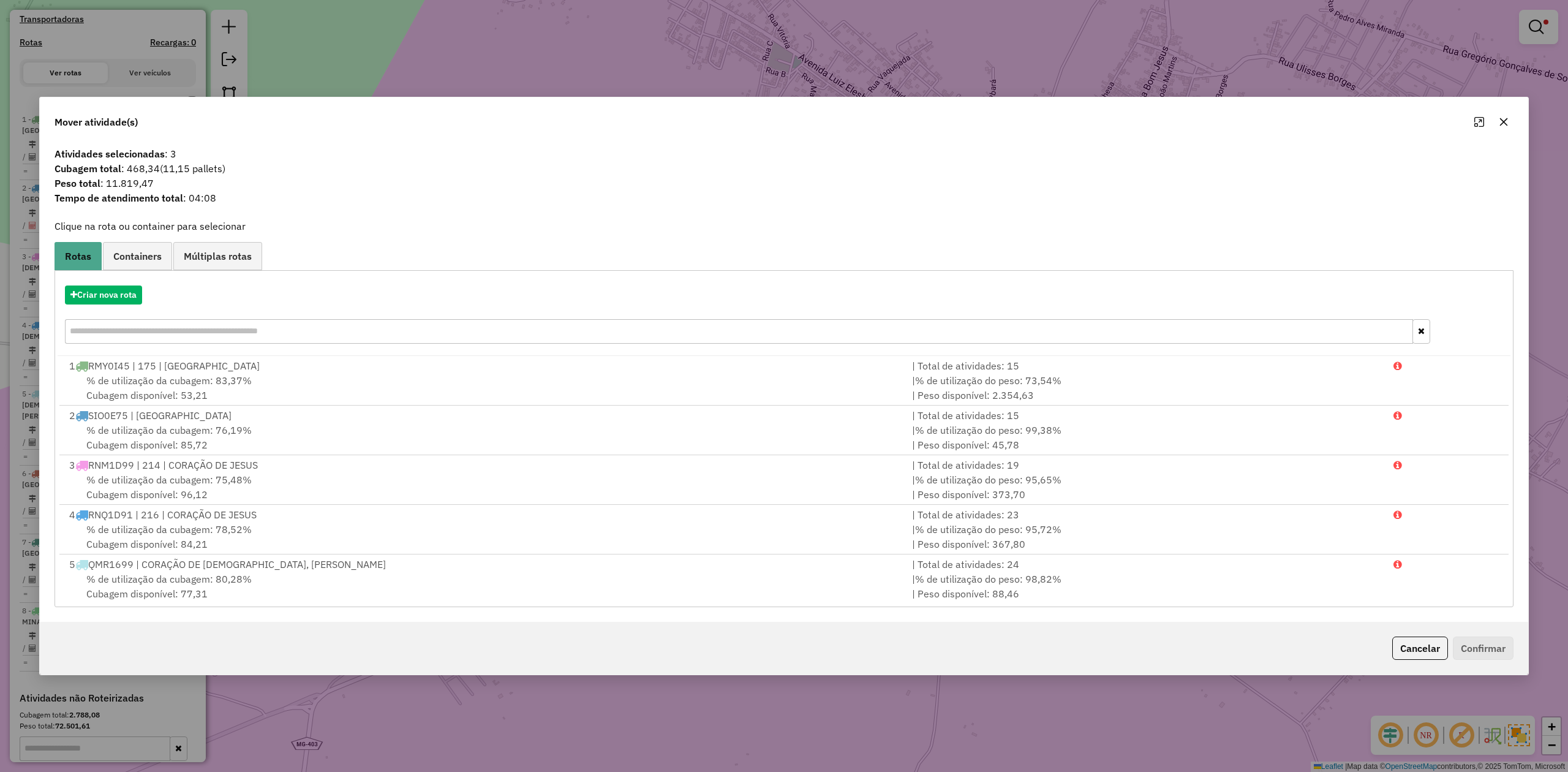
click at [1503, 117] on icon "button" at bounding box center [1504, 122] width 10 height 10
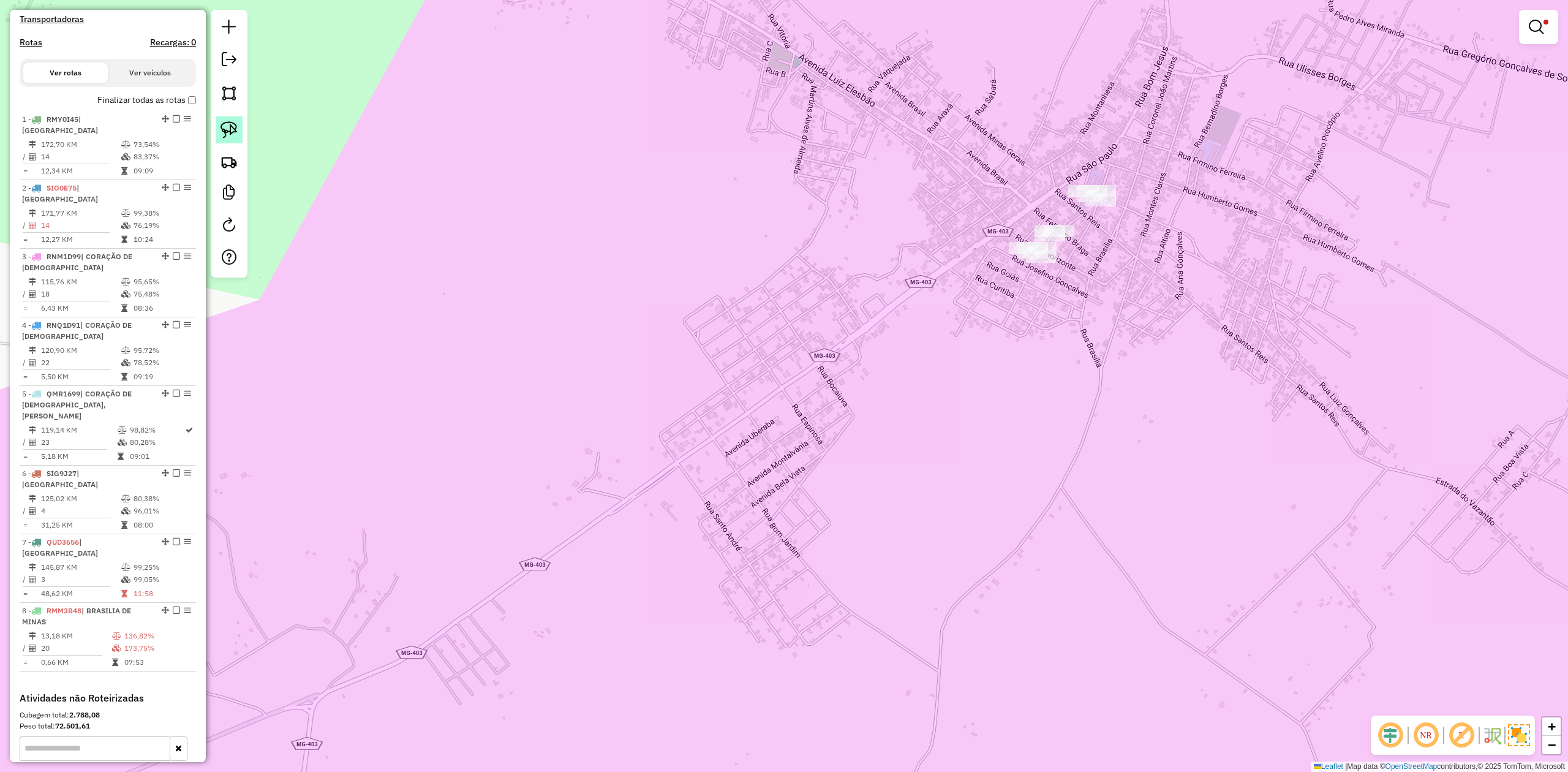
click at [225, 123] on img at bounding box center [228, 130] width 17 height 17
drag, startPoint x: 1019, startPoint y: 227, endPoint x: 990, endPoint y: 280, distance: 60.4
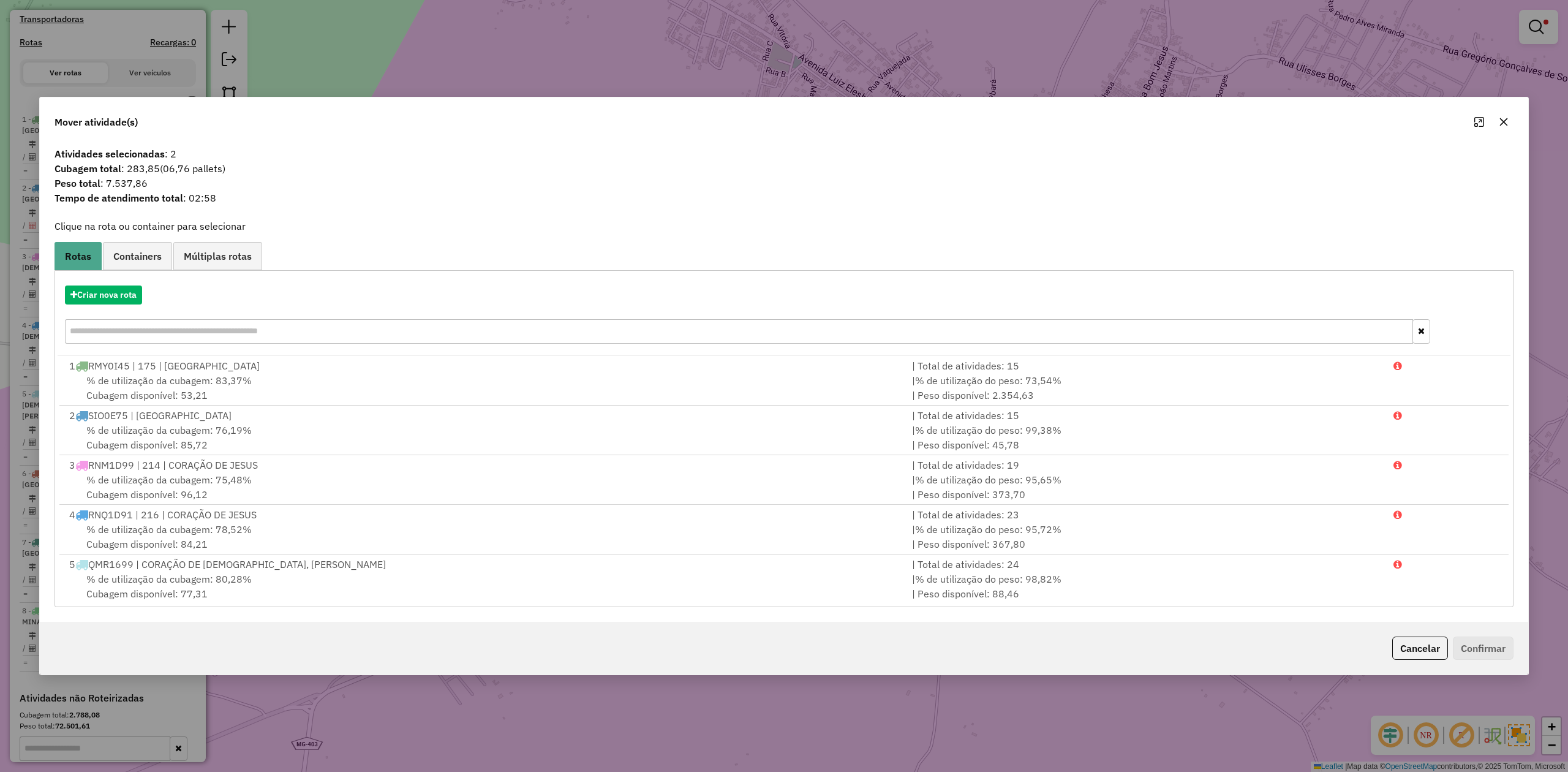
click at [1499, 117] on icon "button" at bounding box center [1504, 122] width 10 height 10
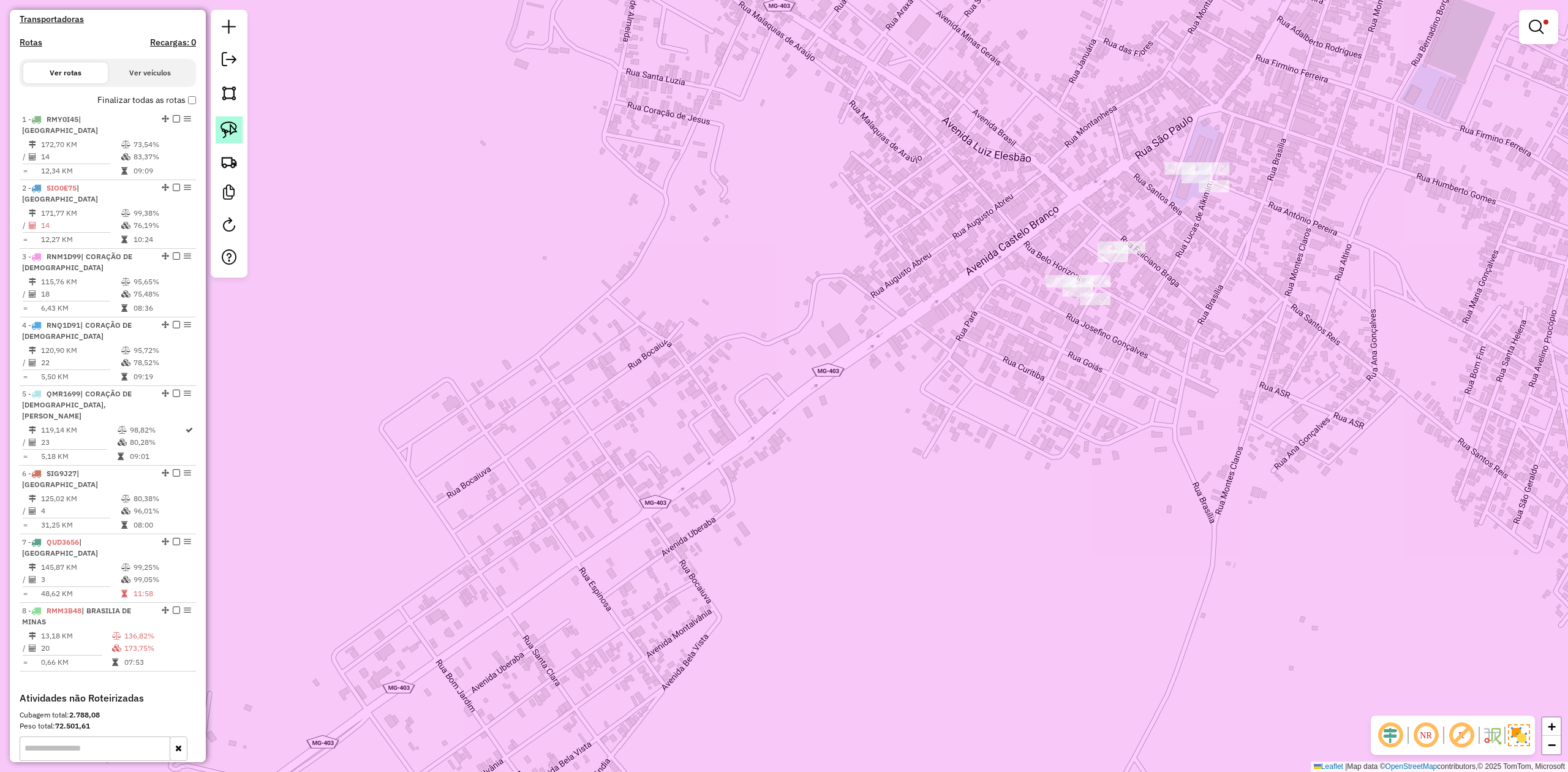
click at [228, 126] on img at bounding box center [228, 130] width 17 height 17
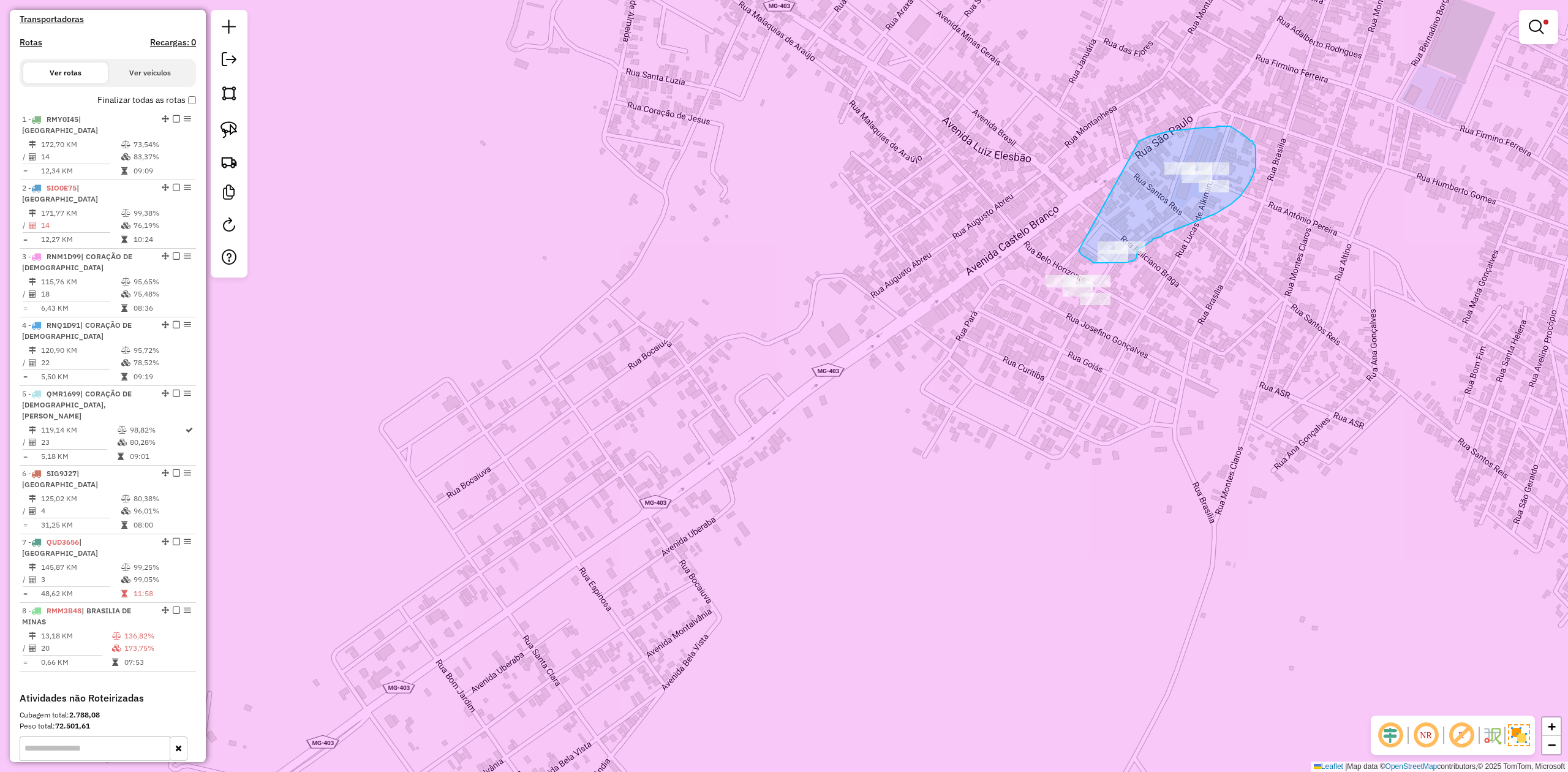
drag, startPoint x: 1185, startPoint y: 130, endPoint x: 1074, endPoint y: 228, distance: 148.1
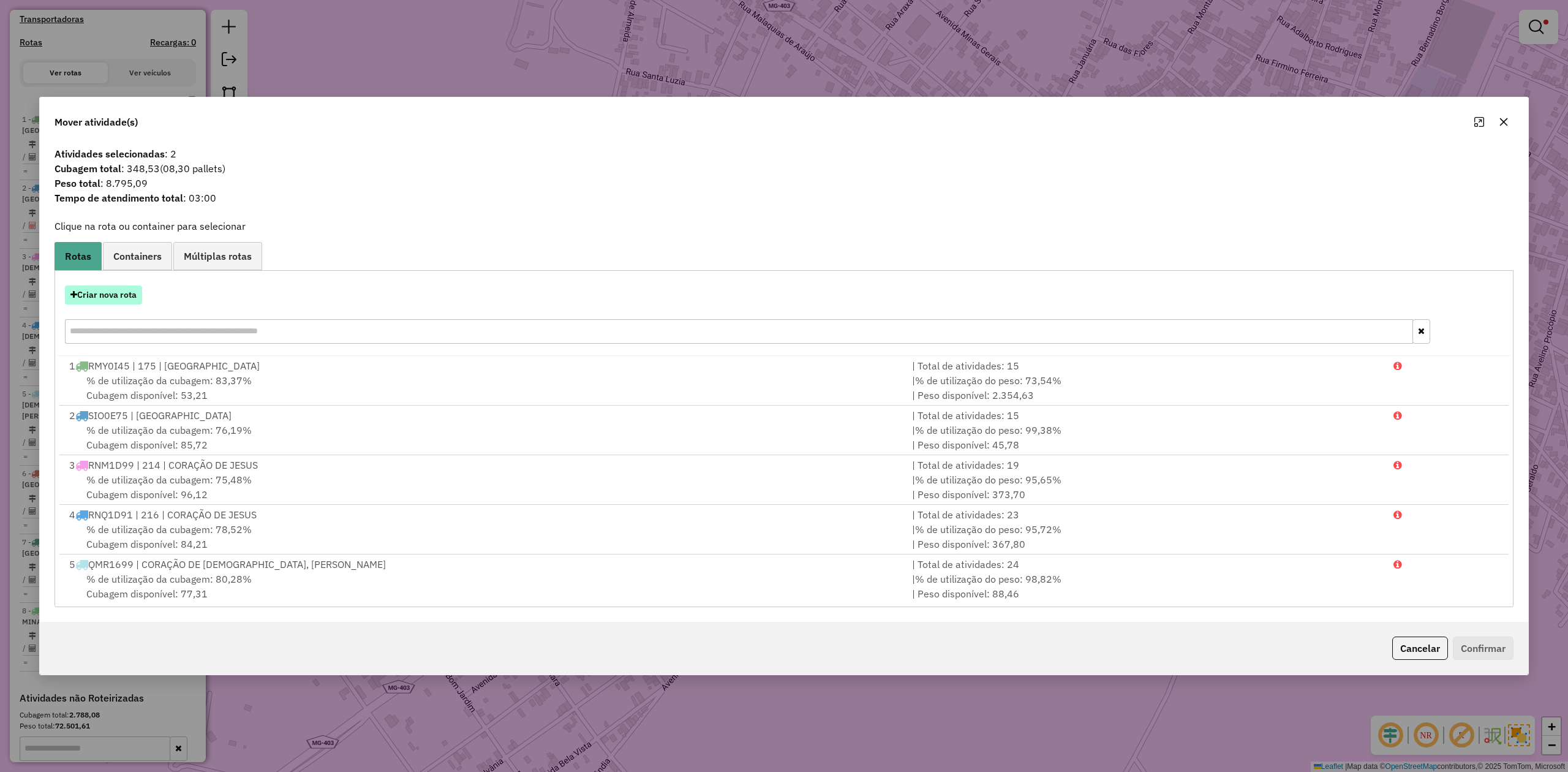
click at [106, 290] on button "Criar nova rota" at bounding box center [104, 295] width 77 height 19
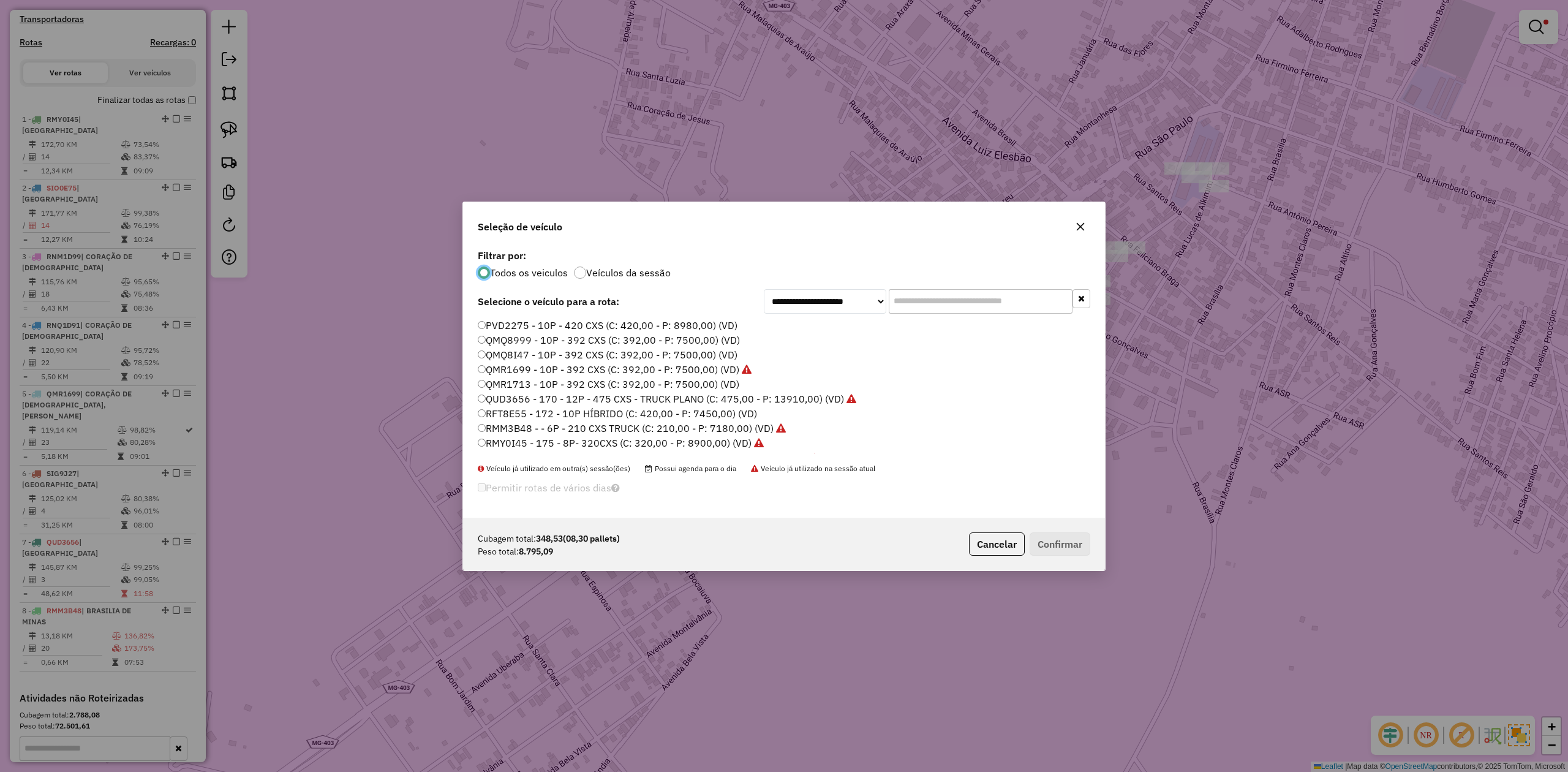
click at [976, 300] on input "text" at bounding box center [981, 301] width 184 height 24
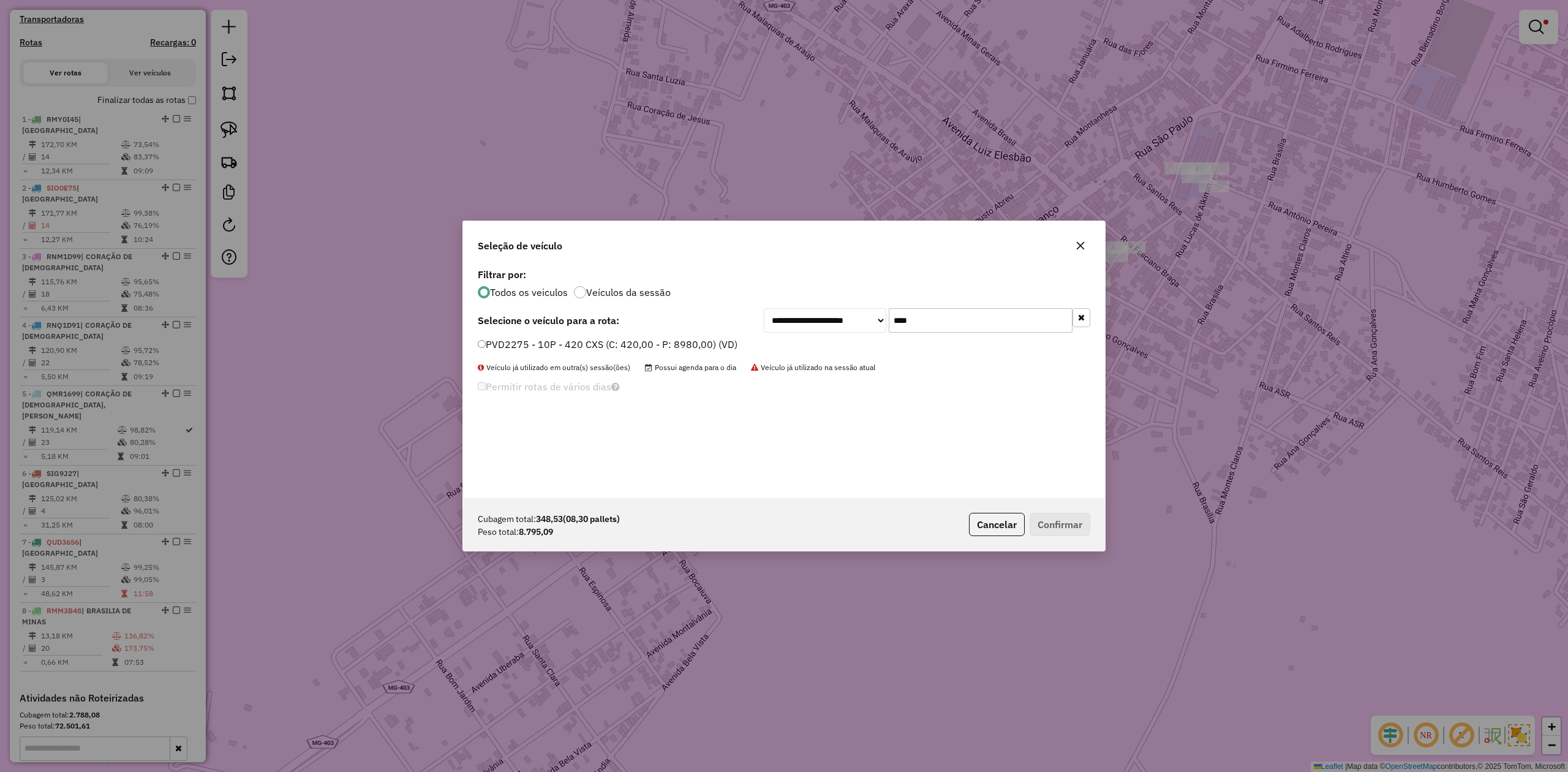
type input "****"
click at [500, 337] on label "PVD2275 - 10P - 420 CXS (C: 420,00 - P: 8980,00) (VD)" at bounding box center [607, 344] width 259 height 15
click at [1059, 522] on button "Confirmar" at bounding box center [1060, 524] width 61 height 23
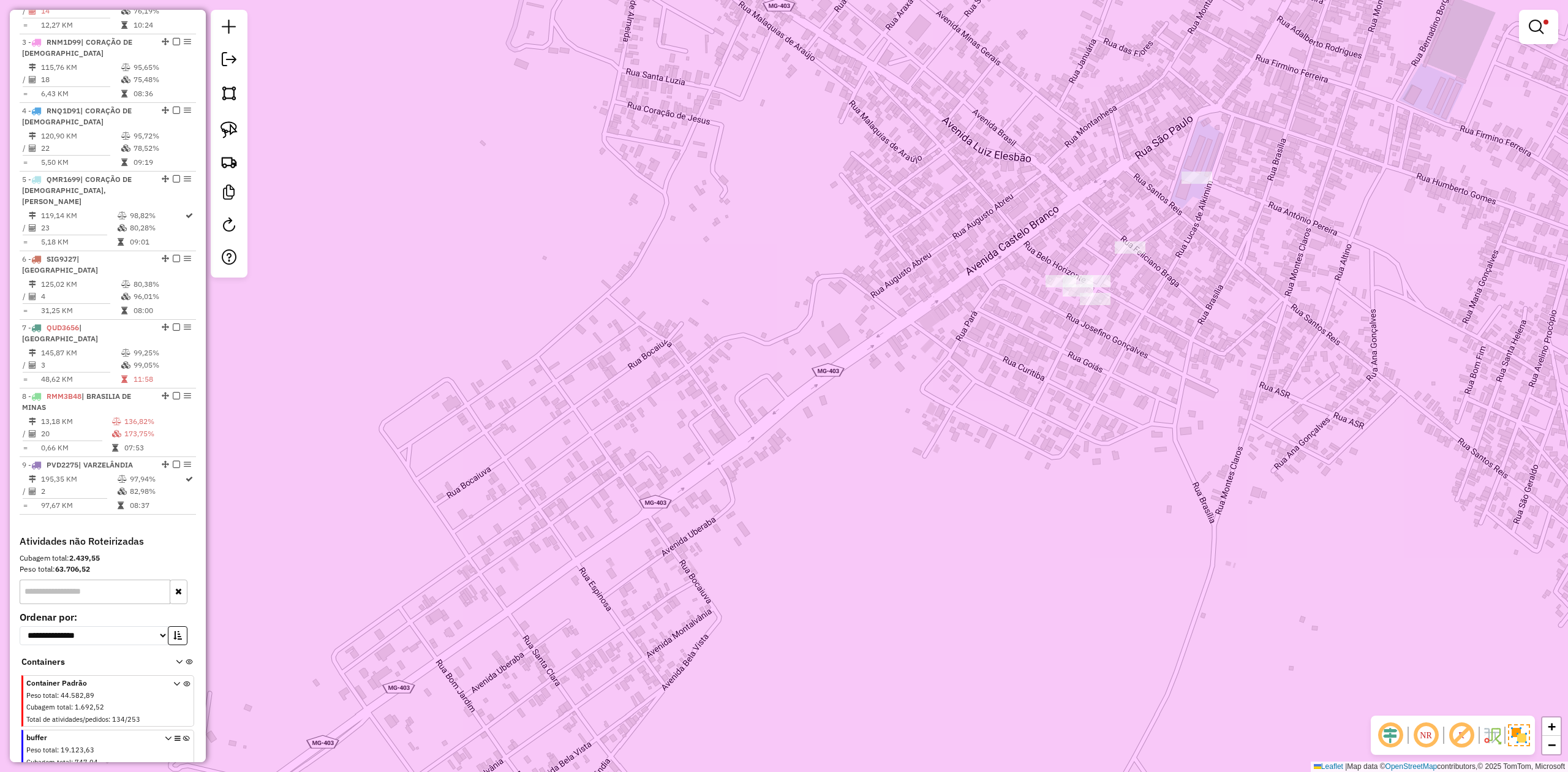
scroll to position [605, 0]
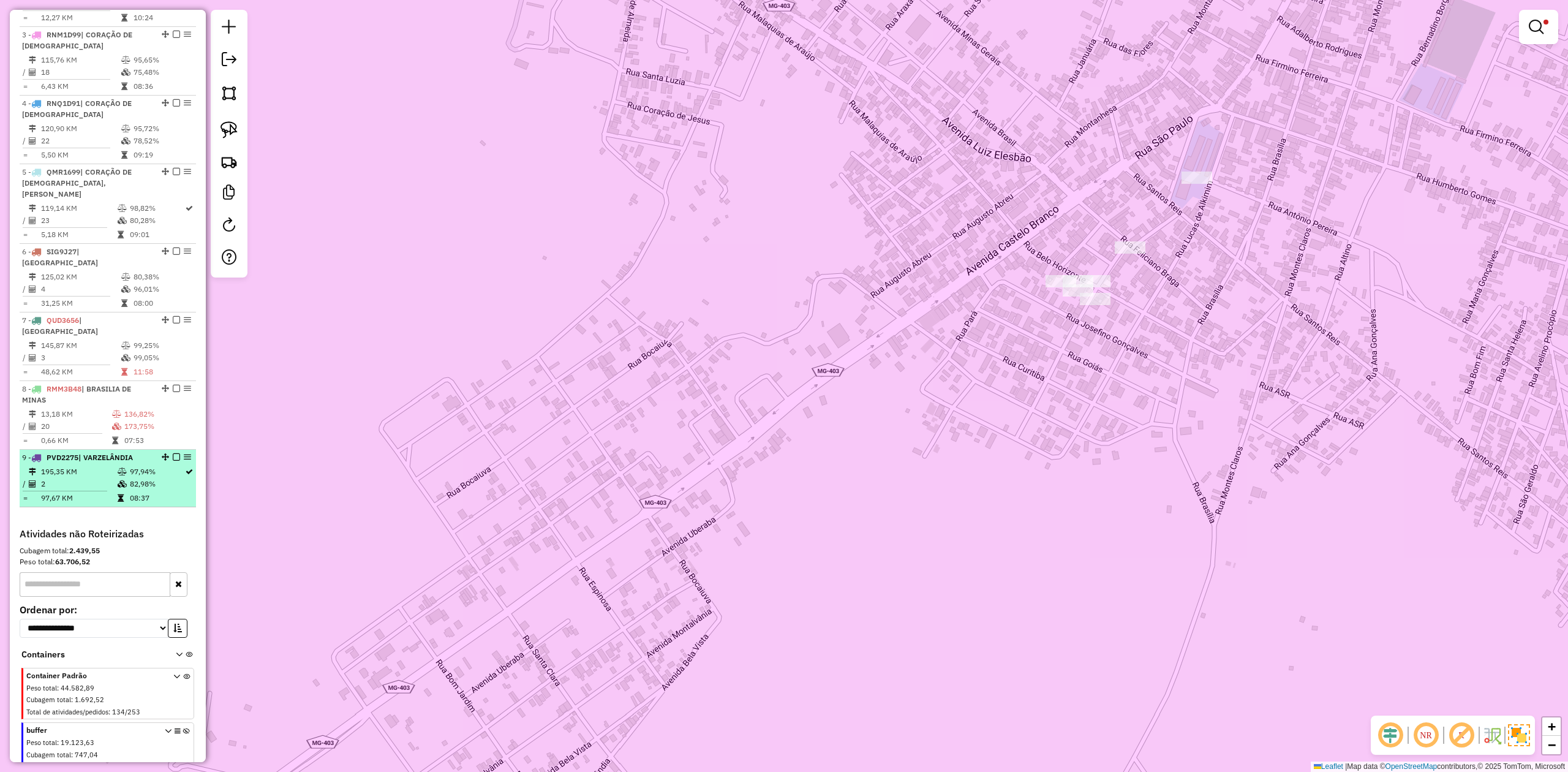
click at [77, 478] on td "2" at bounding box center [79, 484] width 76 height 13
select select "**********"
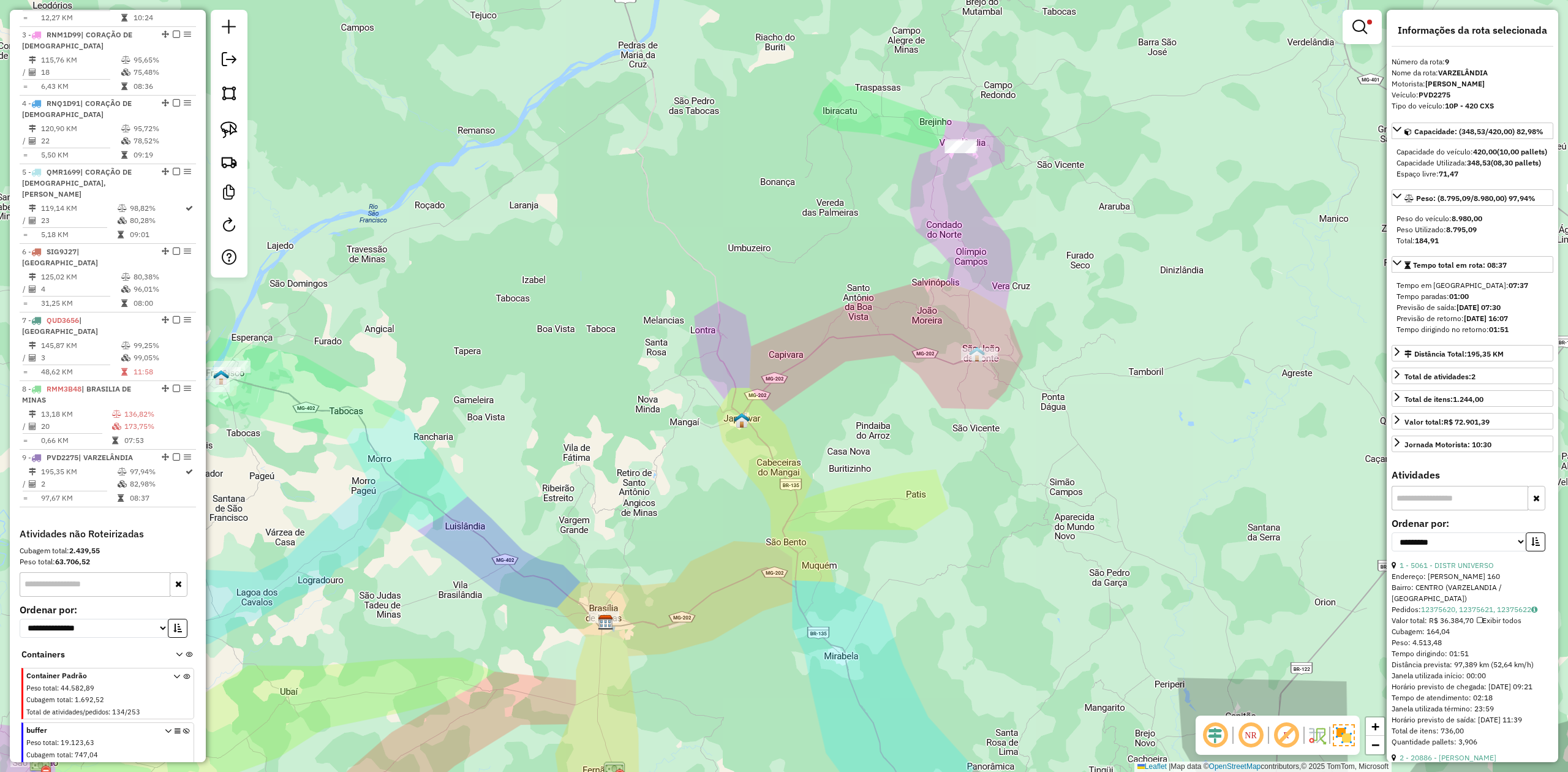
click at [963, 438] on div "Limpar filtros Janela de atendimento Grade de atendimento Capacidade Transporta…" at bounding box center [784, 386] width 1568 height 772
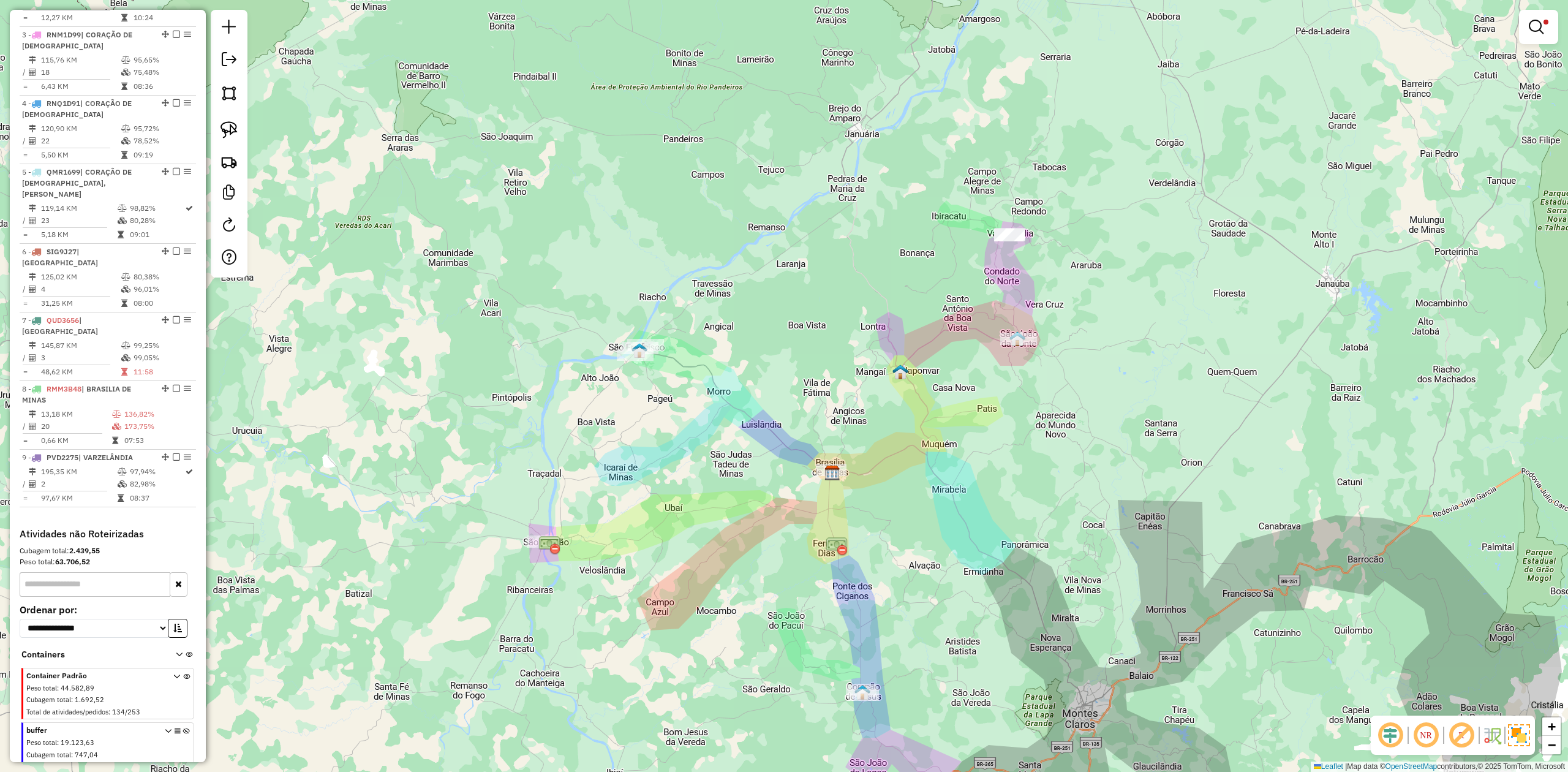
drag, startPoint x: 628, startPoint y: 471, endPoint x: 738, endPoint y: 342, distance: 169.5
click at [717, 354] on div "Limpar filtros Janela de atendimento Grade de atendimento Capacidade Transporta…" at bounding box center [784, 386] width 1568 height 772
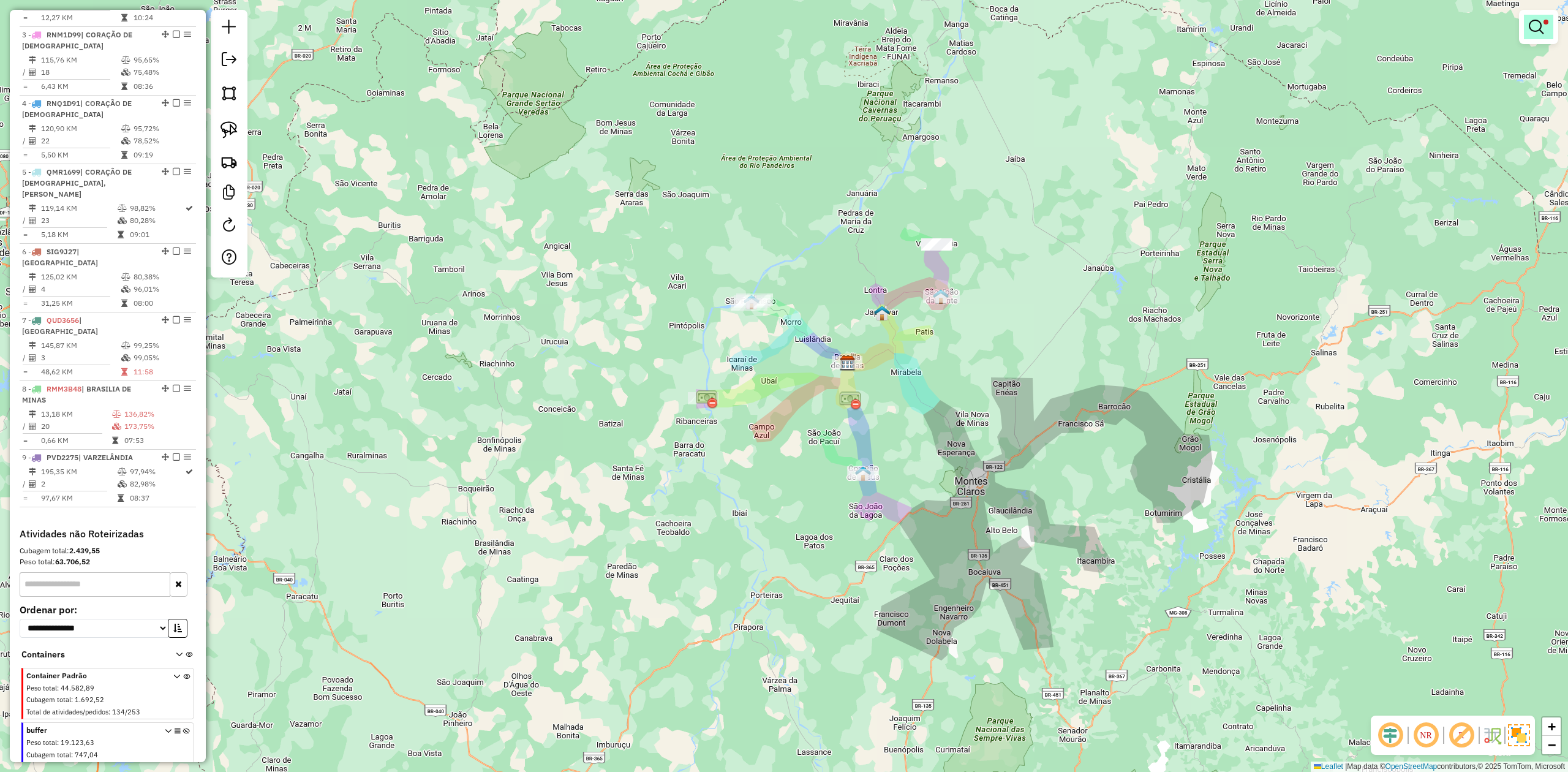
click at [1537, 25] on em at bounding box center [1536, 27] width 15 height 15
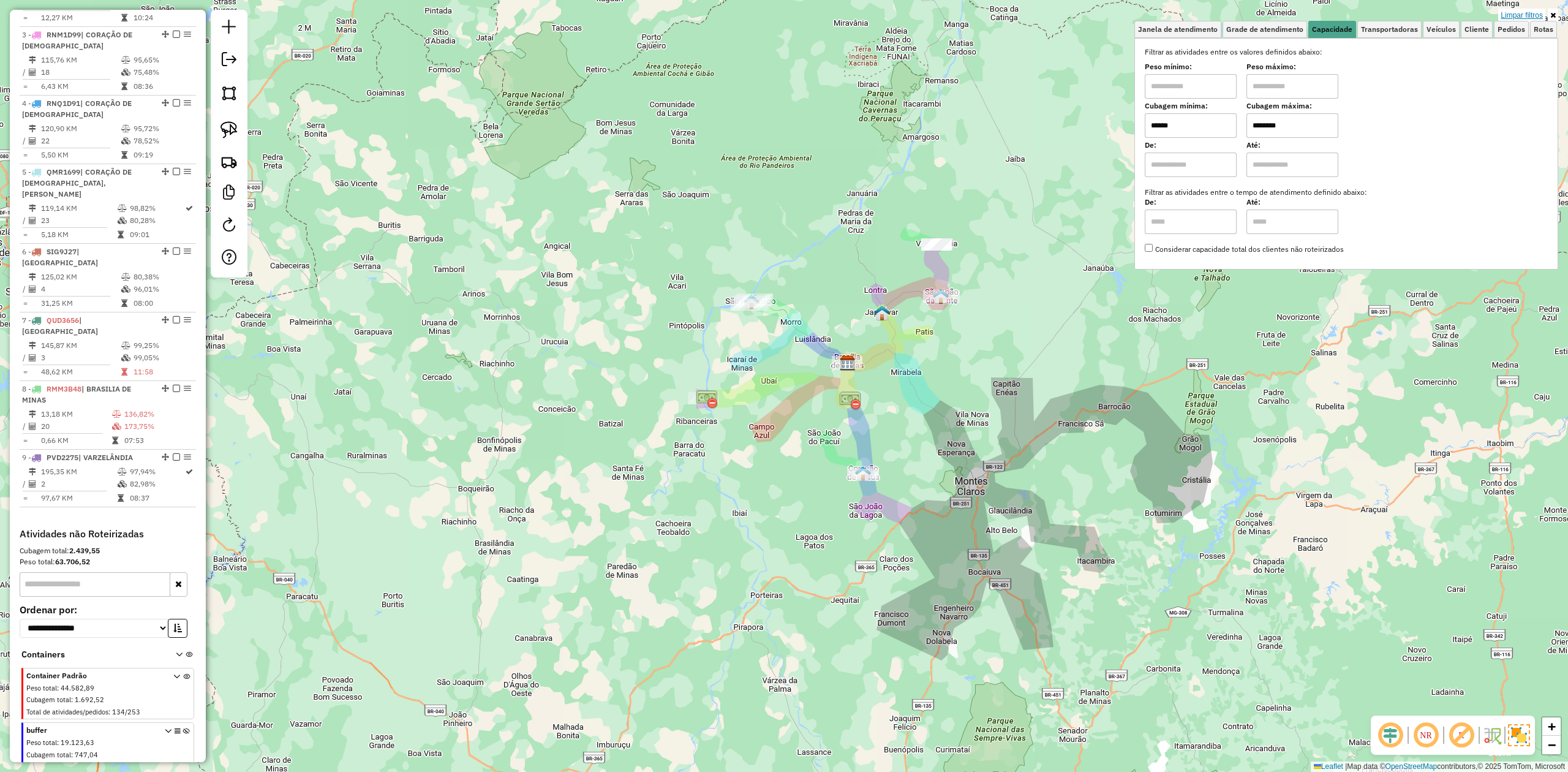
click at [1514, 13] on link "Limpar filtros" at bounding box center [1522, 16] width 47 height 13
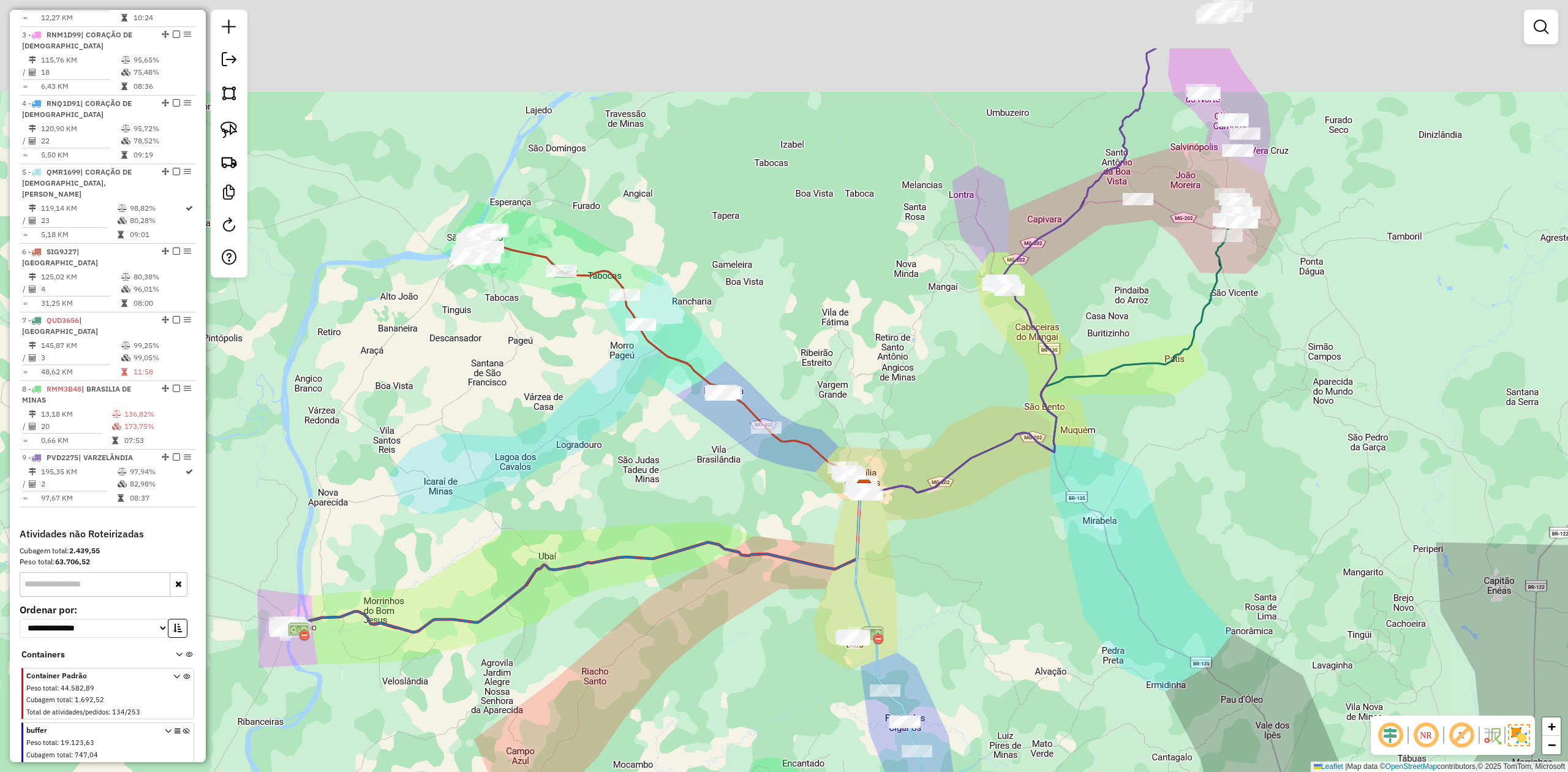
drag, startPoint x: 1277, startPoint y: 331, endPoint x: 1203, endPoint y: 456, distance: 145.3
click at [1213, 451] on div "Janela de atendimento Grade de atendimento Capacidade Transportadoras Veículos …" at bounding box center [784, 386] width 1568 height 772
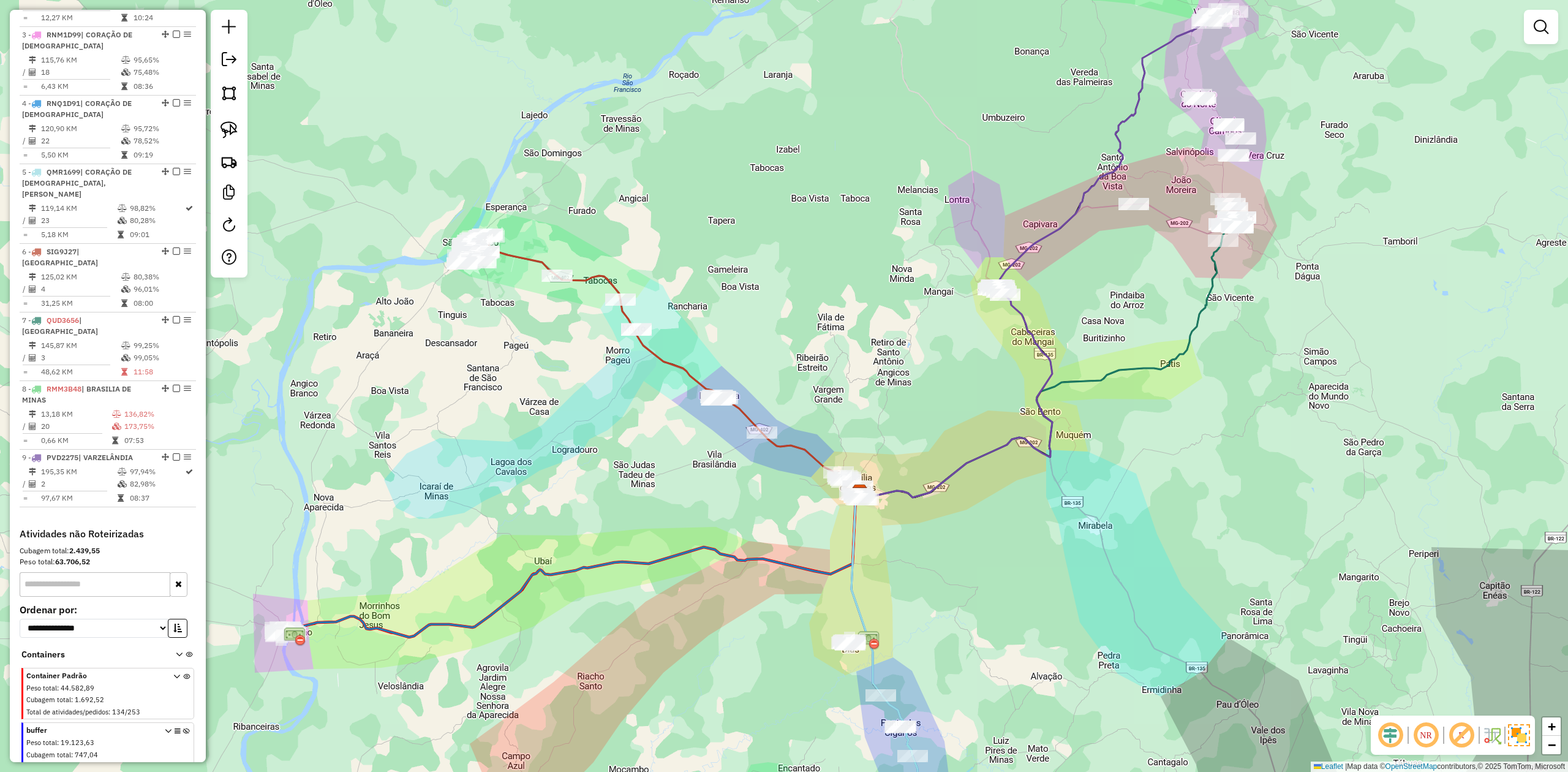
drag, startPoint x: 605, startPoint y: 472, endPoint x: 647, endPoint y: 357, distance: 122.4
click at [647, 357] on div "Janela de atendimento Grade de atendimento Capacidade Transportadoras Veículos …" at bounding box center [784, 386] width 1568 height 772
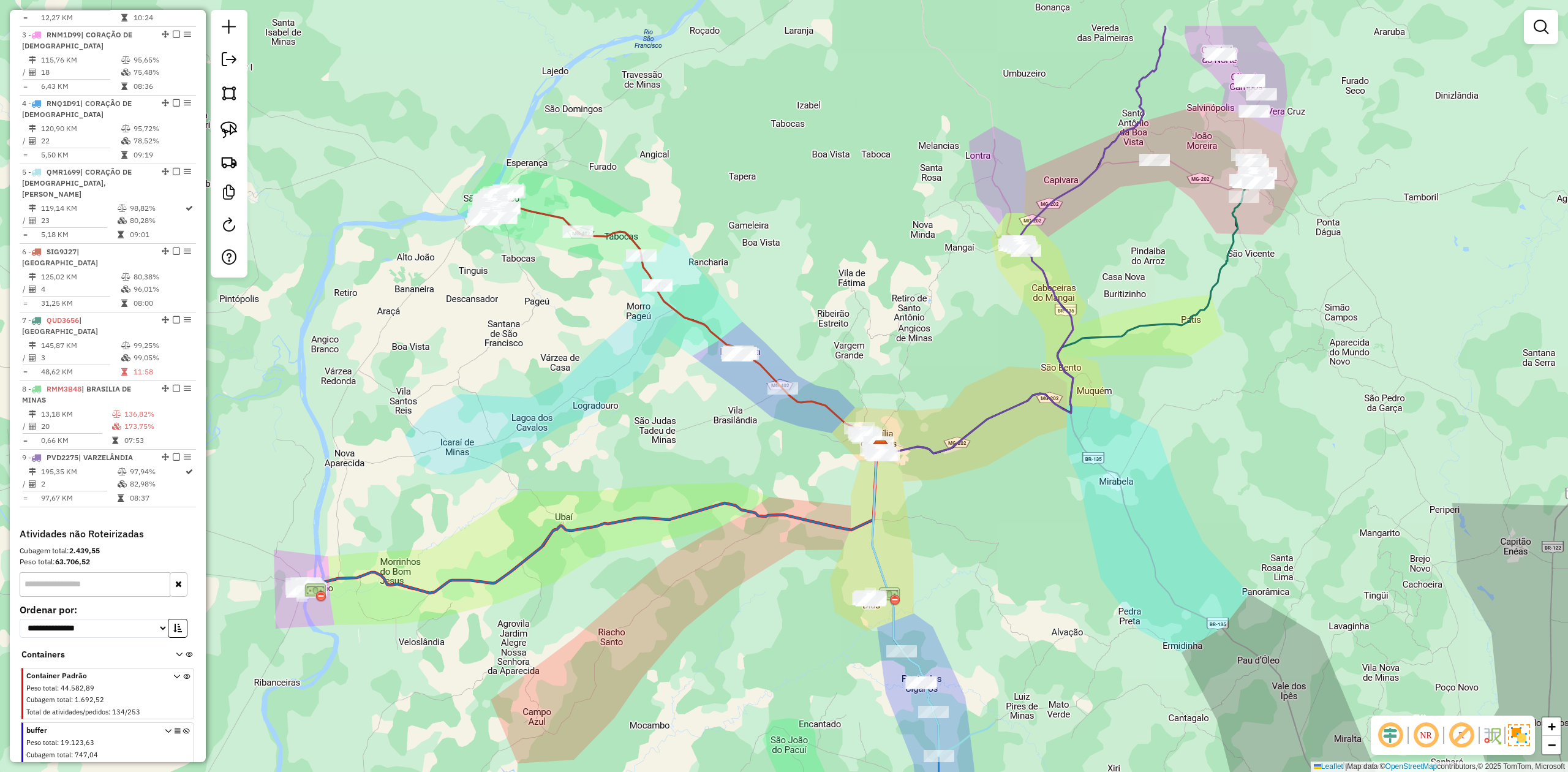
drag, startPoint x: 1101, startPoint y: 403, endPoint x: 1069, endPoint y: 508, distance: 109.8
click at [1072, 506] on div "Janela de atendimento Grade de atendimento Capacidade Transportadoras Veículos …" at bounding box center [784, 386] width 1568 height 772
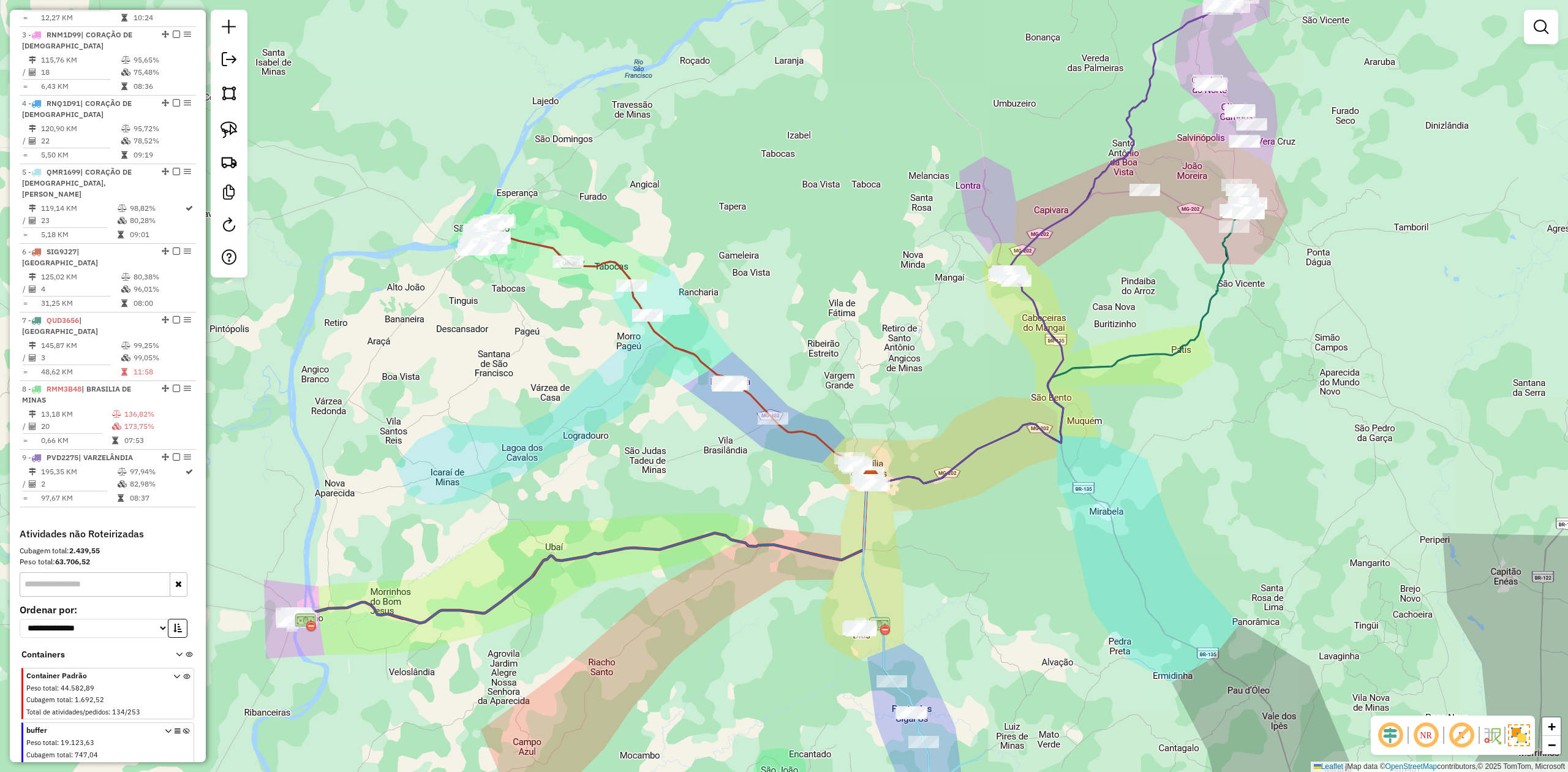
drag, startPoint x: 1103, startPoint y: 378, endPoint x: 1076, endPoint y: 467, distance: 93.0
click at [1076, 467] on div "Janela de atendimento Grade de atendimento Capacidade Transportadoras Veículos …" at bounding box center [784, 386] width 1568 height 772
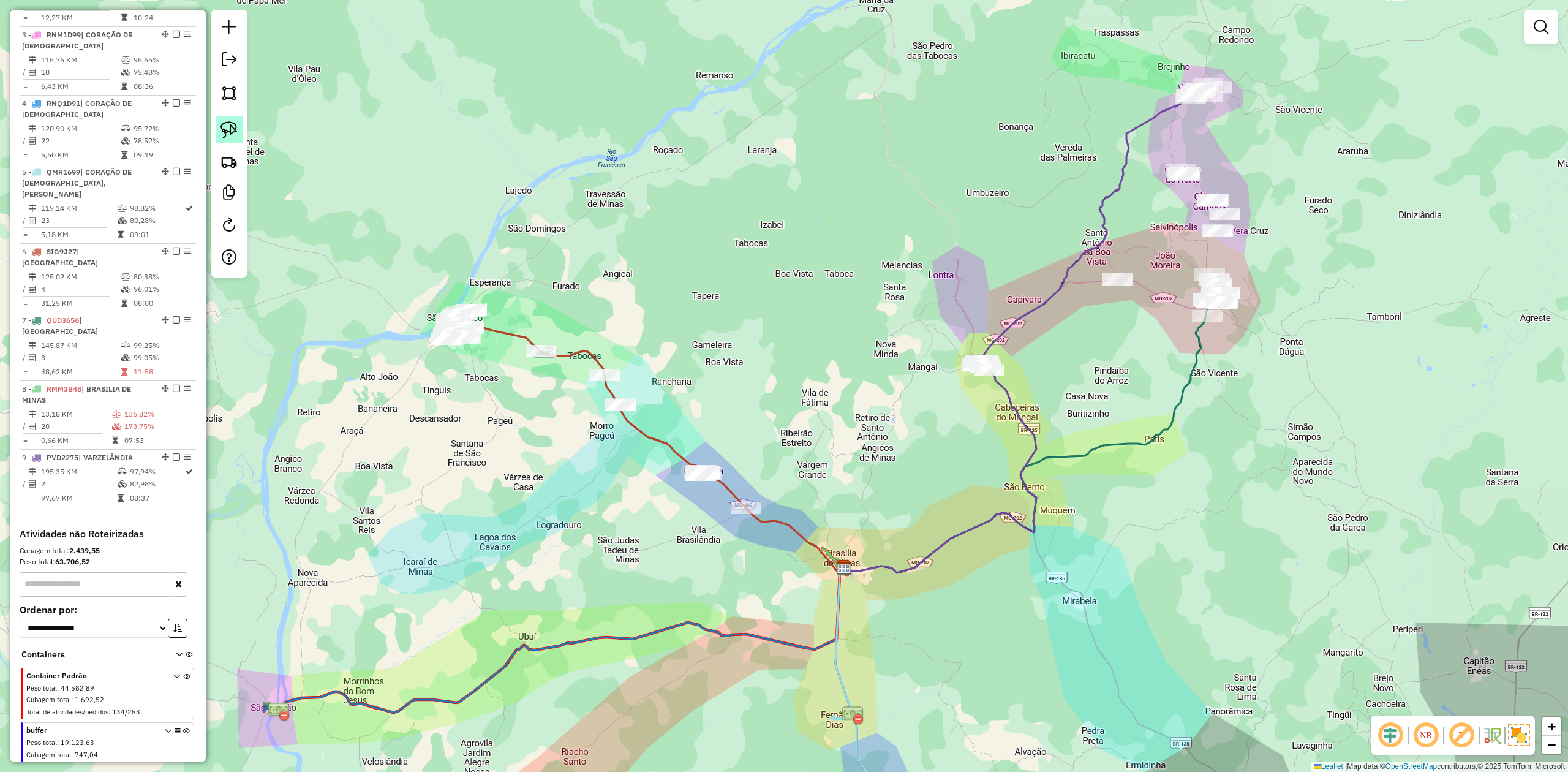
click at [223, 138] on img at bounding box center [228, 130] width 17 height 17
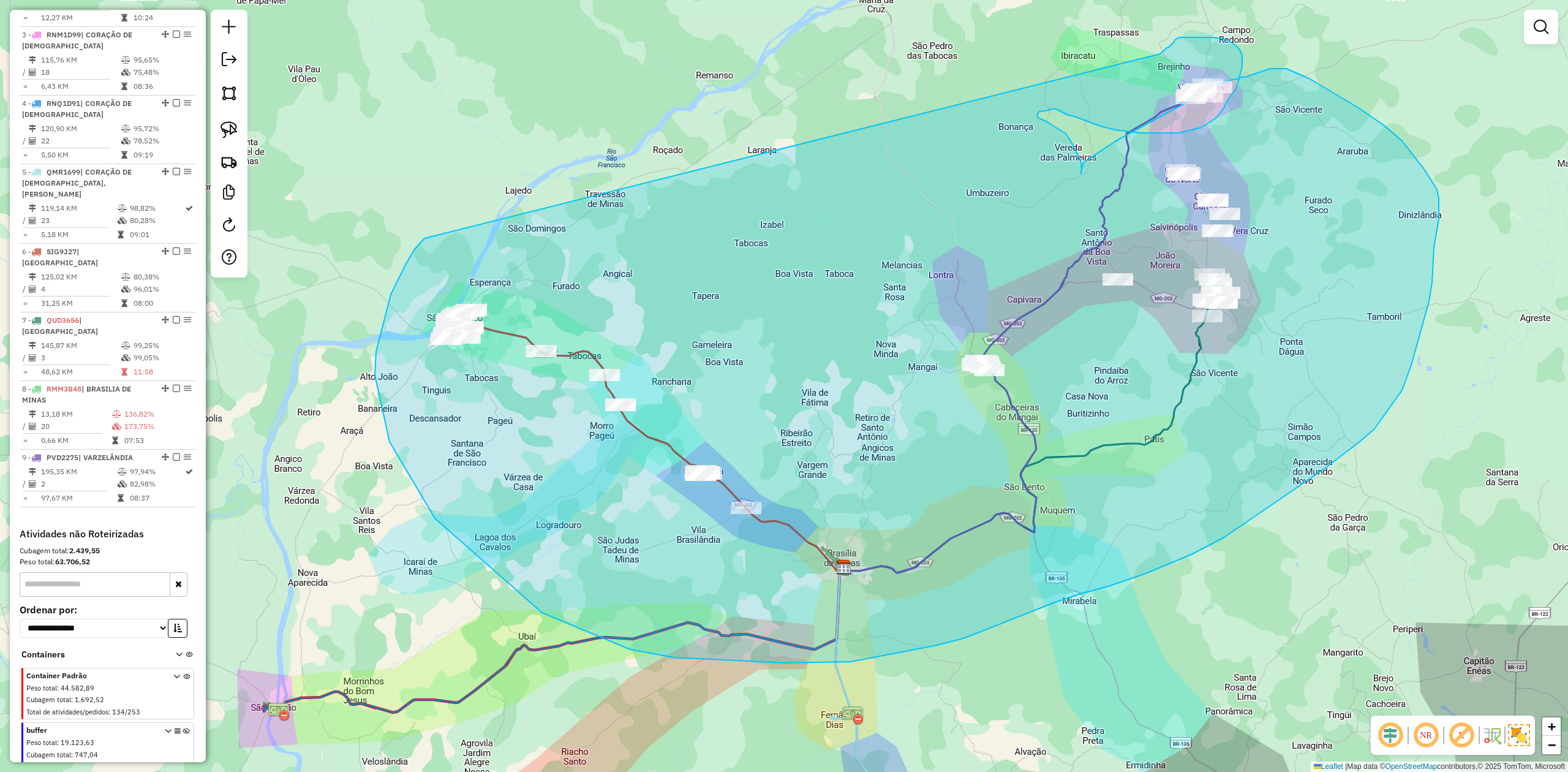
drag, startPoint x: 389, startPoint y: 442, endPoint x: 1160, endPoint y: 54, distance: 863.1
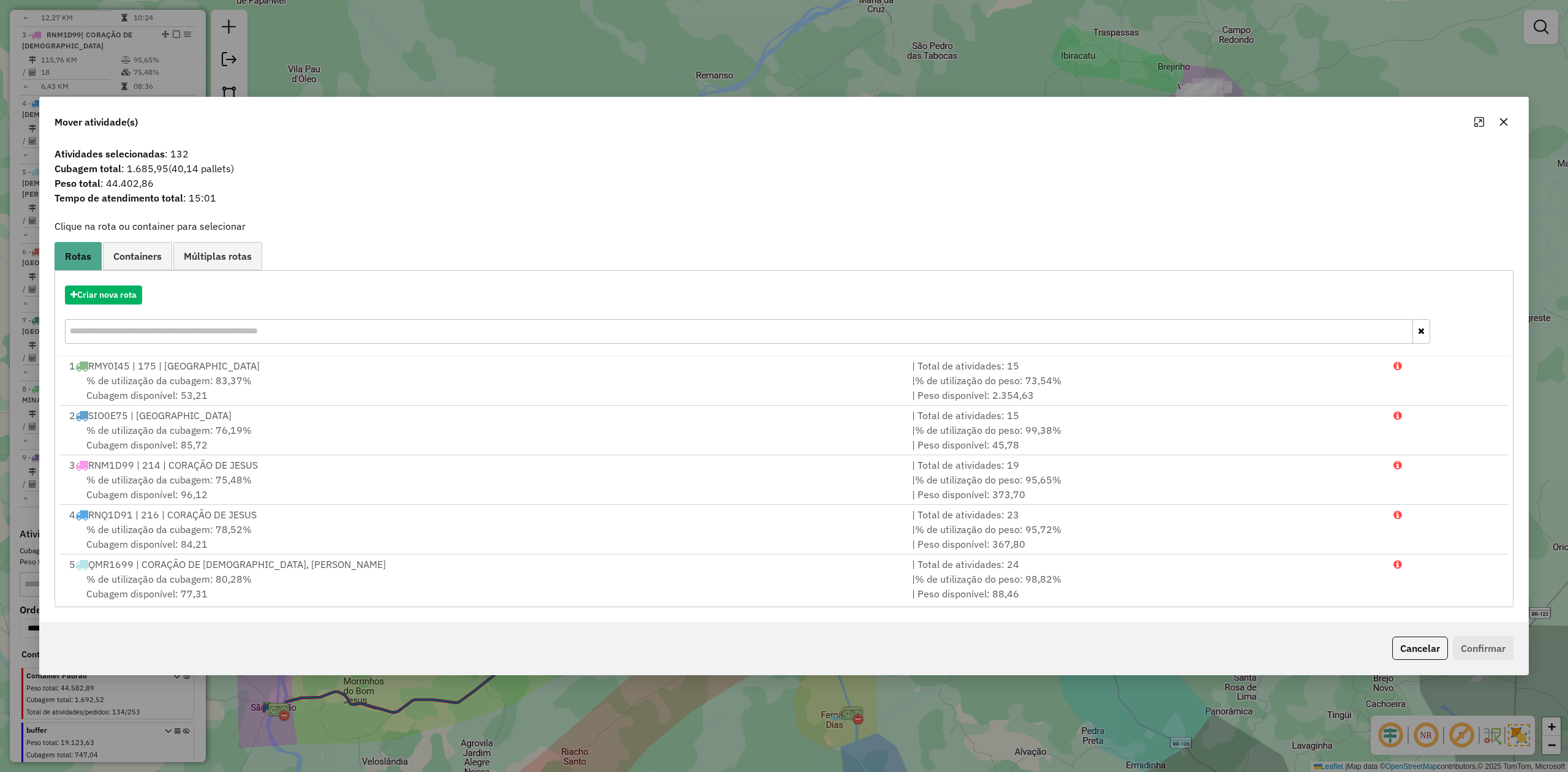
click at [1502, 122] on icon "button" at bounding box center [1504, 122] width 8 height 8
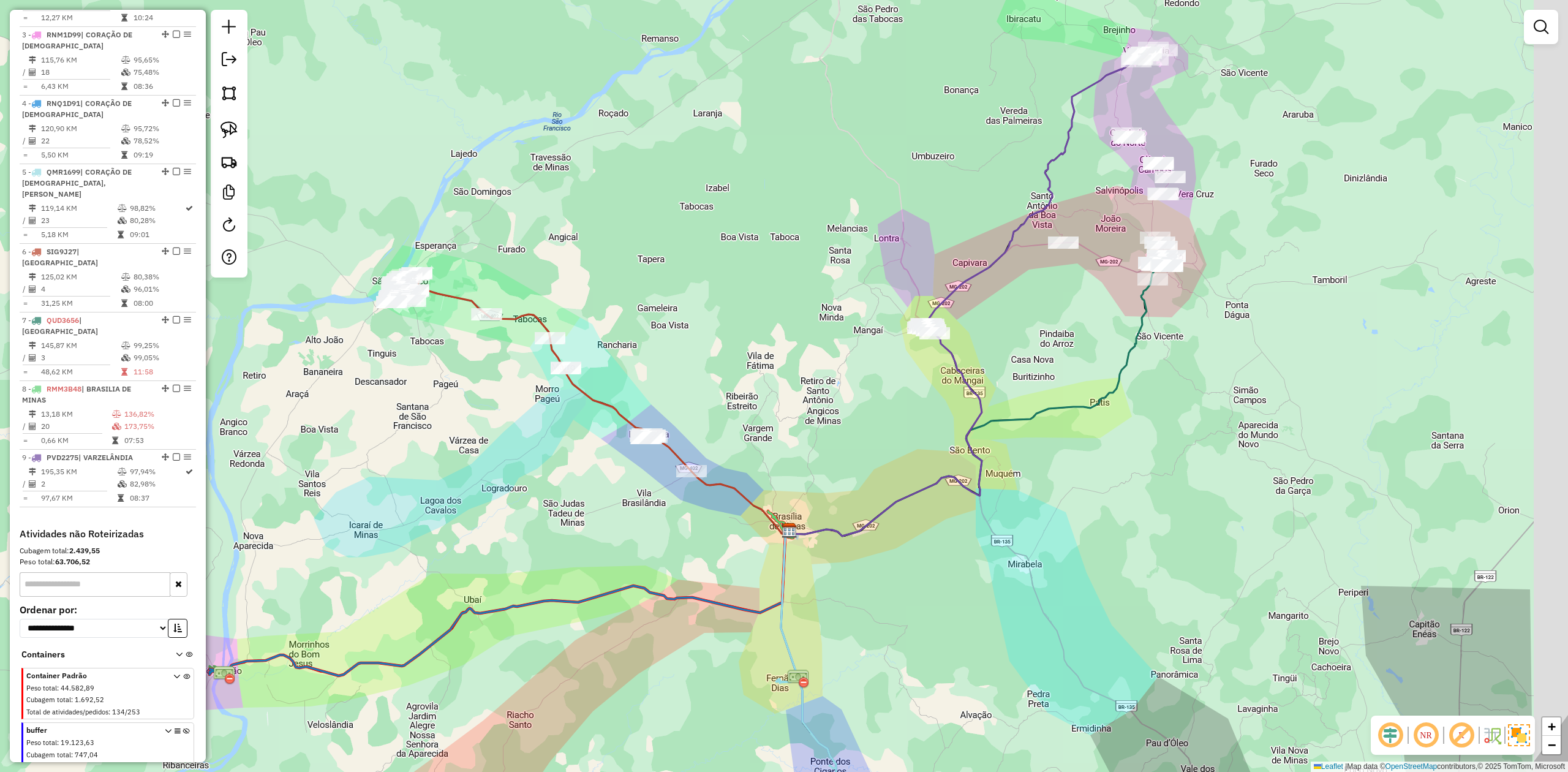
drag, startPoint x: 827, startPoint y: 375, endPoint x: 741, endPoint y: 315, distance: 104.9
click at [741, 315] on div "Janela de atendimento Grade de atendimento Capacidade Transportadoras Veículos …" at bounding box center [784, 386] width 1568 height 772
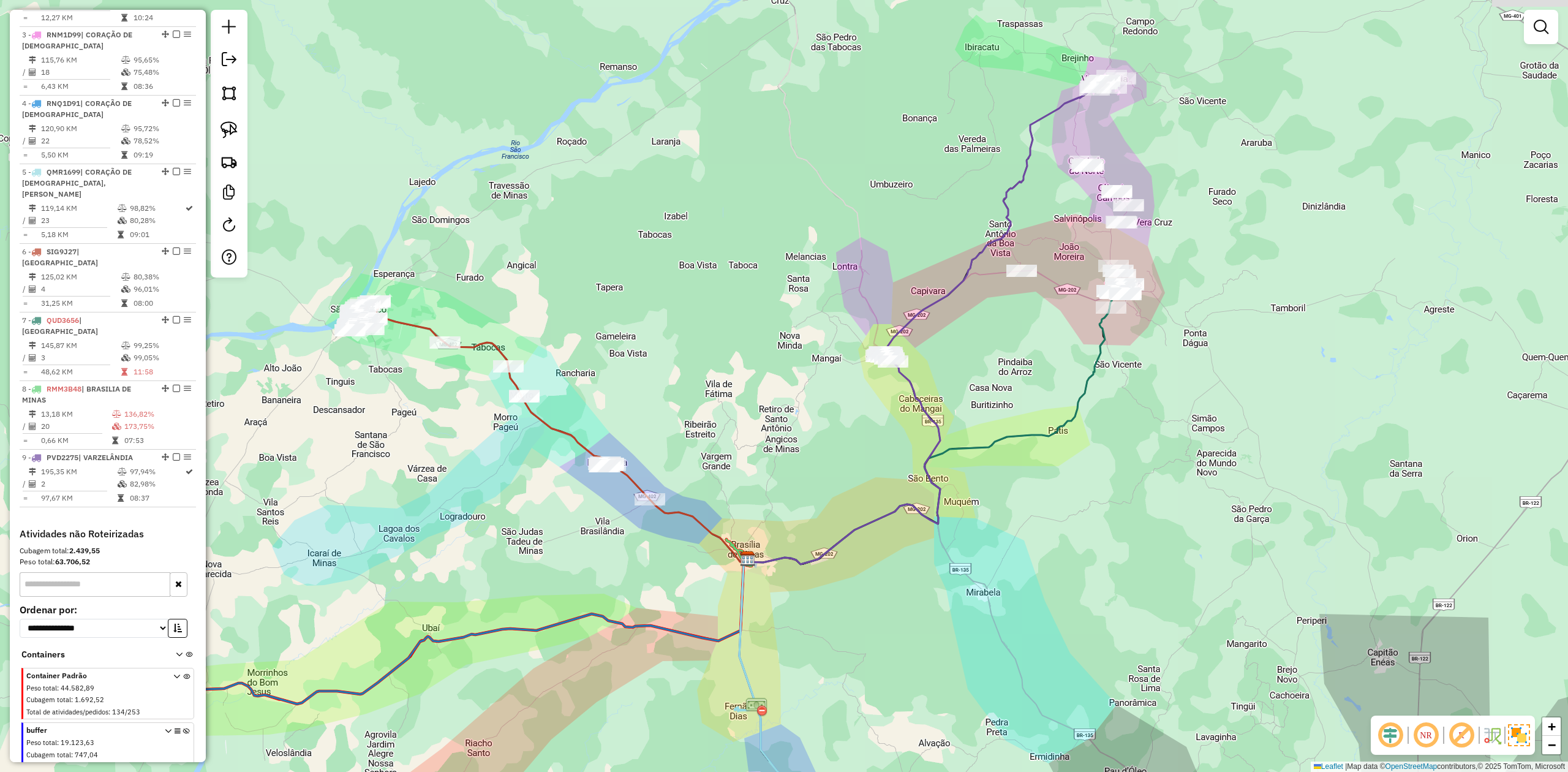
drag, startPoint x: 646, startPoint y: 310, endPoint x: 498, endPoint y: 377, distance: 162.5
click at [508, 380] on div "Janela de atendimento Grade de atendimento Capacidade Transportadoras Veículos …" at bounding box center [784, 386] width 1568 height 772
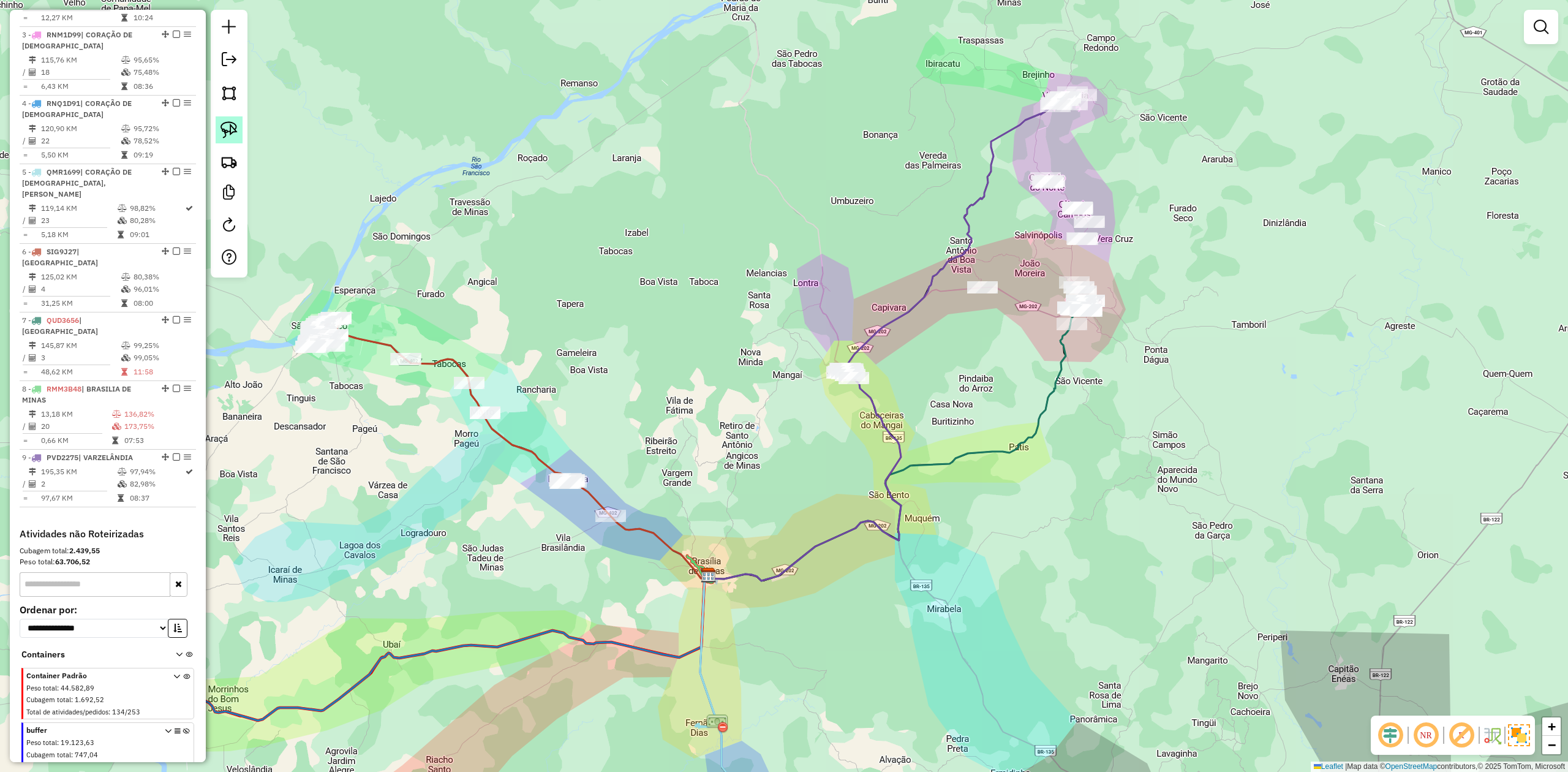
click at [231, 130] on img at bounding box center [228, 130] width 17 height 17
click at [226, 131] on img at bounding box center [228, 130] width 17 height 17
drag, startPoint x: 1006, startPoint y: 79, endPoint x: 1102, endPoint y: 62, distance: 97.5
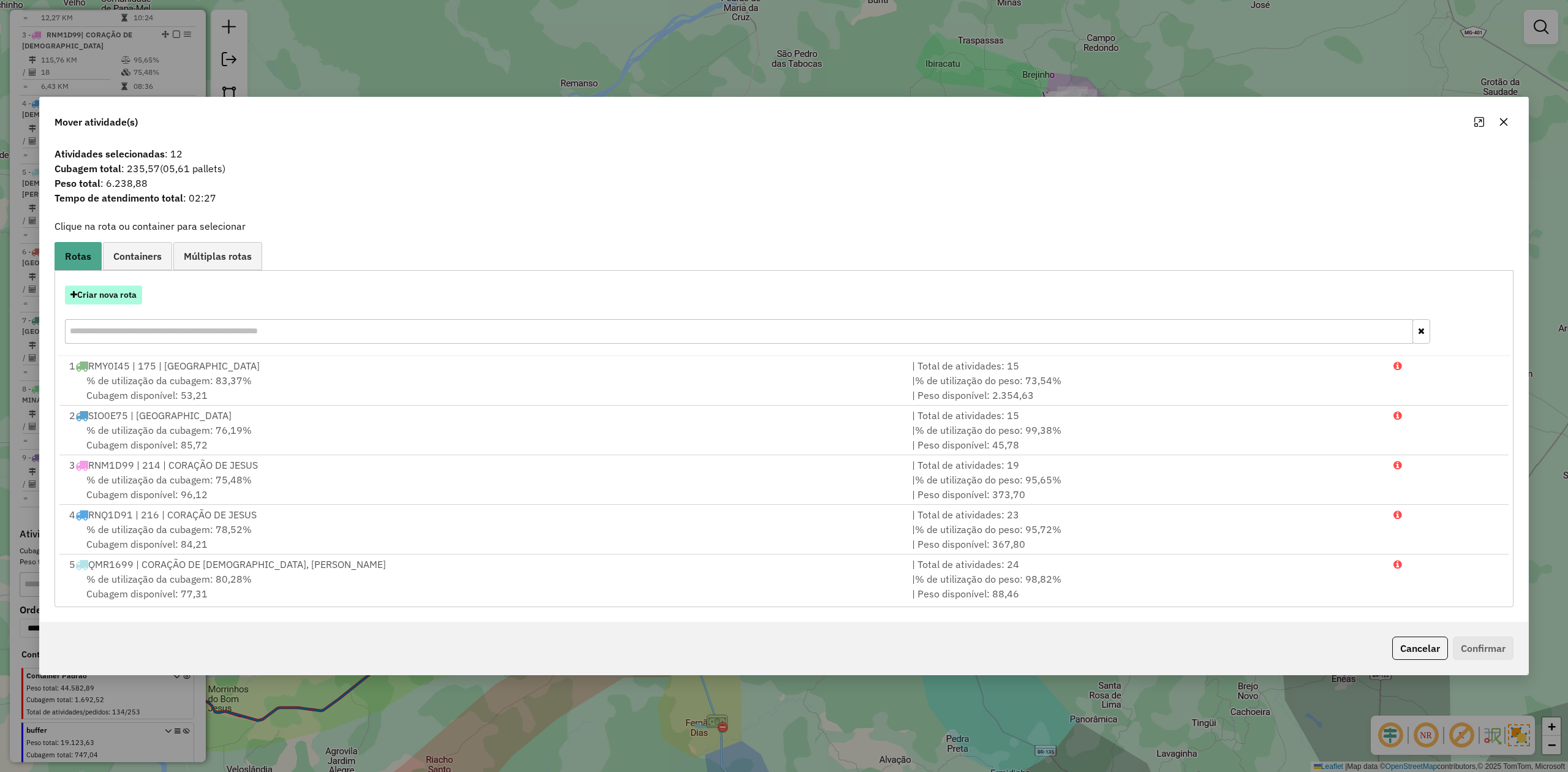
click at [107, 294] on button "Criar nova rota" at bounding box center [104, 295] width 77 height 19
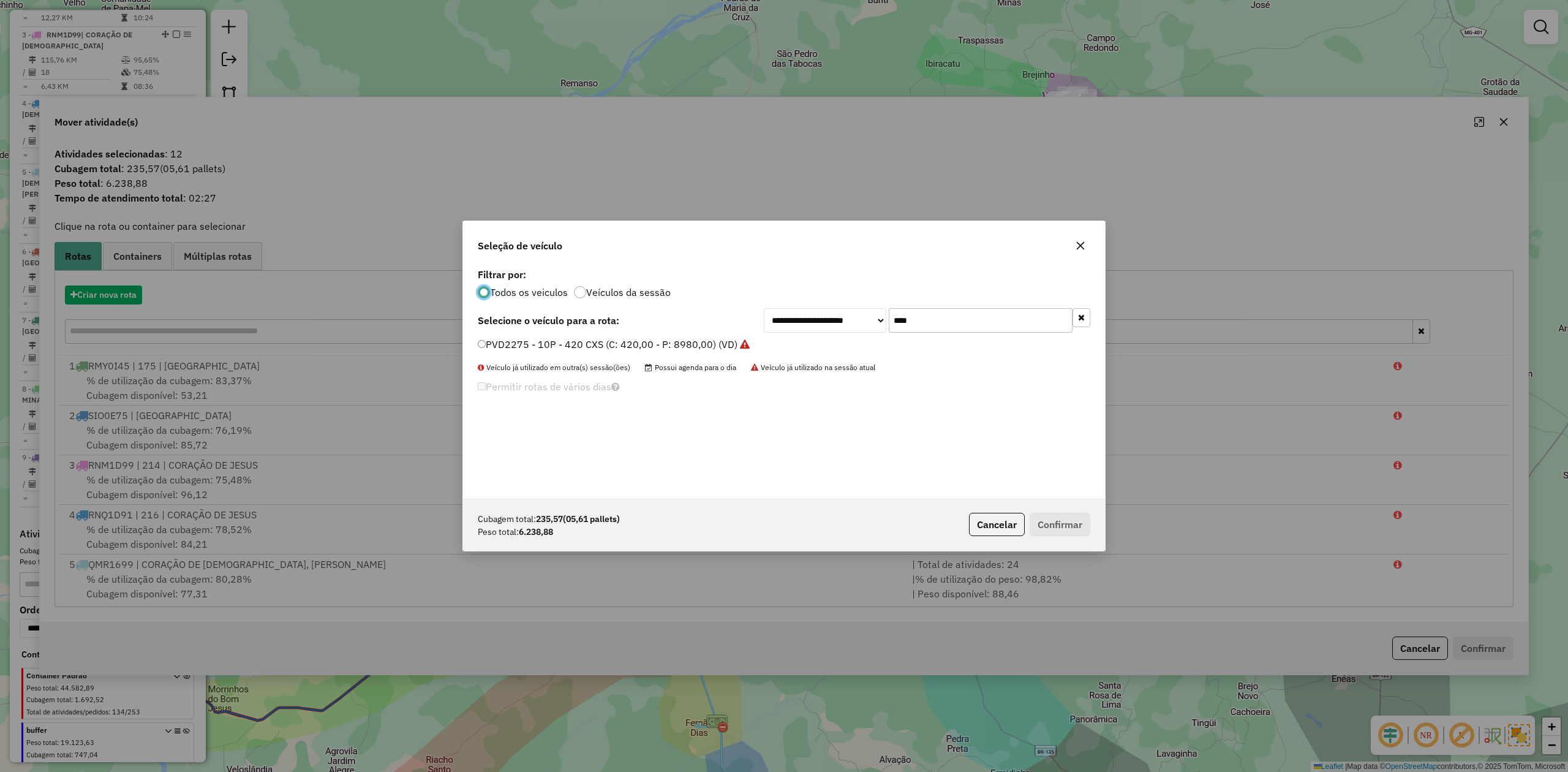
scroll to position [6, 4]
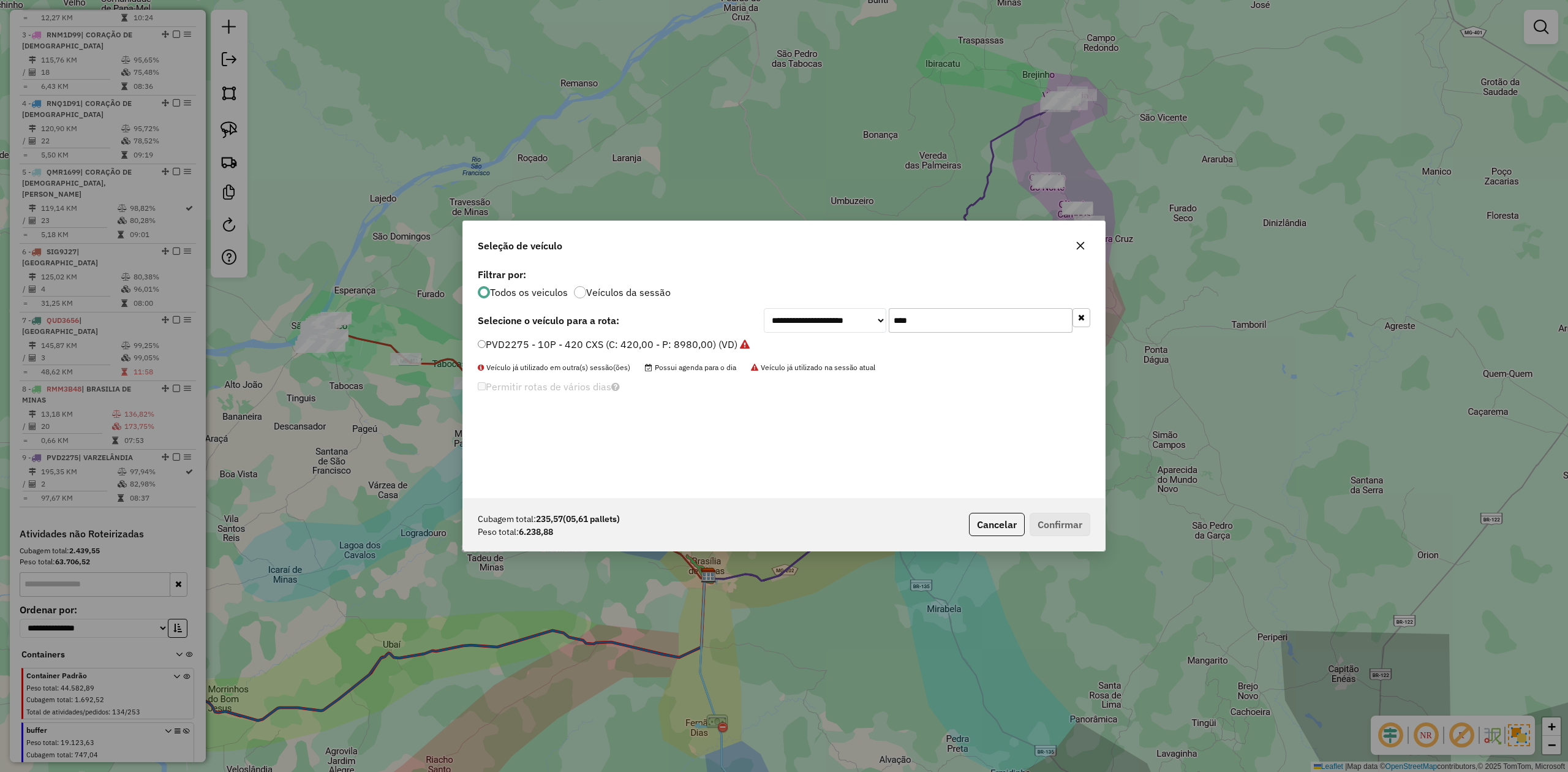
drag, startPoint x: 963, startPoint y: 319, endPoint x: 853, endPoint y: 319, distance: 110.0
click at [868, 319] on div "**********" at bounding box center [927, 320] width 326 height 24
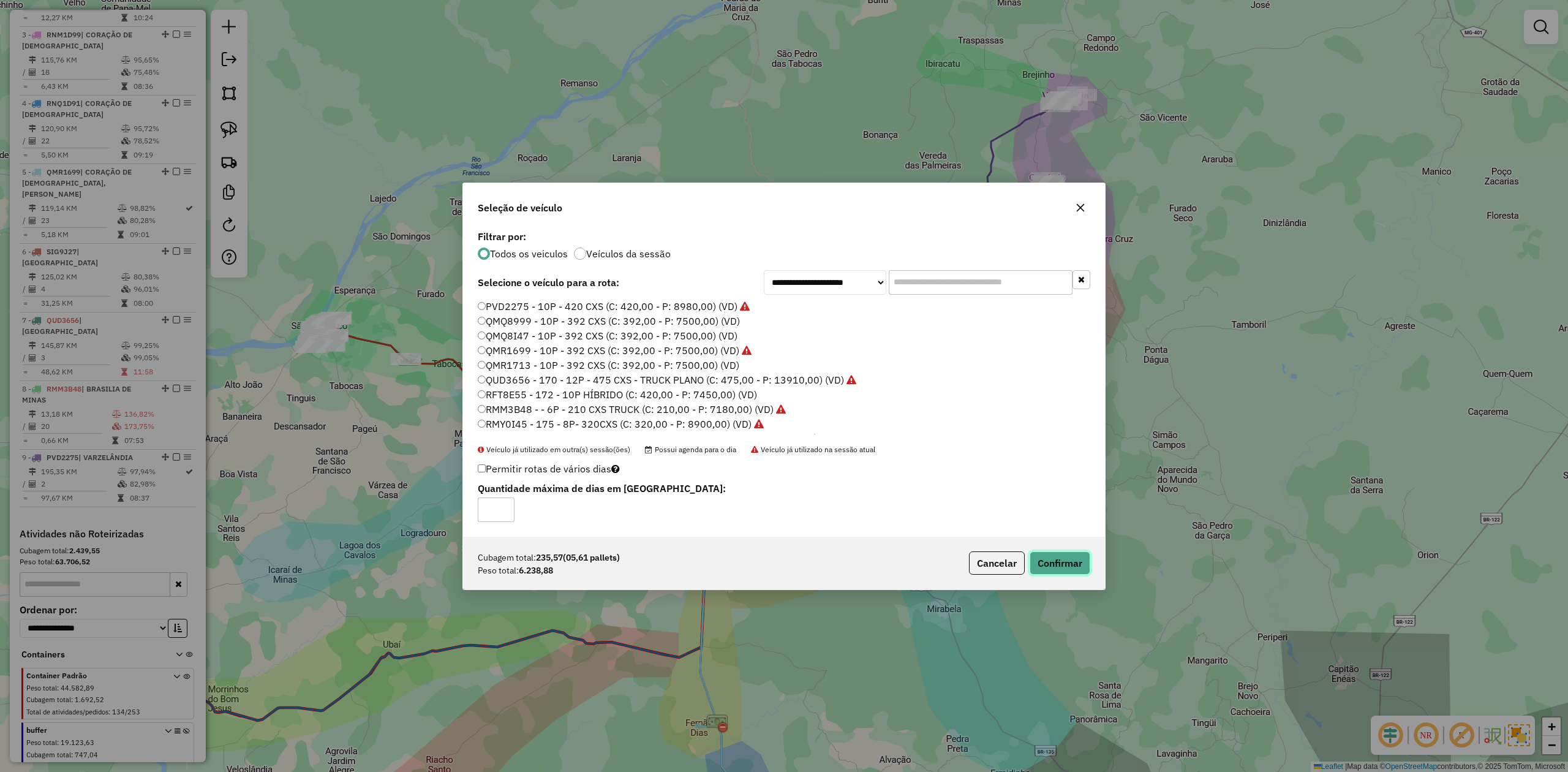
click at [1049, 558] on button "Confirmar" at bounding box center [1060, 563] width 61 height 23
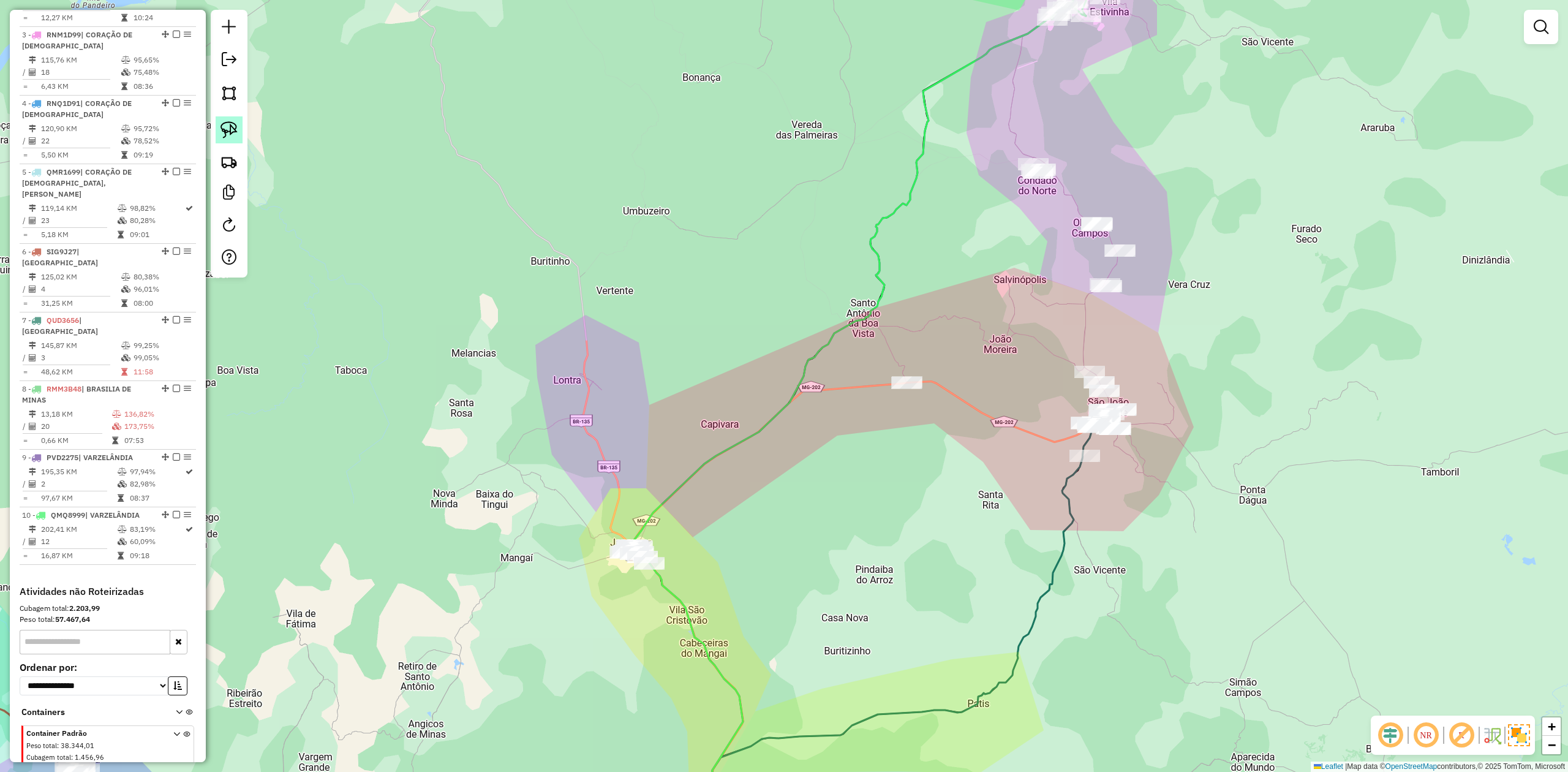
click at [228, 125] on img at bounding box center [228, 130] width 17 height 17
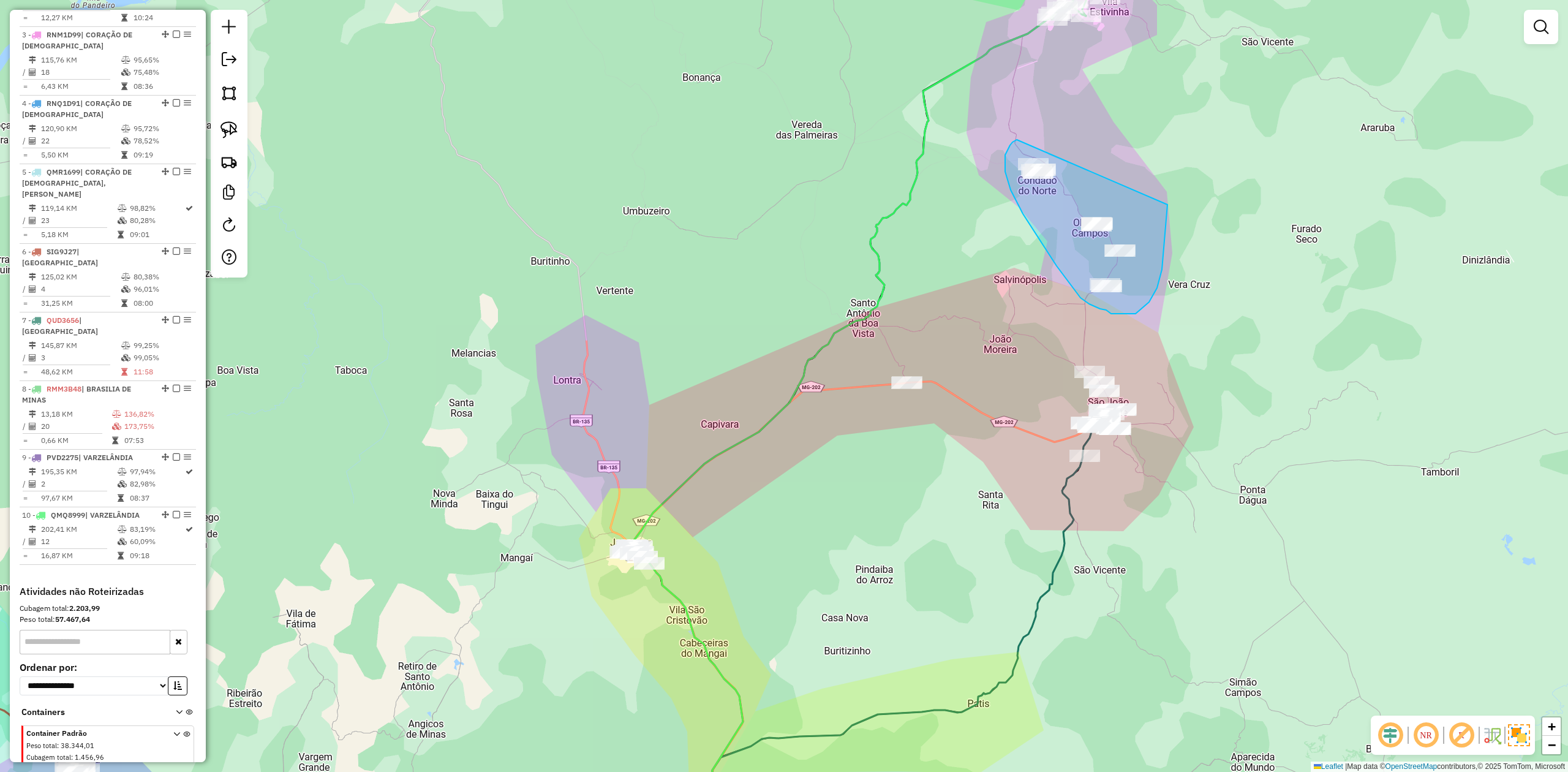
drag, startPoint x: 1013, startPoint y: 142, endPoint x: 1125, endPoint y: 131, distance: 112.5
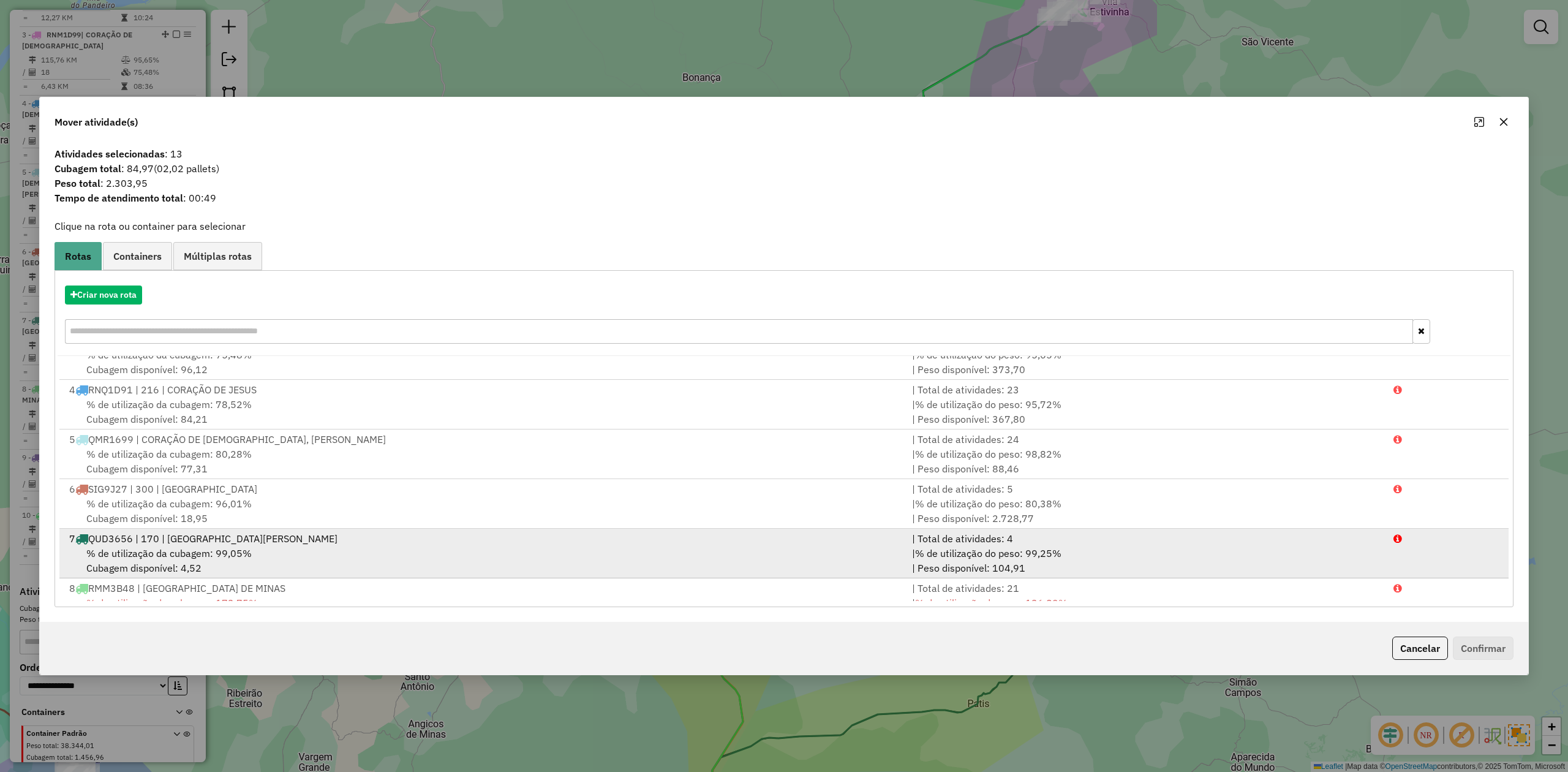
scroll to position [253, 0]
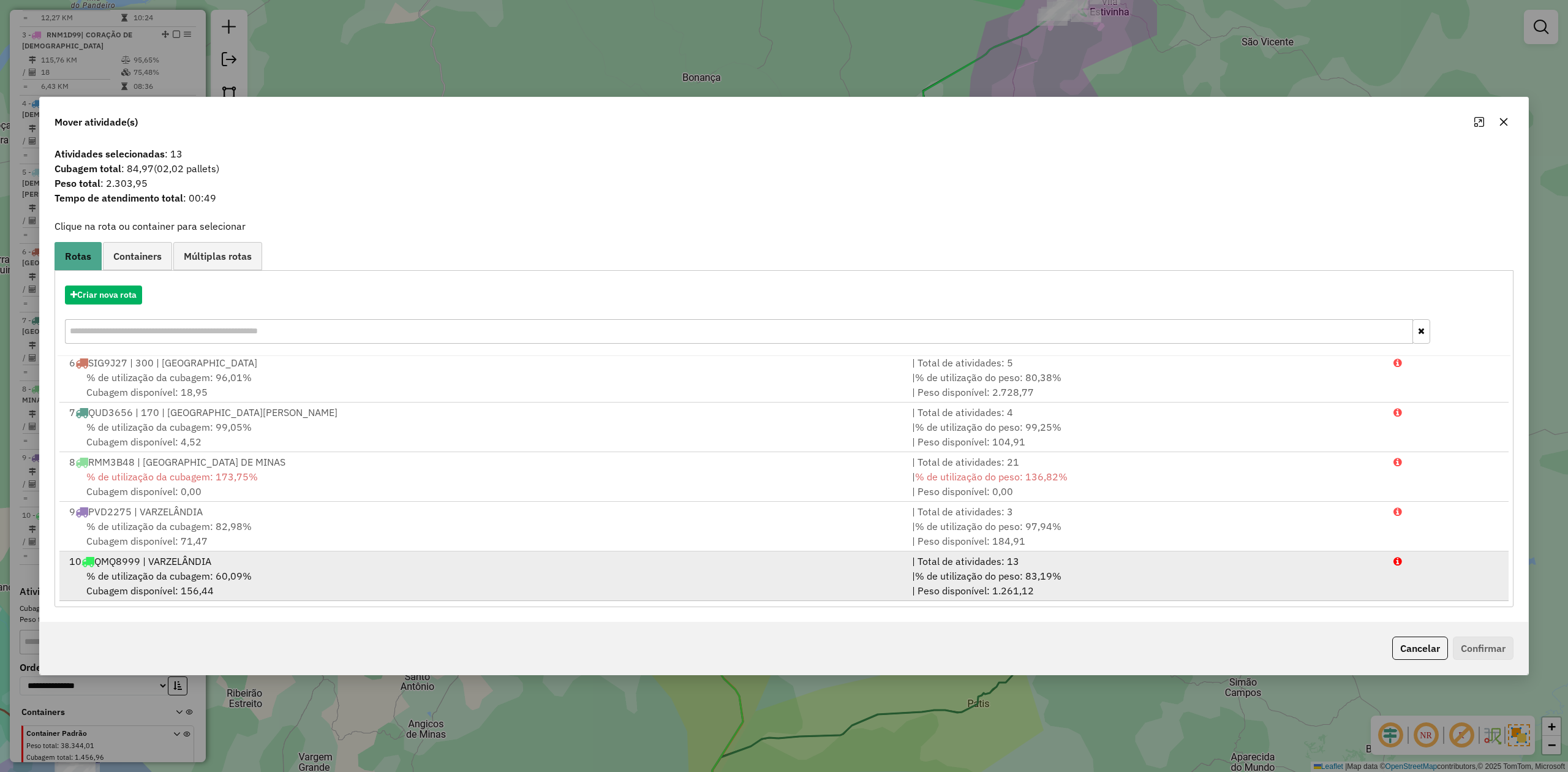
click at [179, 567] on div "10 QMQ8999 | VARZELÂNDIA" at bounding box center [483, 561] width 843 height 15
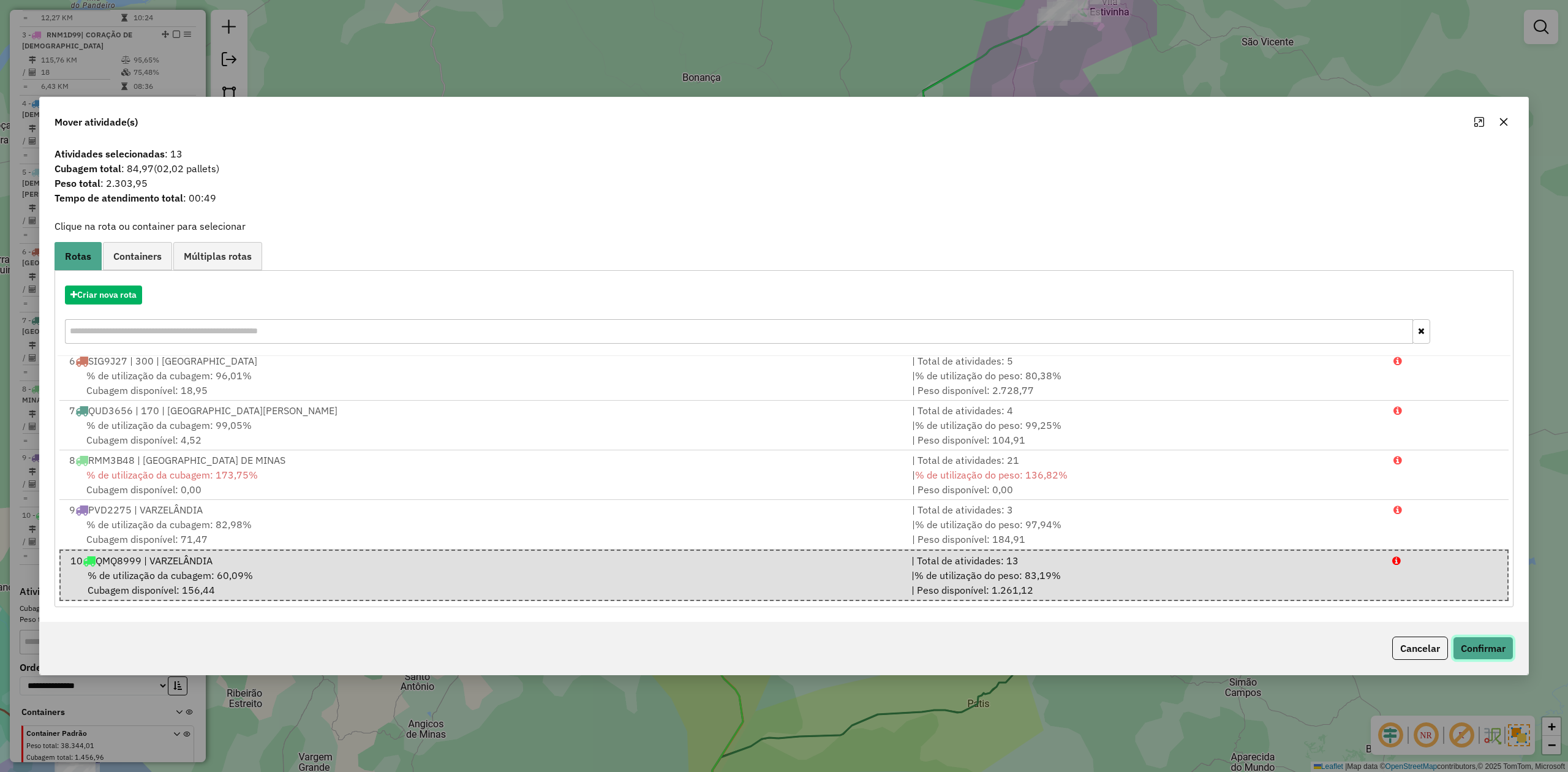
click at [1482, 643] on button "Confirmar" at bounding box center [1483, 647] width 61 height 23
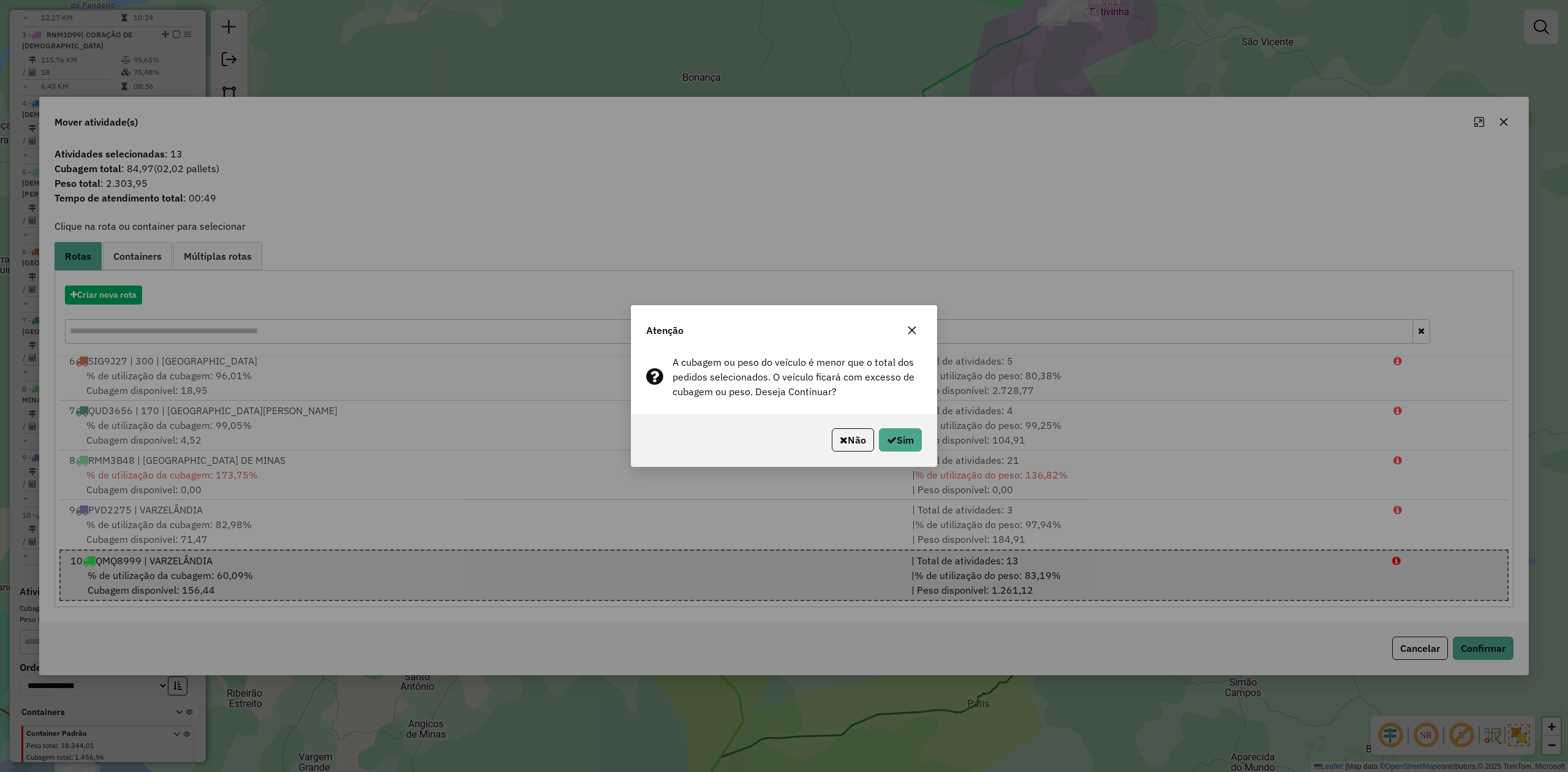
click at [897, 426] on div "Não Sim" at bounding box center [784, 440] width 305 height 53
click at [900, 430] on button "Sim" at bounding box center [900, 439] width 43 height 23
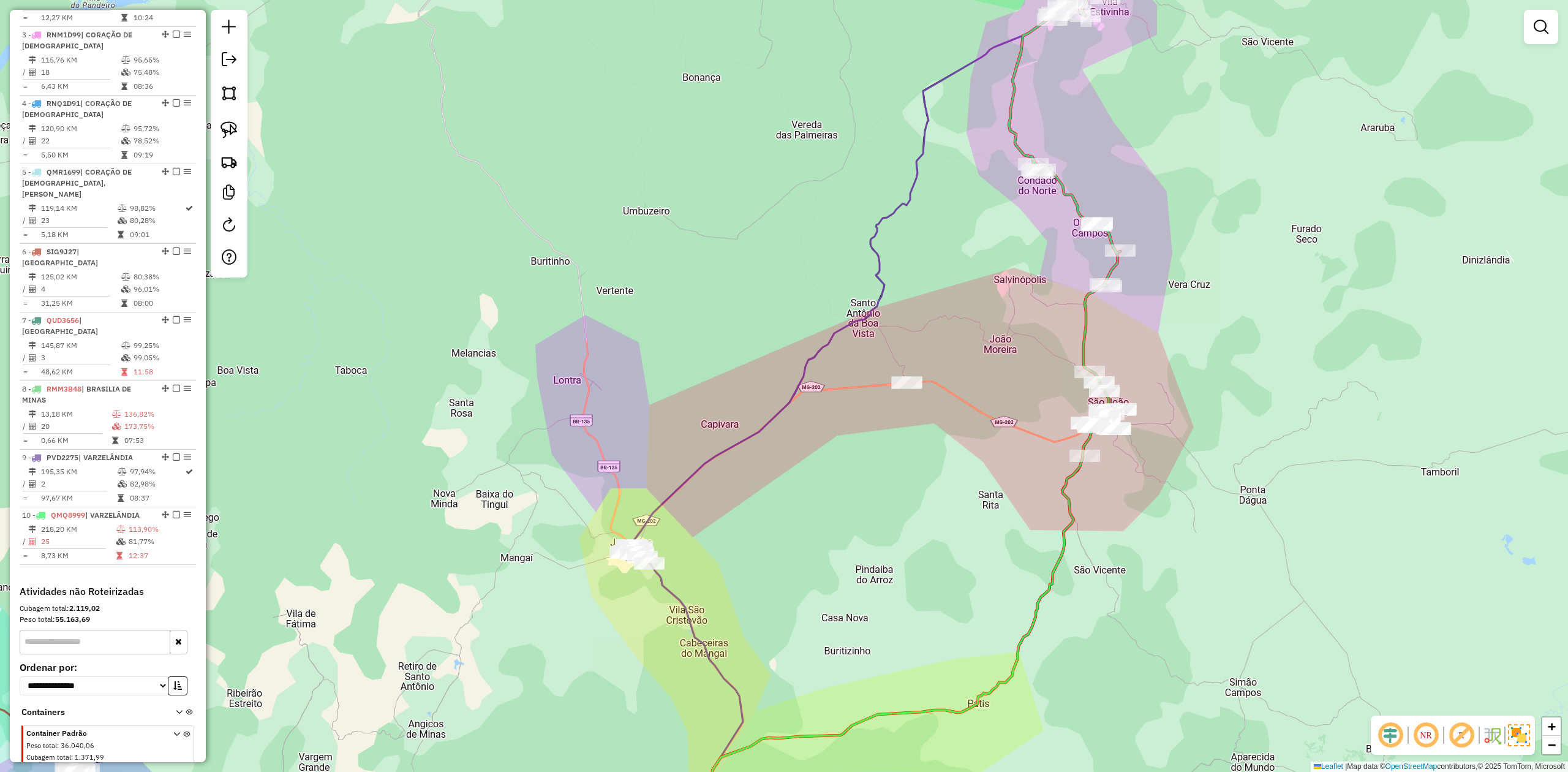
click at [1076, 203] on icon at bounding box center [1065, 139] width 111 height 294
select select "**********"
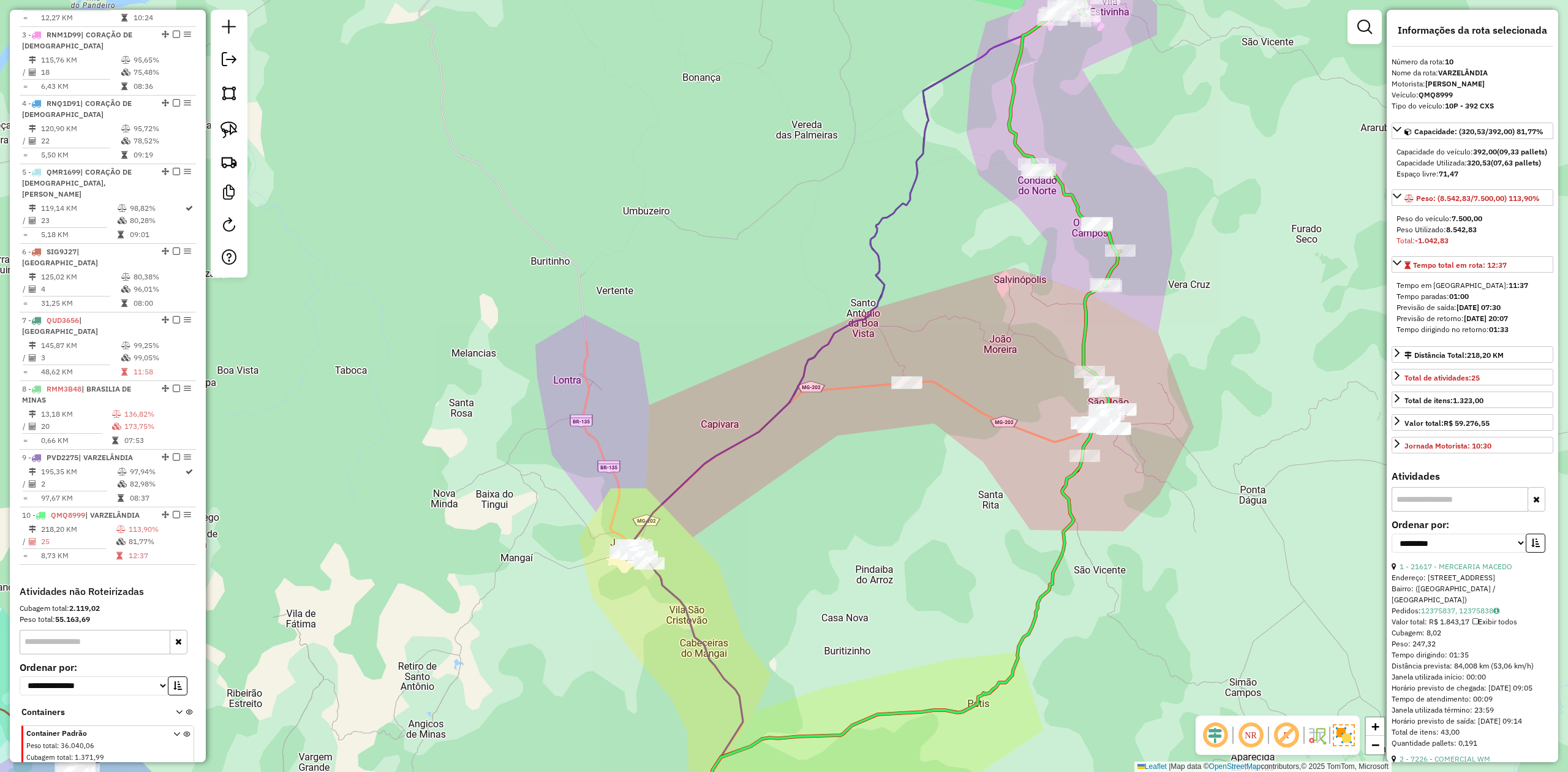
scroll to position [663, 0]
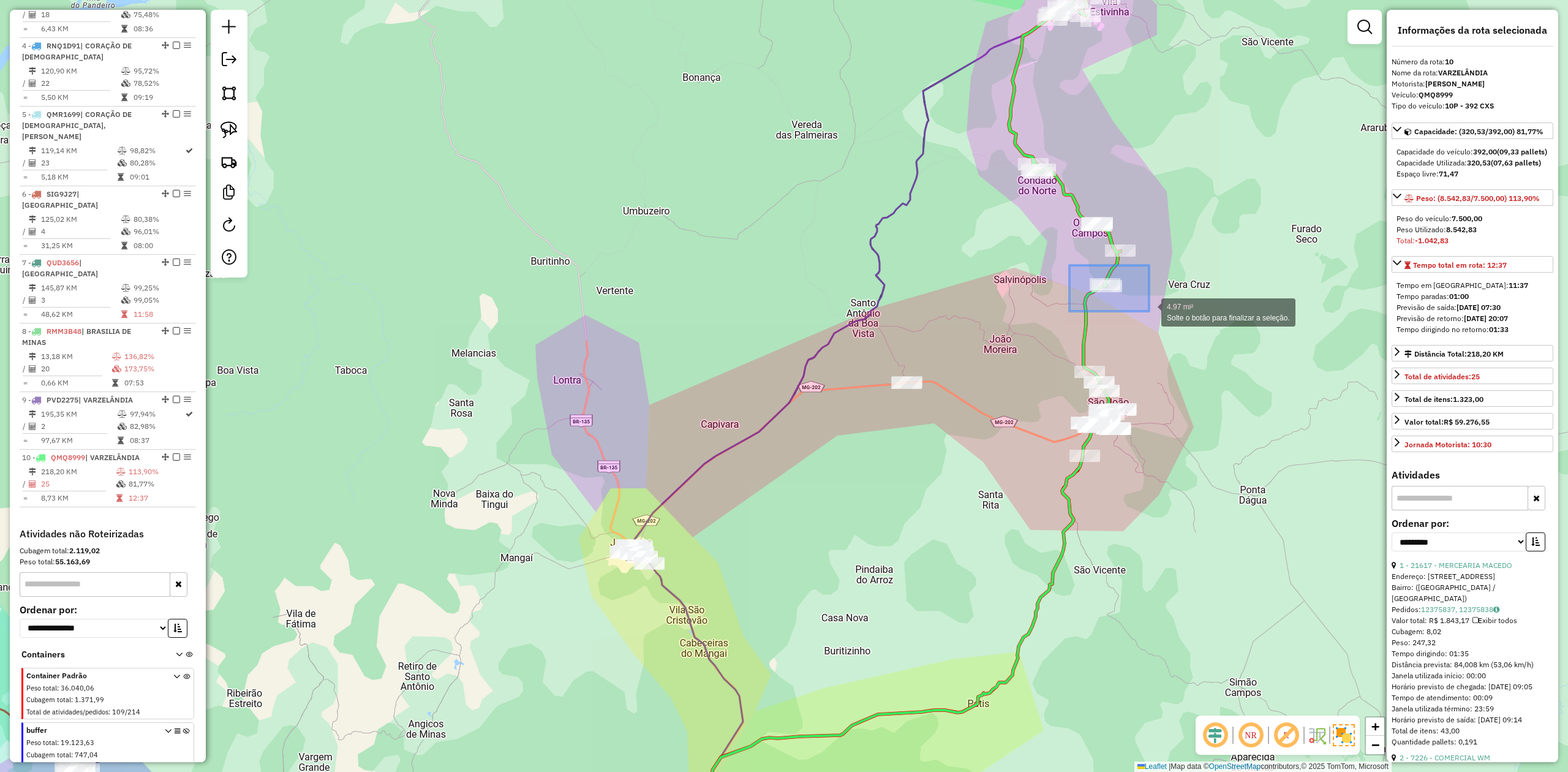
drag, startPoint x: 1069, startPoint y: 265, endPoint x: 1161, endPoint y: 312, distance: 103.3
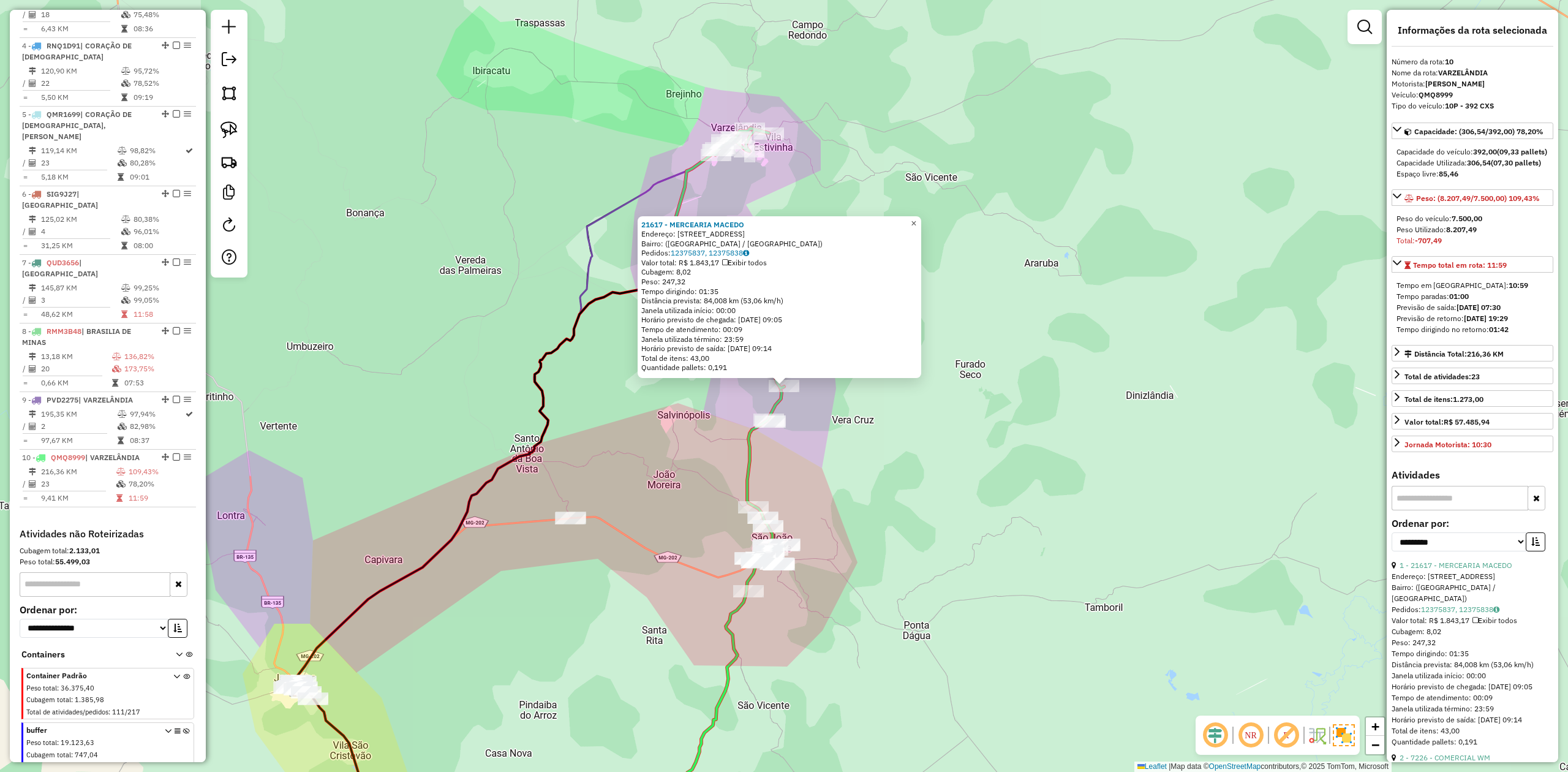
click at [916, 220] on span "×" at bounding box center [913, 223] width 5 height 10
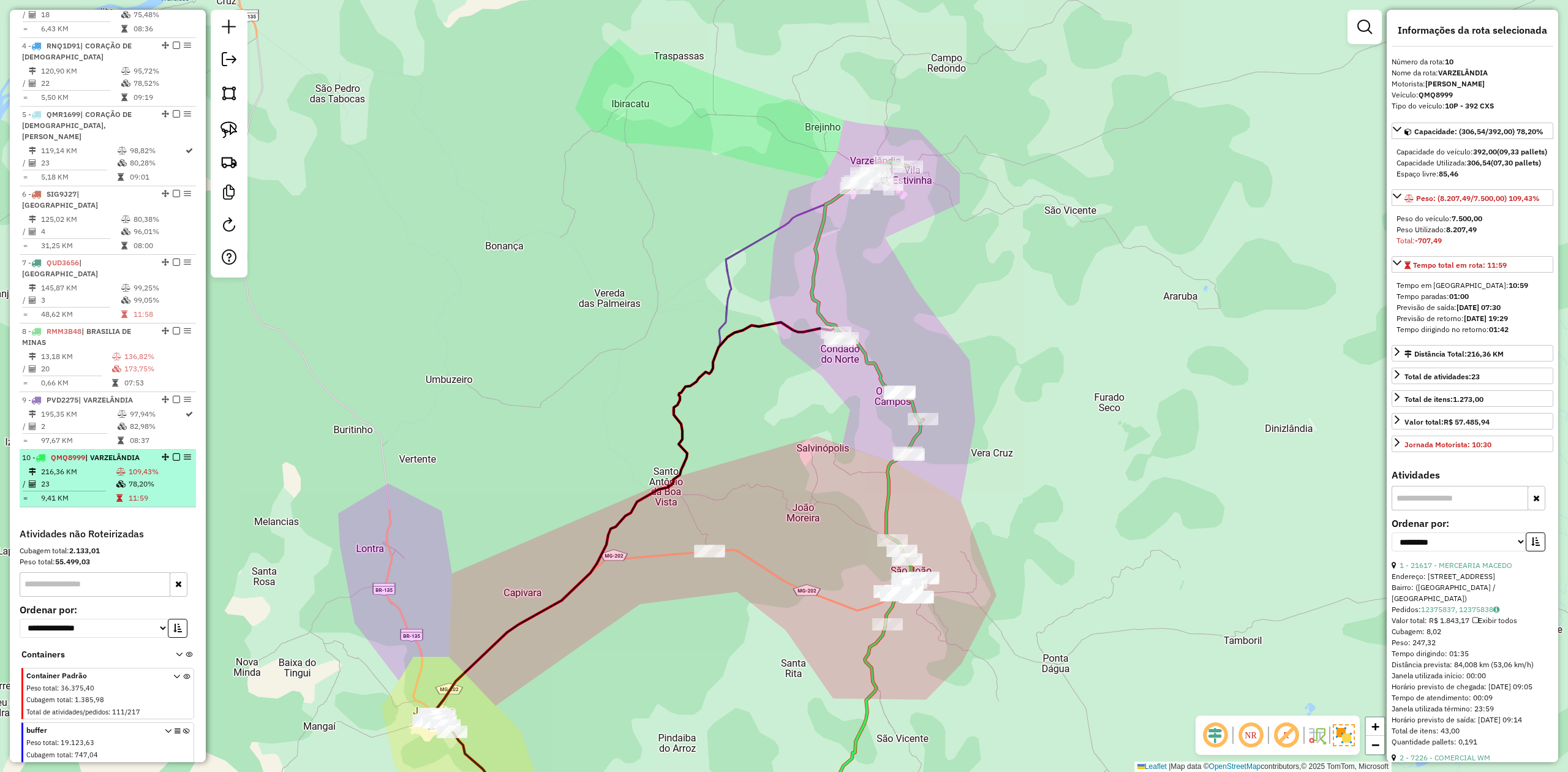
click at [86, 466] on td "216,36 KM" at bounding box center [79, 472] width 76 height 13
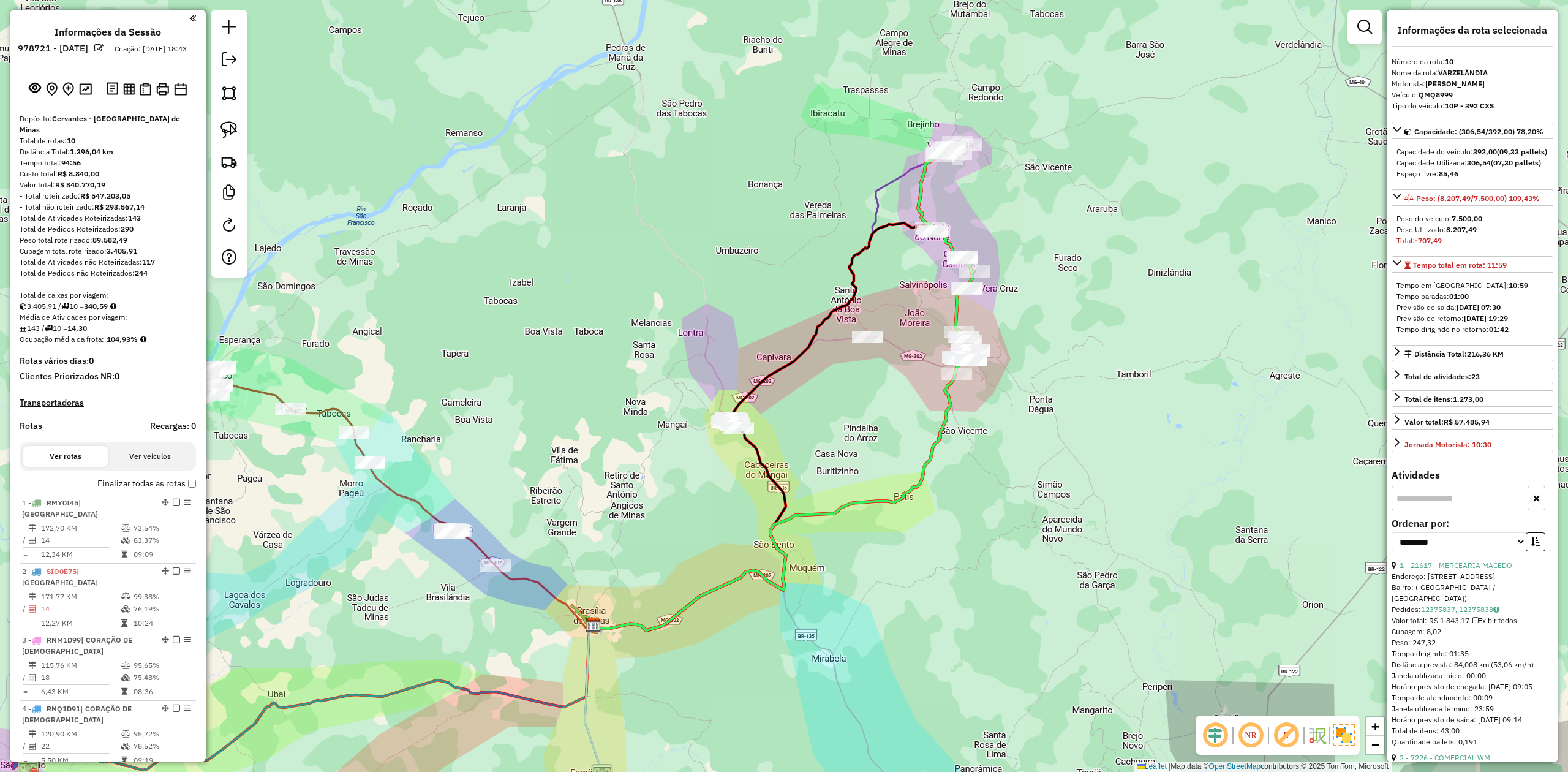
select select "**********"
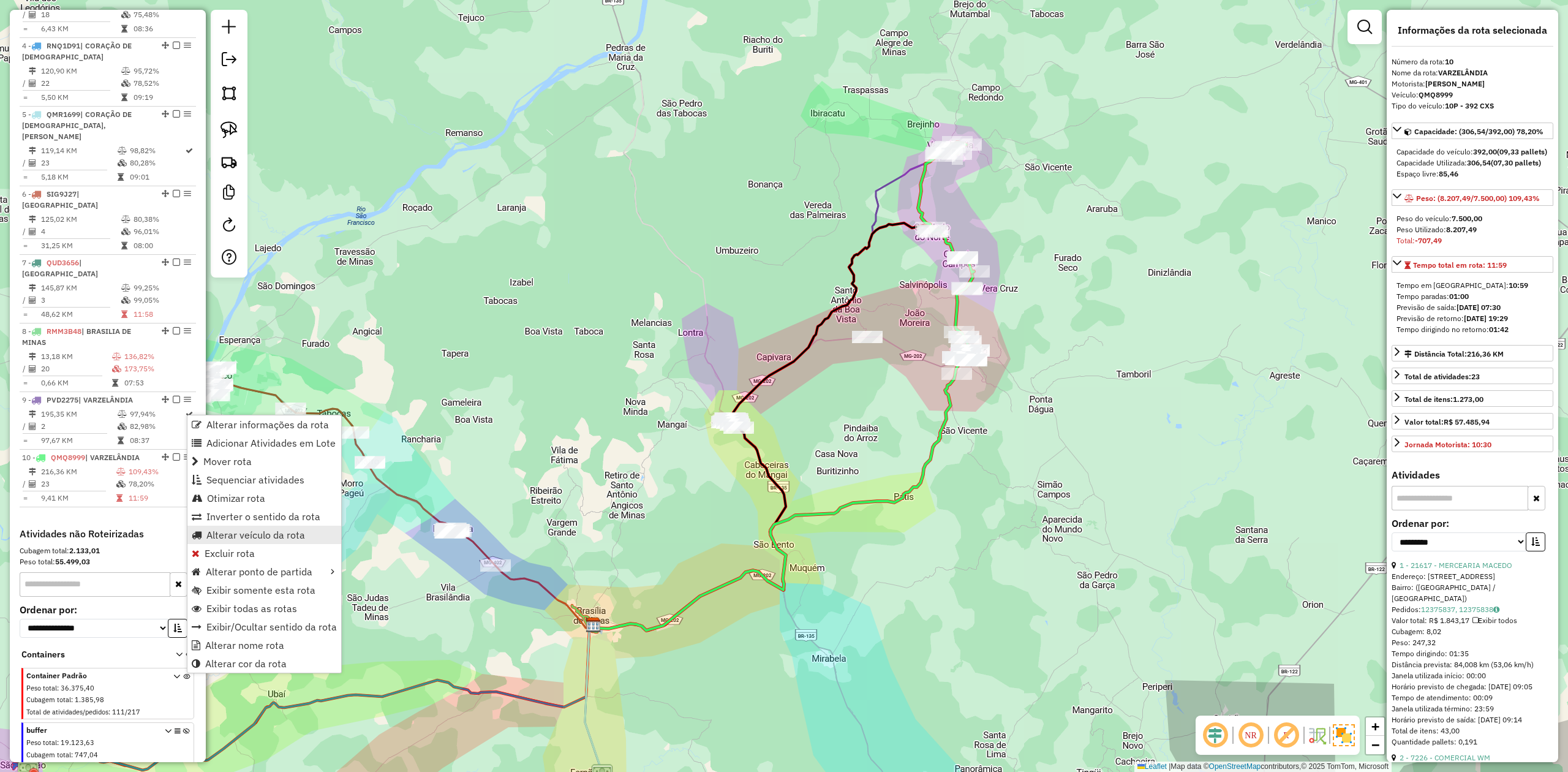
click at [253, 530] on span "Alterar veículo da rota" at bounding box center [255, 535] width 99 height 10
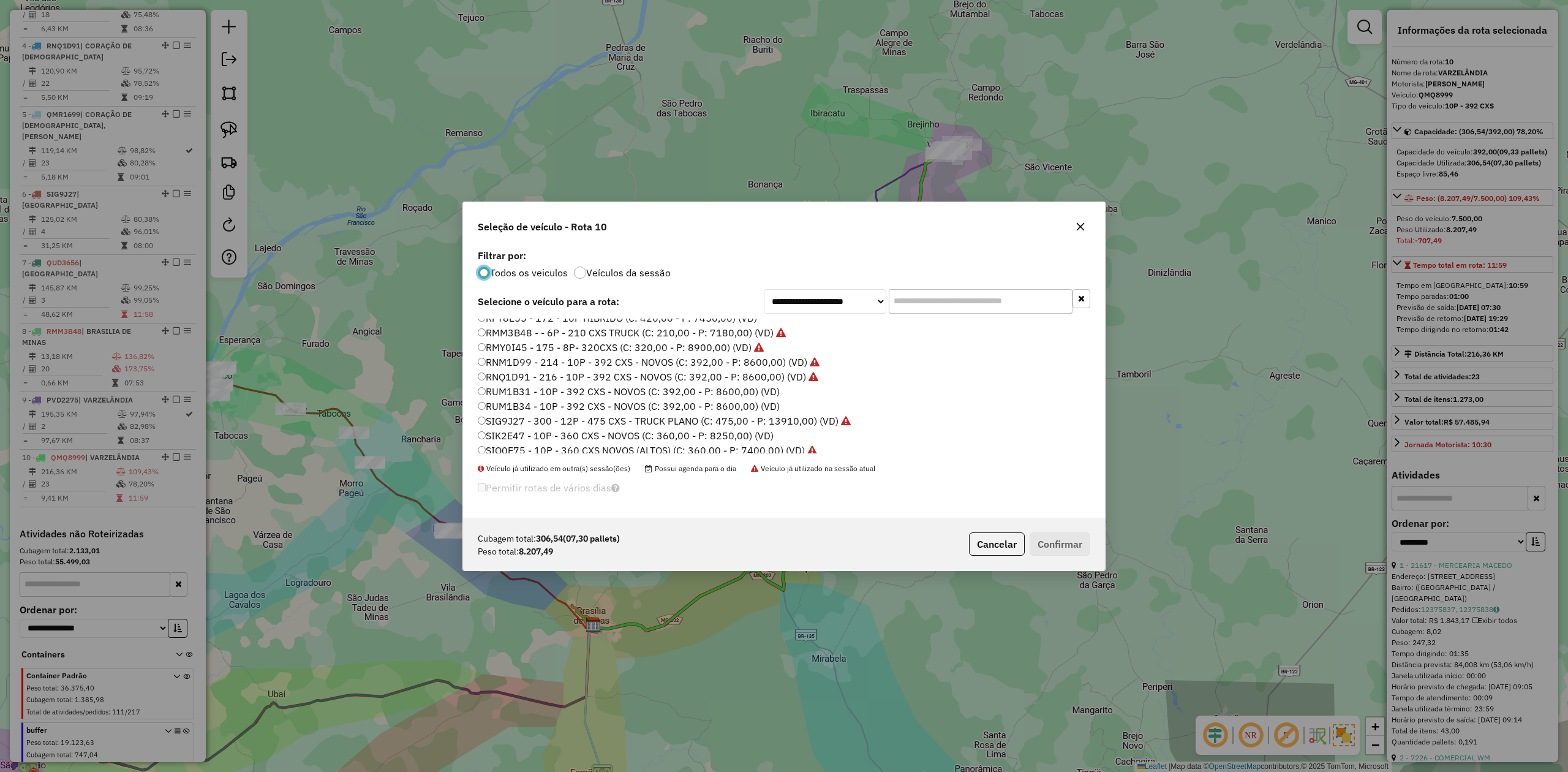
scroll to position [100, 0]
click at [532, 385] on label "RUM1B31 - 10P - 392 CXS - NOVOS (C: 392,00 - P: 8600,00) (VD)" at bounding box center [628, 386] width 302 height 15
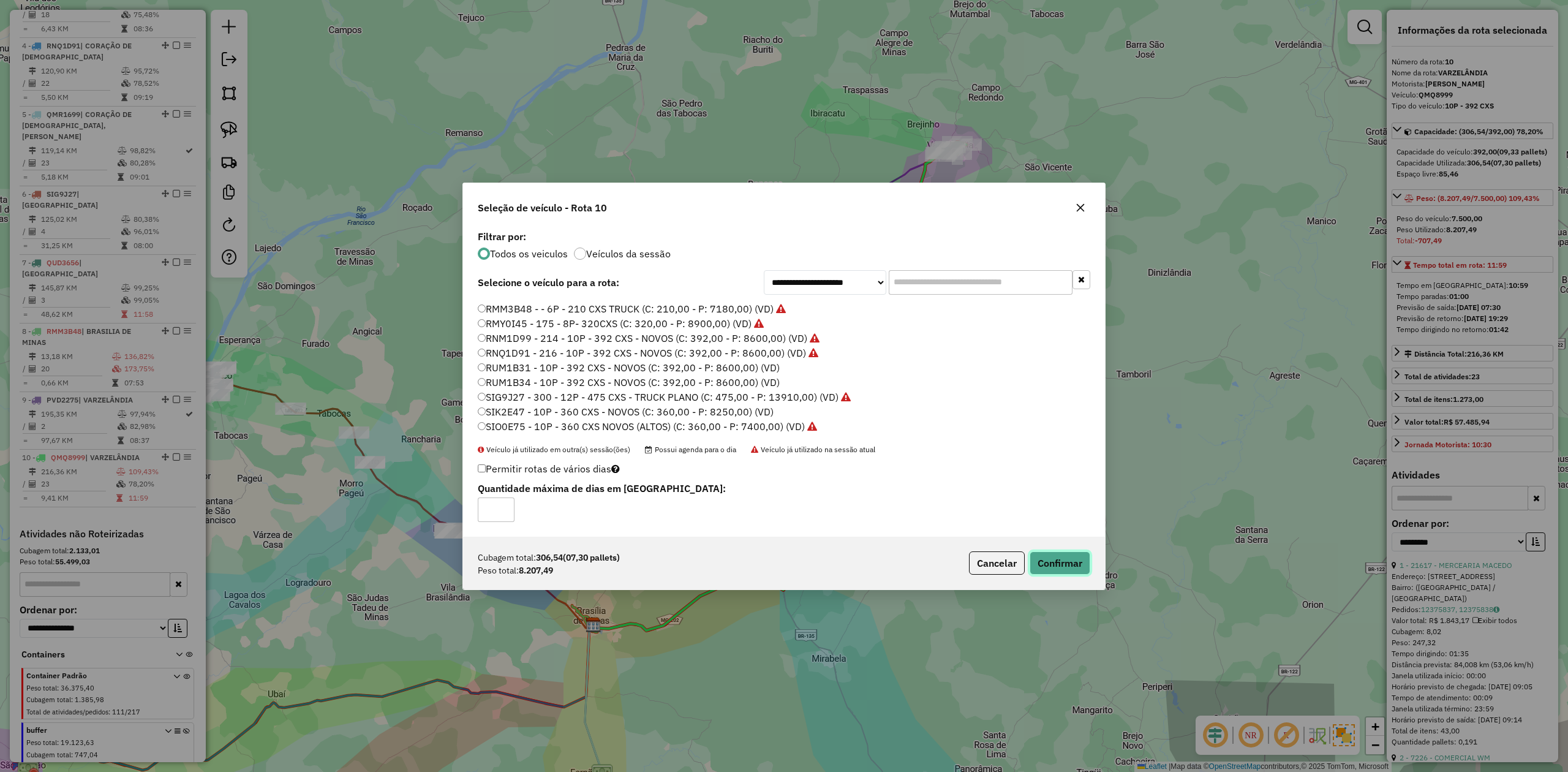
click at [1055, 571] on button "Confirmar" at bounding box center [1060, 563] width 61 height 23
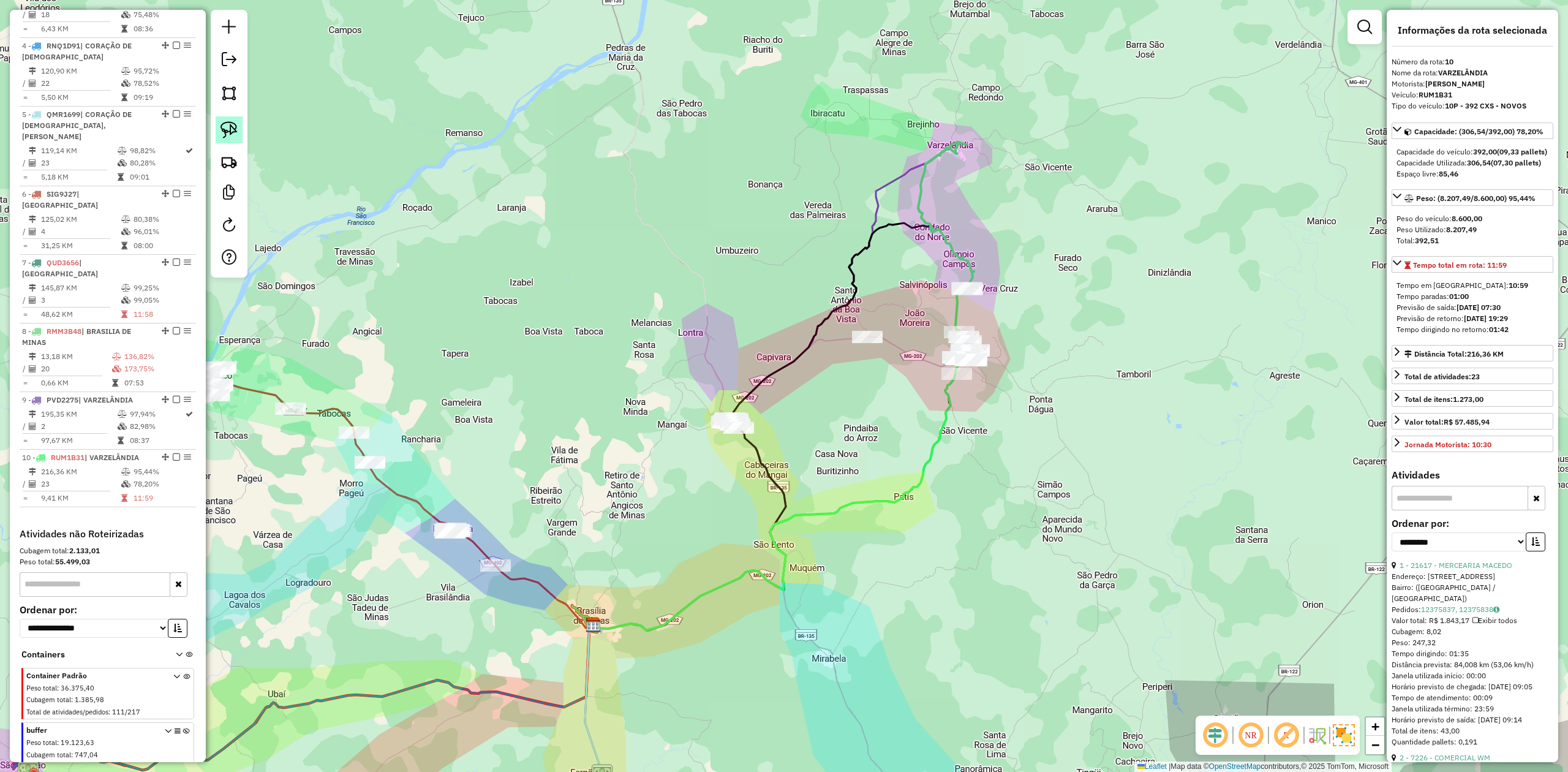
click at [227, 132] on img at bounding box center [228, 130] width 17 height 17
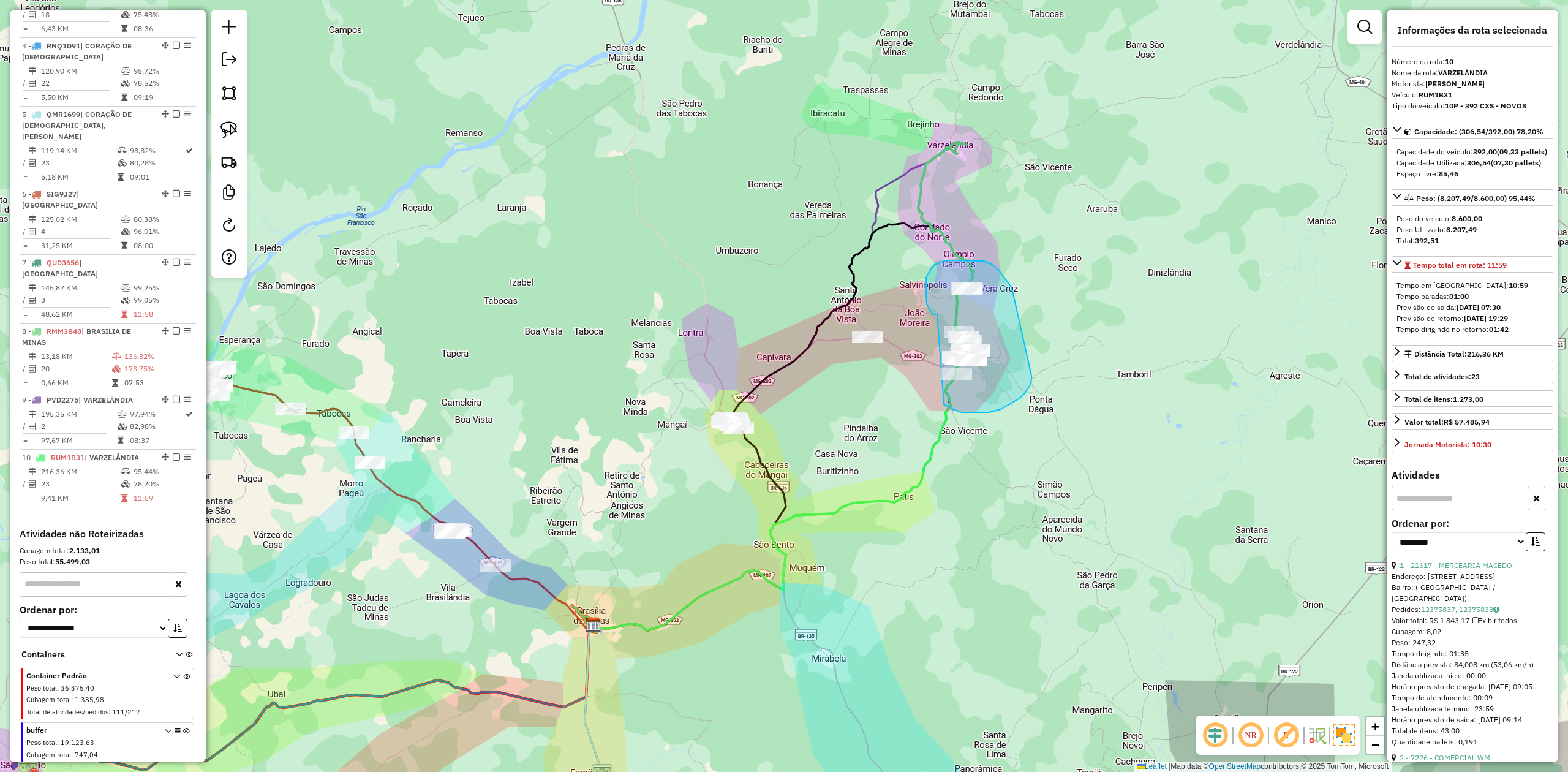
drag, startPoint x: 937, startPoint y: 314, endPoint x: 907, endPoint y: 372, distance: 65.3
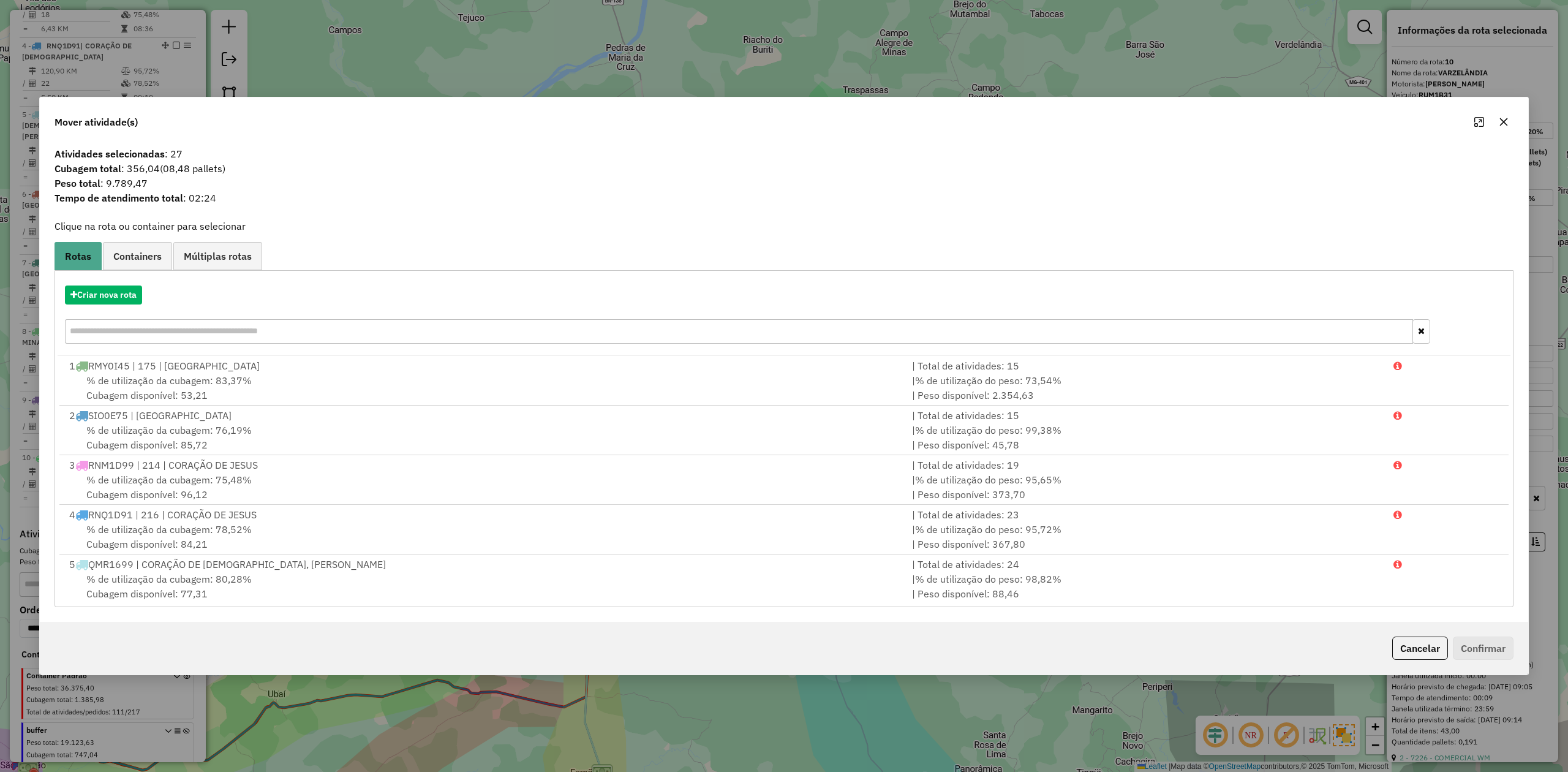
click at [1504, 119] on icon "button" at bounding box center [1504, 122] width 10 height 10
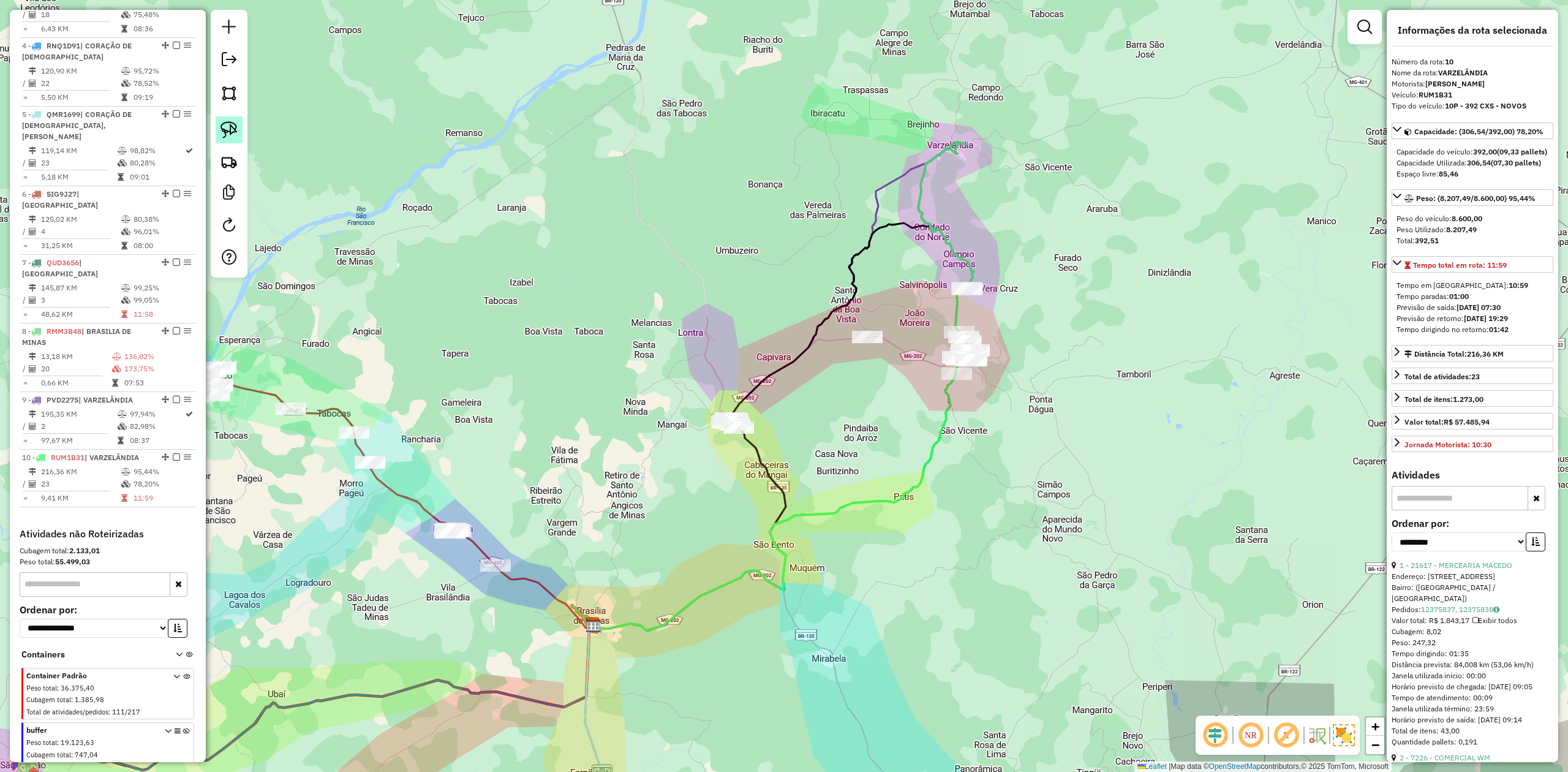
click at [228, 131] on img at bounding box center [228, 130] width 17 height 17
drag, startPoint x: 710, startPoint y: 387, endPoint x: 697, endPoint y: 418, distance: 33.6
click at [231, 125] on img at bounding box center [228, 130] width 17 height 17
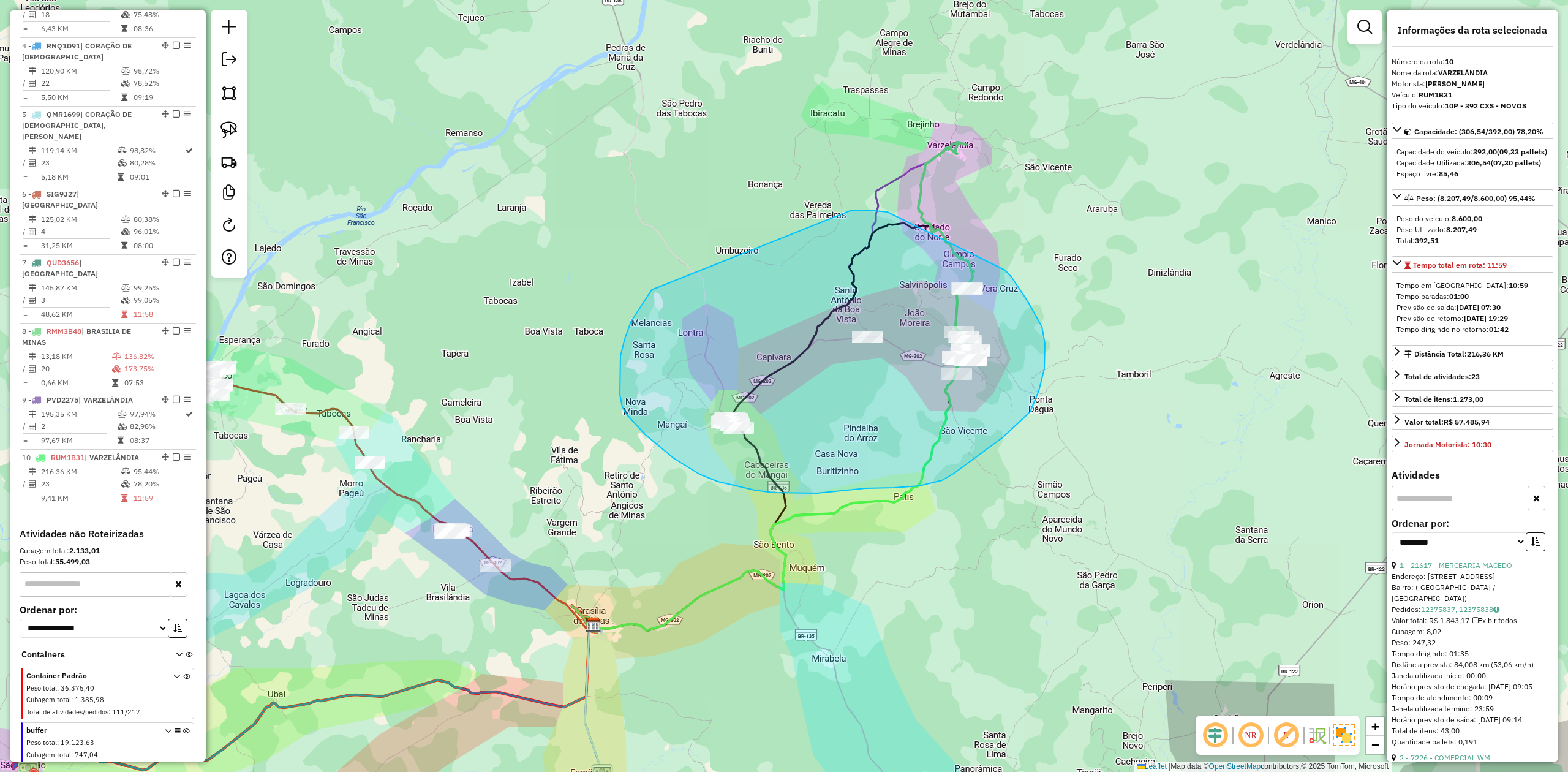
drag, startPoint x: 652, startPoint y: 290, endPoint x: 849, endPoint y: 211, distance: 212.2
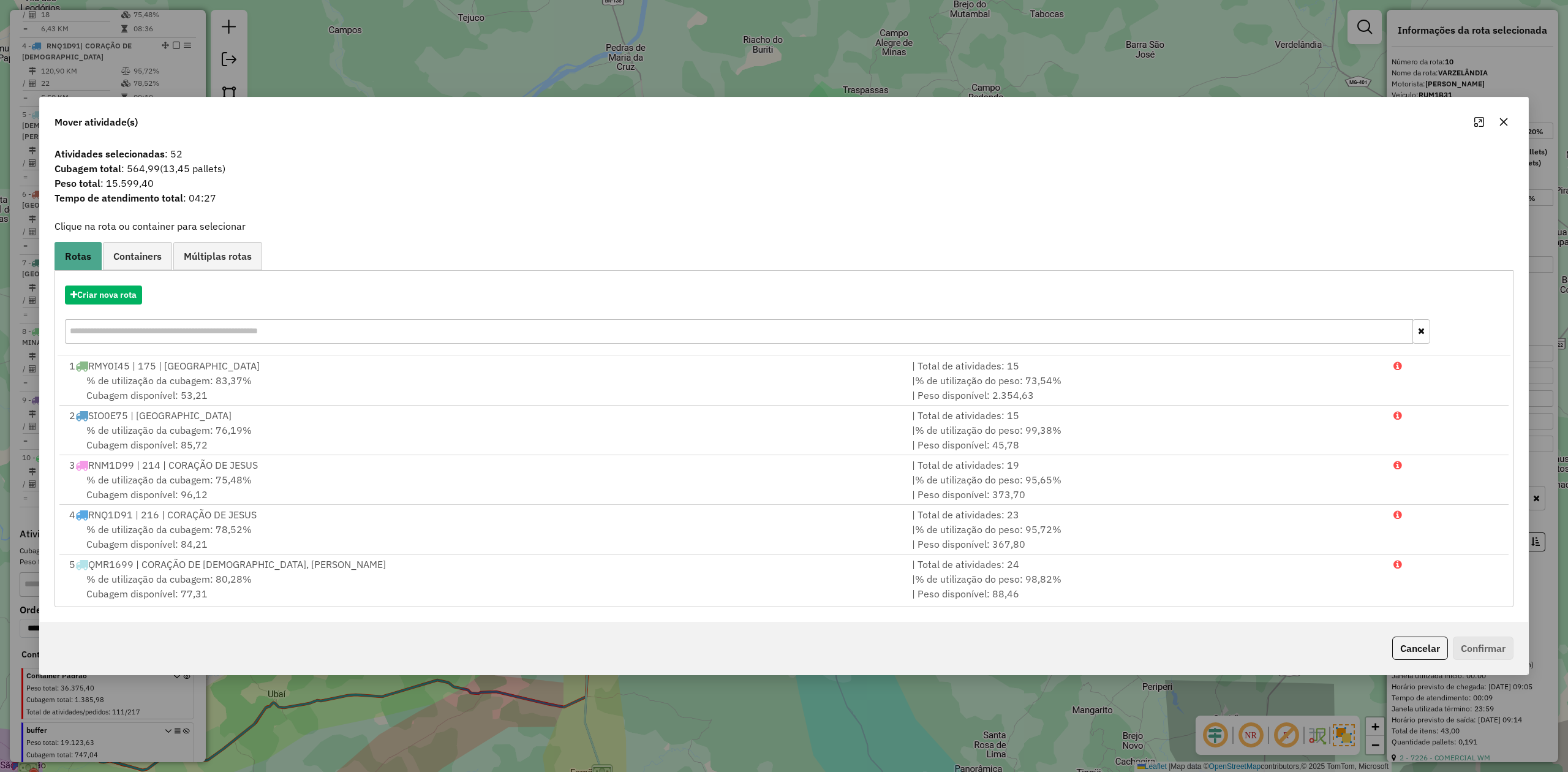
click at [1500, 120] on icon "button" at bounding box center [1504, 122] width 10 height 10
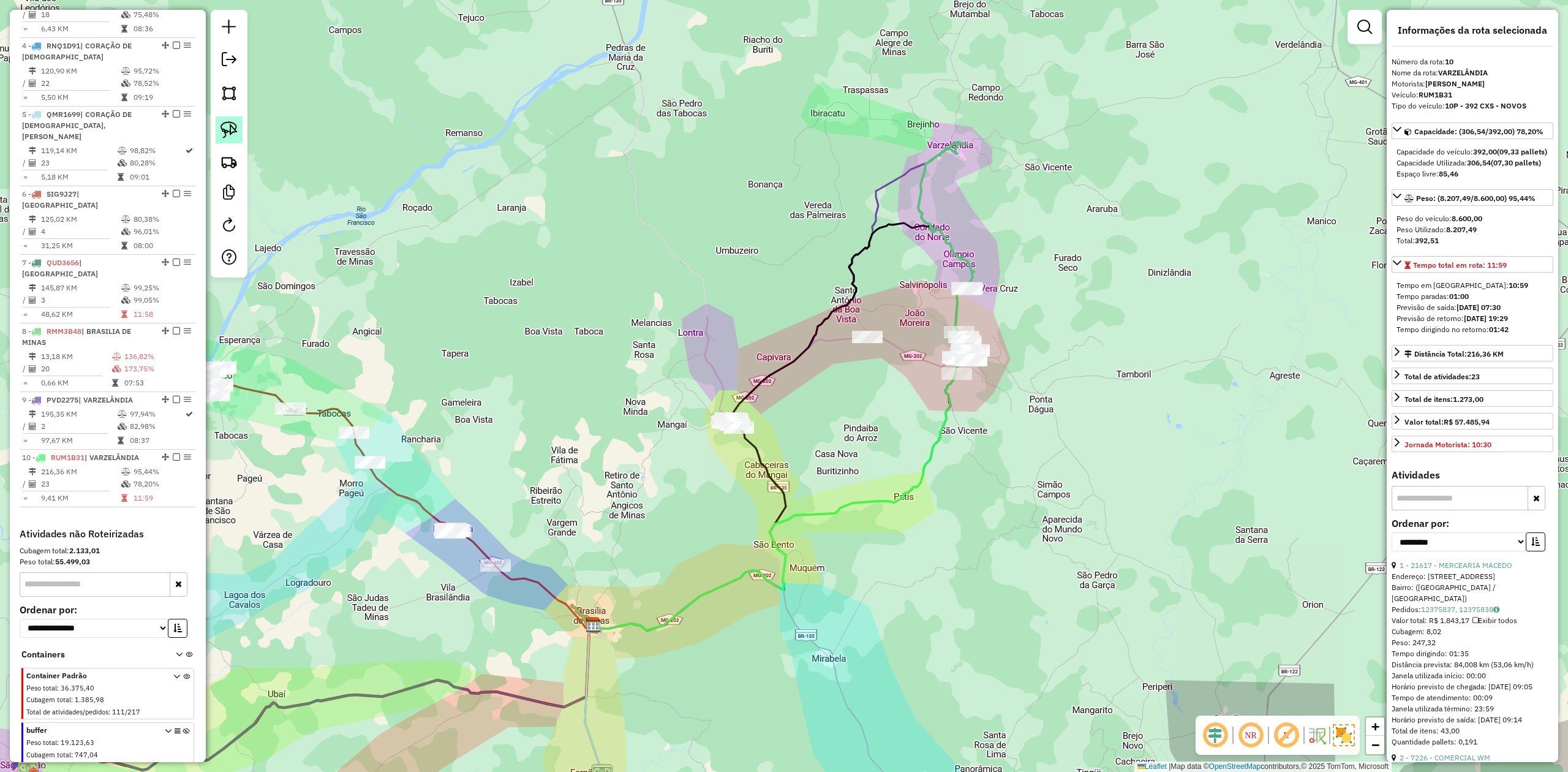
click at [231, 132] on img at bounding box center [228, 130] width 17 height 17
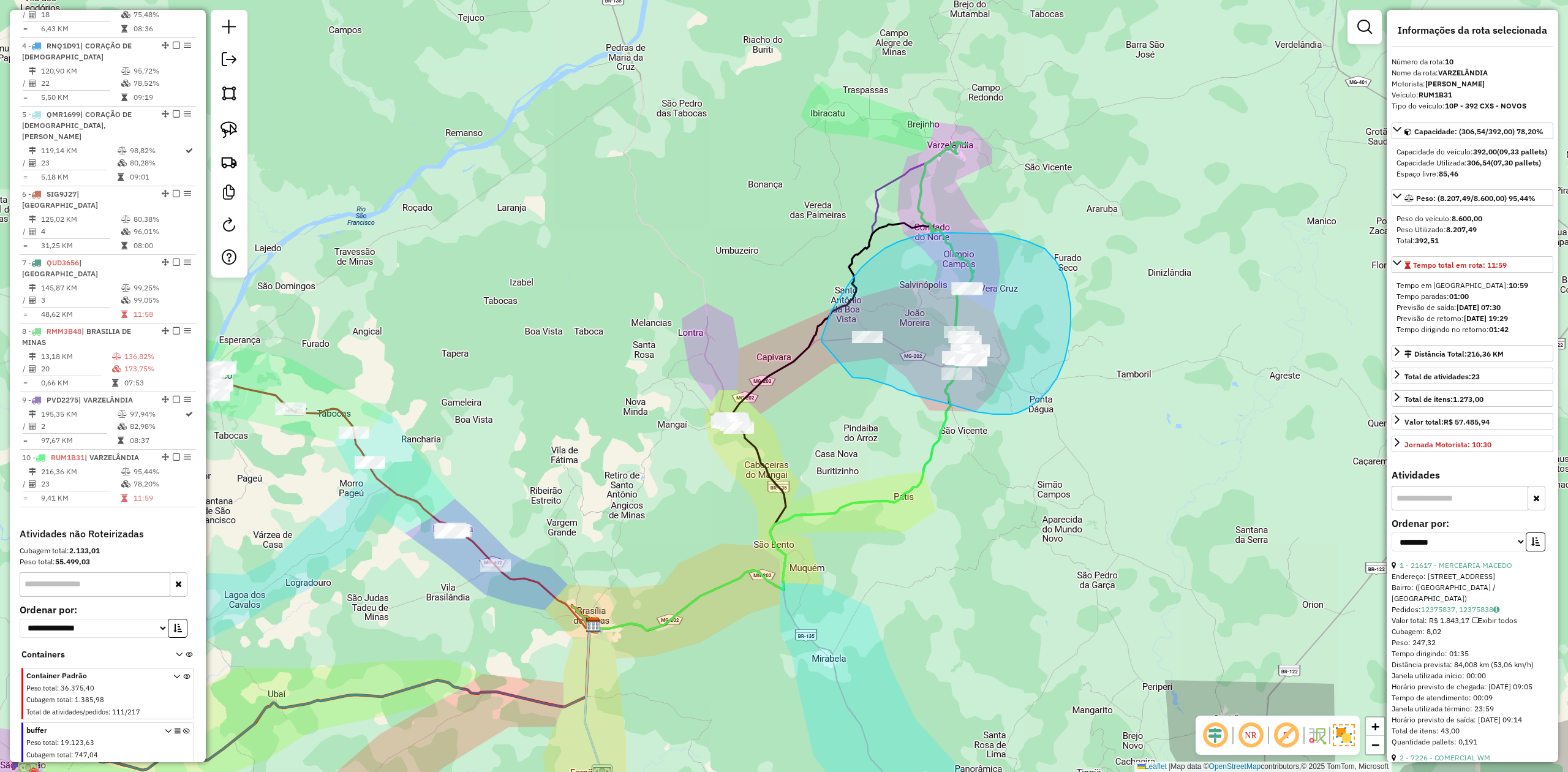
drag, startPoint x: 826, startPoint y: 325, endPoint x: 813, endPoint y: 371, distance: 47.8
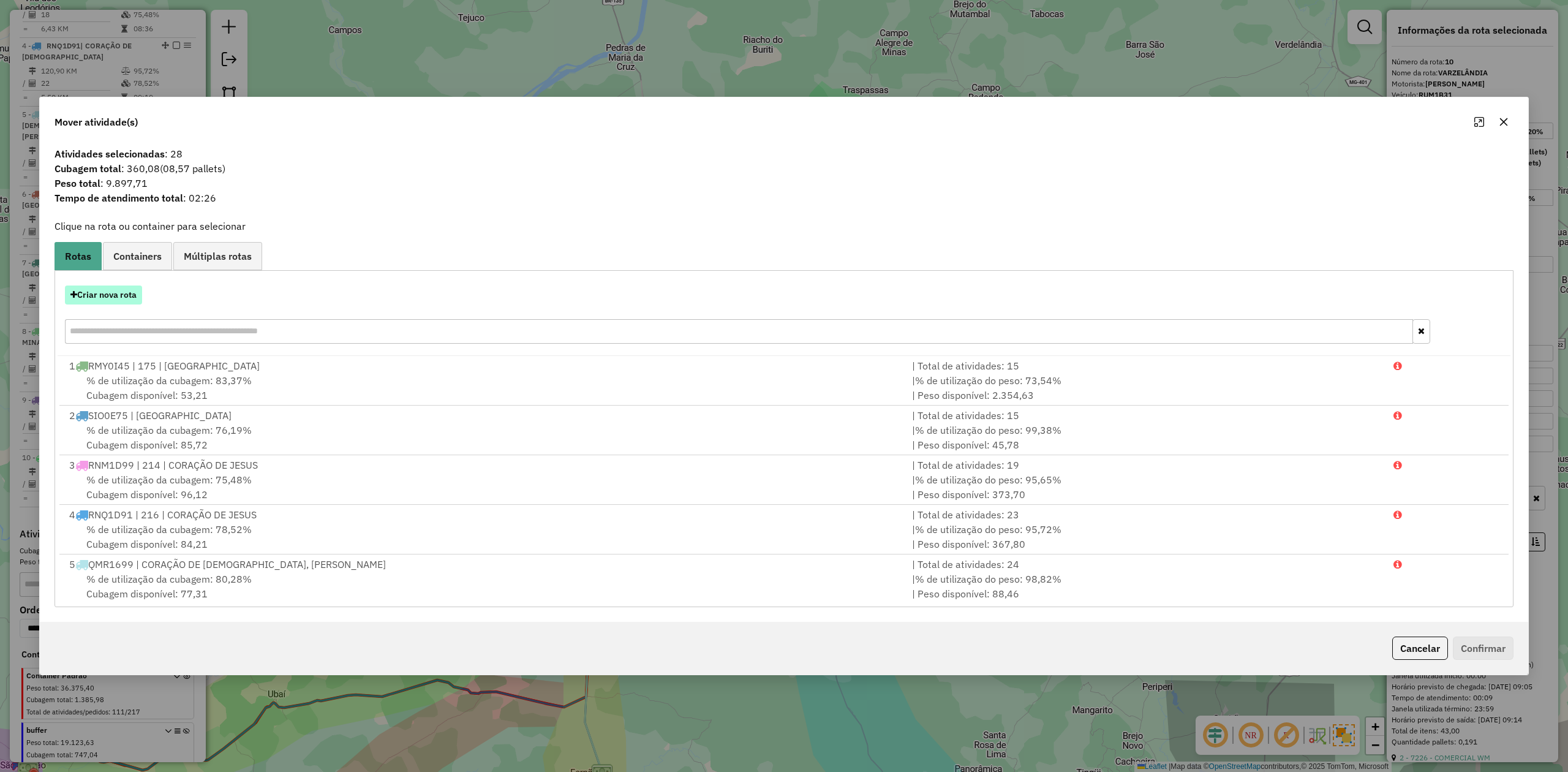
click at [108, 297] on button "Criar nova rota" at bounding box center [104, 295] width 77 height 19
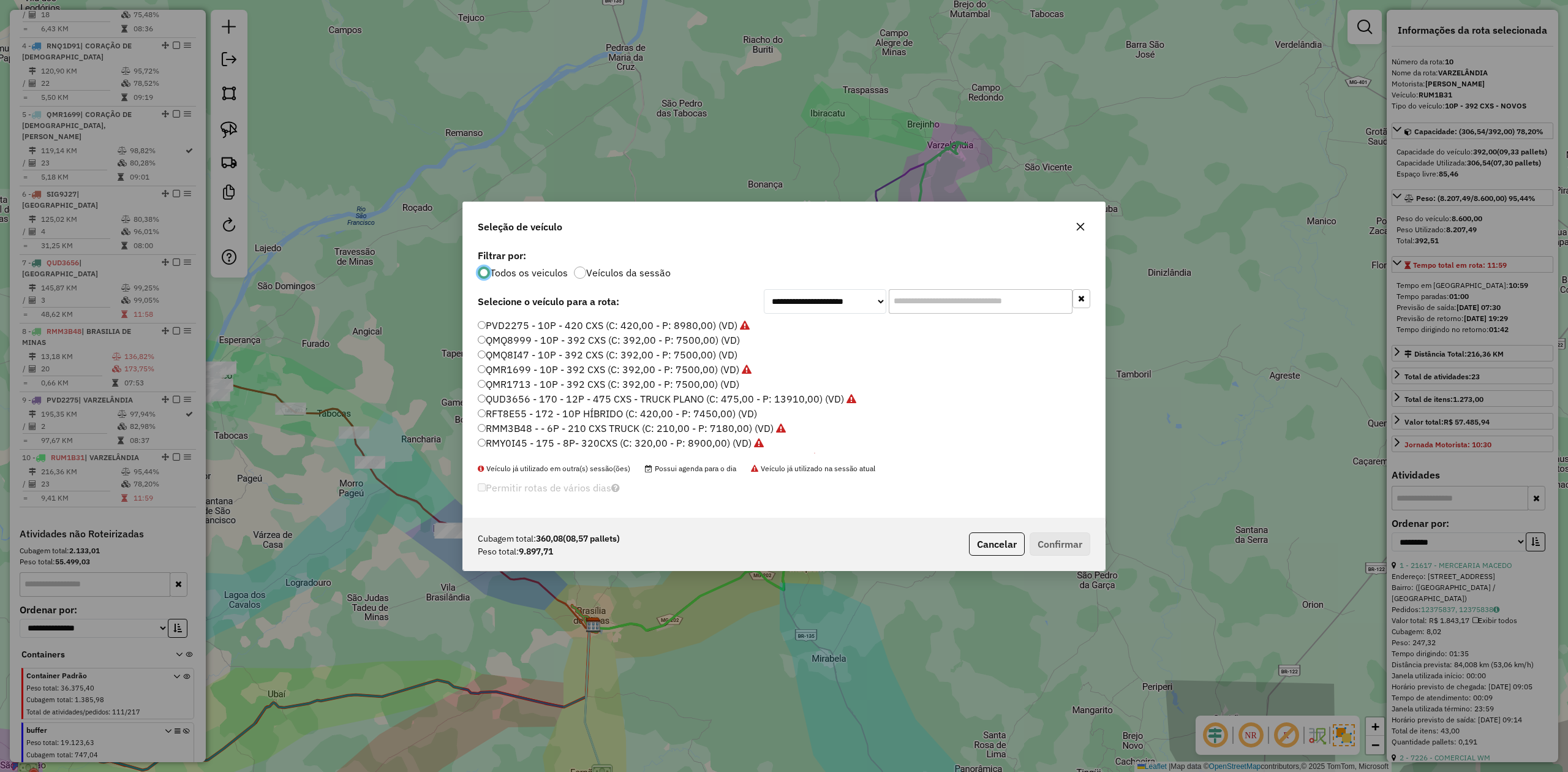
scroll to position [6, 4]
click at [515, 334] on label "QMQ8999 - 10P - 392 CXS (C: 392,00 - P: 7500,00) (VD)" at bounding box center [609, 340] width 262 height 15
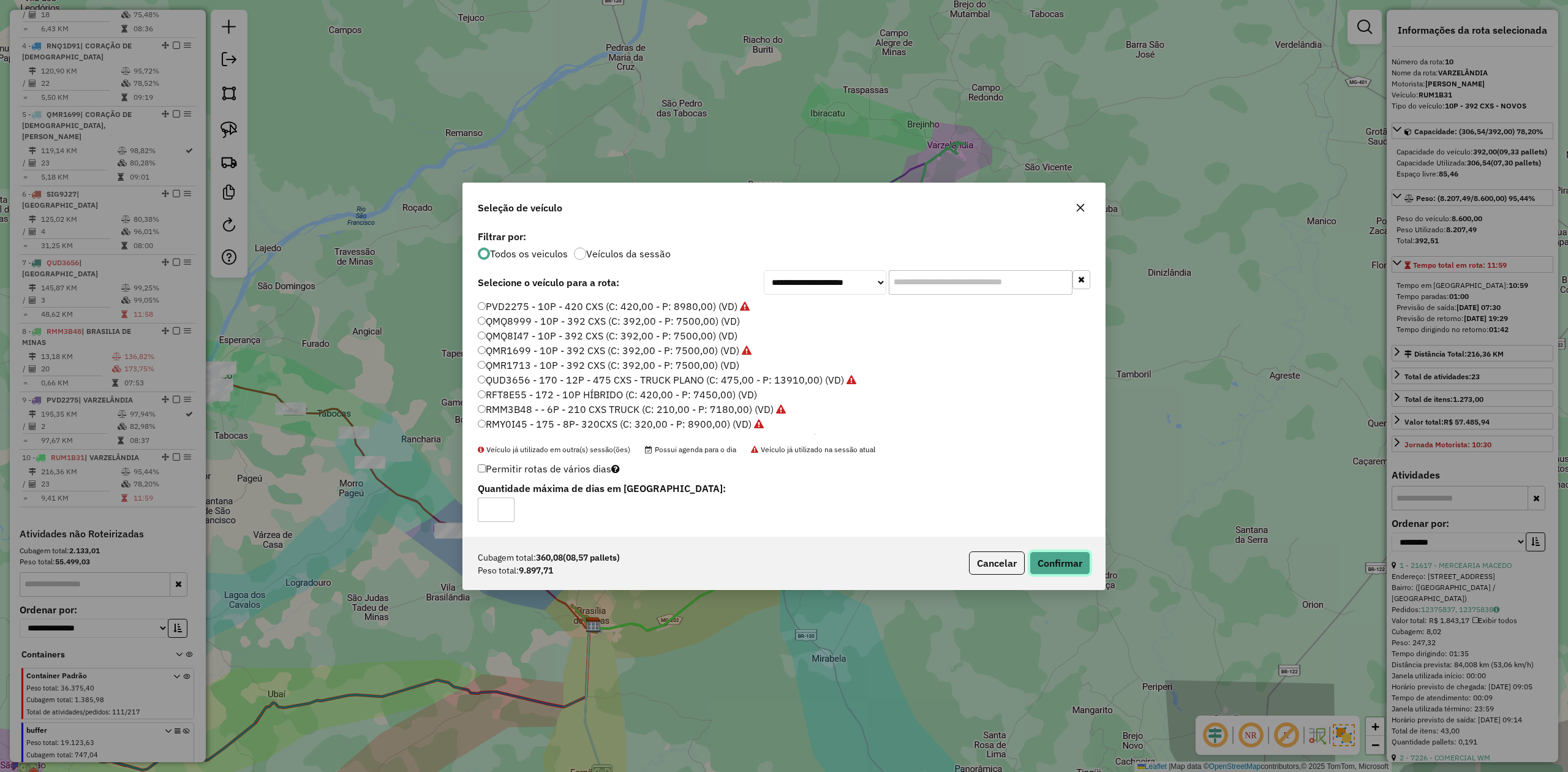
click at [1059, 567] on button "Confirmar" at bounding box center [1060, 563] width 61 height 23
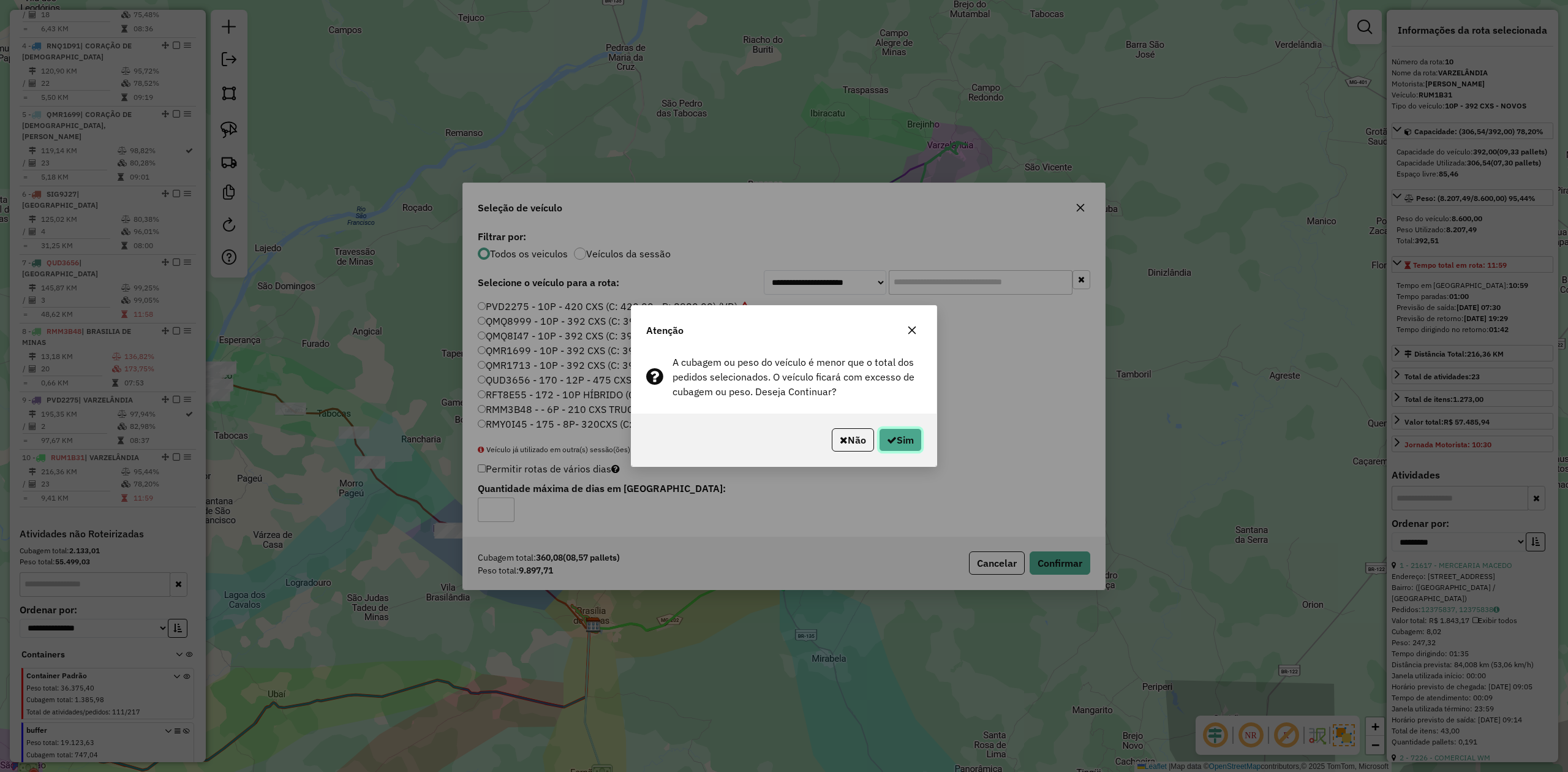
click at [894, 437] on button "Sim" at bounding box center [900, 439] width 43 height 23
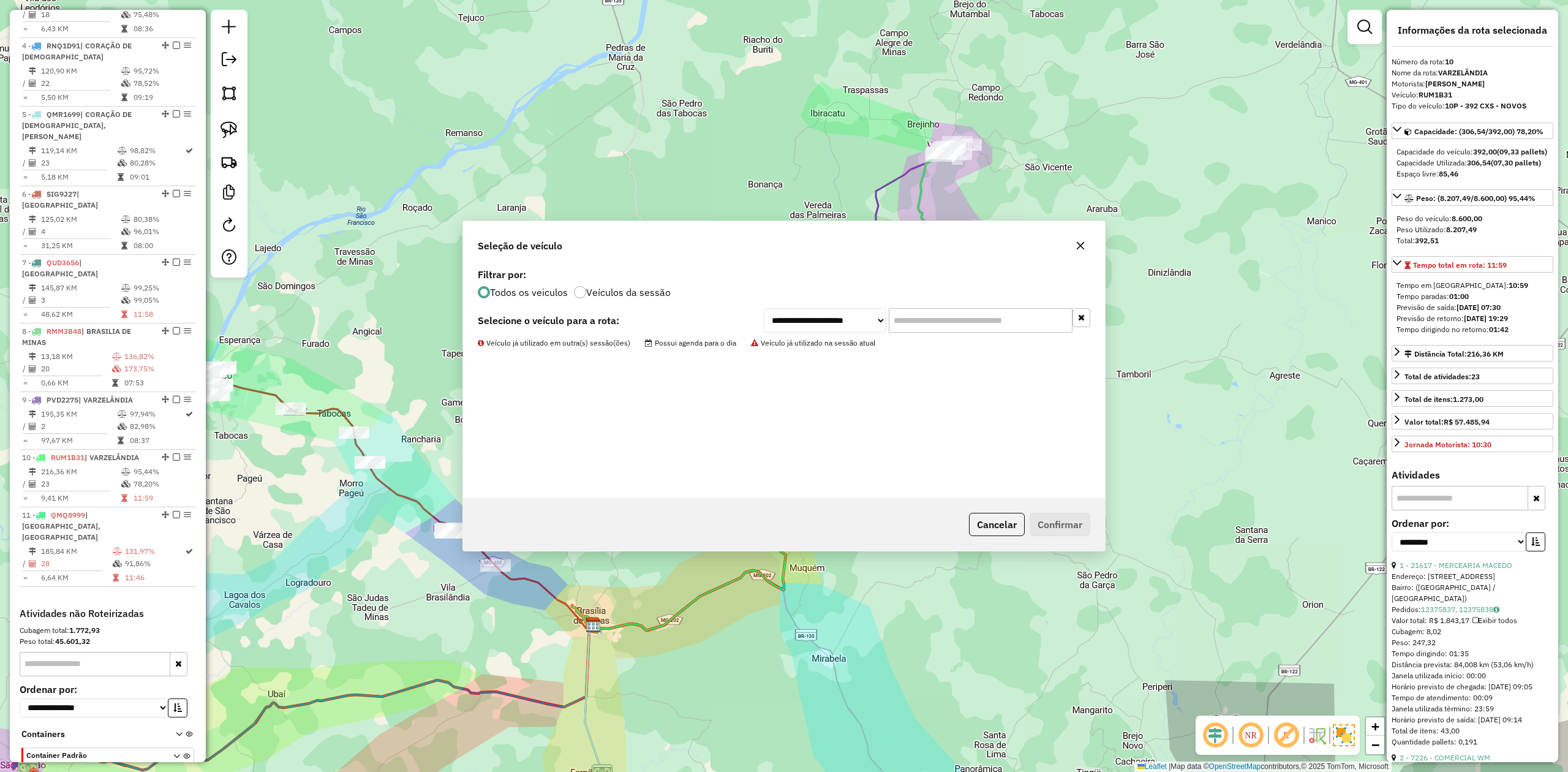
scroll to position [731, 0]
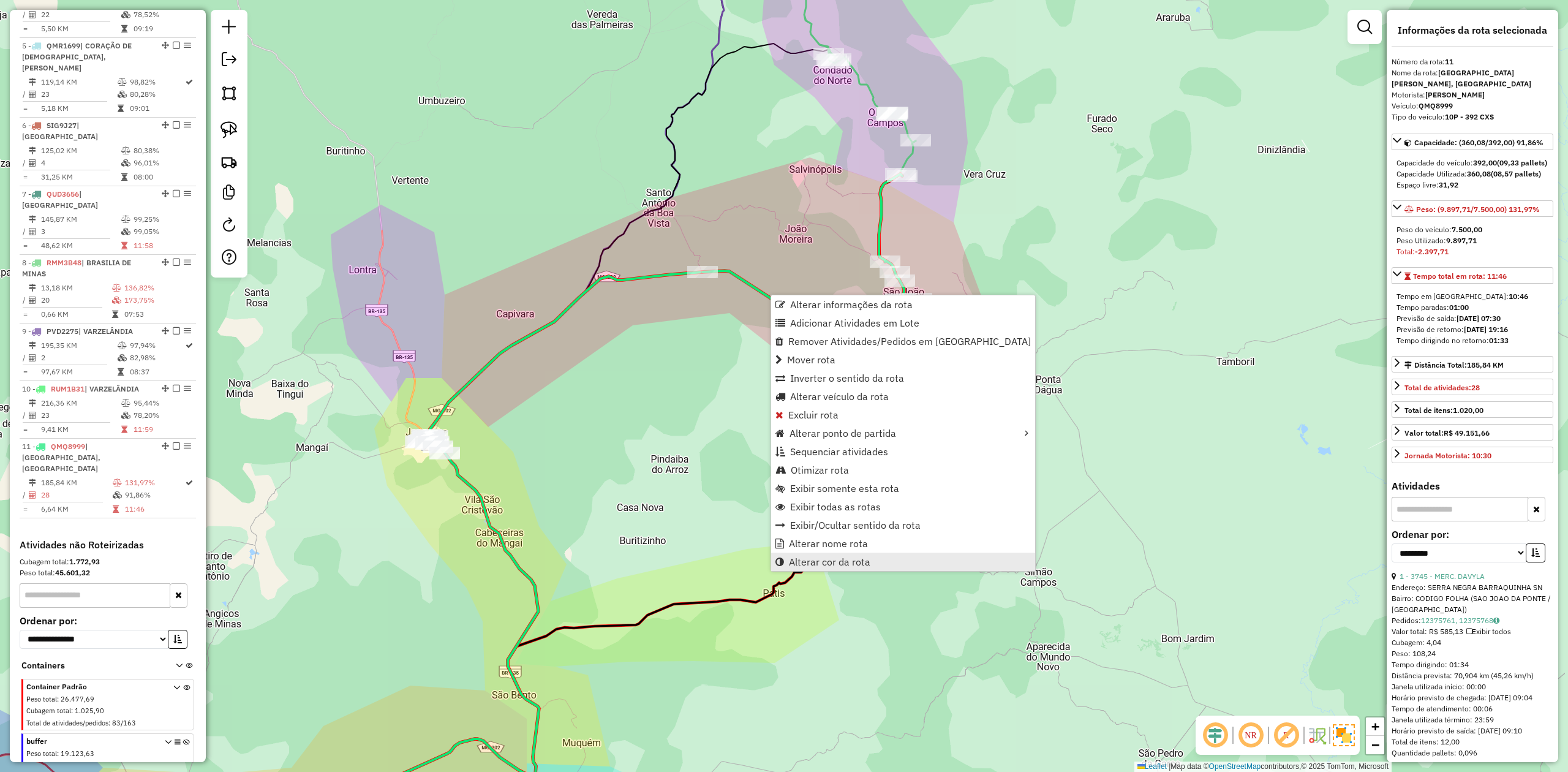
click at [847, 560] on span "Alterar cor da rota" at bounding box center [830, 561] width 82 height 10
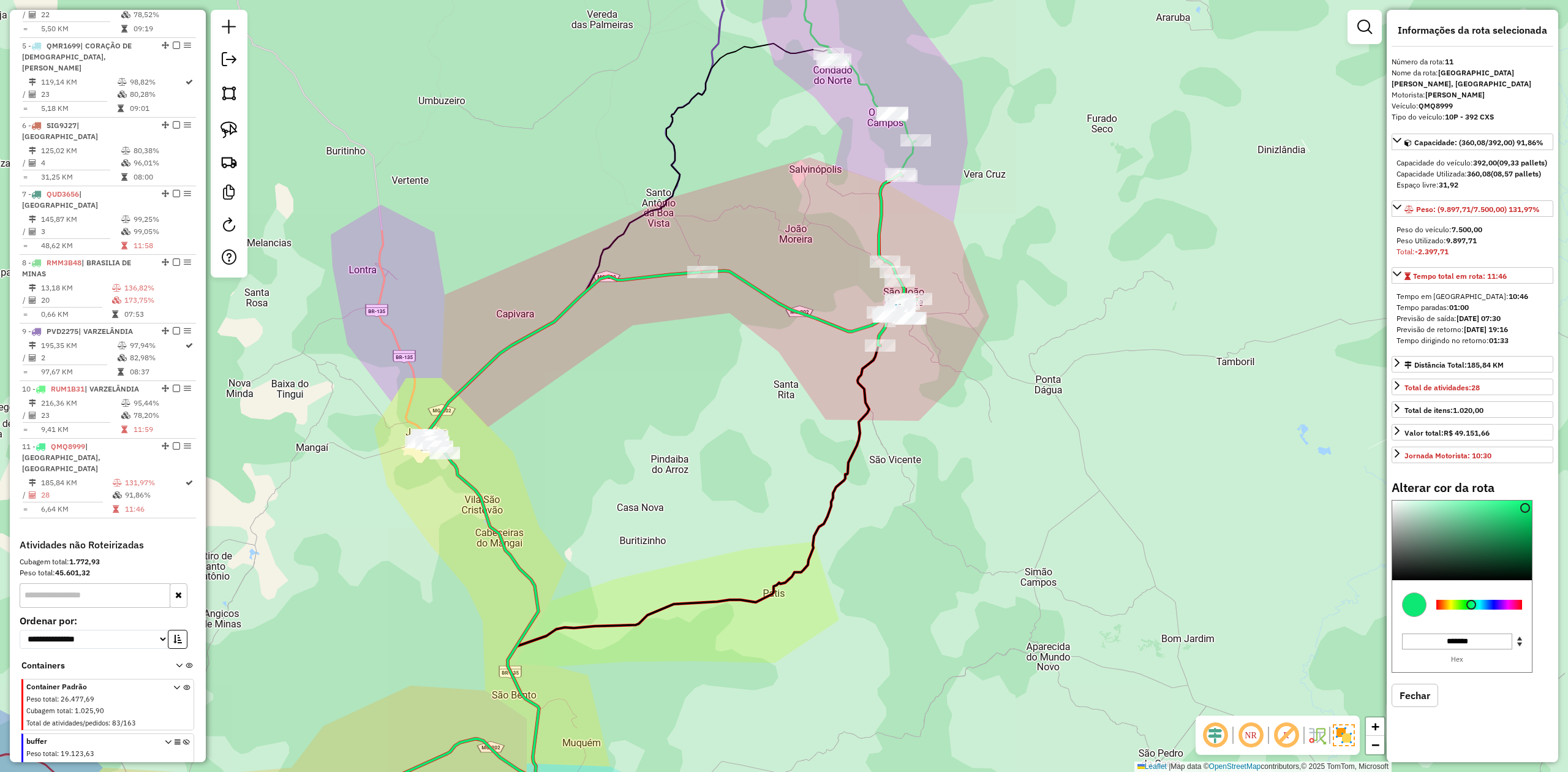
type input "*******"
click at [1453, 610] on div at bounding box center [1479, 604] width 86 height 10
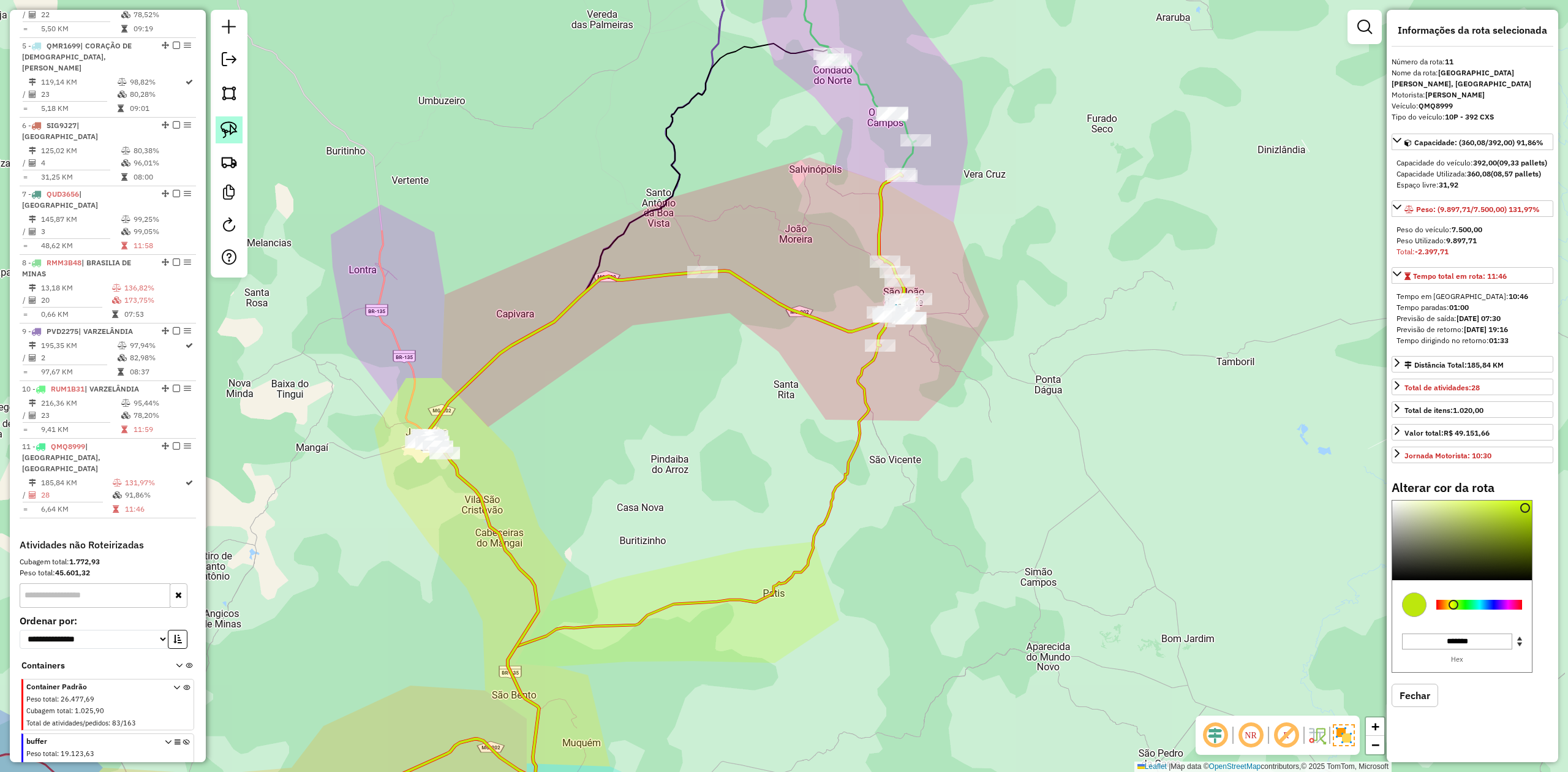
click at [223, 131] on img at bounding box center [228, 130] width 17 height 17
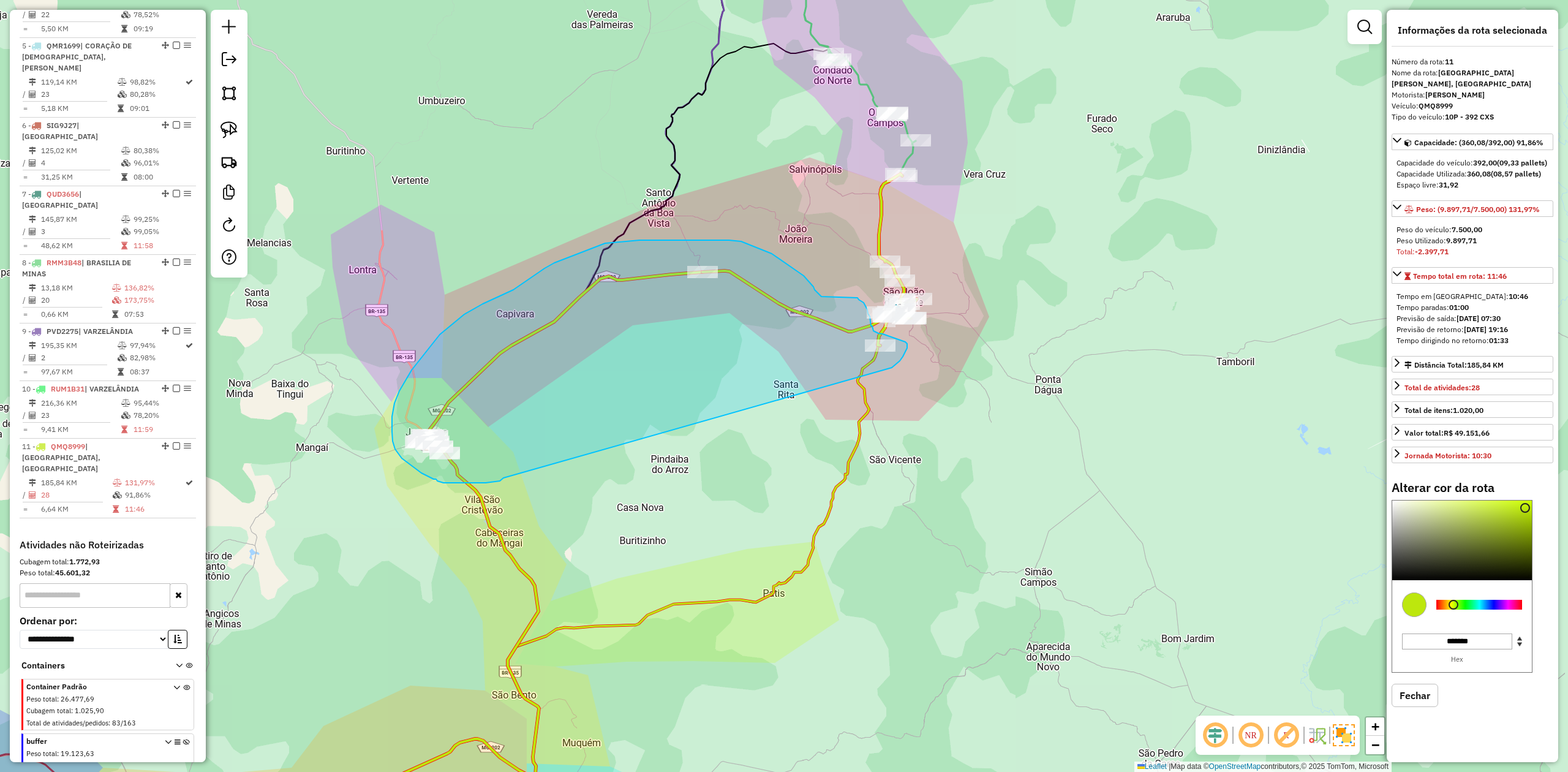
drag, startPoint x: 492, startPoint y: 481, endPoint x: 804, endPoint y: 385, distance: 326.4
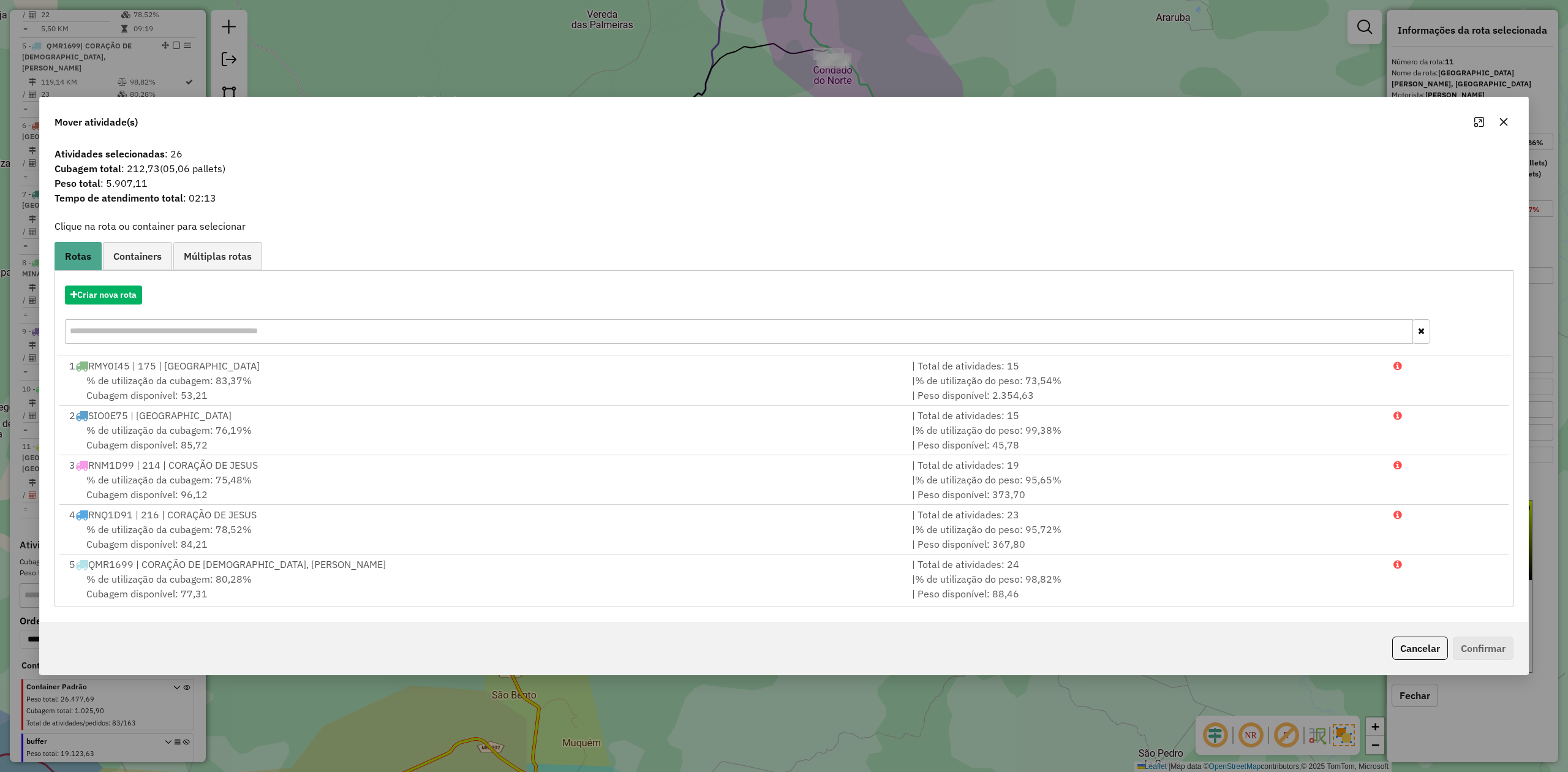
click at [1495, 118] on button "button" at bounding box center [1504, 122] width 19 height 19
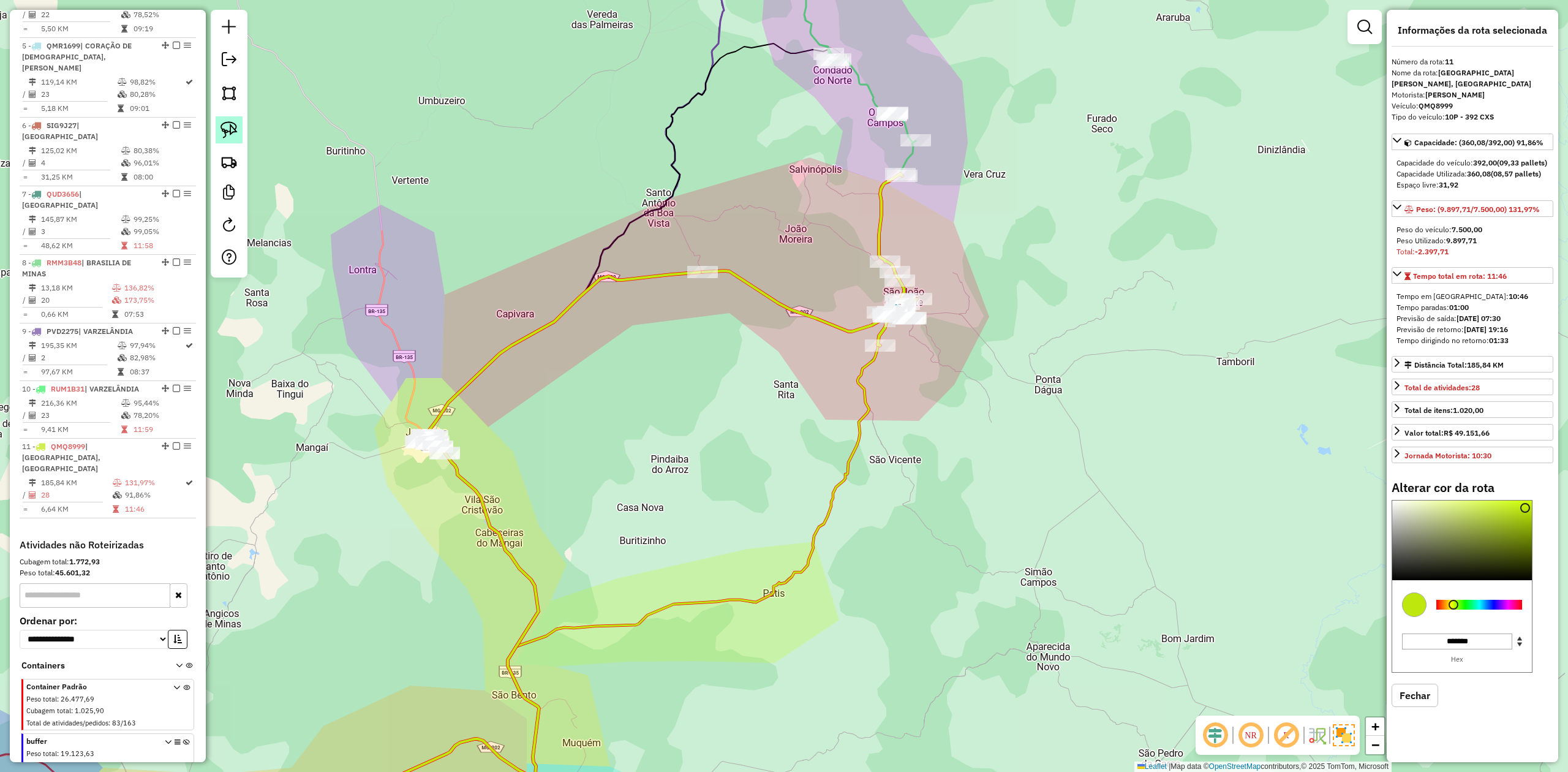
click at [236, 125] on img at bounding box center [228, 130] width 17 height 17
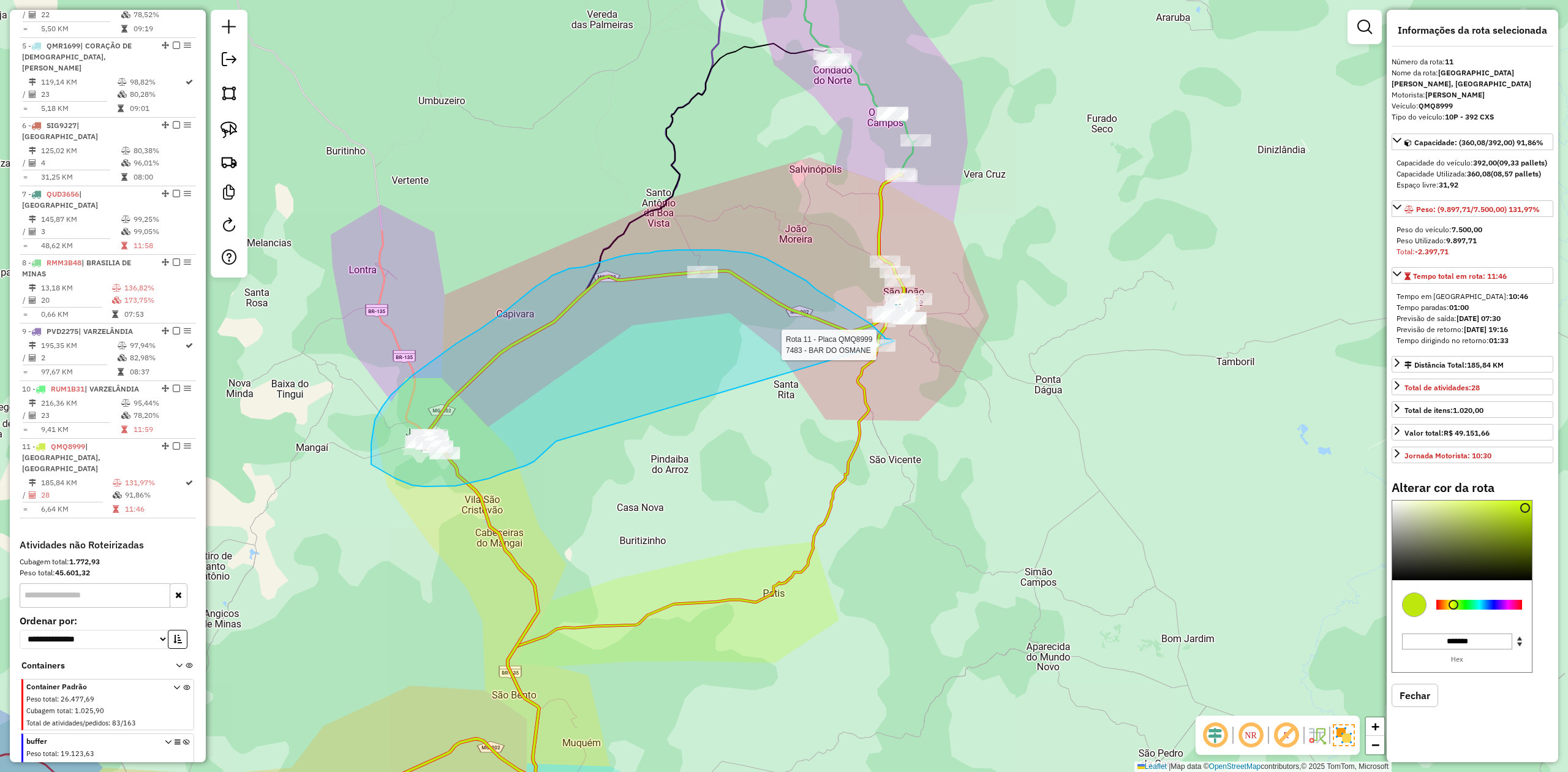
drag, startPoint x: 489, startPoint y: 478, endPoint x: 896, endPoint y: 388, distance: 416.8
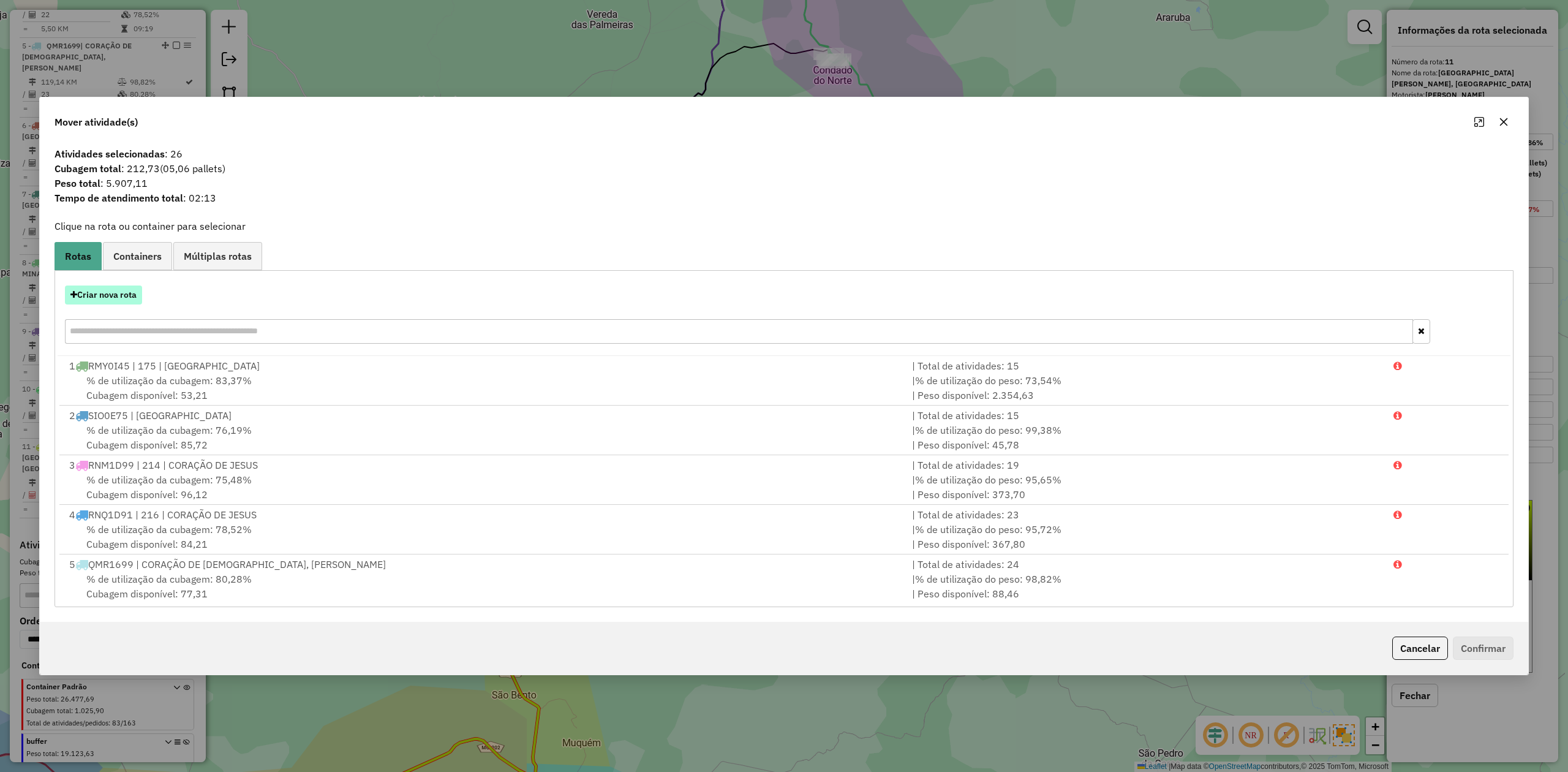
click at [120, 288] on button "Criar nova rota" at bounding box center [104, 295] width 77 height 19
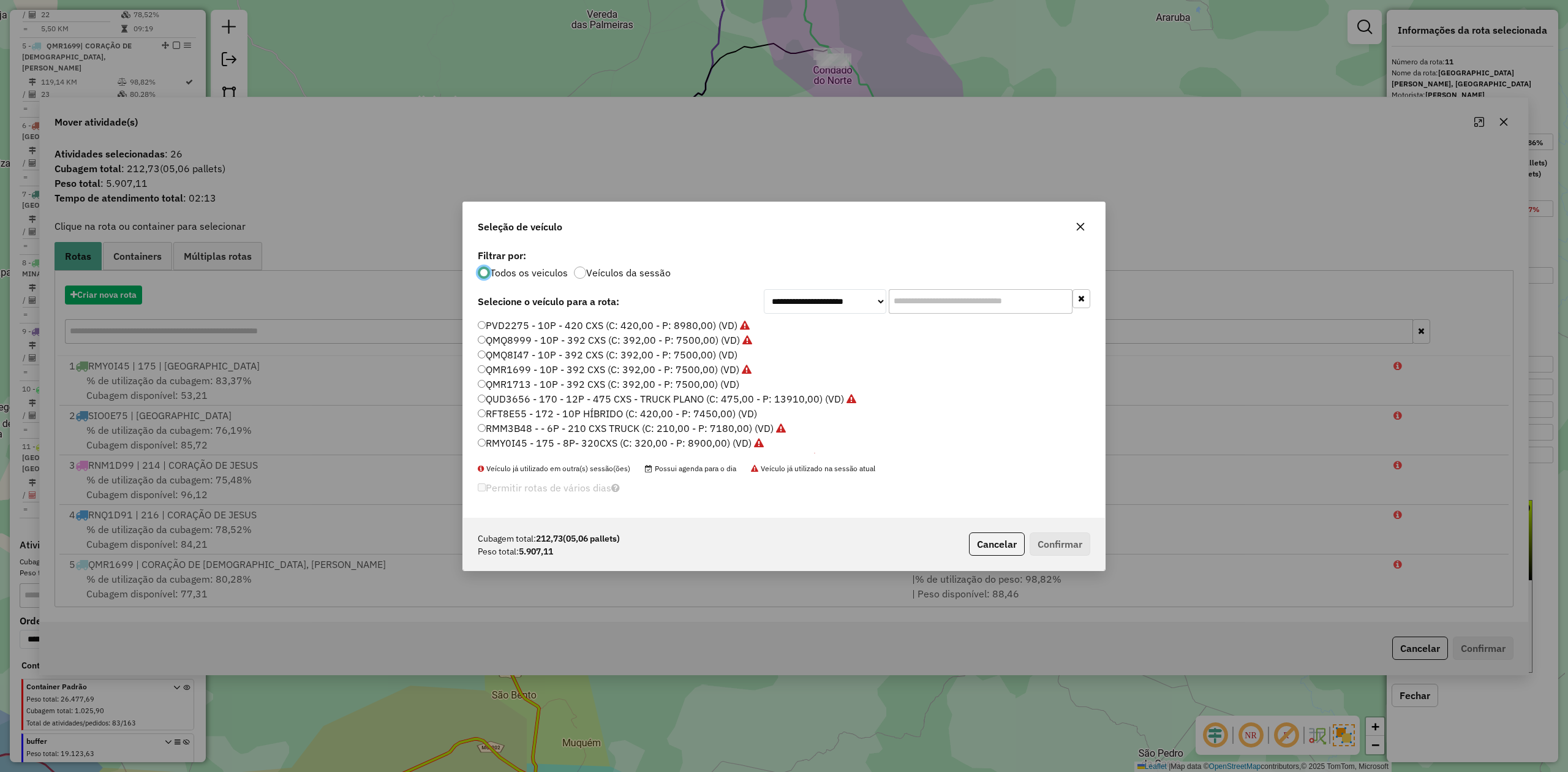
scroll to position [6, 4]
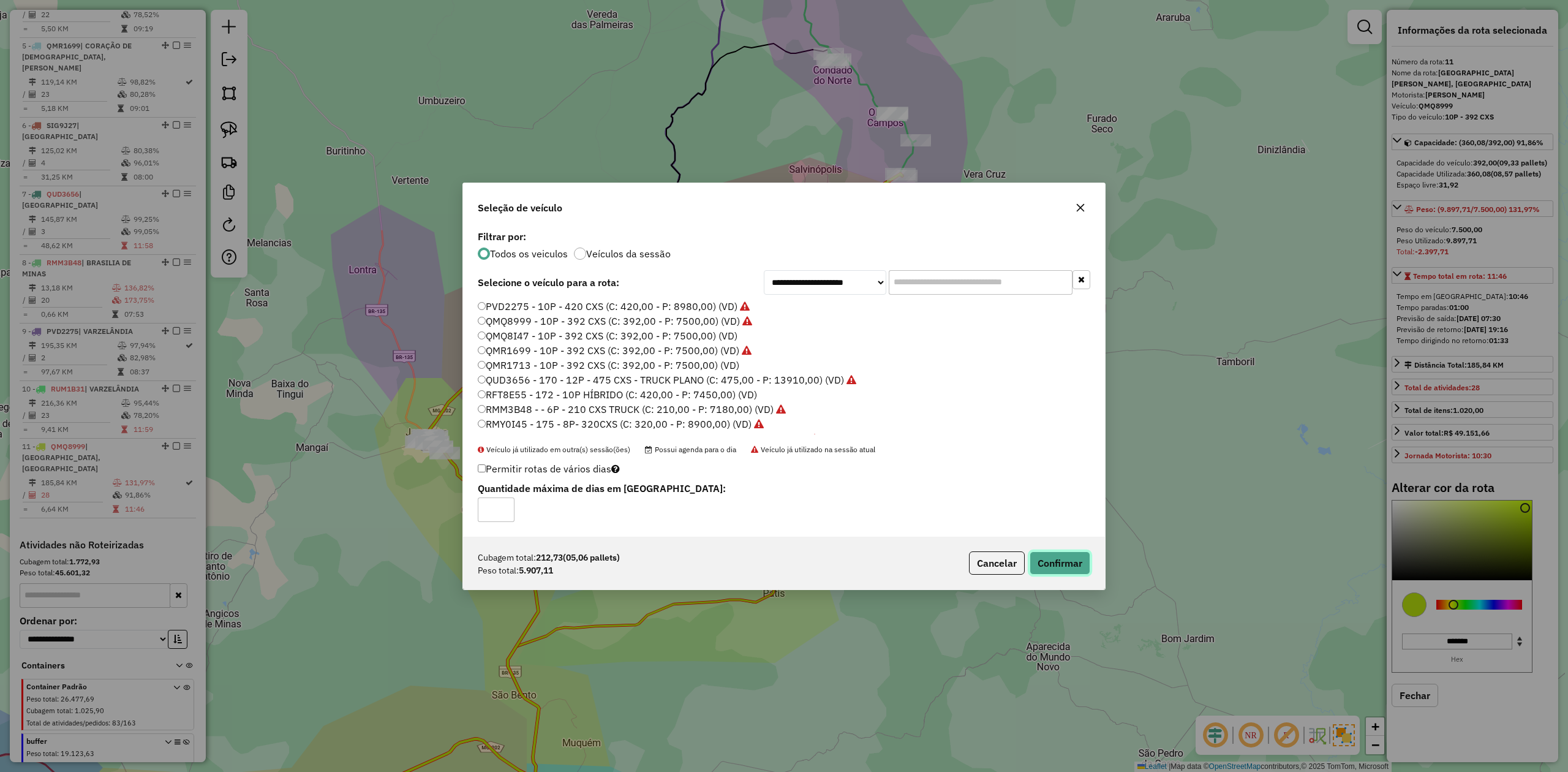
click at [1039, 564] on button "Confirmar" at bounding box center [1060, 563] width 61 height 23
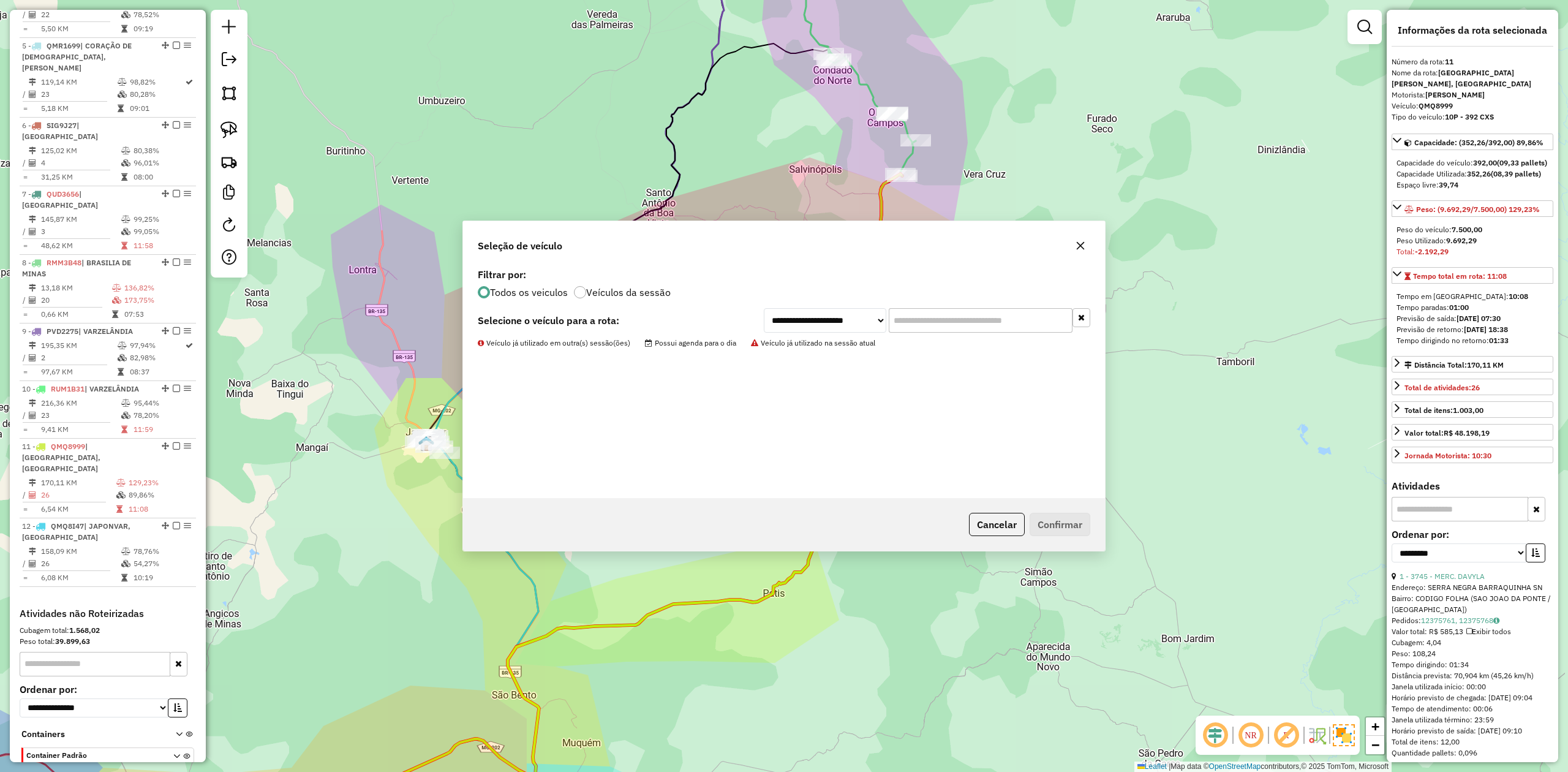
scroll to position [800, 0]
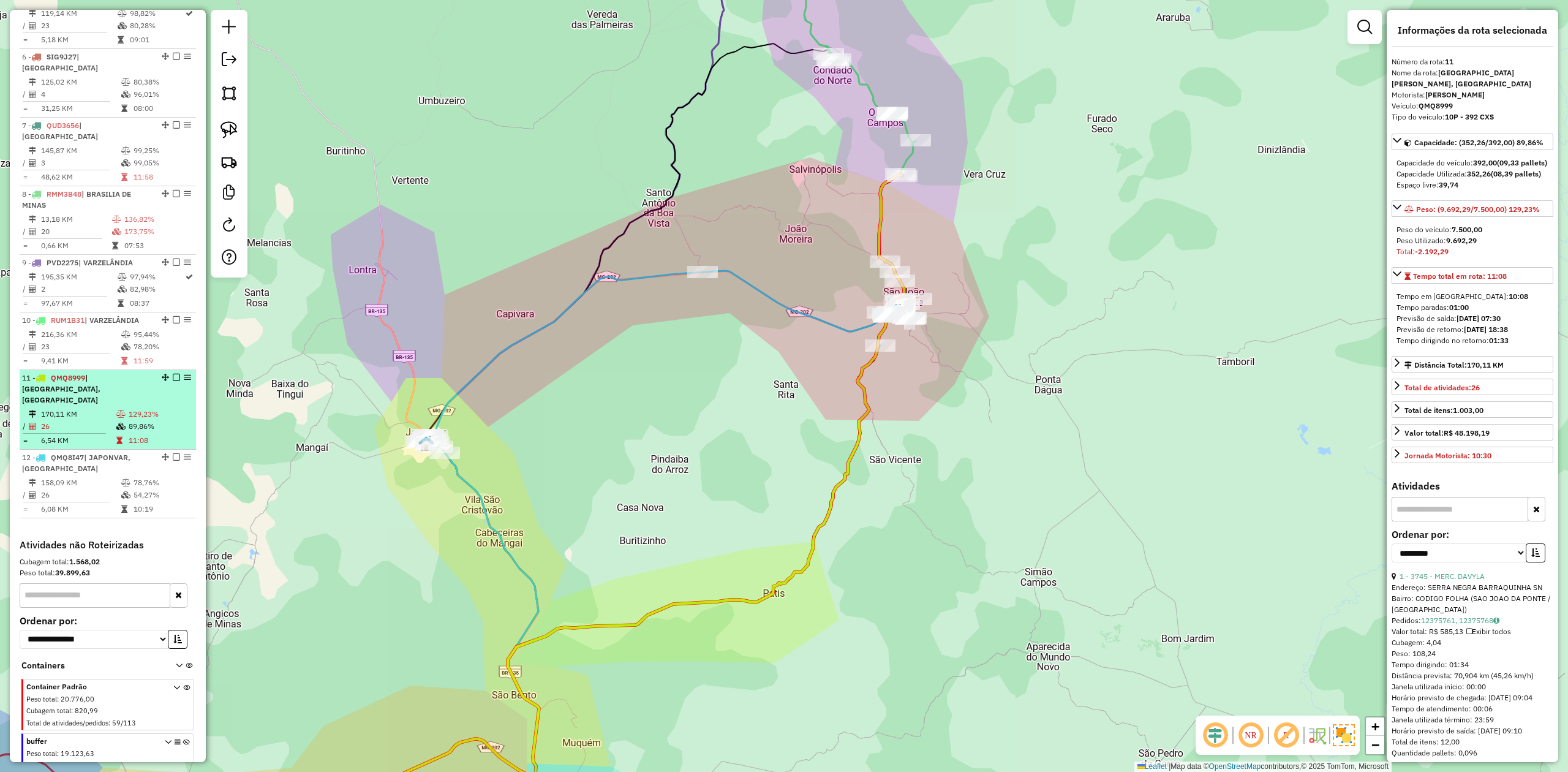
click at [89, 408] on td "170,11 KM" at bounding box center [79, 414] width 76 height 13
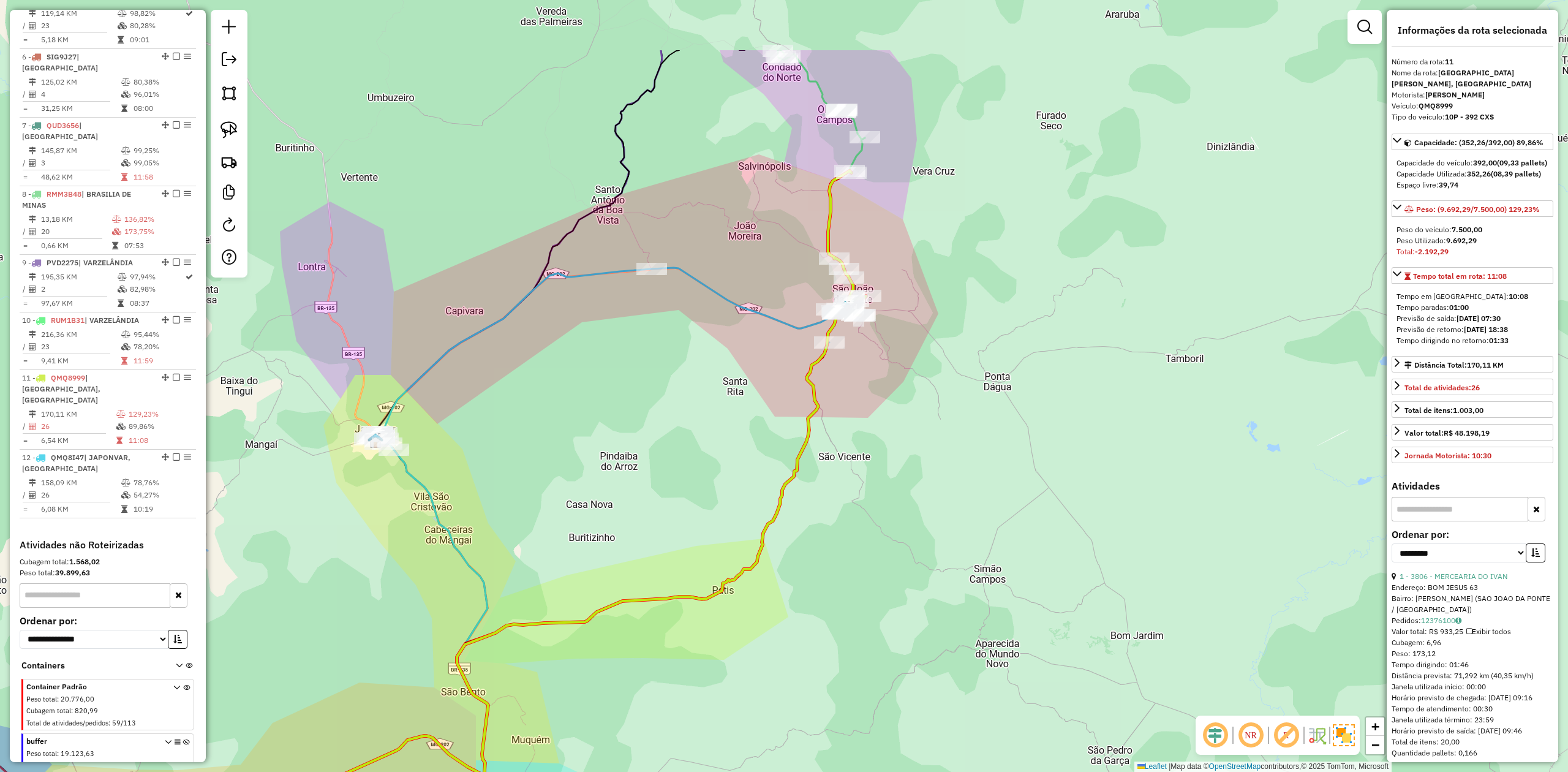
drag, startPoint x: 1192, startPoint y: 284, endPoint x: 882, endPoint y: 415, distance: 336.5
click at [882, 415] on div "Janela de atendimento Grade de atendimento Capacidade Transportadoras Veículos …" at bounding box center [784, 386] width 1568 height 772
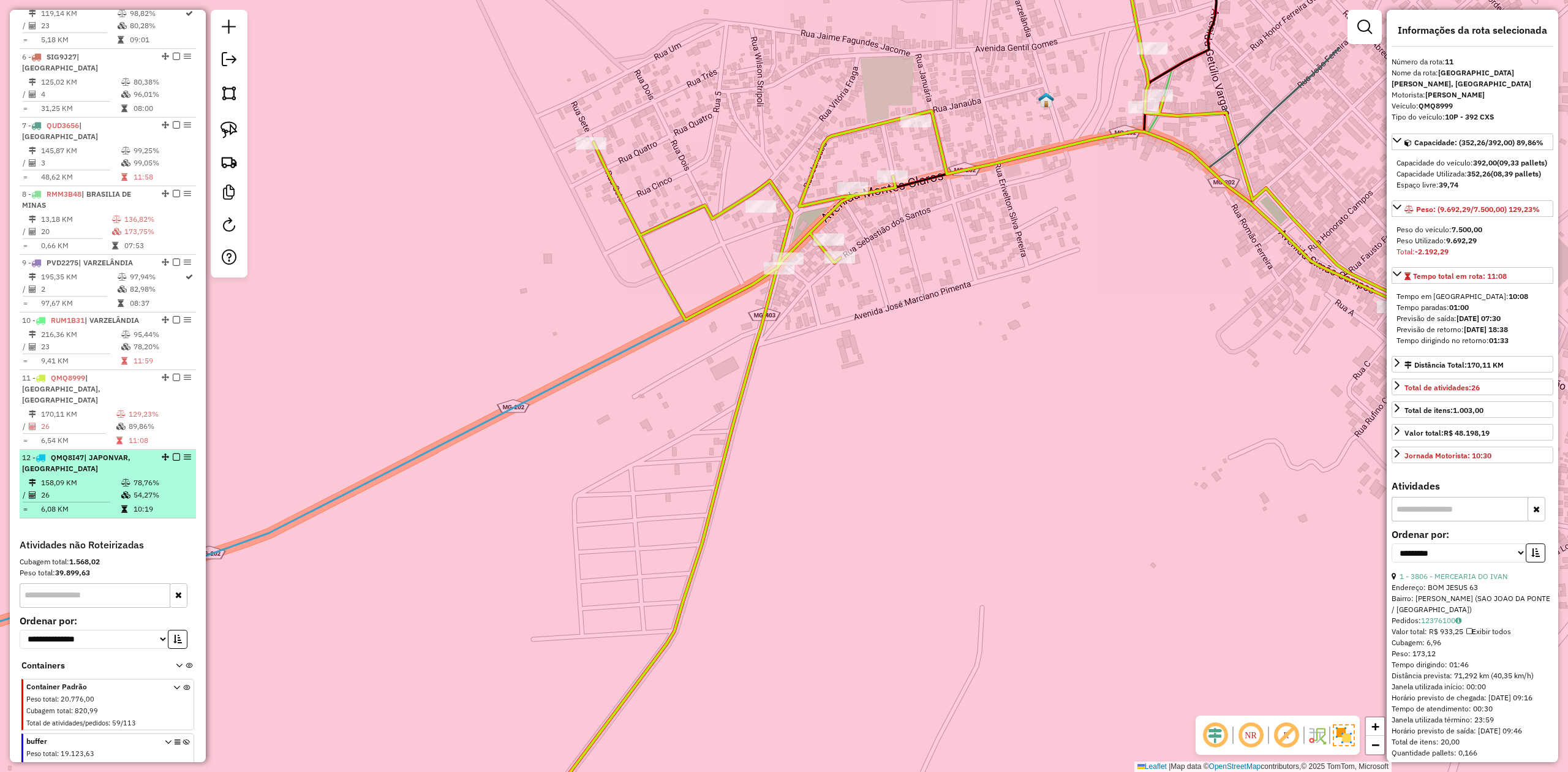
click at [70, 449] on li "12 - QMQ8I47 | [GEOGRAPHIC_DATA], [GEOGRAPHIC_DATA] 158,09 KM 78,76% / 26 54,27…" at bounding box center [107, 484] width 176 height 69
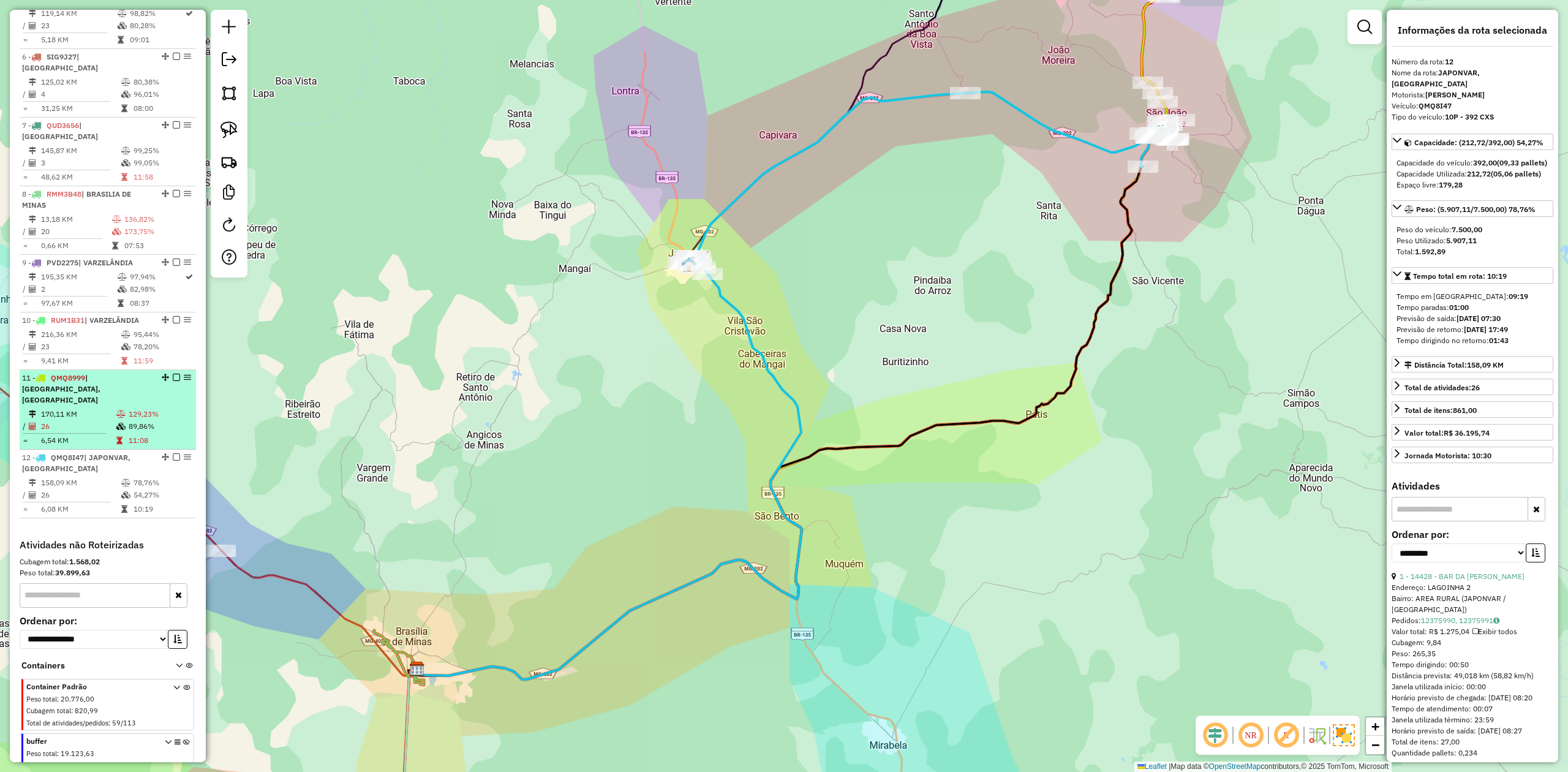
click at [81, 420] on td "26" at bounding box center [79, 426] width 76 height 13
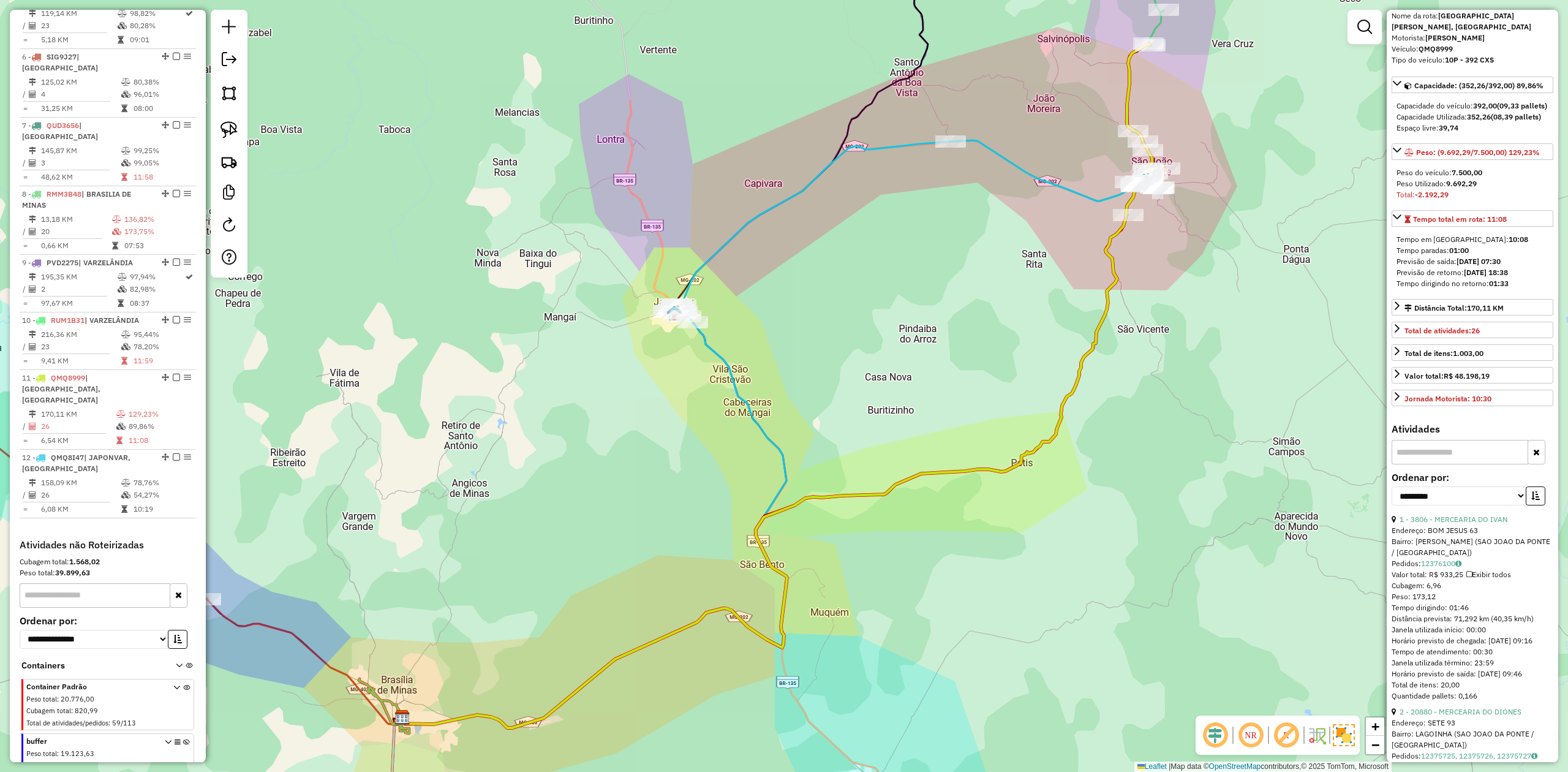
scroll to position [82, 0]
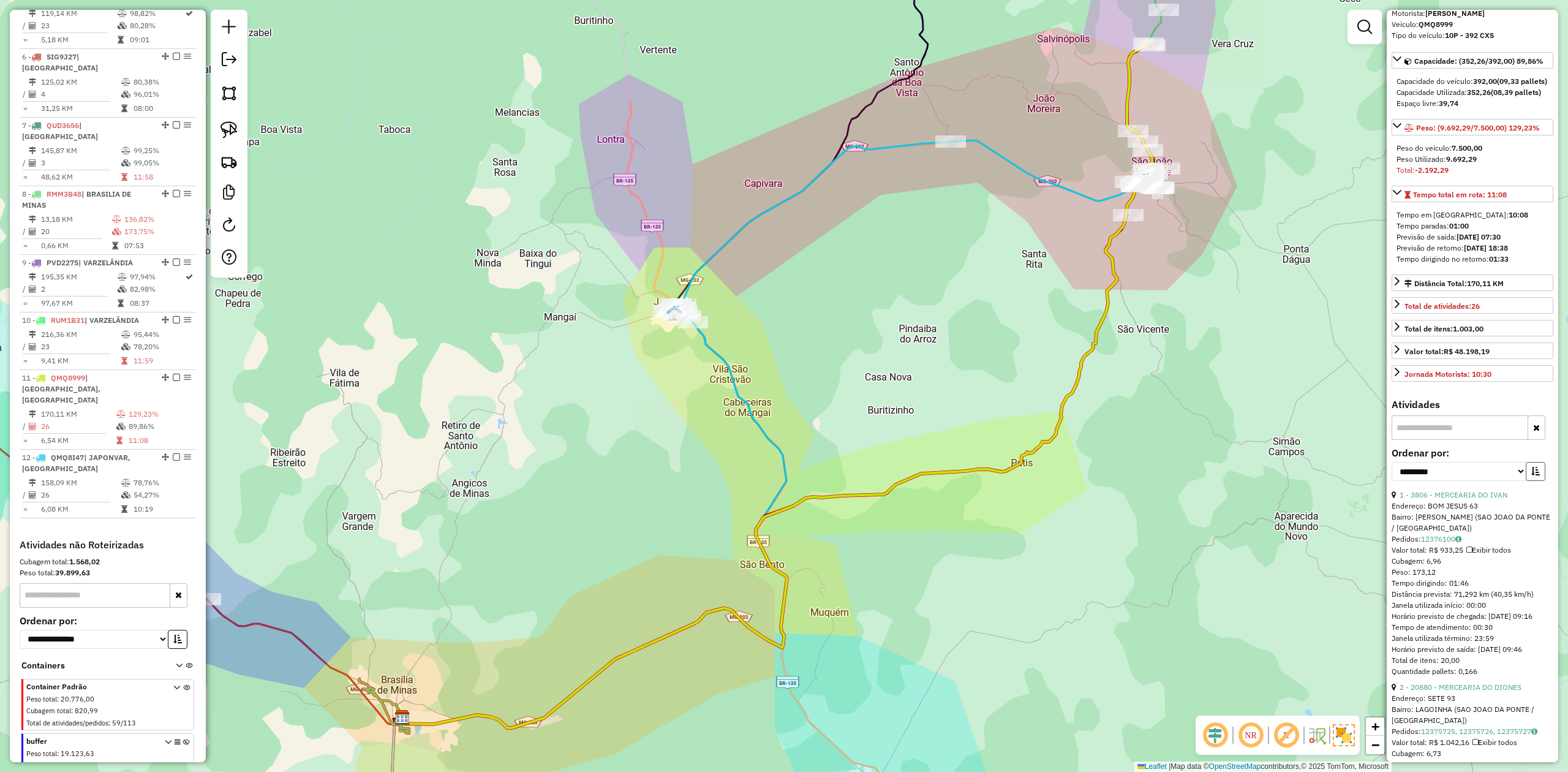
click at [1538, 481] on button "button" at bounding box center [1535, 472] width 19 height 19
click at [1482, 481] on select "**********" at bounding box center [1459, 472] width 135 height 19
select select "**********"
click at [1392, 481] on select "**********" at bounding box center [1459, 472] width 135 height 19
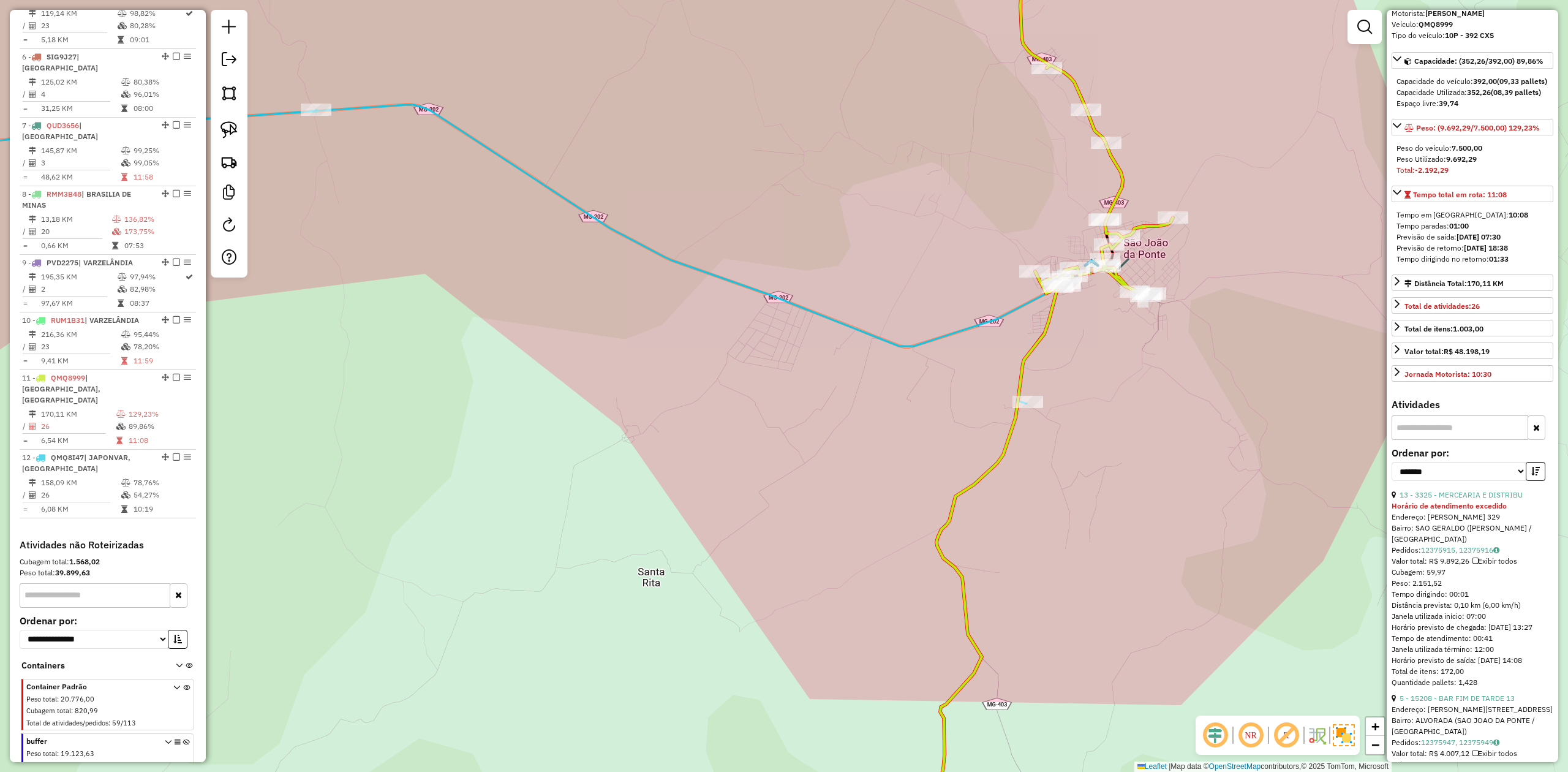
click at [1122, 283] on icon at bounding box center [1096, 110] width 153 height 374
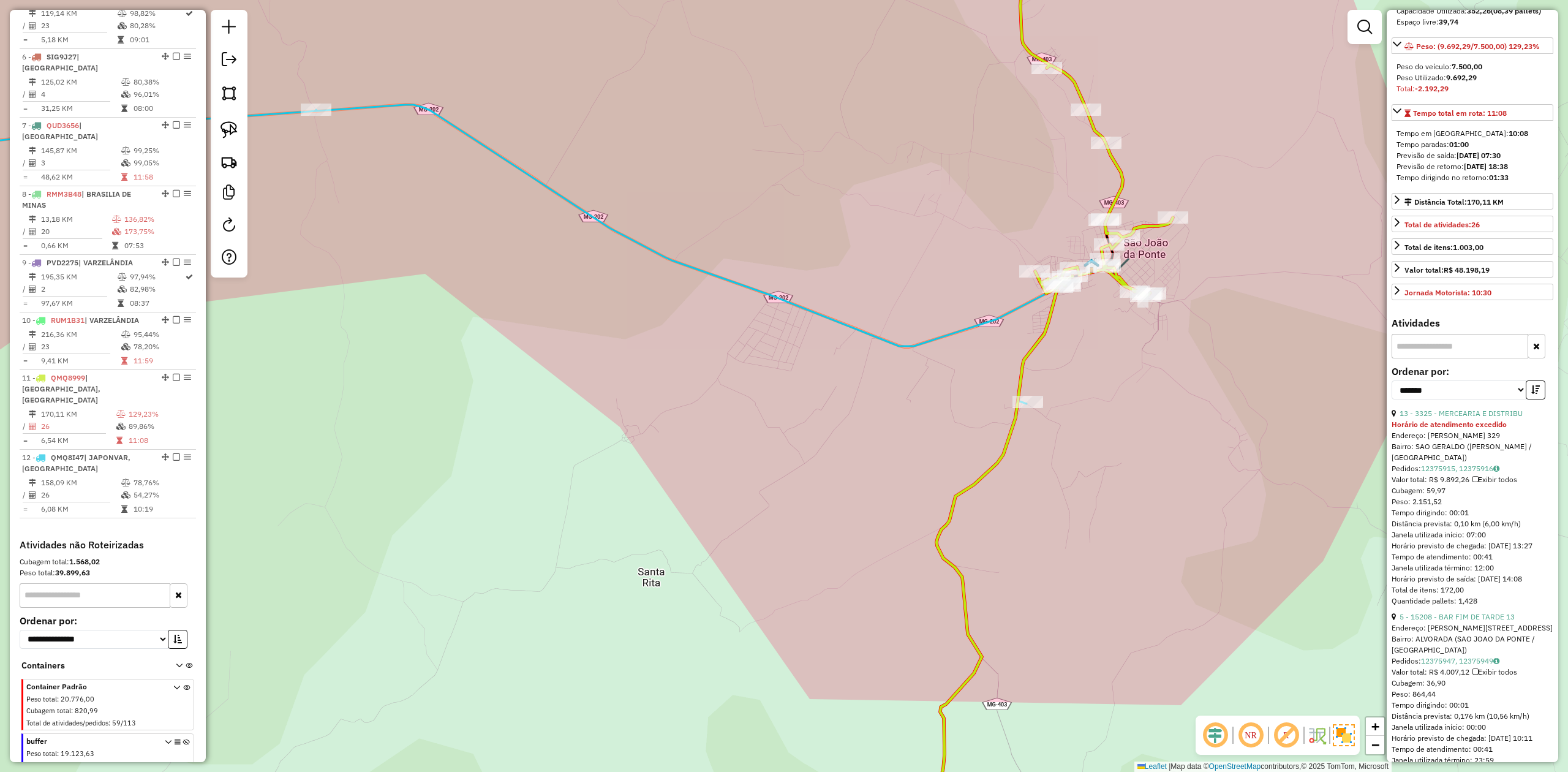
scroll to position [245, 0]
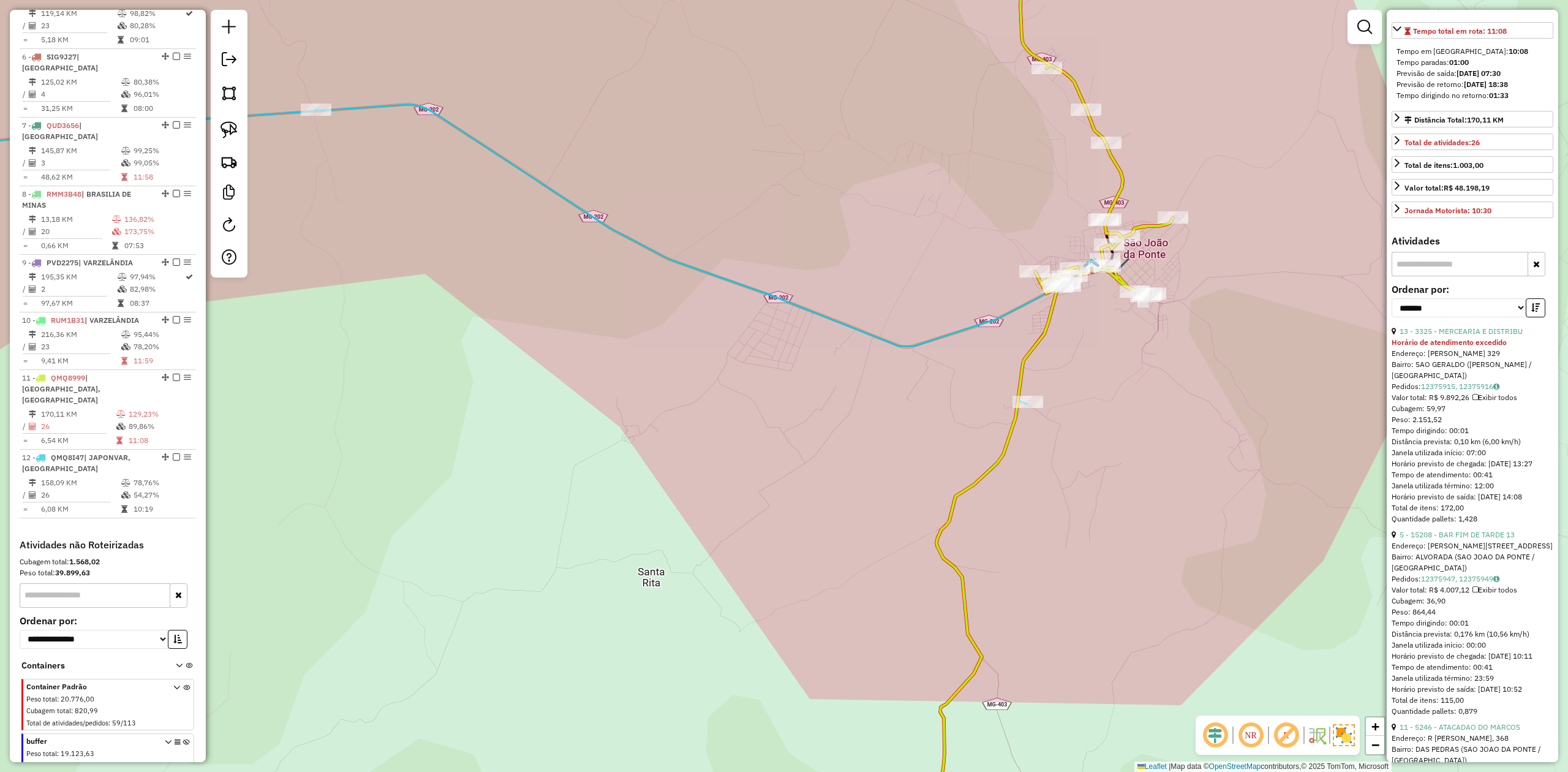
click at [578, 206] on icon at bounding box center [451, 254] width 1214 height 299
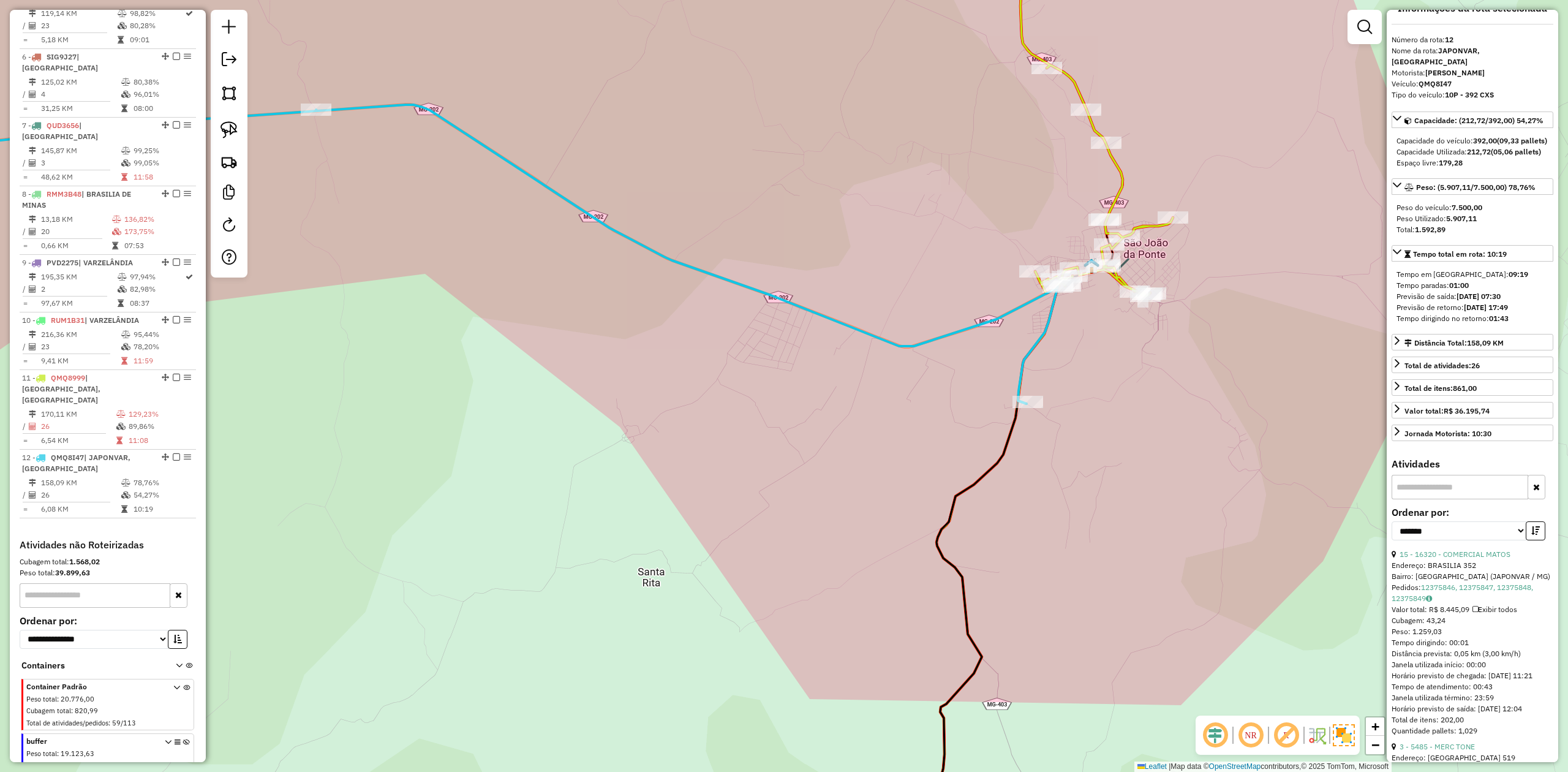
scroll to position [0, 0]
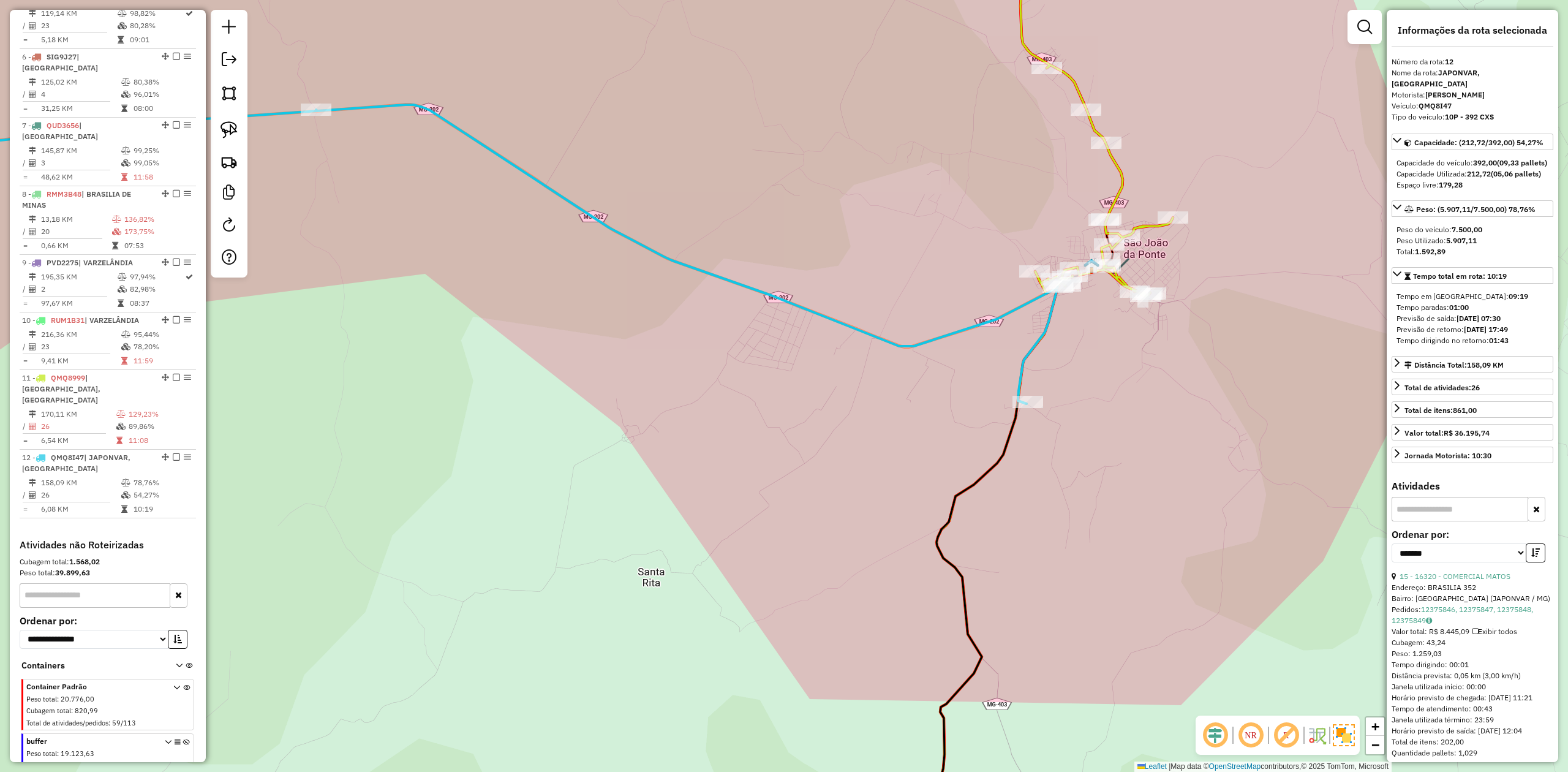
click at [1139, 225] on icon at bounding box center [1096, 110] width 153 height 374
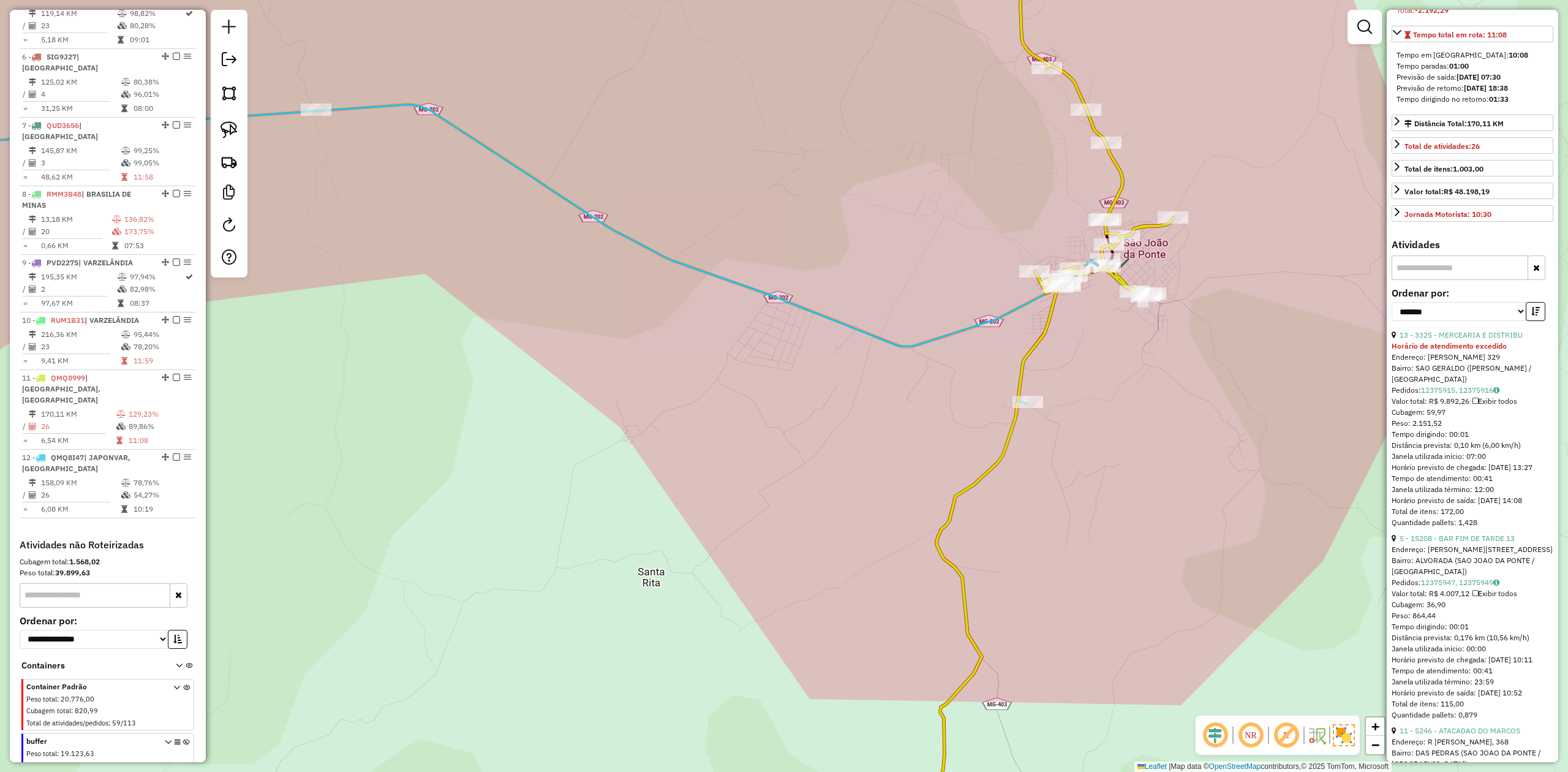
scroll to position [245, 0]
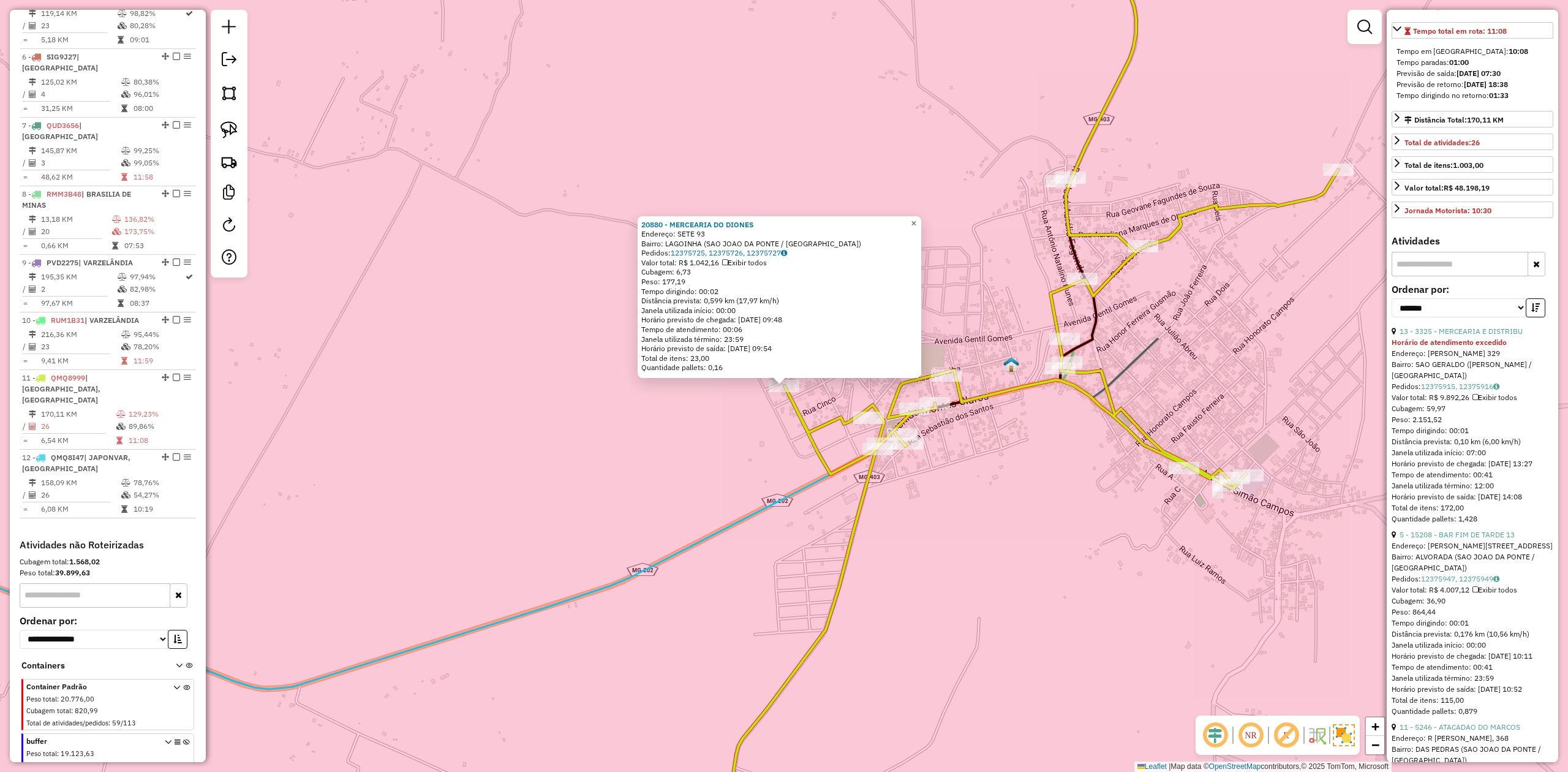
click at [916, 220] on span "×" at bounding box center [913, 223] width 5 height 10
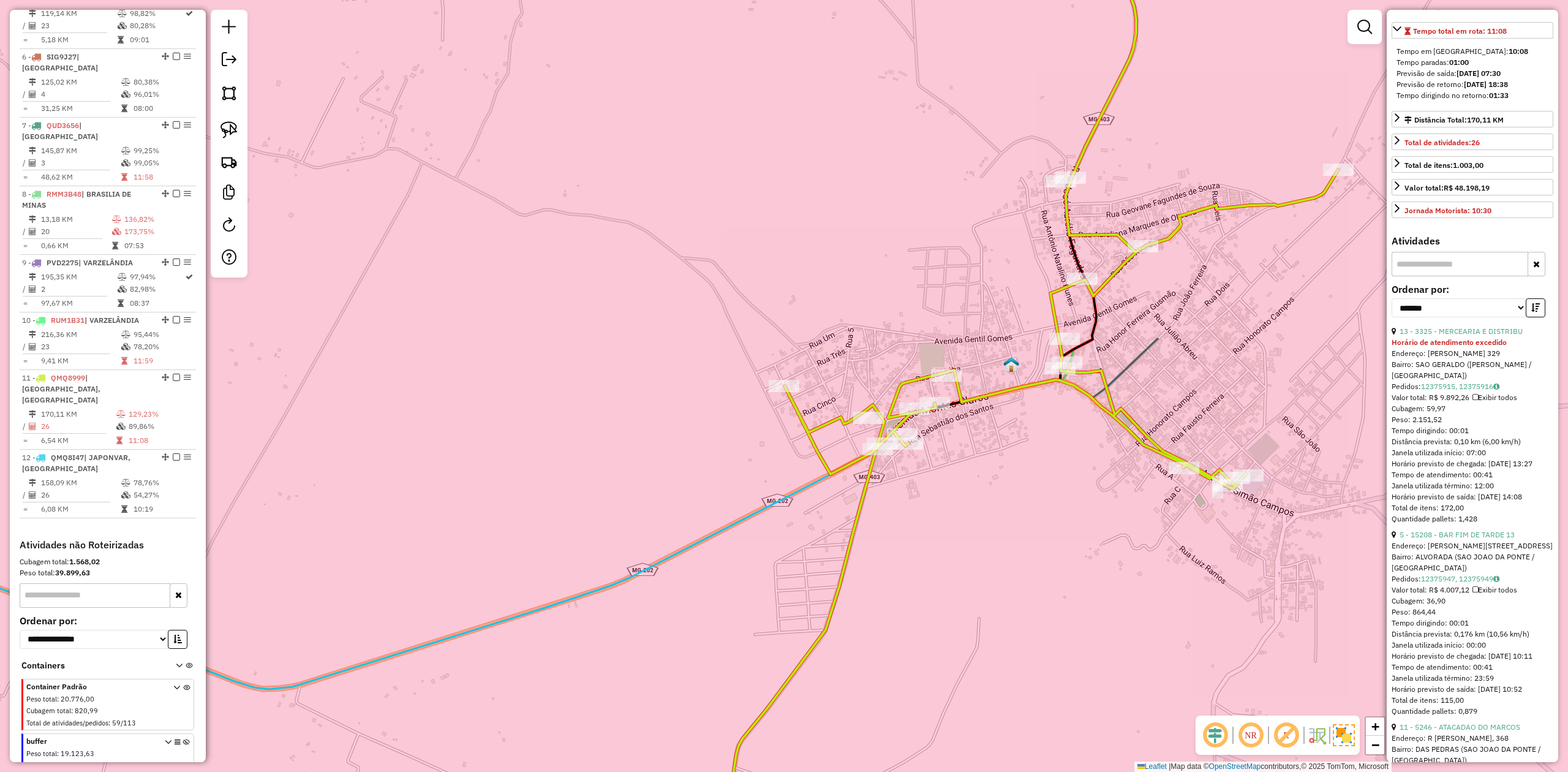
click at [1005, 389] on icon at bounding box center [1061, 205] width 554 height 566
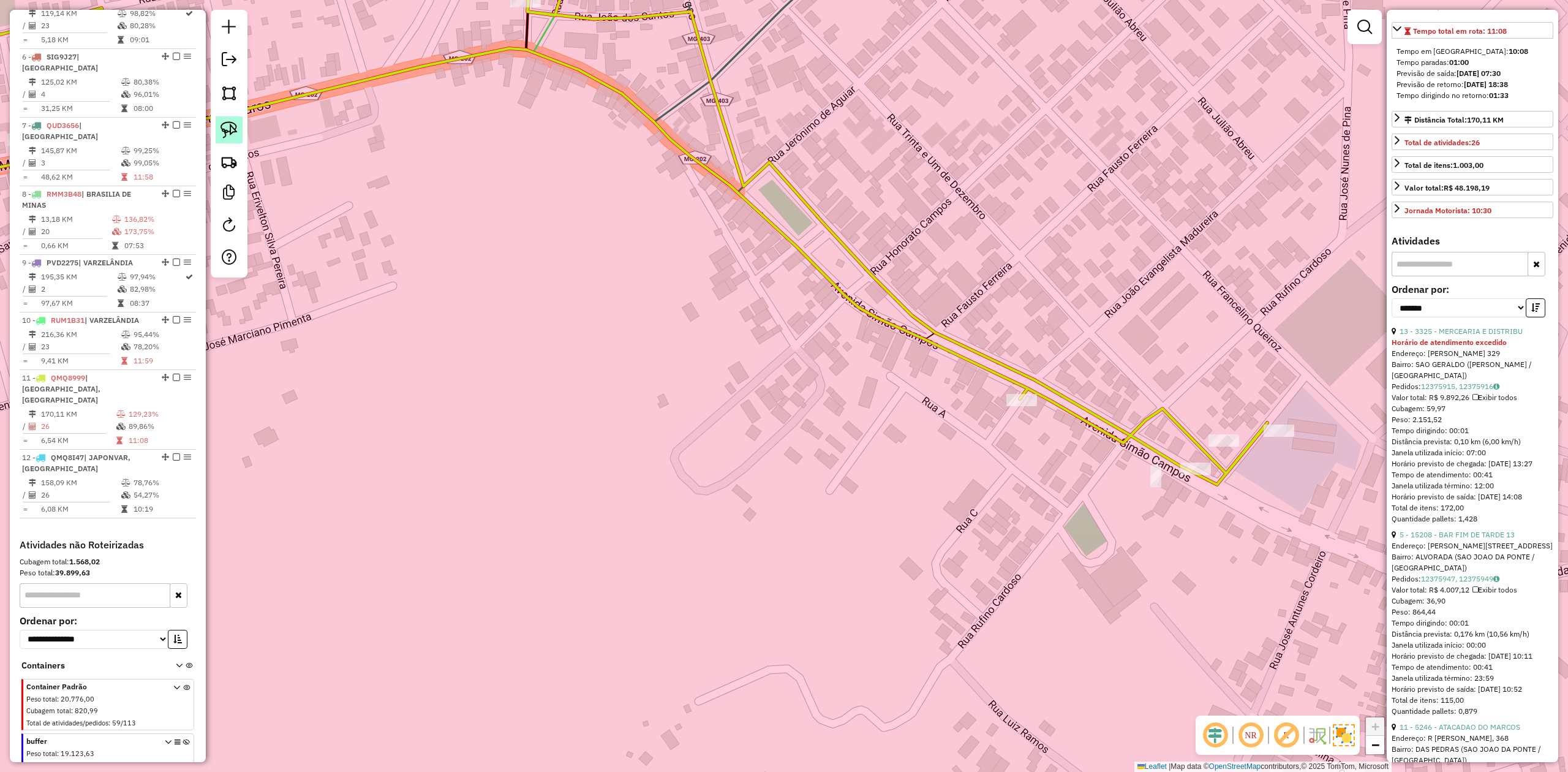
click at [225, 131] on img at bounding box center [228, 130] width 17 height 17
drag, startPoint x: 1171, startPoint y: 498, endPoint x: 1139, endPoint y: 452, distance: 56.0
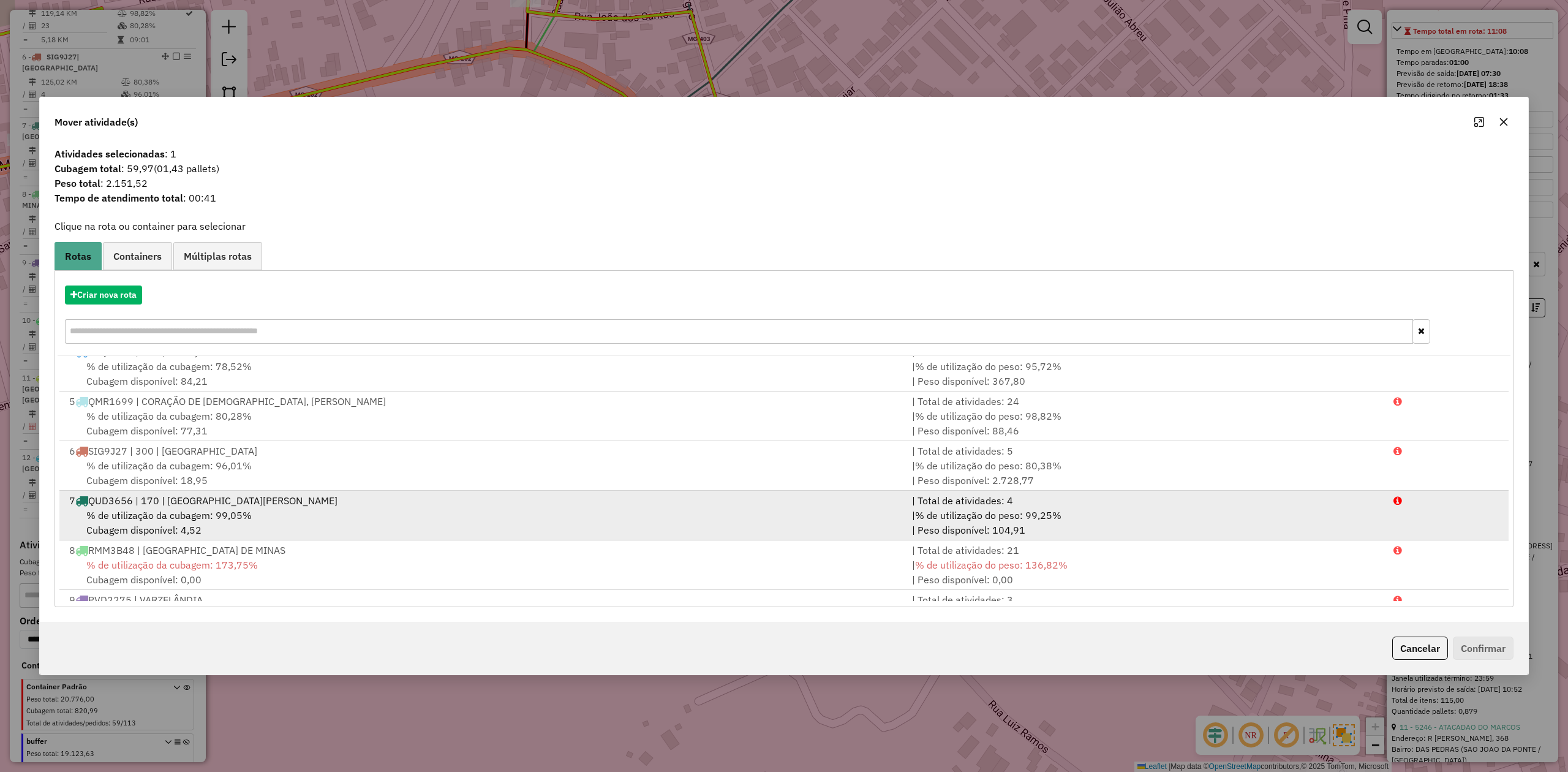
scroll to position [303, 0]
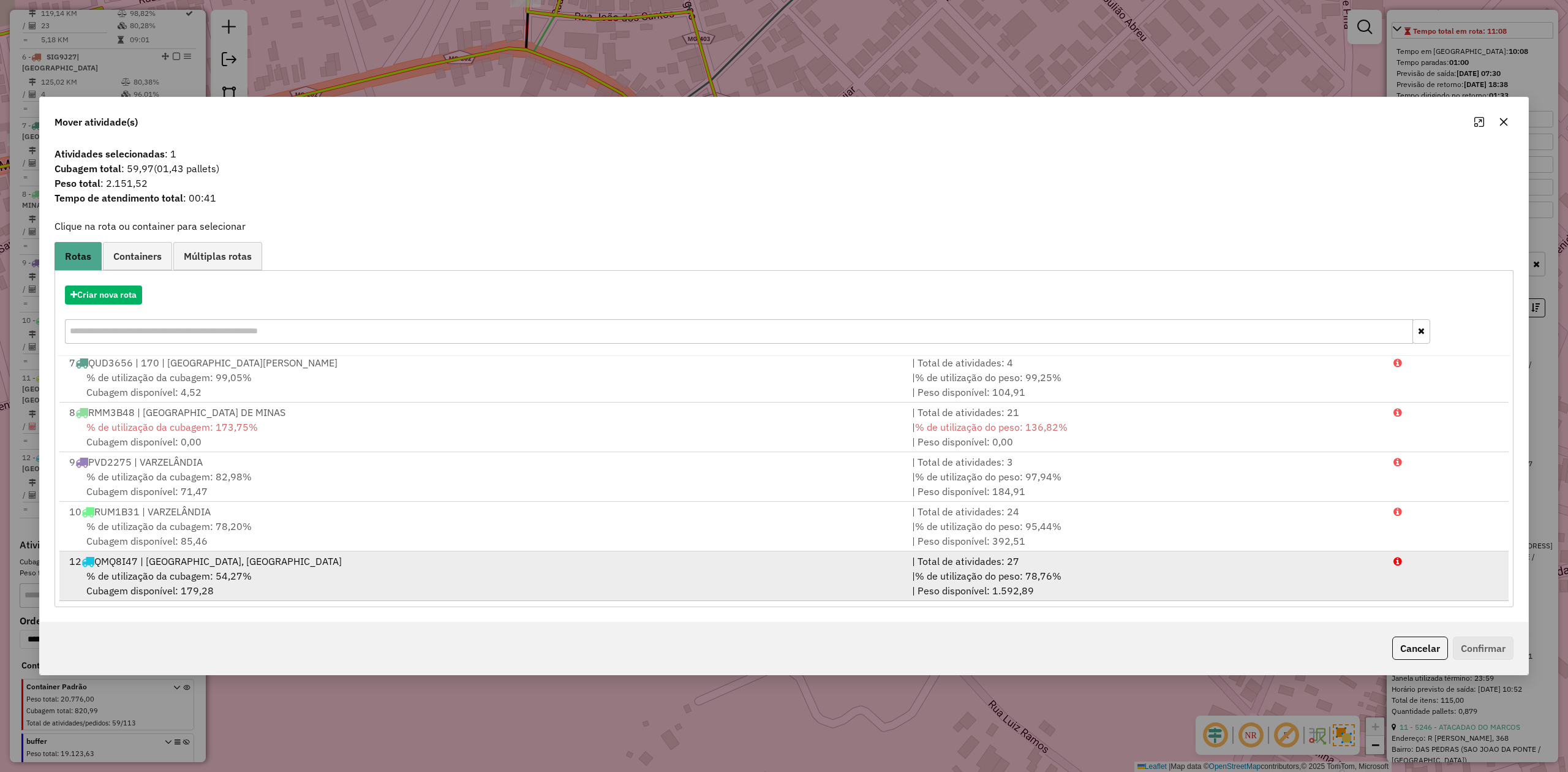
click at [167, 570] on span "% de utilização da cubagem: 54,27%" at bounding box center [168, 575] width 165 height 13
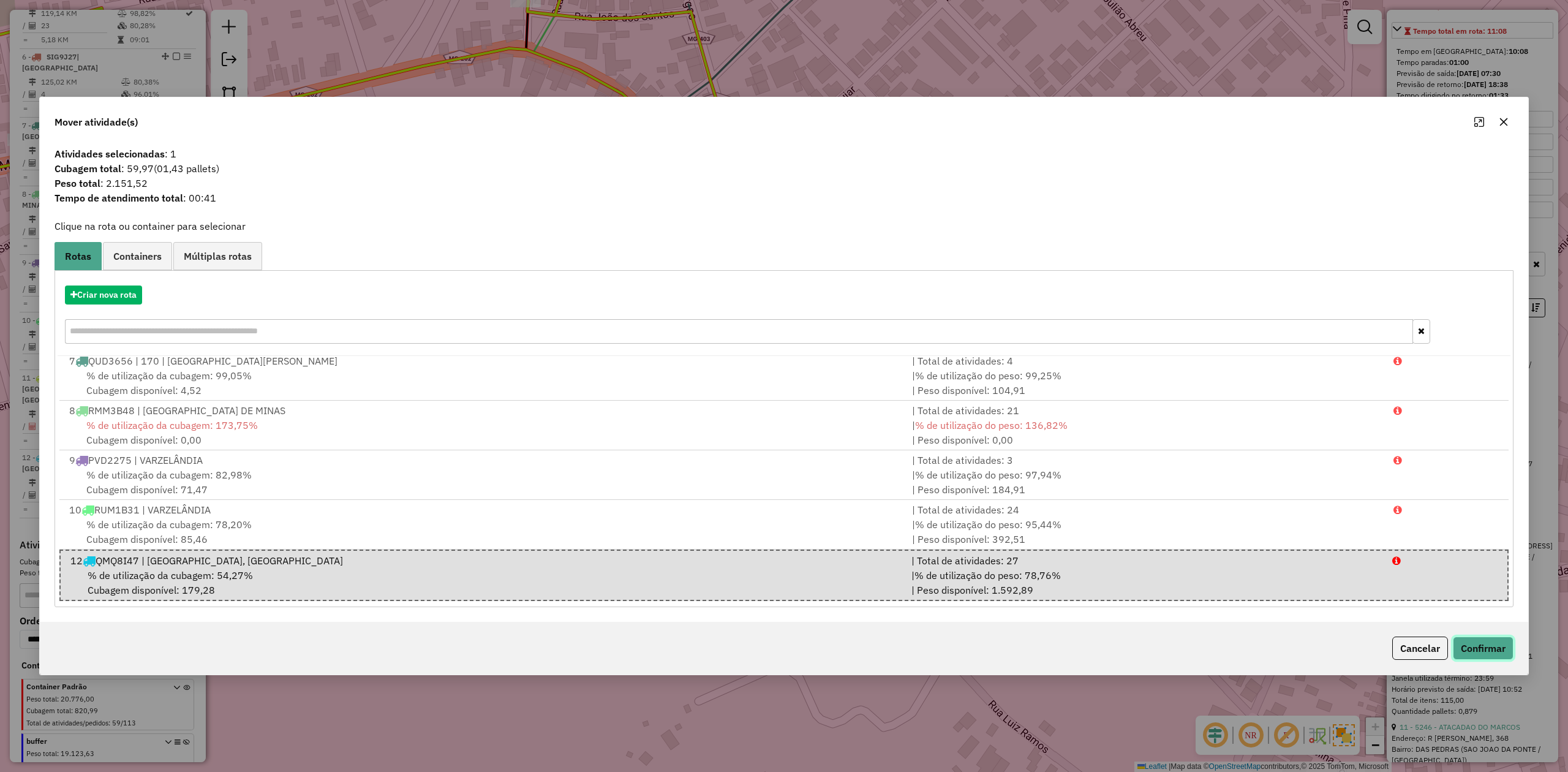
click at [1478, 647] on button "Confirmar" at bounding box center [1483, 647] width 61 height 23
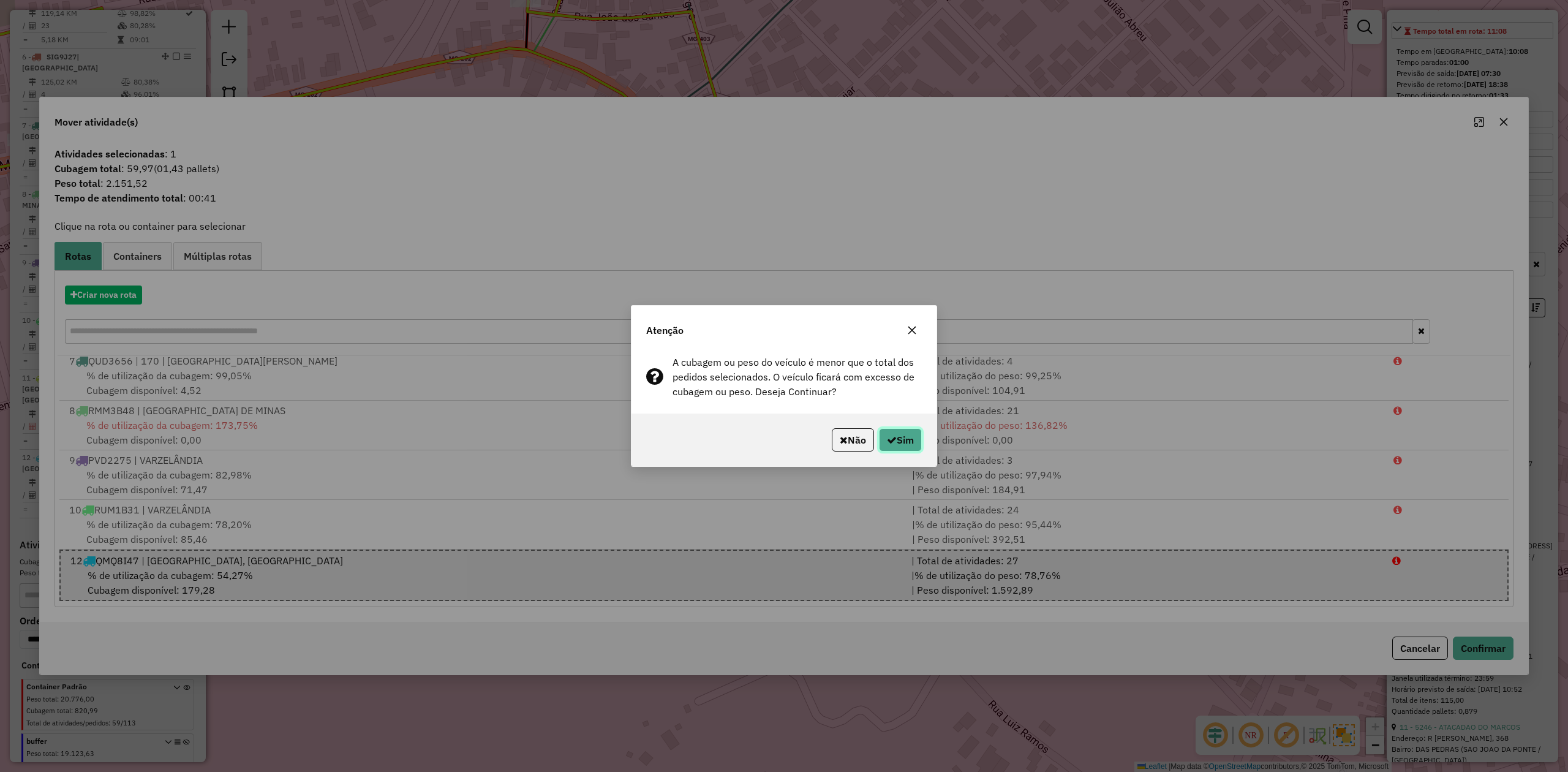
click at [911, 436] on button "Sim" at bounding box center [900, 439] width 43 height 23
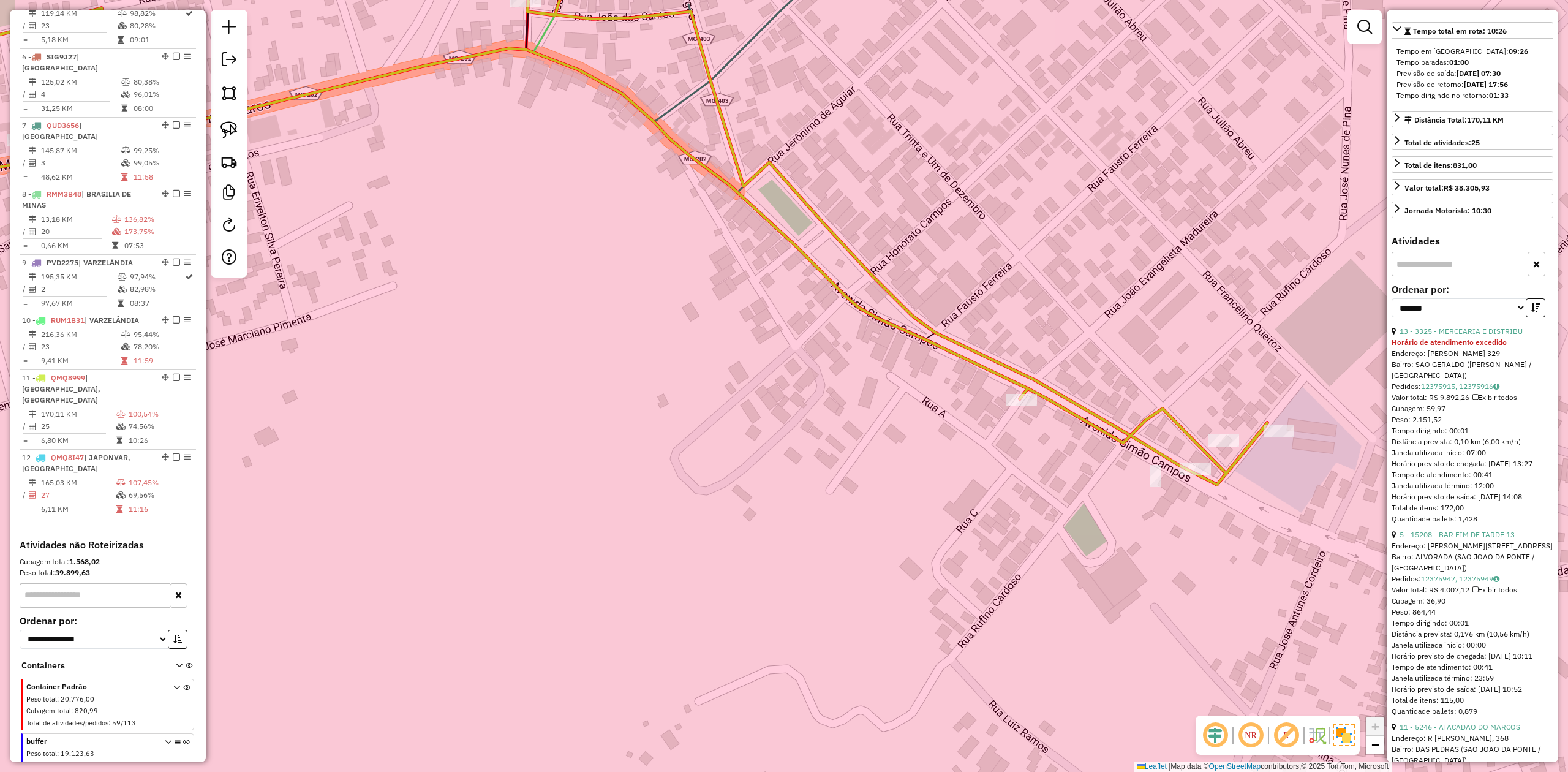
click at [956, 353] on icon at bounding box center [555, 204] width 1424 height 562
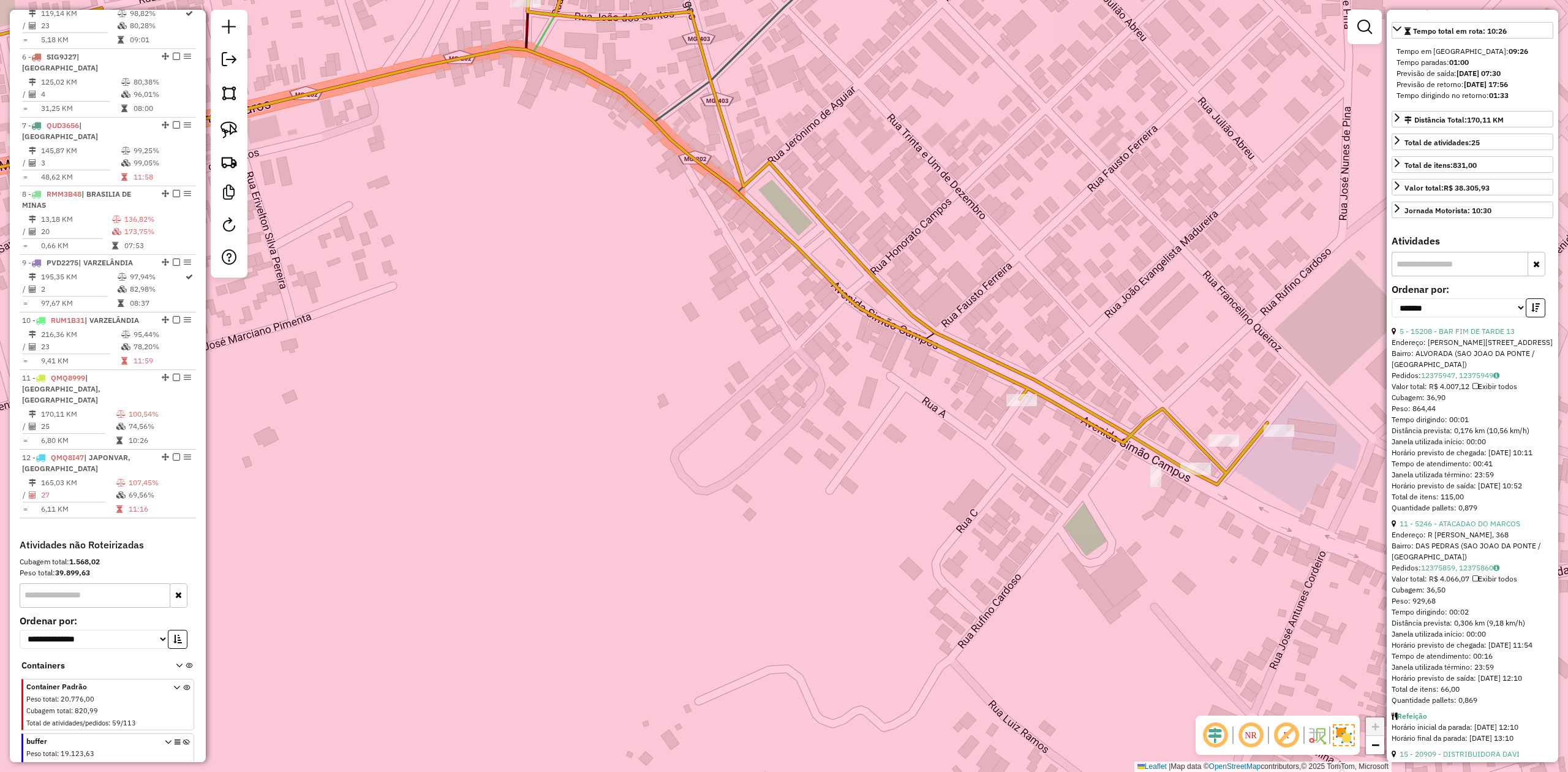
click at [1067, 396] on icon at bounding box center [555, 204] width 1424 height 562
click at [231, 135] on img at bounding box center [228, 130] width 17 height 17
drag, startPoint x: 1194, startPoint y: 388, endPoint x: 1274, endPoint y: 393, distance: 80.2
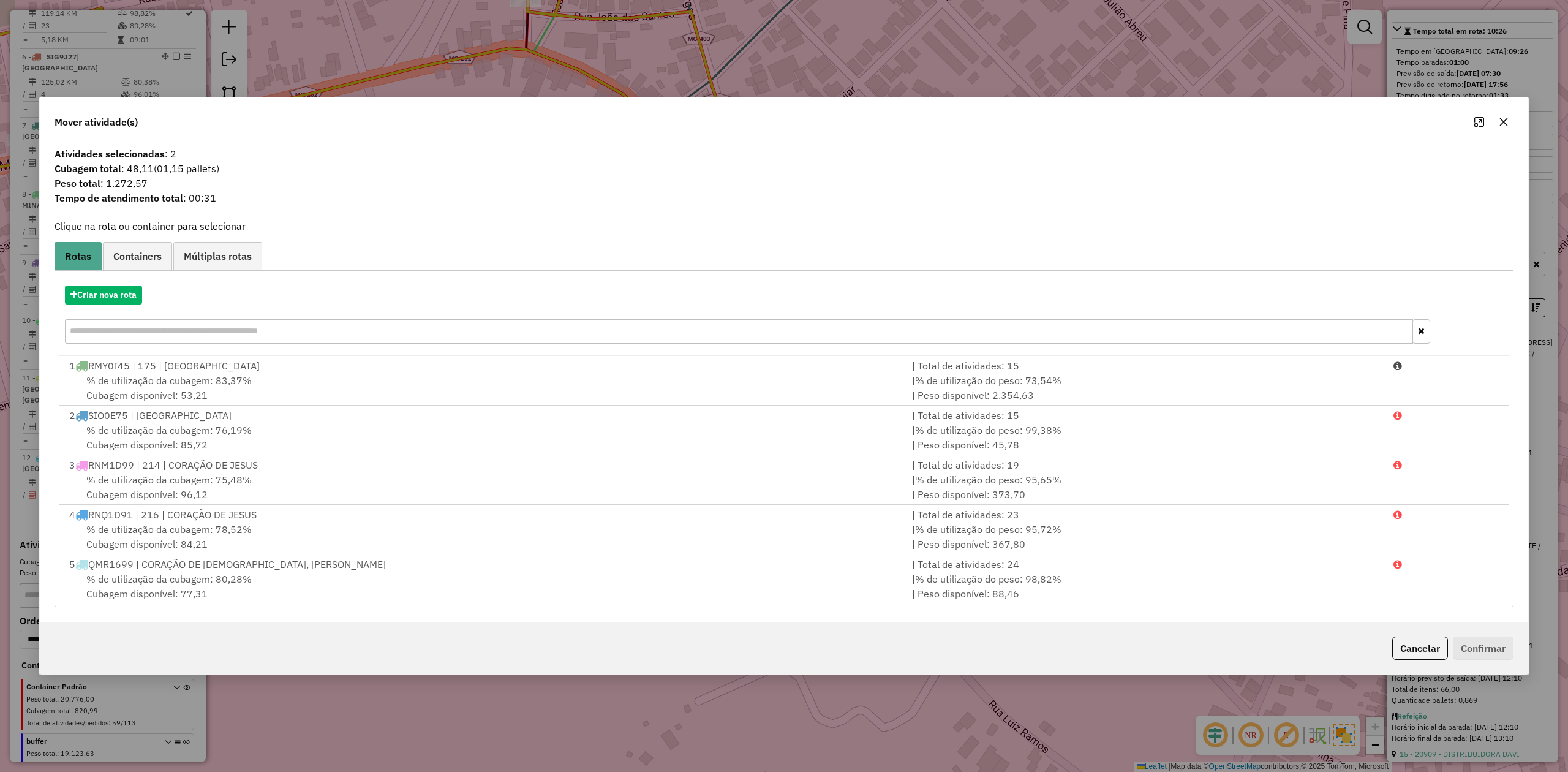
click at [1503, 123] on icon "button" at bounding box center [1504, 122] width 10 height 10
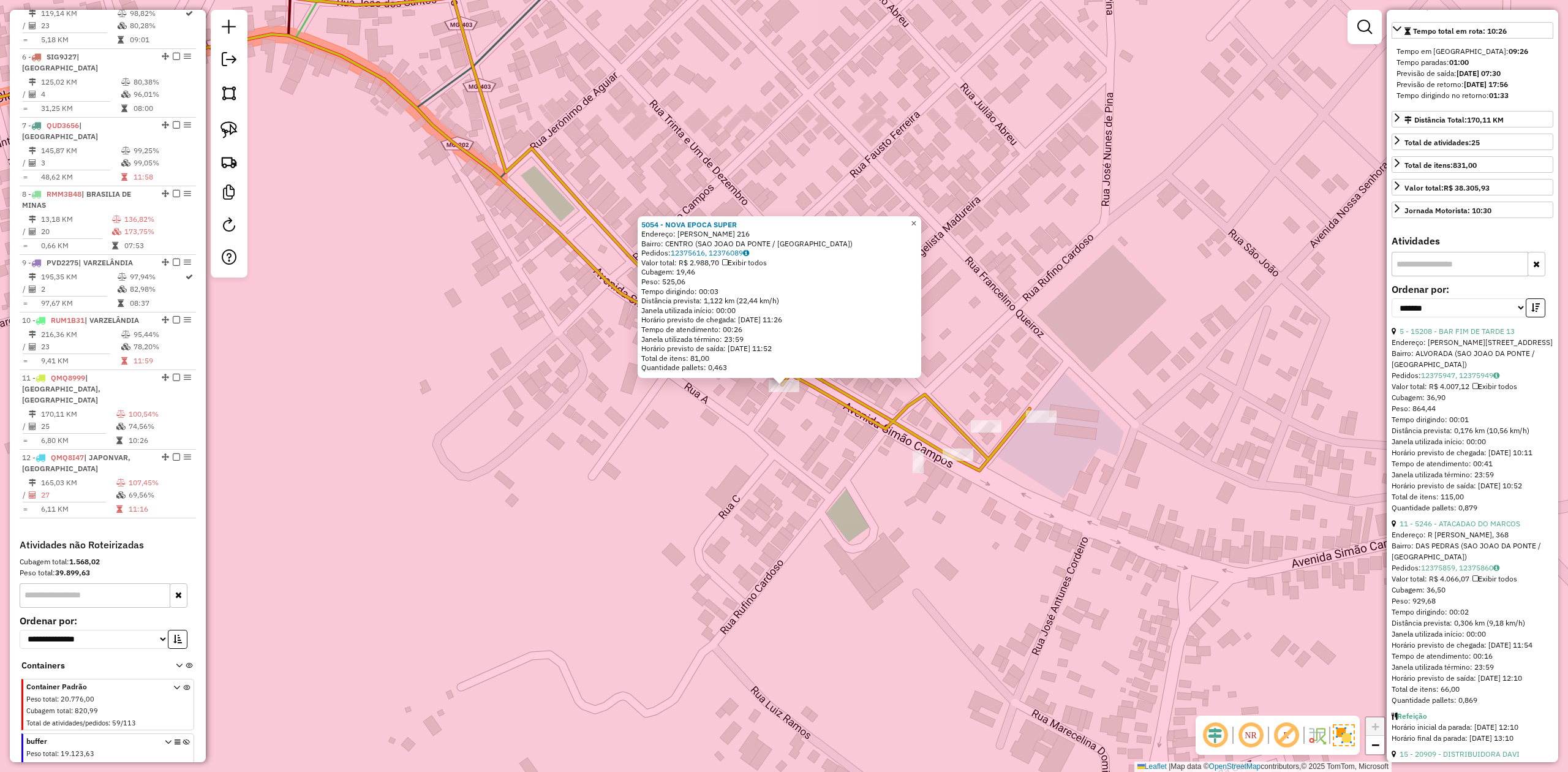
click at [916, 221] on span "×" at bounding box center [913, 223] width 5 height 10
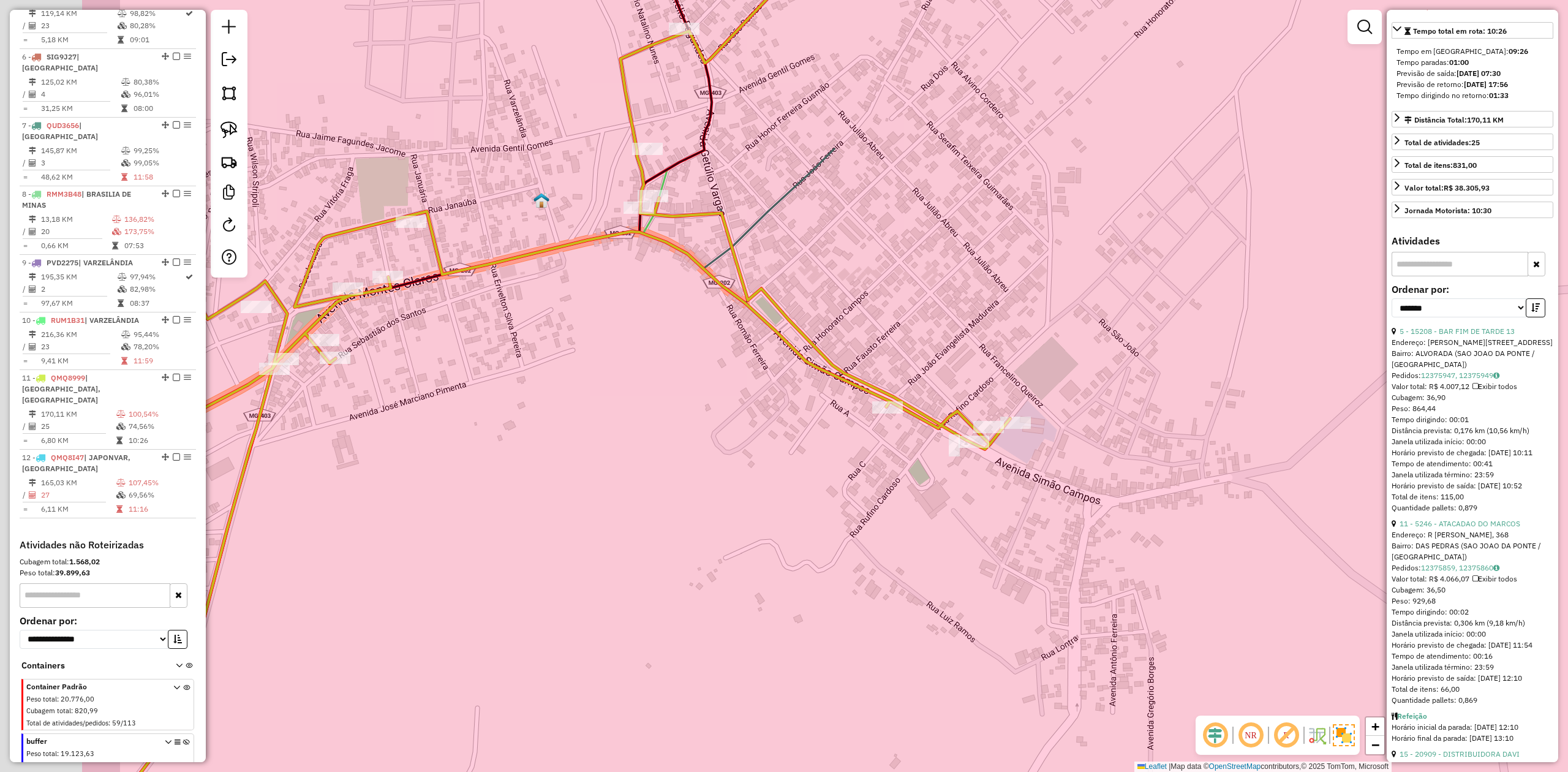
drag, startPoint x: 477, startPoint y: 366, endPoint x: 839, endPoint y: 445, distance: 370.5
click at [839, 445] on div "Janela de atendimento Grade de atendimento Capacidade Transportadoras Veículos …" at bounding box center [784, 386] width 1568 height 772
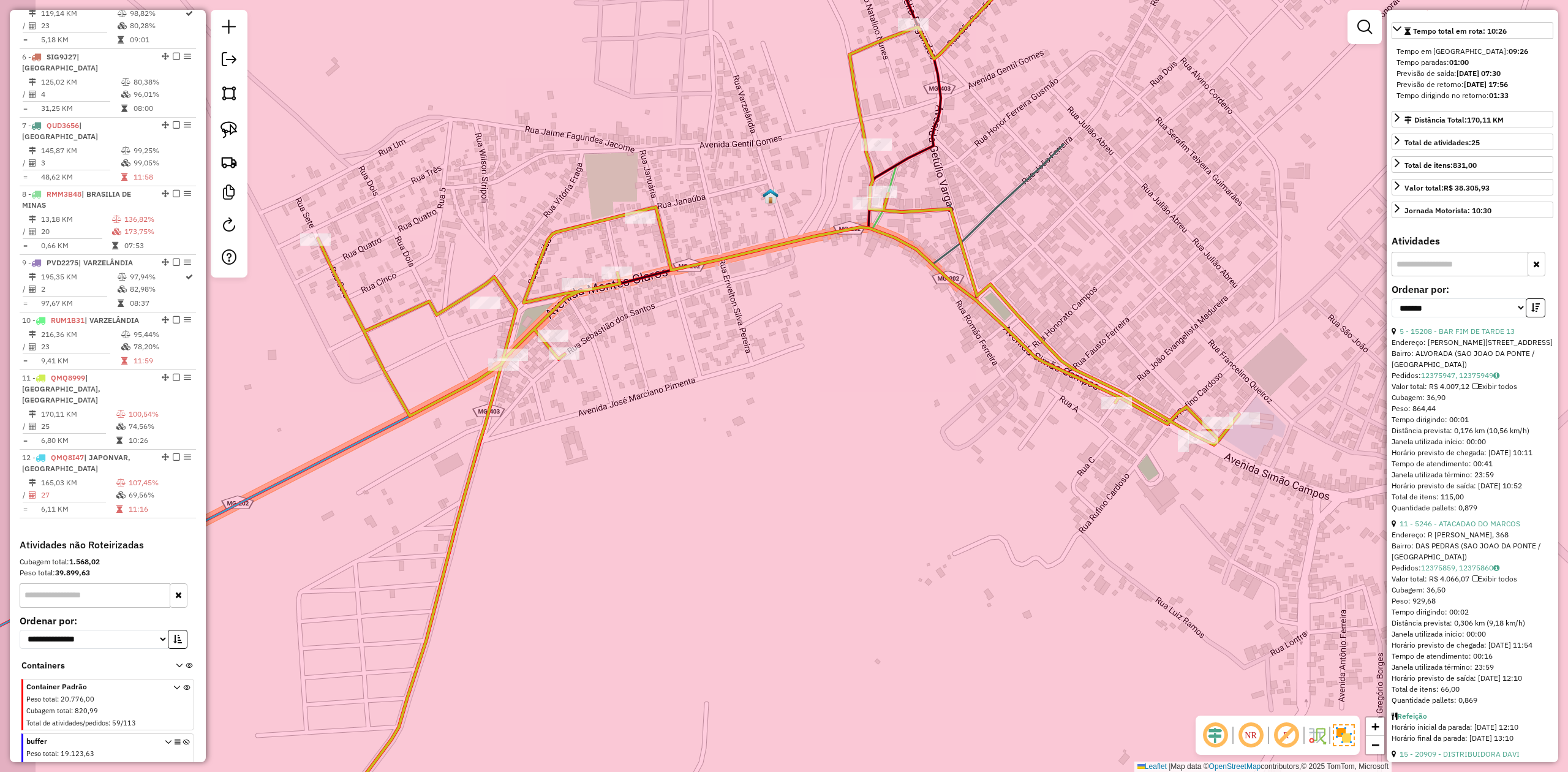
drag, startPoint x: 695, startPoint y: 464, endPoint x: 1059, endPoint y: 369, distance: 376.2
click at [1045, 376] on div "Janela de atendimento Grade de atendimento Capacidade Transportadoras Veículos …" at bounding box center [784, 386] width 1568 height 772
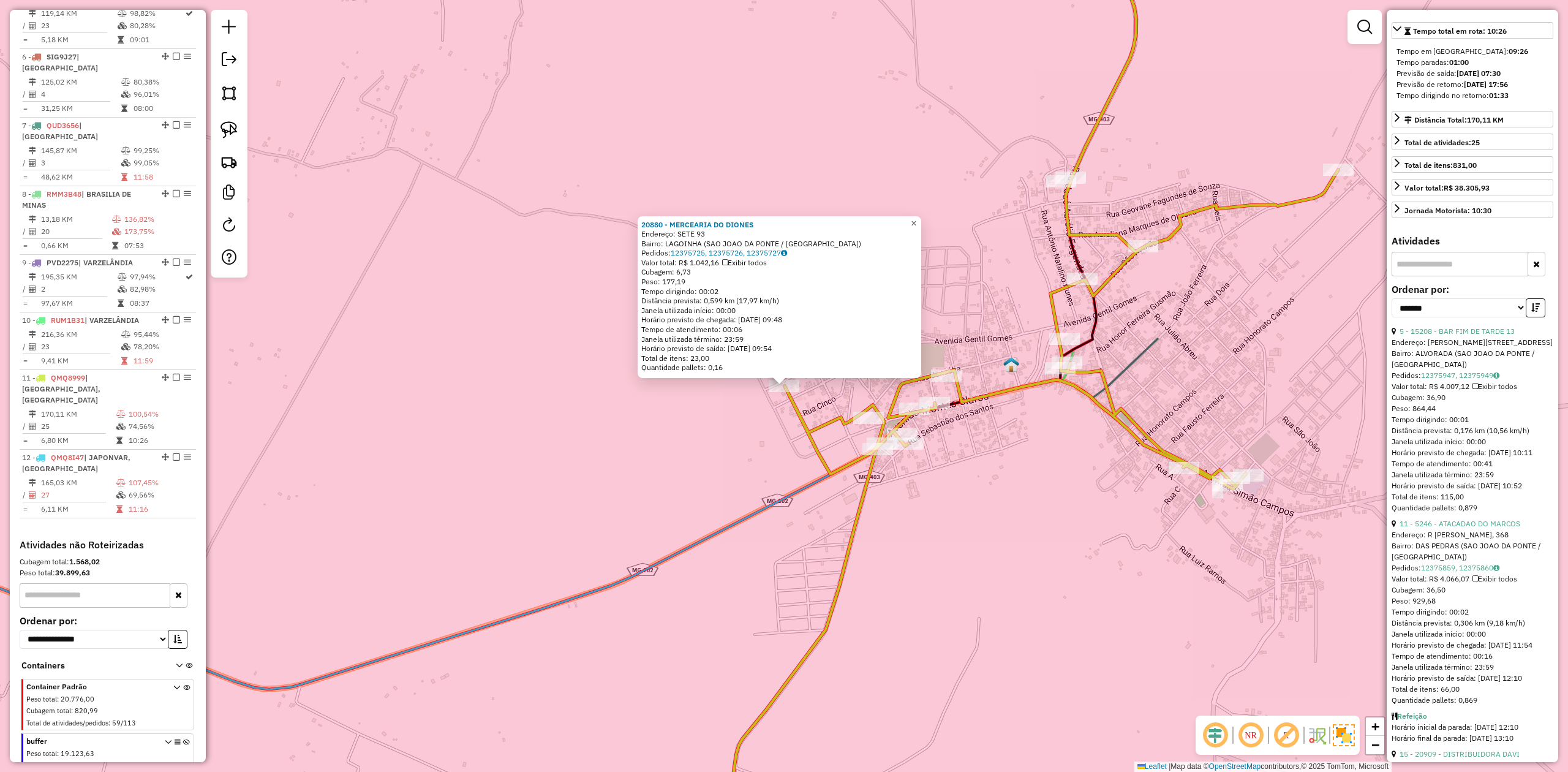
click at [916, 222] on span "×" at bounding box center [913, 223] width 5 height 10
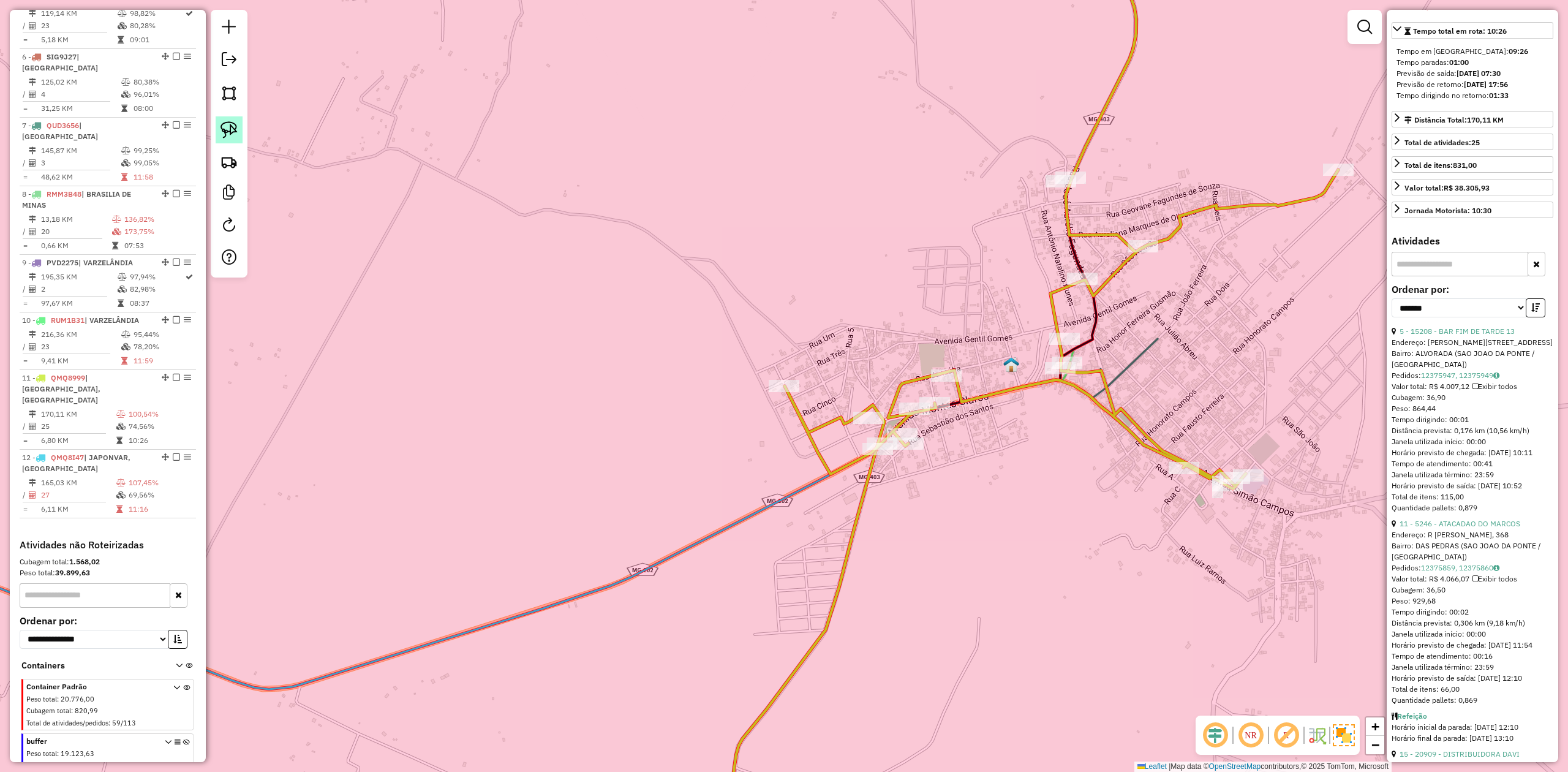
click at [234, 133] on img at bounding box center [228, 130] width 17 height 17
drag, startPoint x: 745, startPoint y: 357, endPoint x: 742, endPoint y: 324, distance: 33.1
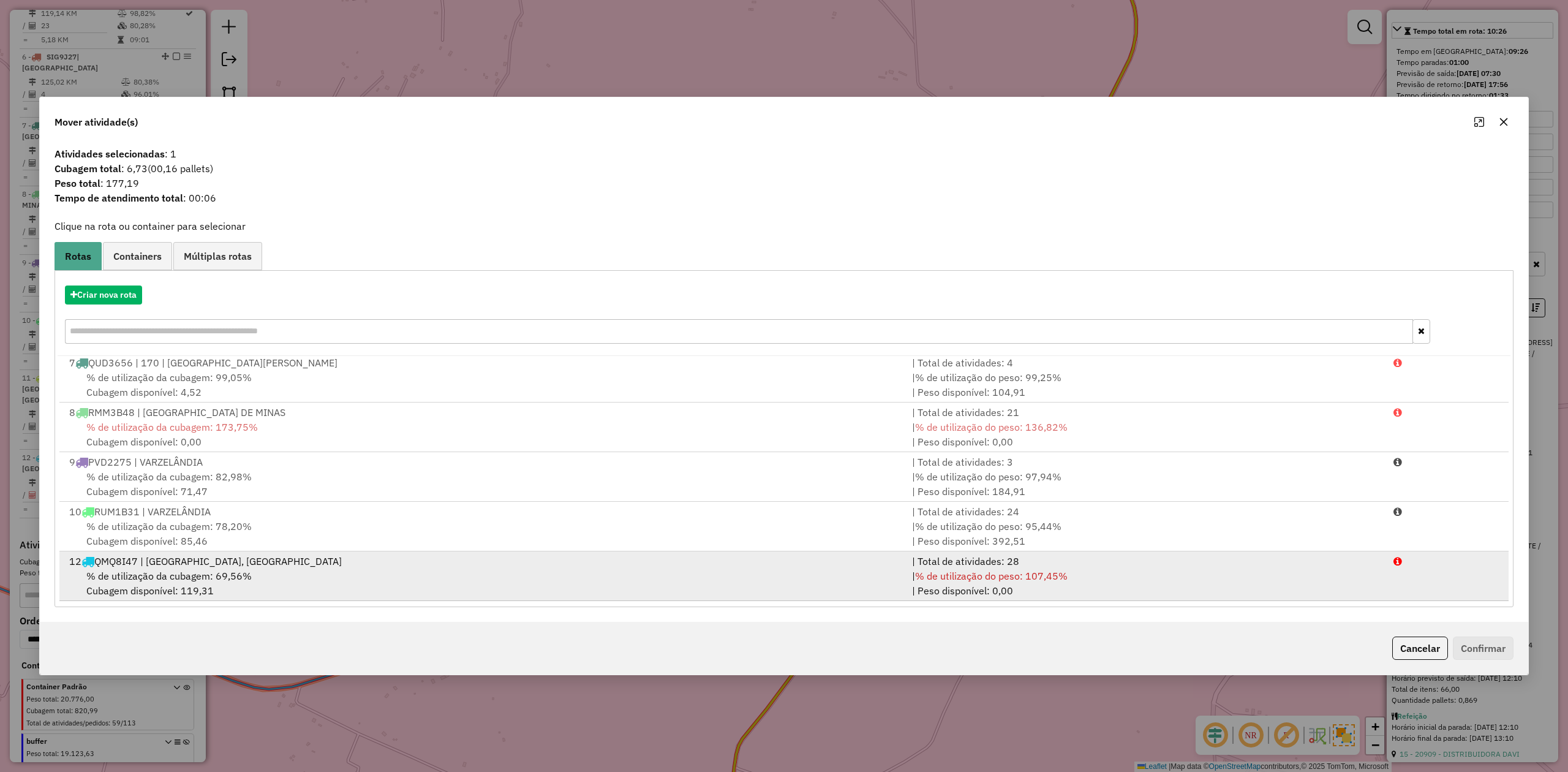
click at [238, 582] on div "% de utilização da cubagem: 69,56% Cubagem disponível: 119,31" at bounding box center [483, 584] width 843 height 30
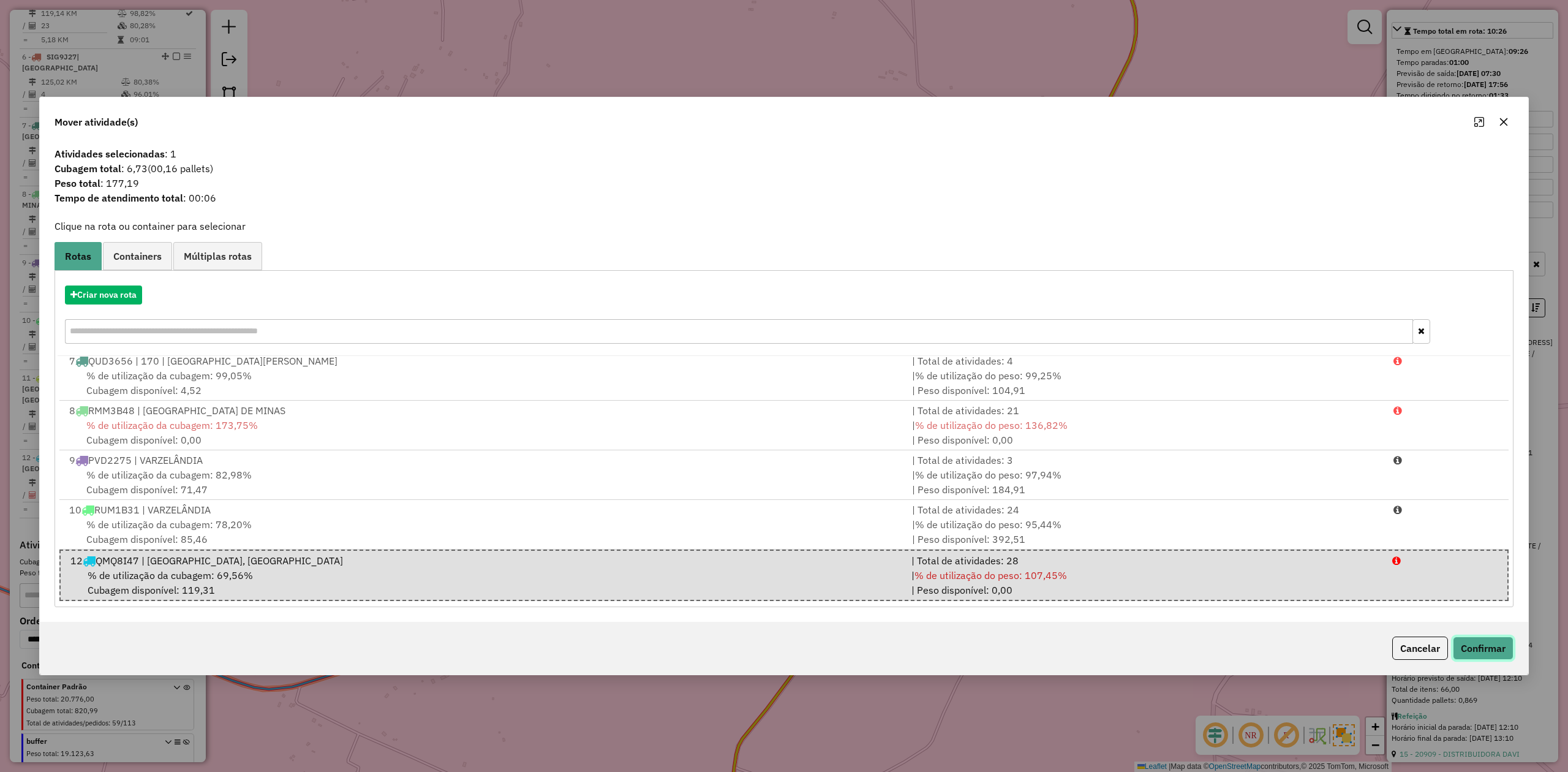
click at [1482, 644] on button "Confirmar" at bounding box center [1483, 647] width 61 height 23
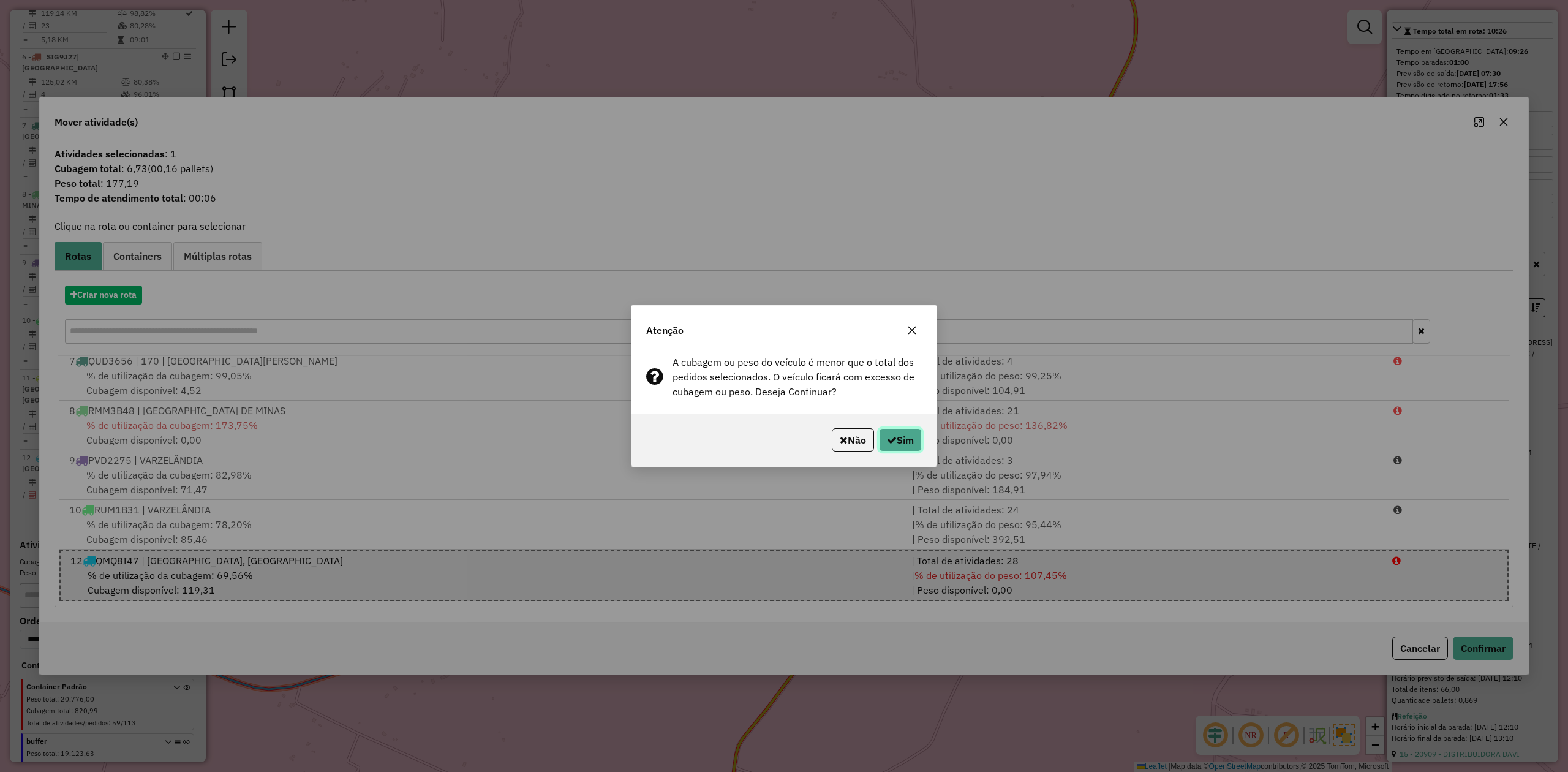
click at [909, 435] on button "Sim" at bounding box center [900, 439] width 43 height 23
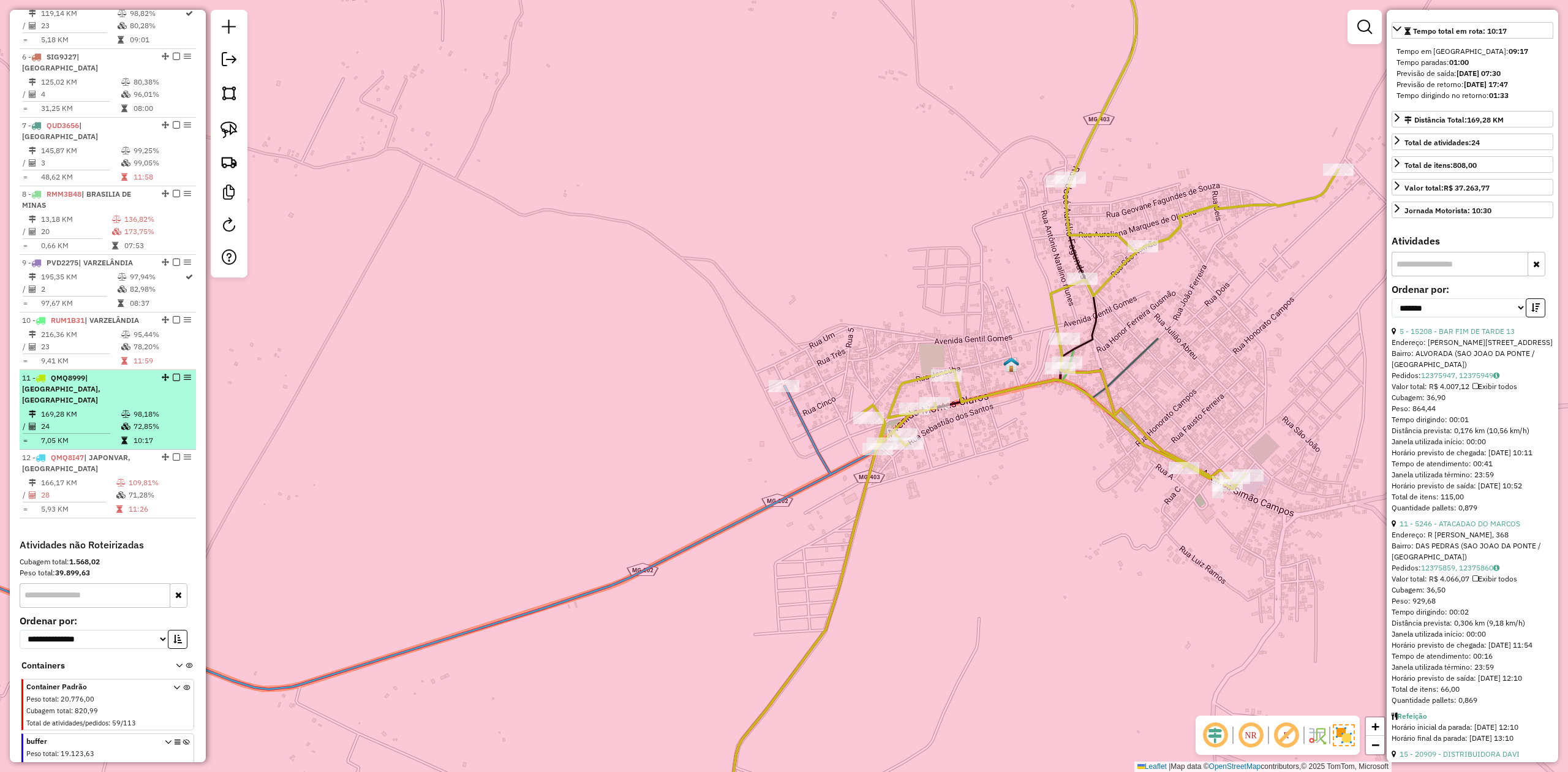
click at [79, 420] on td "24" at bounding box center [81, 426] width 80 height 13
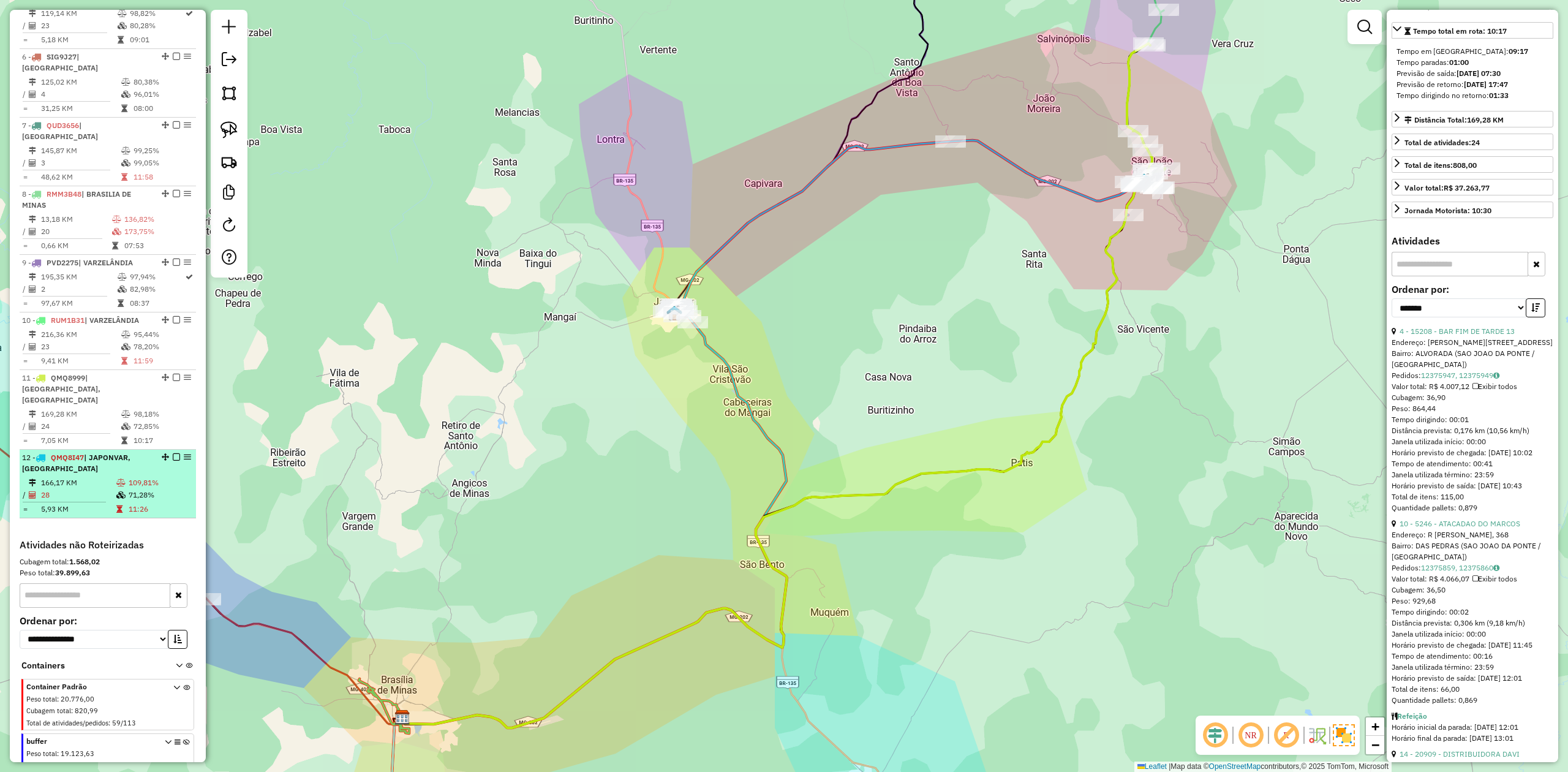
click at [82, 489] on td "28" at bounding box center [79, 495] width 76 height 13
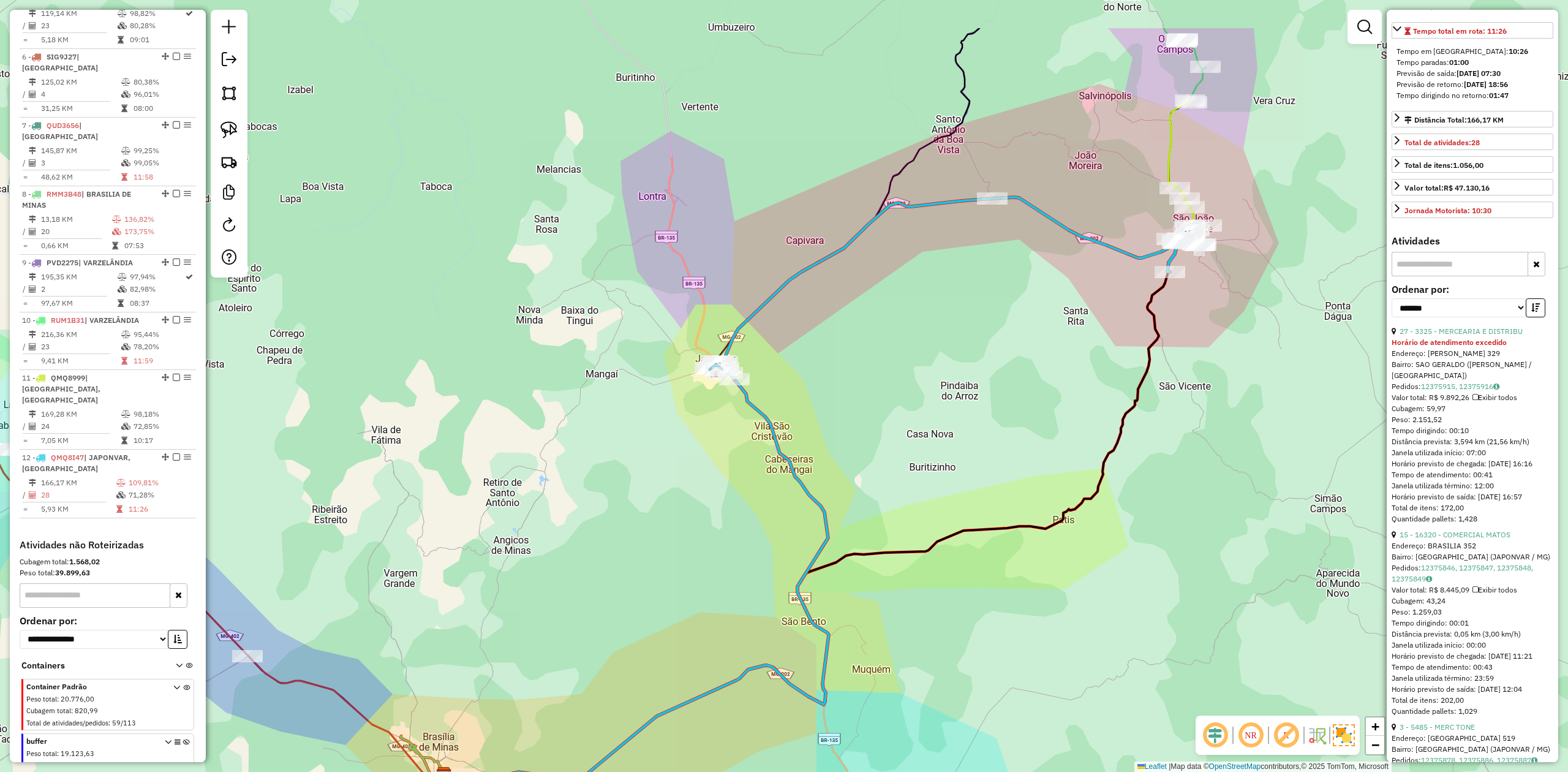
drag, startPoint x: 894, startPoint y: 456, endPoint x: 916, endPoint y: 527, distance: 74.3
click at [912, 526] on div "Janela de atendimento Grade de atendimento Capacidade Transportadoras Veículos …" at bounding box center [784, 386] width 1568 height 772
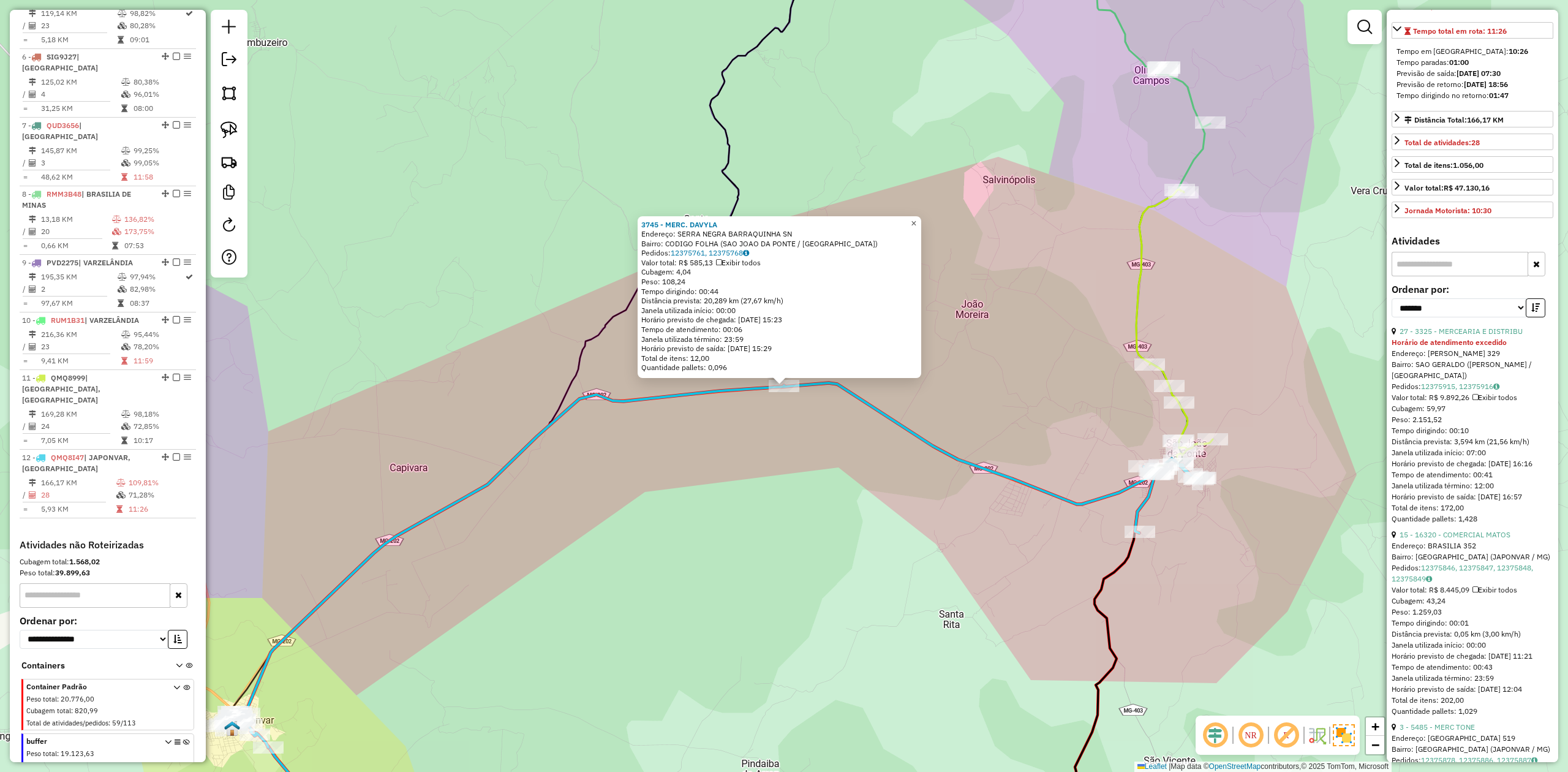
click at [916, 220] on span "×" at bounding box center [913, 223] width 5 height 10
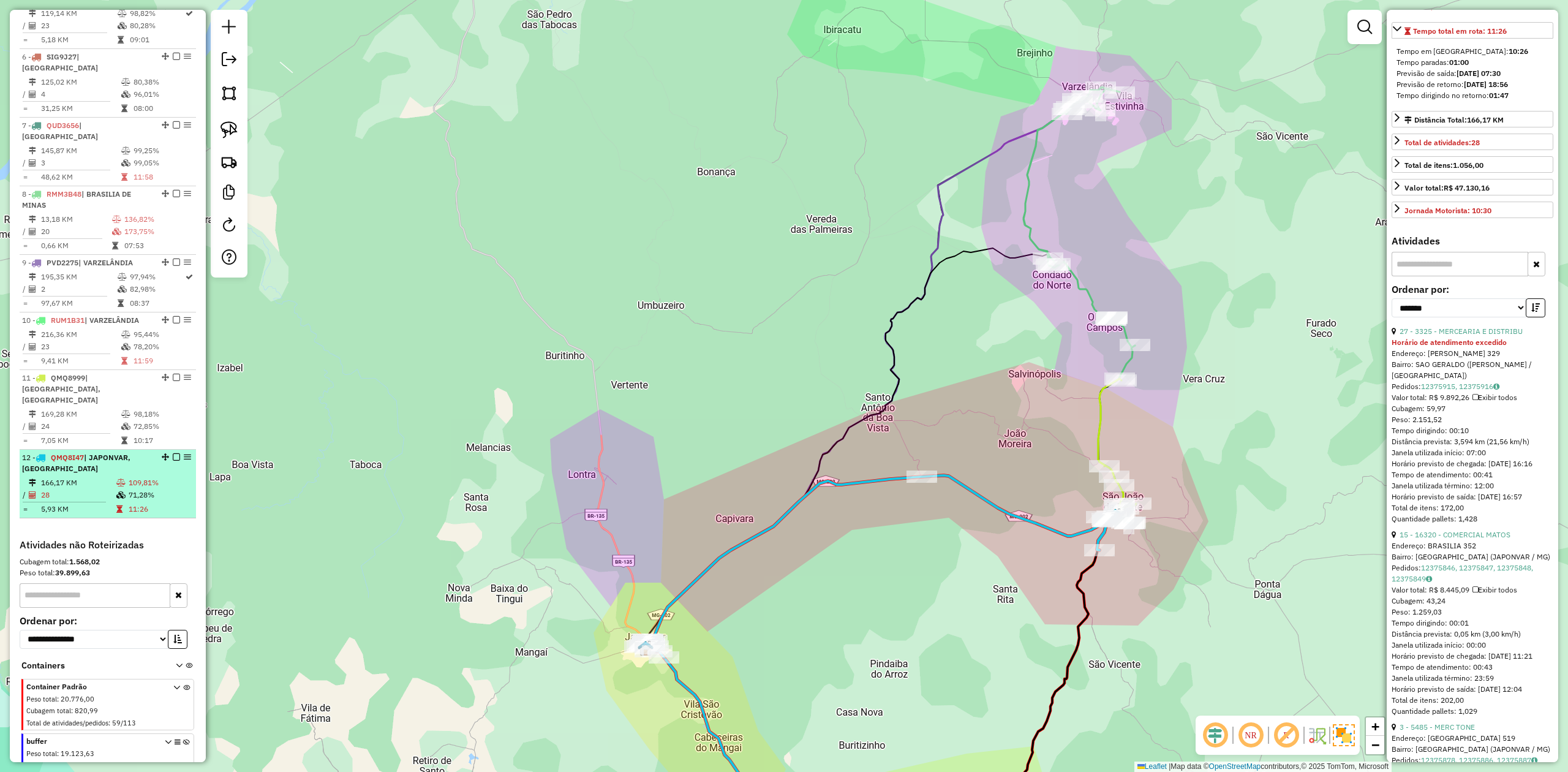
click at [92, 477] on td "166,17 KM" at bounding box center [79, 483] width 76 height 13
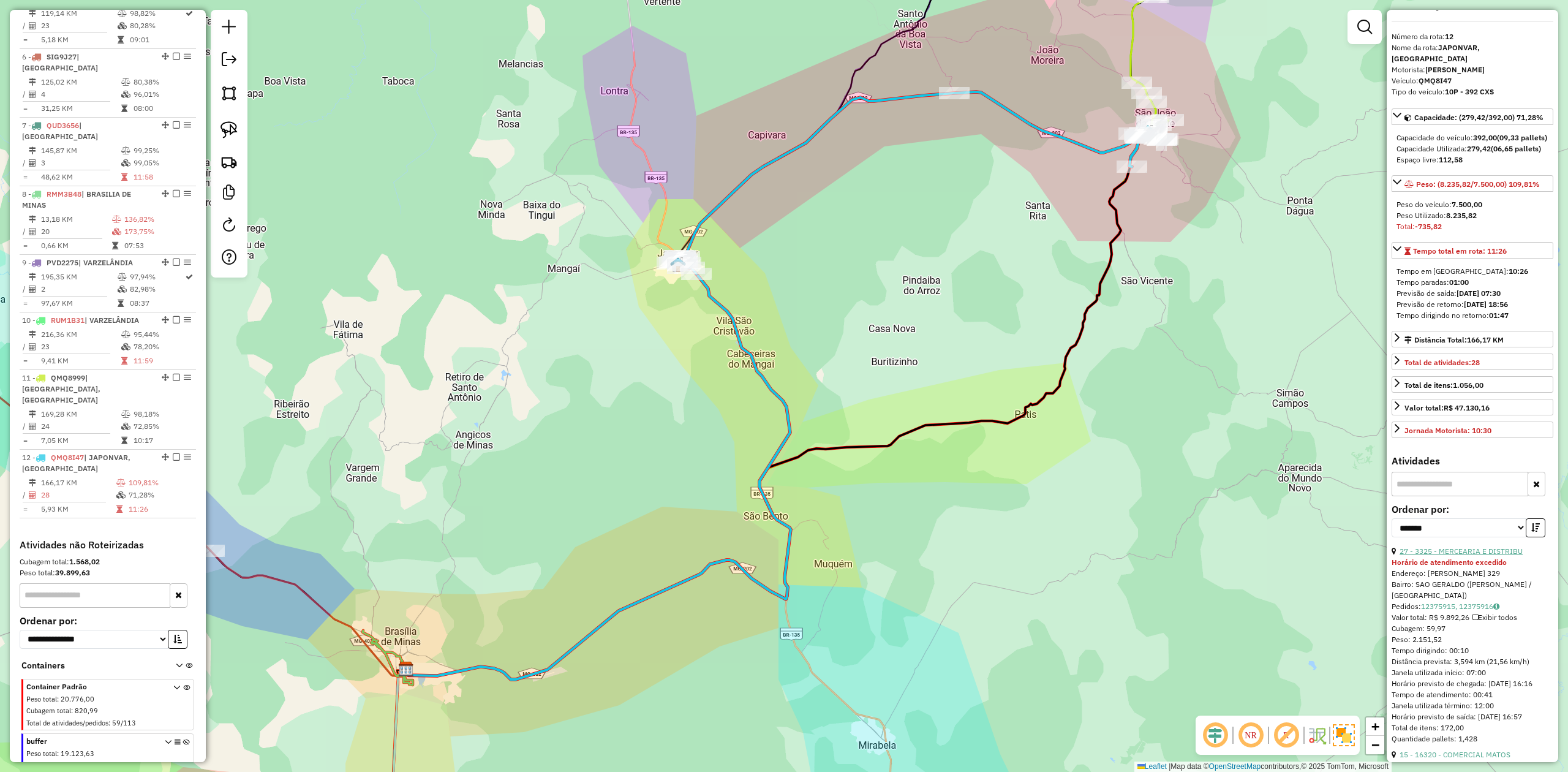
scroll to position [0, 0]
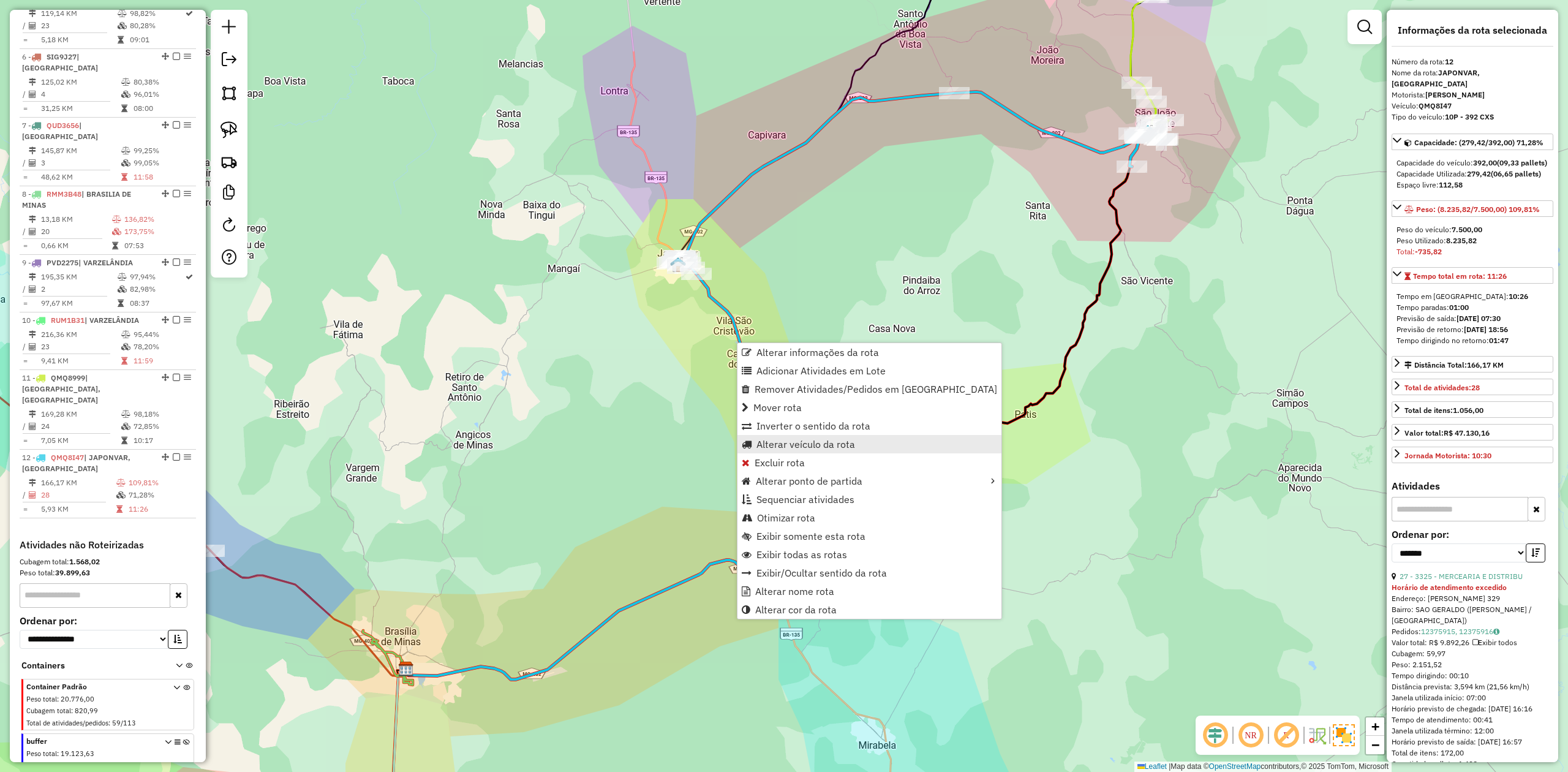
click at [787, 442] on span "Alterar veículo da rota" at bounding box center [805, 443] width 99 height 10
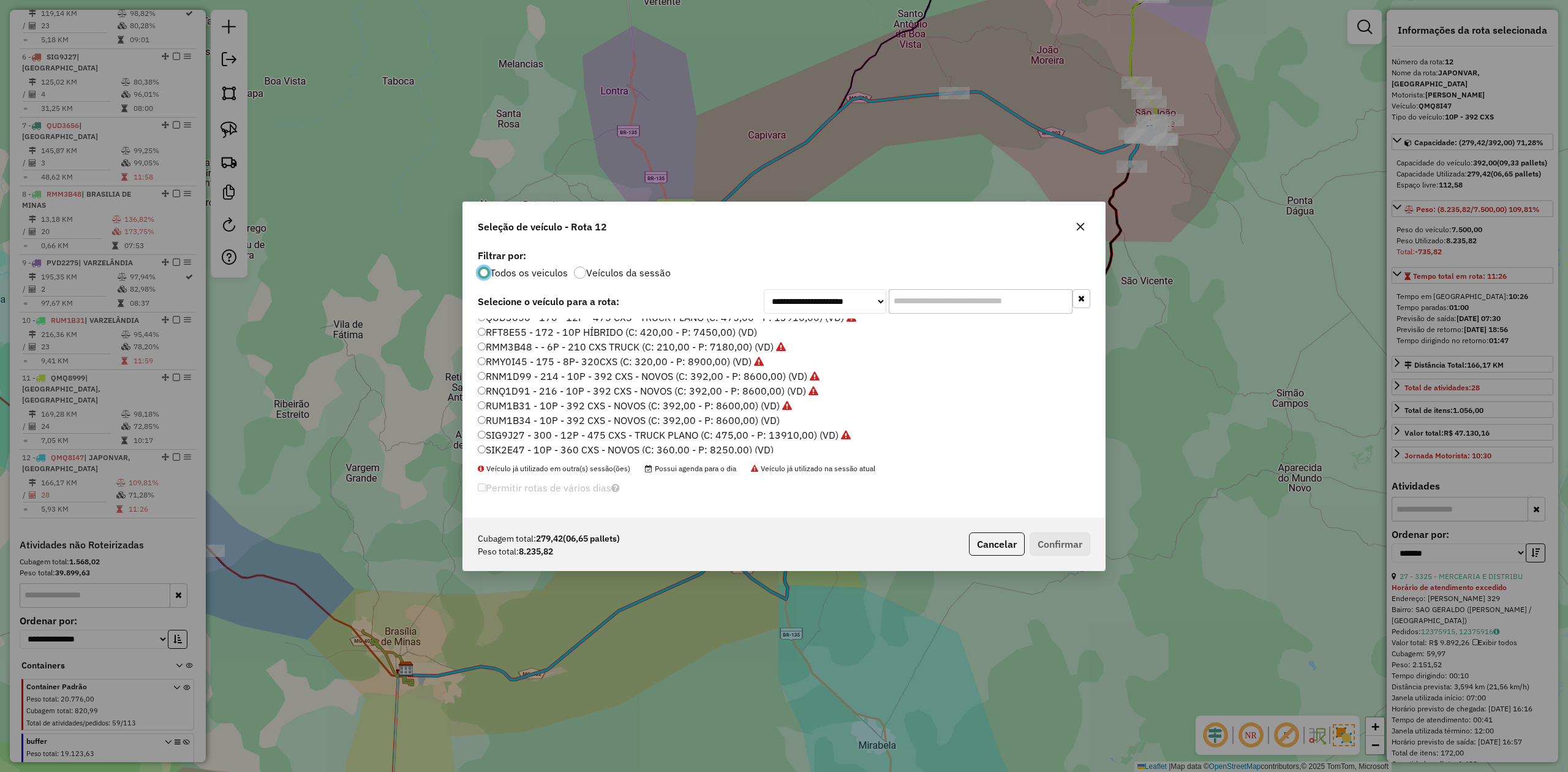
scroll to position [100, 0]
click at [637, 397] on label "RUM1B34 - 10P - 392 CXS - NOVOS (C: 392,00 - P: 8600,00) (VD)" at bounding box center [628, 401] width 302 height 15
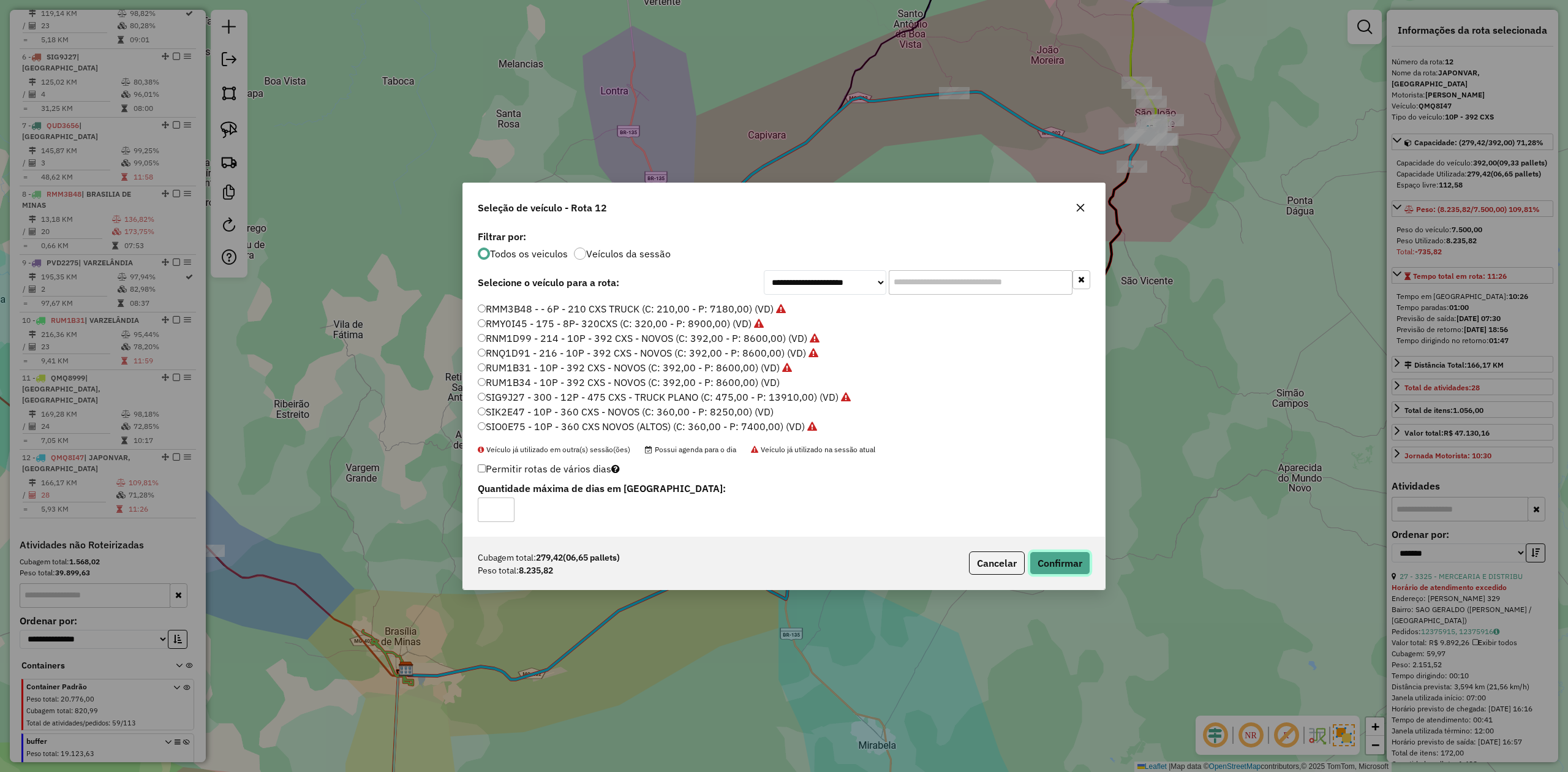
click at [1056, 562] on button "Confirmar" at bounding box center [1060, 563] width 61 height 23
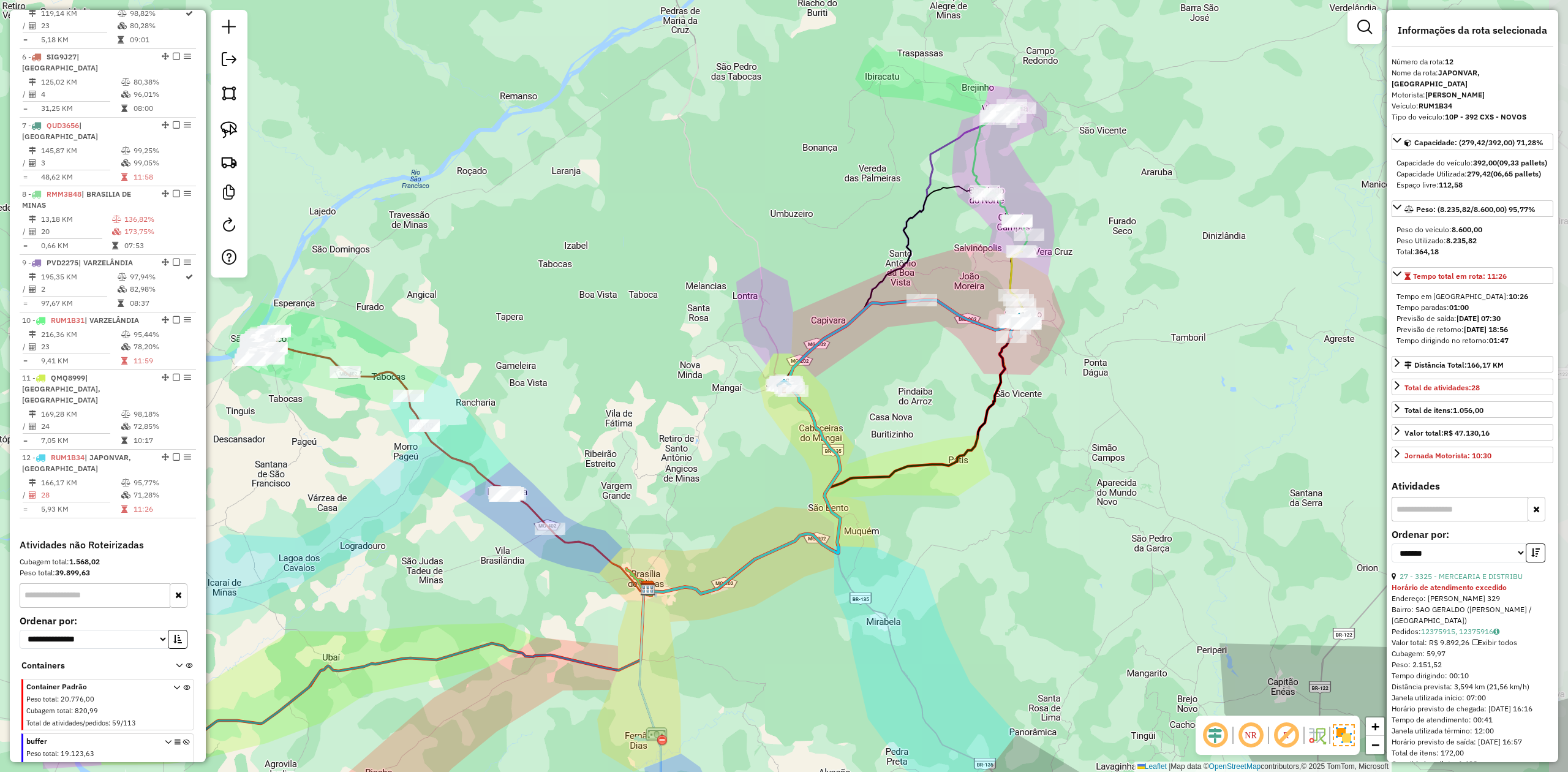
drag, startPoint x: 829, startPoint y: 420, endPoint x: 728, endPoint y: 506, distance: 132.7
click at [729, 506] on div "Janela de atendimento Grade de atendimento Capacidade Transportadoras Veículos …" at bounding box center [784, 386] width 1568 height 772
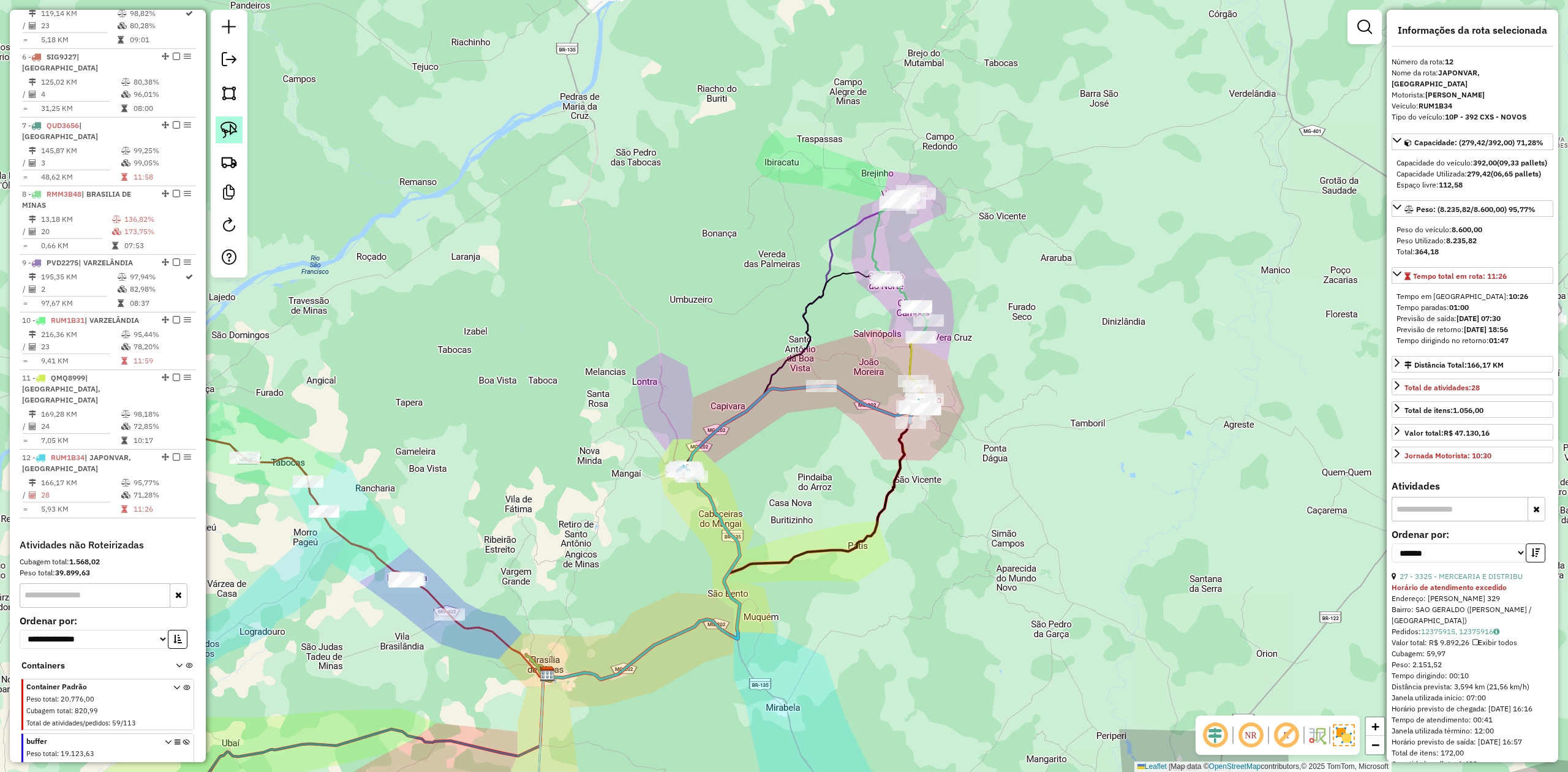
click at [229, 131] on img at bounding box center [228, 130] width 17 height 17
drag, startPoint x: 787, startPoint y: 372, endPoint x: 836, endPoint y: 341, distance: 58.0
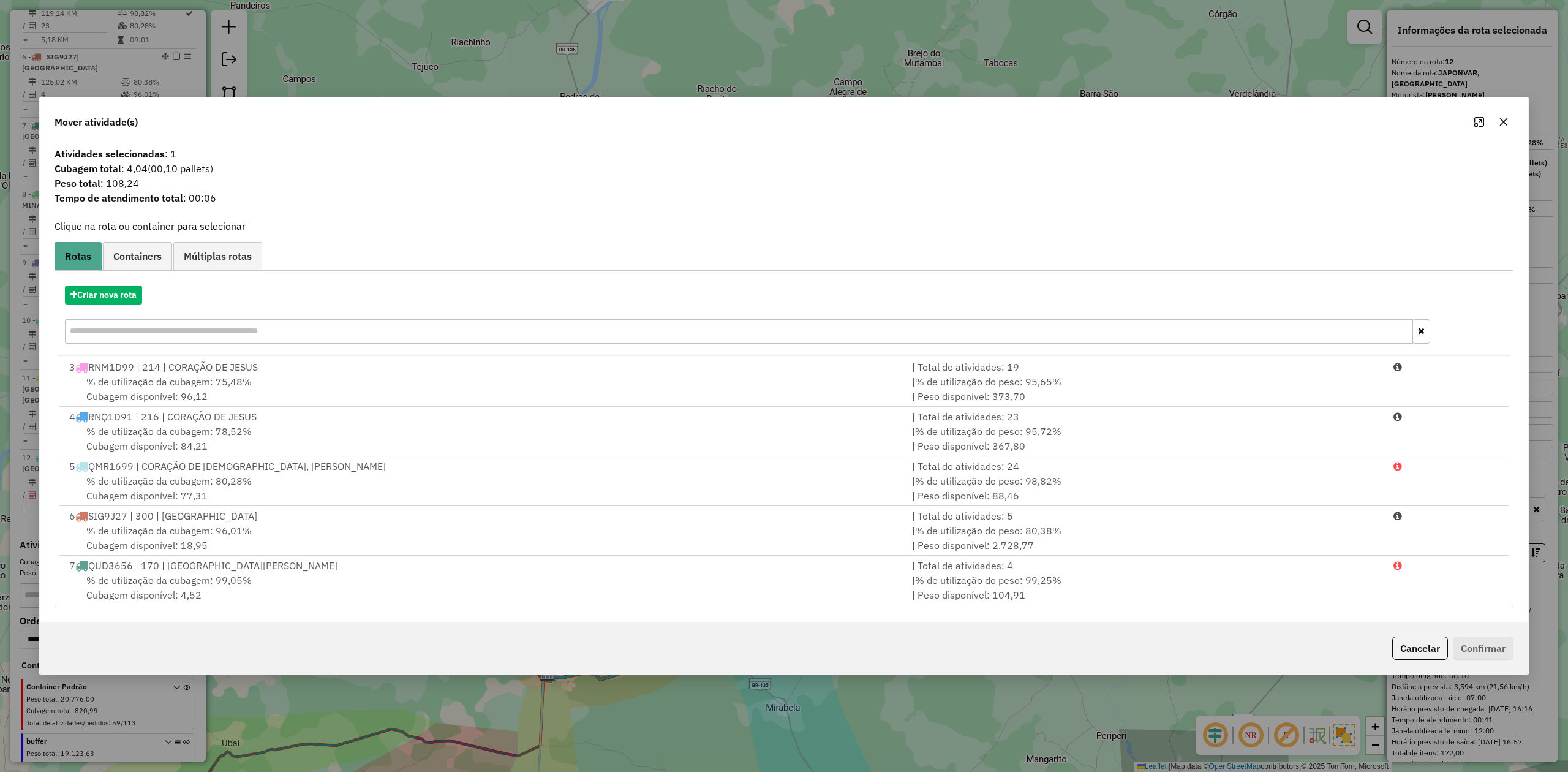
scroll to position [303, 0]
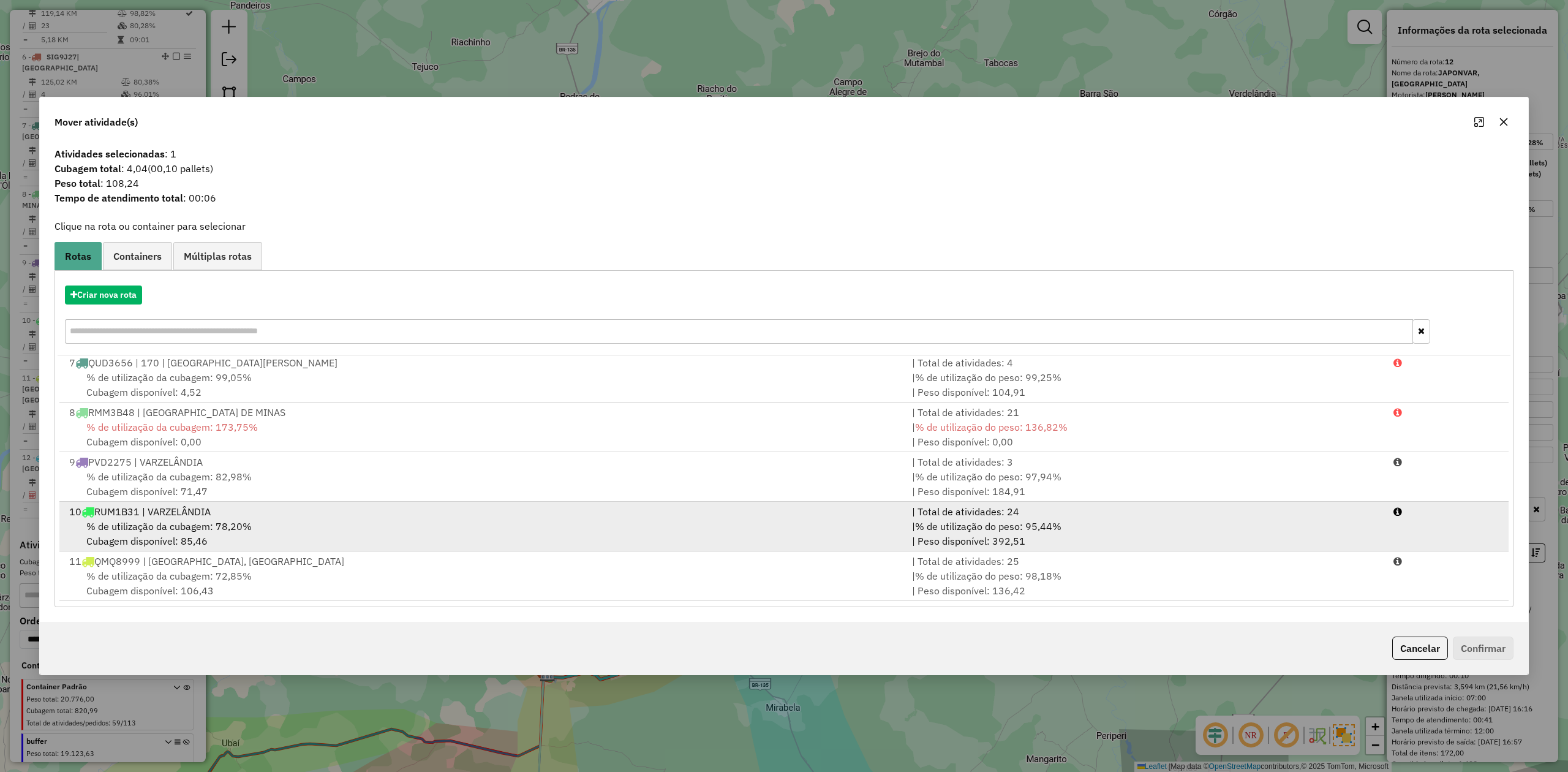
click at [188, 512] on div "10 RUM1B31 | VARZELÂNDIA" at bounding box center [483, 512] width 843 height 15
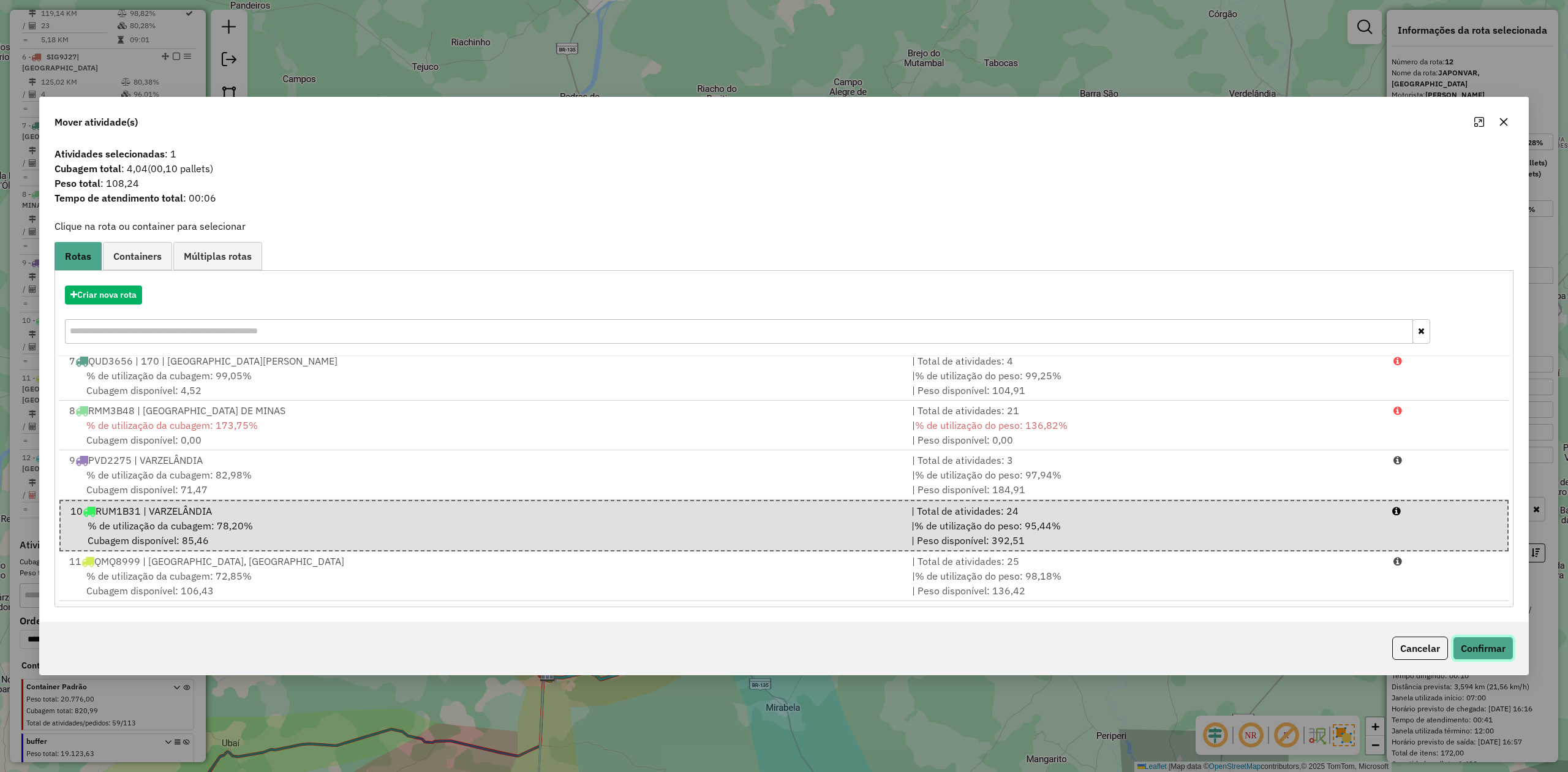
click at [1478, 647] on button "Confirmar" at bounding box center [1483, 647] width 61 height 23
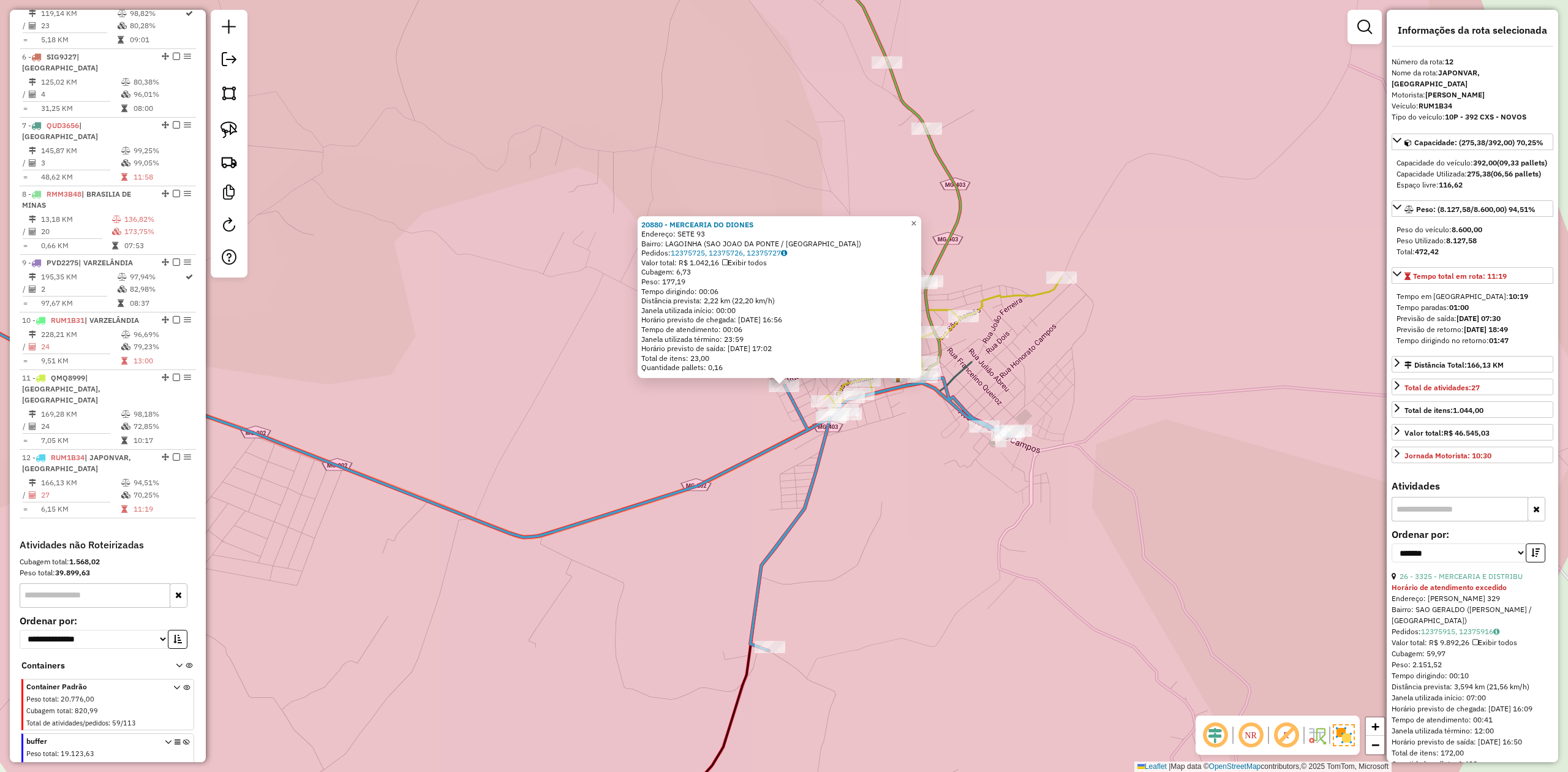
click at [916, 219] on span "×" at bounding box center [913, 223] width 5 height 10
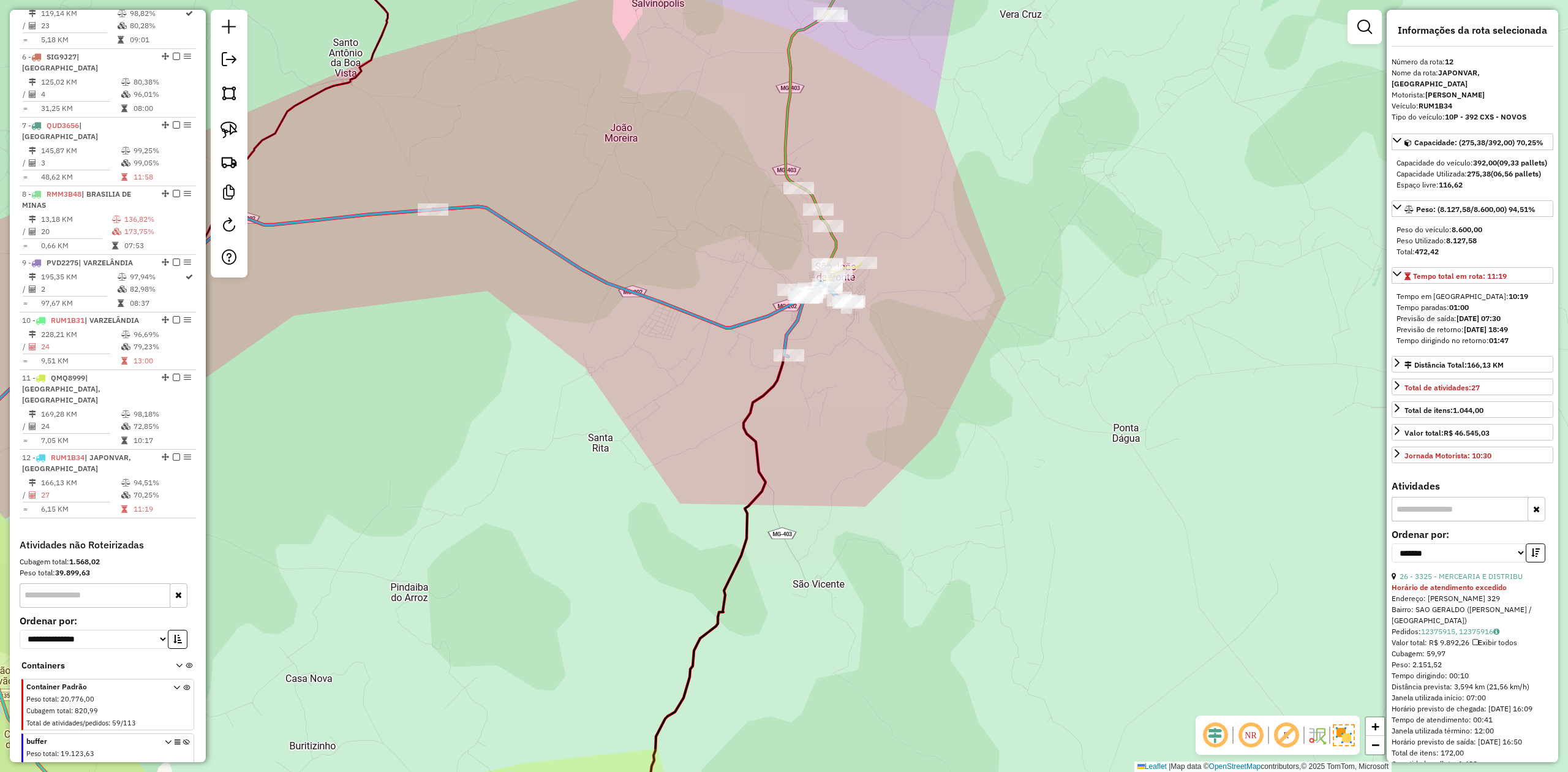
click at [790, 199] on div "Janela de atendimento Grade de atendimento Capacidade Transportadoras Veículos …" at bounding box center [784, 386] width 1568 height 772
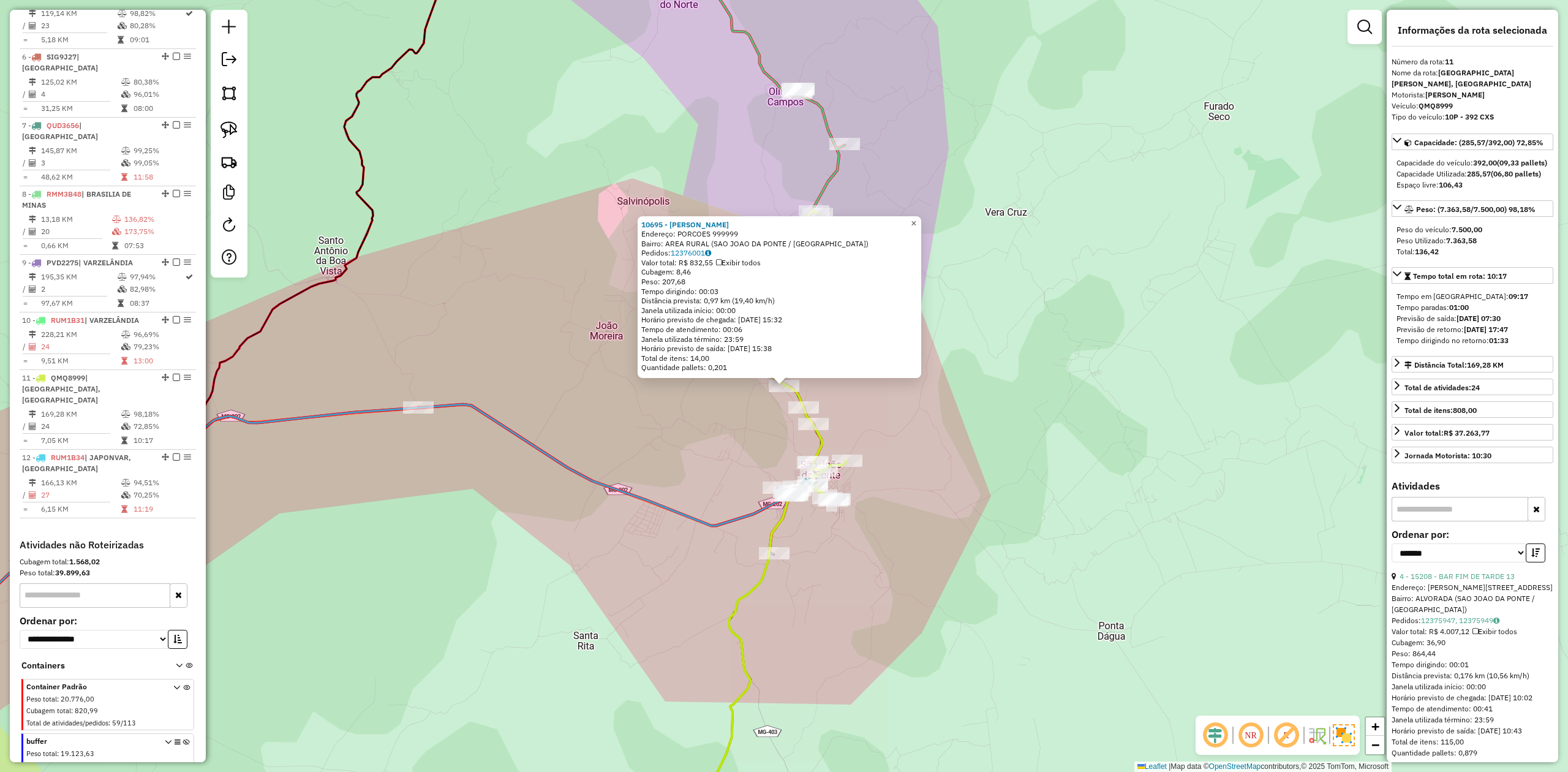
click at [916, 221] on span "×" at bounding box center [913, 223] width 5 height 10
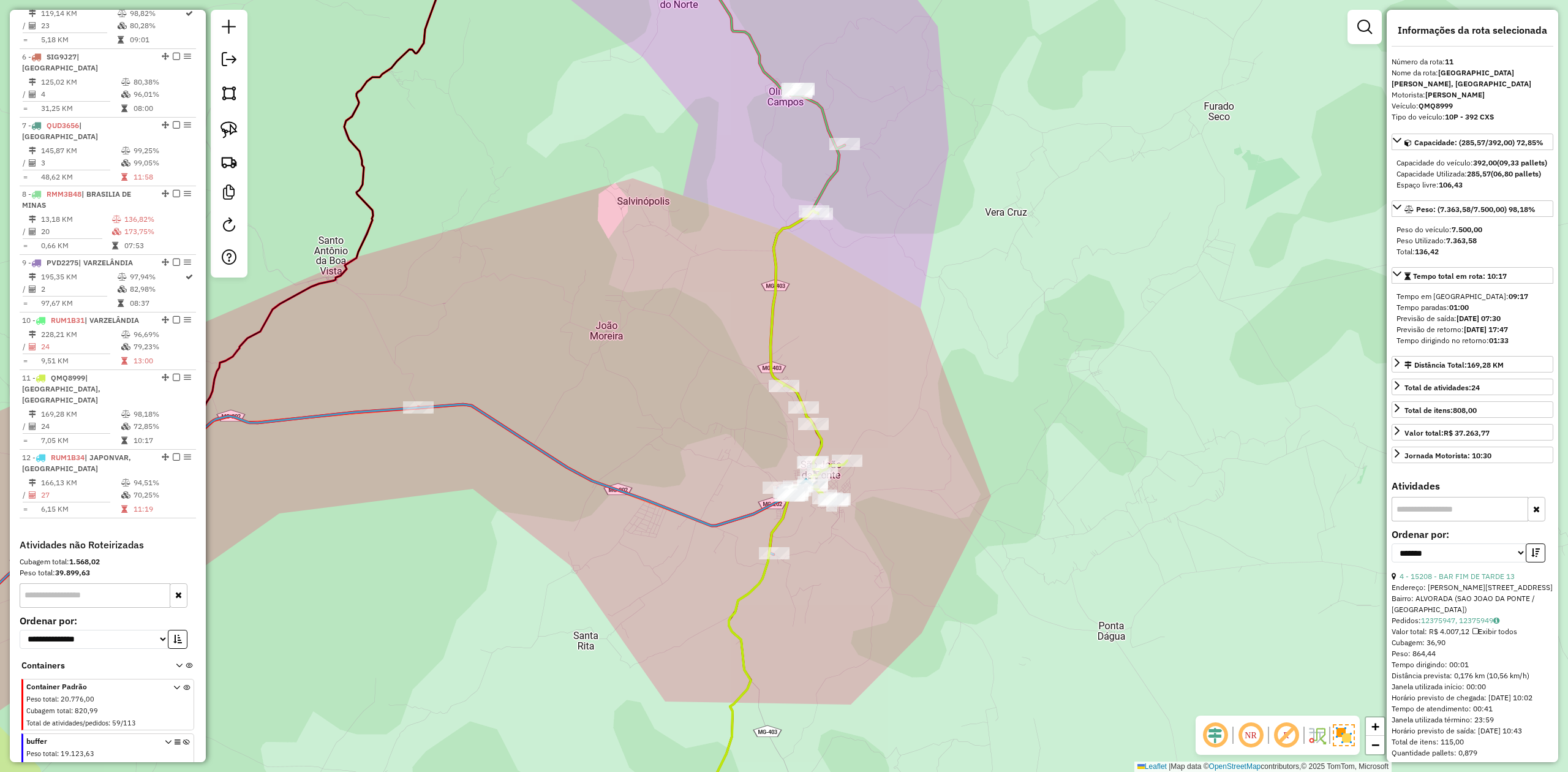
click at [209, 131] on div "Janela de atendimento Grade de atendimento Capacidade Transportadoras Veículos …" at bounding box center [784, 386] width 1568 height 772
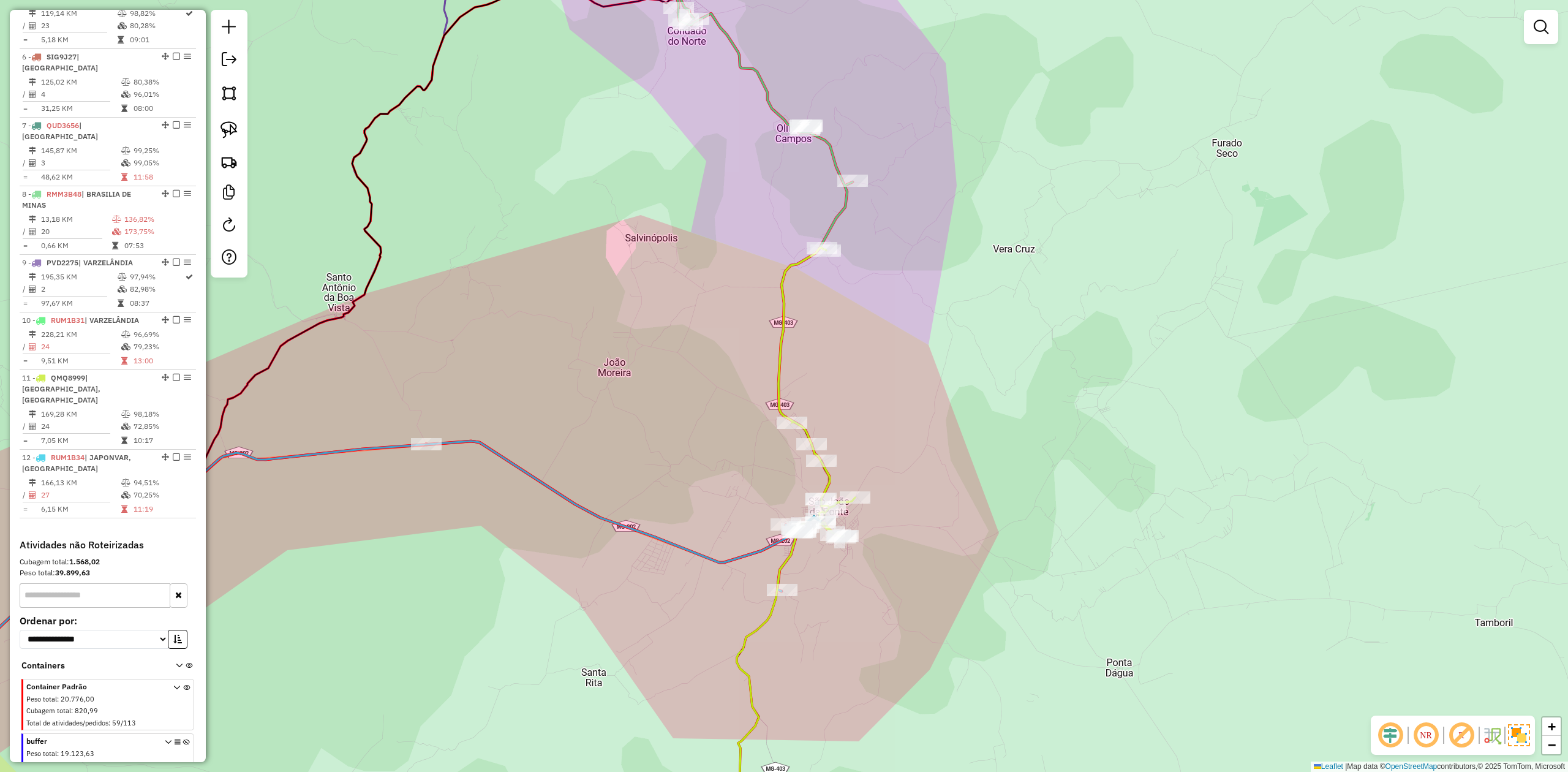
drag, startPoint x: 752, startPoint y: 363, endPoint x: 728, endPoint y: 326, distance: 44.1
click at [728, 326] on div "Janela de atendimento Grade de atendimento Capacidade Transportadoras Veículos …" at bounding box center [784, 386] width 1568 height 772
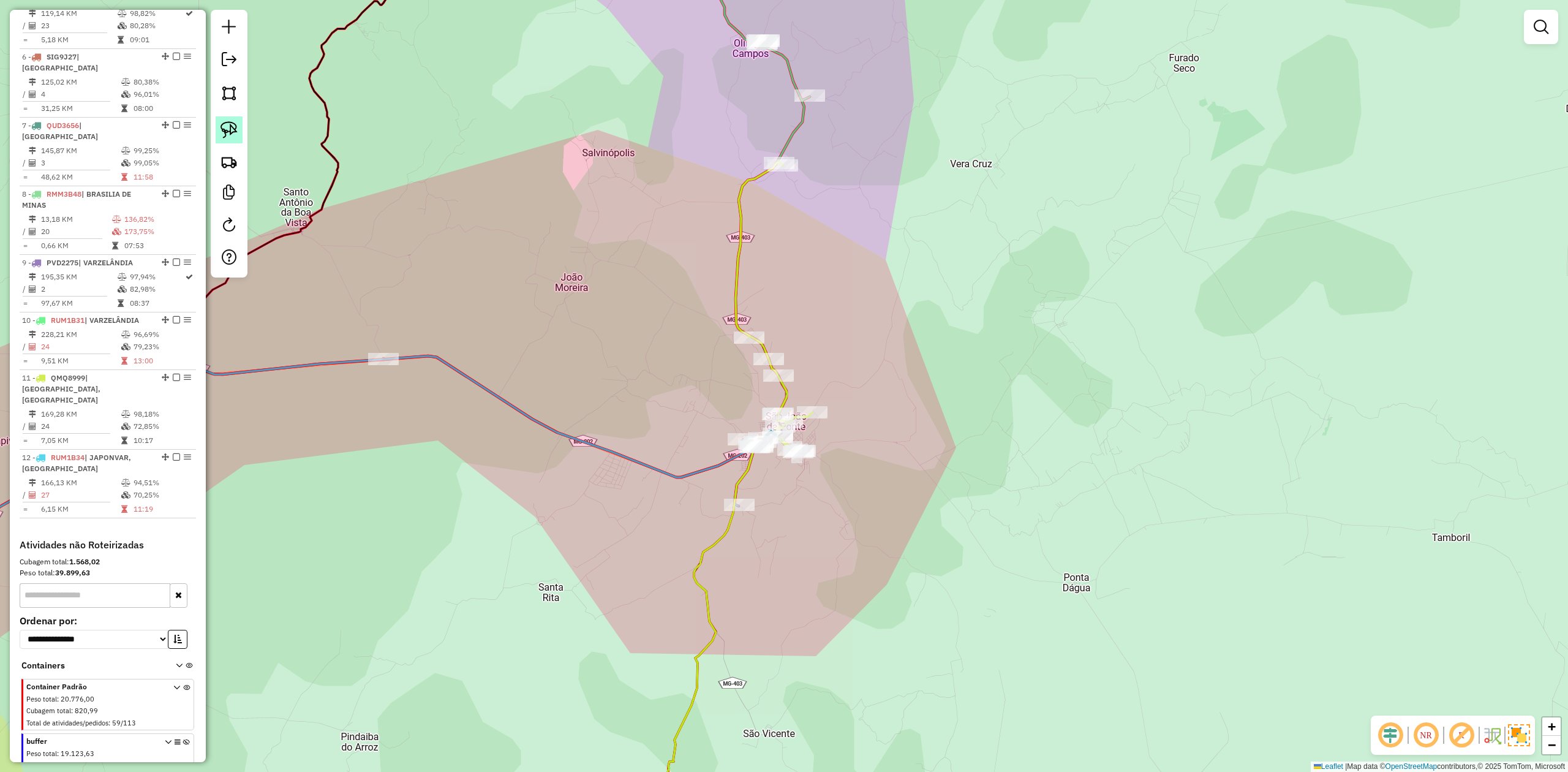
click at [221, 131] on img at bounding box center [228, 130] width 17 height 17
drag, startPoint x: 721, startPoint y: 334, endPoint x: 749, endPoint y: 291, distance: 51.3
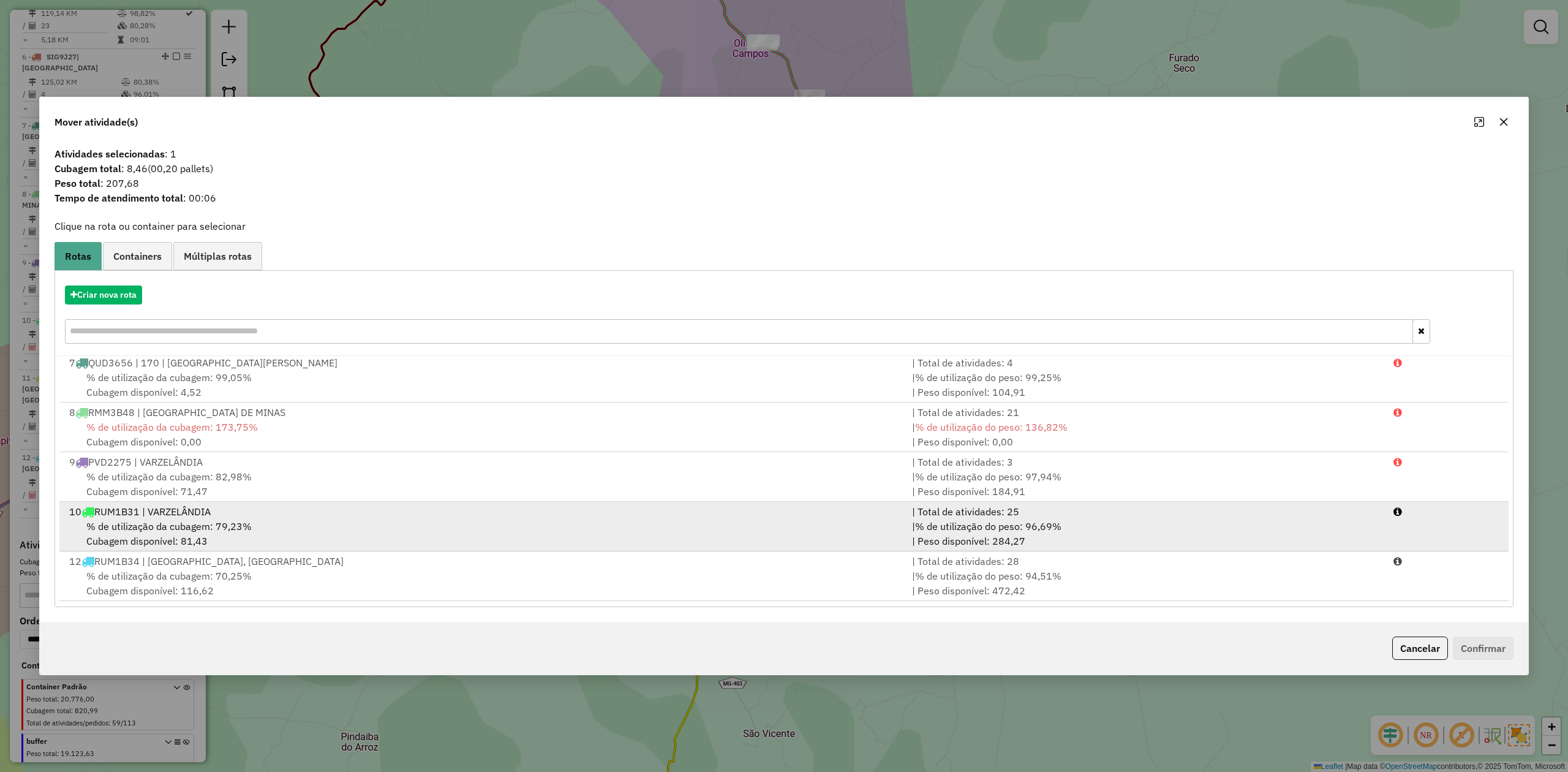
click at [142, 509] on div "10 RUM1B31 | VARZELÂNDIA" at bounding box center [483, 512] width 843 height 15
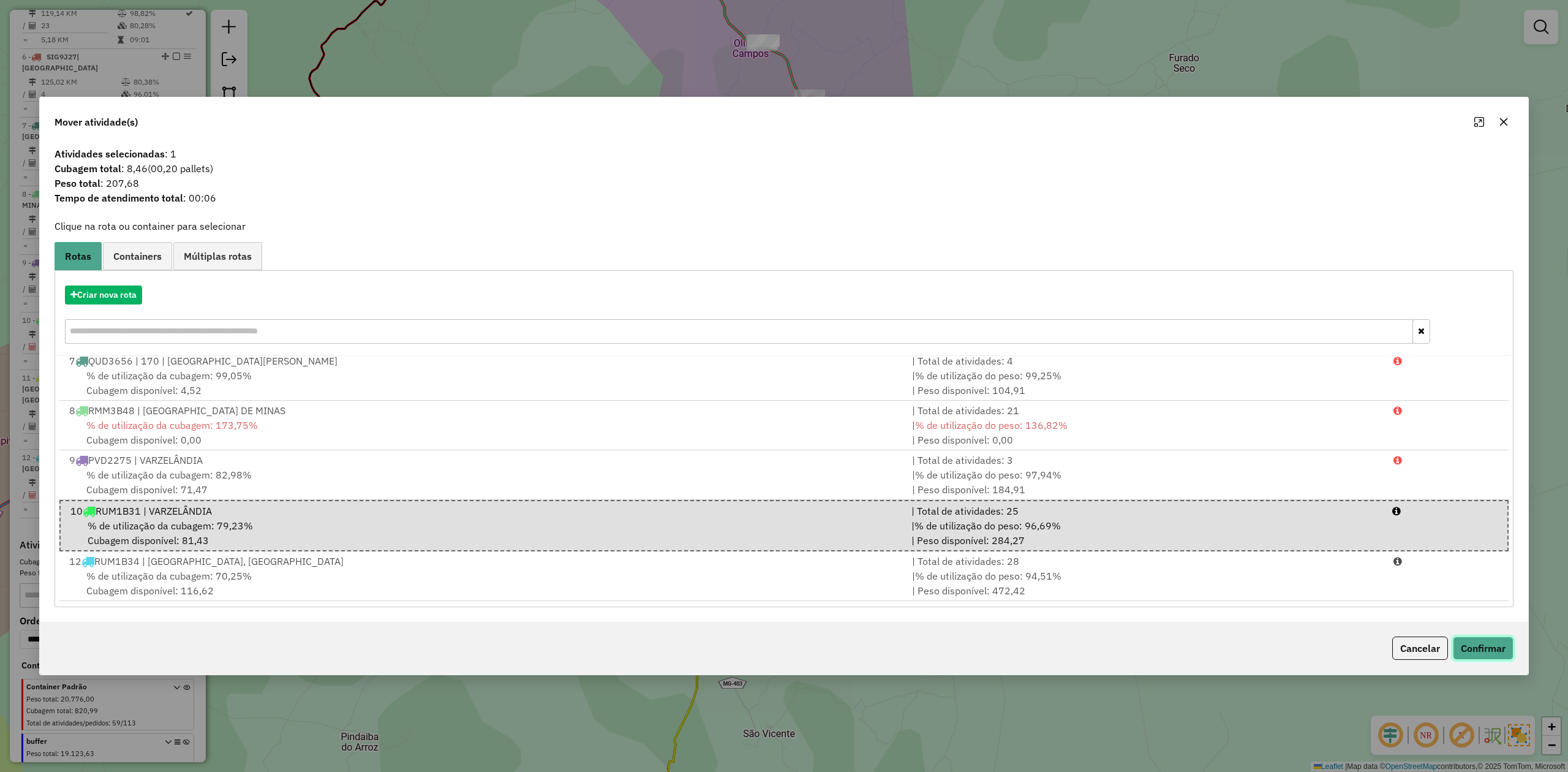
click at [1481, 647] on button "Confirmar" at bounding box center [1483, 647] width 61 height 23
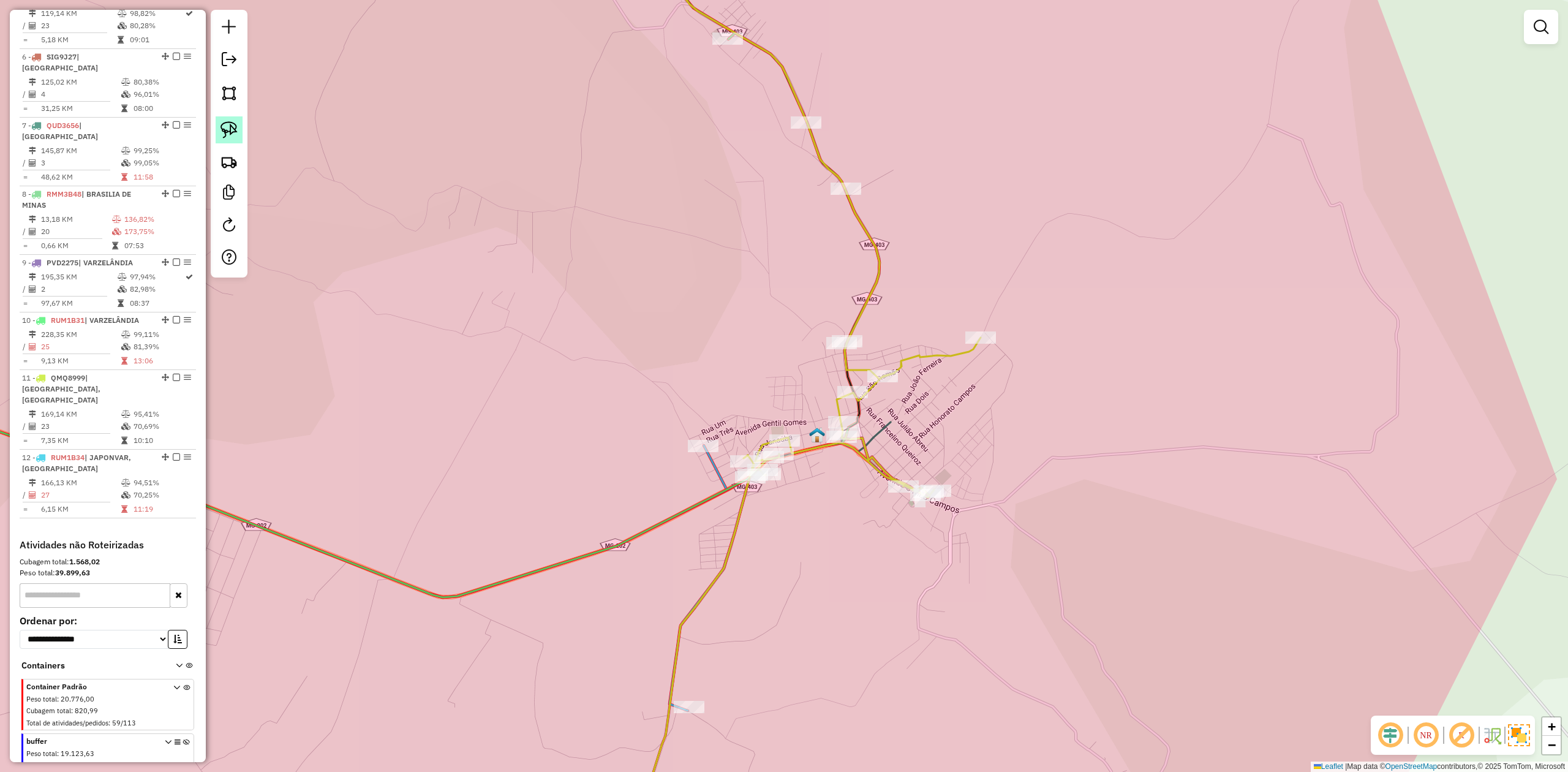
click at [231, 128] on img at bounding box center [228, 130] width 17 height 17
drag, startPoint x: 678, startPoint y: 418, endPoint x: 704, endPoint y: 412, distance: 26.7
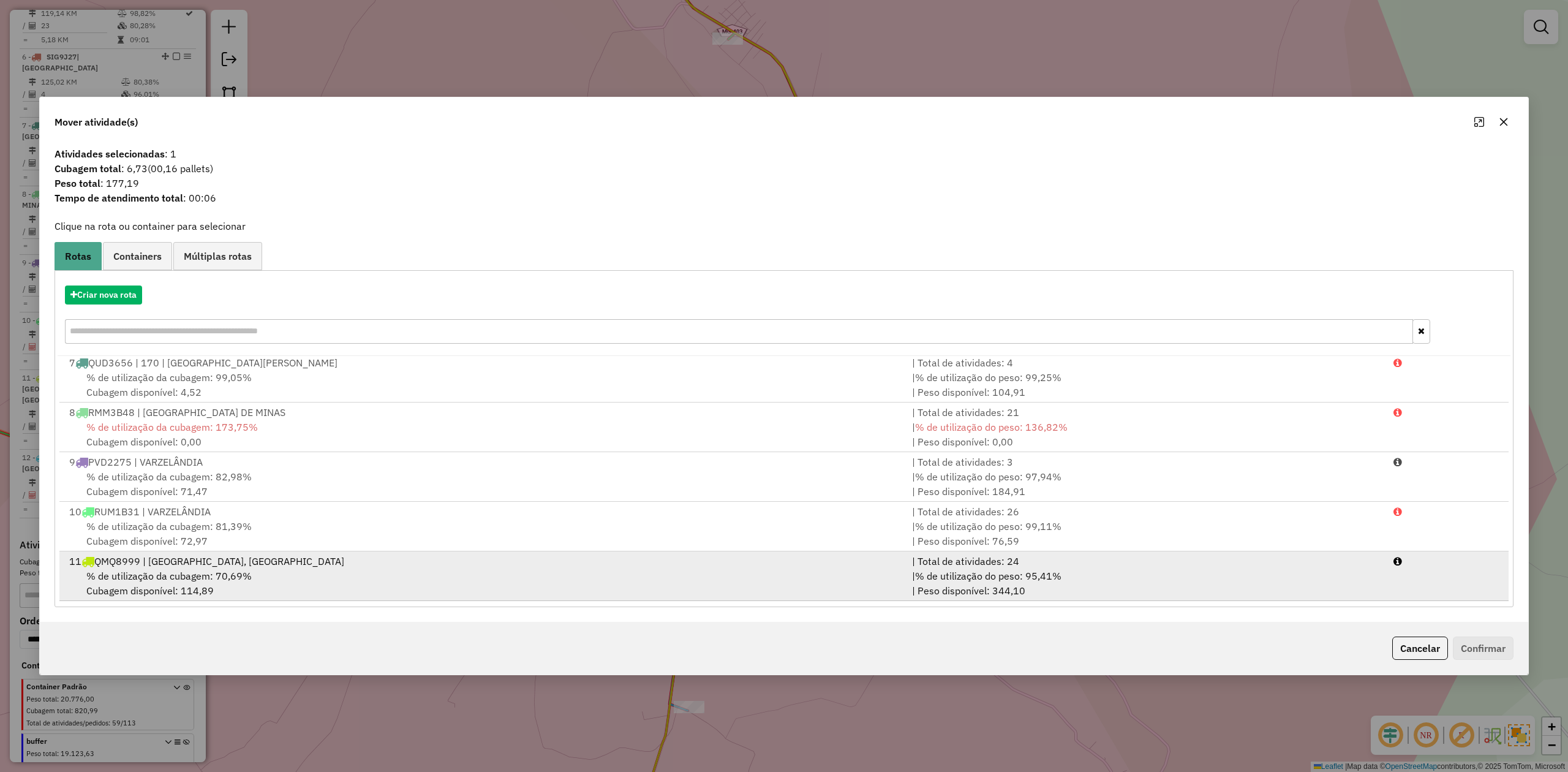
click at [180, 570] on span "% de utilização da cubagem: 70,69%" at bounding box center [168, 575] width 165 height 13
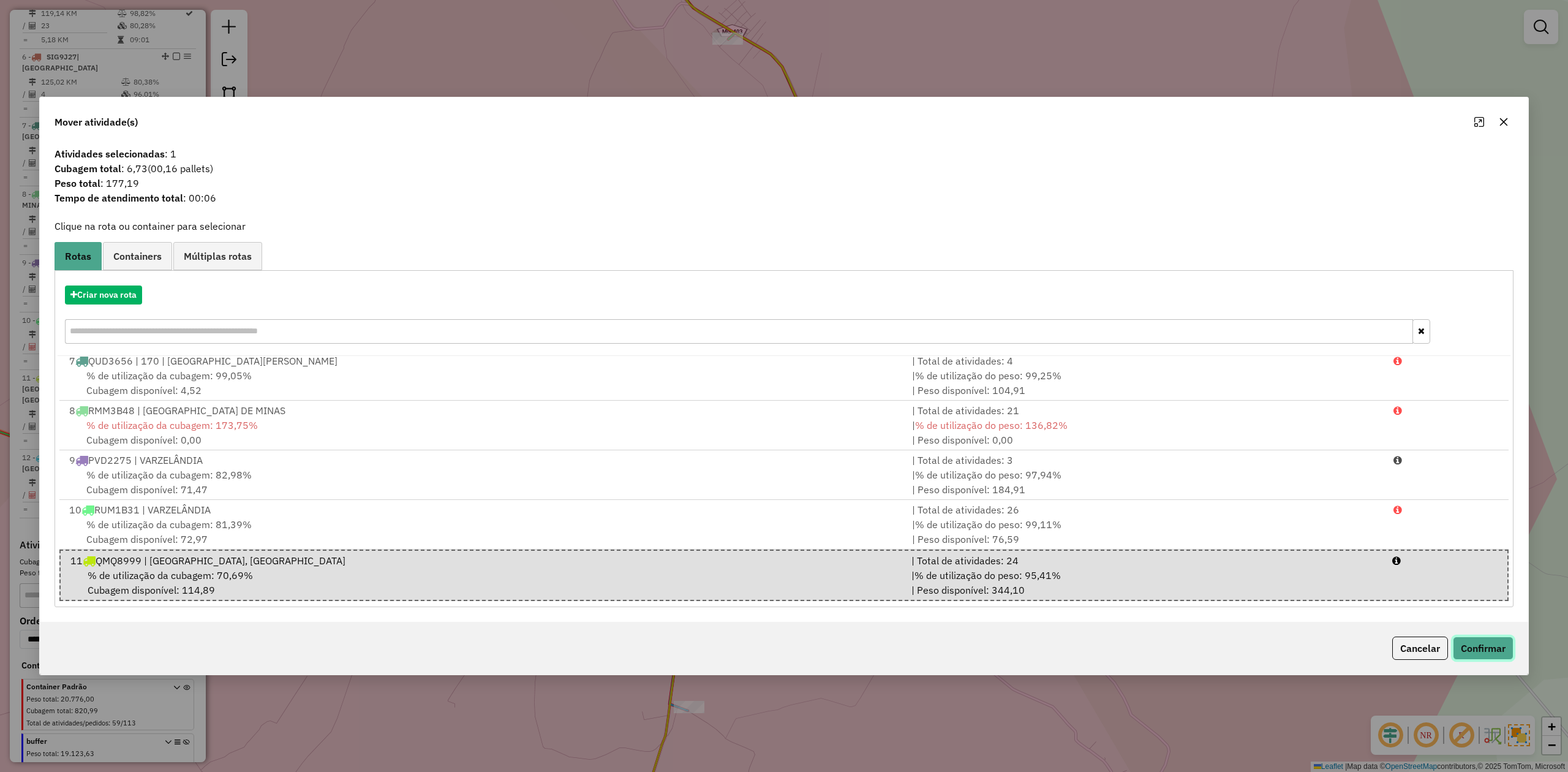
click at [1492, 647] on button "Confirmar" at bounding box center [1483, 647] width 61 height 23
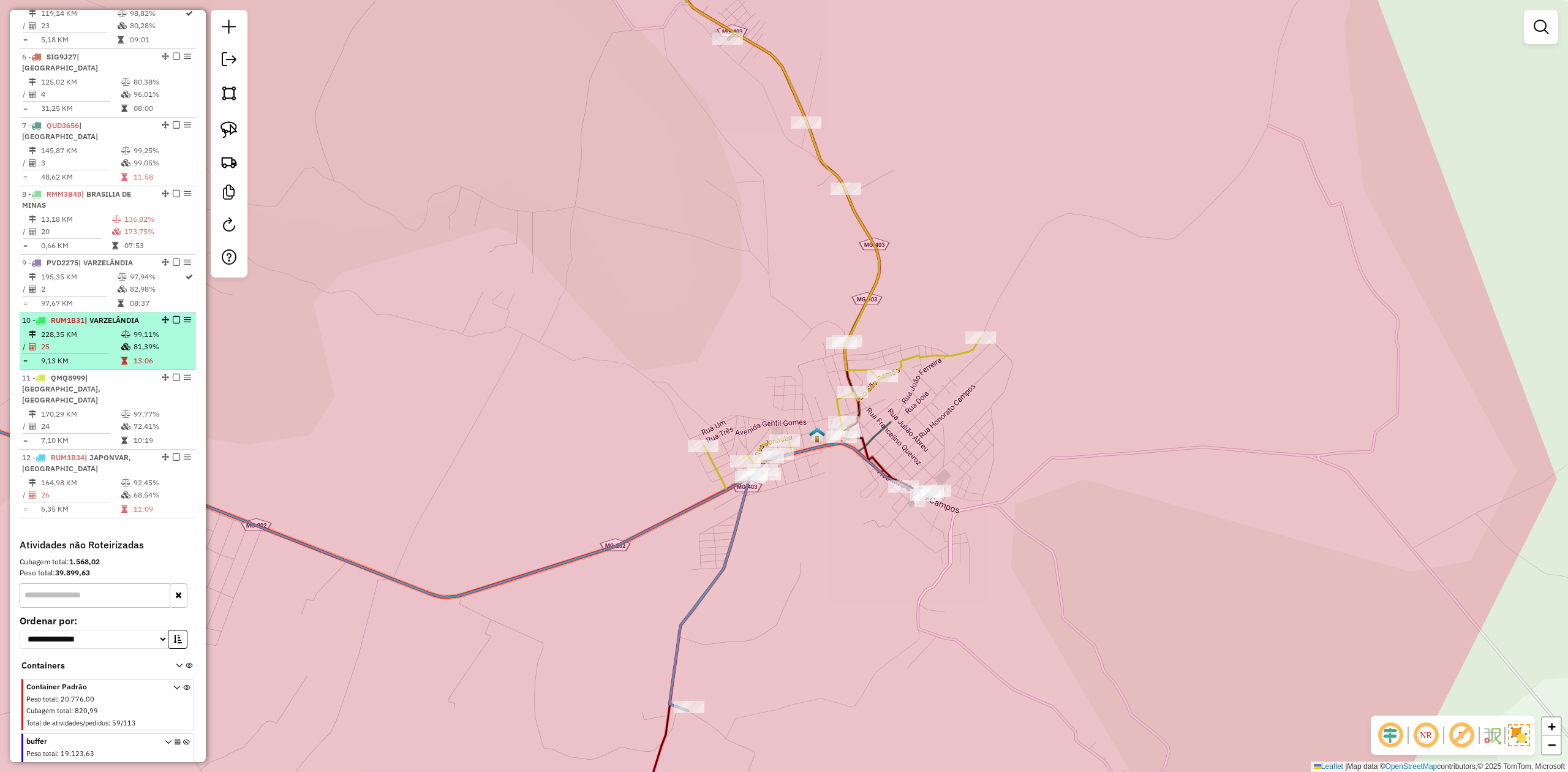
click at [62, 340] on td "25" at bounding box center [81, 346] width 80 height 13
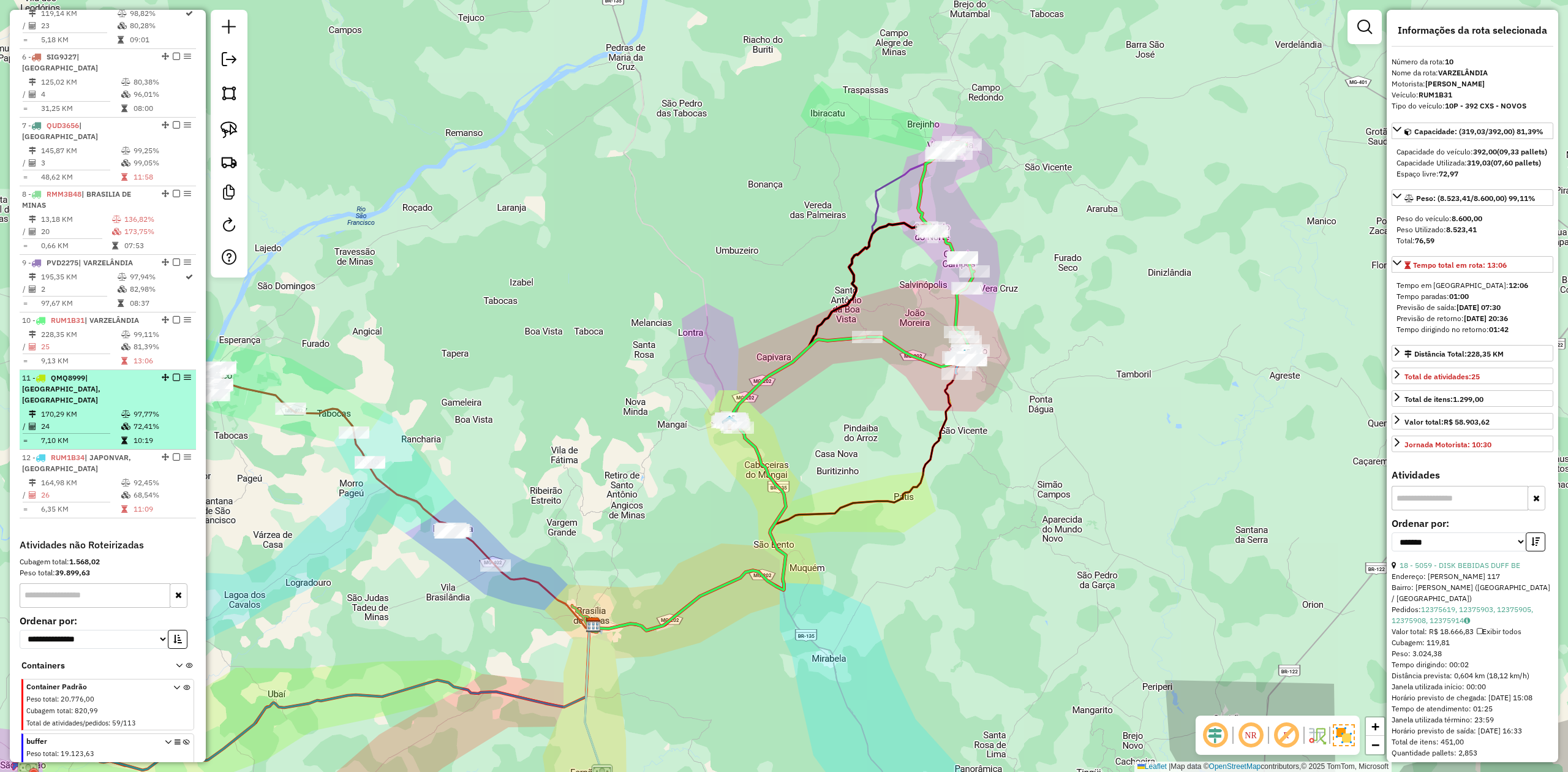
click at [64, 370] on li "11 - QMQ8999 | [GEOGRAPHIC_DATA], [GEOGRAPHIC_DATA] 170,29 KM 97,77% / 24 72,41…" at bounding box center [107, 409] width 176 height 79
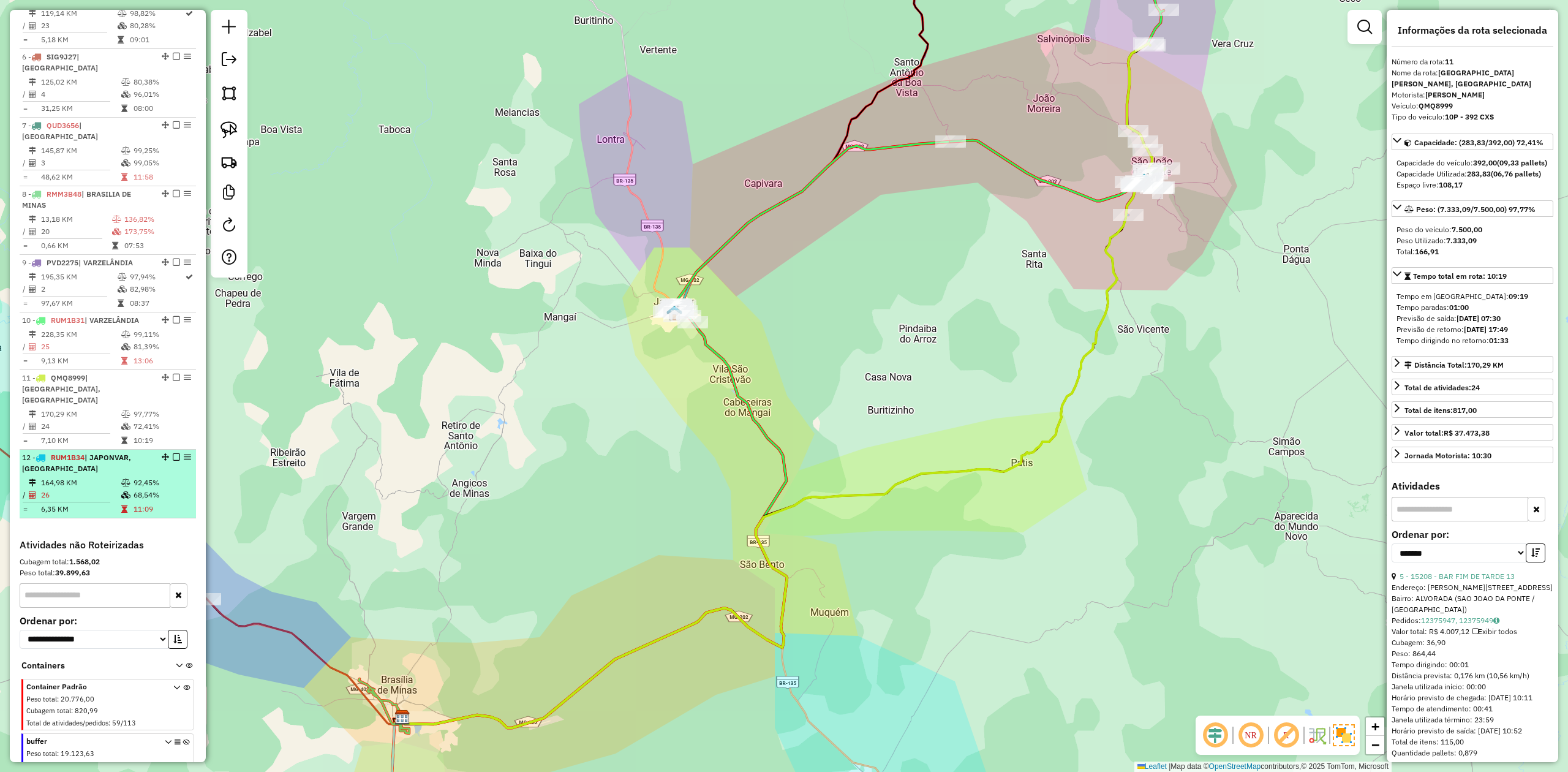
click at [77, 477] on td "164,98 KM" at bounding box center [81, 483] width 80 height 13
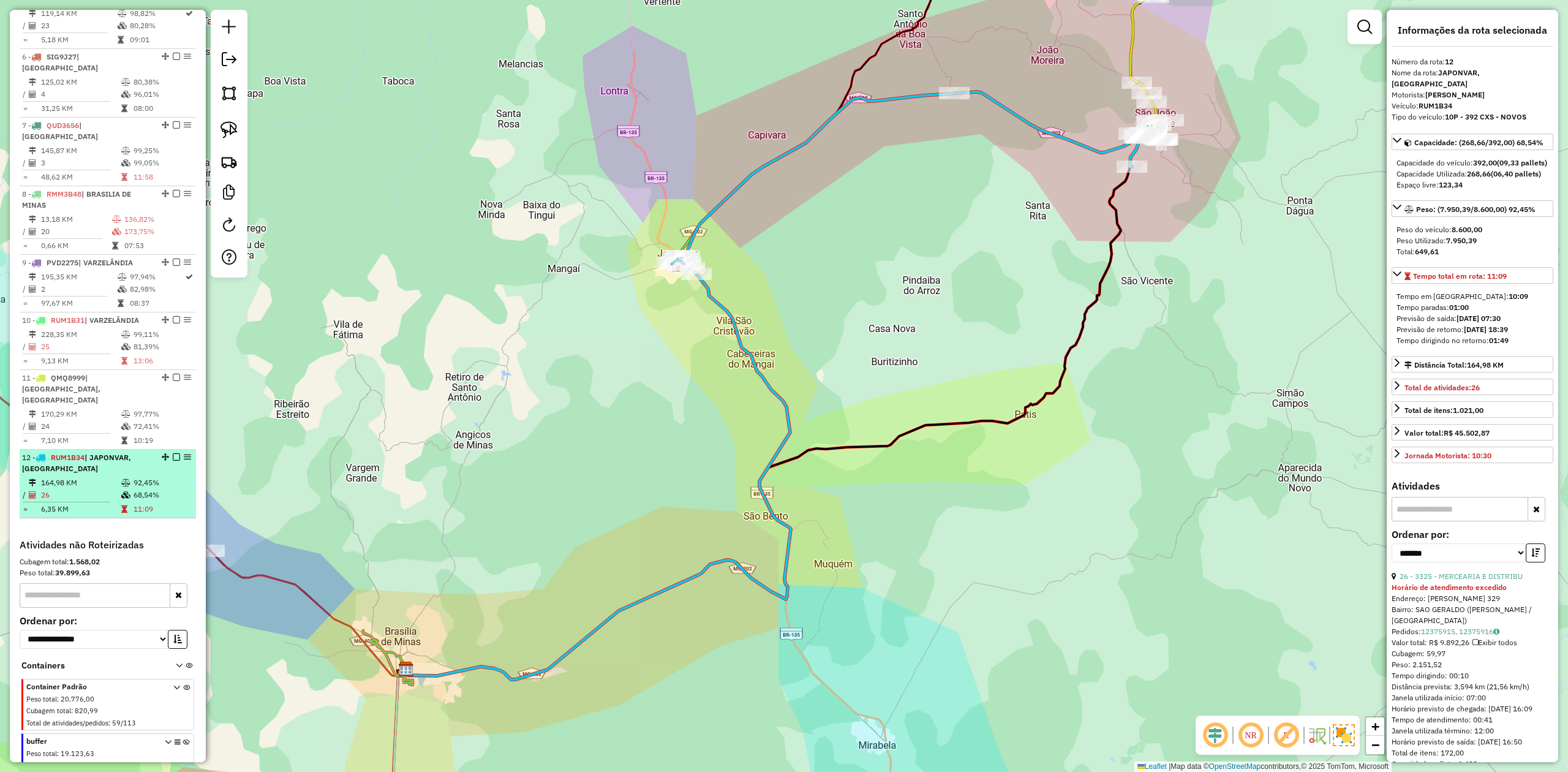
click at [55, 453] on span "| JAPONVAR, [GEOGRAPHIC_DATA]" at bounding box center [76, 463] width 109 height 20
click at [73, 453] on span "| JAPONVAR, [GEOGRAPHIC_DATA]" at bounding box center [76, 463] width 109 height 20
click at [87, 477] on td "164,98 KM" at bounding box center [81, 483] width 80 height 13
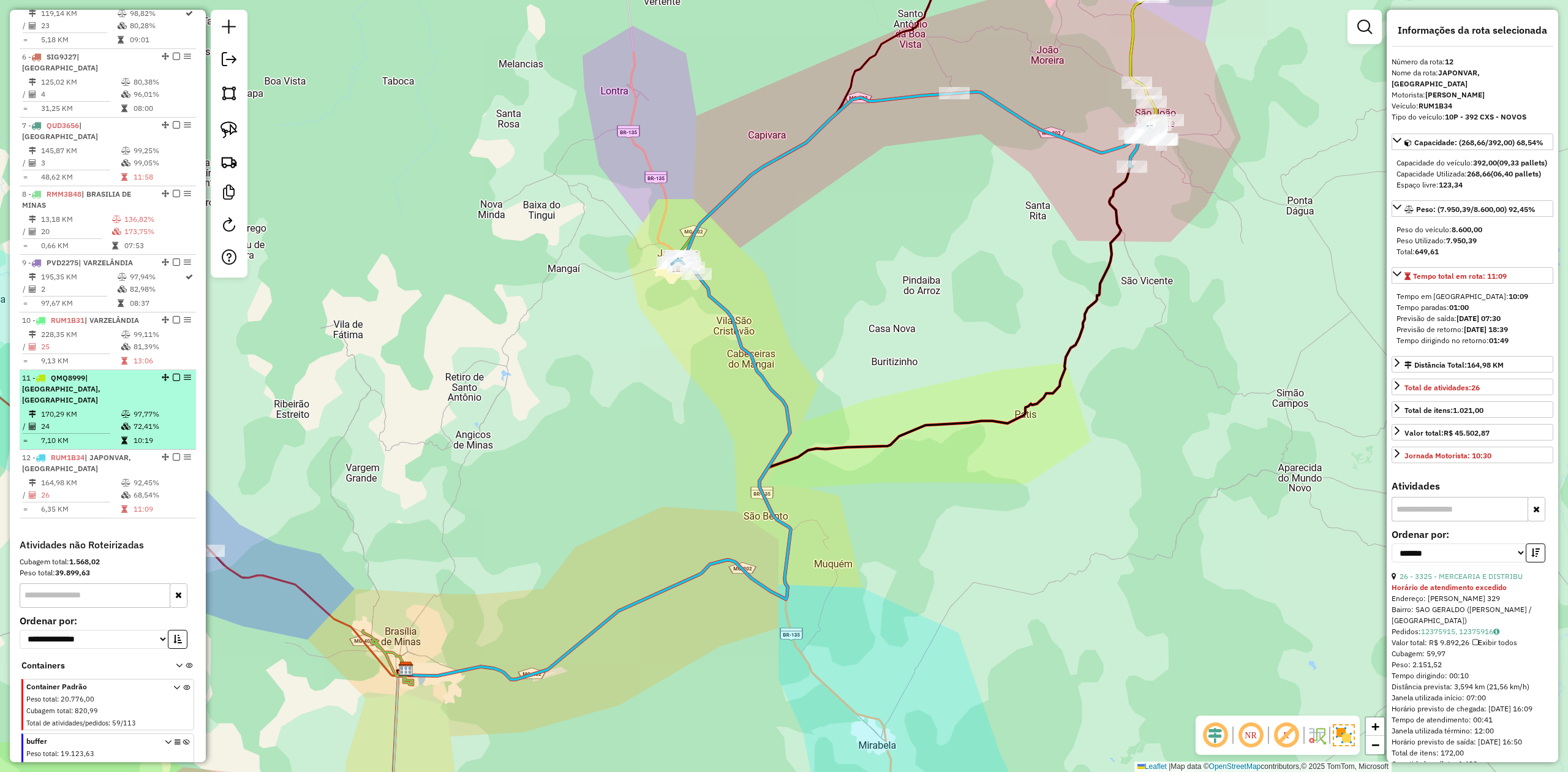
click at [109, 408] on td "170,29 KM" at bounding box center [81, 414] width 80 height 13
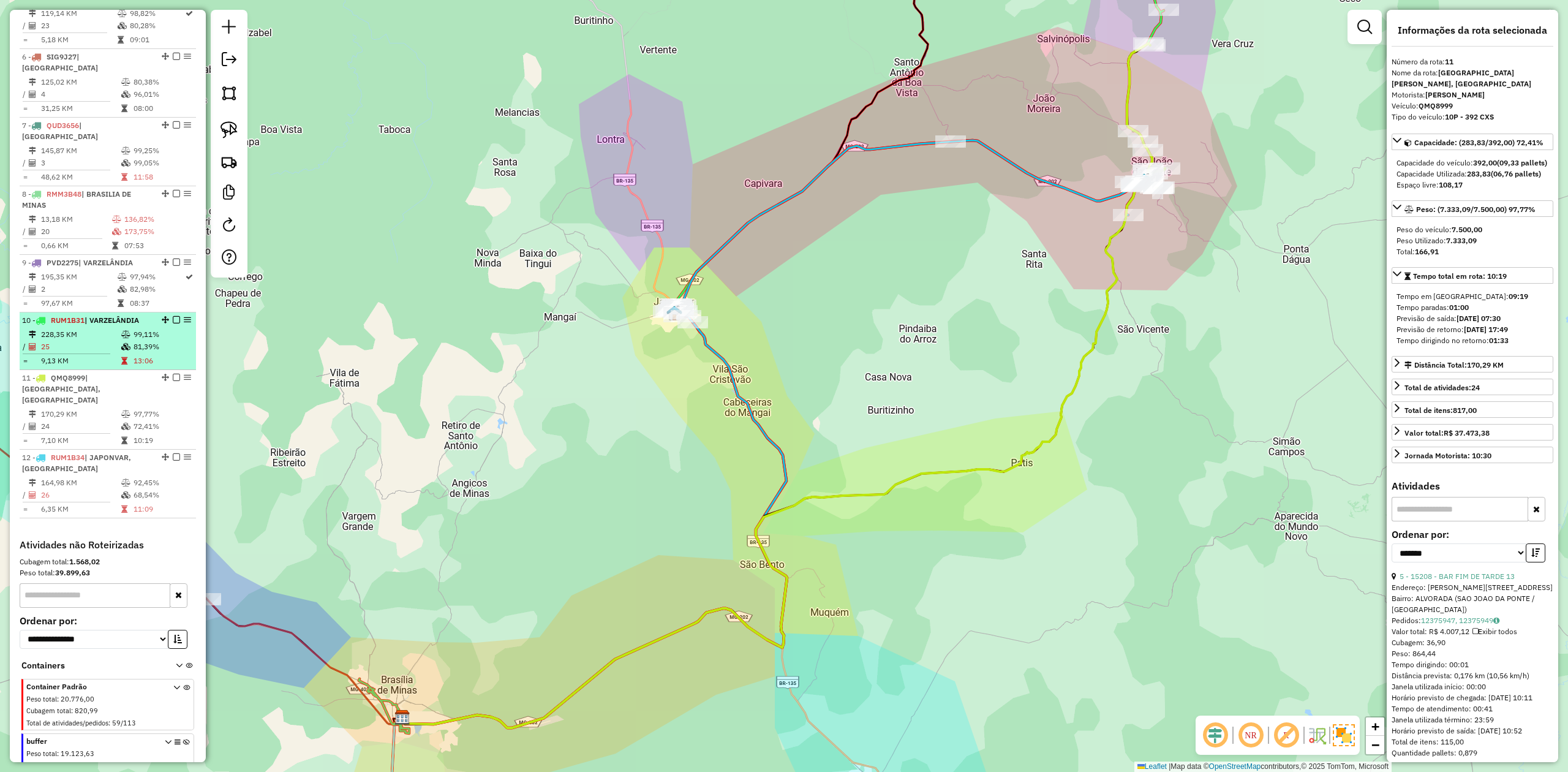
click at [93, 340] on td "25" at bounding box center [81, 346] width 80 height 13
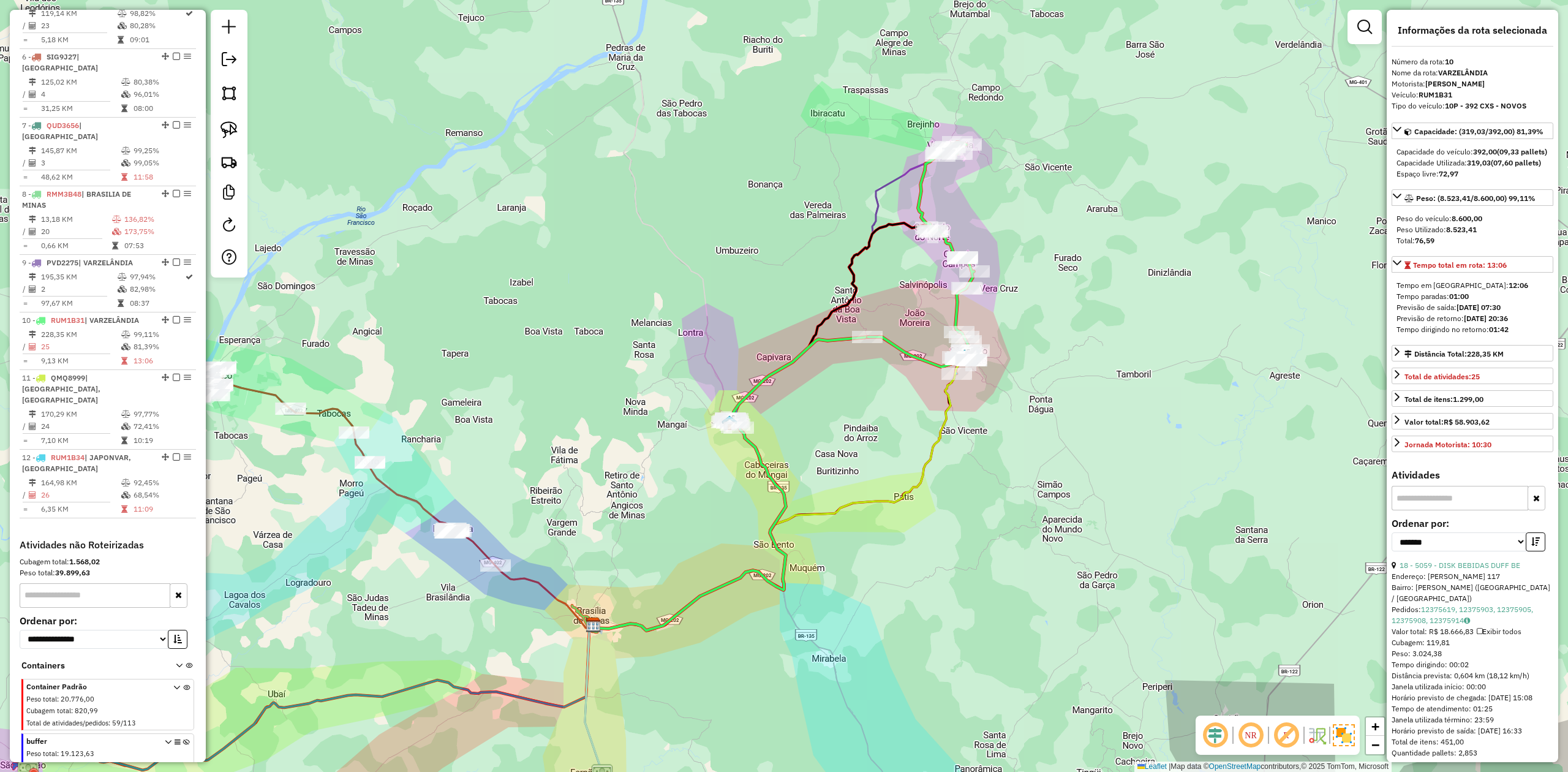
drag, startPoint x: 919, startPoint y: 452, endPoint x: 971, endPoint y: 403, distance: 71.4
click at [971, 403] on div "Janela de atendimento Grade de atendimento Capacidade Transportadoras Veículos …" at bounding box center [784, 386] width 1568 height 772
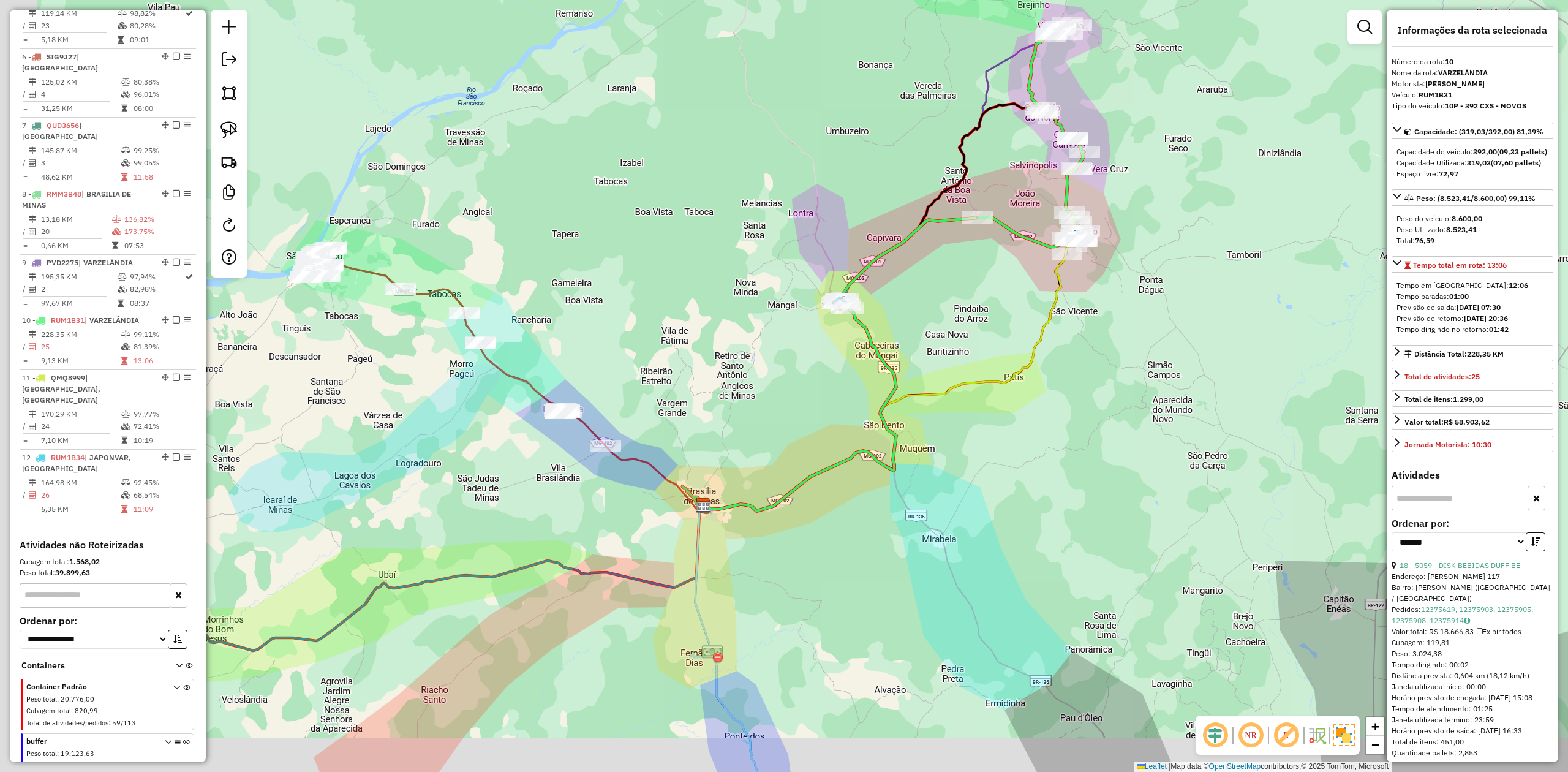
drag, startPoint x: 967, startPoint y: 361, endPoint x: 1059, endPoint y: 339, distance: 94.6
click at [996, 351] on div "Janela de atendimento Grade de atendimento Capacidade Transportadoras Veículos …" at bounding box center [784, 386] width 1568 height 772
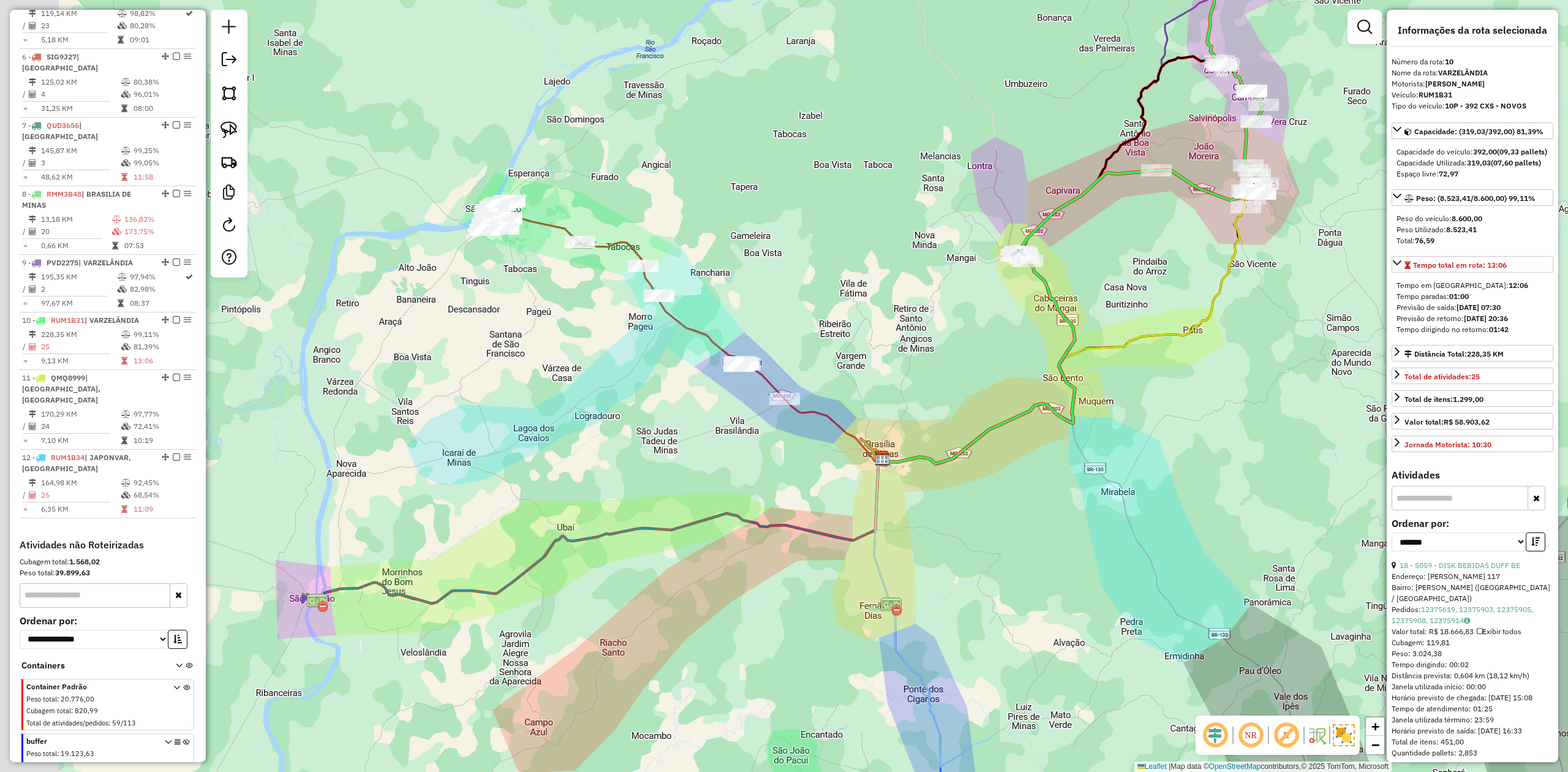
drag, startPoint x: 808, startPoint y: 485, endPoint x: 986, endPoint y: 444, distance: 182.7
click at [984, 445] on div "Janela de atendimento Grade de atendimento Capacidade Transportadoras Veículos …" at bounding box center [784, 386] width 1568 height 772
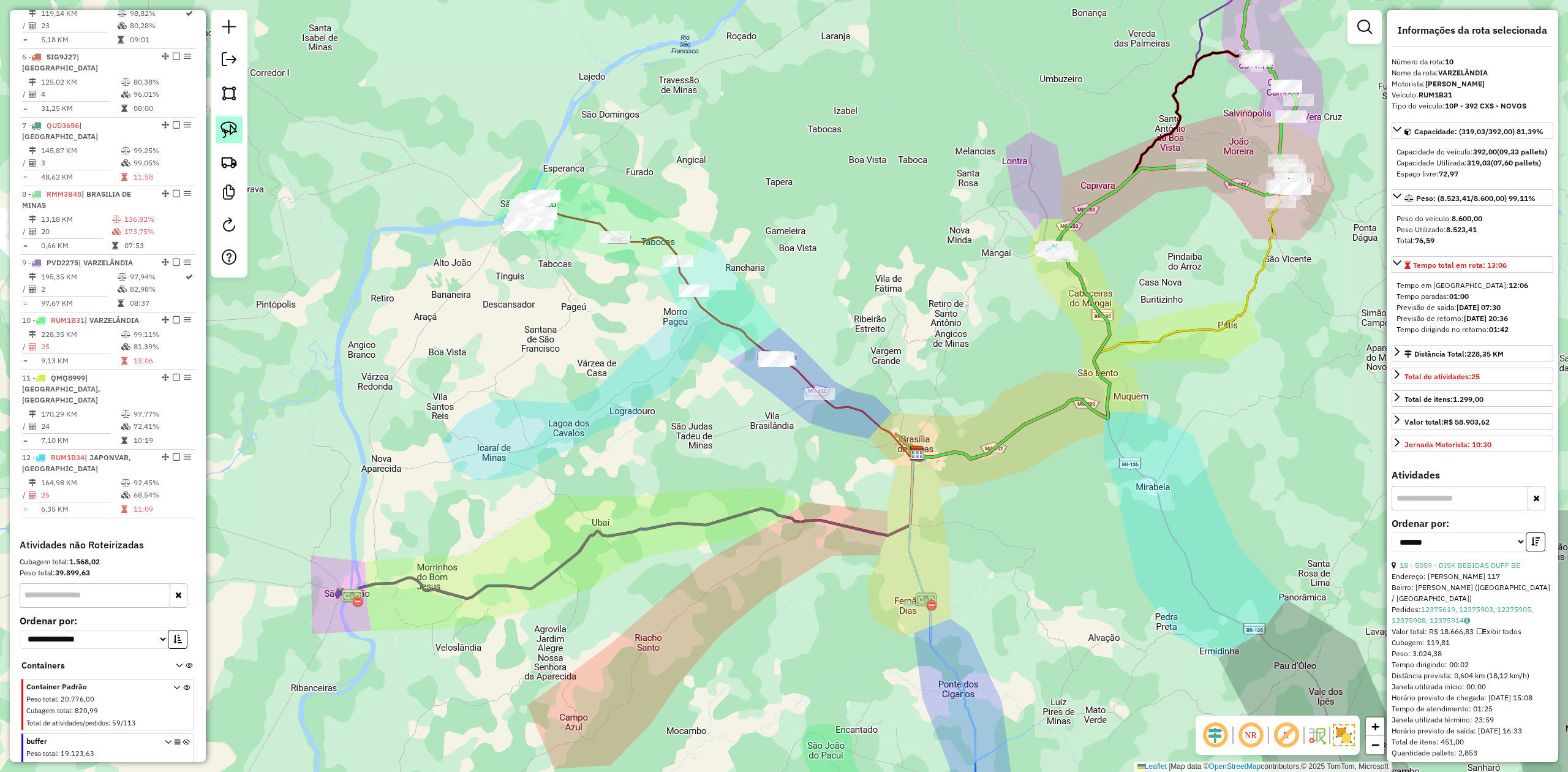
click at [229, 128] on img at bounding box center [228, 130] width 17 height 17
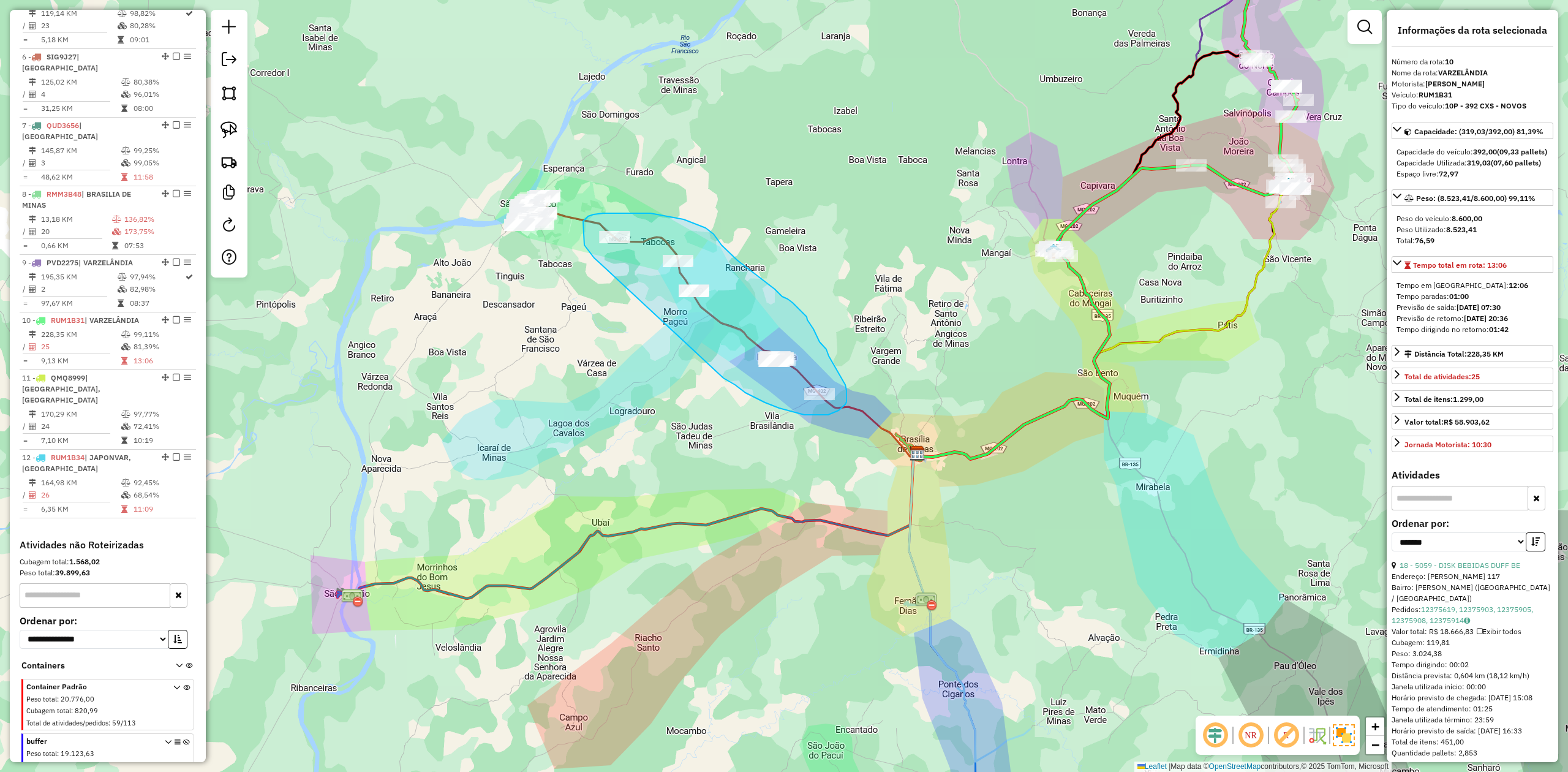
drag, startPoint x: 601, startPoint y: 263, endPoint x: 664, endPoint y: 347, distance: 105.0
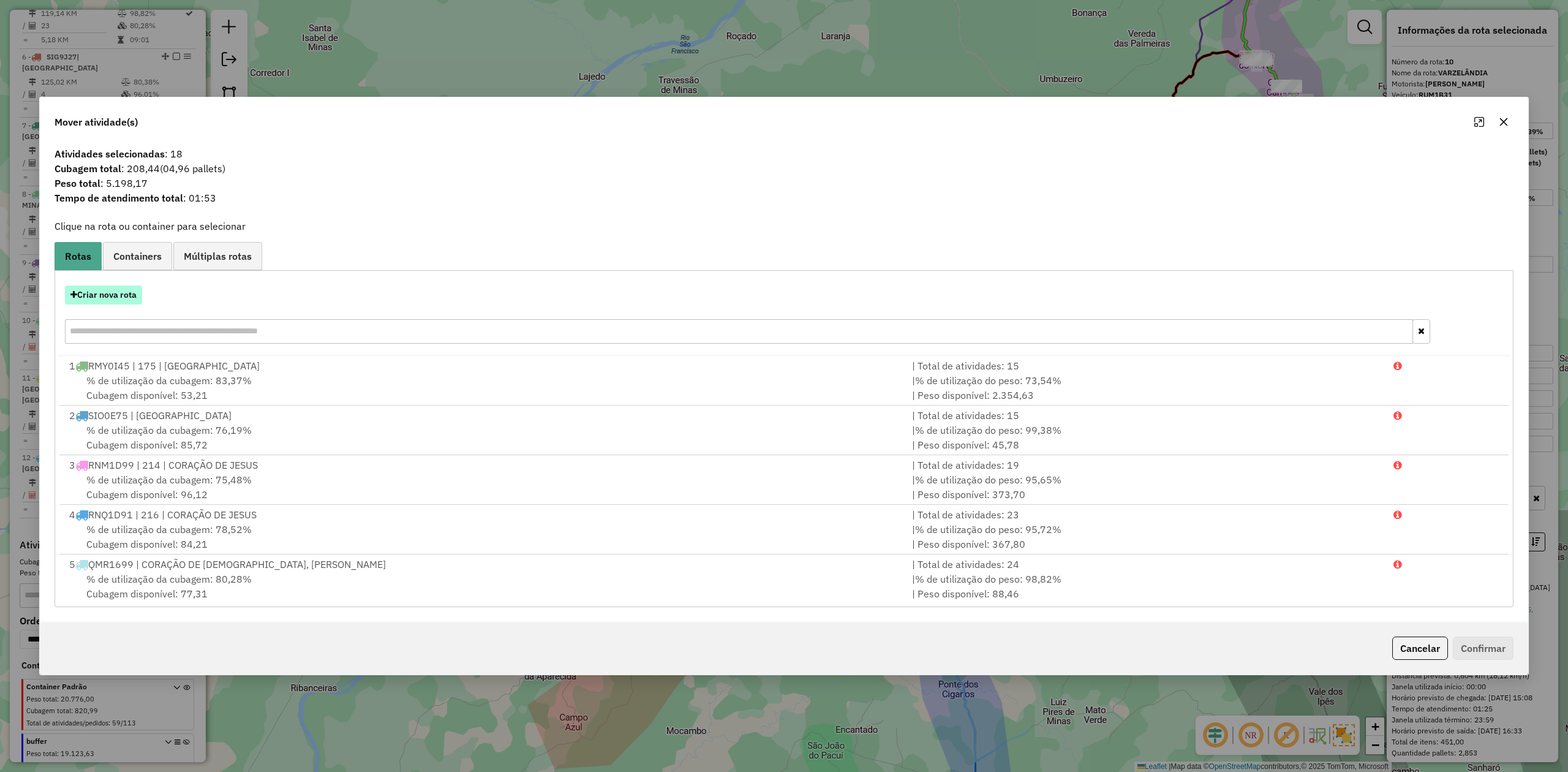
click at [111, 291] on button "Criar nova rota" at bounding box center [104, 295] width 77 height 19
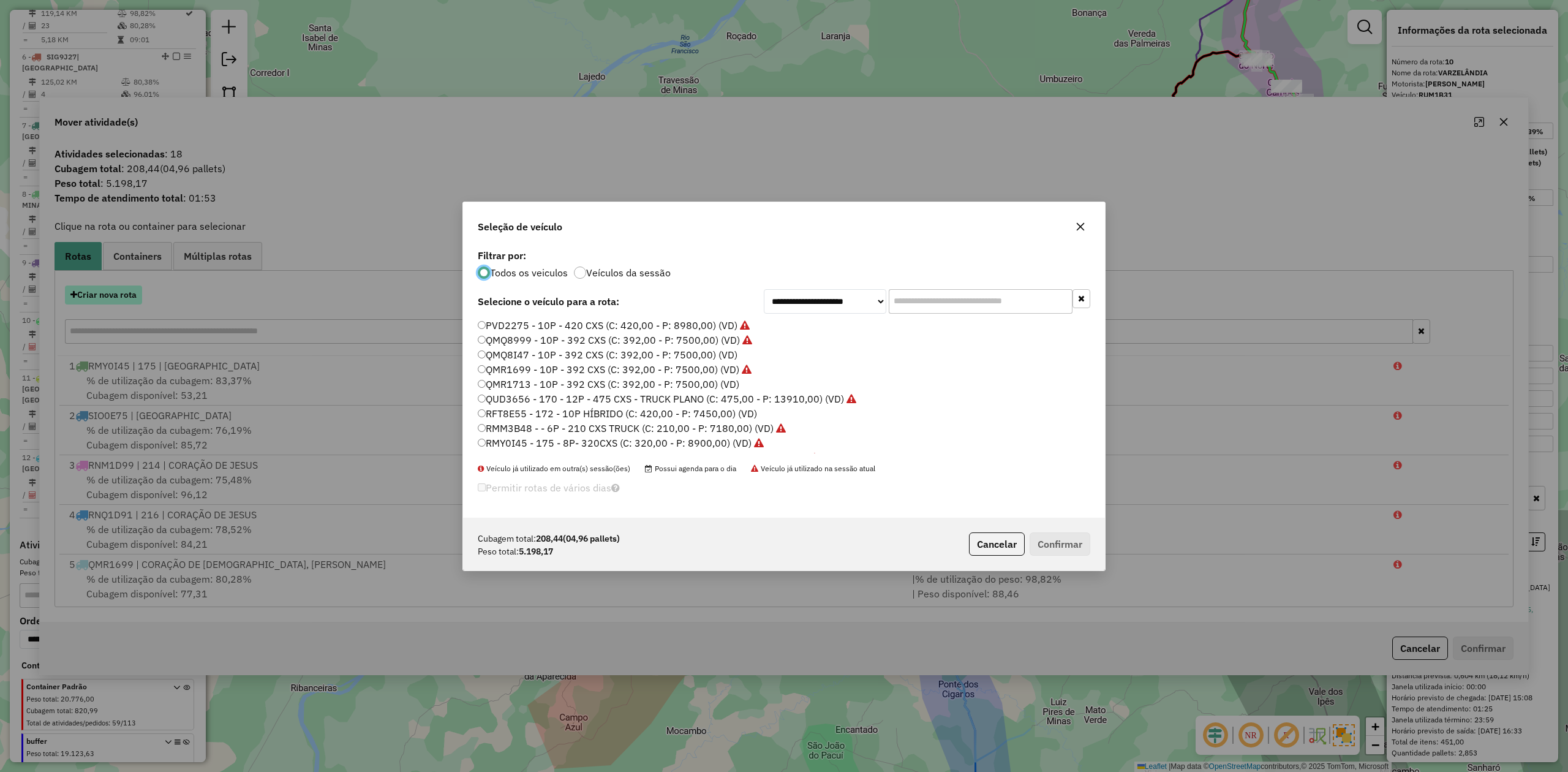
scroll to position [6, 4]
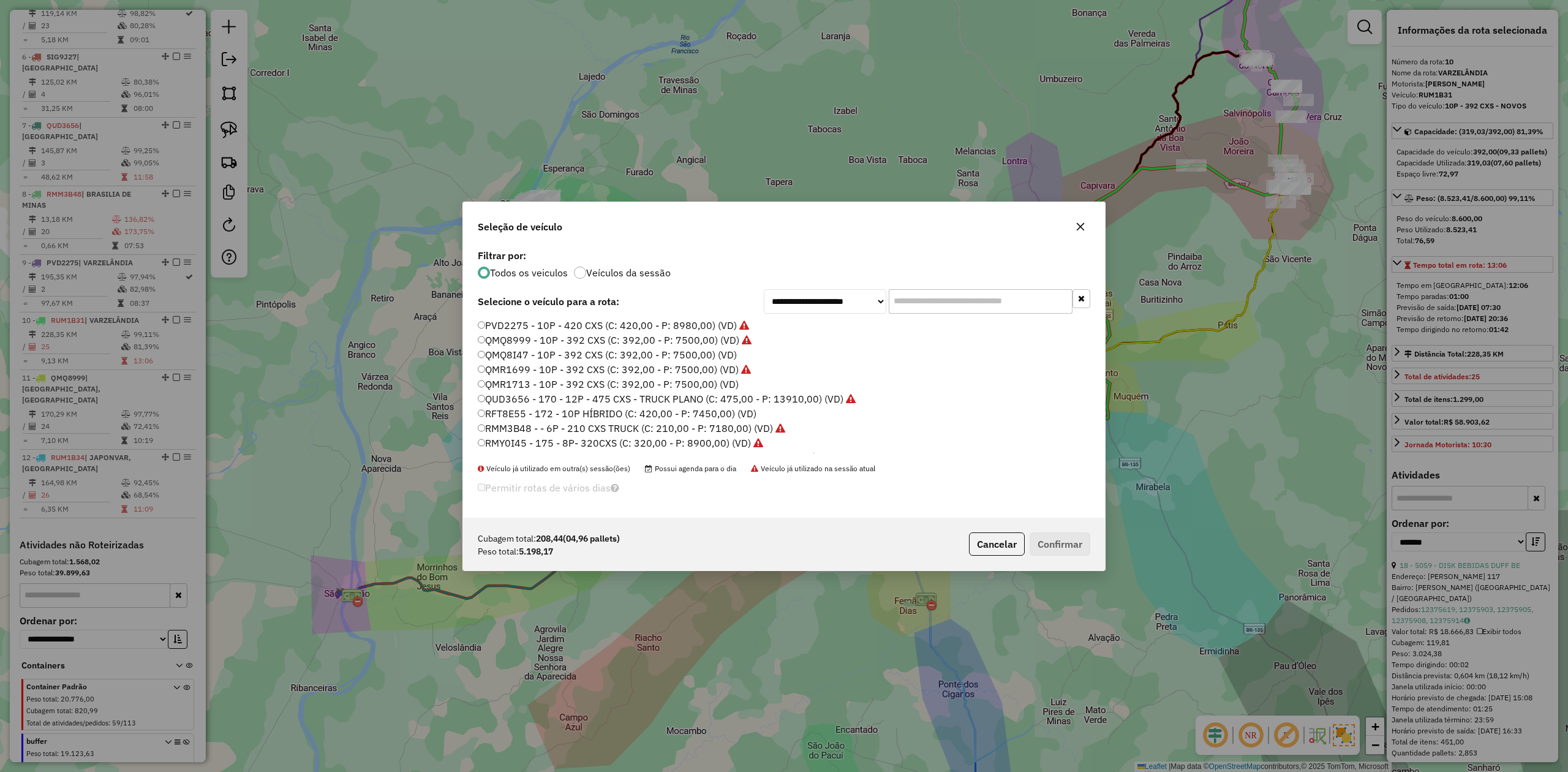
click at [527, 351] on label "QMQ8I47 - 10P - 392 CXS (C: 392,00 - P: 7500,00) (VD)" at bounding box center [606, 354] width 259 height 15
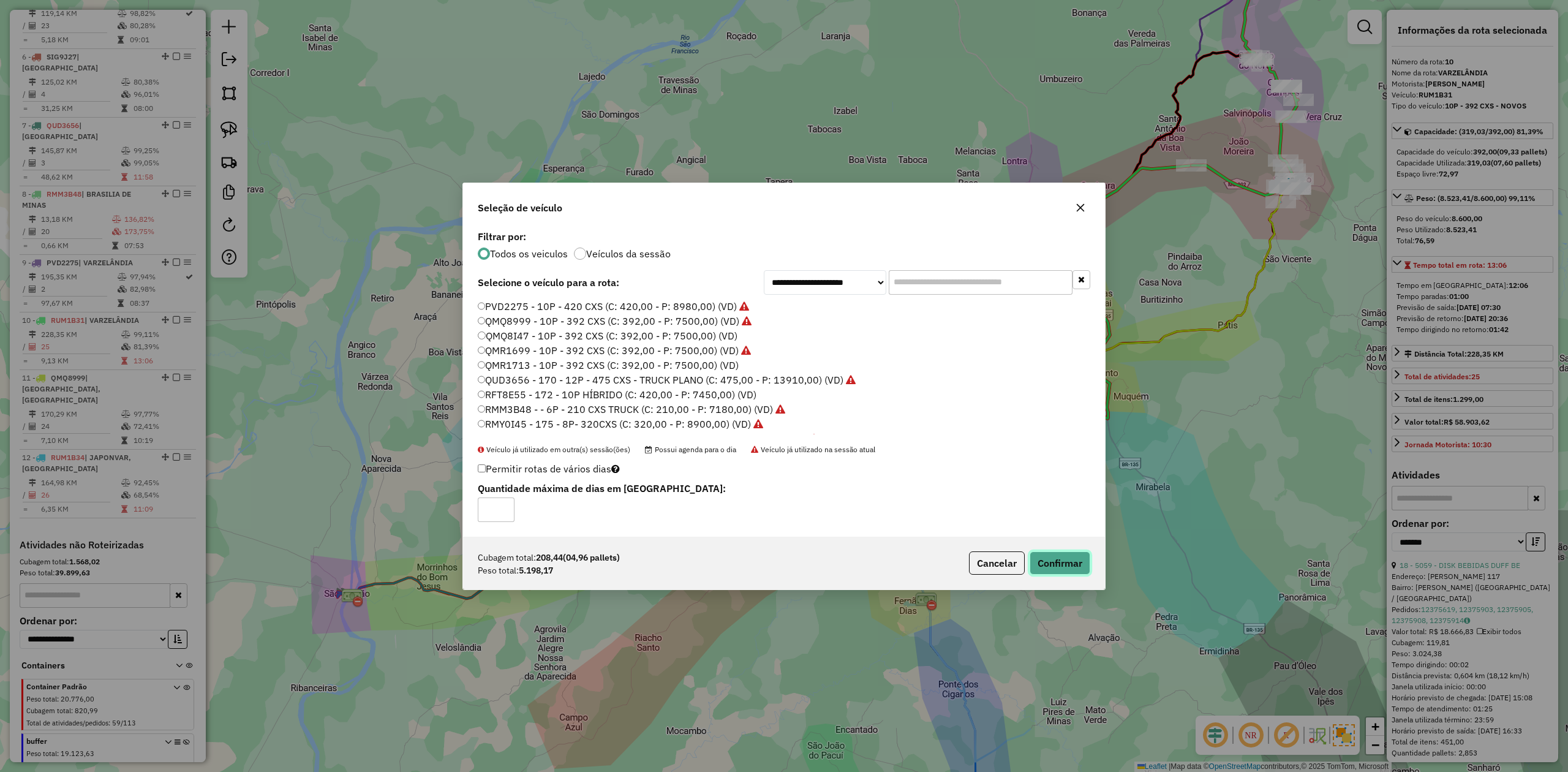
click at [1046, 560] on button "Confirmar" at bounding box center [1060, 563] width 61 height 23
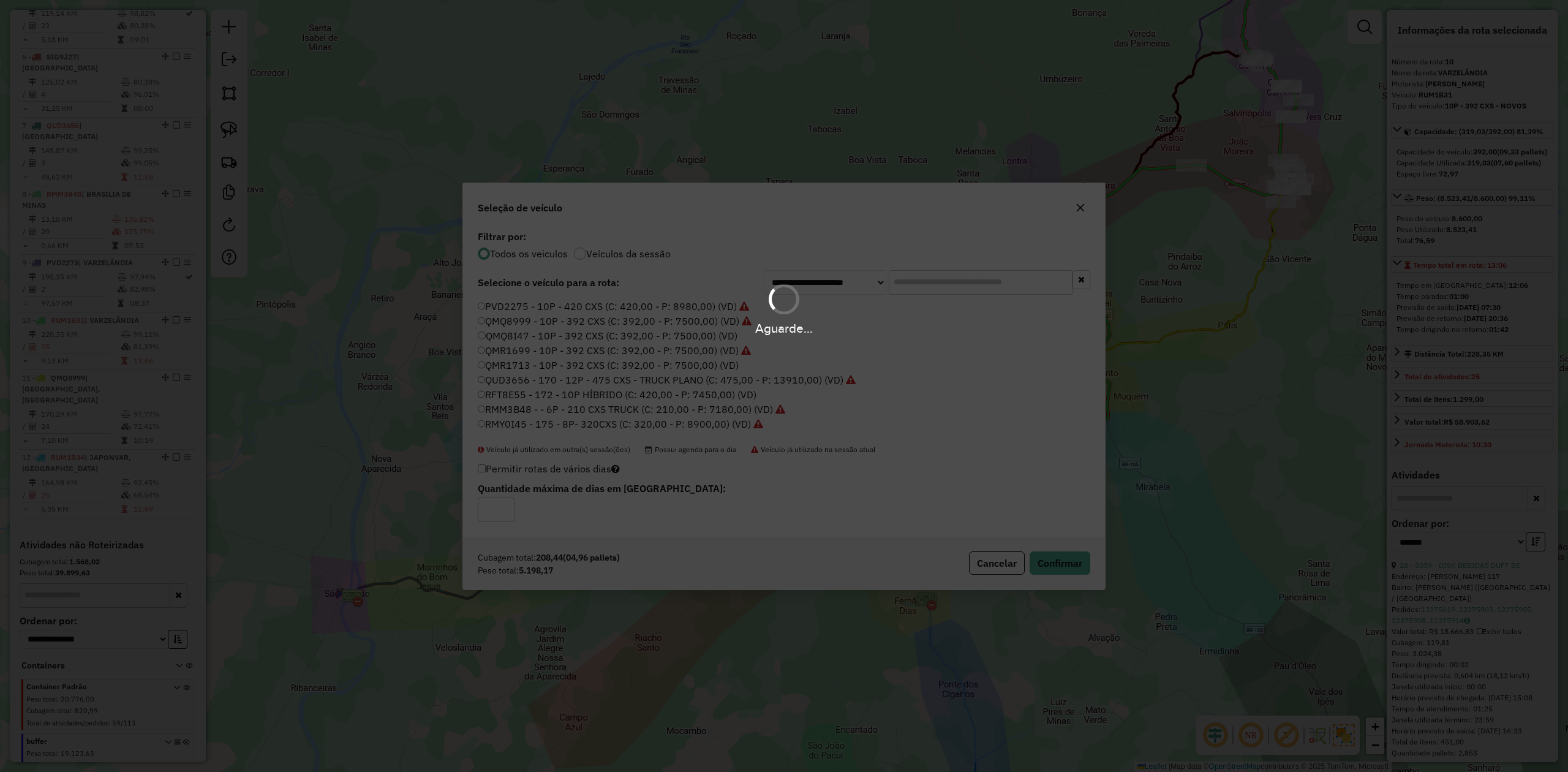
scroll to position [868, 0]
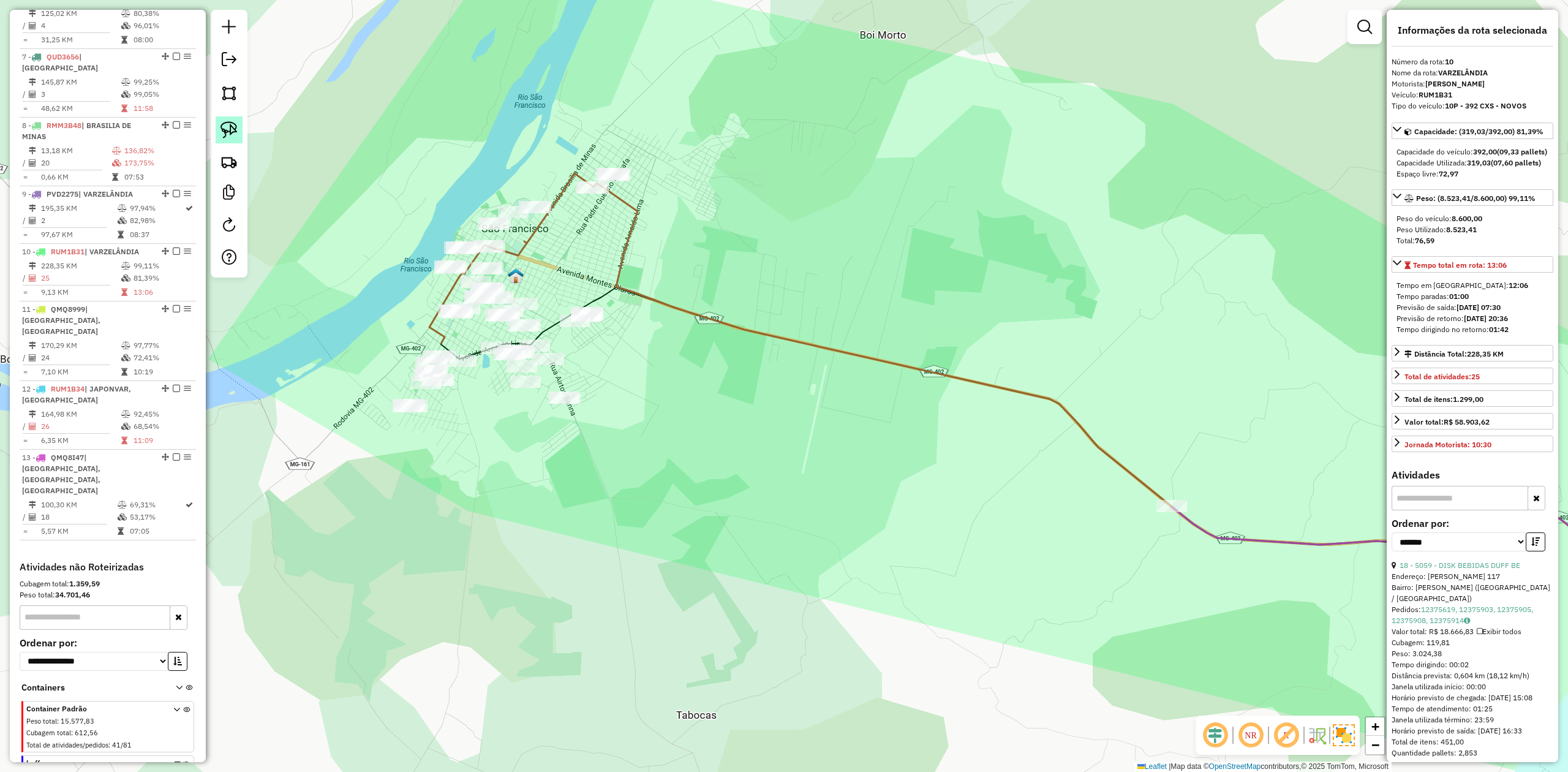
click at [235, 131] on img at bounding box center [228, 130] width 17 height 17
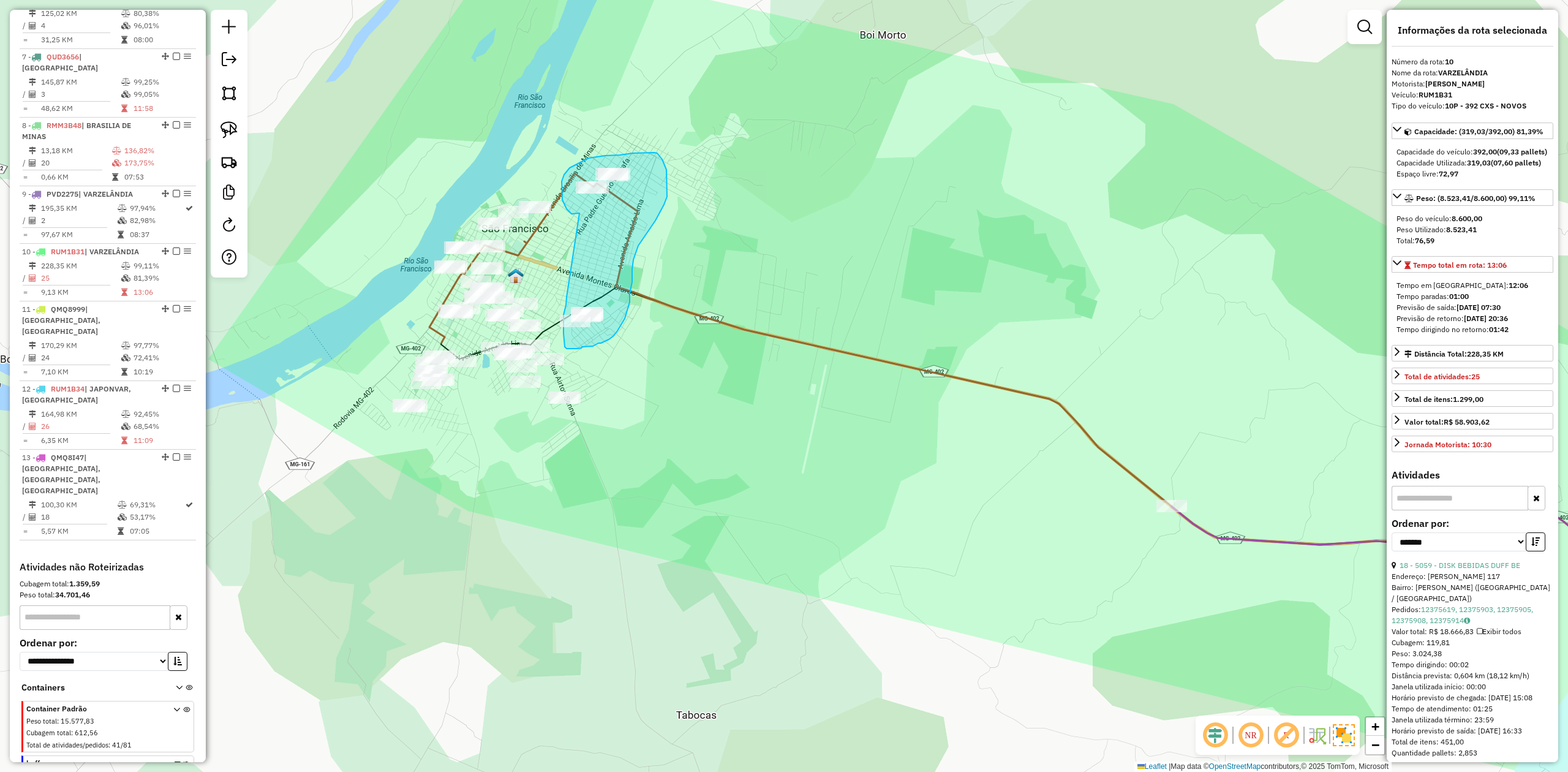
drag, startPoint x: 580, startPoint y: 213, endPoint x: 566, endPoint y: 297, distance: 85.2
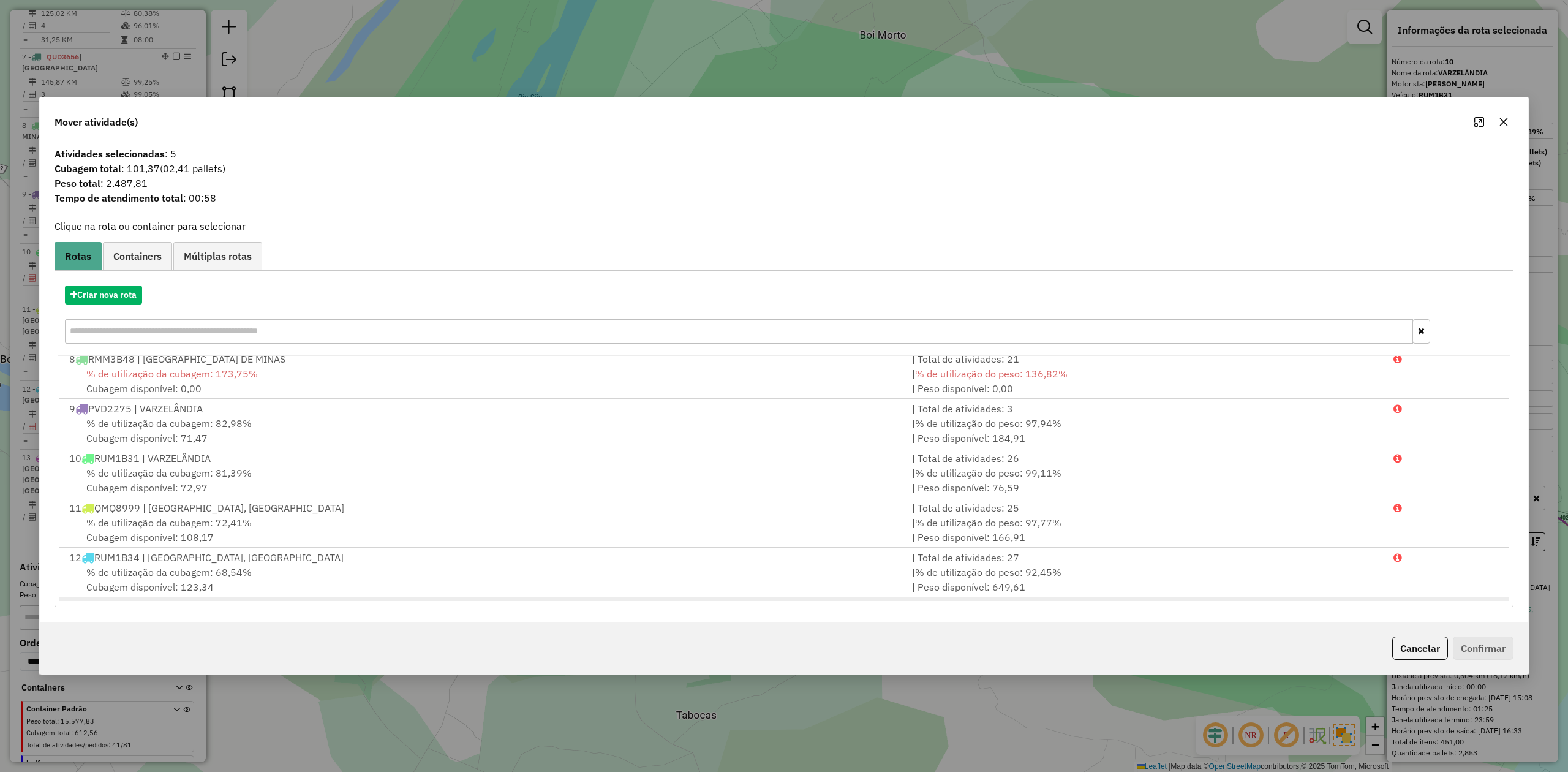
scroll to position [403, 0]
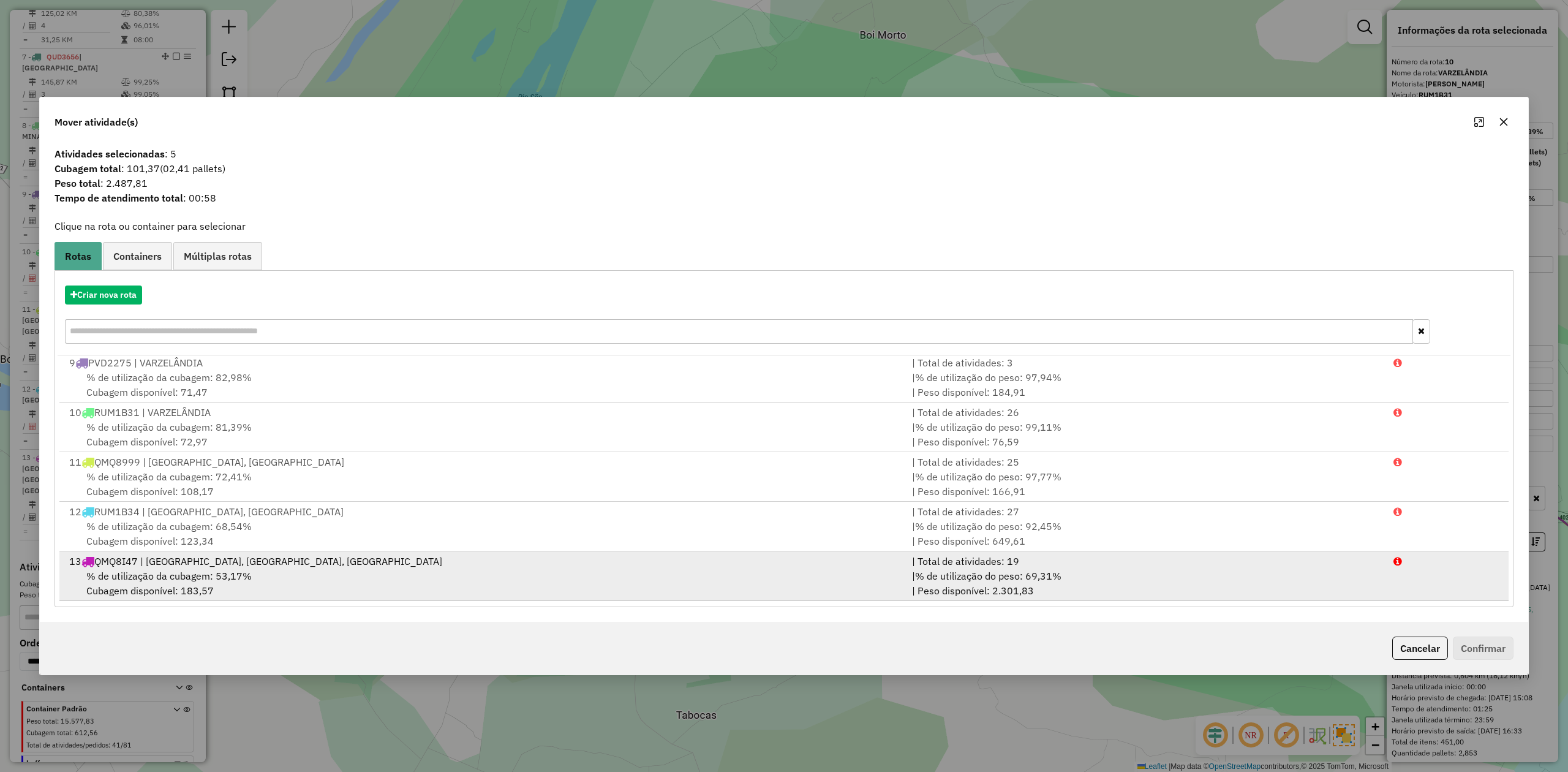
click at [190, 577] on span "% de utilização da cubagem: 53,17%" at bounding box center [168, 575] width 165 height 13
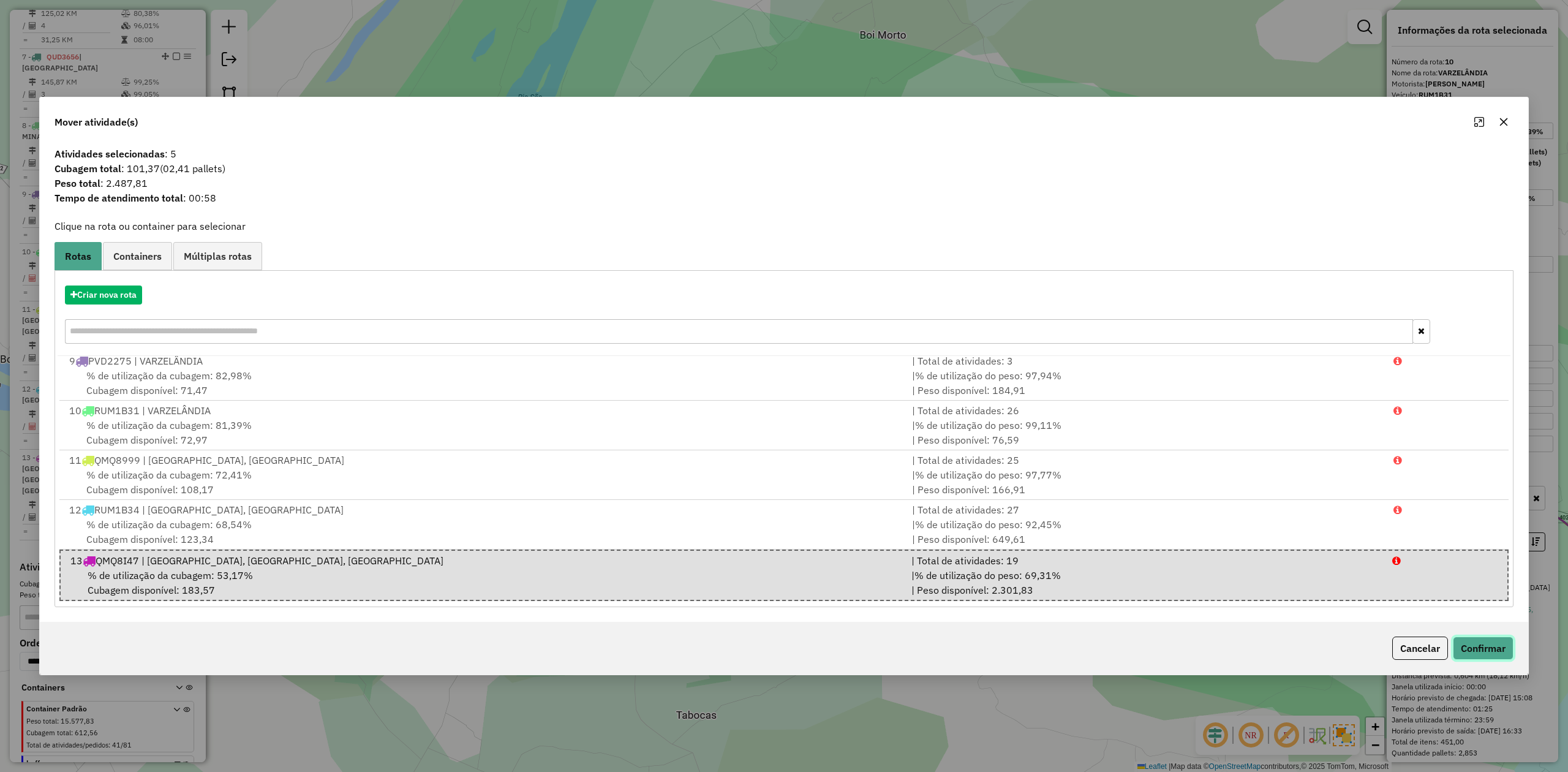
click at [1473, 650] on button "Confirmar" at bounding box center [1483, 647] width 61 height 23
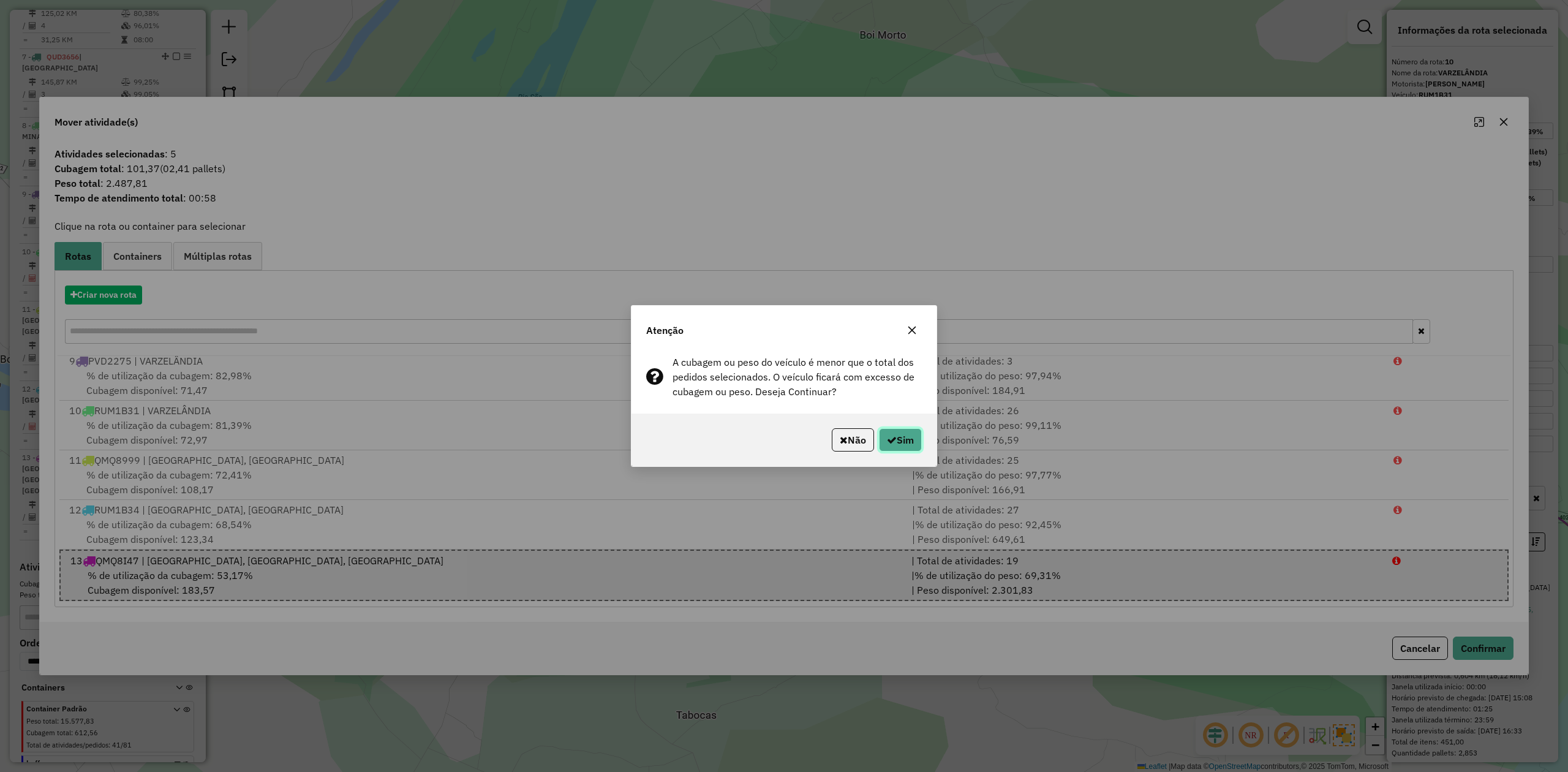
click at [917, 434] on button "Sim" at bounding box center [900, 439] width 43 height 23
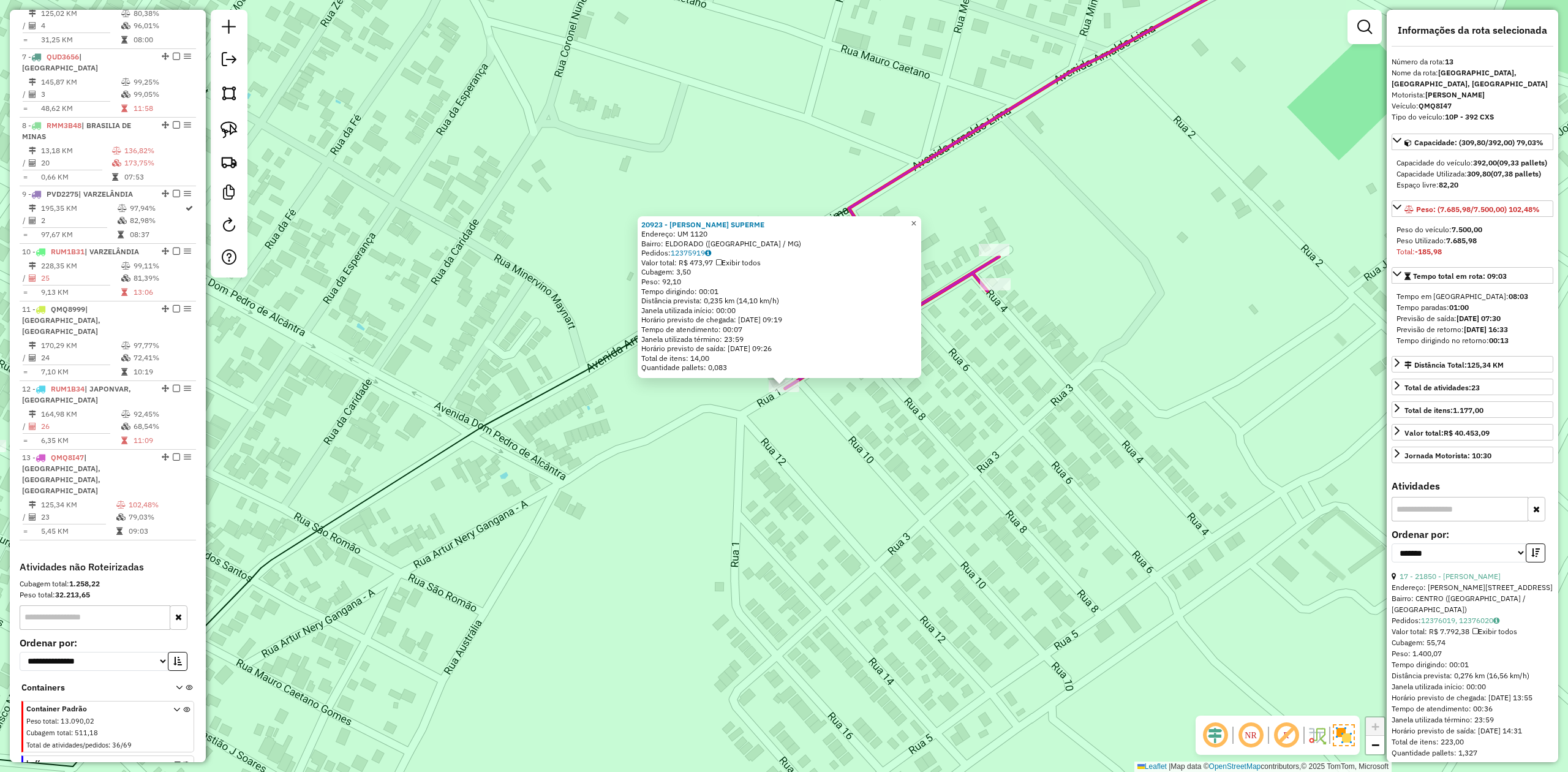
click at [916, 218] on span "×" at bounding box center [913, 223] width 5 height 10
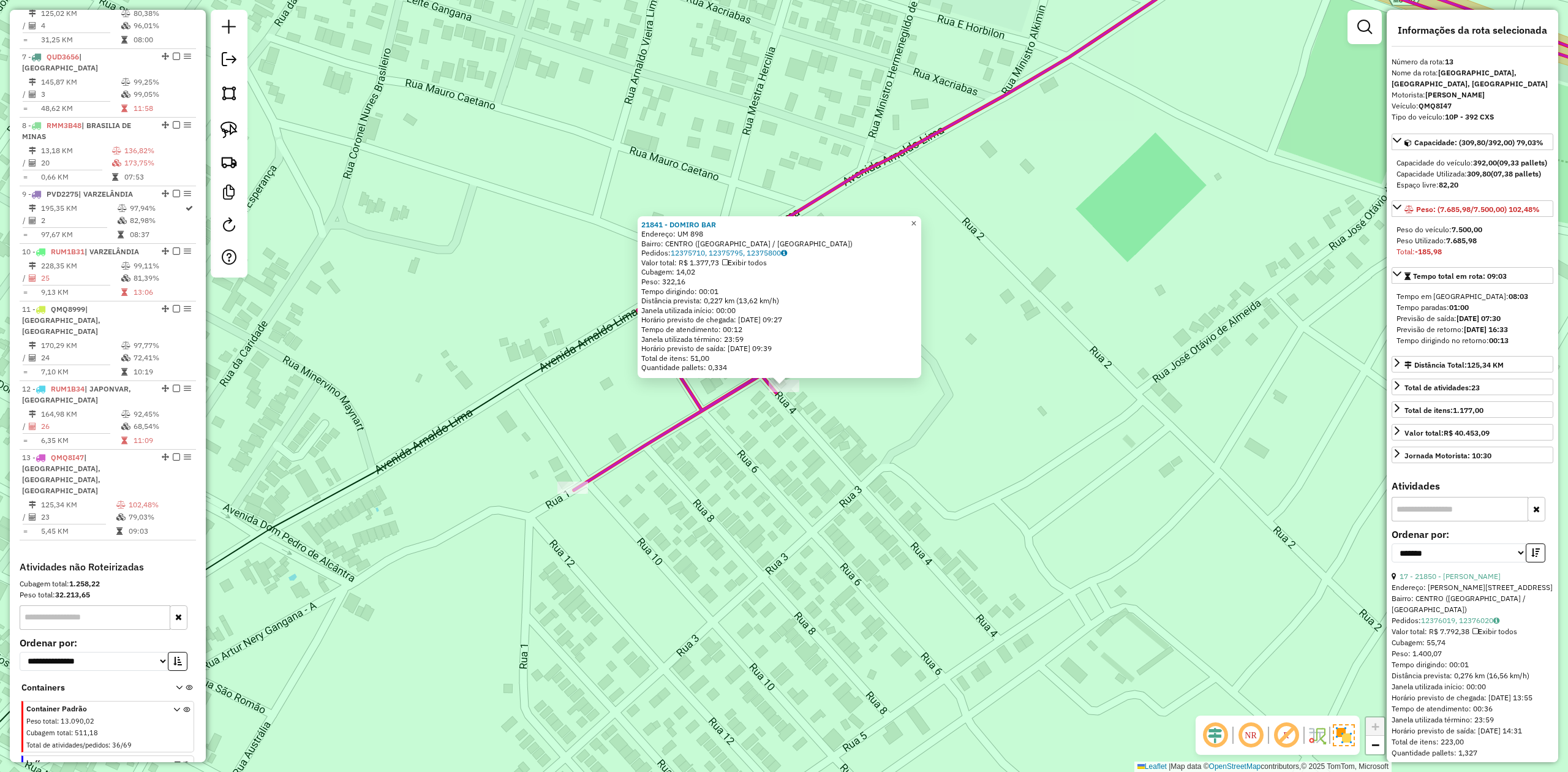
click at [916, 220] on span "×" at bounding box center [913, 223] width 5 height 10
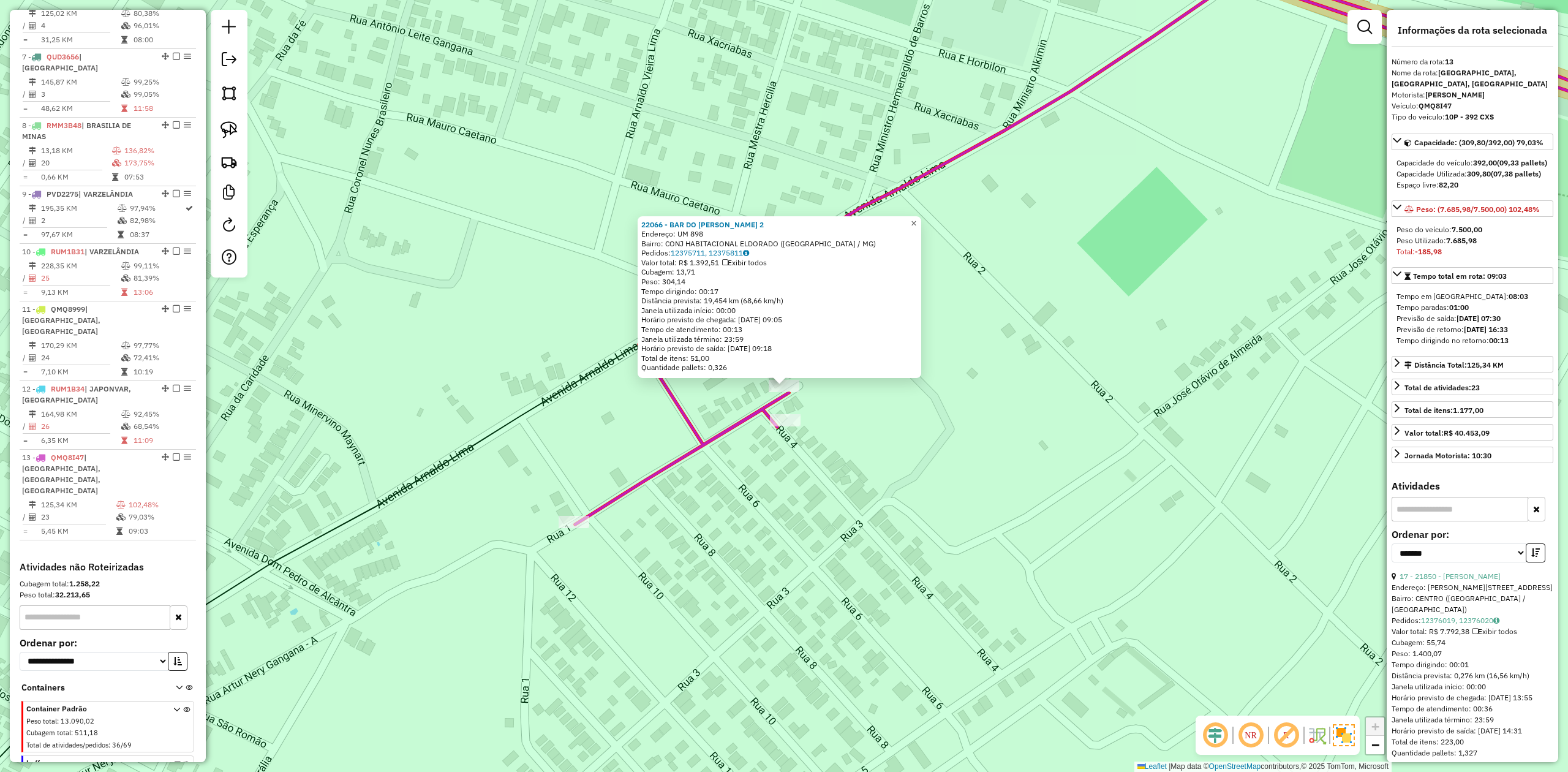
click at [916, 218] on span "×" at bounding box center [913, 223] width 5 height 10
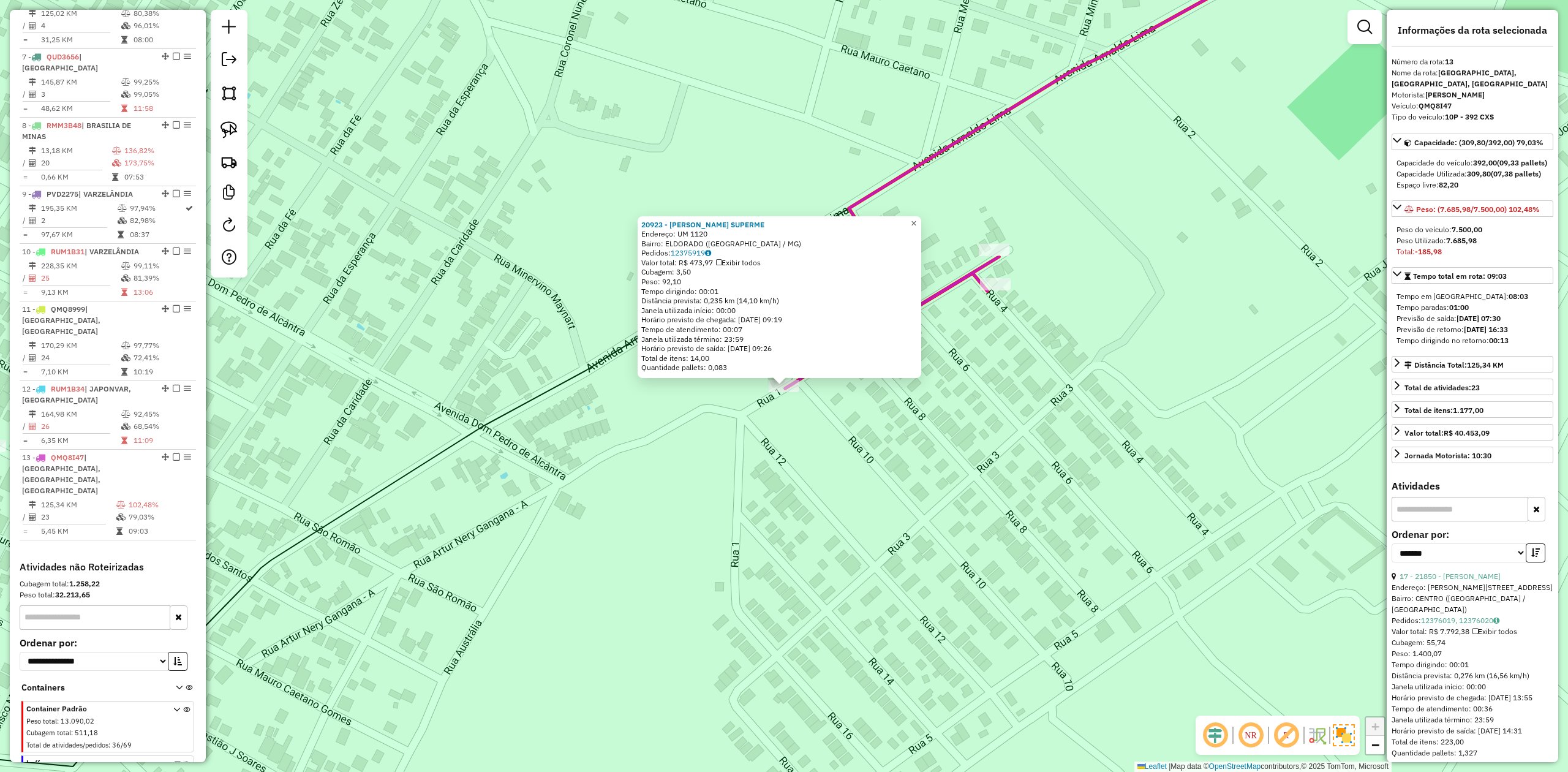
click at [916, 220] on span "×" at bounding box center [913, 223] width 5 height 10
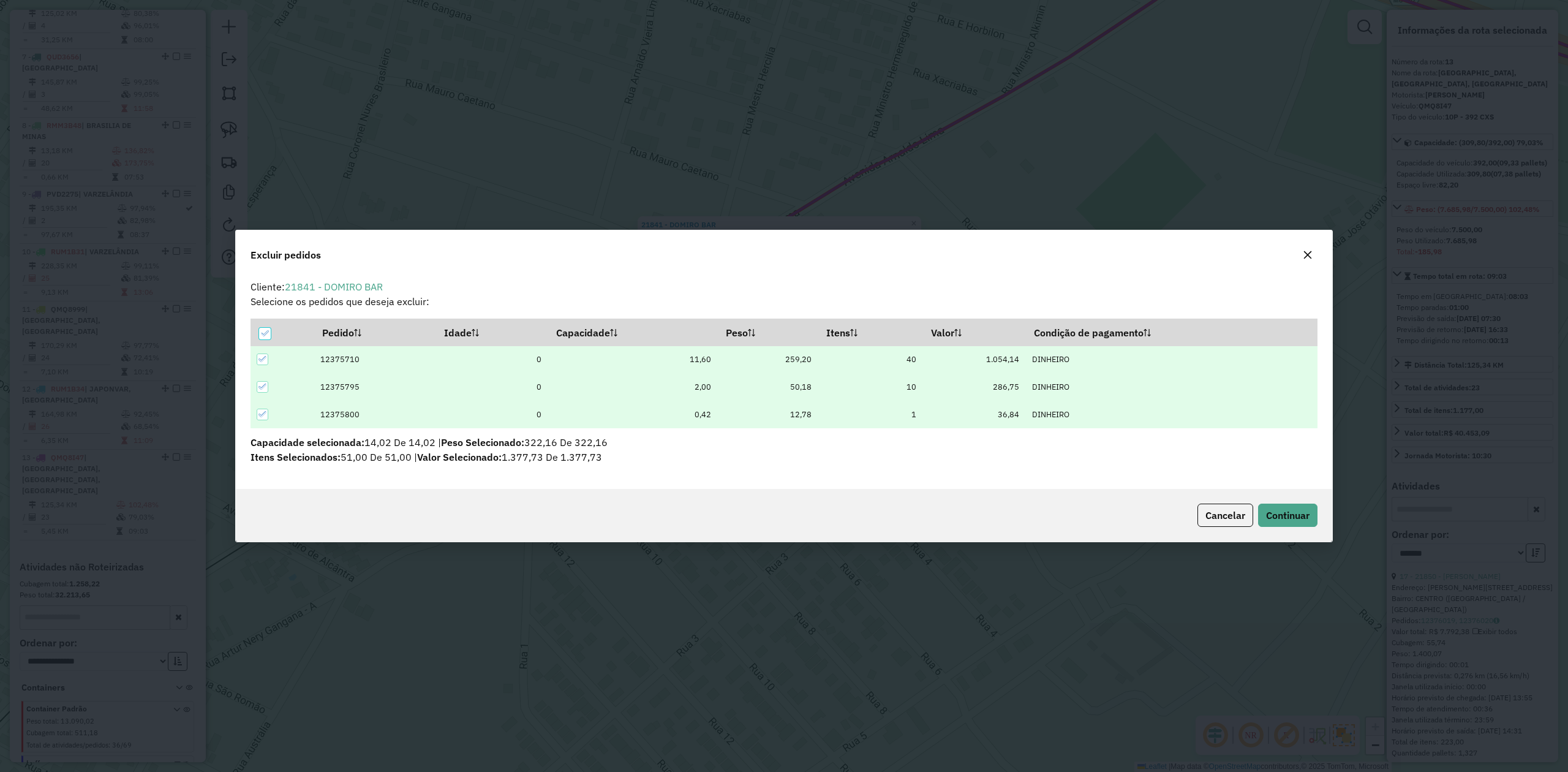
scroll to position [0, 0]
click at [1294, 527] on div "Cancelar Continuar" at bounding box center [784, 515] width 1096 height 53
click at [1291, 511] on span "Continuar" at bounding box center [1288, 515] width 44 height 13
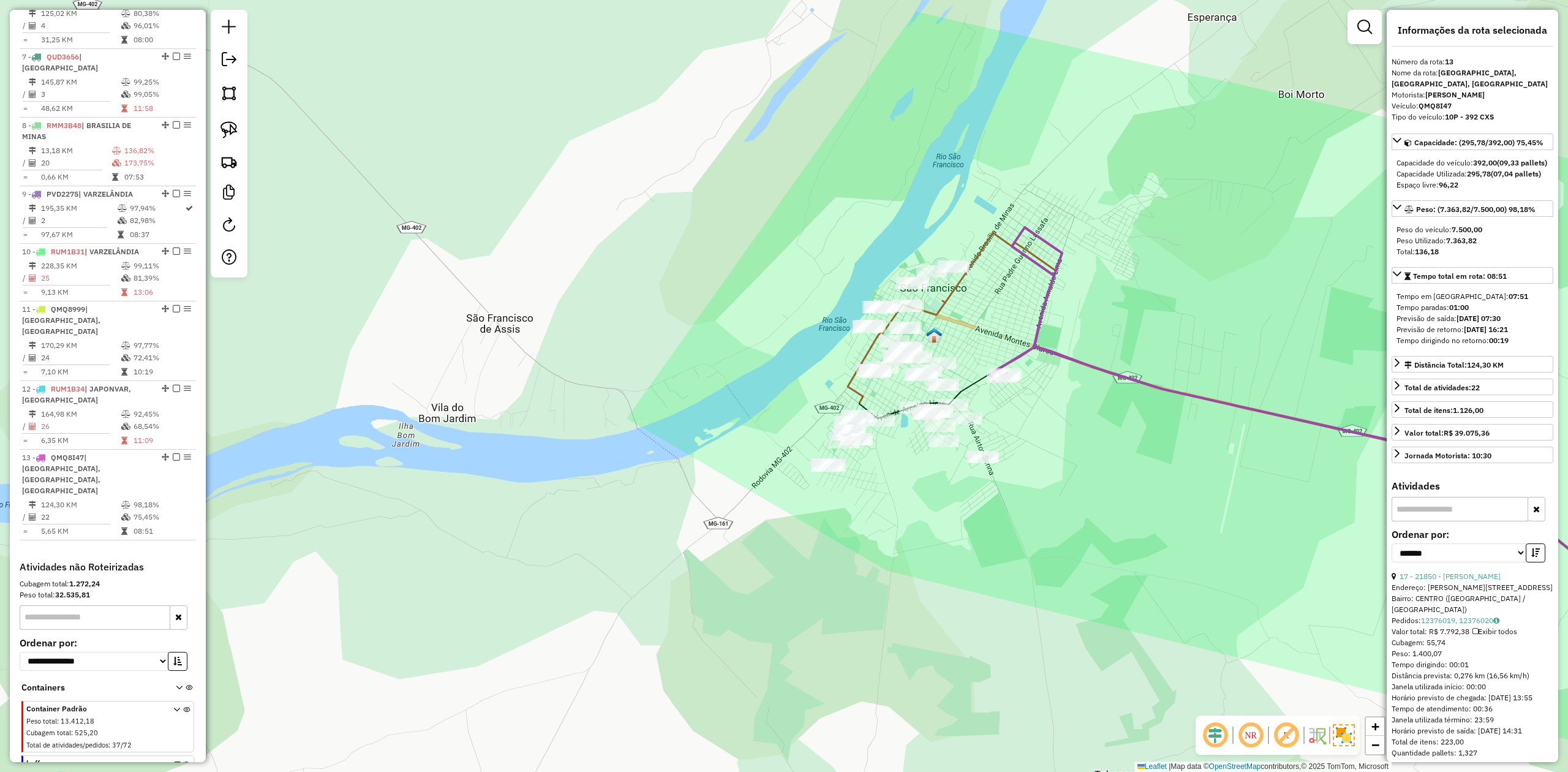
drag, startPoint x: 1014, startPoint y: 393, endPoint x: 970, endPoint y: 305, distance: 98.4
click at [971, 305] on div "Janela de atendimento Grade de atendimento Capacidade Transportadoras Veículos …" at bounding box center [784, 386] width 1568 height 772
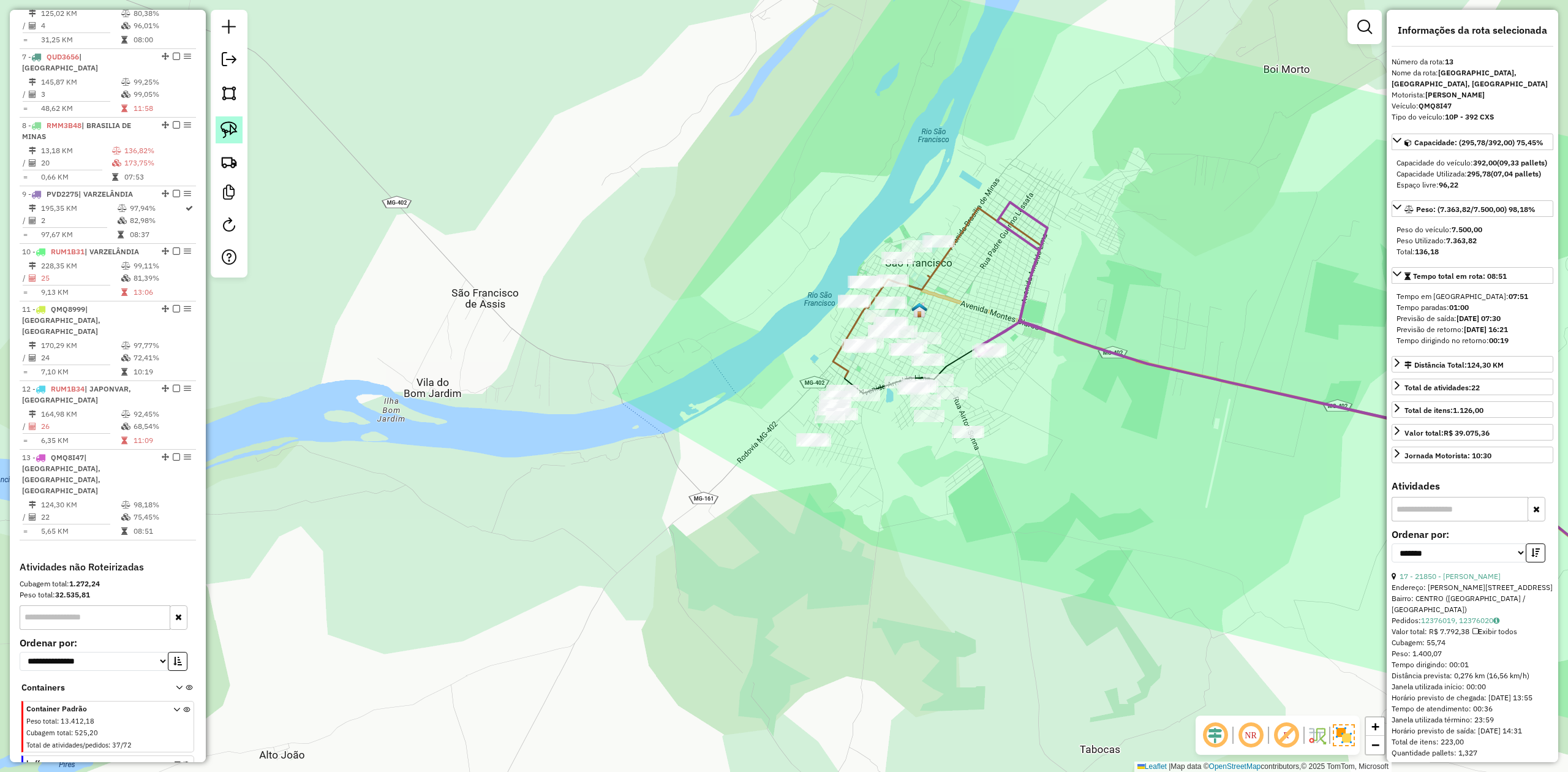
click at [228, 128] on img at bounding box center [228, 130] width 17 height 17
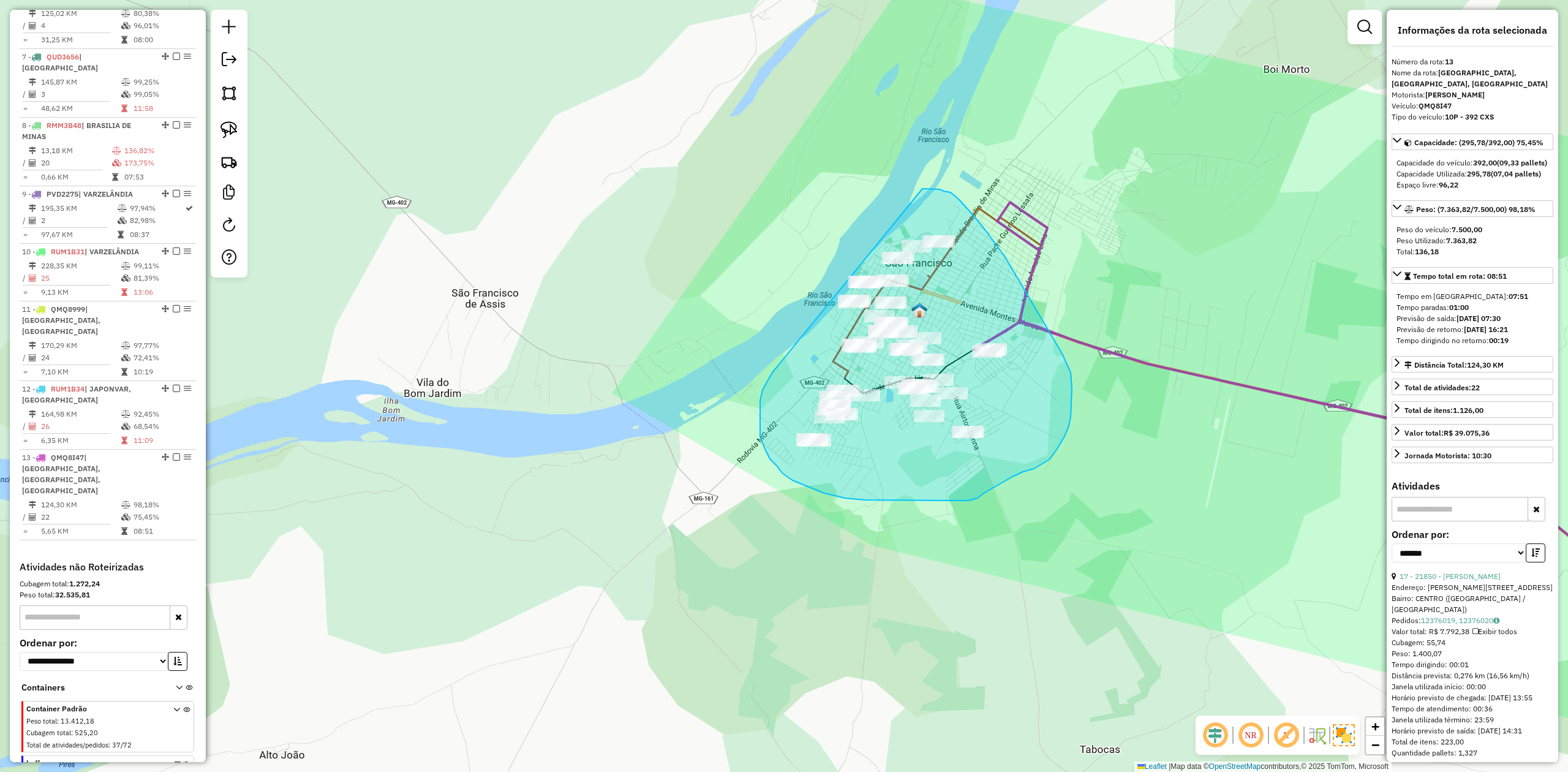
drag, startPoint x: 760, startPoint y: 425, endPoint x: 804, endPoint y: 234, distance: 196.0
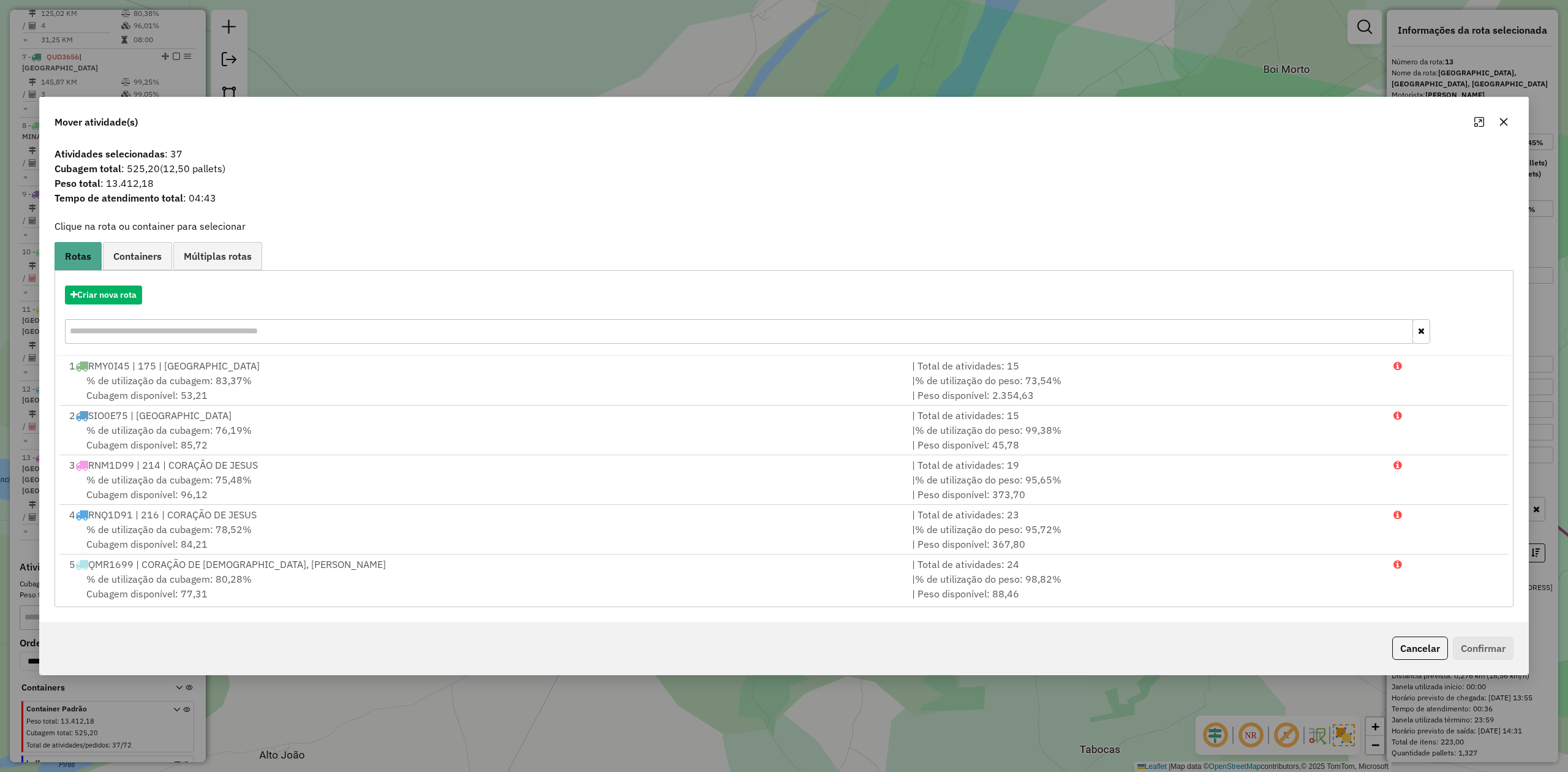
click at [1502, 114] on button "button" at bounding box center [1504, 122] width 19 height 19
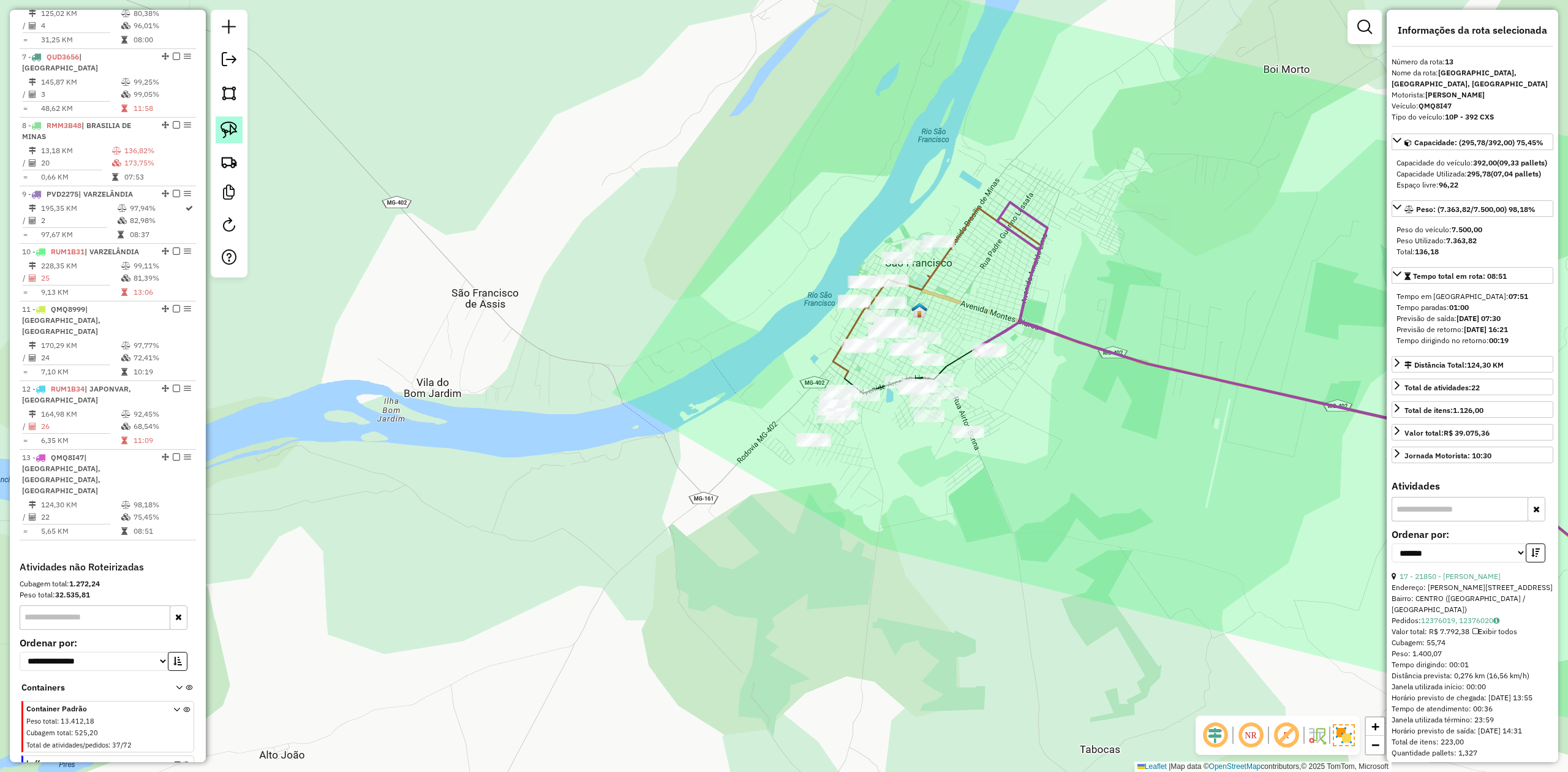
click at [228, 125] on img at bounding box center [228, 130] width 17 height 17
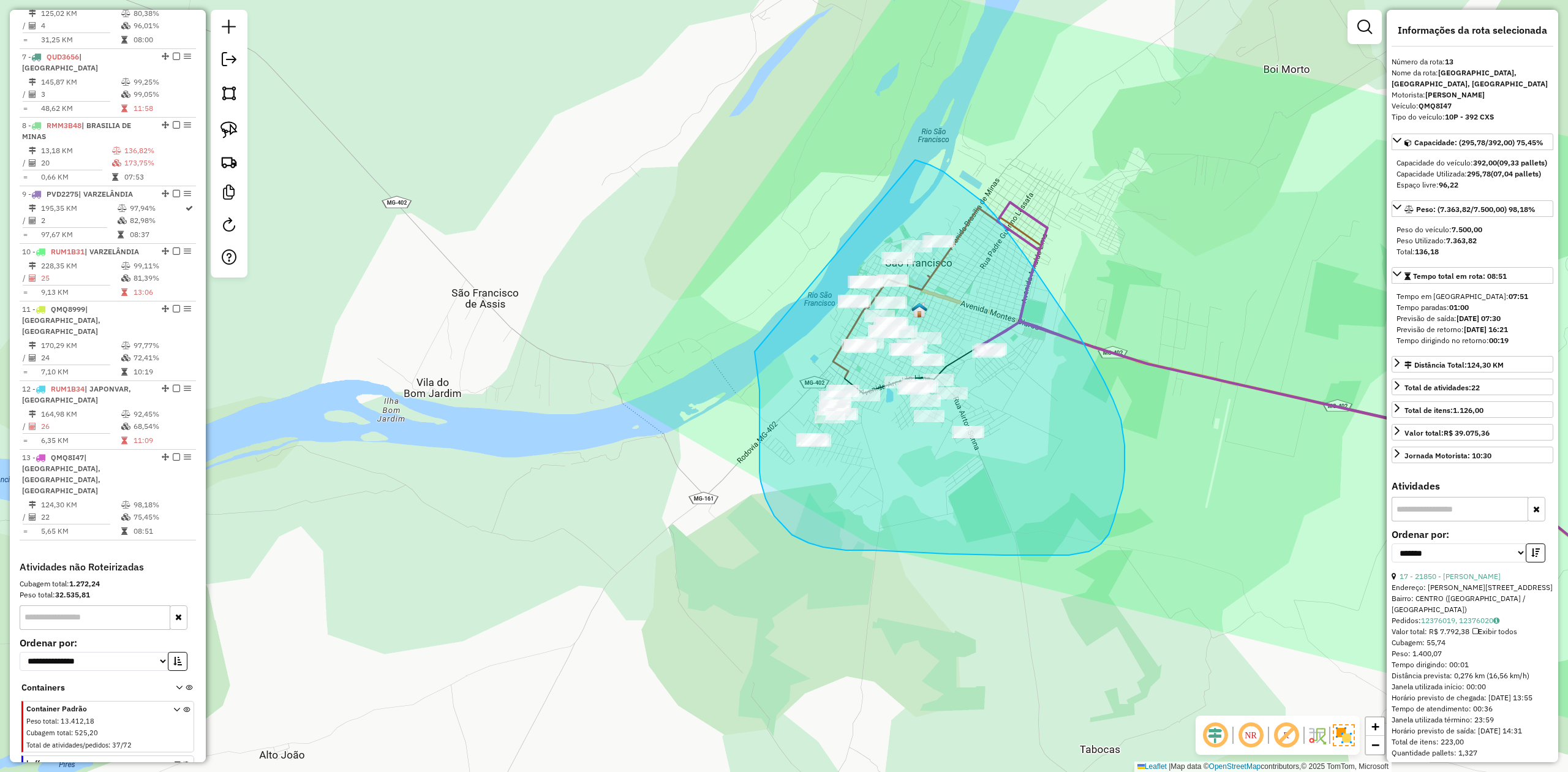
drag, startPoint x: 759, startPoint y: 424, endPoint x: 812, endPoint y: 160, distance: 269.3
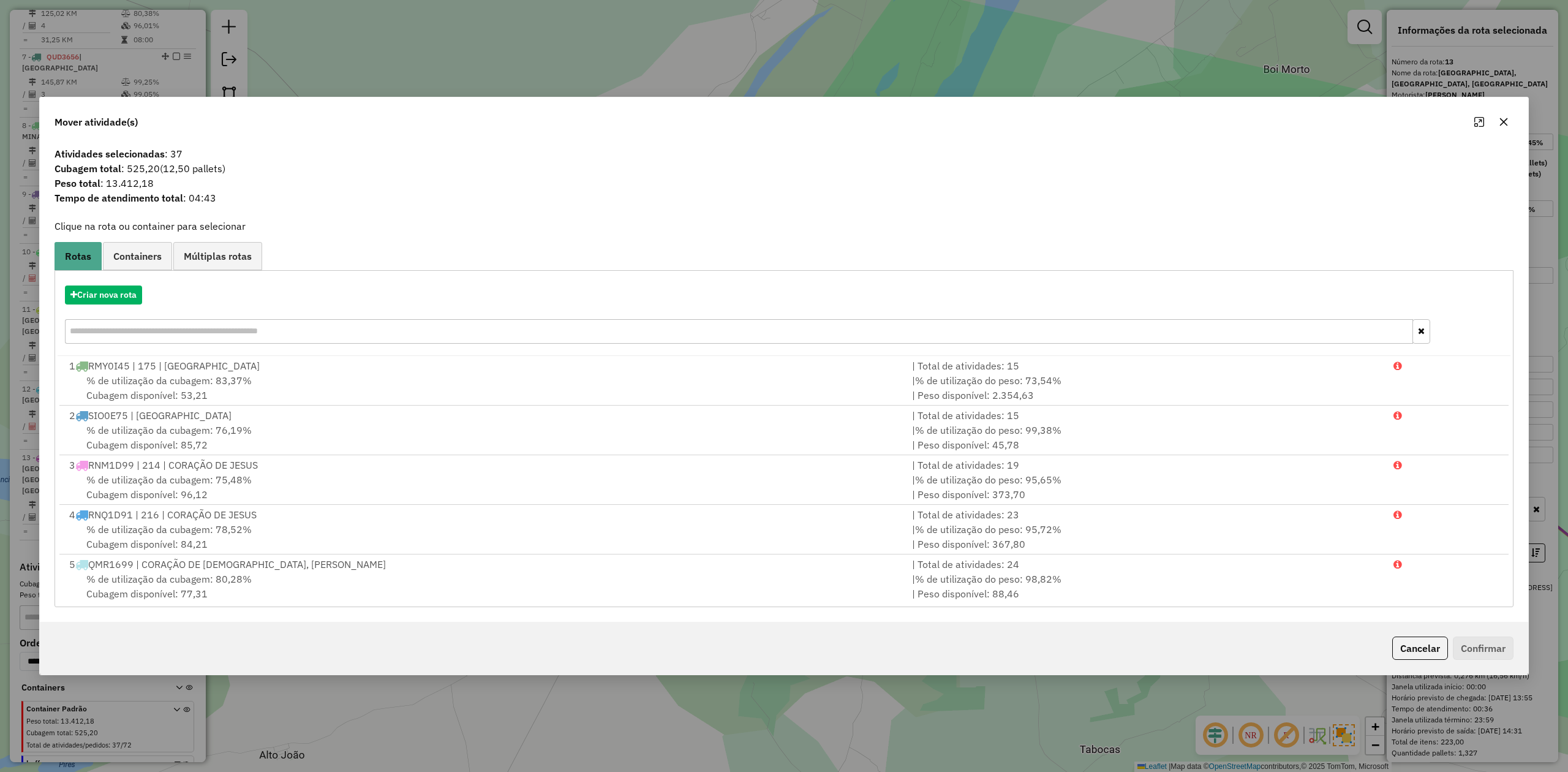
click at [1505, 118] on icon "button" at bounding box center [1504, 122] width 10 height 10
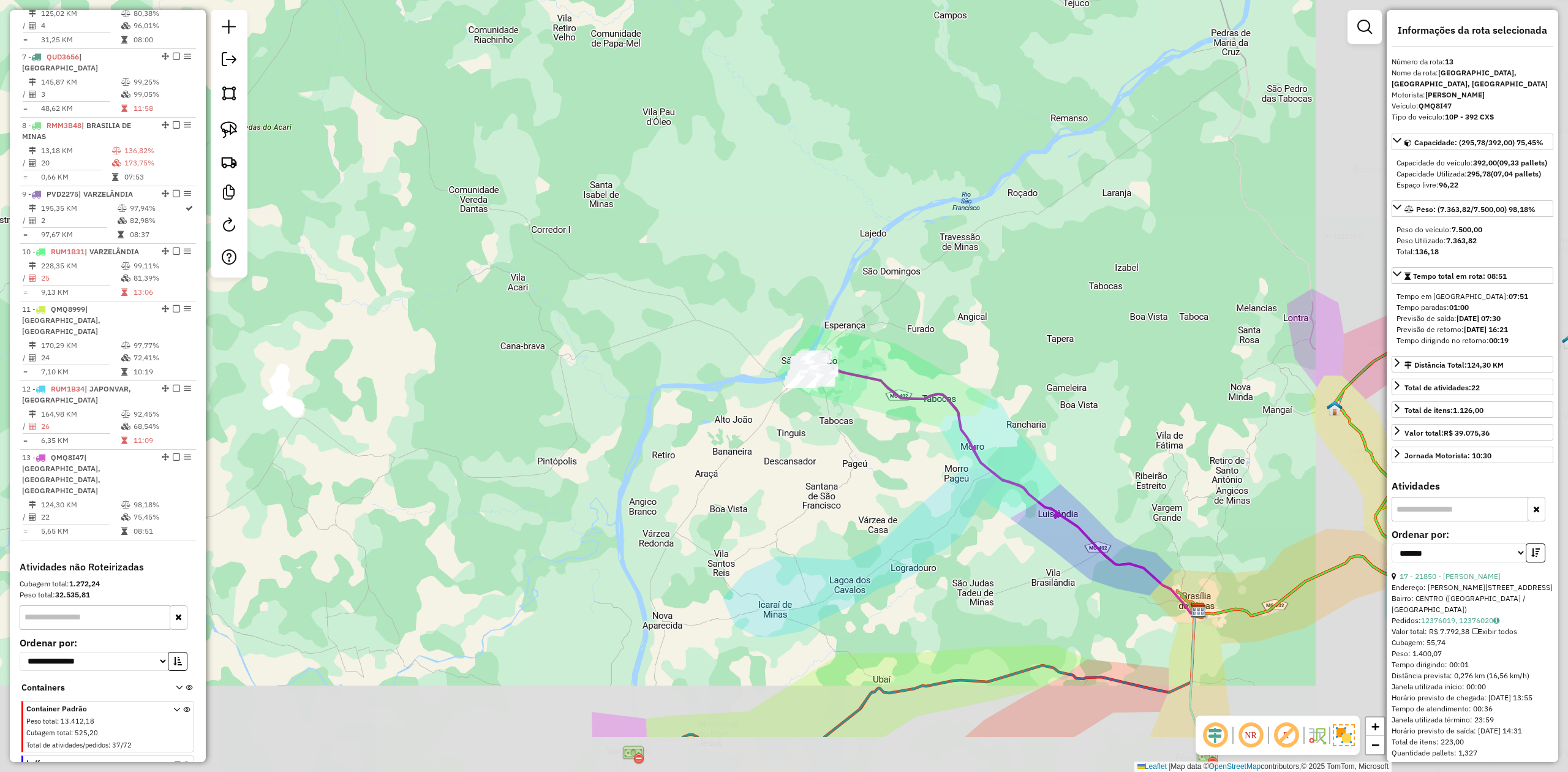
drag, startPoint x: 1028, startPoint y: 554, endPoint x: 807, endPoint y: 411, distance: 263.2
click at [858, 441] on div "Janela de atendimento Grade de atendimento Capacidade Transportadoras Veículos …" at bounding box center [784, 386] width 1568 height 772
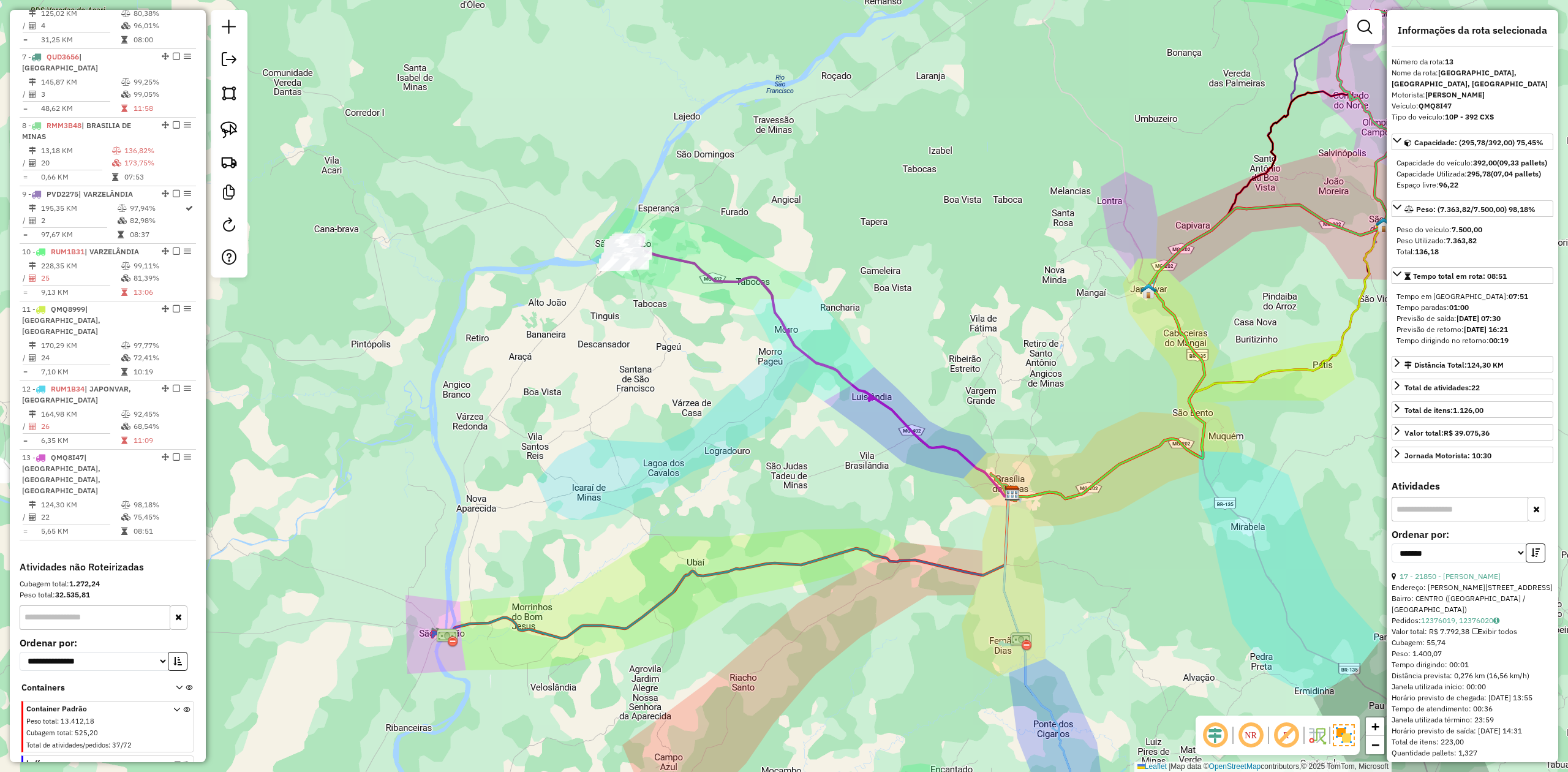
drag, startPoint x: 784, startPoint y: 526, endPoint x: 766, endPoint y: 442, distance: 85.9
click at [766, 442] on div "Janela de atendimento Grade de atendimento Capacidade Transportadoras Veículos …" at bounding box center [784, 386] width 1568 height 772
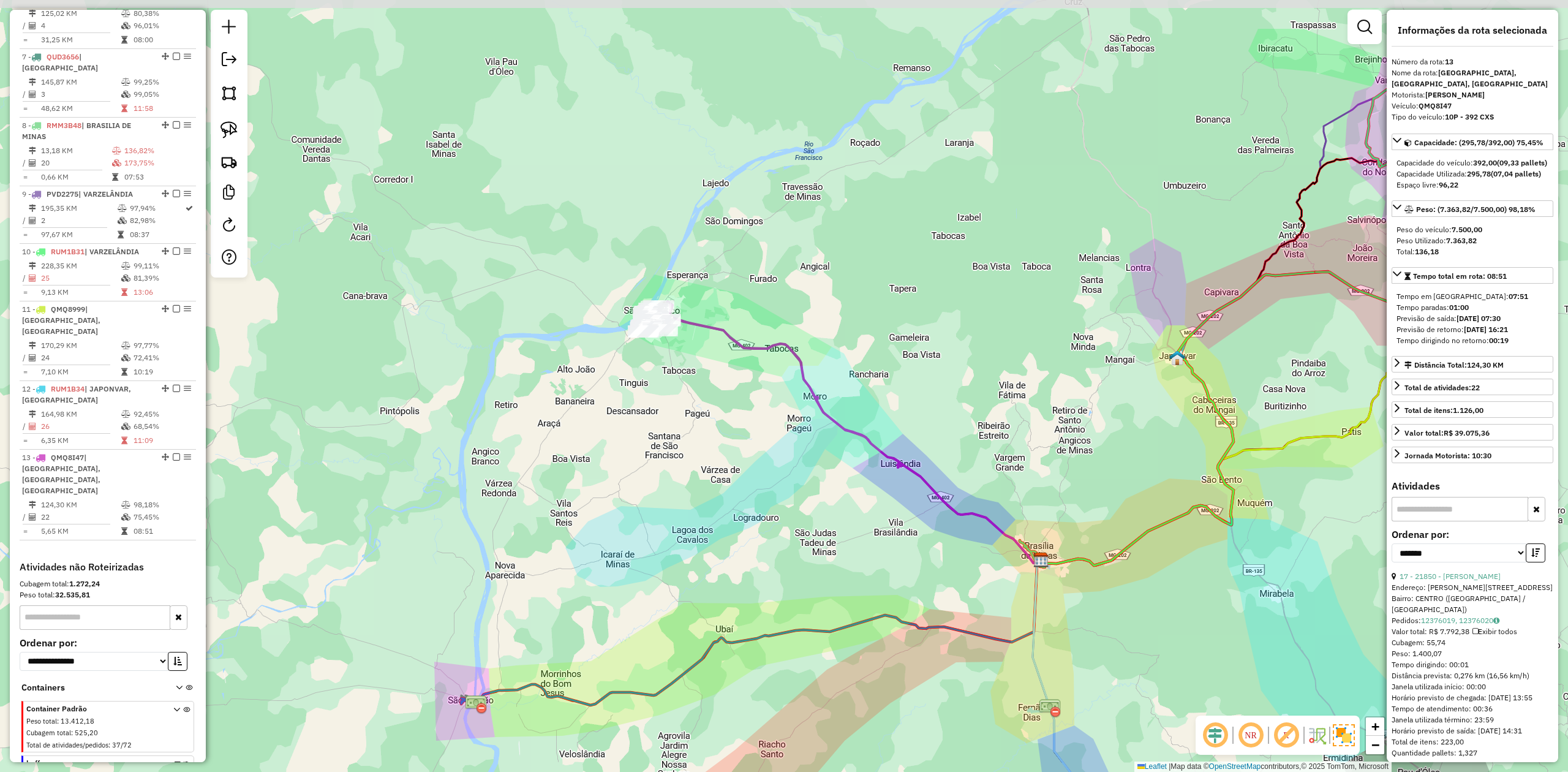
drag, startPoint x: 684, startPoint y: 441, endPoint x: 719, endPoint y: 552, distance: 116.4
click at [719, 552] on div "Janela de atendimento Grade de atendimento Capacidade Transportadoras Veículos …" at bounding box center [784, 386] width 1568 height 772
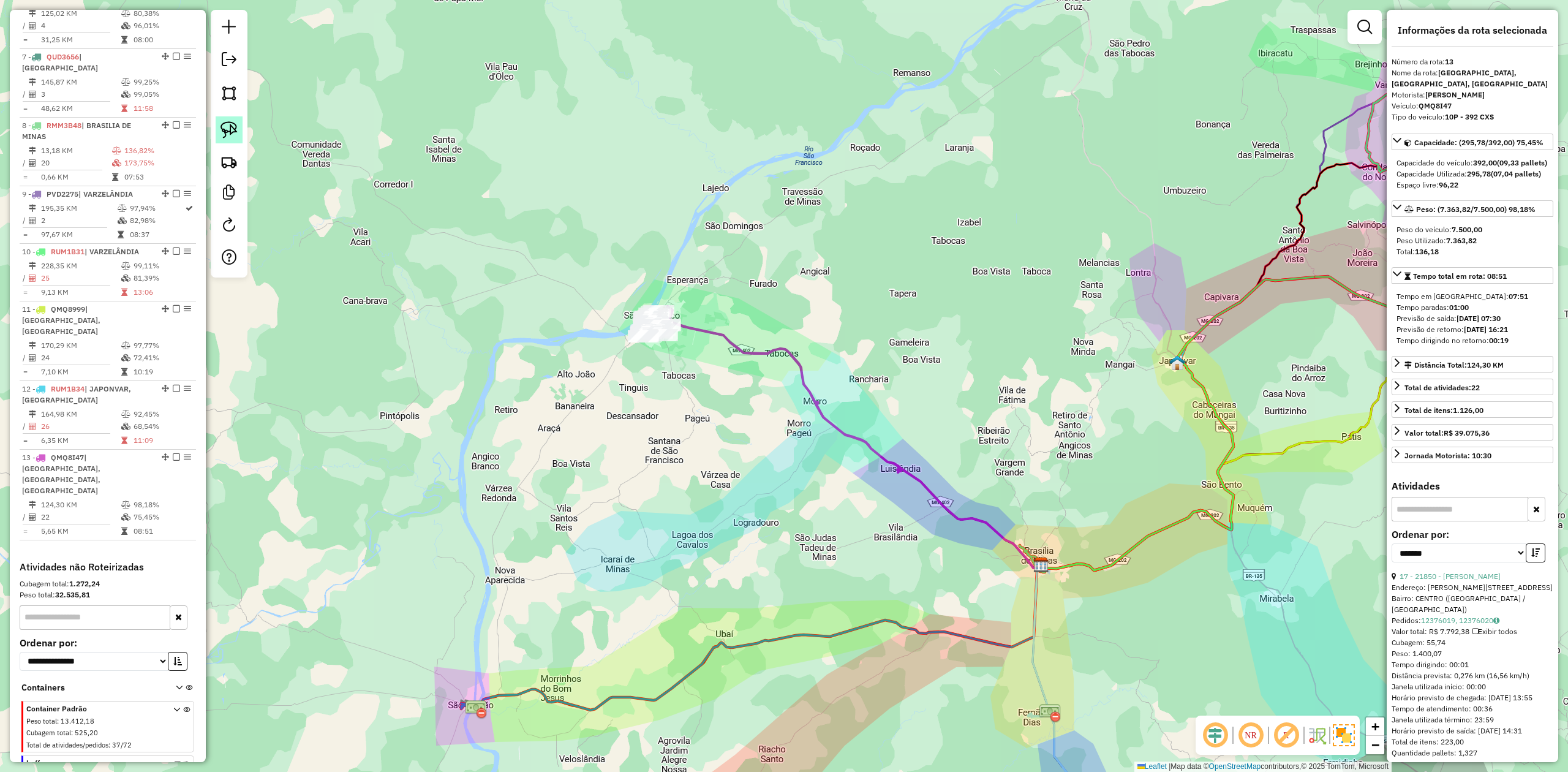
click at [229, 125] on img at bounding box center [228, 130] width 17 height 17
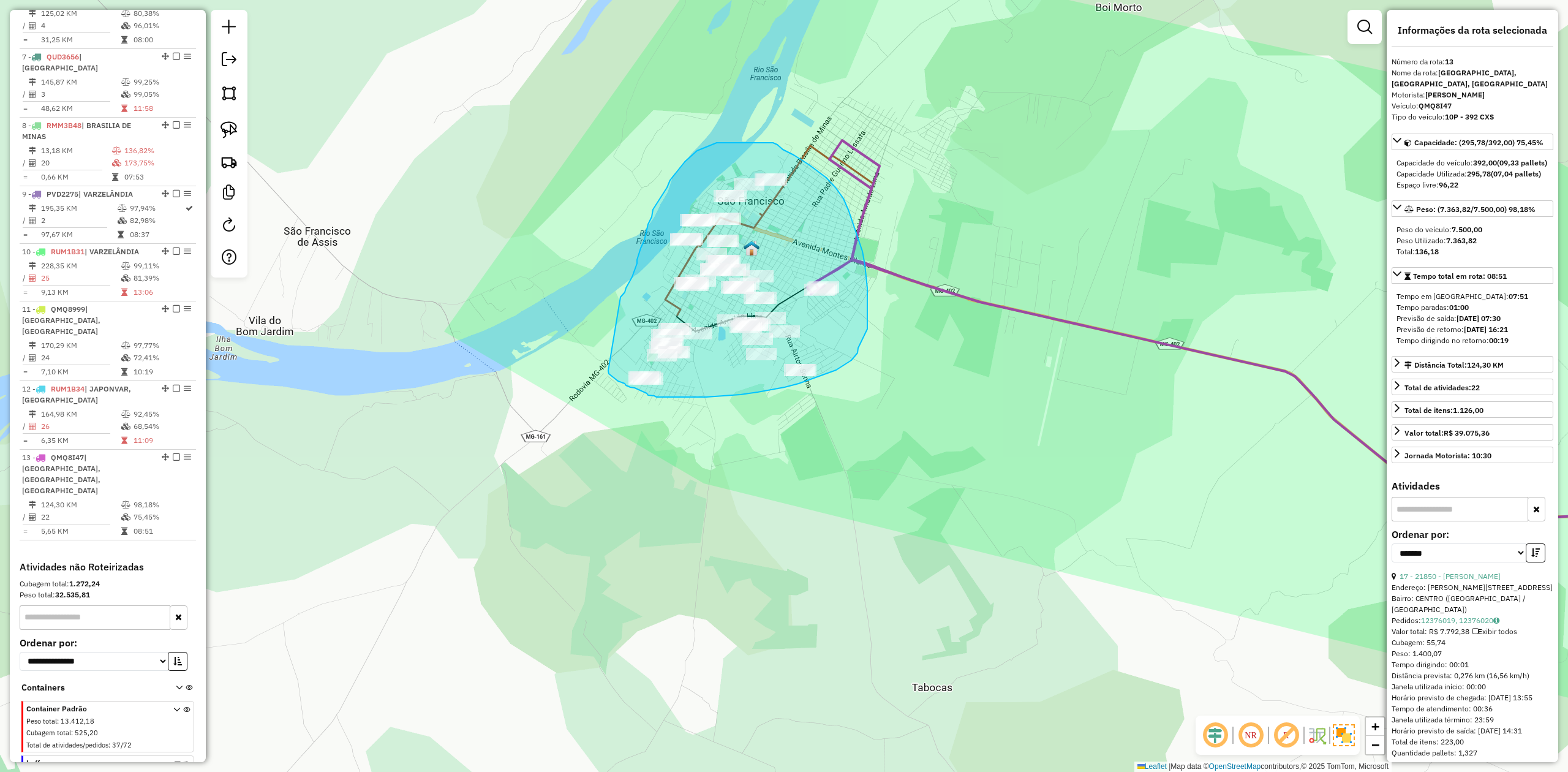
drag, startPoint x: 635, startPoint y: 269, endPoint x: 608, endPoint y: 371, distance: 105.5
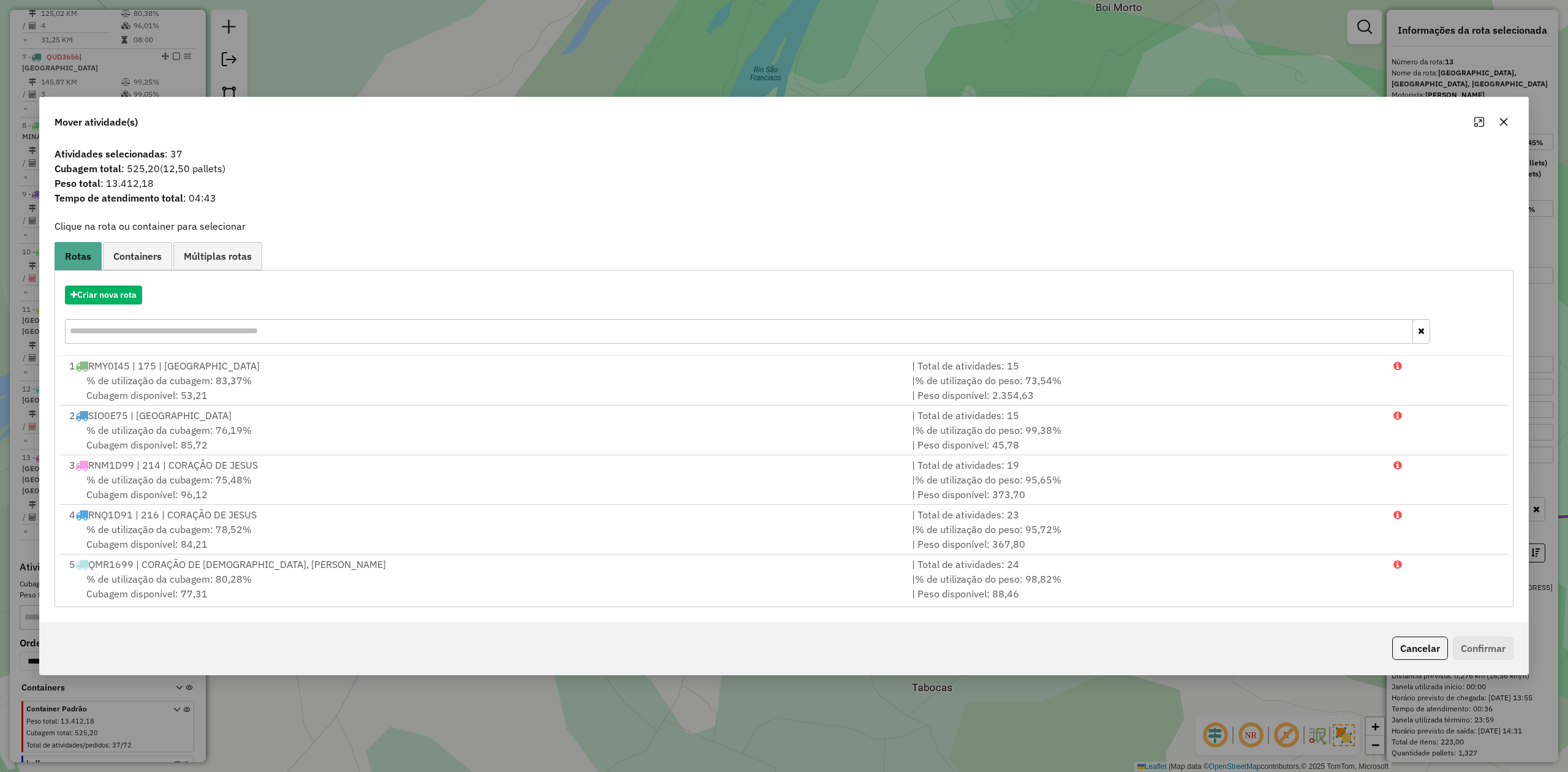
click at [1502, 118] on icon "button" at bounding box center [1504, 122] width 10 height 10
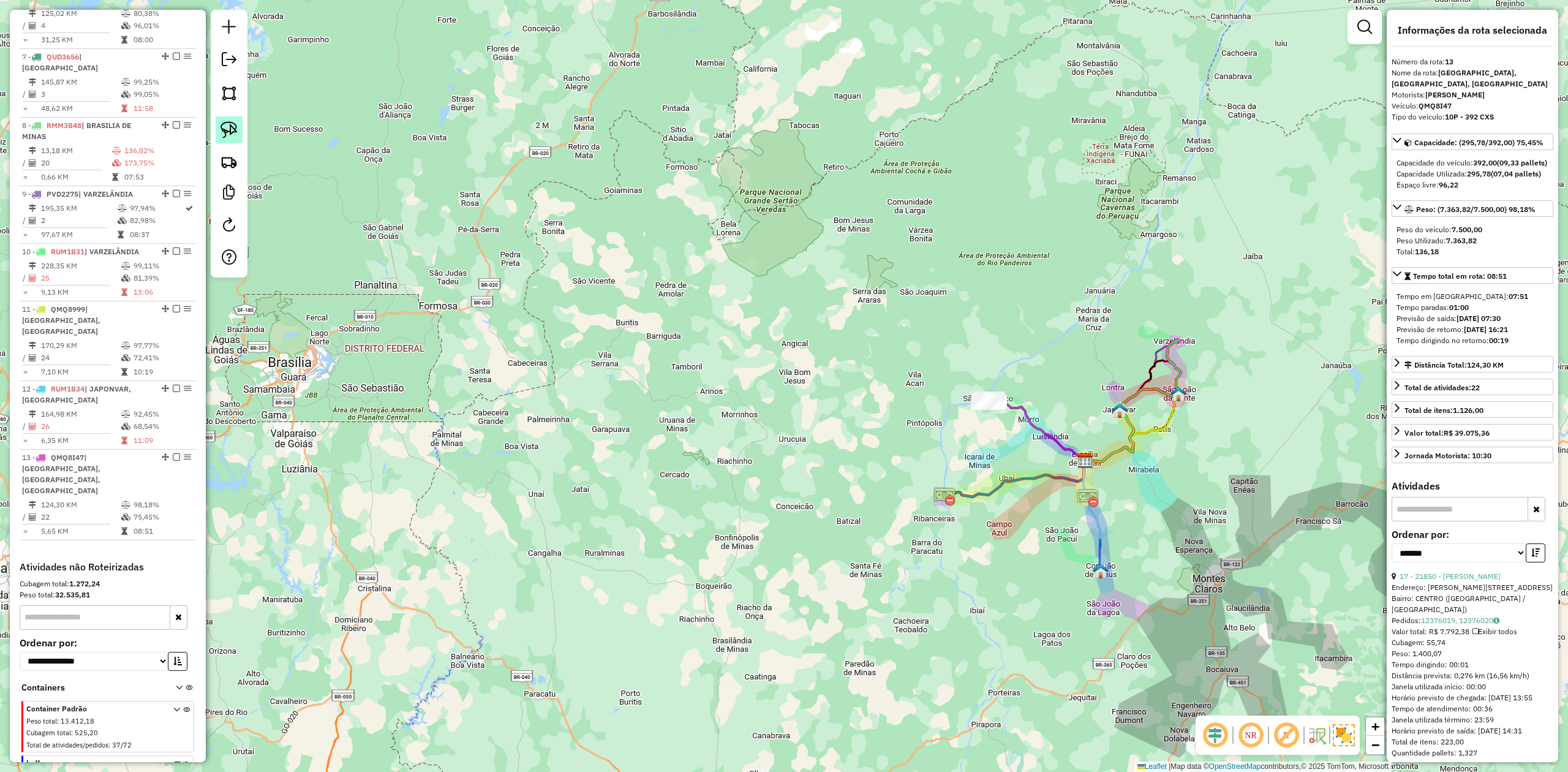
click at [231, 132] on img at bounding box center [228, 130] width 17 height 17
drag, startPoint x: 956, startPoint y: 415, endPoint x: 966, endPoint y: 425, distance: 14.1
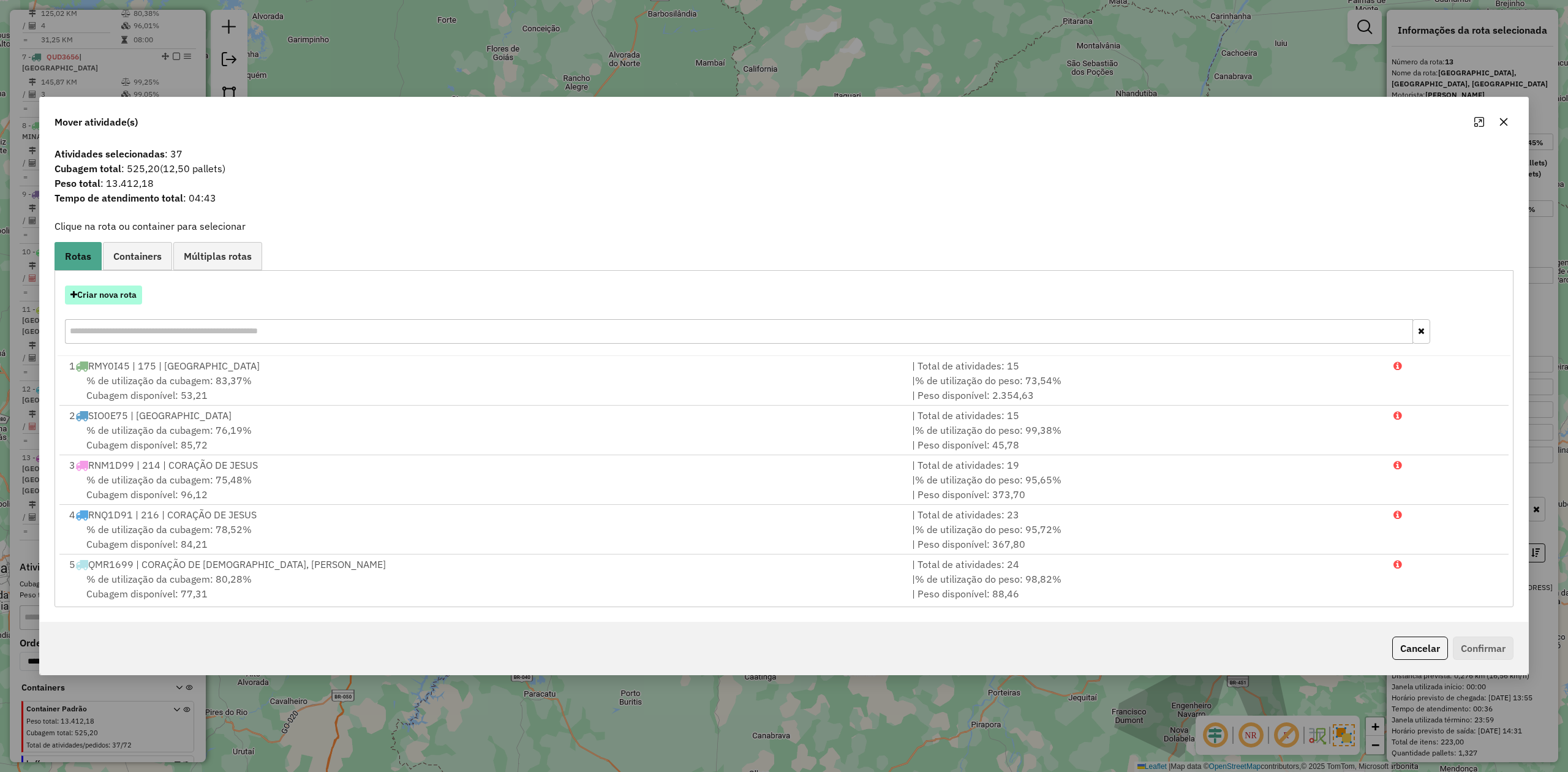
click at [115, 295] on button "Criar nova rota" at bounding box center [104, 295] width 77 height 19
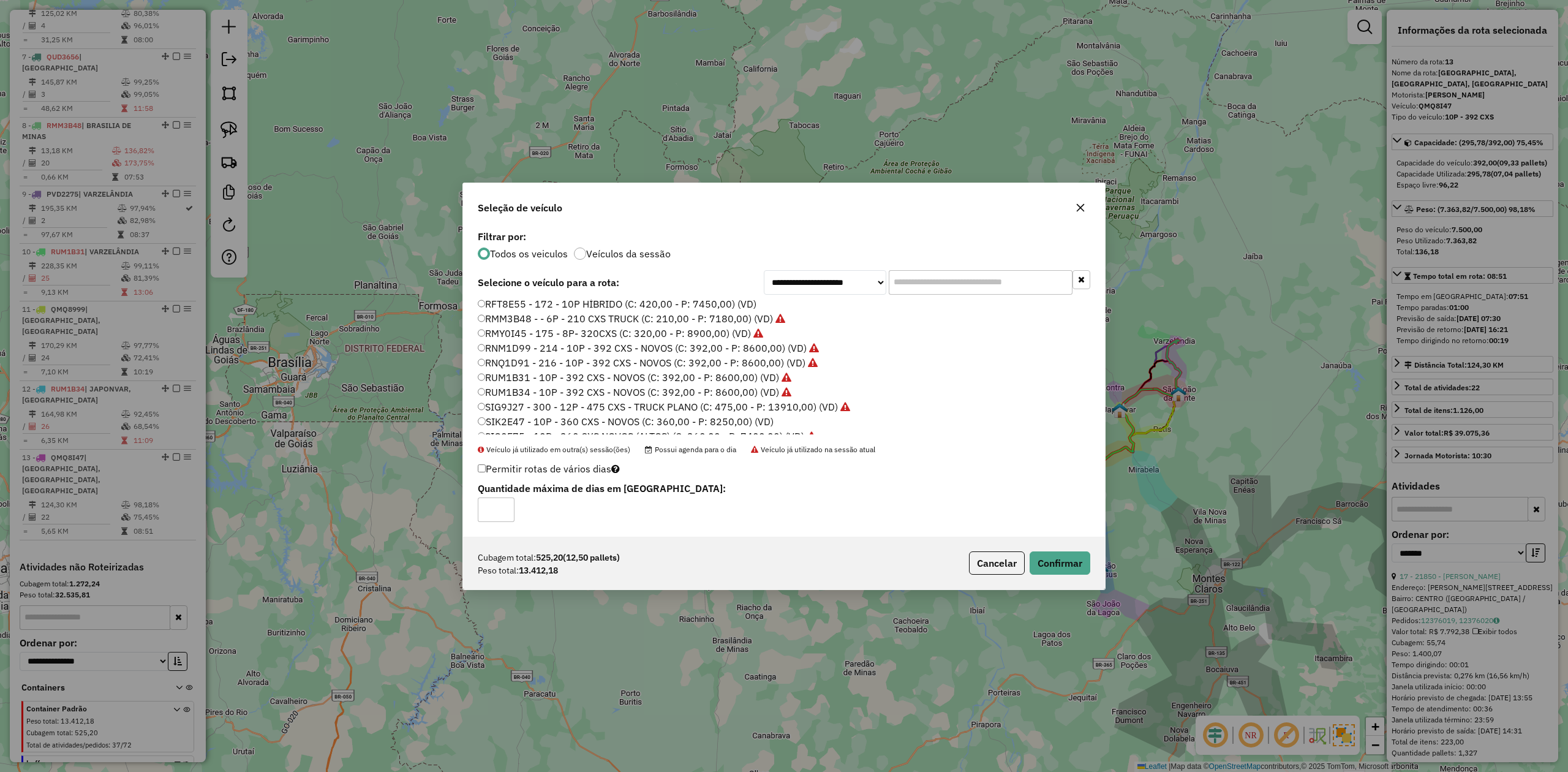
scroll to position [100, 0]
click at [1055, 562] on button "Confirmar" at bounding box center [1060, 563] width 61 height 23
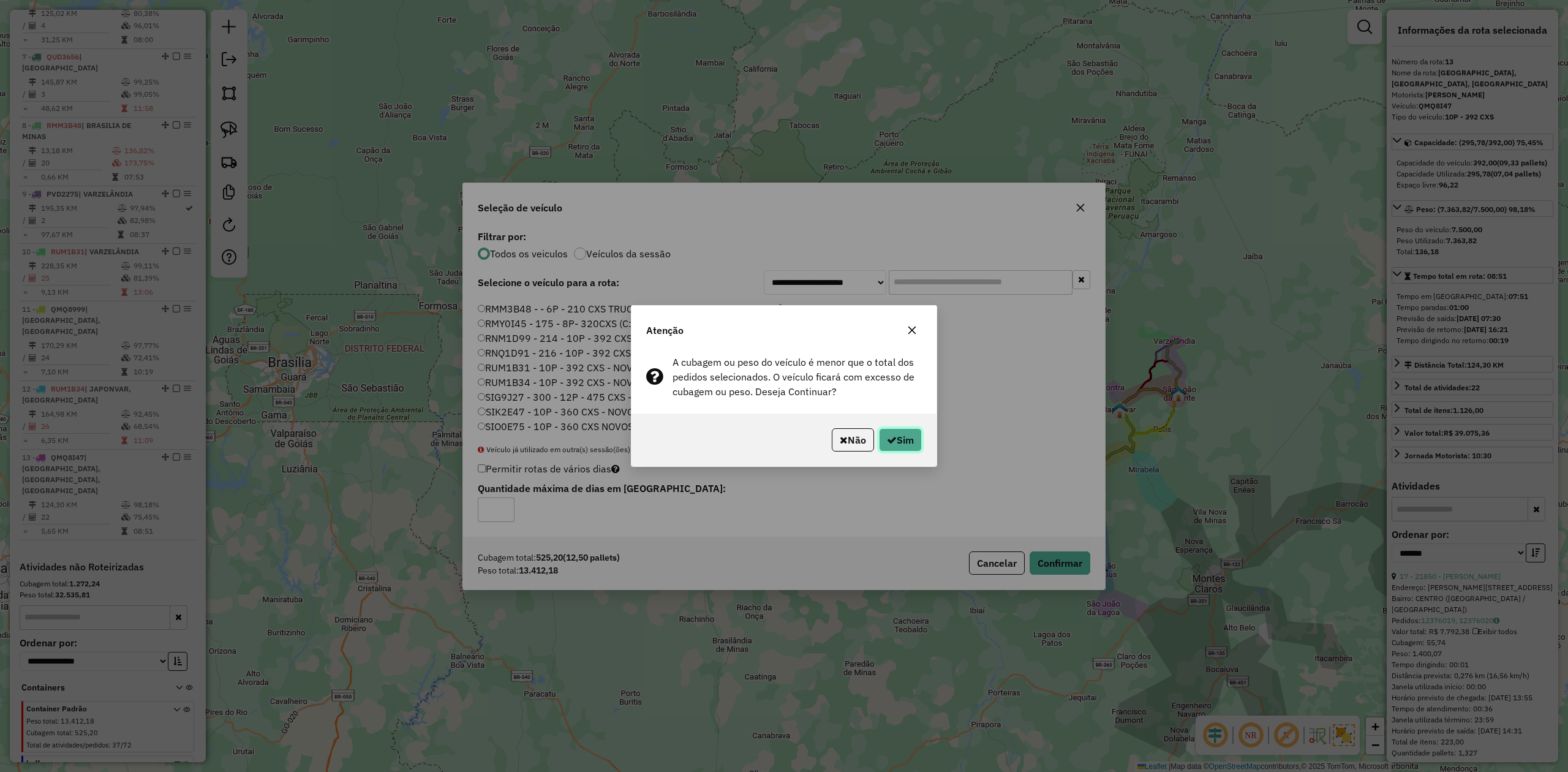
click at [902, 439] on button "Sim" at bounding box center [900, 439] width 43 height 23
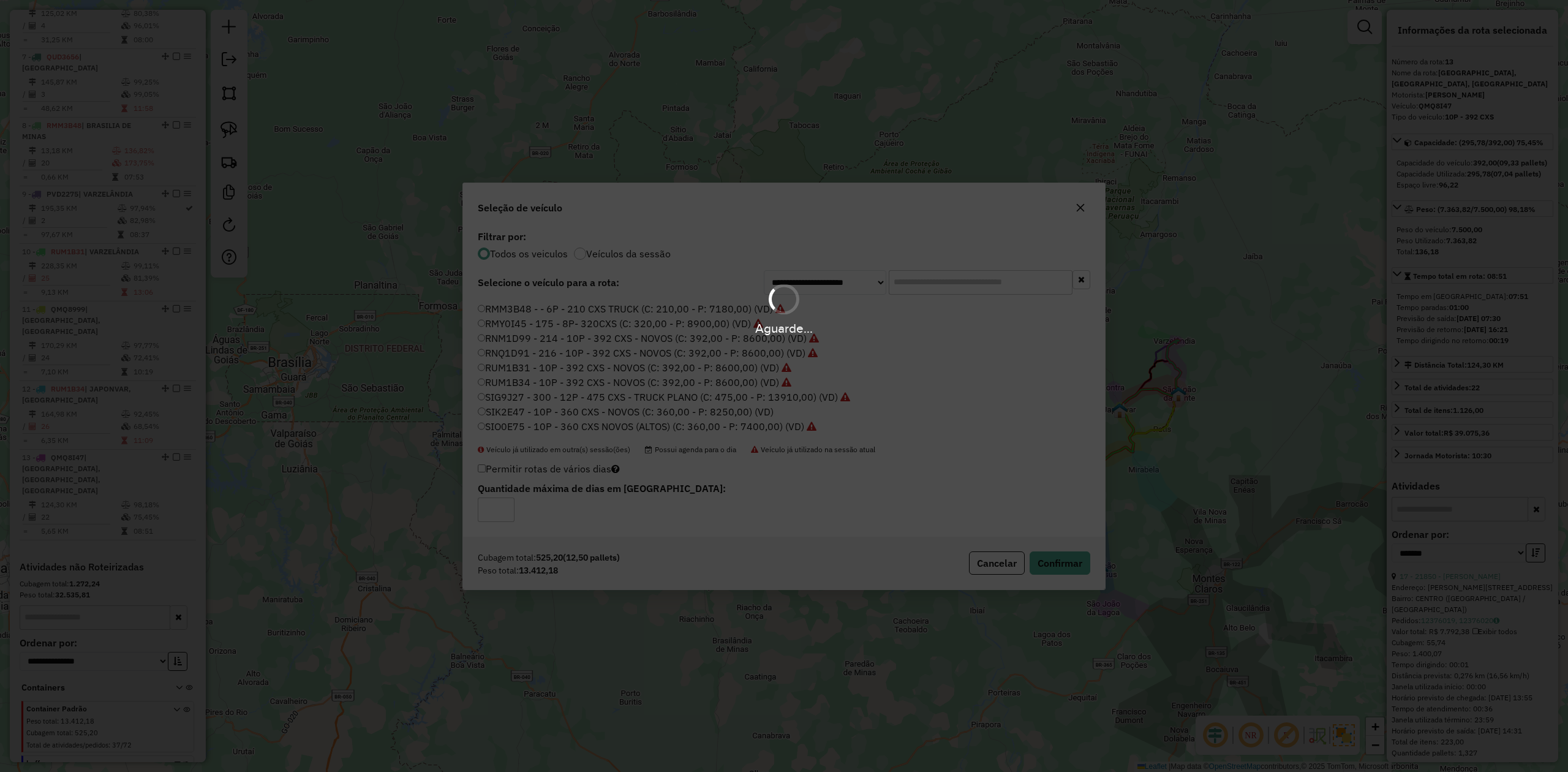
scroll to position [927, 0]
